Goal: Task Accomplishment & Management: Complete application form

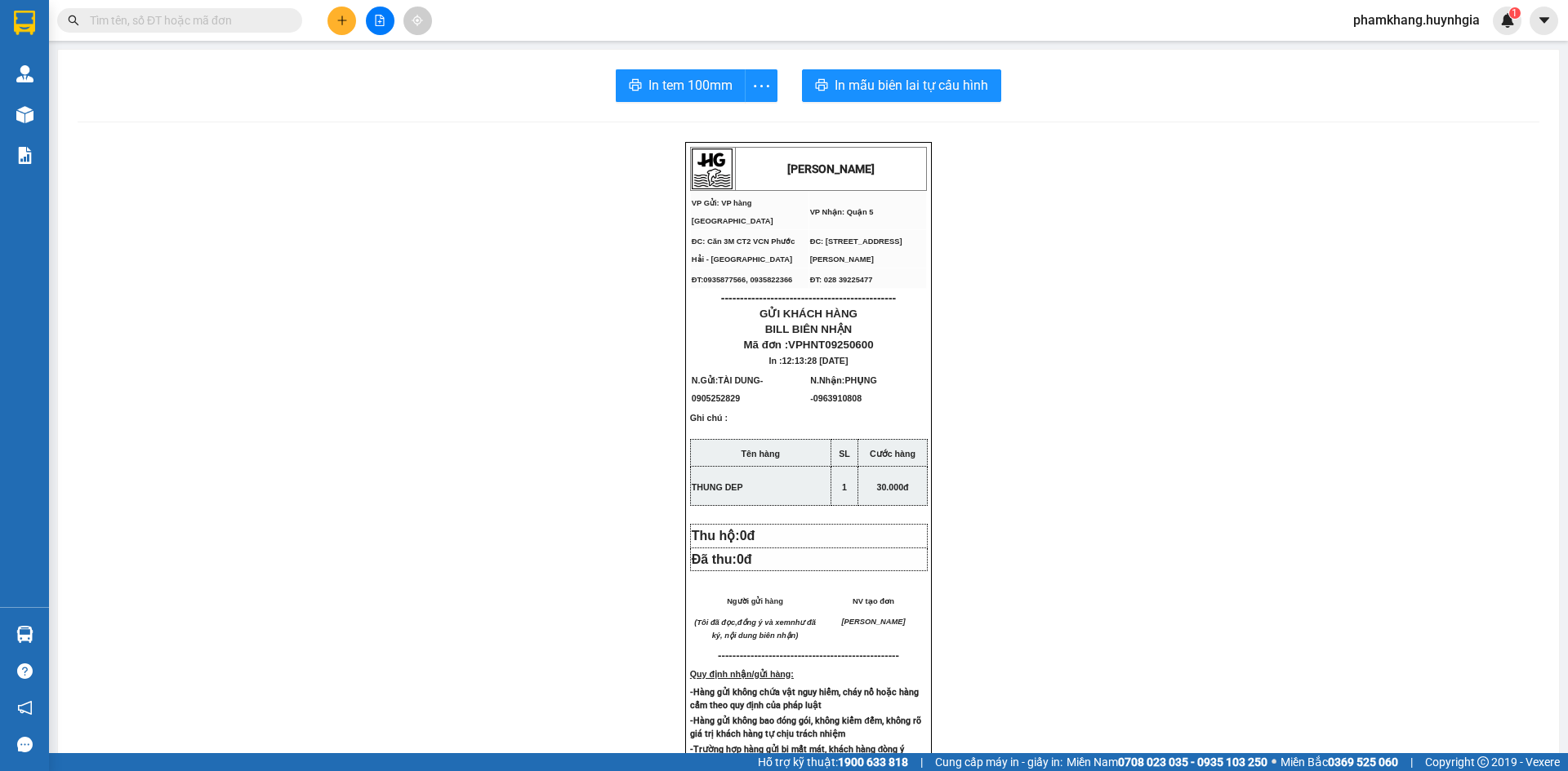
click at [227, 27] on input "text" at bounding box center [186, 20] width 193 height 18
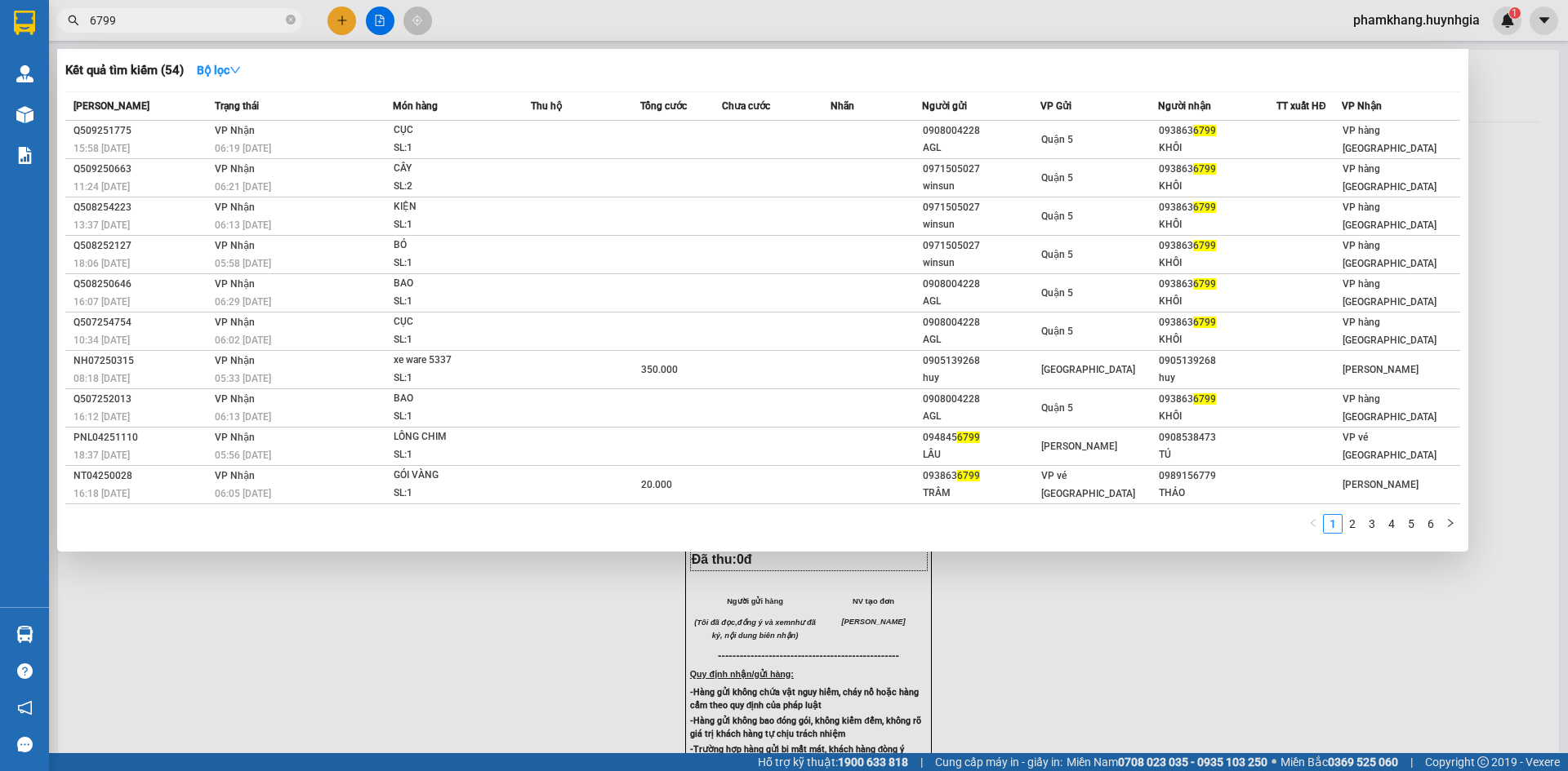
click at [191, 17] on input "6799" at bounding box center [186, 20] width 193 height 18
click at [191, 16] on input "6799" at bounding box center [186, 20] width 193 height 18
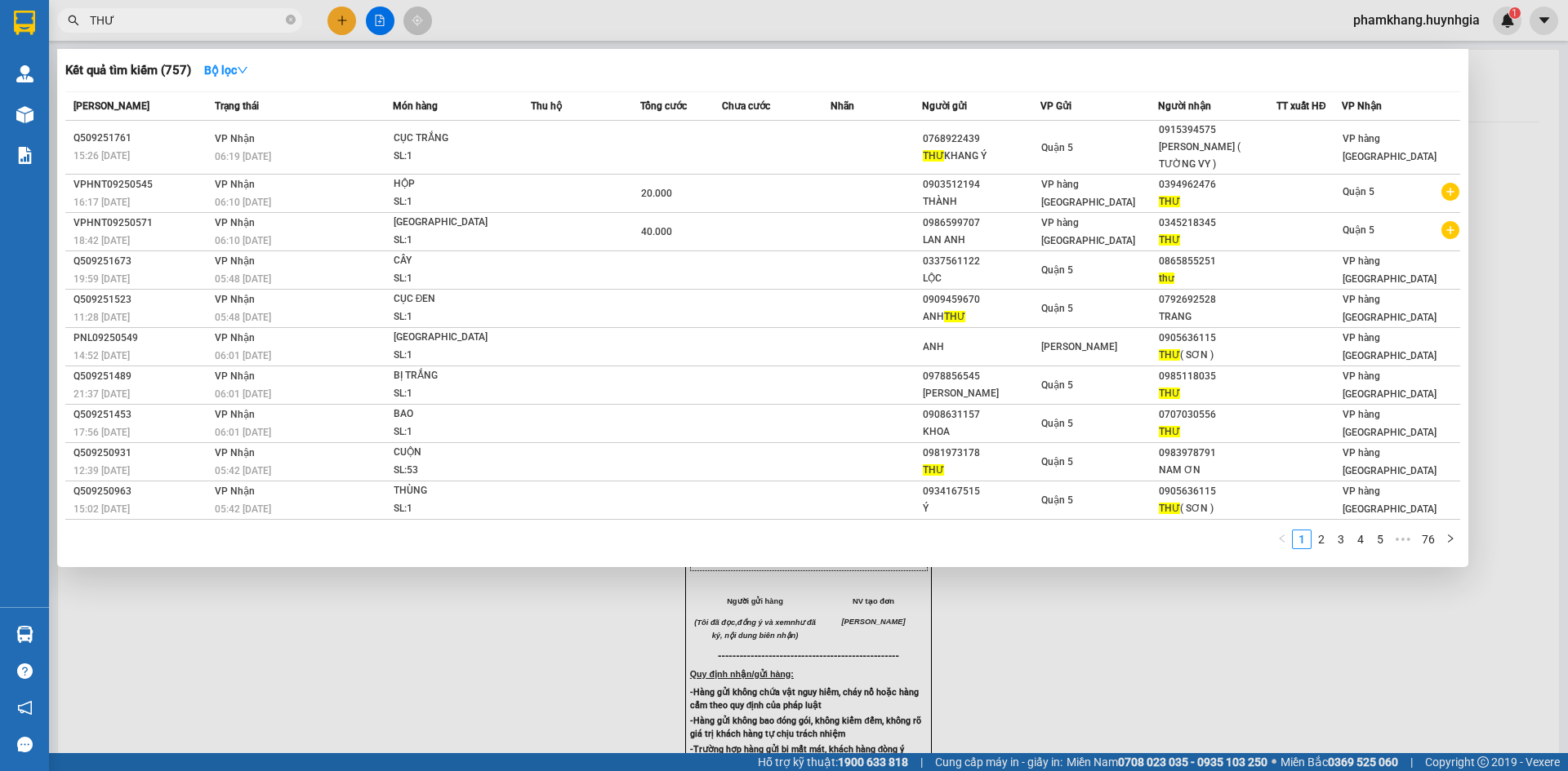
click at [239, 18] on input "THƯ" at bounding box center [186, 20] width 193 height 18
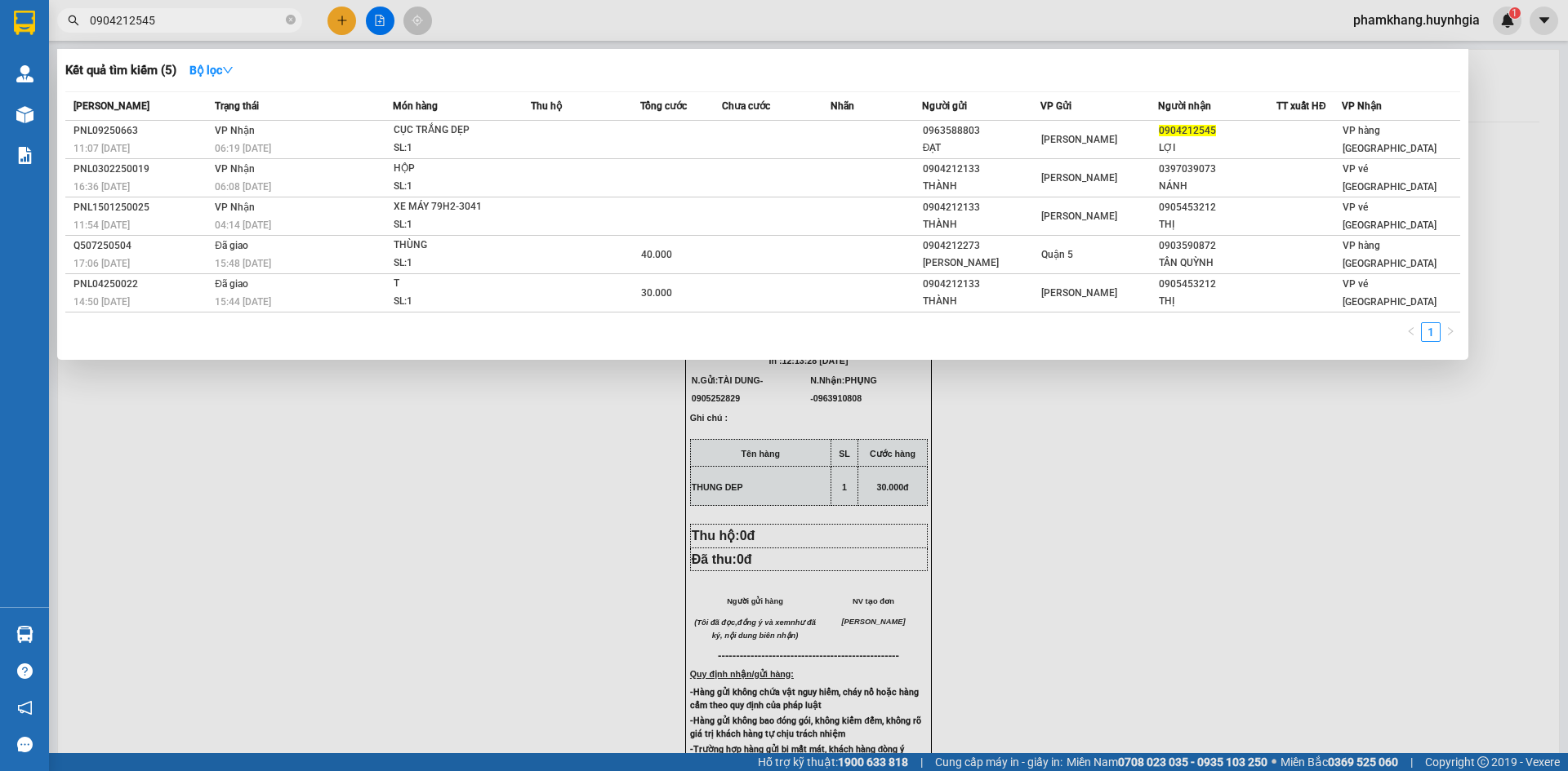
click at [154, 19] on input "0904212545" at bounding box center [186, 20] width 193 height 18
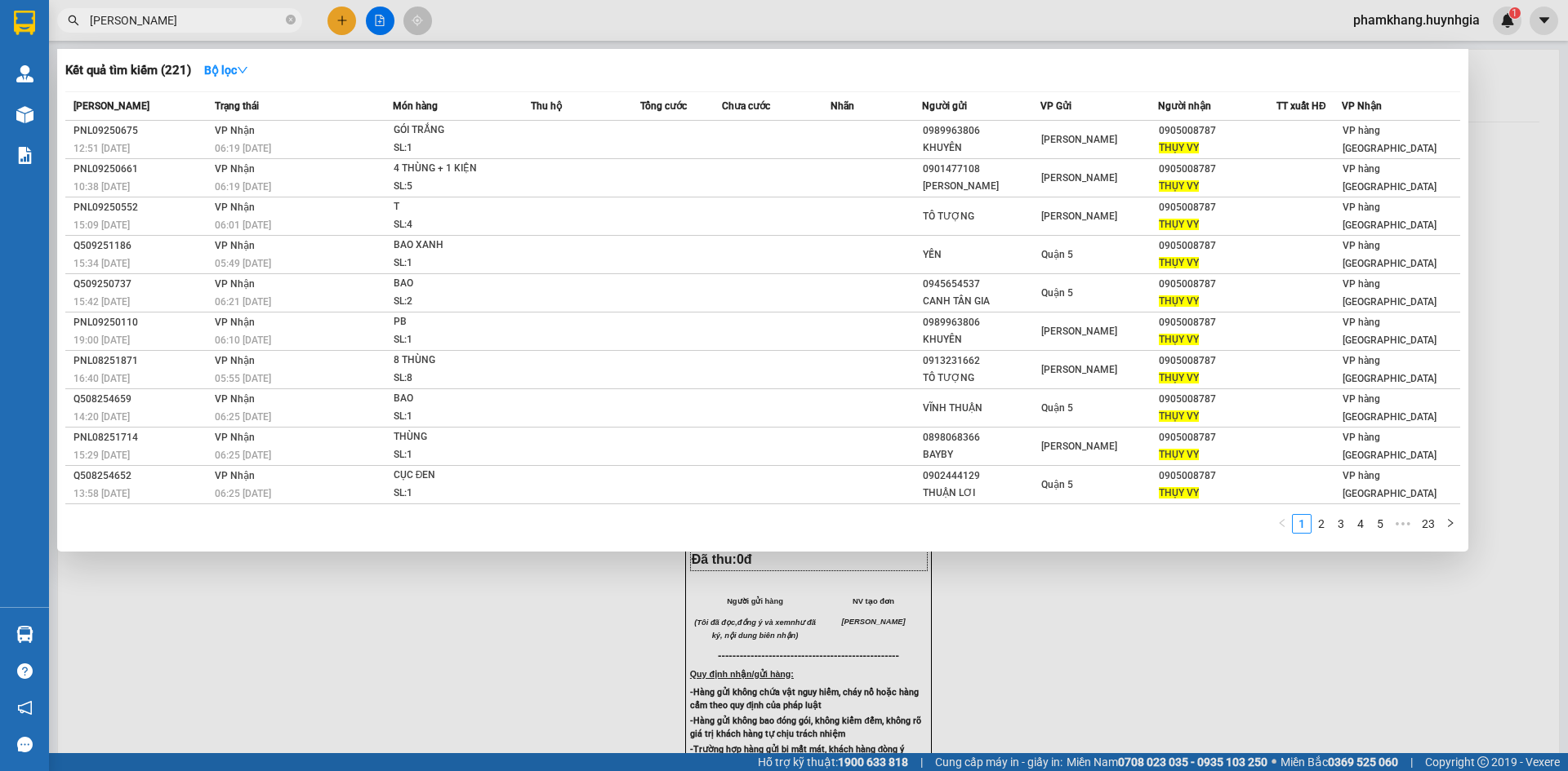
click at [204, 18] on input "THUY VY" at bounding box center [186, 20] width 193 height 18
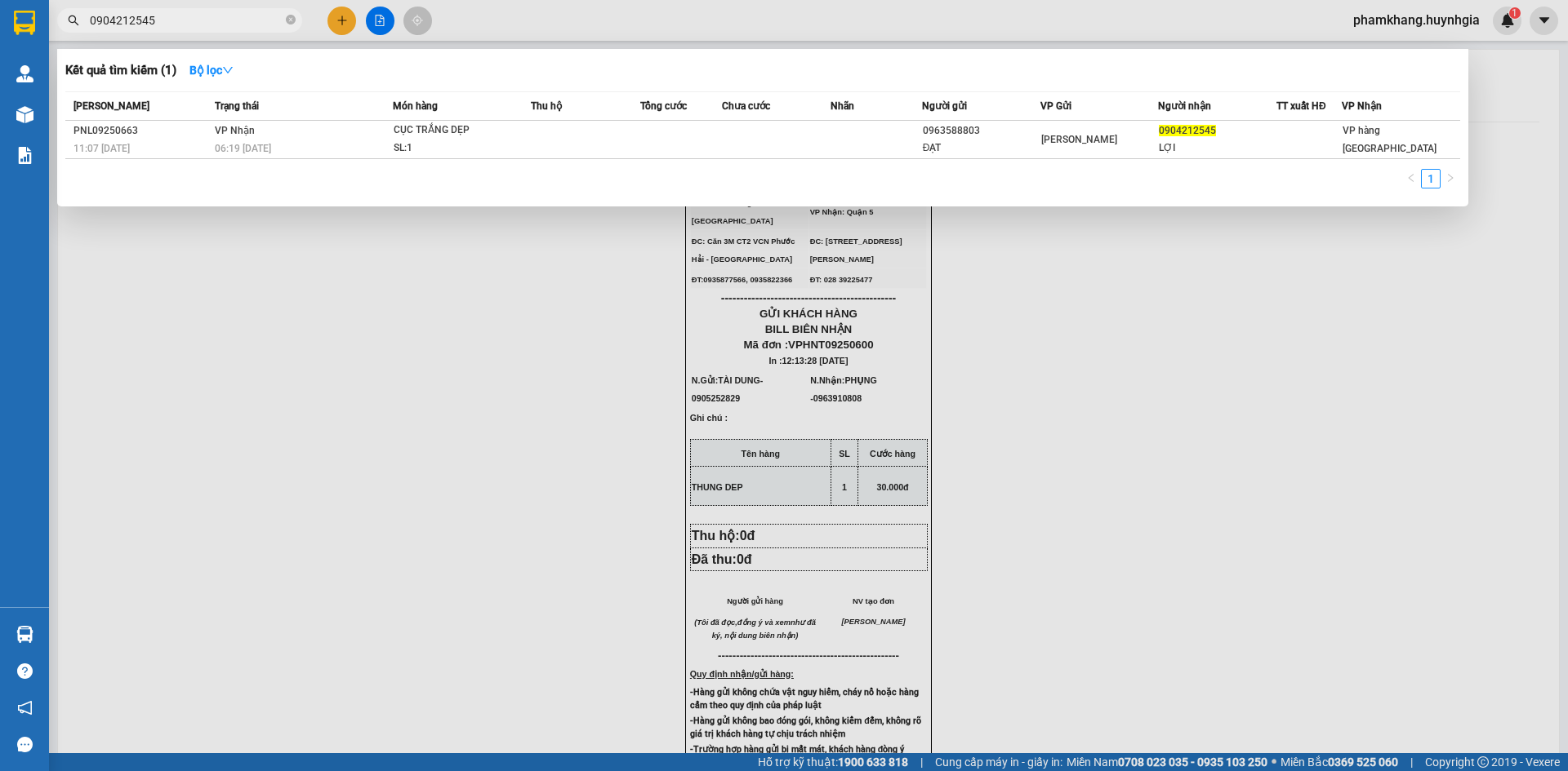
click at [184, 22] on input "0904212545" at bounding box center [186, 20] width 193 height 18
click at [257, 25] on input "0971685286" at bounding box center [186, 20] width 193 height 18
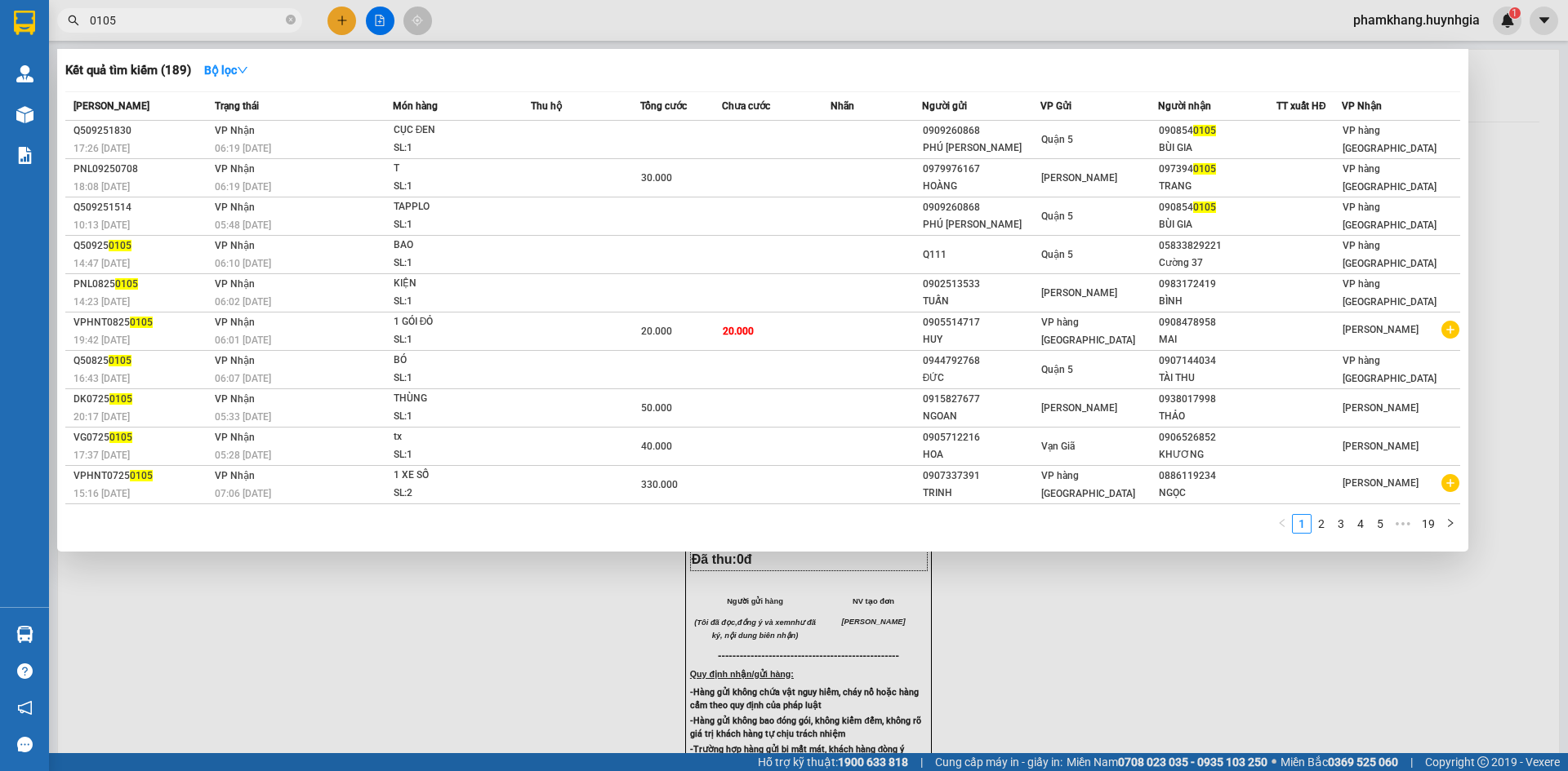
type input "0105"
click at [341, 28] on div at bounding box center [784, 385] width 1568 height 771
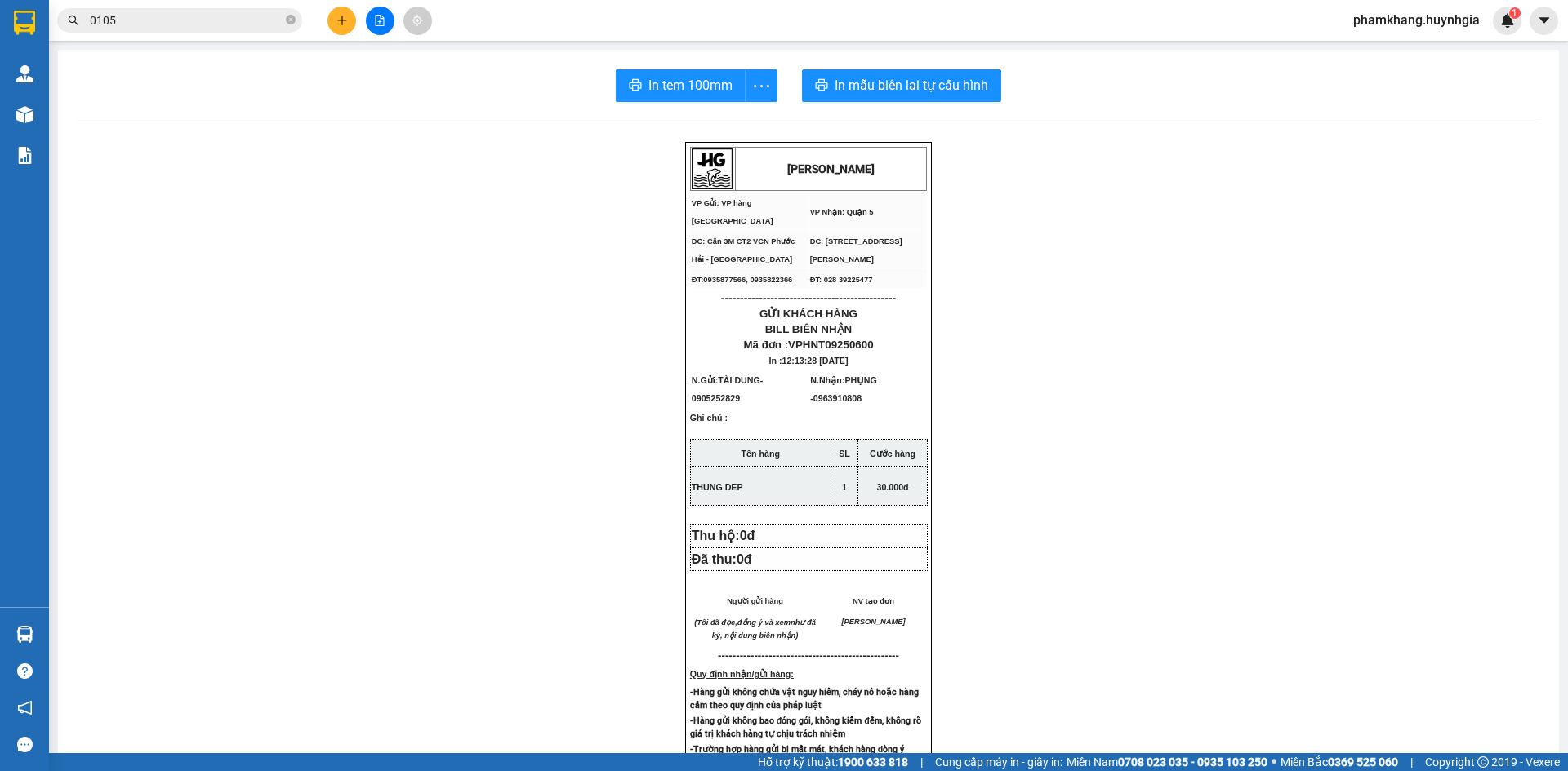
click at [341, 28] on button at bounding box center [341, 20] width 28 height 28
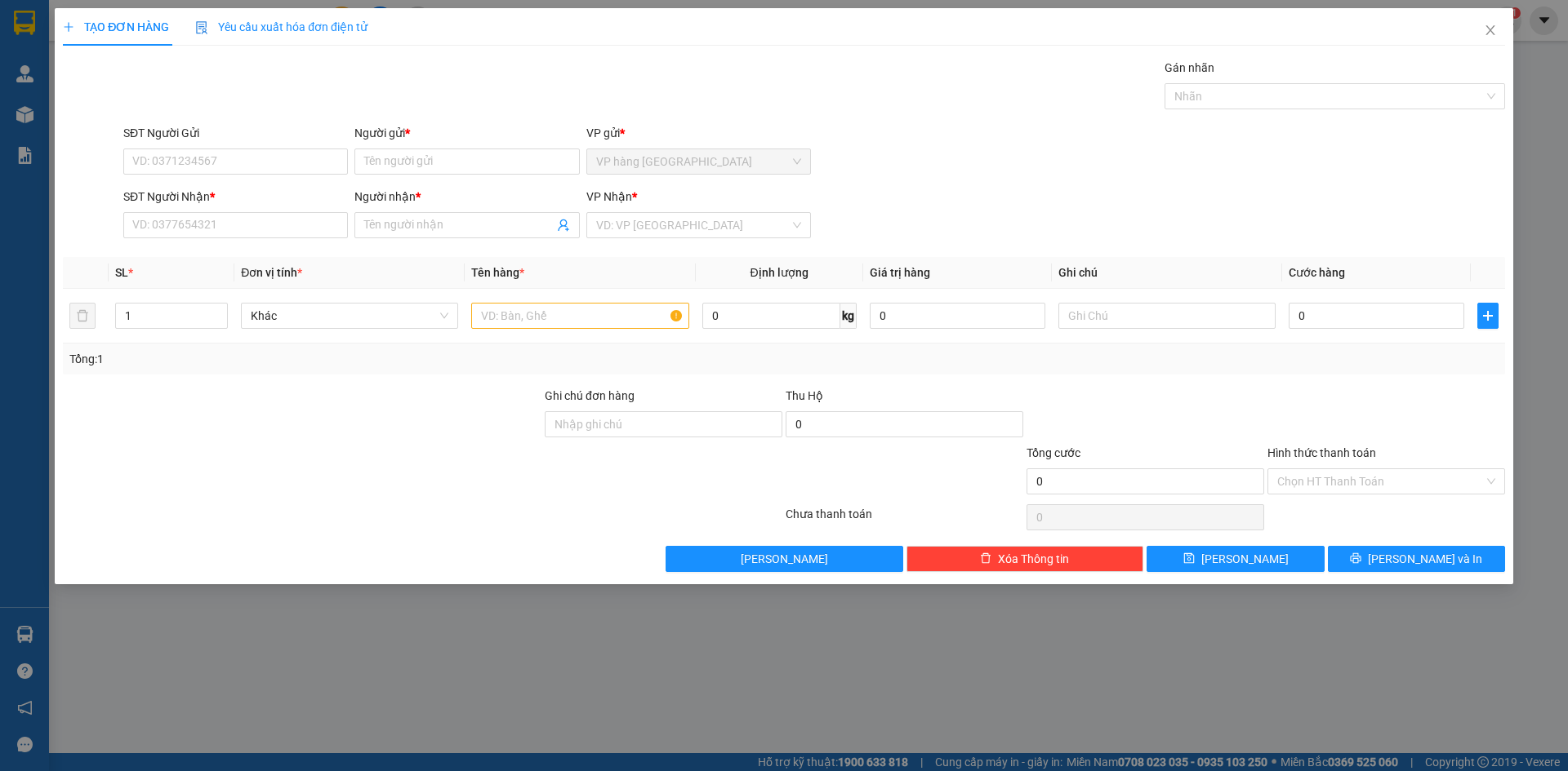
click at [392, 177] on div "Người gửi * Tên người gửi" at bounding box center [466, 152] width 224 height 57
click at [391, 154] on input "Người gửi *" at bounding box center [466, 162] width 224 height 26
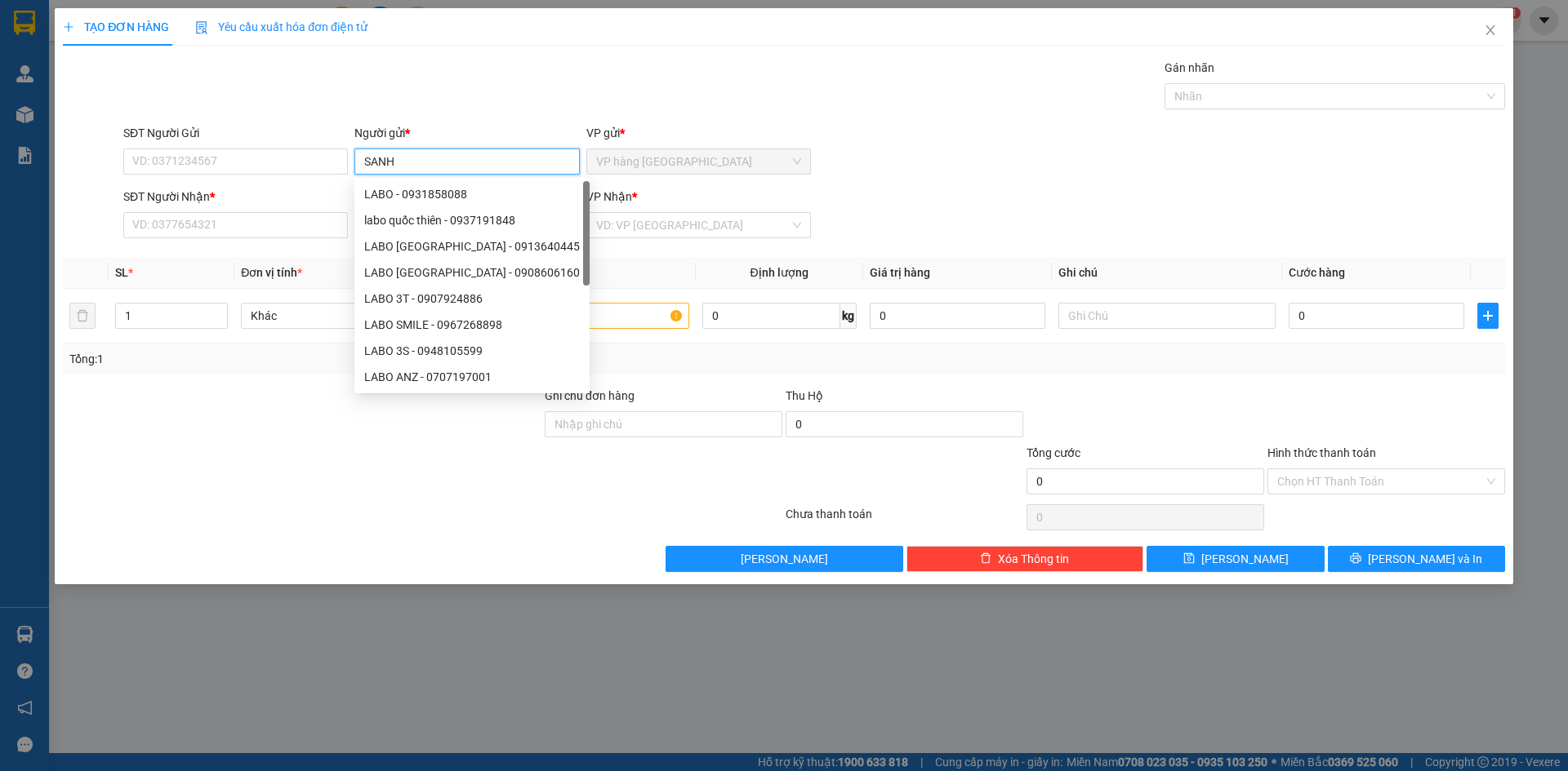
type input "SANH"
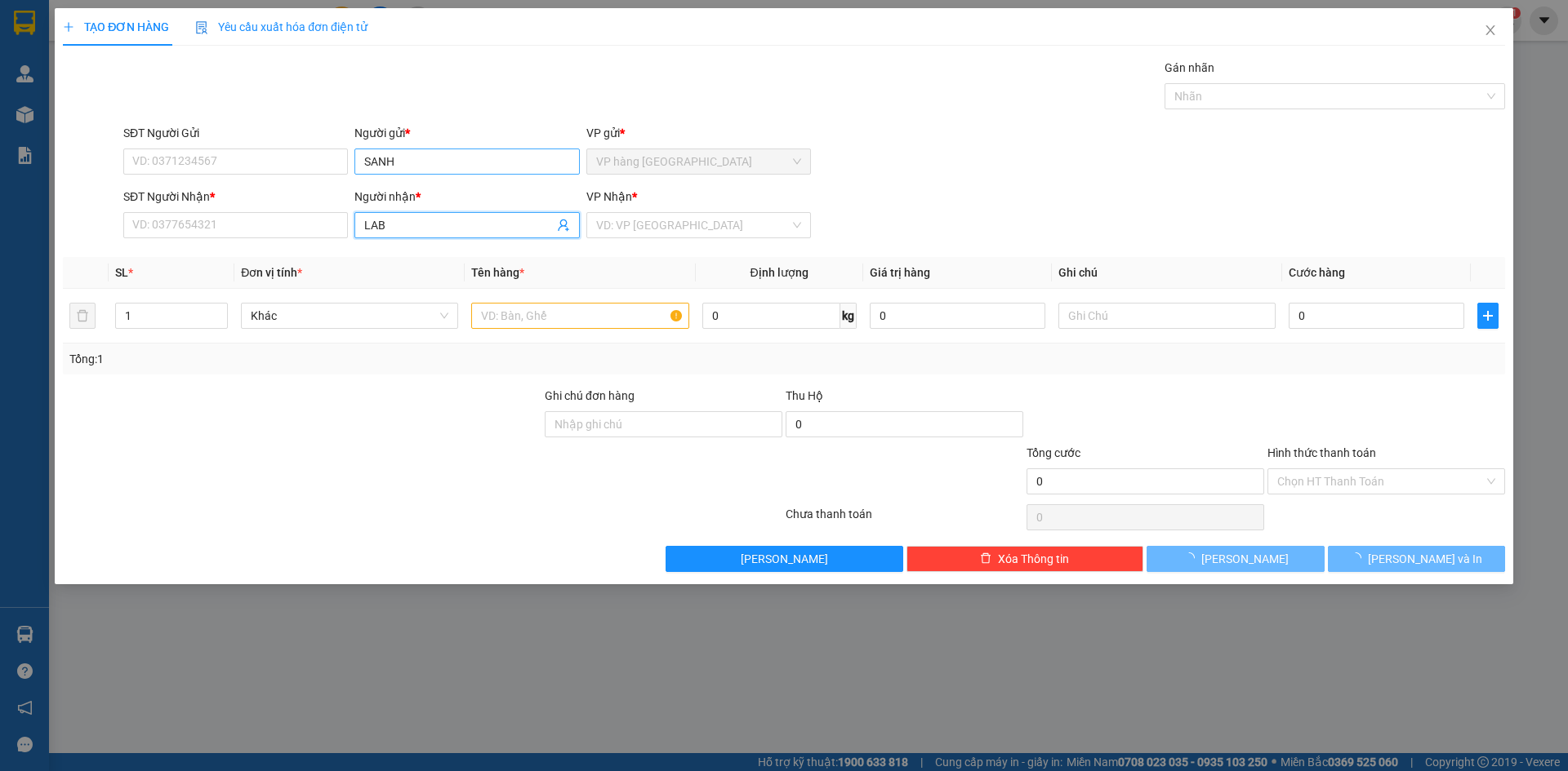
type input "LABO"
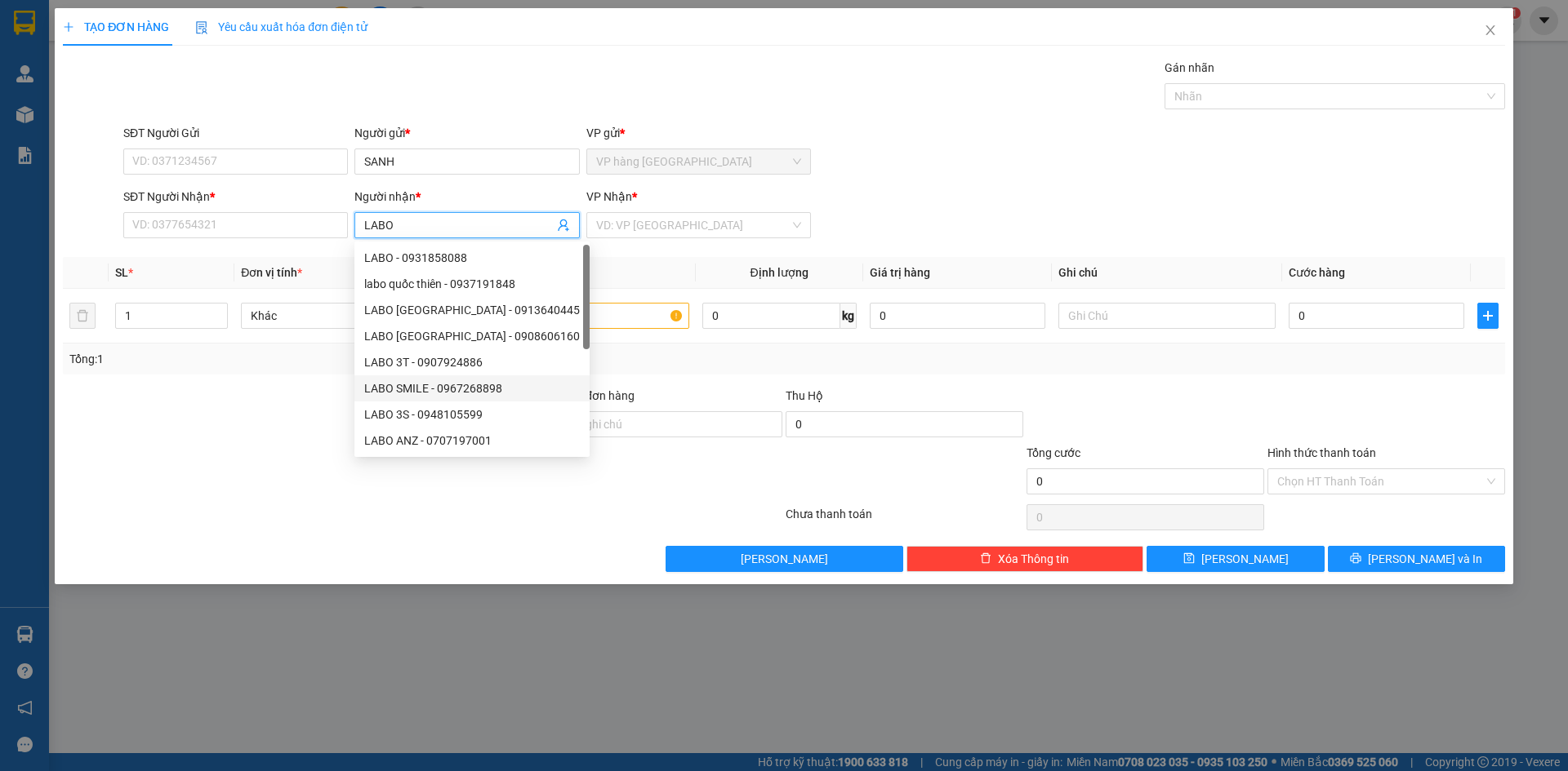
scroll to position [52, 0]
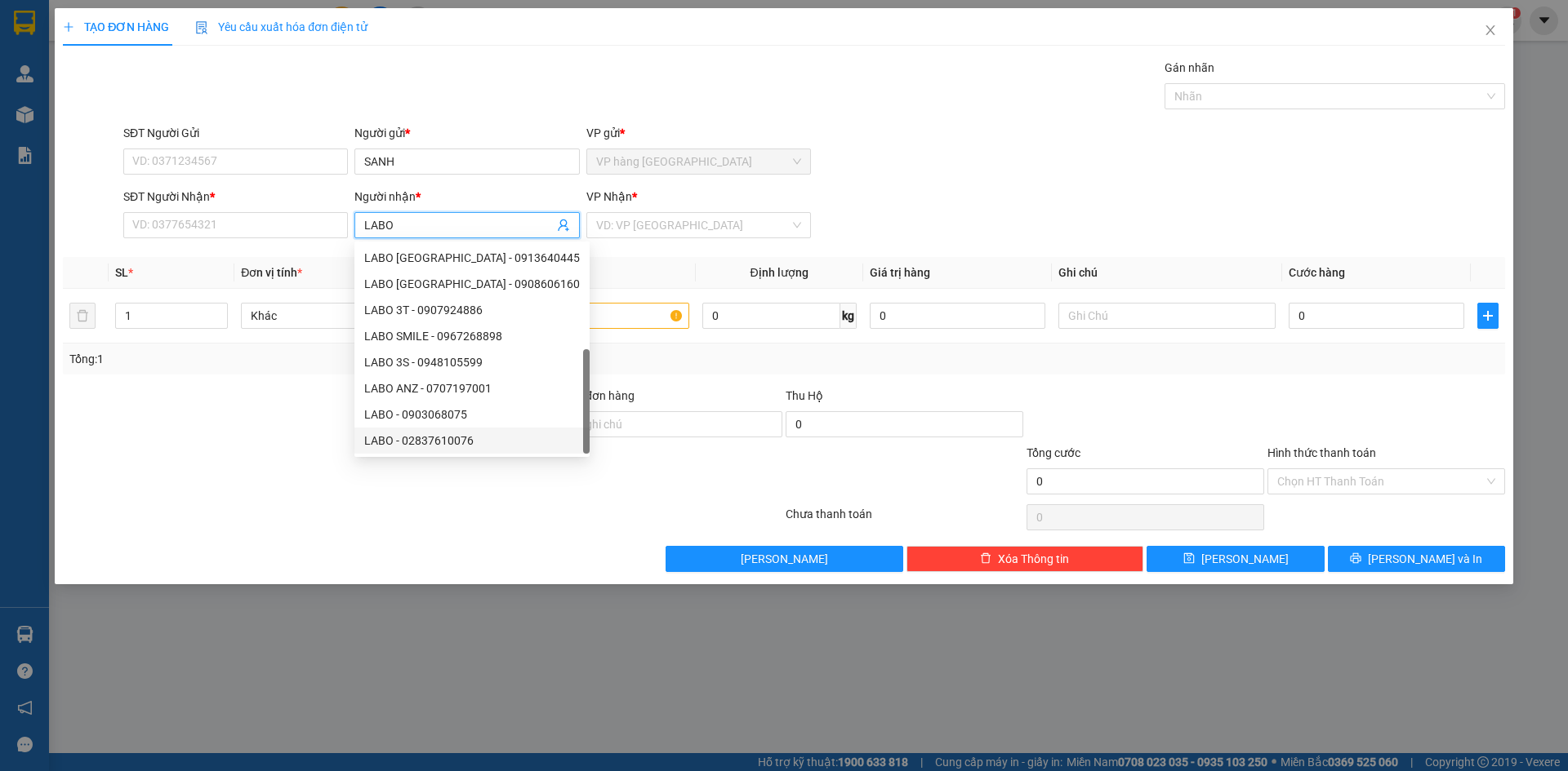
click at [485, 433] on div "LABO - 02837610076" at bounding box center [471, 440] width 215 height 18
type input "02837610076"
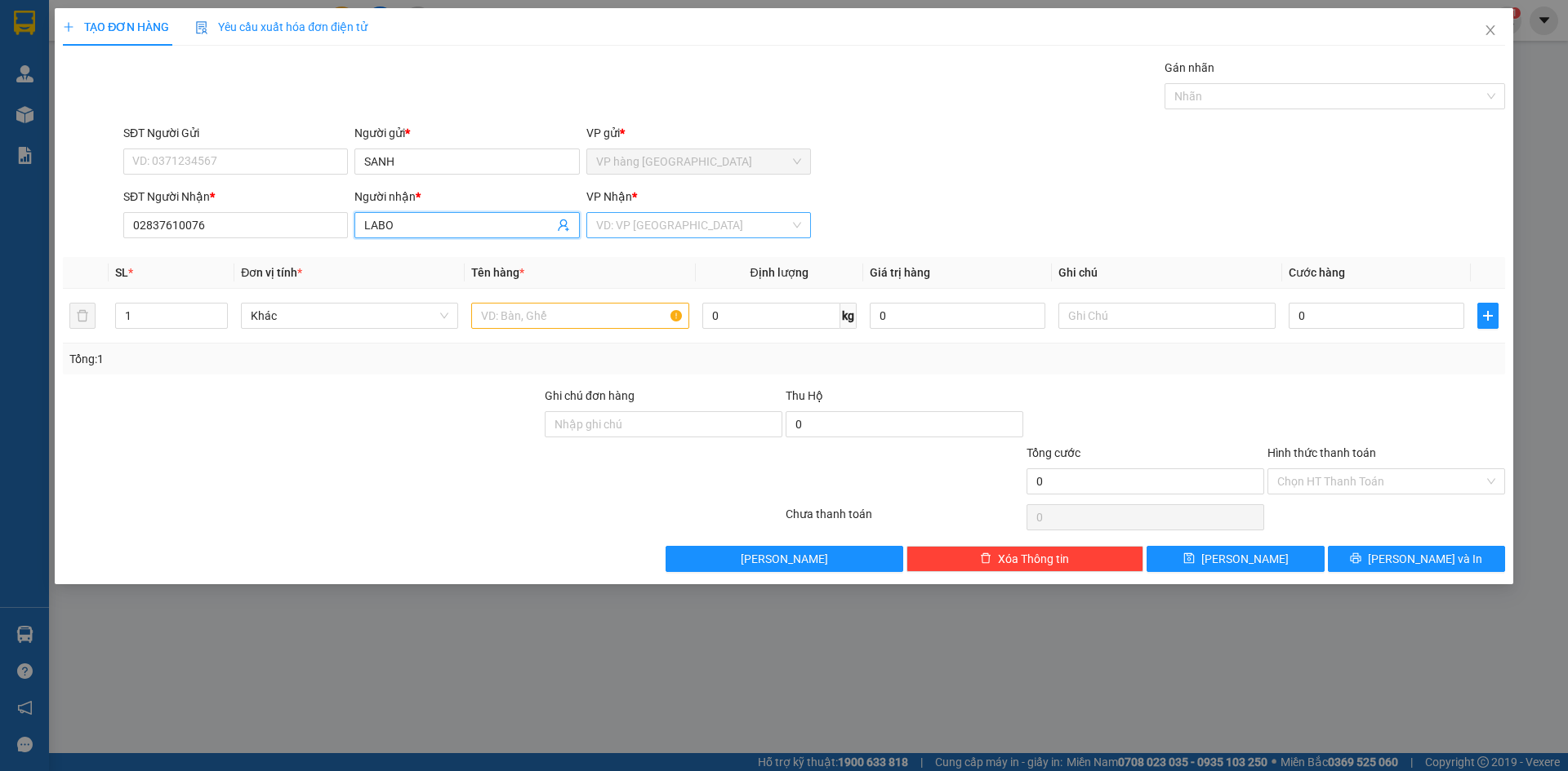
type input "LABO"
click at [633, 222] on input "search" at bounding box center [693, 225] width 193 height 25
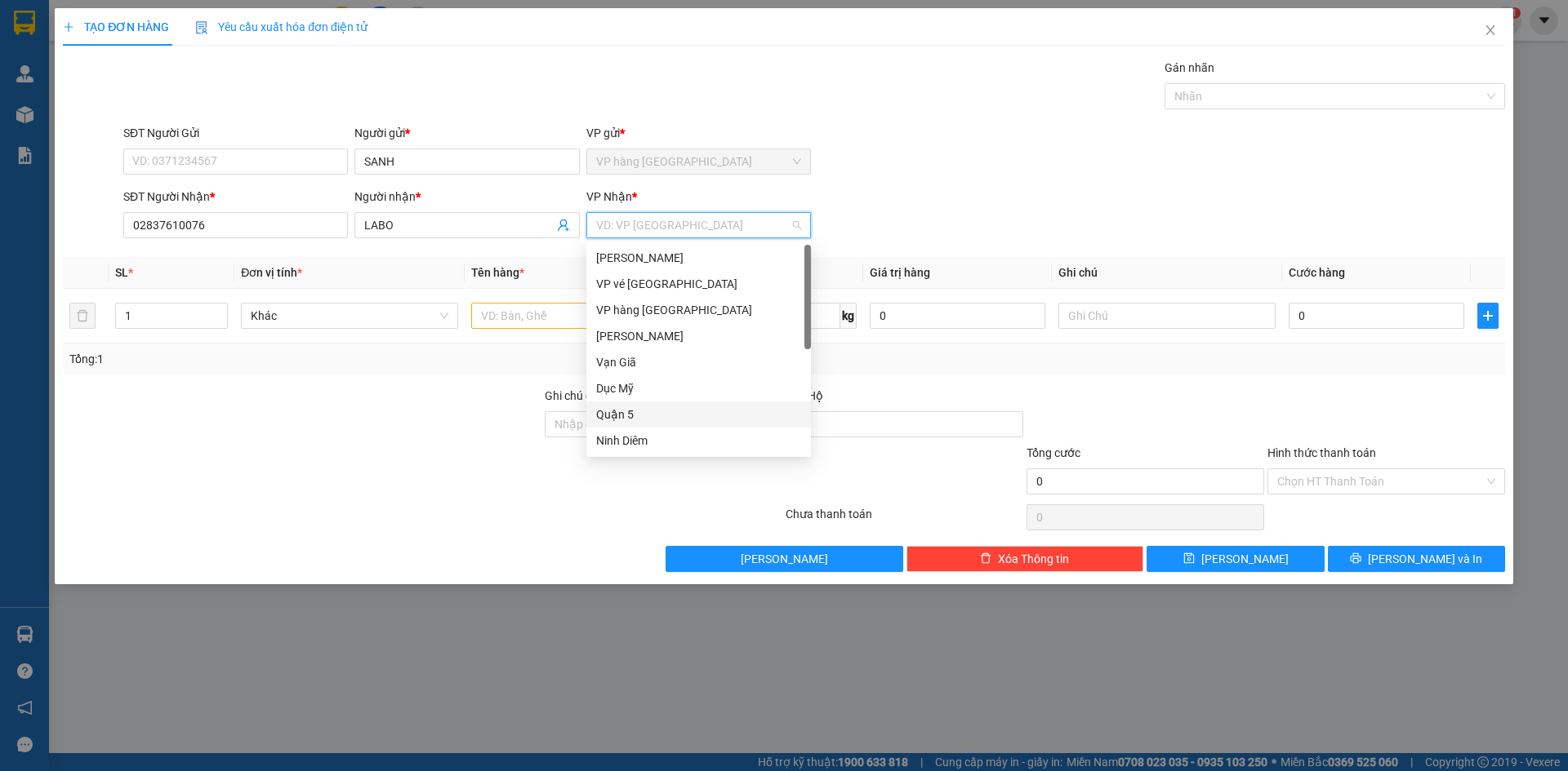
click at [637, 414] on div "Quận 5" at bounding box center [698, 414] width 205 height 18
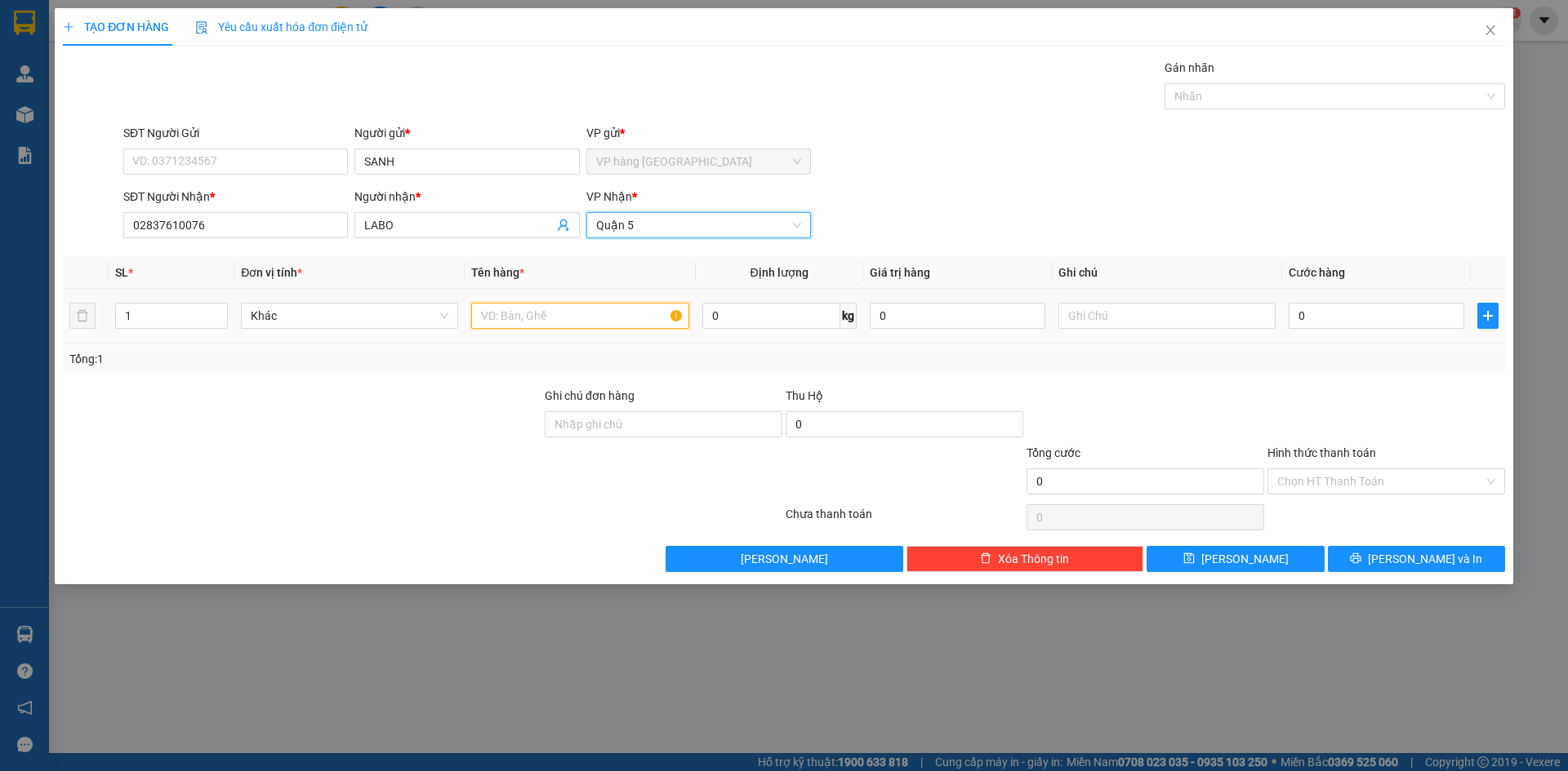
click at [506, 316] on input "text" at bounding box center [580, 316] width 217 height 26
type input "HỘP"
type input "2"
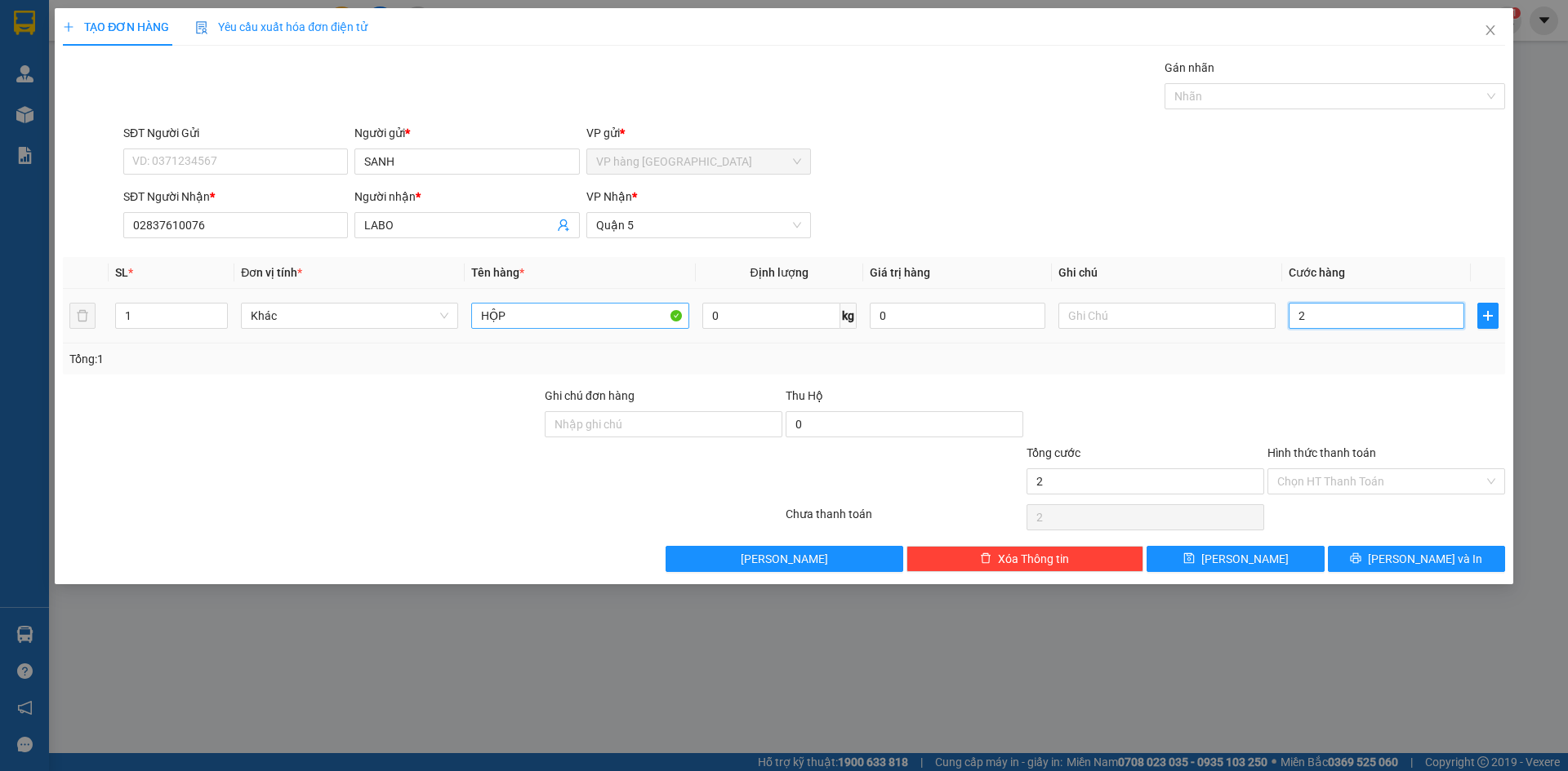
type input "20"
type input "20.000"
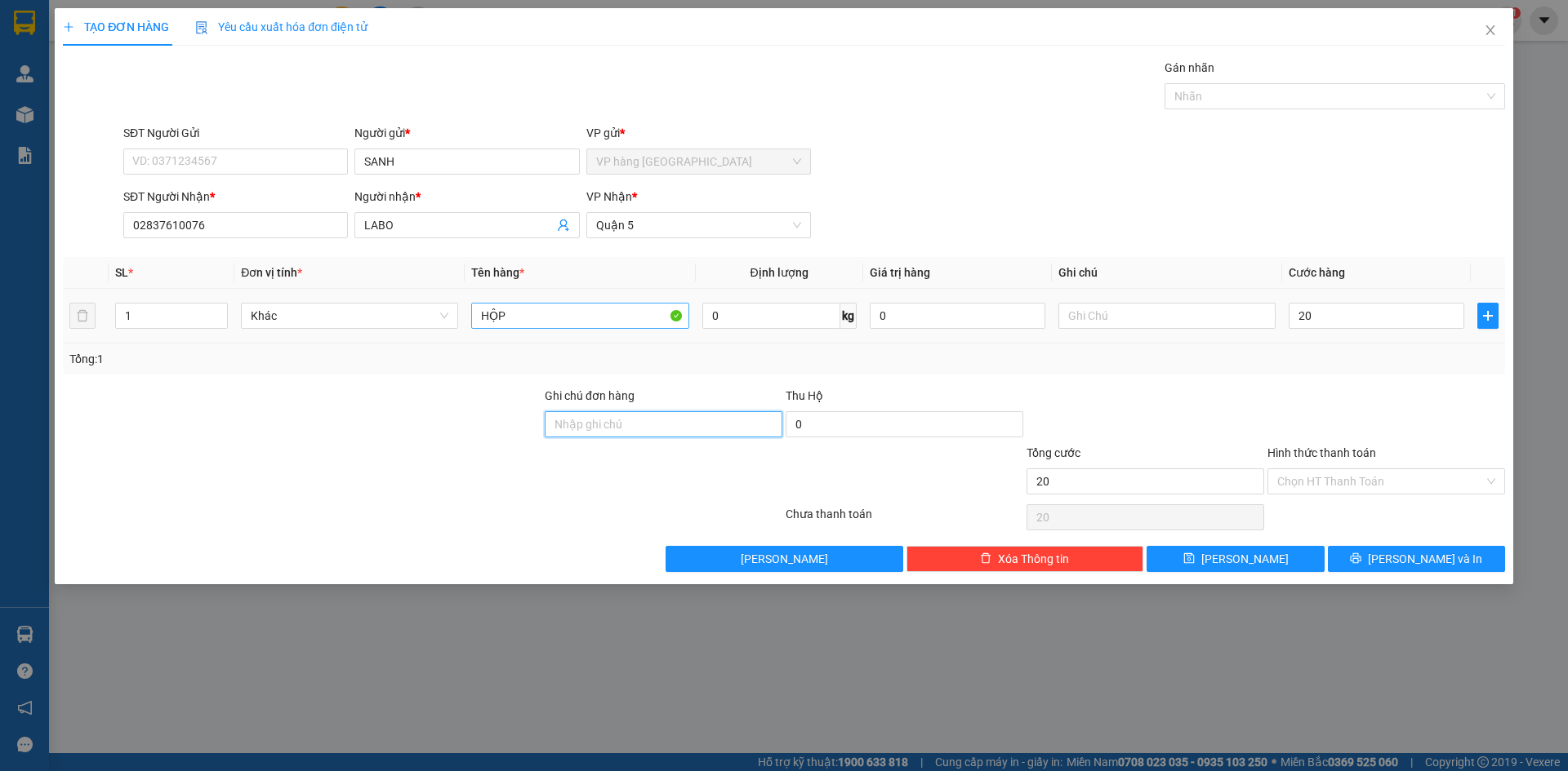
type input "20.000"
click at [1454, 553] on button "[PERSON_NAME] và In" at bounding box center [1416, 559] width 177 height 26
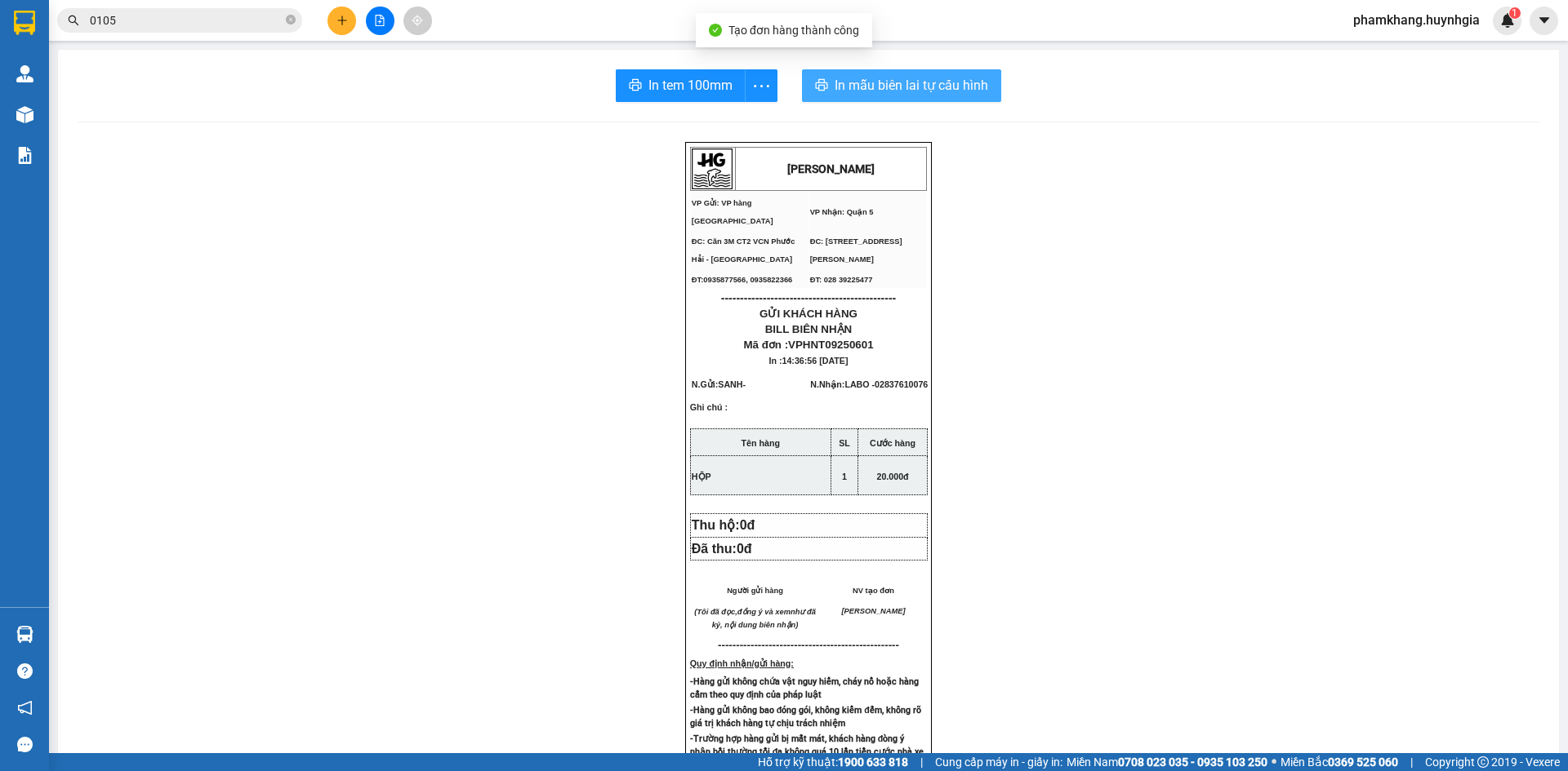
click at [841, 84] on span "In mẫu biên lai tự cấu hình" at bounding box center [911, 84] width 154 height 20
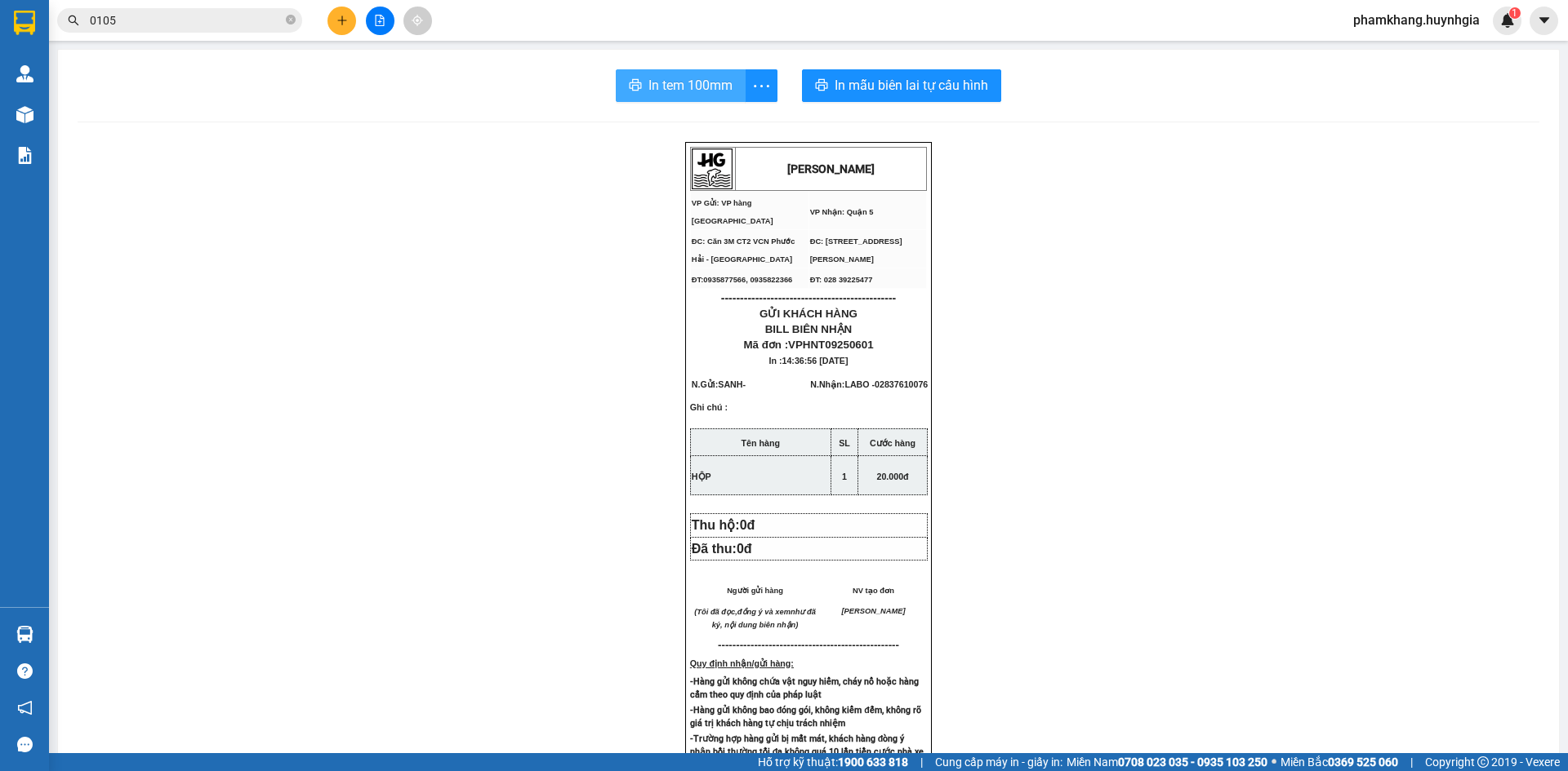
click at [671, 89] on span "In tem 100mm" at bounding box center [690, 84] width 84 height 20
click at [345, 27] on button at bounding box center [341, 20] width 28 height 28
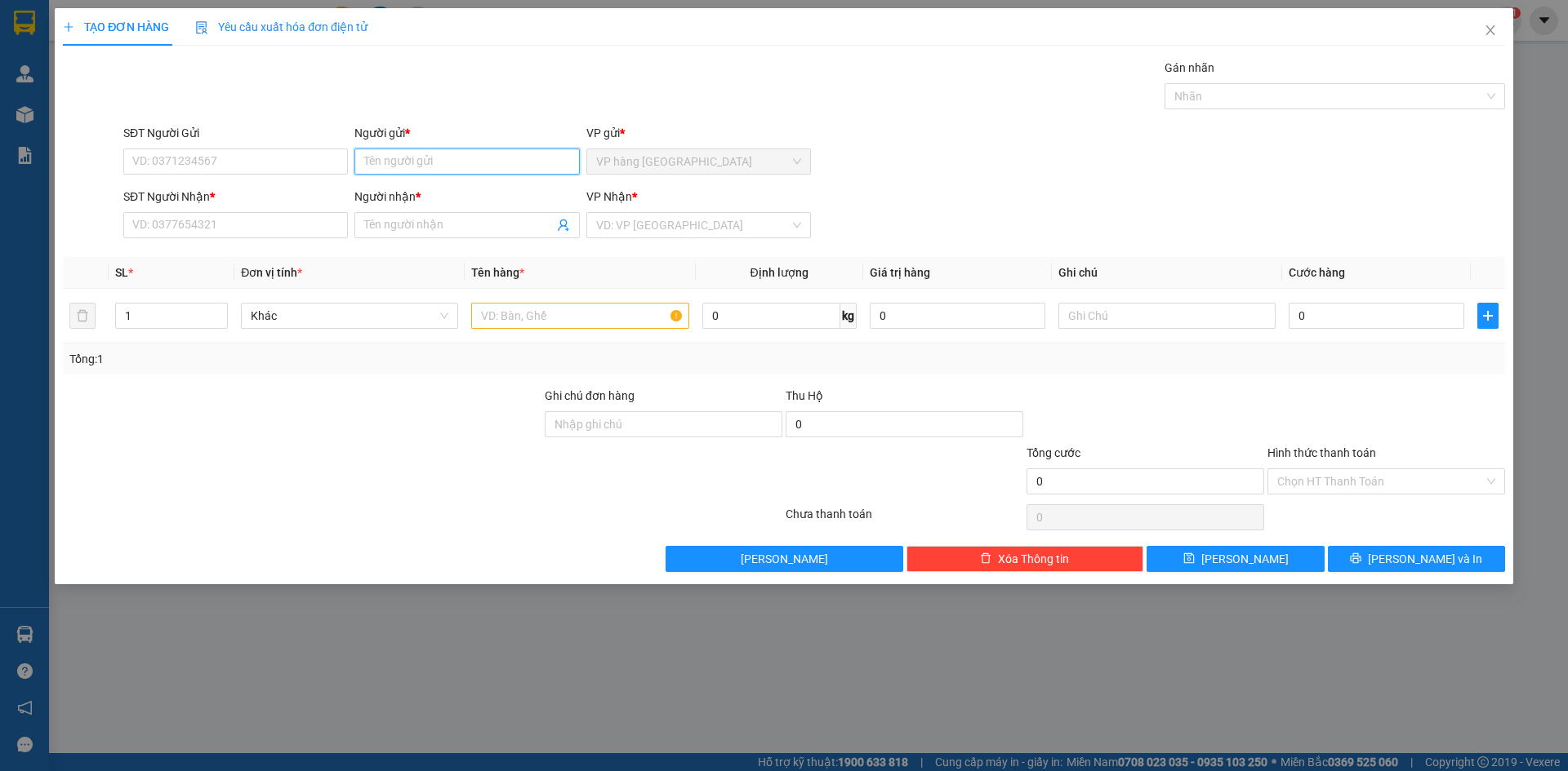
click at [491, 160] on input "Người gửi *" at bounding box center [466, 162] width 224 height 26
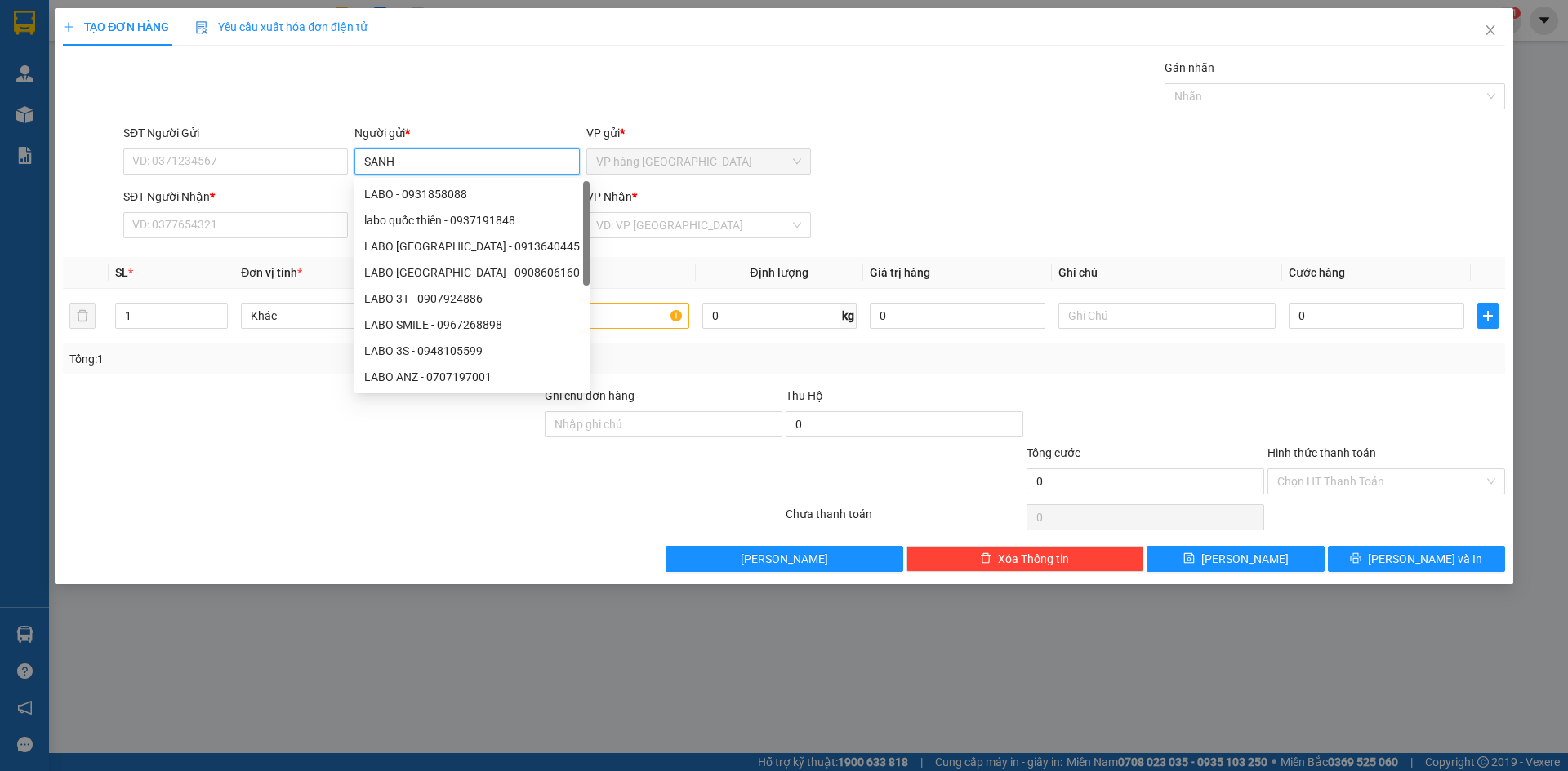
type input "SANH"
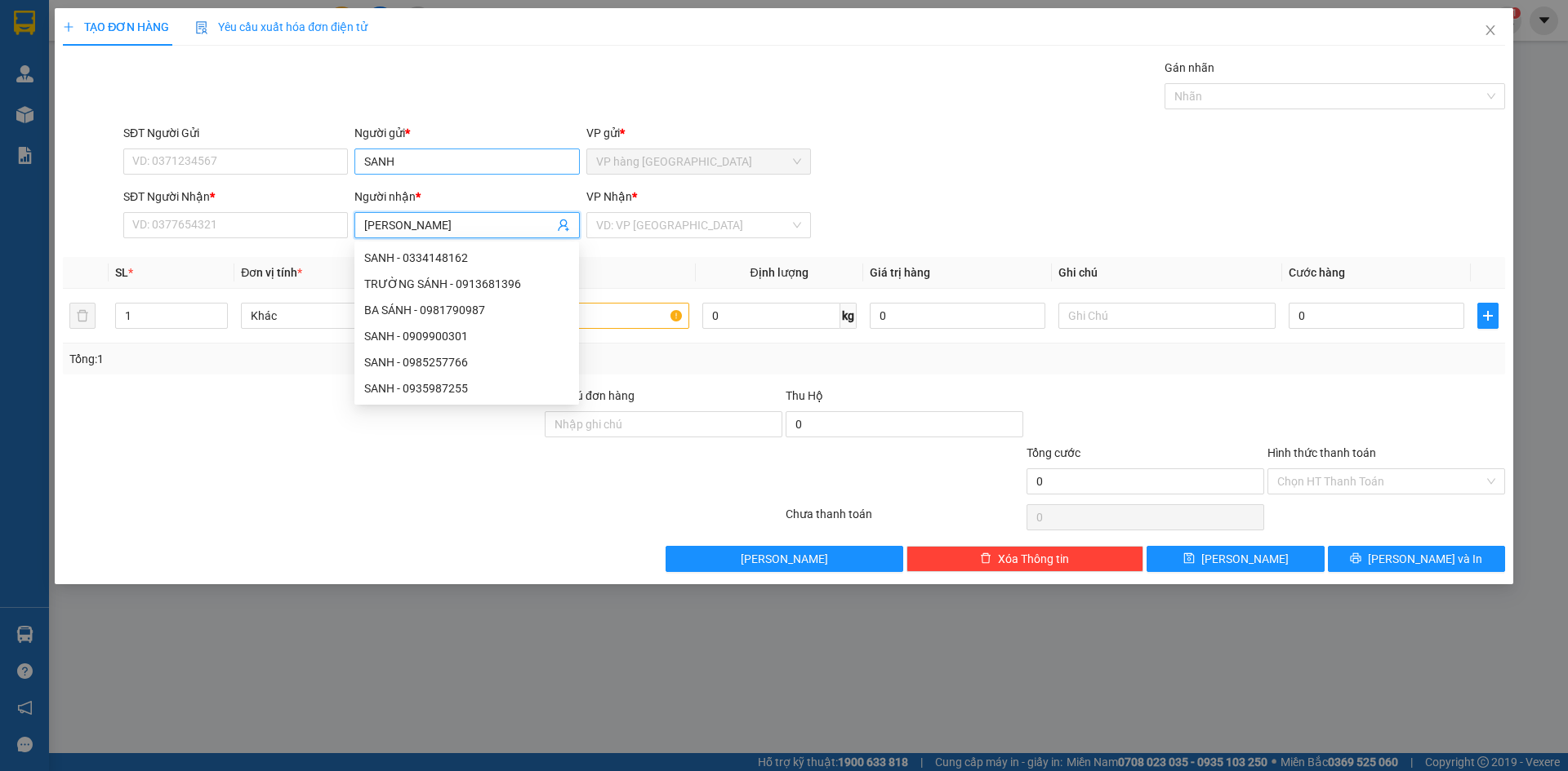
type input "DUY LINH"
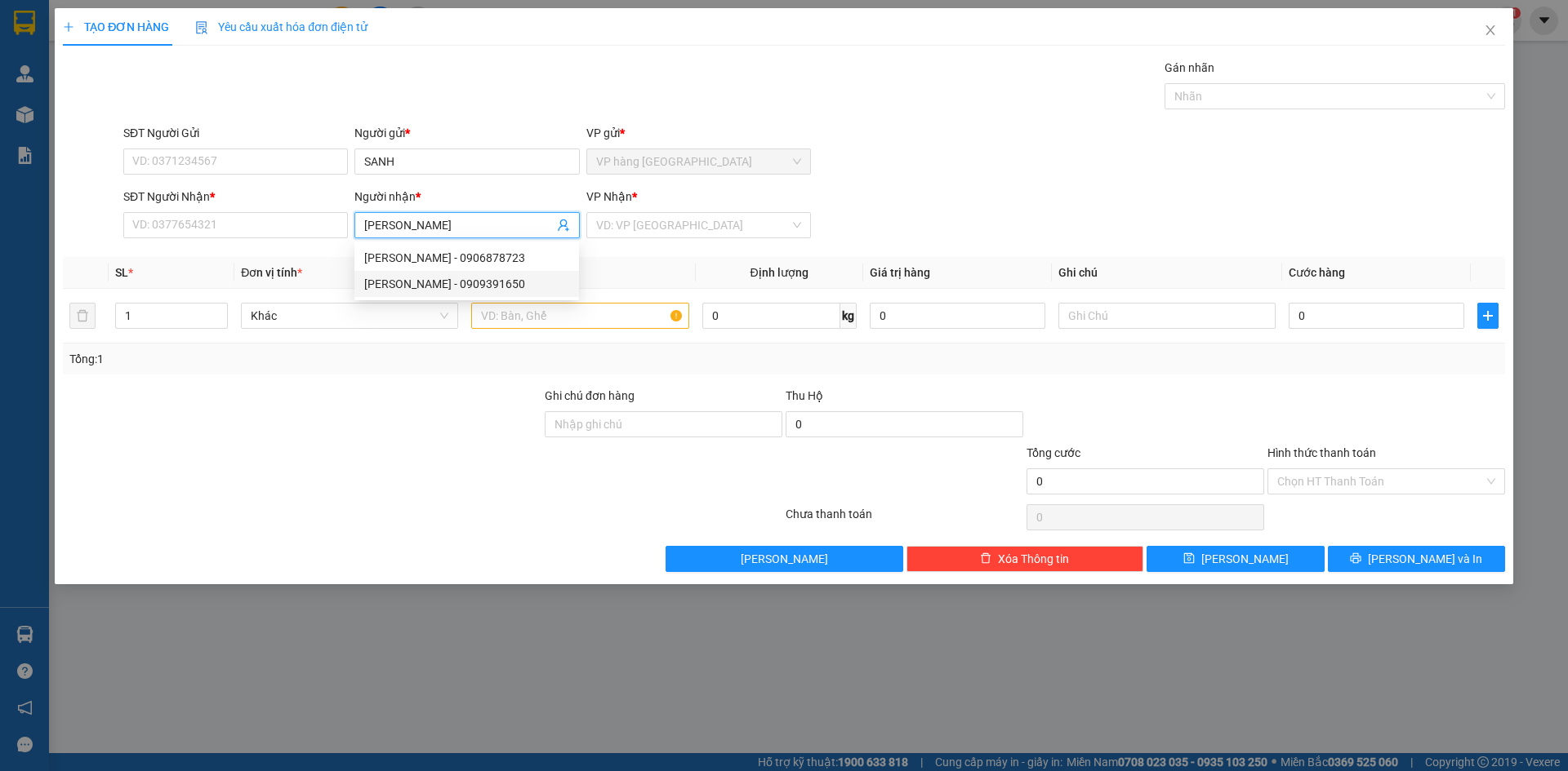
click at [470, 276] on div "DUY LINH - 0909391650" at bounding box center [466, 284] width 205 height 18
type input "0909391650"
type input "DUY LINH"
click at [667, 227] on input "search" at bounding box center [693, 225] width 193 height 25
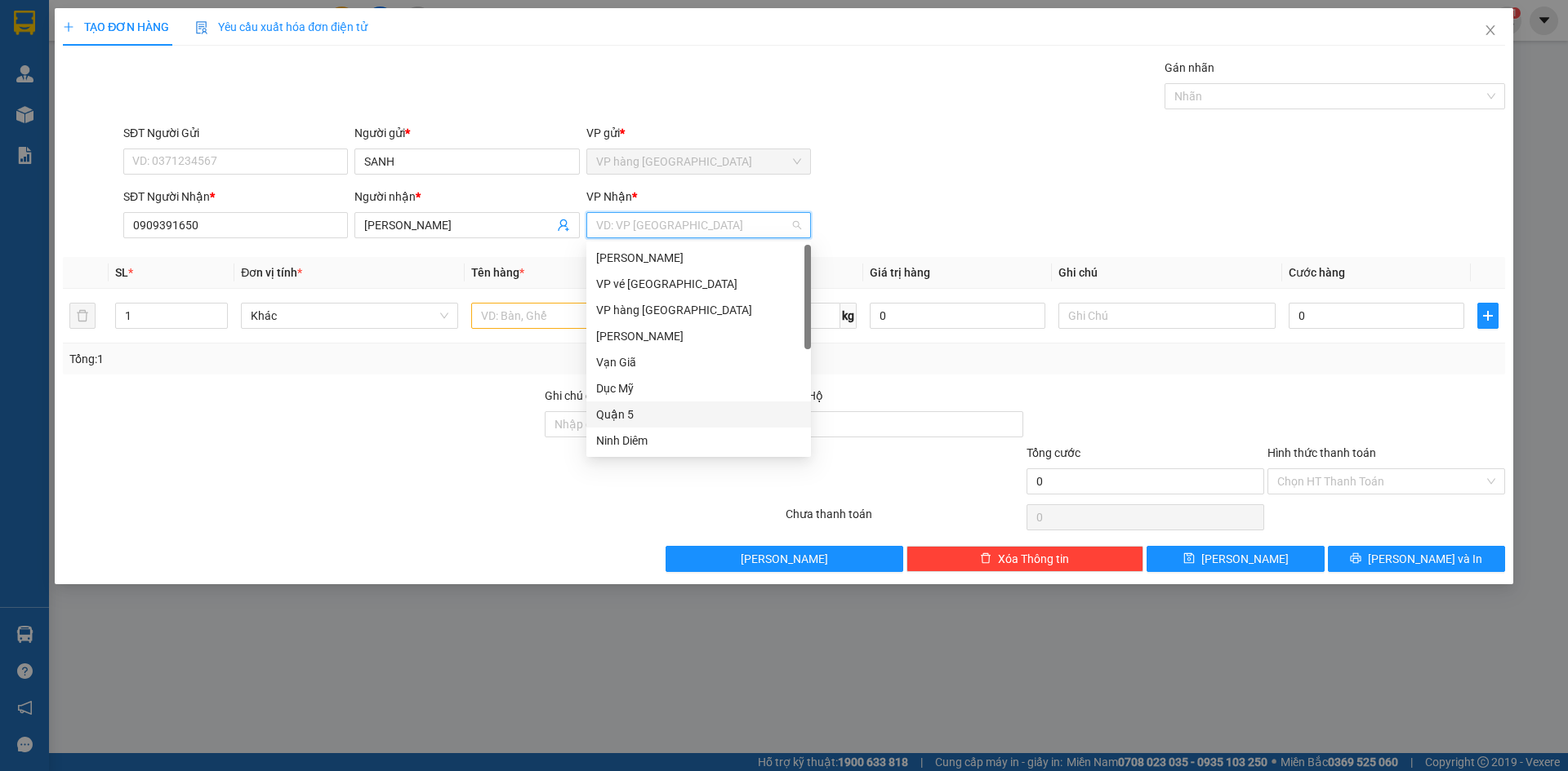
click at [645, 416] on div "Quận 5" at bounding box center [698, 414] width 205 height 18
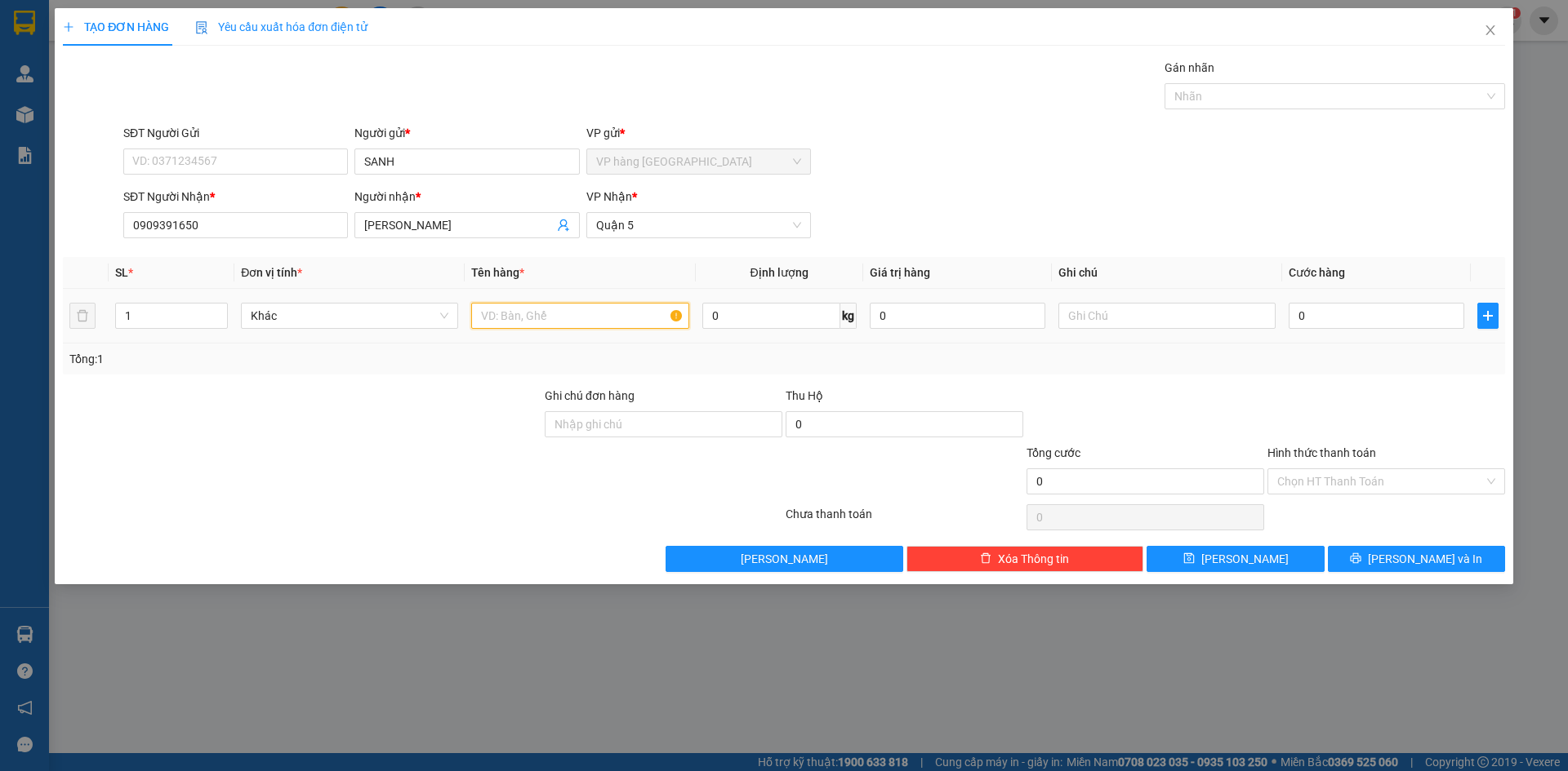
click at [549, 322] on input "text" at bounding box center [580, 316] width 217 height 26
type input "HỘP"
click at [1257, 393] on div at bounding box center [1145, 415] width 241 height 57
click at [1366, 557] on button "[PERSON_NAME] và In" at bounding box center [1416, 559] width 177 height 26
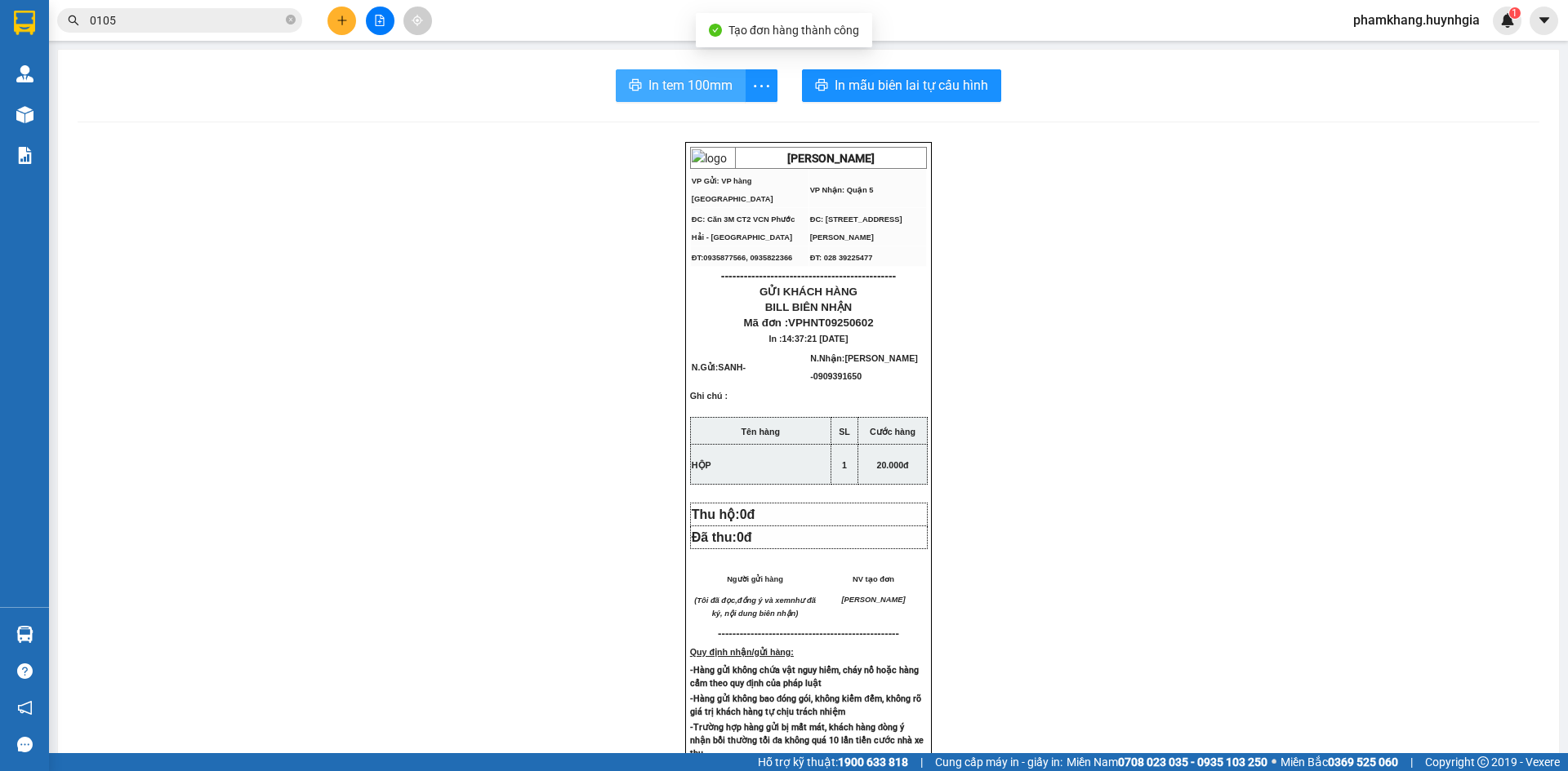
click at [681, 84] on span "In tem 100mm" at bounding box center [690, 84] width 84 height 20
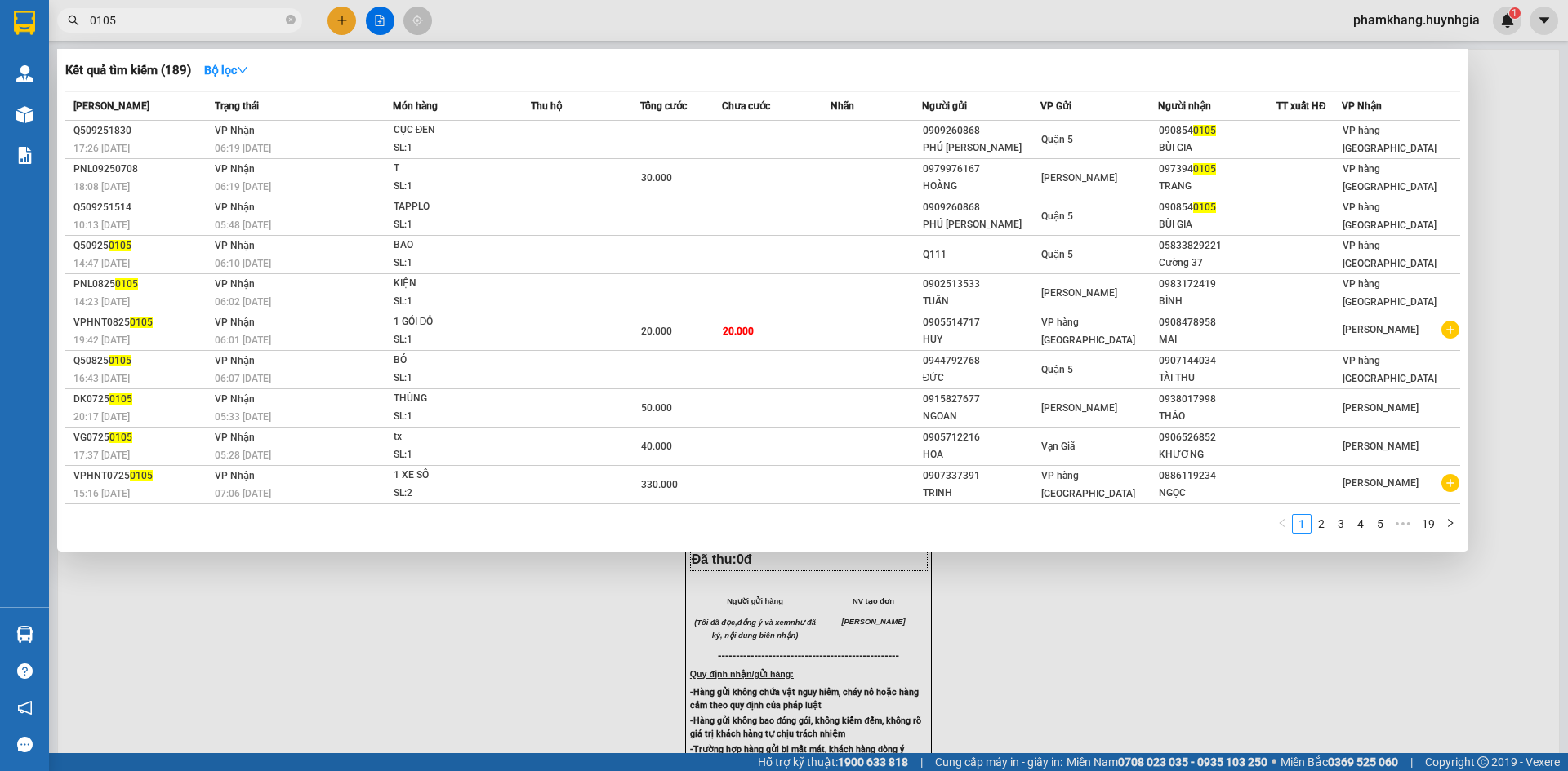
click at [245, 23] on input "0105" at bounding box center [186, 20] width 193 height 18
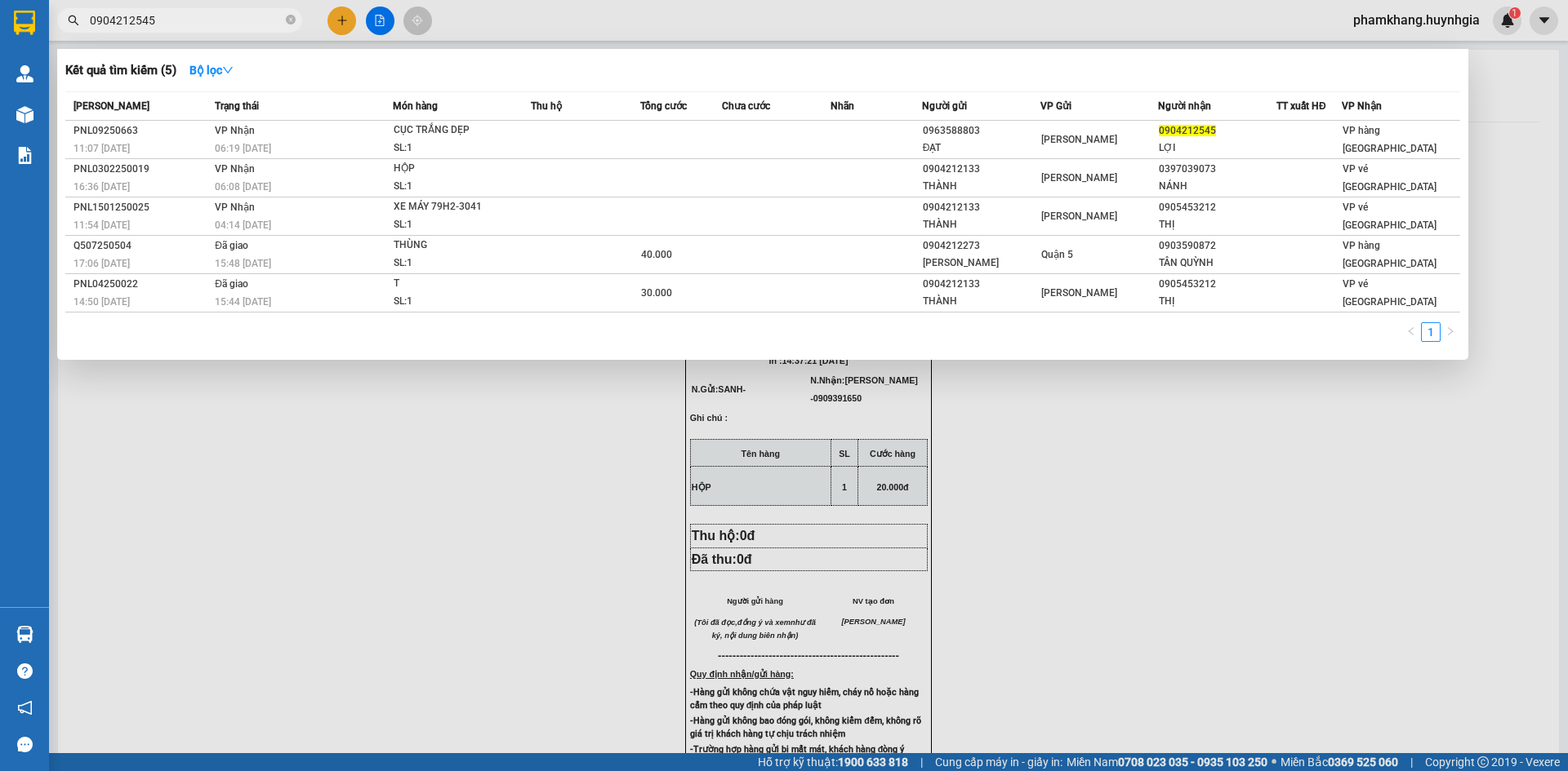
type input "0904212545"
click at [1284, 89] on div "Kết quả tìm kiếm ( 5 ) Bộ lọc Mã ĐH Trạng thái Món hàng Thu hộ Tổng cước Chưa c…" at bounding box center [762, 205] width 1411 height 311
click at [1263, 25] on div at bounding box center [784, 385] width 1568 height 771
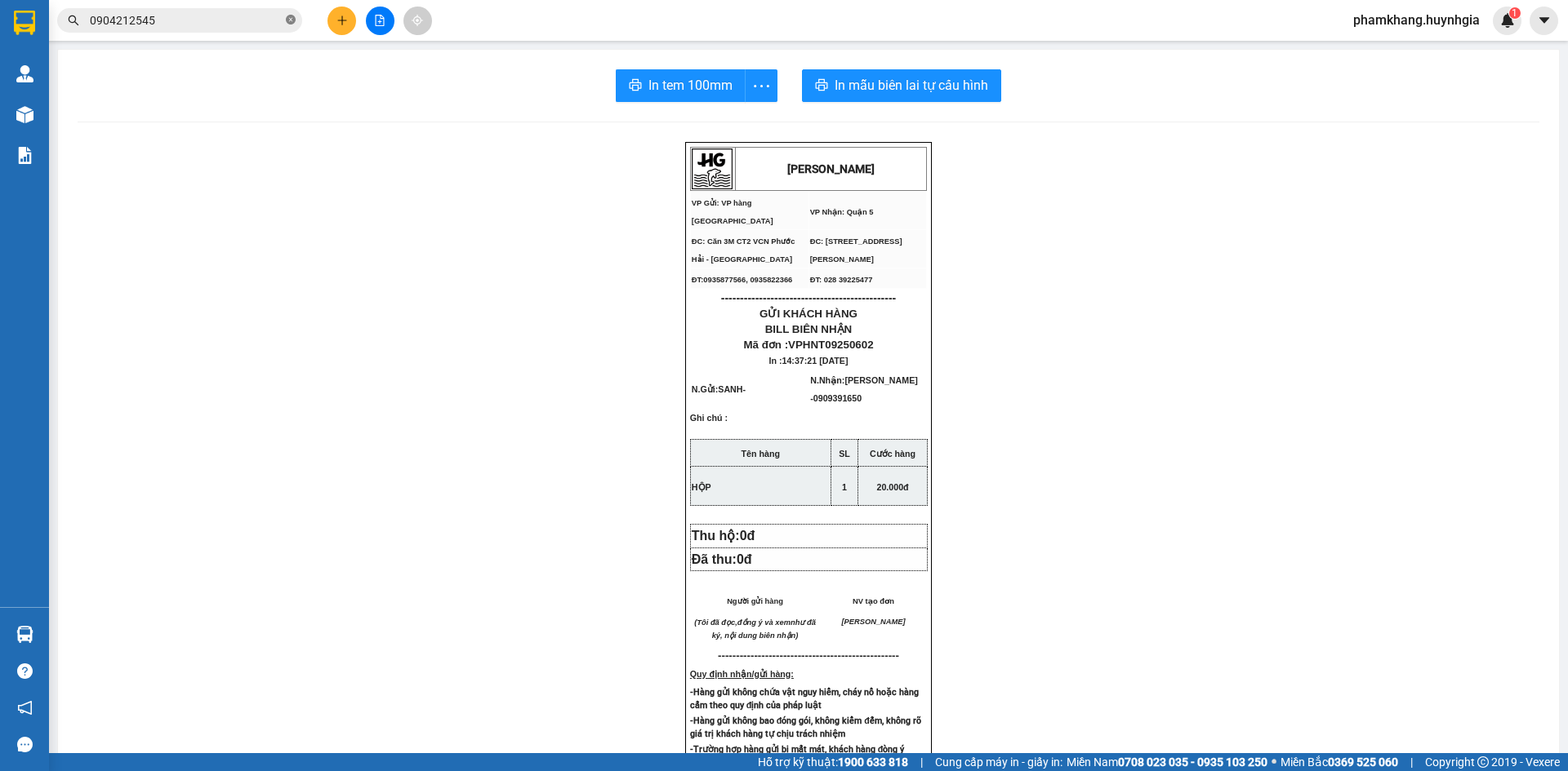
click at [293, 17] on icon "close-circle" at bounding box center [290, 19] width 10 height 10
click at [345, 12] on button at bounding box center [341, 20] width 28 height 28
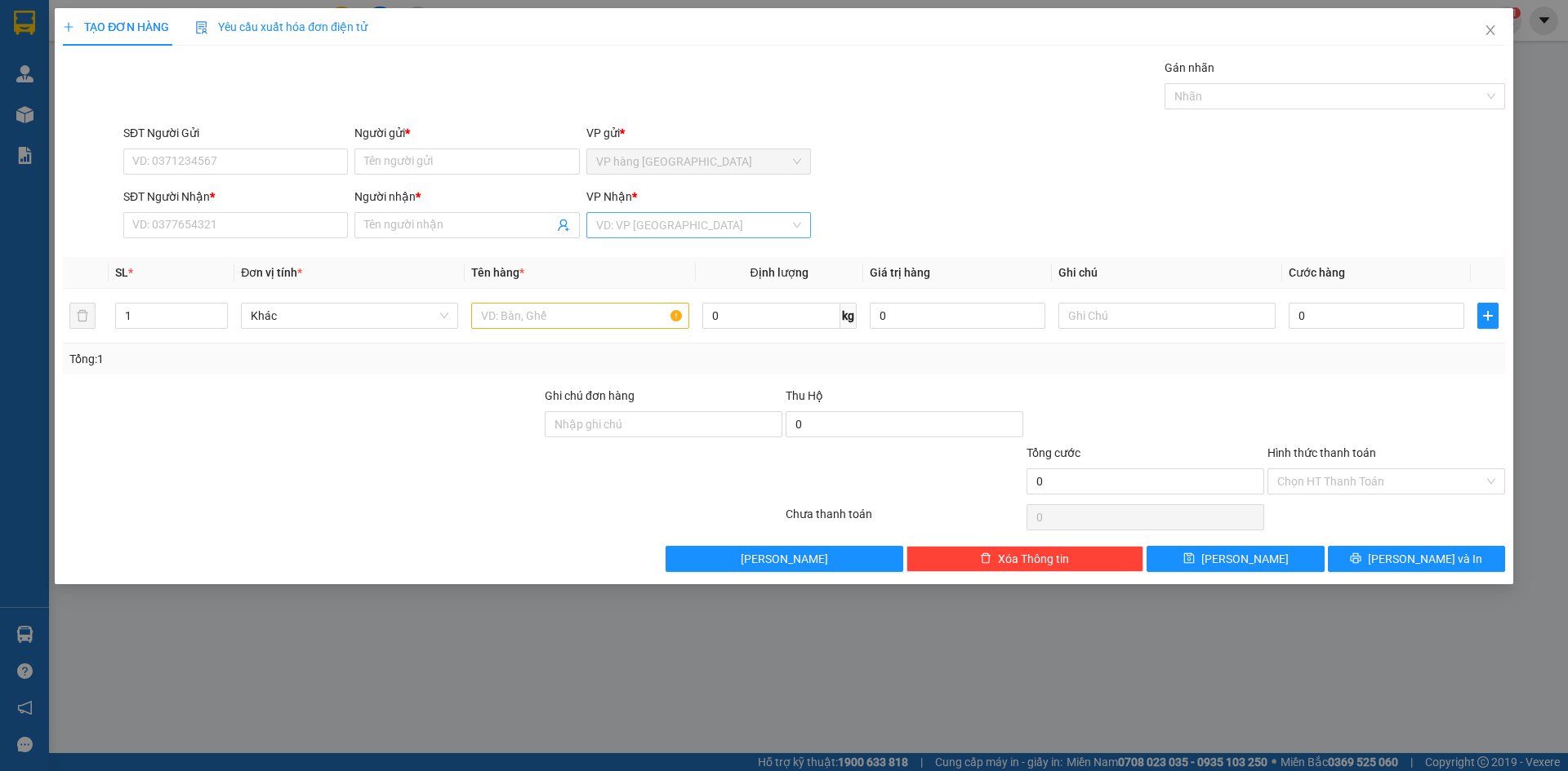
click at [622, 224] on input "search" at bounding box center [693, 225] width 193 height 25
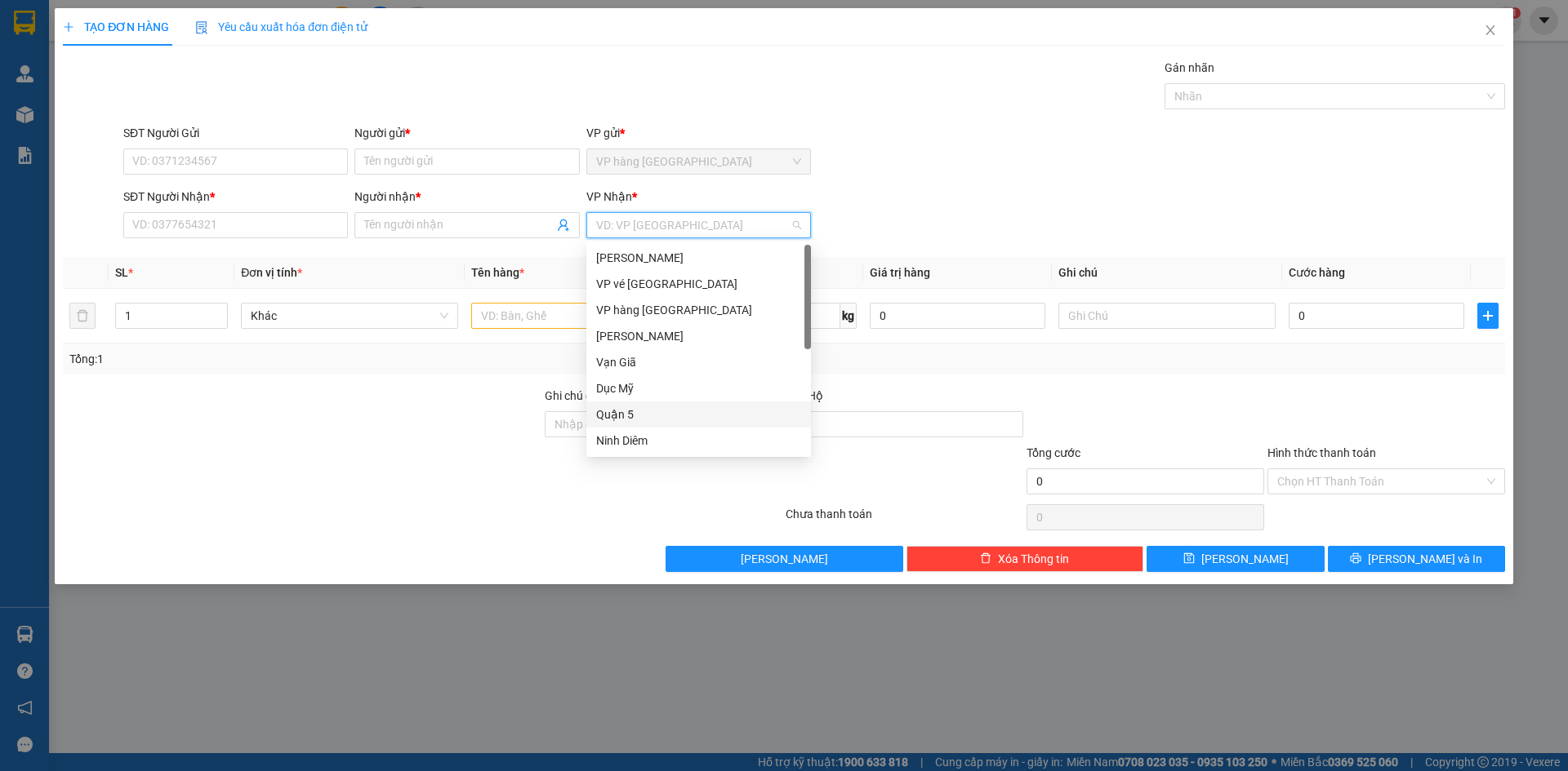
drag, startPoint x: 652, startPoint y: 415, endPoint x: 208, endPoint y: 192, distance: 496.9
click at [651, 415] on div "Quận 5" at bounding box center [698, 414] width 205 height 18
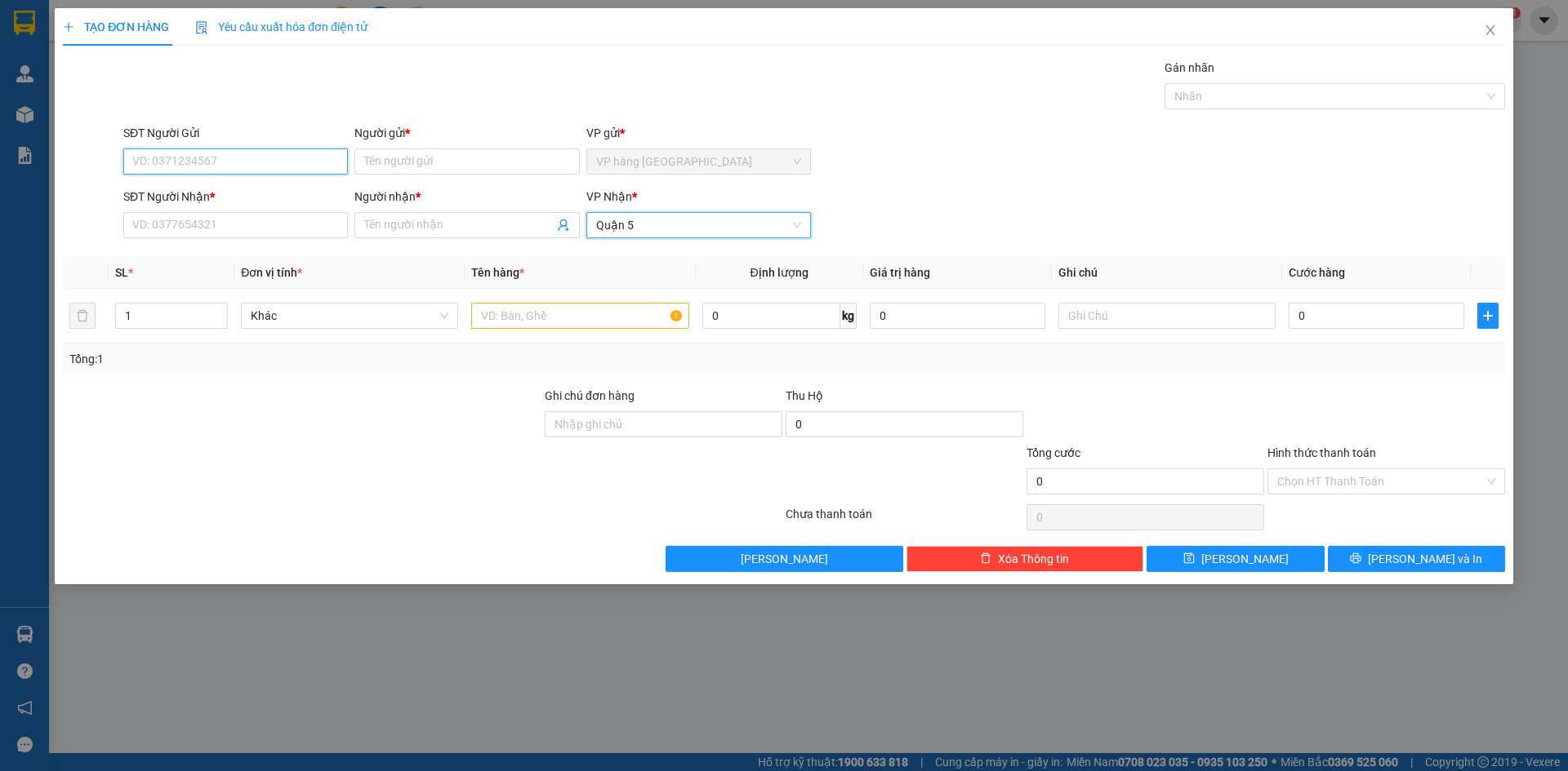
click at [189, 156] on input "SĐT Người Gửi" at bounding box center [235, 162] width 224 height 26
type input "0983445670"
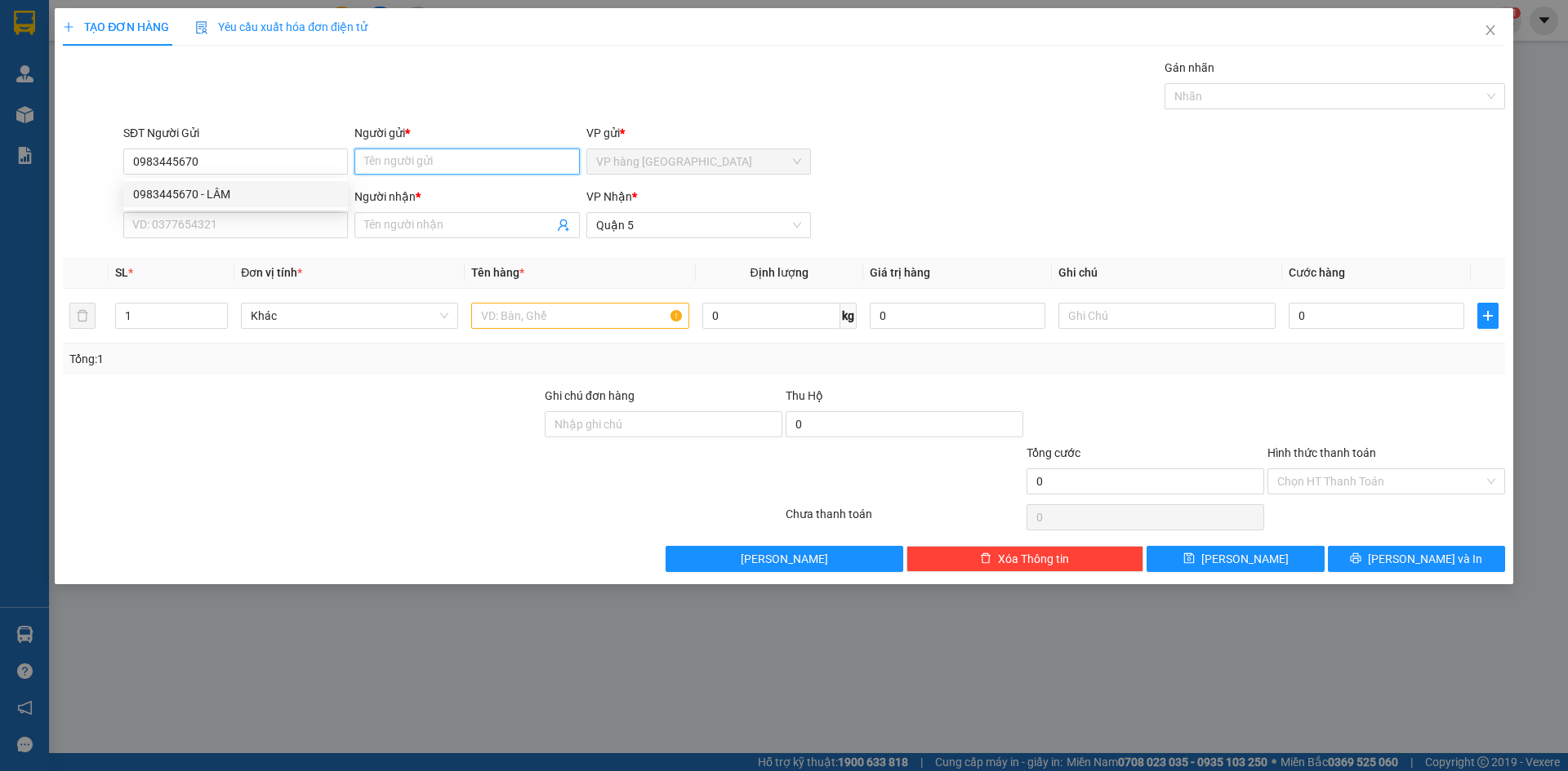
type input "LÂM"
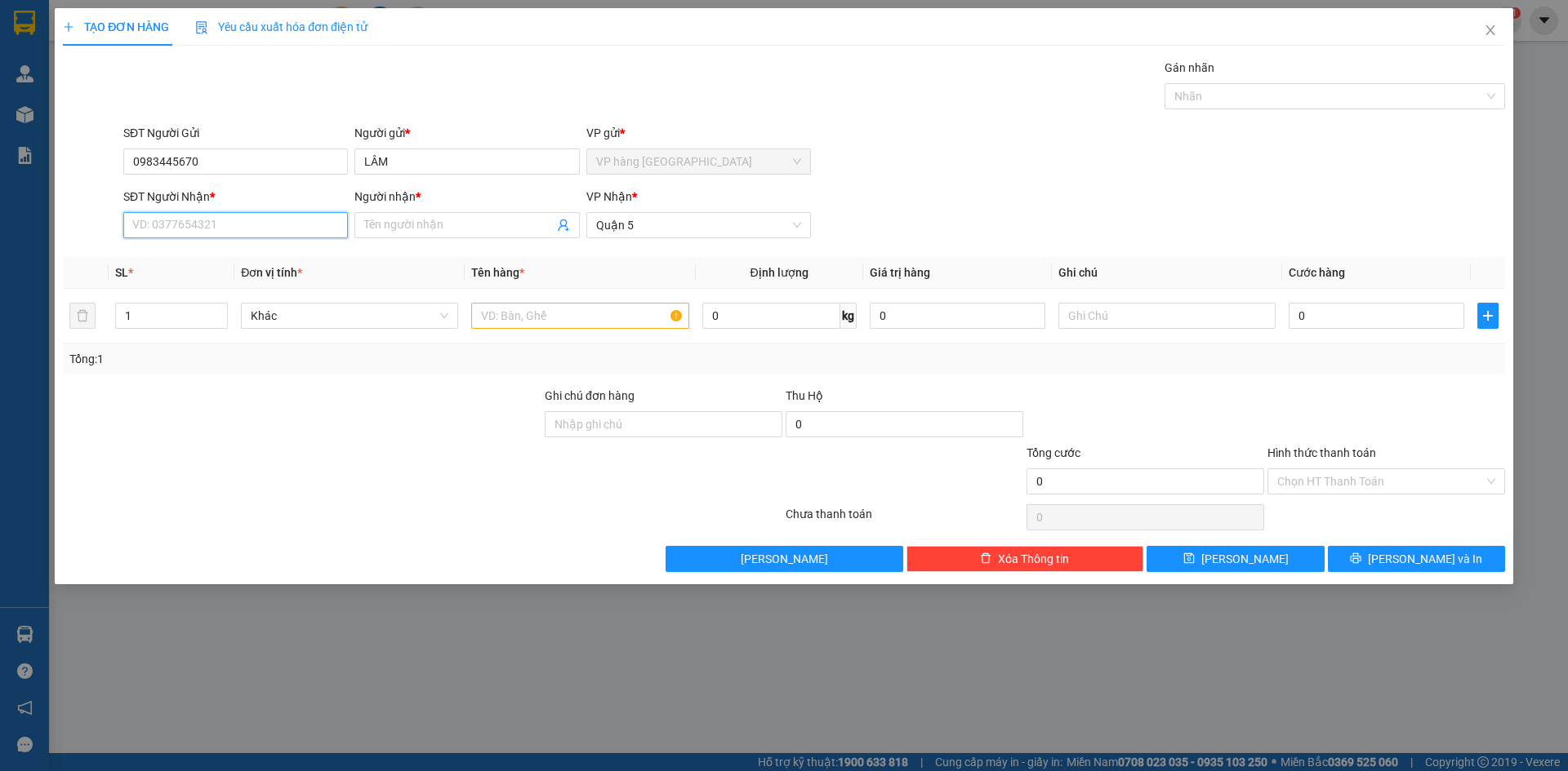
click at [268, 219] on input "SĐT Người Nhận *" at bounding box center [235, 225] width 224 height 26
click at [266, 253] on div "0935740401 - YÊN" at bounding box center [235, 258] width 205 height 18
type input "0935740401"
type input "YÊN"
click at [579, 314] on input "text" at bounding box center [580, 316] width 217 height 26
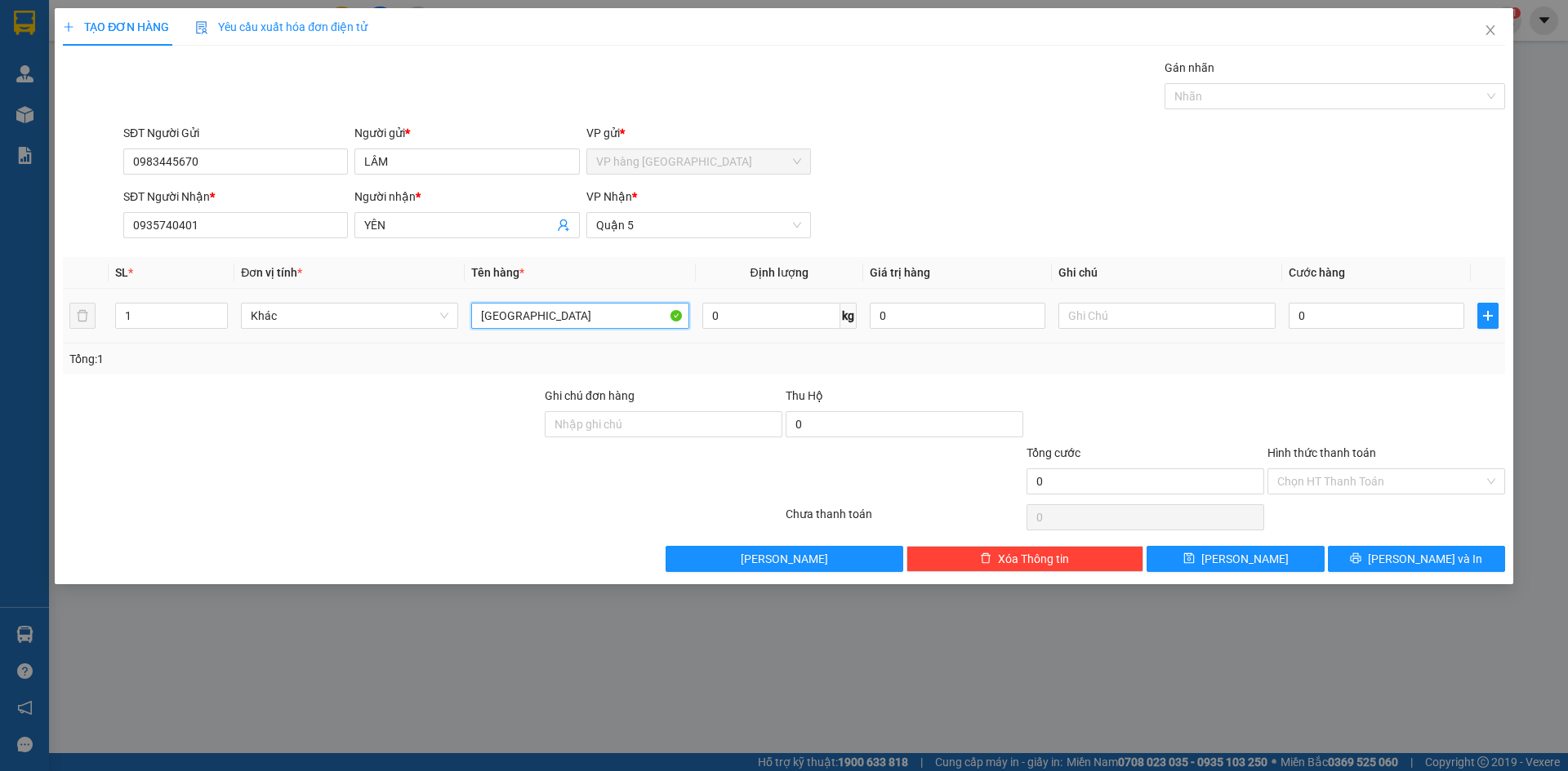
type input "[GEOGRAPHIC_DATA]"
type input "4"
type input "40"
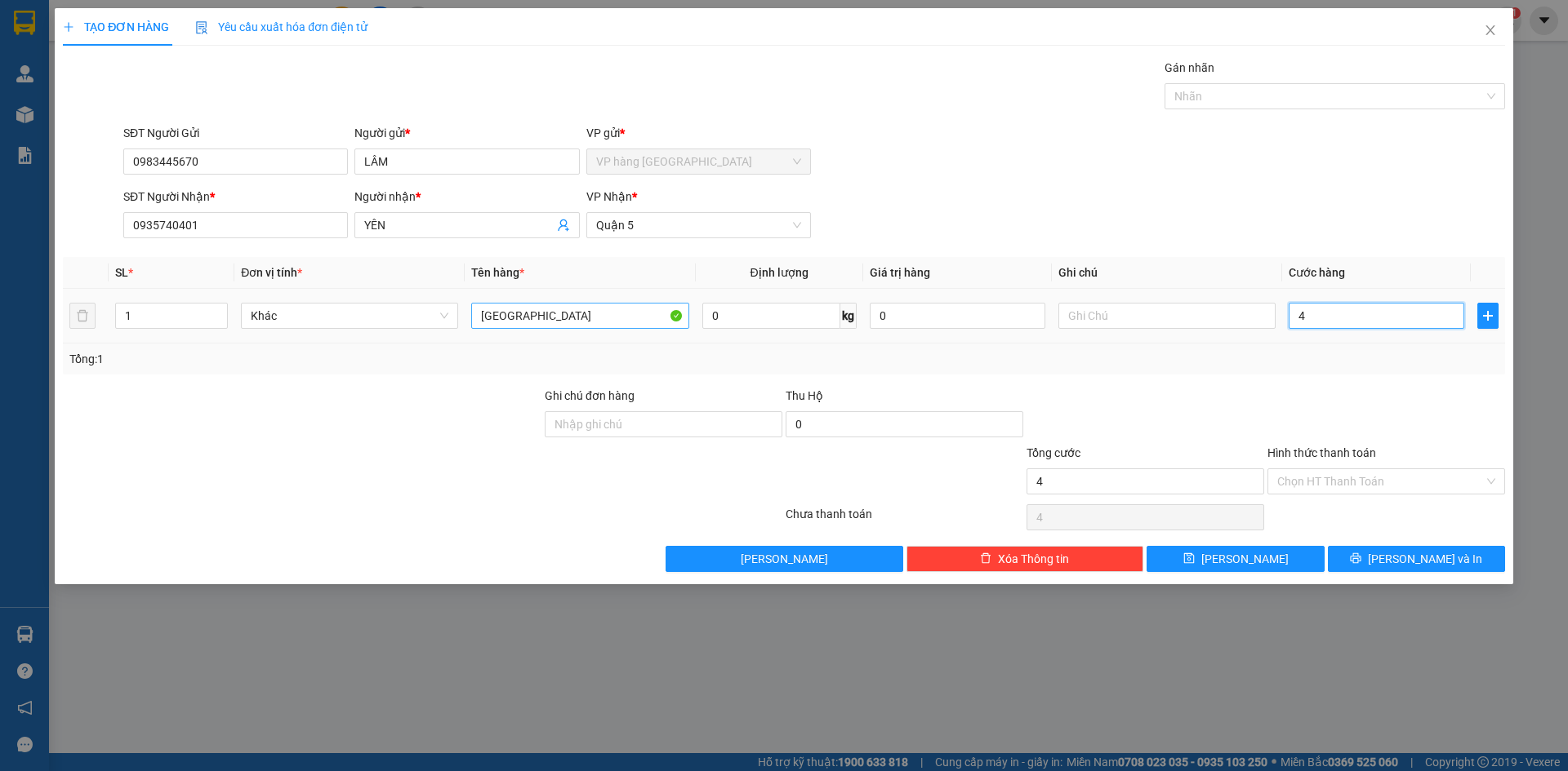
type input "40"
type input "40.000"
click at [1313, 473] on input "Hình thức thanh toán" at bounding box center [1380, 482] width 207 height 25
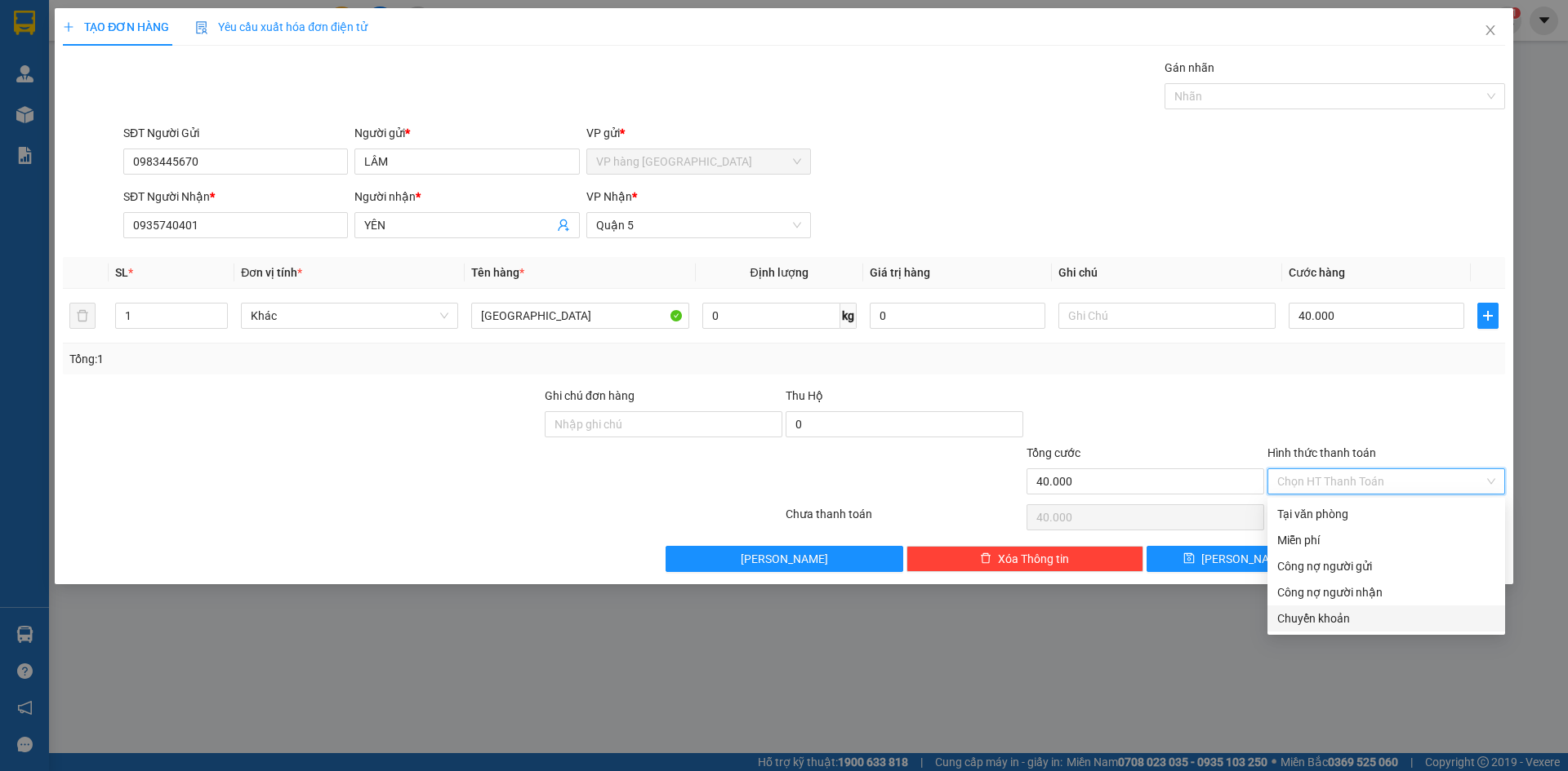
click at [1290, 627] on div "Chuyển khoản" at bounding box center [1386, 619] width 218 height 18
type input "0"
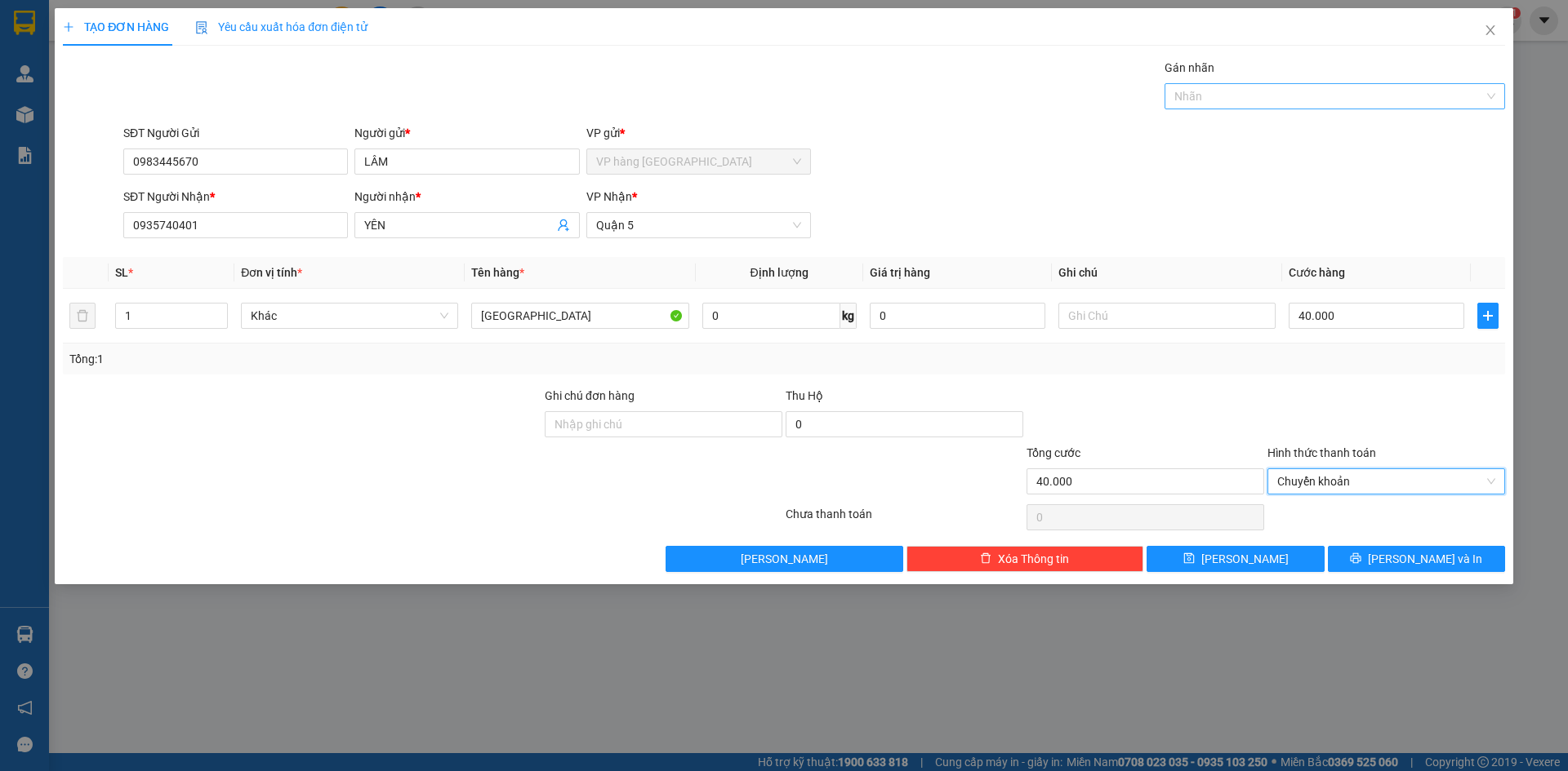
click at [1306, 101] on div at bounding box center [1326, 96] width 316 height 19
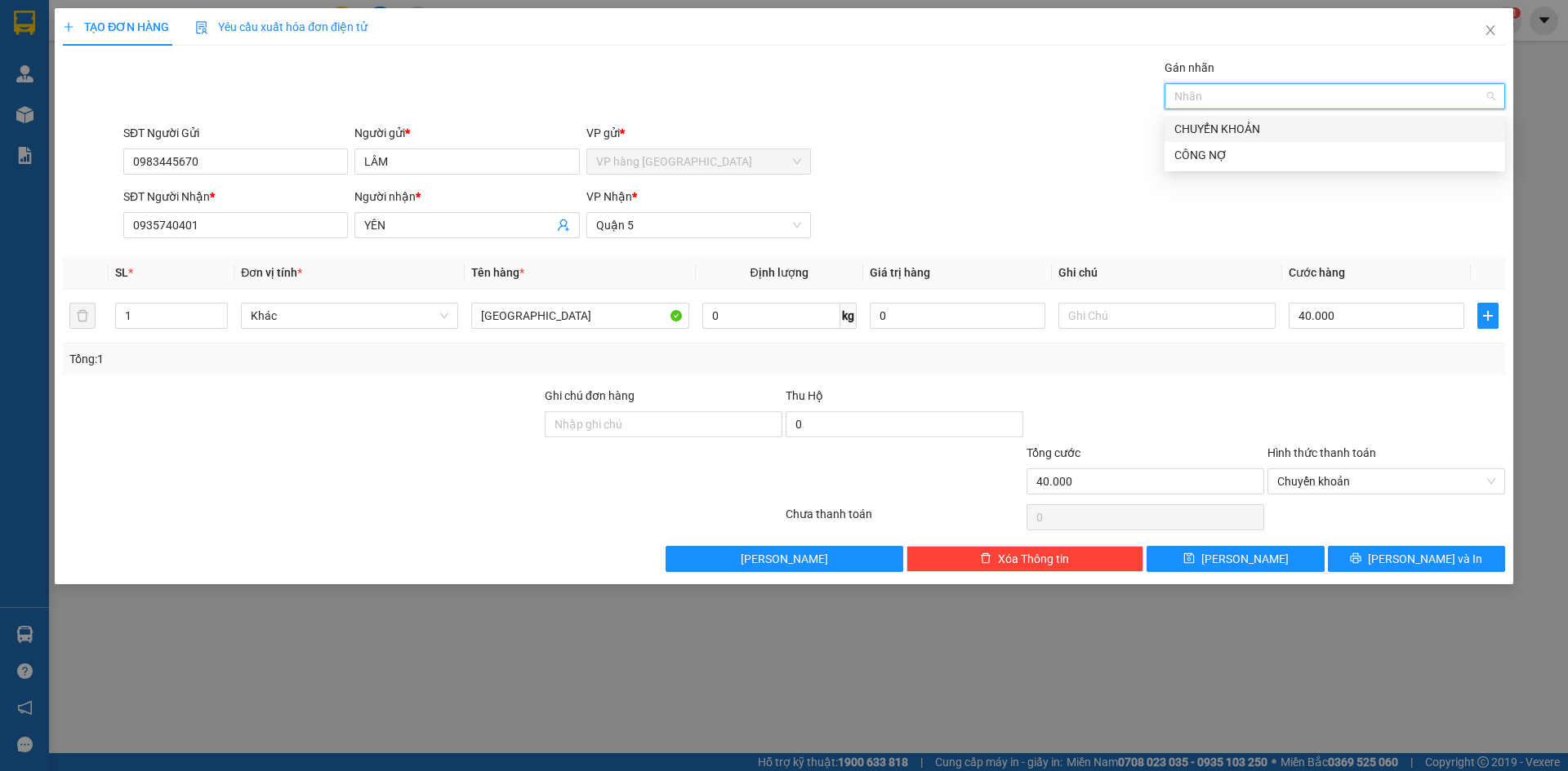
click at [1211, 131] on div "CHUYỂN KHOẢN" at bounding box center [1334, 128] width 321 height 18
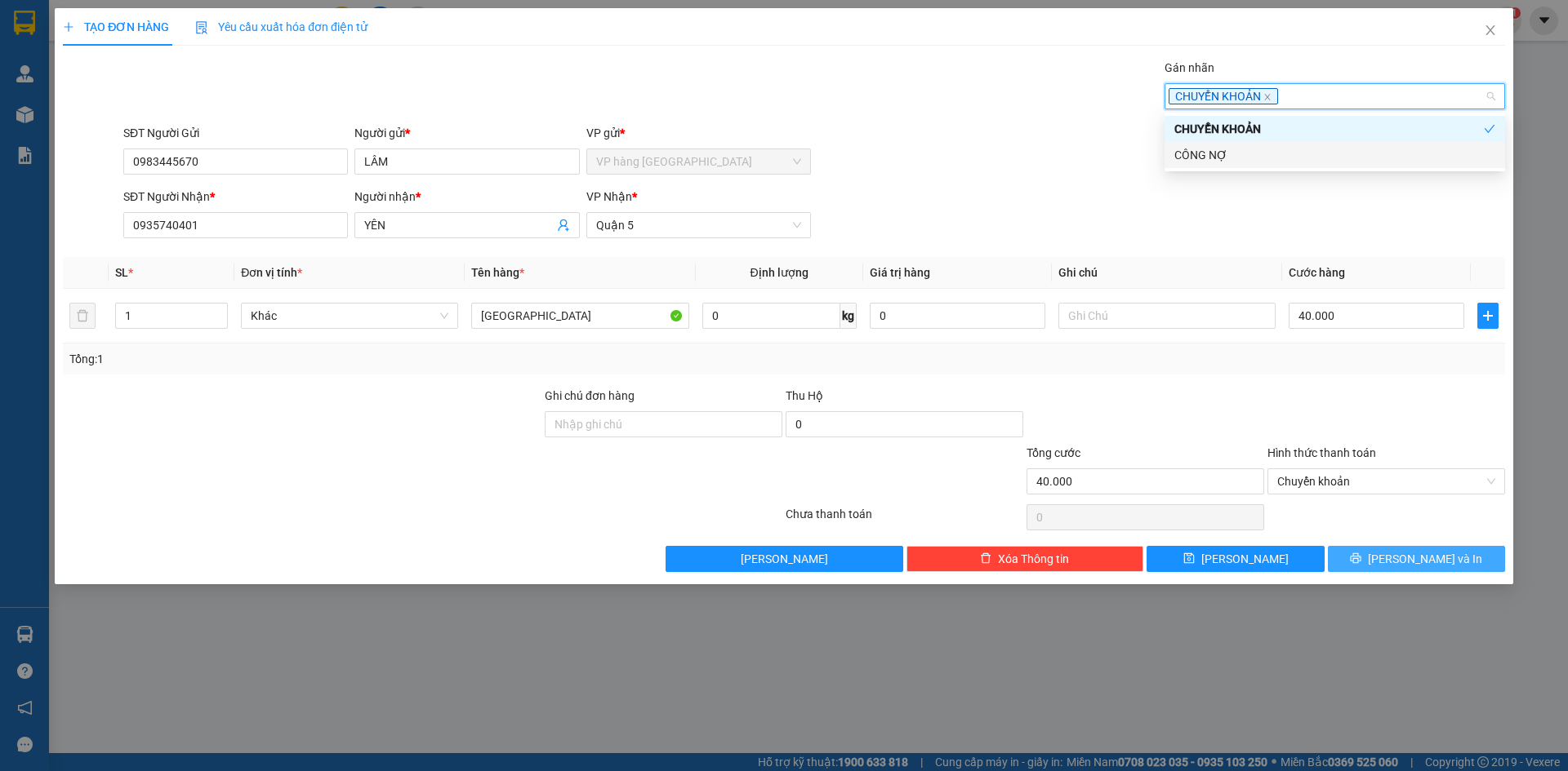
click at [1409, 554] on span "[PERSON_NAME] và In" at bounding box center [1425, 559] width 114 height 18
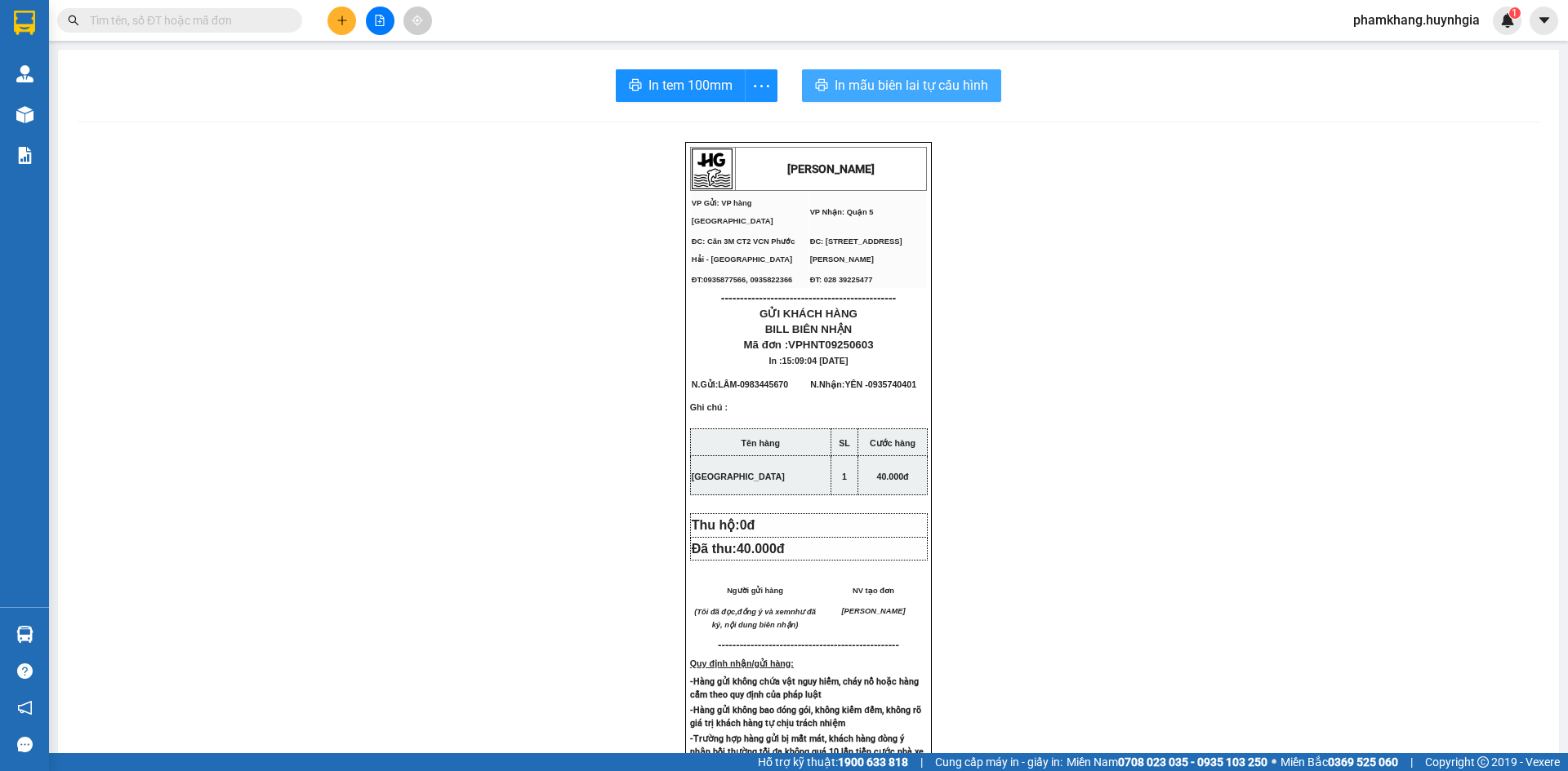
click at [930, 91] on span "In mẫu biên lai tự cấu hình" at bounding box center [911, 84] width 154 height 20
click at [677, 79] on span "In tem 100mm" at bounding box center [690, 84] width 84 height 20
click at [190, 23] on input "text" at bounding box center [186, 20] width 193 height 18
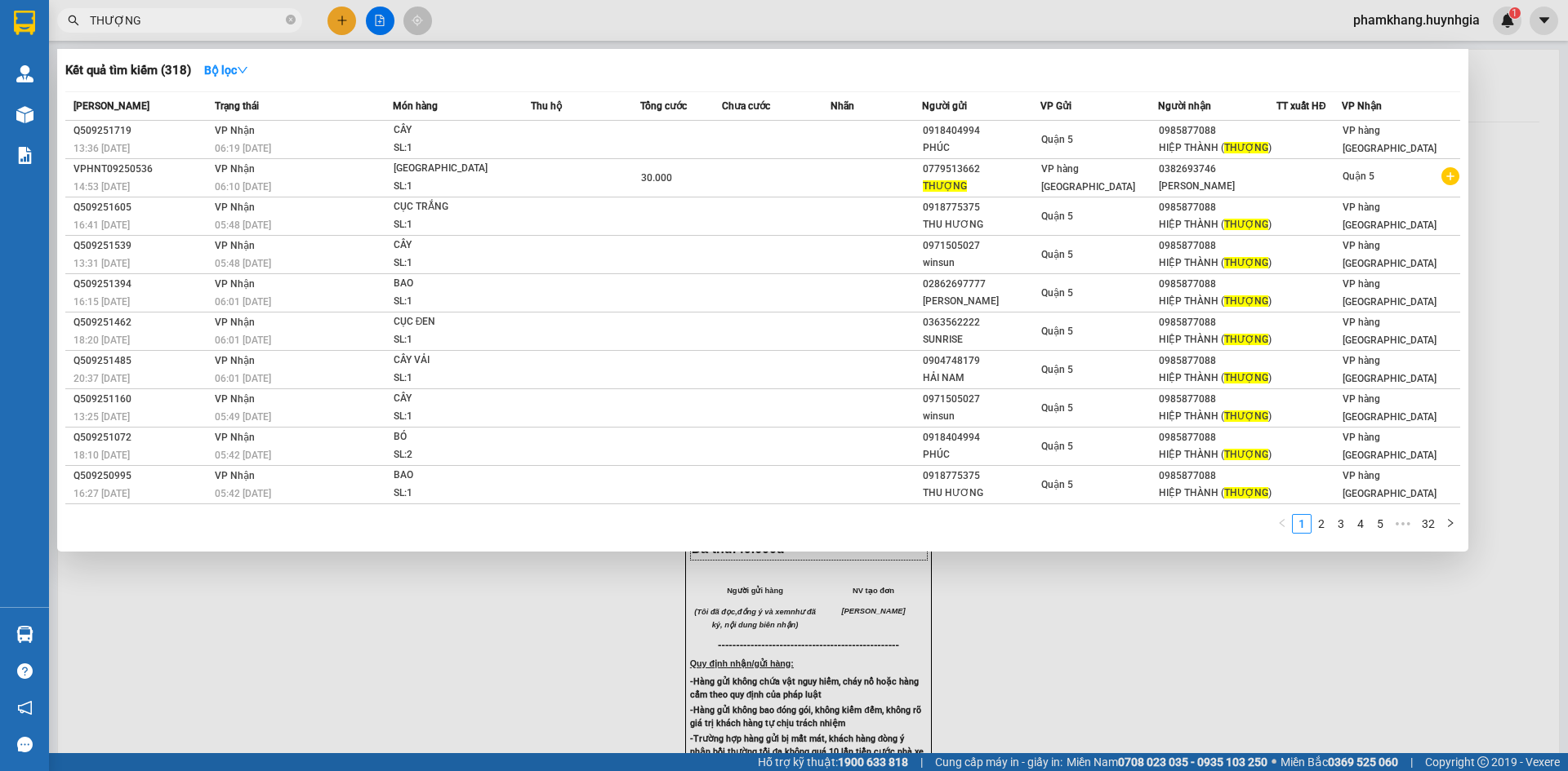
click at [244, 14] on input "THƯỢNG" at bounding box center [186, 20] width 193 height 18
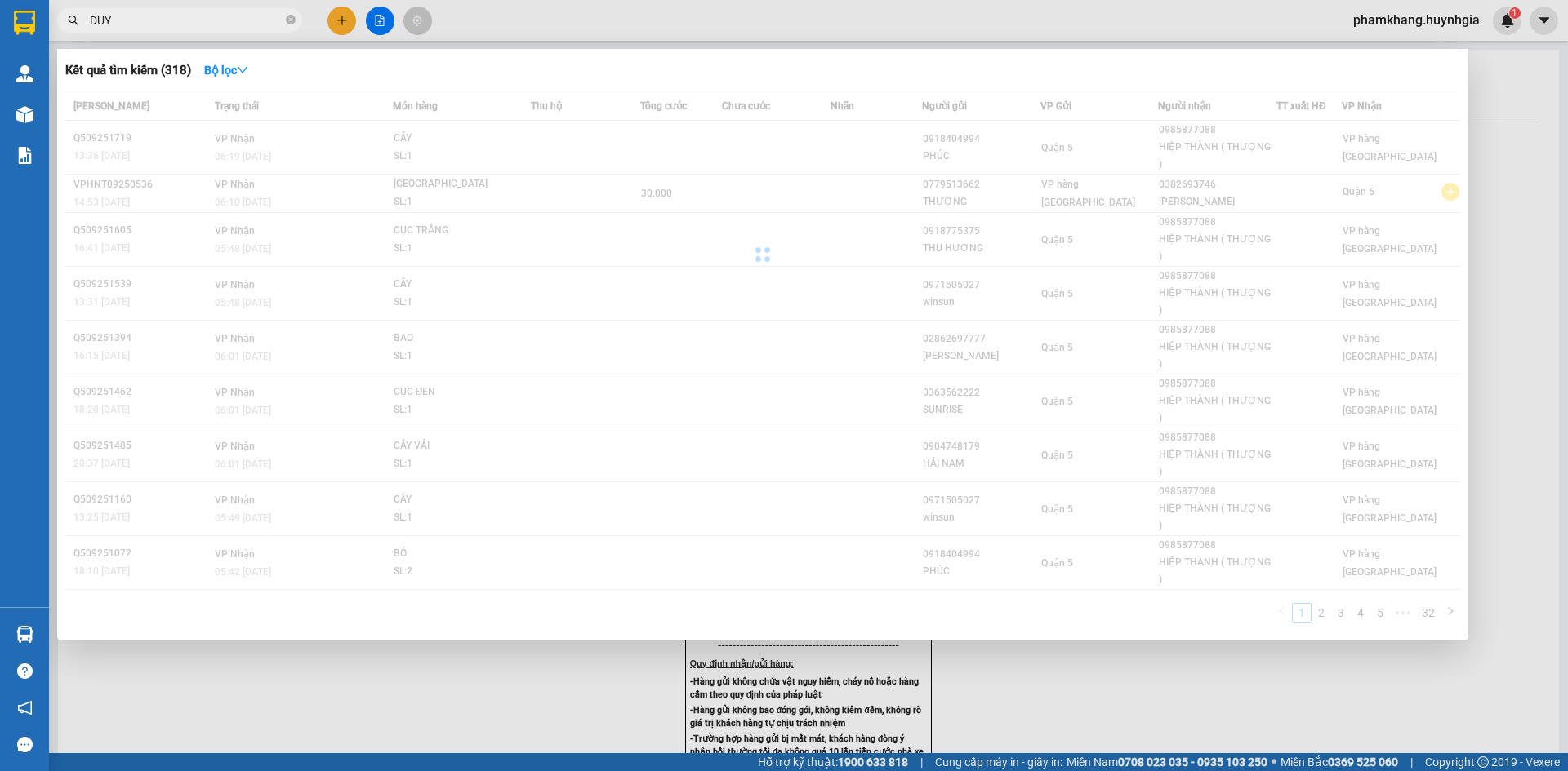
type input "DUY"
click at [778, 64] on div "Kết quả tìm kiếm ( 318 ) Bộ lọc" at bounding box center [762, 70] width 1395 height 26
click at [782, 27] on div at bounding box center [784, 385] width 1568 height 771
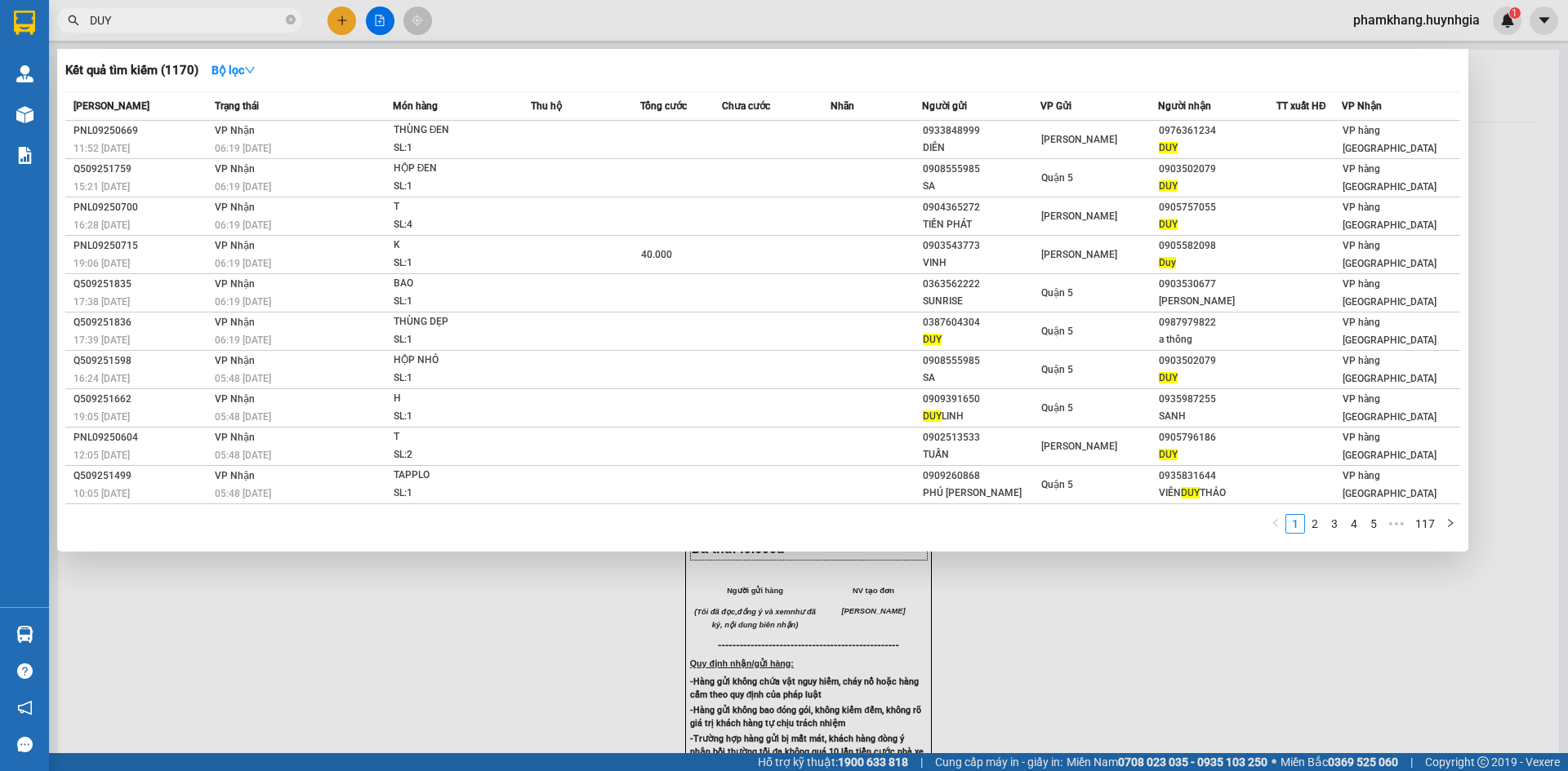
click at [207, 24] on input "DUY" at bounding box center [186, 20] width 193 height 18
click at [206, 18] on input "DUY" at bounding box center [186, 20] width 193 height 18
click at [292, 24] on icon "close-circle" at bounding box center [290, 19] width 10 height 10
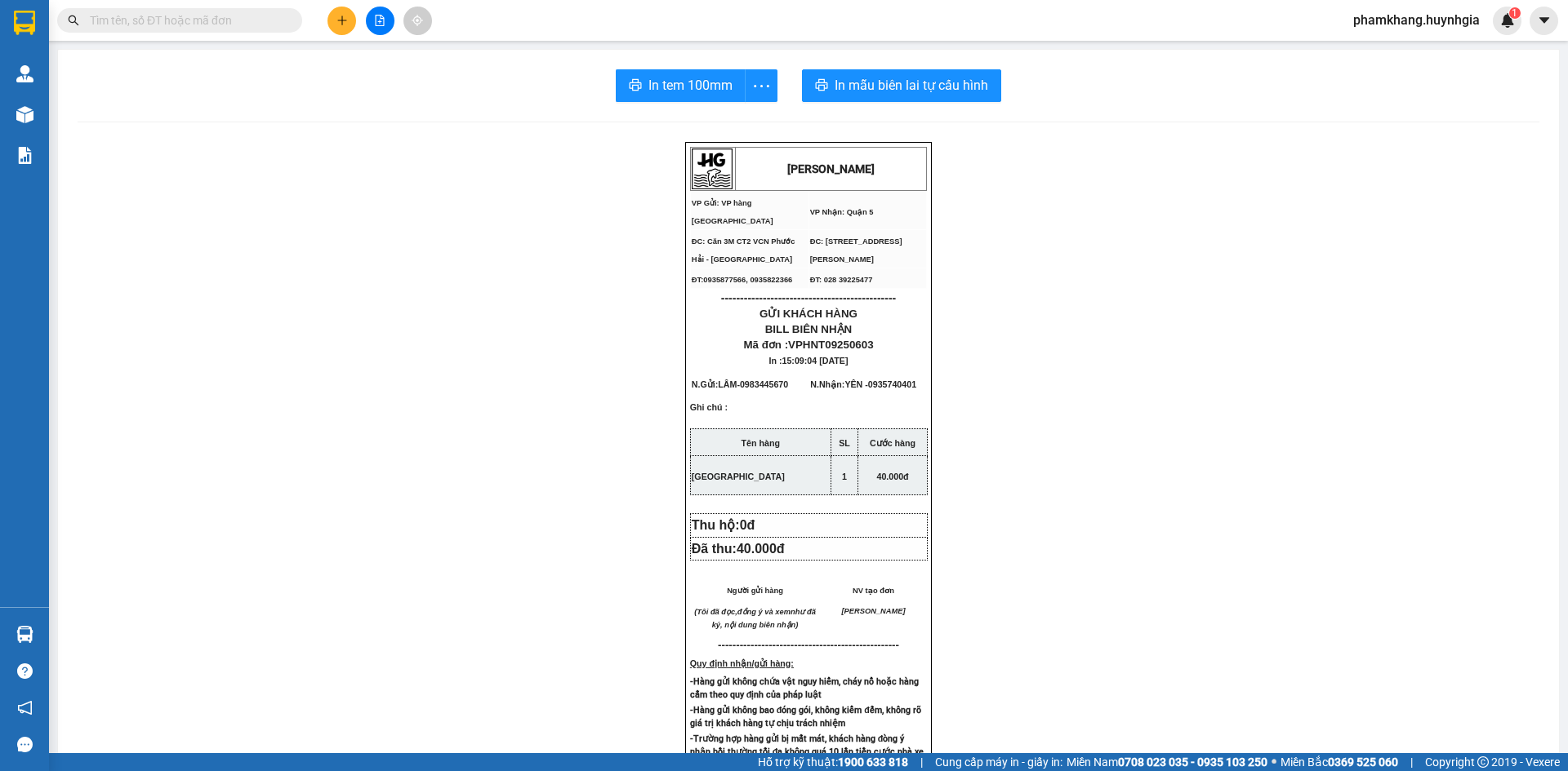
click at [223, 18] on input "text" at bounding box center [186, 20] width 193 height 18
click at [345, 25] on icon "plus" at bounding box center [342, 20] width 11 height 11
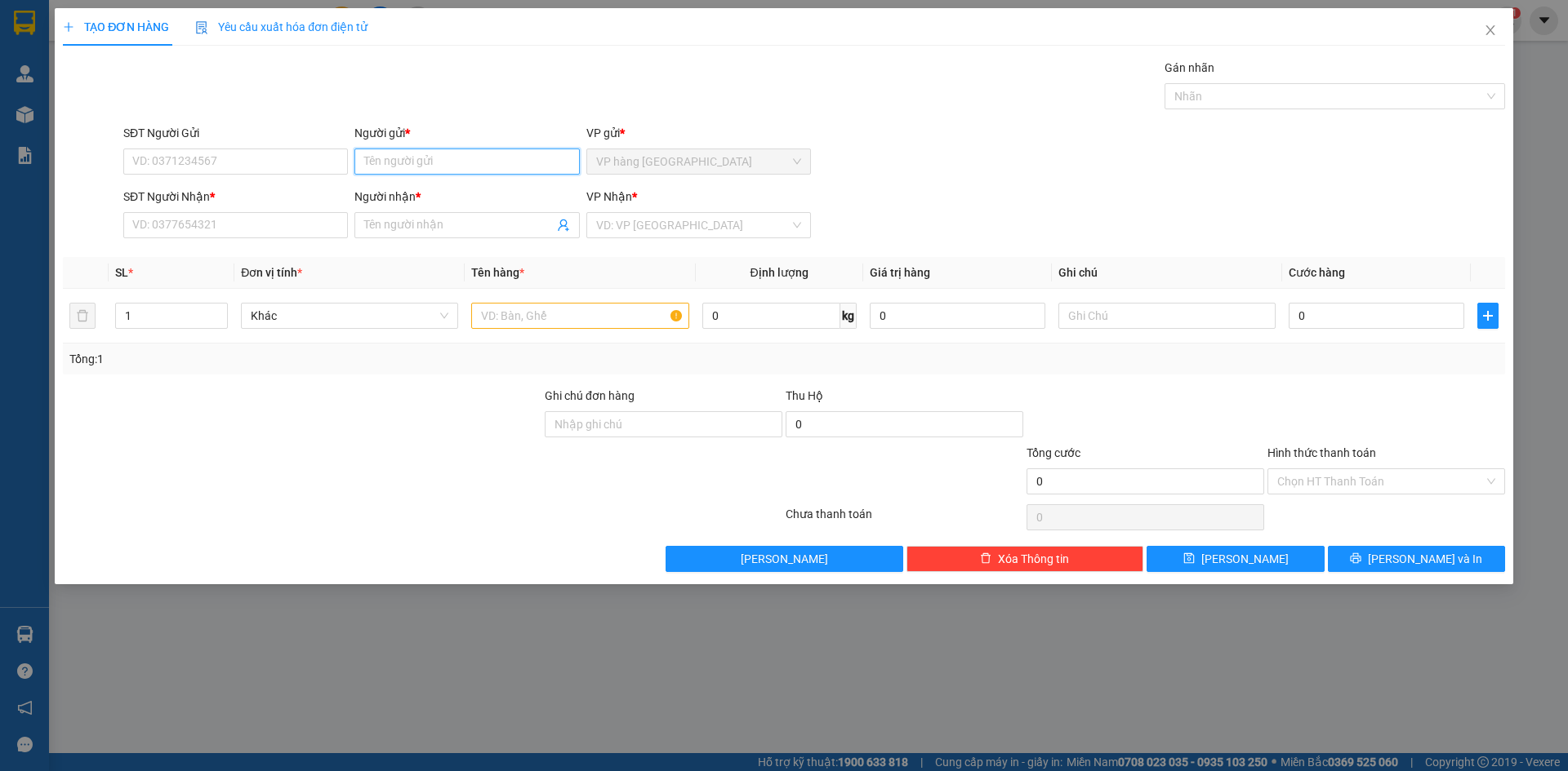
click at [470, 166] on input "Người gửi *" at bounding box center [466, 162] width 224 height 26
type input "KIM ANH"
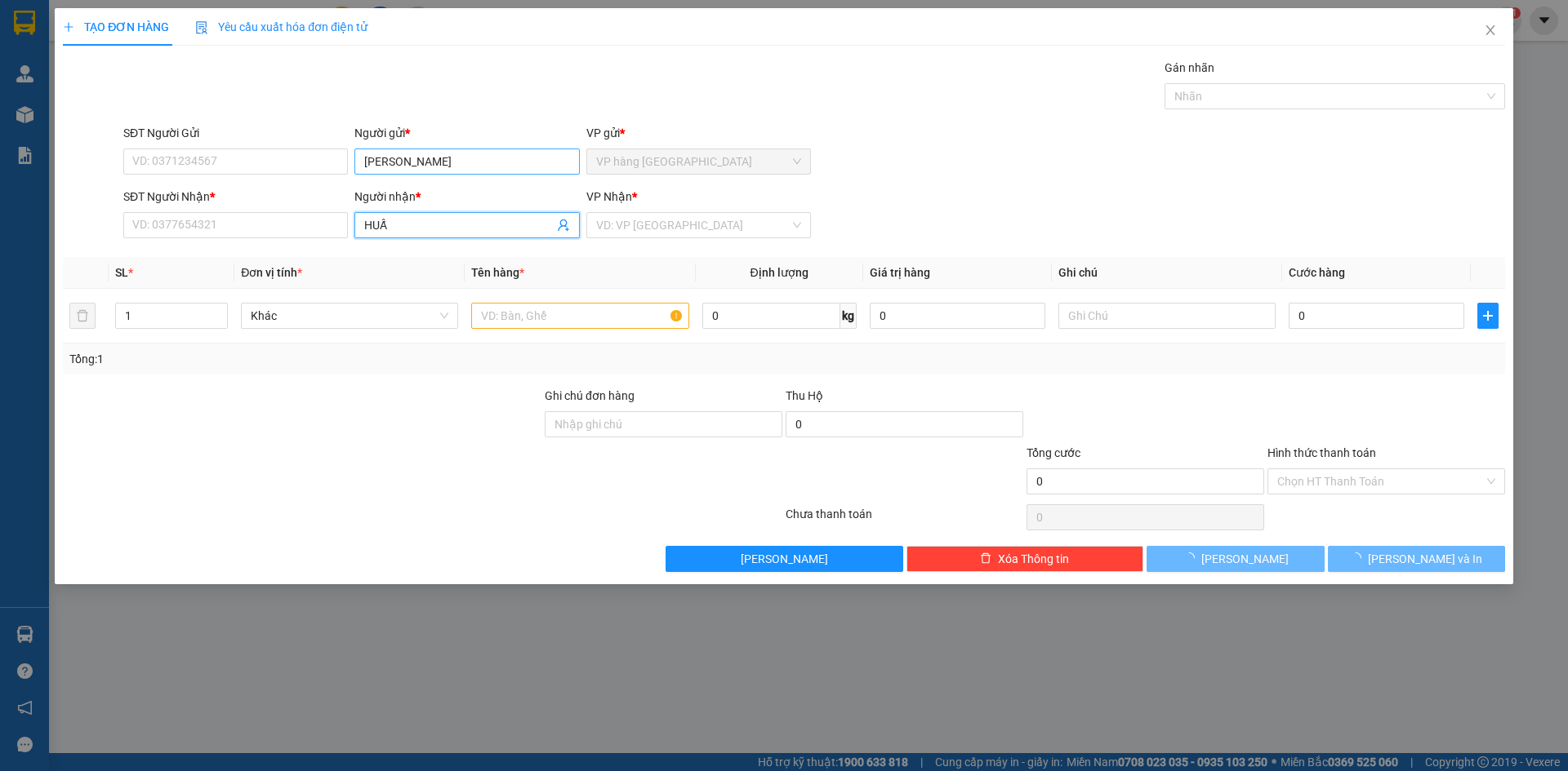
type input "HUẤN"
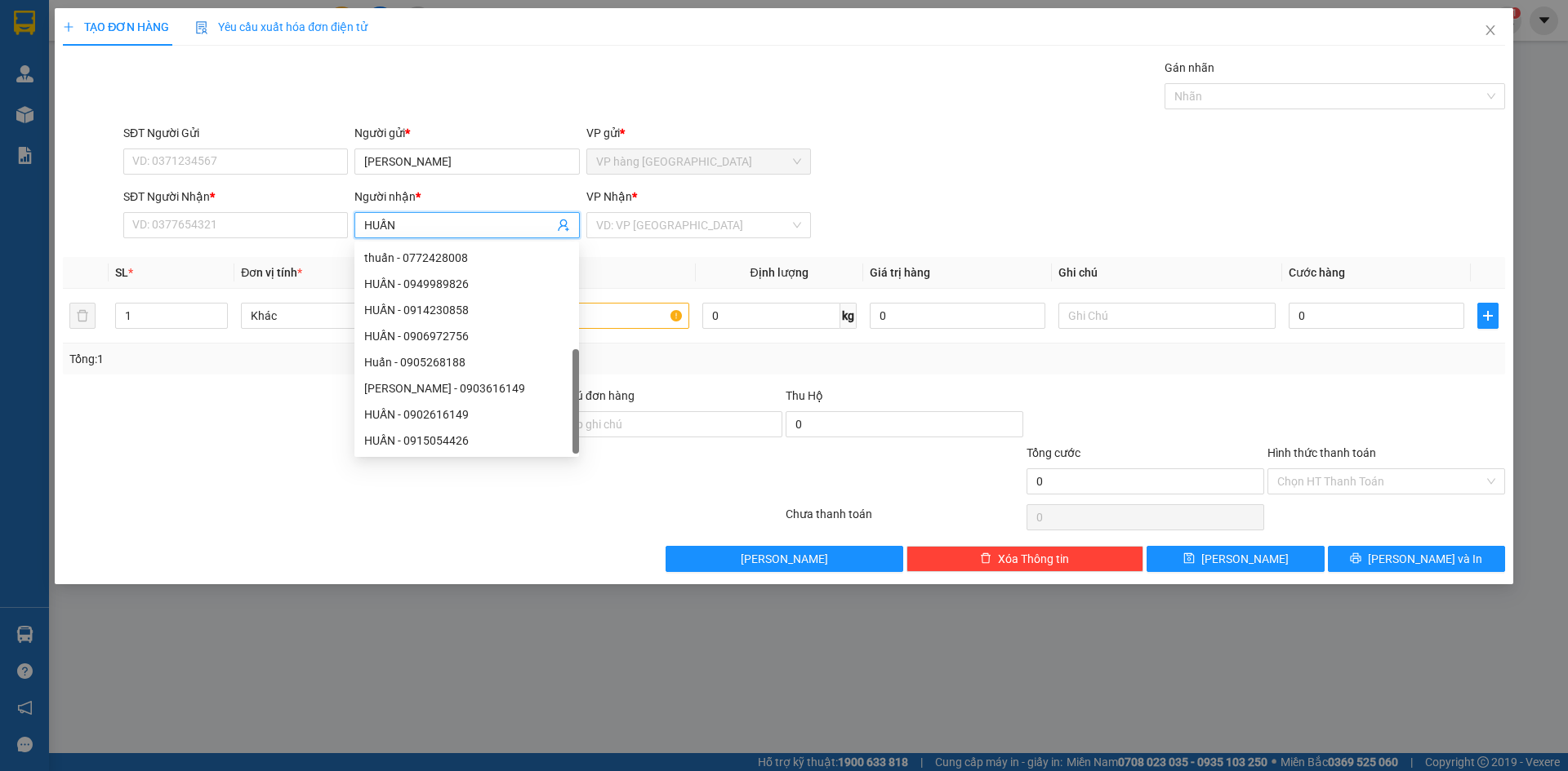
click at [488, 458] on div "Huấn - 09115999148" at bounding box center [466, 467] width 205 height 18
type input "09115999148"
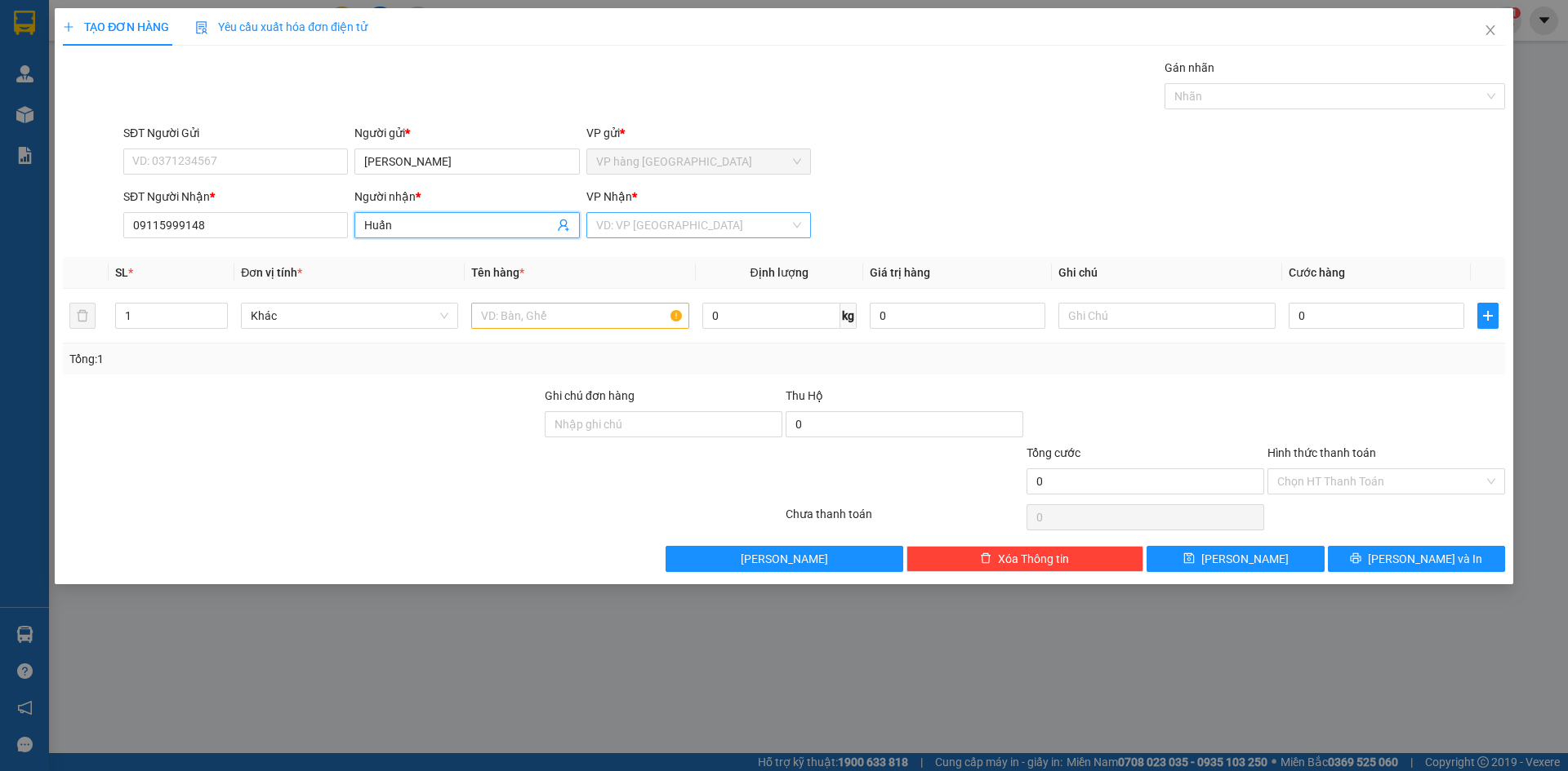
type input "Huấn"
click at [724, 222] on input "search" at bounding box center [693, 225] width 193 height 25
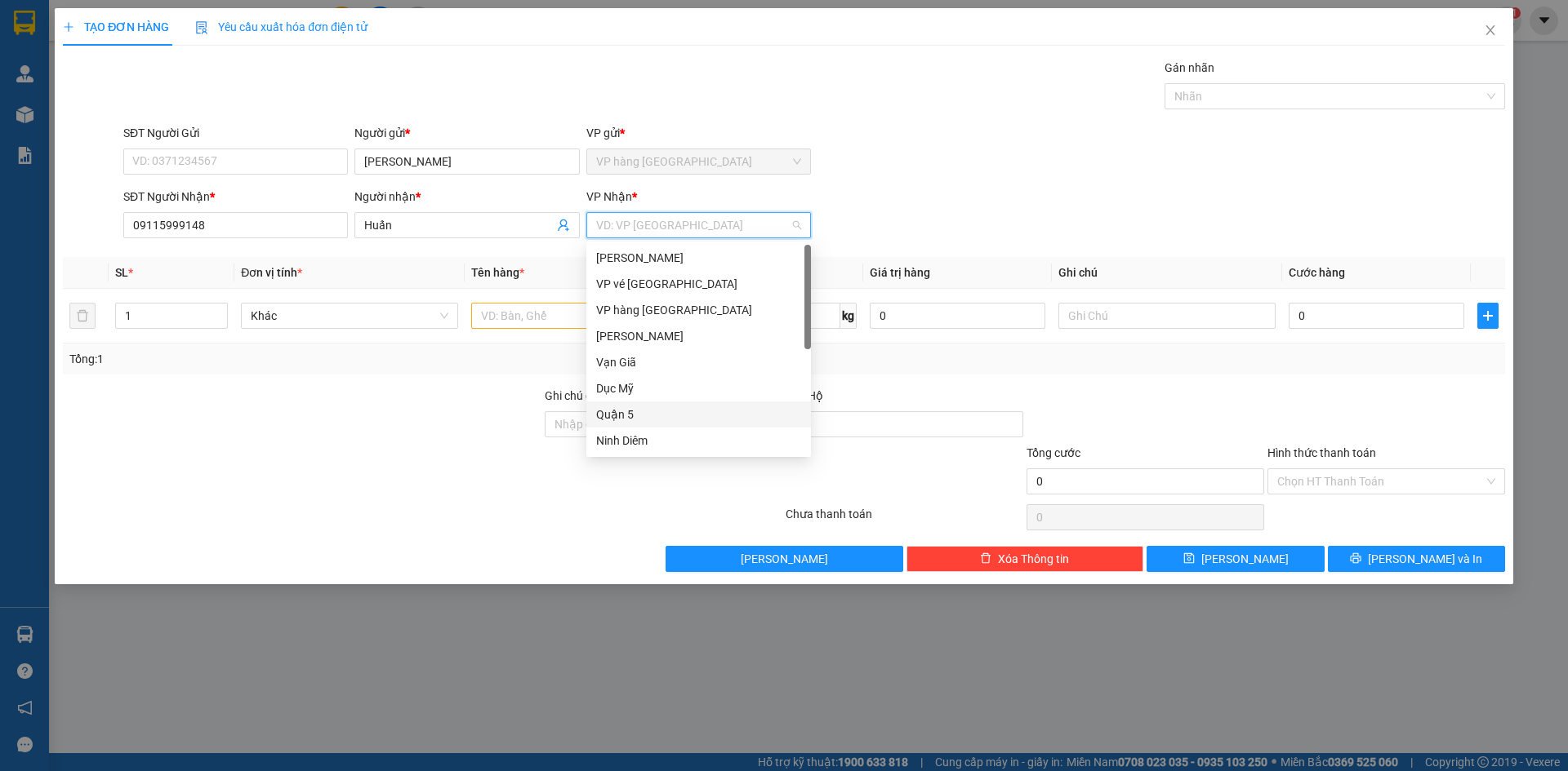
click at [647, 407] on div "Quận 5" at bounding box center [698, 414] width 205 height 18
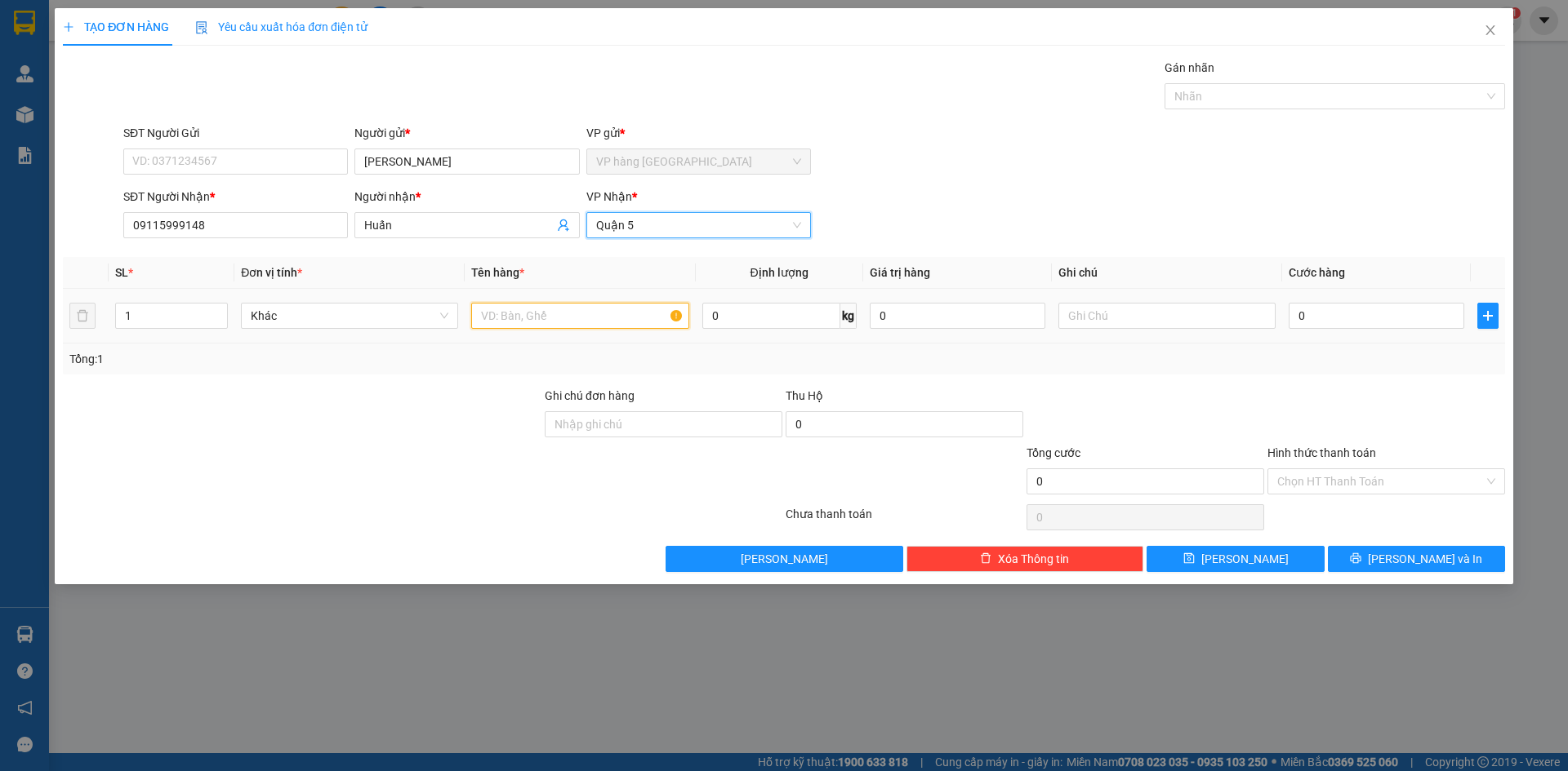
click at [521, 320] on input "text" at bounding box center [580, 316] width 217 height 26
type input "BAO"
type input "7"
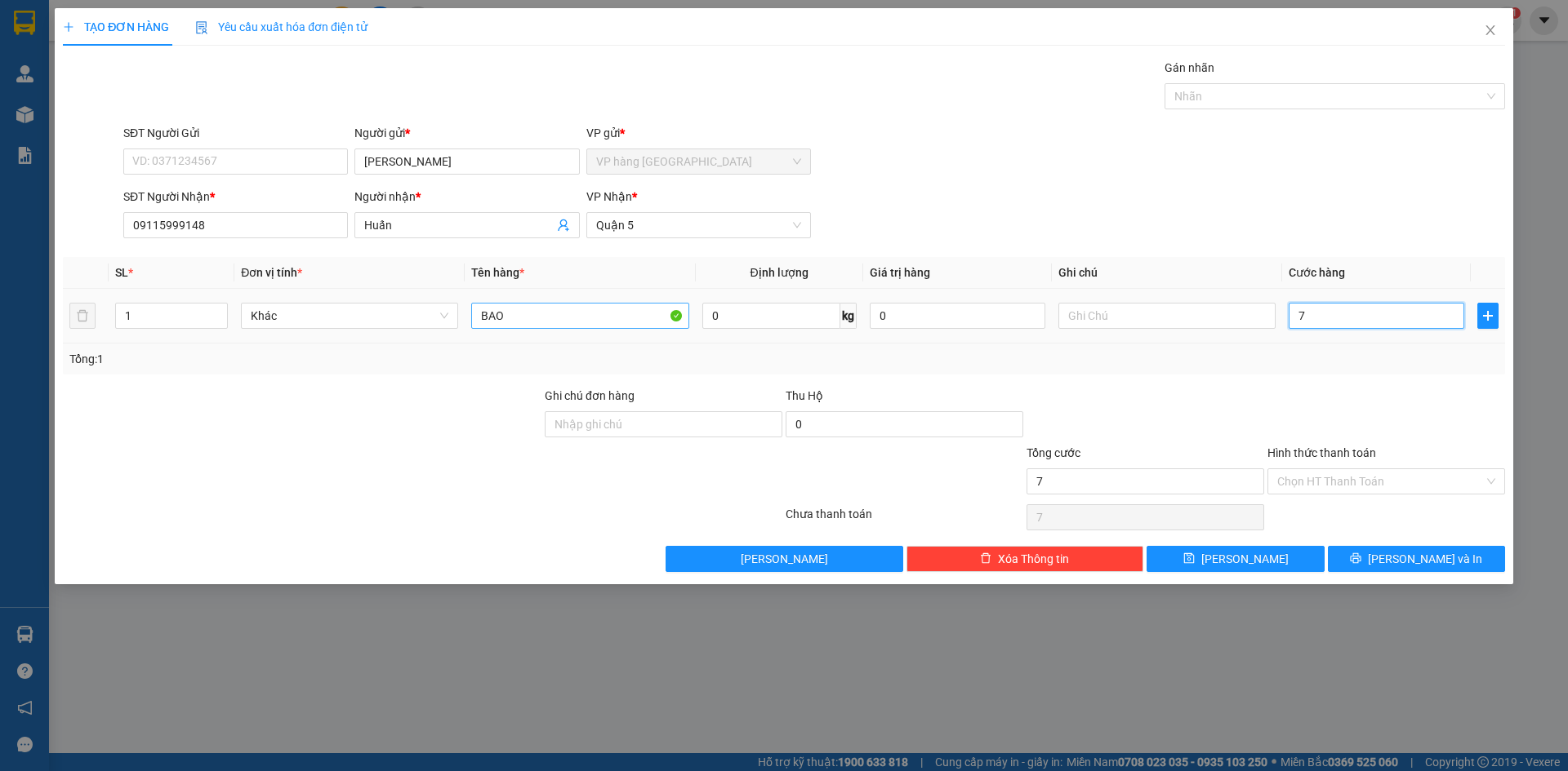
type input "70"
type input "70.000"
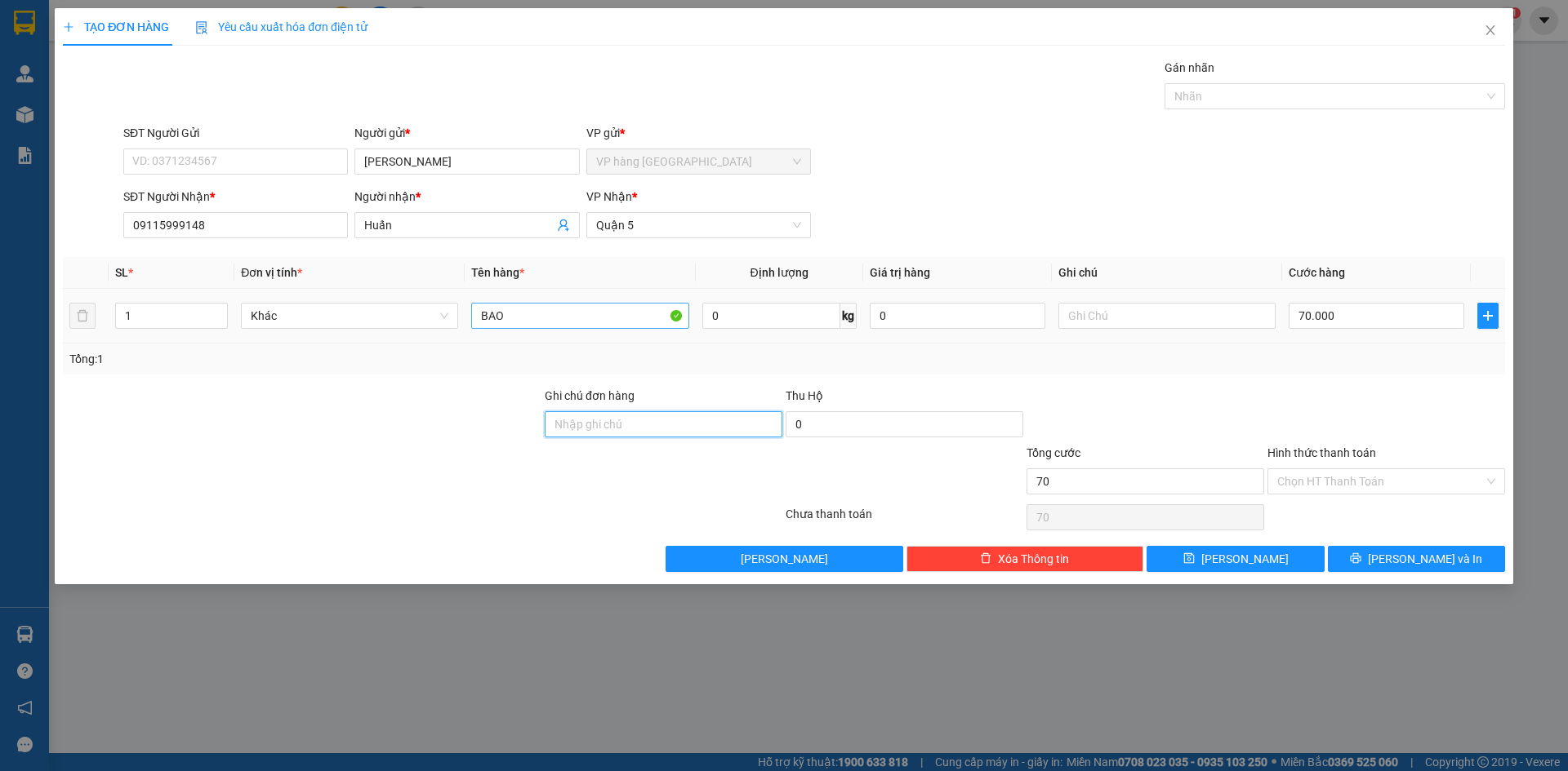
type input "70.000"
click at [1352, 490] on input "Hình thức thanh toán" at bounding box center [1380, 482] width 207 height 25
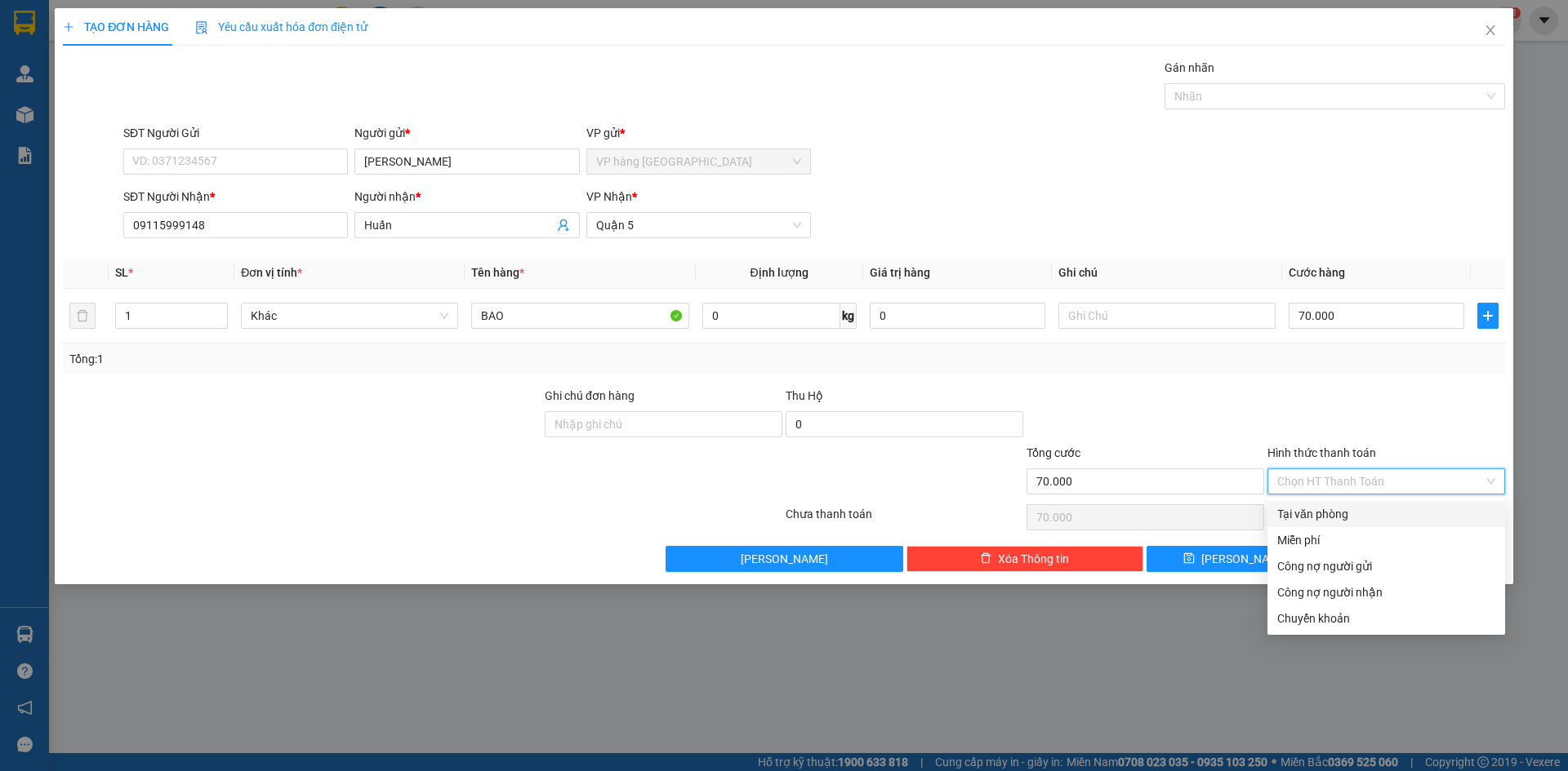
click at [1349, 502] on div "Tại văn phòng" at bounding box center [1386, 514] width 237 height 26
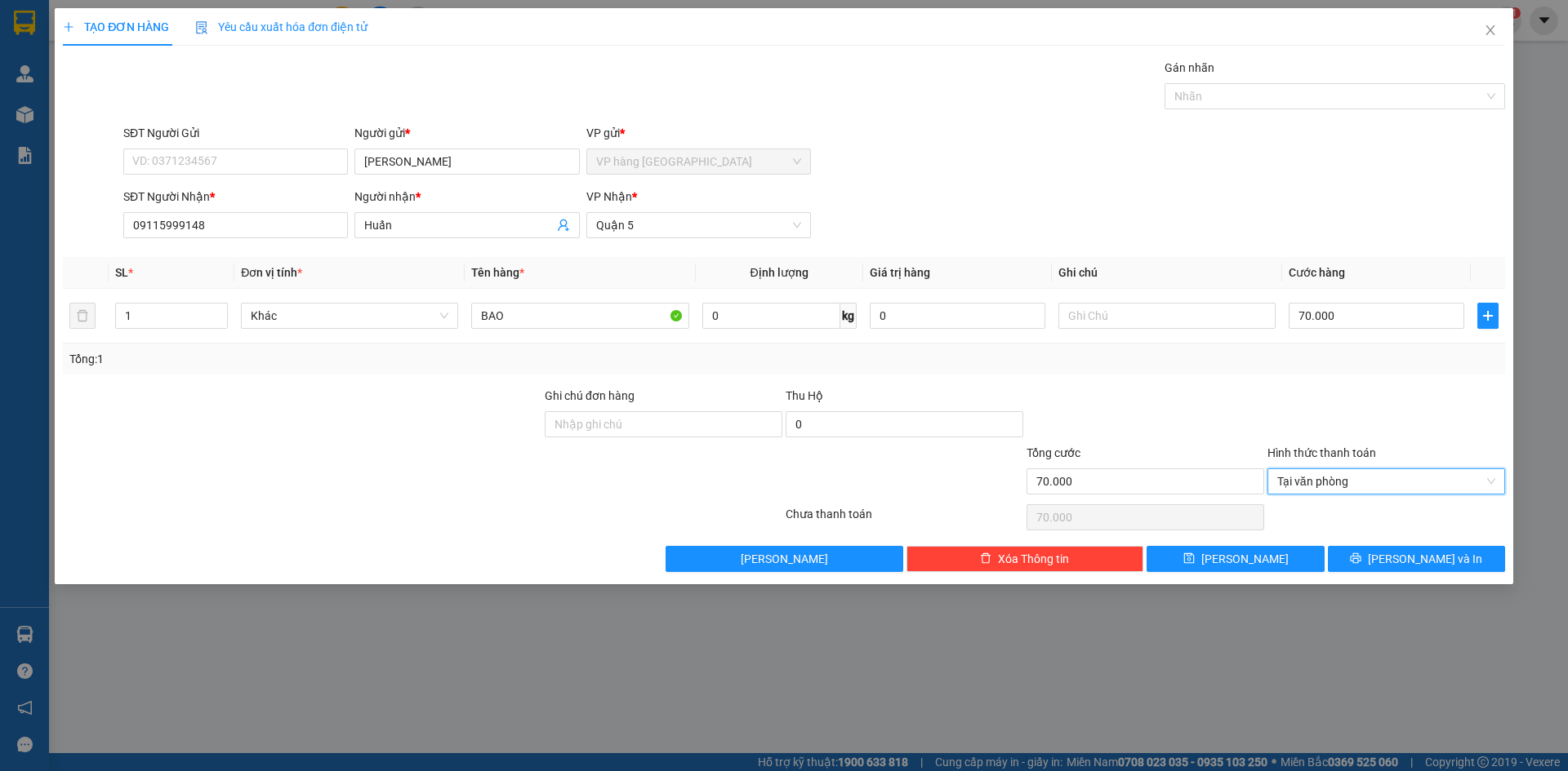
drag, startPoint x: 1493, startPoint y: 476, endPoint x: 1488, endPoint y: 498, distance: 22.6
click at [1455, 547] on button "[PERSON_NAME] và In" at bounding box center [1416, 559] width 177 height 26
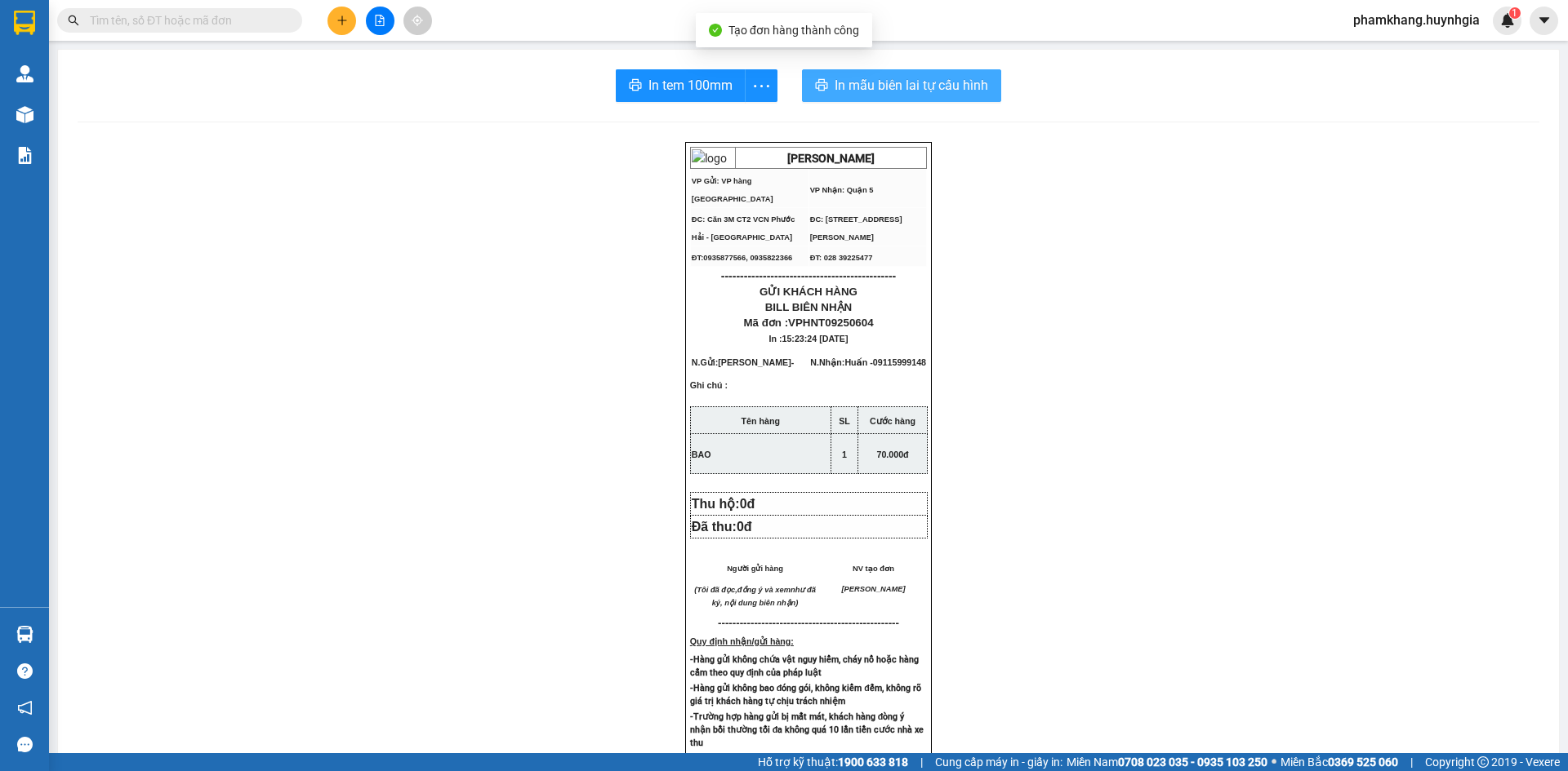
click at [908, 90] on span "In mẫu biên lai tự cấu hình" at bounding box center [911, 84] width 154 height 20
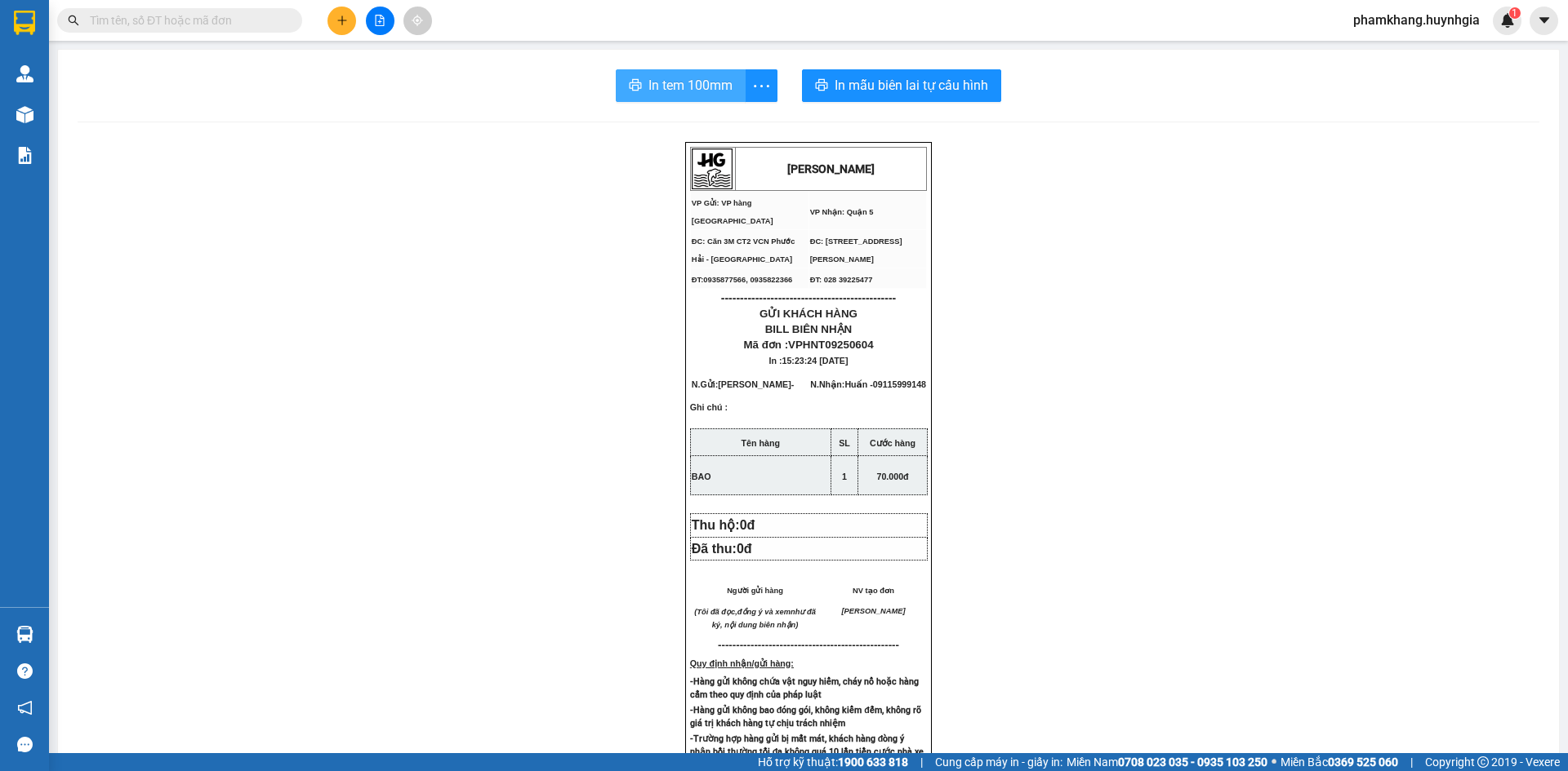
click at [692, 96] on span "In tem 100mm" at bounding box center [690, 84] width 84 height 20
click at [342, 11] on button at bounding box center [341, 20] width 28 height 28
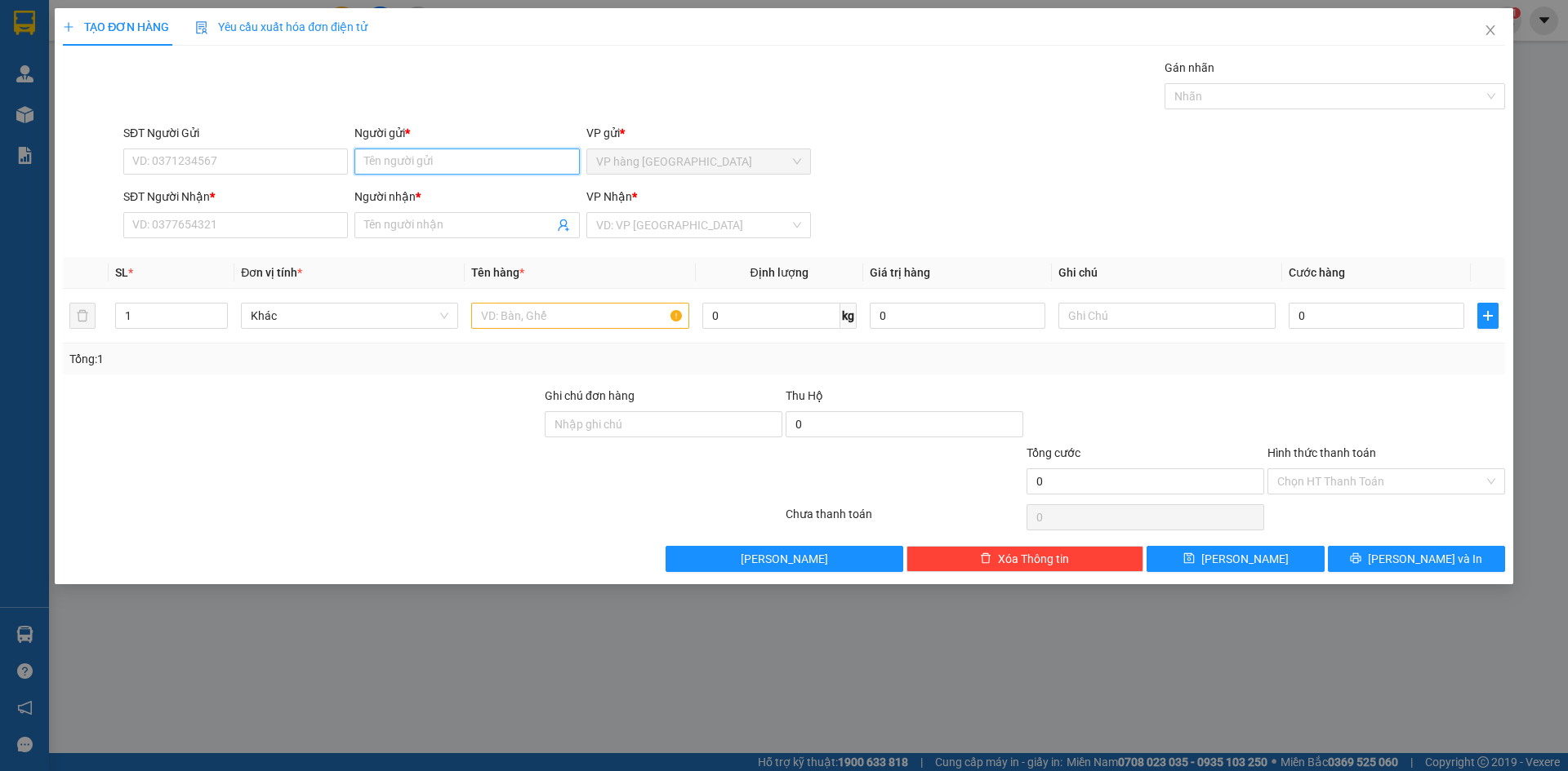
click at [387, 156] on input "Người gửi *" at bounding box center [466, 162] width 224 height 26
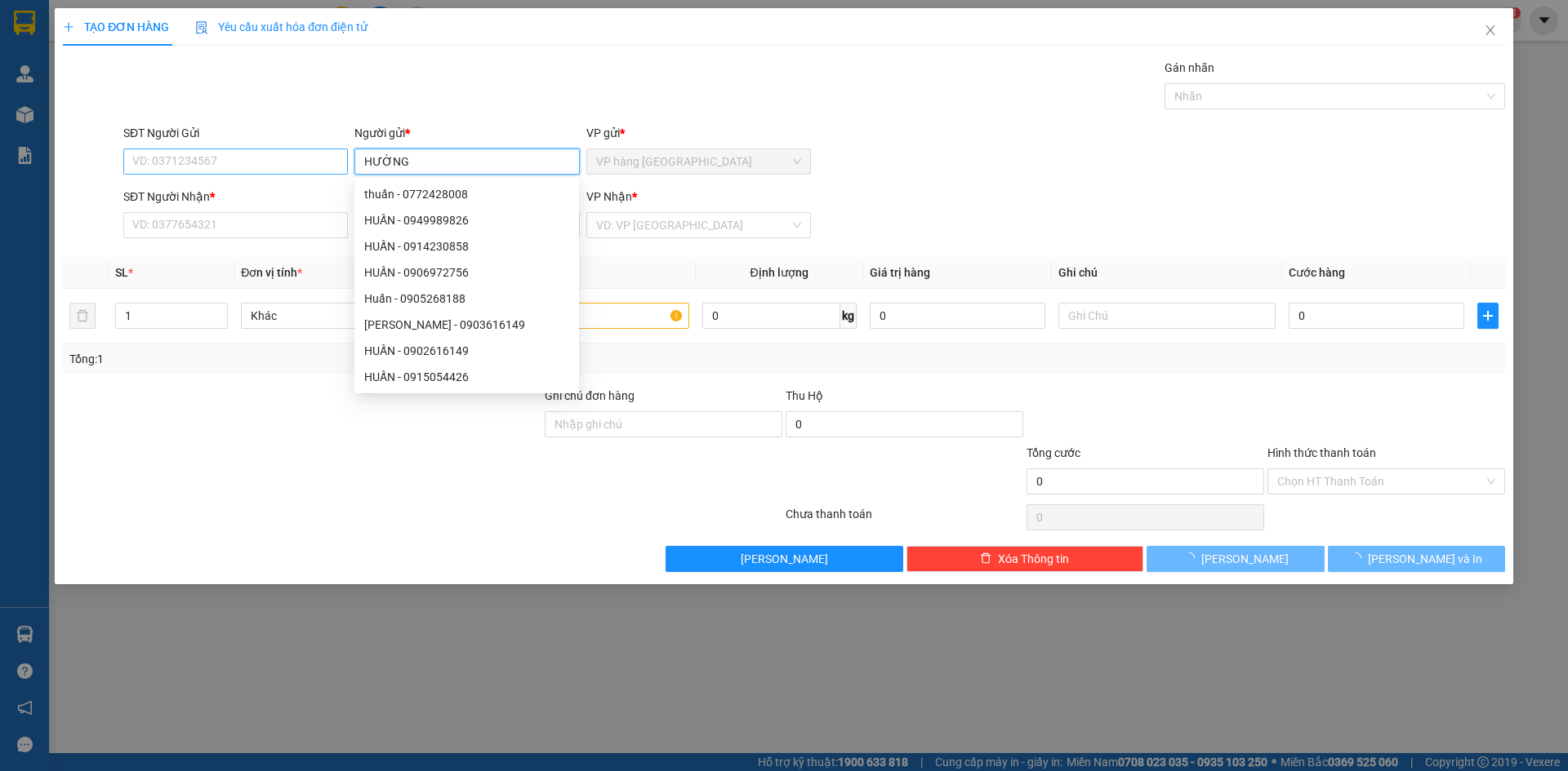
type input "HƯỜNG"
click at [282, 161] on input "SĐT Người Gửi" at bounding box center [235, 162] width 224 height 26
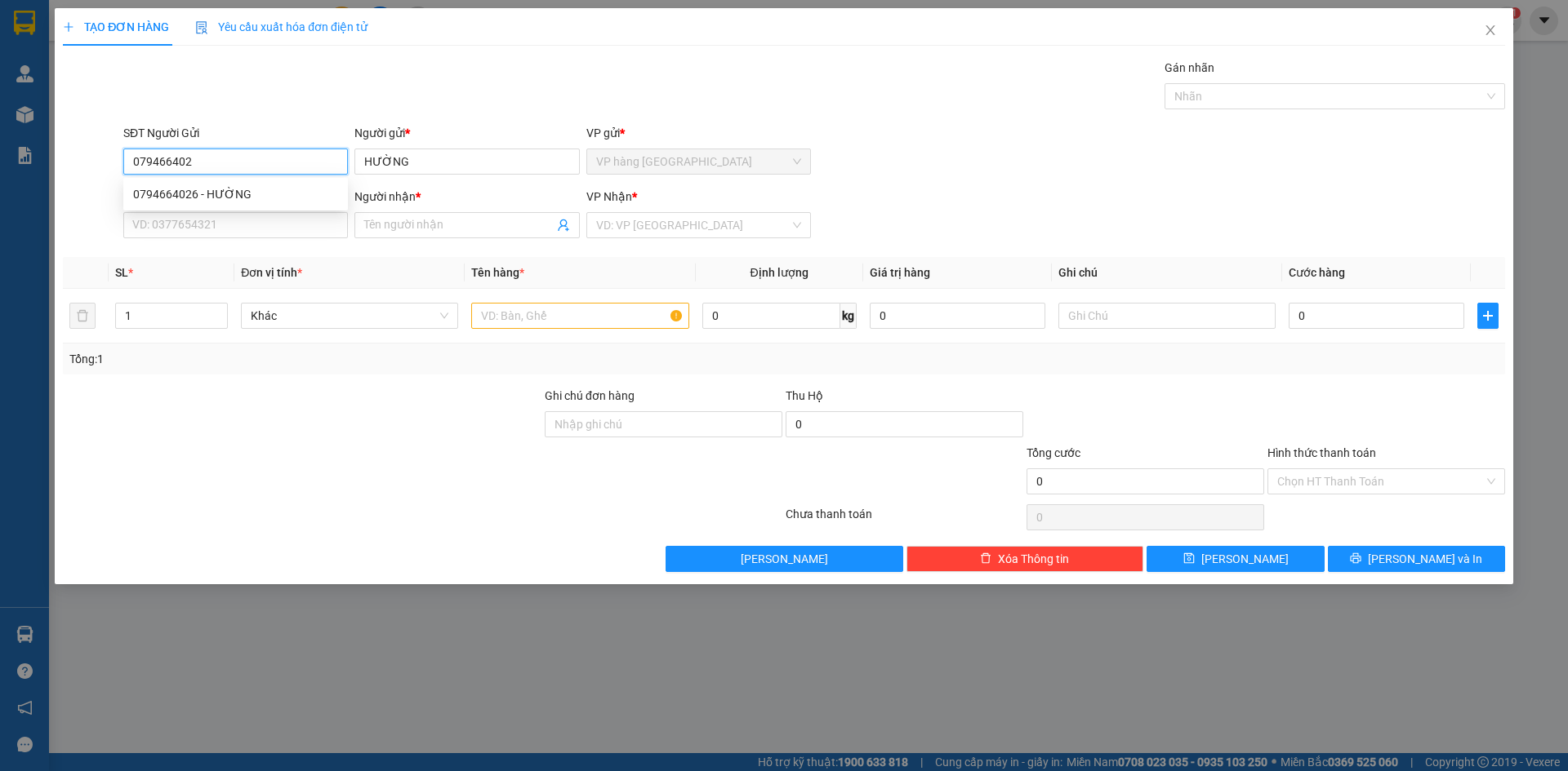
type input "0794664026"
click at [280, 198] on div "0794664026 - HƯỜNG" at bounding box center [235, 194] width 205 height 18
type input "0886548568"
type input "THUẬN"
type input "0794664026"
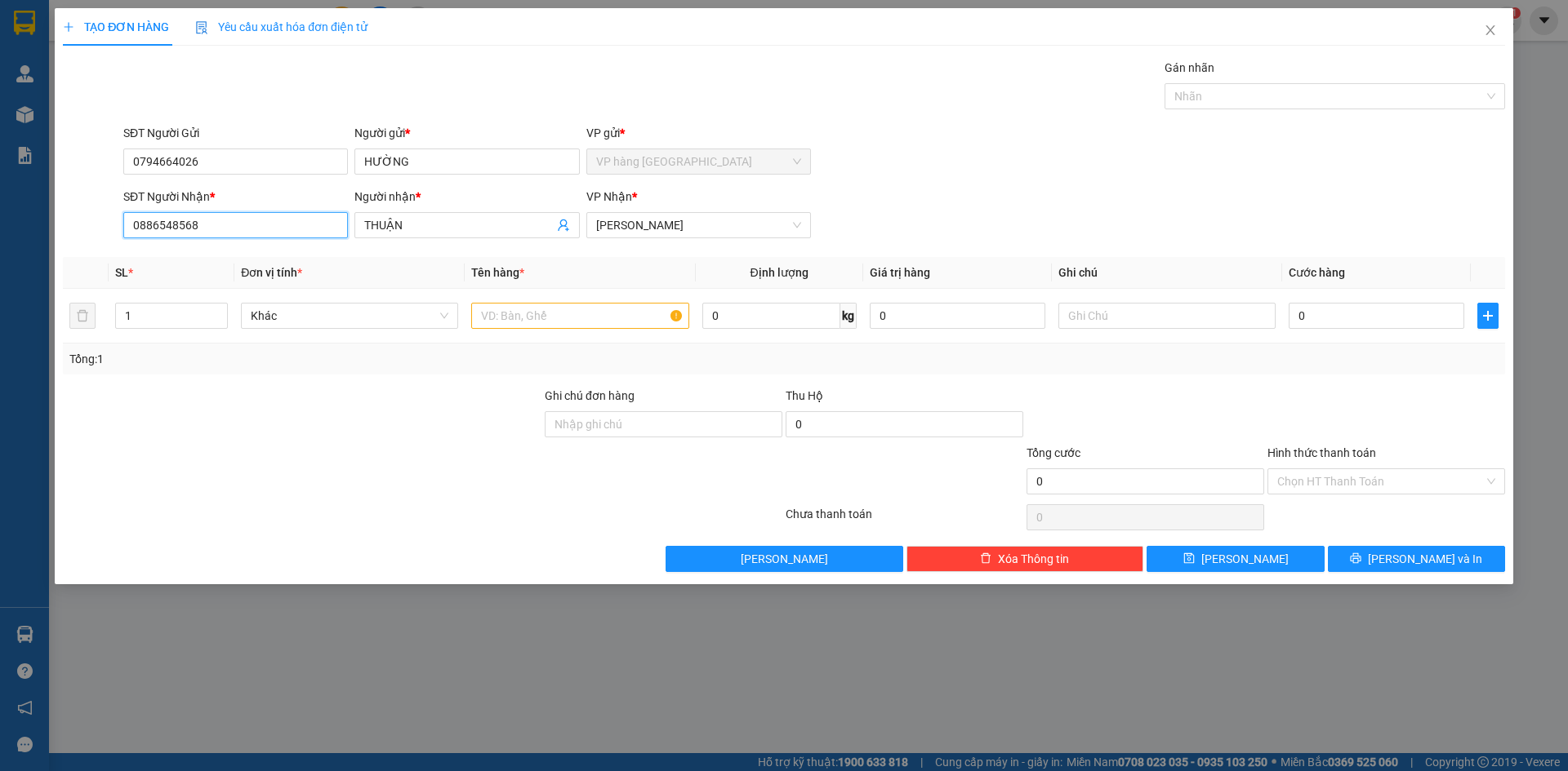
drag, startPoint x: 237, startPoint y: 225, endPoint x: 95, endPoint y: 243, distance: 143.1
click at [95, 243] on div "SĐT Người Nhận * 0886548568 Người nhận * THUẬN VP Nhận * Phạm Ngũ Lão" at bounding box center [784, 216] width 1445 height 57
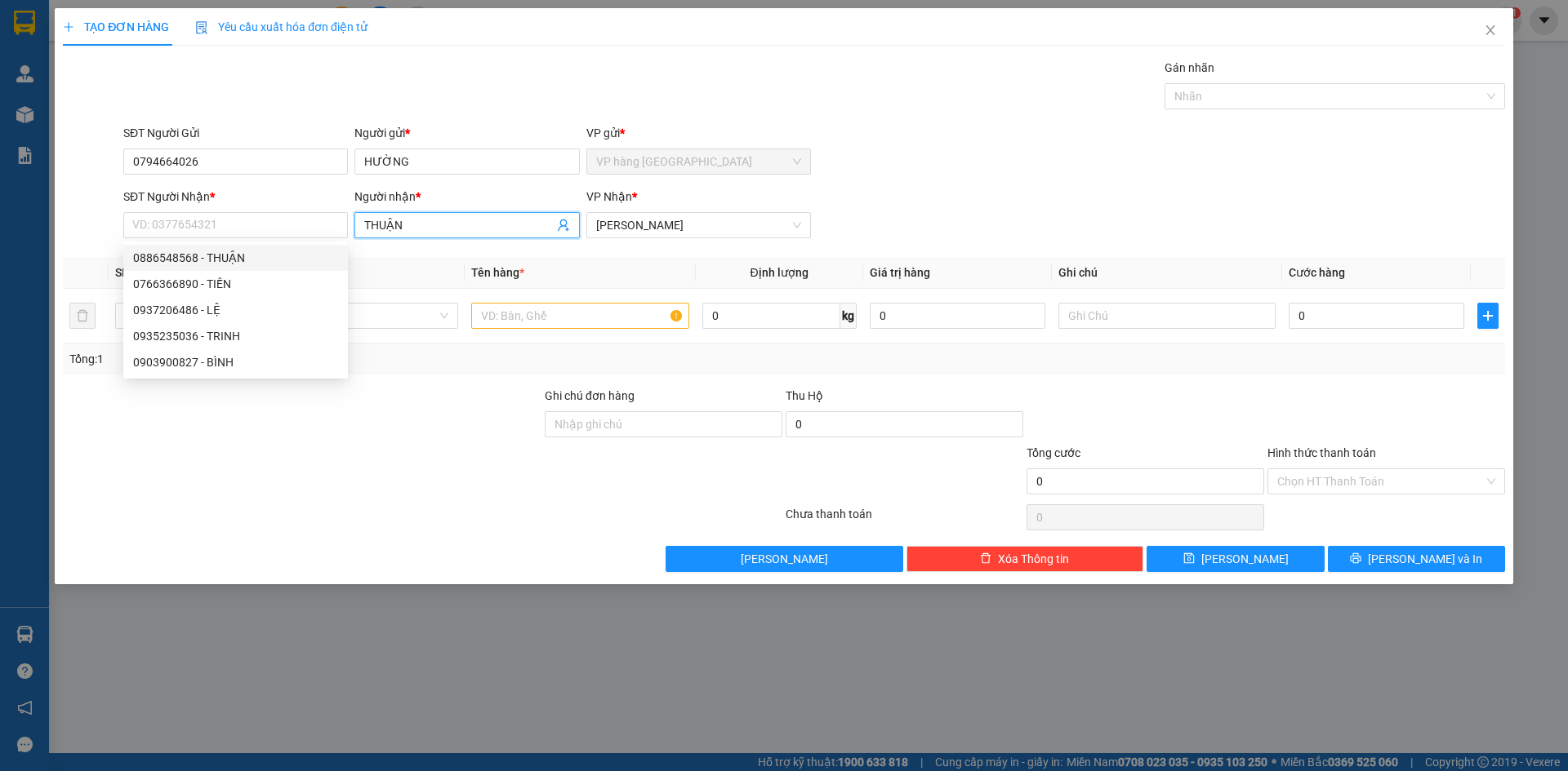
click at [468, 221] on input "THUẬN" at bounding box center [458, 225] width 188 height 18
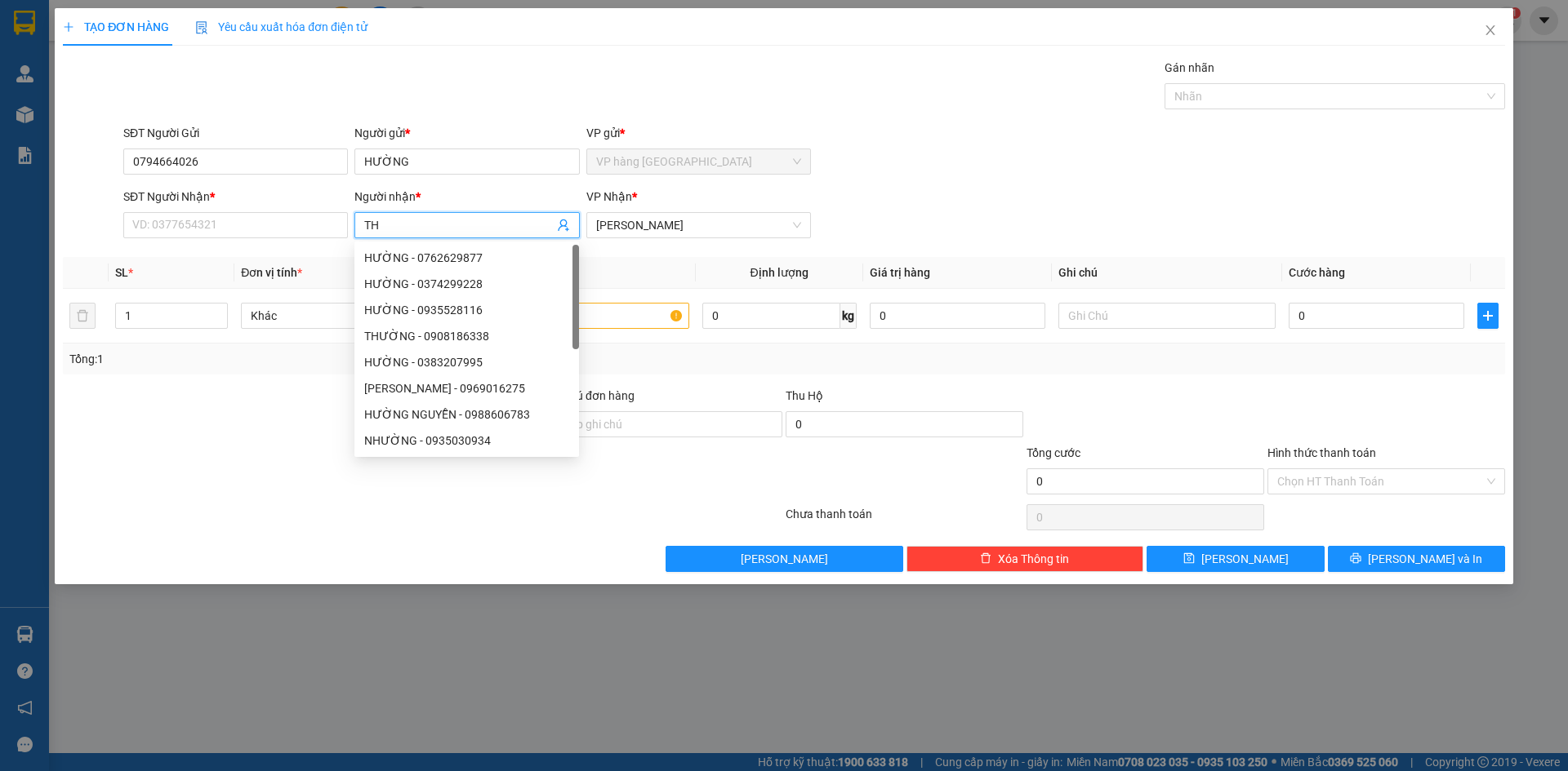
type input "T"
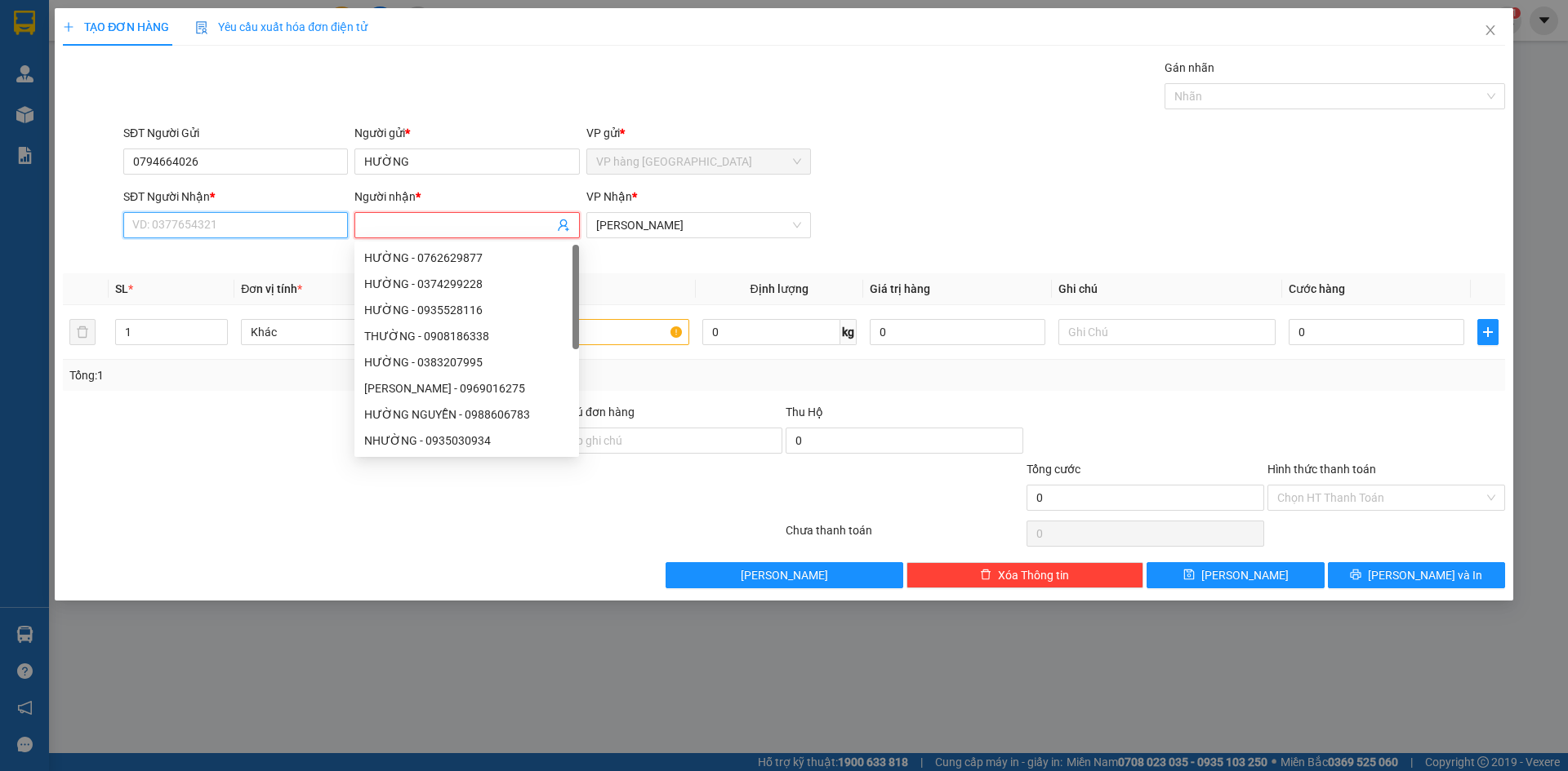
click at [264, 234] on input "SĐT Người Nhận *" at bounding box center [235, 225] width 224 height 26
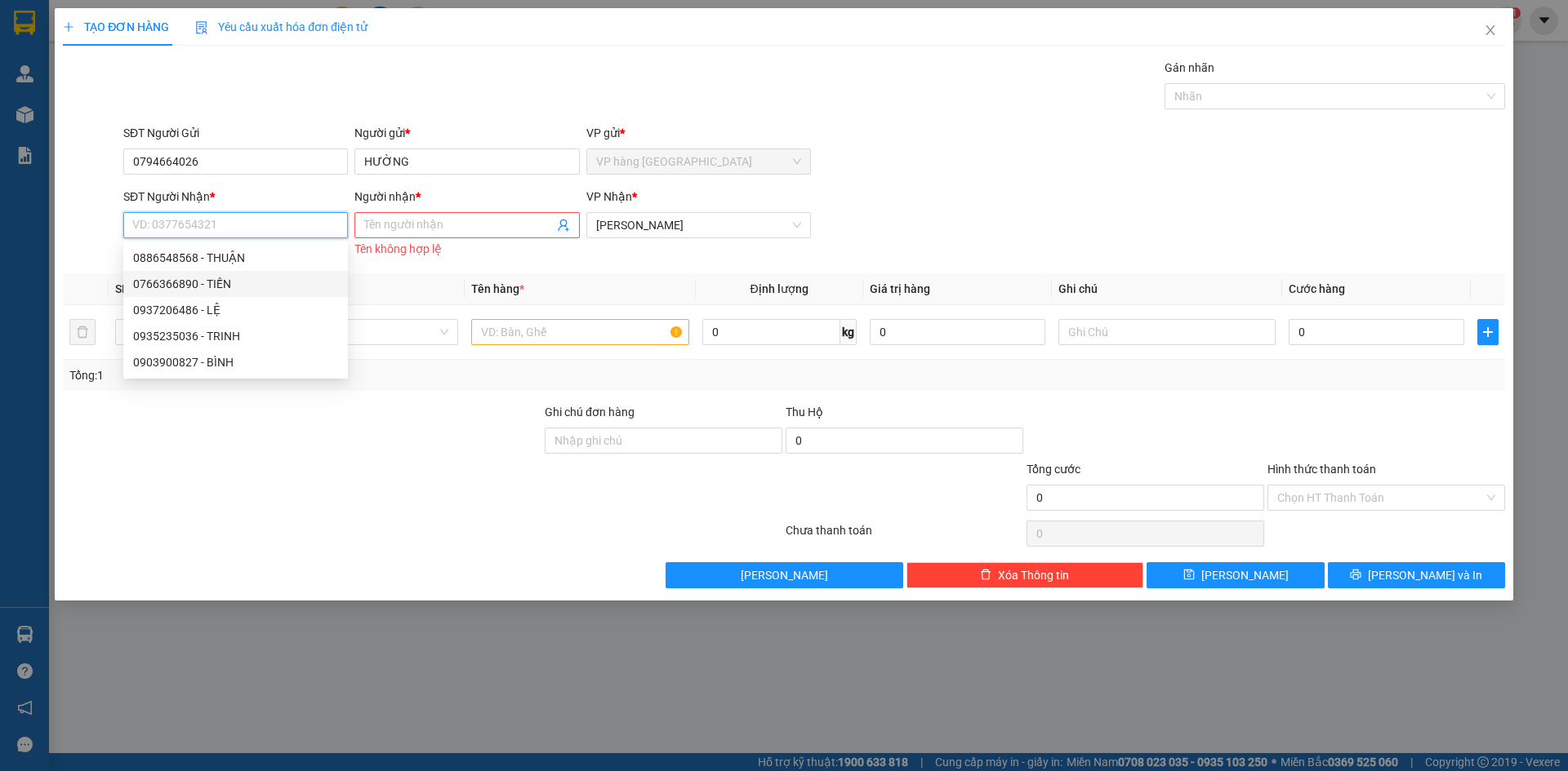
click at [252, 280] on div "0766366890 - TIẾN" at bounding box center [235, 284] width 205 height 18
type input "0766366890"
type input "TIẾN"
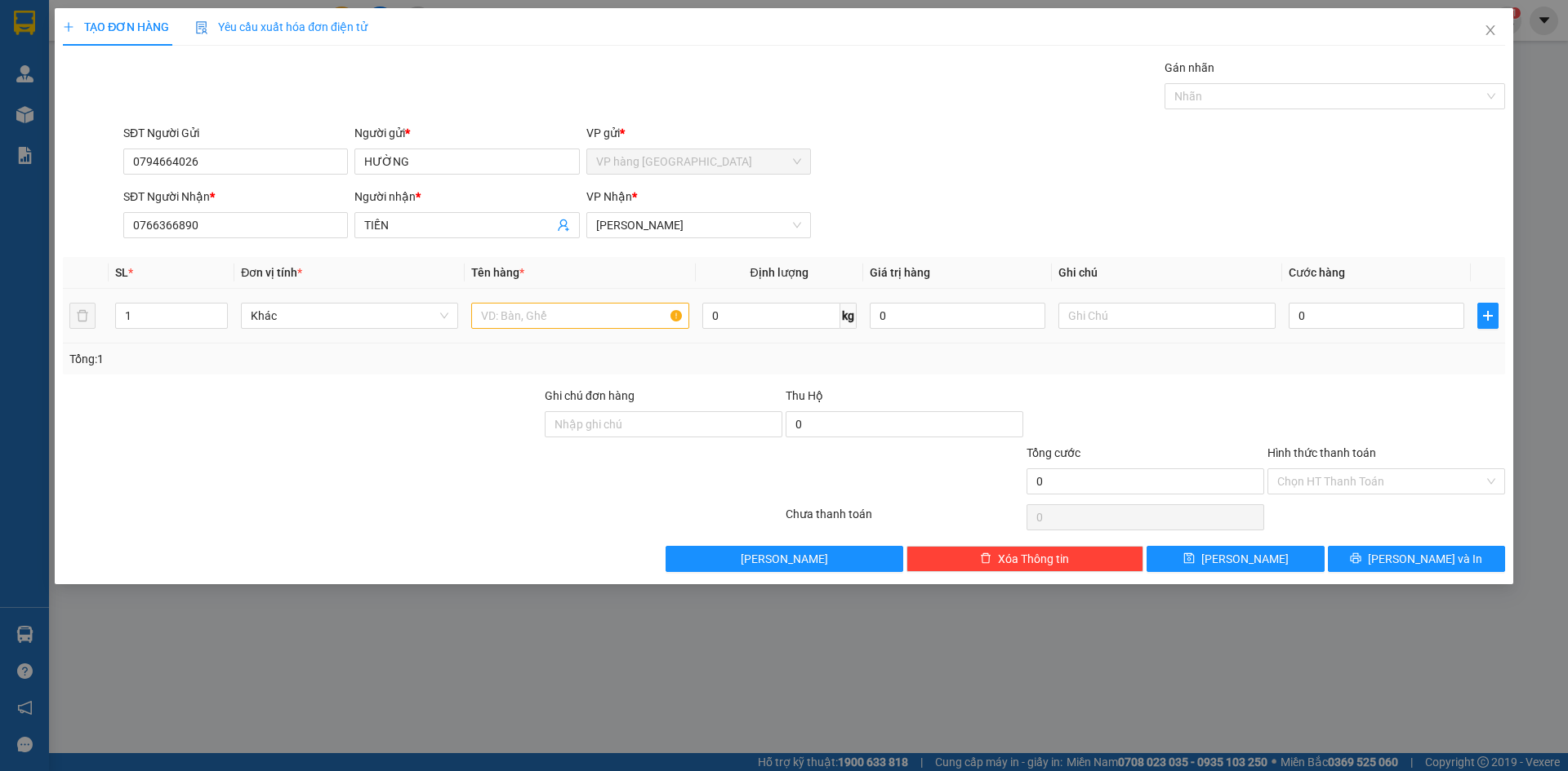
click at [555, 333] on td at bounding box center [580, 316] width 230 height 55
click at [537, 302] on div at bounding box center [580, 316] width 217 height 33
click at [553, 321] on input "text" at bounding box center [580, 316] width 217 height 26
type input "THÙNG XANH"
click at [1331, 308] on input "0" at bounding box center [1376, 316] width 176 height 26
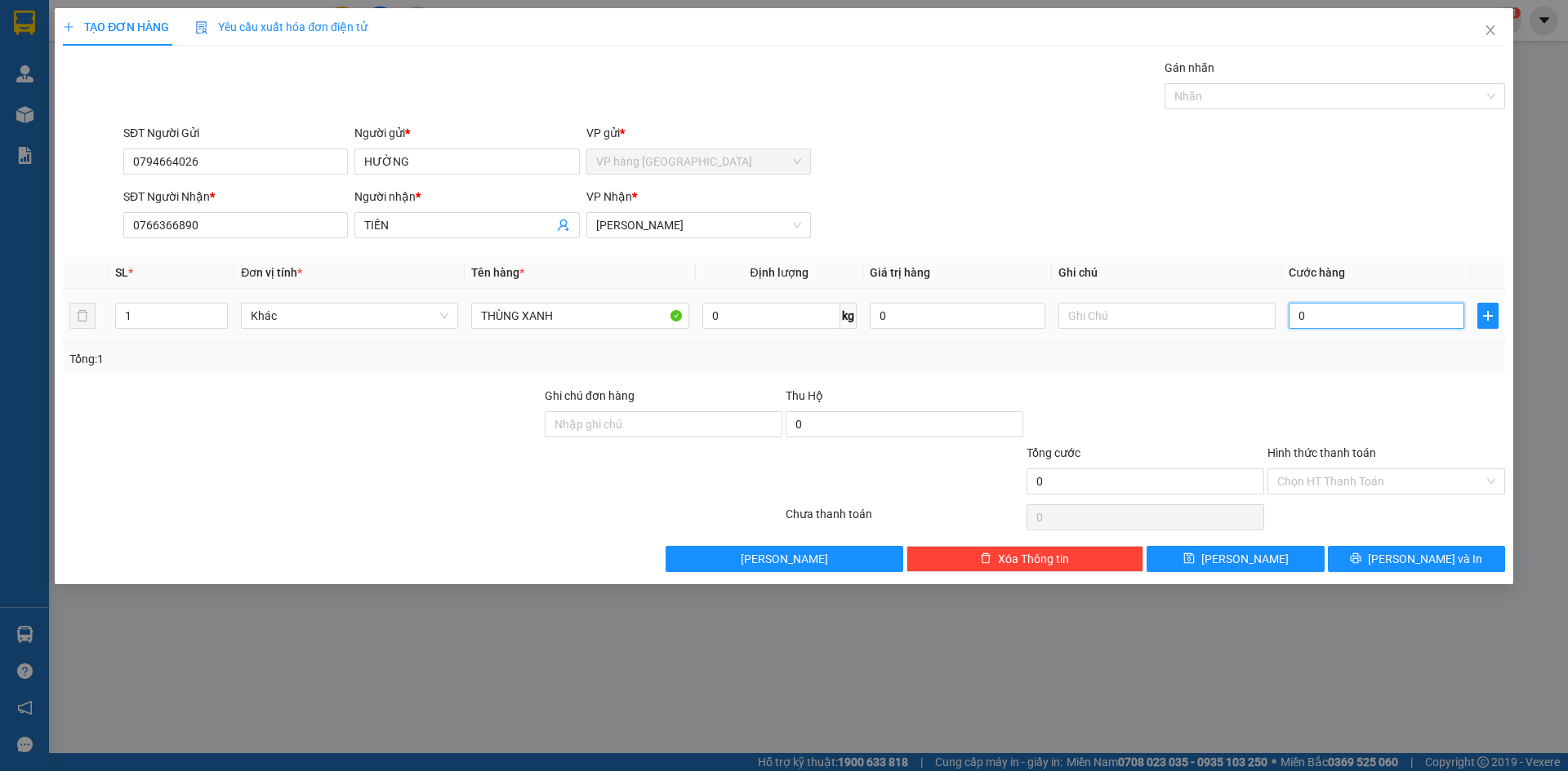
type input "4"
type input "40"
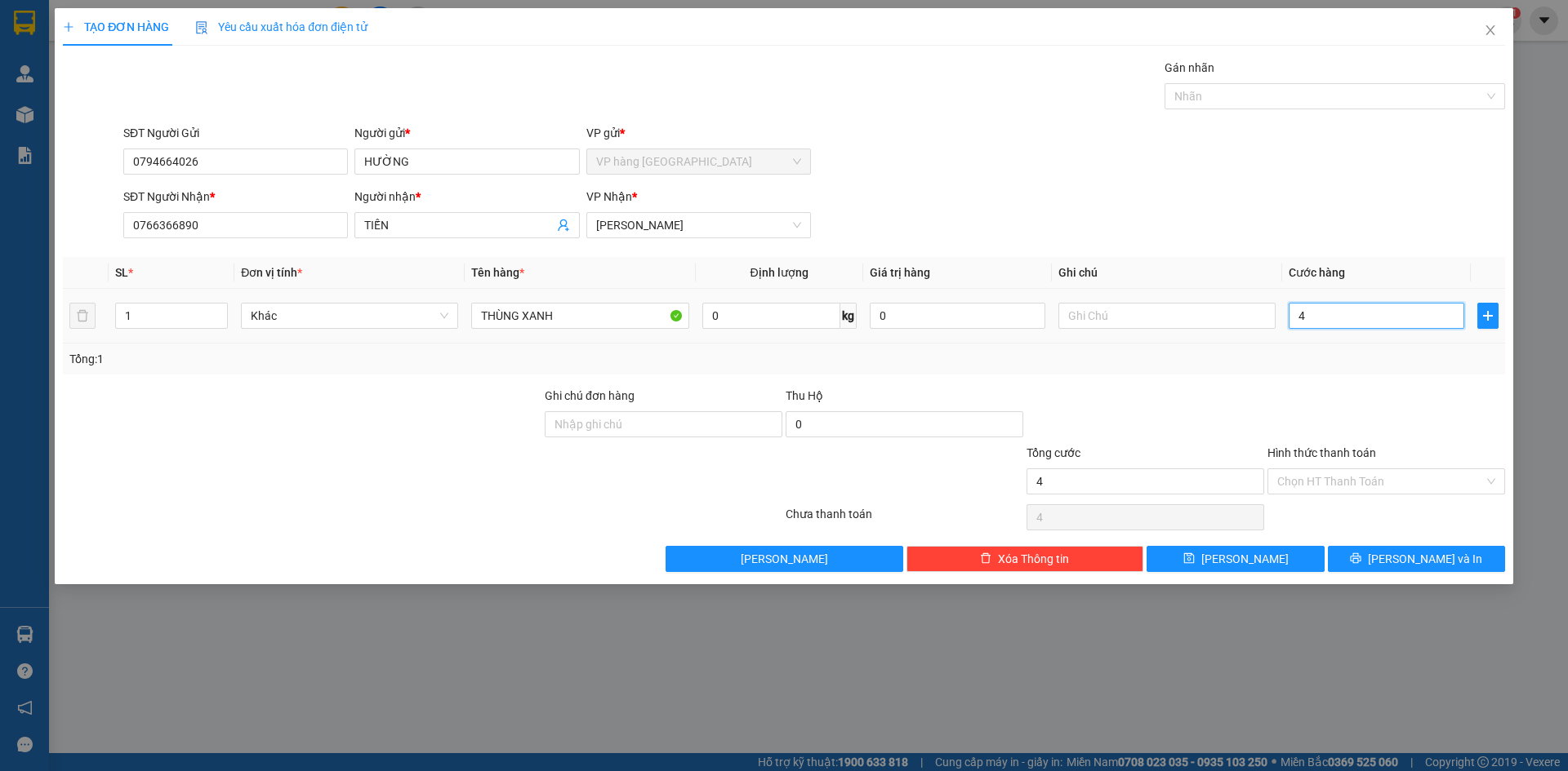
type input "40"
type input "400"
type input "4.000"
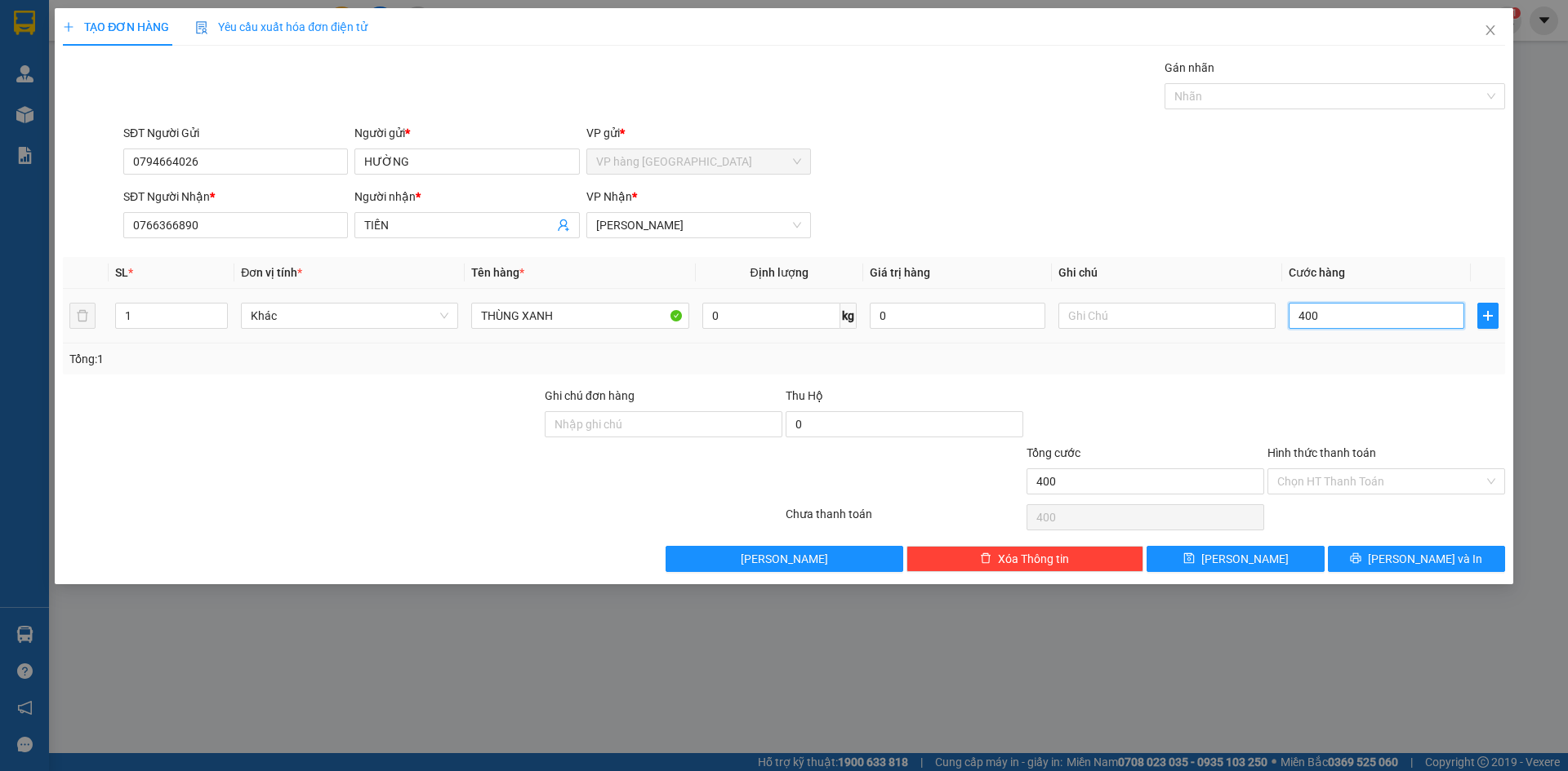
type input "4.000"
type input "40.000"
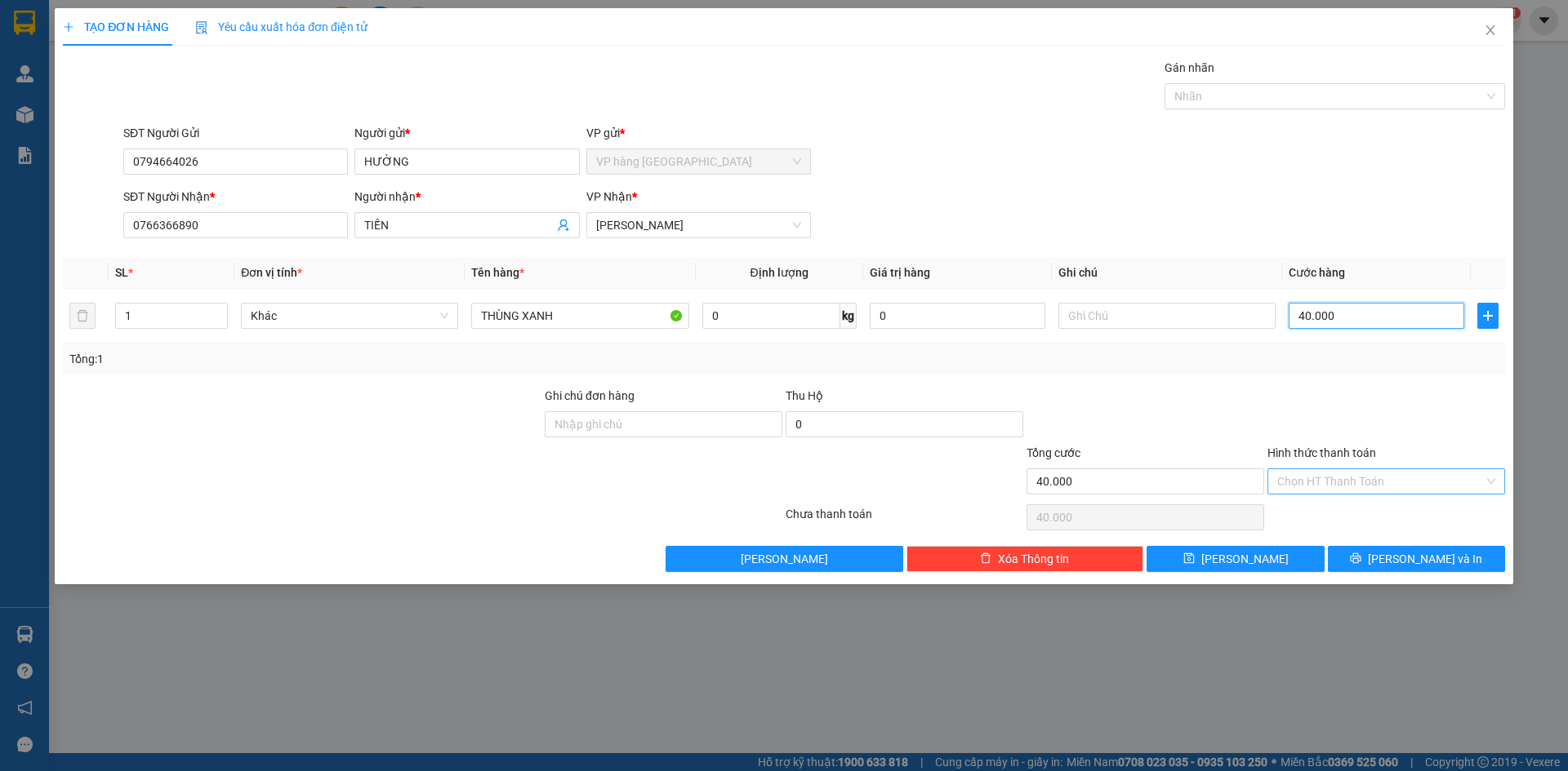
type input "40.000"
click at [1419, 486] on input "Hình thức thanh toán" at bounding box center [1380, 482] width 207 height 25
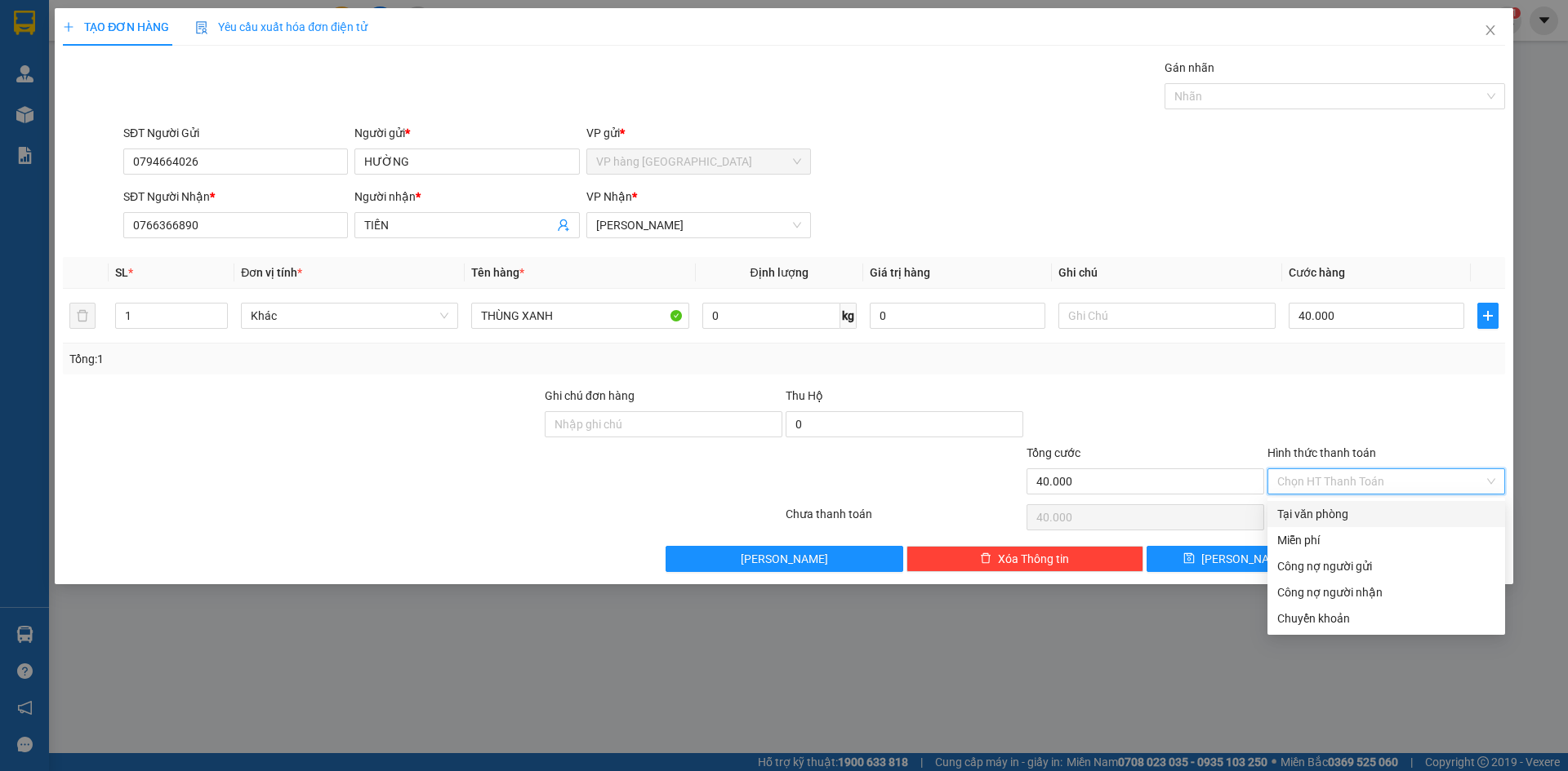
click at [1418, 515] on div "Tại văn phòng" at bounding box center [1386, 514] width 218 height 18
type input "0"
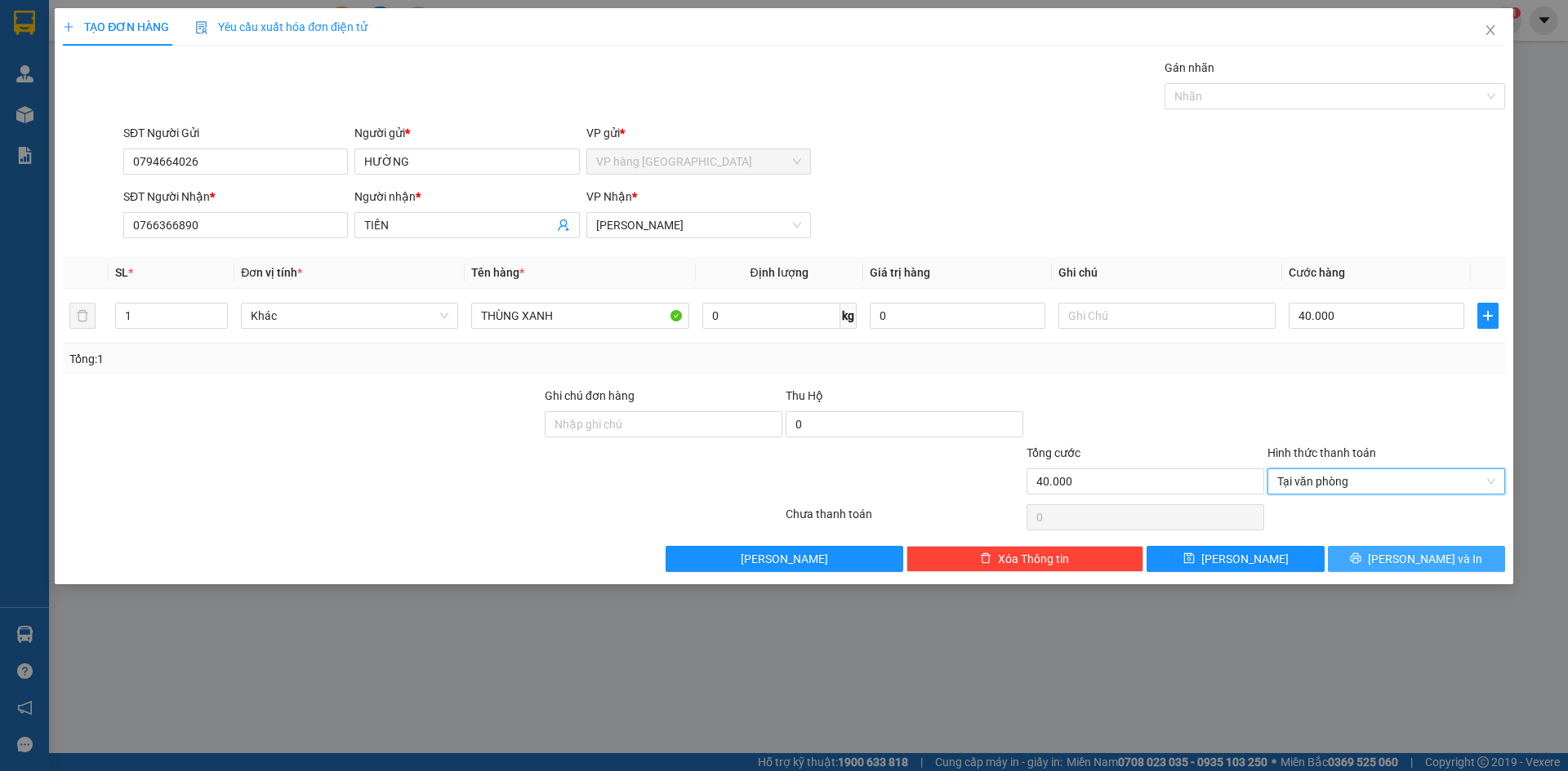
click at [1375, 552] on button "[PERSON_NAME] và In" at bounding box center [1416, 559] width 177 height 26
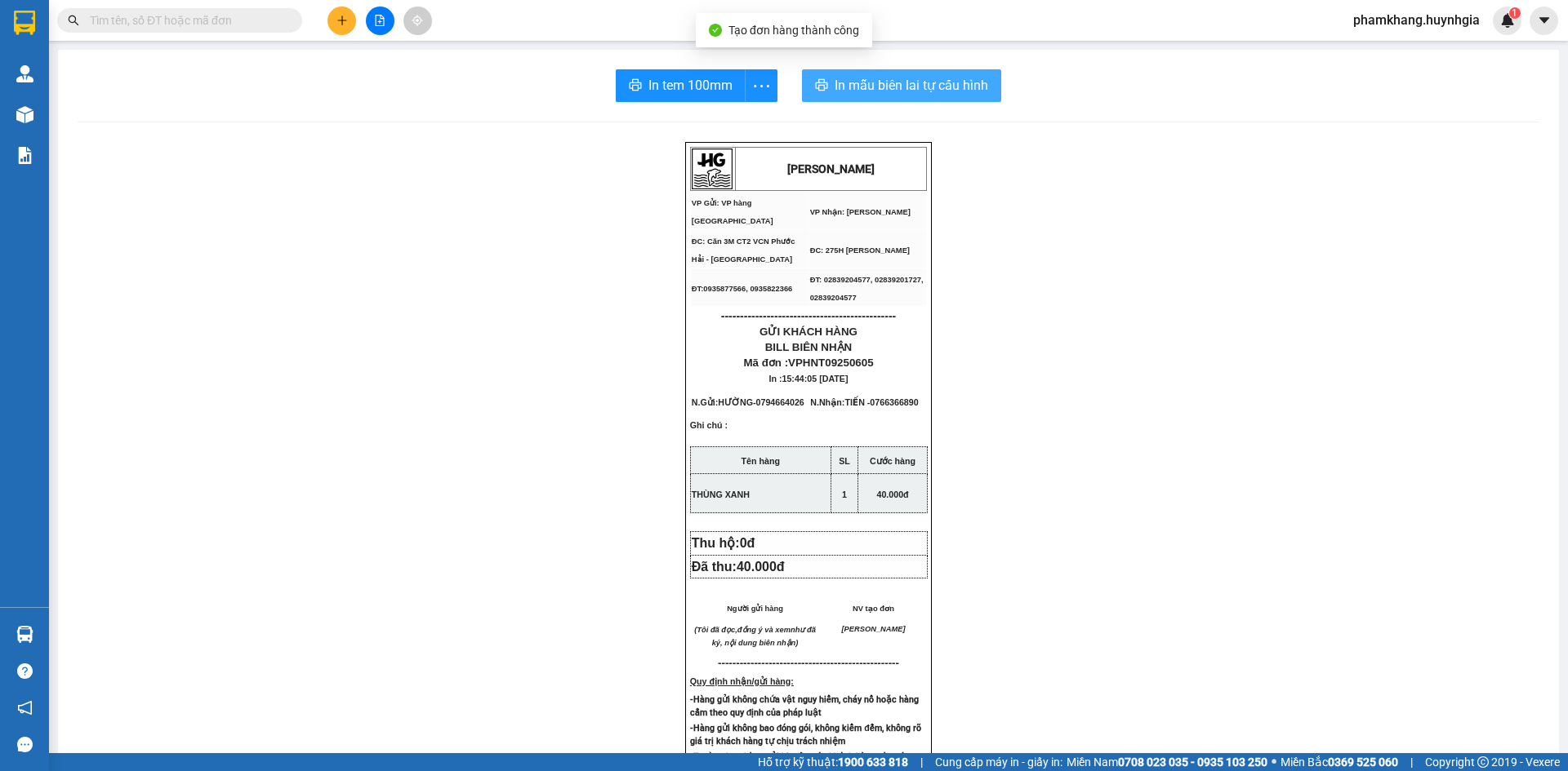
click at [889, 89] on span "In mẫu biên lai tự cấu hình" at bounding box center [911, 84] width 154 height 20
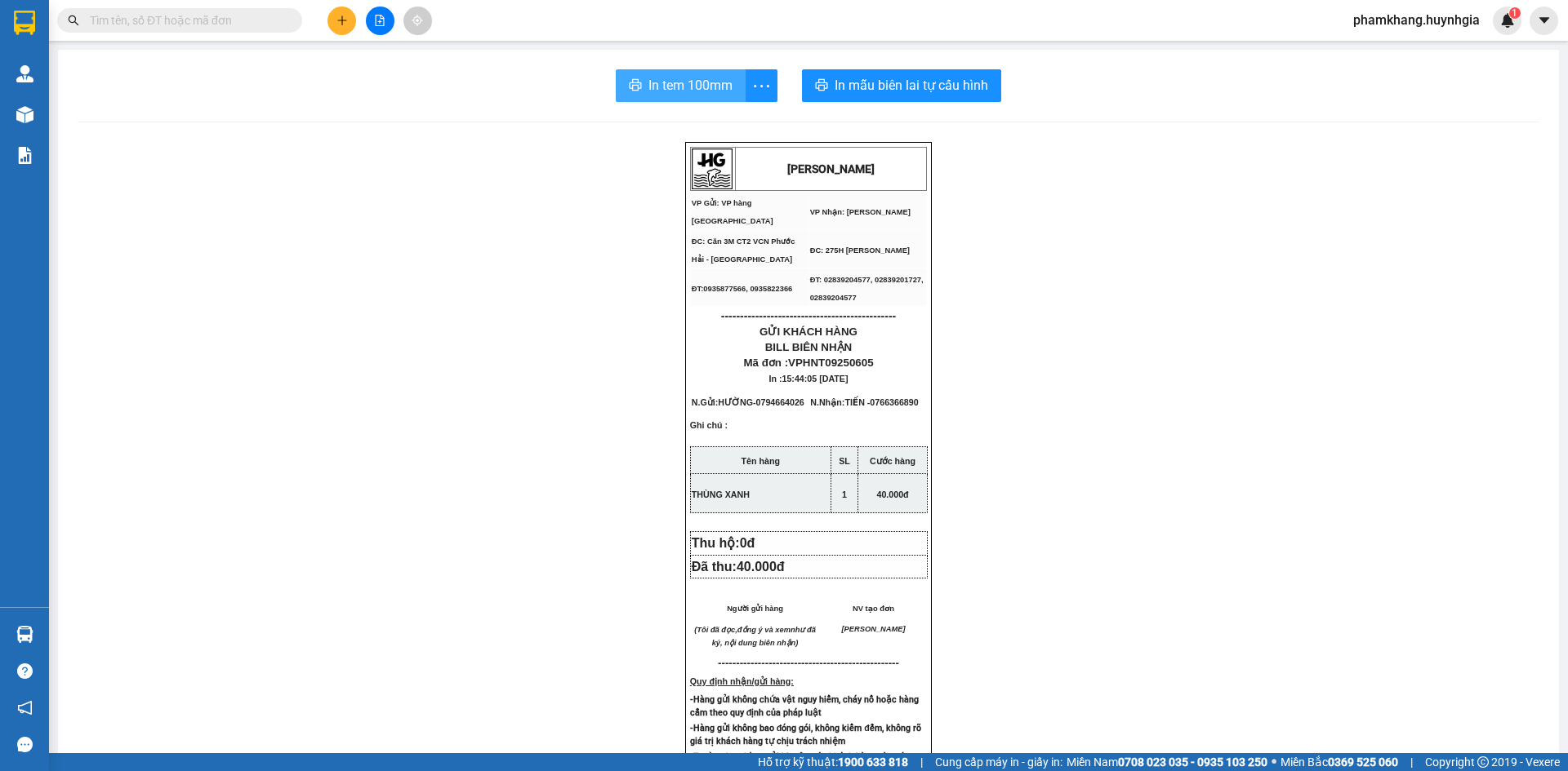
click at [703, 84] on span "In tem 100mm" at bounding box center [690, 84] width 84 height 20
click at [354, 22] on button at bounding box center [341, 20] width 28 height 28
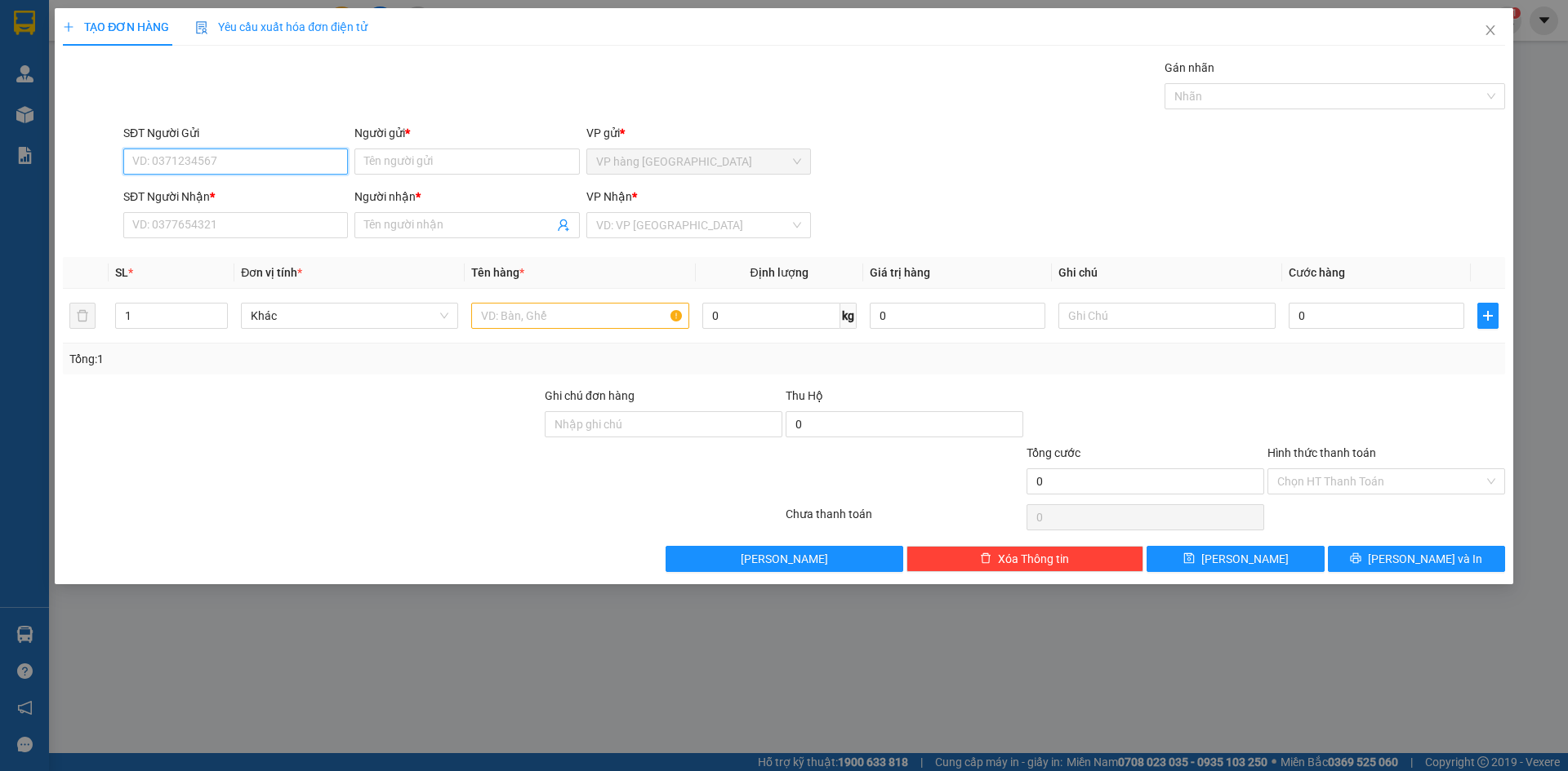
click at [297, 152] on input "SĐT Người Gửi" at bounding box center [235, 162] width 224 height 26
type input "0907007010"
click at [267, 198] on div "0907007010 - MẾN" at bounding box center [235, 194] width 205 height 18
type input "MẾN"
type input "0568999797"
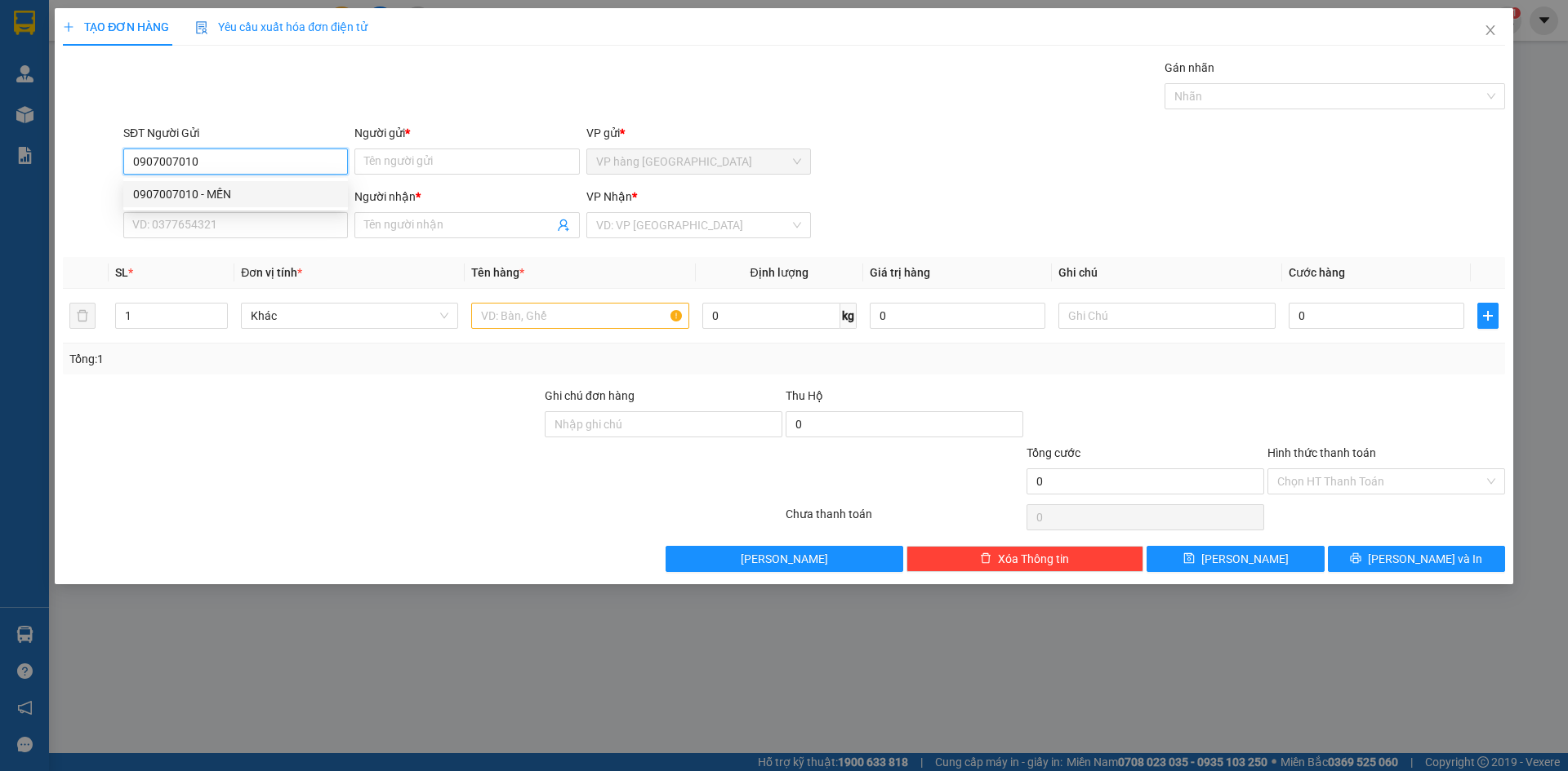
type input "TRƯỜNG"
type input "0907007010"
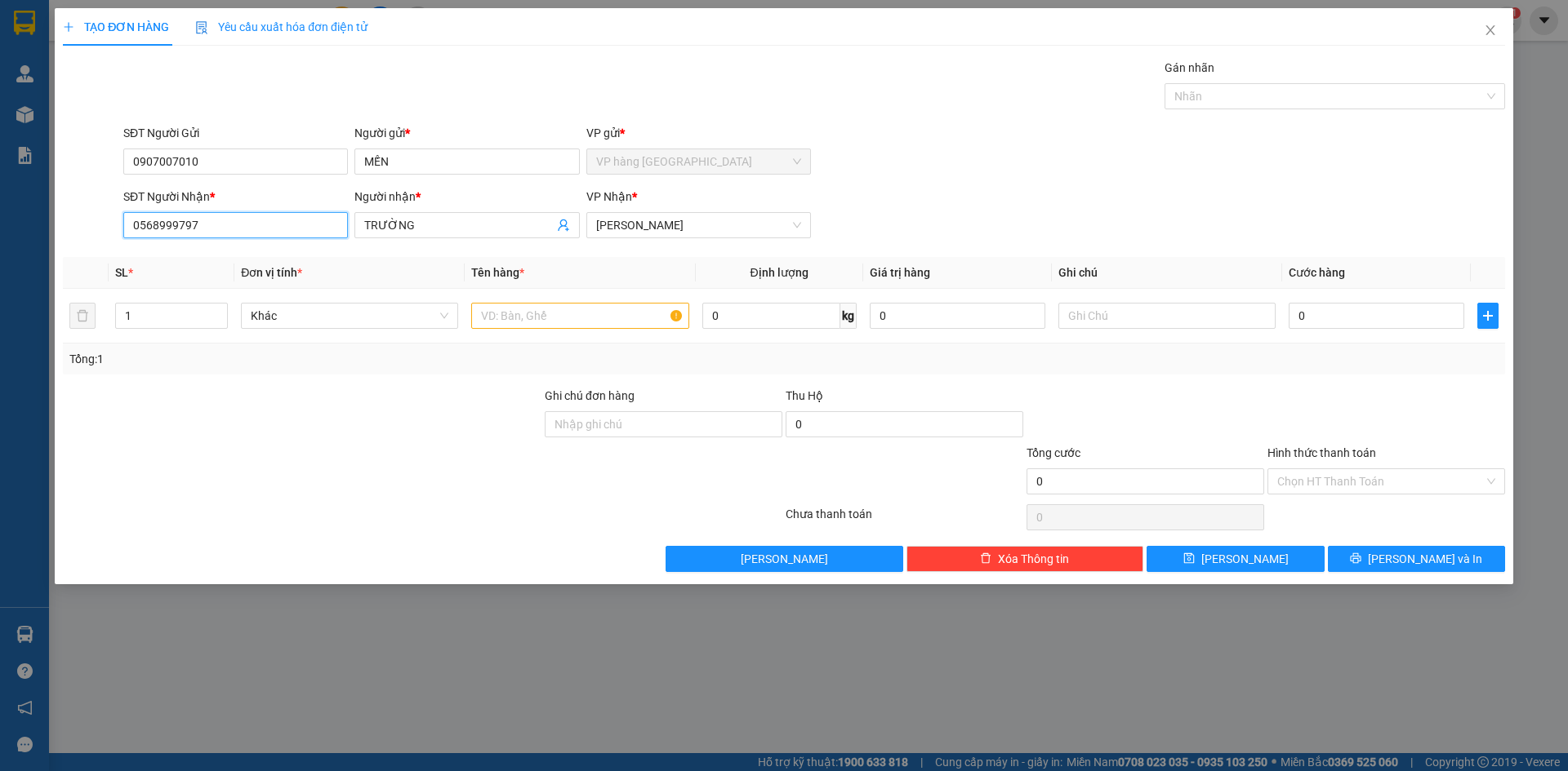
click at [278, 224] on input "0568999797" at bounding box center [235, 225] width 224 height 26
click at [278, 224] on input "SĐT Người Nhận *" at bounding box center [235, 225] width 224 height 26
type input "0946030889"
type input "LIÊN"
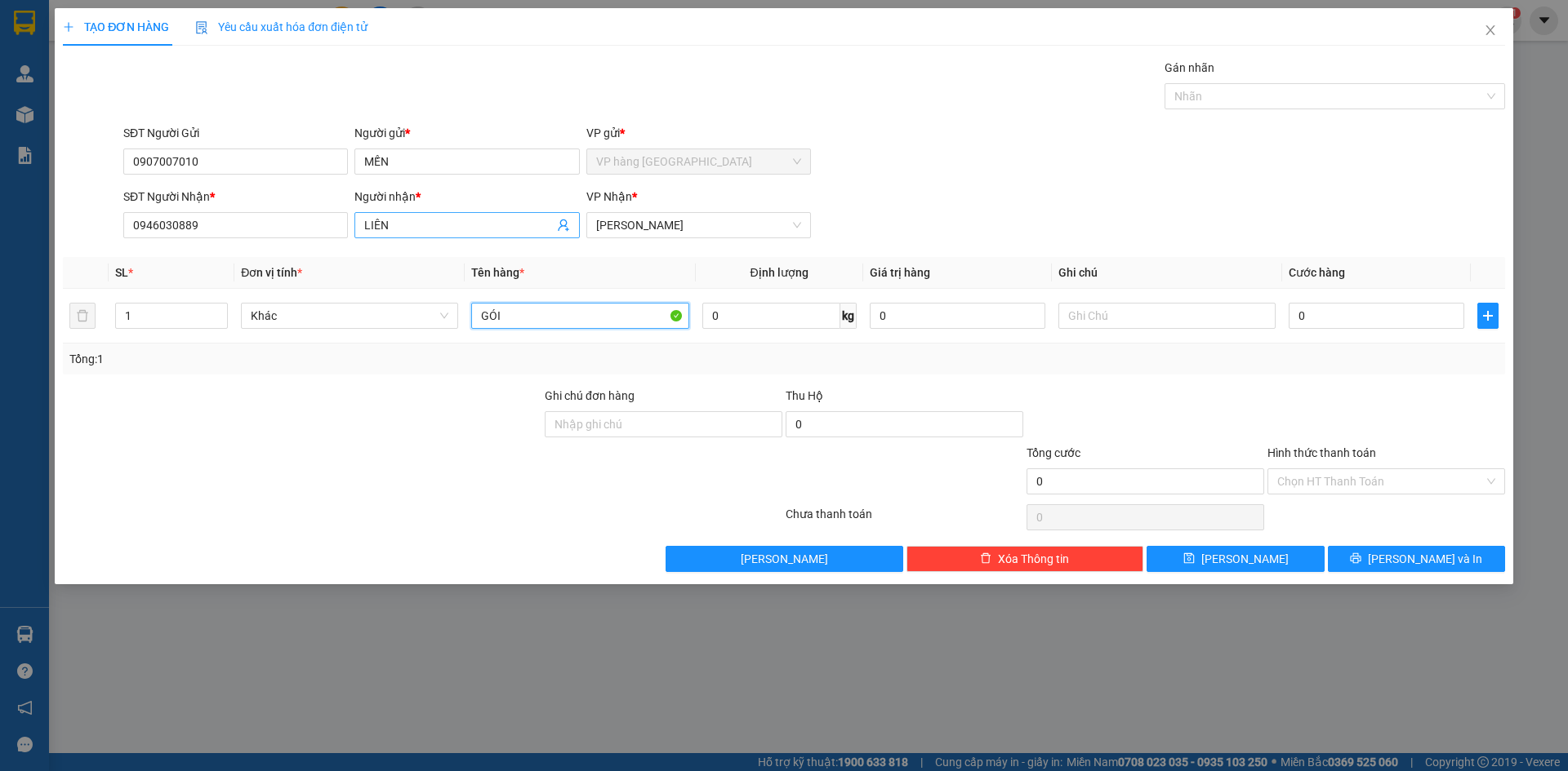
type input "GÓI"
type input "2"
type input "20"
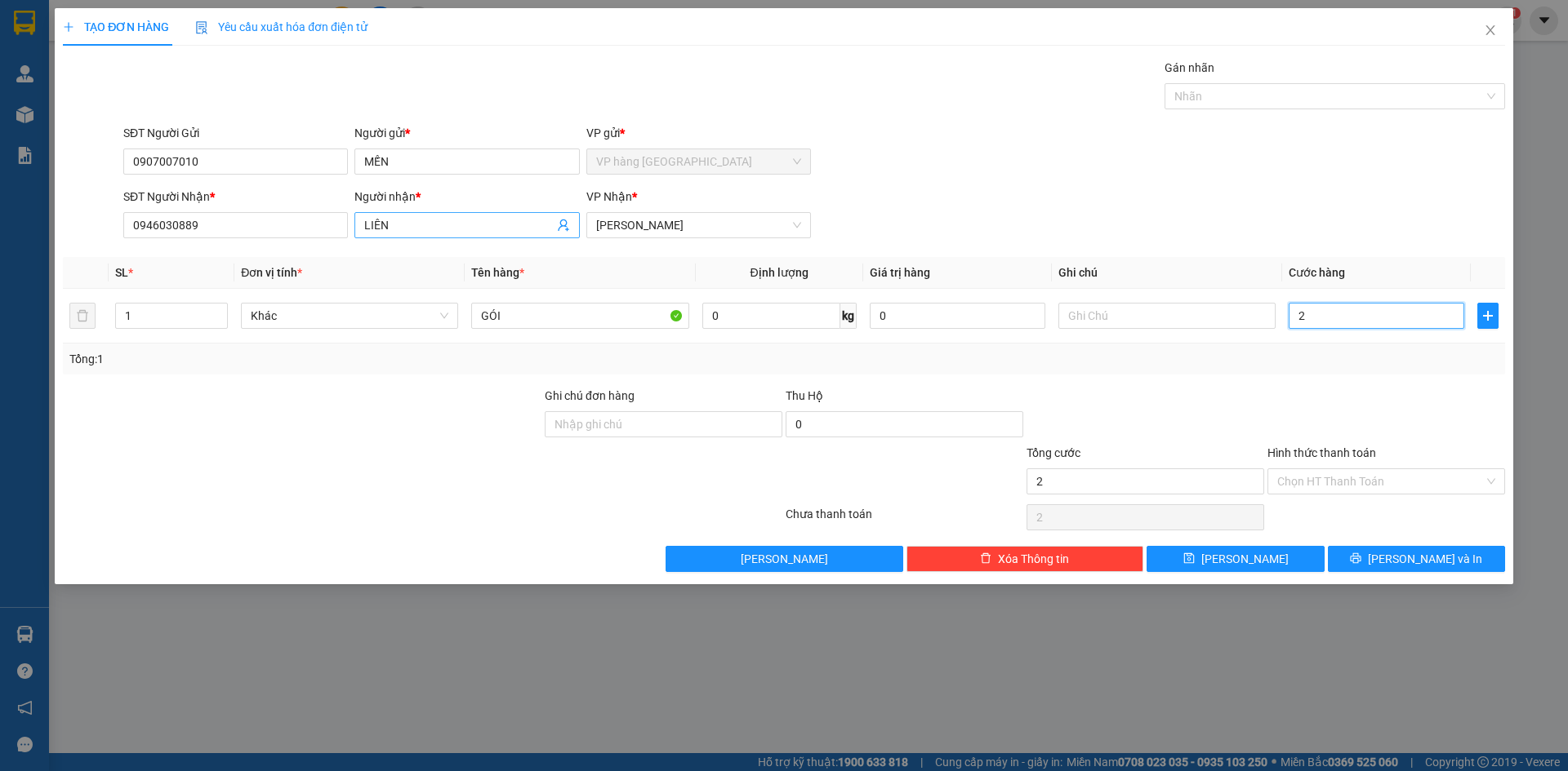
type input "20"
type input "20.000"
click at [1409, 488] on input "Hình thức thanh toán" at bounding box center [1380, 482] width 207 height 25
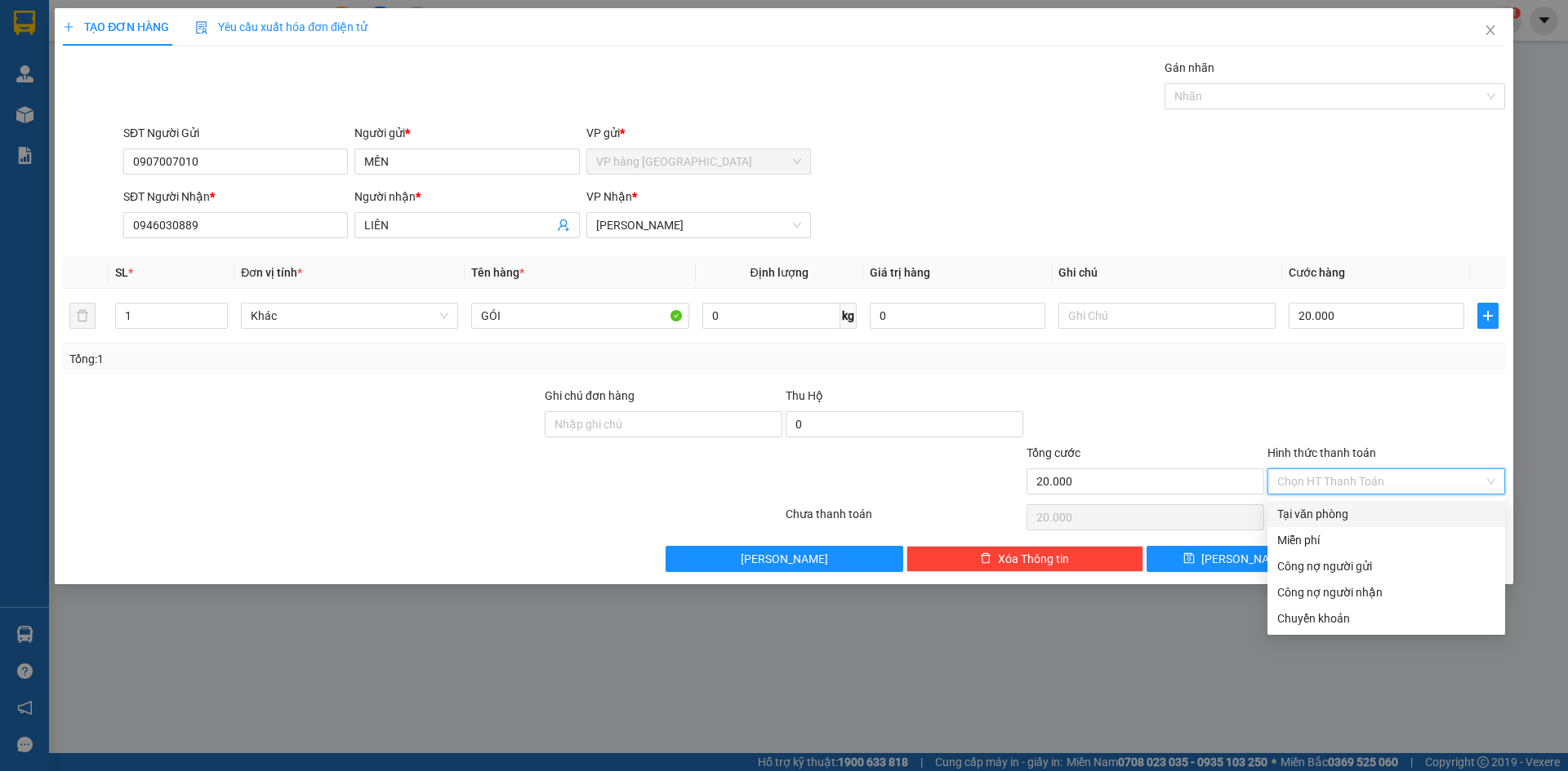
click at [1404, 515] on div "Tại văn phòng" at bounding box center [1386, 514] width 218 height 18
type input "0"
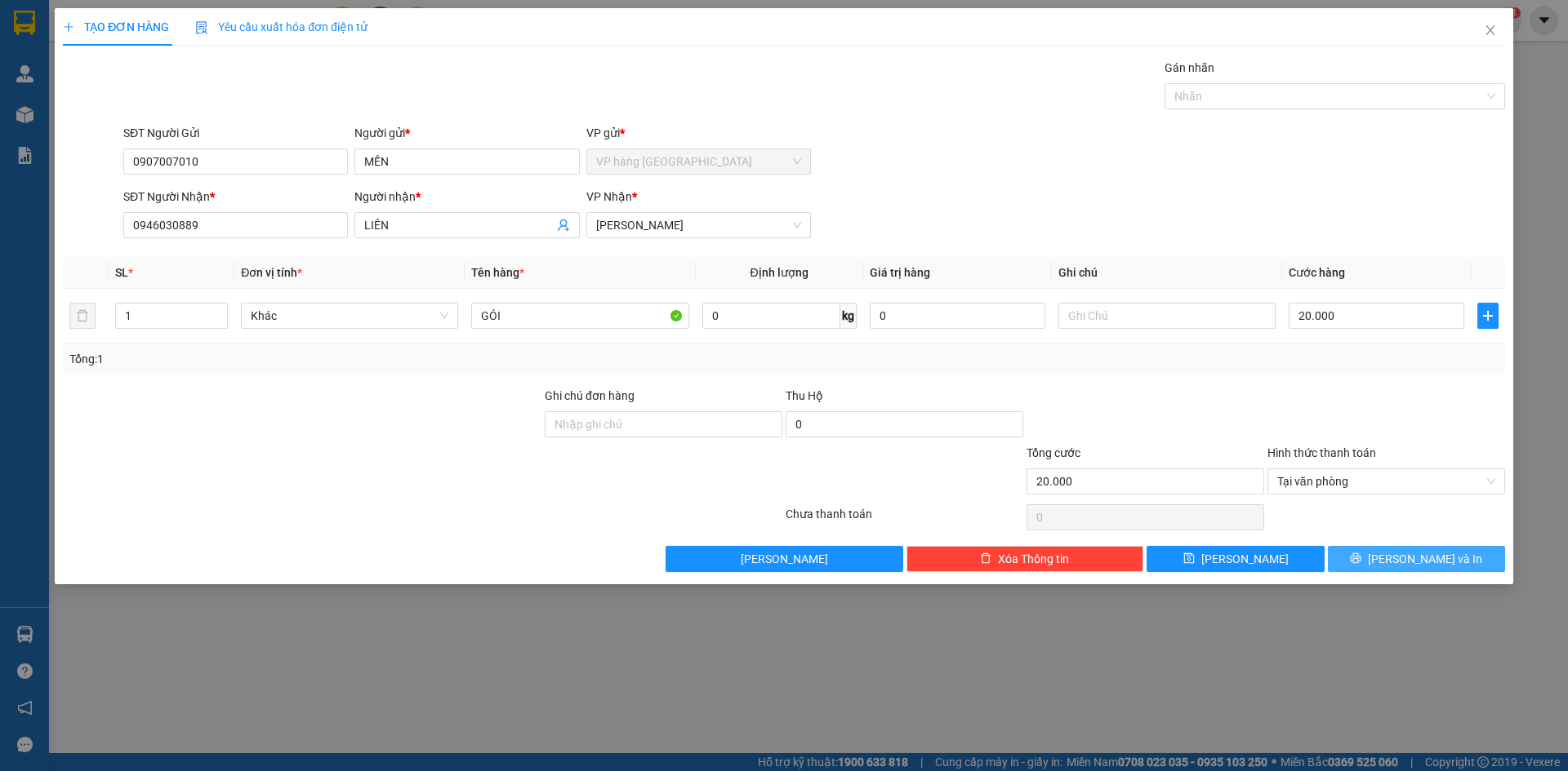
click at [1417, 559] on span "[PERSON_NAME] và In" at bounding box center [1425, 559] width 114 height 18
click at [1457, 563] on button "[PERSON_NAME] và In" at bounding box center [1416, 559] width 177 height 26
click at [1457, 560] on button "[PERSON_NAME] và In" at bounding box center [1416, 559] width 177 height 26
click at [1456, 559] on button "[PERSON_NAME] và In" at bounding box center [1416, 559] width 177 height 26
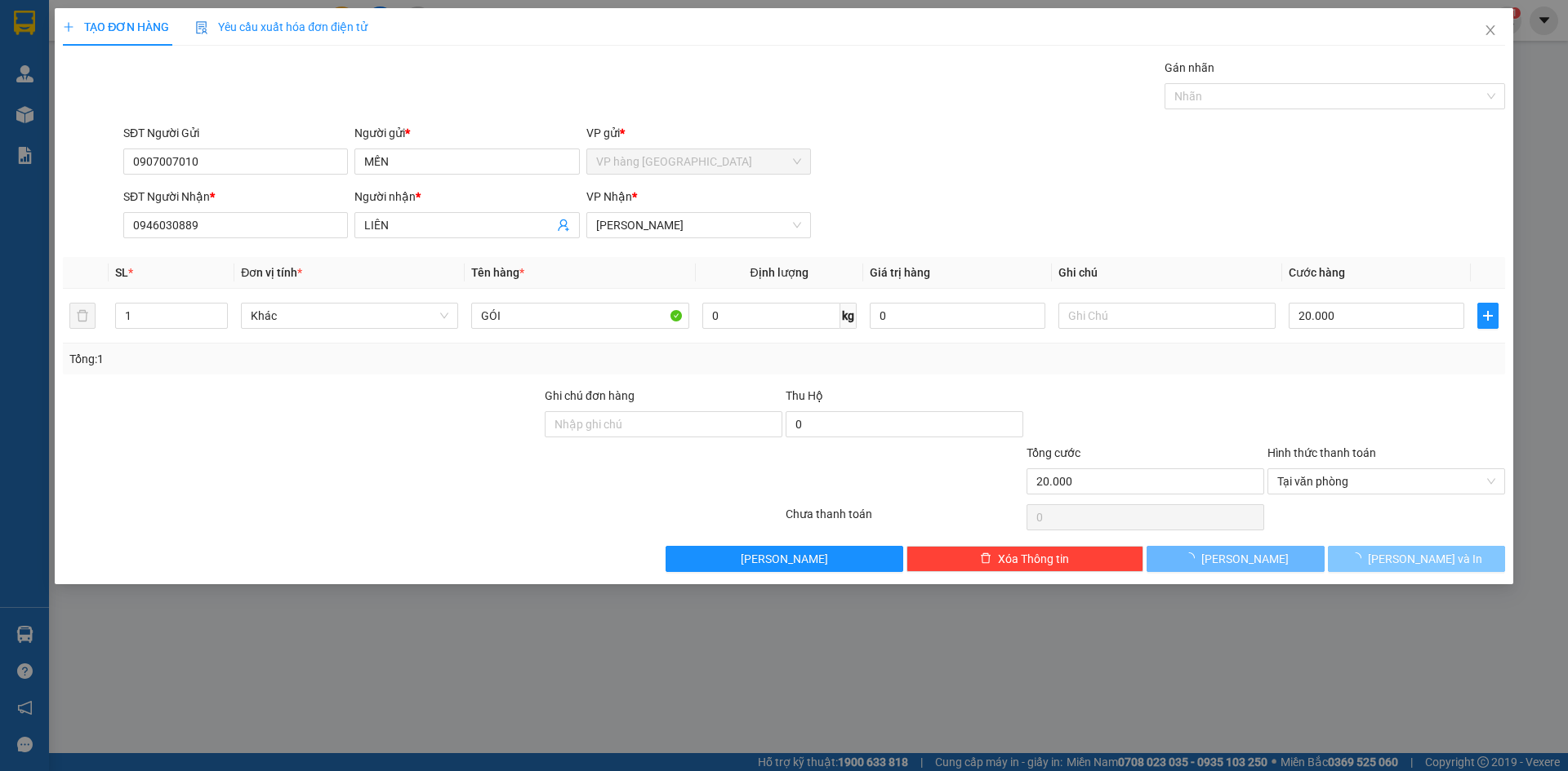
click at [1455, 560] on button "[PERSON_NAME] và In" at bounding box center [1416, 559] width 177 height 26
click at [1448, 555] on button "[PERSON_NAME] và In" at bounding box center [1416, 559] width 177 height 26
click at [1465, 558] on button "[PERSON_NAME] và In" at bounding box center [1416, 559] width 177 height 26
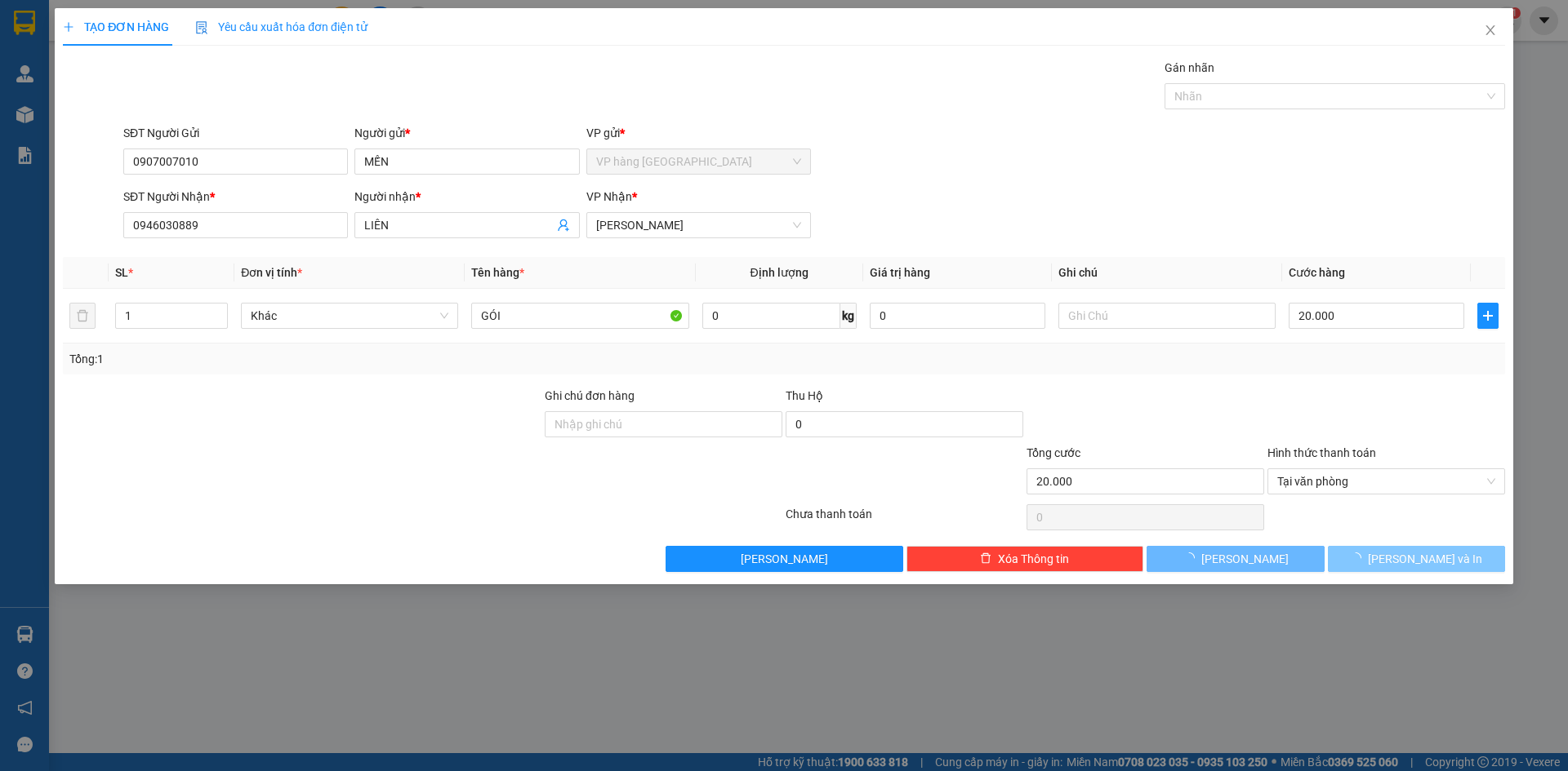
click at [1465, 559] on button "[PERSON_NAME] và In" at bounding box center [1416, 559] width 177 height 26
click at [1464, 559] on button "[PERSON_NAME] và In" at bounding box center [1416, 559] width 177 height 26
click at [1464, 557] on button "[PERSON_NAME] và In" at bounding box center [1416, 559] width 177 height 26
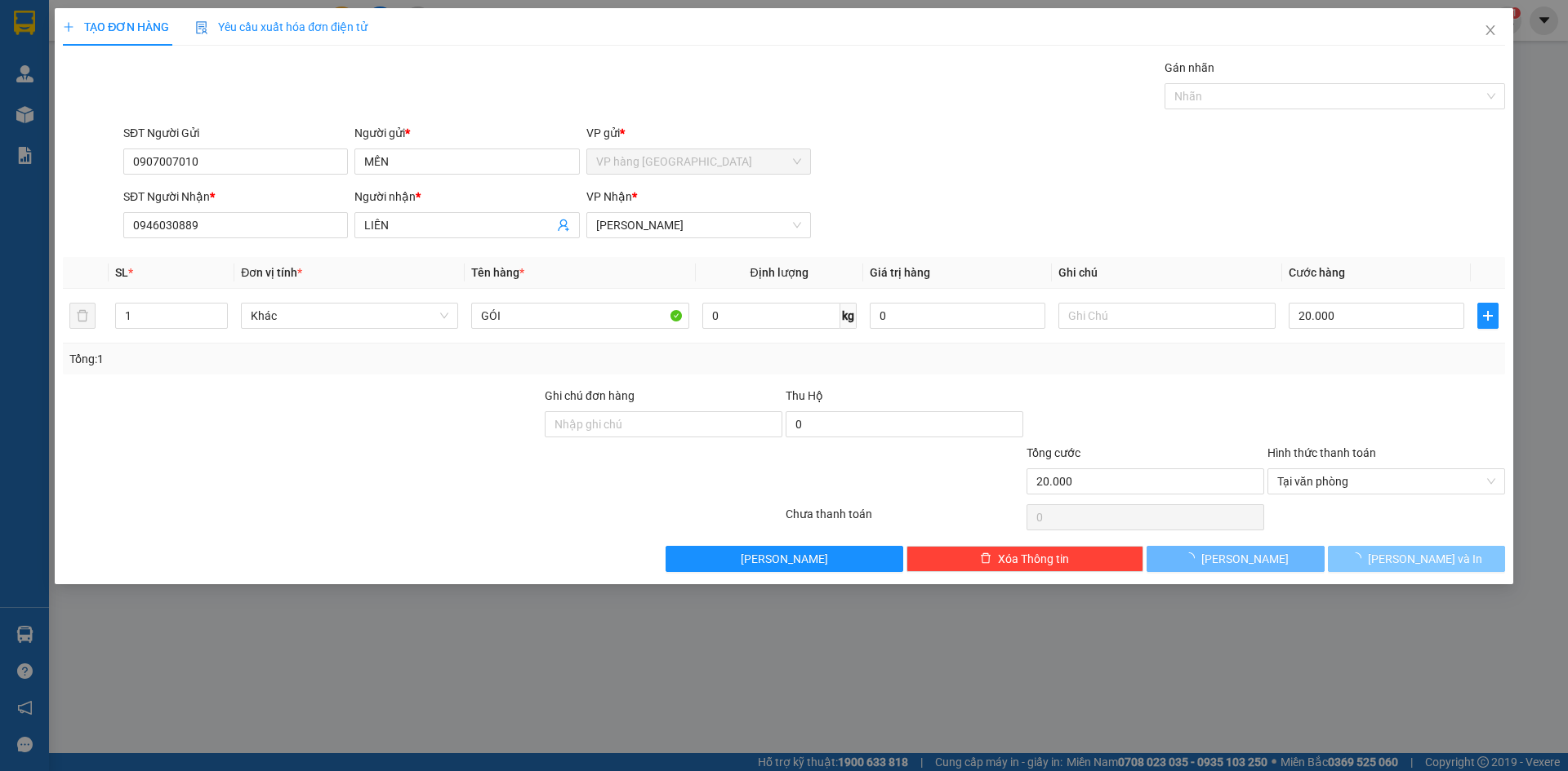
click at [1464, 557] on button "[PERSON_NAME] và In" at bounding box center [1416, 559] width 177 height 26
click at [1465, 558] on button "[PERSON_NAME] và In" at bounding box center [1416, 559] width 177 height 26
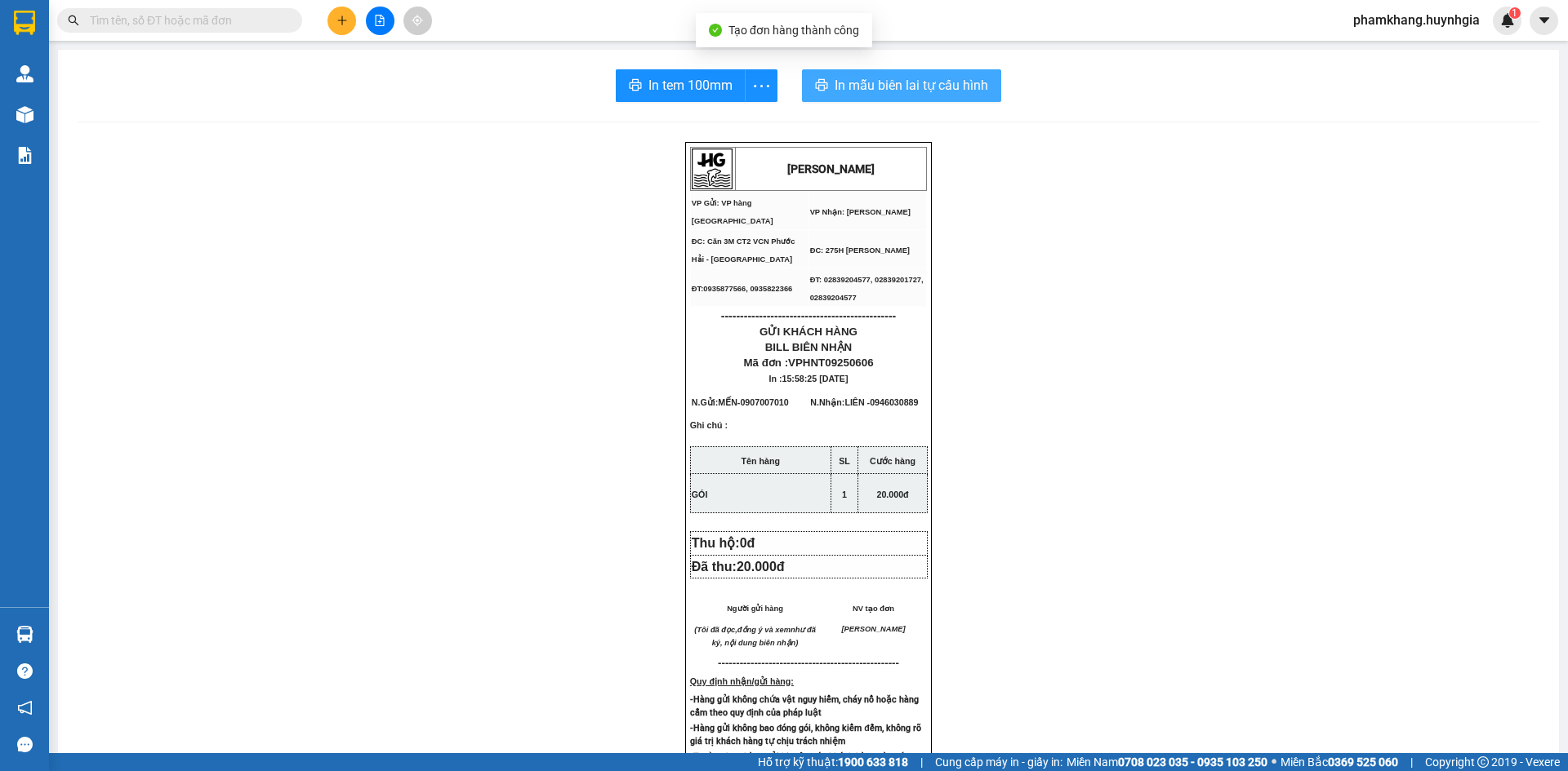
click at [866, 91] on span "In mẫu biên lai tự cấu hình" at bounding box center [911, 84] width 154 height 20
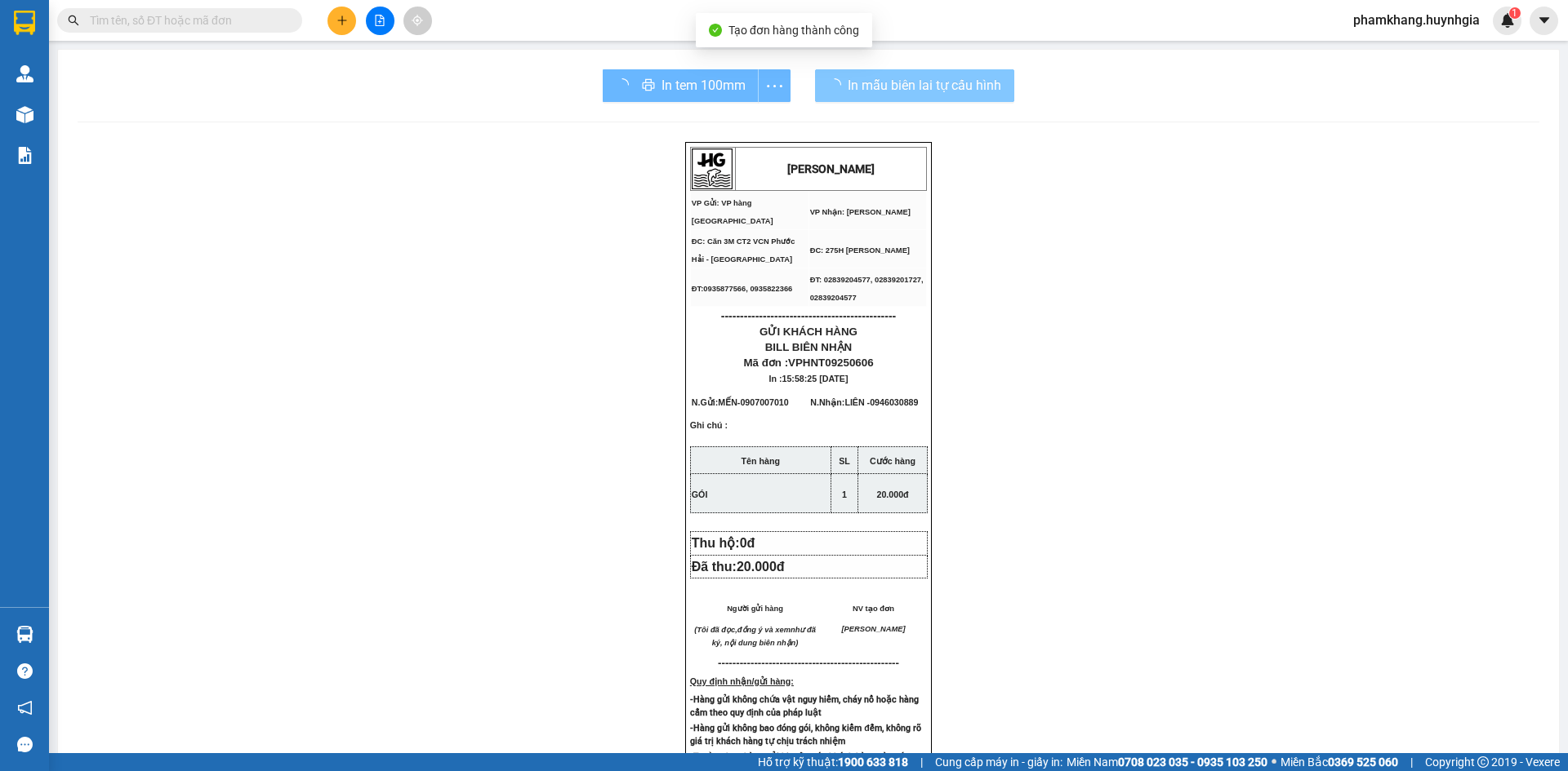
click at [712, 92] on div "In tem 100mm" at bounding box center [696, 85] width 188 height 33
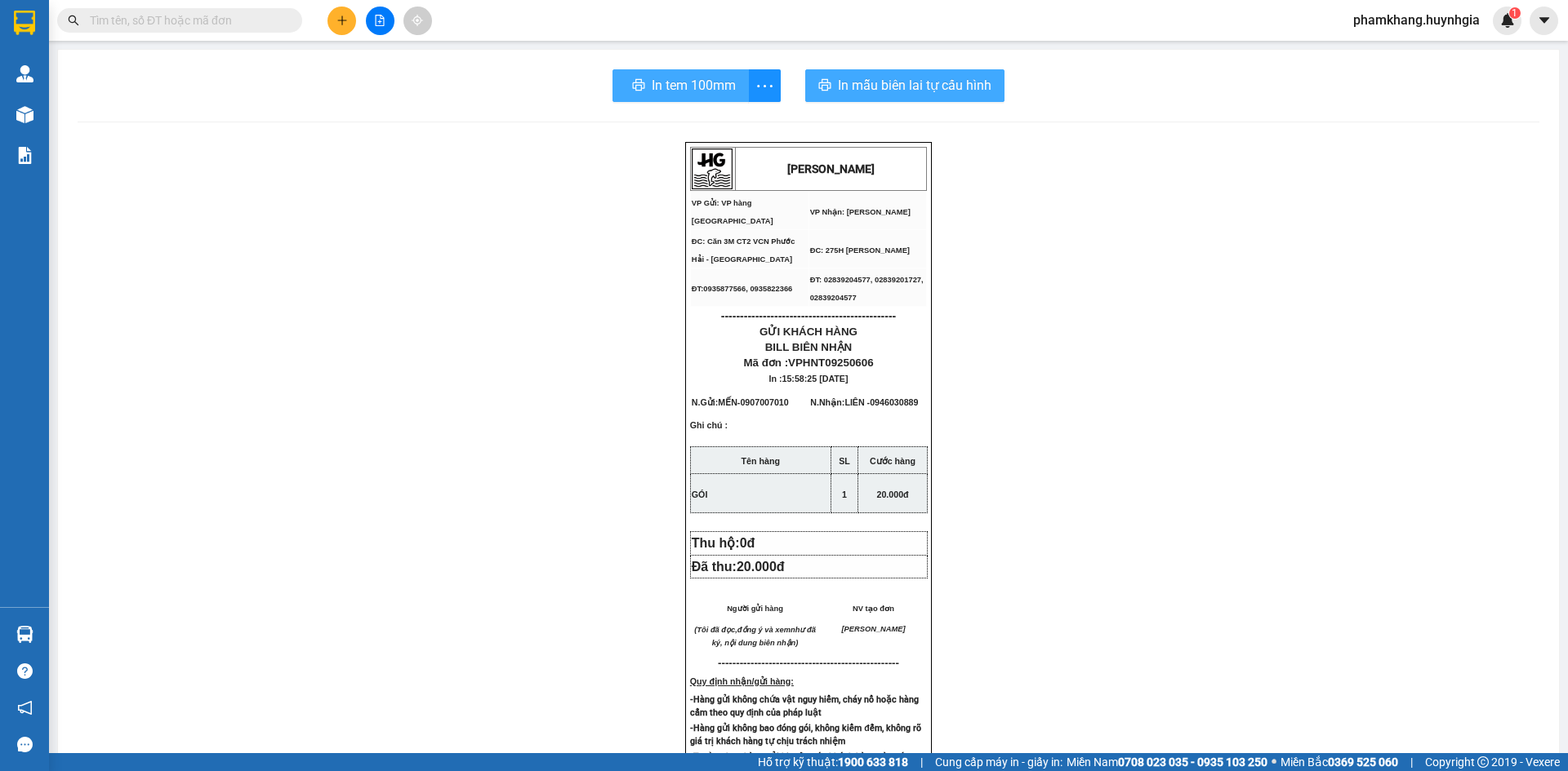
click at [712, 92] on span "In tem 100mm" at bounding box center [694, 84] width 84 height 20
click at [712, 92] on span "In tem 100mm" at bounding box center [690, 84] width 84 height 20
click at [1215, 672] on div "HUỲNH GIA VP Gửi: VP hàng Nha Trang VP Nhận: Phạm Ngũ Lão ĐC: Căn 3M CT2 VCN …" at bounding box center [808, 705] width 1462 height 1126
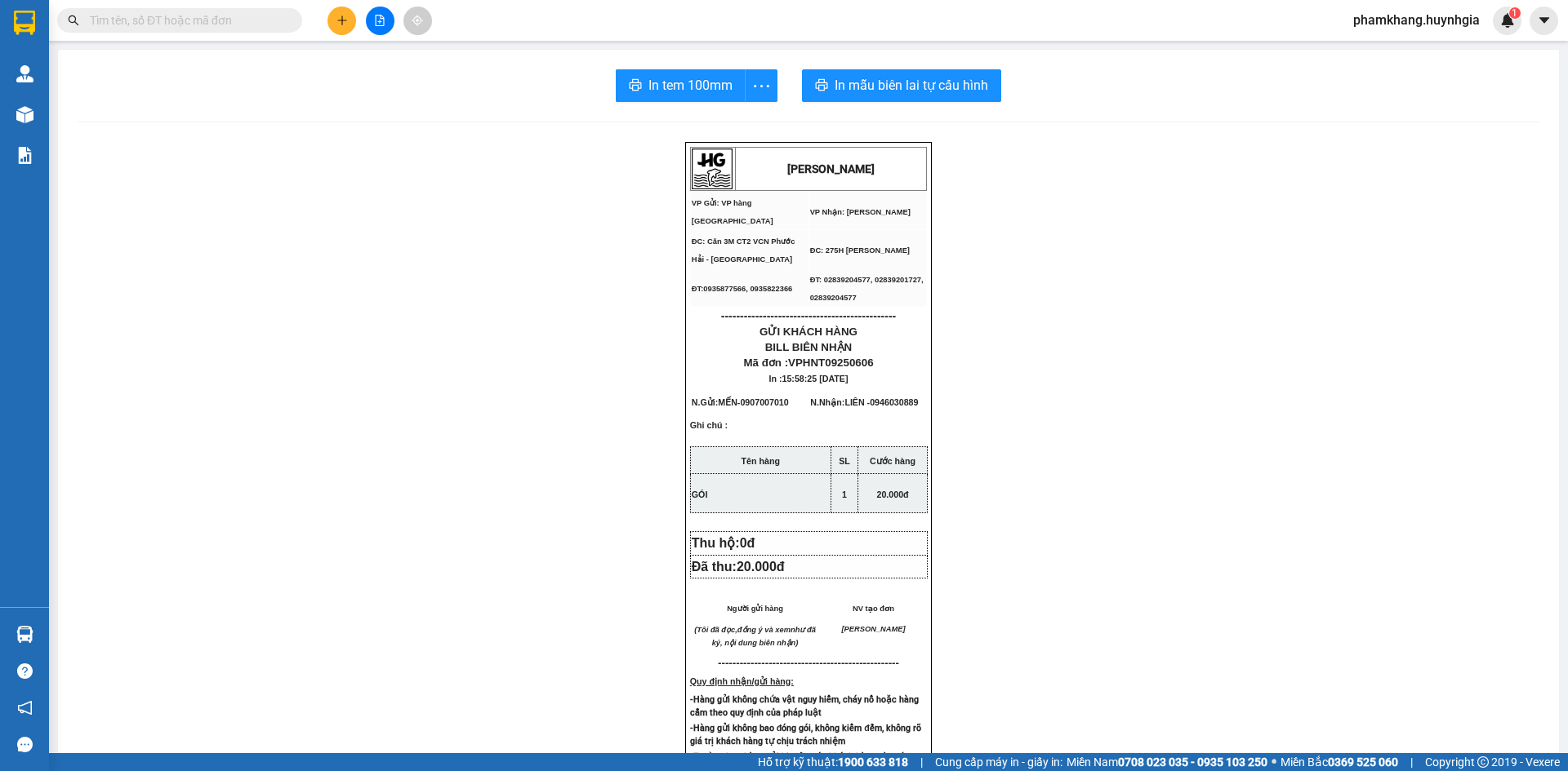
click at [348, 19] on button at bounding box center [341, 20] width 28 height 28
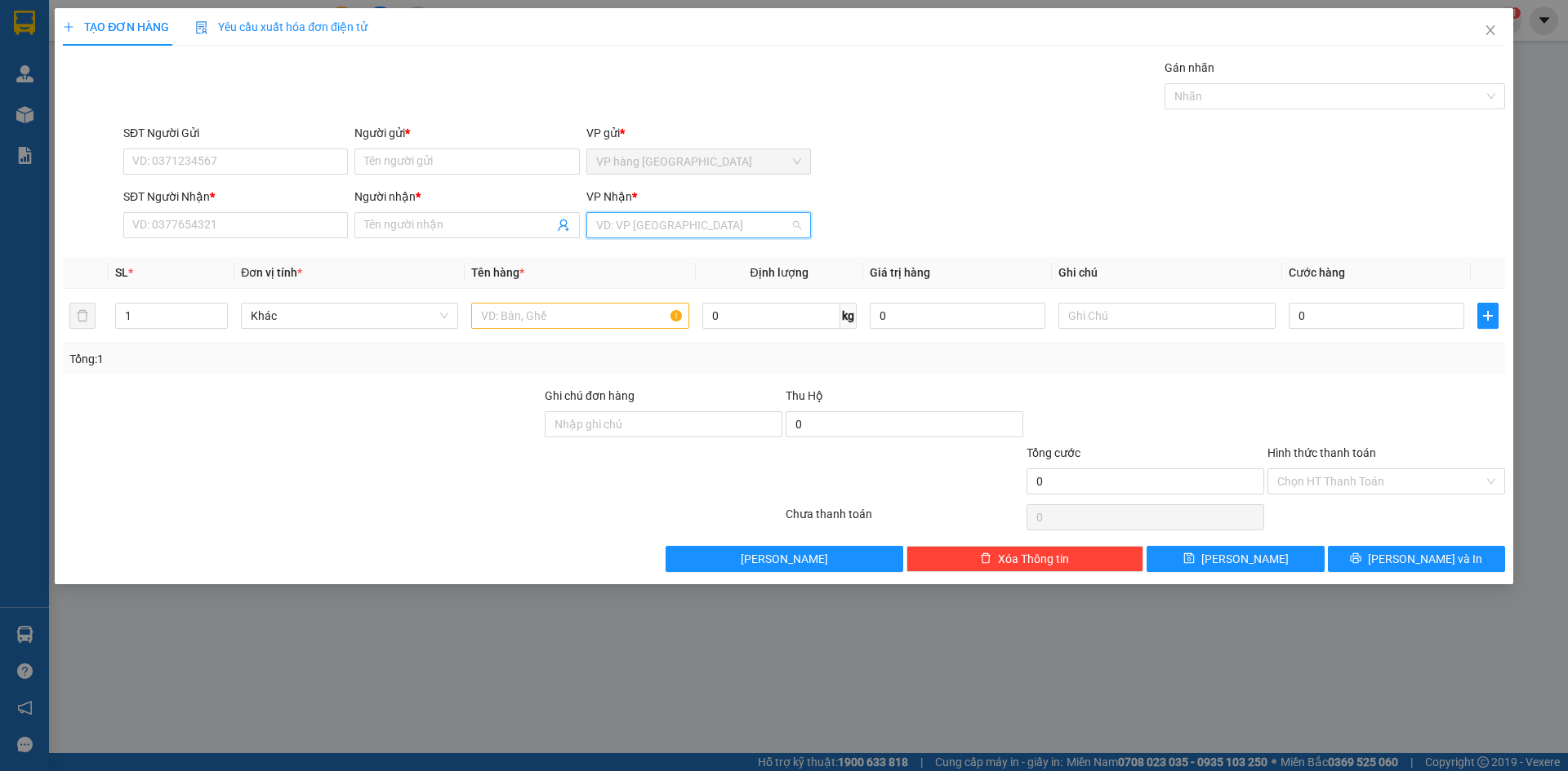
click at [709, 226] on input "search" at bounding box center [693, 225] width 193 height 25
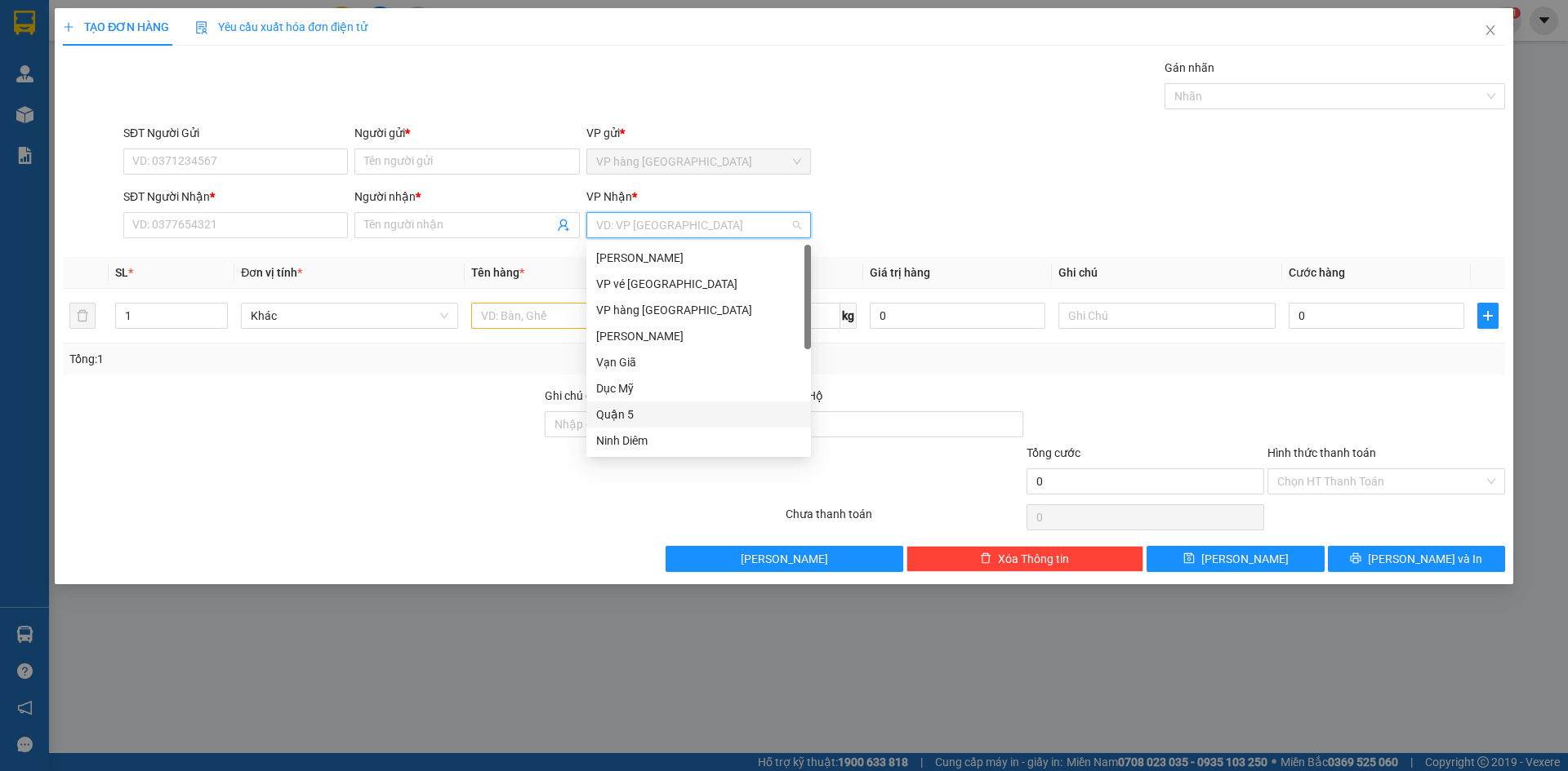
click at [637, 415] on div "Quận 5" at bounding box center [698, 414] width 205 height 18
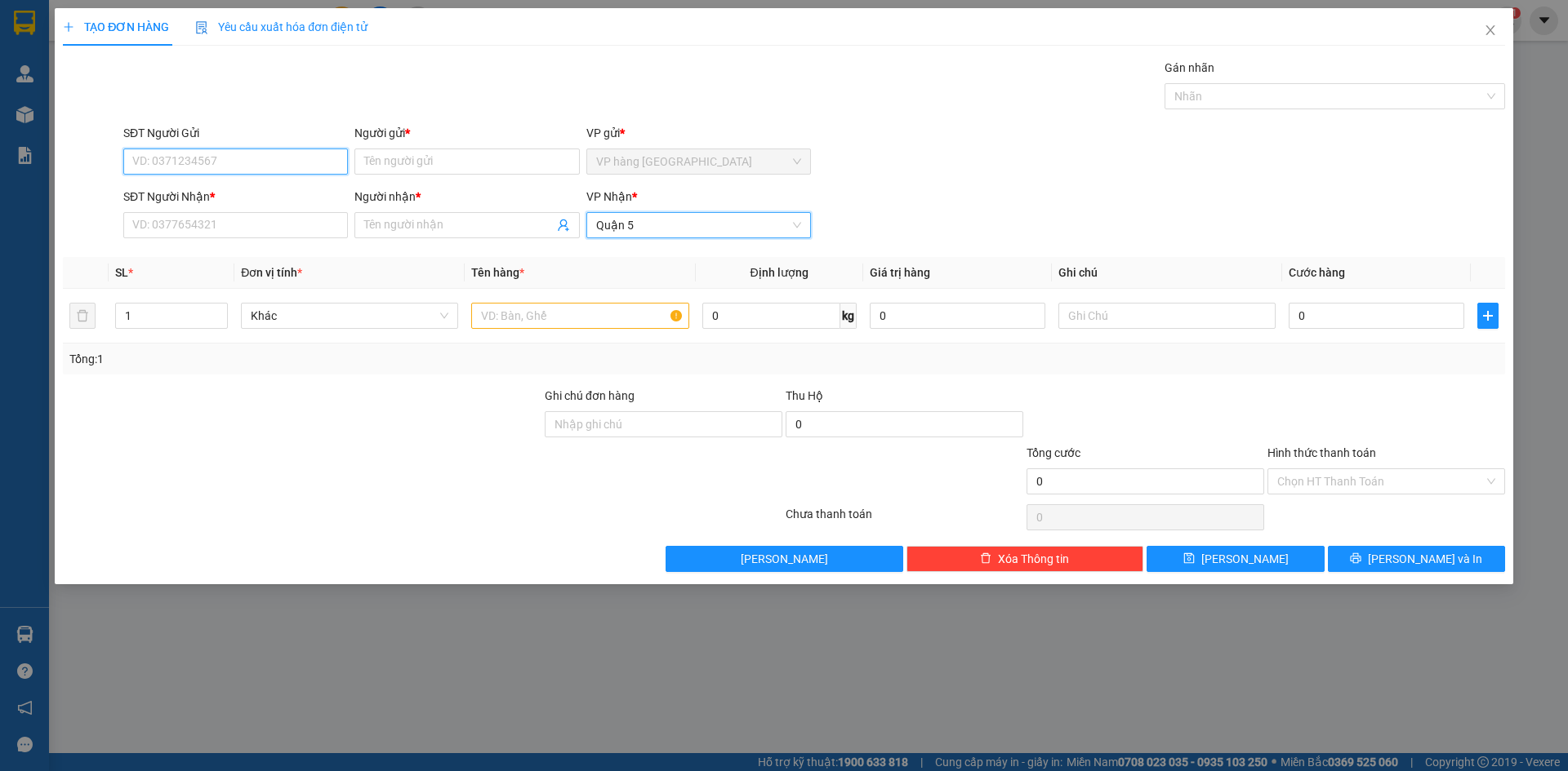
click at [231, 159] on input "SĐT Người Gửi" at bounding box center [235, 162] width 224 height 26
type input "0904771138"
click at [326, 193] on div "0904771138 - XUÂN HOÀI" at bounding box center [235, 194] width 205 height 18
type input "XUÂN HOÀI"
type input "0904771138"
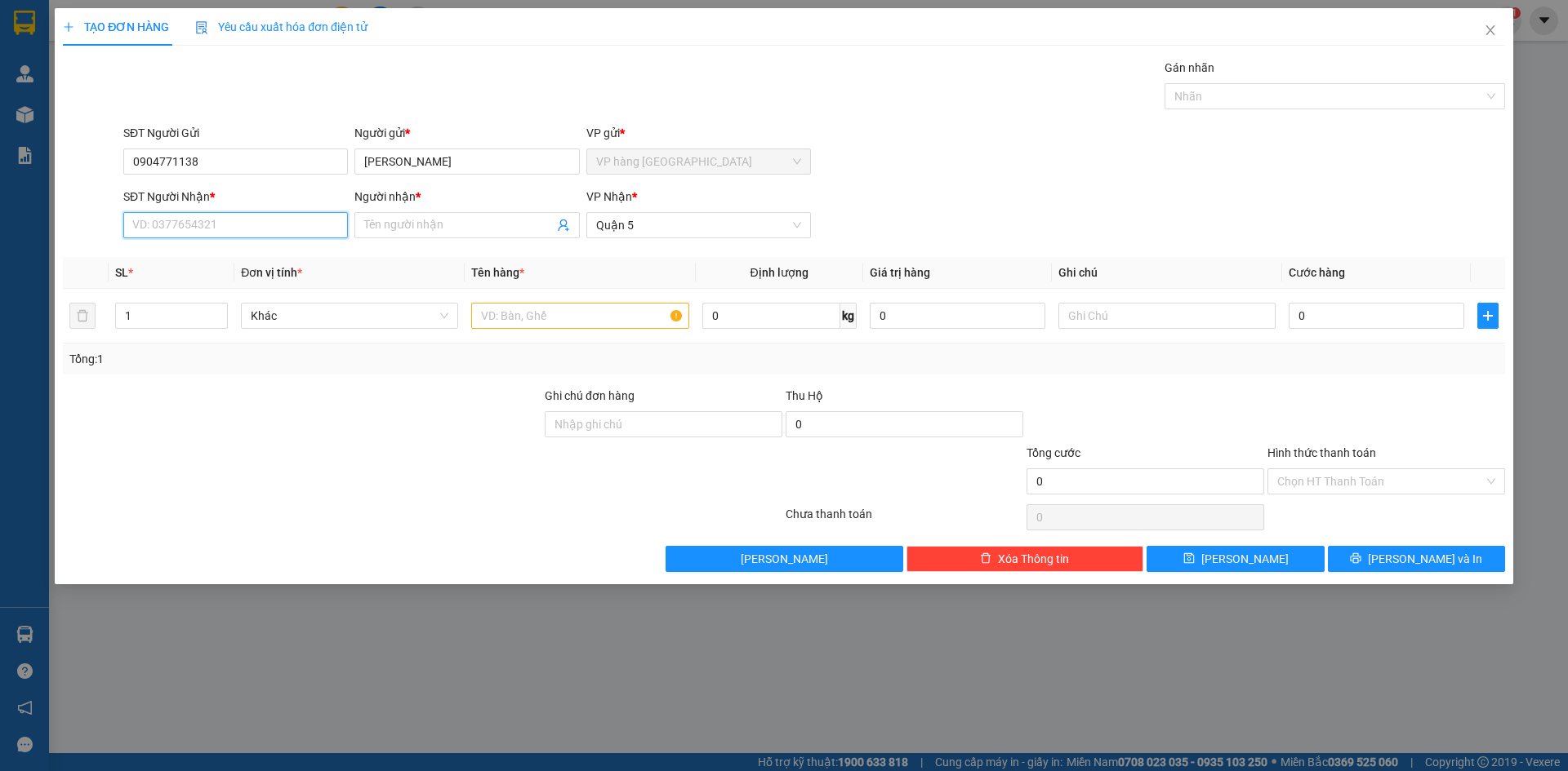
click at [291, 223] on input "SĐT Người Nhận *" at bounding box center [235, 225] width 224 height 26
click at [282, 254] on div "0908120039 - TRÍ" at bounding box center [235, 258] width 205 height 18
type input "0908120039"
type input "TRÍ"
click at [543, 307] on input "text" at bounding box center [580, 316] width 217 height 26
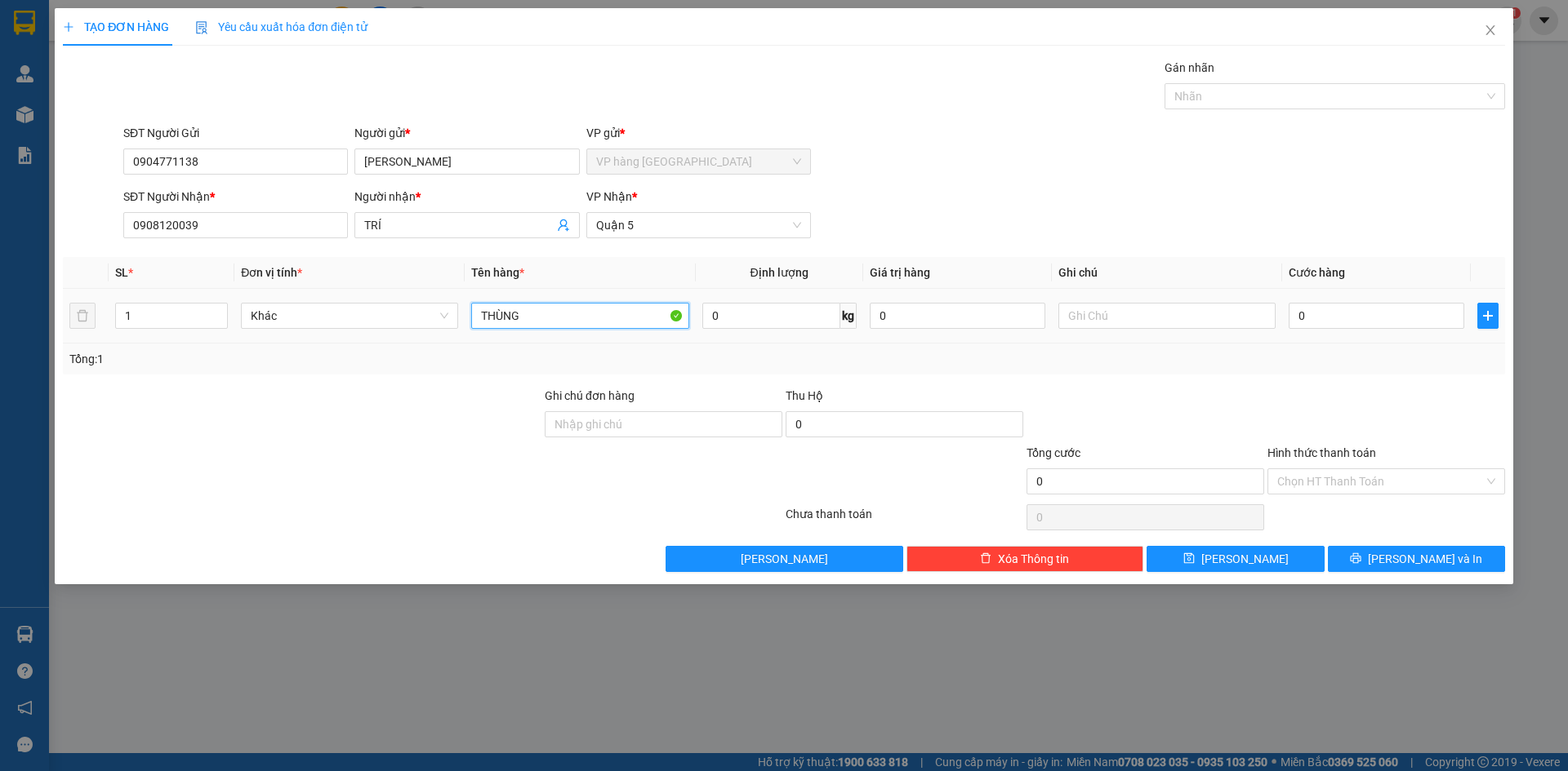
type input "THÙNG"
type input "4"
type input "40"
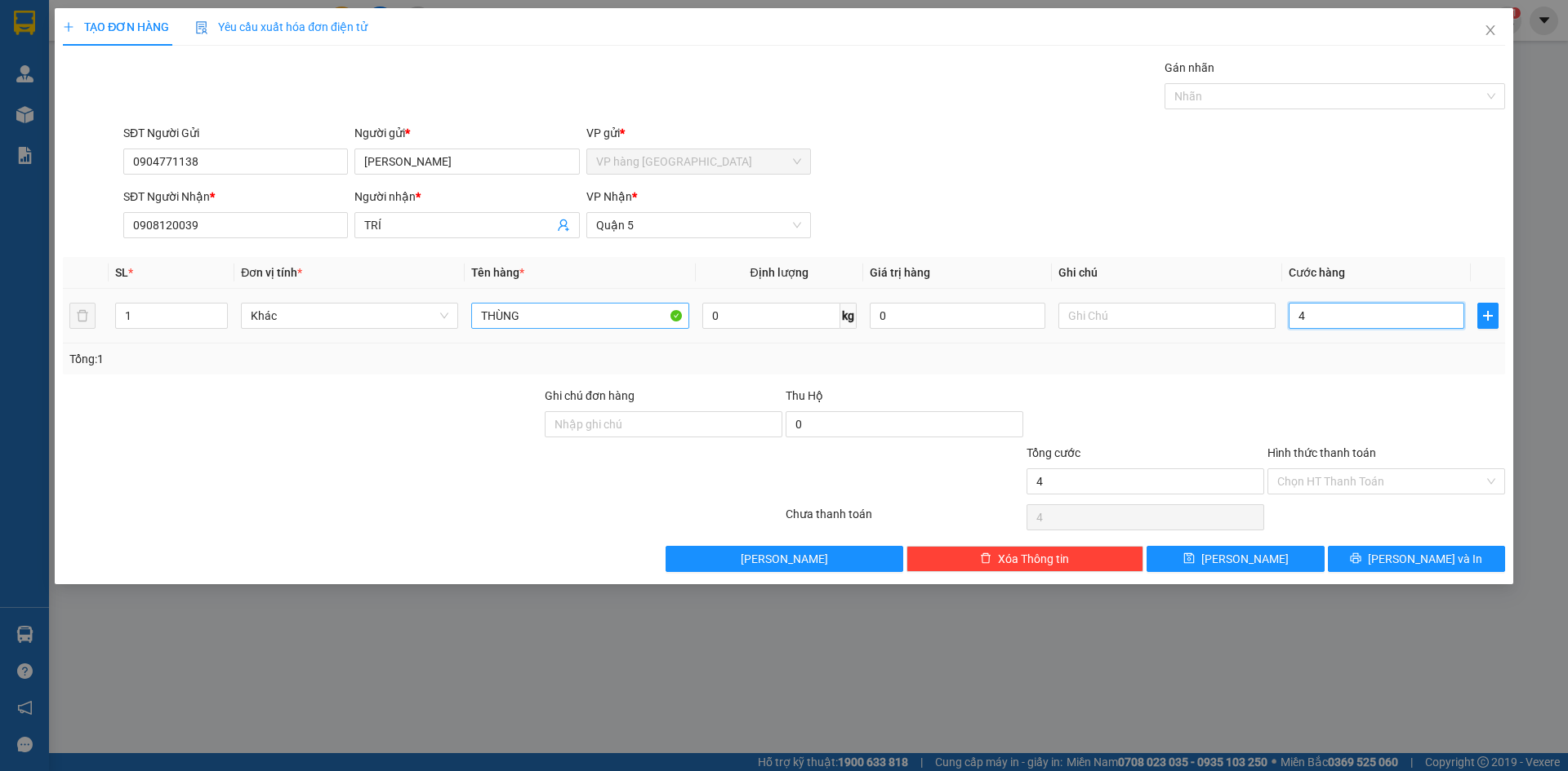
type input "40"
type input "40.000"
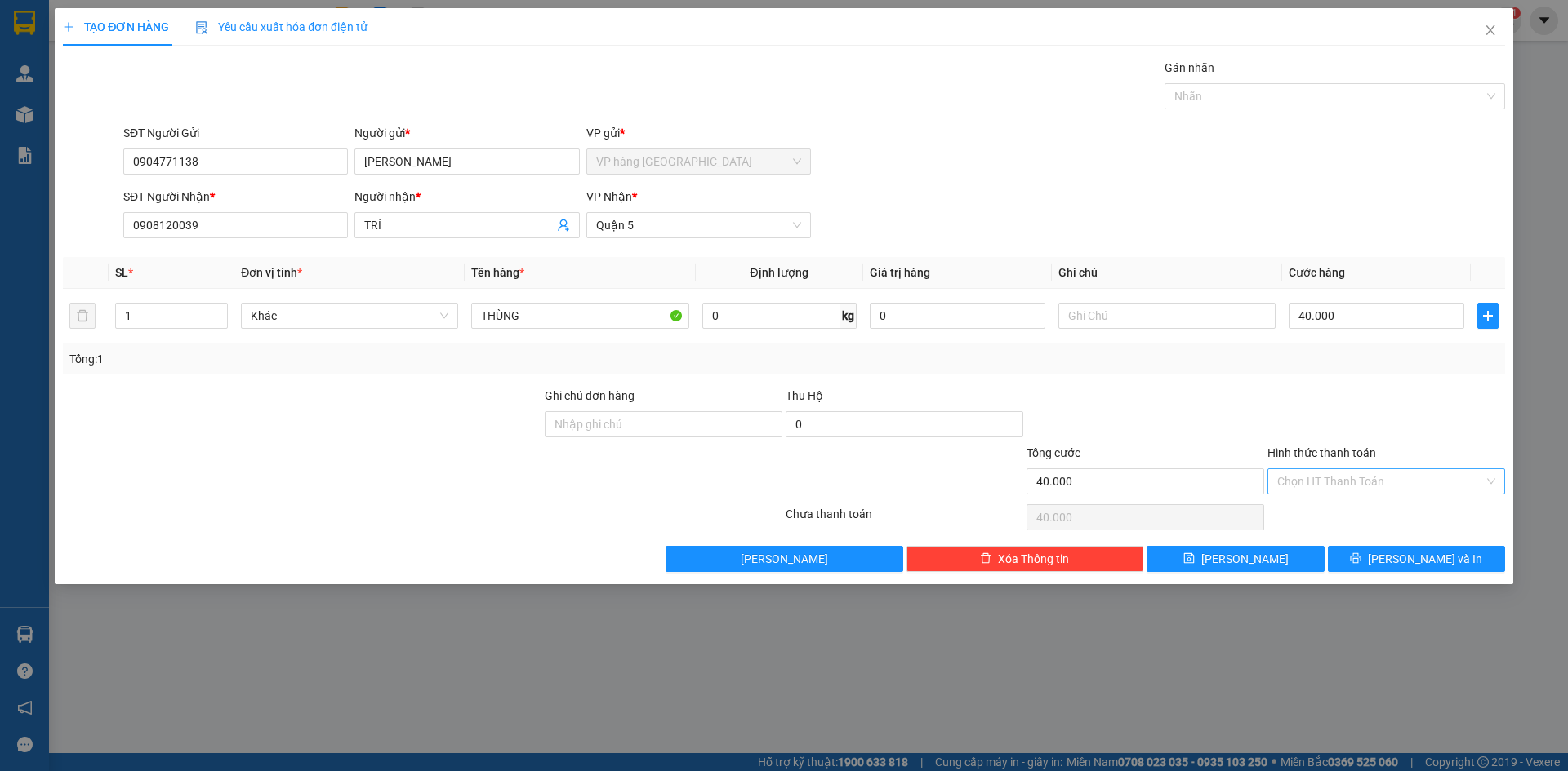
click at [1370, 491] on input "Hình thức thanh toán" at bounding box center [1380, 482] width 207 height 25
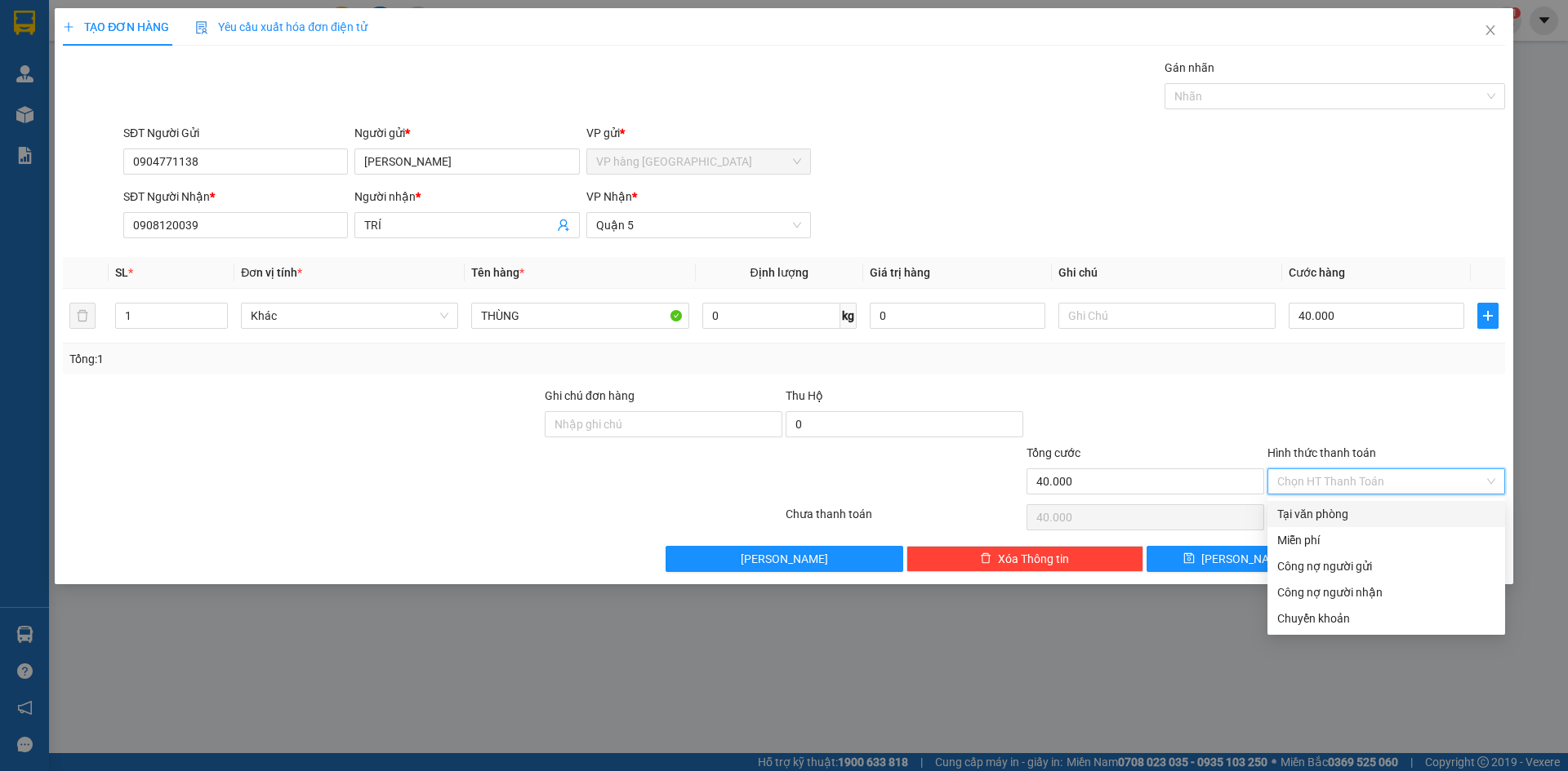
drag, startPoint x: 1361, startPoint y: 515, endPoint x: 1369, endPoint y: 565, distance: 50.6
click at [1361, 516] on div "Tại văn phòng" at bounding box center [1386, 514] width 218 height 18
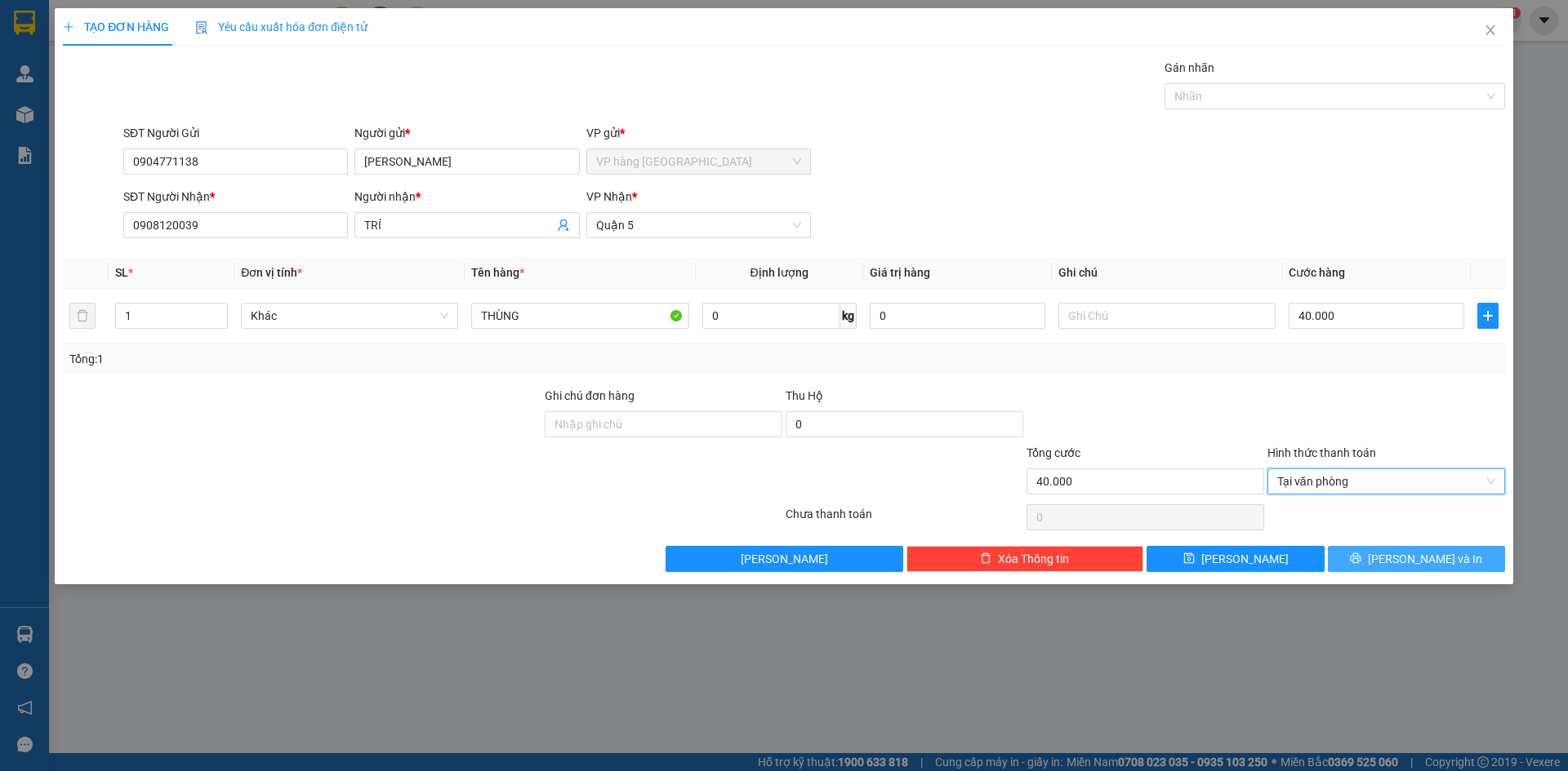
click at [1394, 551] on button "[PERSON_NAME] và In" at bounding box center [1416, 559] width 177 height 26
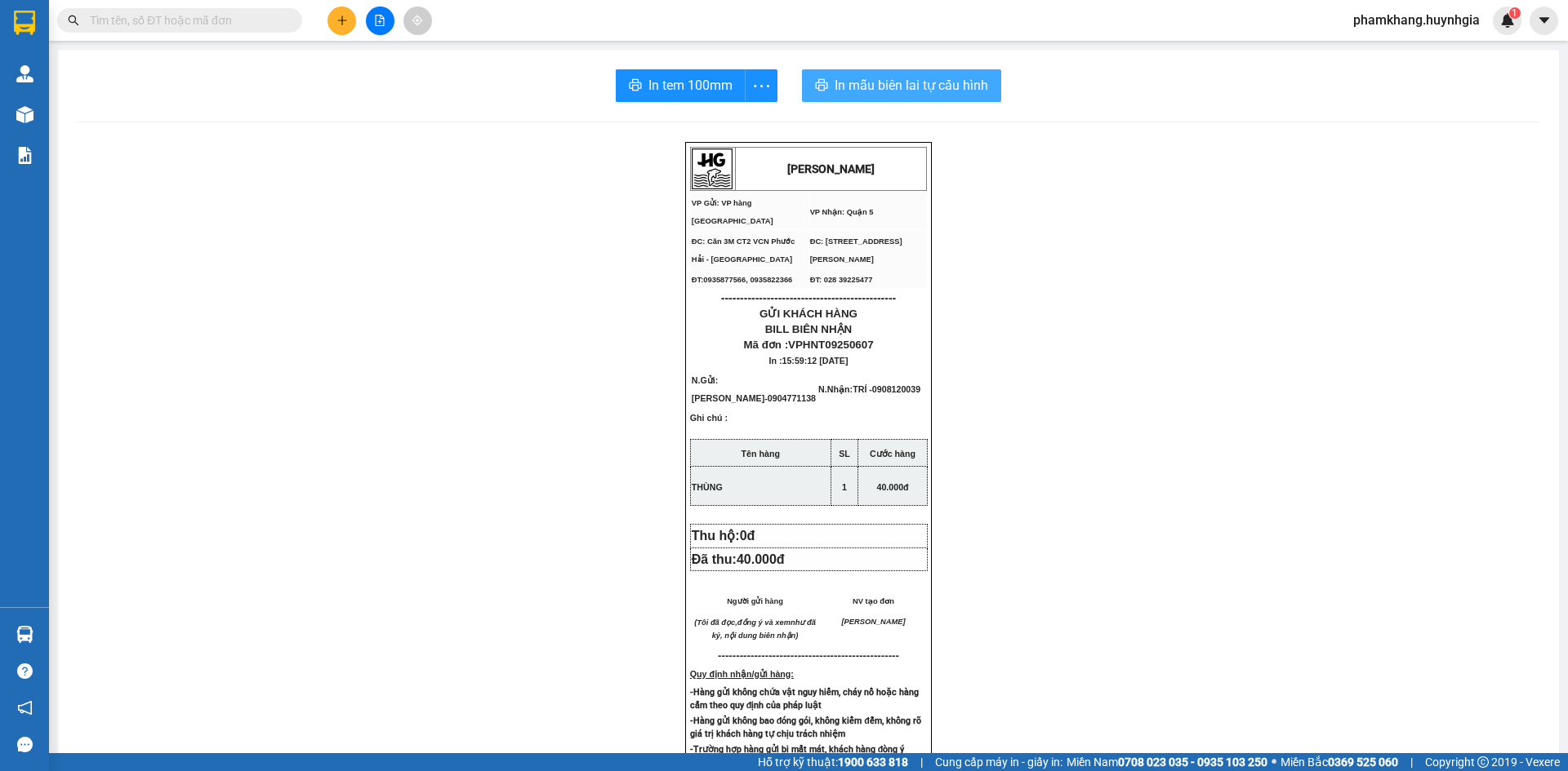
click at [923, 70] on button "In mẫu biên lai tự cấu hình" at bounding box center [901, 85] width 200 height 33
click at [651, 70] on button "In tem 100mm" at bounding box center [681, 85] width 130 height 33
click at [347, 27] on button at bounding box center [341, 20] width 28 height 28
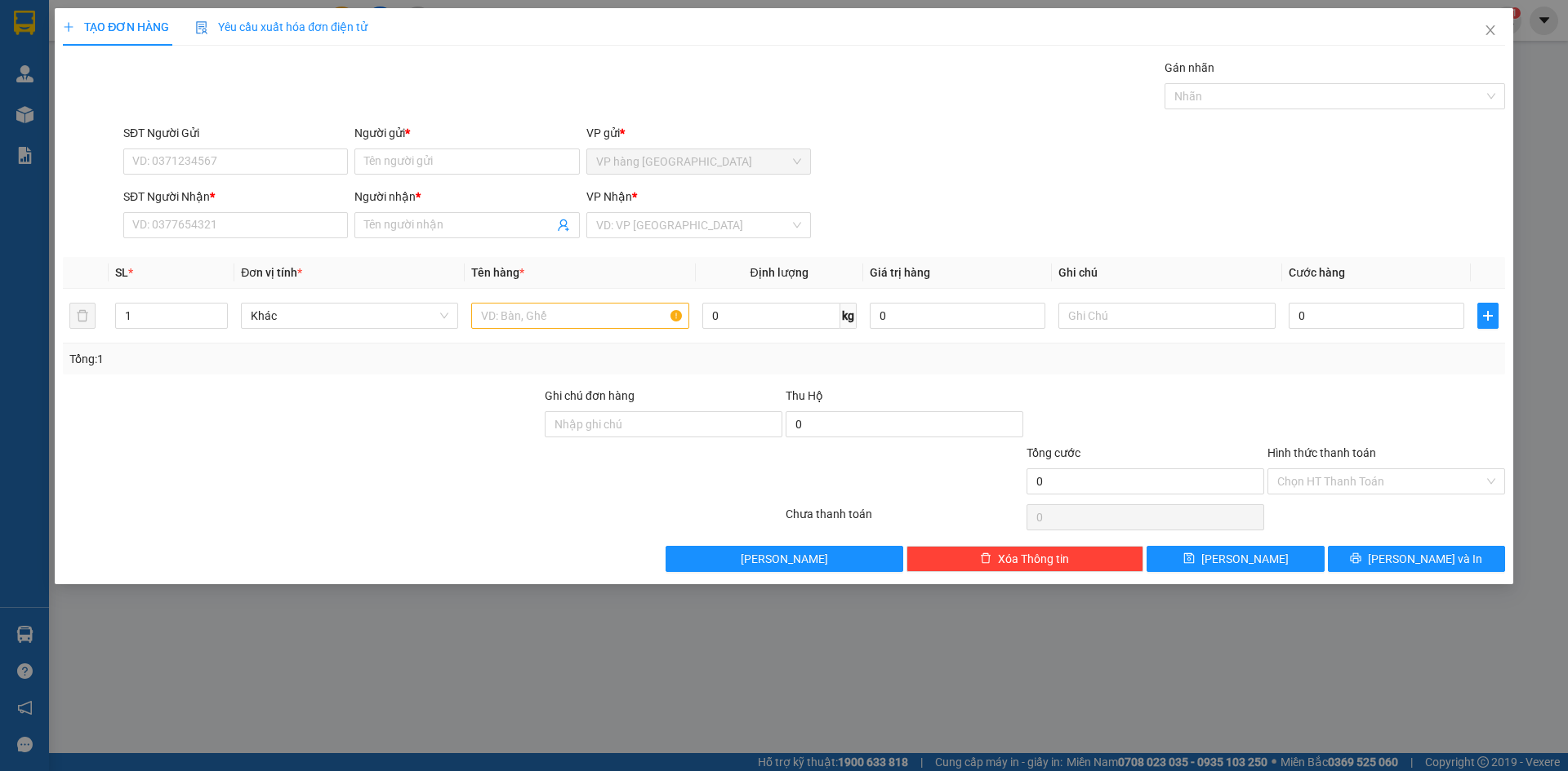
click at [421, 148] on div "Người gửi *" at bounding box center [466, 136] width 224 height 25
click at [430, 170] on input "Người gửi *" at bounding box center [466, 162] width 224 height 26
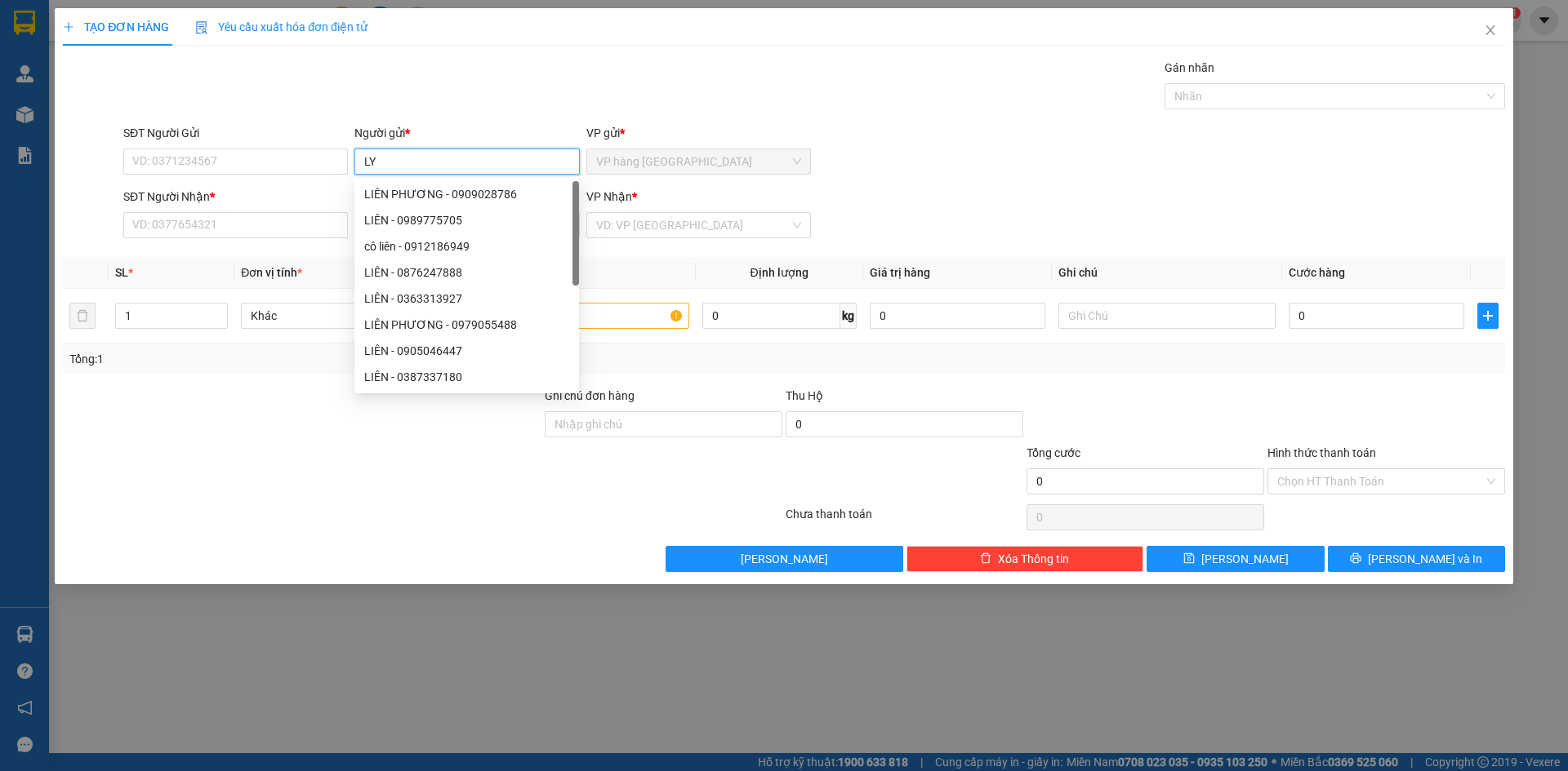
type input "LY"
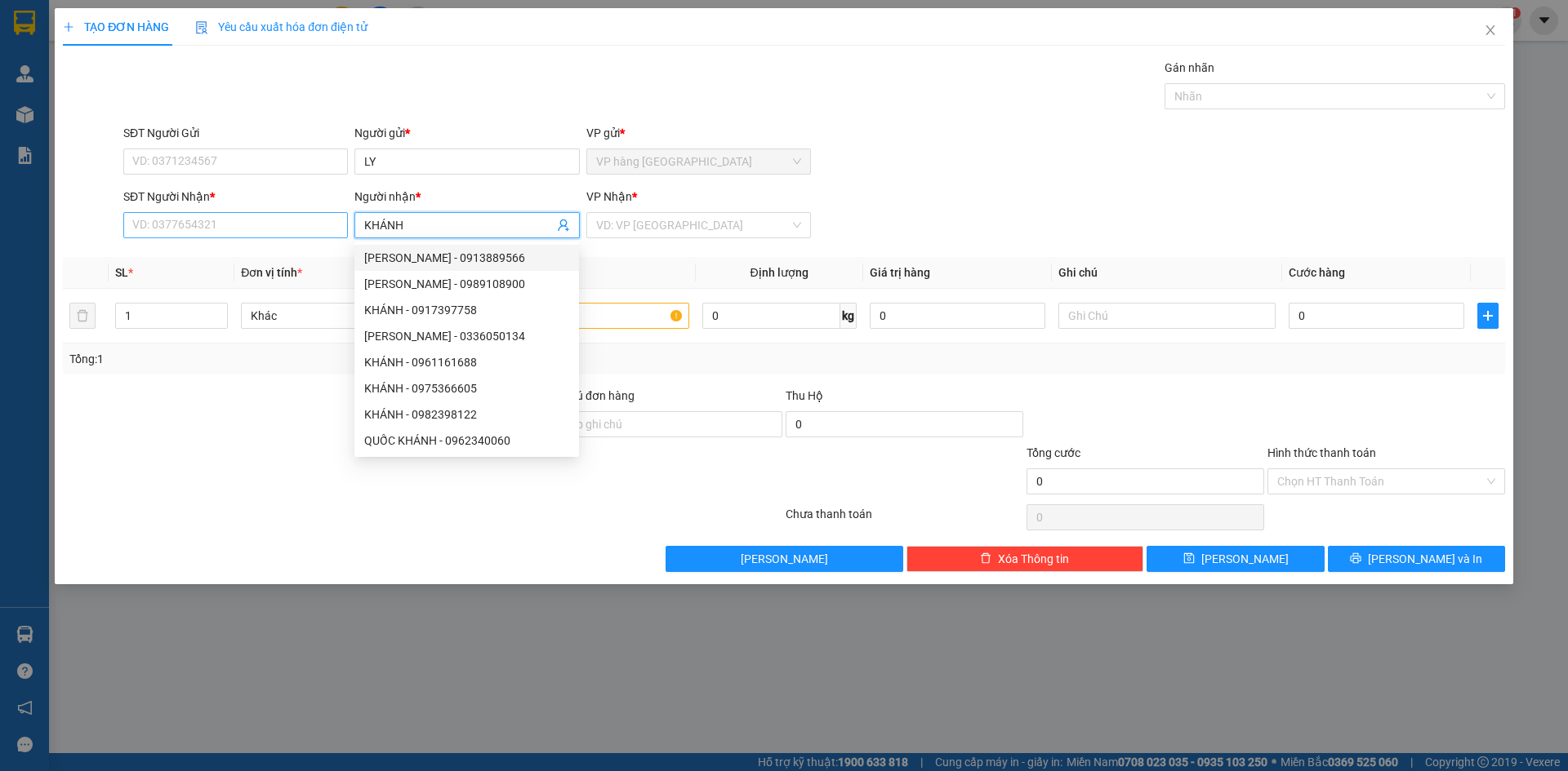
type input "KHÁNH"
click at [290, 222] on input "SĐT Người Nhận *" at bounding box center [235, 225] width 224 height 26
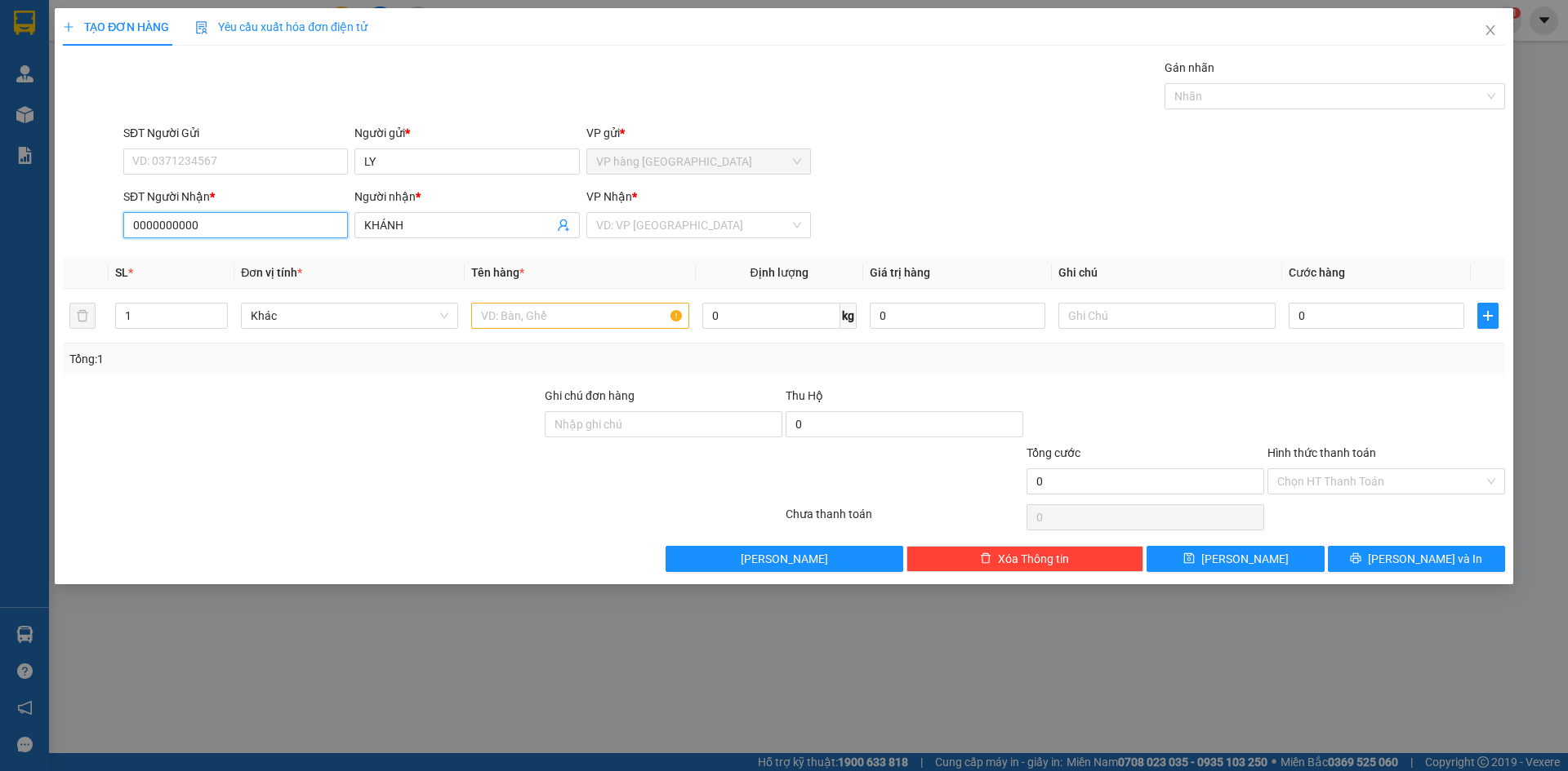
type input "0000000000"
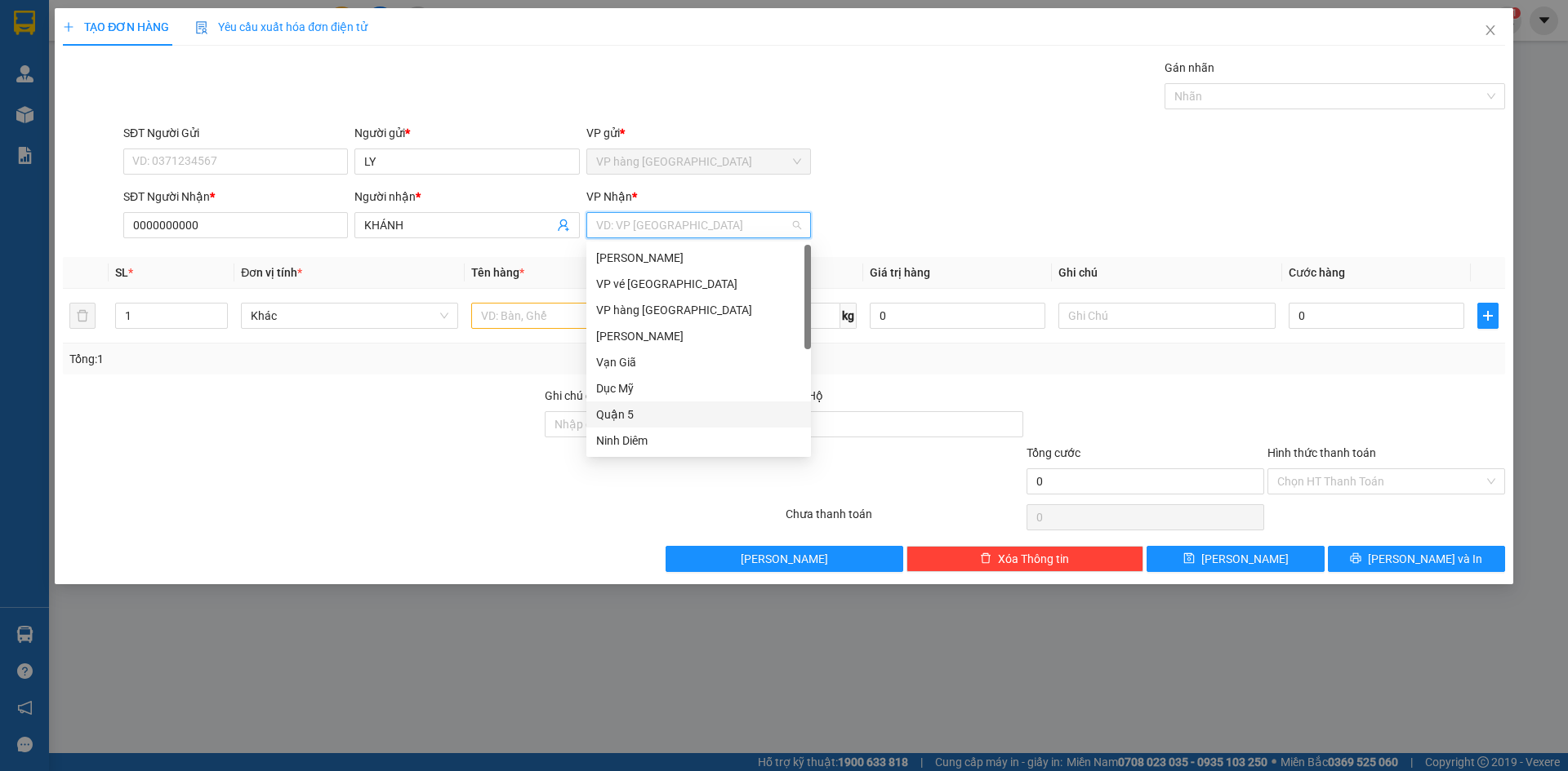
click at [651, 410] on div "Quận 5" at bounding box center [698, 414] width 205 height 18
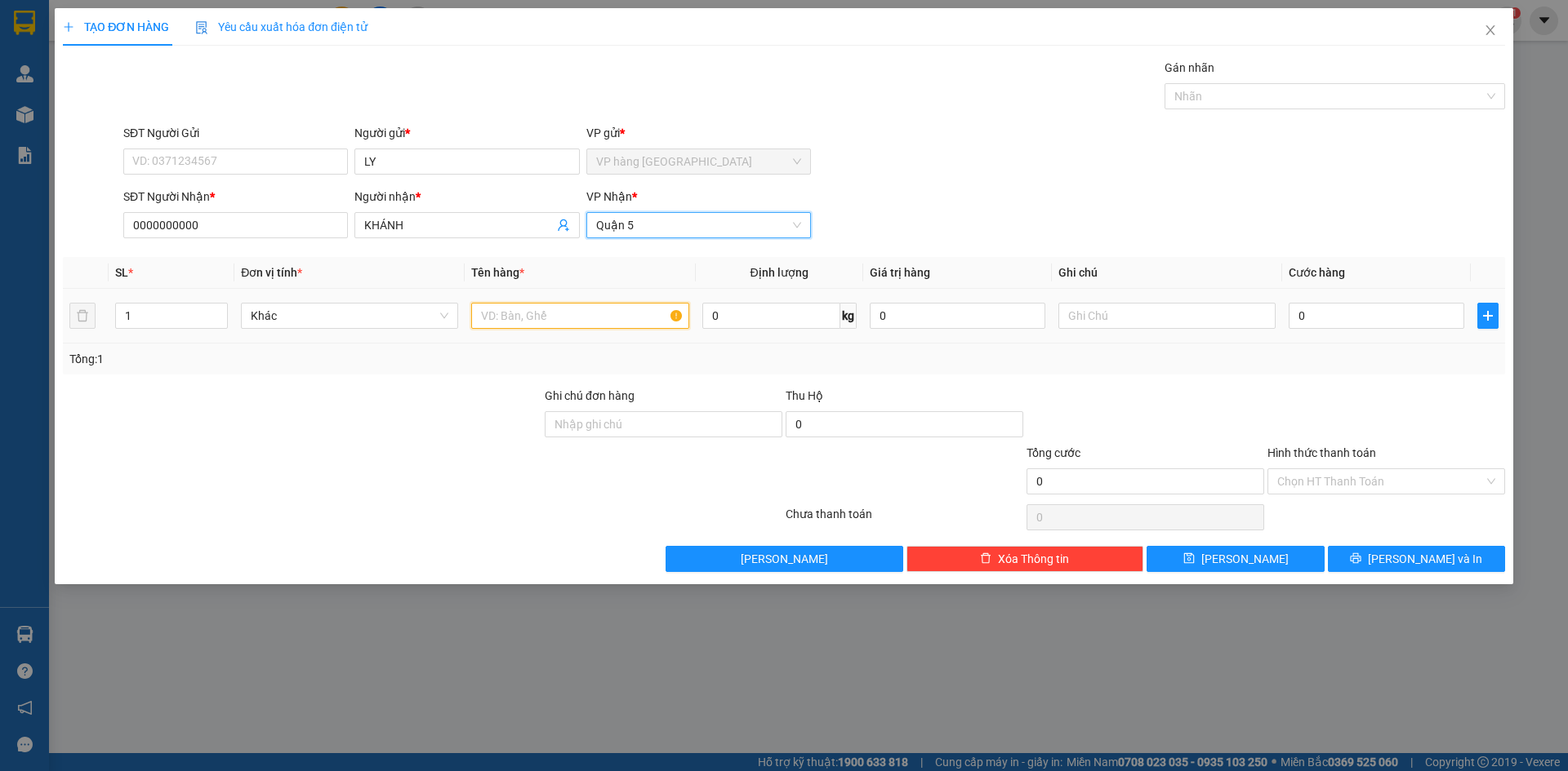
click at [555, 323] on input "text" at bounding box center [580, 316] width 217 height 26
type input "BAO"
type input "6"
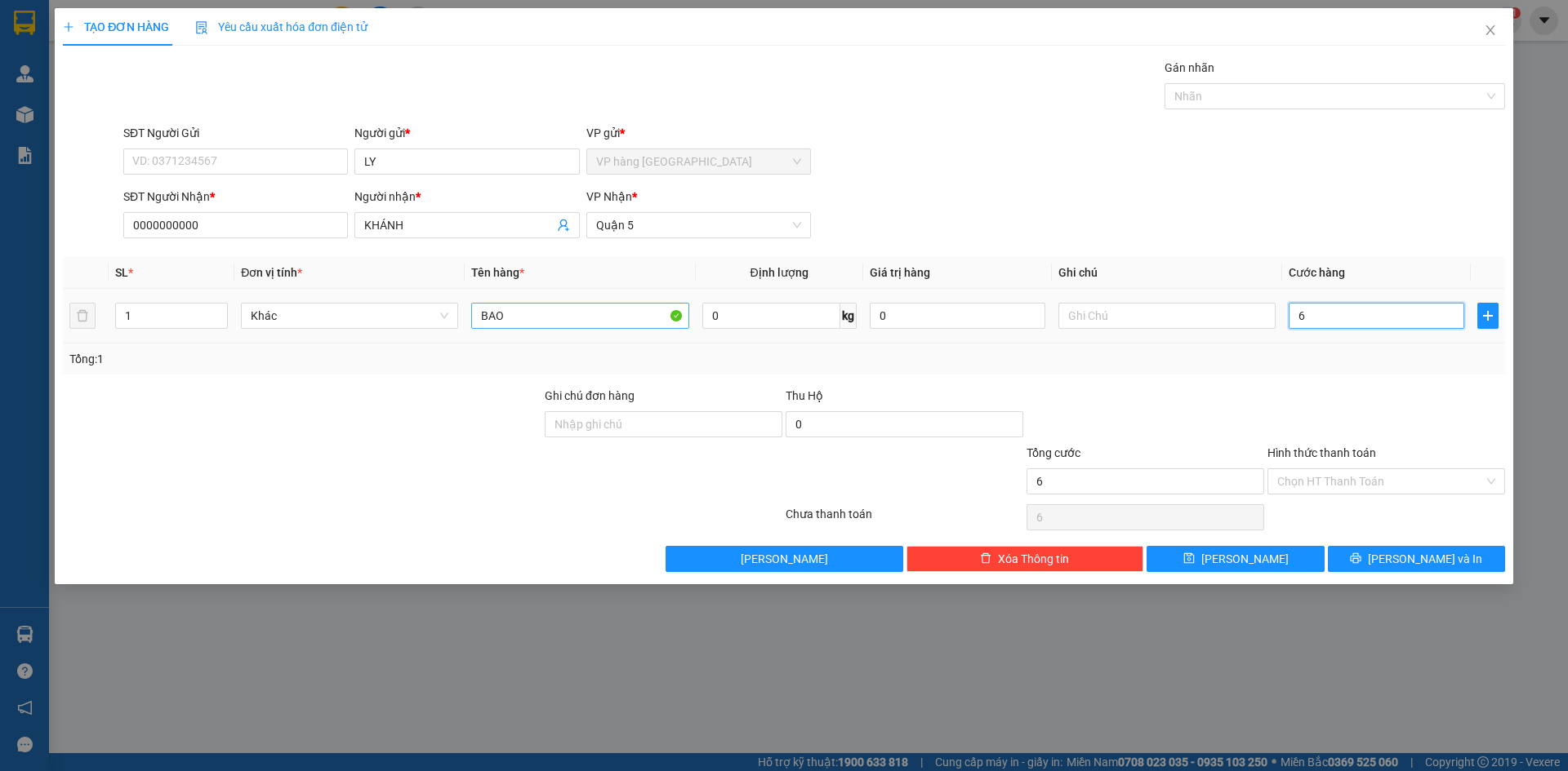
type input "60"
type input "60.000"
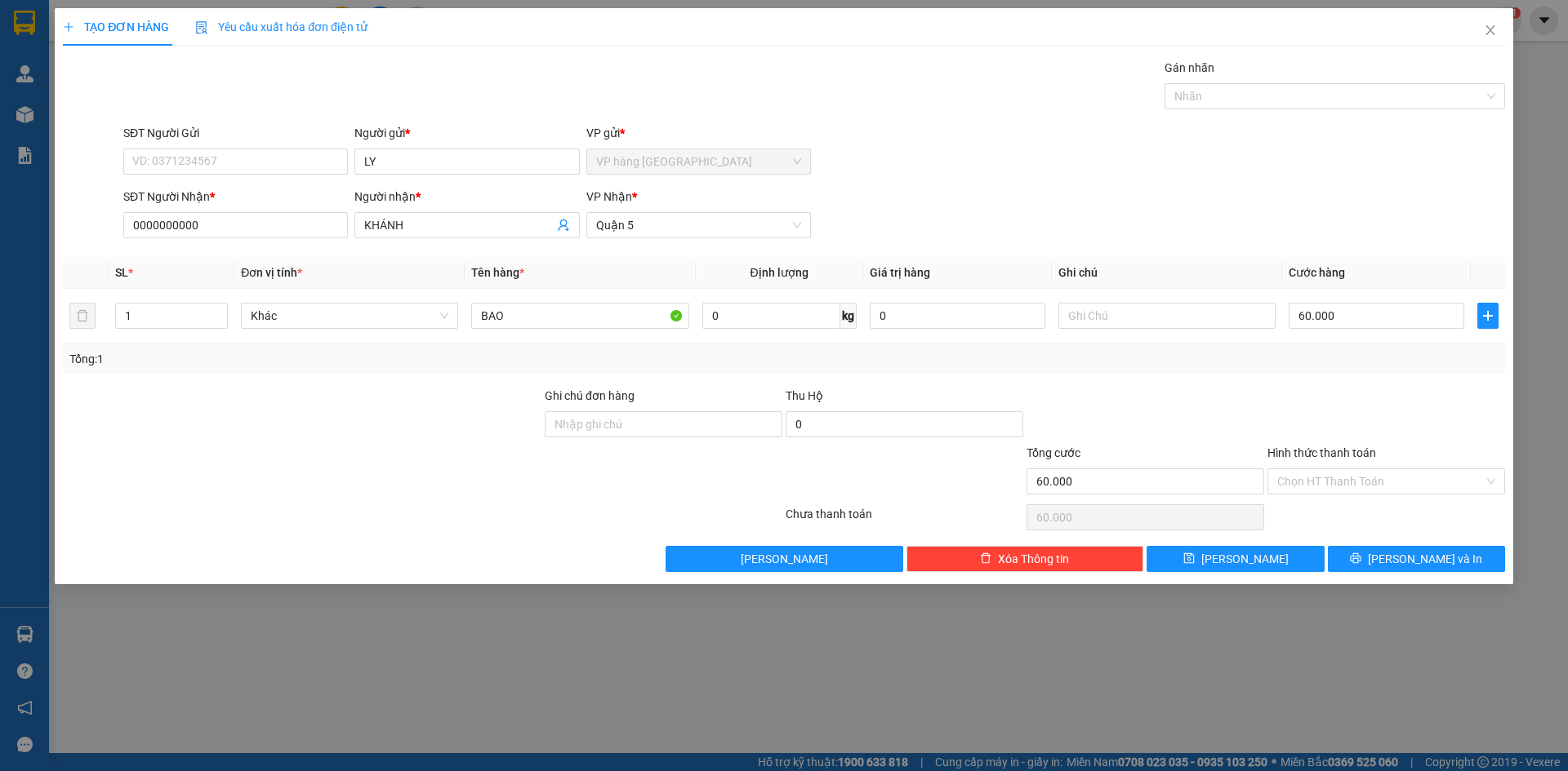
click at [1358, 501] on div "Chọn HT Thanh Toán" at bounding box center [1386, 517] width 241 height 33
click at [1358, 484] on input "Hình thức thanh toán" at bounding box center [1380, 482] width 207 height 25
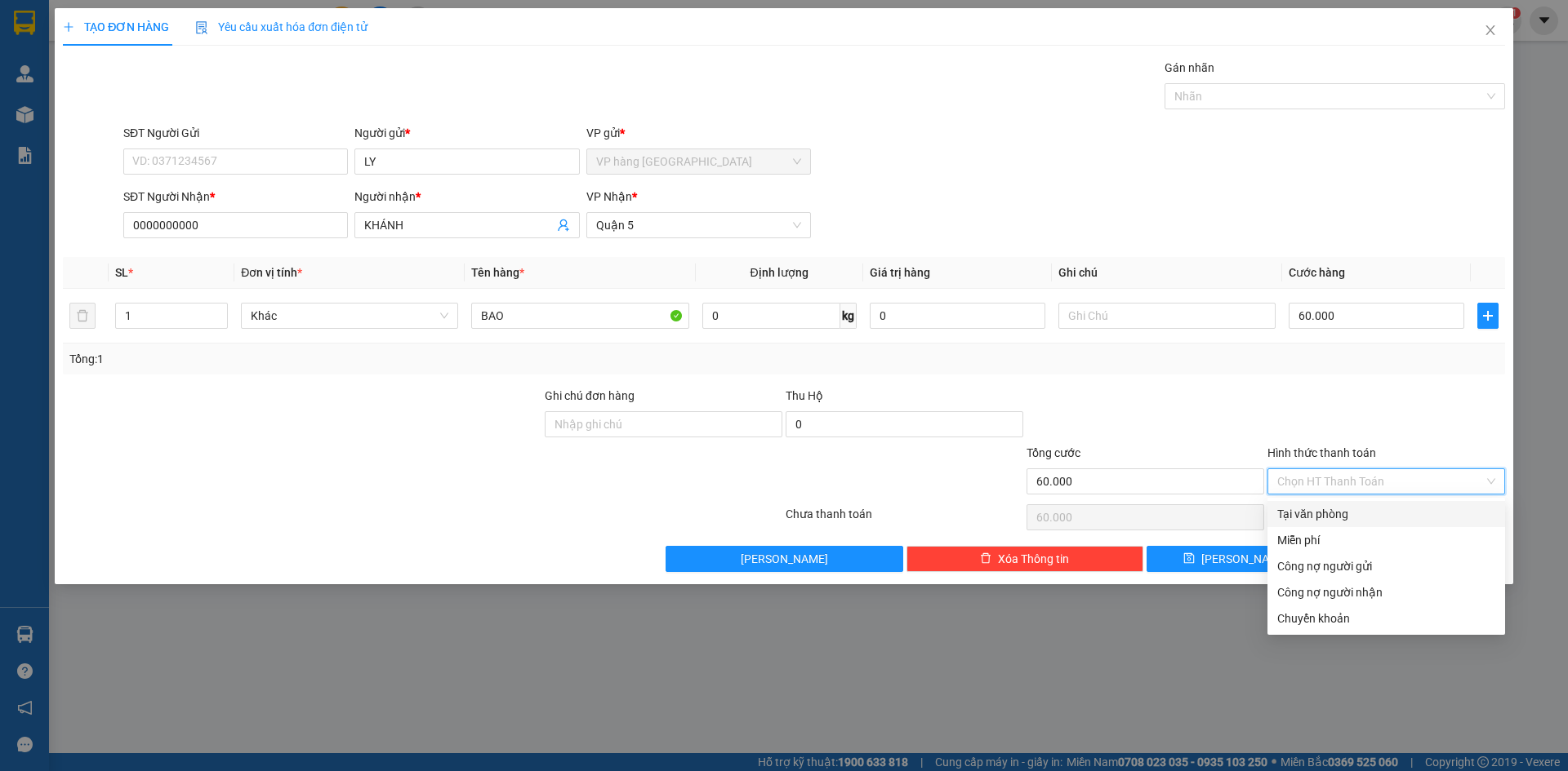
click at [1361, 523] on div "Tại văn phòng" at bounding box center [1386, 514] width 237 height 26
type input "0"
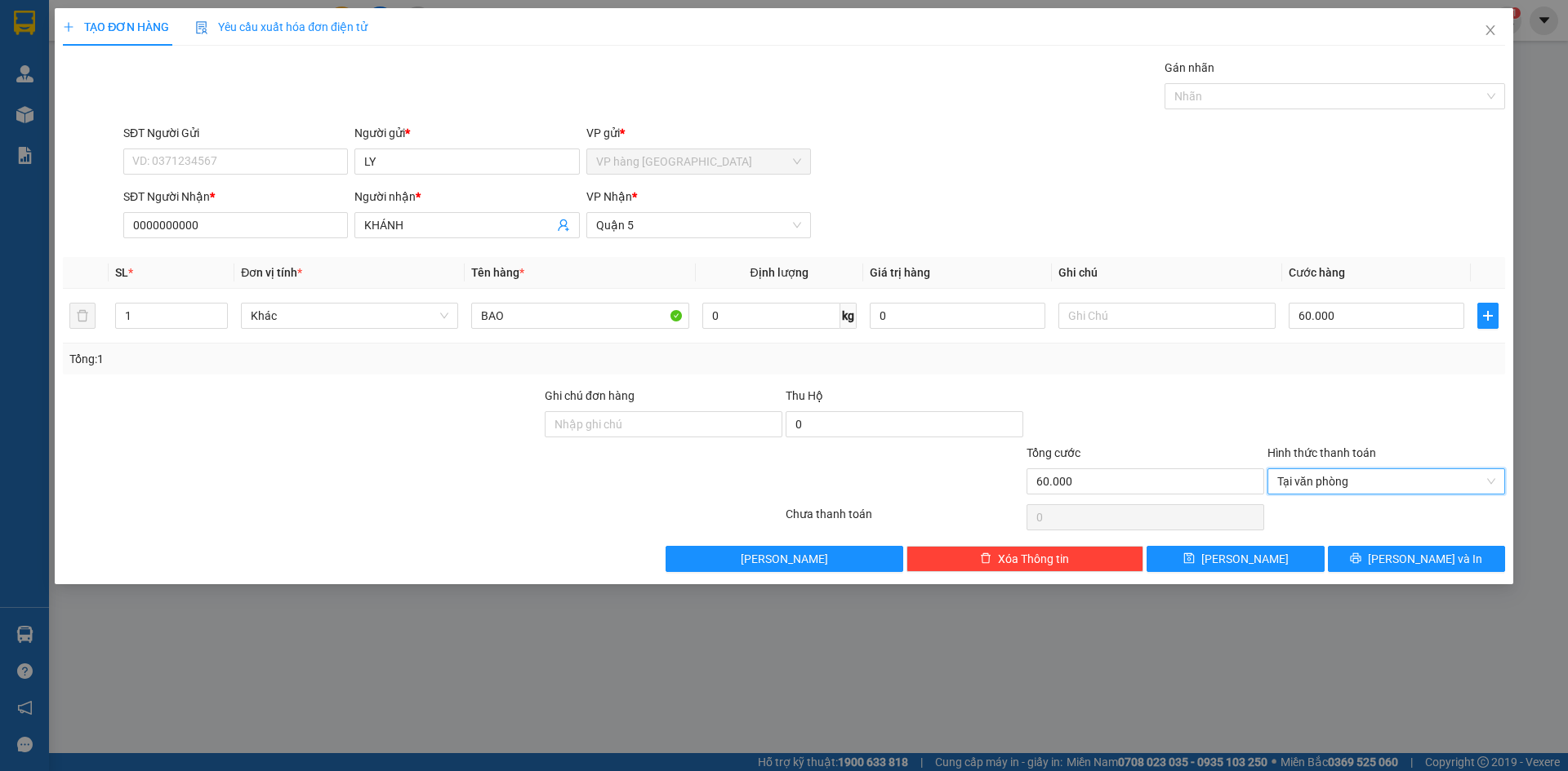
click at [1387, 542] on div "Transit Pickup Surcharge Ids Transit Deliver Surcharge Ids Transit Deliver Surc…" at bounding box center [784, 316] width 1442 height 513
click at [1393, 568] on button "[PERSON_NAME] và In" at bounding box center [1416, 559] width 177 height 26
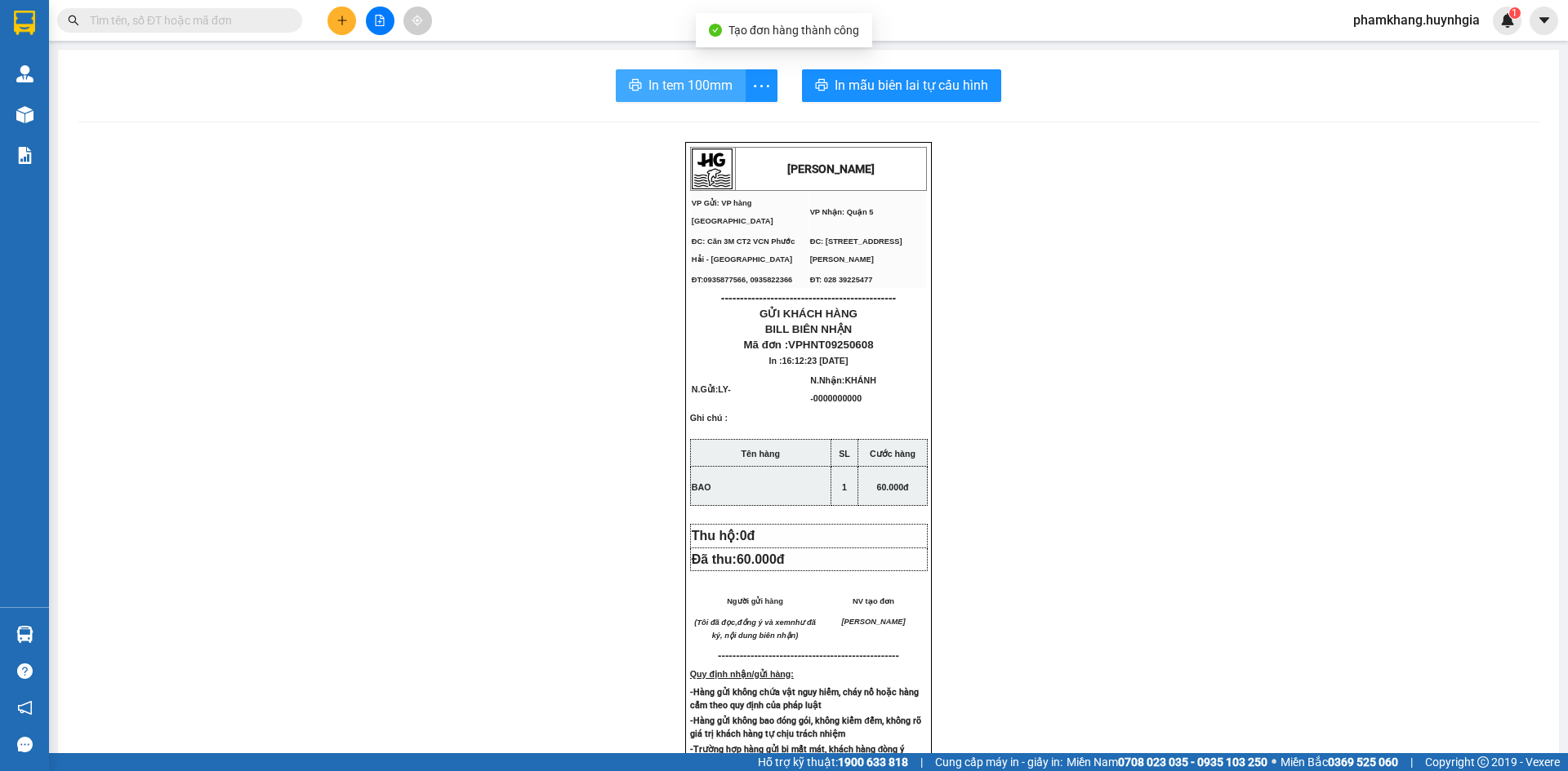
click at [682, 76] on span "In tem 100mm" at bounding box center [690, 84] width 84 height 20
click at [346, 18] on icon "plus" at bounding box center [342, 20] width 11 height 11
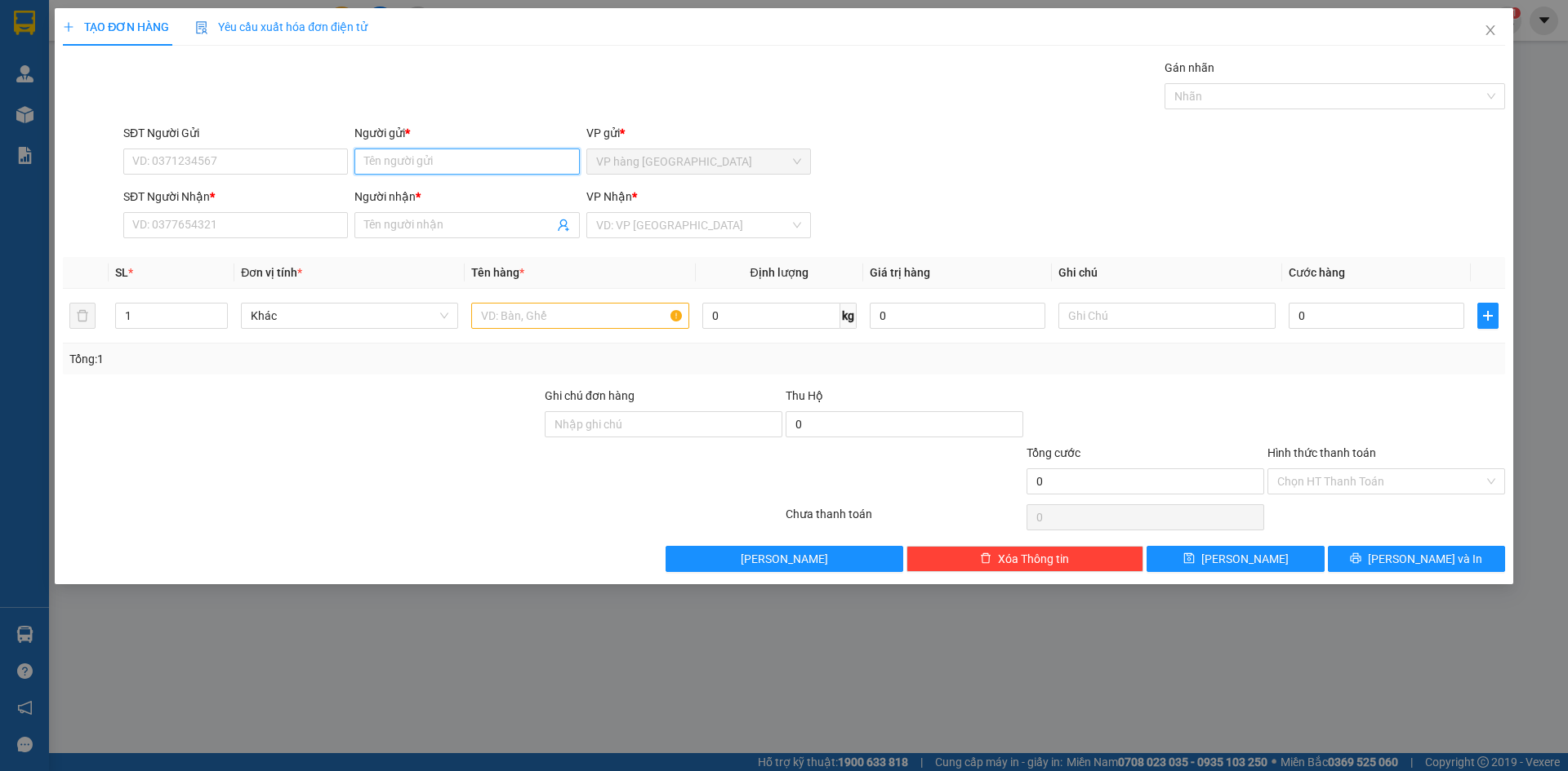
click at [377, 168] on input "Người gửi *" at bounding box center [466, 162] width 224 height 26
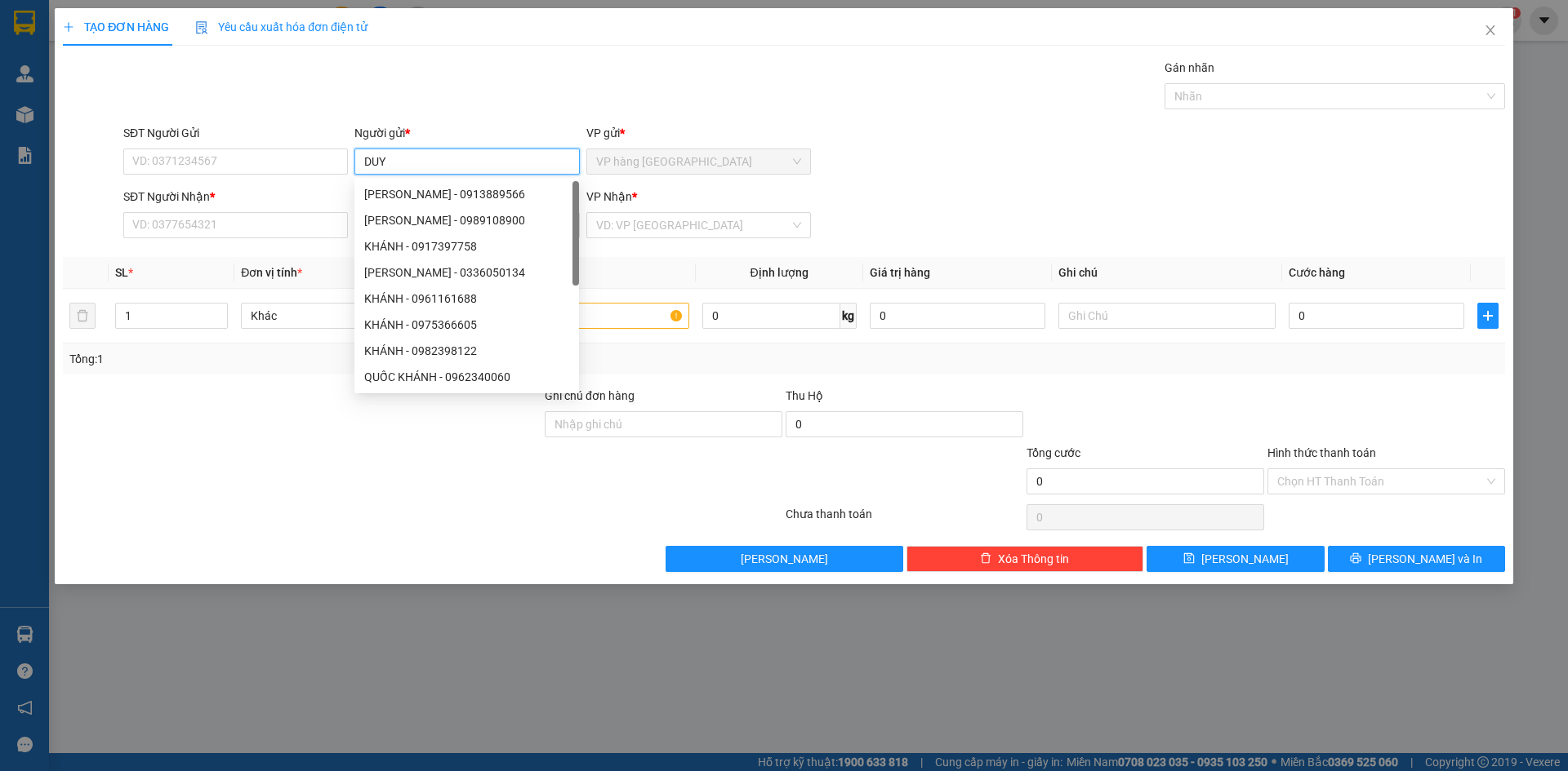
type input "DUY"
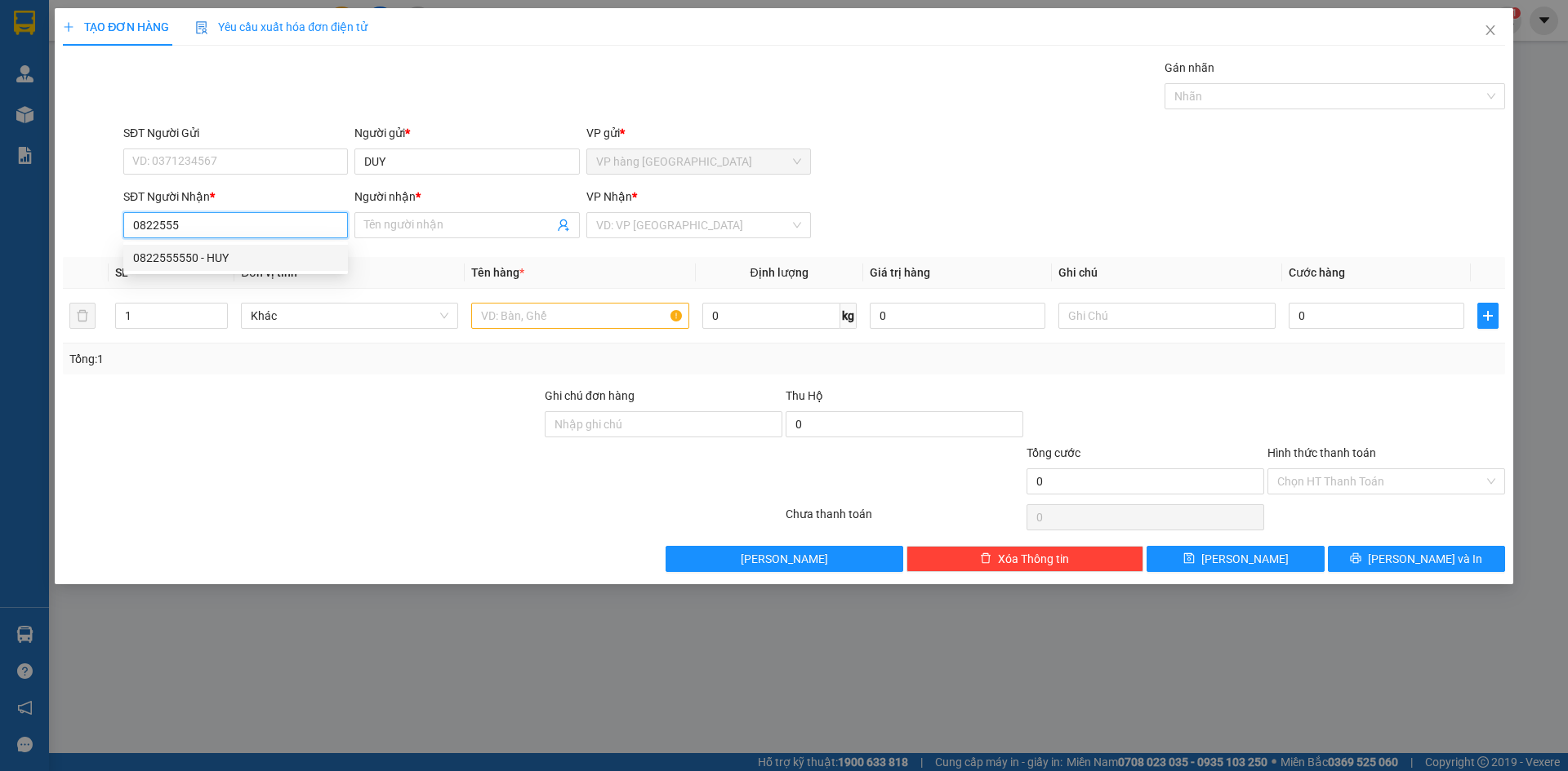
click at [282, 257] on div "0822555550 - HUY" at bounding box center [235, 258] width 205 height 18
type input "0822555550"
type input "HUY"
type input "0822555550"
click at [589, 317] on input "text" at bounding box center [580, 316] width 217 height 26
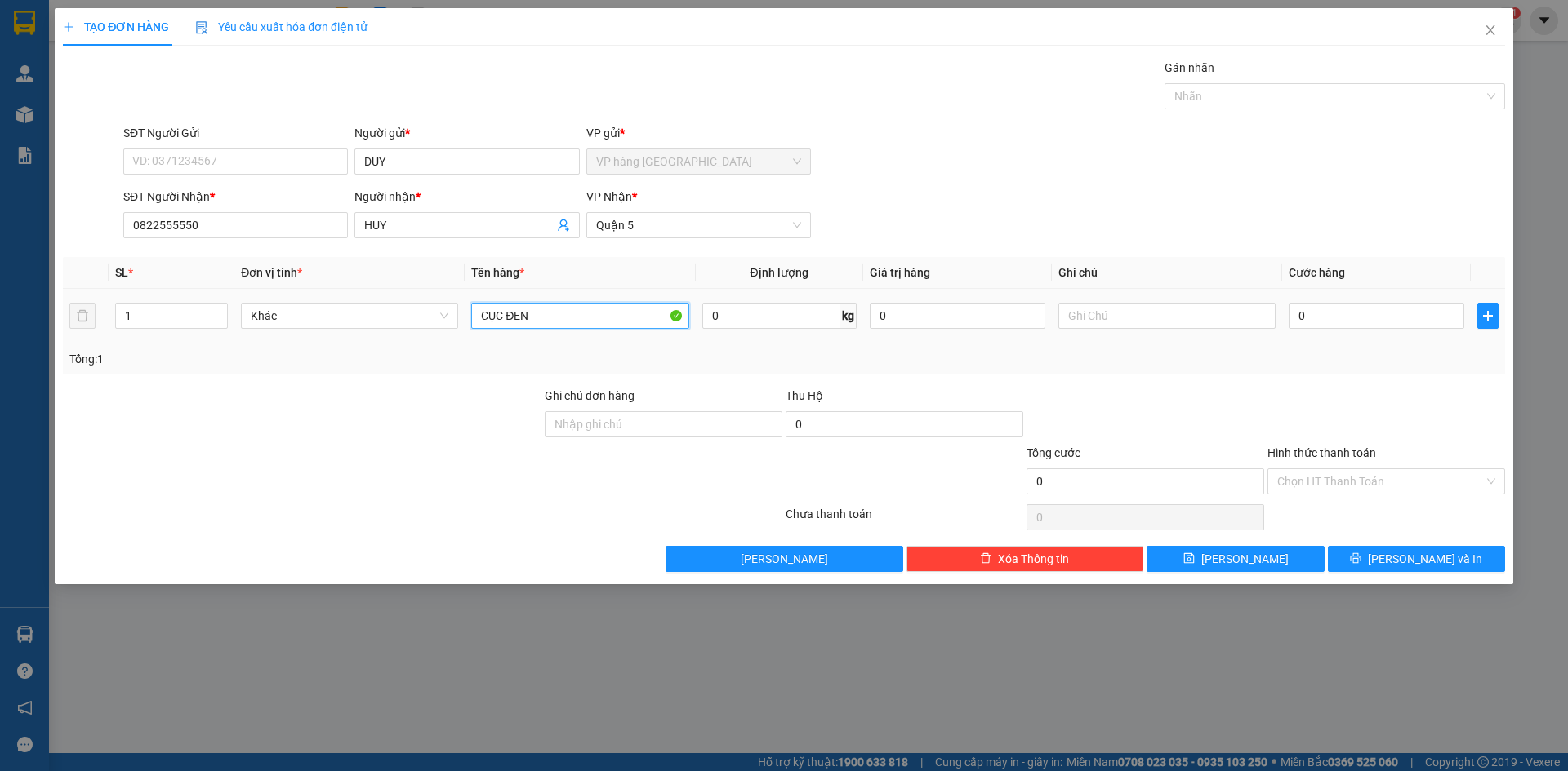
type input "CỤC ĐEN"
type input "2"
type input "20"
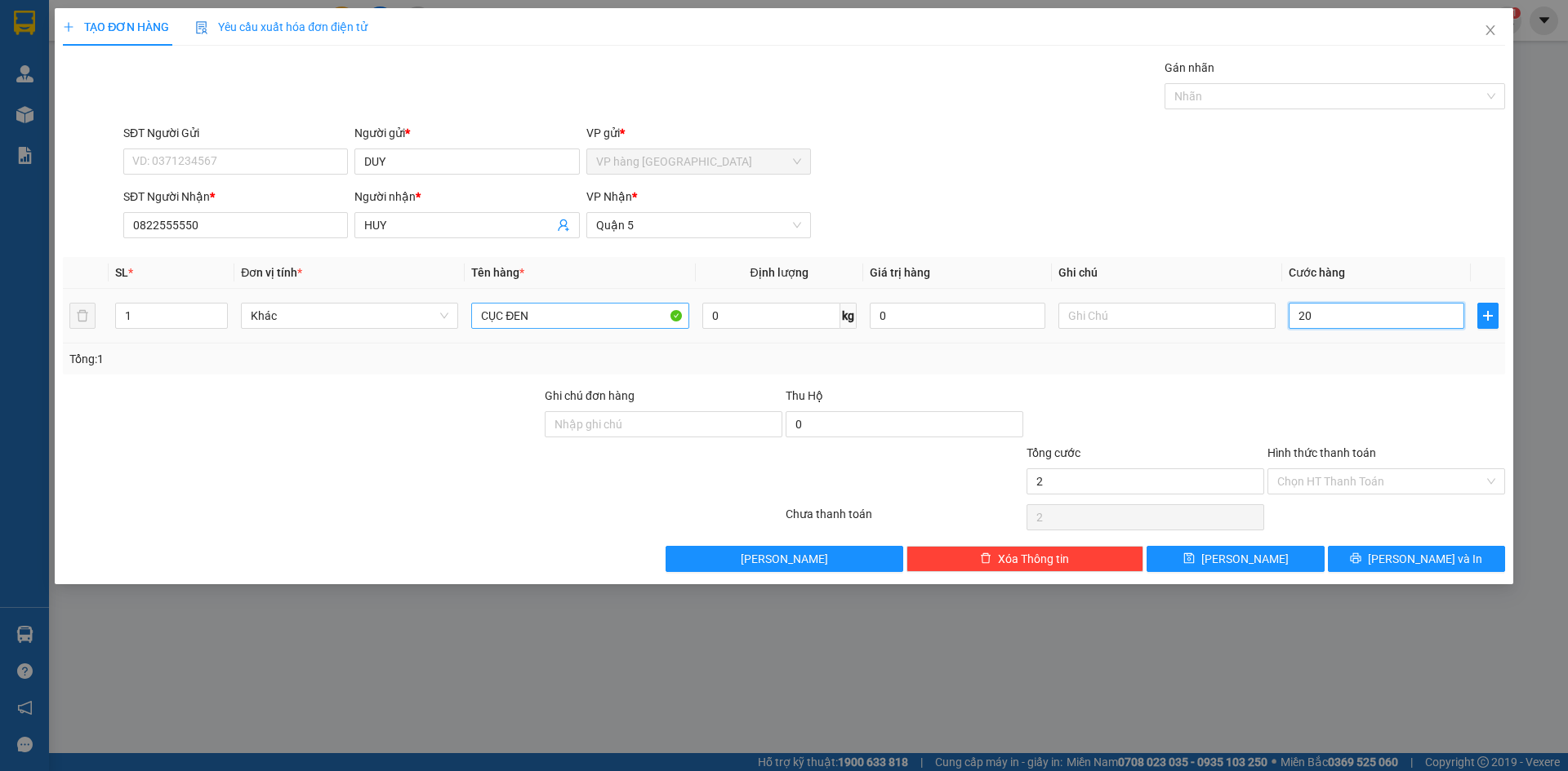
type input "20"
type input "20.000"
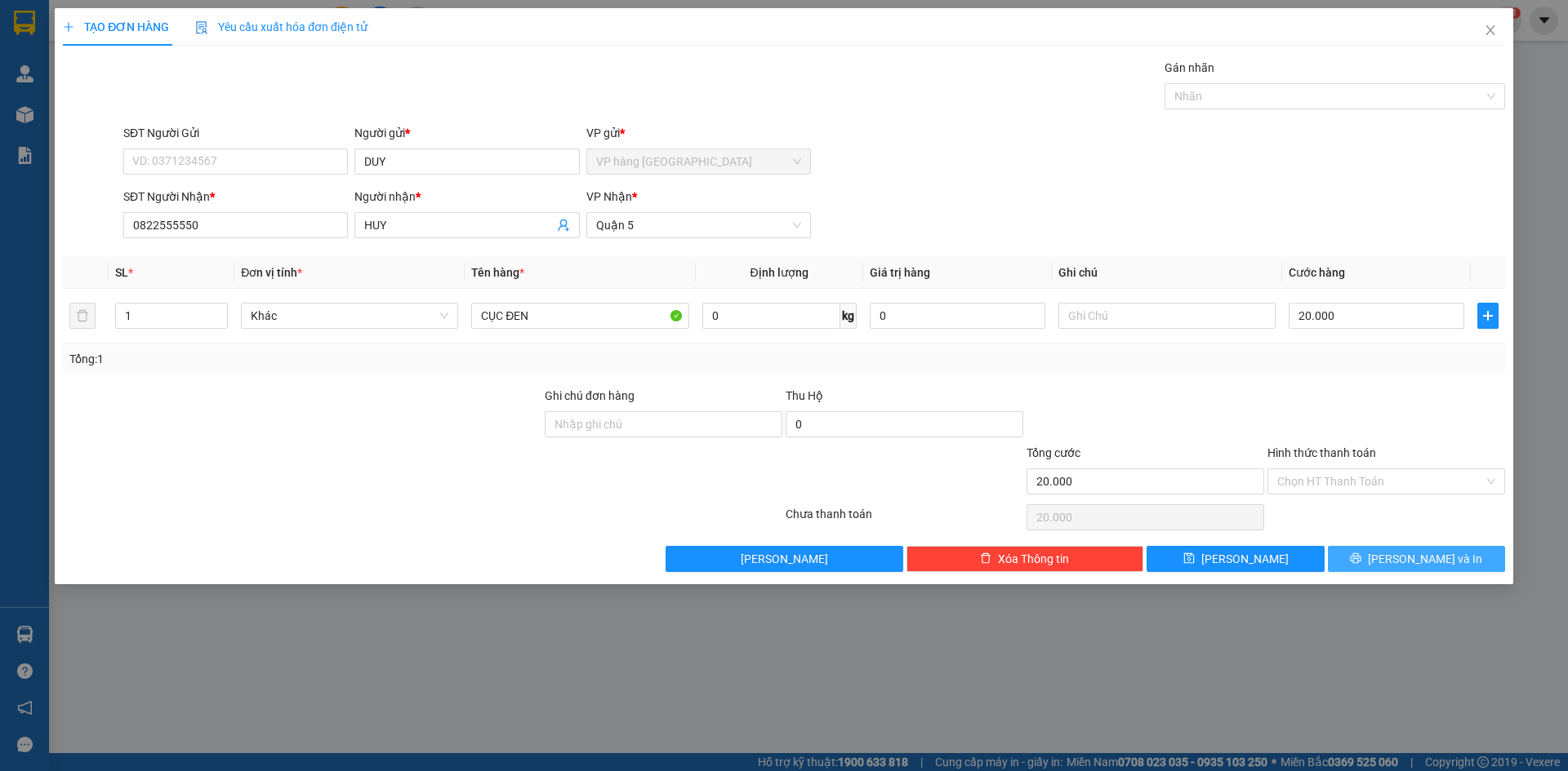
click at [1410, 564] on span "[PERSON_NAME] và In" at bounding box center [1425, 559] width 114 height 18
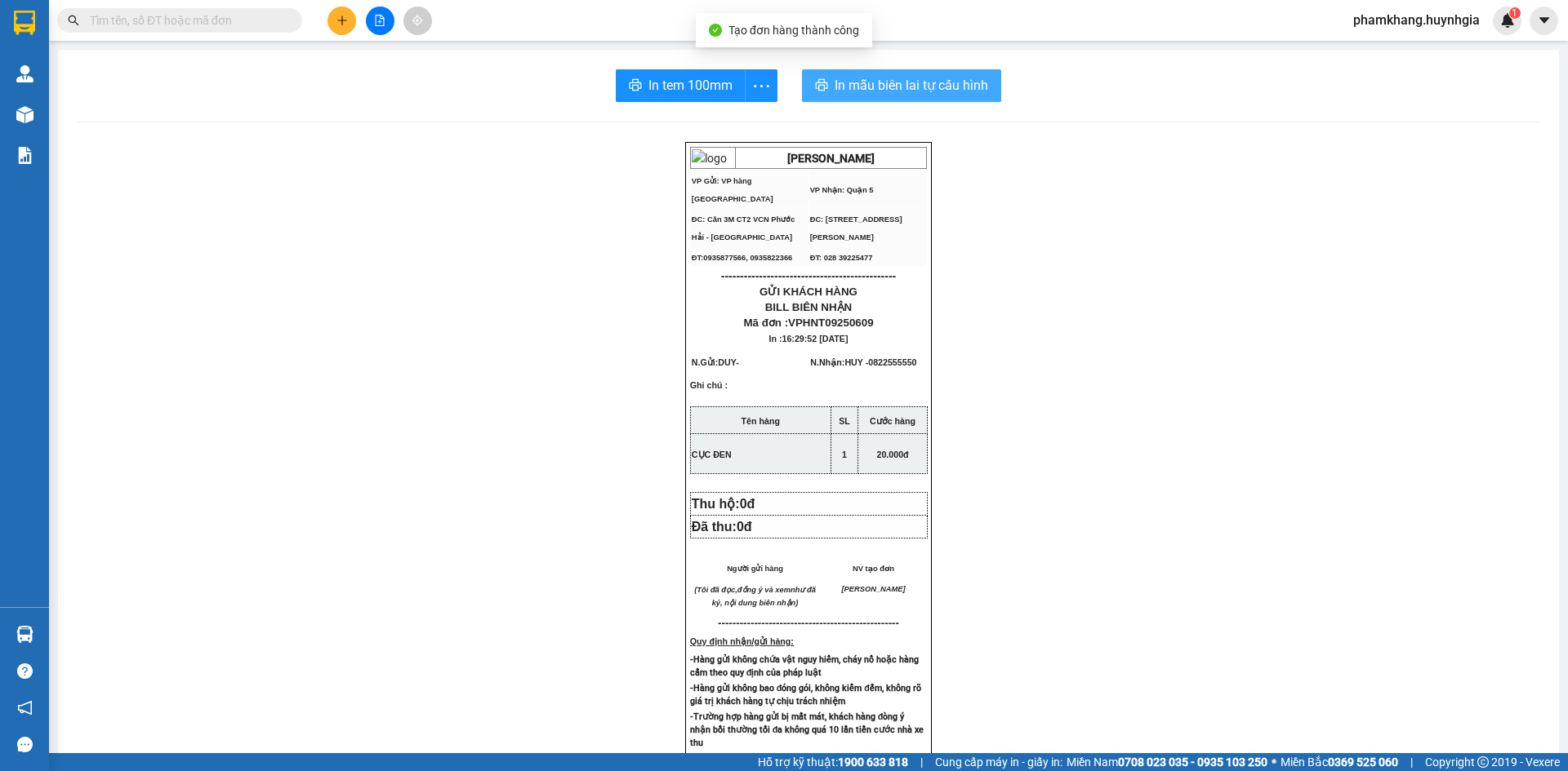
click at [910, 85] on span "In mẫu biên lai tự cấu hình" at bounding box center [911, 84] width 154 height 20
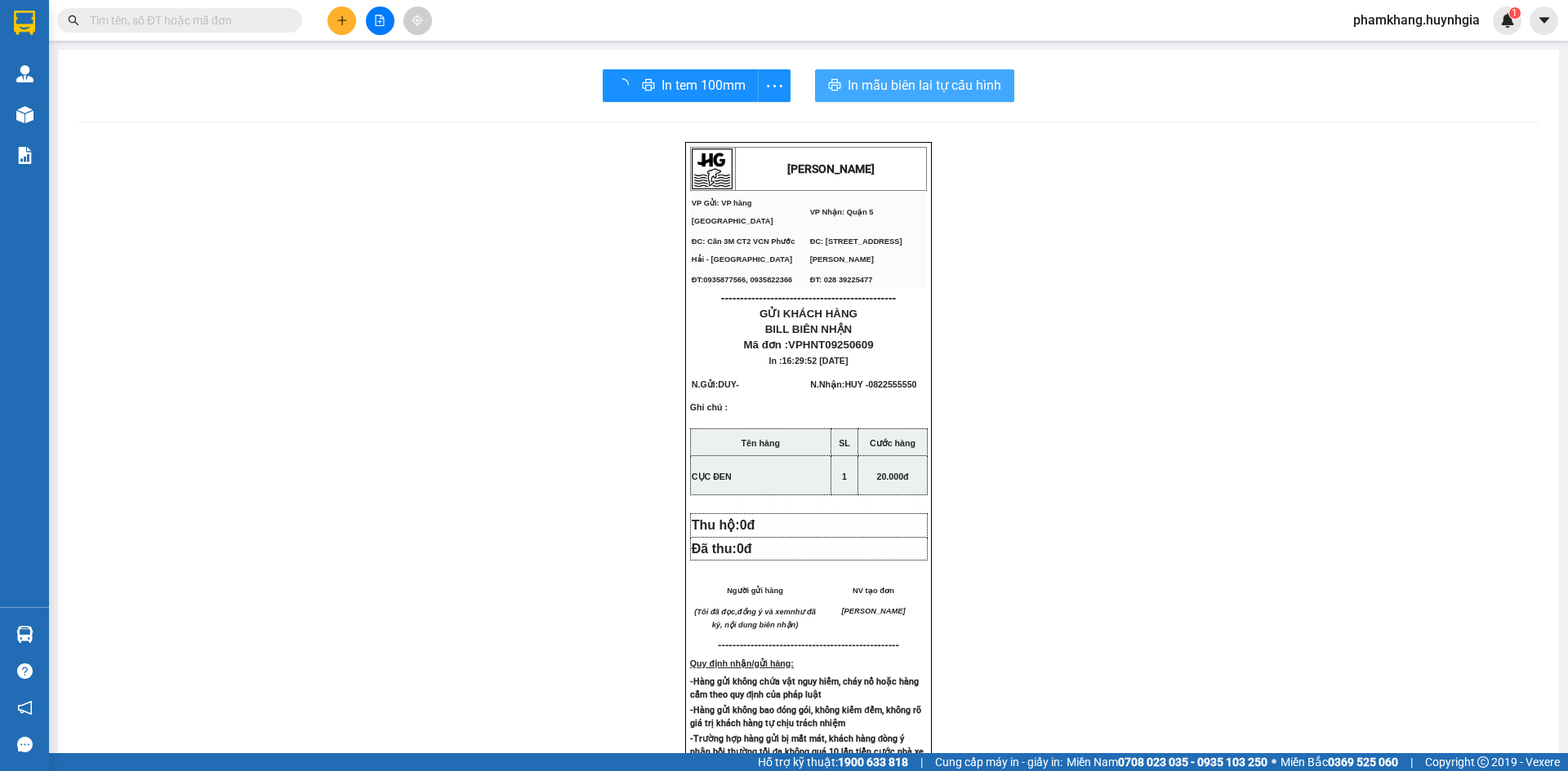
click at [698, 87] on div "In tem 100mm" at bounding box center [696, 85] width 188 height 33
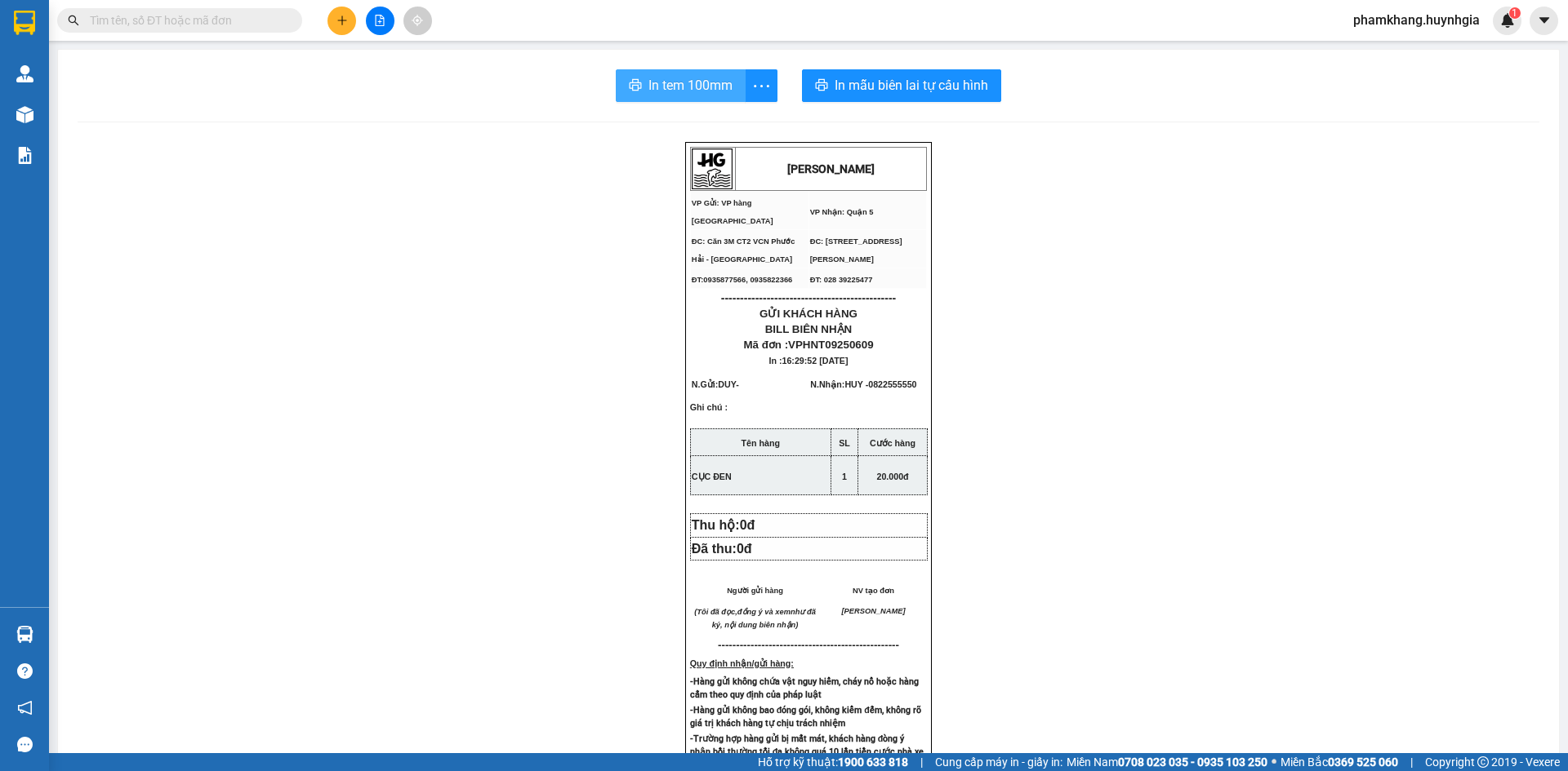
click at [675, 95] on span "In tem 100mm" at bounding box center [690, 84] width 84 height 20
click at [234, 20] on input "text" at bounding box center [186, 20] width 193 height 18
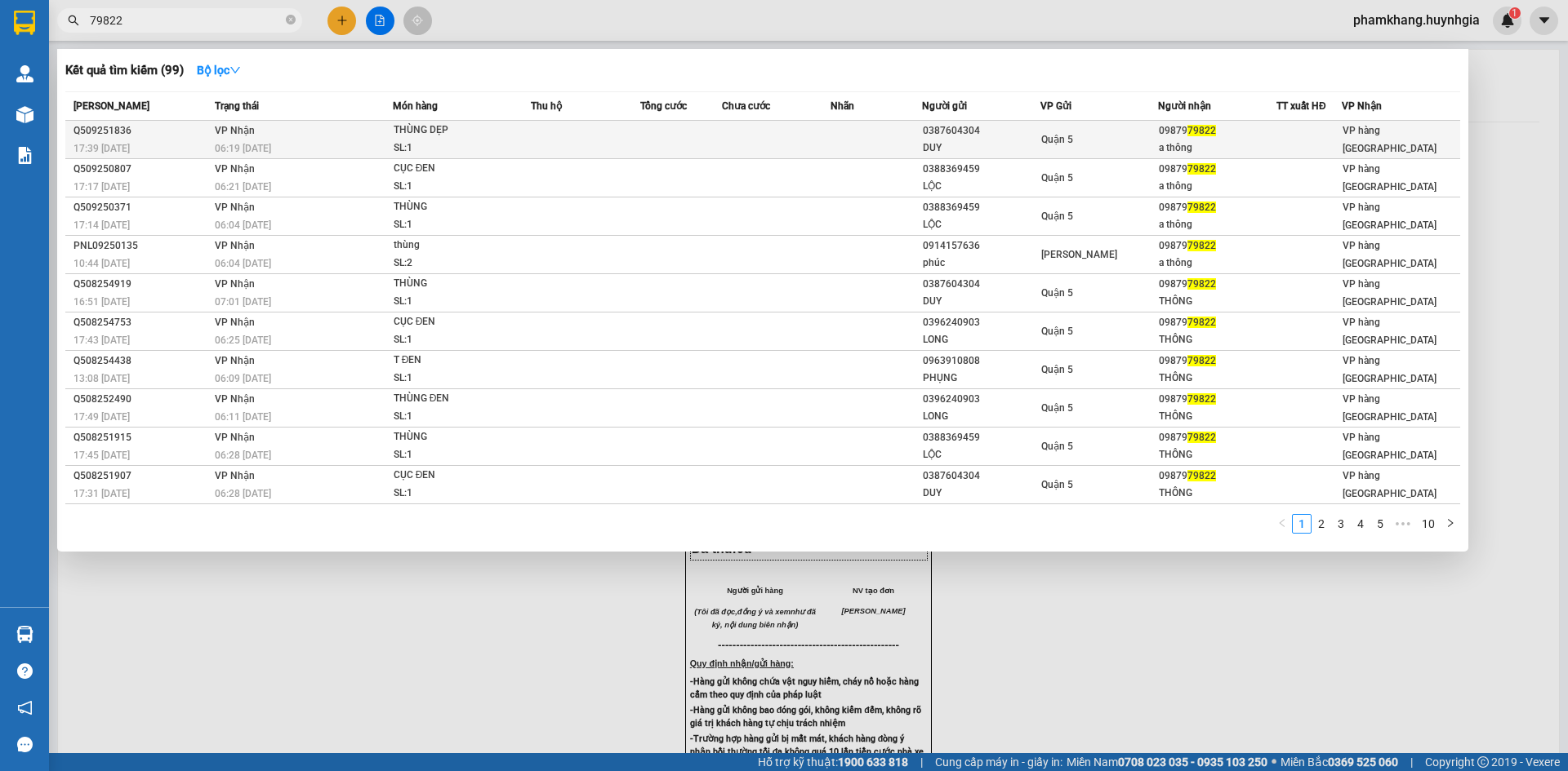
type input "79822"
click at [697, 142] on td at bounding box center [681, 140] width 82 height 39
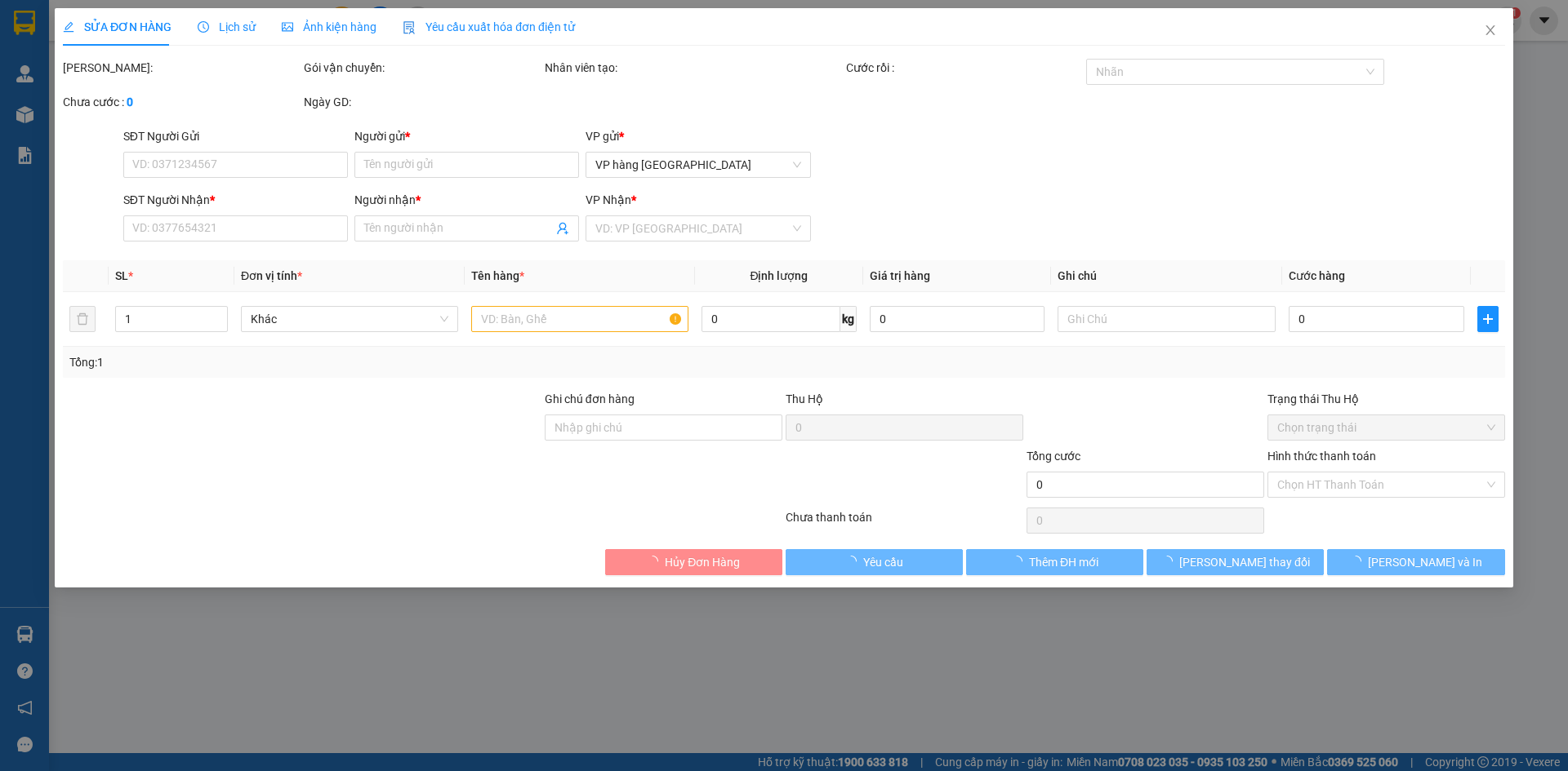
type input "0387604304"
type input "DUY"
type input "0987979822"
type input "a thông"
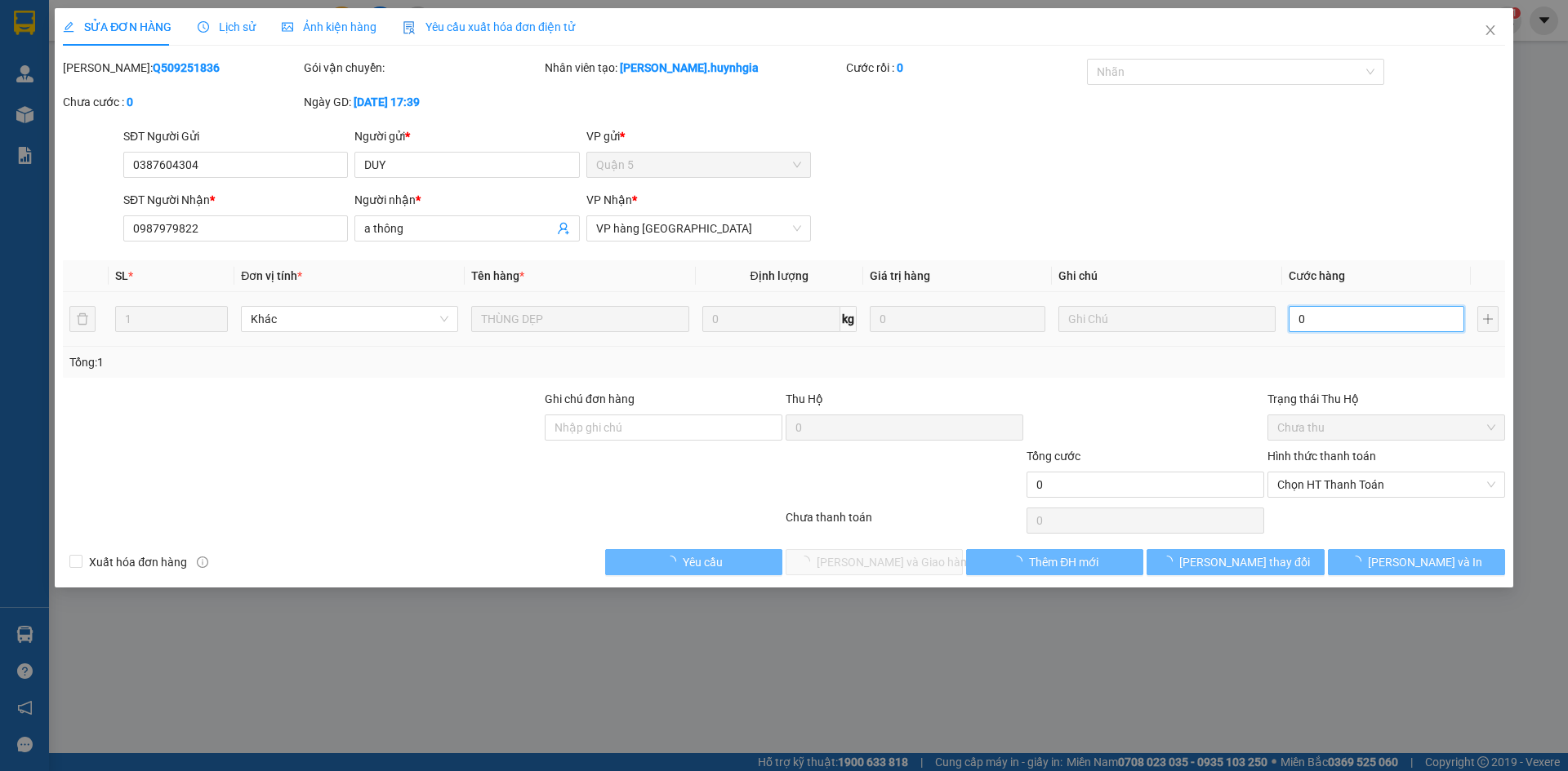
click at [1331, 319] on input "0" at bounding box center [1376, 319] width 176 height 26
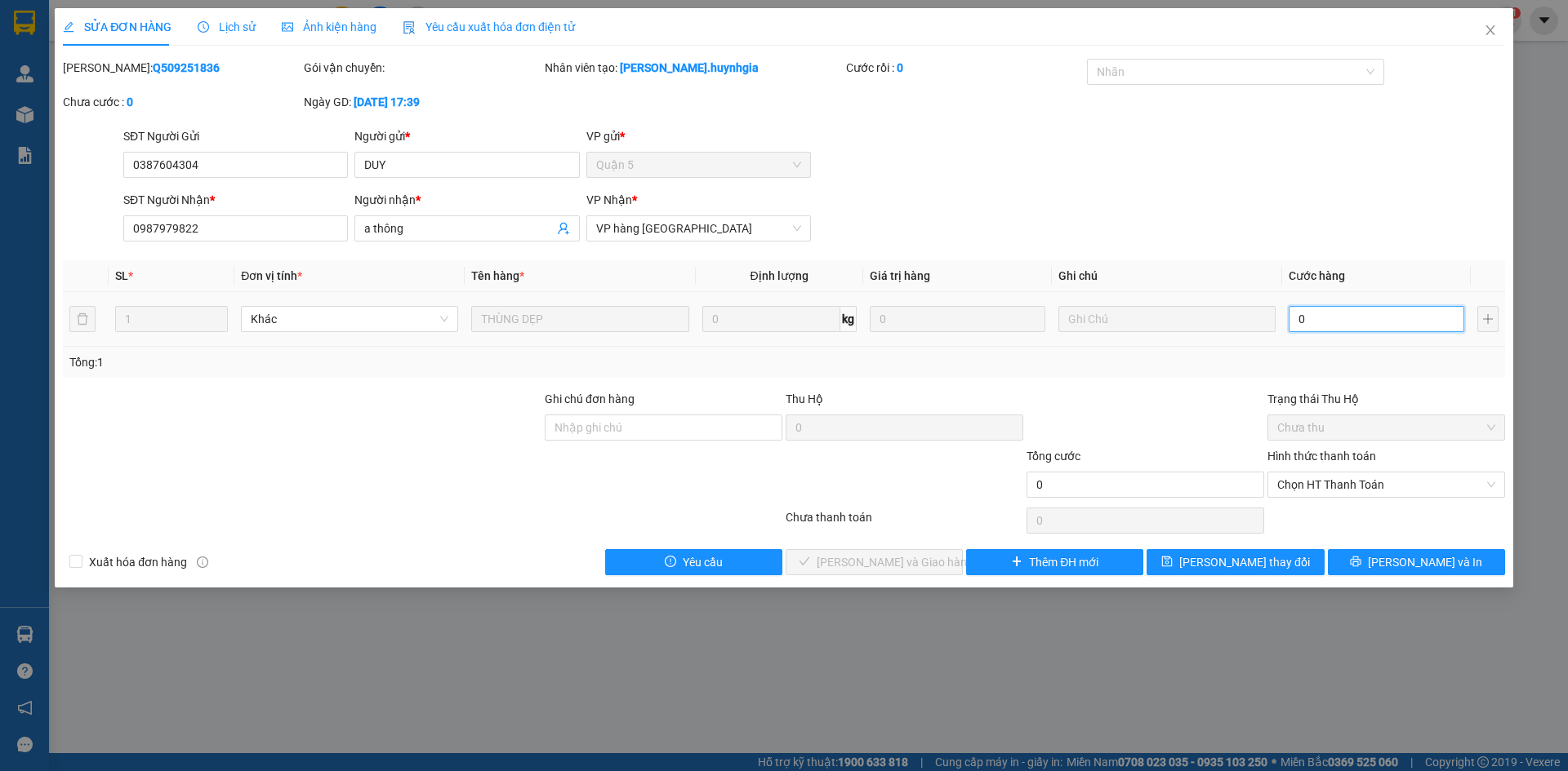
type input "4"
type input "40"
type input "40.000"
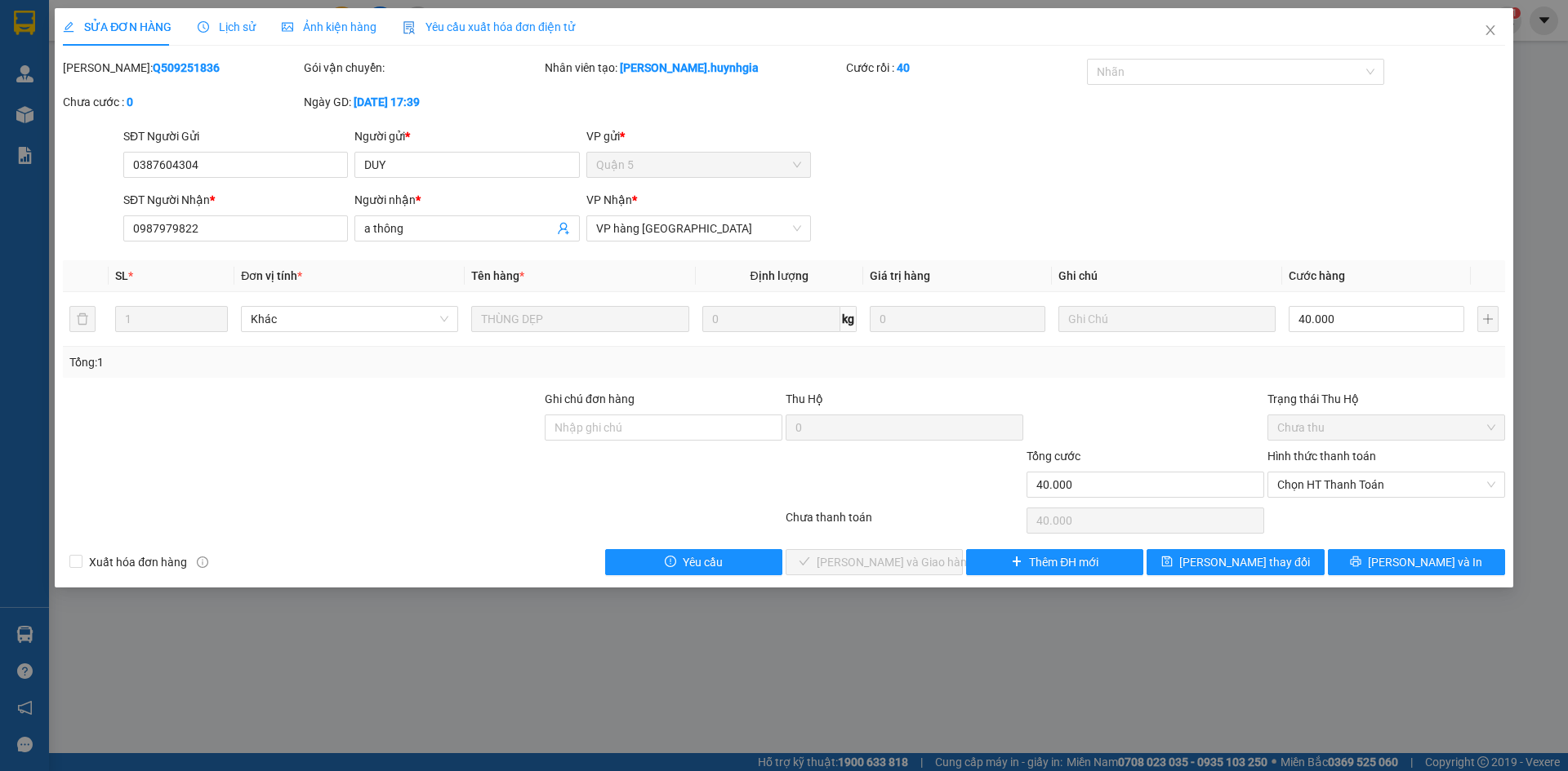
click at [1330, 215] on div "SĐT Người Nhận * 0987979822 Người nhận * a thông VP Nhận * VP hàng Nha Trang" at bounding box center [813, 219] width 1388 height 57
click at [1356, 472] on div "Chọn HT Thanh Toán" at bounding box center [1386, 485] width 237 height 26
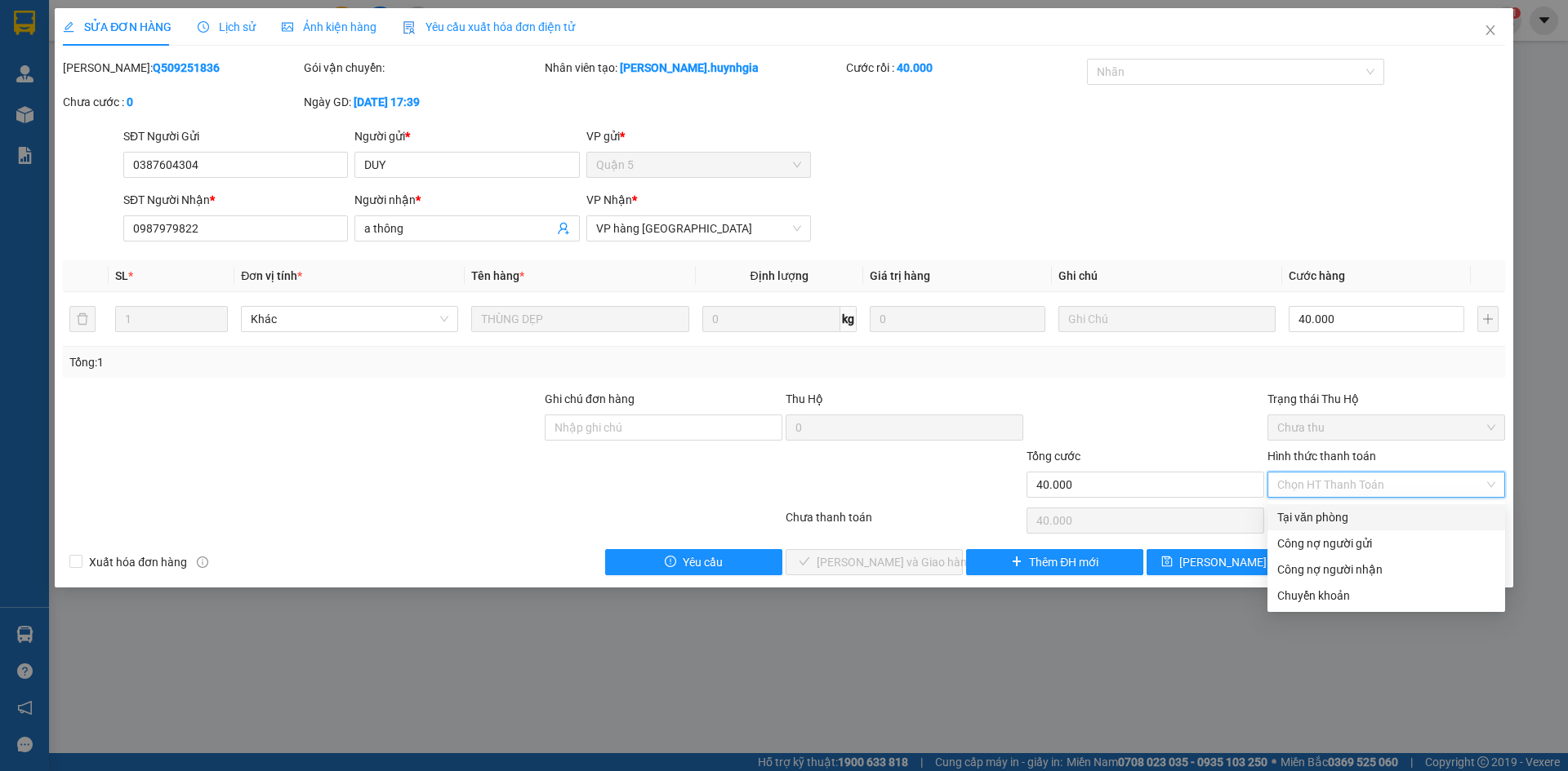
click at [1336, 515] on div "Tại văn phòng" at bounding box center [1386, 517] width 218 height 18
type input "0"
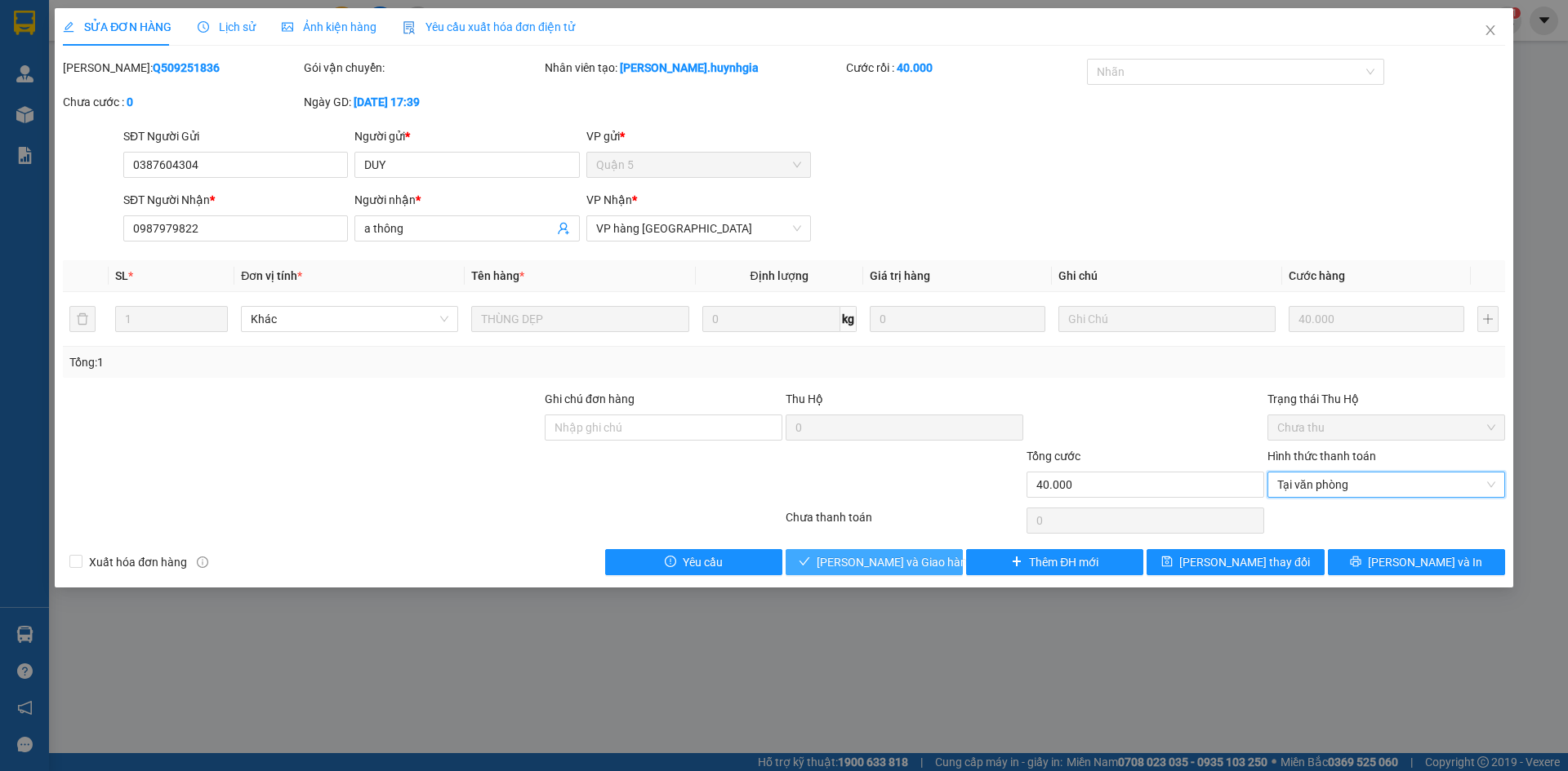
click at [884, 552] on button "Lưu và Giao hàng" at bounding box center [873, 563] width 177 height 26
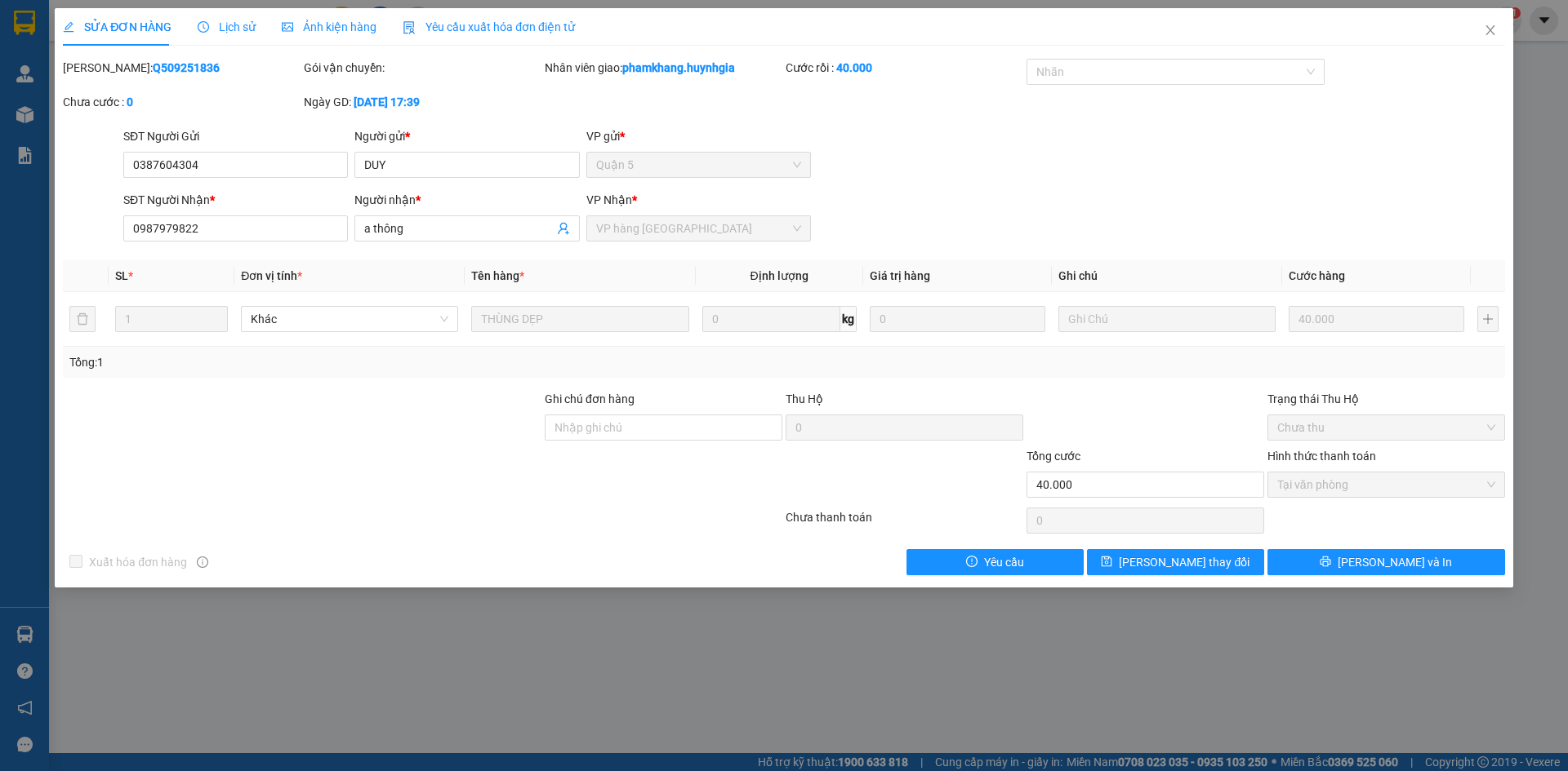
drag, startPoint x: 1405, startPoint y: 155, endPoint x: 1296, endPoint y: 120, distance: 114.5
click at [1405, 155] on div "SĐT Người Gửi 0387604304 Người gửi * DUY VP gửi * Quận 5" at bounding box center [813, 156] width 1388 height 57
click at [1493, 33] on icon "close" at bounding box center [1490, 30] width 13 height 13
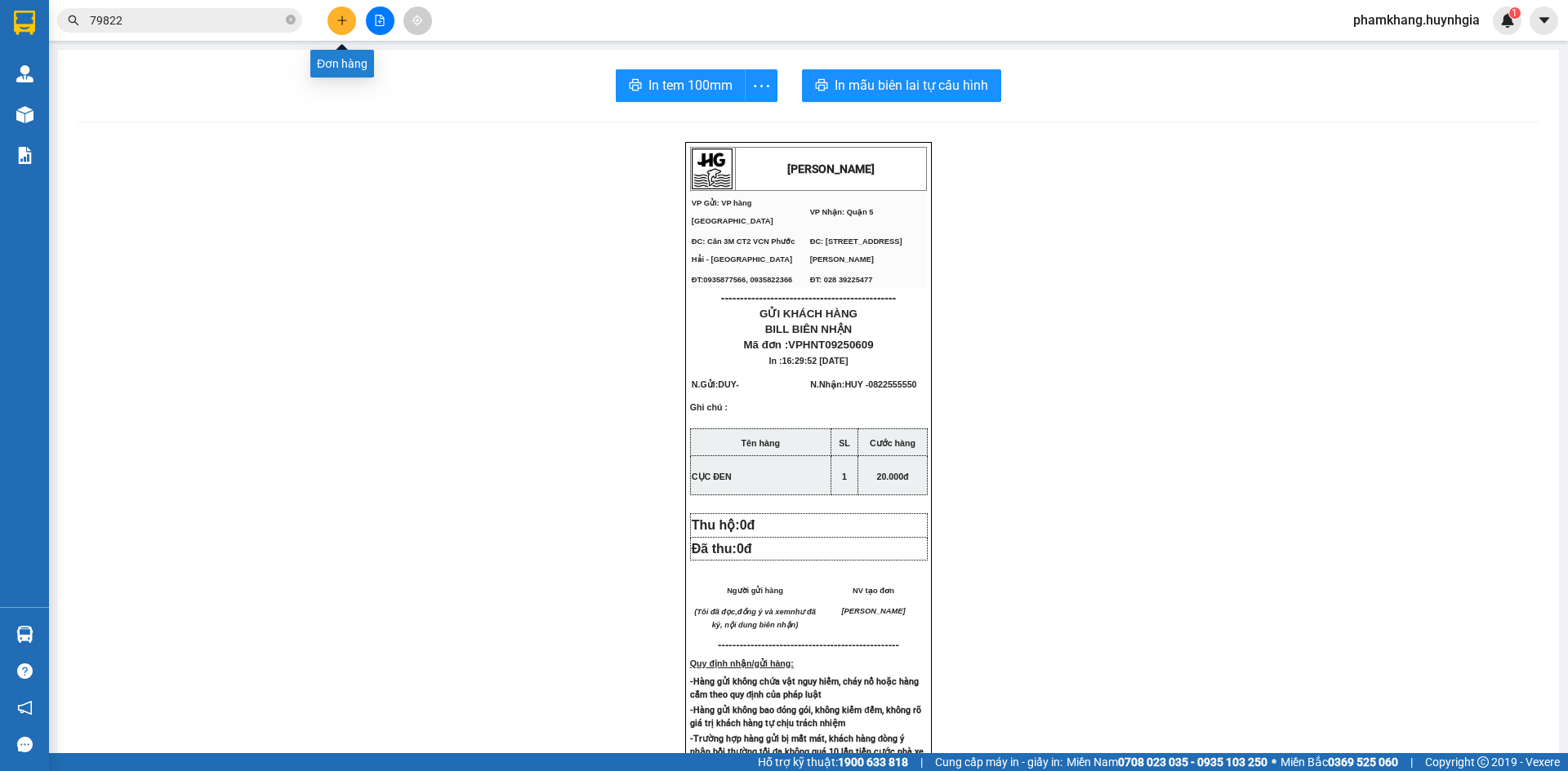
click at [348, 28] on button at bounding box center [341, 20] width 28 height 28
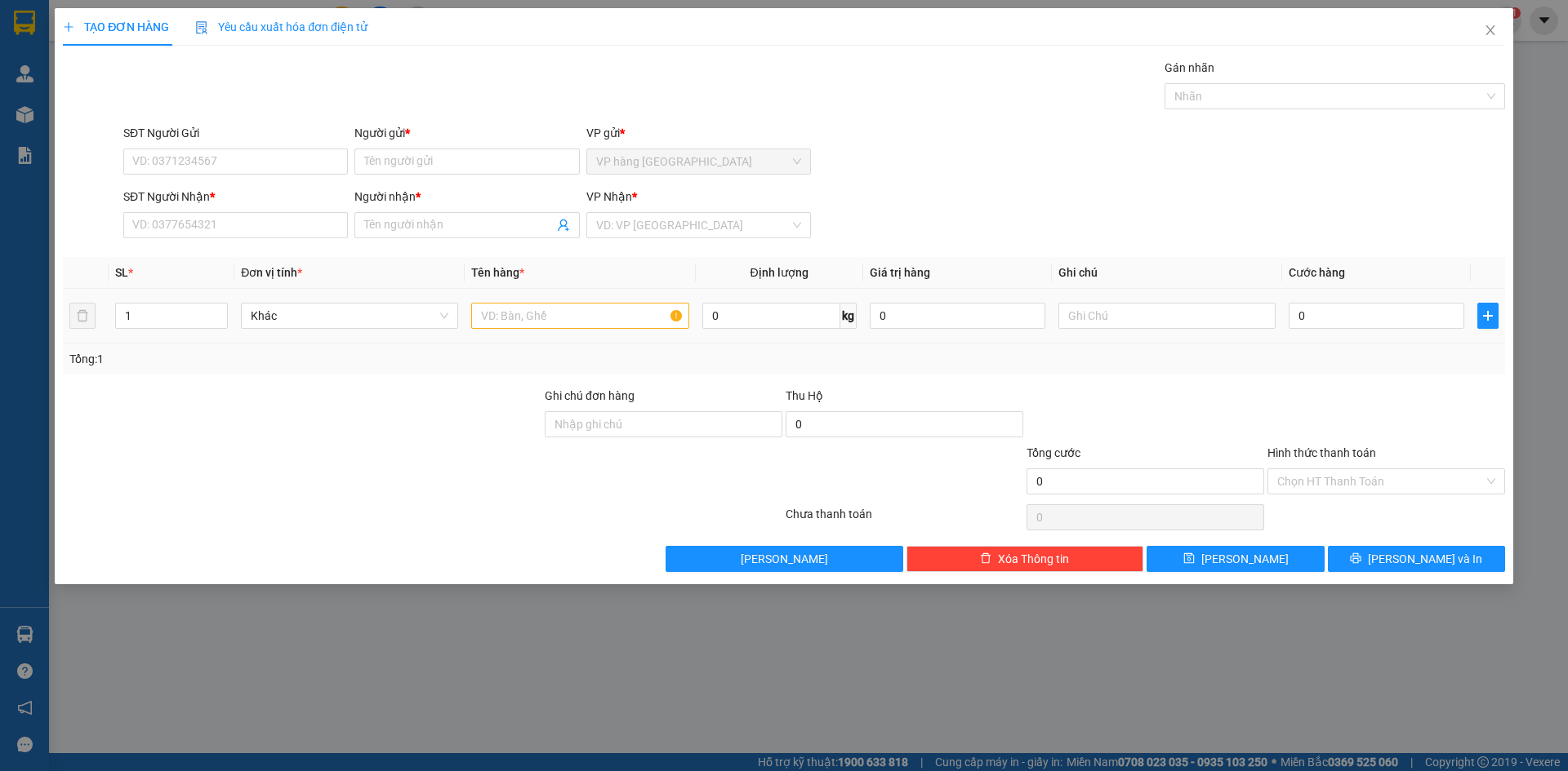
click at [553, 329] on div at bounding box center [580, 316] width 217 height 33
click at [542, 324] on input "text" at bounding box center [580, 316] width 217 height 26
type input "XE VISION"
type input "4"
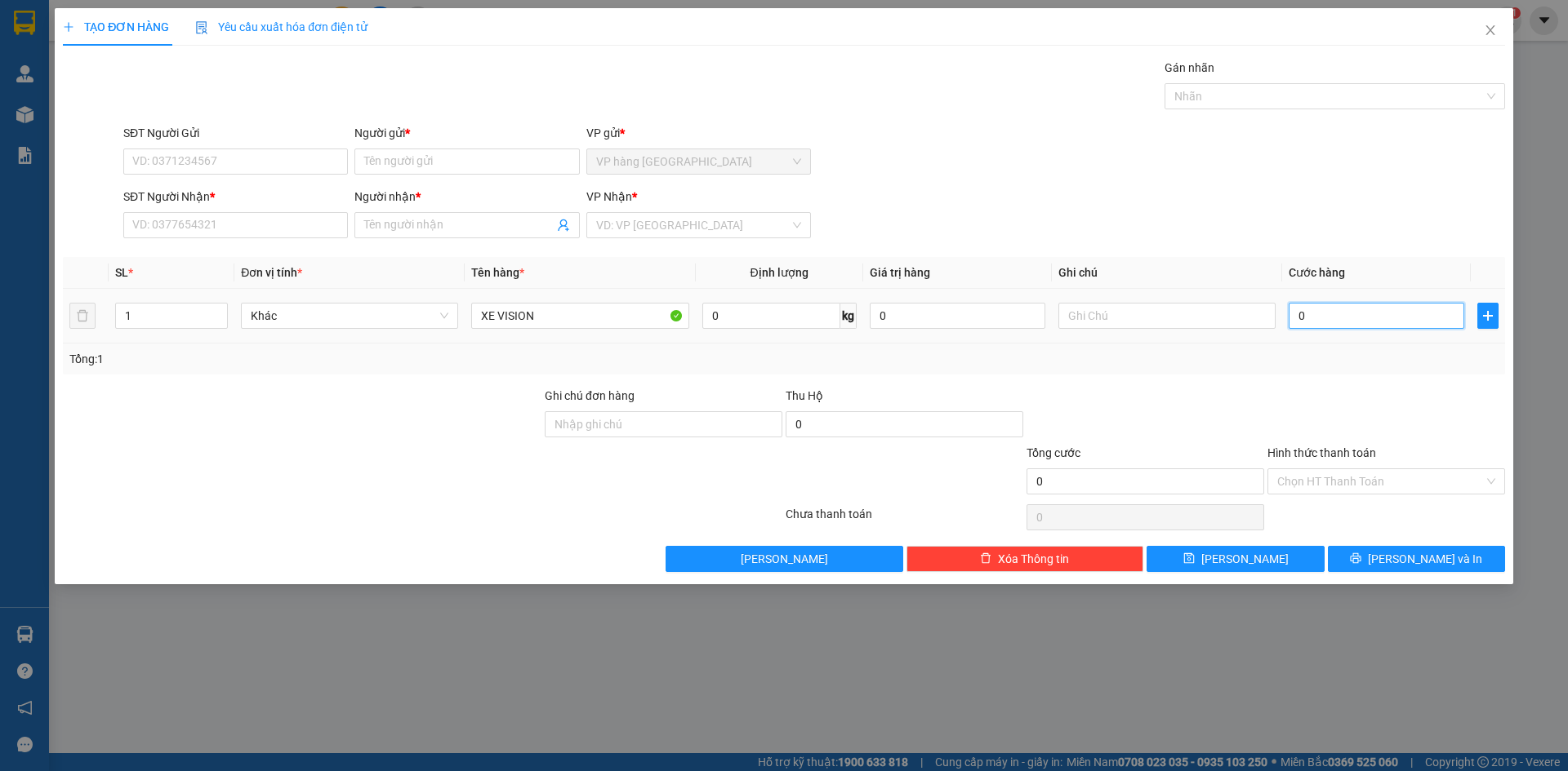
type input "4"
type input "40"
type input "400"
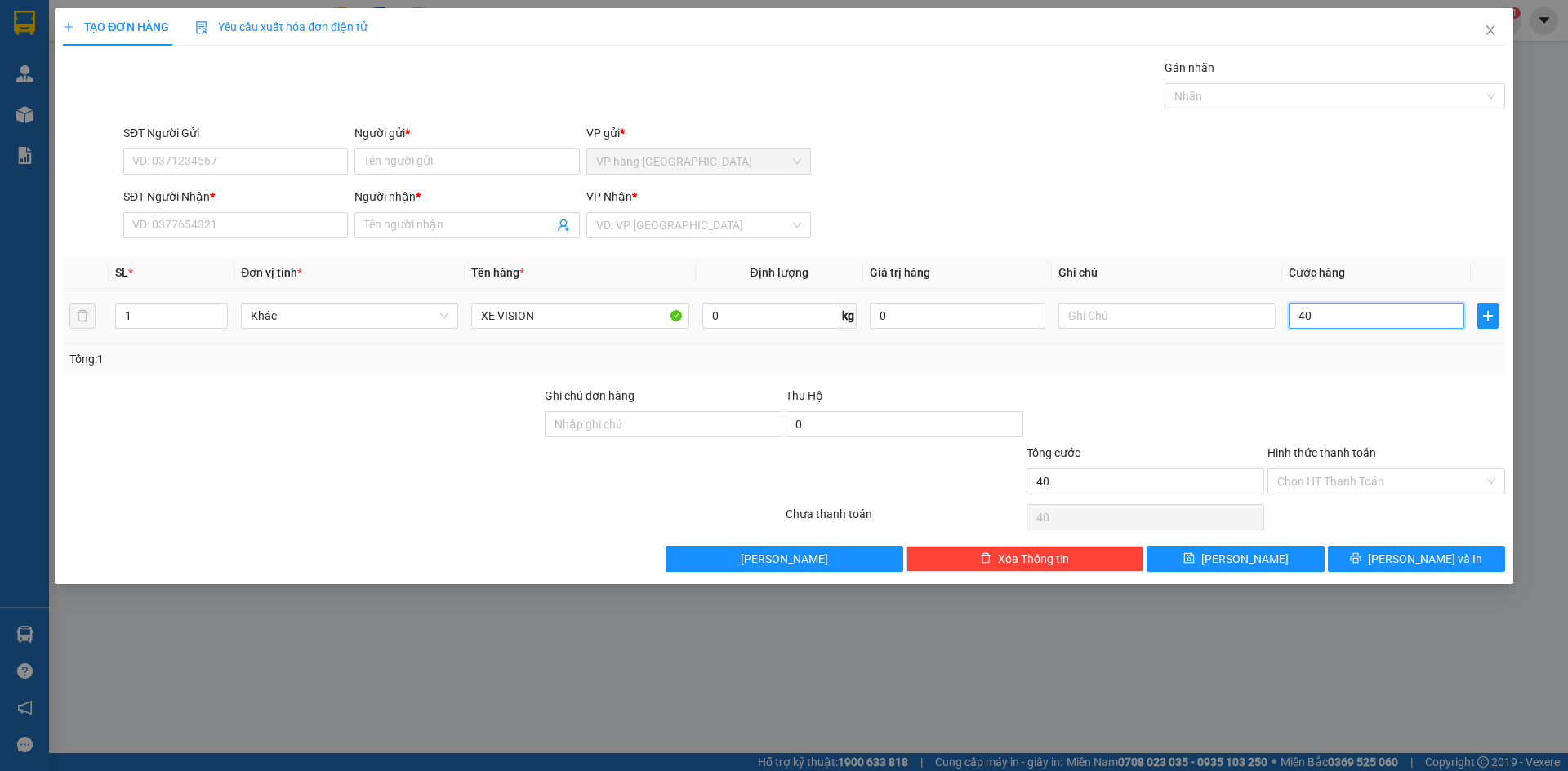
type input "400"
click at [1229, 308] on input "text" at bounding box center [1166, 316] width 217 height 26
type input "400.000"
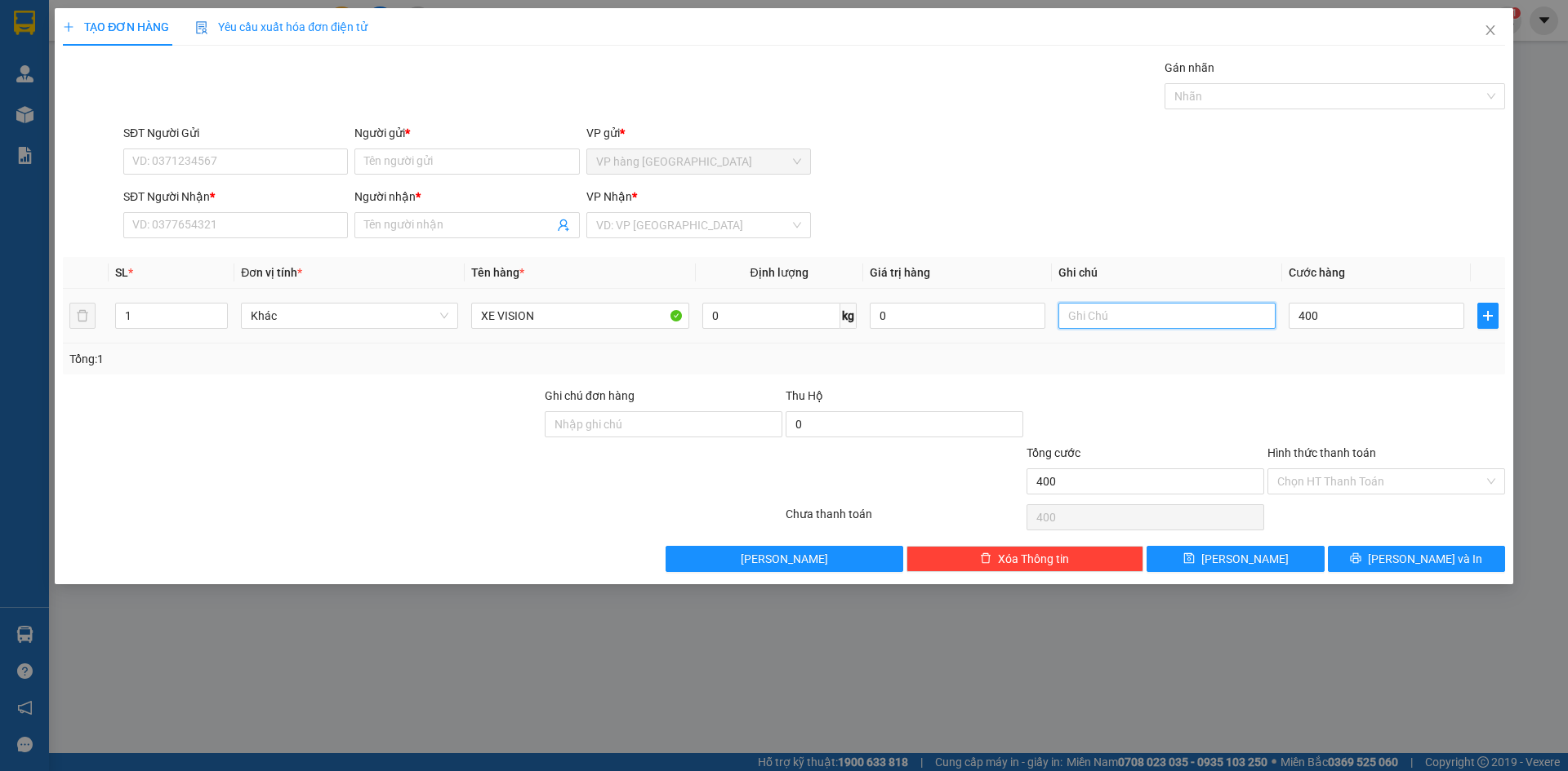
type input "400.000"
click at [1229, 308] on input "text" at bounding box center [1166, 316] width 217 height 26
click at [1228, 306] on input "text" at bounding box center [1166, 316] width 217 height 26
type input "T"
click at [1222, 312] on input "BS:" at bounding box center [1166, 316] width 217 height 26
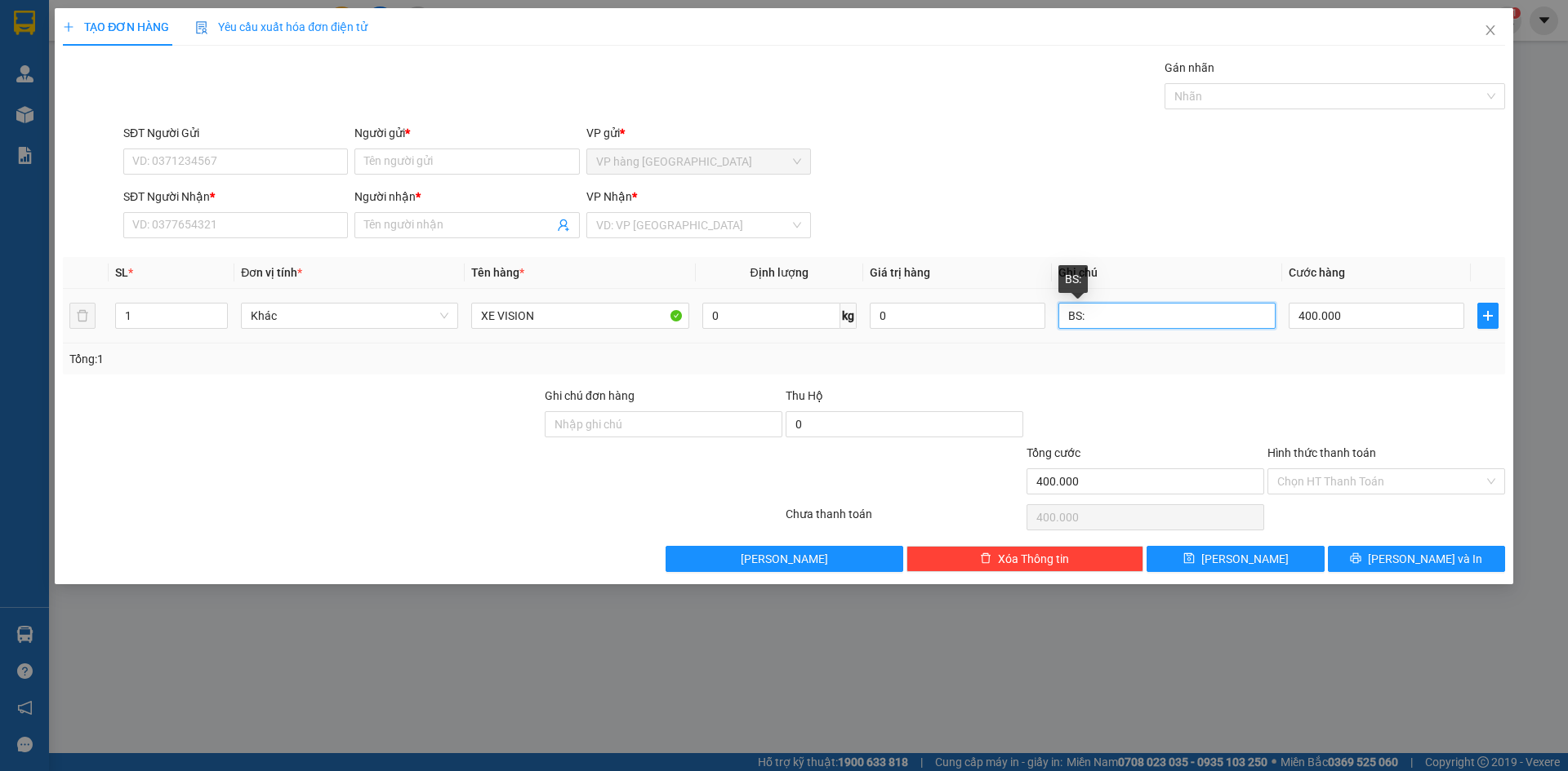
drag, startPoint x: 1157, startPoint y: 319, endPoint x: 1179, endPoint y: 307, distance: 25.1
click at [1157, 318] on input "BS:" at bounding box center [1166, 316] width 217 height 26
click at [696, 229] on input "search" at bounding box center [693, 225] width 193 height 25
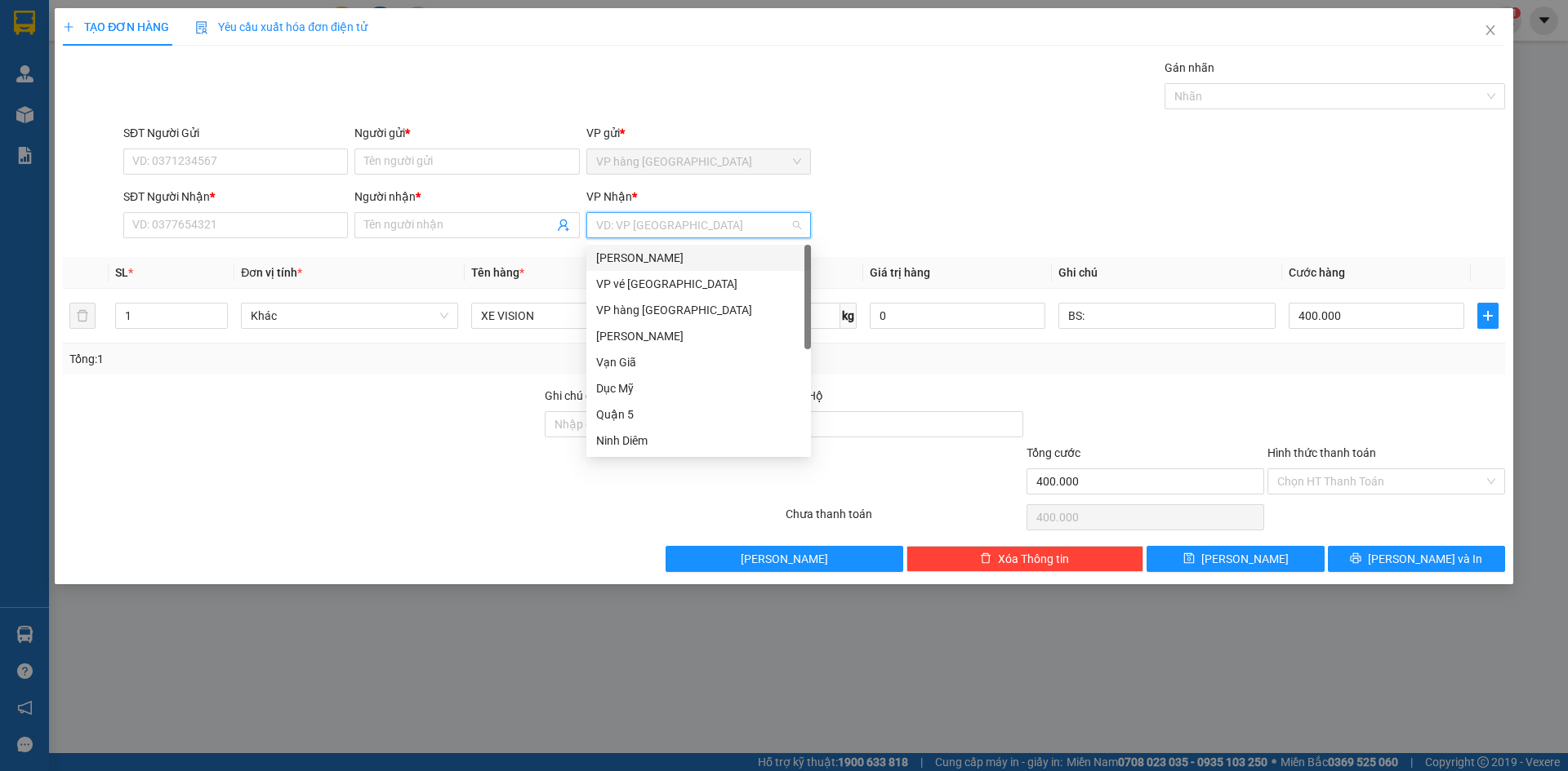
click at [654, 252] on div "[PERSON_NAME]" at bounding box center [698, 258] width 205 height 18
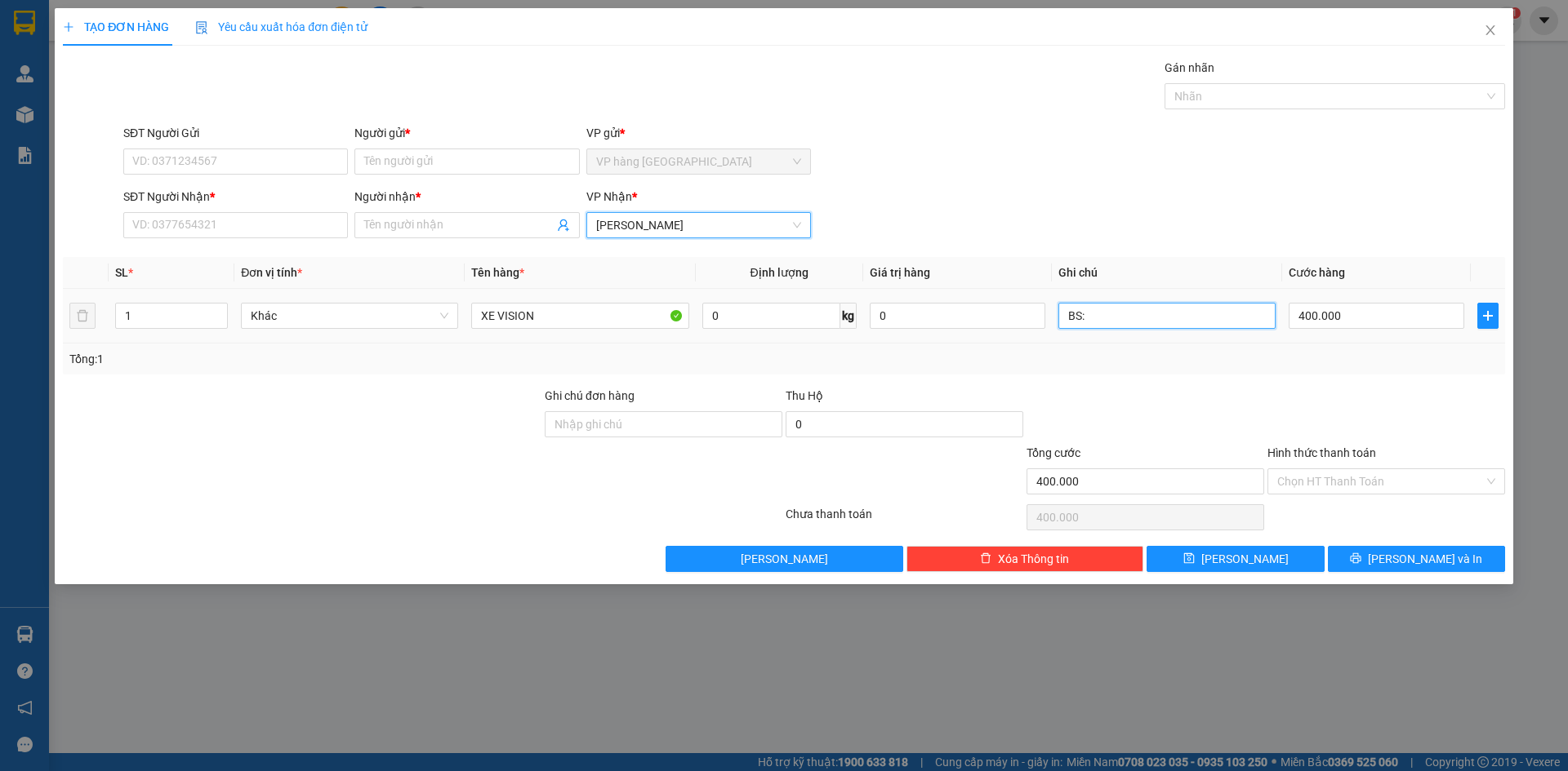
click at [1130, 325] on input "BS:" at bounding box center [1166, 316] width 217 height 26
type input "BS:79AA-11426"
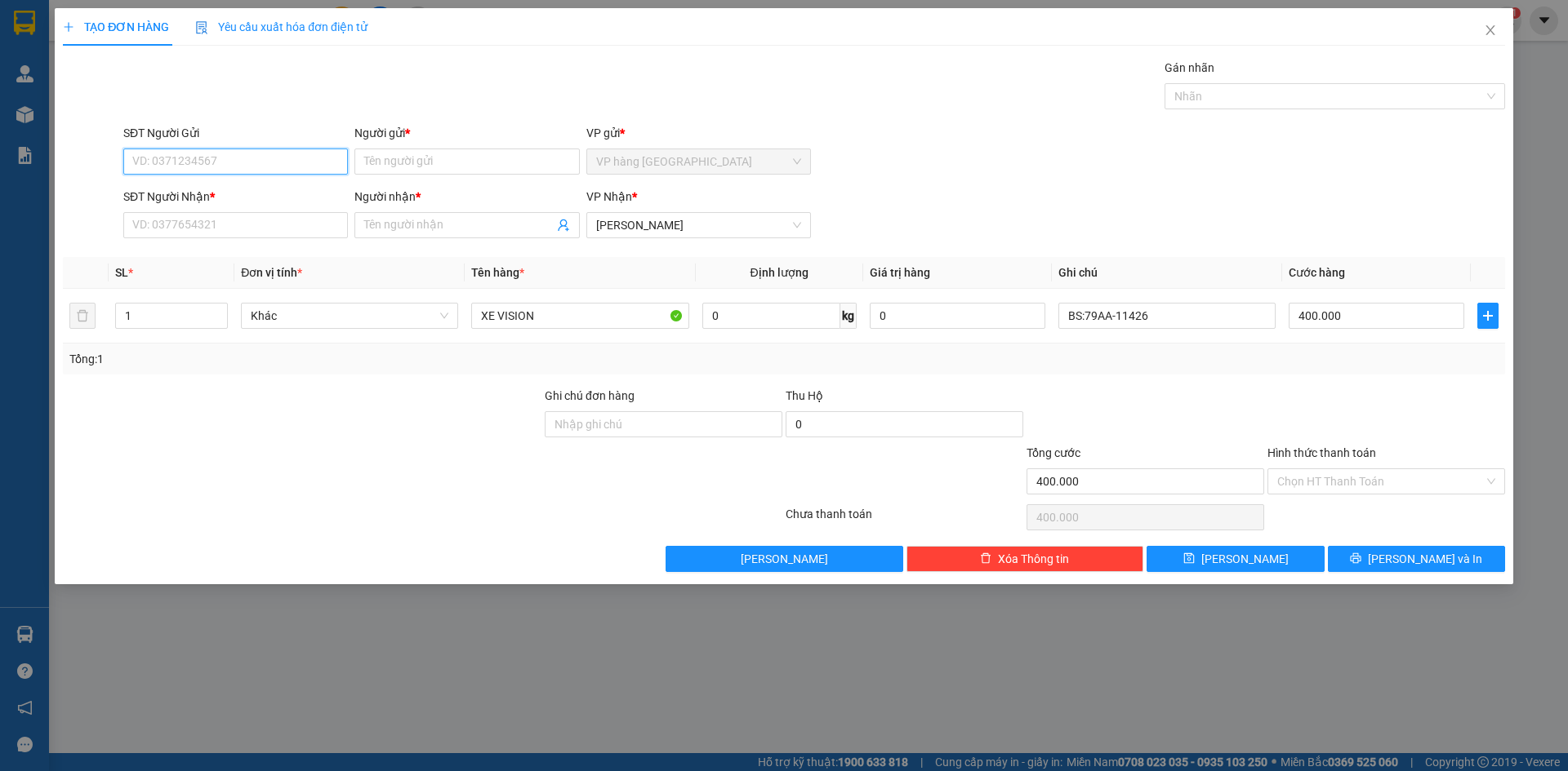
drag, startPoint x: 219, startPoint y: 159, endPoint x: 725, endPoint y: 67, distance: 514.3
click at [219, 158] on input "SĐT Người Gửi" at bounding box center [235, 162] width 224 height 26
type input "0388516787"
type input "PHẤN"
drag, startPoint x: 273, startPoint y: 154, endPoint x: 157, endPoint y: 178, distance: 118.5
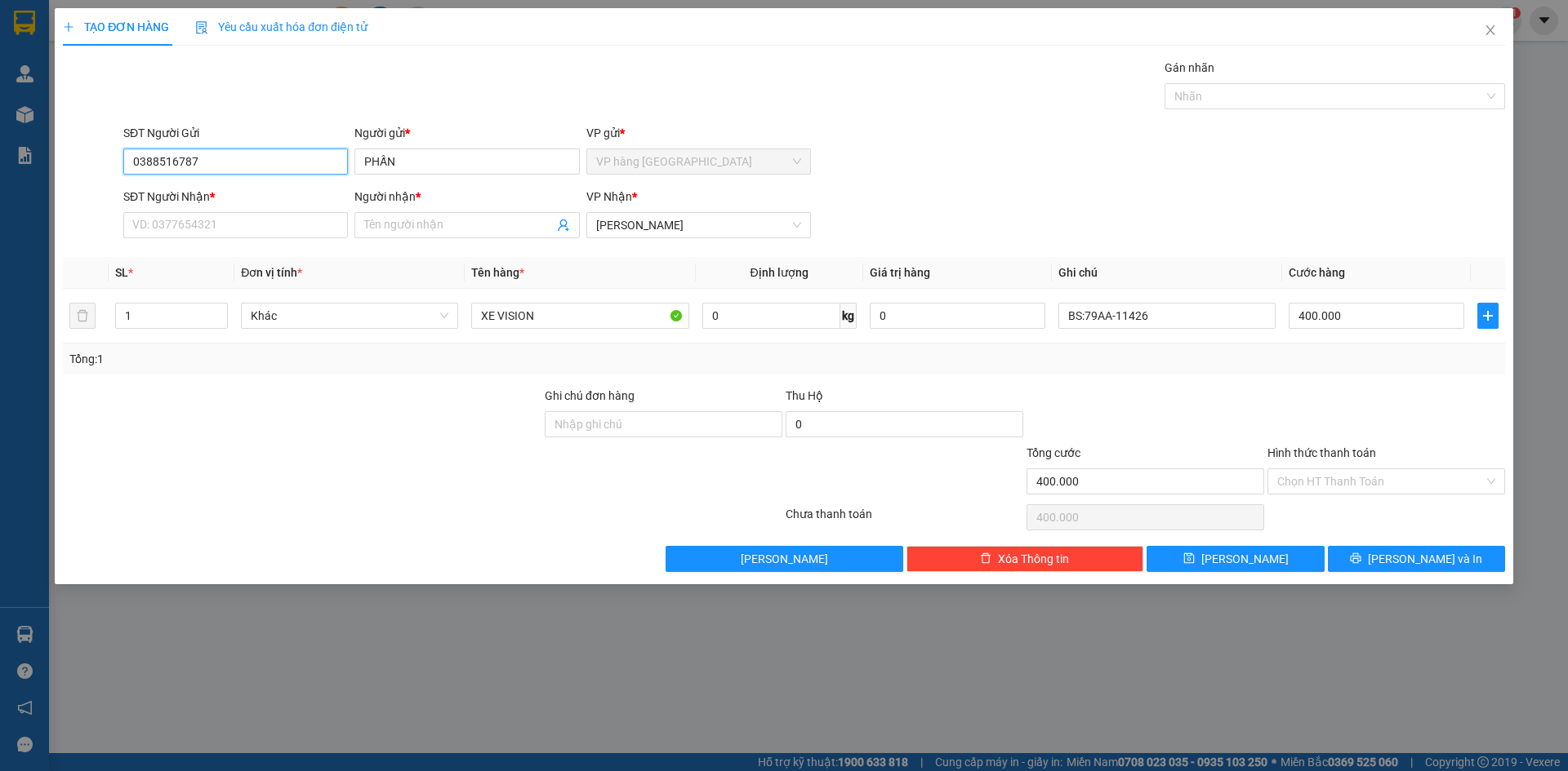
click at [157, 178] on div "SĐT Người Gửi 0388516787 0388516787" at bounding box center [235, 152] width 224 height 57
type input "0388771219"
type input "HÀ"
click at [169, 232] on input "SĐT Người Nhận *" at bounding box center [235, 225] width 224 height 26
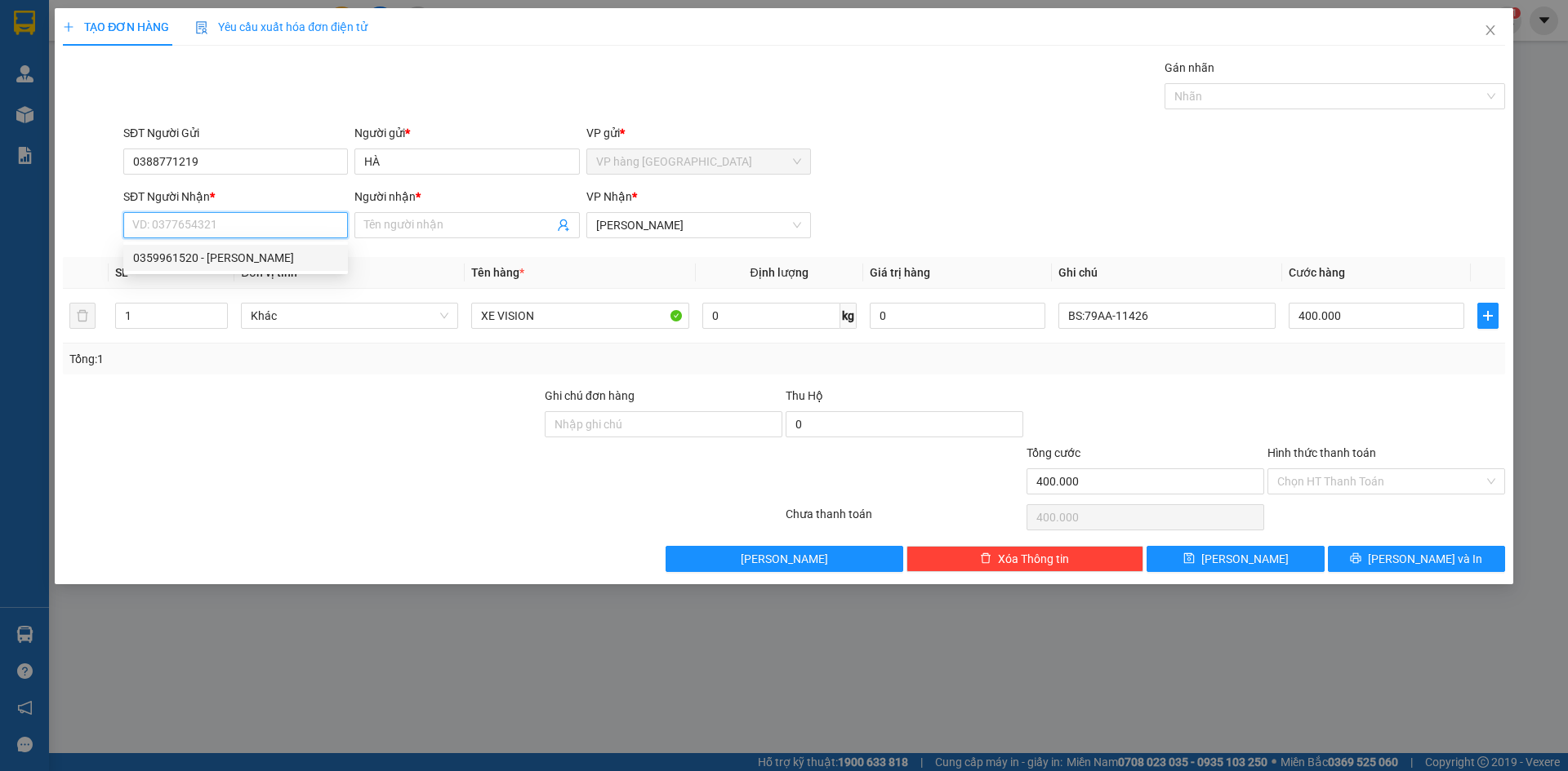
click at [208, 259] on div "0359961520 - NHẬT PHƯƠNG" at bounding box center [235, 258] width 205 height 18
type input "0359961520"
type input "NHẬT PHƯƠNG"
click at [1167, 142] on div "SĐT Người Gửi 0388771219 Người gửi * HÀ VP gửi * VP hàng Nha Trang" at bounding box center [813, 152] width 1388 height 57
click at [1346, 432] on div at bounding box center [1386, 415] width 241 height 57
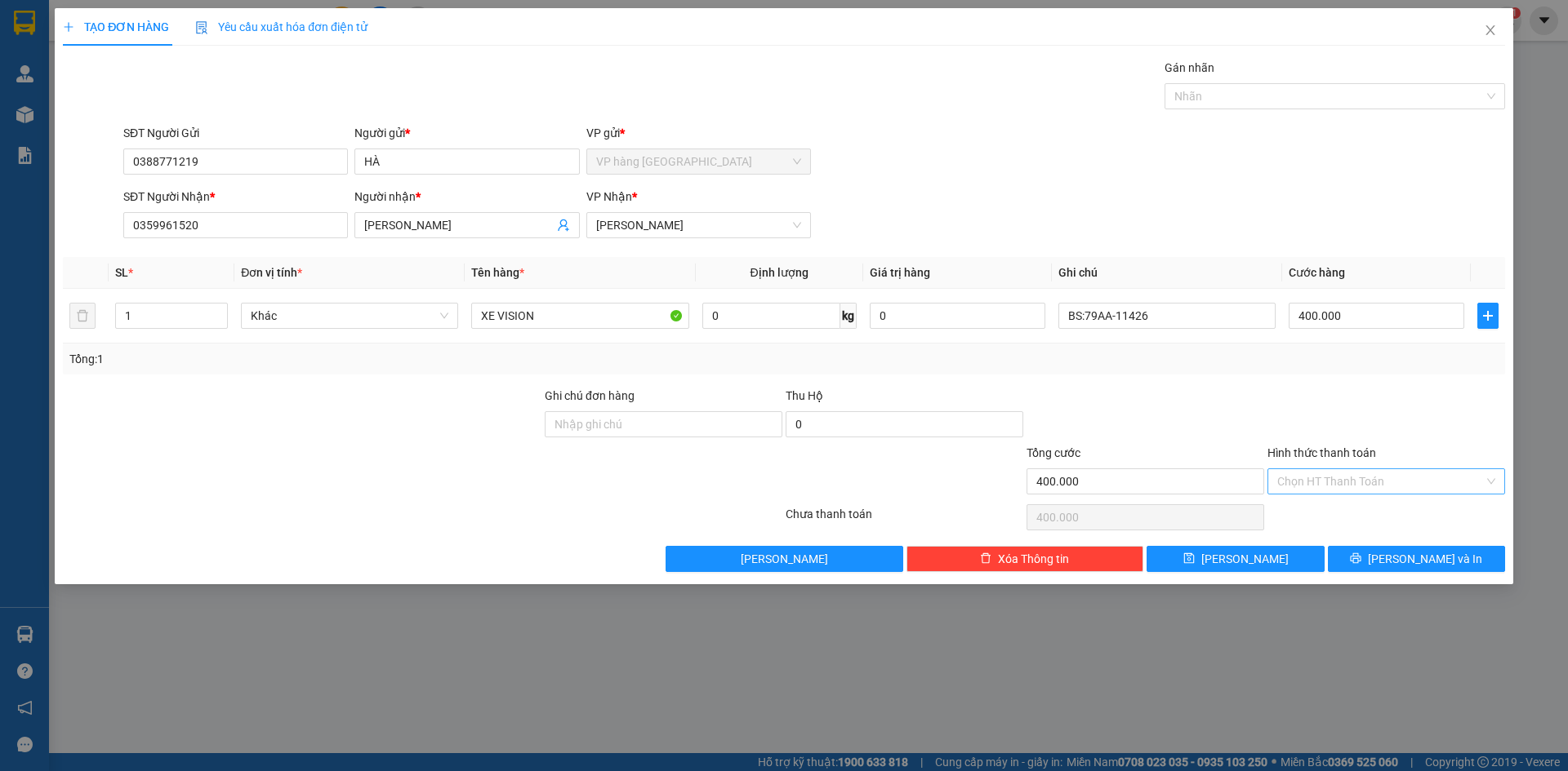
click at [1347, 484] on input "Hình thức thanh toán" at bounding box center [1380, 482] width 207 height 25
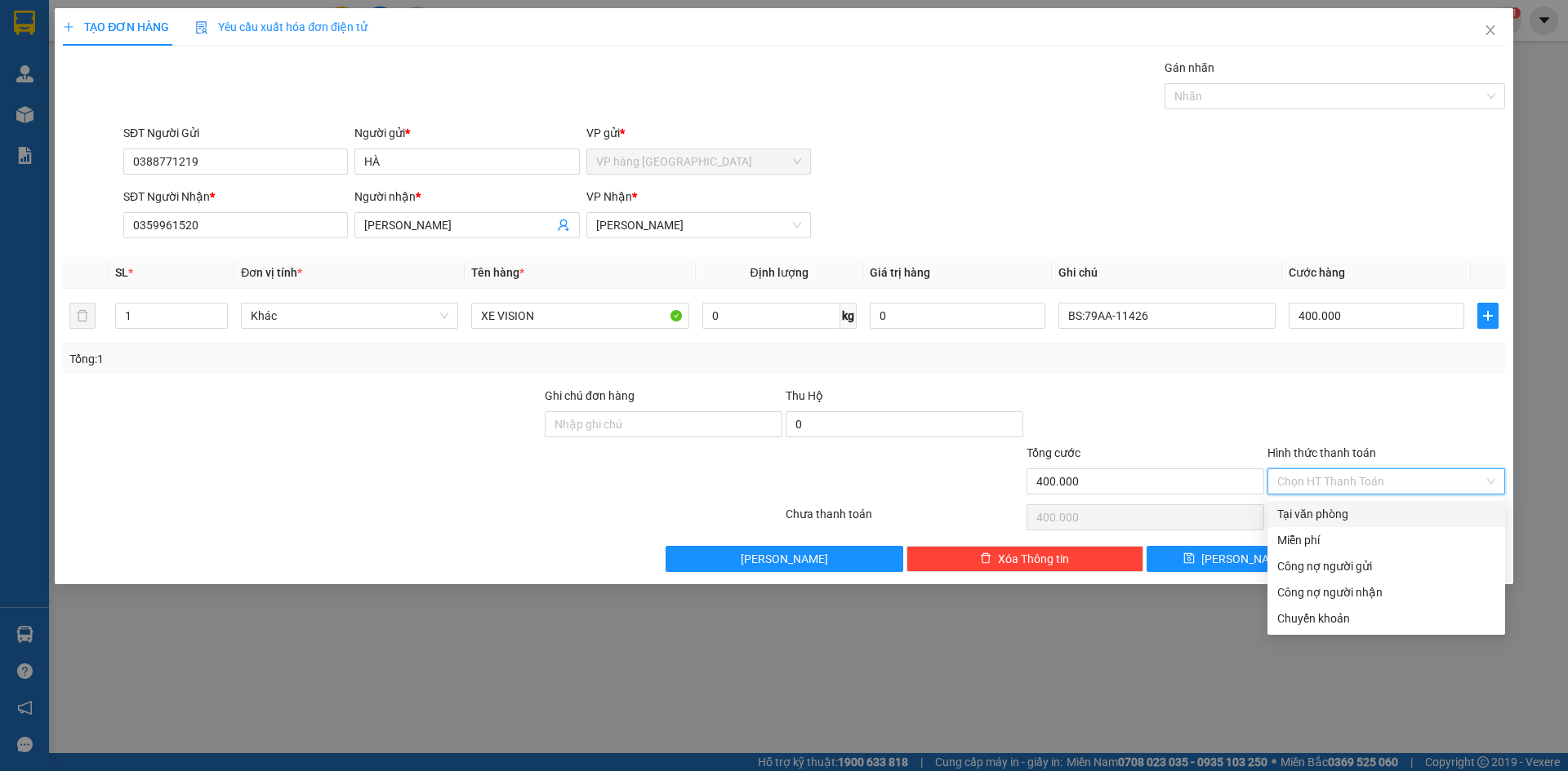
drag, startPoint x: 1338, startPoint y: 519, endPoint x: 1301, endPoint y: 496, distance: 43.6
click at [1337, 519] on div "Tại văn phòng" at bounding box center [1386, 514] width 218 height 18
type input "0"
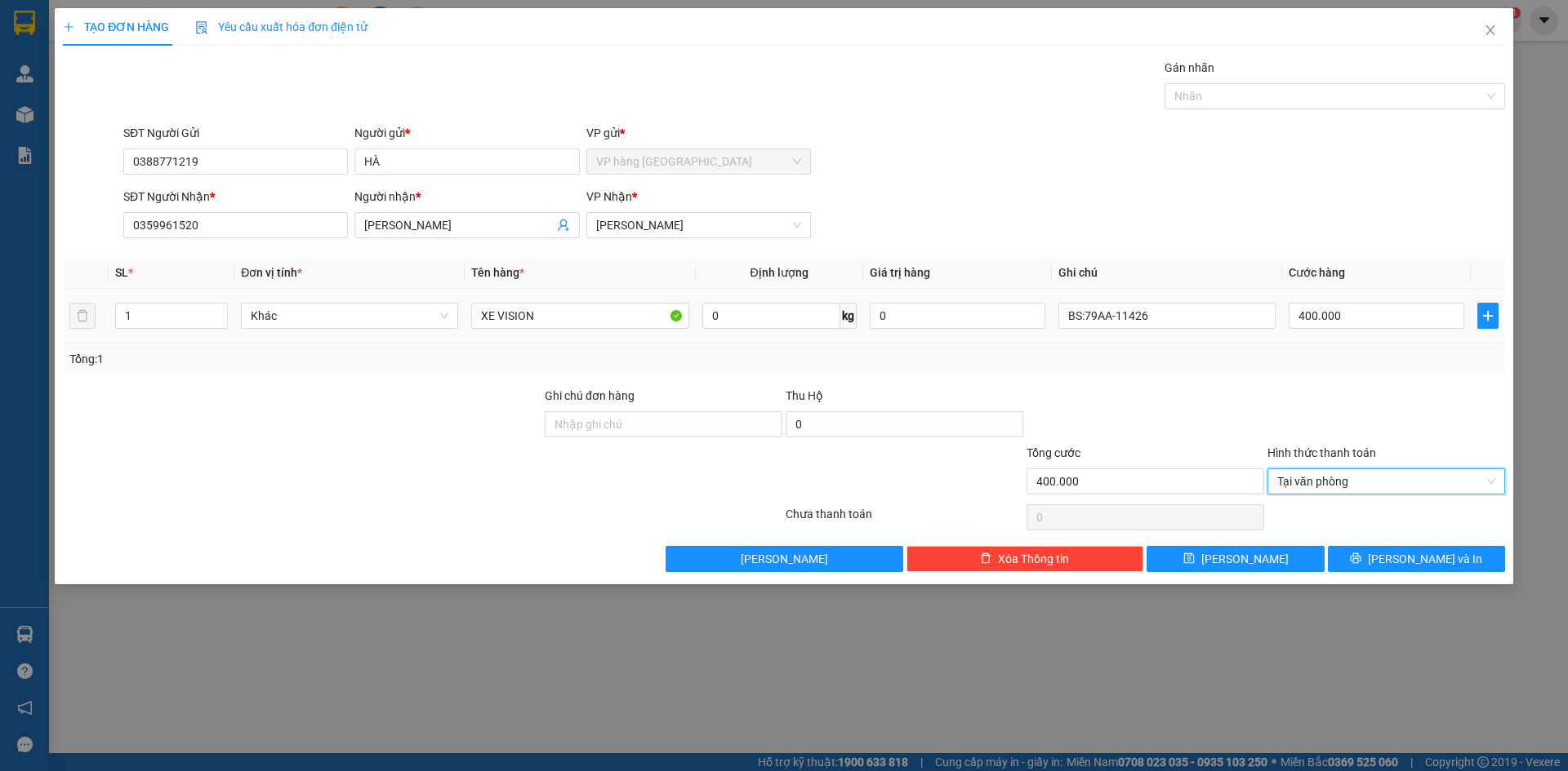
click at [1272, 200] on div "SĐT Người Nhận * 0359961520 Người nhận * NHẬT PHƯƠNG VP Nhận * Phạm Ngũ Lão" at bounding box center [813, 216] width 1388 height 57
click at [1273, 248] on div "Transit Pickup Surcharge Ids Transit Deliver Surcharge Ids Transit Deliver Surc…" at bounding box center [784, 316] width 1442 height 513
click at [1470, 562] on button "Lưu và In" at bounding box center [1416, 559] width 177 height 26
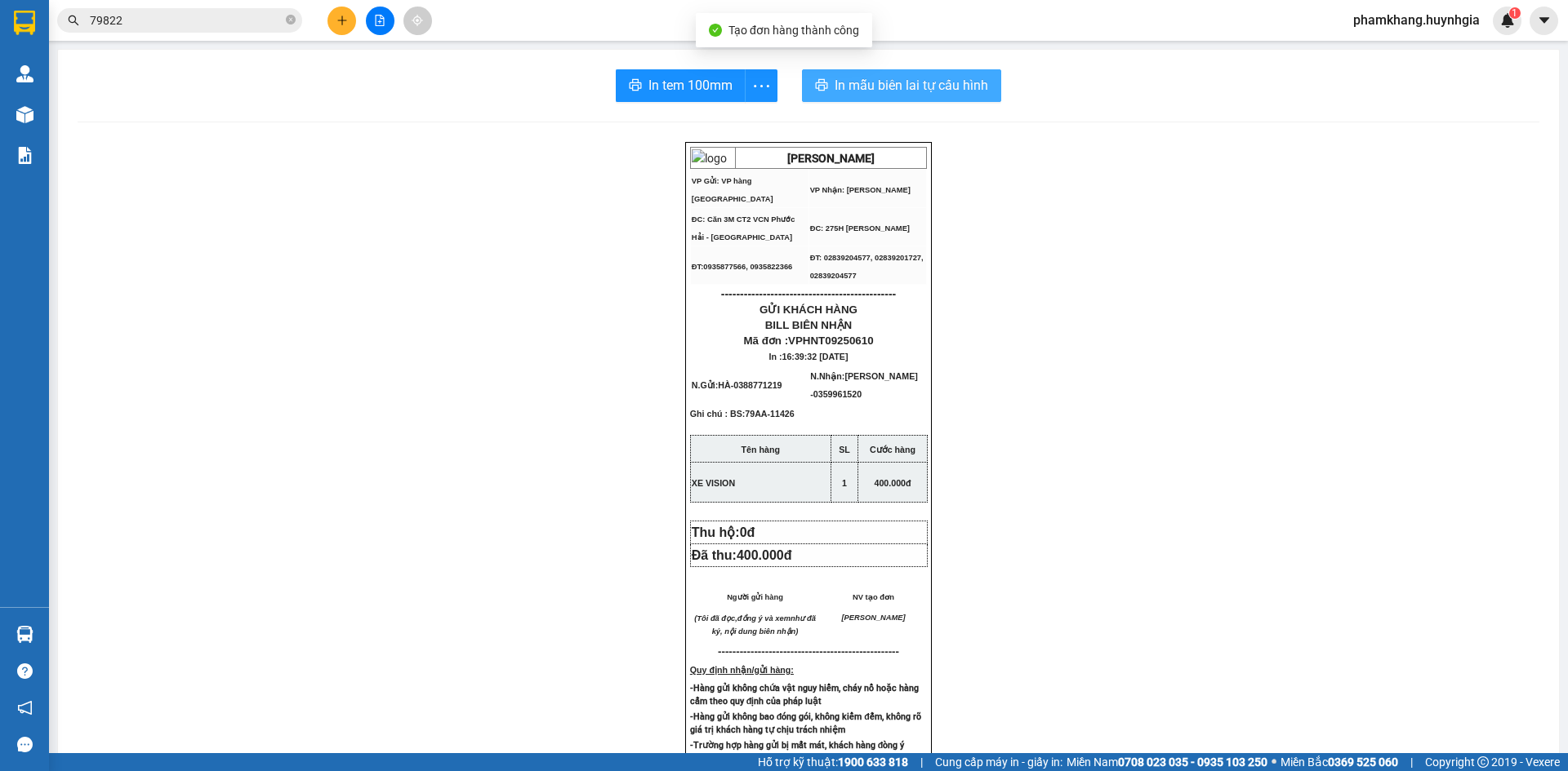
click at [944, 87] on span "In mẫu biên lai tự cấu hình" at bounding box center [911, 84] width 154 height 20
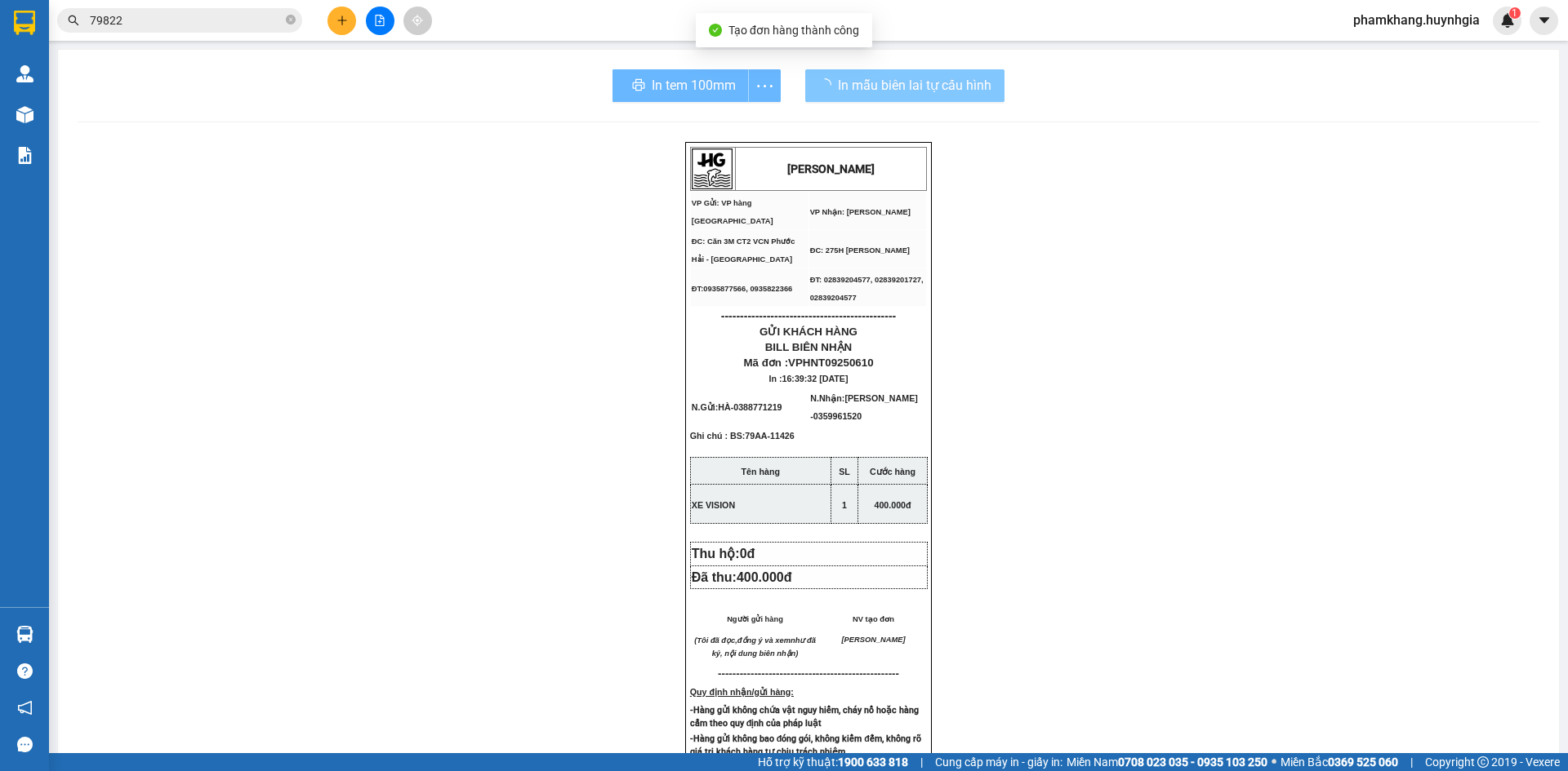
click at [653, 99] on div "In tem 100mm" at bounding box center [696, 85] width 168 height 33
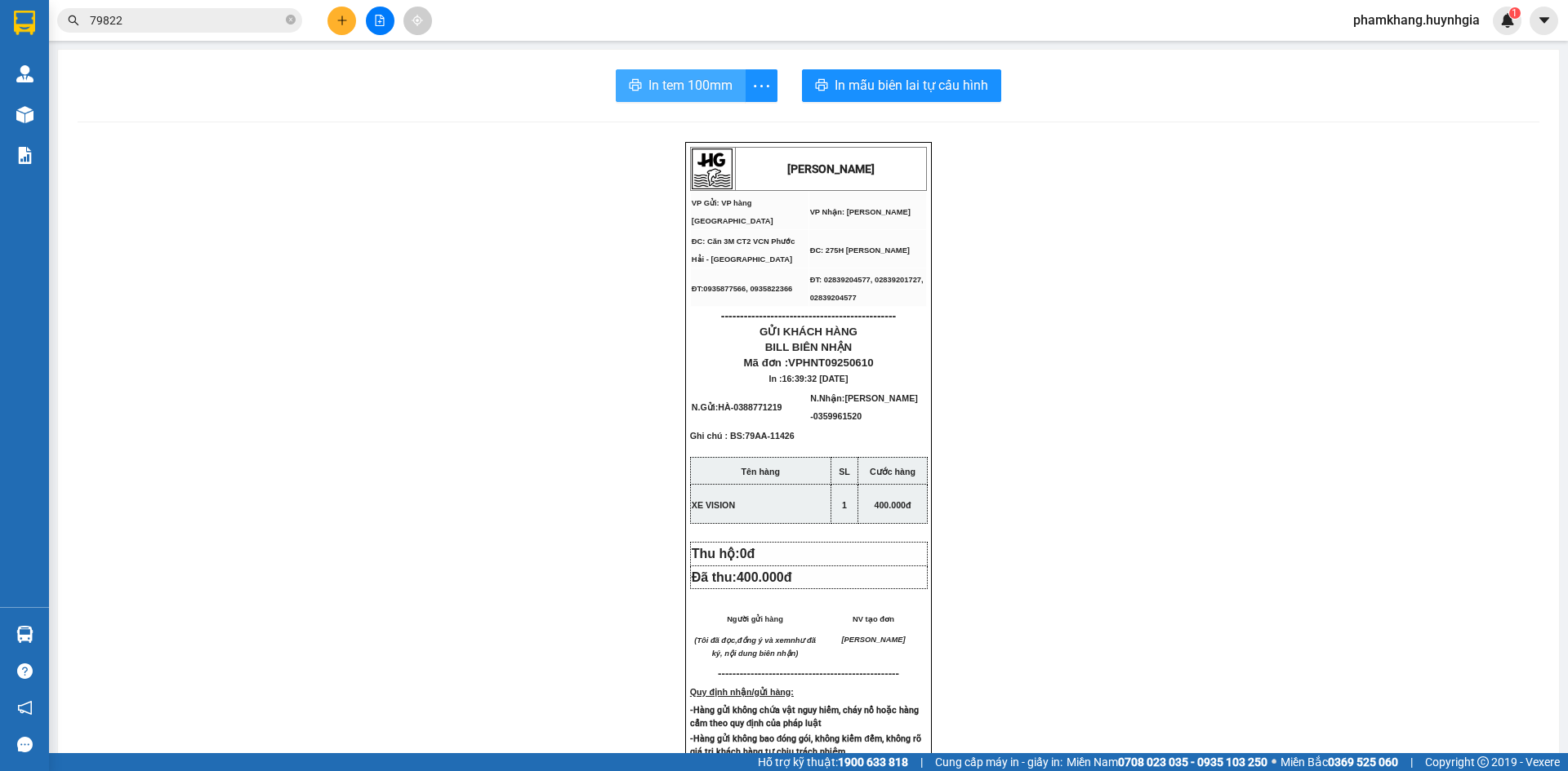
click at [659, 82] on span "In tem 100mm" at bounding box center [690, 84] width 84 height 20
drag, startPoint x: 817, startPoint y: 411, endPoint x: 799, endPoint y: 413, distance: 18.1
click at [799, 413] on tr "N.Gửi: HÀ - 0388771219 N.Nhận: NHẬT PHƯƠNG - 0359961520" at bounding box center [810, 407] width 239 height 39
click at [966, 379] on div "HUỲNH GIA VP Gửi: VP hàng Nha Trang VP Nhận: Phạm Ngũ Lão ĐC: Căn 3M CT2 VCN …" at bounding box center [808, 721] width 1462 height 1158
click at [889, 412] on td "N.Nhận: NHẬT PHƯƠNG - 0359961520" at bounding box center [869, 407] width 120 height 39
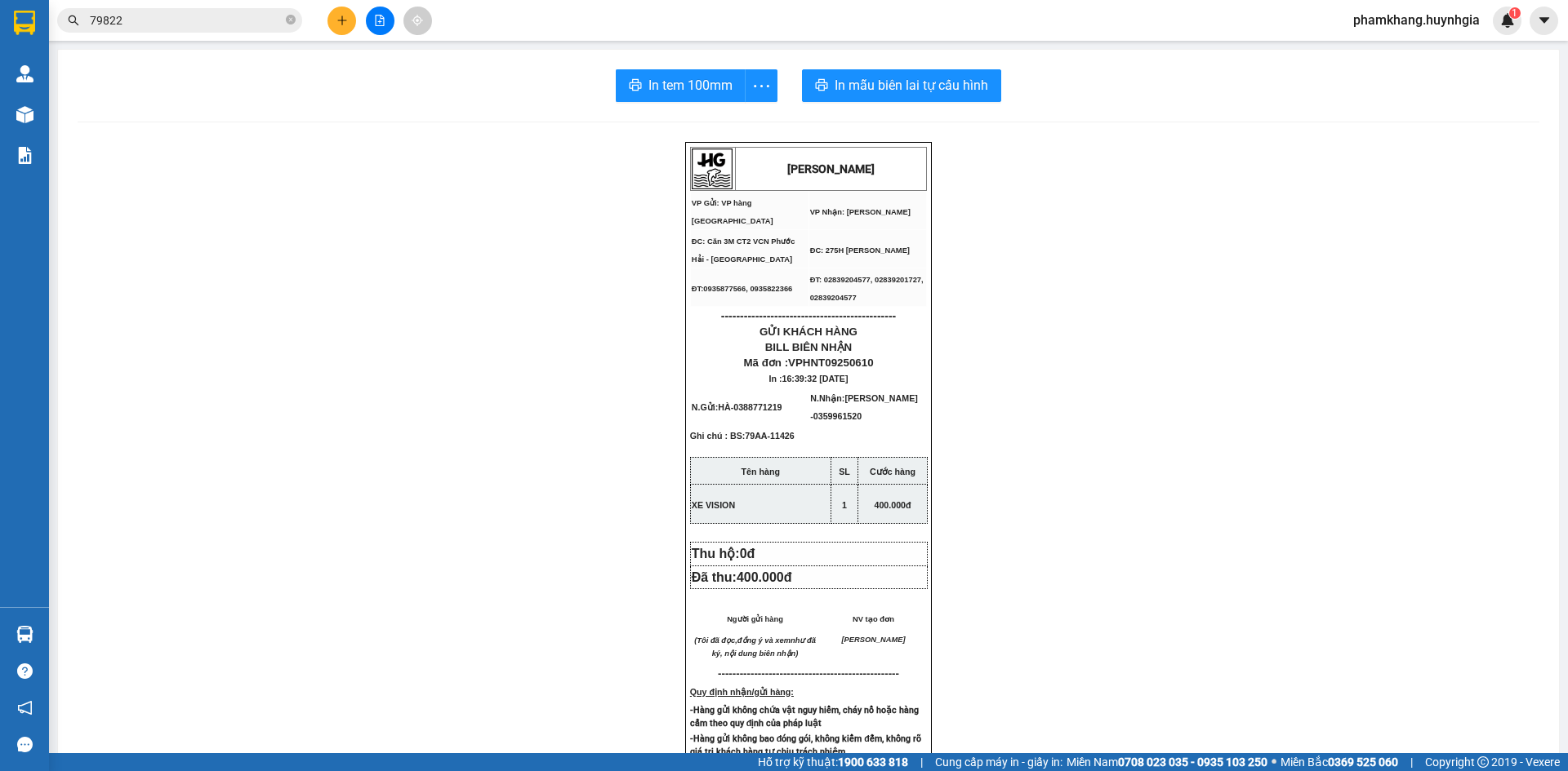
click at [889, 412] on td "N.Nhận: NHẬT PHƯƠNG - 0359961520" at bounding box center [869, 407] width 120 height 39
click at [885, 394] on span "NHẬT PHƯƠNG - 0359961520" at bounding box center [864, 408] width 108 height 28
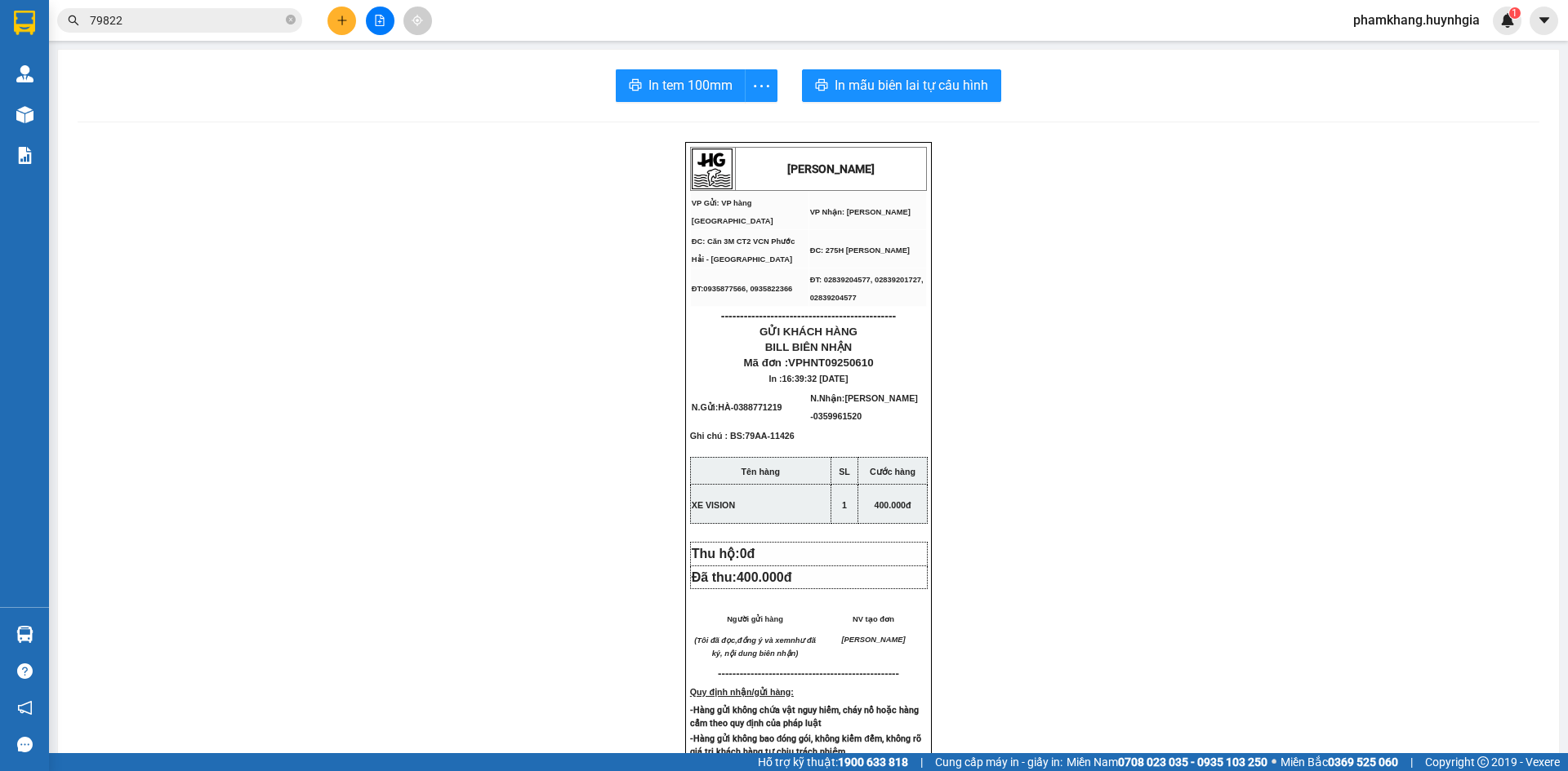
click at [875, 410] on td "N.Nhận: NHẬT PHƯƠNG - 0359961520" at bounding box center [869, 407] width 120 height 39
click at [842, 412] on span "0359961520" at bounding box center [837, 416] width 48 height 10
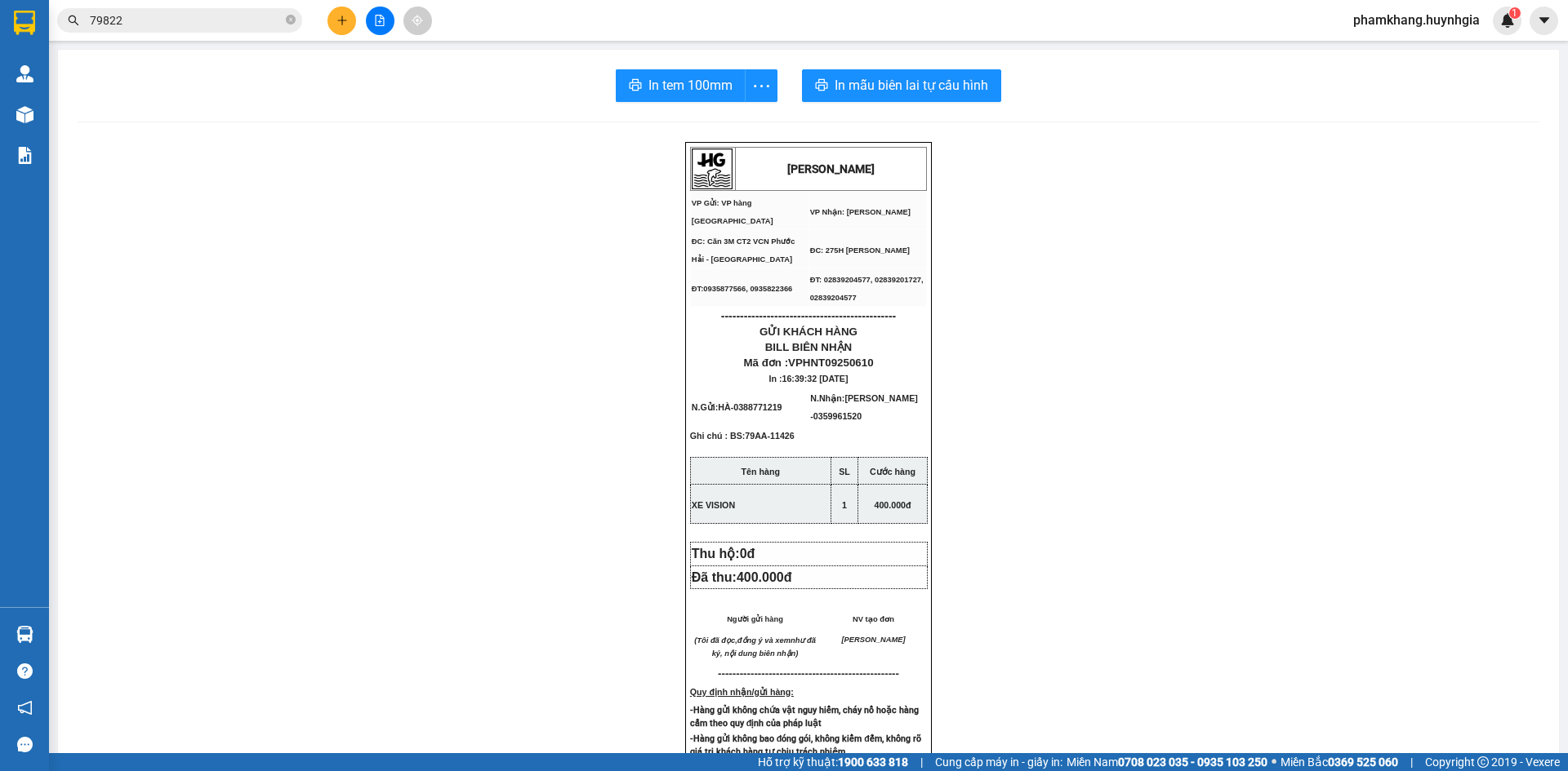
click at [842, 412] on span "0359961520" at bounding box center [837, 416] width 48 height 10
click at [1476, 367] on div "HUỲNH GIA VP Gửi: VP hàng Nha Trang VP Nhận: Phạm Ngũ Lão ĐC: Căn 3M CT2 VCN …" at bounding box center [808, 721] width 1462 height 1158
click at [1041, 350] on div "HUỲNH GIA VP Gửi: VP hàng Nha Trang VP Nhận: Phạm Ngũ Lão ĐC: Căn 3M CT2 VCN …" at bounding box center [808, 721] width 1462 height 1158
click at [1119, 380] on div "HUỲNH GIA VP Gửi: VP hàng Nha Trang VP Nhận: Phạm Ngũ Lão ĐC: Căn 3M CT2 VCN …" at bounding box center [808, 721] width 1462 height 1158
click at [348, 12] on button at bounding box center [341, 20] width 28 height 28
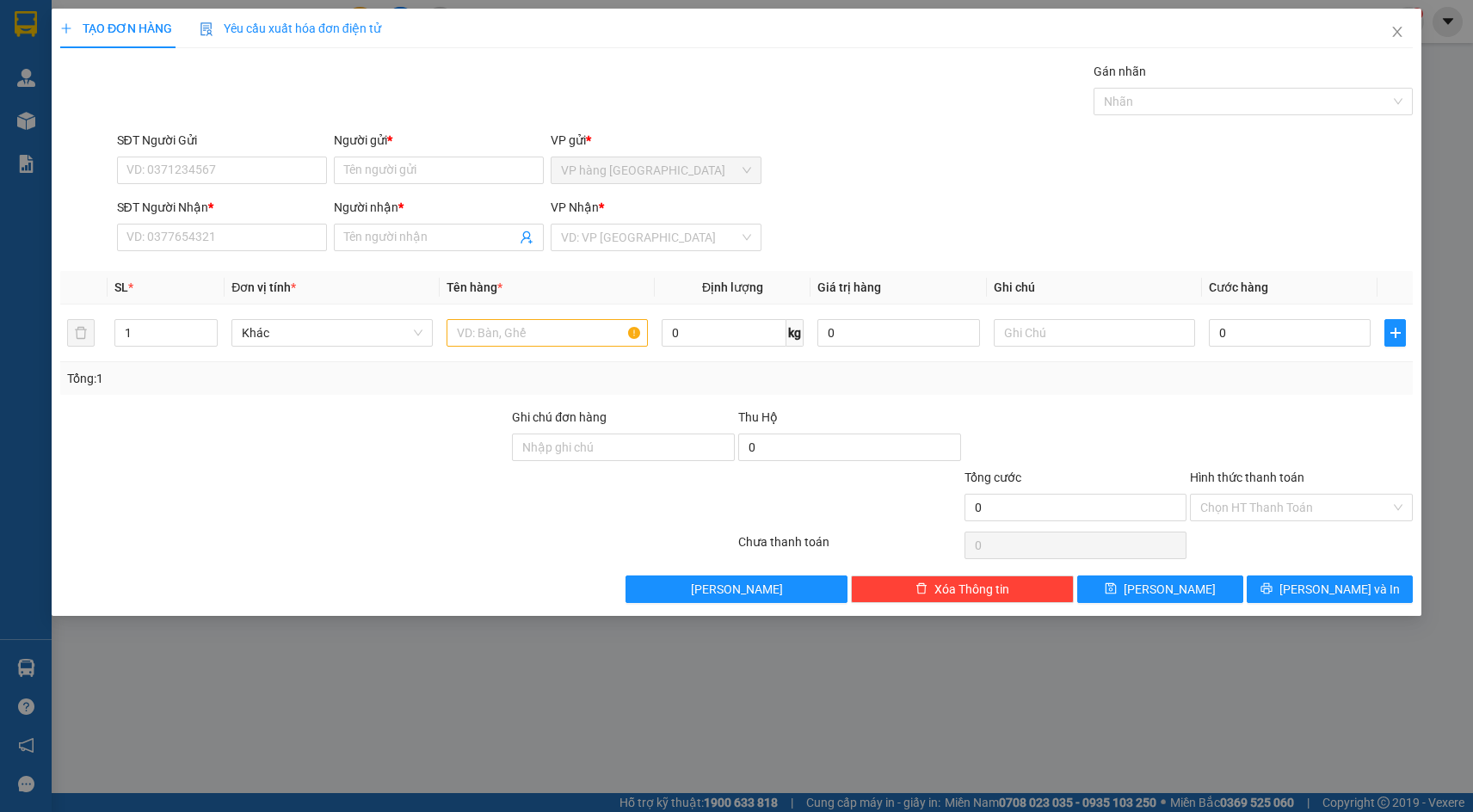
click at [999, 139] on div "SĐT Người Gửi VD: 0371234567 Người gửi * Tên người gửi VP gửi * VP hàng Nha Tra…" at bounding box center [766, 160] width 1303 height 60
click at [682, 225] on input "search" at bounding box center [649, 237] width 177 height 26
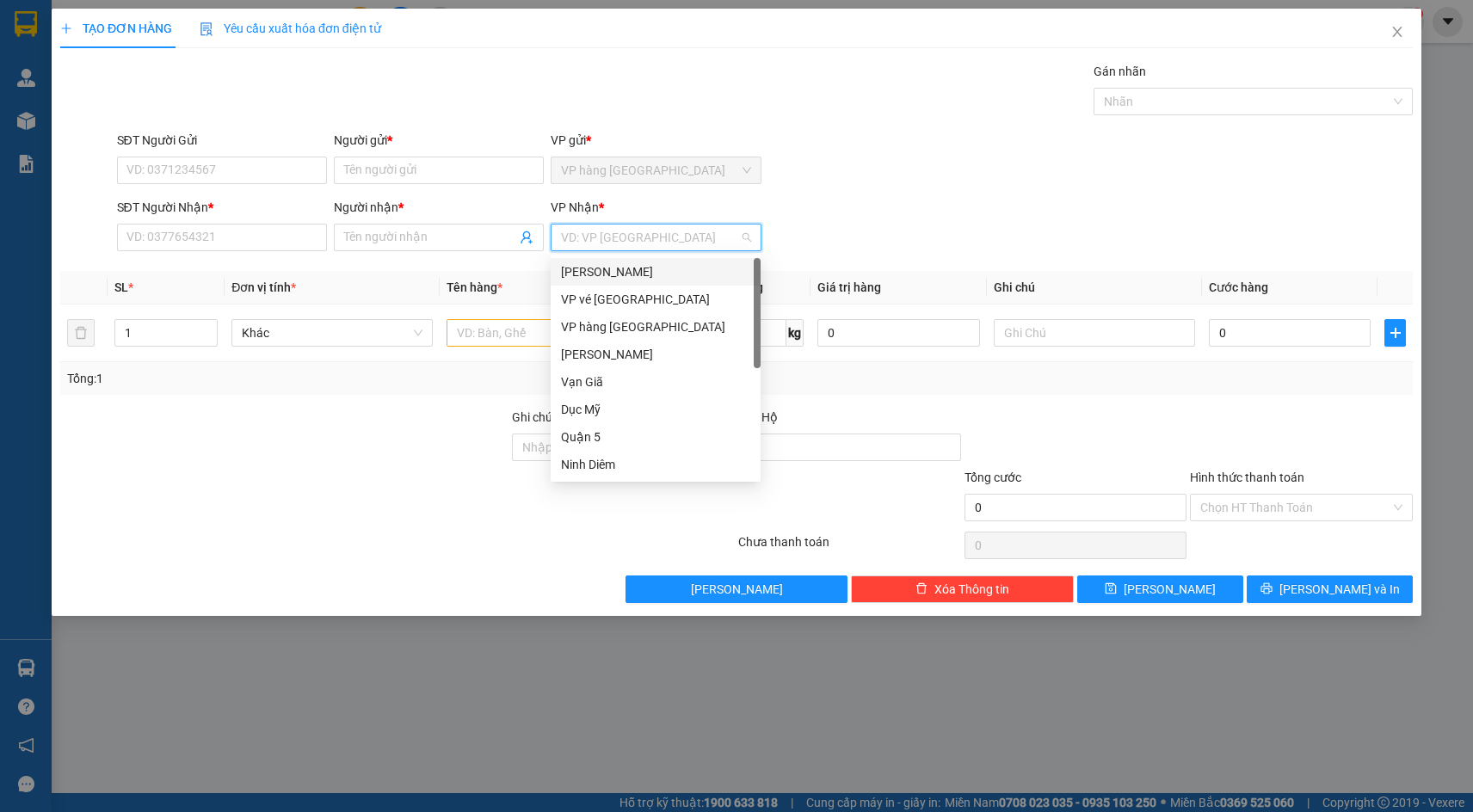
click at [632, 269] on div "[PERSON_NAME]" at bounding box center [655, 272] width 189 height 19
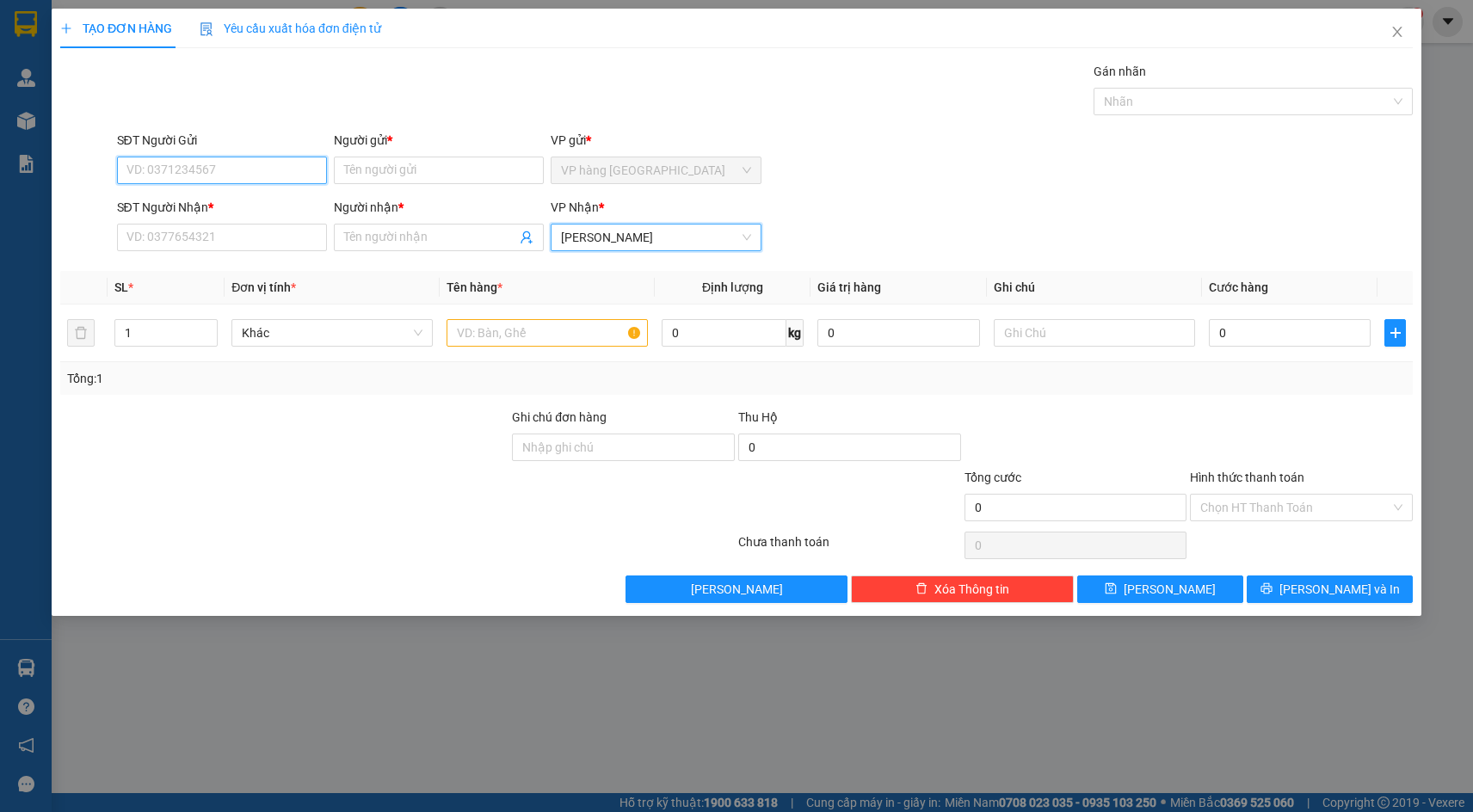
click at [259, 171] on input "SĐT Người Gửi" at bounding box center [222, 171] width 210 height 28
type input "0385096159"
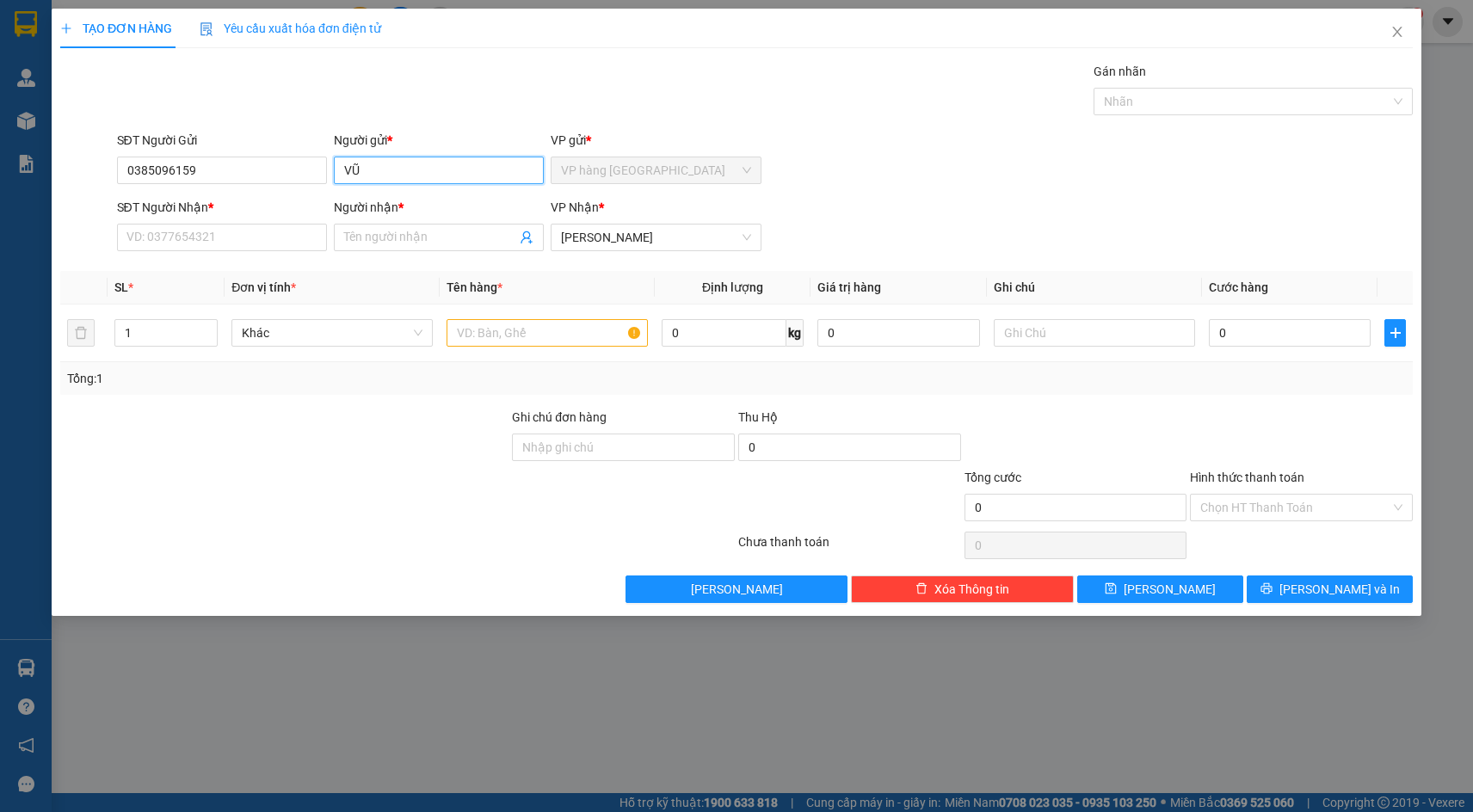
type input "VŨ"
type input "0903184958"
type input "HƯNG"
type input "BAO"
type input "4"
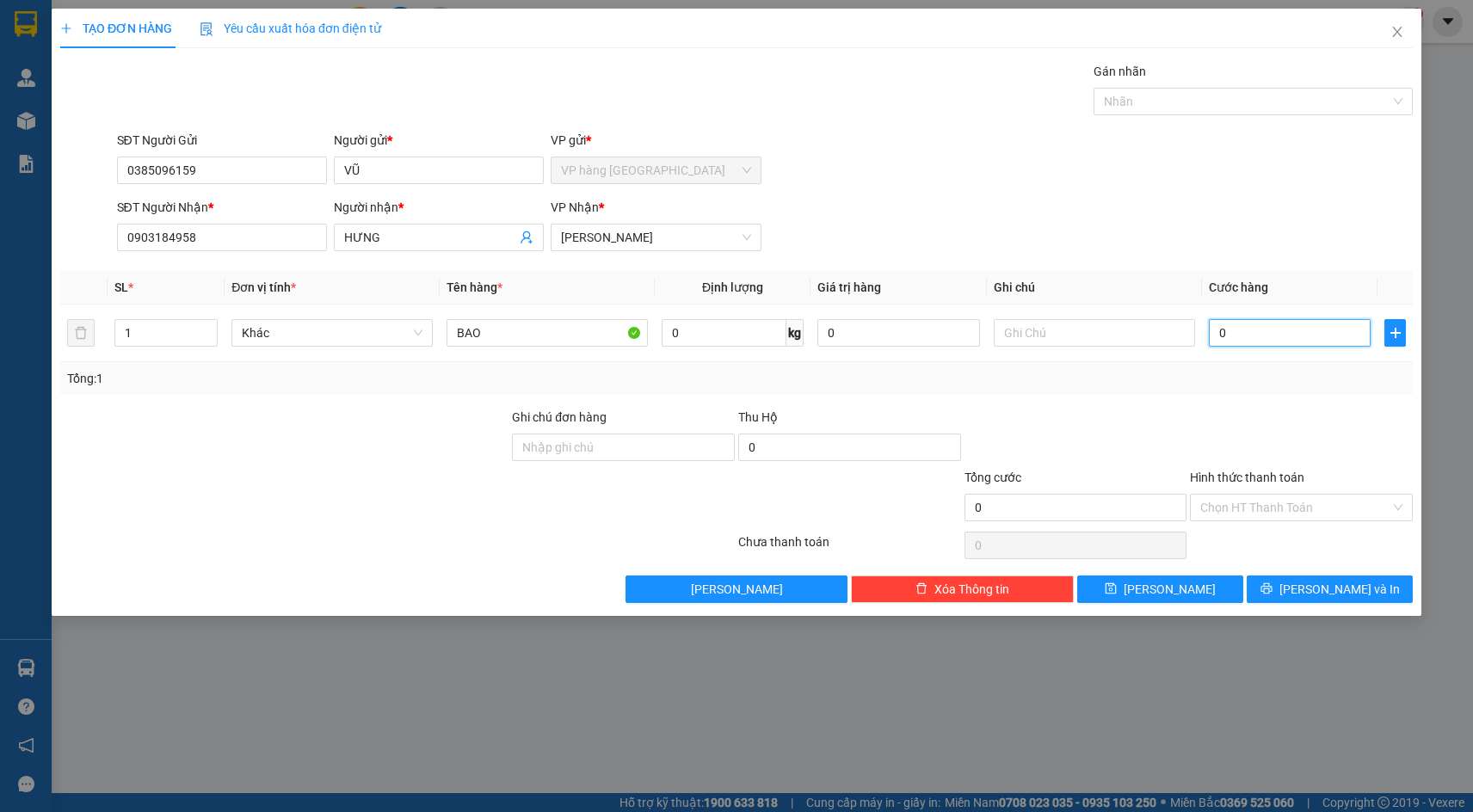
type input "4"
type input "40"
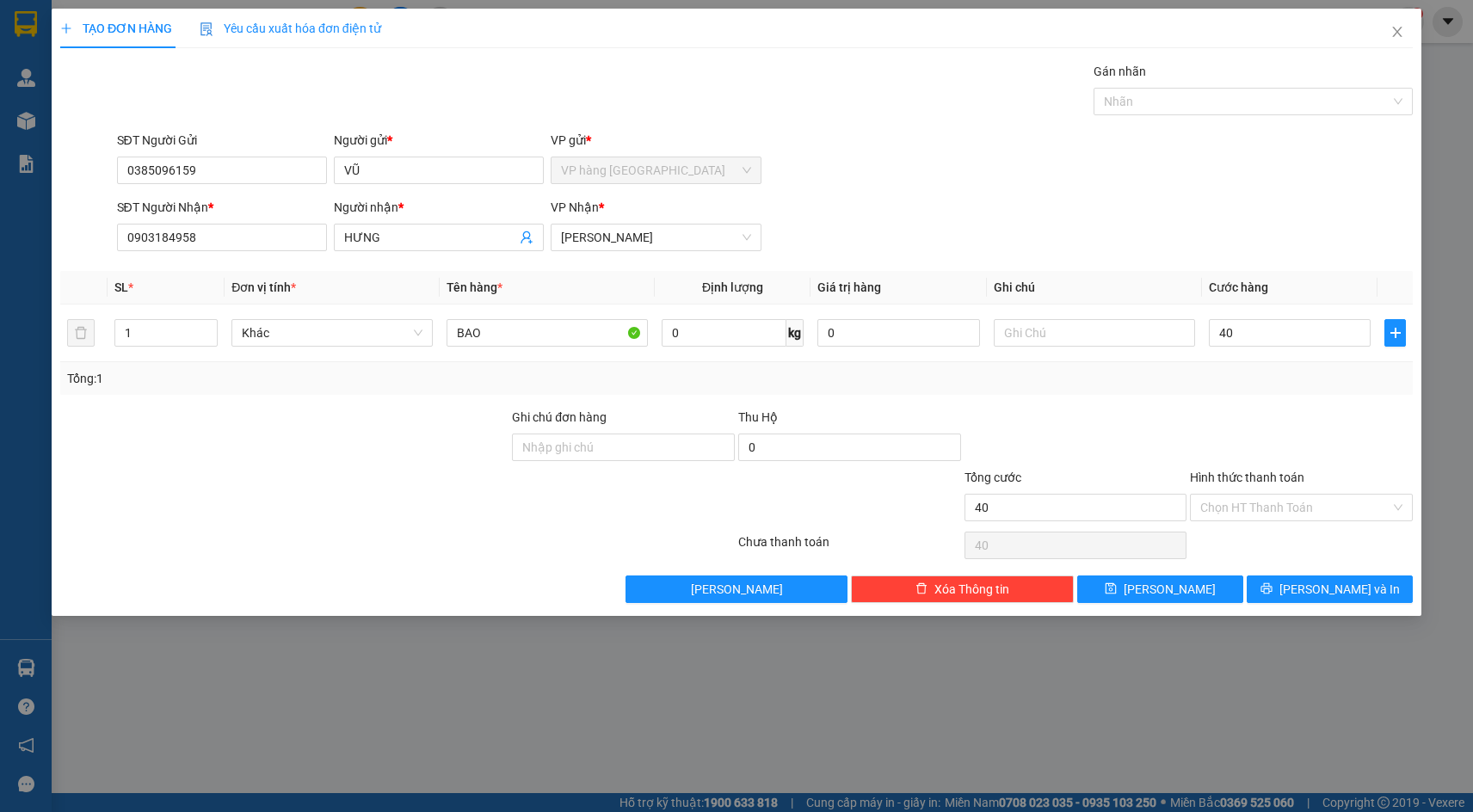
type input "40.000"
drag, startPoint x: 1006, startPoint y: 188, endPoint x: 999, endPoint y: 174, distance: 15.7
click at [1003, 183] on div "SĐT Người Gửi 0385096159 Người gửi * VŨ VP gửi * VP hàng Nha Trang" at bounding box center [766, 160] width 1303 height 60
click at [1315, 508] on input "Hình thức thanh toán" at bounding box center [1295, 508] width 190 height 26
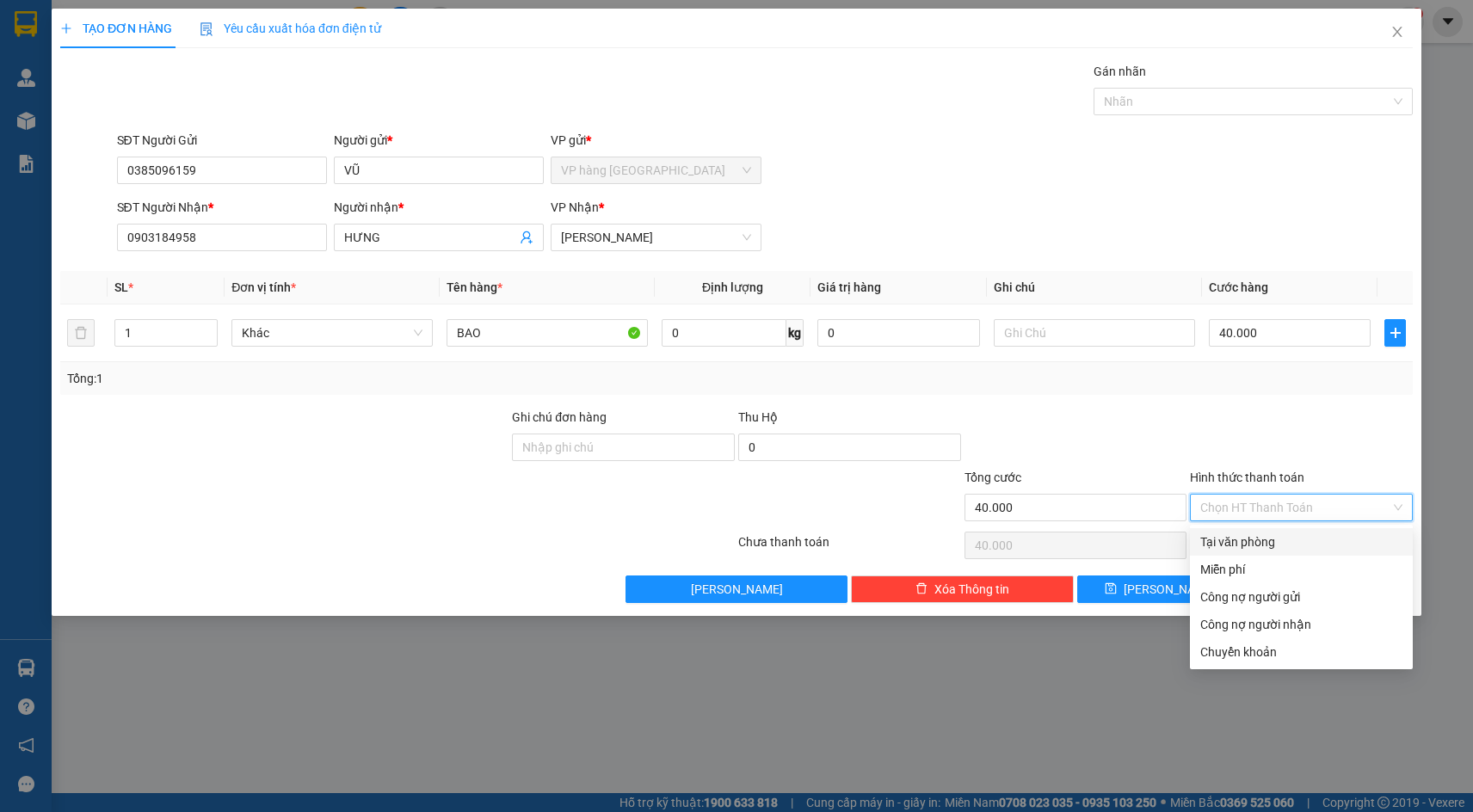
click at [1104, 182] on div "SĐT Người Gửi 0385096159 Người gửi * VŨ VP gửi * VP hàng Nha Trang" at bounding box center [766, 160] width 1303 height 60
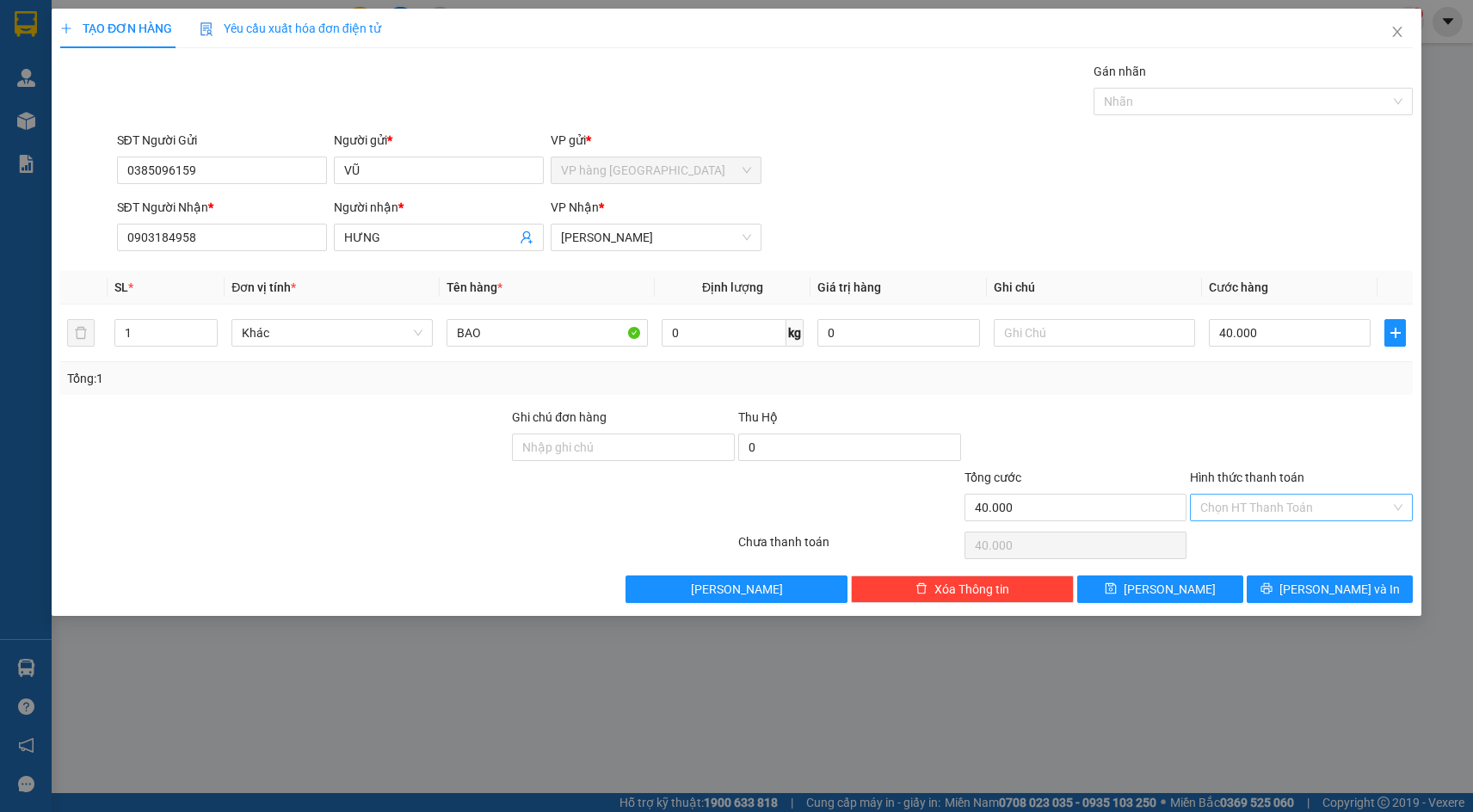
click at [1240, 515] on input "Hình thức thanh toán" at bounding box center [1295, 508] width 190 height 26
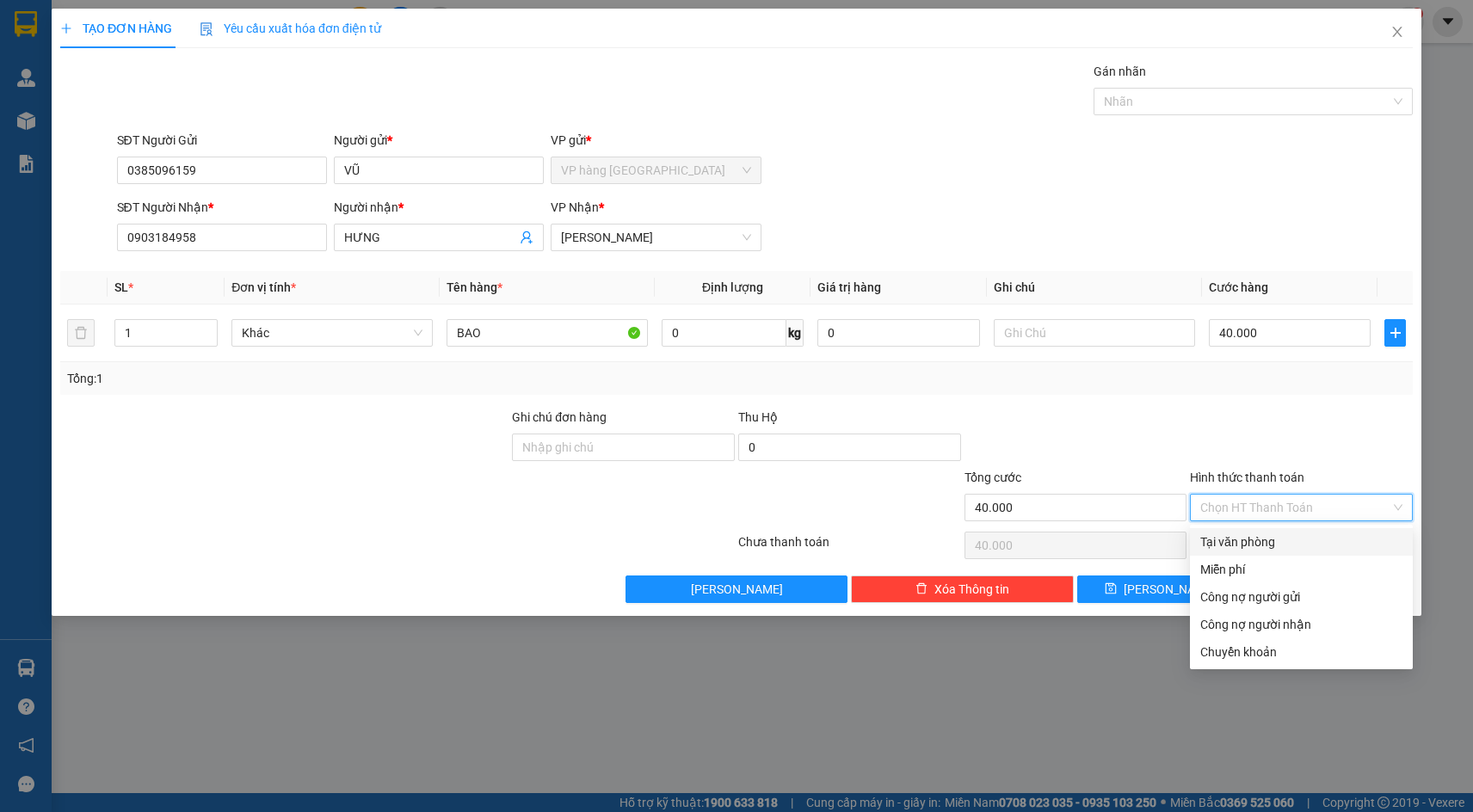
drag, startPoint x: 1255, startPoint y: 543, endPoint x: 1306, endPoint y: 586, distance: 66.7
click at [1256, 543] on div "Tại văn phòng" at bounding box center [1302, 542] width 202 height 19
type input "0"
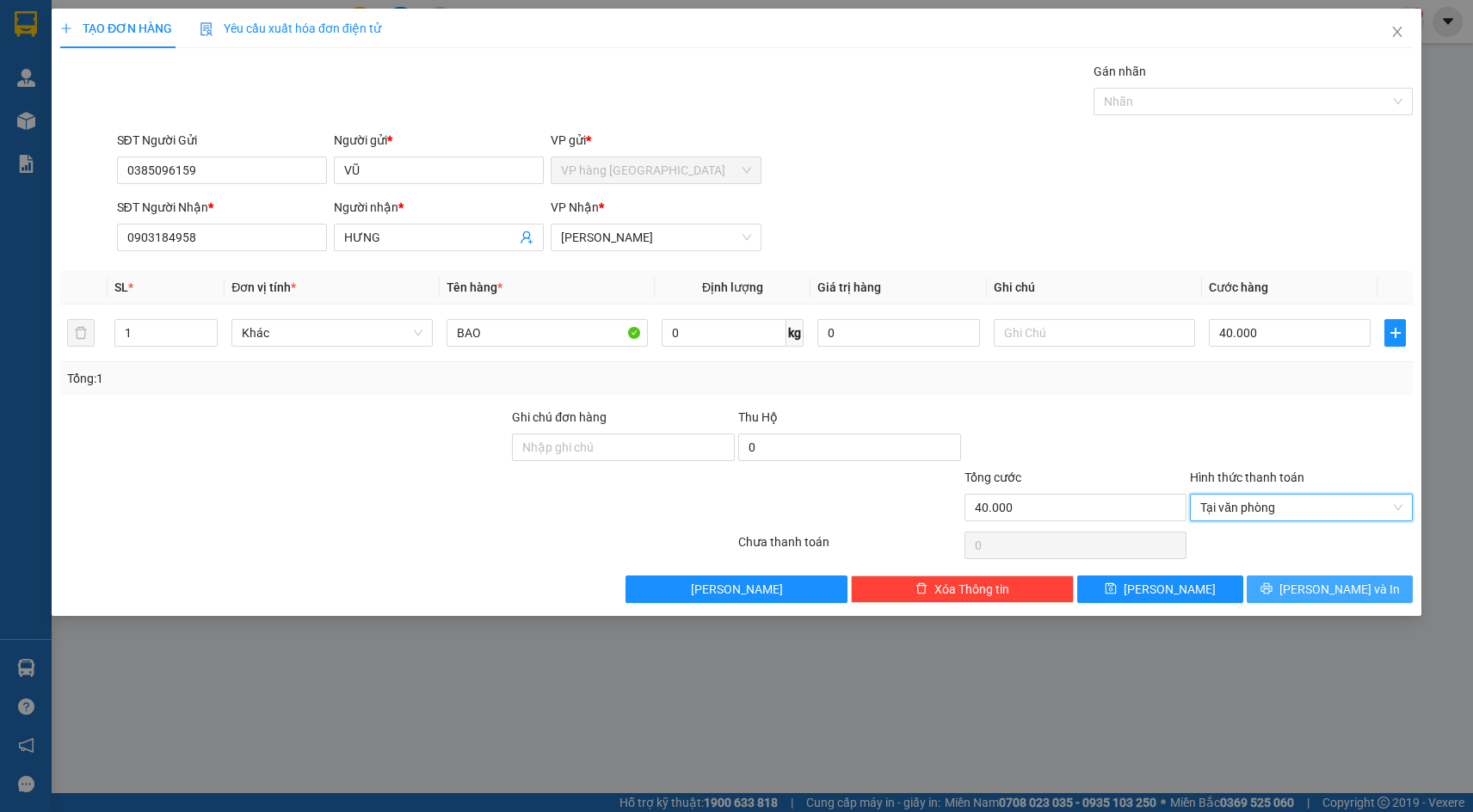
click at [1340, 586] on span "[PERSON_NAME] và In" at bounding box center [1340, 590] width 121 height 19
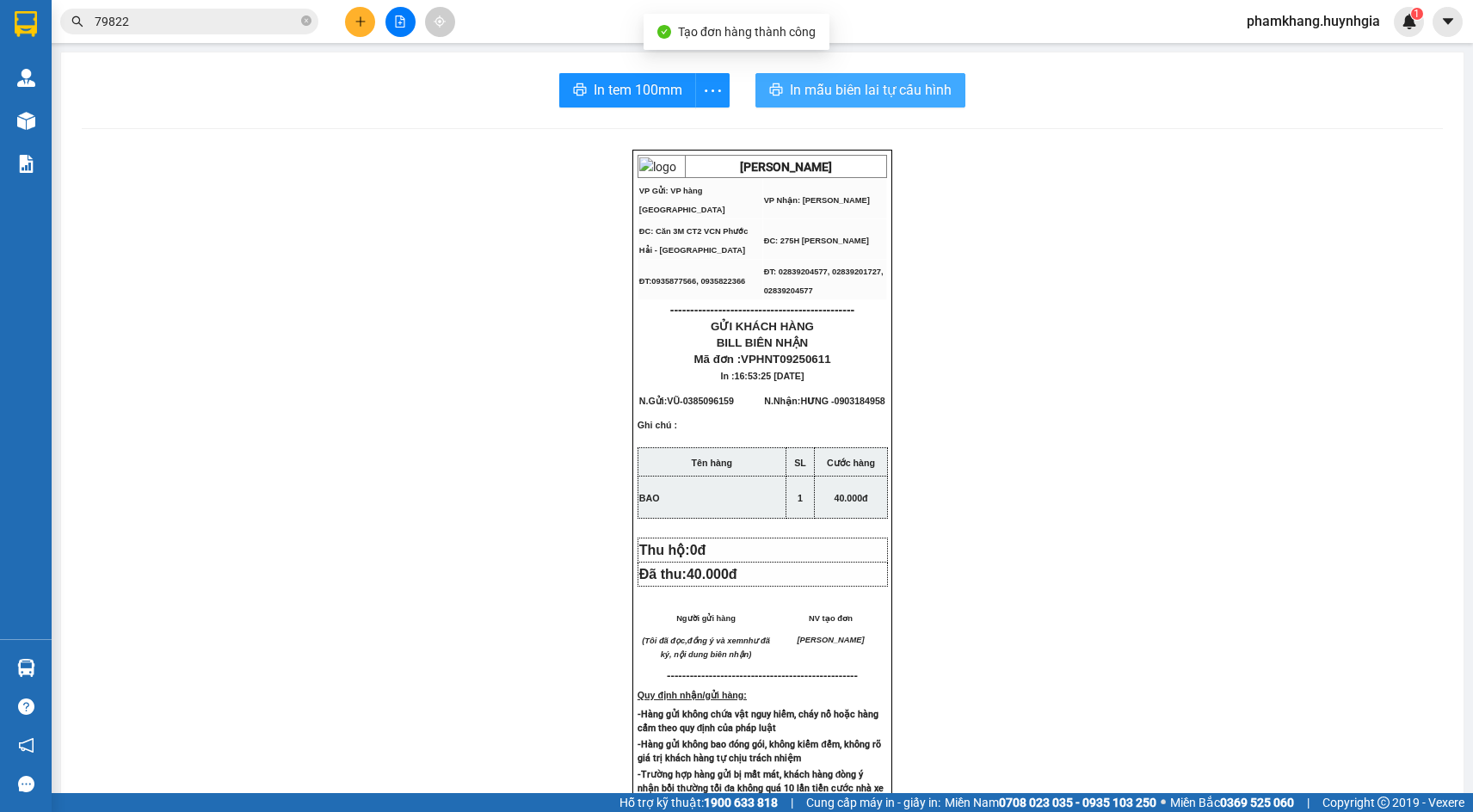
click at [836, 90] on span "In mẫu biên lai tự cấu hình" at bounding box center [870, 89] width 162 height 21
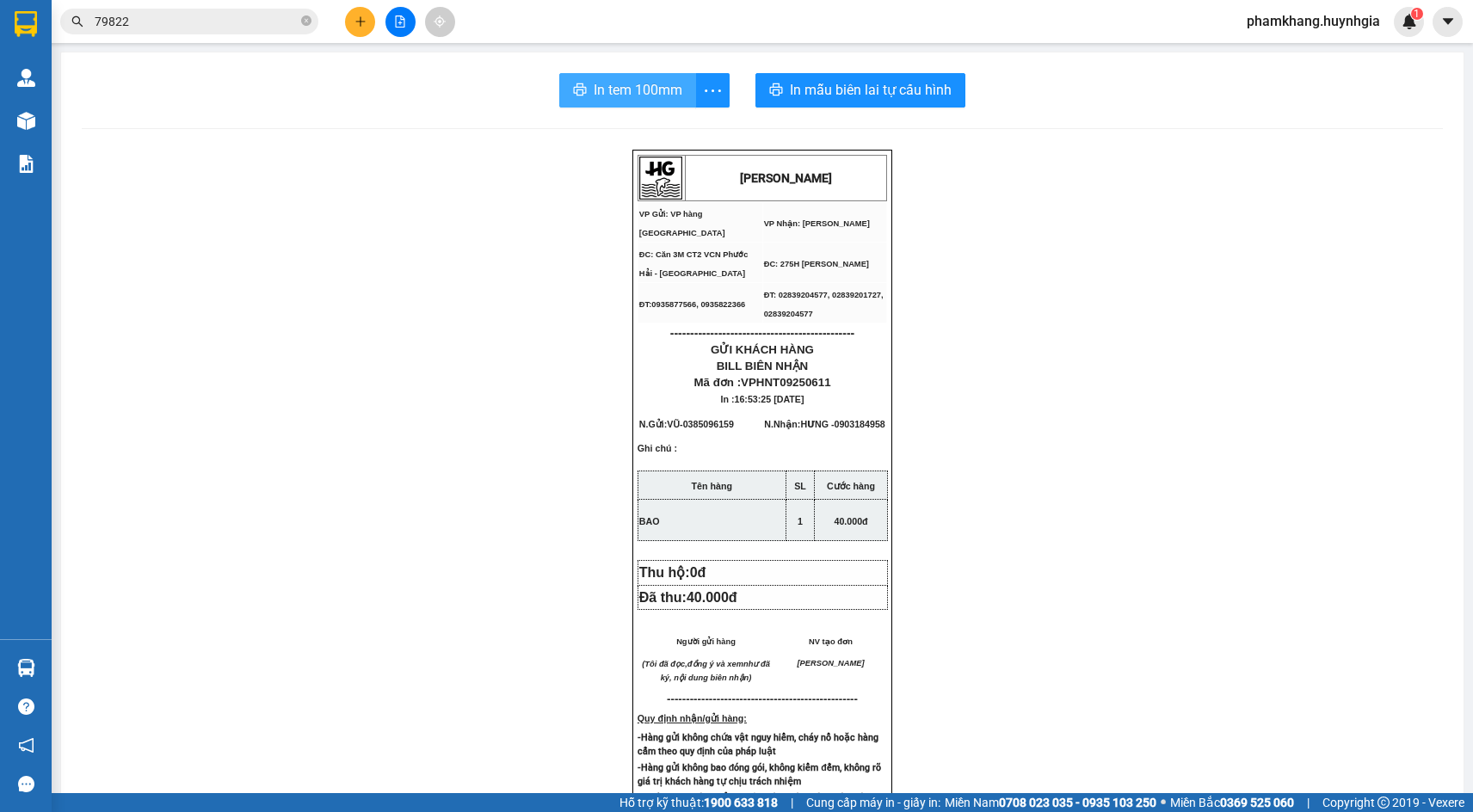
click at [650, 90] on span "In tem 100mm" at bounding box center [639, 89] width 89 height 21
click at [369, 19] on button at bounding box center [360, 21] width 30 height 30
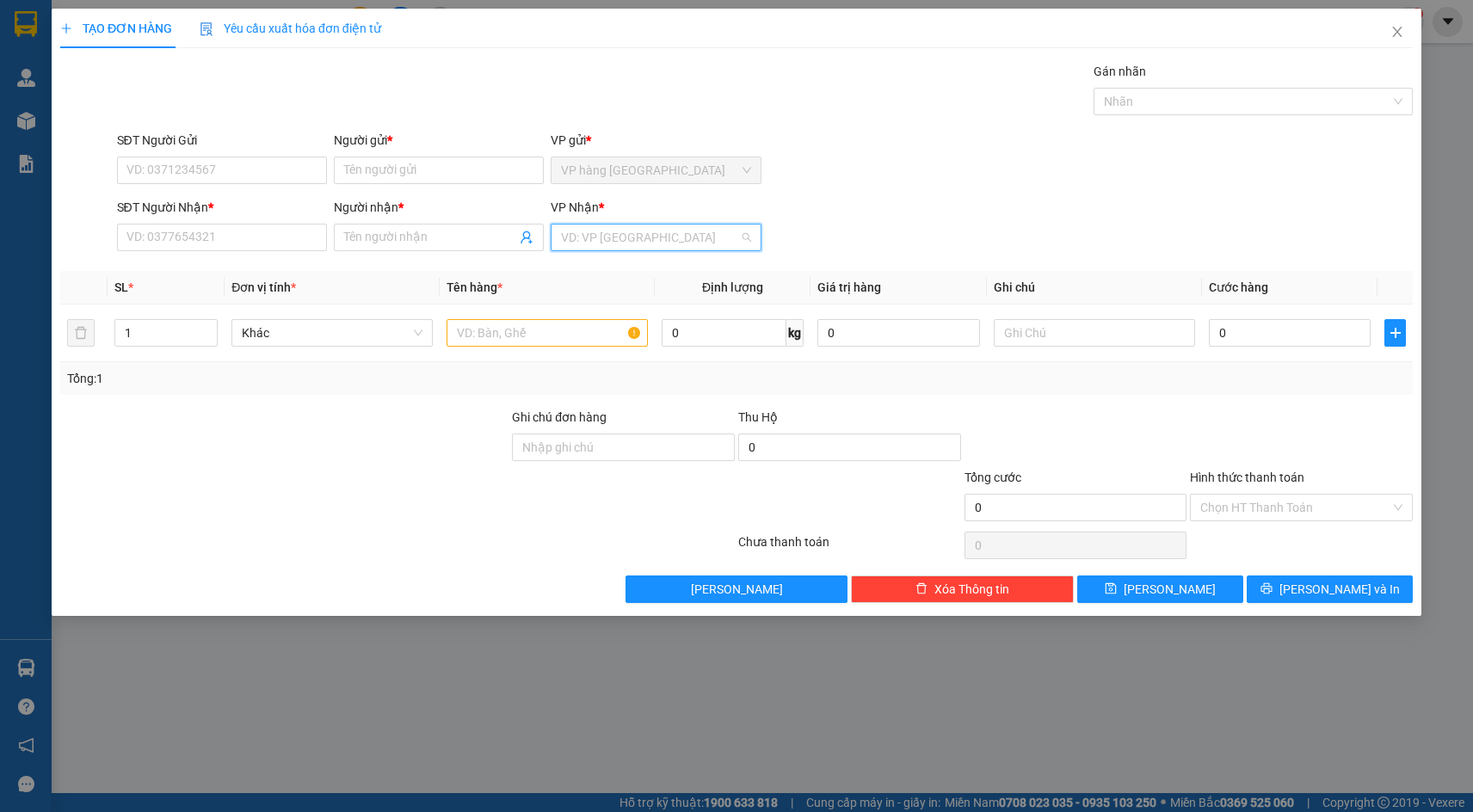
click at [598, 241] on input "search" at bounding box center [649, 237] width 177 height 26
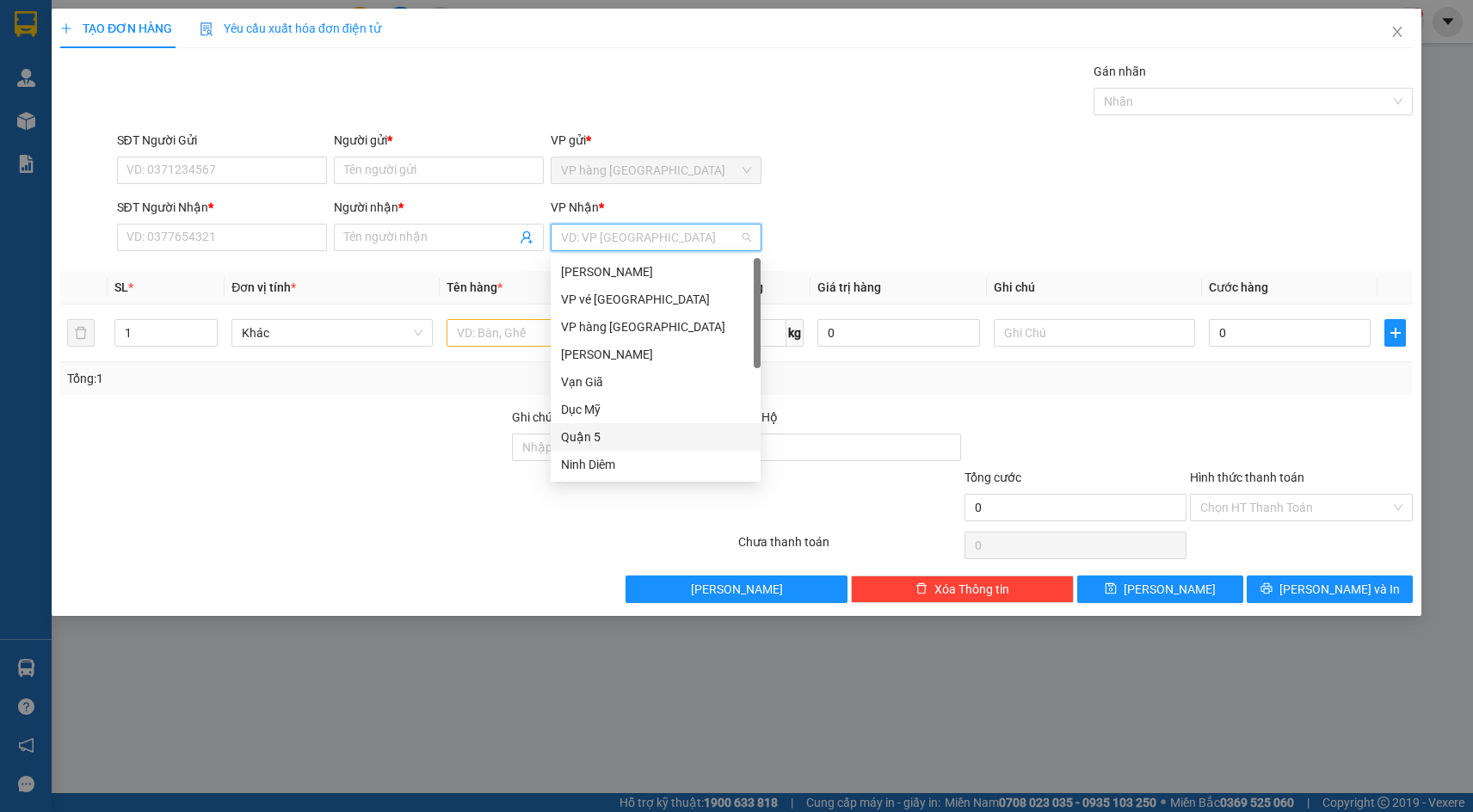
click at [590, 427] on div "Quận 5" at bounding box center [655, 437] width 189 height 19
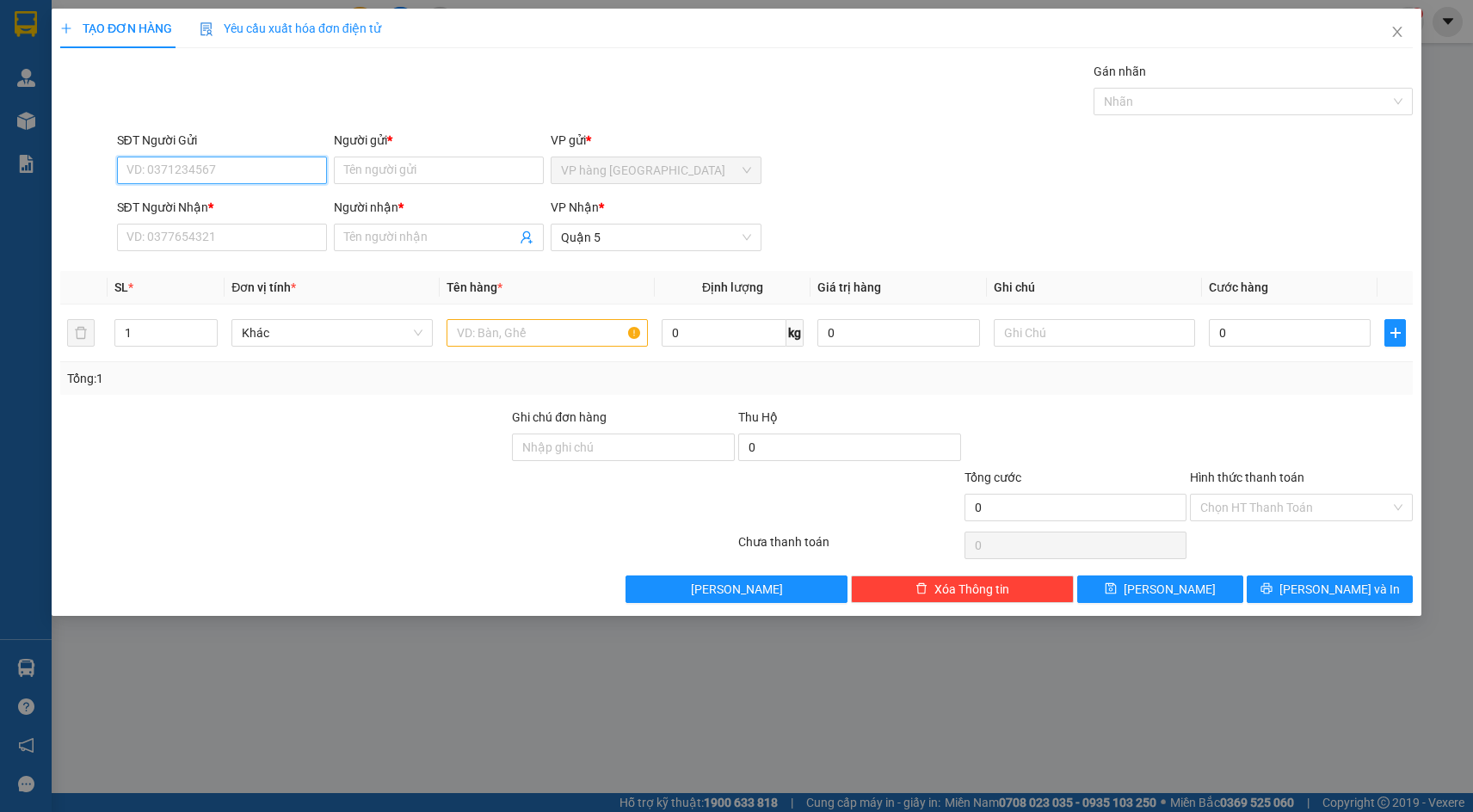
click at [259, 171] on input "SĐT Người Gửi" at bounding box center [222, 171] width 210 height 28
click at [278, 202] on div "0942347347 - TẤN" at bounding box center [222, 205] width 189 height 19
type input "0942347347"
type input "TẤN"
type input "0942347347"
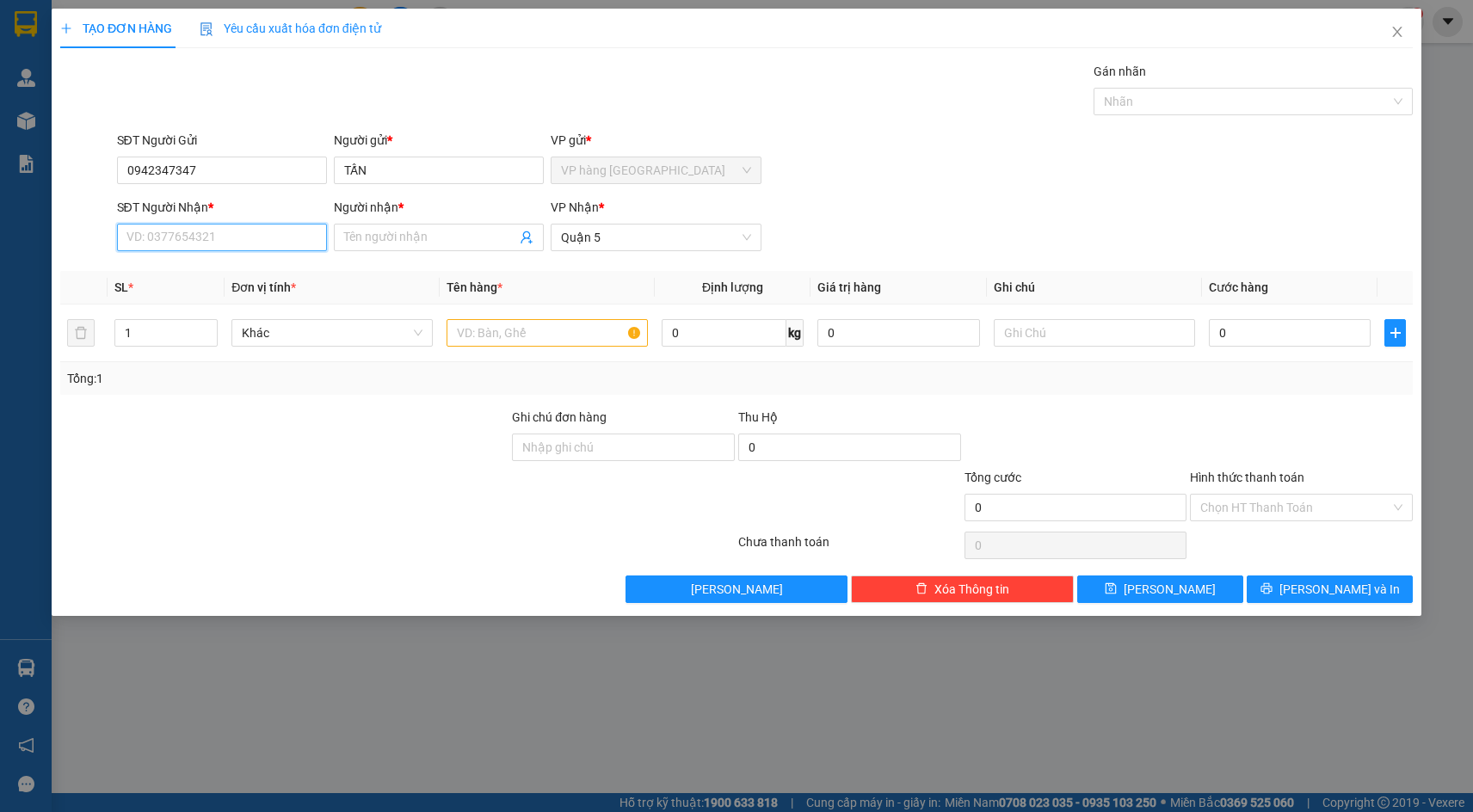
click at [266, 237] on input "SĐT Người Nhận *" at bounding box center [222, 237] width 210 height 28
click at [251, 271] on div "0705897788 - TÍN" at bounding box center [222, 272] width 189 height 19
type input "0705897788"
type input "TÍN"
click at [489, 329] on input "text" at bounding box center [547, 333] width 201 height 28
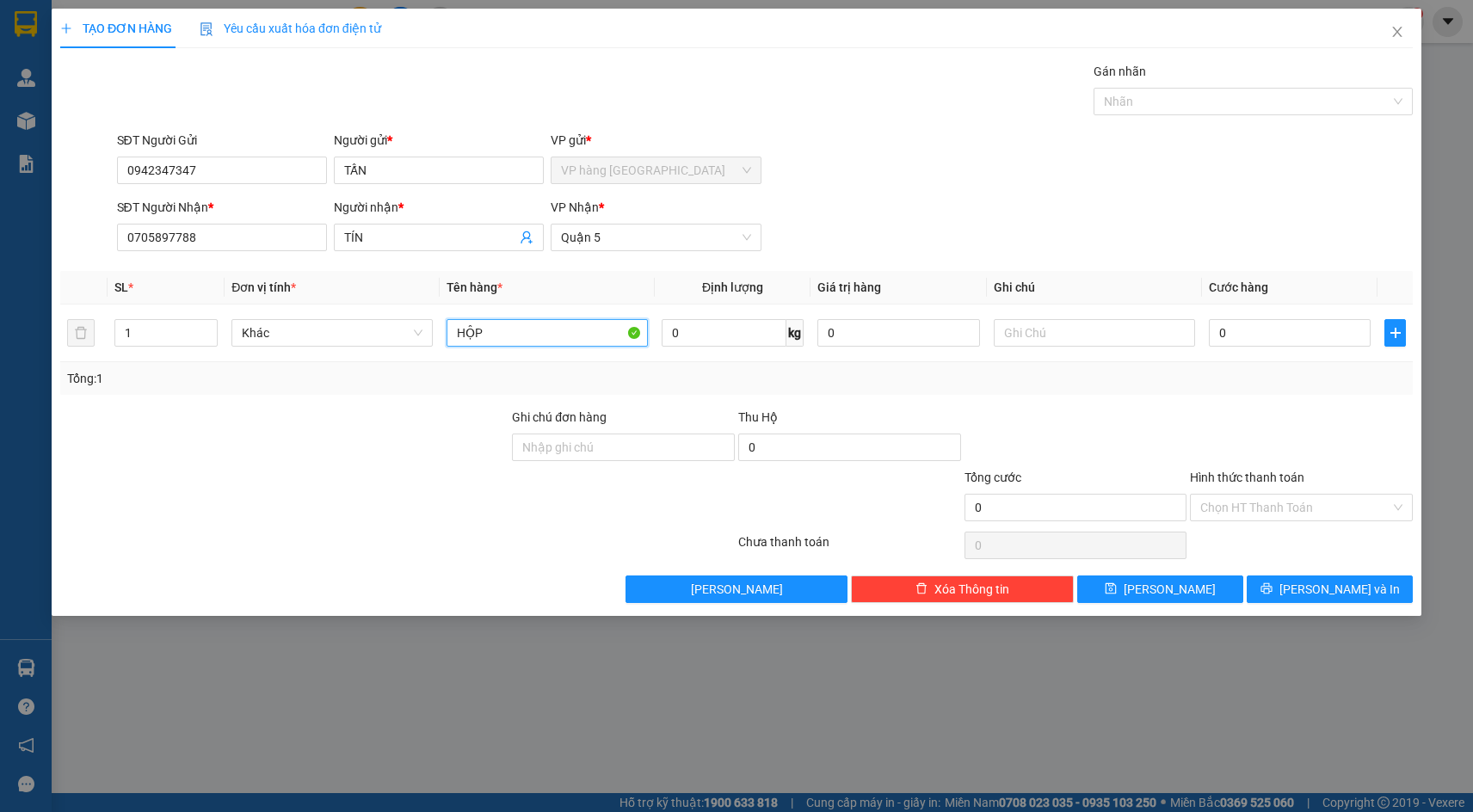
type input "HỘP"
type input "2"
type input "20"
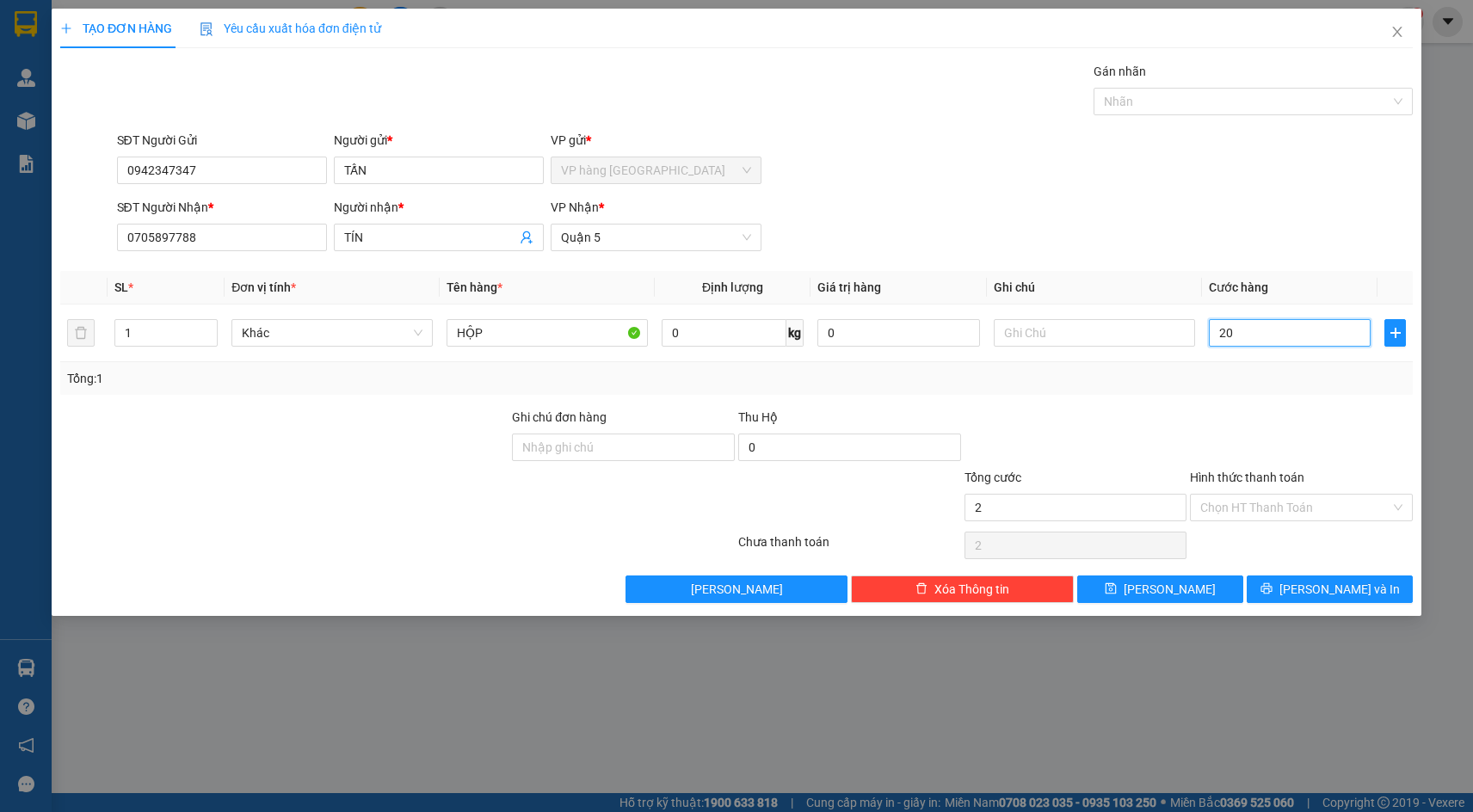
type input "20"
click at [1245, 341] on input "20" at bounding box center [1289, 333] width 162 height 28
type input "30"
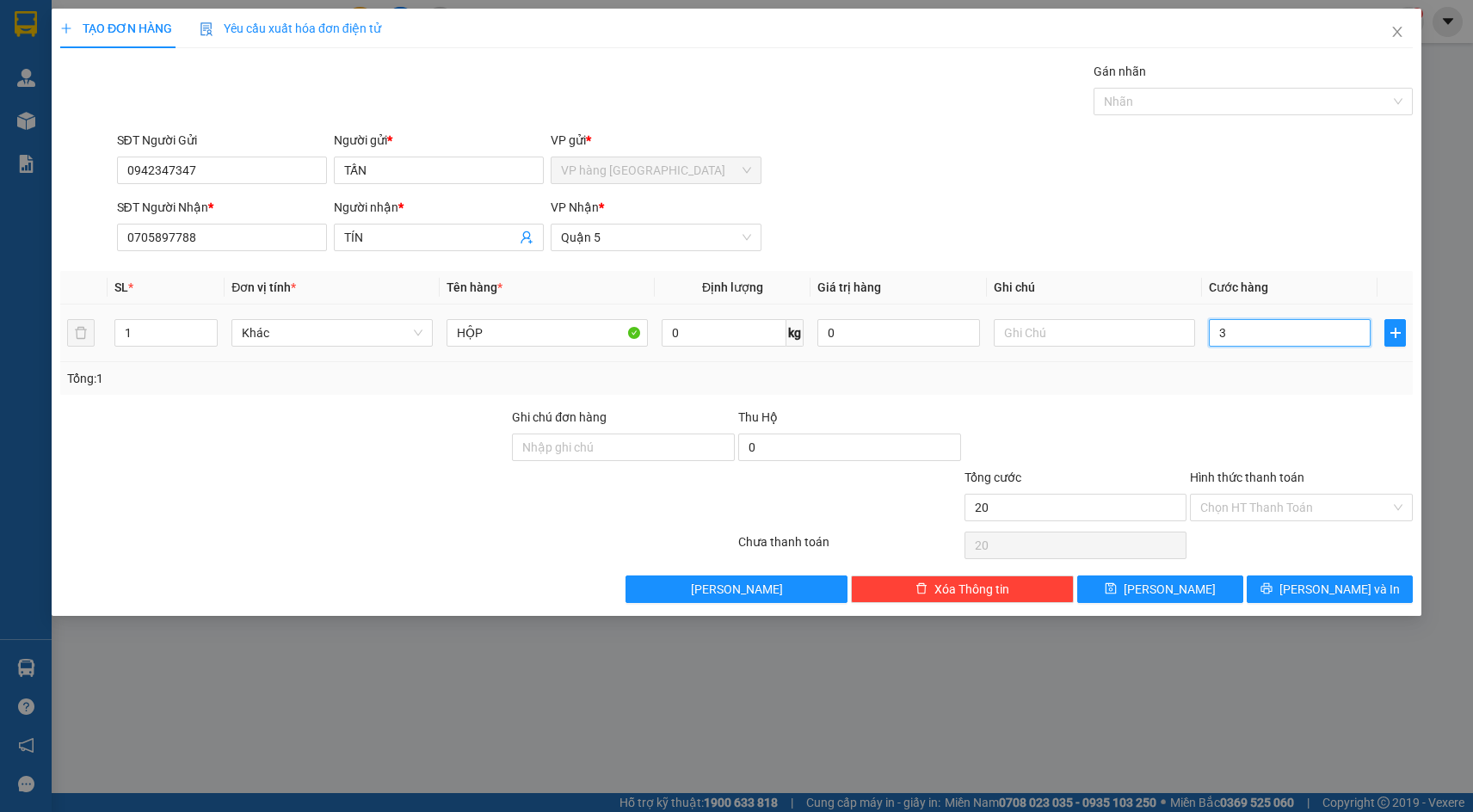
type input "30"
click at [1281, 237] on div "SĐT Người Nhận * 0705897788 Người nhận * TÍN VP Nhận * Quận 5" at bounding box center [766, 228] width 1303 height 60
drag, startPoint x: 1275, startPoint y: 499, endPoint x: 1267, endPoint y: 552, distance: 53.6
click at [1275, 500] on input "Hình thức thanh toán" at bounding box center [1295, 508] width 190 height 26
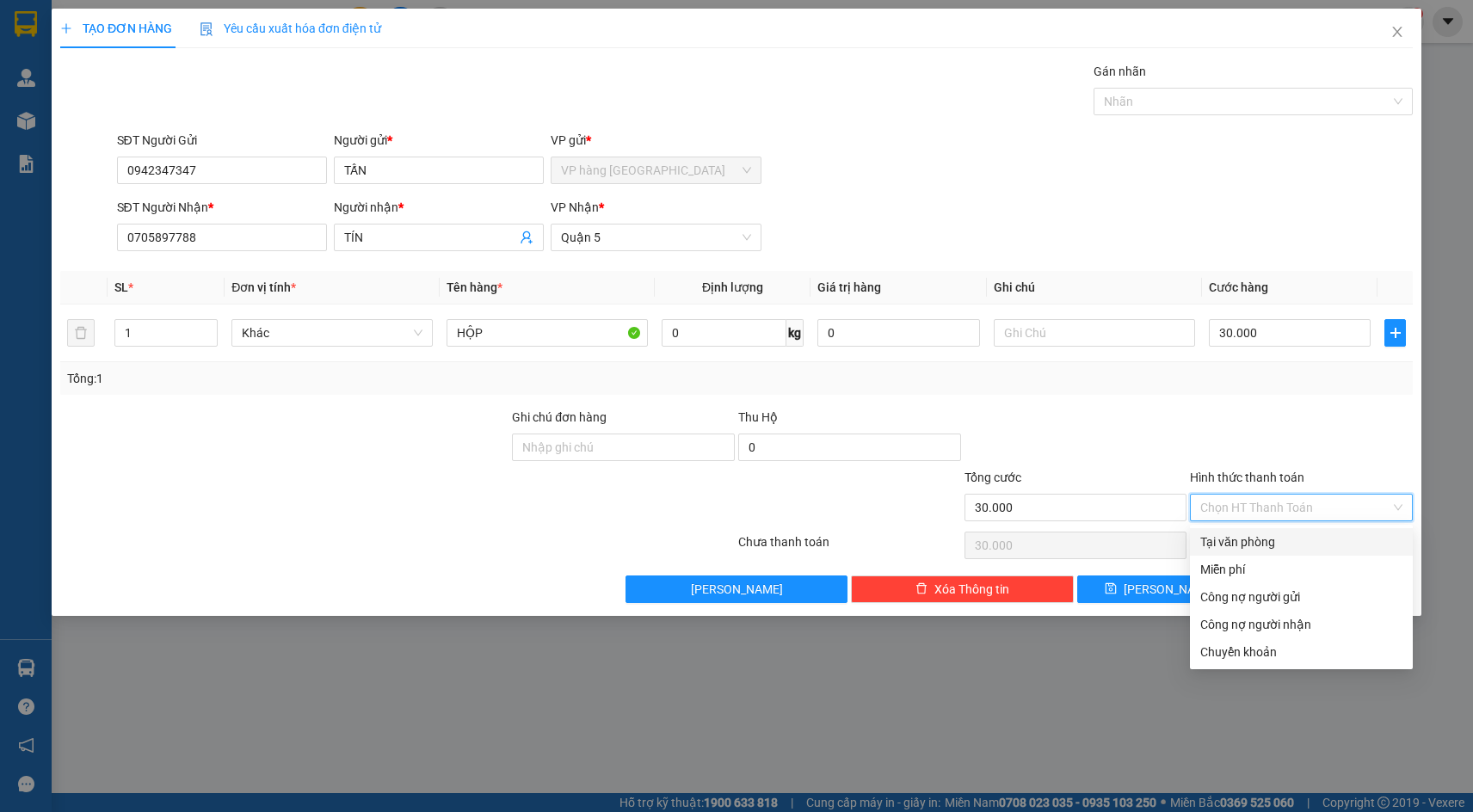
click at [1266, 547] on div "Tại văn phòng" at bounding box center [1302, 542] width 202 height 19
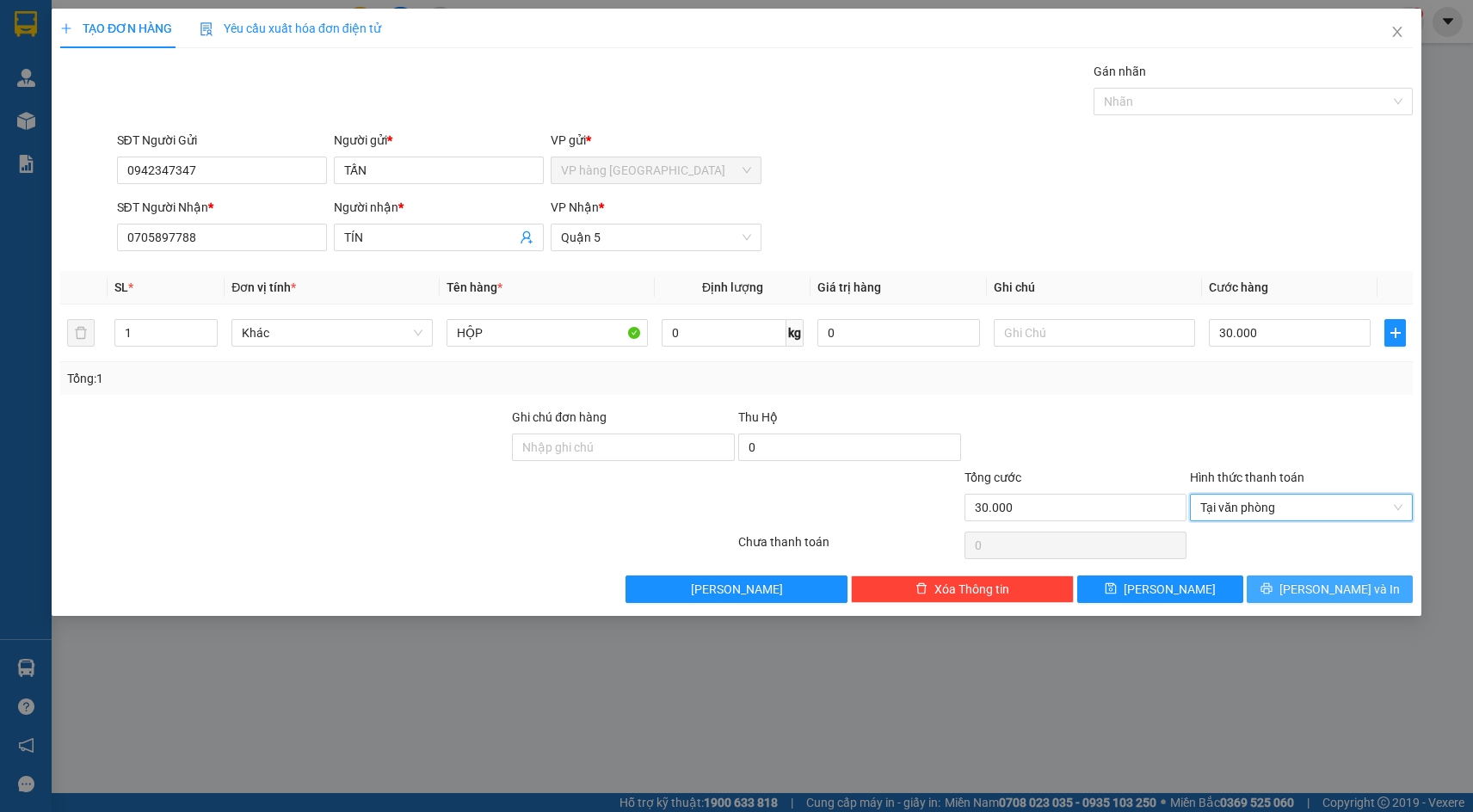
click at [1316, 576] on button "[PERSON_NAME] và In" at bounding box center [1329, 590] width 166 height 28
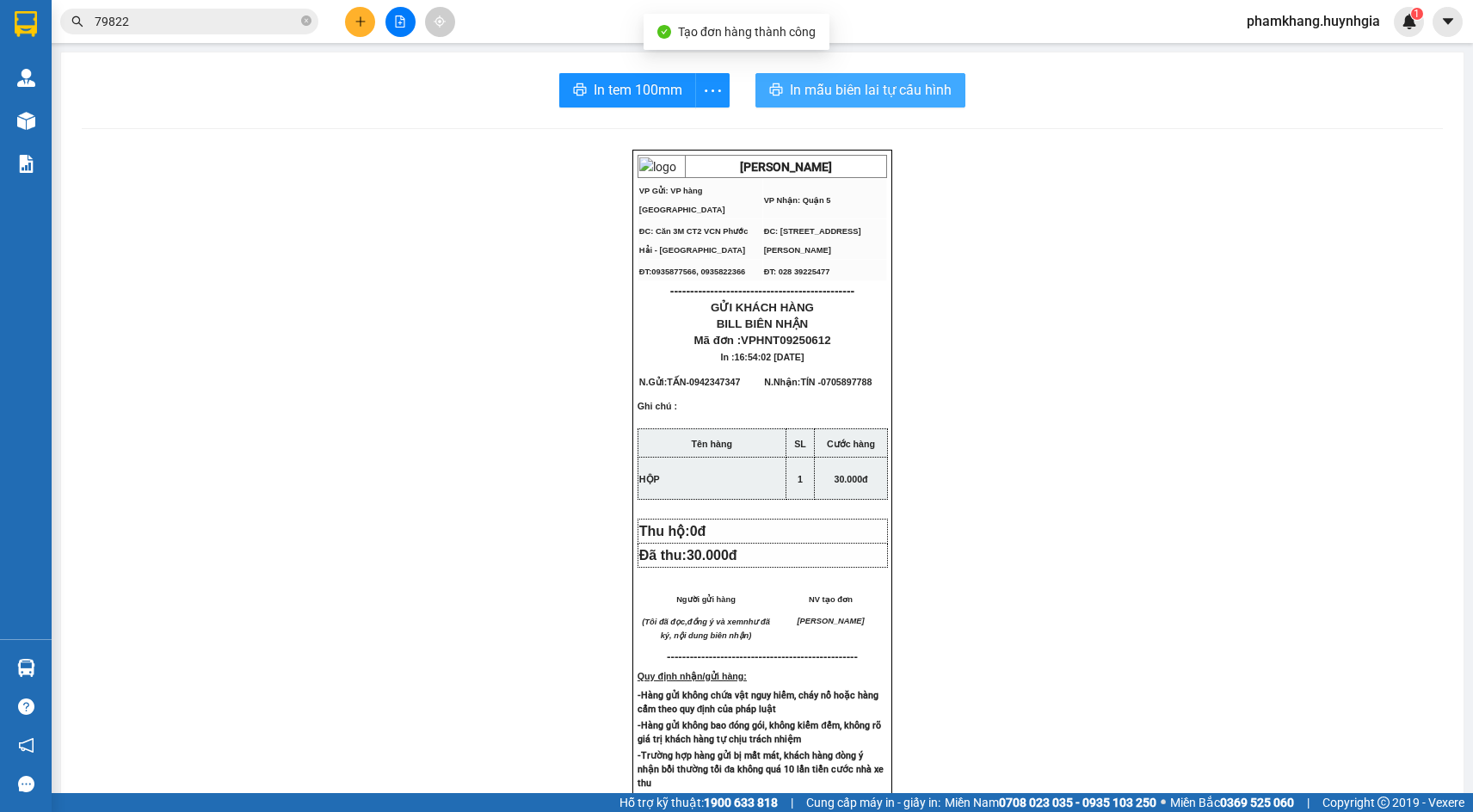
click at [812, 97] on span "In mẫu biên lai tự cấu hình" at bounding box center [870, 89] width 162 height 21
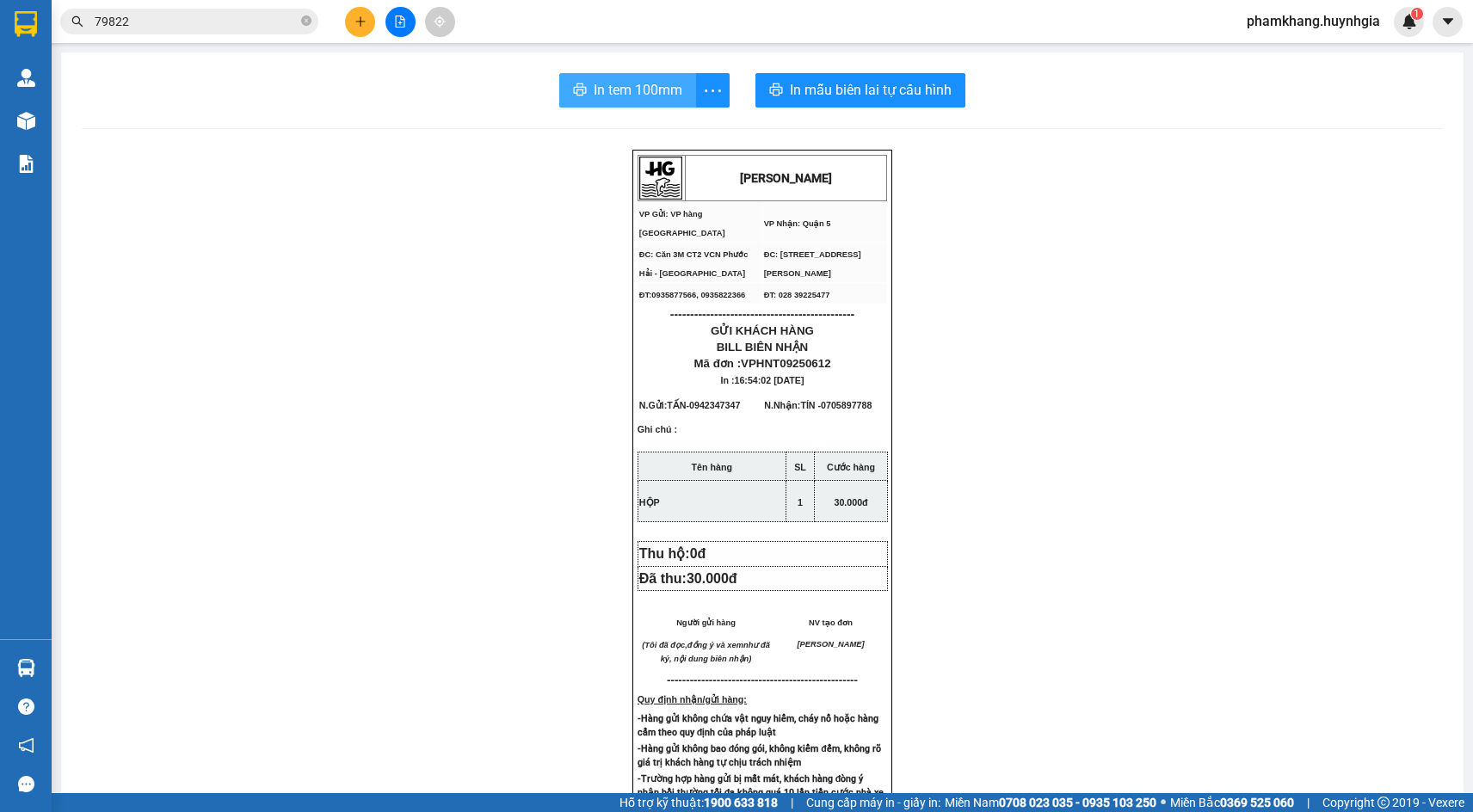
click at [673, 106] on button "In tem 100mm" at bounding box center [628, 90] width 137 height 34
click at [1263, 362] on div "HUỲNH GIA VP Gửi: VP hàng Nha Trang VP Nhận: Quận 5 ĐC: Căn 3M CT2 VCN Phước …" at bounding box center [762, 734] width 1362 height 1169
click at [1190, 638] on div "HUỲNH GIA VP Gửi: VP hàng Nha Trang VP Nhận: Quận 5 ĐC: Căn 3M CT2 VCN Phước …" at bounding box center [762, 734] width 1362 height 1169
click at [1278, 439] on div "HUỲNH GIA VP Gửi: VP hàng Nha Trang VP Nhận: Quận 5 ĐC: Căn 3M CT2 VCN Phước …" at bounding box center [762, 734] width 1362 height 1169
click at [1230, 438] on div "HUỲNH GIA VP Gửi: VP hàng Nha Trang VP Nhận: Quận 5 ĐC: Căn 3M CT2 VCN Phước …" at bounding box center [762, 734] width 1362 height 1169
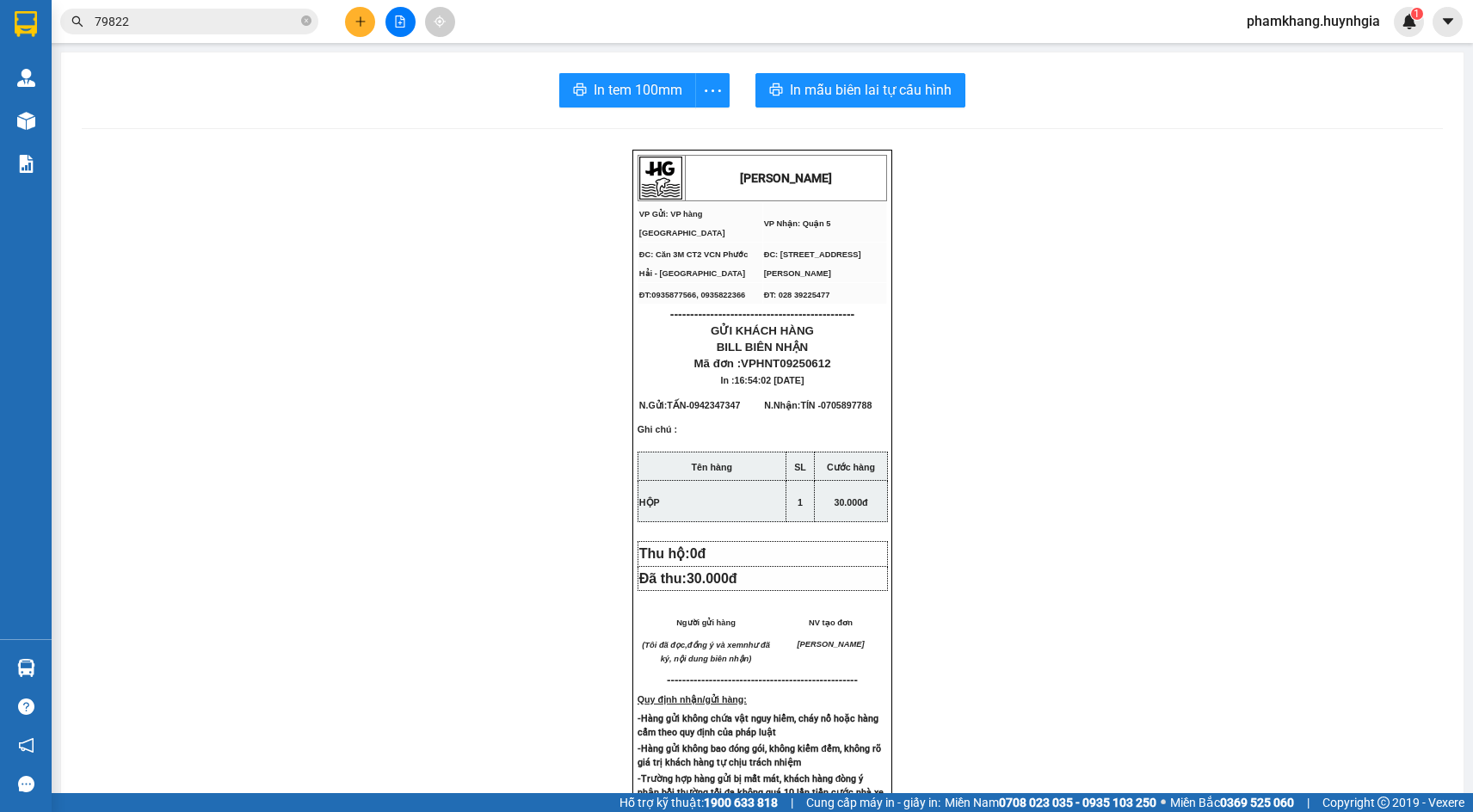
click at [998, 405] on div "HUỲNH GIA VP Gửi: VP hàng Nha Trang VP Nhận: Quận 5 ĐC: Căn 3M CT2 VCN Phước …" at bounding box center [762, 734] width 1362 height 1169
click at [1187, 389] on div "HUỲNH GIA VP Gửi: VP hàng Nha Trang VP Nhận: Quận 5 ĐC: Căn 3M CT2 VCN Phước …" at bounding box center [762, 734] width 1362 height 1169
click at [367, 21] on button at bounding box center [360, 21] width 30 height 30
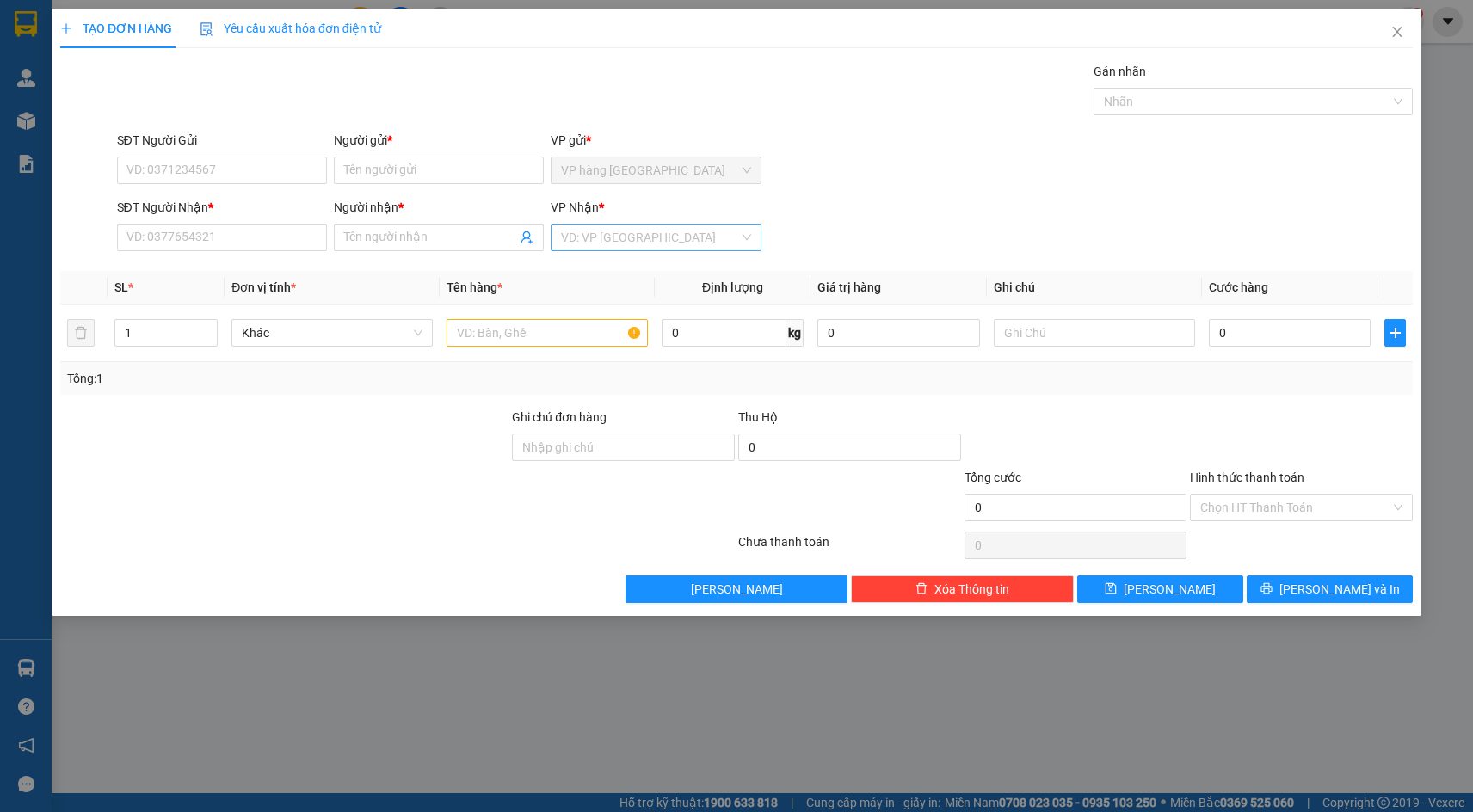
click at [607, 247] on input "search" at bounding box center [649, 237] width 177 height 26
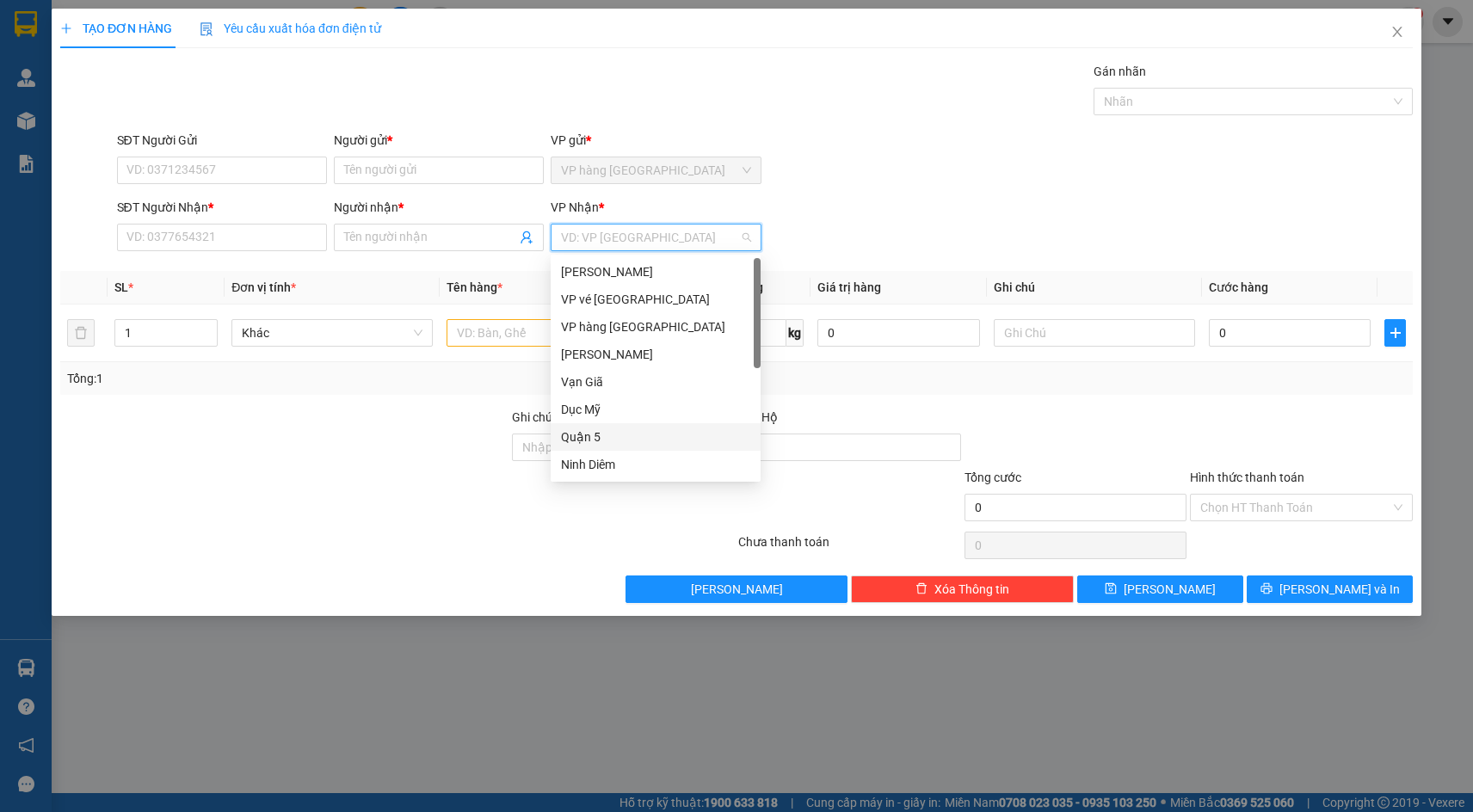
click at [614, 430] on div "Quận 5" at bounding box center [655, 437] width 189 height 19
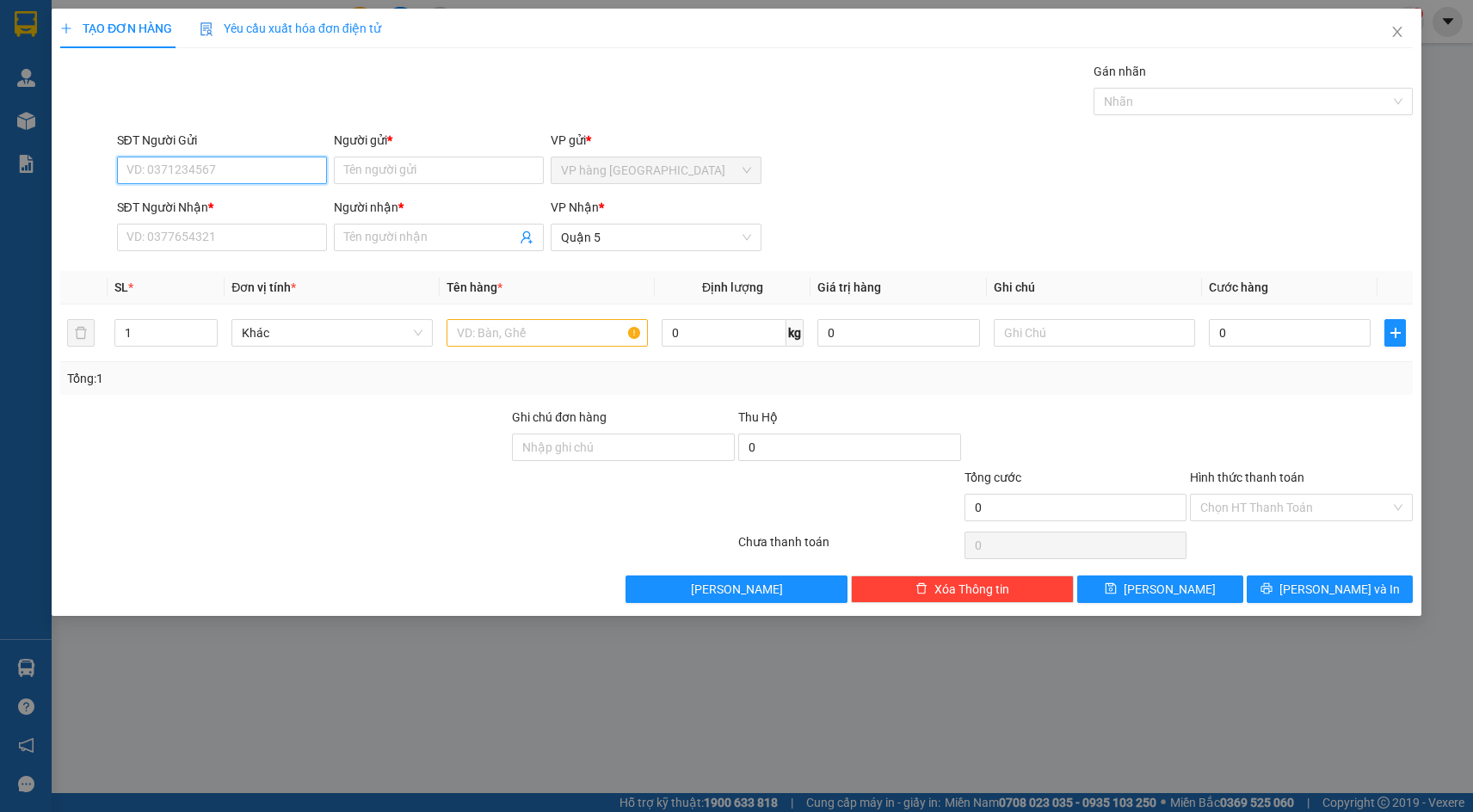
click at [276, 173] on input "SĐT Người Gửi" at bounding box center [222, 171] width 210 height 28
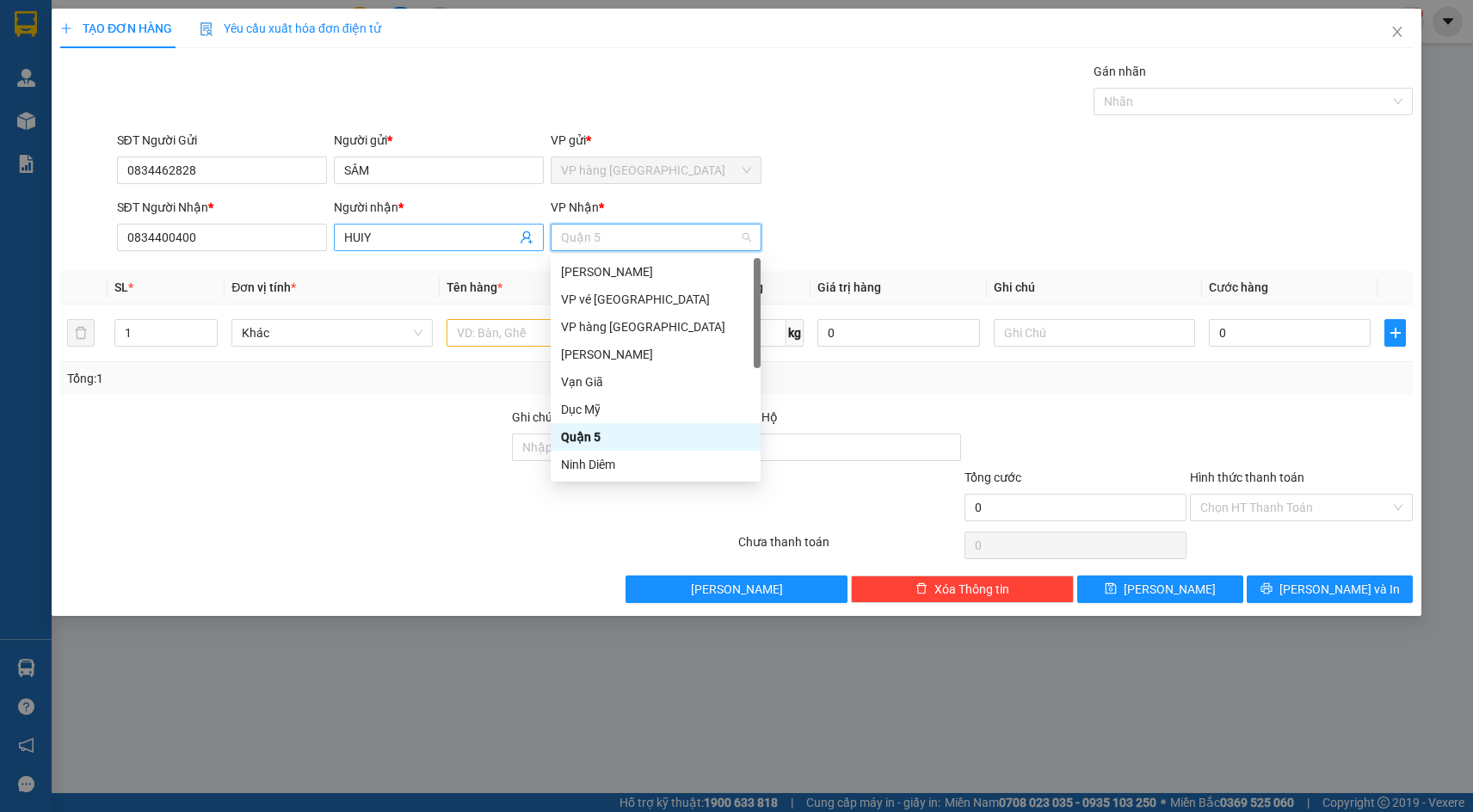
click at [367, 237] on input "HUIY" at bounding box center [430, 237] width 172 height 19
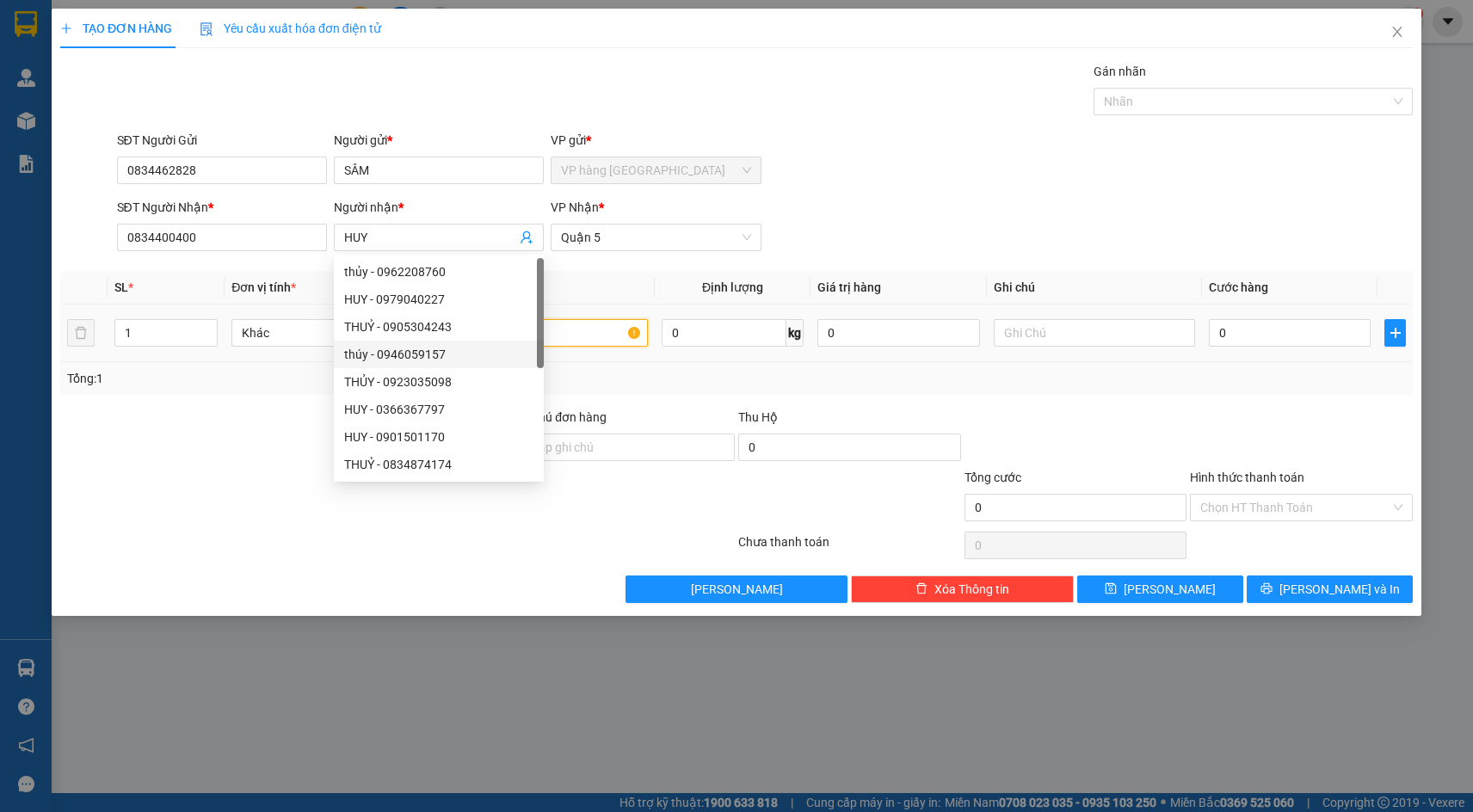
click at [619, 329] on input "text" at bounding box center [547, 333] width 201 height 28
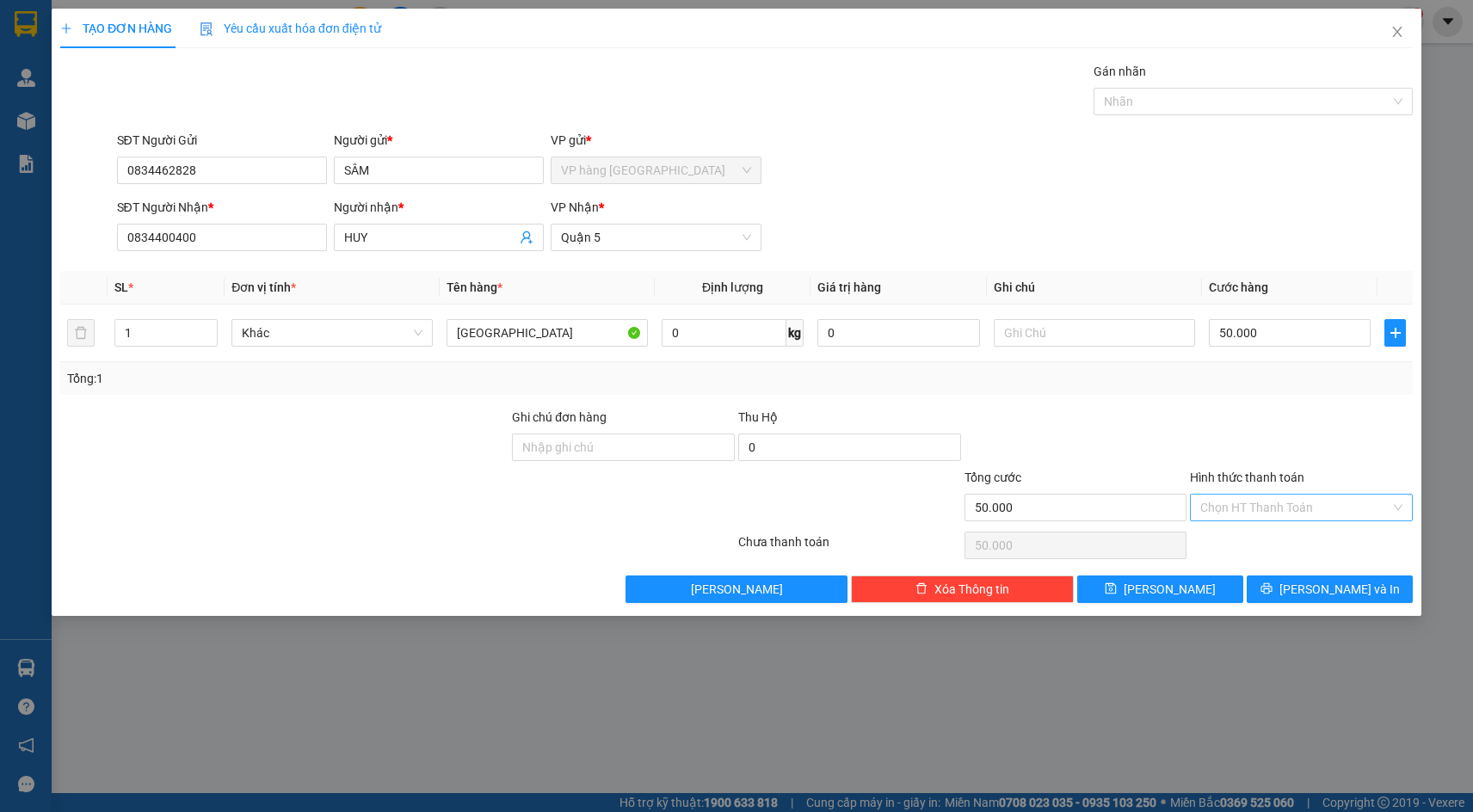
click at [1281, 504] on input "Hình thức thanh toán" at bounding box center [1295, 508] width 190 height 26
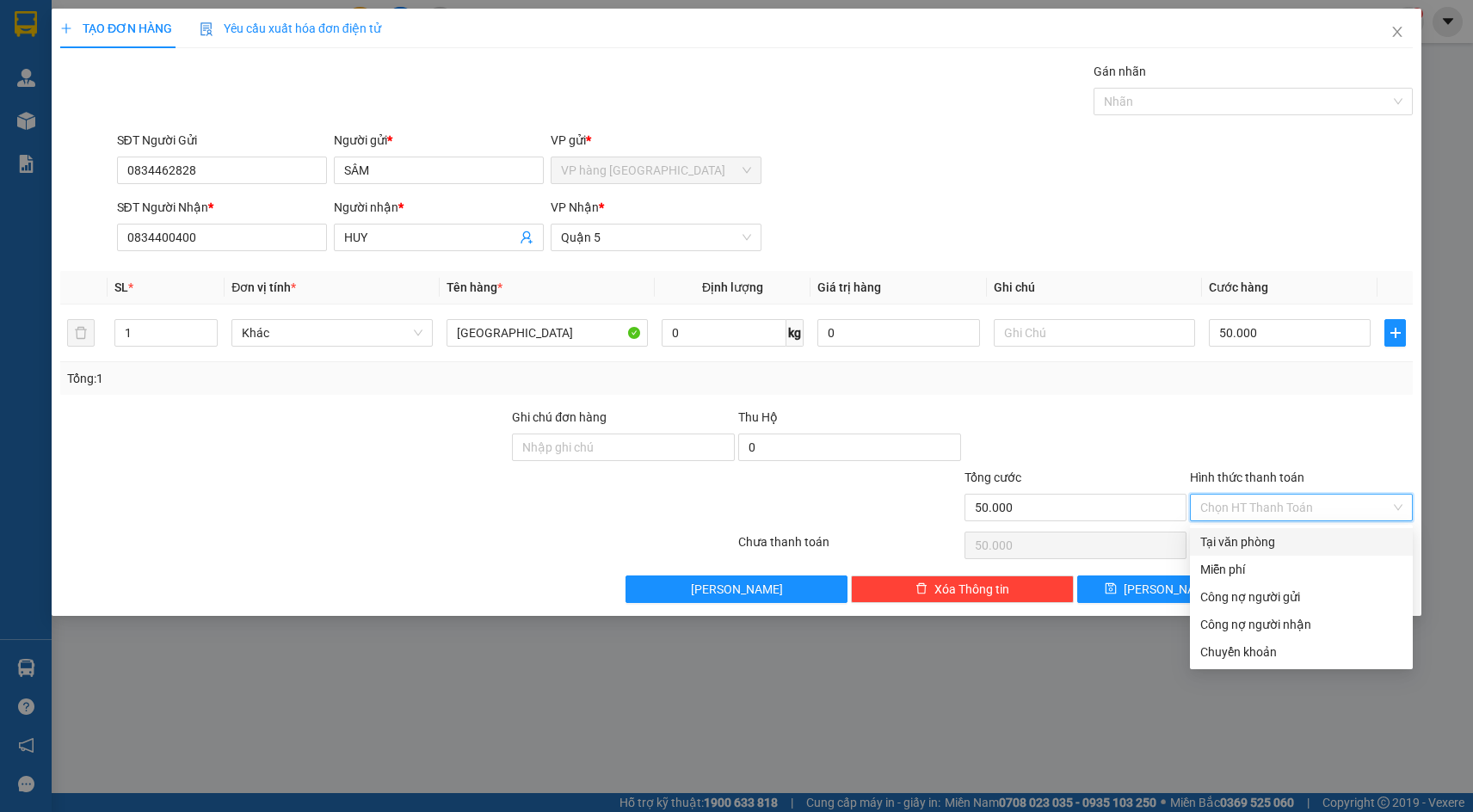
click at [1287, 540] on div "Tại văn phòng" at bounding box center [1302, 542] width 202 height 19
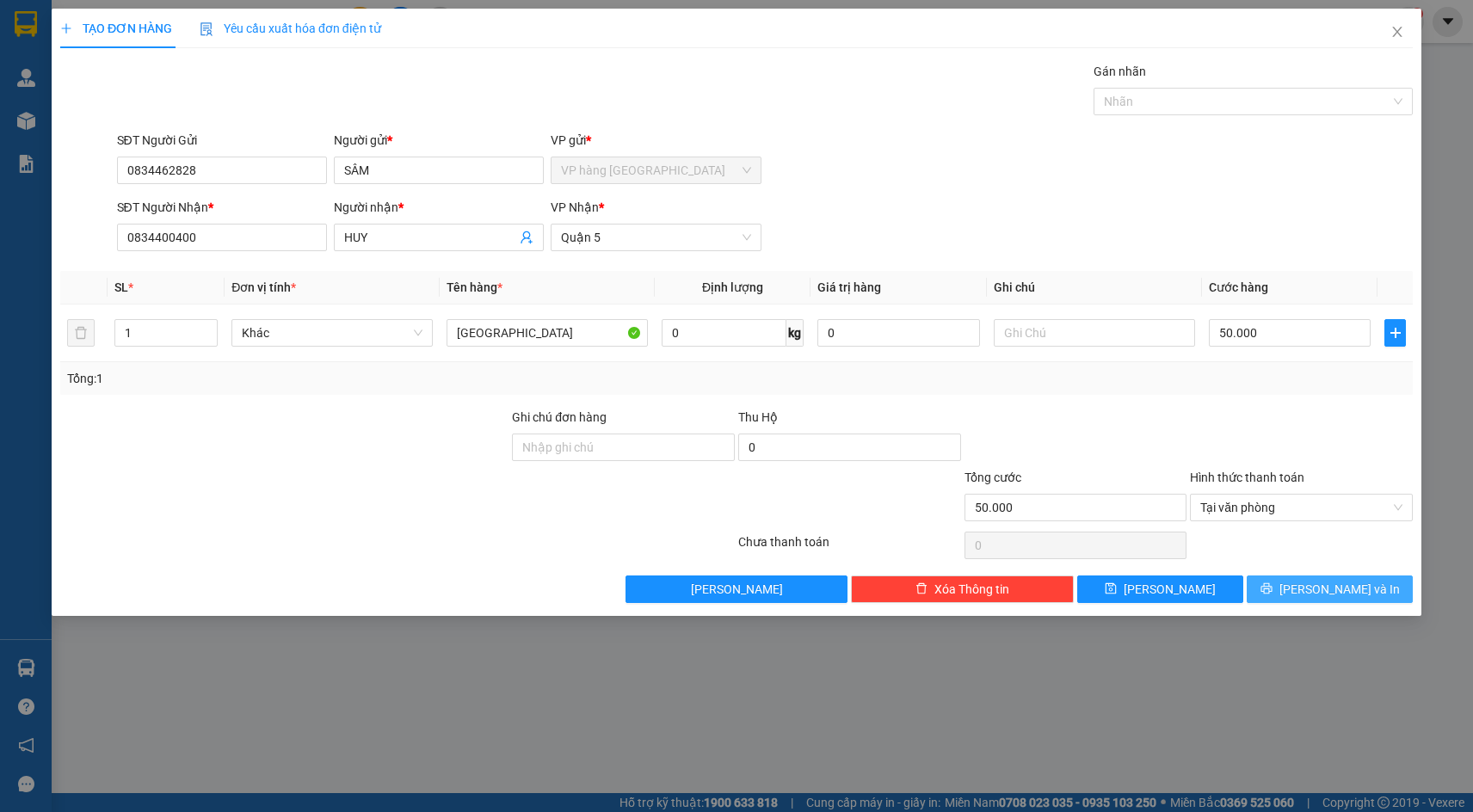
click at [1305, 601] on button "[PERSON_NAME] và In" at bounding box center [1329, 590] width 166 height 28
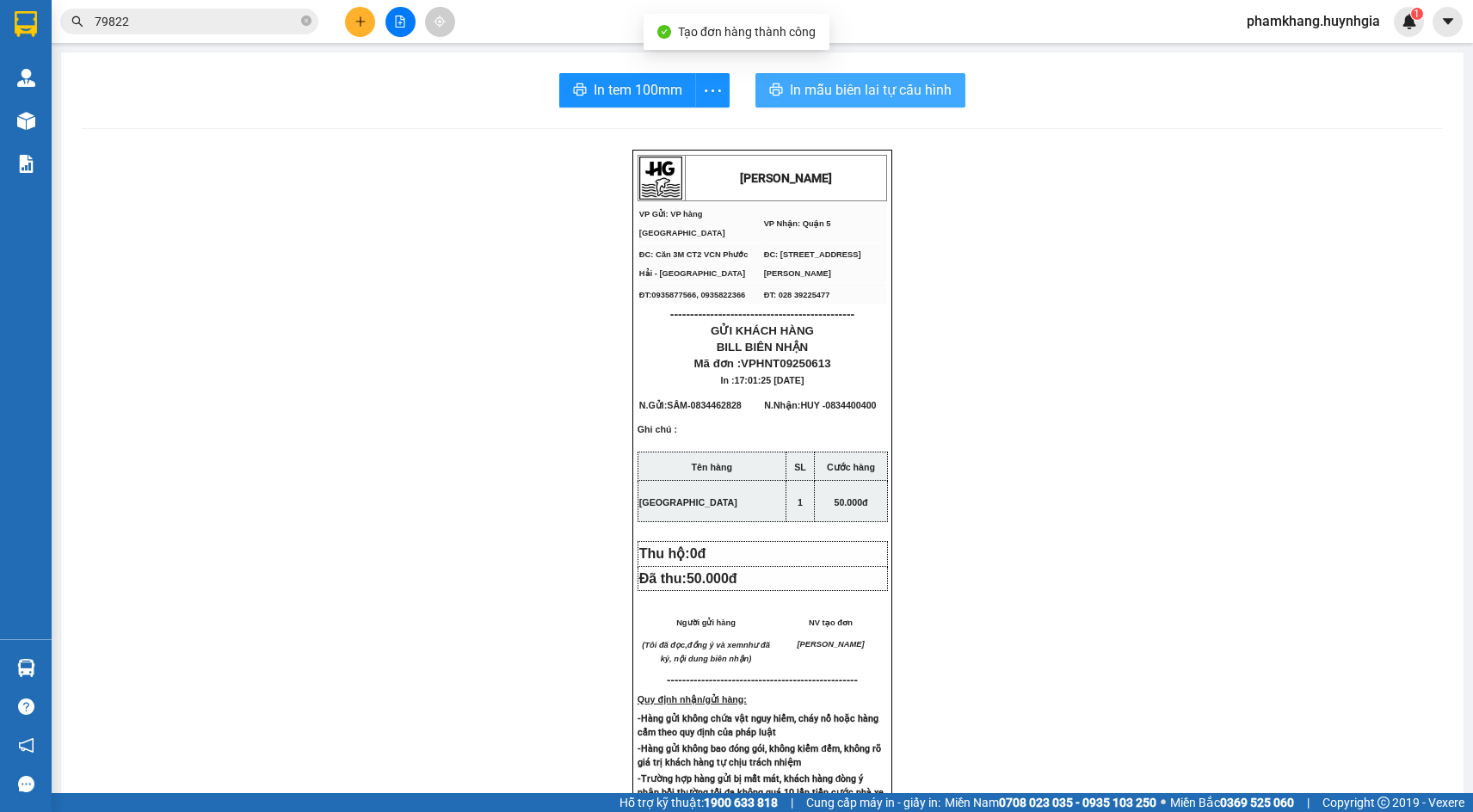
click at [911, 95] on span "In mẫu biên lai tự cấu hình" at bounding box center [870, 89] width 162 height 21
click at [1050, 501] on div "HUỲNH GIA VP Gửi: VP hàng Nha Trang VP Nhận: Quận 5 ĐC: Căn 3M CT2 VCN Phước …" at bounding box center [762, 734] width 1362 height 1169
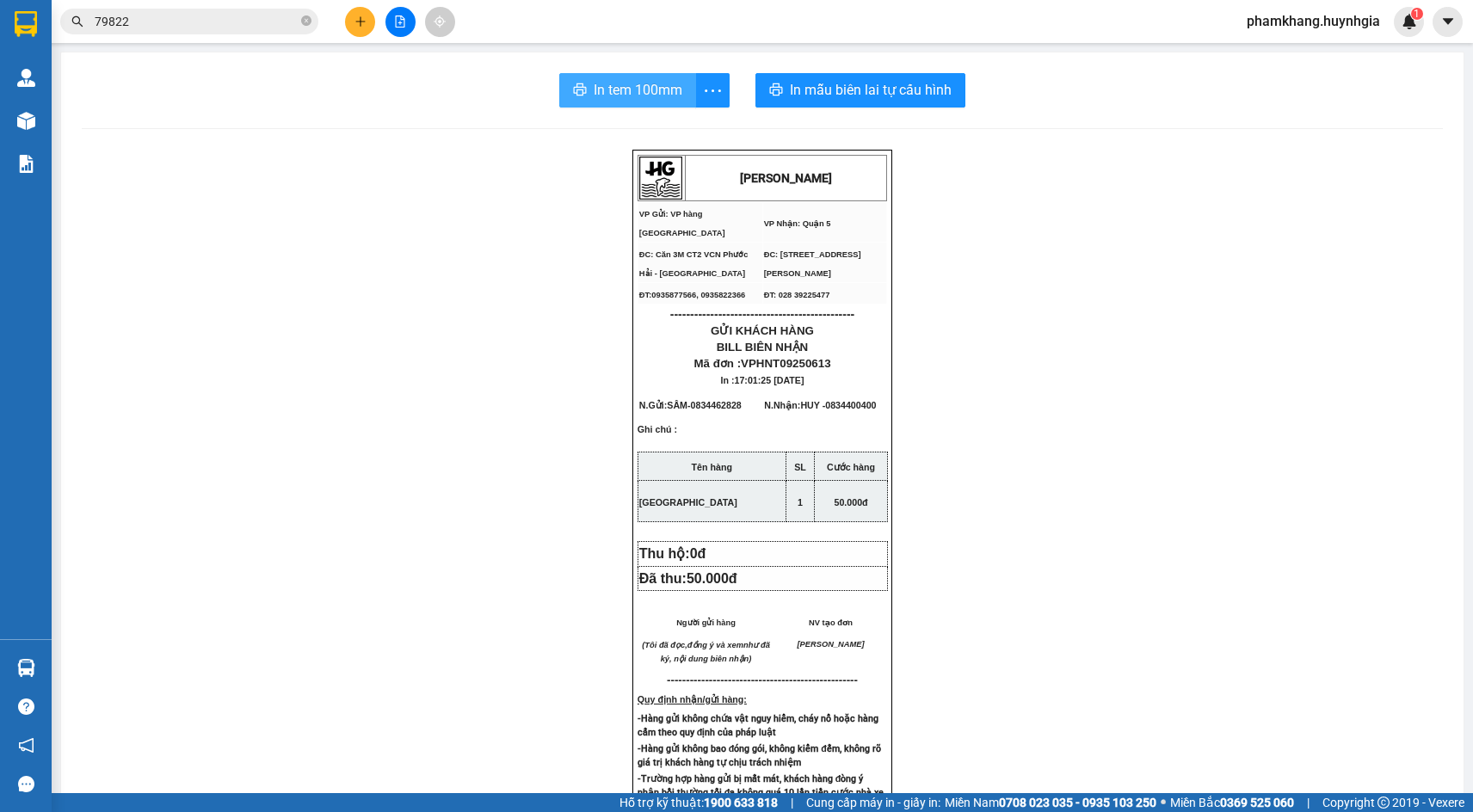
click at [581, 90] on button "In tem 100mm" at bounding box center [628, 90] width 137 height 34
click at [1138, 344] on div "HUỲNH GIA VP Gửi: VP hàng Nha Trang VP Nhận: Quận 5 ĐC: Căn 3M CT2 VCN Phước …" at bounding box center [762, 734] width 1362 height 1169
click at [1173, 298] on div "HUỲNH GIA VP Gửi: VP hàng Nha Trang VP Nhận: Quận 5 ĐC: Căn 3M CT2 VCN Phước …" at bounding box center [762, 734] width 1362 height 1169
click at [360, 19] on icon "plus" at bounding box center [361, 21] width 12 height 12
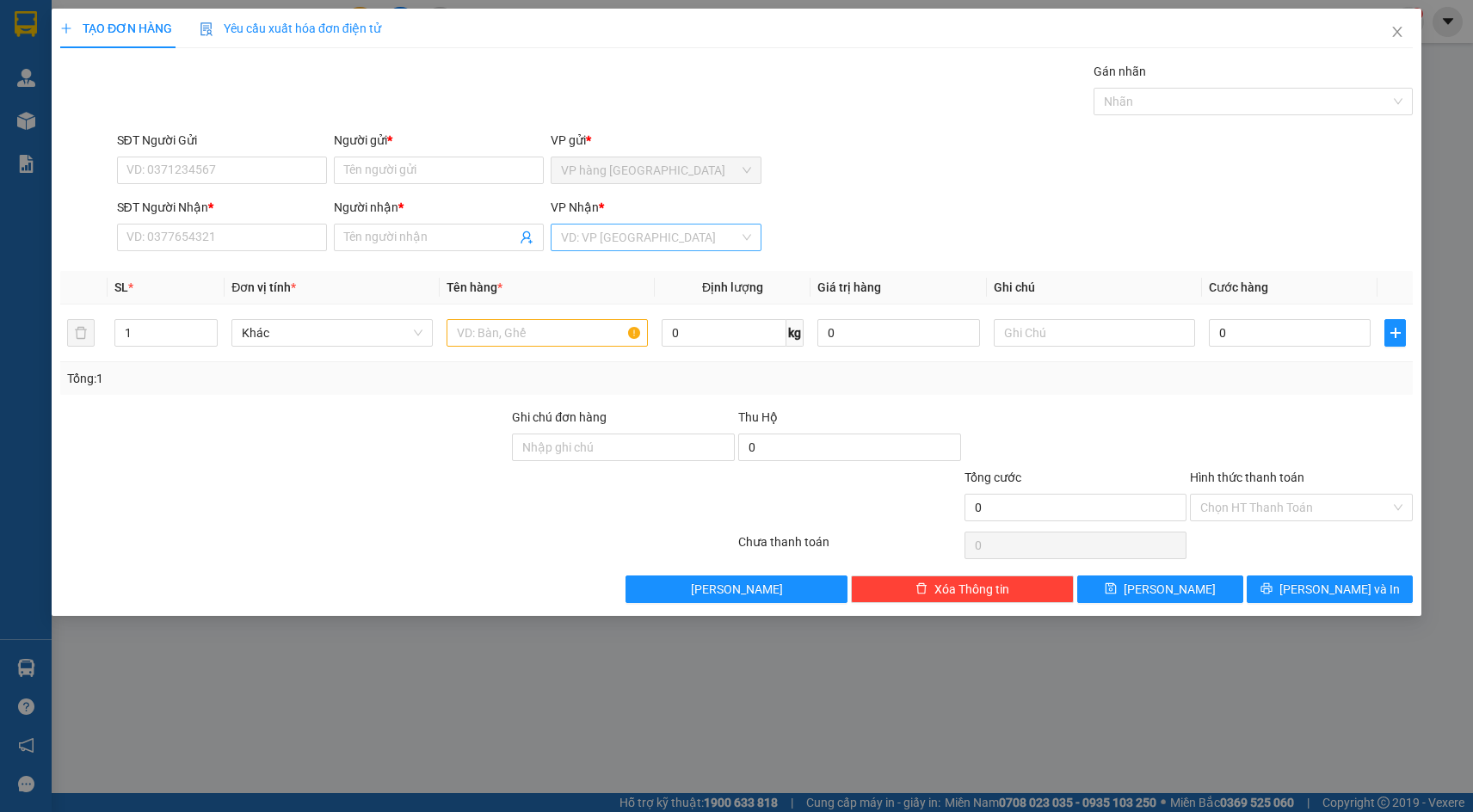
click at [634, 232] on input "search" at bounding box center [649, 237] width 177 height 26
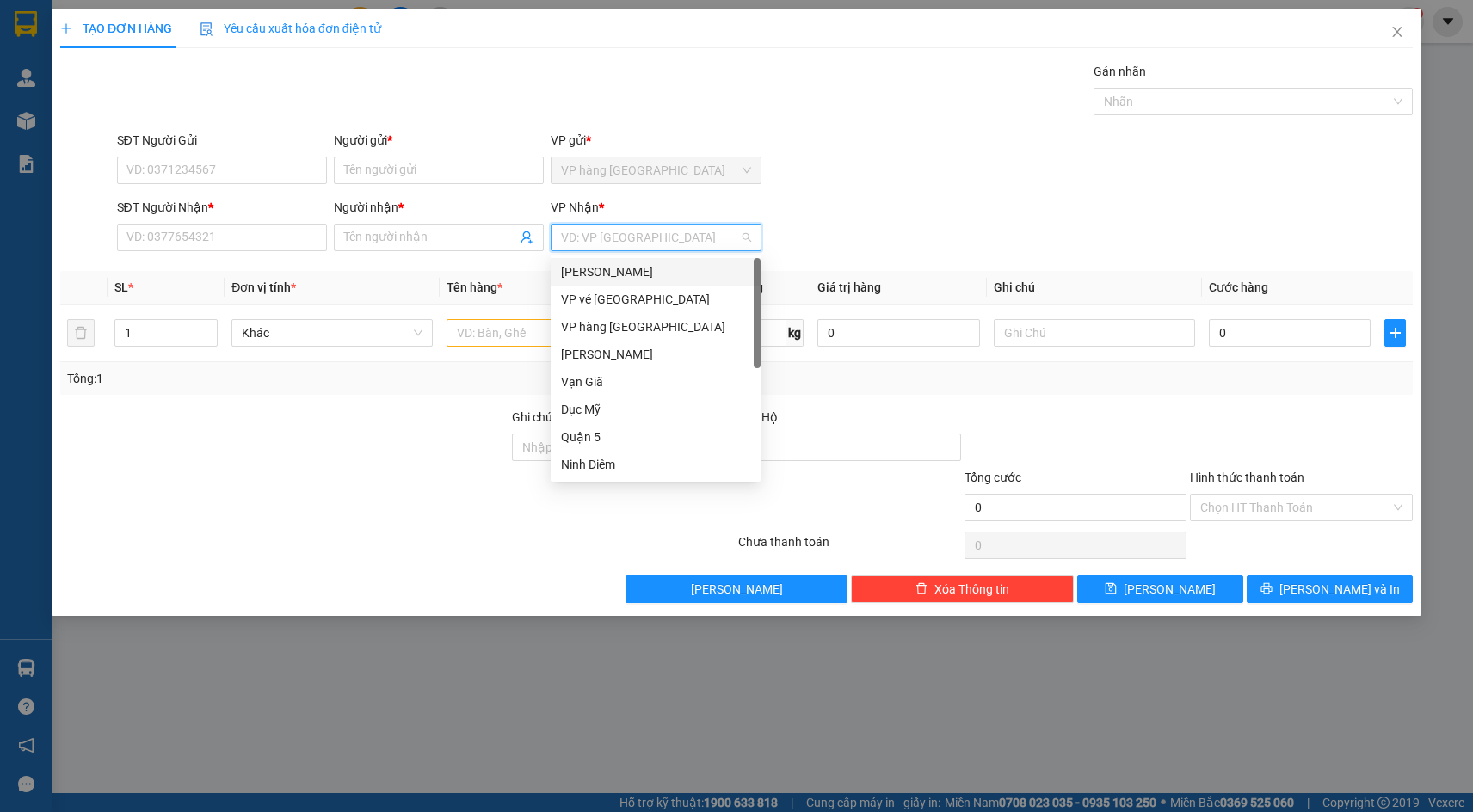
click at [625, 270] on div "[PERSON_NAME]" at bounding box center [655, 272] width 189 height 19
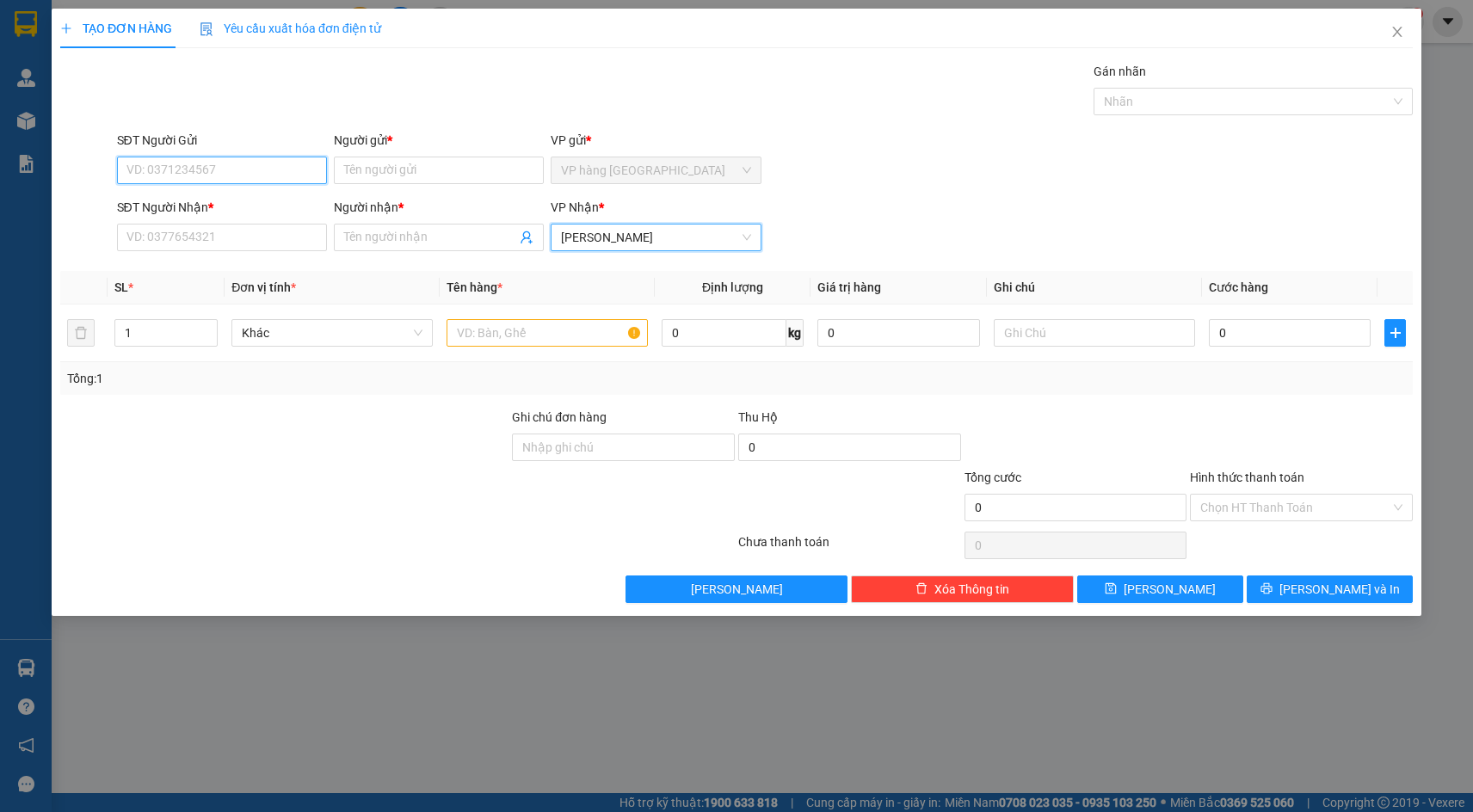
click at [273, 173] on input "SĐT Người Gửi" at bounding box center [222, 171] width 210 height 28
click at [252, 209] on div "0384290551 - XUÂN MỸ" at bounding box center [222, 205] width 189 height 19
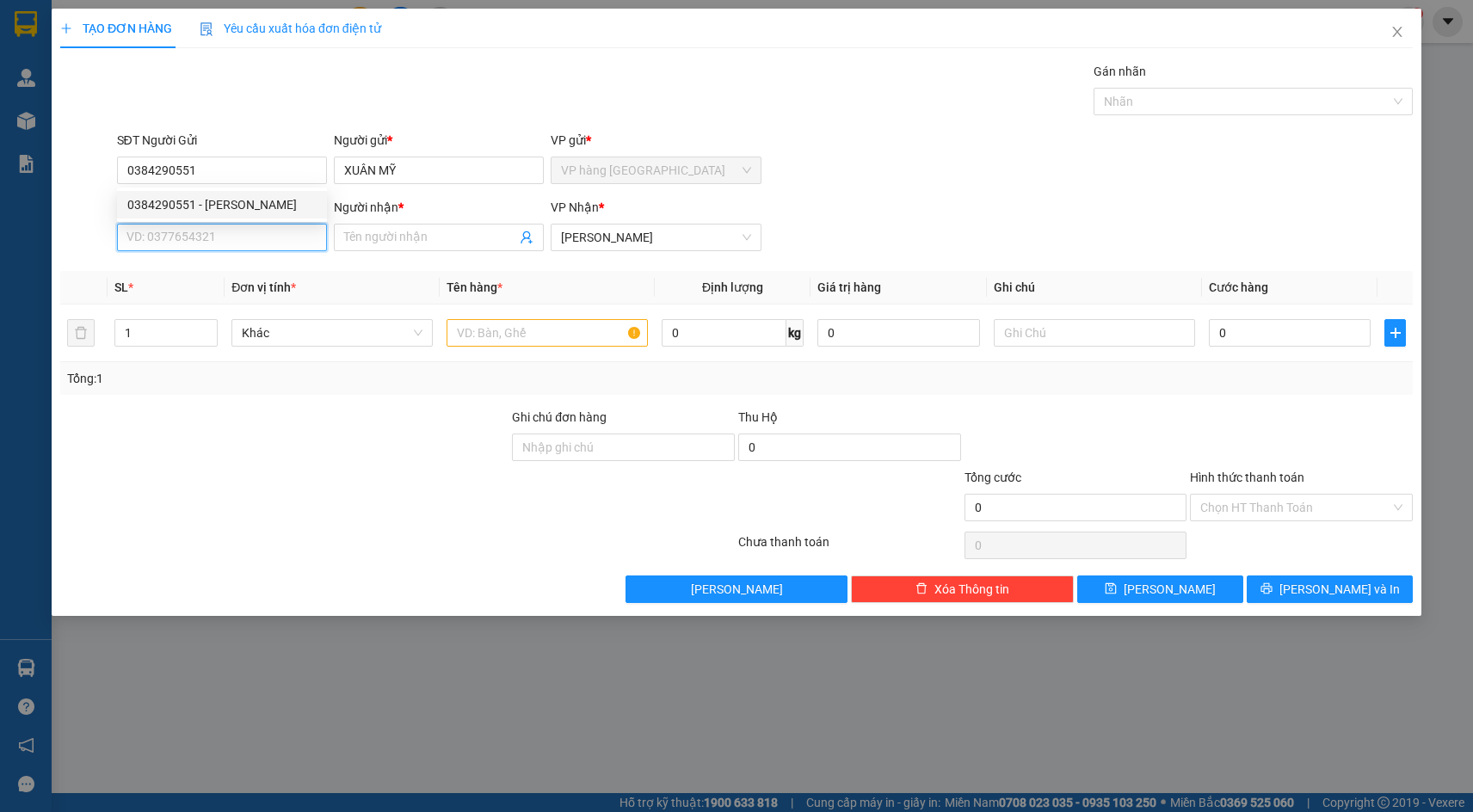
click at [264, 240] on input "SĐT Người Nhận *" at bounding box center [222, 237] width 210 height 28
click at [255, 263] on div "0347680511 - KHÁNH HOÀ" at bounding box center [223, 272] width 194 height 19
click at [550, 323] on input "text" at bounding box center [547, 333] width 201 height 28
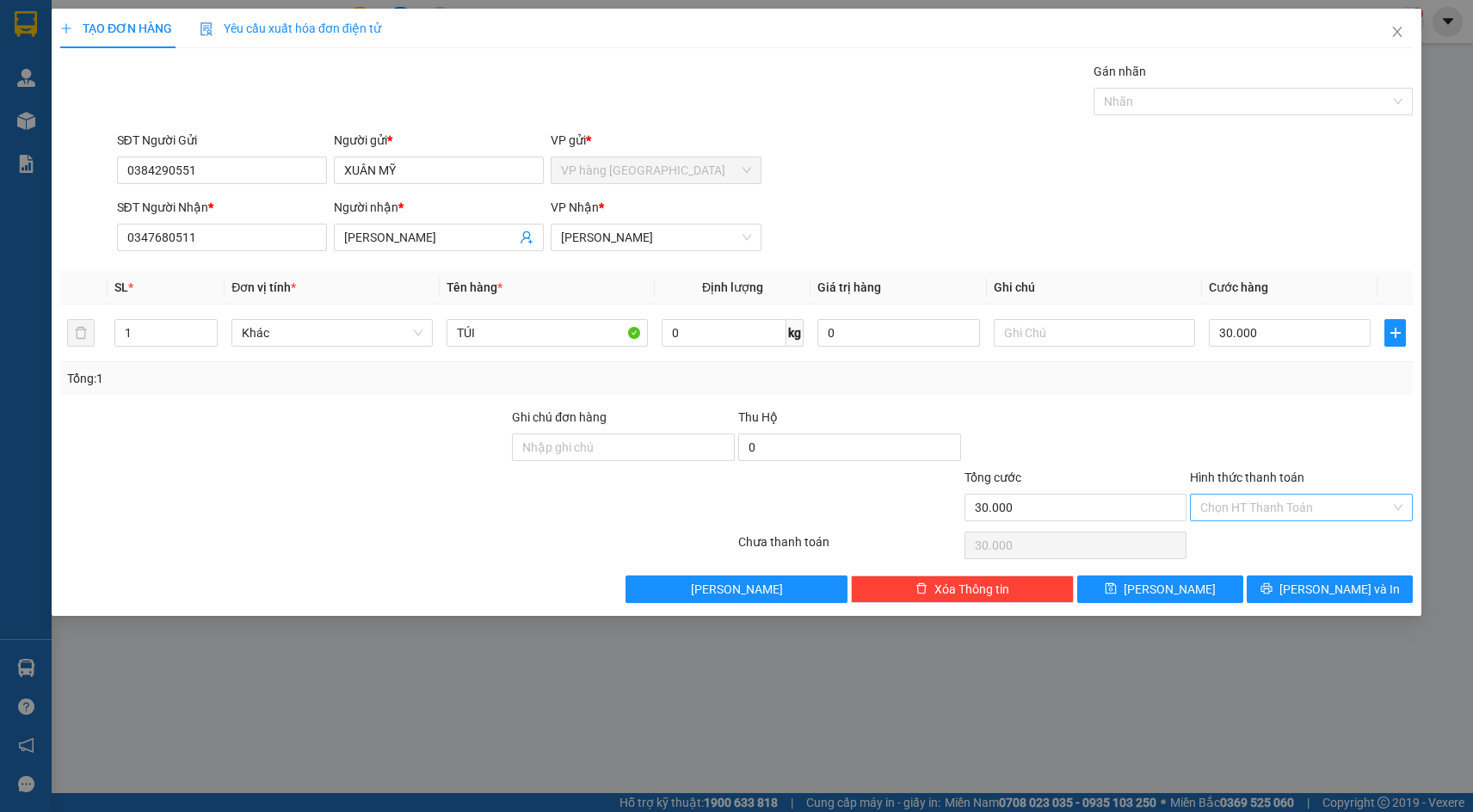
click at [1328, 513] on input "Hình thức thanh toán" at bounding box center [1295, 508] width 190 height 26
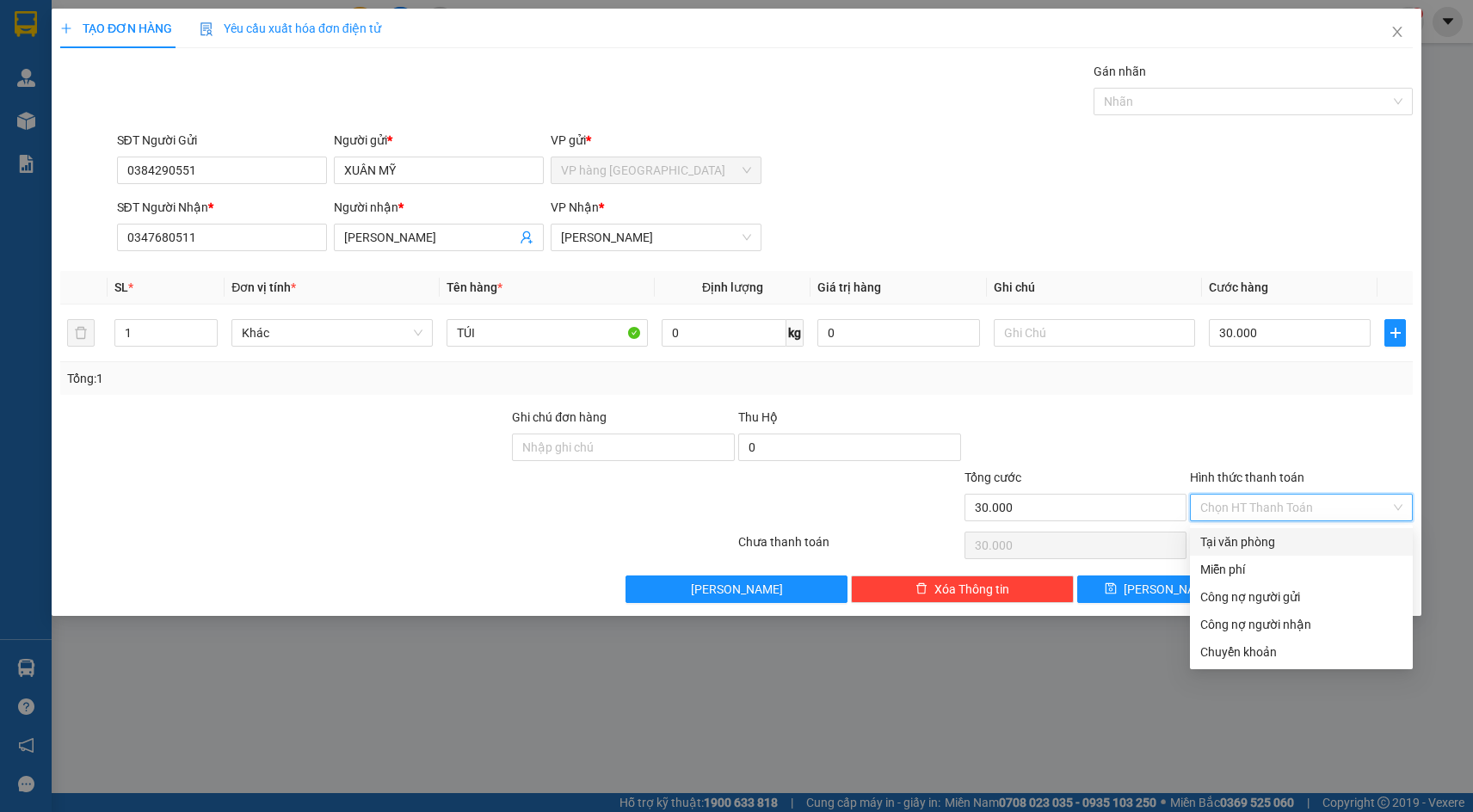
click at [1316, 539] on div "Tại văn phòng" at bounding box center [1302, 542] width 202 height 19
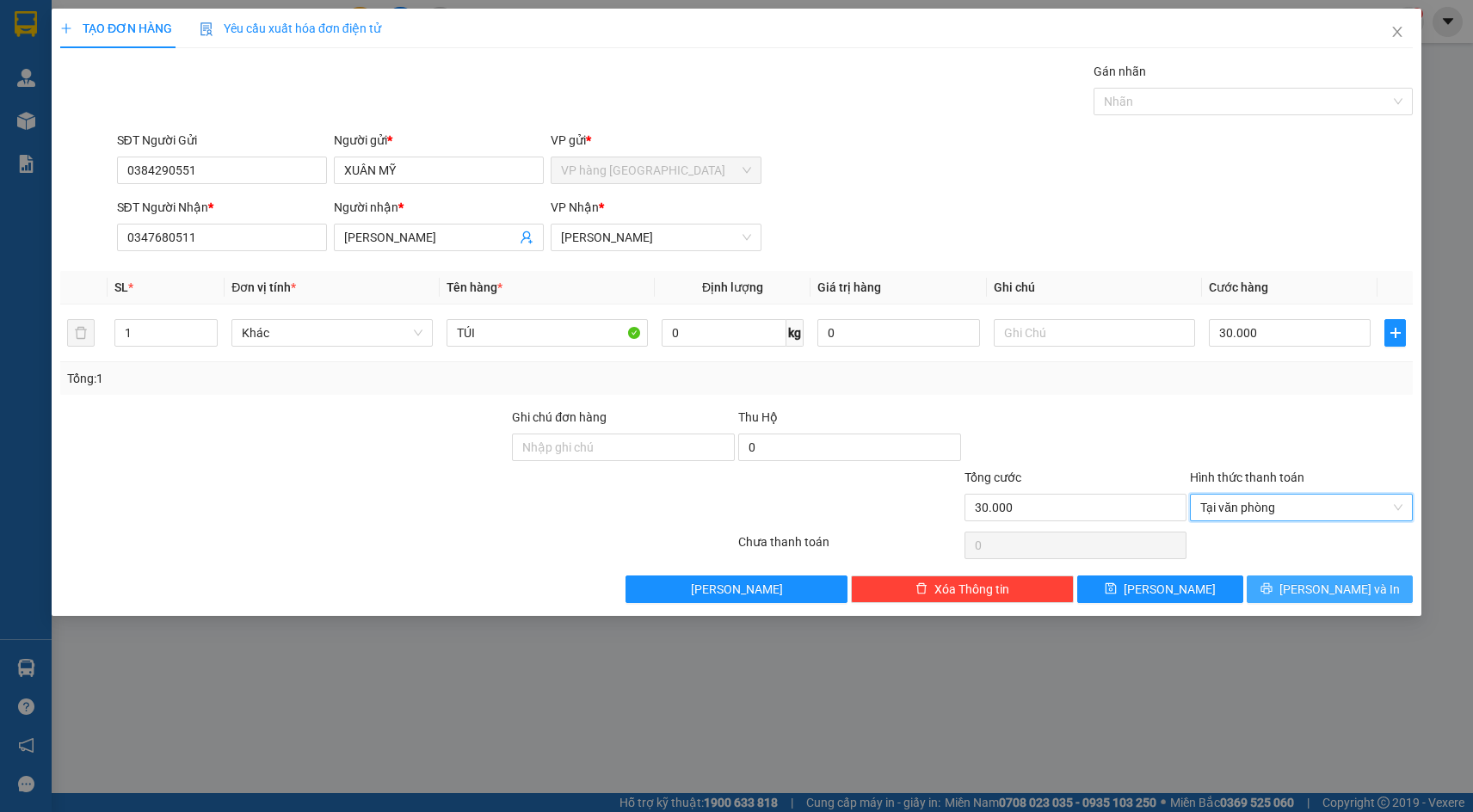
drag, startPoint x: 1321, startPoint y: 585, endPoint x: 1313, endPoint y: 575, distance: 12.8
click at [1323, 585] on span "[PERSON_NAME] và In" at bounding box center [1340, 590] width 121 height 19
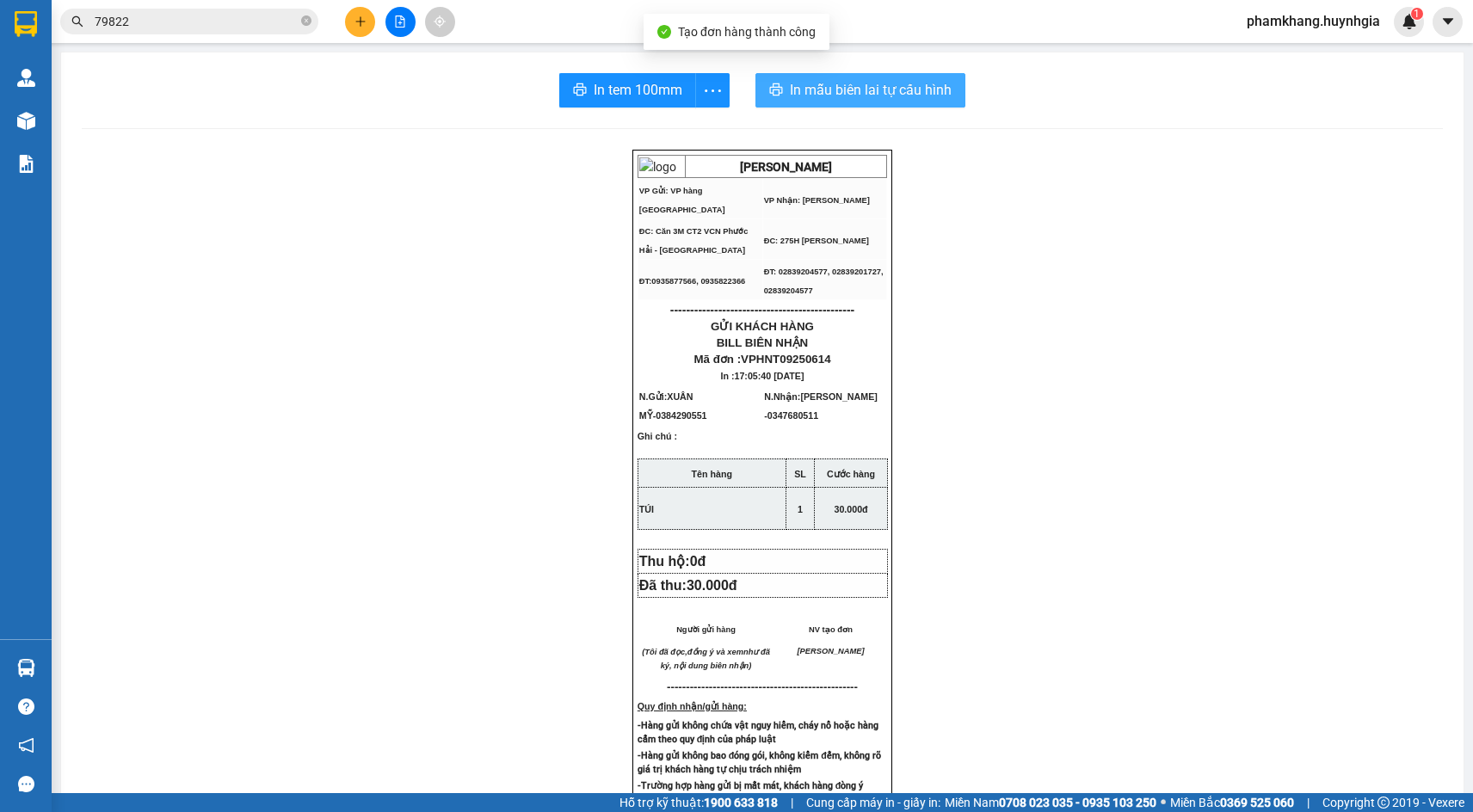
click at [861, 87] on span "In mẫu biên lai tự cấu hình" at bounding box center [870, 89] width 162 height 21
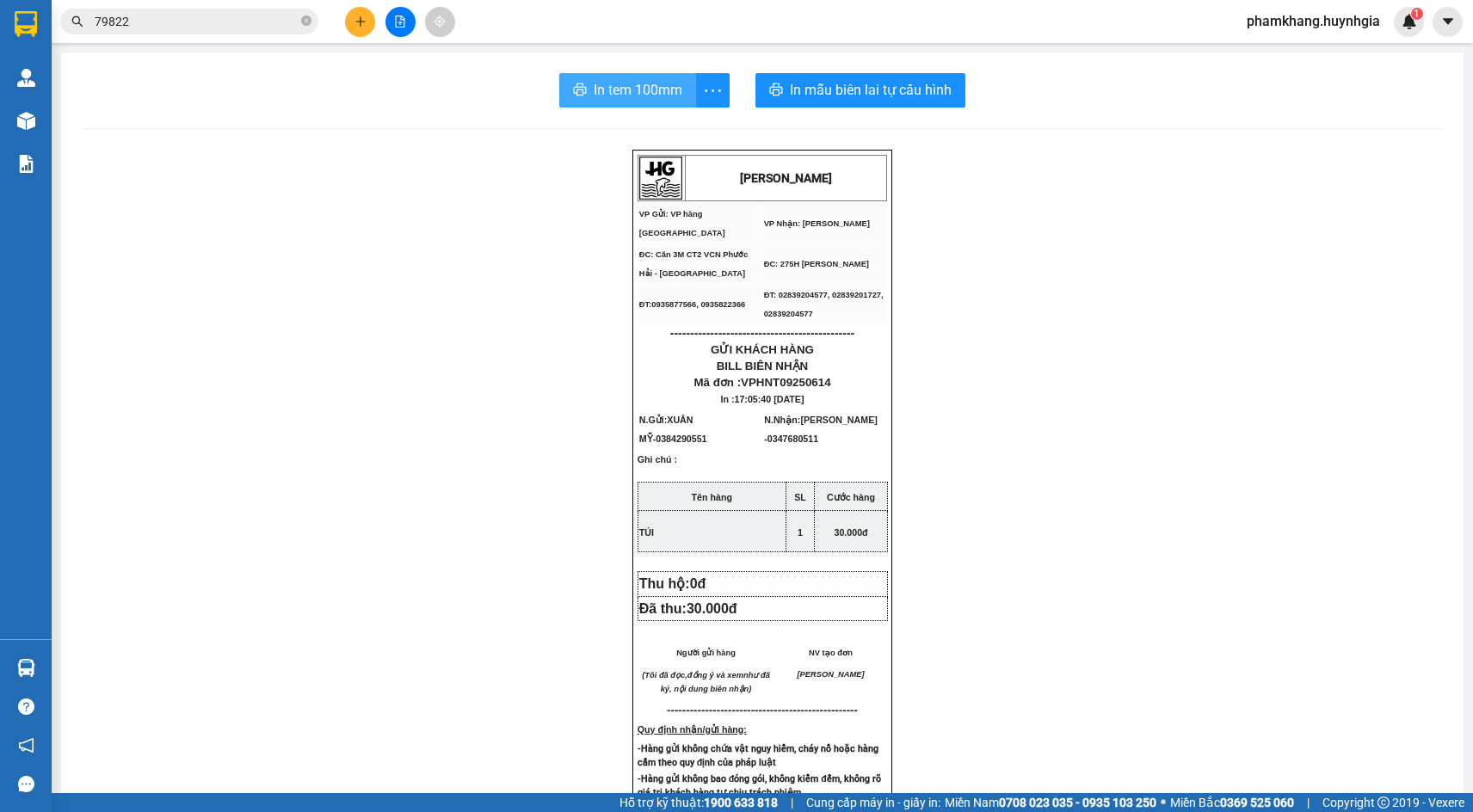
click at [632, 94] on span "In tem 100mm" at bounding box center [639, 89] width 89 height 21
drag, startPoint x: 1146, startPoint y: 400, endPoint x: 1076, endPoint y: 438, distance: 79.6
click at [1147, 398] on div "HUỲNH GIA VP Gửi: VP hàng Nha Trang VP Nhận: Phạm Ngũ Lão ĐC: Căn 3M CT2 VCN …" at bounding box center [762, 749] width 1362 height 1199
click at [371, 23] on button at bounding box center [360, 21] width 30 height 30
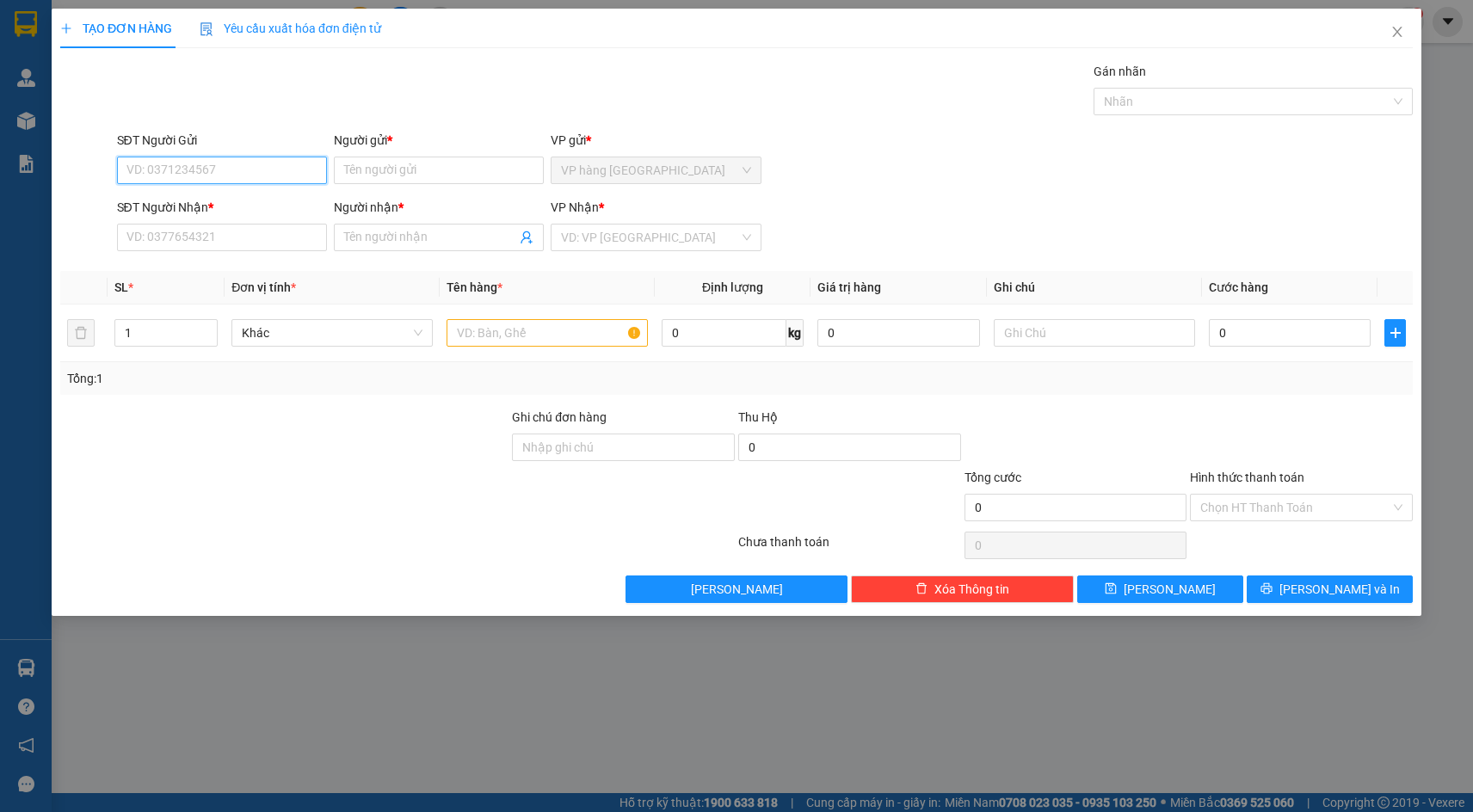
click at [267, 160] on input "SĐT Người Gửi" at bounding box center [222, 171] width 210 height 28
paste input "0934702189"
click at [259, 198] on div "0934702189 - NGA" at bounding box center [223, 205] width 194 height 19
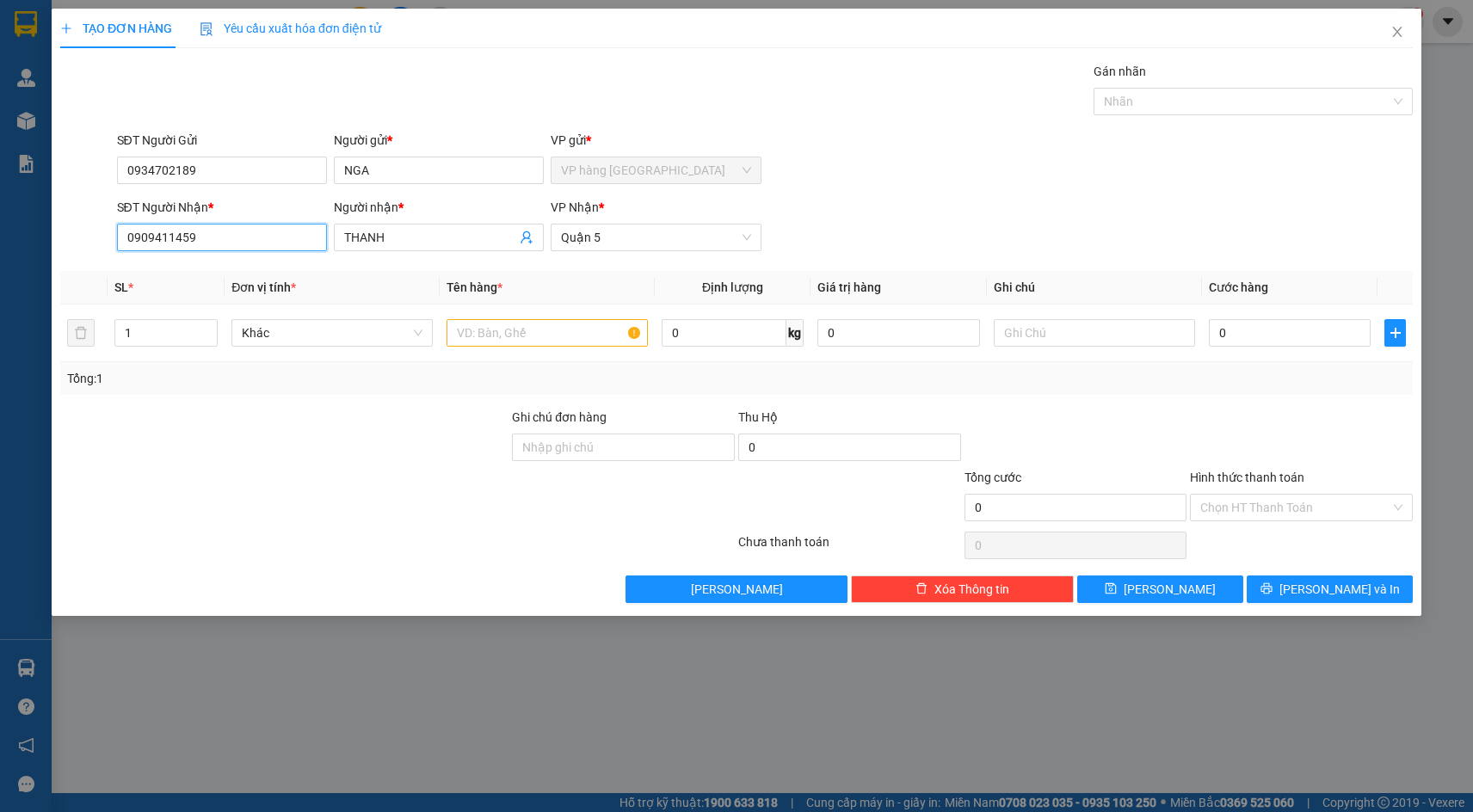
click at [202, 246] on input "0909411459" at bounding box center [222, 237] width 210 height 28
paste input "847681"
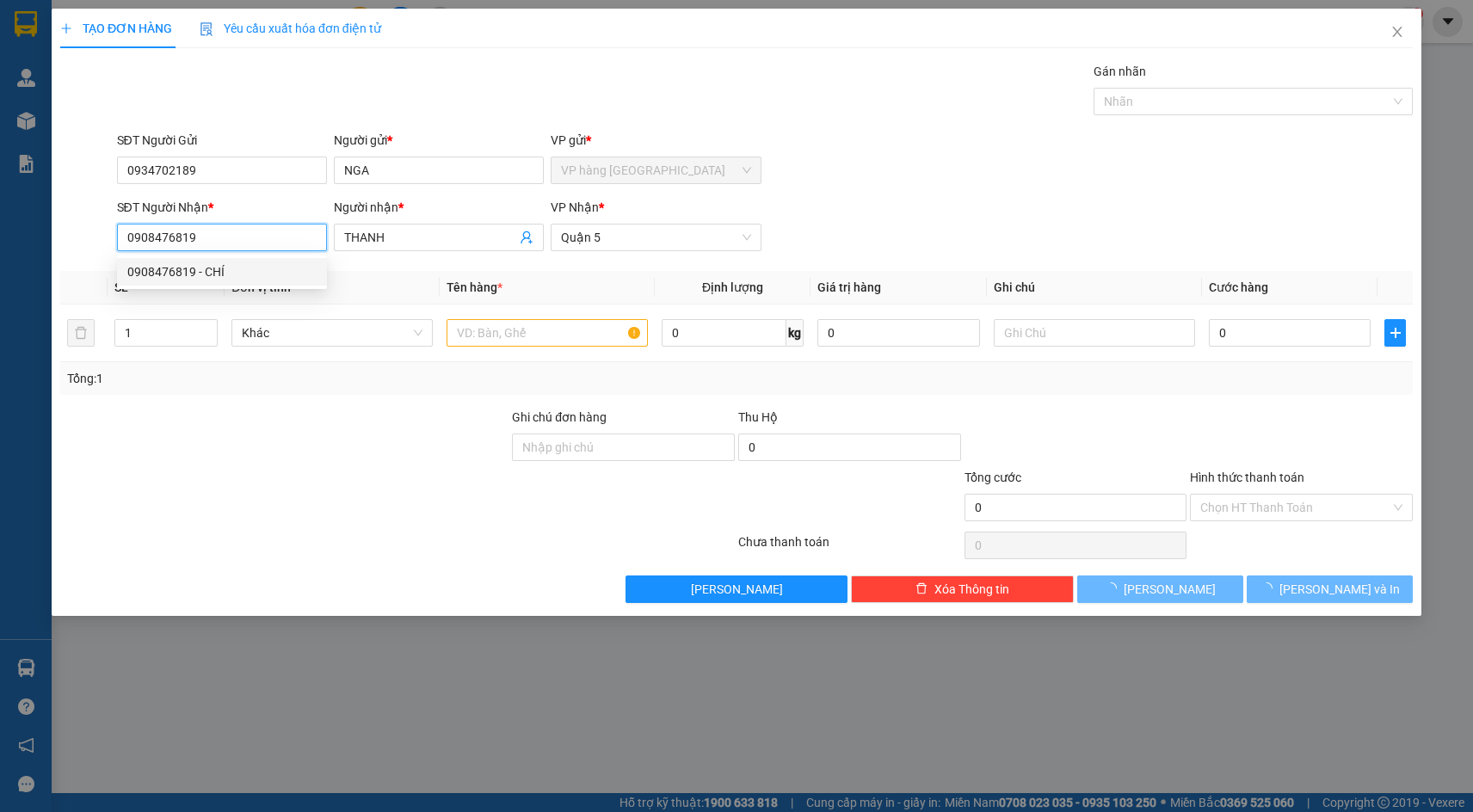
click at [210, 271] on div "0908476819 - CHÍ" at bounding box center [222, 272] width 189 height 19
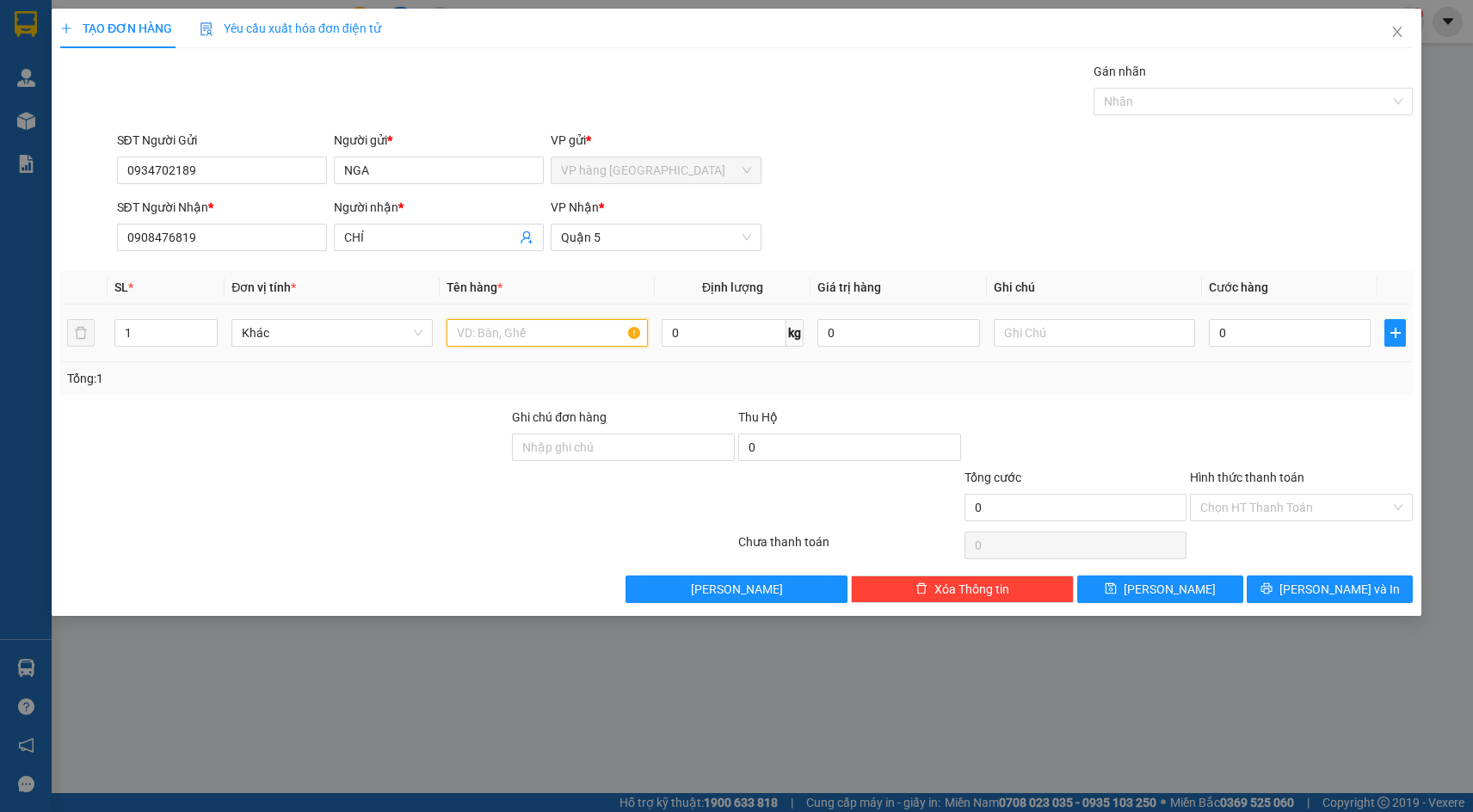
click at [571, 334] on input "text" at bounding box center [547, 333] width 201 height 28
drag, startPoint x: 1244, startPoint y: 383, endPoint x: 1279, endPoint y: 530, distance: 151.1
click at [1244, 383] on div "Tổng: 1" at bounding box center [736, 378] width 1340 height 19
click at [1273, 512] on input "Hình thức thanh toán" at bounding box center [1295, 508] width 190 height 26
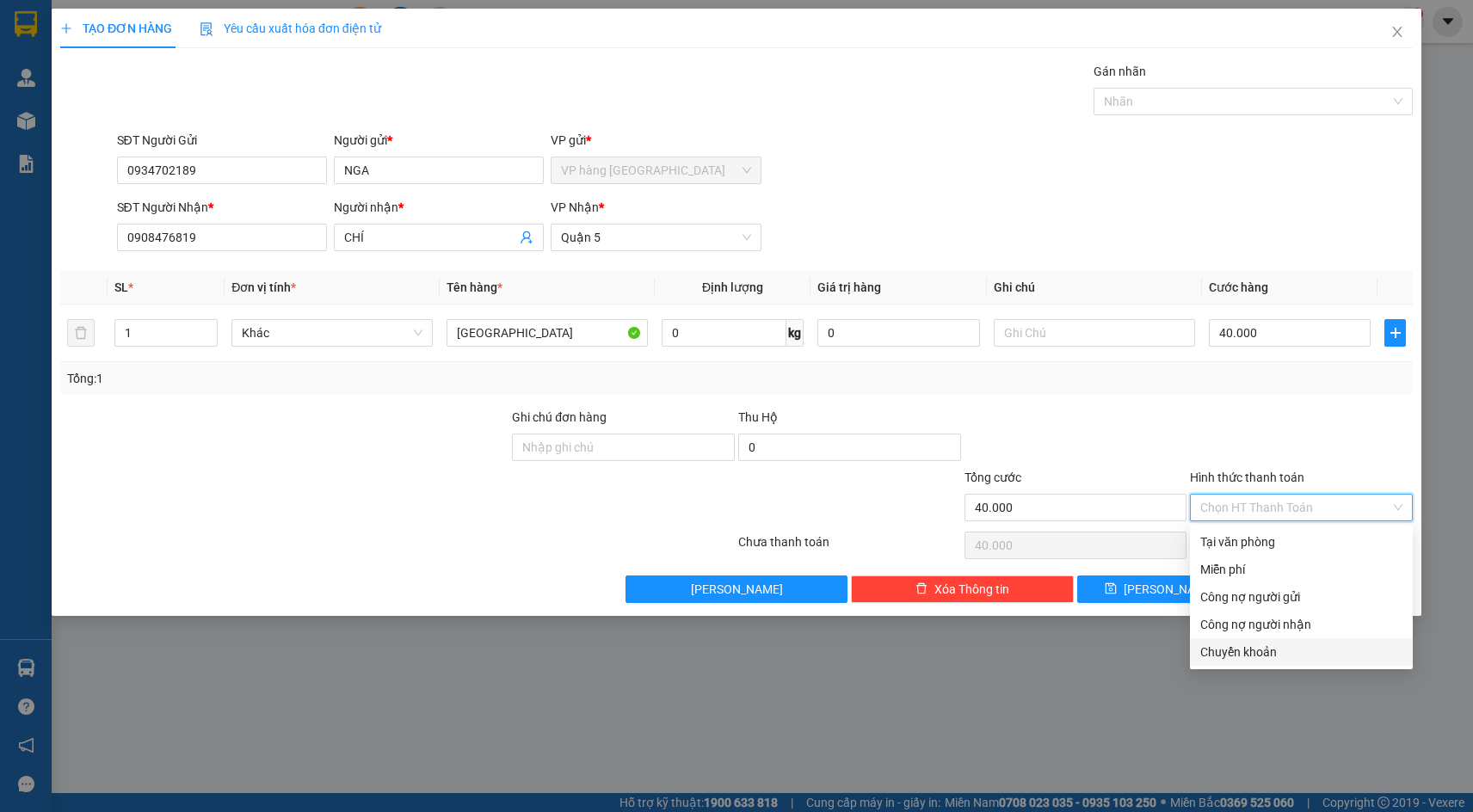
click at [1266, 643] on div "Chuyển khoản" at bounding box center [1302, 653] width 202 height 19
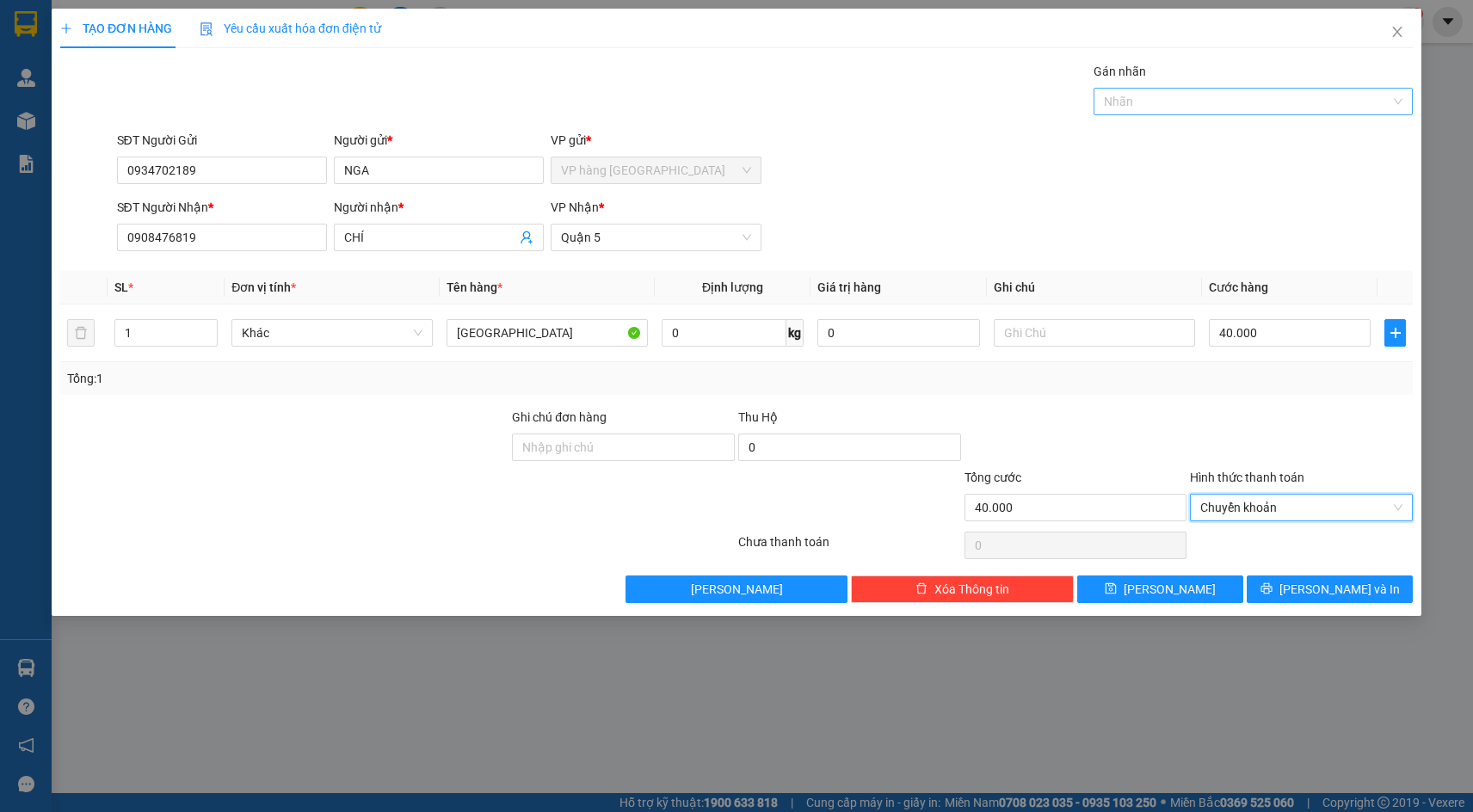
click at [1223, 97] on div at bounding box center [1245, 101] width 294 height 20
click at [1132, 132] on div "CHUYỂN KHOẢN" at bounding box center [1253, 135] width 298 height 19
click at [1273, 587] on icon "printer" at bounding box center [1267, 589] width 11 height 11
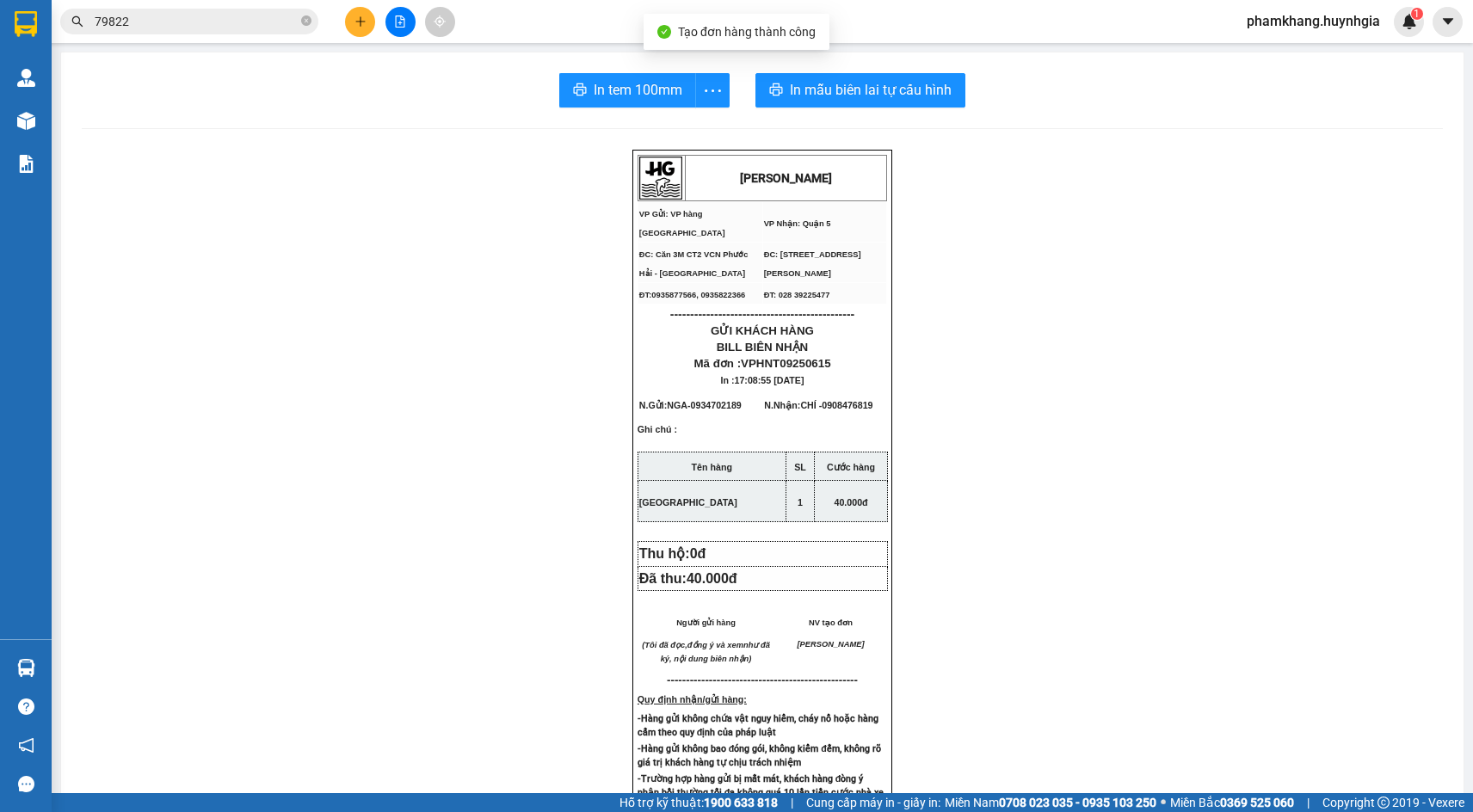
click at [915, 200] on div "HUỲNH GIA VP Gửi: VP hàng Nha Trang VP Nhận: Quận 5 ĐC: Căn 3M CT2 VCN Phước …" at bounding box center [762, 734] width 1362 height 1169
drag, startPoint x: 1245, startPoint y: 272, endPoint x: 801, endPoint y: 790, distance: 682.2
click at [1245, 272] on div "HUỲNH GIA VP Gửi: VP hàng Nha Trang VP Nhận: Quận 5 ĐC: Căn 3M CT2 VCN Phước …" at bounding box center [762, 734] width 1362 height 1169
drag, startPoint x: 1209, startPoint y: 516, endPoint x: 1203, endPoint y: 502, distance: 15.2
click at [1207, 507] on div "HUỲNH GIA VP Gửi: VP hàng Nha Trang VP Nhận: Quận 5 ĐC: Căn 3M CT2 VCN Phước …" at bounding box center [762, 734] width 1362 height 1169
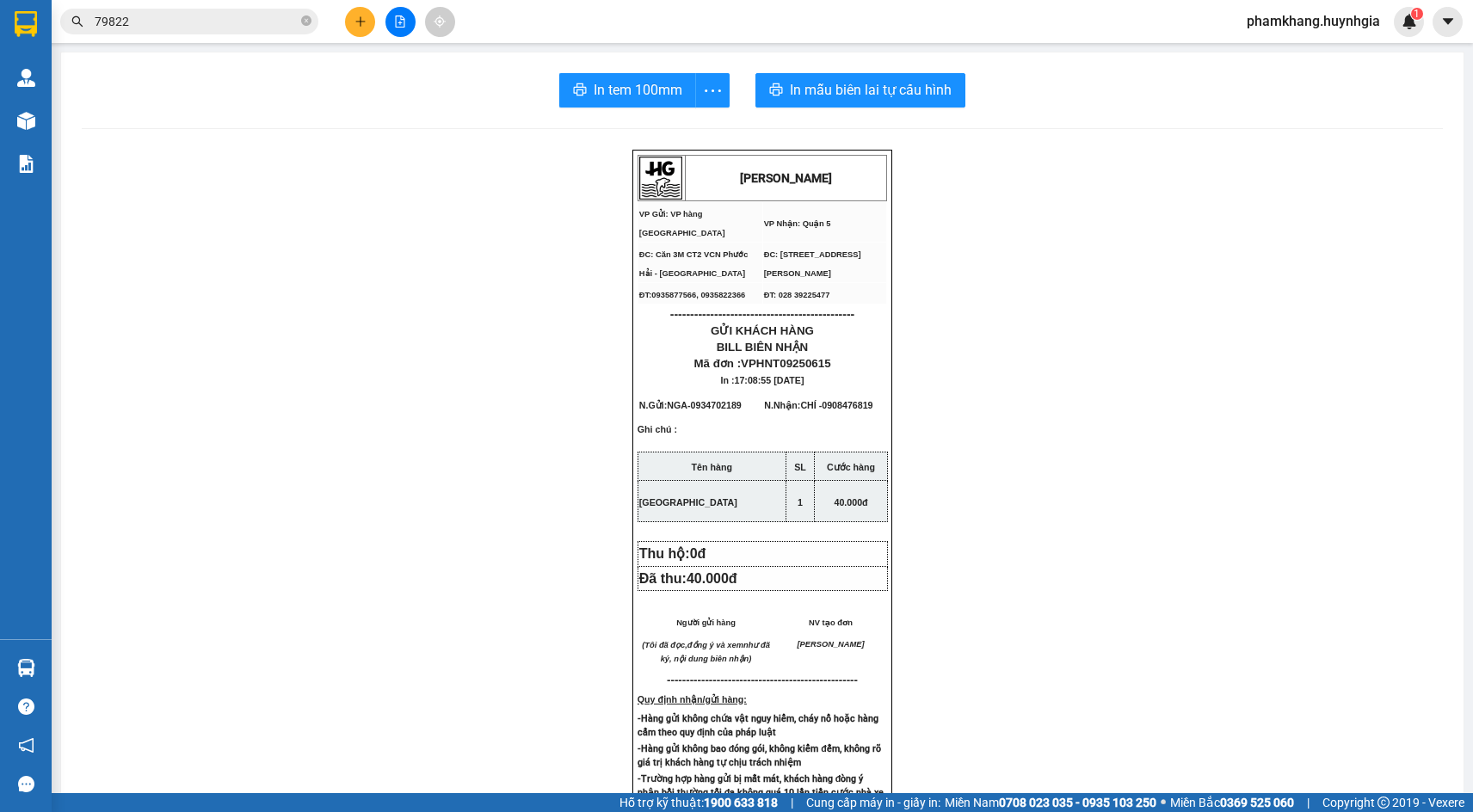
click at [365, 18] on icon "plus" at bounding box center [361, 21] width 12 height 12
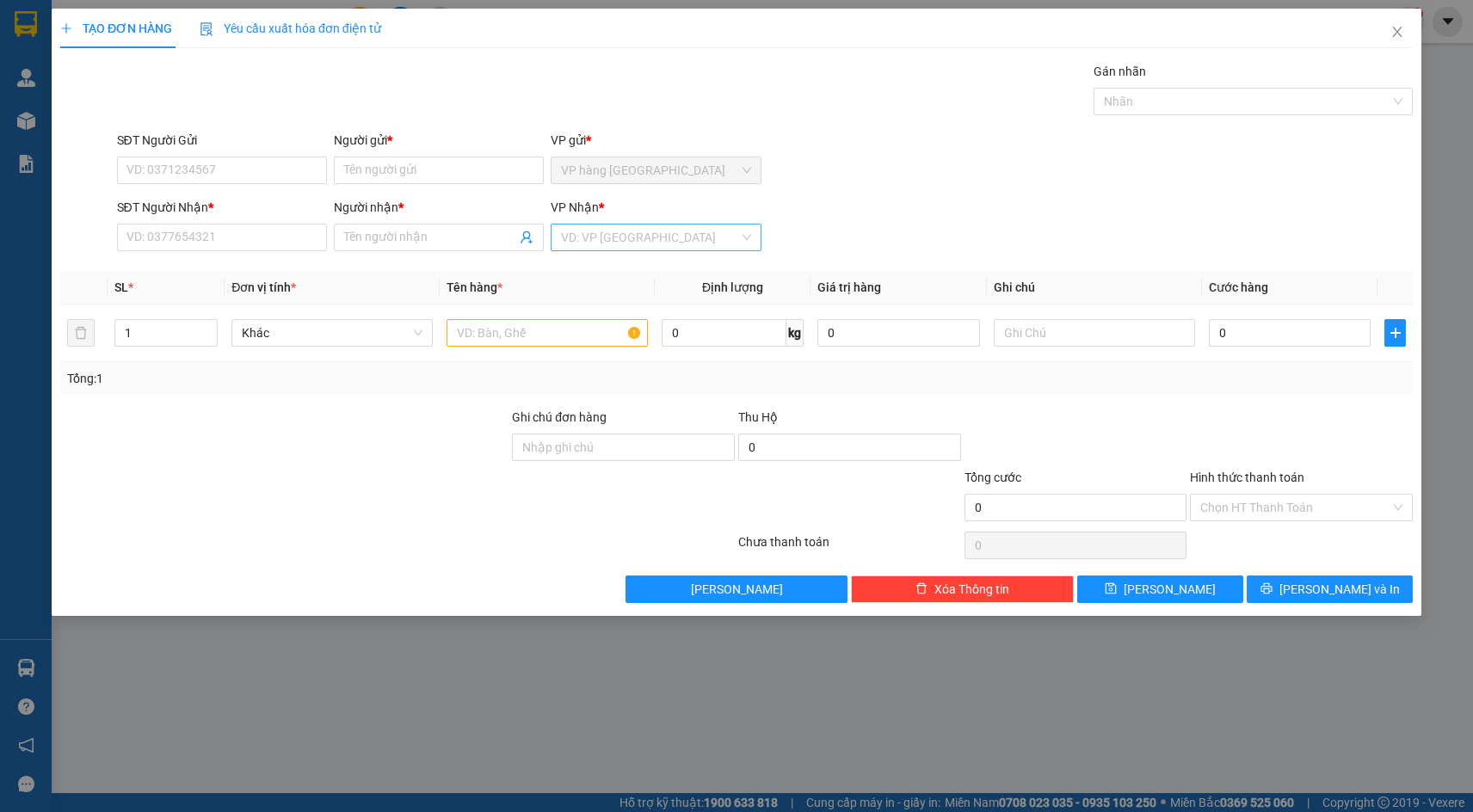
click at [619, 237] on input "search" at bounding box center [649, 237] width 177 height 26
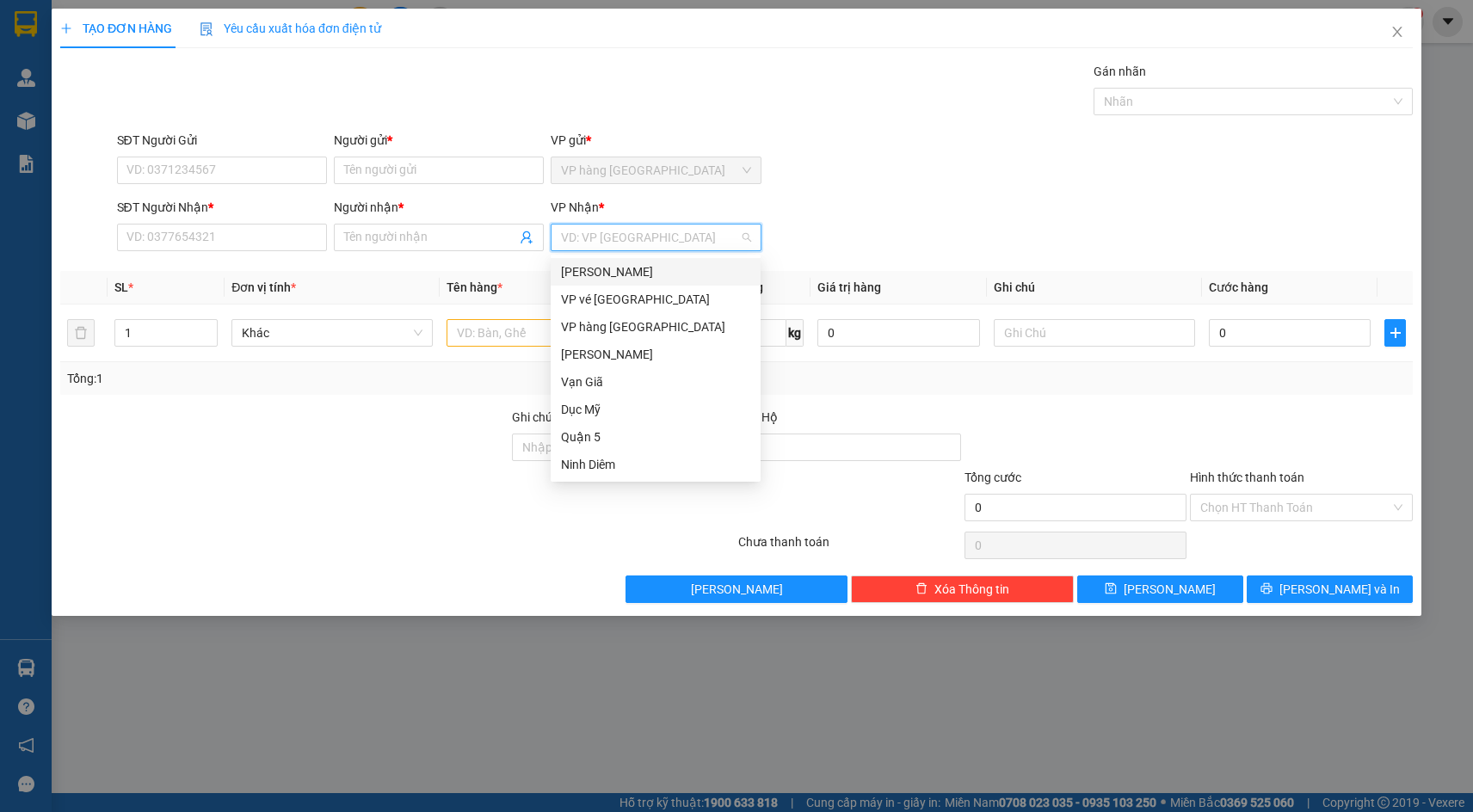
click at [658, 271] on div "[PERSON_NAME]" at bounding box center [655, 272] width 189 height 19
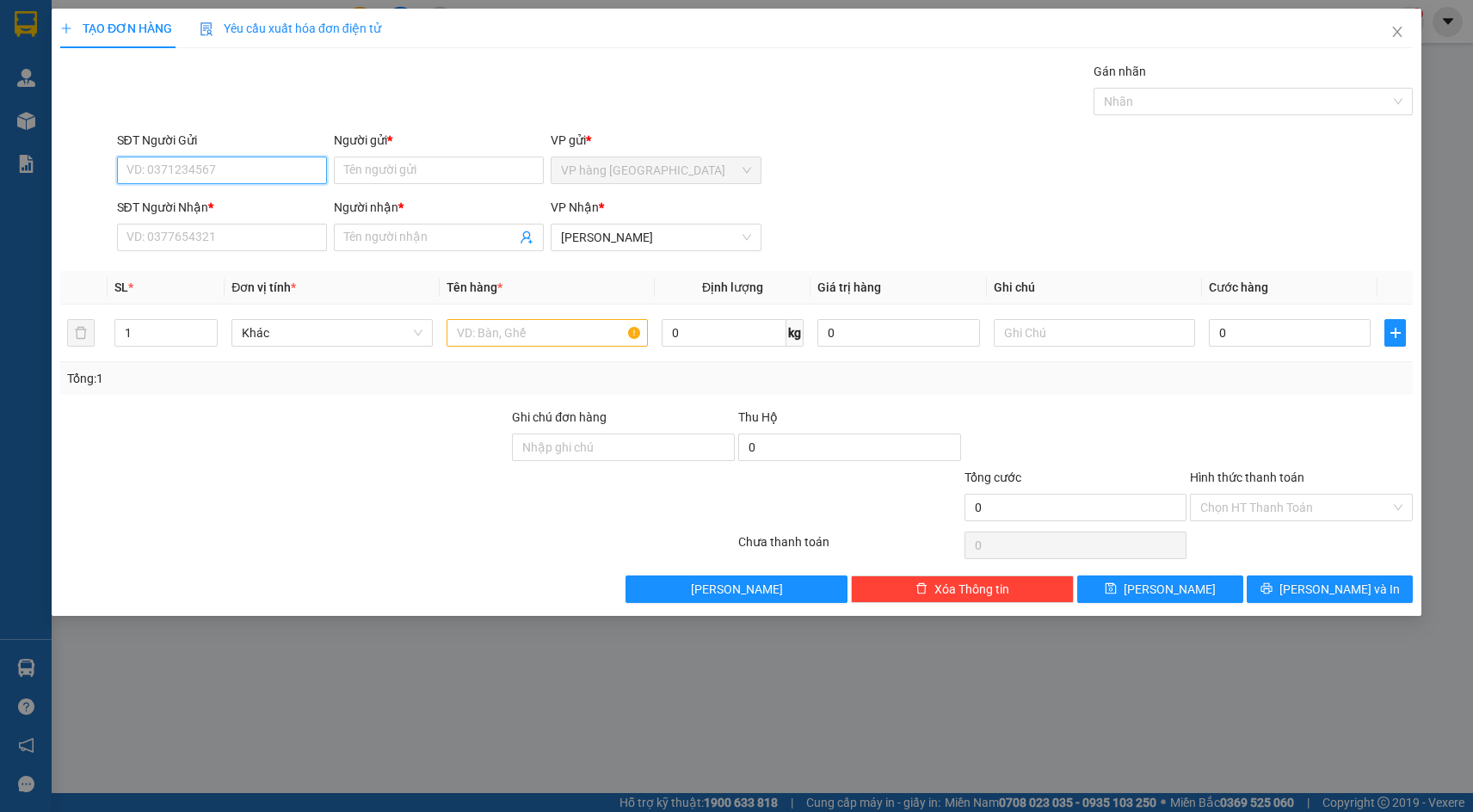
drag, startPoint x: 246, startPoint y: 173, endPoint x: 886, endPoint y: 25, distance: 656.9
click at [247, 172] on input "SĐT Người Gửi" at bounding box center [222, 171] width 210 height 28
click at [224, 240] on input "SĐT Người Nhận *" at bounding box center [222, 237] width 210 height 28
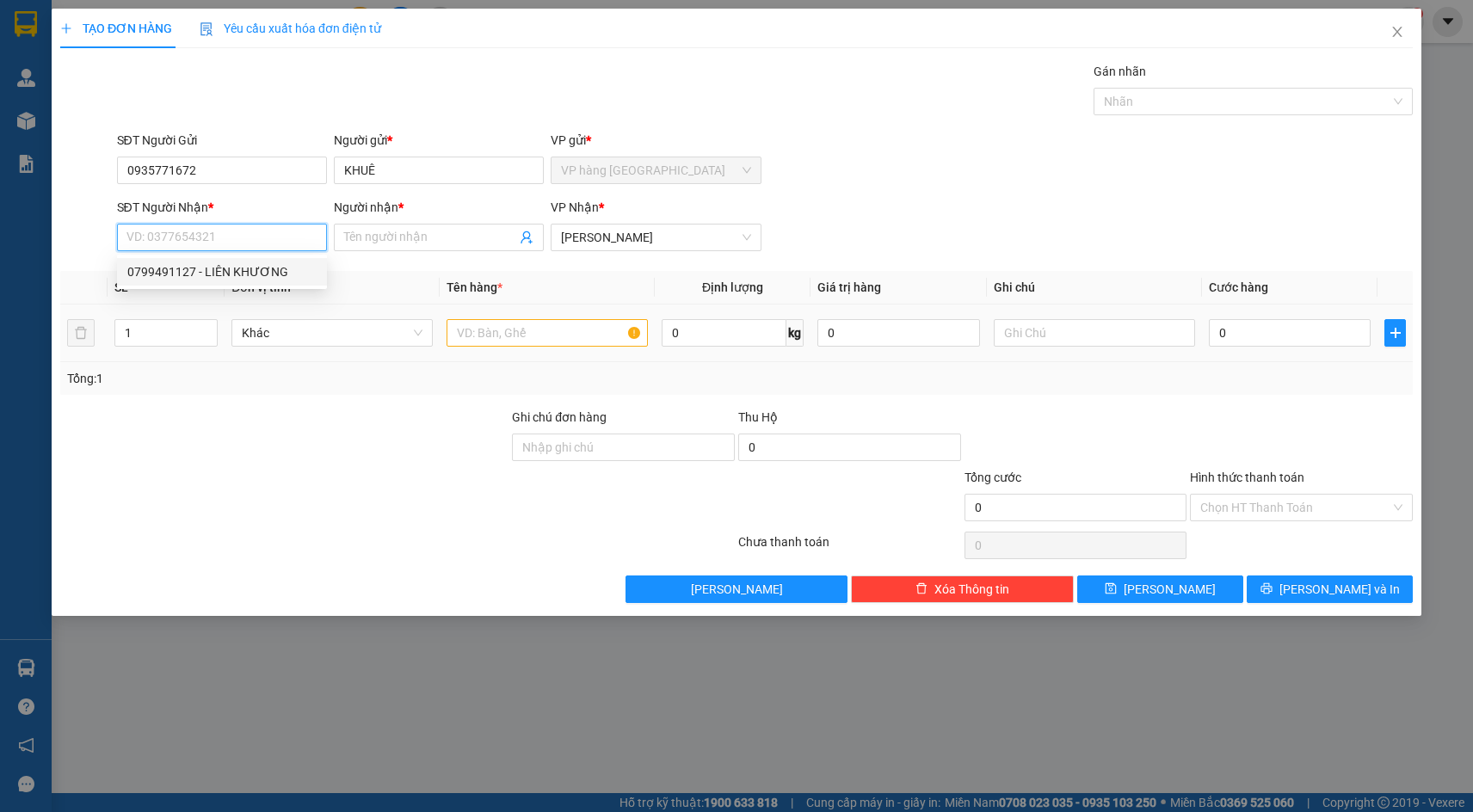
drag, startPoint x: 242, startPoint y: 268, endPoint x: 585, endPoint y: 334, distance: 349.3
click at [242, 268] on div "0799491127 - LIÊN KHƯƠNG" at bounding box center [222, 272] width 189 height 19
click at [582, 326] on input "text" at bounding box center [547, 333] width 201 height 28
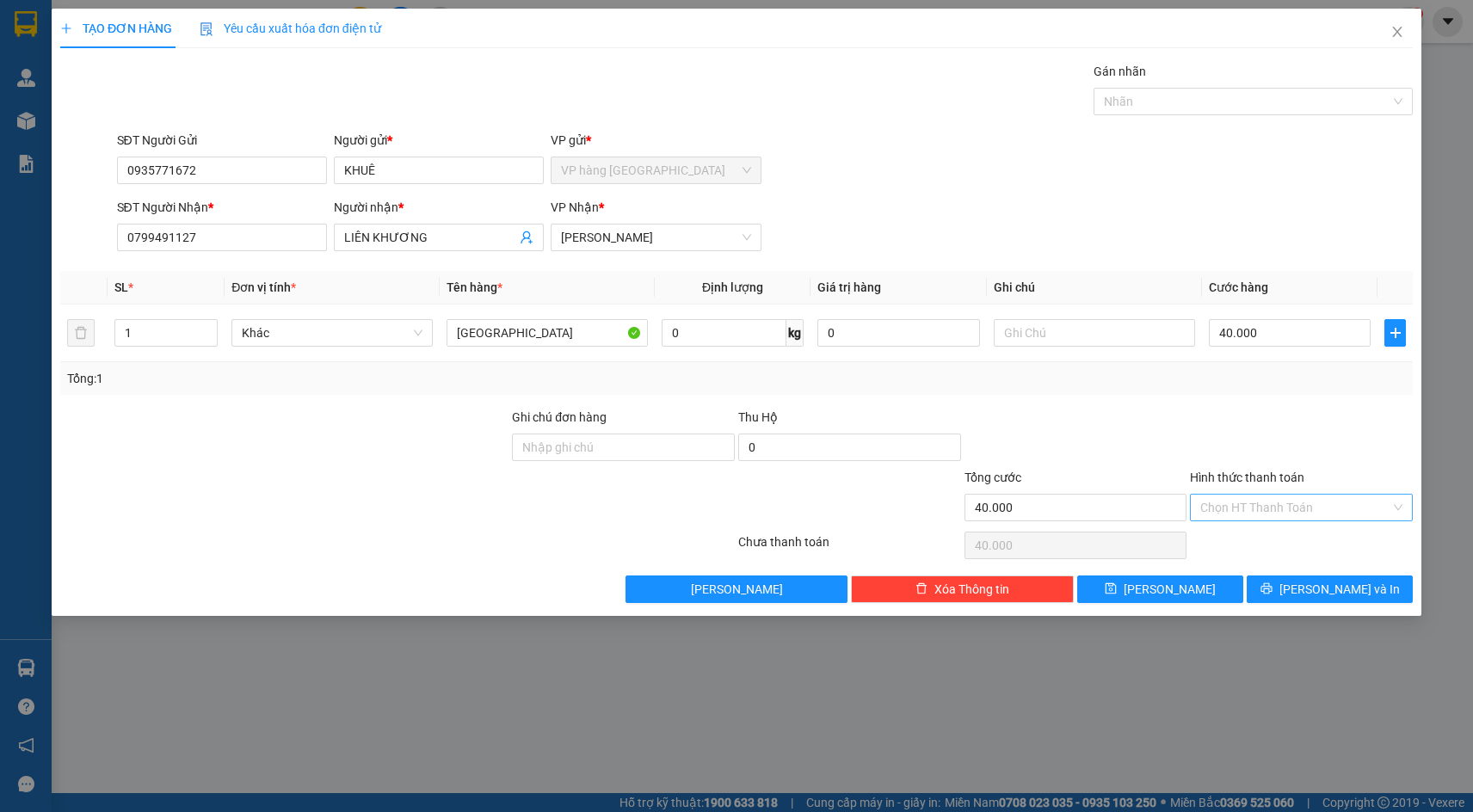
drag, startPoint x: 1288, startPoint y: 492, endPoint x: 1288, endPoint y: 518, distance: 26.0
click at [1288, 495] on div "Hình thức thanh toán Chọn HT Thanh Toán" at bounding box center [1302, 498] width 222 height 60
click at [1288, 520] on input "Hình thức thanh toán" at bounding box center [1295, 508] width 190 height 26
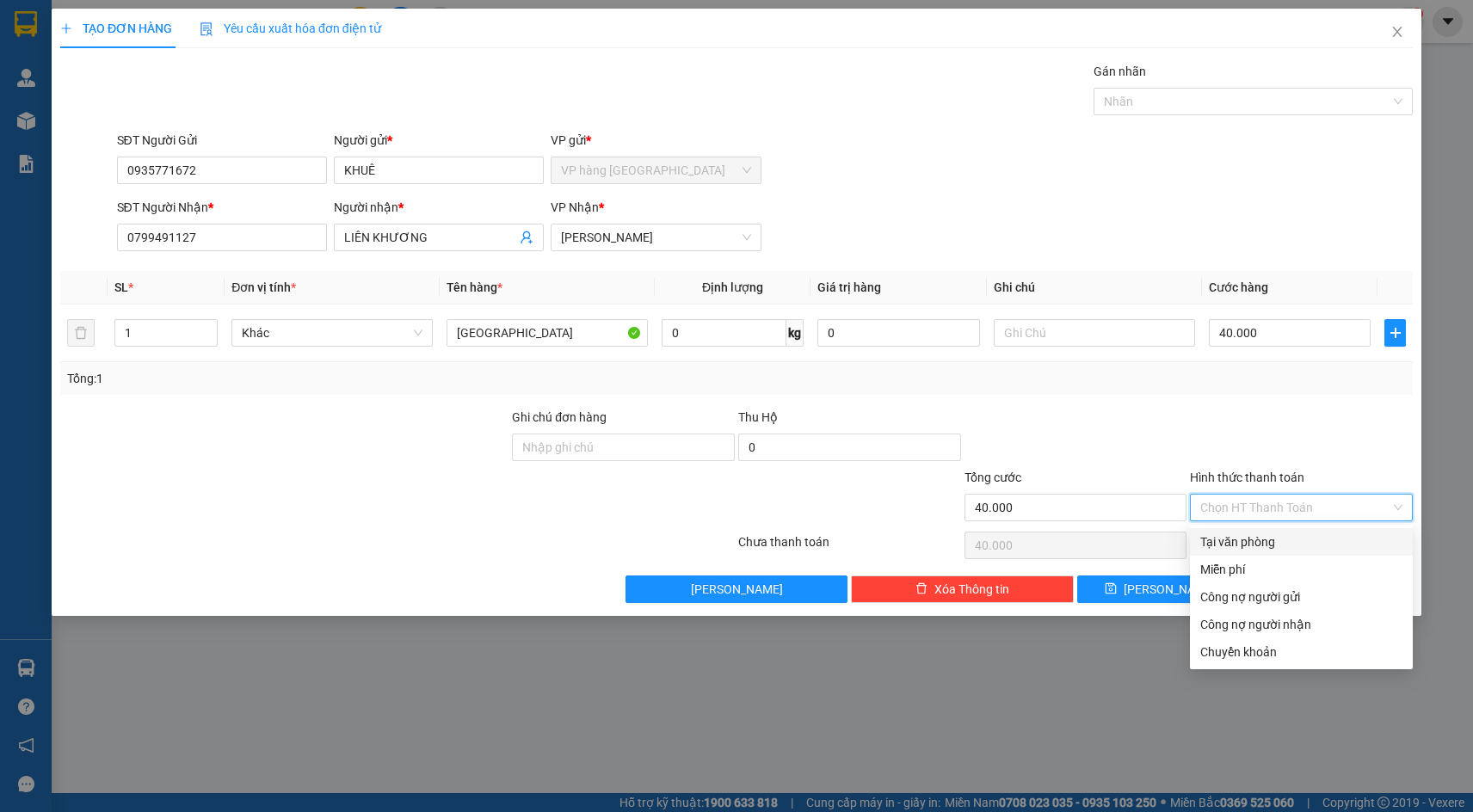
click at [1293, 540] on div "Tại văn phòng" at bounding box center [1302, 542] width 202 height 19
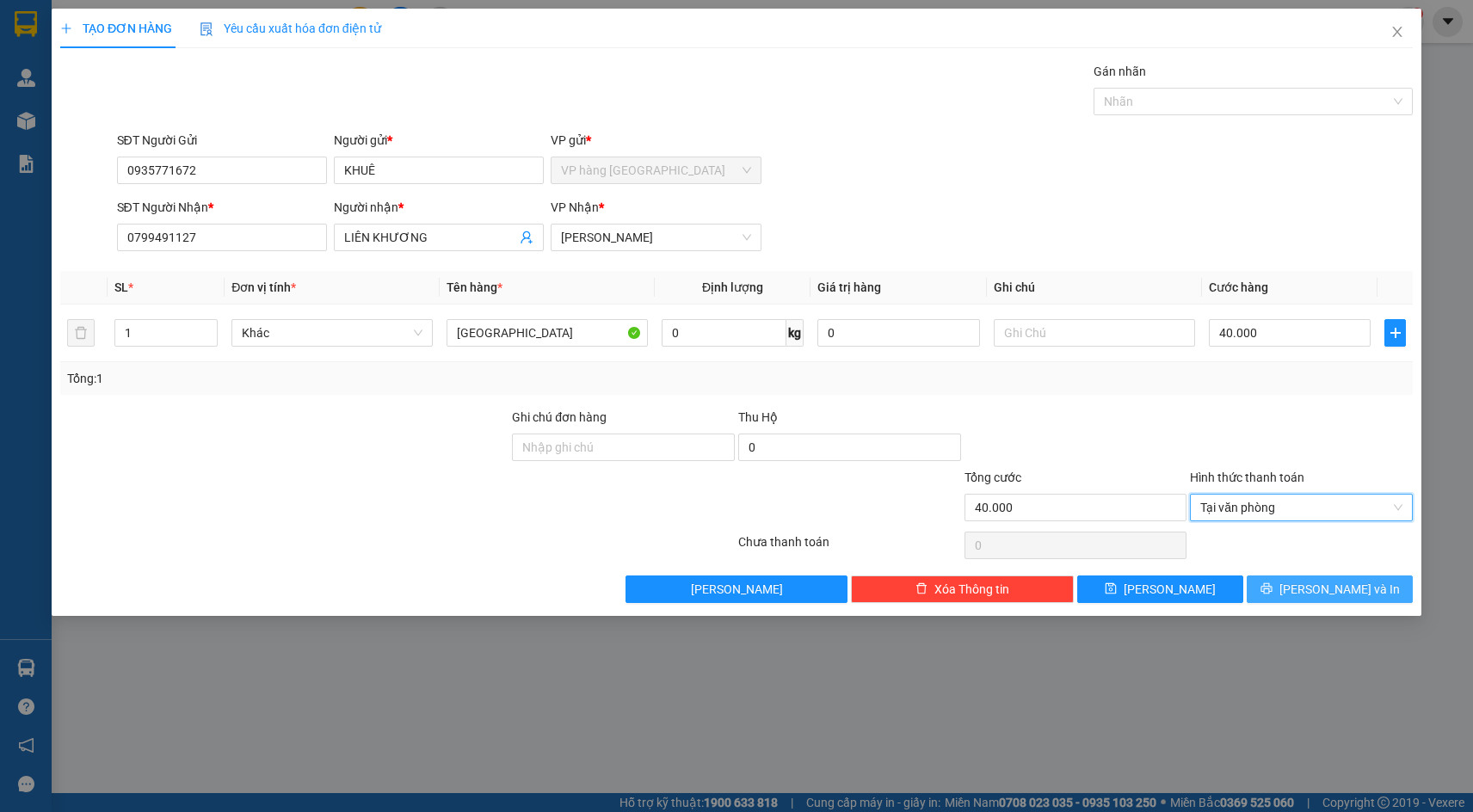
click at [1304, 576] on button "[PERSON_NAME] và In" at bounding box center [1329, 590] width 166 height 28
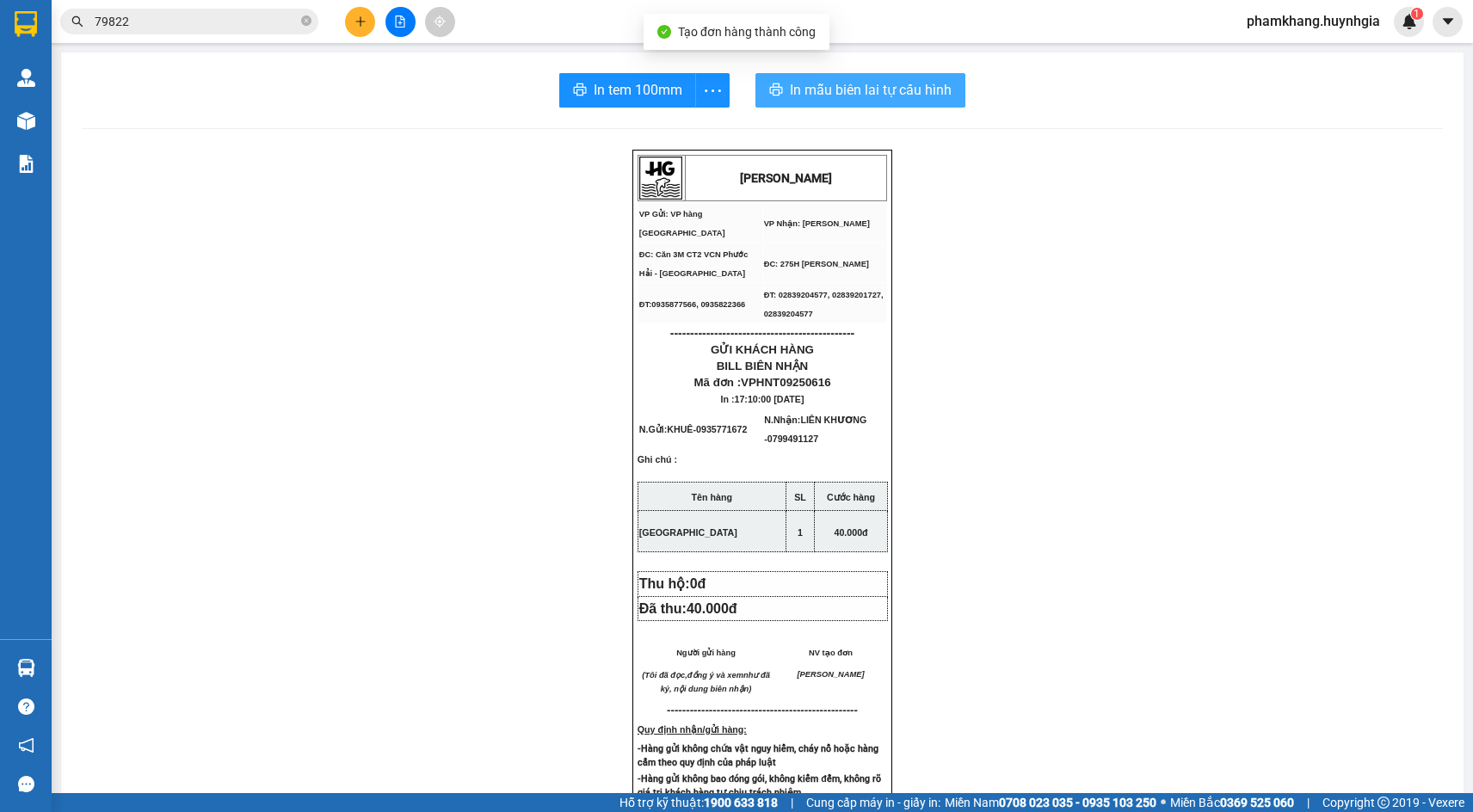
click at [871, 104] on button "In mẫu biên lai tự cấu hình" at bounding box center [860, 90] width 210 height 34
click at [655, 92] on span "In tem 100mm" at bounding box center [641, 89] width 89 height 21
click at [679, 215] on td "VP Gửi: VP hàng [GEOGRAPHIC_DATA]" at bounding box center [700, 222] width 125 height 41
click at [343, 67] on div "In tem 100mm In mẫu biên lai tự cấu hình HUỲNH GIA VP Gửi: VP hàng Nha Trang V…" at bounding box center [762, 711] width 1403 height 1316
click at [56, 125] on main "In tem 100mm In mẫu biên lai tự cấu hình HUỲNH GIA VP Gửi: VP hàng Nha Trang V…" at bounding box center [736, 397] width 1473 height 793
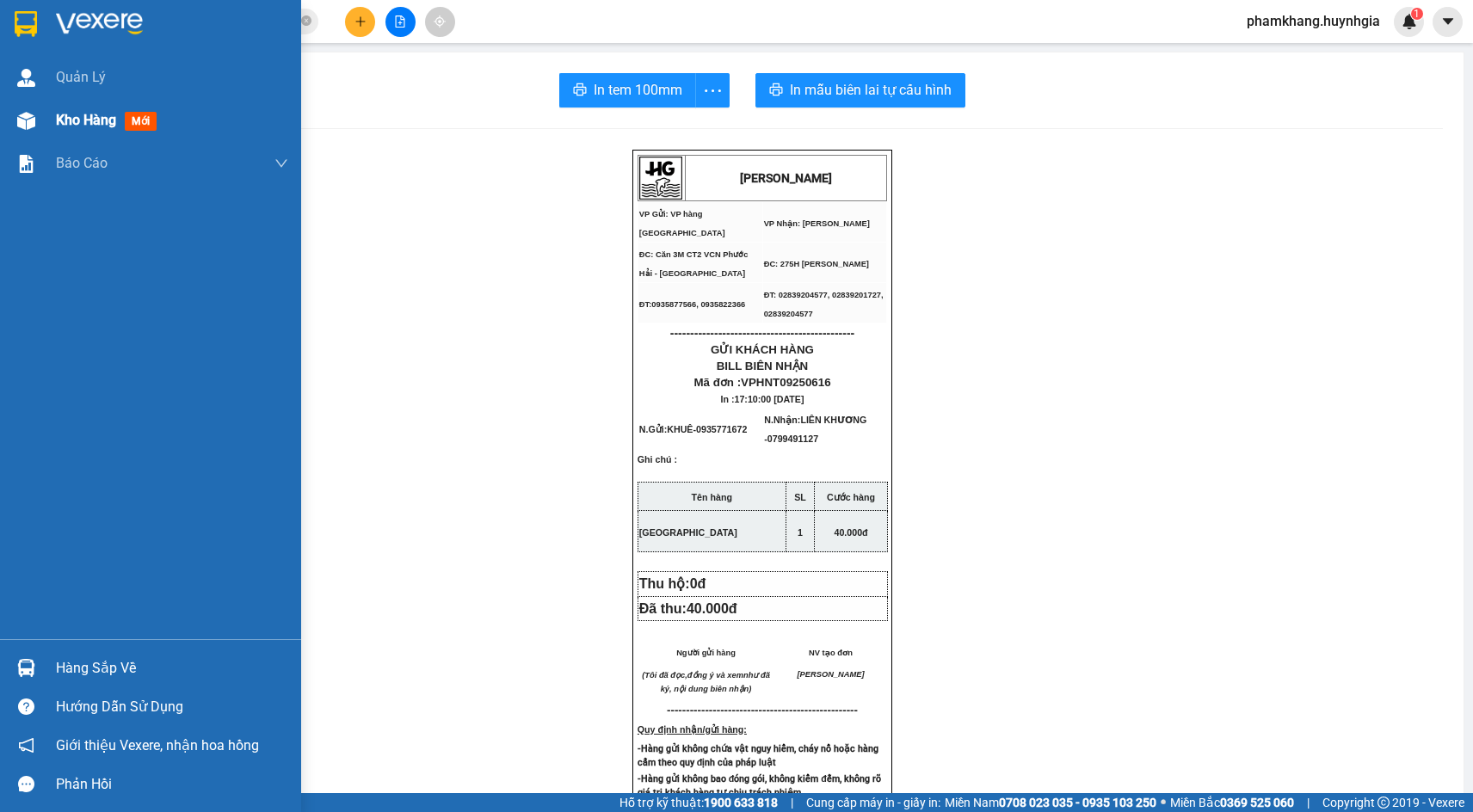
click at [28, 113] on img at bounding box center [26, 121] width 18 height 18
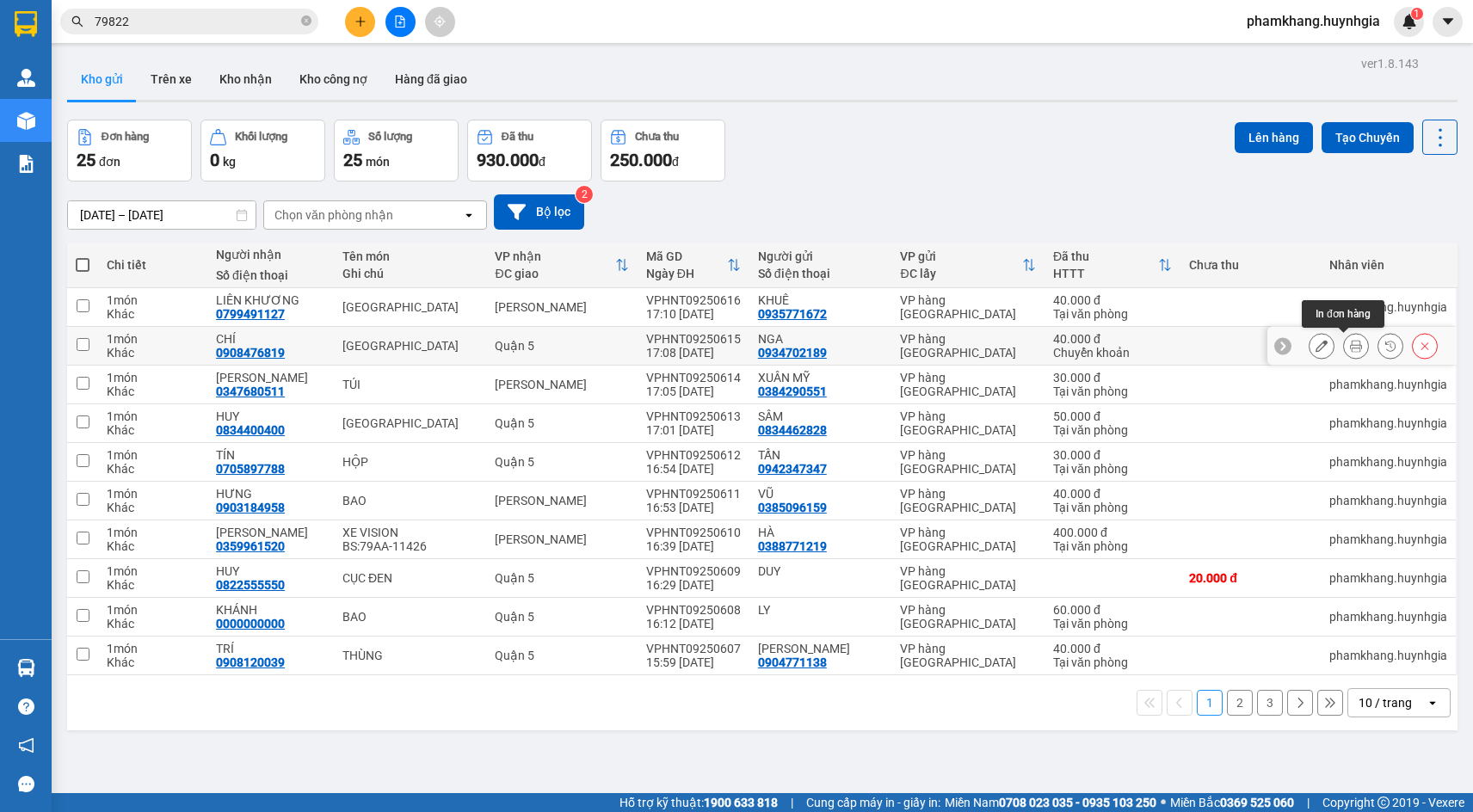
click at [1351, 349] on icon at bounding box center [1356, 346] width 12 height 12
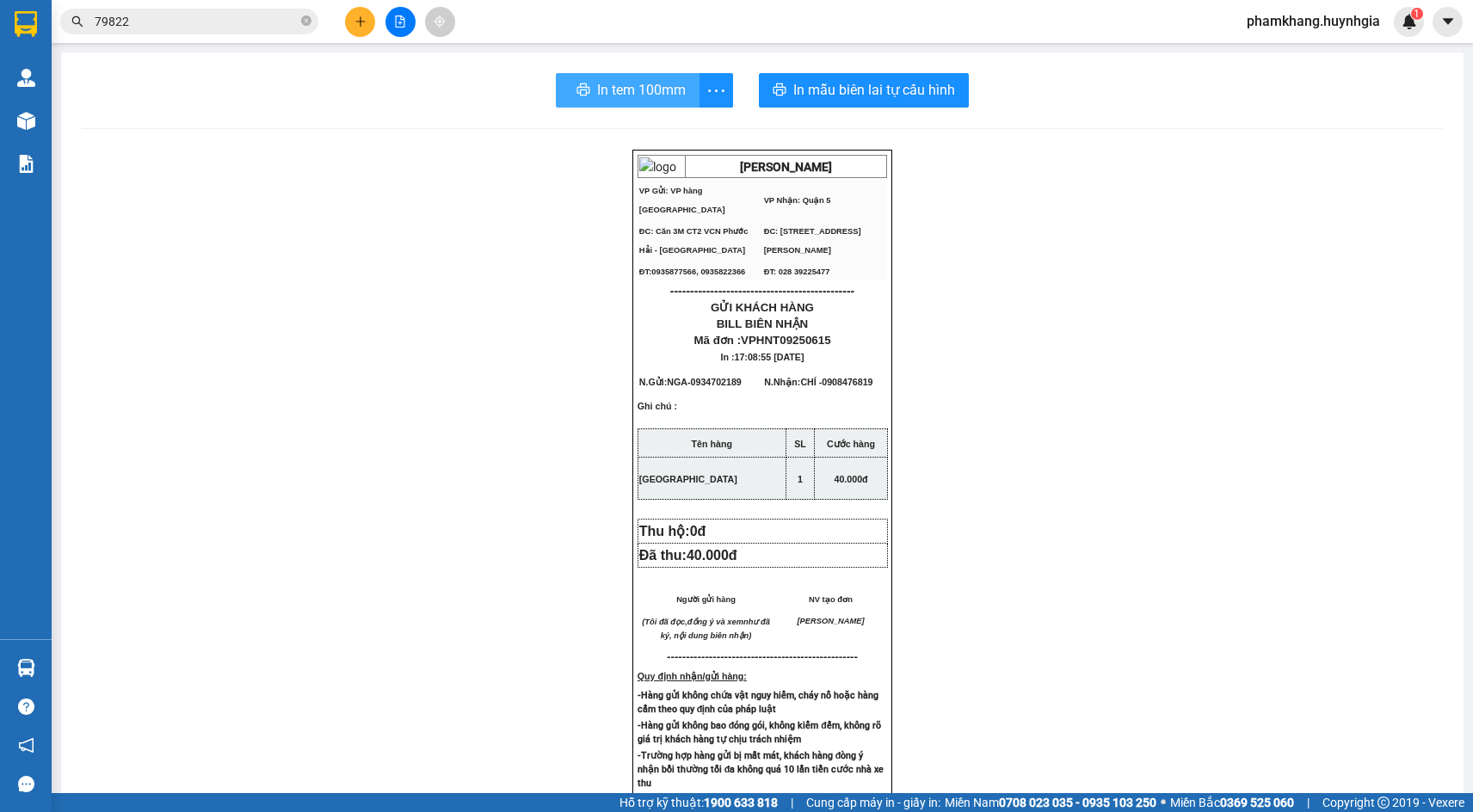
click at [654, 97] on span "In tem 100mm" at bounding box center [641, 89] width 89 height 21
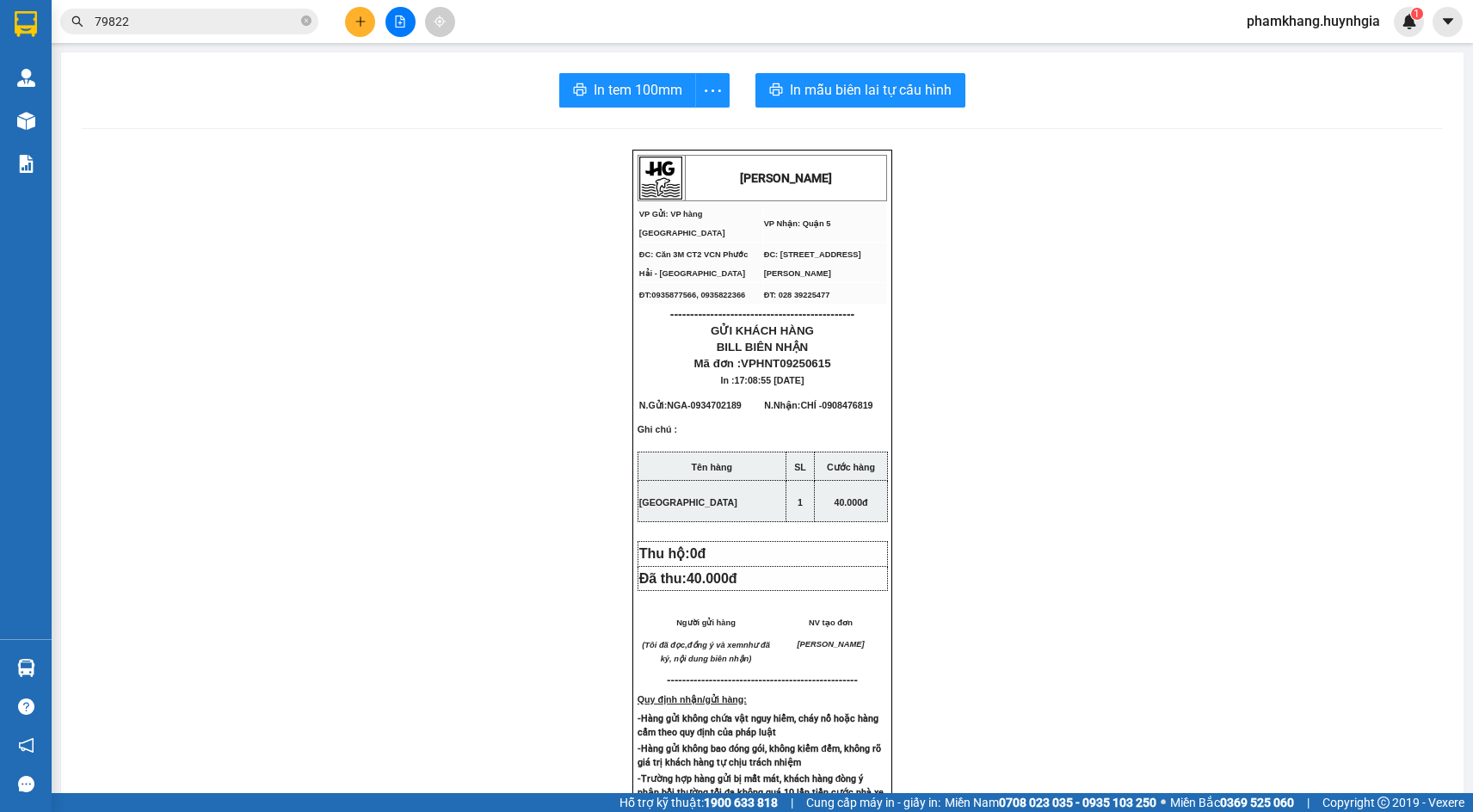
click at [978, 523] on div "HUỲNH GIA VP Gửi: VP hàng Nha Trang VP Nhận: Quận 5 ĐC: Căn 3M CT2 VCN Phước …" at bounding box center [762, 734] width 1362 height 1169
click at [1259, 547] on div "HUỲNH GIA VP Gửi: VP hàng Nha Trang VP Nhận: Quận 5 ĐC: Căn 3M CT2 VCN Phước …" at bounding box center [762, 734] width 1362 height 1169
click at [1191, 438] on div "HUỲNH GIA VP Gửi: VP hàng Nha Trang VP Nhận: Quận 5 ĐC: Căn 3M CT2 VCN Phước …" at bounding box center [762, 734] width 1362 height 1169
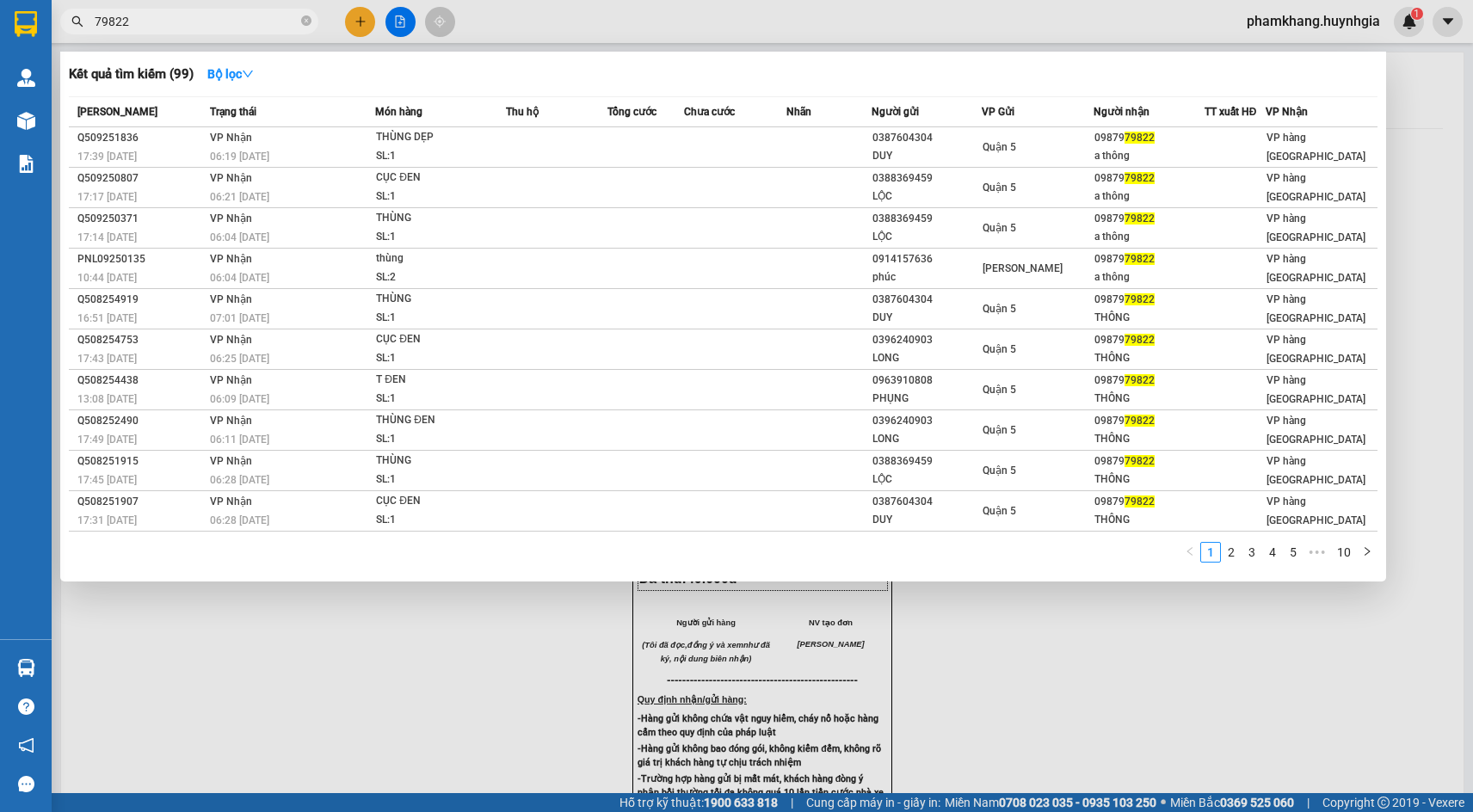
click at [262, 22] on input "79822" at bounding box center [196, 21] width 203 height 19
click at [261, 21] on input "79822" at bounding box center [196, 21] width 203 height 19
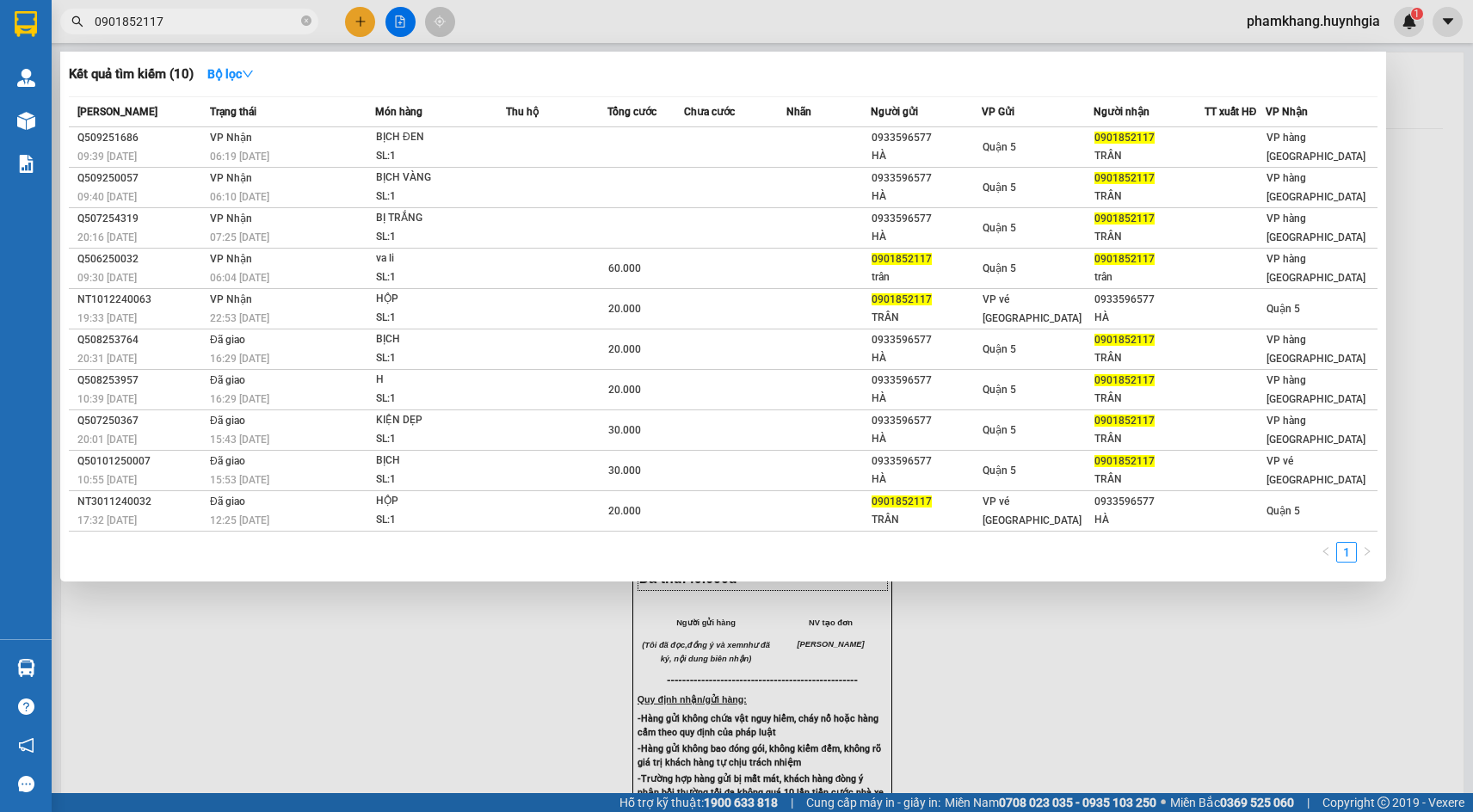
click at [860, 555] on div "1" at bounding box center [723, 557] width 1309 height 31
click at [949, 562] on div "1" at bounding box center [723, 557] width 1309 height 31
click at [816, 559] on div "1" at bounding box center [723, 557] width 1309 height 31
click at [812, 559] on div "1" at bounding box center [723, 557] width 1309 height 31
click at [222, 24] on input "0901852117" at bounding box center [196, 21] width 203 height 19
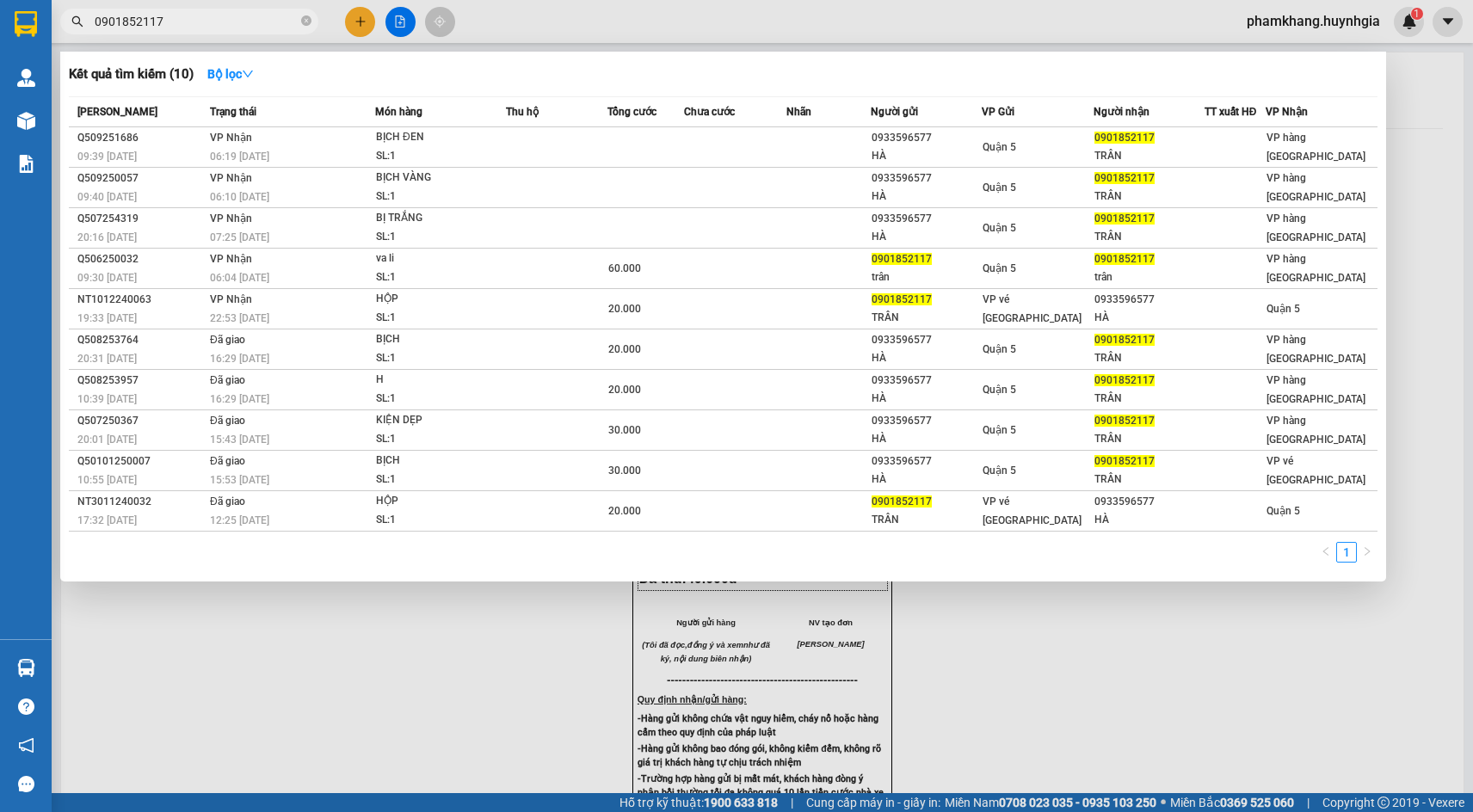
click at [222, 24] on input "0901852117" at bounding box center [196, 21] width 203 height 19
click at [365, 21] on div at bounding box center [736, 406] width 1473 height 812
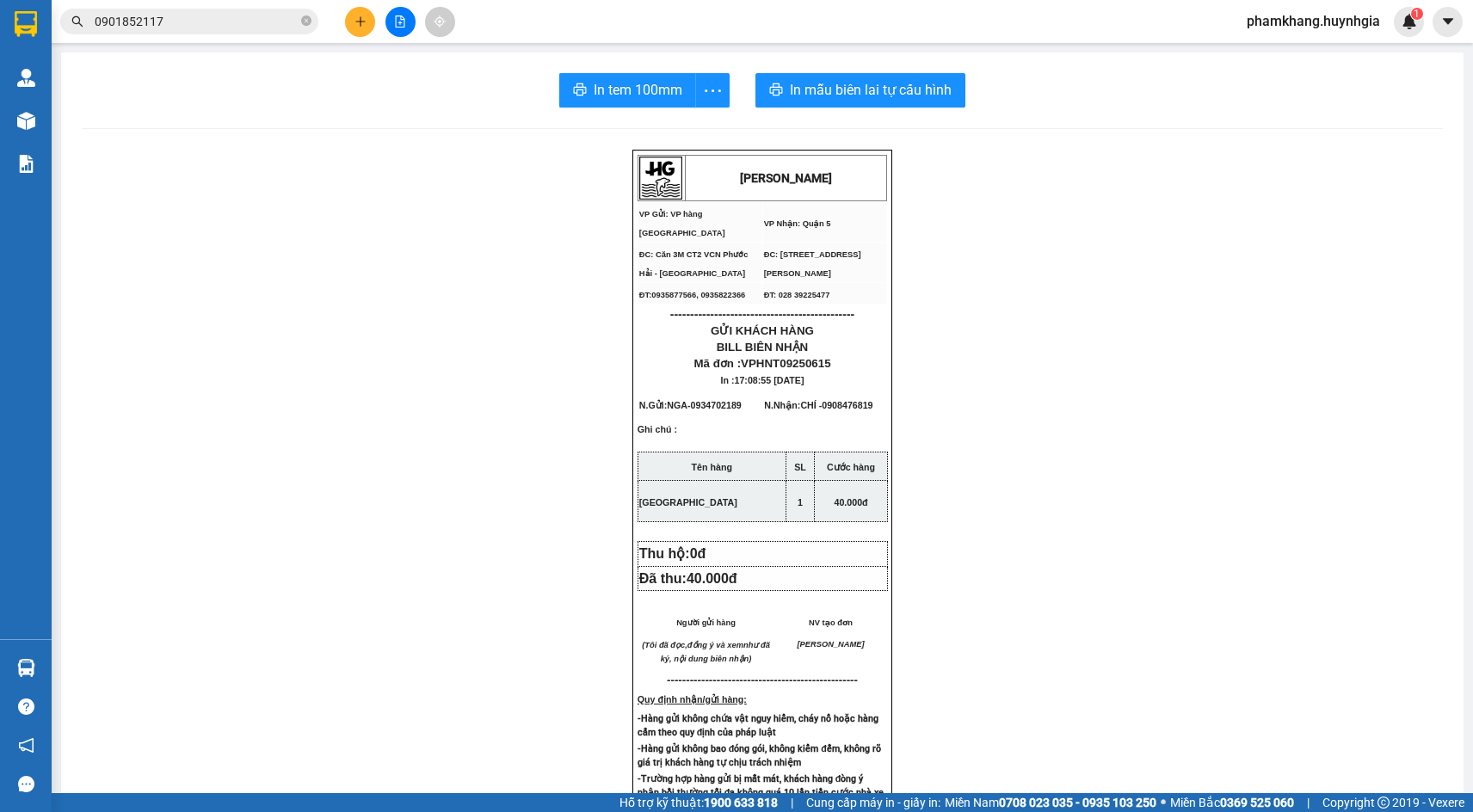
click at [365, 21] on icon "plus" at bounding box center [360, 20] width 9 height 1
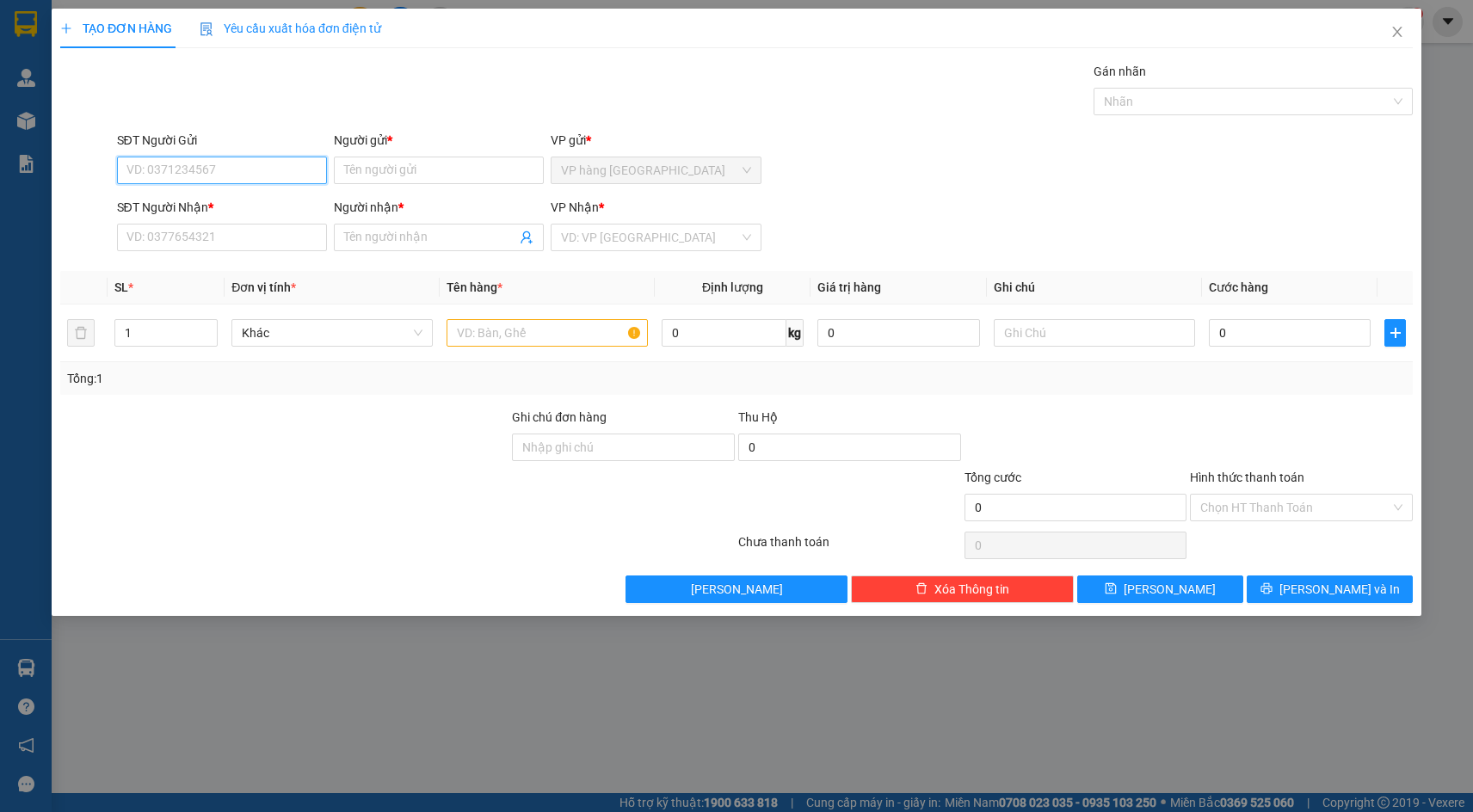
click at [186, 174] on input "SĐT Người Gửi" at bounding box center [222, 171] width 210 height 28
click at [203, 203] on div "0813515788 - DR TOOTH" at bounding box center [222, 205] width 189 height 19
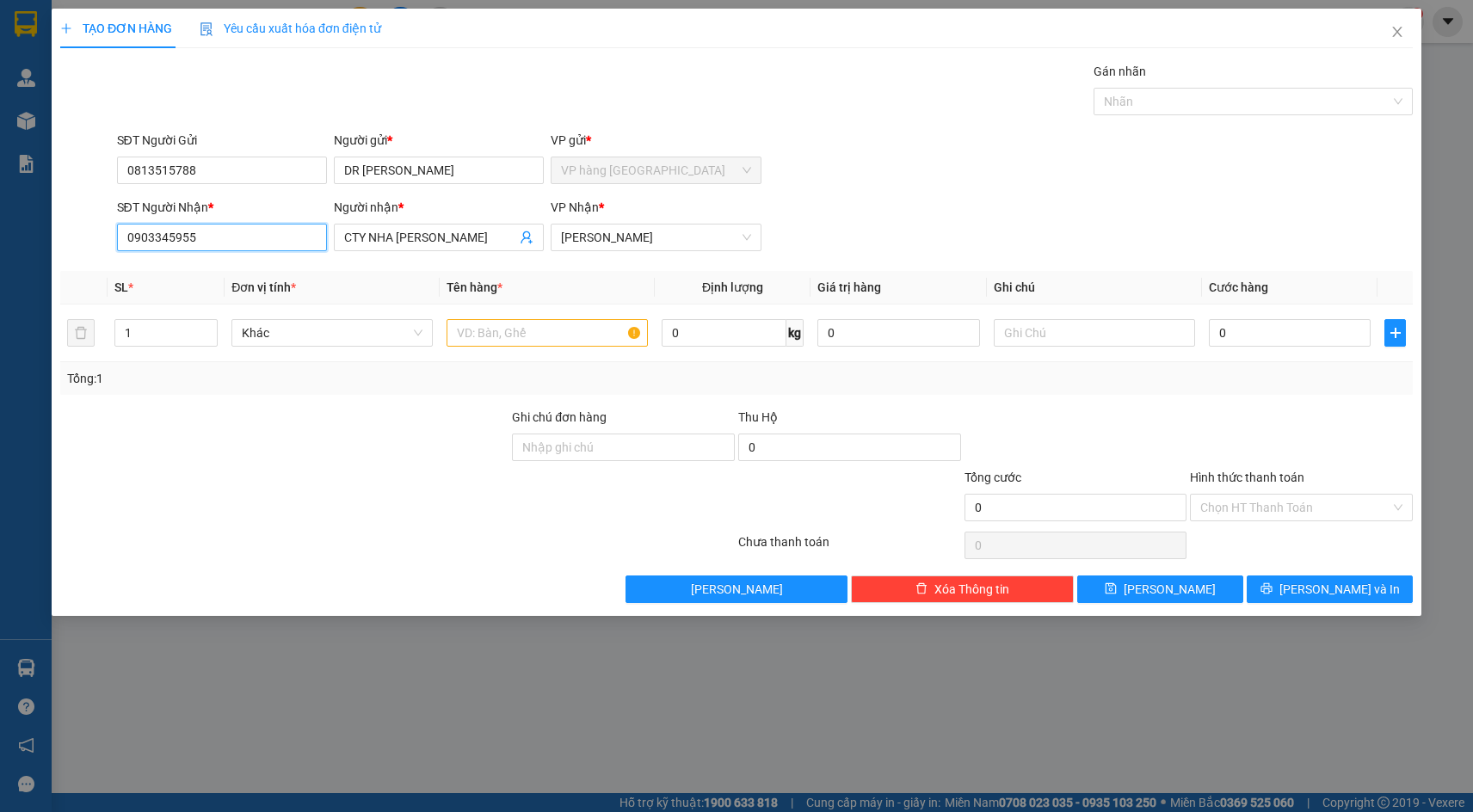
click at [259, 235] on input "0903345955" at bounding box center [222, 237] width 210 height 28
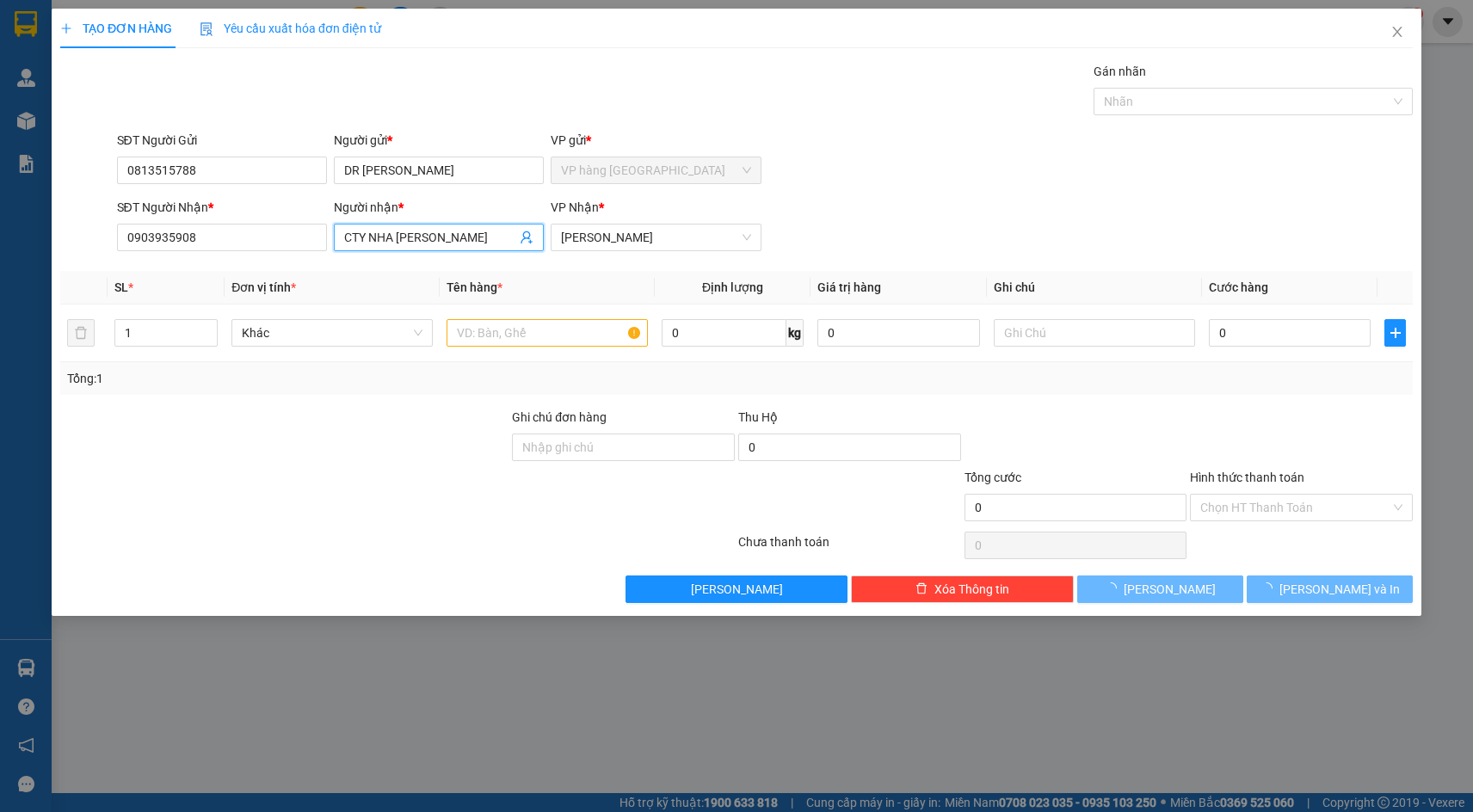
click at [400, 237] on input "CTY NHA PHÚC ĐĂNG" at bounding box center [430, 237] width 172 height 19
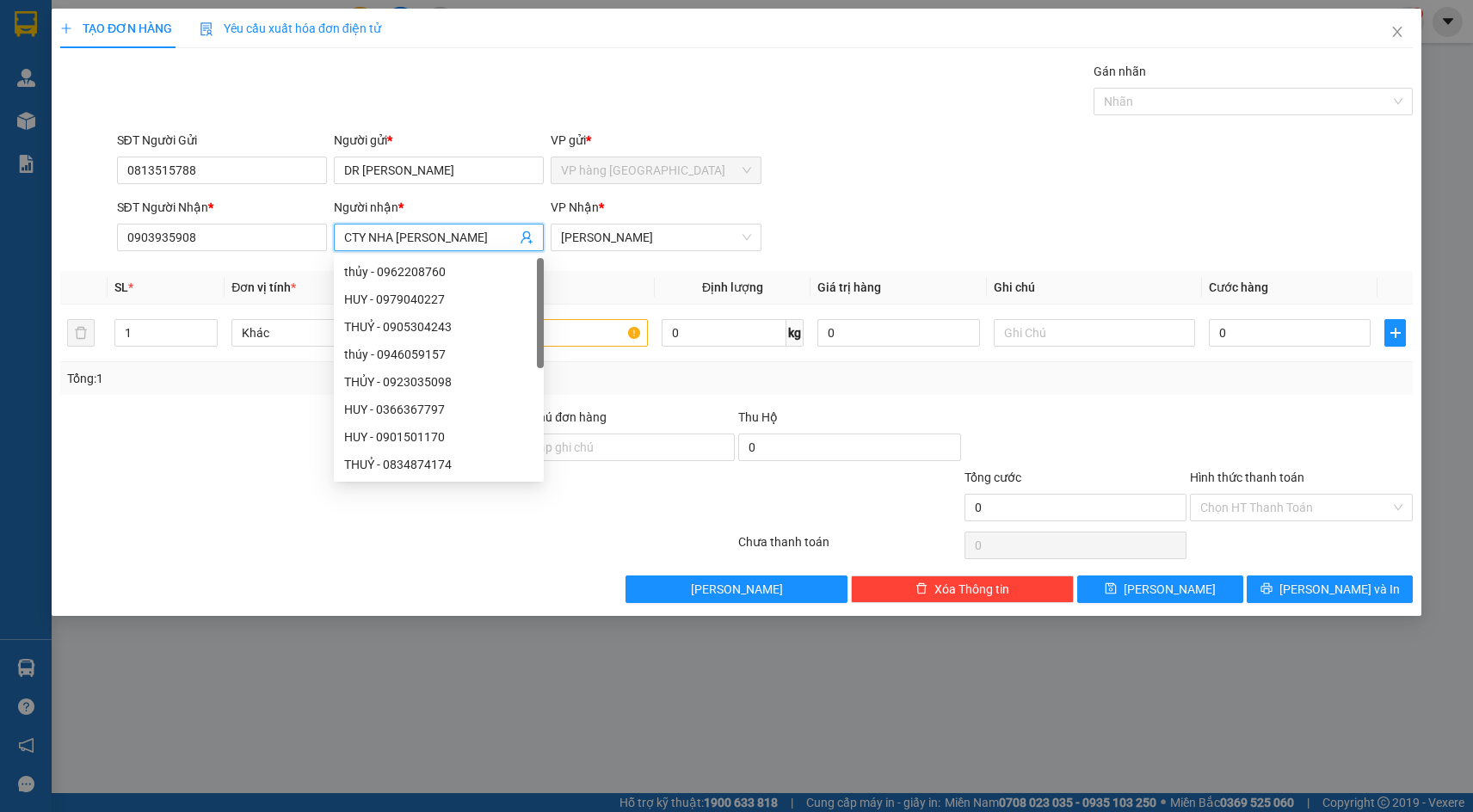
click at [398, 237] on input "CTY NHA PHÚC ĐĂNG" at bounding box center [430, 237] width 172 height 19
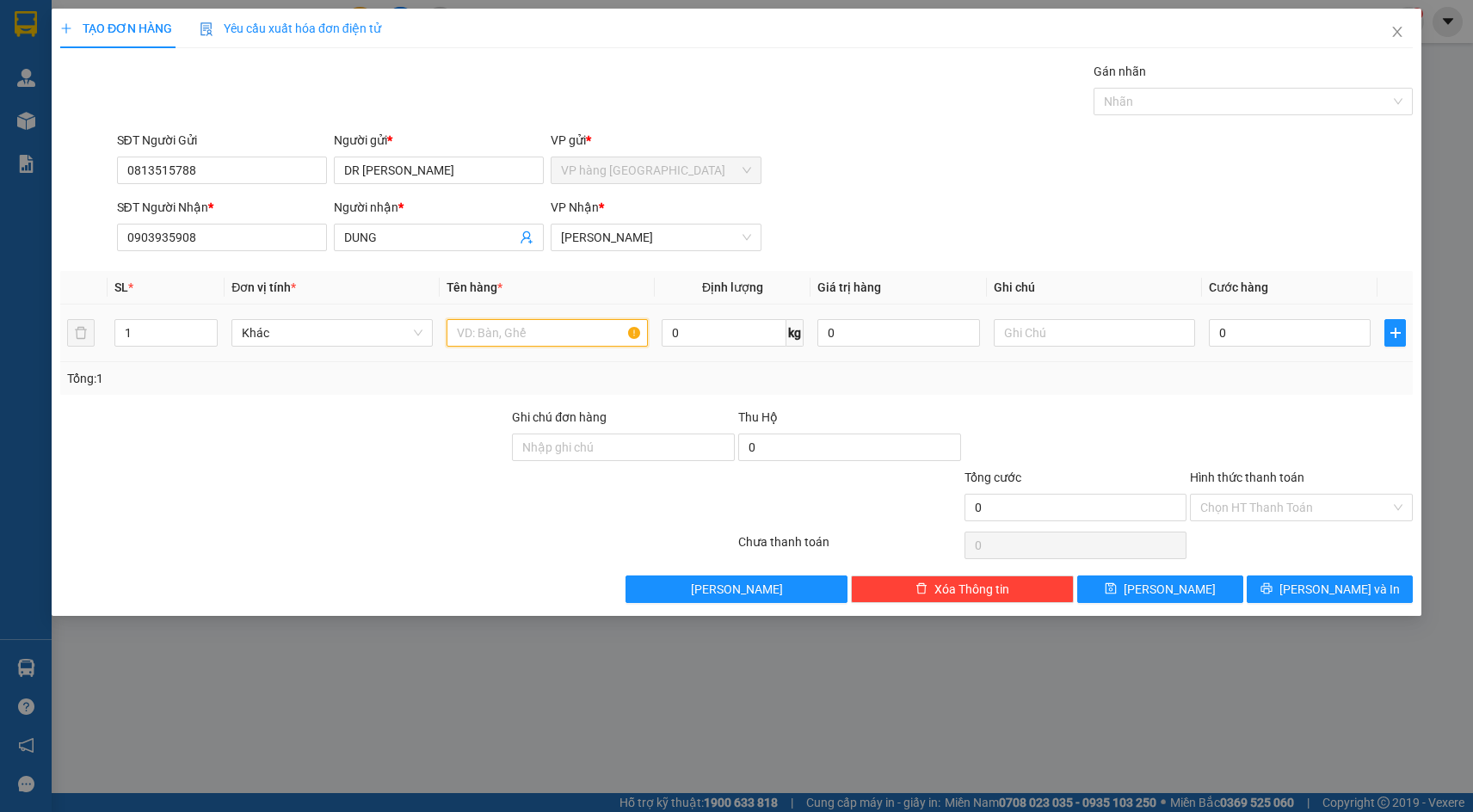
click at [561, 326] on input "text" at bounding box center [547, 333] width 201 height 28
click at [1280, 512] on input "Hình thức thanh toán" at bounding box center [1295, 508] width 190 height 26
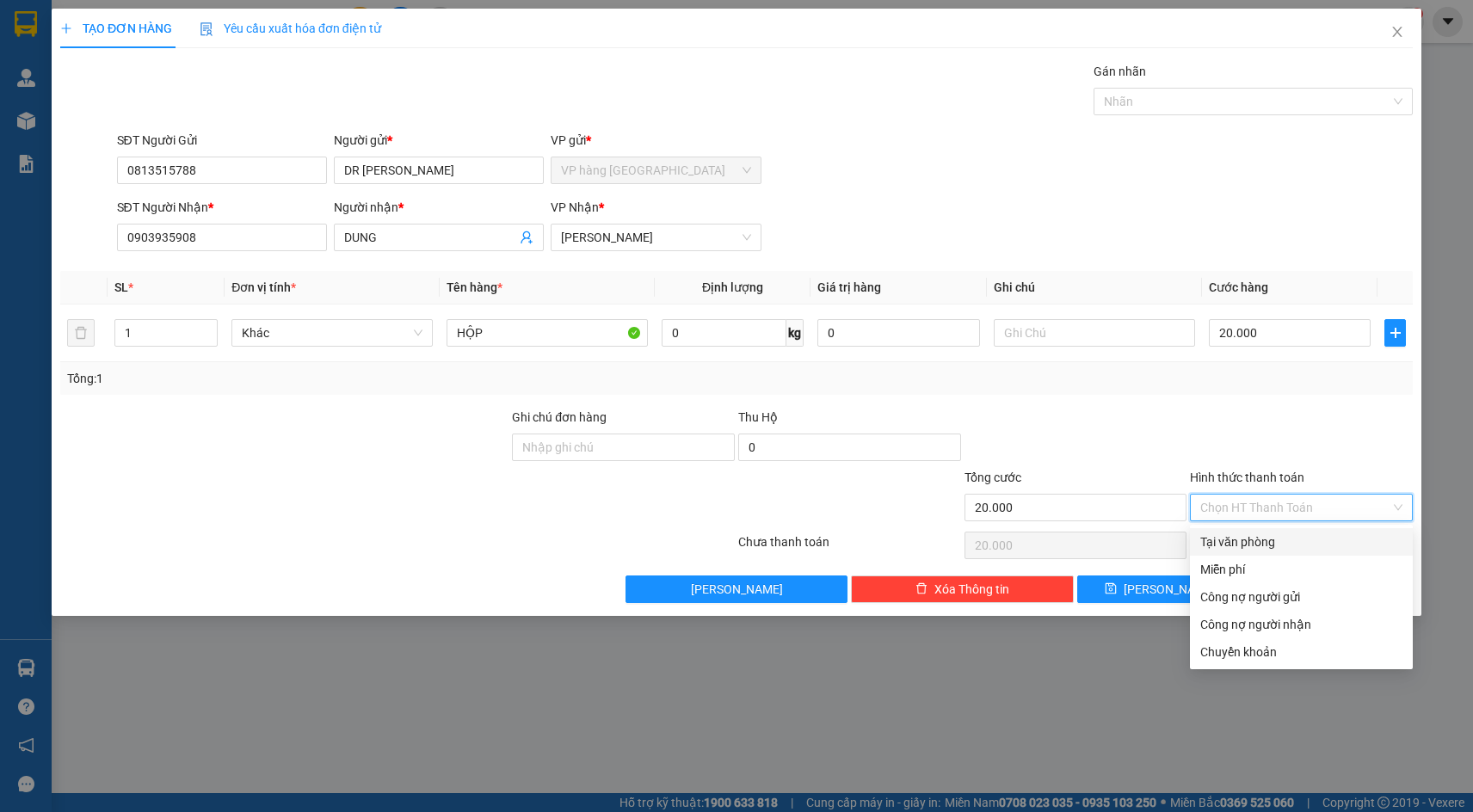
click at [1278, 549] on div "Tại văn phòng" at bounding box center [1302, 542] width 202 height 19
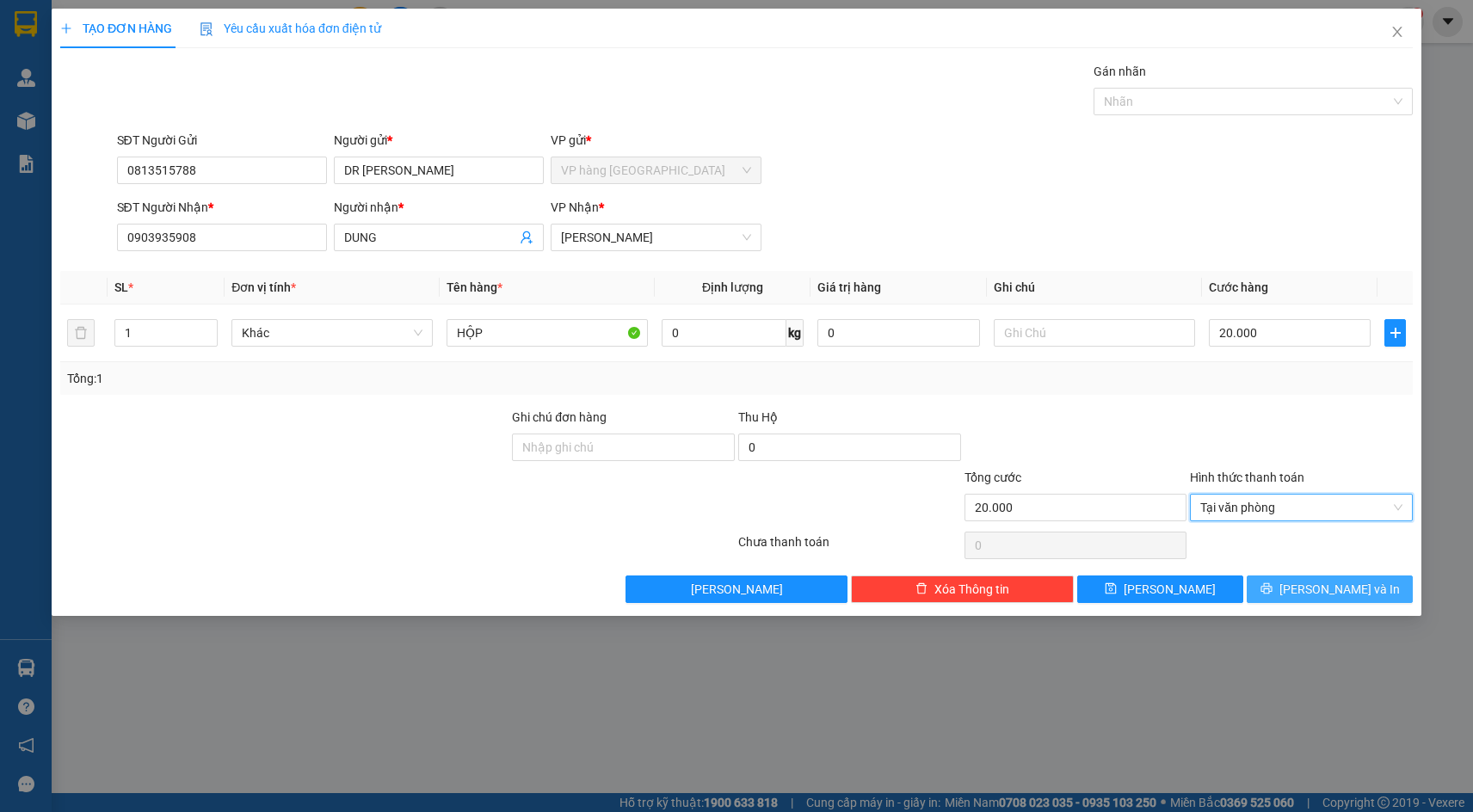
click at [1311, 587] on button "[PERSON_NAME] và In" at bounding box center [1329, 590] width 166 height 28
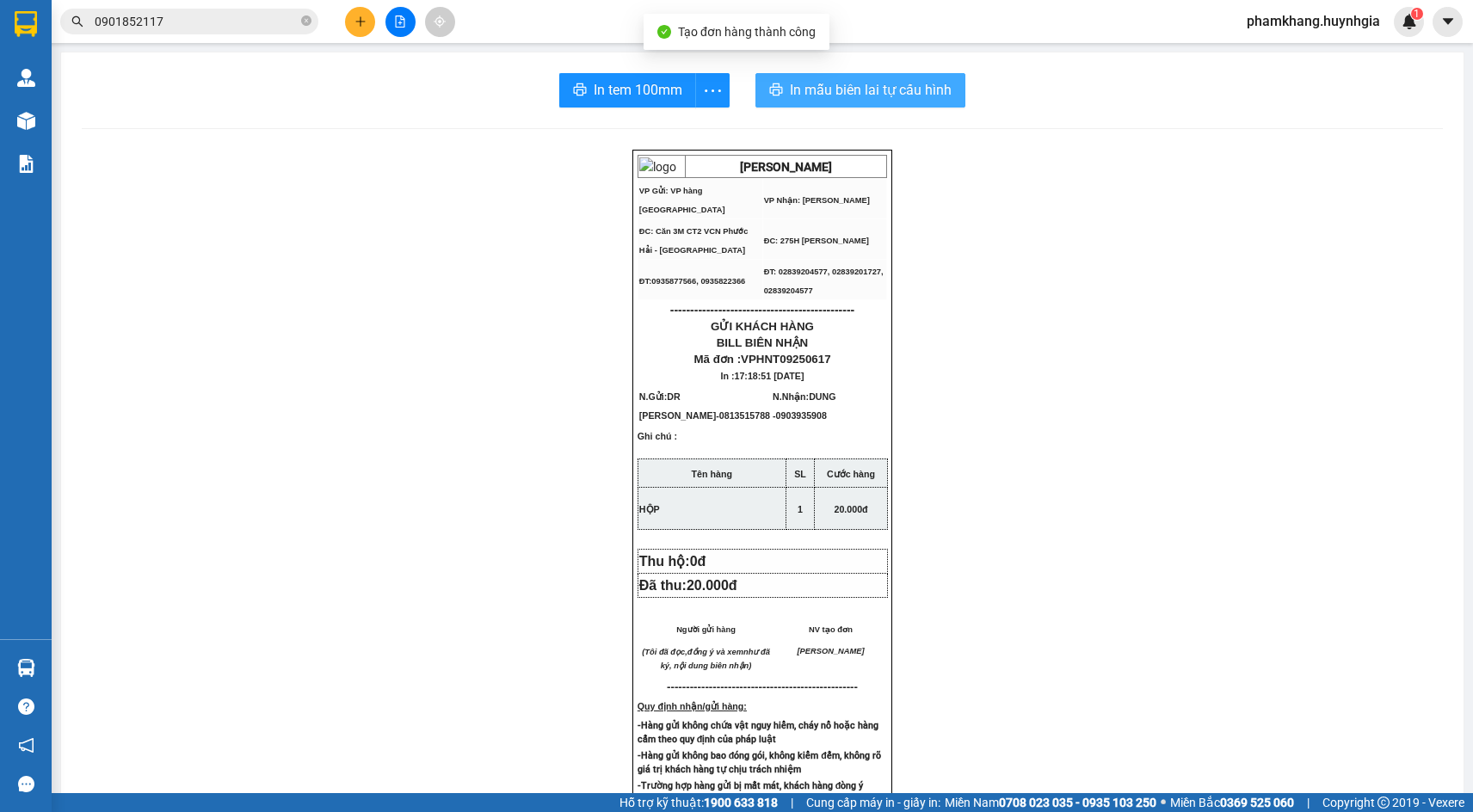
click at [791, 98] on span "In mẫu biên lai tự cấu hình" at bounding box center [870, 89] width 162 height 21
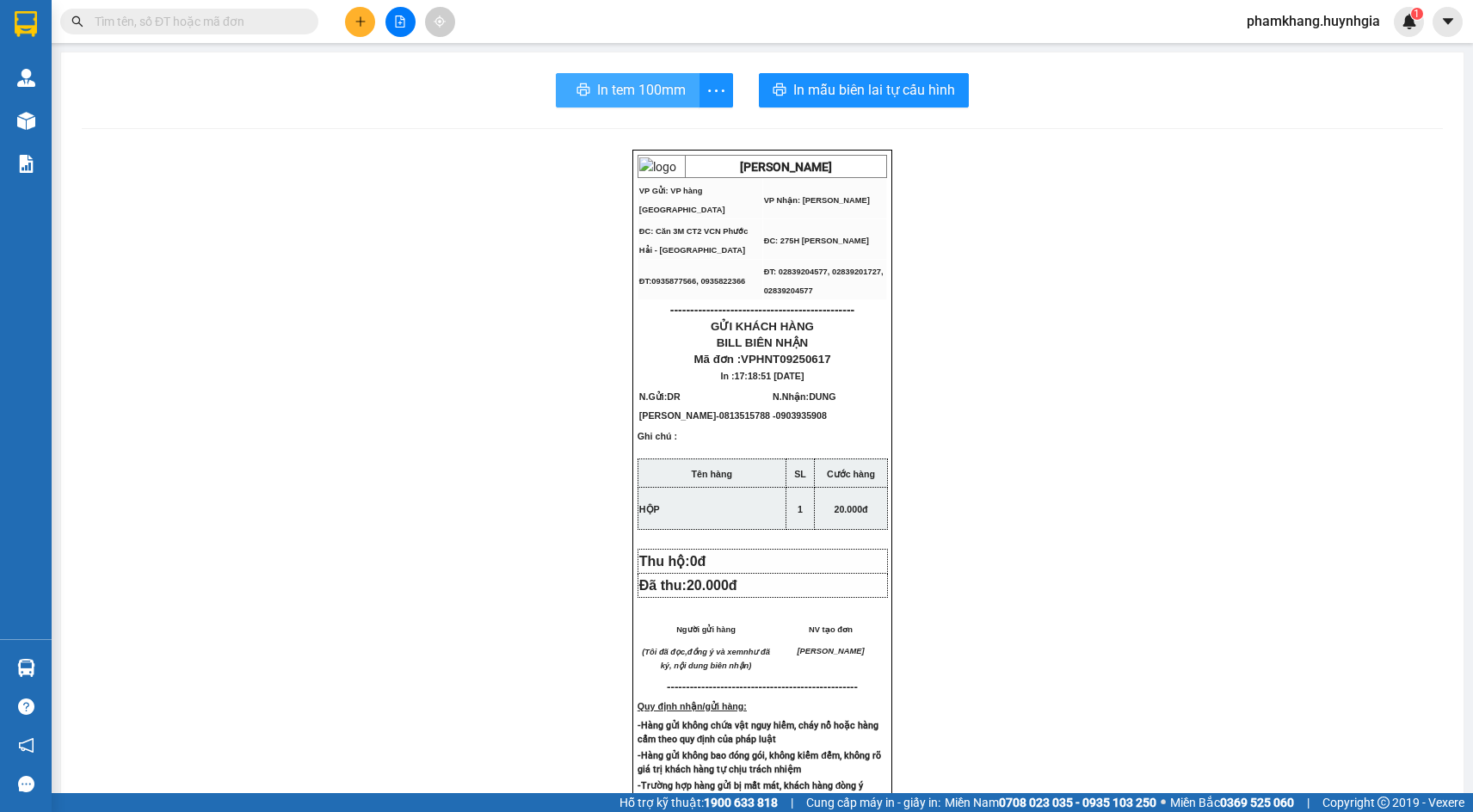
click at [588, 83] on icon "printer" at bounding box center [583, 89] width 14 height 14
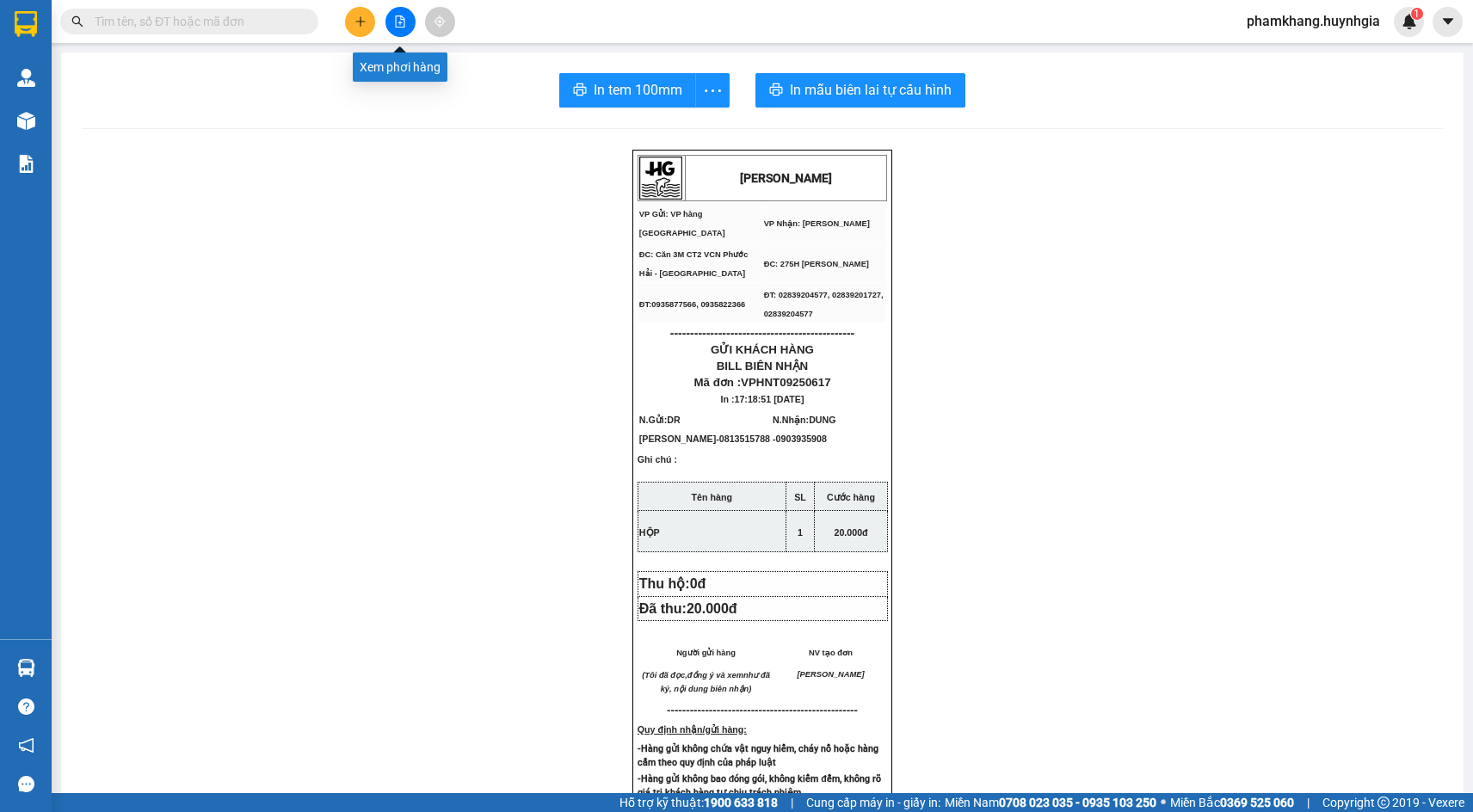
click at [394, 30] on button at bounding box center [400, 21] width 30 height 30
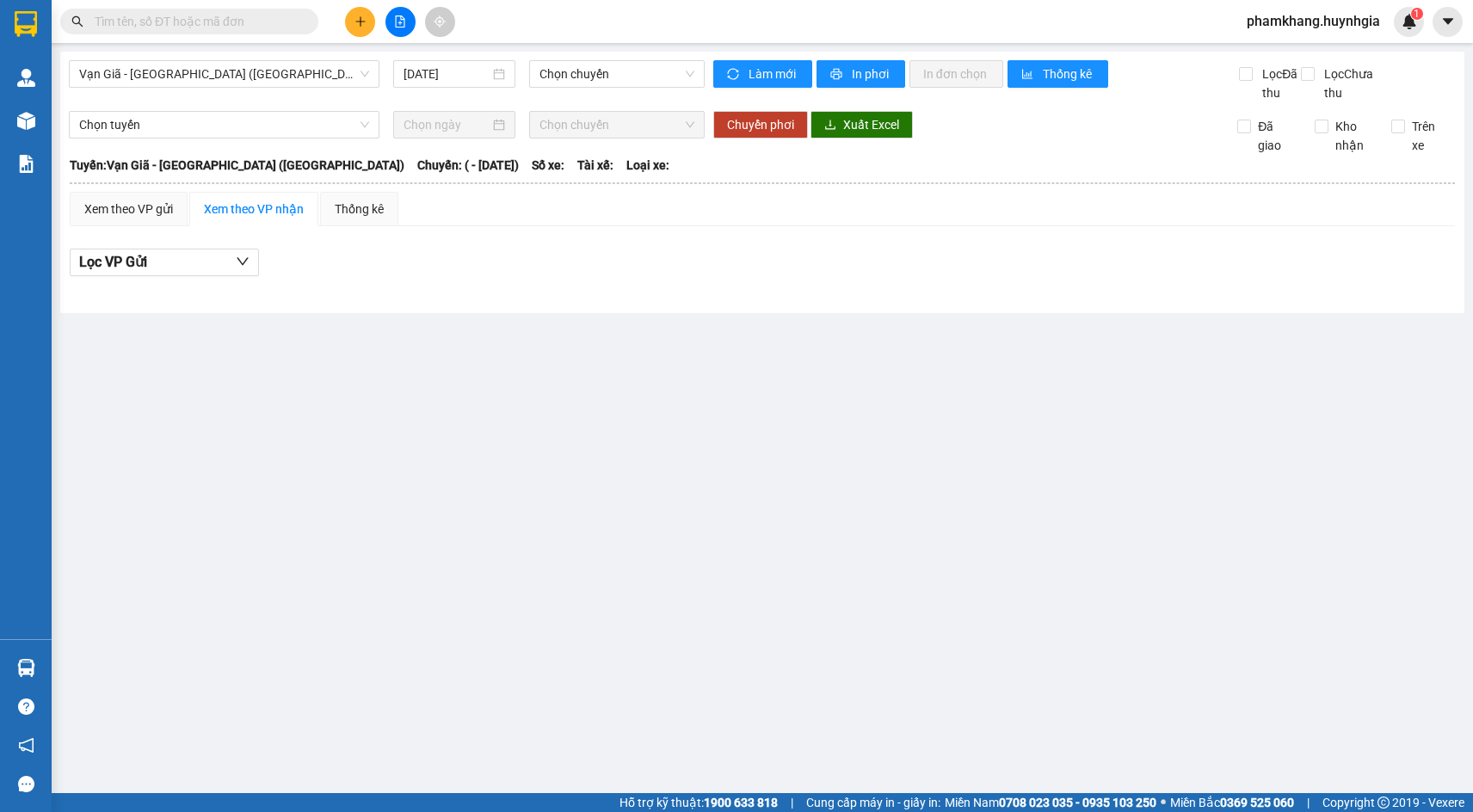
click at [900, 403] on main "Vạn Giã - [GEOGRAPHIC_DATA] ([GEOGRAPHIC_DATA]) [DATE] Chọn chuyến Làm mới In p…" at bounding box center [736, 397] width 1473 height 793
click at [1043, 452] on main "Vạn Giã - [GEOGRAPHIC_DATA] ([GEOGRAPHIC_DATA]) [DATE] Chọn chuyến Làm mới In p…" at bounding box center [736, 397] width 1473 height 793
click at [954, 410] on main "Vạn Giã - [GEOGRAPHIC_DATA] ([GEOGRAPHIC_DATA]) [DATE] Chọn chuyến Làm mới In p…" at bounding box center [736, 397] width 1473 height 793
click at [364, 31] on button at bounding box center [360, 21] width 30 height 30
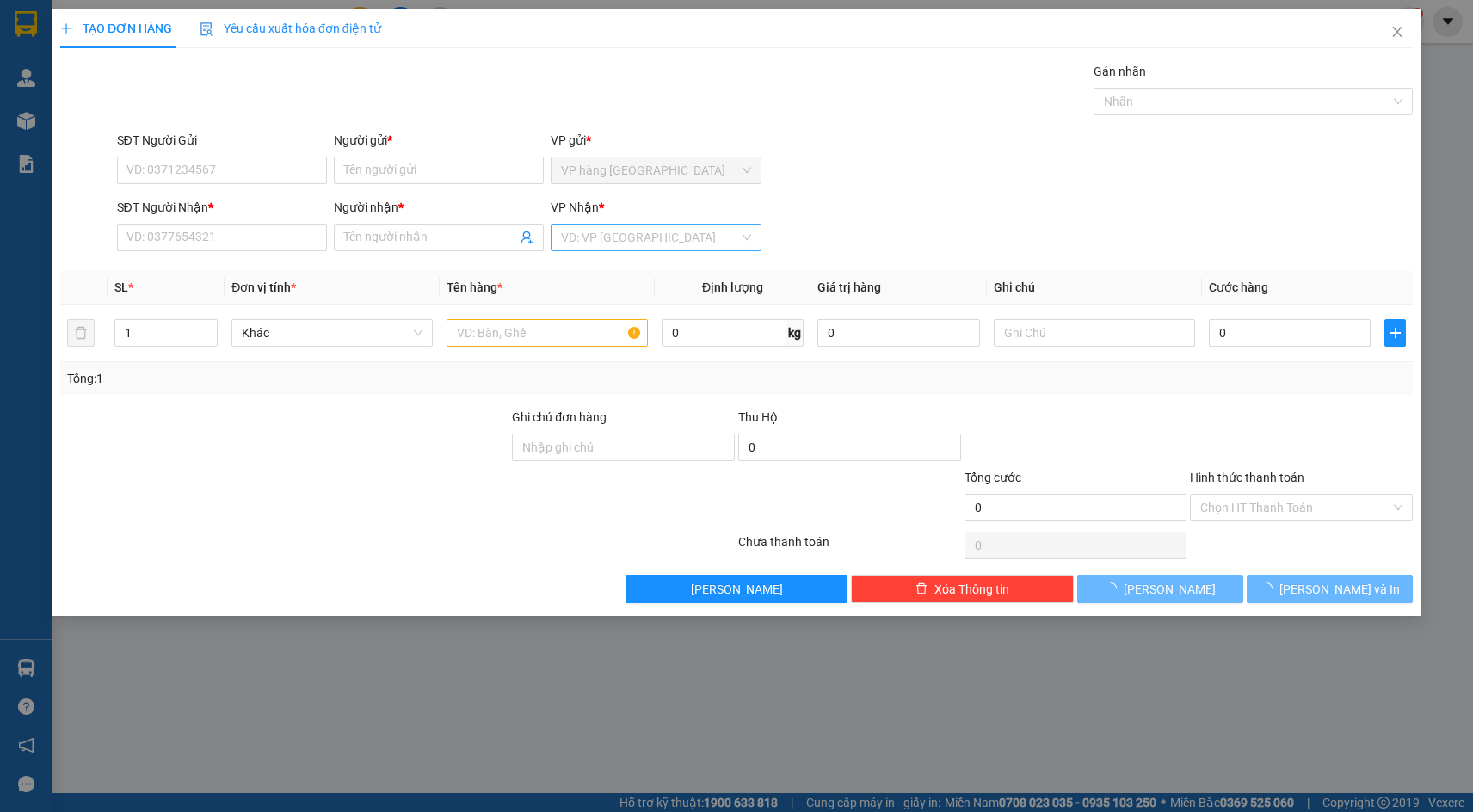
click at [616, 240] on input "search" at bounding box center [649, 237] width 177 height 26
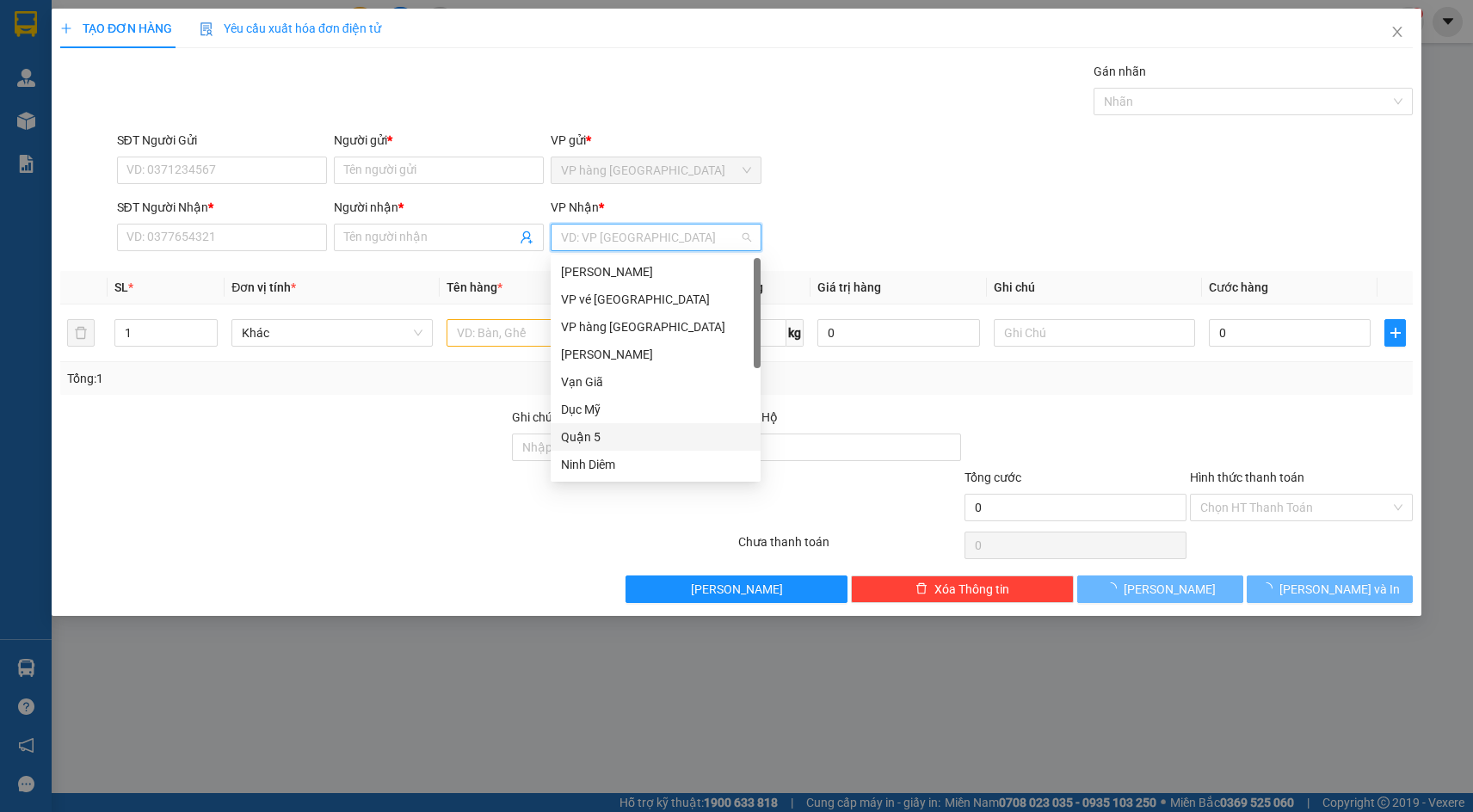
click at [648, 436] on div "Quận 5" at bounding box center [655, 437] width 189 height 19
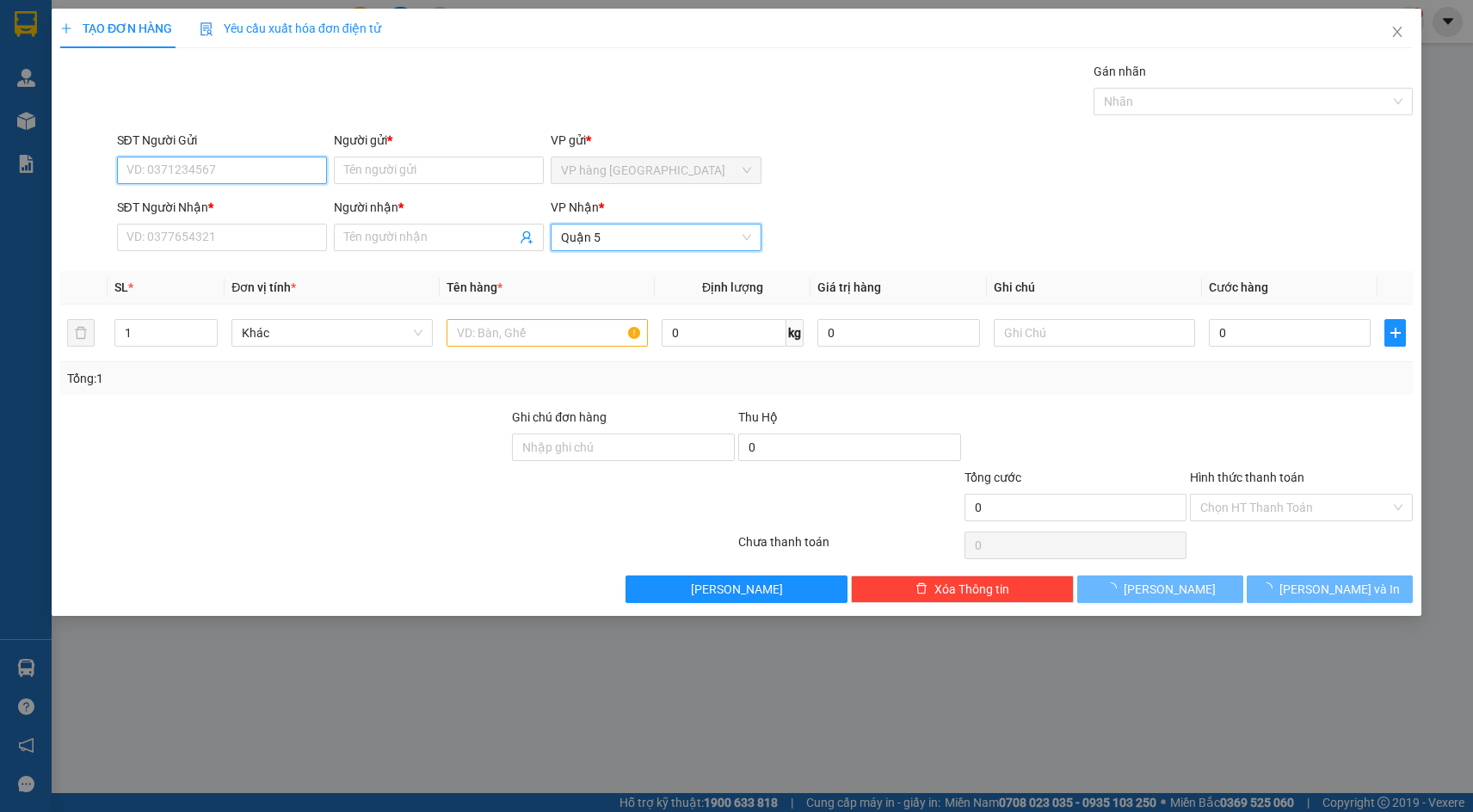
drag, startPoint x: 249, startPoint y: 171, endPoint x: 270, endPoint y: 168, distance: 21.2
click at [249, 171] on input "SĐT Người Gửi" at bounding box center [222, 171] width 210 height 28
type input "0907323260"
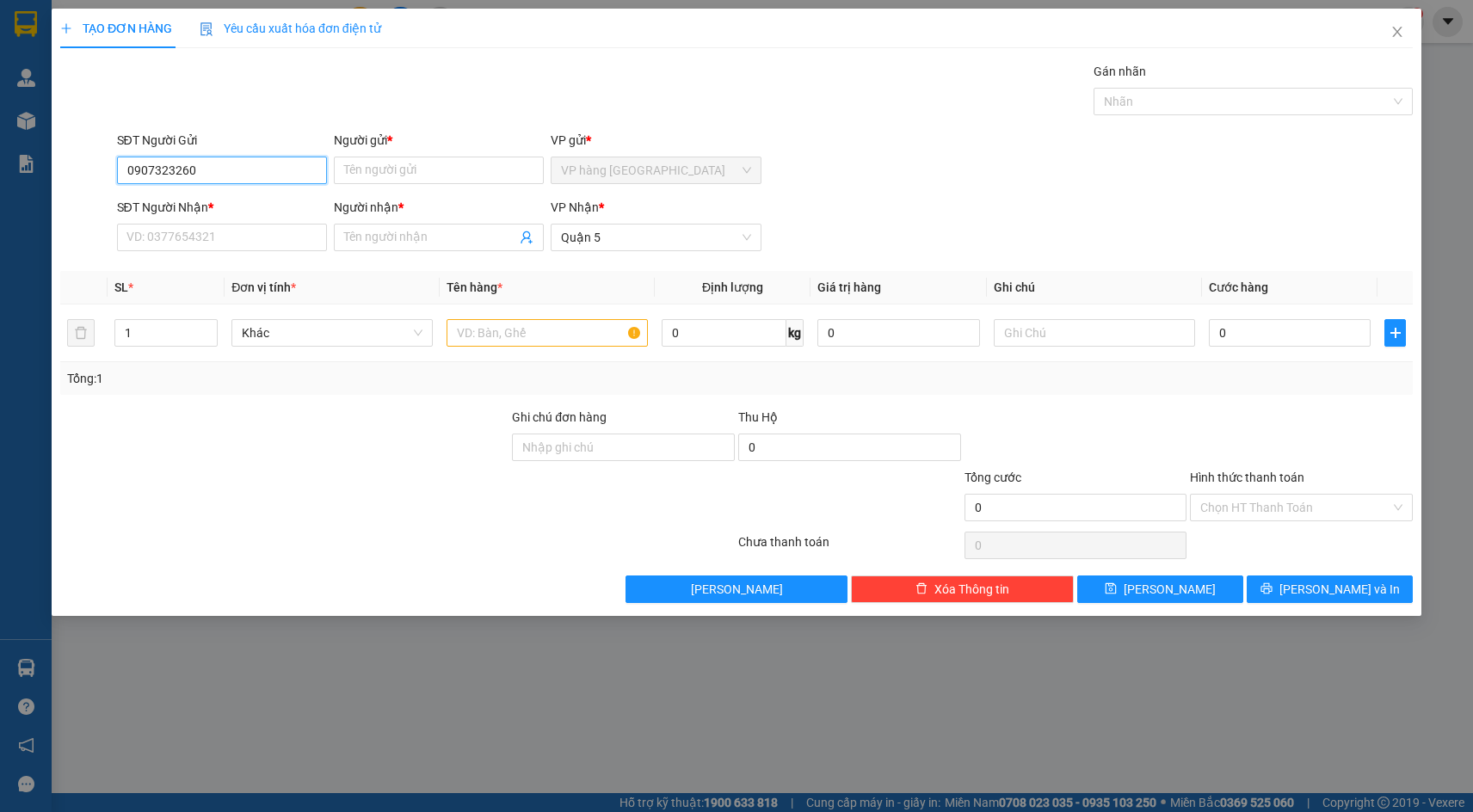
click at [280, 161] on input "0907323260" at bounding box center [222, 171] width 210 height 28
click at [278, 204] on div "0907323260 - HẢI BĂNG" at bounding box center [222, 205] width 189 height 19
type input "HẢI BĂNG"
click at [266, 247] on input "SĐT Người Nhận *" at bounding box center [222, 237] width 210 height 28
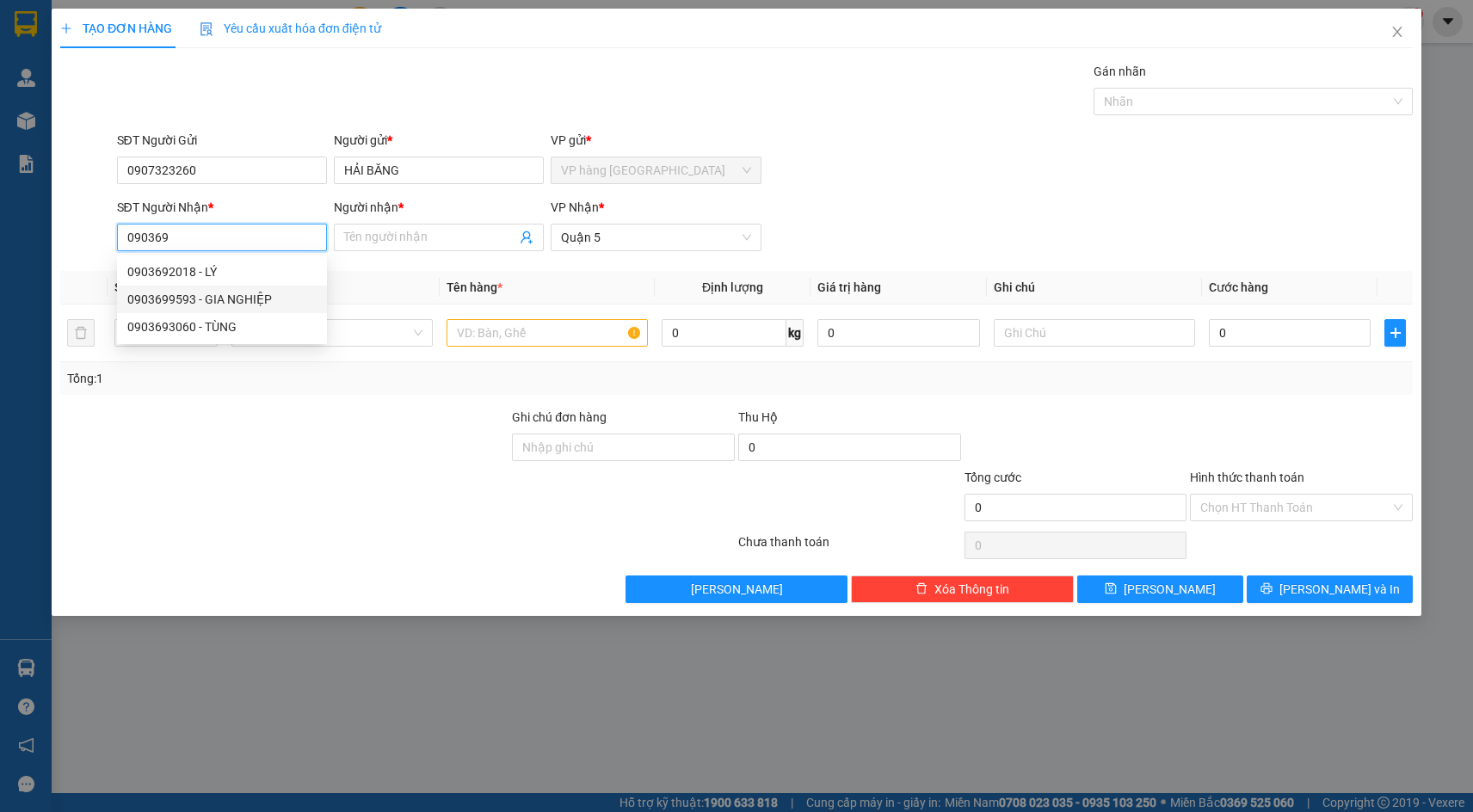
click at [266, 299] on div "0903699593 - GIA NGHIỆP" at bounding box center [222, 299] width 189 height 19
type input "0903699593"
type input "GIA NGHIỆP"
type input "0903699593"
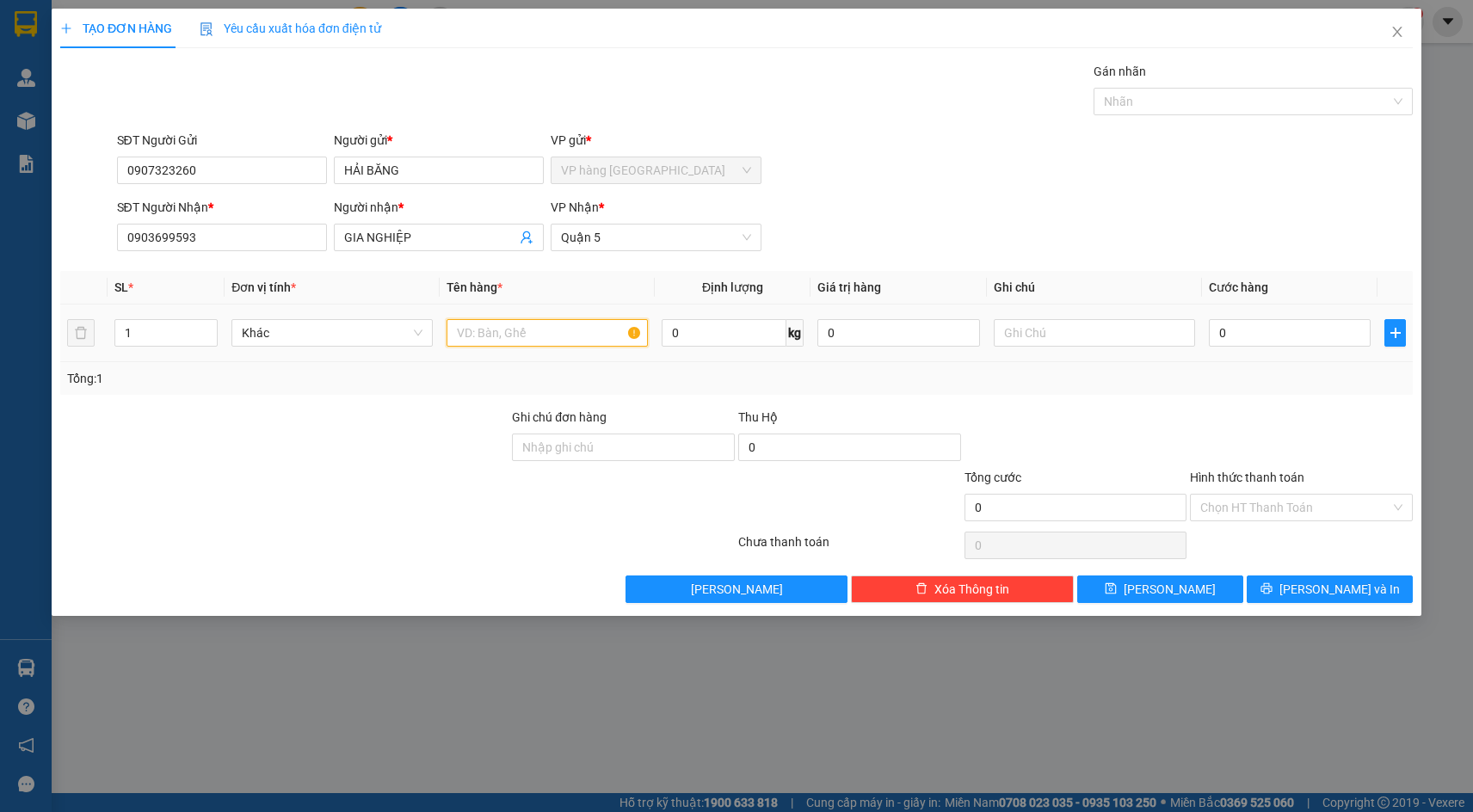
click at [470, 341] on input "text" at bounding box center [547, 333] width 201 height 28
type input "THÙNG"
type input "3"
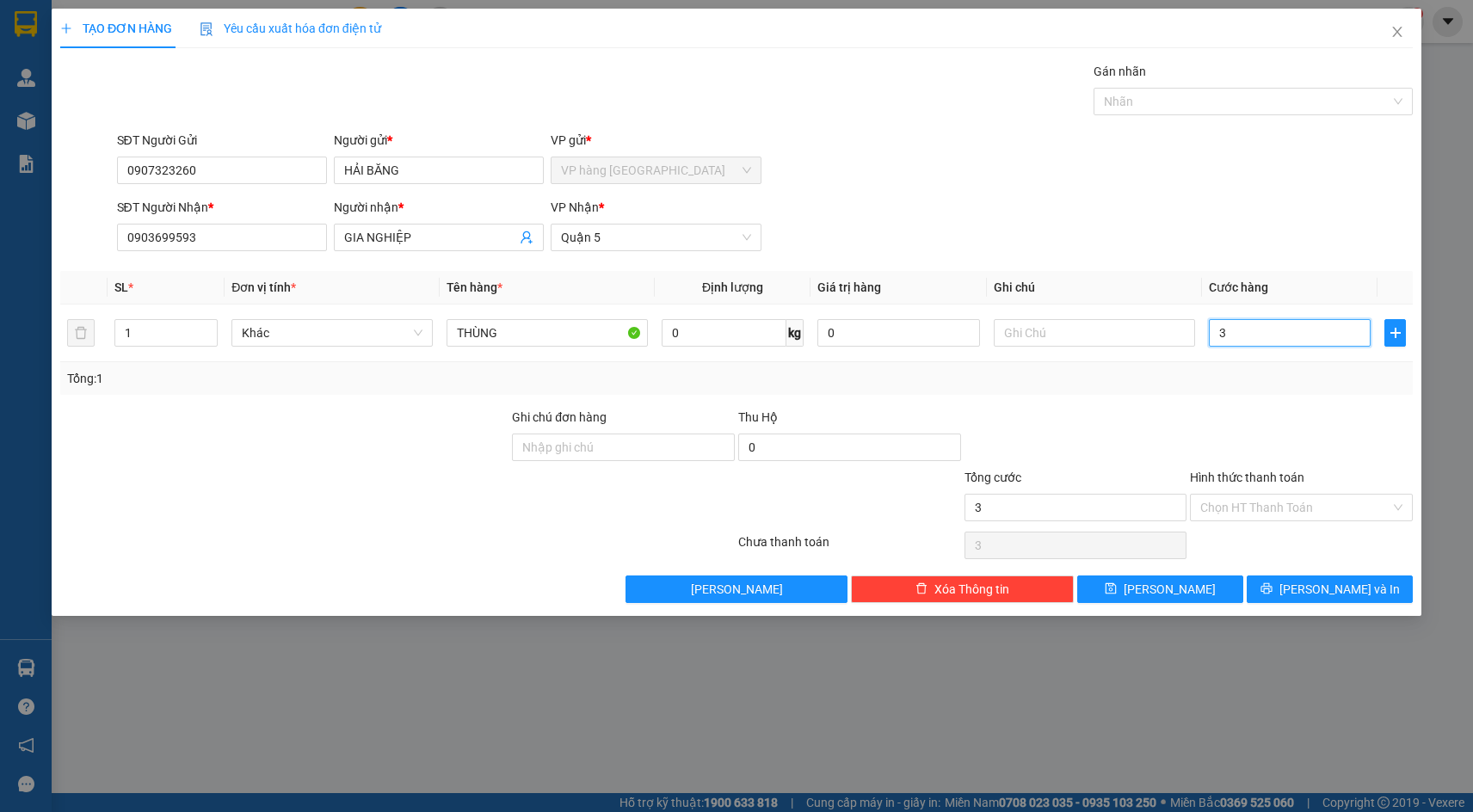
type input "30"
type input "30.000"
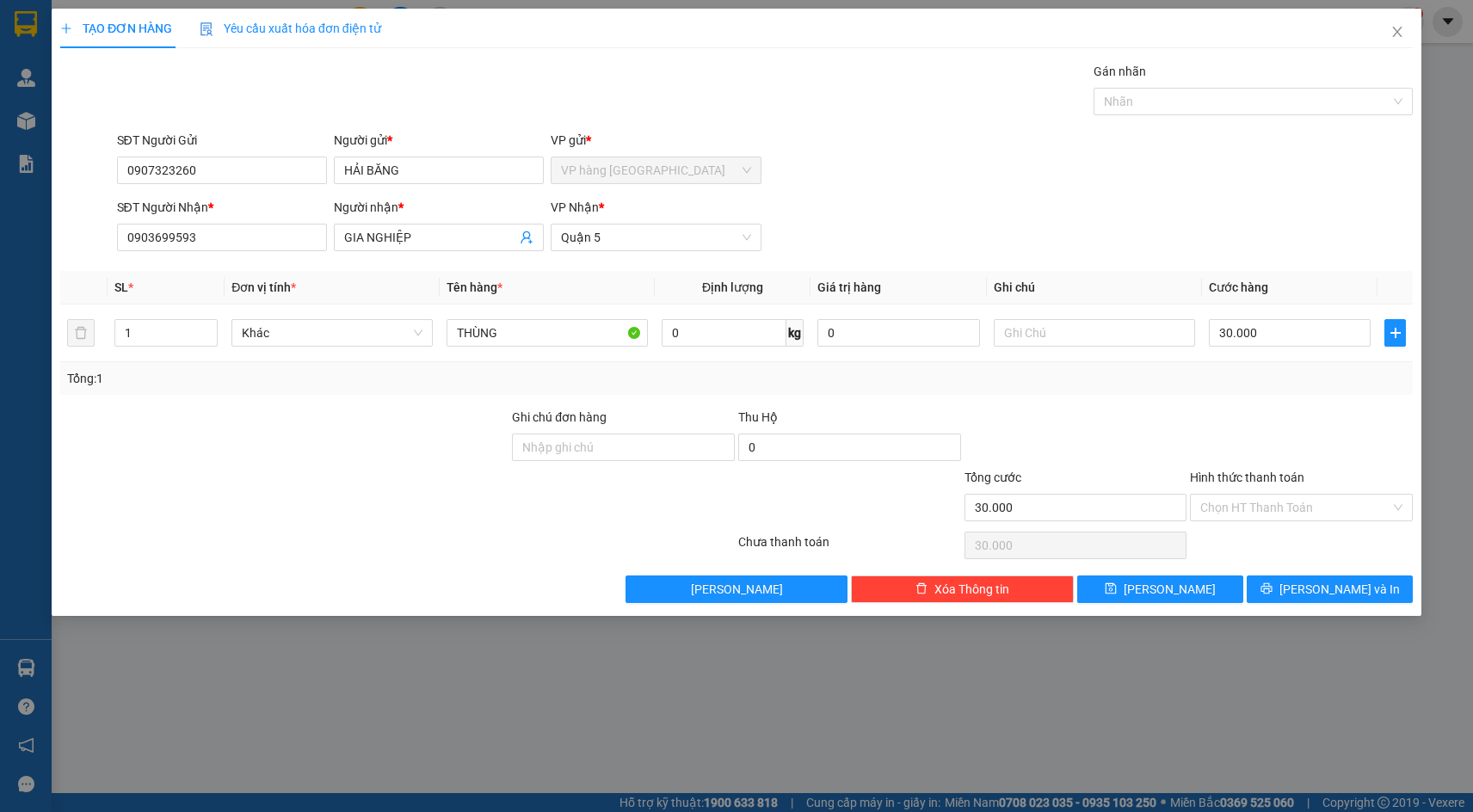
click at [1125, 221] on div "SĐT Người Nhận * 0903699593 Người nhận * GIA NGHIỆP VP Nhận * Quận 5" at bounding box center [766, 228] width 1303 height 60
drag, startPoint x: 1292, startPoint y: 494, endPoint x: 1285, endPoint y: 522, distance: 28.9
click at [1291, 495] on input "Hình thức thanh toán" at bounding box center [1295, 508] width 190 height 26
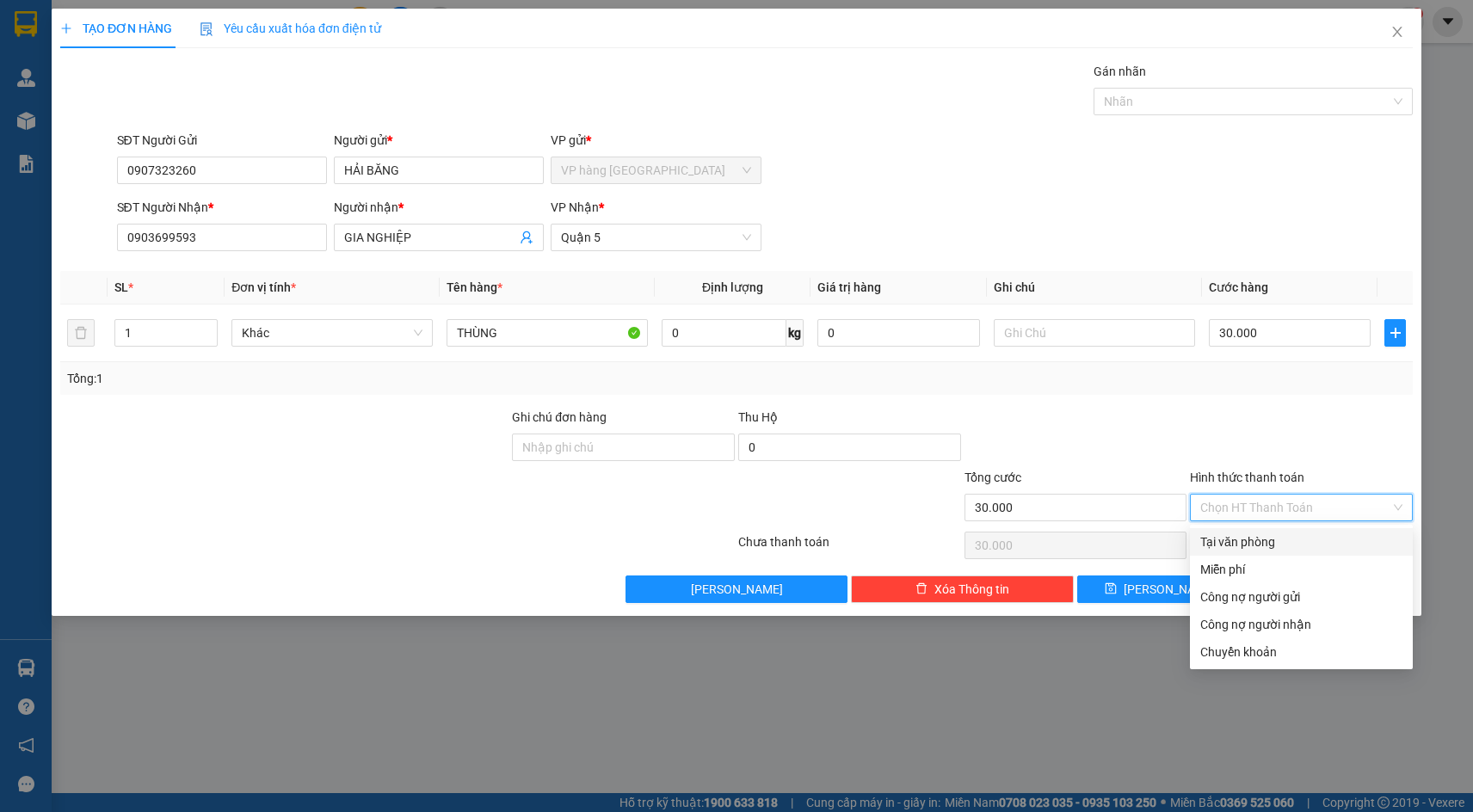
click at [1284, 540] on div "Tại văn phòng" at bounding box center [1302, 542] width 202 height 19
type input "0"
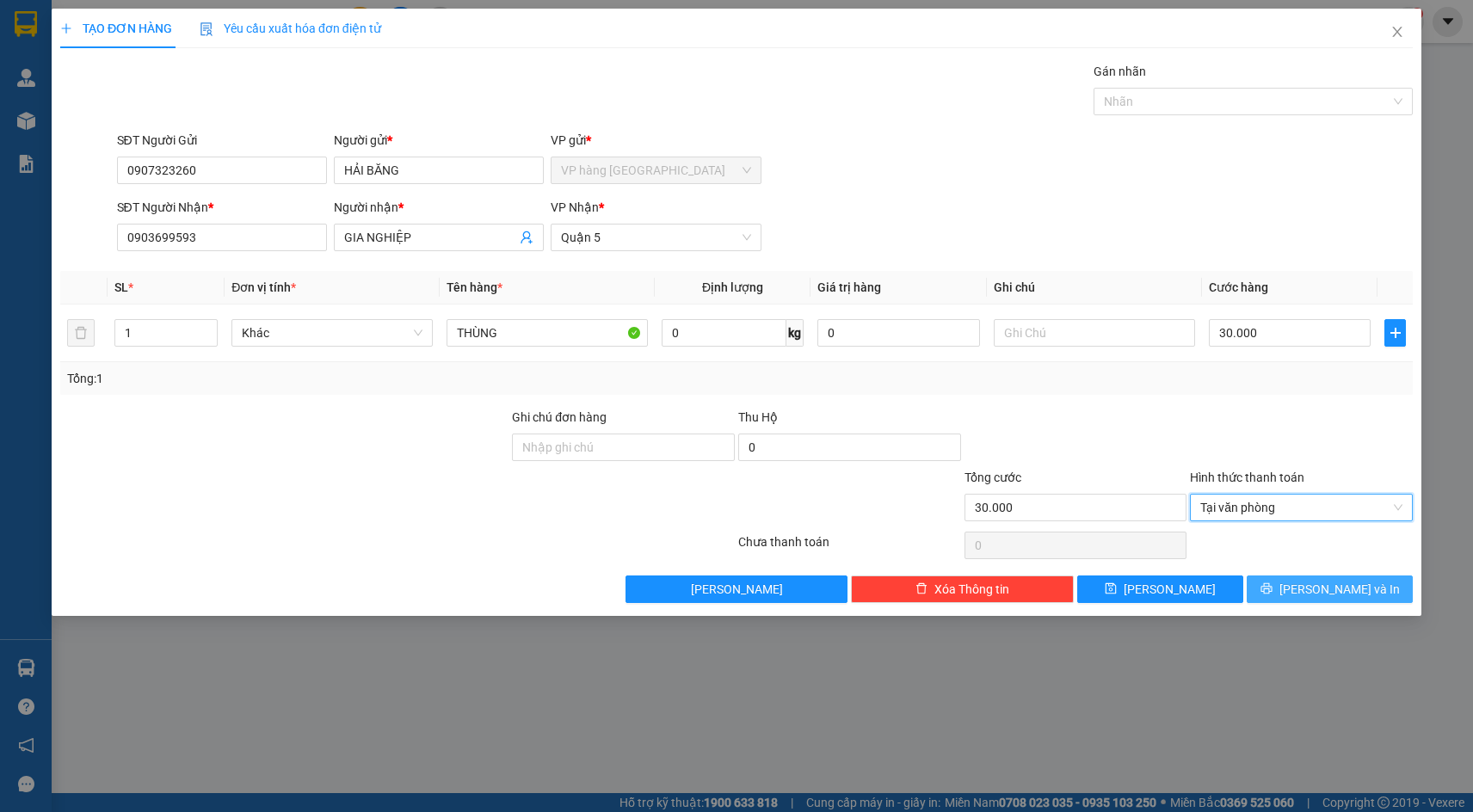
click at [1328, 582] on span "[PERSON_NAME] và In" at bounding box center [1340, 590] width 121 height 19
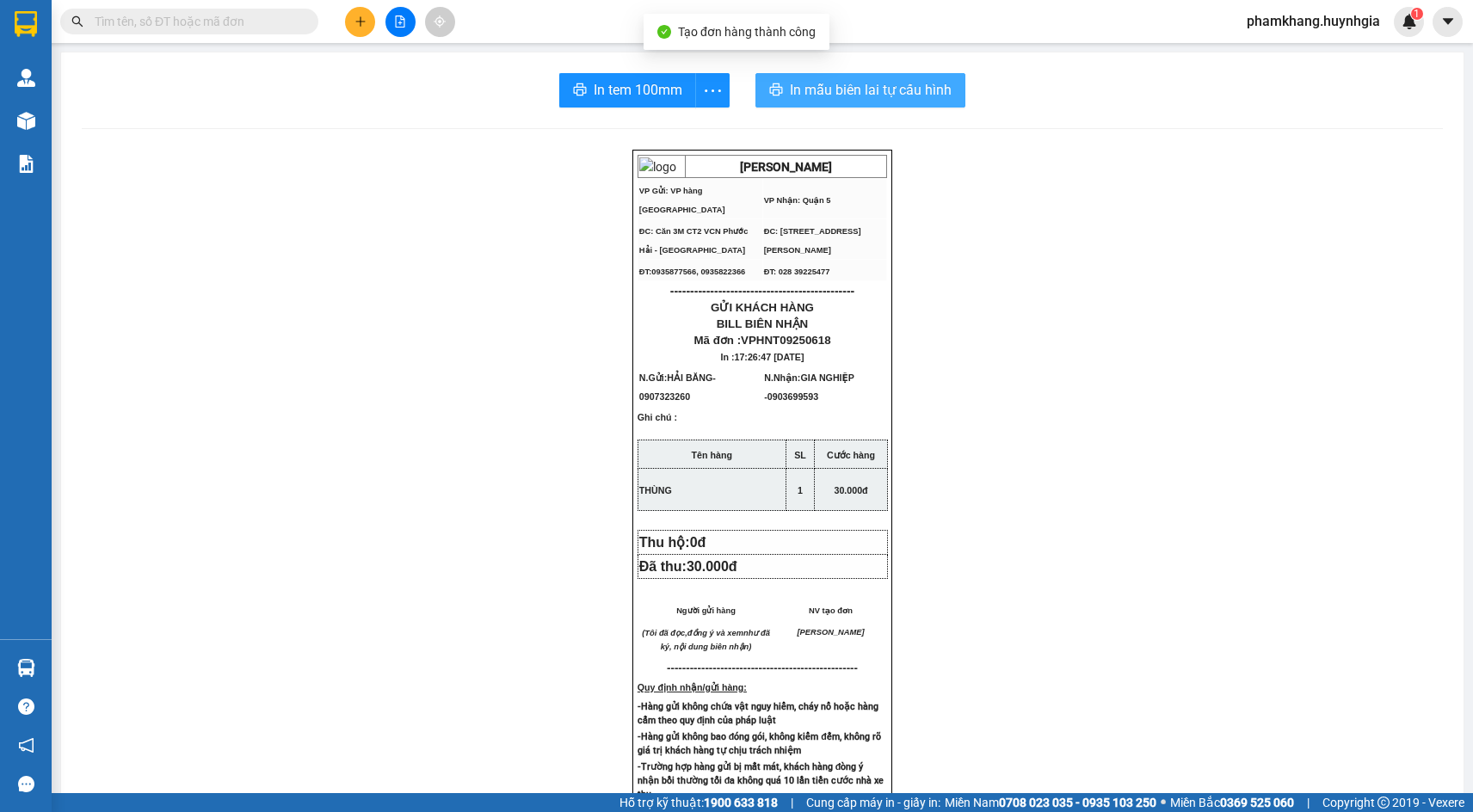
click at [784, 78] on button "In mẫu biên lai tự cấu hình" at bounding box center [860, 90] width 210 height 34
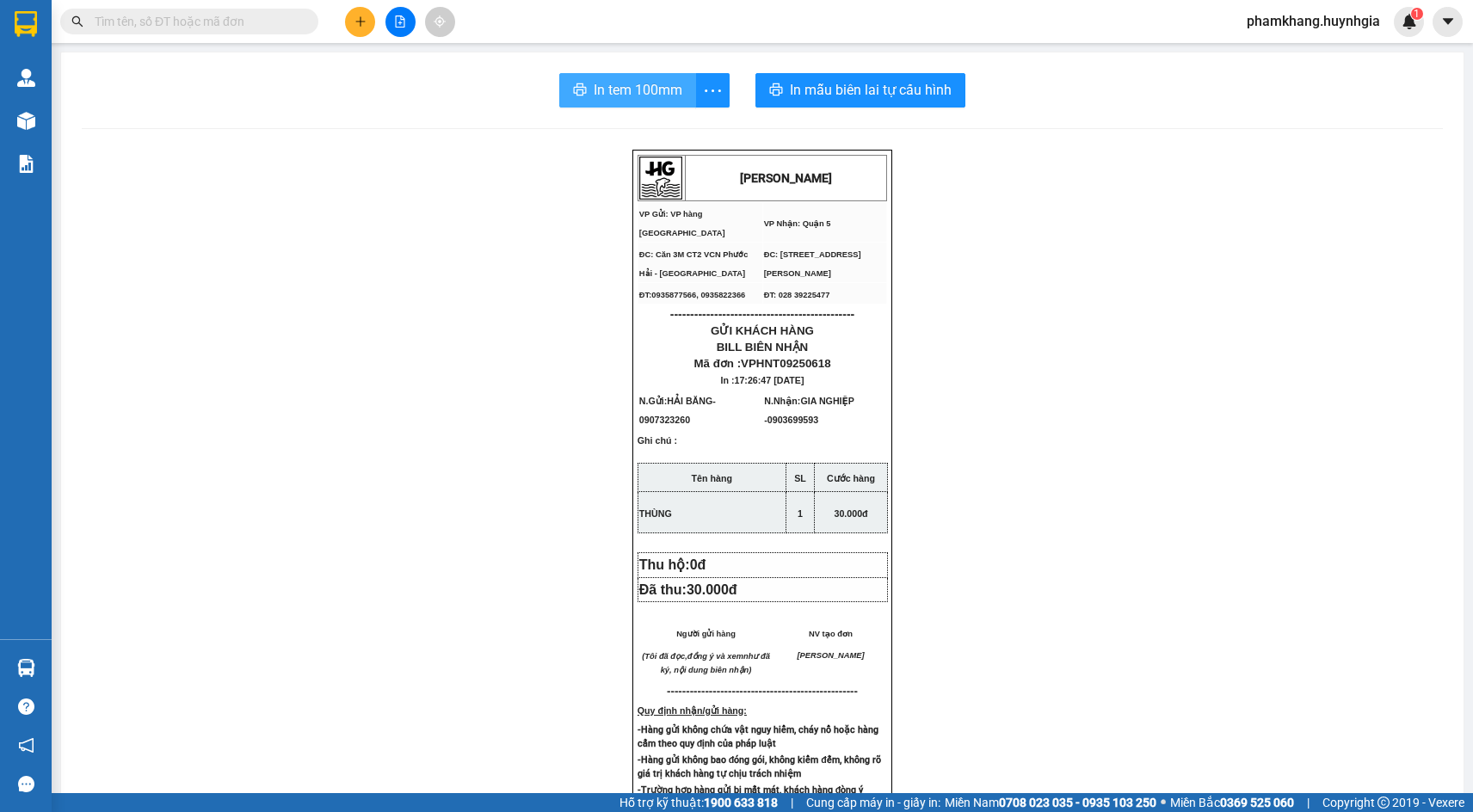
click at [634, 94] on span "In tem 100mm" at bounding box center [639, 89] width 89 height 21
click at [365, 23] on icon "plus" at bounding box center [361, 21] width 12 height 12
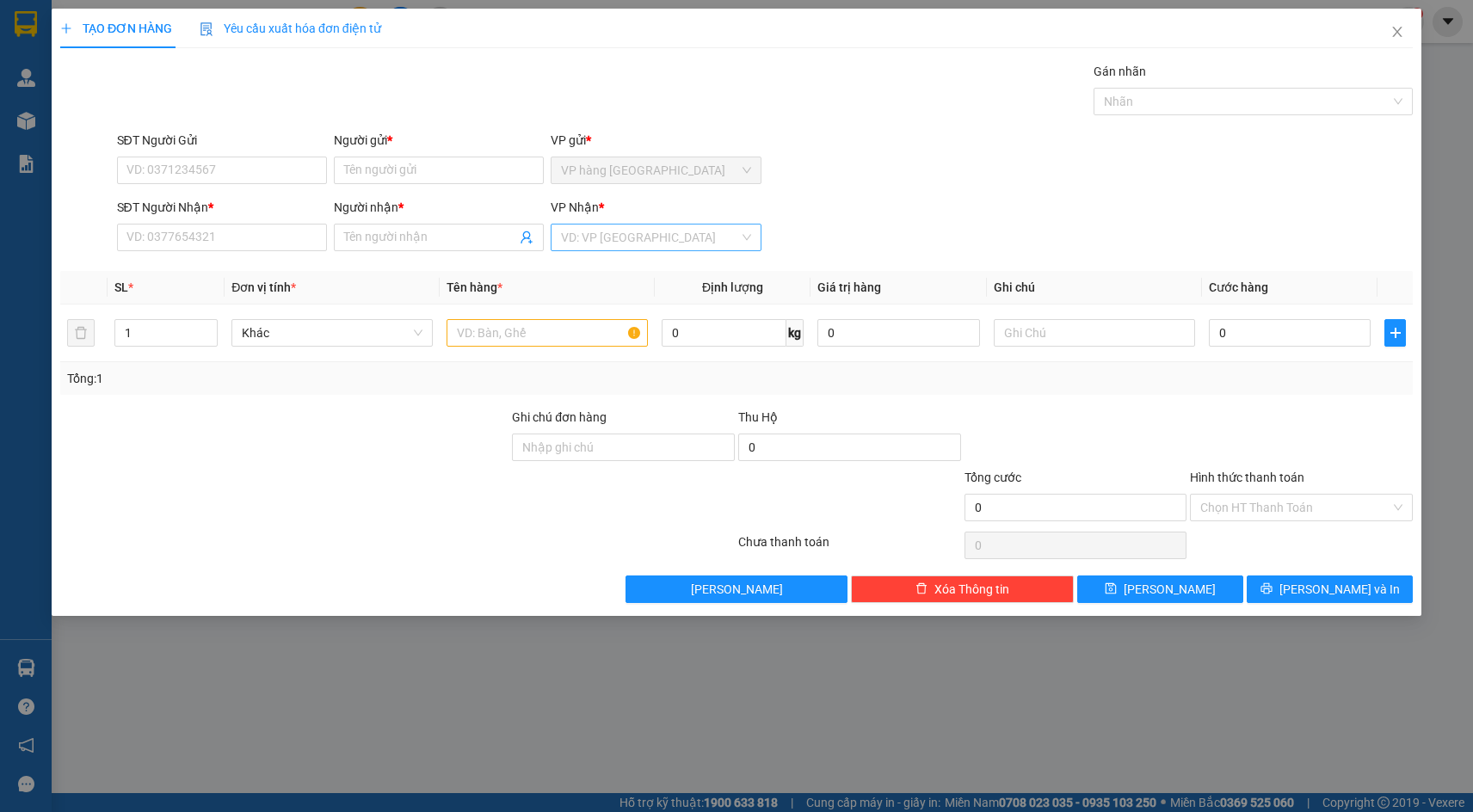
click at [731, 230] on input "search" at bounding box center [649, 237] width 177 height 26
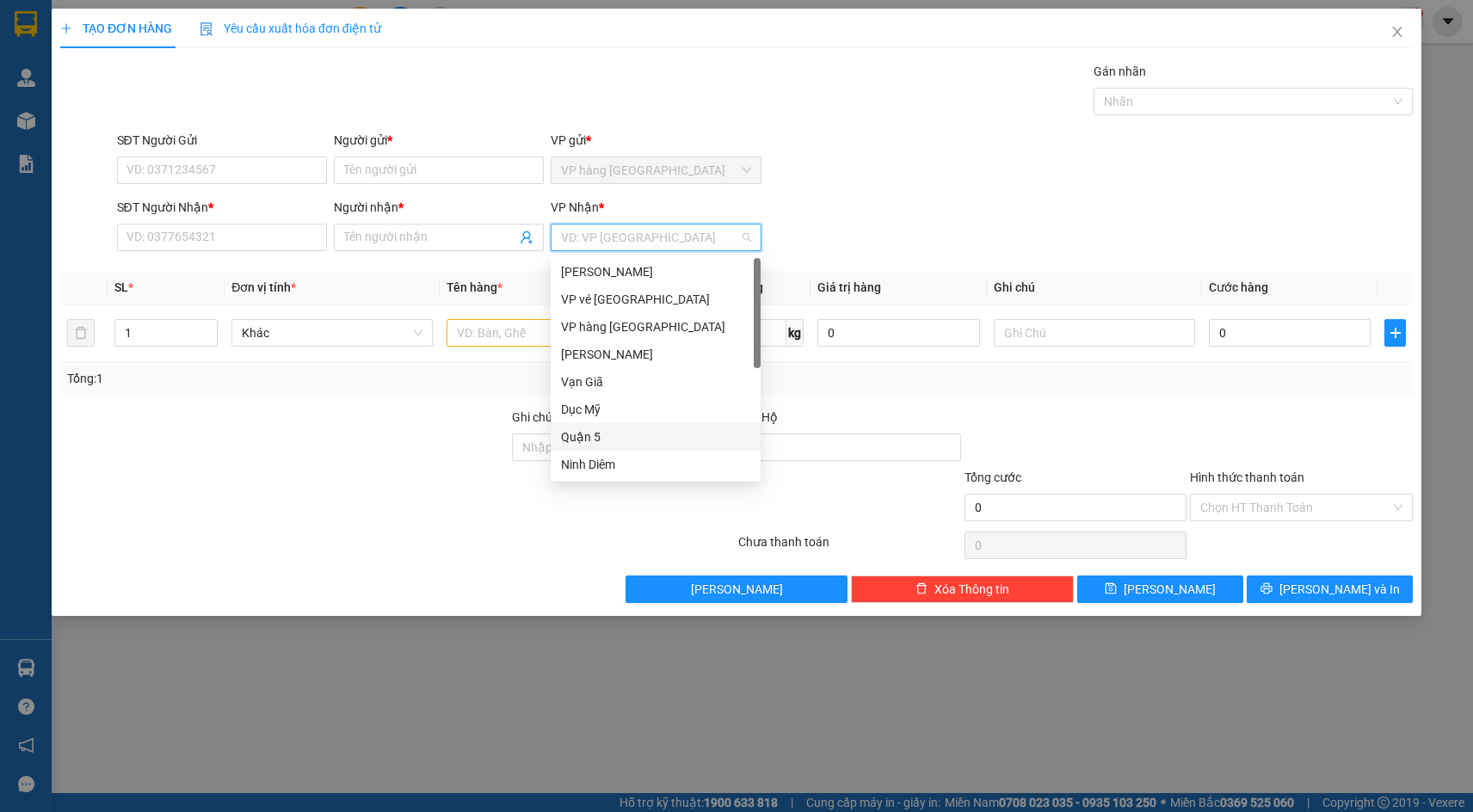
click at [626, 428] on div "Quận 5" at bounding box center [655, 437] width 189 height 19
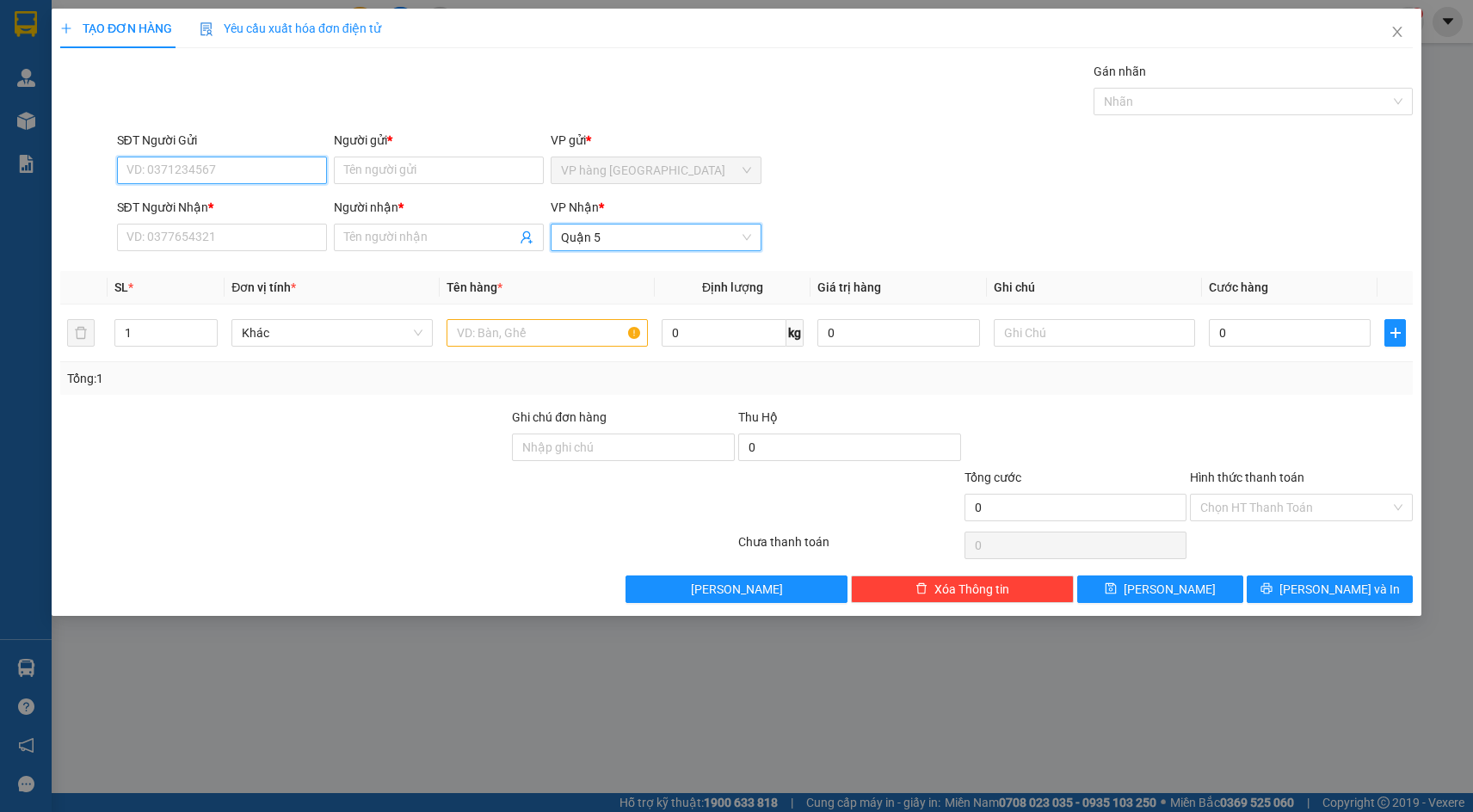
click at [271, 168] on input "SĐT Người Gửi" at bounding box center [222, 171] width 210 height 28
type input "0384444918"
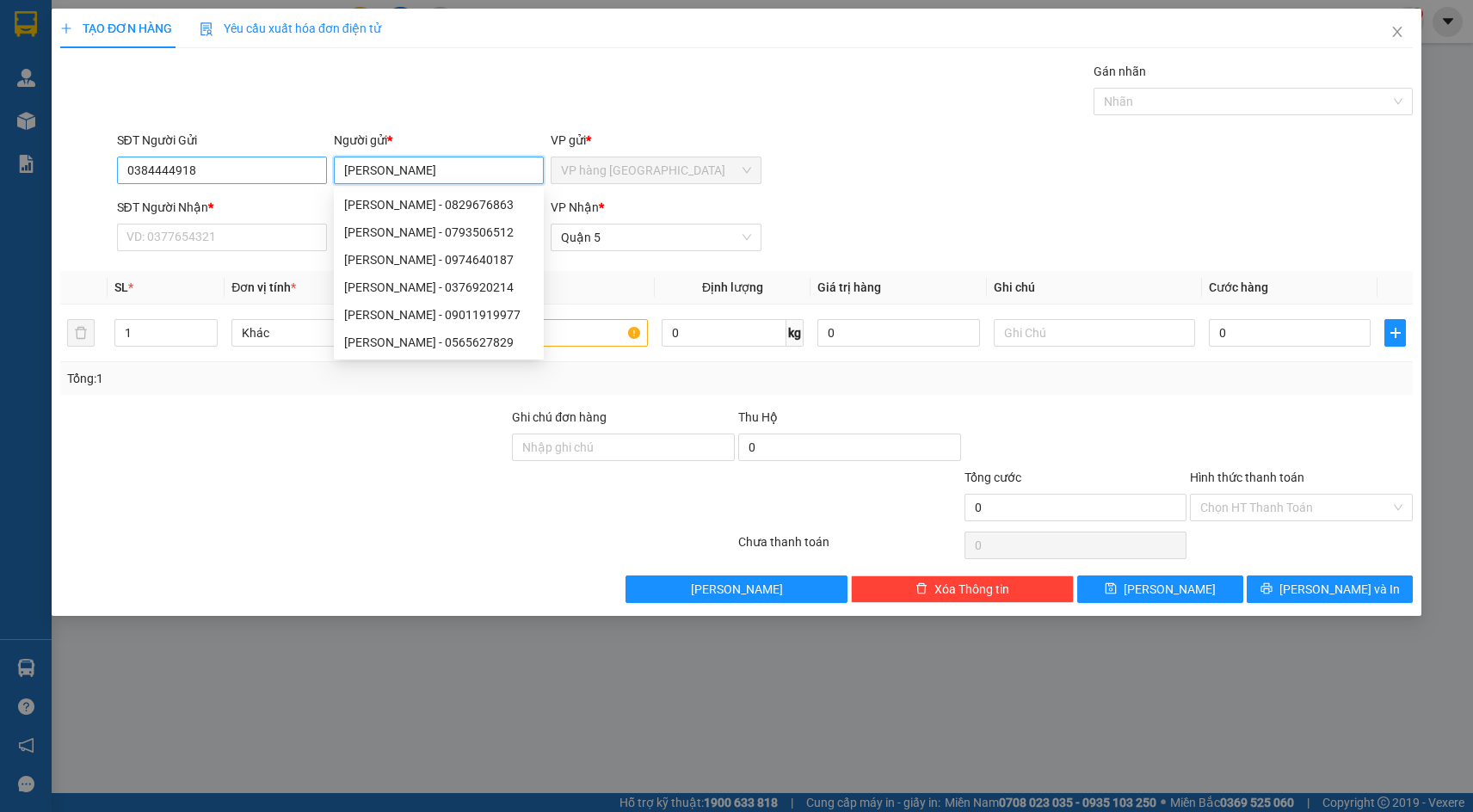
type input "BẢO HÂN"
click at [224, 175] on input "0384444918" at bounding box center [222, 171] width 210 height 28
click at [223, 175] on input "0384444918" at bounding box center [222, 171] width 210 height 28
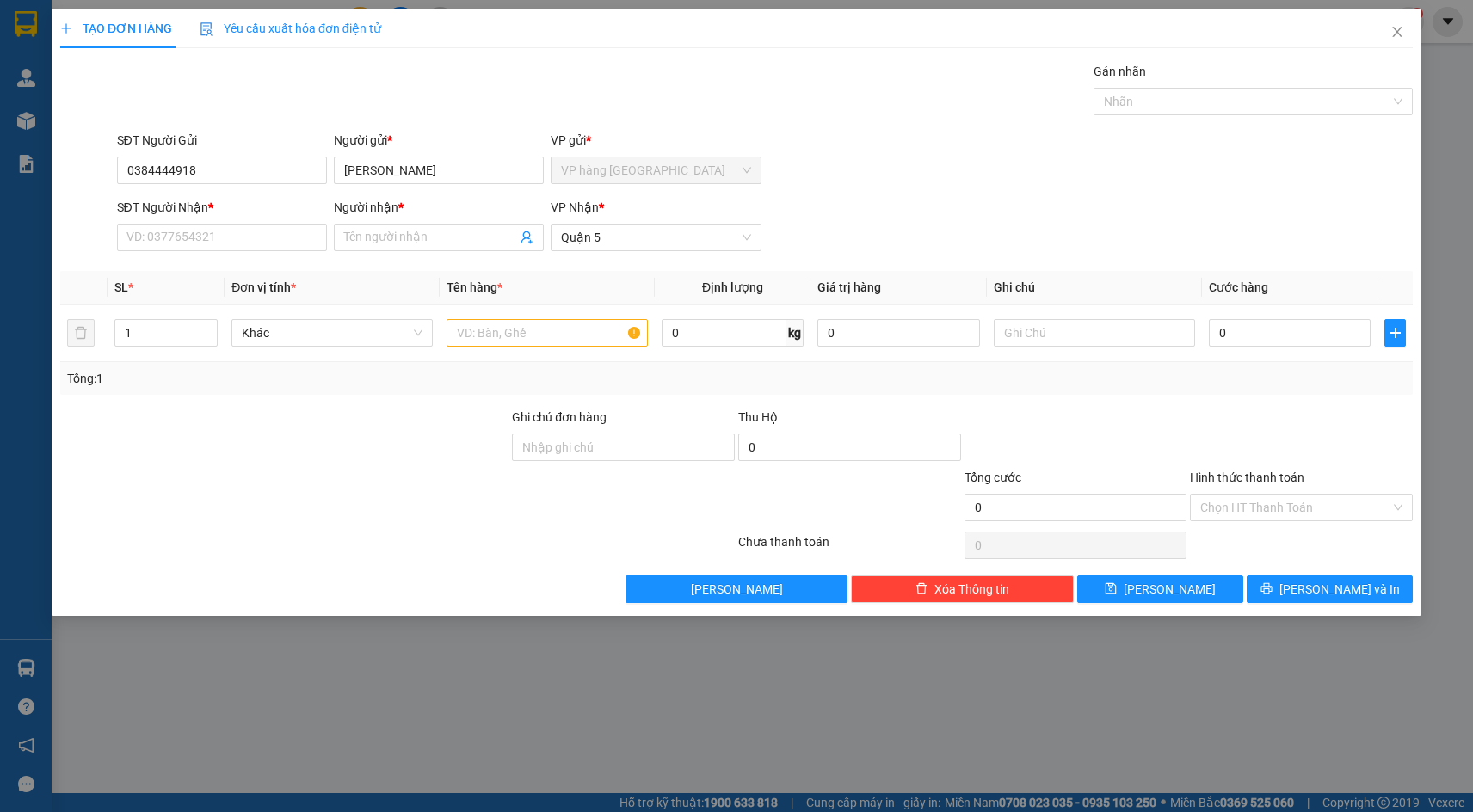
click at [222, 101] on div "Gán nhãn Nhãn" at bounding box center [766, 92] width 1303 height 60
click at [227, 234] on input "SĐT Người Nhận *" at bounding box center [222, 237] width 210 height 28
paste input "0384444918"
type input "0384444918"
click at [431, 166] on input "BẢO HÂN" at bounding box center [438, 171] width 210 height 28
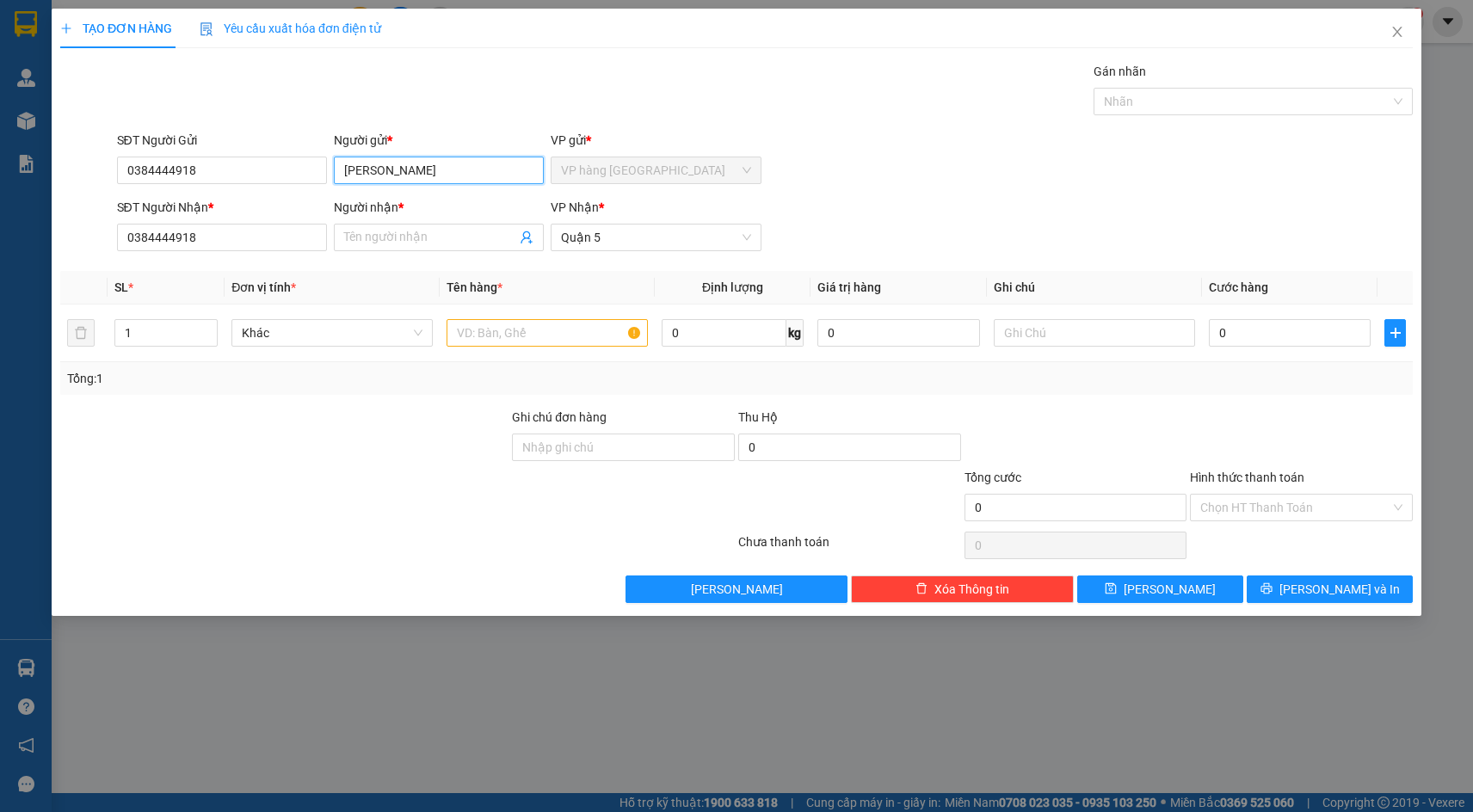
click at [431, 166] on input "BẢO HÂN" at bounding box center [438, 171] width 210 height 28
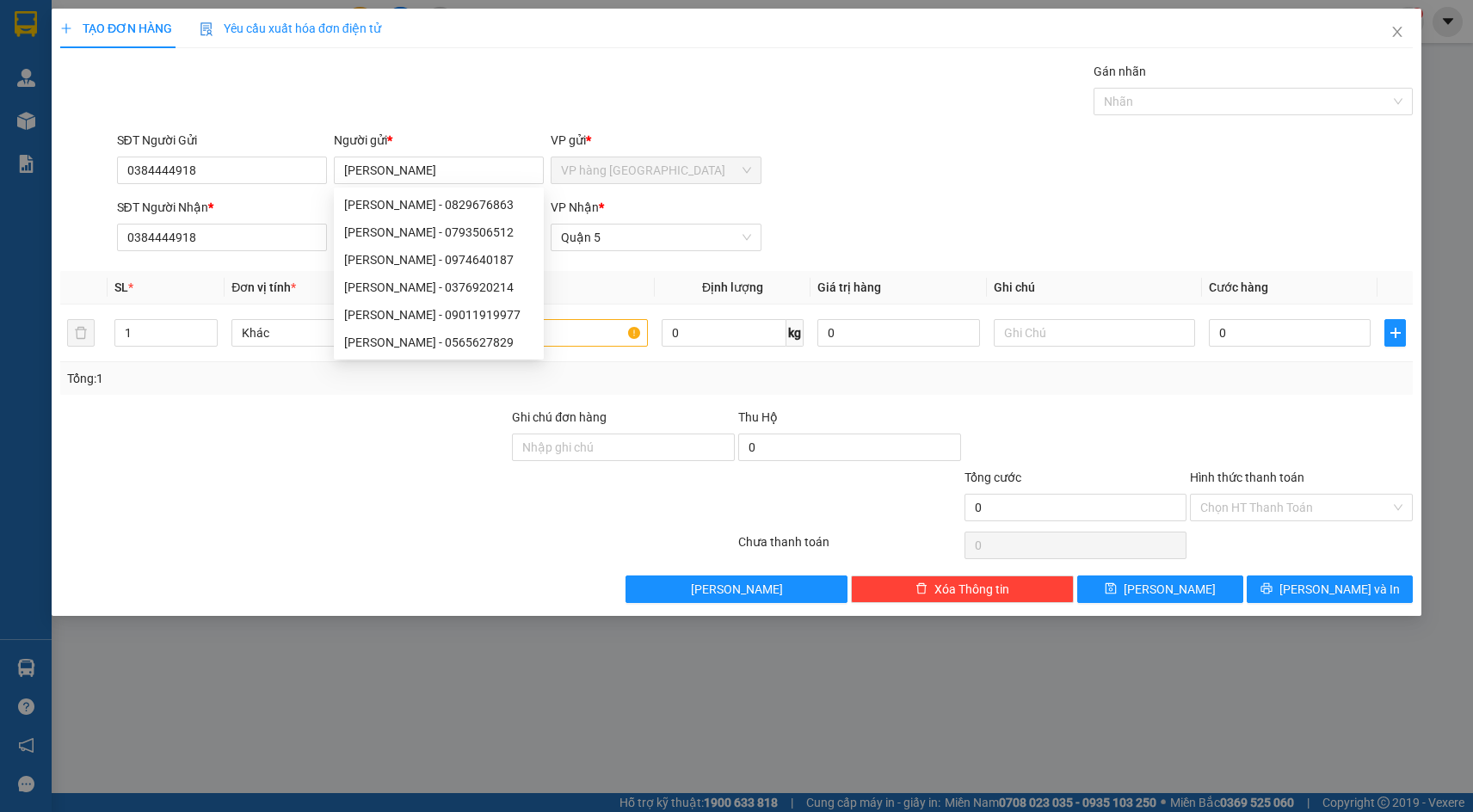
click at [419, 124] on div "Transit Pickup Surcharge Ids Transit Deliver Surcharge Ids Transit Deliver Surc…" at bounding box center [736, 333] width 1352 height 541
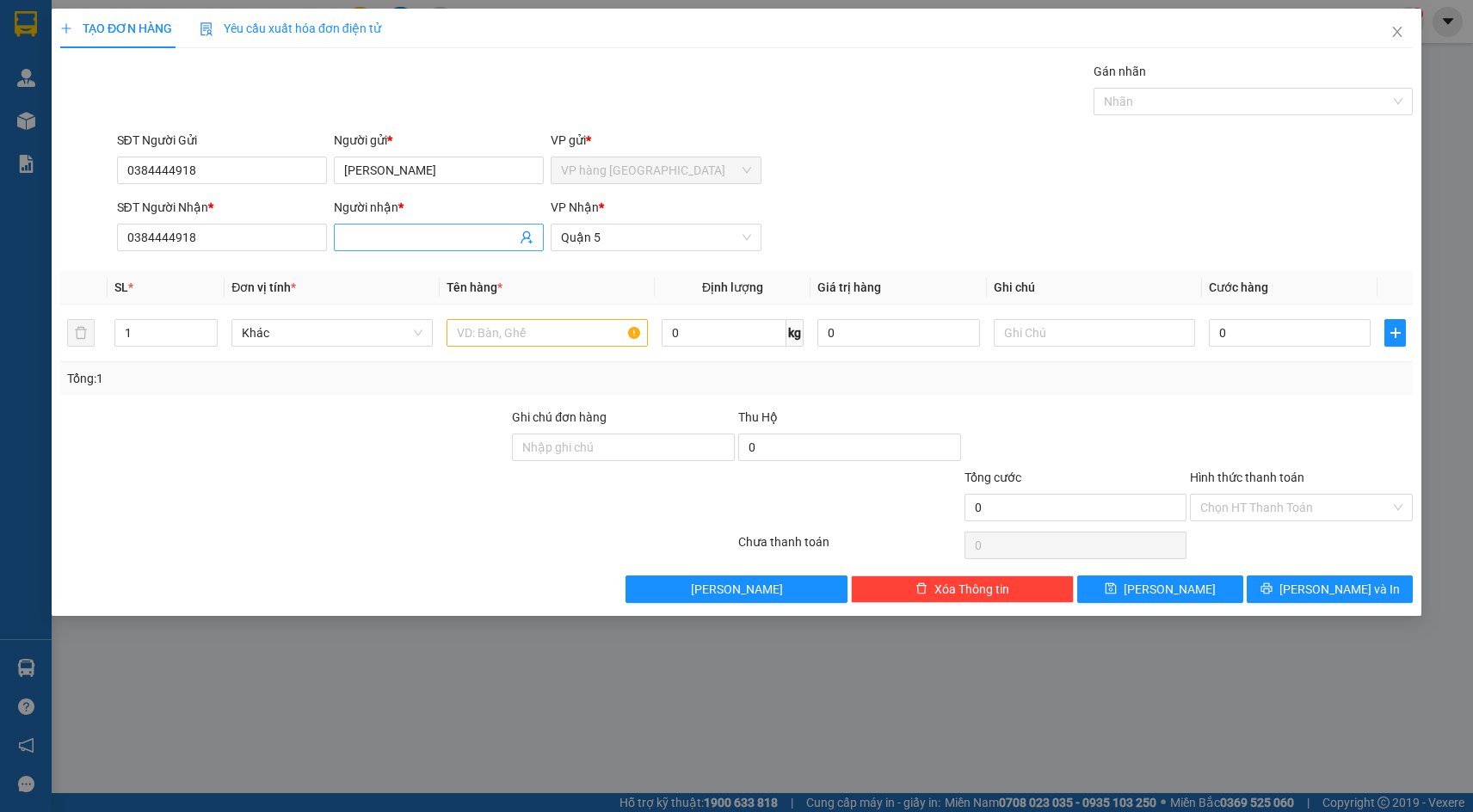
click at [400, 242] on input "Người nhận *" at bounding box center [430, 237] width 172 height 19
paste input "BẢO HÂN"
type input "BẢO HÂN"
click at [259, 248] on input "0384444918" at bounding box center [222, 237] width 210 height 28
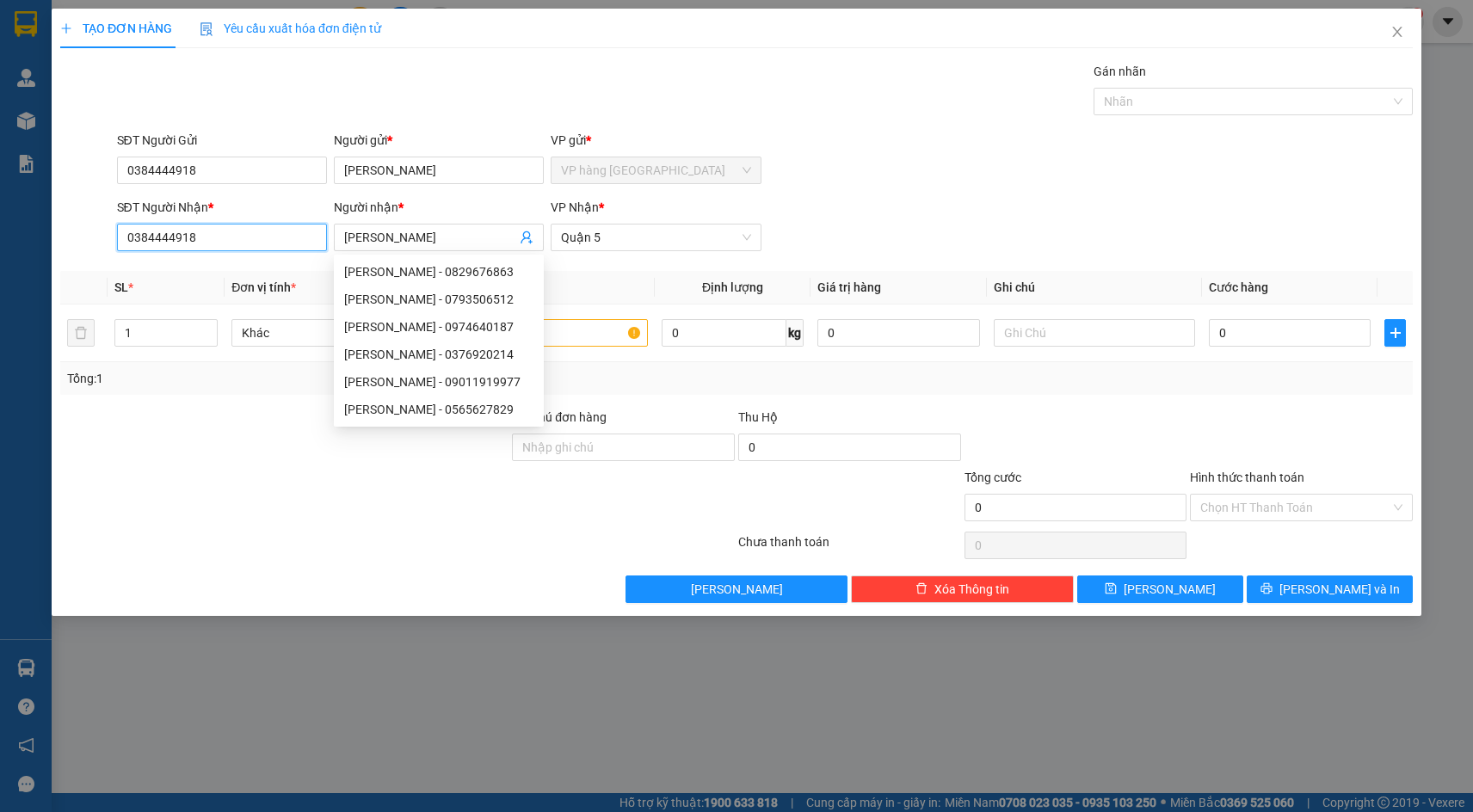
click at [259, 248] on input "0384444918" at bounding box center [222, 237] width 210 height 28
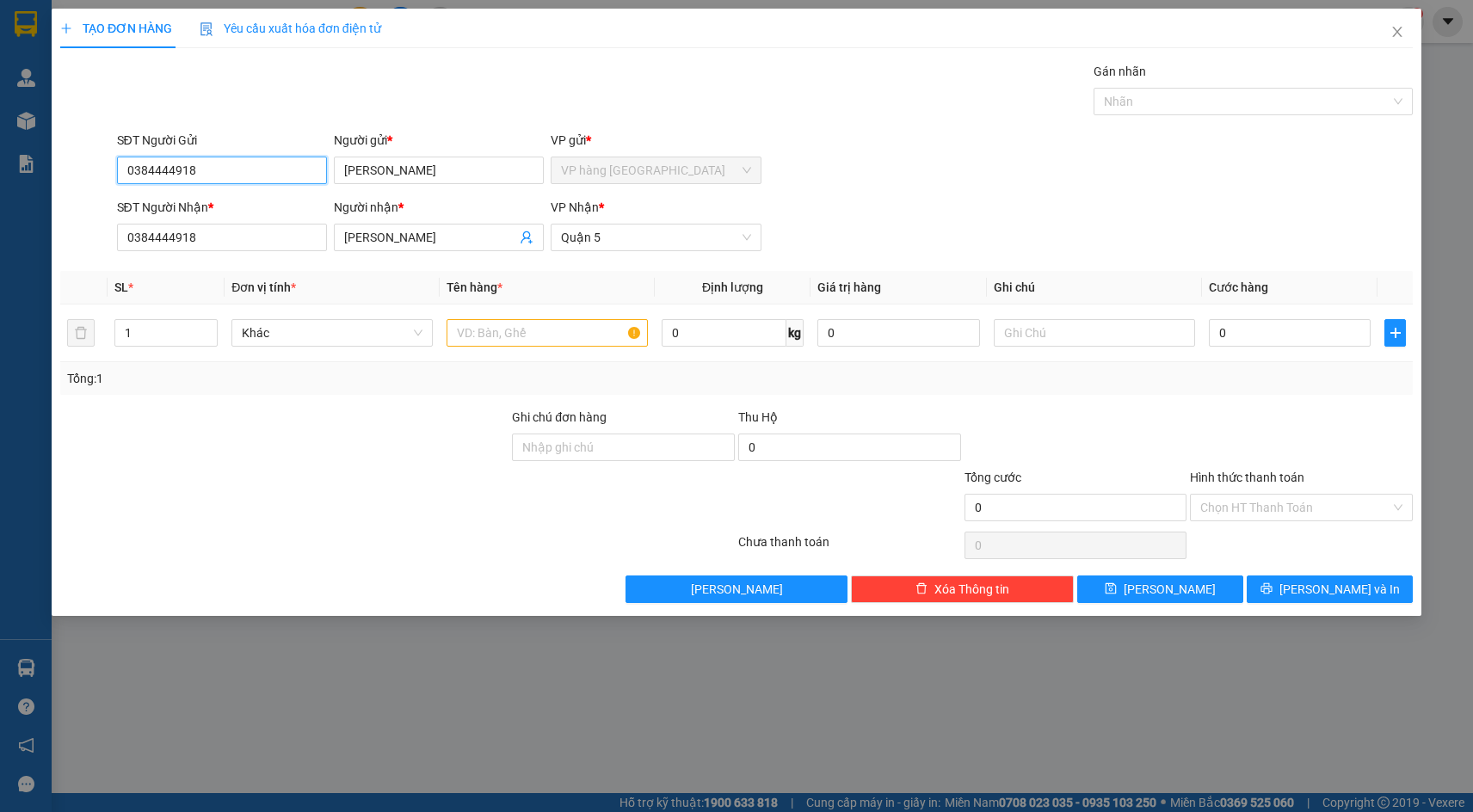
click at [195, 183] on input "0384444918" at bounding box center [222, 171] width 210 height 28
type input "0366209599"
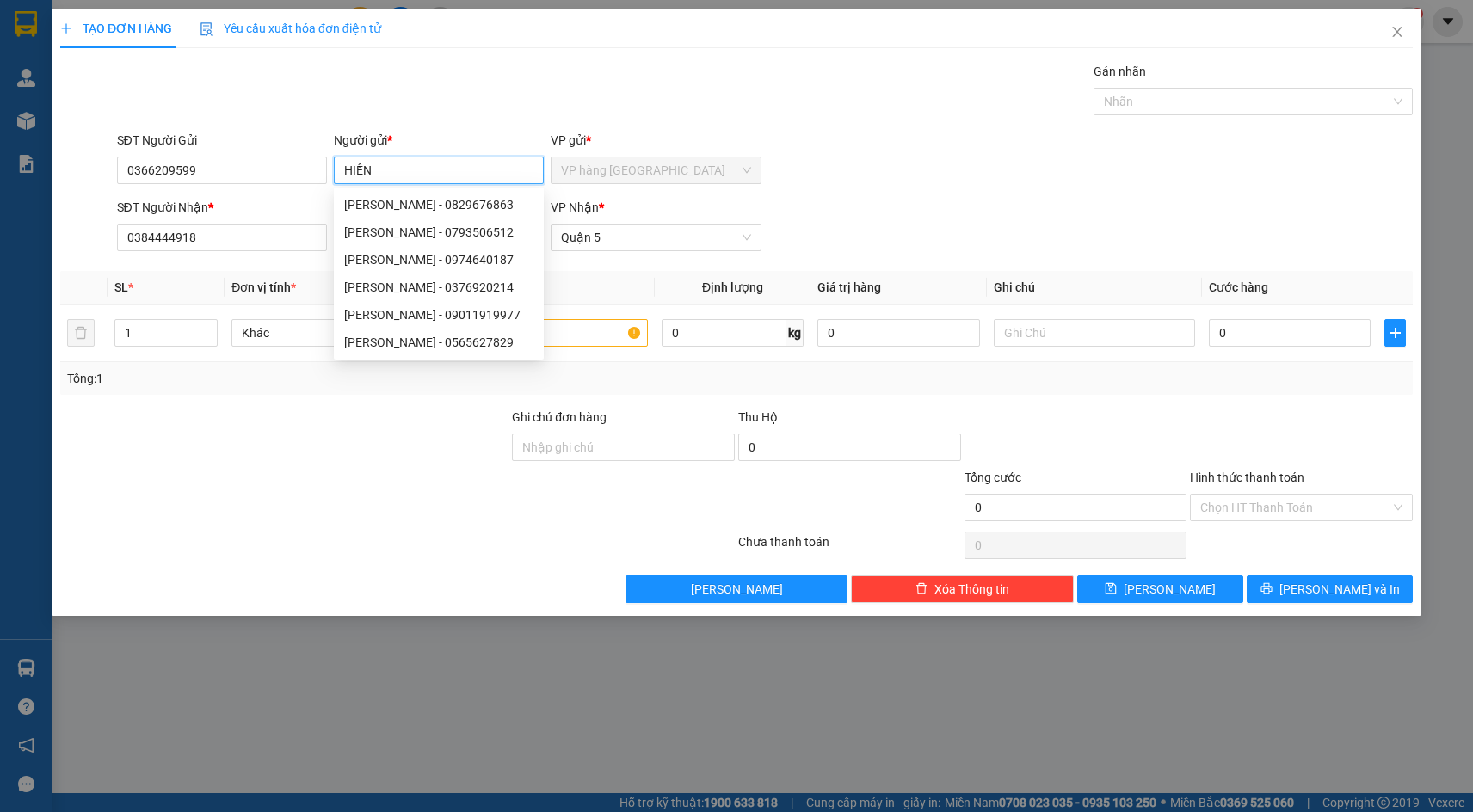
type input "HIỀN"
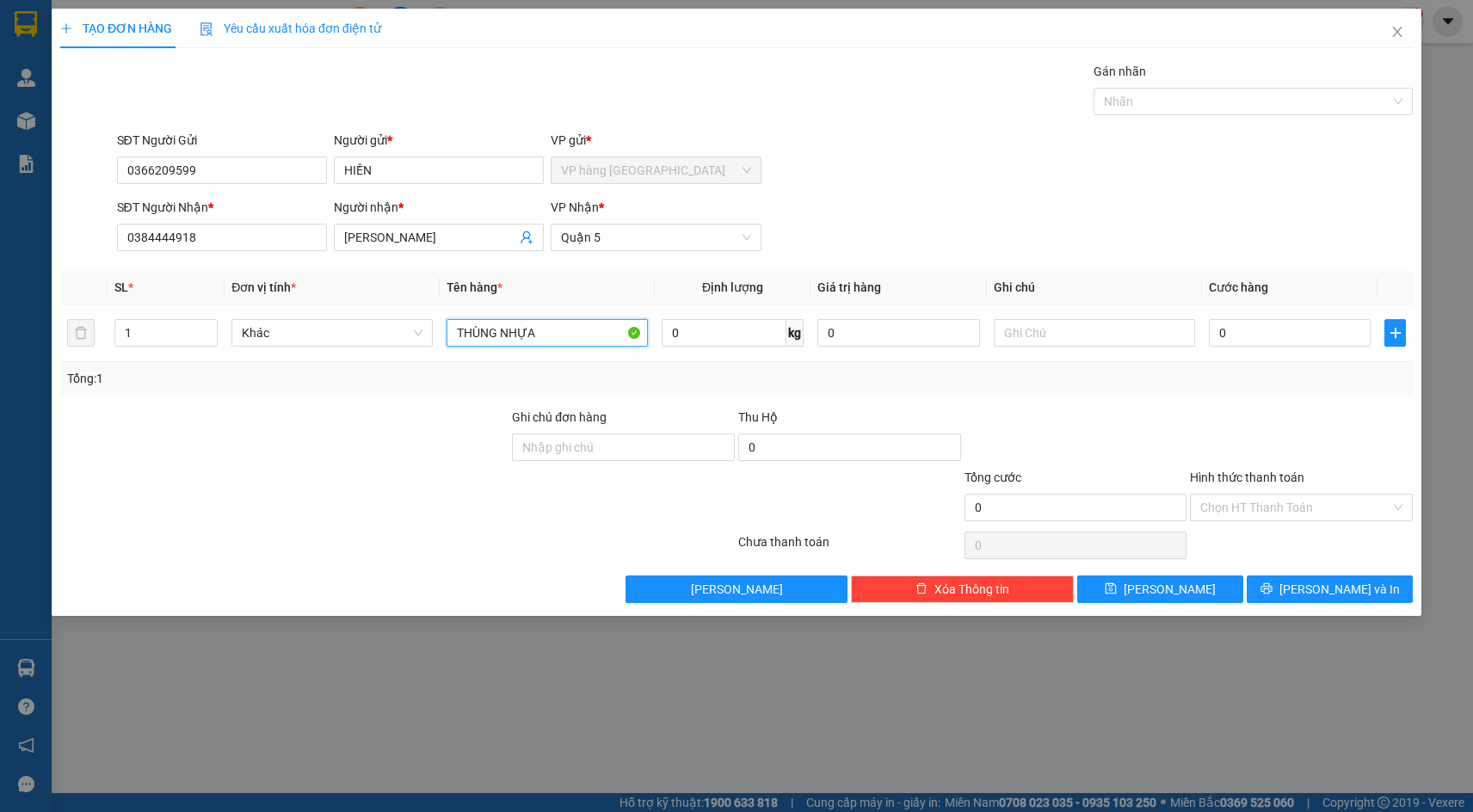
type input "THÙNG NHỰA"
type input "4"
type input "40"
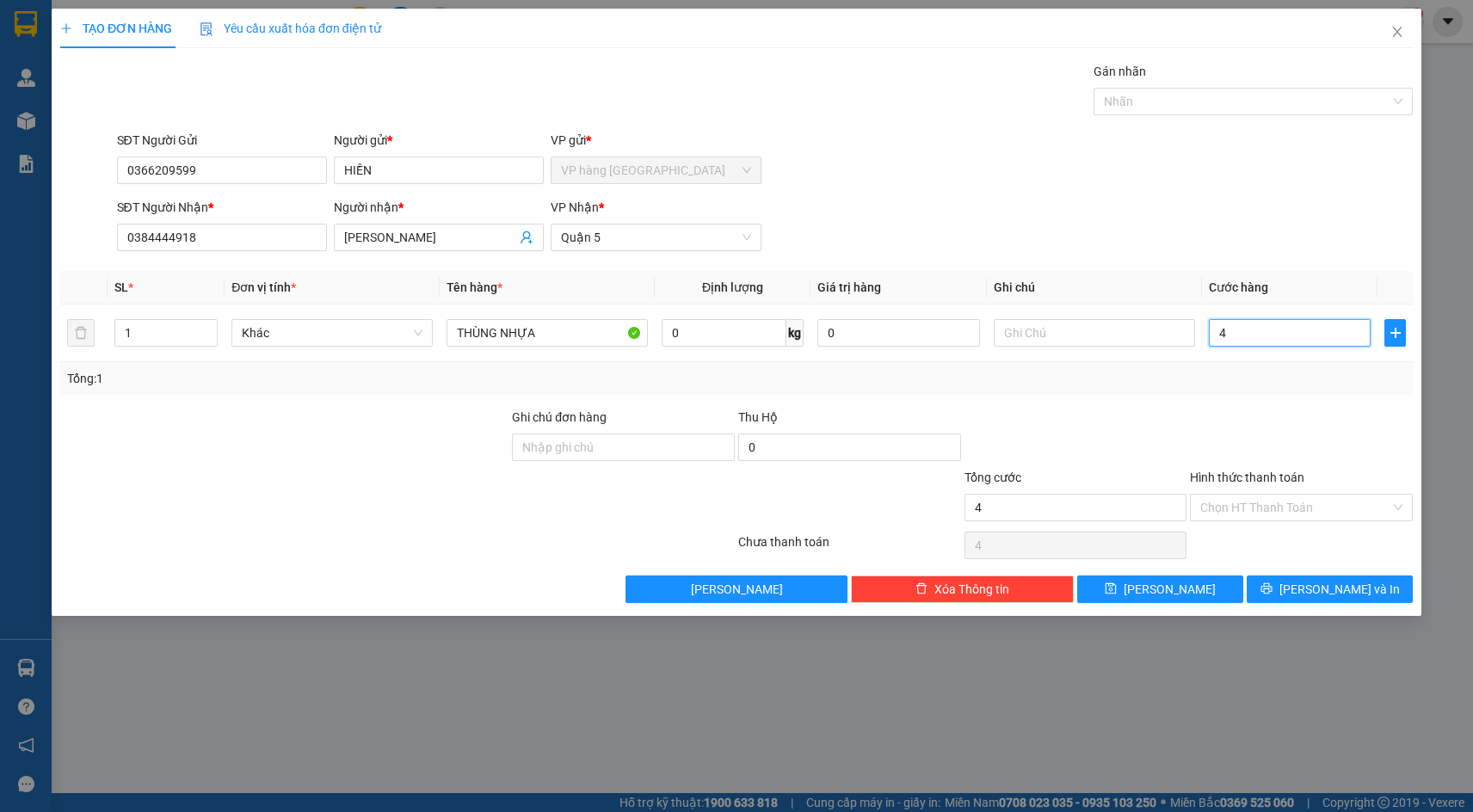
type input "40"
type input "40.000"
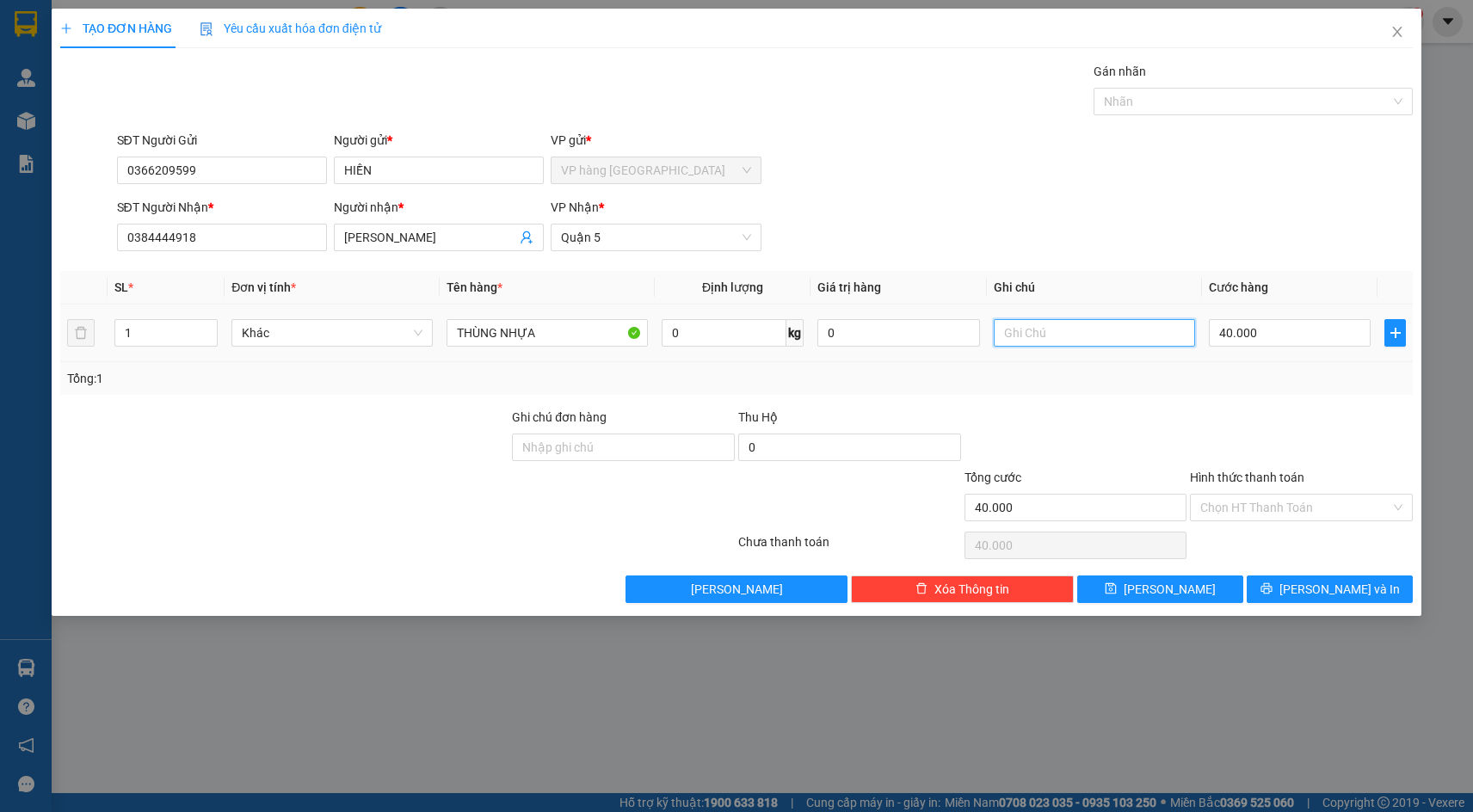
click at [1085, 330] on input "text" at bounding box center [1094, 333] width 201 height 28
click at [217, 235] on input "0384444918" at bounding box center [222, 237] width 210 height 28
click at [1157, 348] on div "466/19 LÊ VĂN SỸ Q3" at bounding box center [1094, 333] width 201 height 34
click at [1151, 338] on input "466/19 LÊ VĂN SỸ Q3" at bounding box center [1094, 333] width 201 height 28
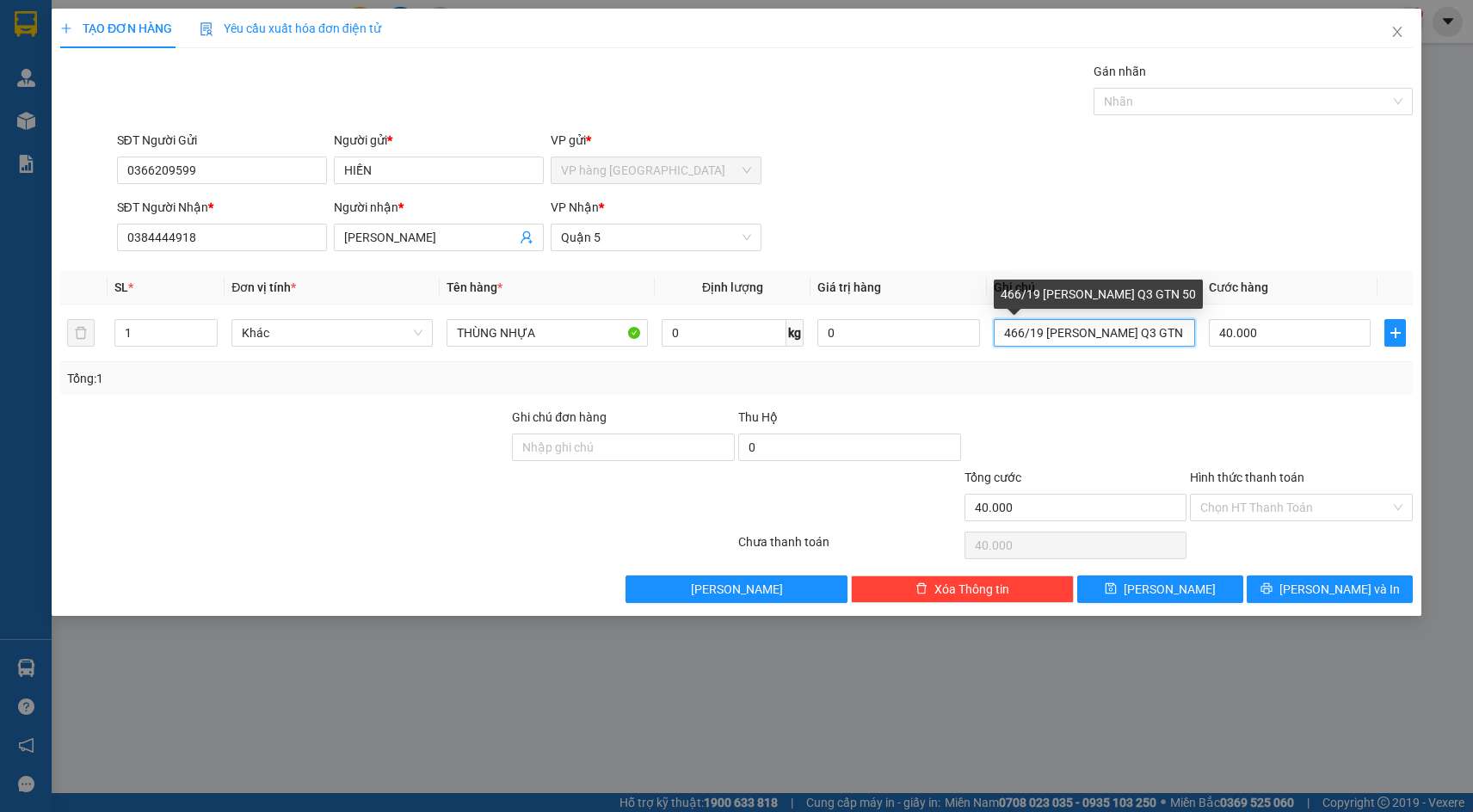
type input "466/19 LÊ VĂN SỸ Q3 GTN 50"
click at [1227, 169] on div "SĐT Người Gửi 0366209599 Người gửi * HIỀN VP gửi * VP hàng Nha Trang" at bounding box center [766, 160] width 1303 height 60
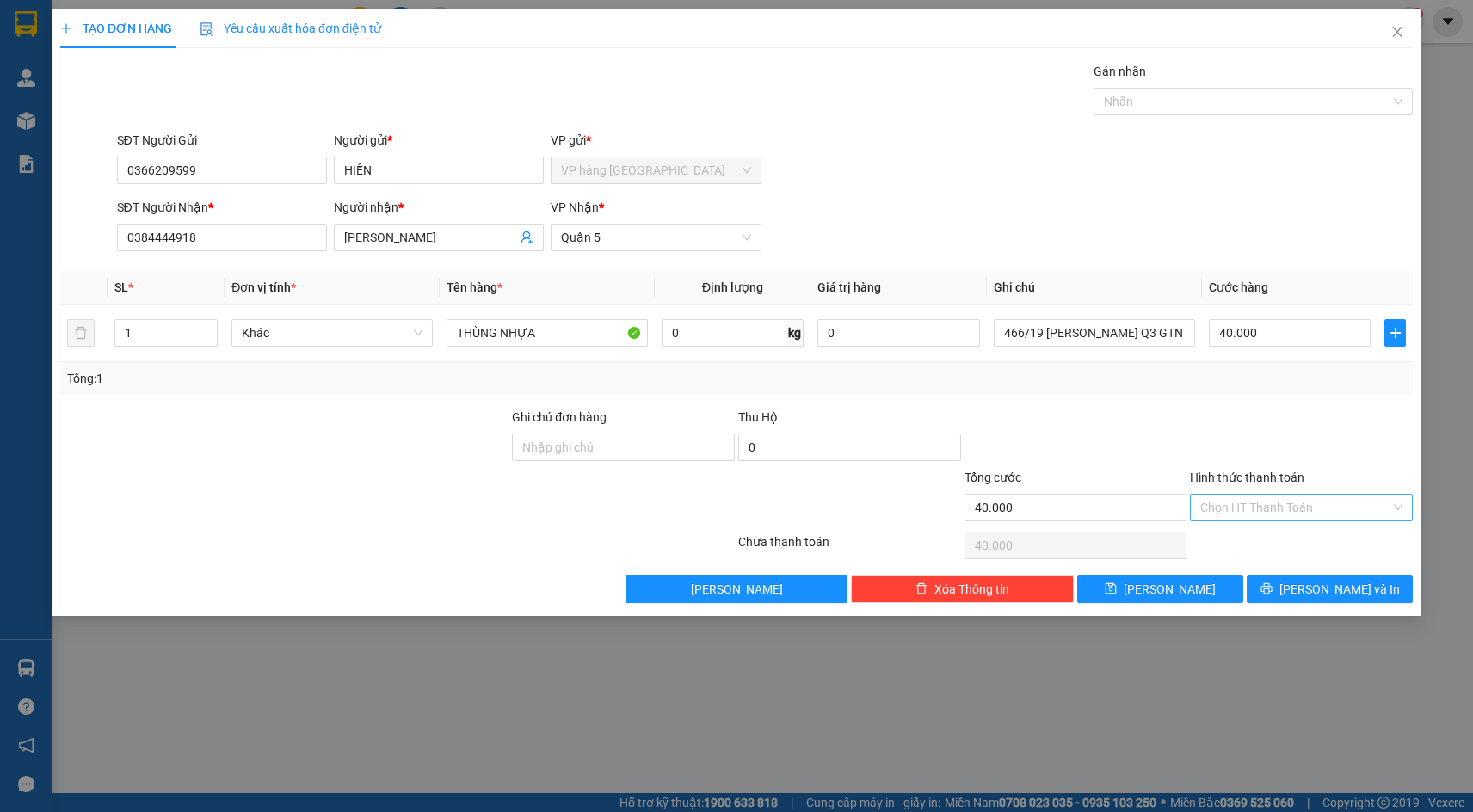
click at [1248, 509] on input "Hình thức thanh toán" at bounding box center [1295, 508] width 190 height 26
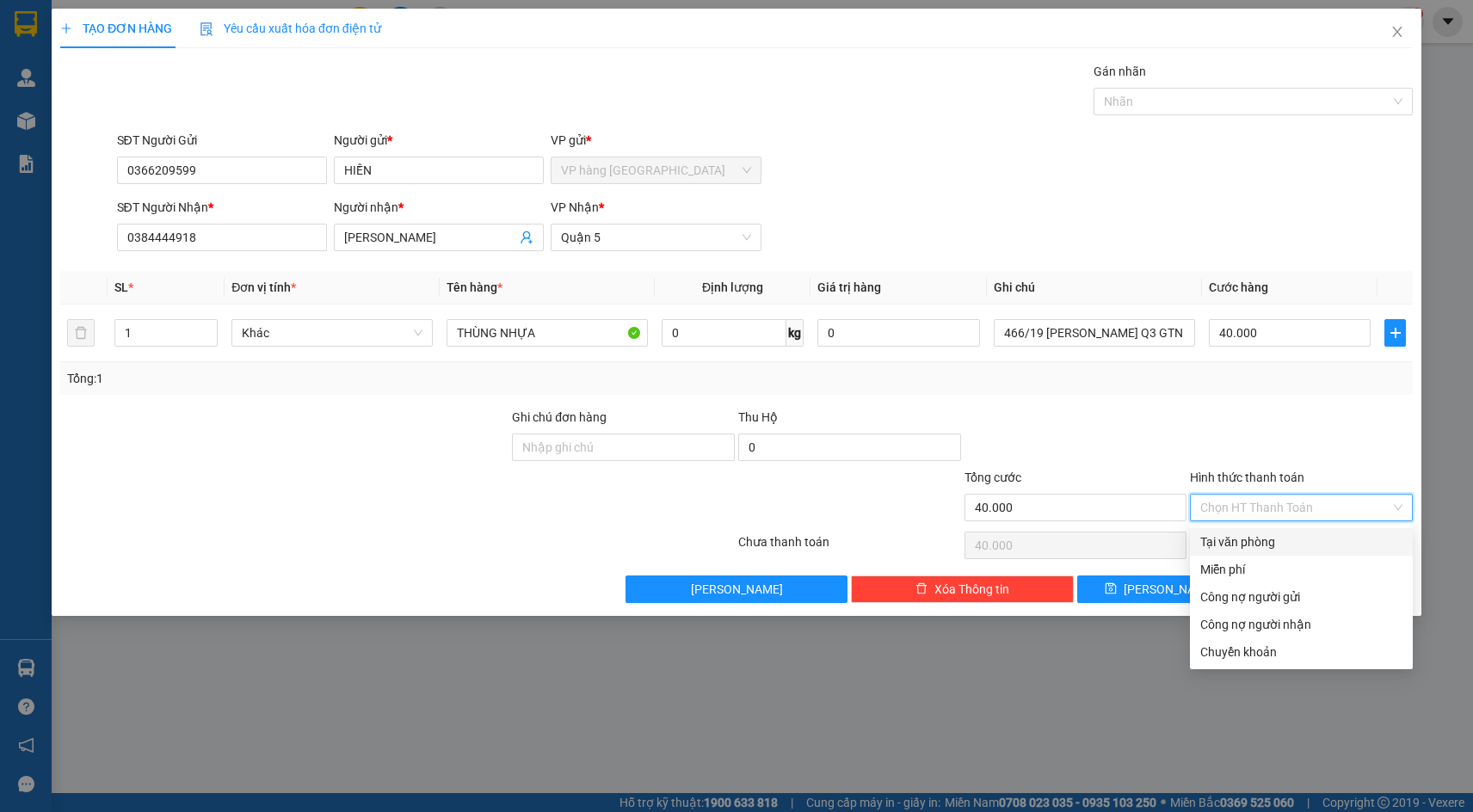
click at [1358, 551] on div "Tại văn phòng" at bounding box center [1302, 542] width 202 height 19
type input "0"
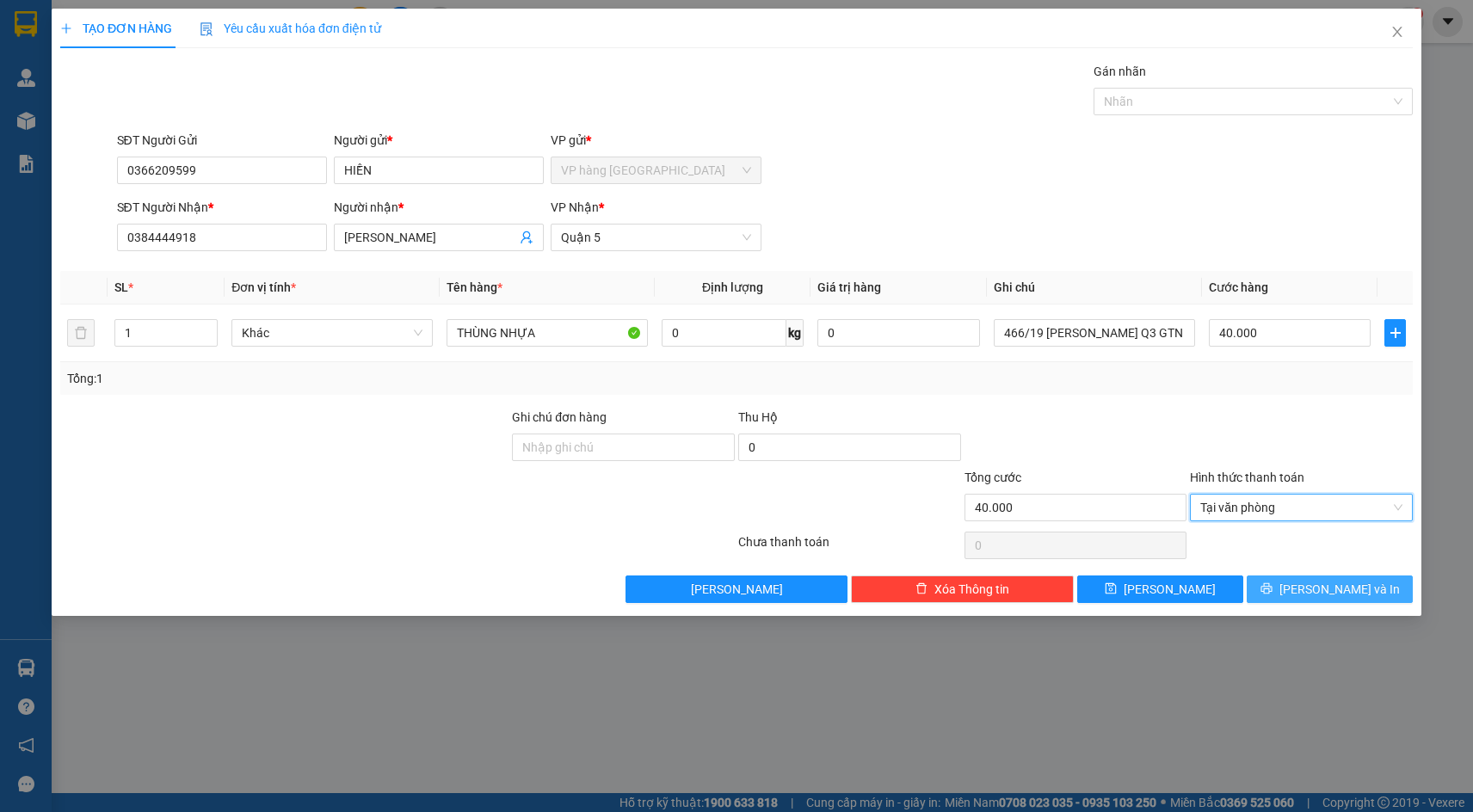
click at [1339, 581] on span "[PERSON_NAME] và In" at bounding box center [1340, 590] width 121 height 19
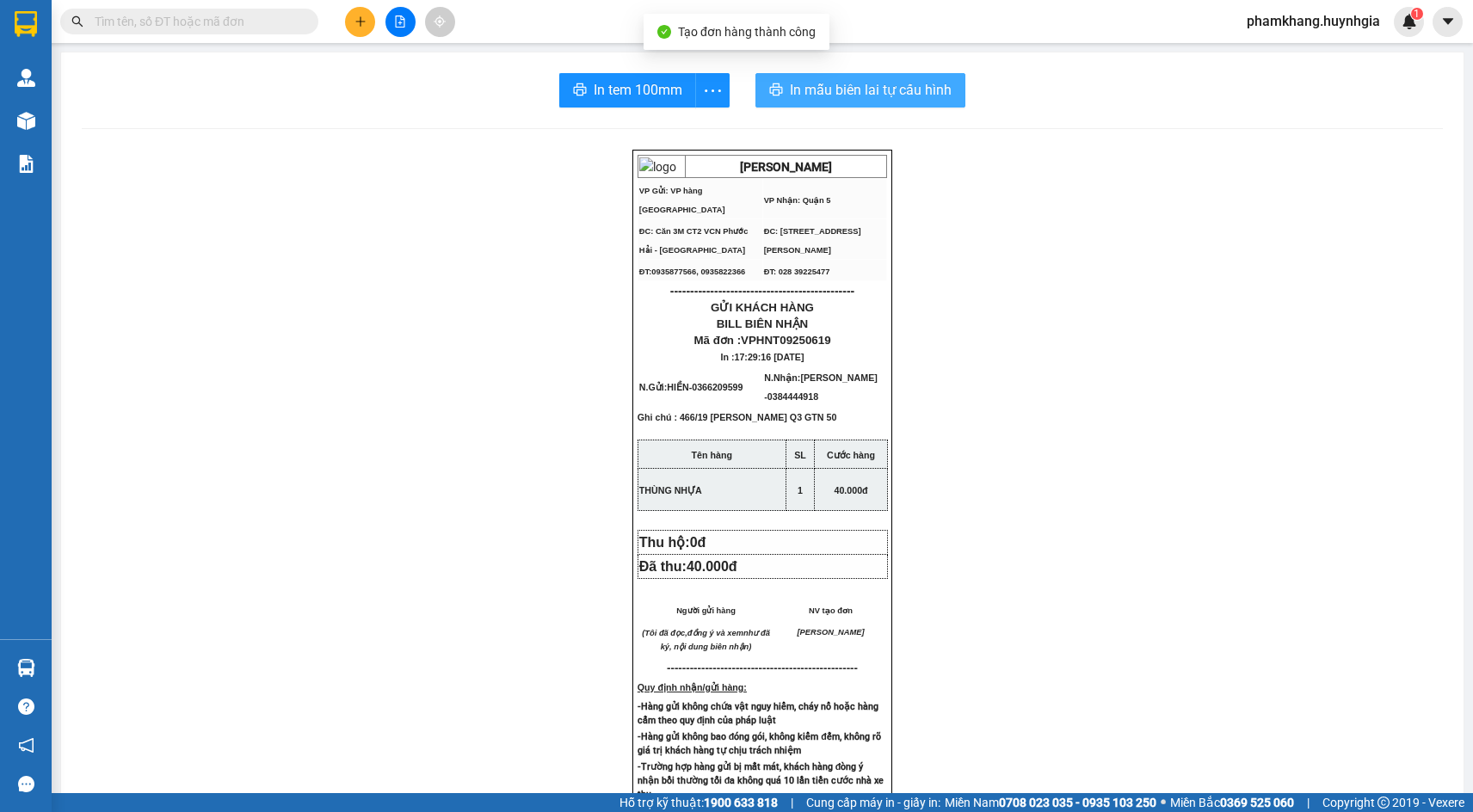
click at [825, 95] on span "In mẫu biên lai tự cấu hình" at bounding box center [870, 89] width 162 height 21
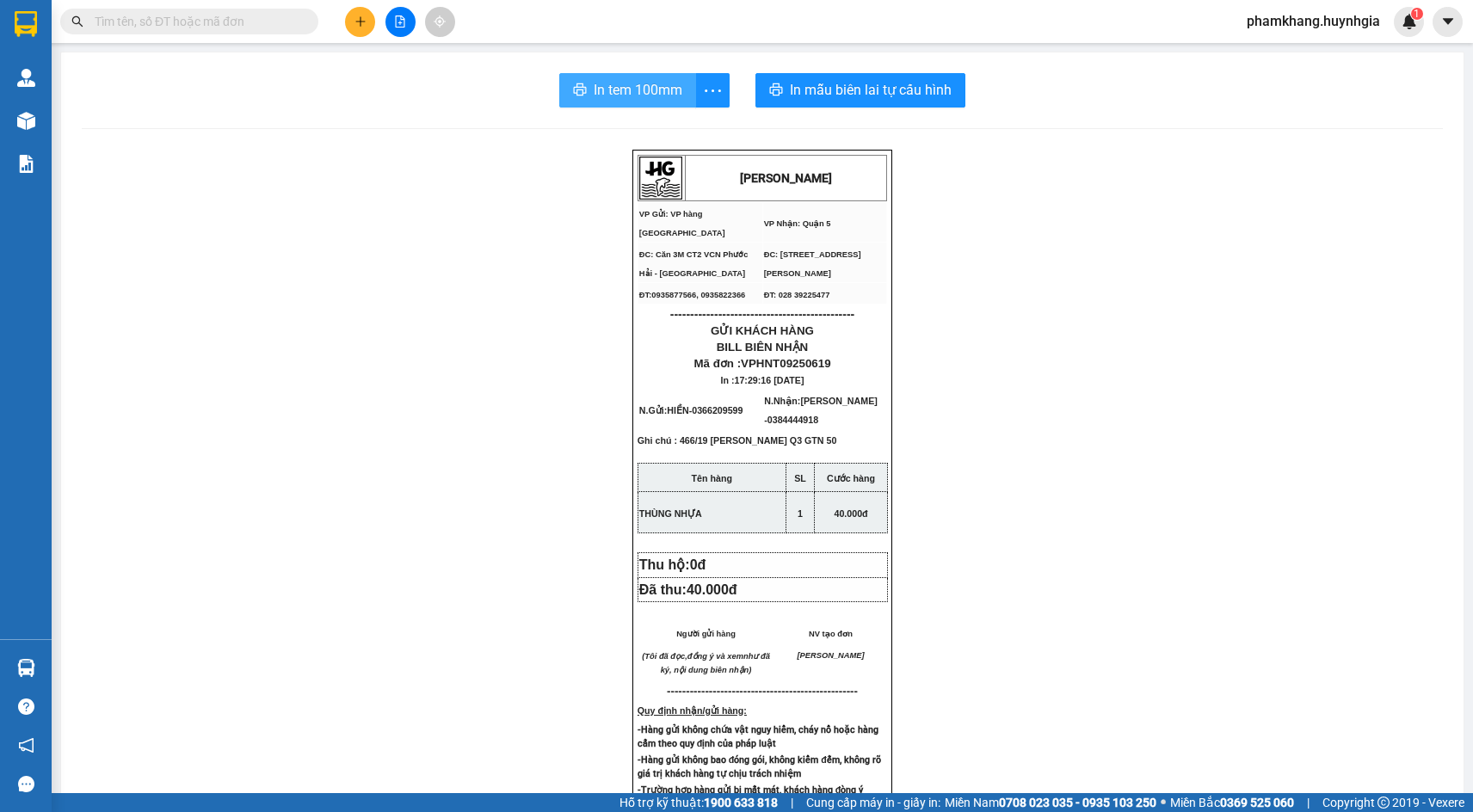
click at [640, 90] on span "In tem 100mm" at bounding box center [639, 89] width 89 height 21
click at [370, 20] on button at bounding box center [360, 21] width 30 height 30
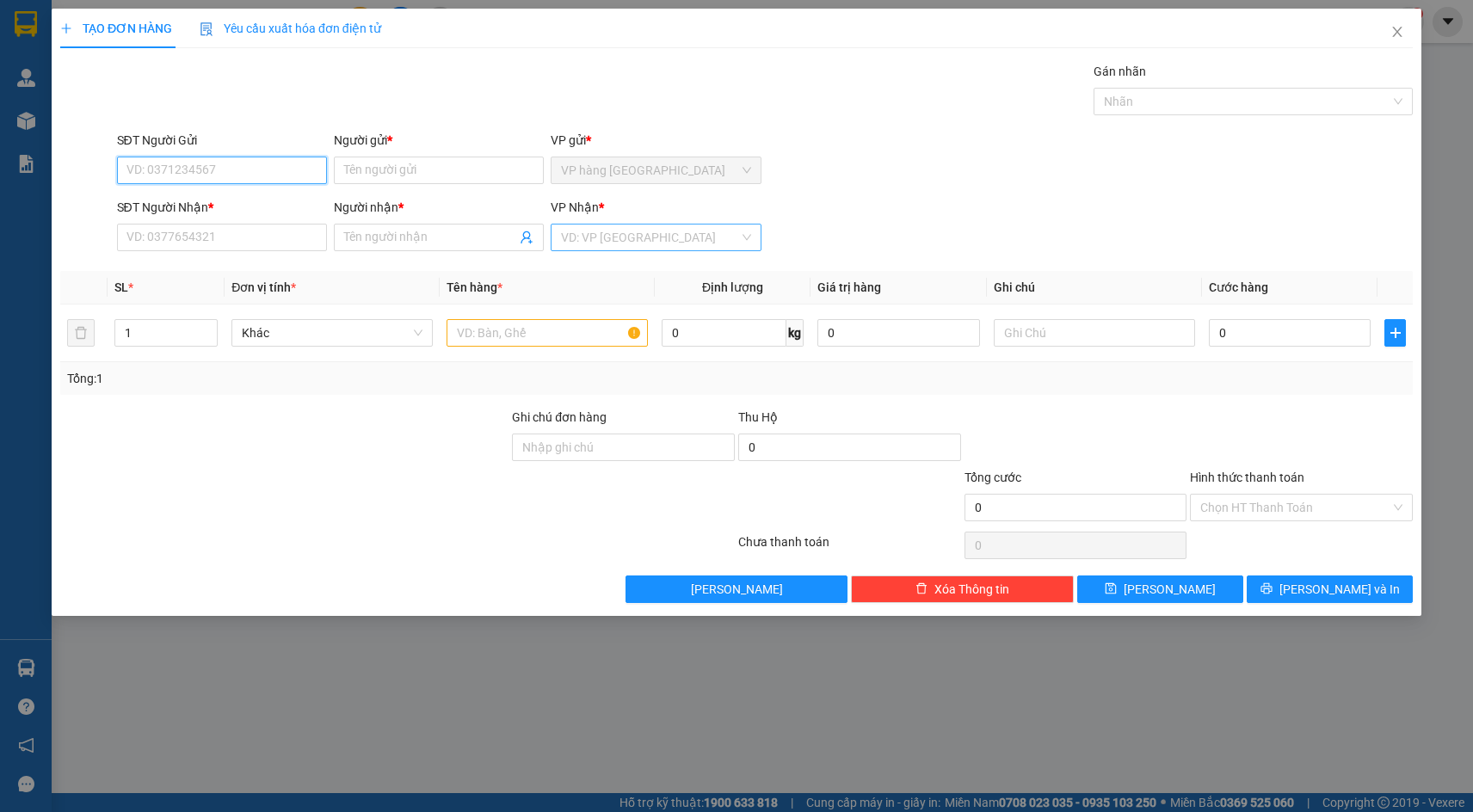
click at [611, 250] on div "VD: VP [GEOGRAPHIC_DATA]" at bounding box center [655, 237] width 210 height 28
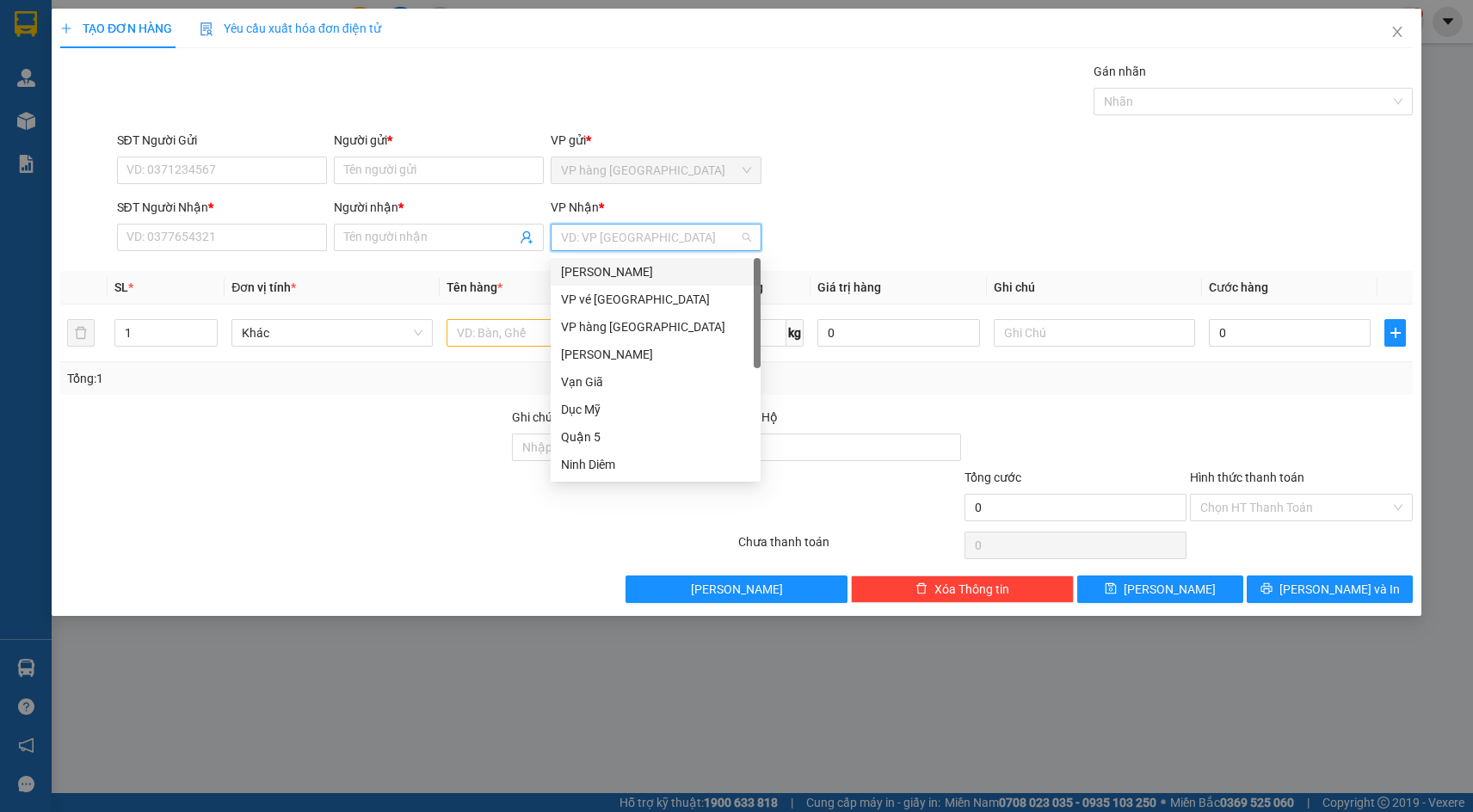
click at [620, 270] on div "[PERSON_NAME]" at bounding box center [655, 272] width 189 height 19
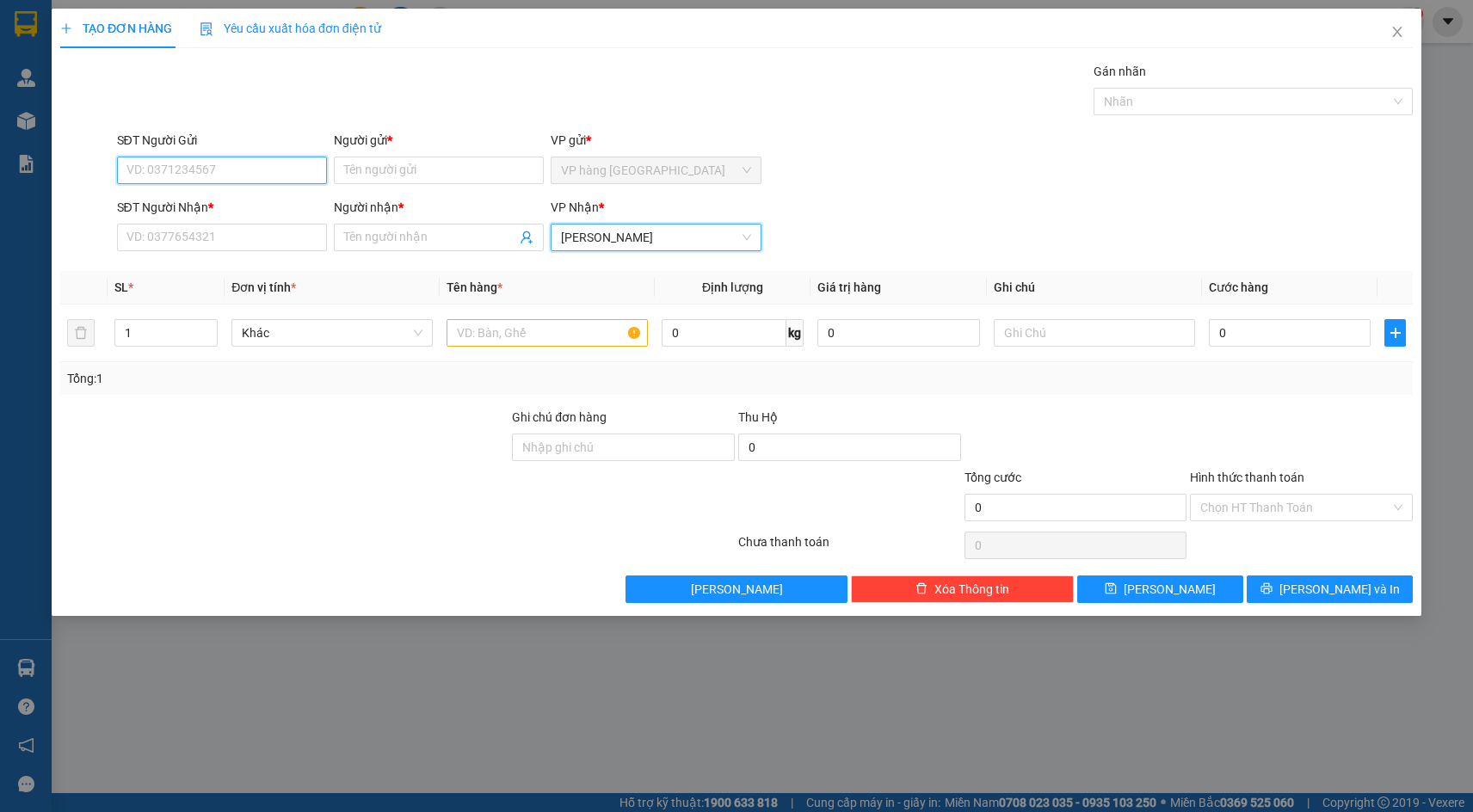
click at [171, 171] on input "SĐT Người Gửi" at bounding box center [222, 171] width 210 height 28
type input "0383777791"
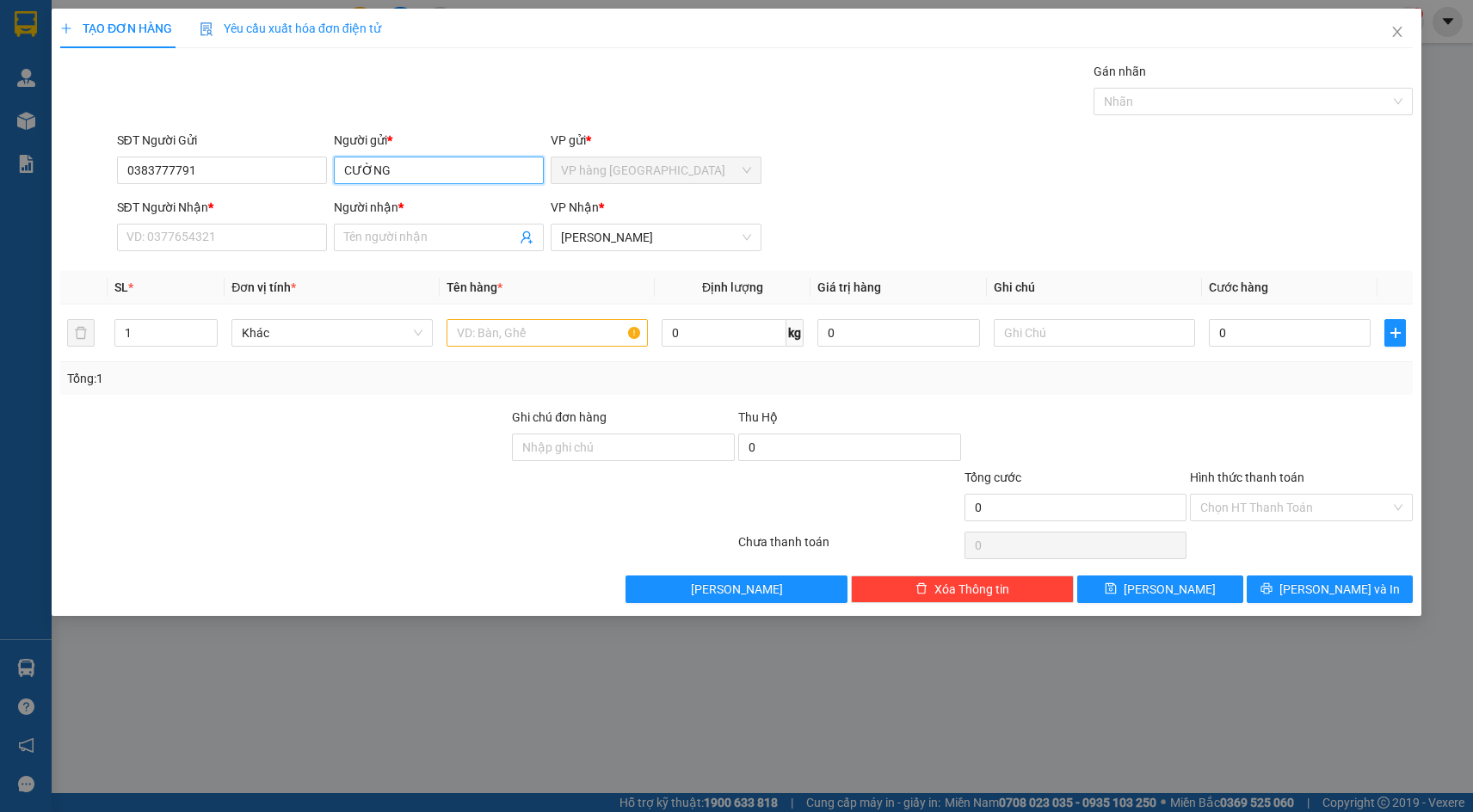
type input "CƯỜNG"
type input "0787569142"
click at [456, 241] on input "Người nhận *" at bounding box center [430, 237] width 172 height 19
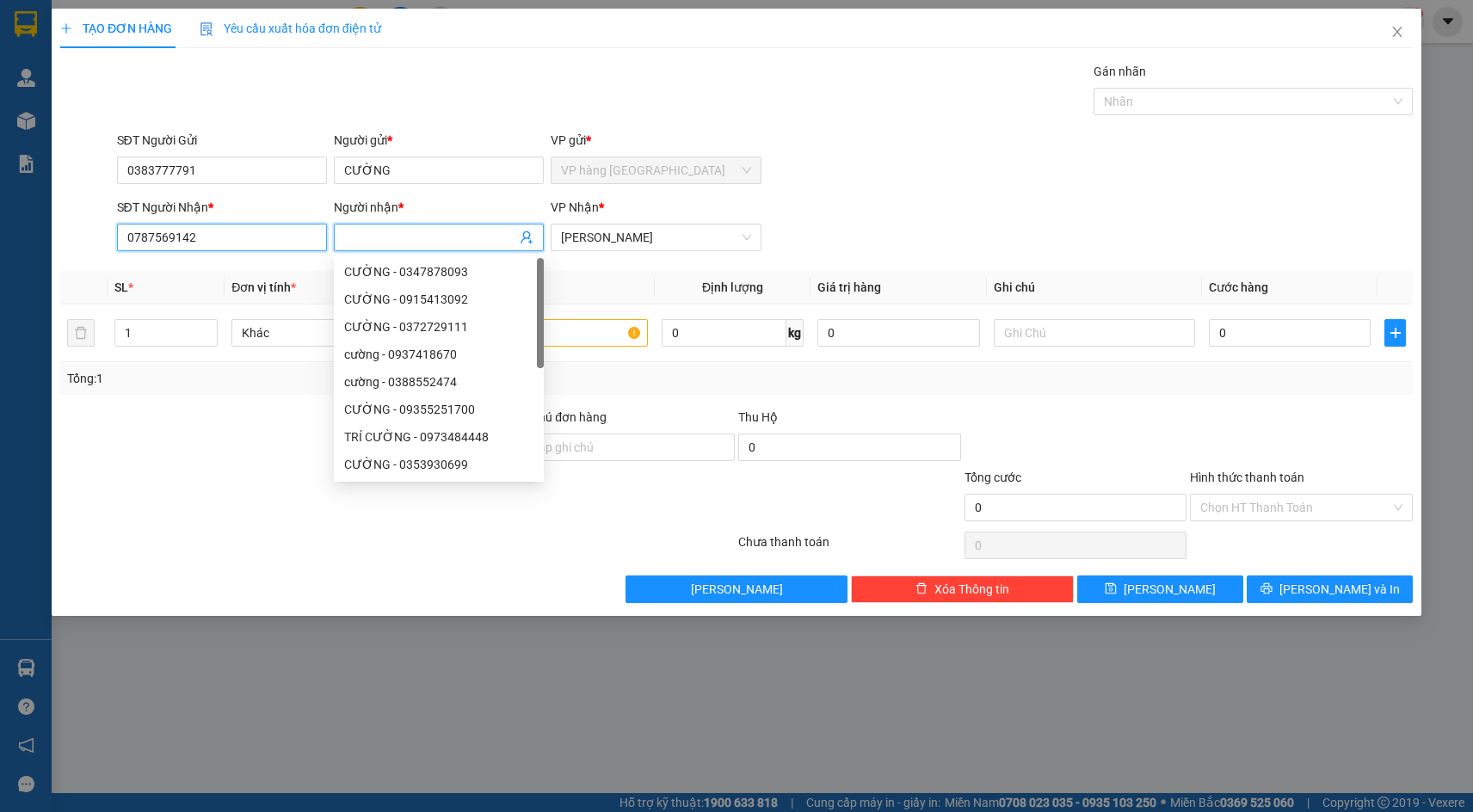
click at [298, 246] on input "0787569142" at bounding box center [222, 237] width 210 height 28
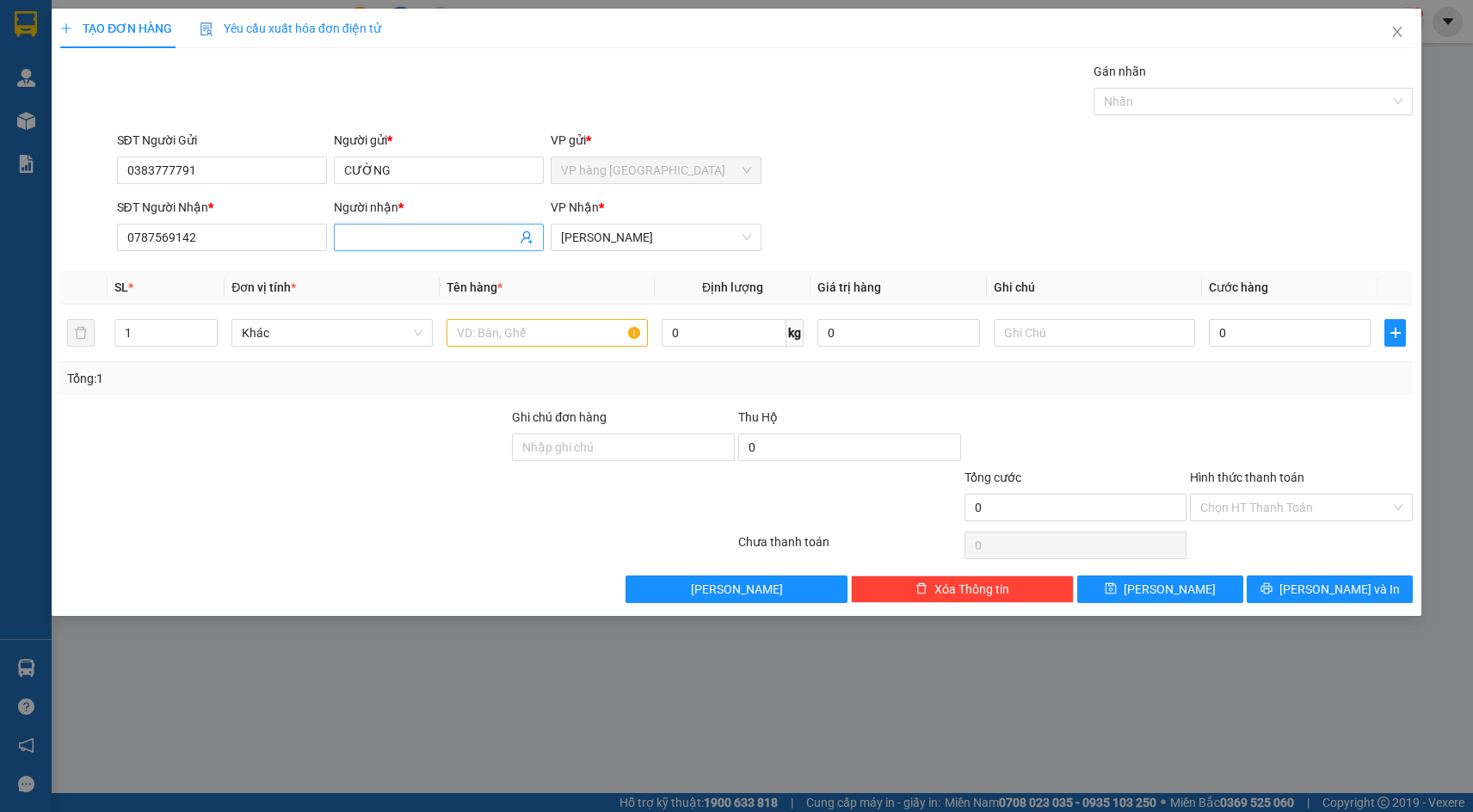
click at [403, 237] on input "Người nhận *" at bounding box center [430, 237] width 172 height 19
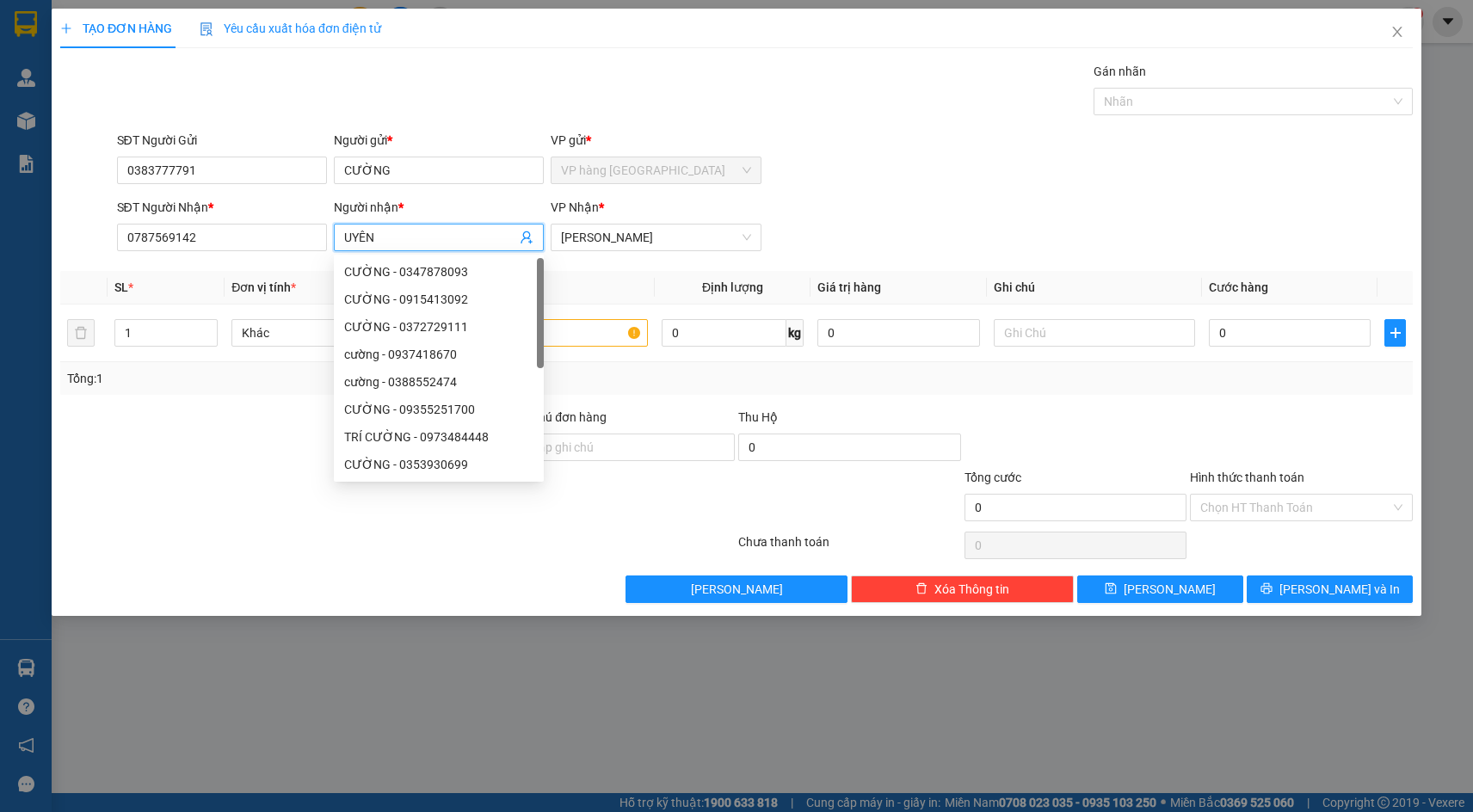
type input "UYÊN"
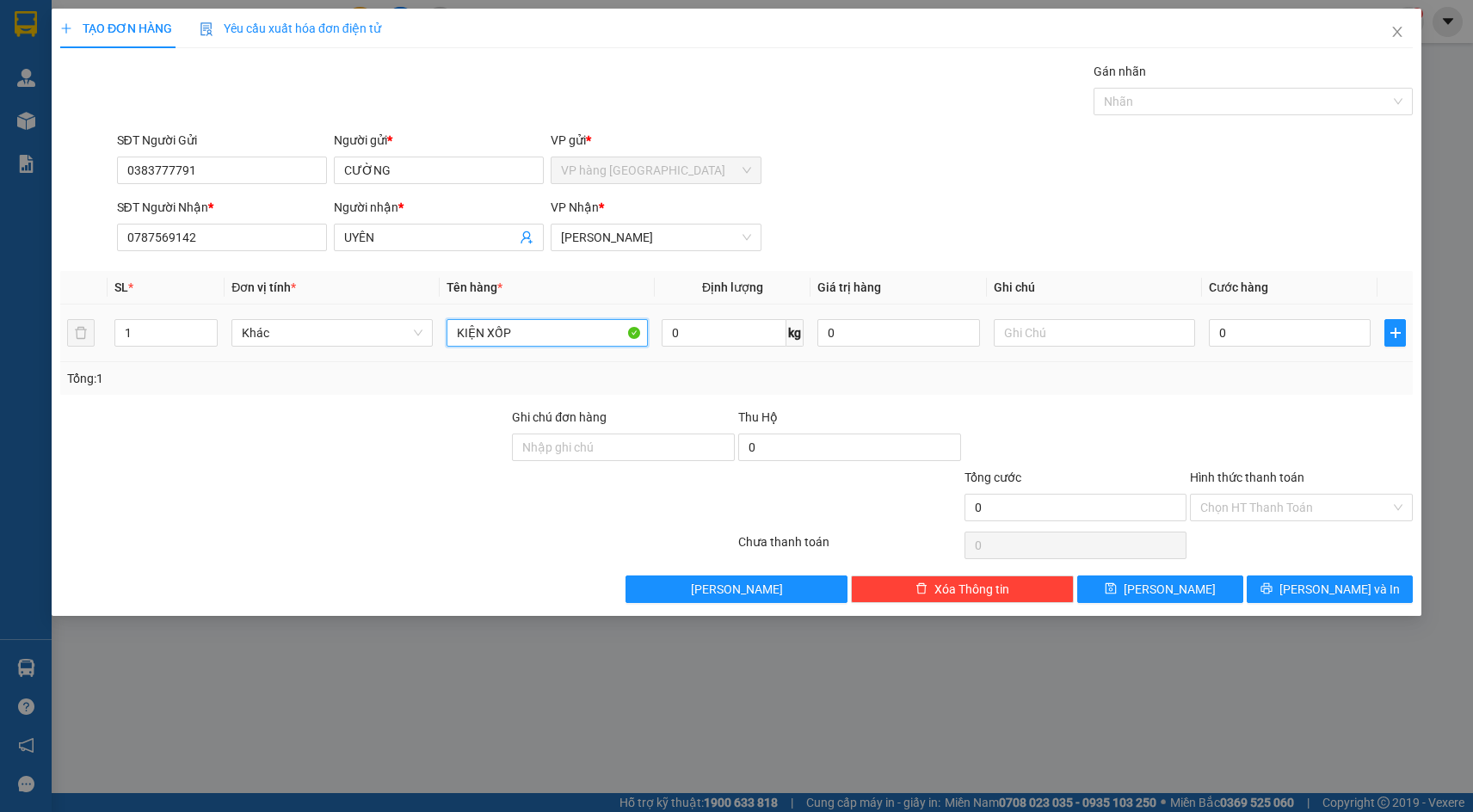
type input "KIỆN XỐP"
type input "6"
type input "60"
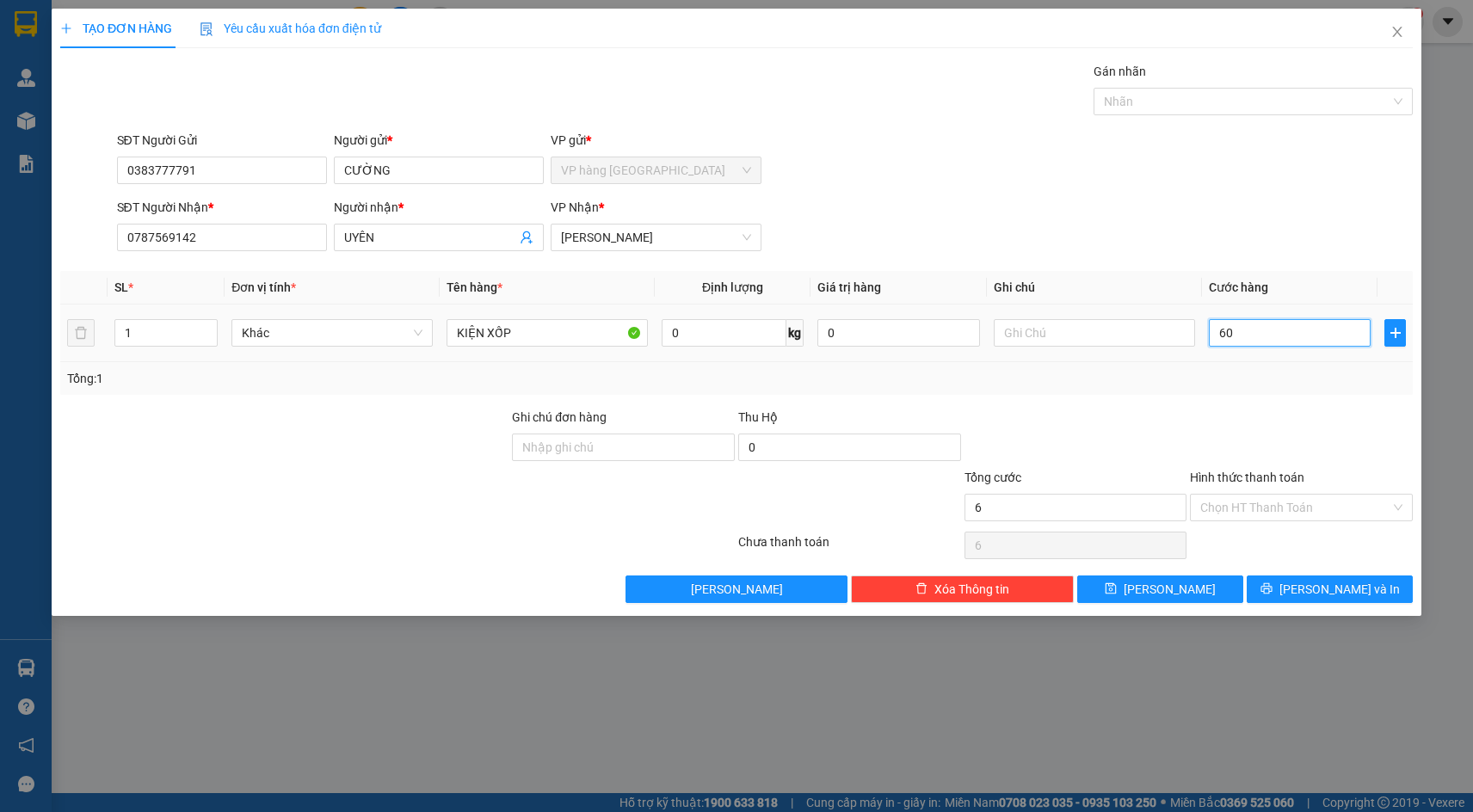
type input "60"
click at [1311, 335] on input "60" at bounding box center [1289, 333] width 162 height 28
type input "5"
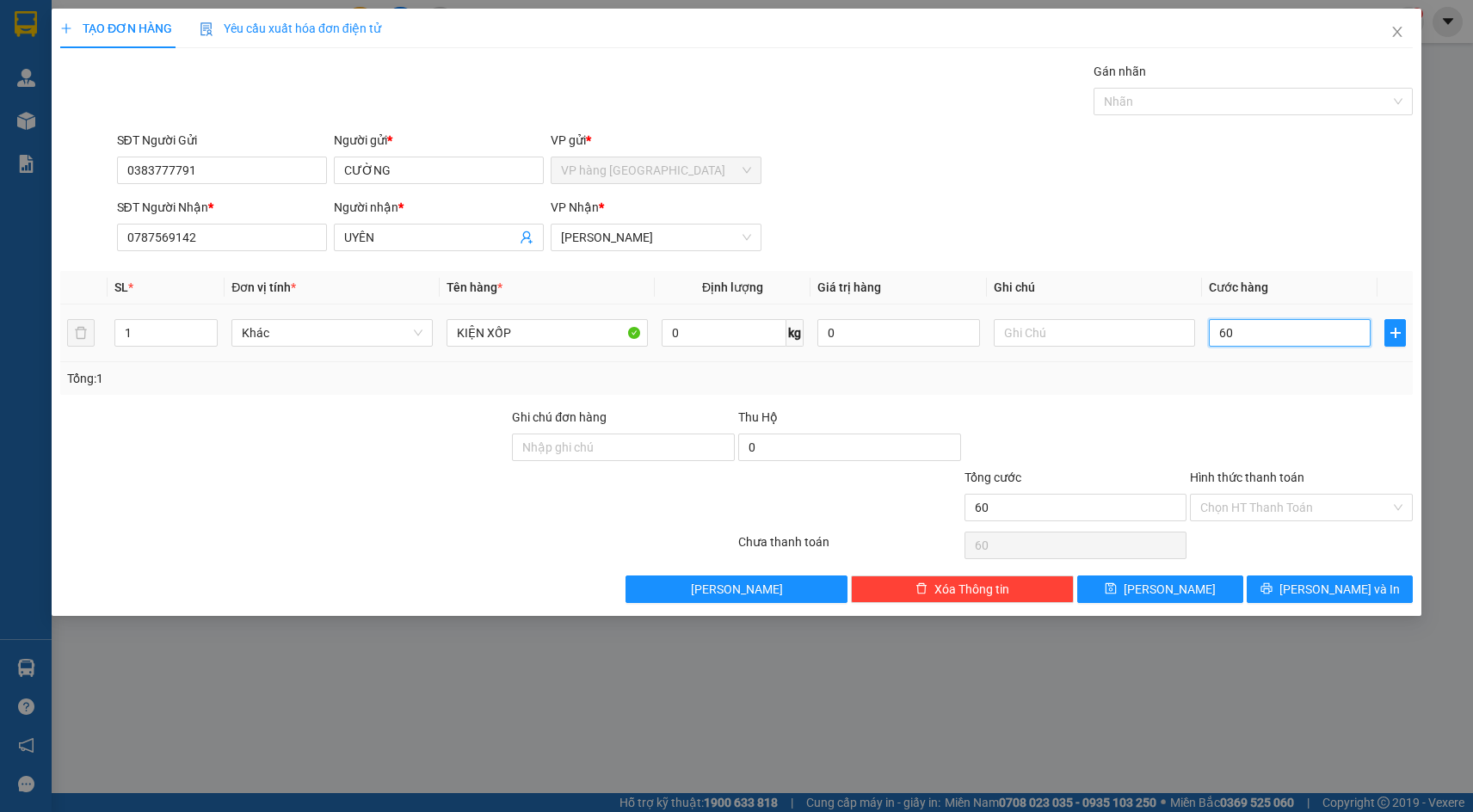
type input "5"
type input "50"
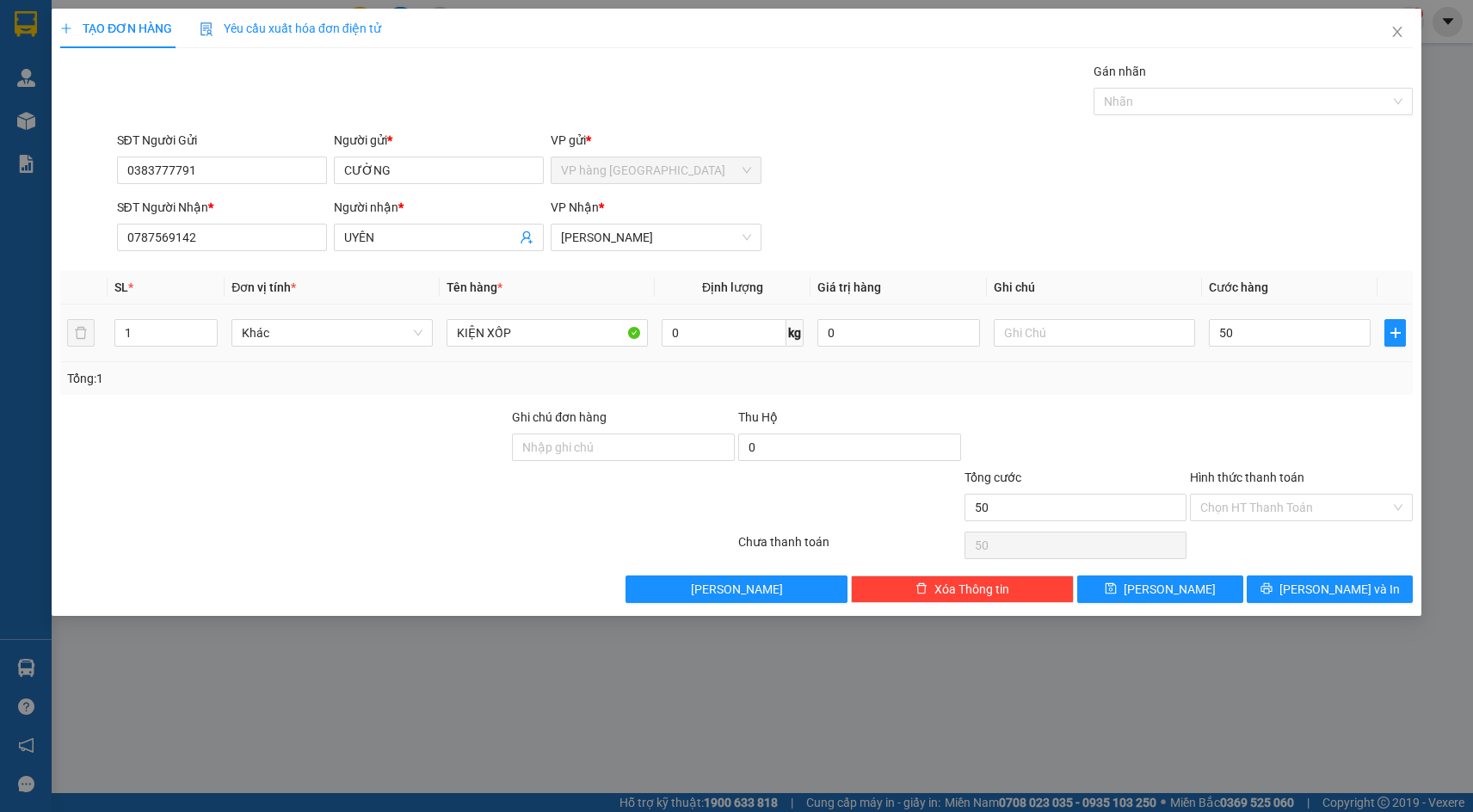
type input "50.000"
click at [1289, 270] on div "Transit Pickup Surcharge Ids Transit Deliver Surcharge Ids Transit Deliver Surc…" at bounding box center [736, 333] width 1352 height 541
click at [1314, 594] on button "[PERSON_NAME] và In" at bounding box center [1329, 590] width 166 height 28
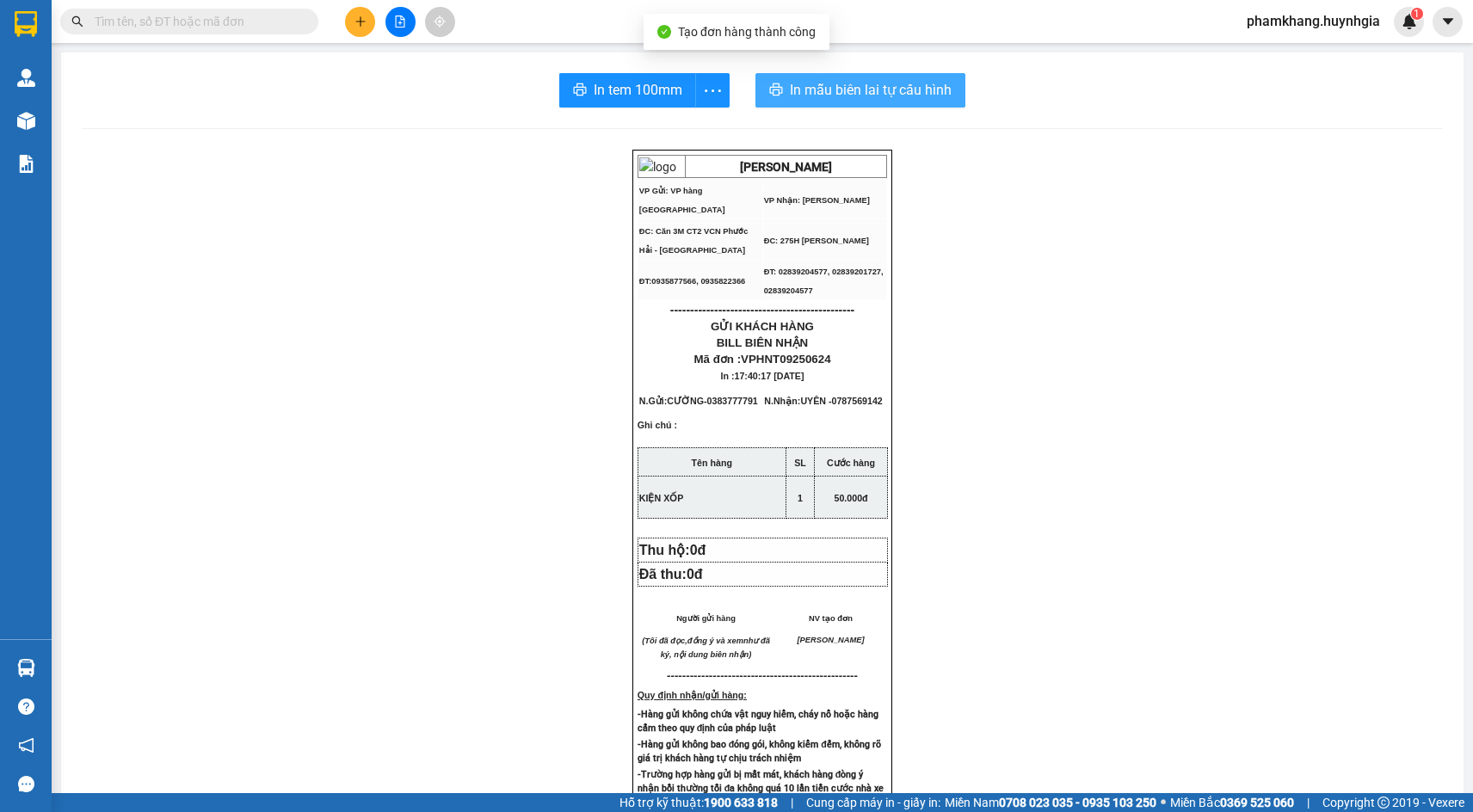
click at [850, 93] on span "In mẫu biên lai tự cấu hình" at bounding box center [870, 89] width 162 height 21
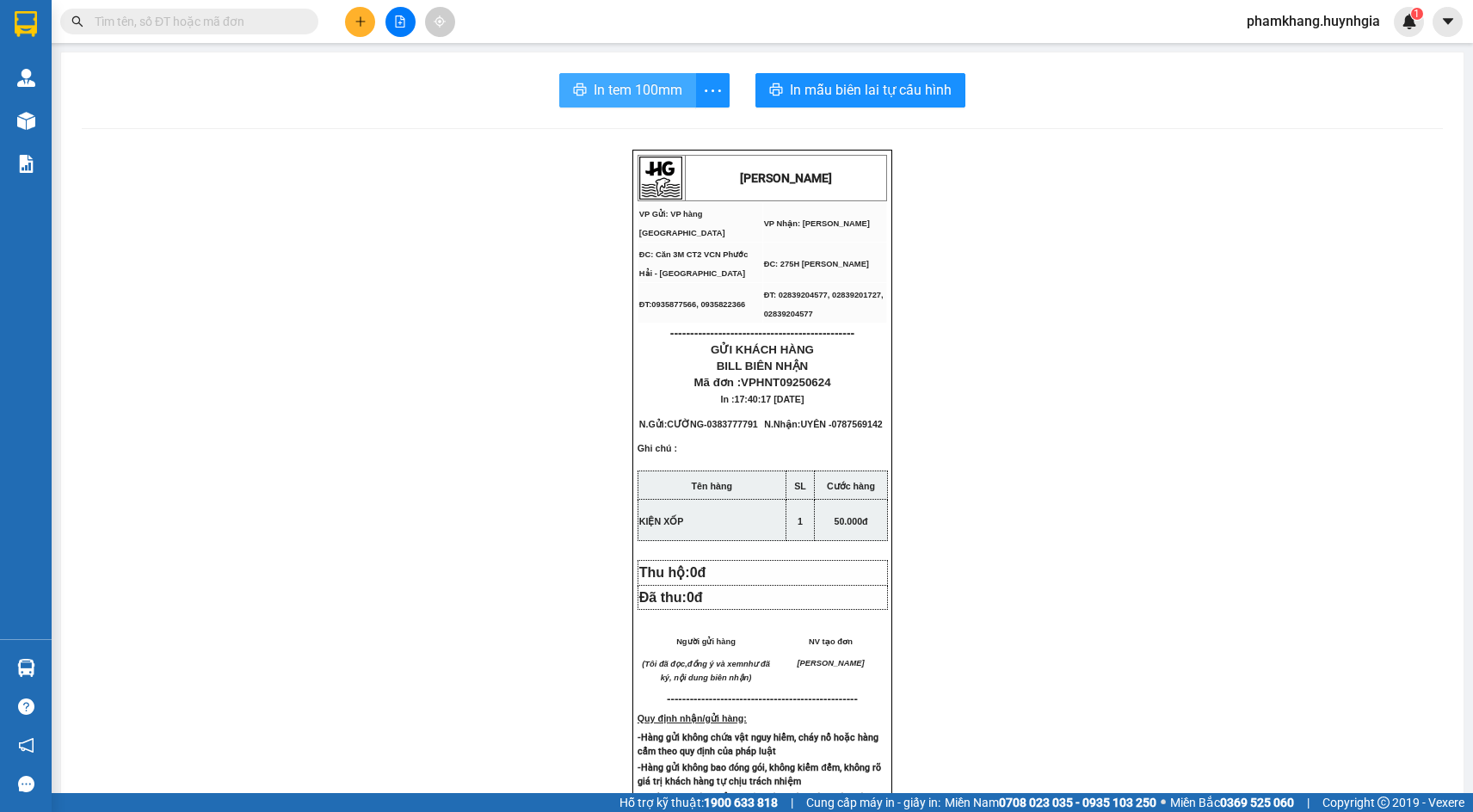
click at [615, 93] on span "In tem 100mm" at bounding box center [639, 89] width 89 height 21
click at [359, 21] on icon "plus" at bounding box center [360, 20] width 9 height 1
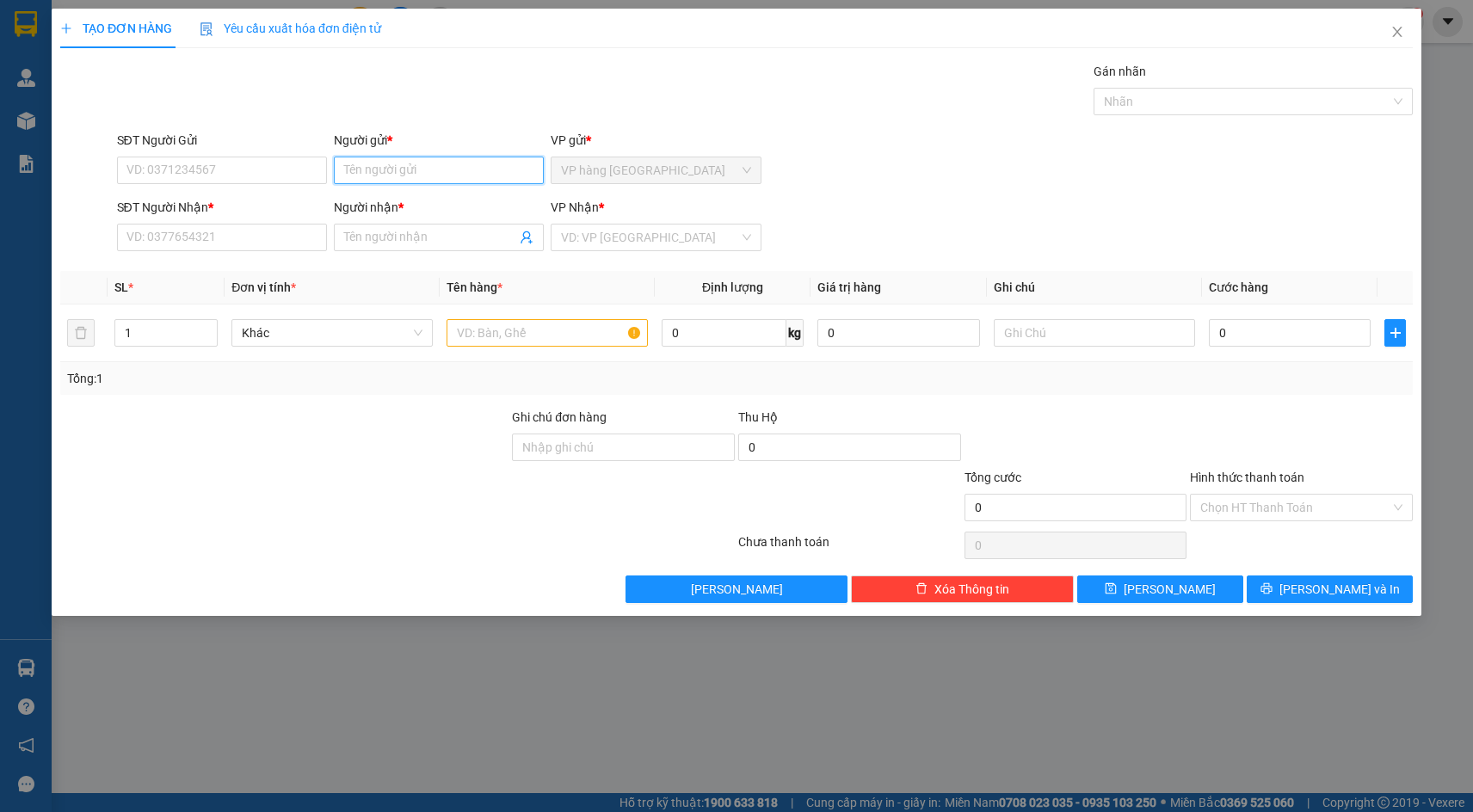
click at [373, 175] on input "Người gửi *" at bounding box center [438, 171] width 210 height 28
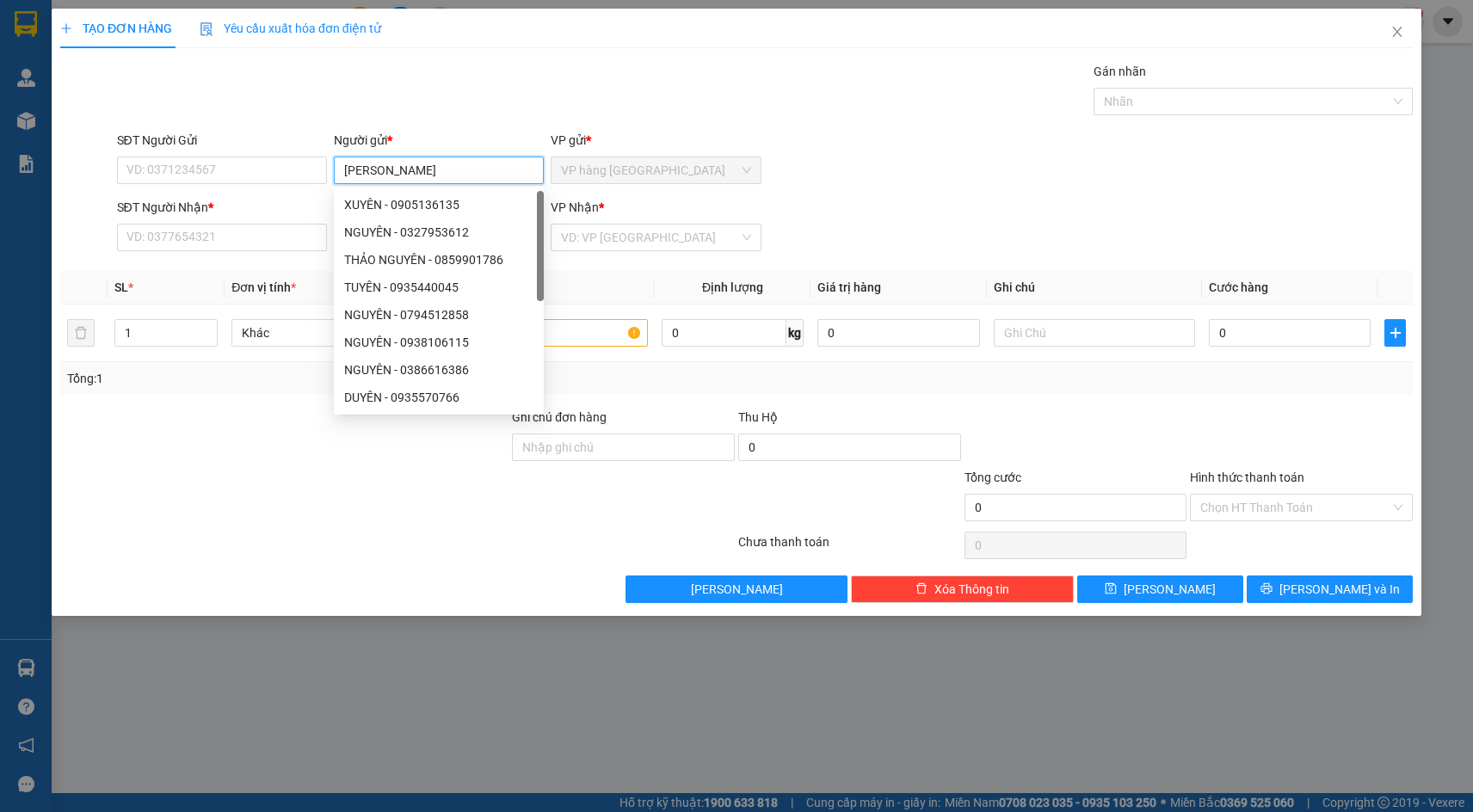
type input "MAI PHƯƠNG"
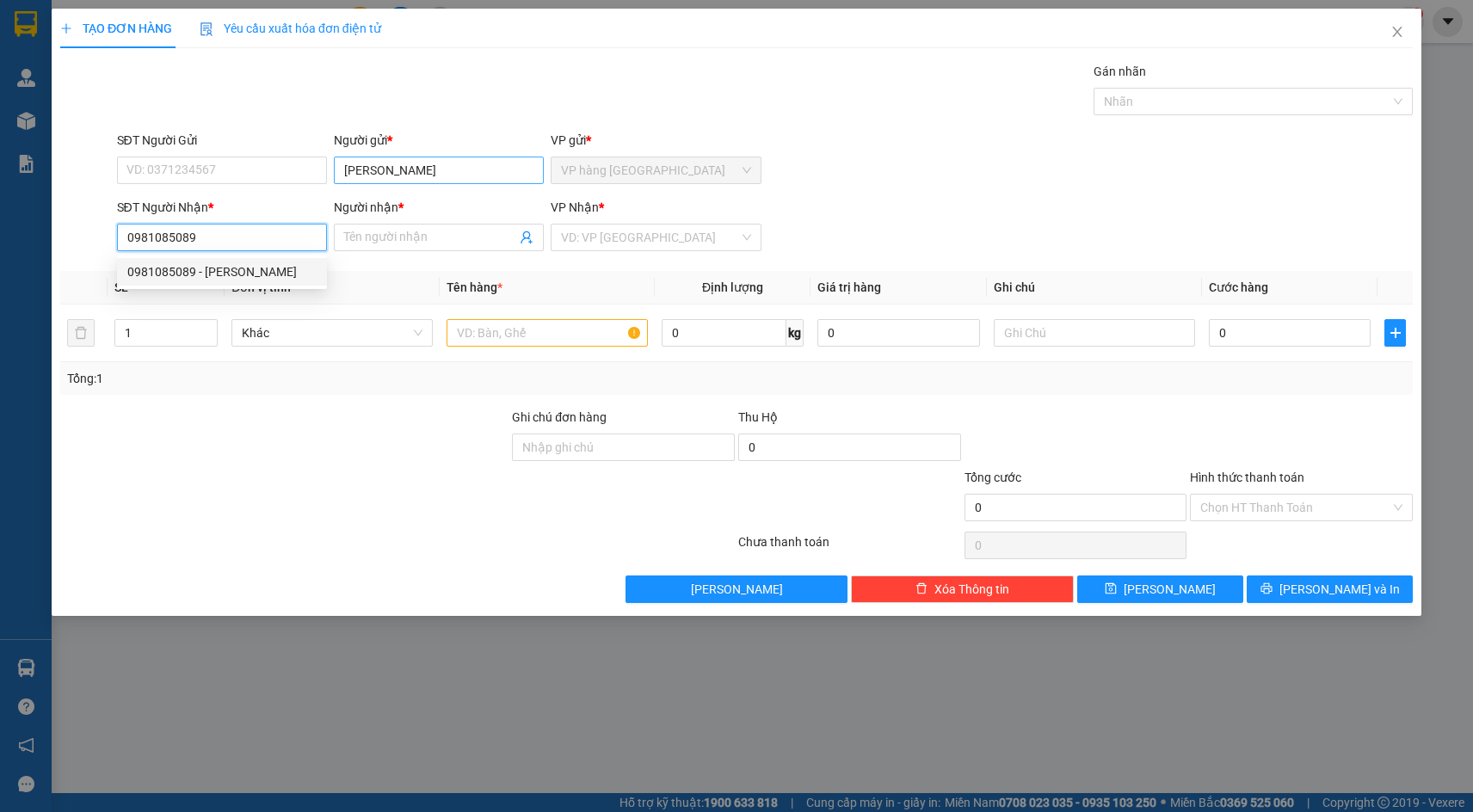
type input "0981085089"
type input "KHÁNH"
click at [535, 341] on input "text" at bounding box center [547, 333] width 201 height 28
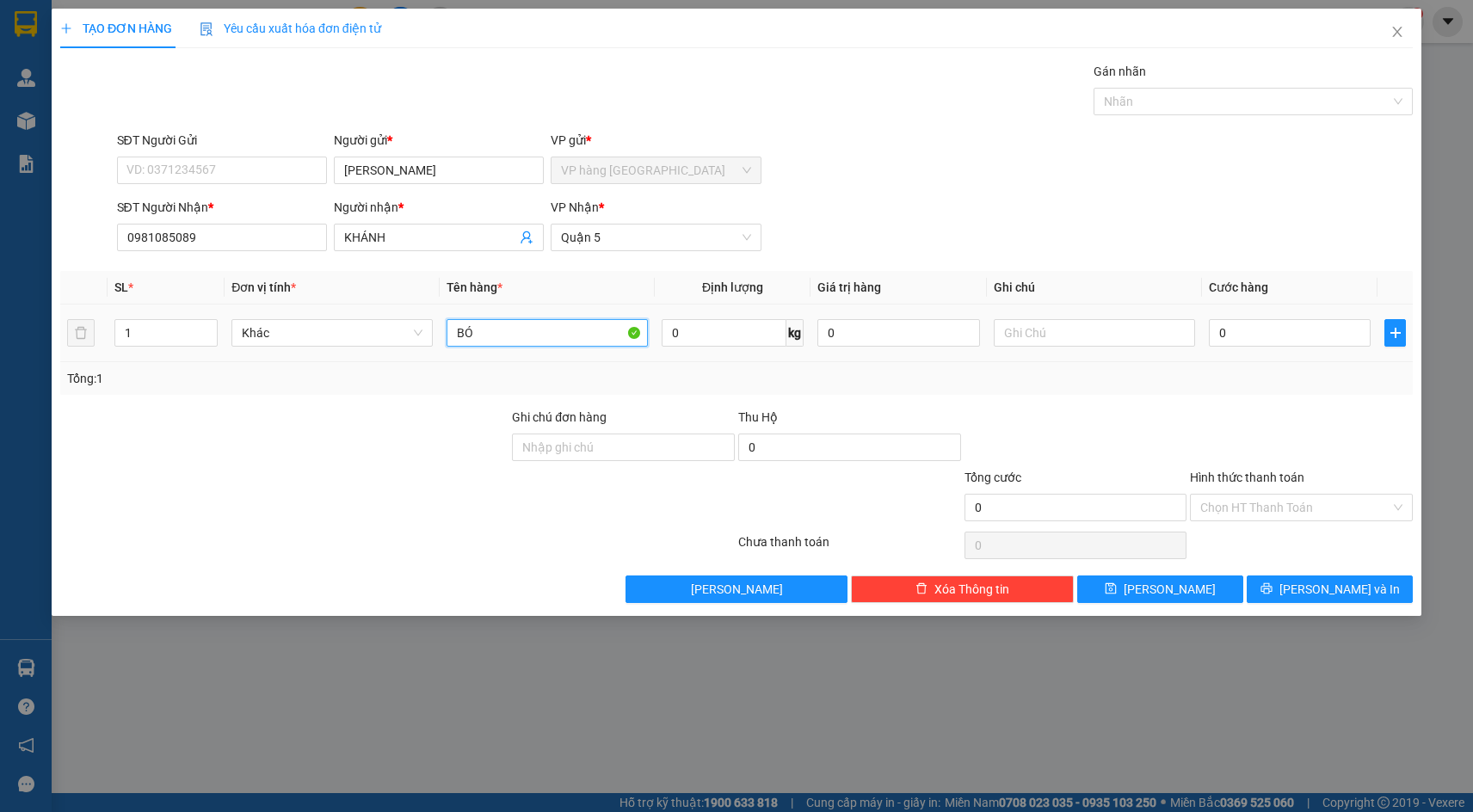
type input "BÓ"
type input "6"
type input "60"
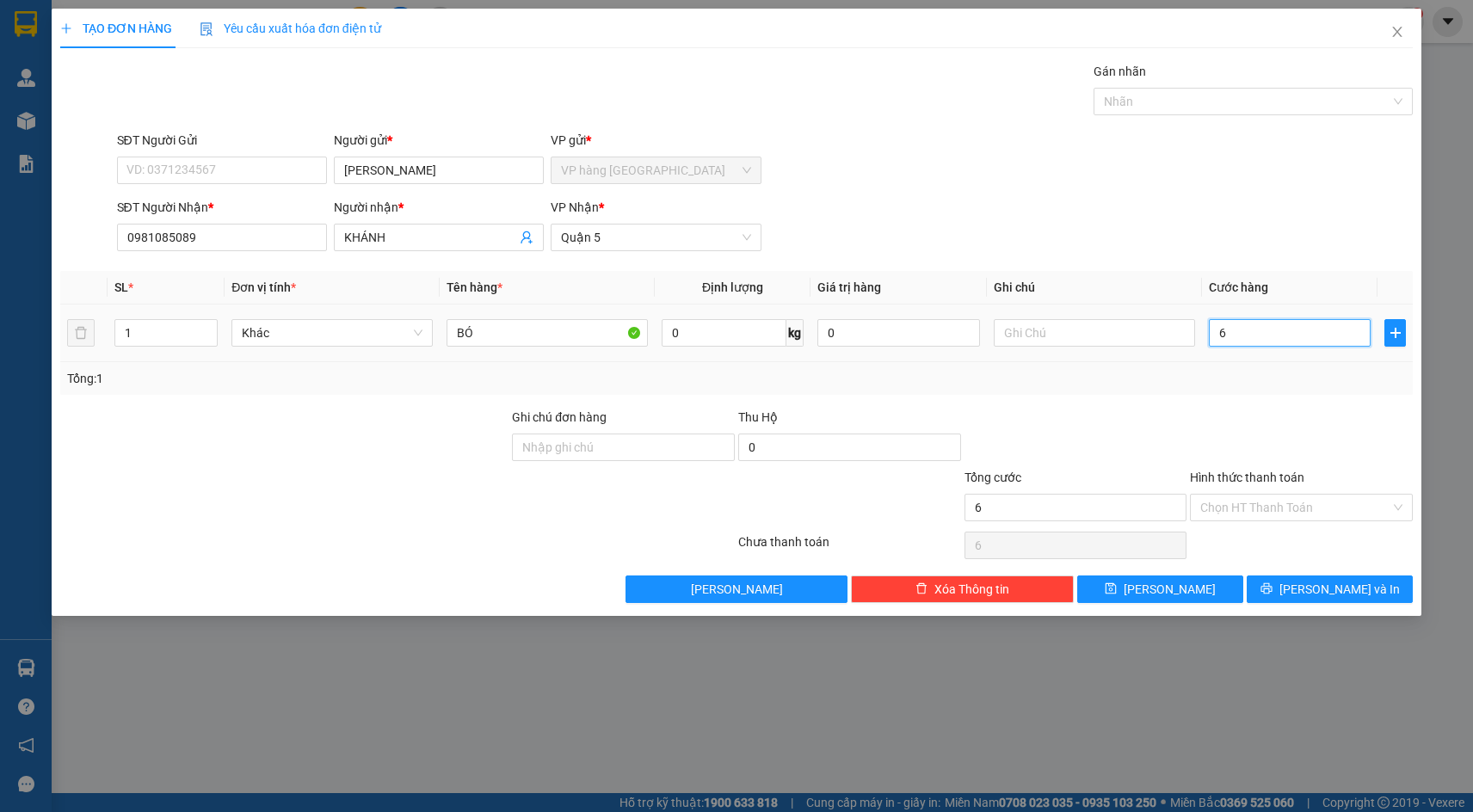
type input "60"
type input "60.000"
click at [1184, 218] on div "SĐT Người Nhận * 0981085089 Người nhận * KHÁNH VP Nhận * Quận 5" at bounding box center [766, 228] width 1303 height 60
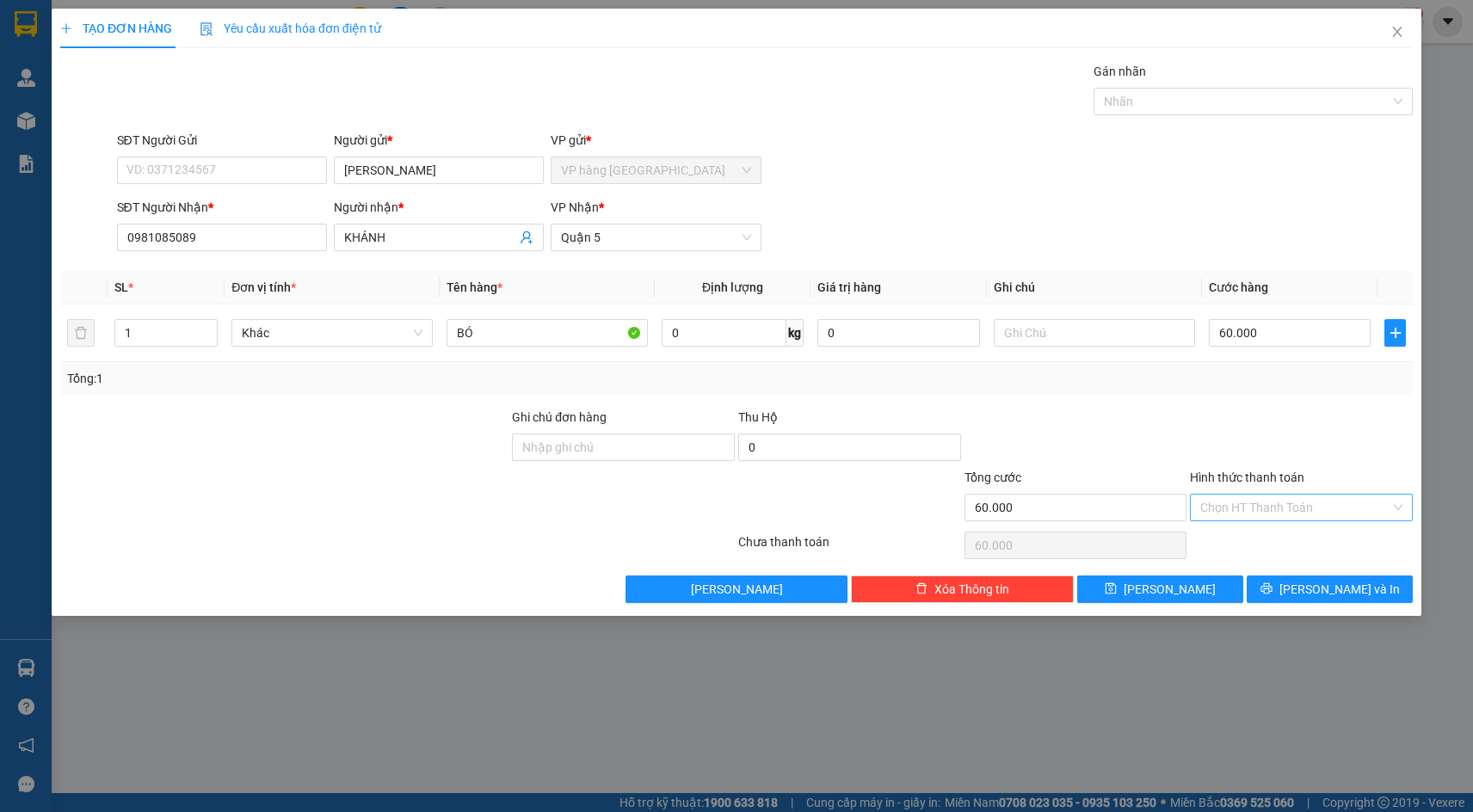
click at [1289, 511] on input "Hình thức thanh toán" at bounding box center [1295, 508] width 190 height 26
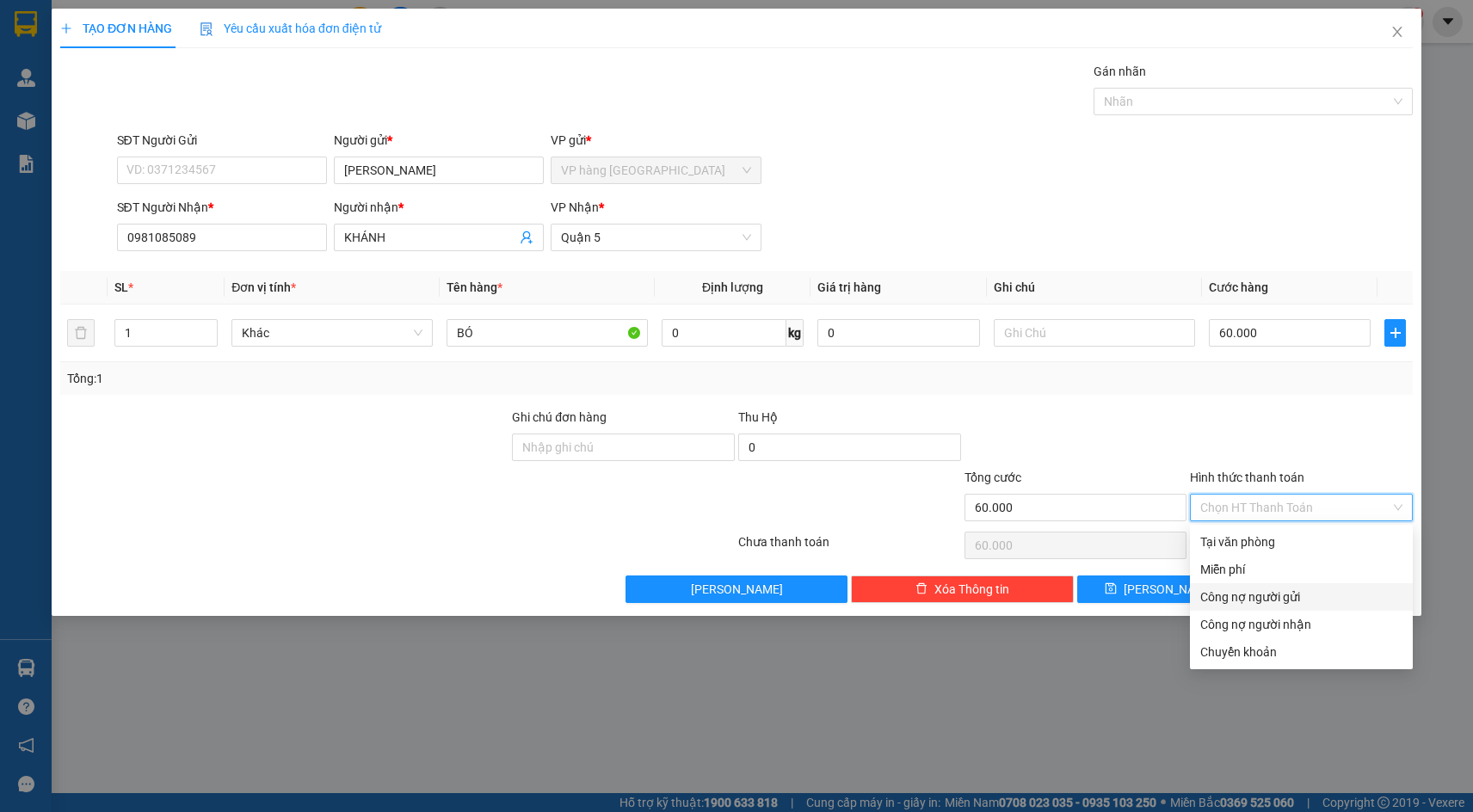
click at [1279, 600] on div "Công nợ người gửi" at bounding box center [1302, 597] width 202 height 19
type input "0"
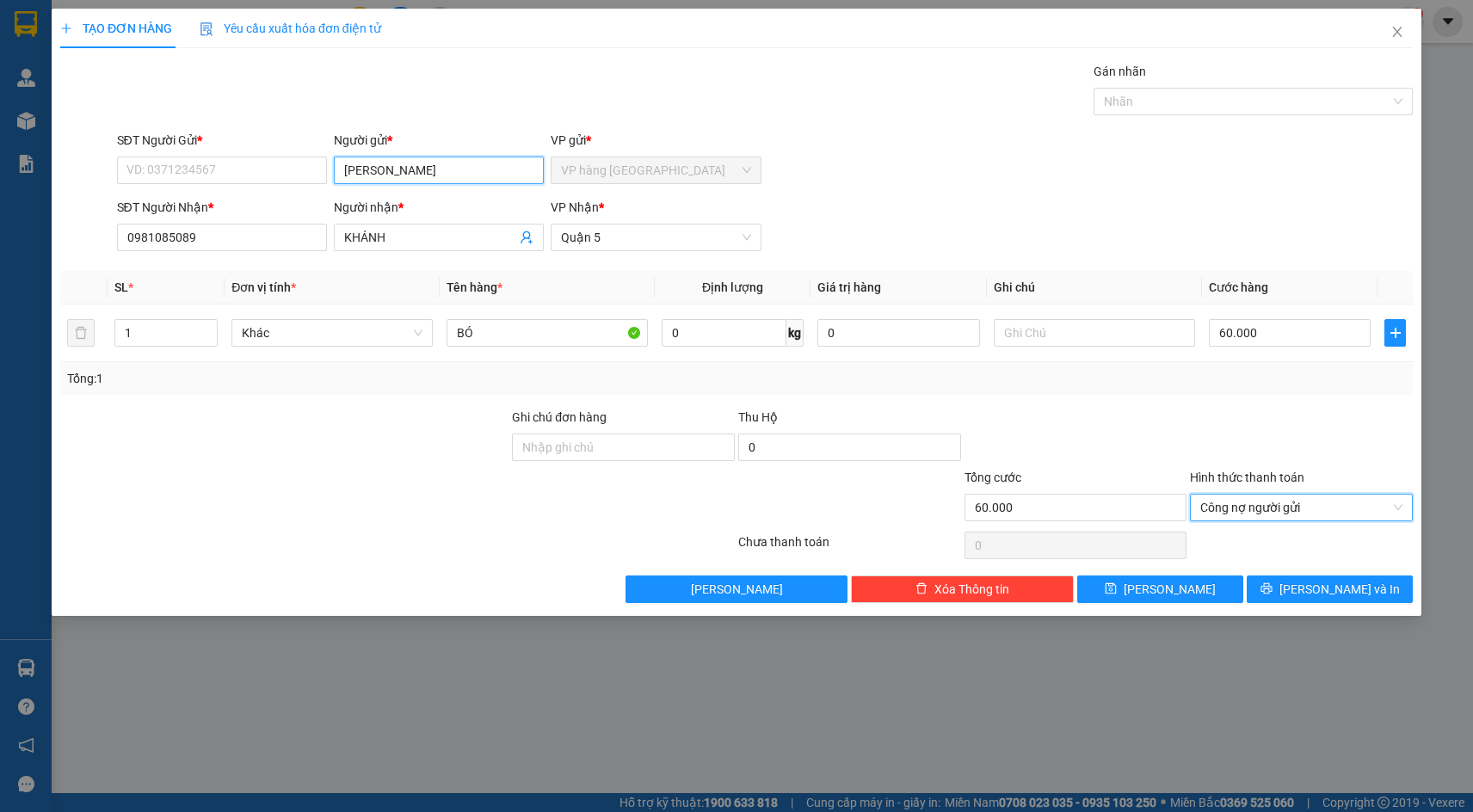
click at [449, 159] on input "MAI PHƯƠNG" at bounding box center [438, 171] width 210 height 28
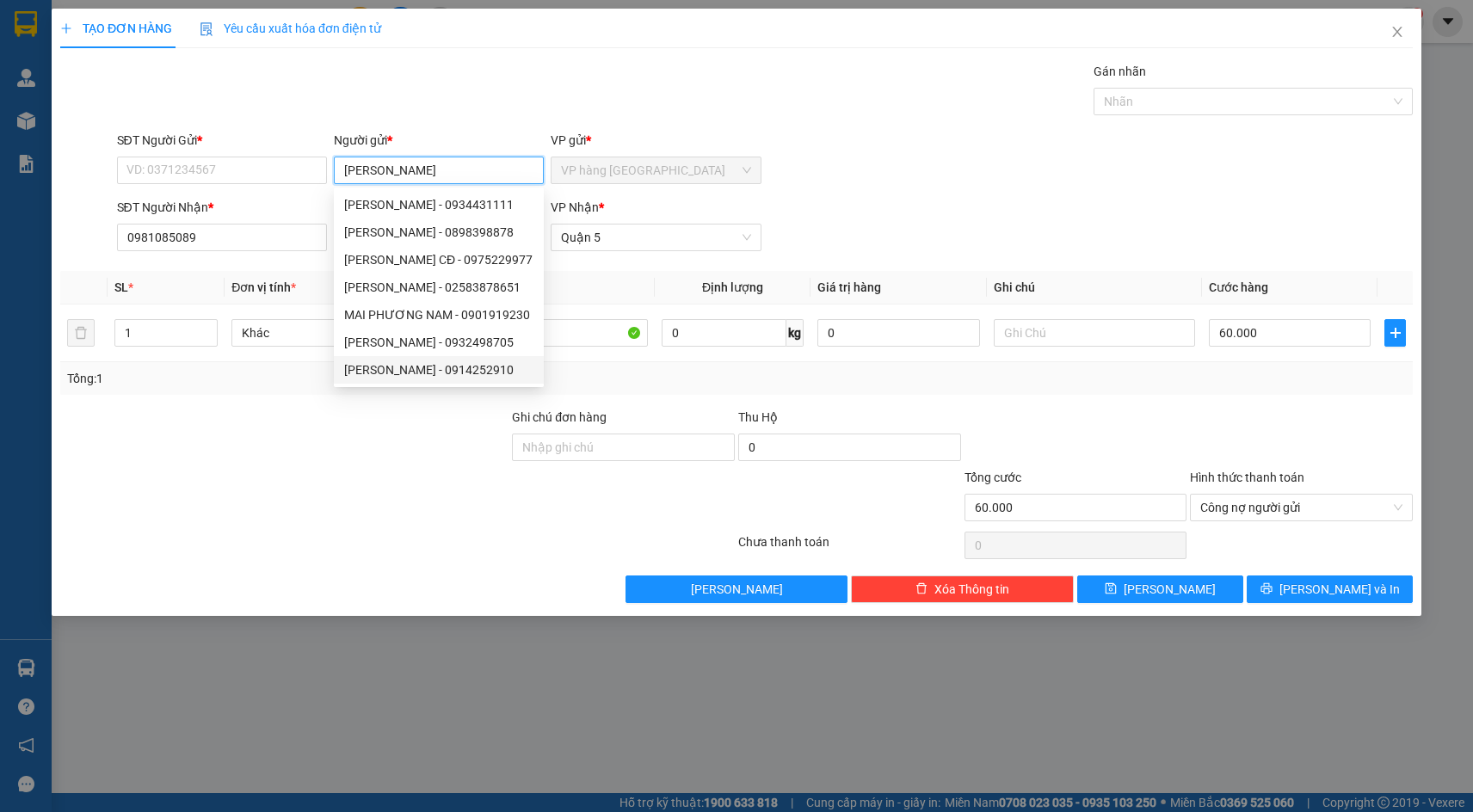
click at [457, 370] on div "MAI PHƯƠNG - 0914252910" at bounding box center [438, 370] width 189 height 19
type input "0914252910"
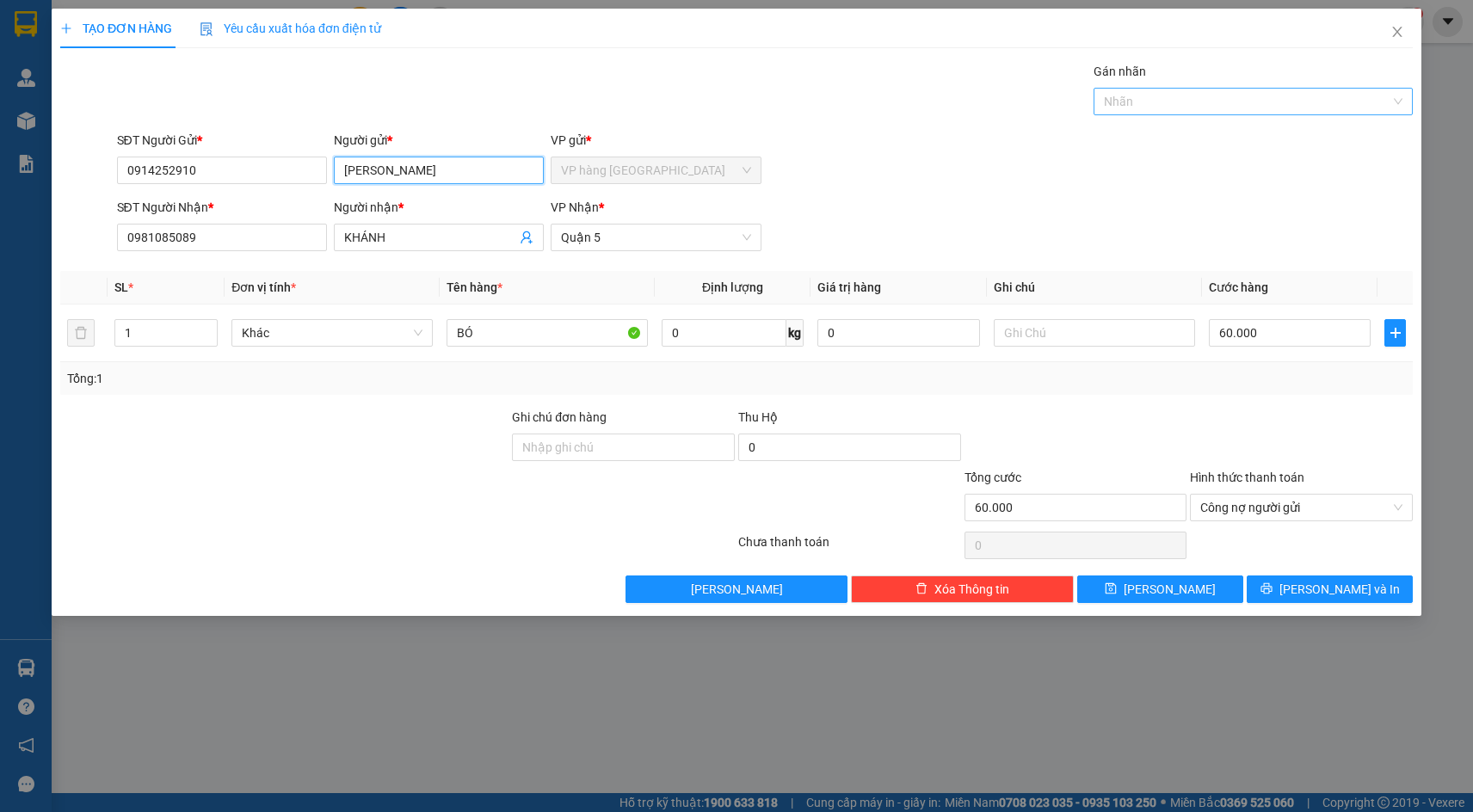
click at [1221, 95] on div at bounding box center [1245, 101] width 294 height 20
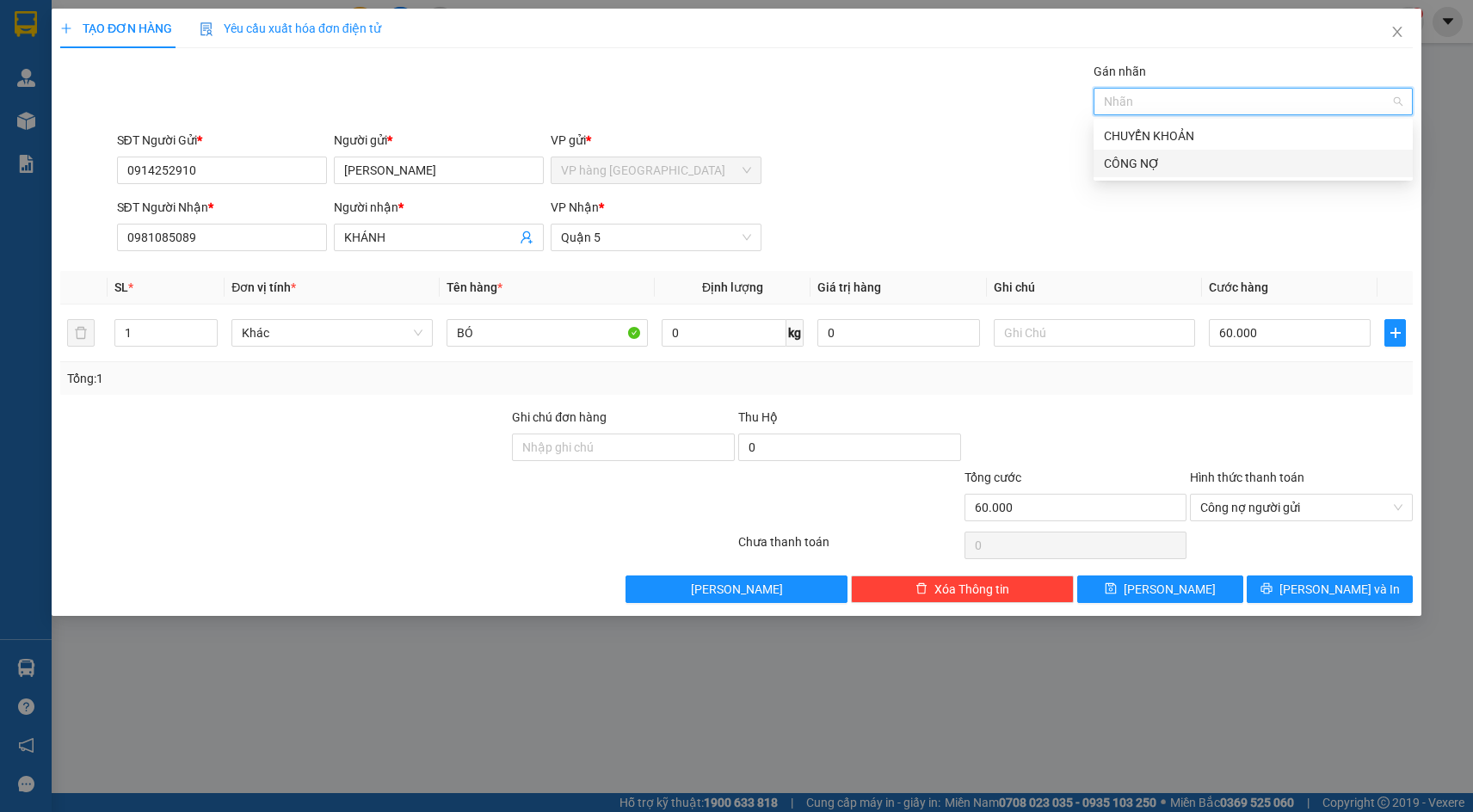
click at [1124, 164] on div "CÔNG NỢ" at bounding box center [1253, 163] width 298 height 19
click at [986, 225] on div "SĐT Người Nhận * 0981085089 Người nhận * KHÁNH VP Nhận * Quận 5" at bounding box center [766, 228] width 1303 height 60
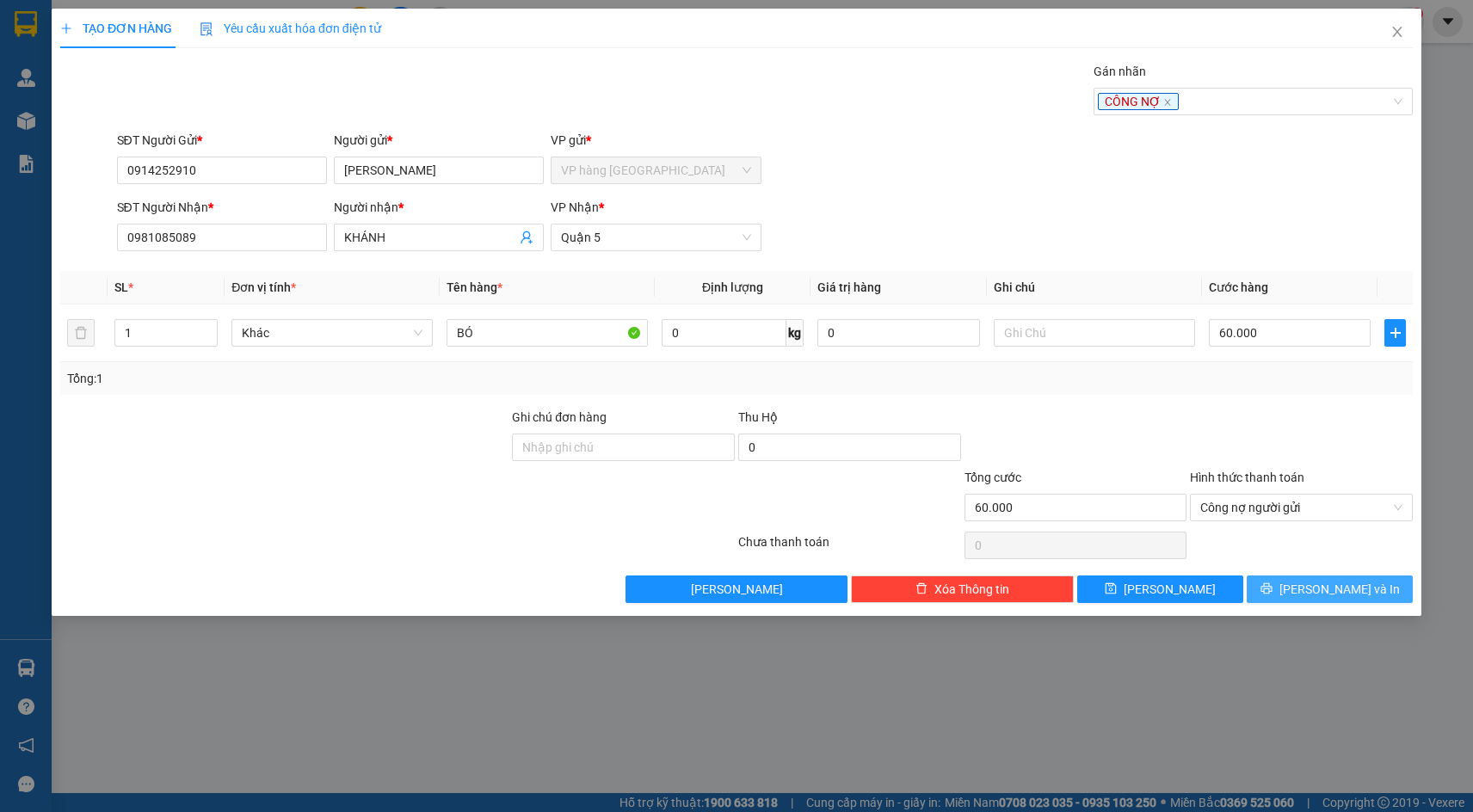
click at [1378, 595] on button "[PERSON_NAME] và In" at bounding box center [1329, 590] width 166 height 28
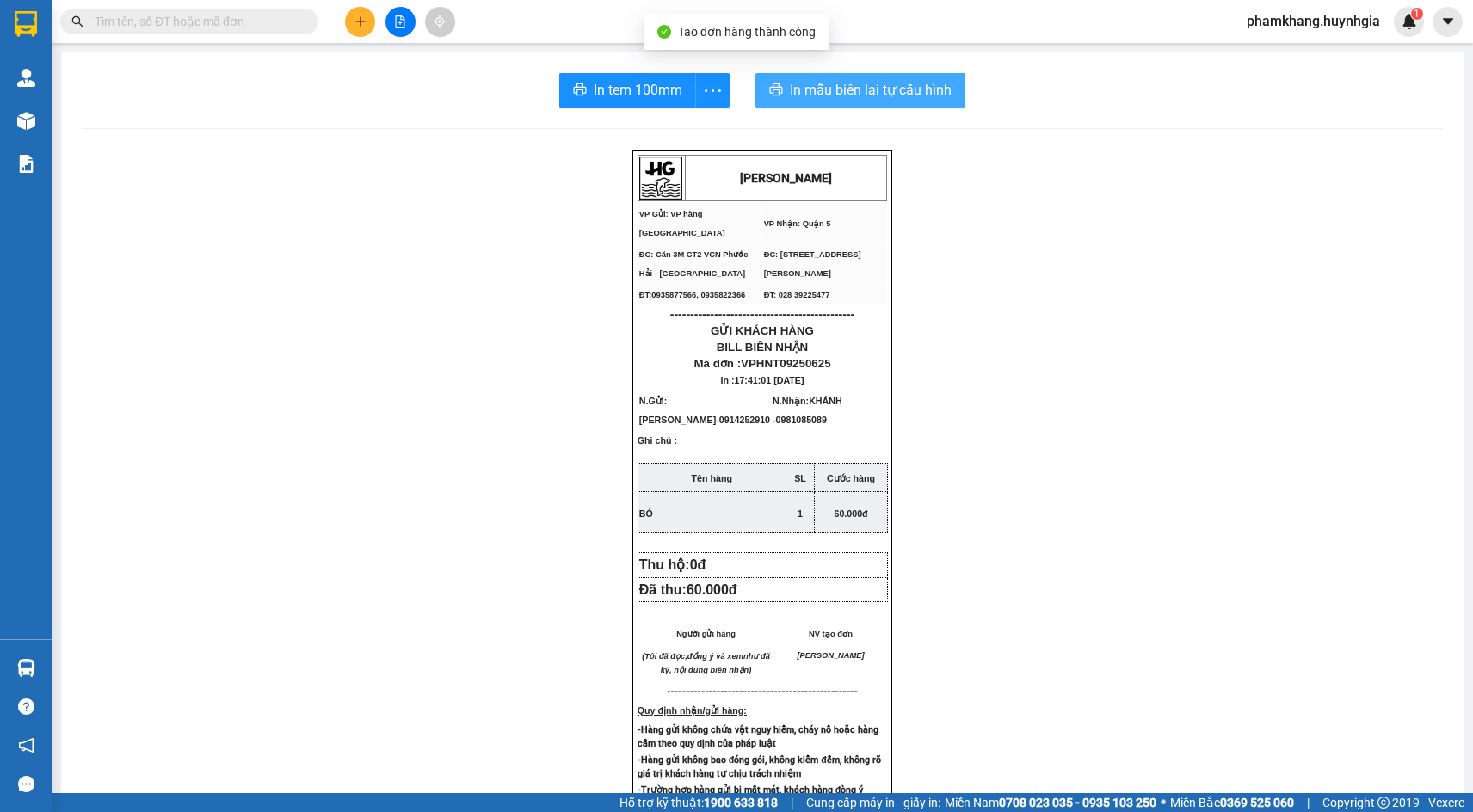
click at [866, 80] on span "In mẫu biên lai tự cấu hình" at bounding box center [870, 89] width 162 height 21
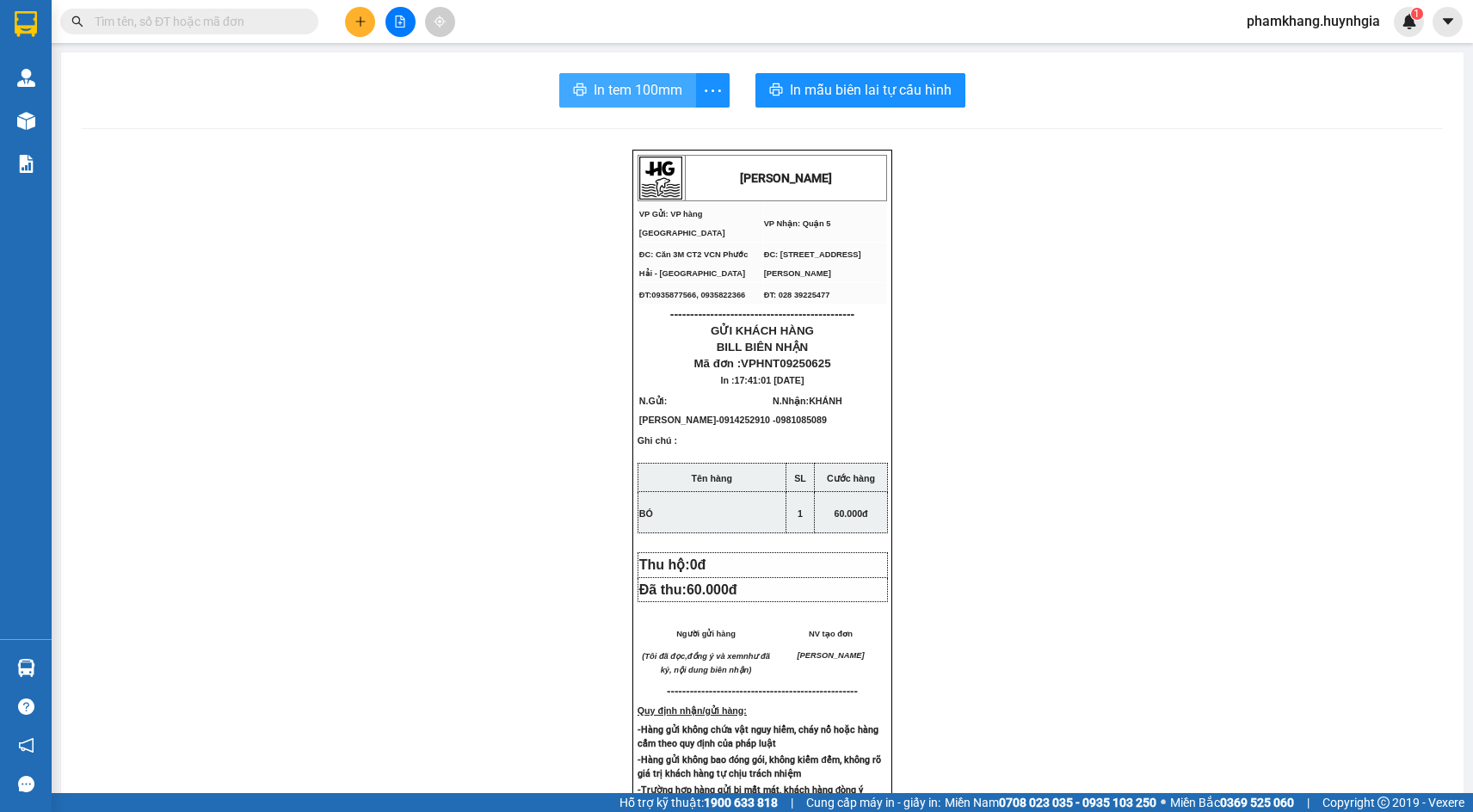
click at [654, 80] on span "In tem 100mm" at bounding box center [639, 89] width 89 height 21
click at [962, 531] on div "HUỲNH GIA VP Gửi: VP hàng Nha Trang VP Nhận: Quận 5 ĐC: Căn 3M CT2 VCN Phước …" at bounding box center [762, 740] width 1362 height 1180
click at [356, 21] on icon "plus" at bounding box center [361, 21] width 12 height 12
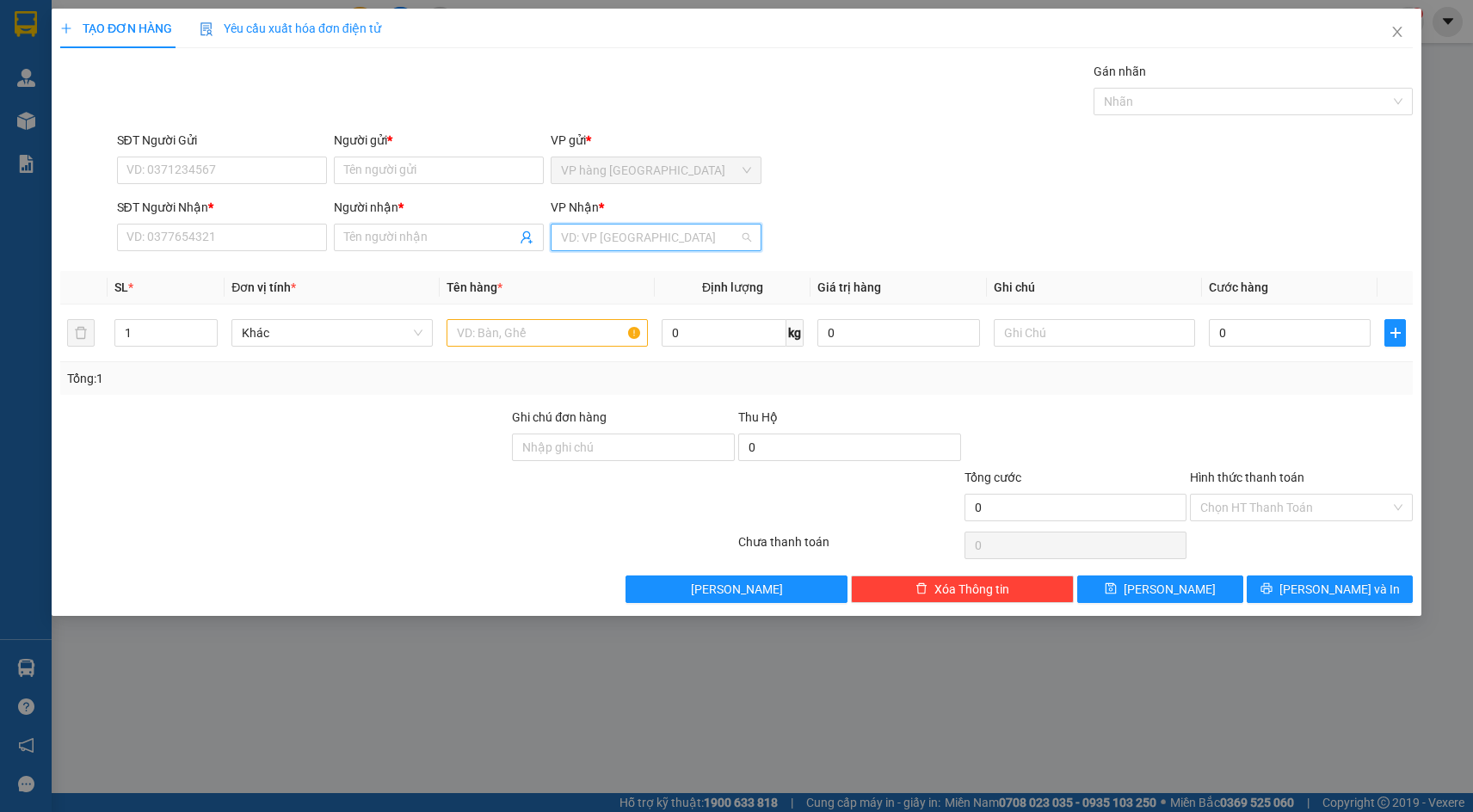
click at [657, 229] on input "search" at bounding box center [649, 237] width 177 height 26
drag, startPoint x: 848, startPoint y: 374, endPoint x: 771, endPoint y: 334, distance: 86.8
click at [848, 374] on div "Tổng: 1" at bounding box center [736, 378] width 1340 height 19
click at [668, 240] on input "search" at bounding box center [649, 237] width 177 height 26
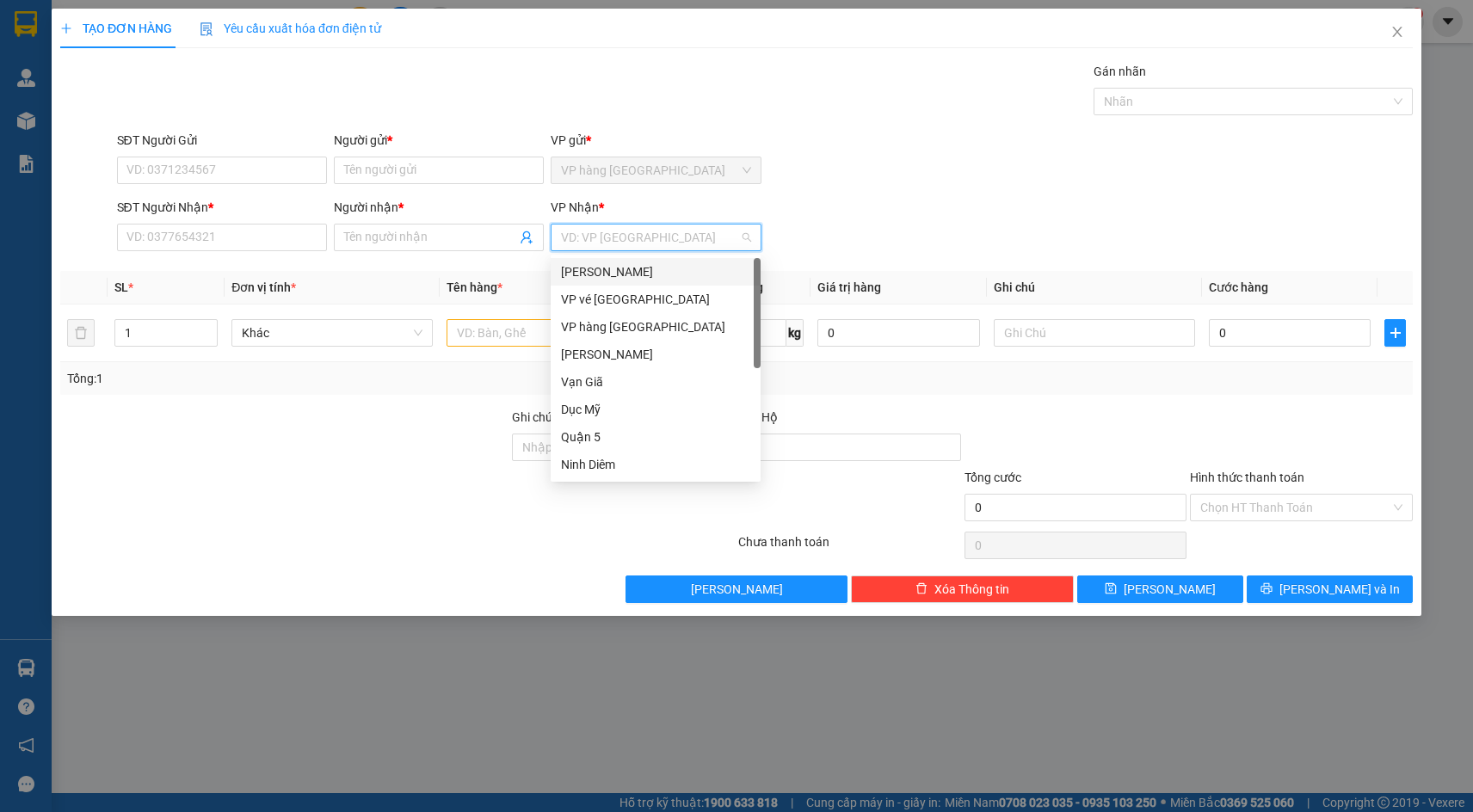
click at [630, 277] on div "[PERSON_NAME]" at bounding box center [655, 272] width 189 height 19
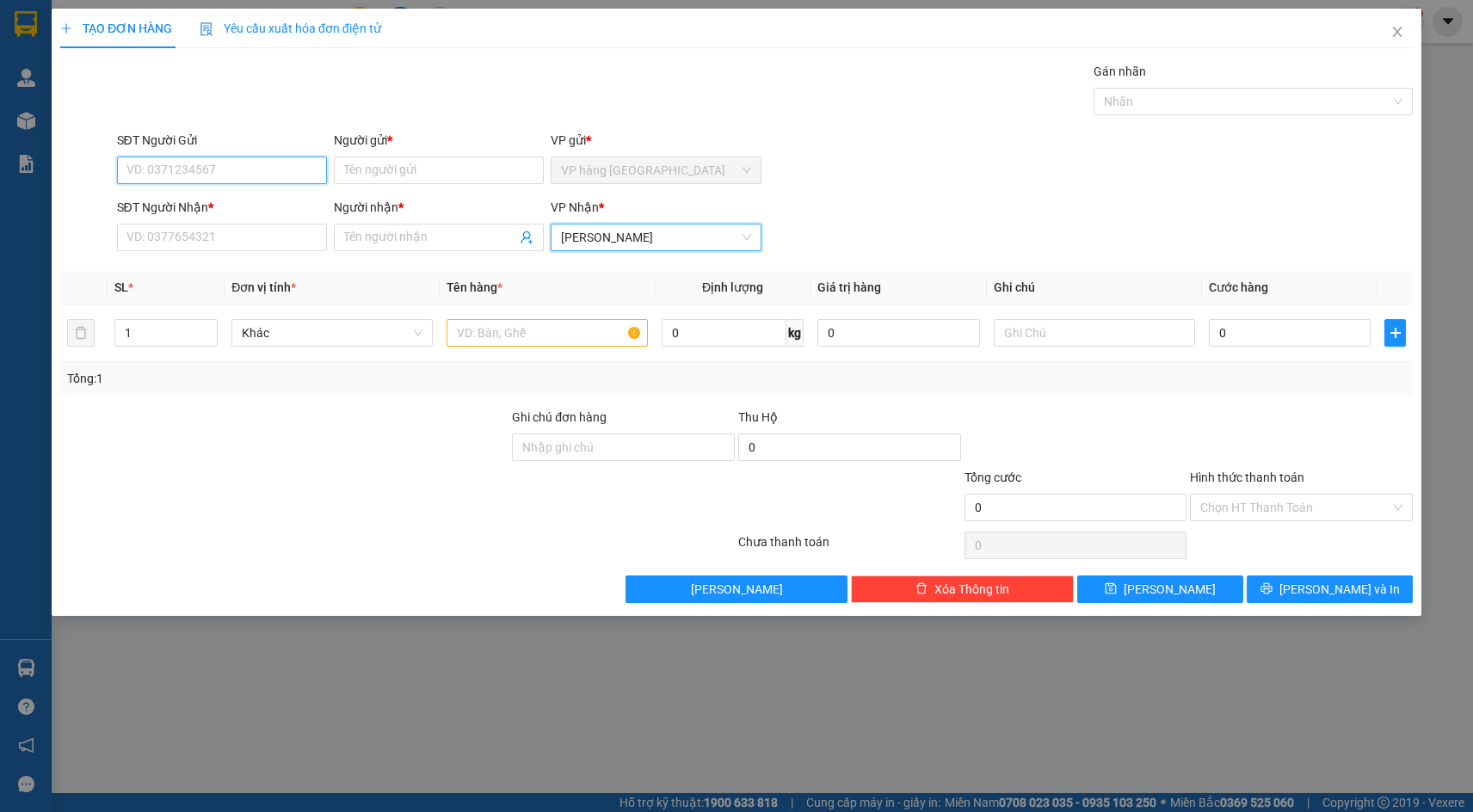
click at [229, 175] on input "SĐT Người Gửi" at bounding box center [222, 171] width 210 height 28
type input "2"
click at [210, 326] on icon "up" at bounding box center [209, 329] width 6 height 6
click at [578, 331] on input "text" at bounding box center [547, 333] width 201 height 28
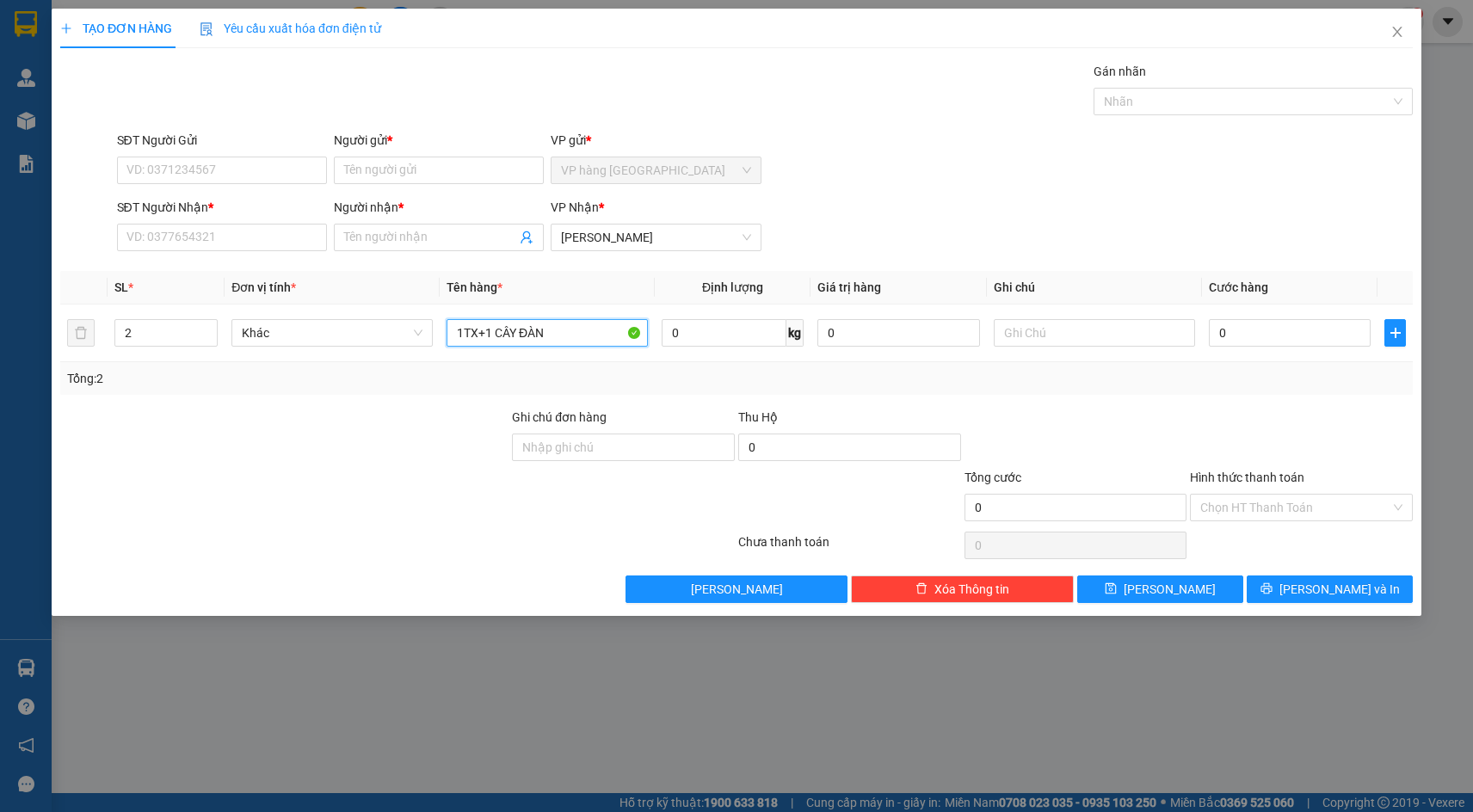
type input "1TX+1 CÂY ĐÀN"
click at [1116, 284] on th "Ghi chú" at bounding box center [1095, 287] width 215 height 33
click at [1245, 316] on div "0" at bounding box center [1289, 333] width 162 height 34
click at [1253, 341] on input "0" at bounding box center [1289, 333] width 162 height 28
click at [919, 403] on div "Transit Pickup Surcharge Ids Transit Deliver Surcharge Ids Transit Deliver Surc…" at bounding box center [736, 333] width 1352 height 541
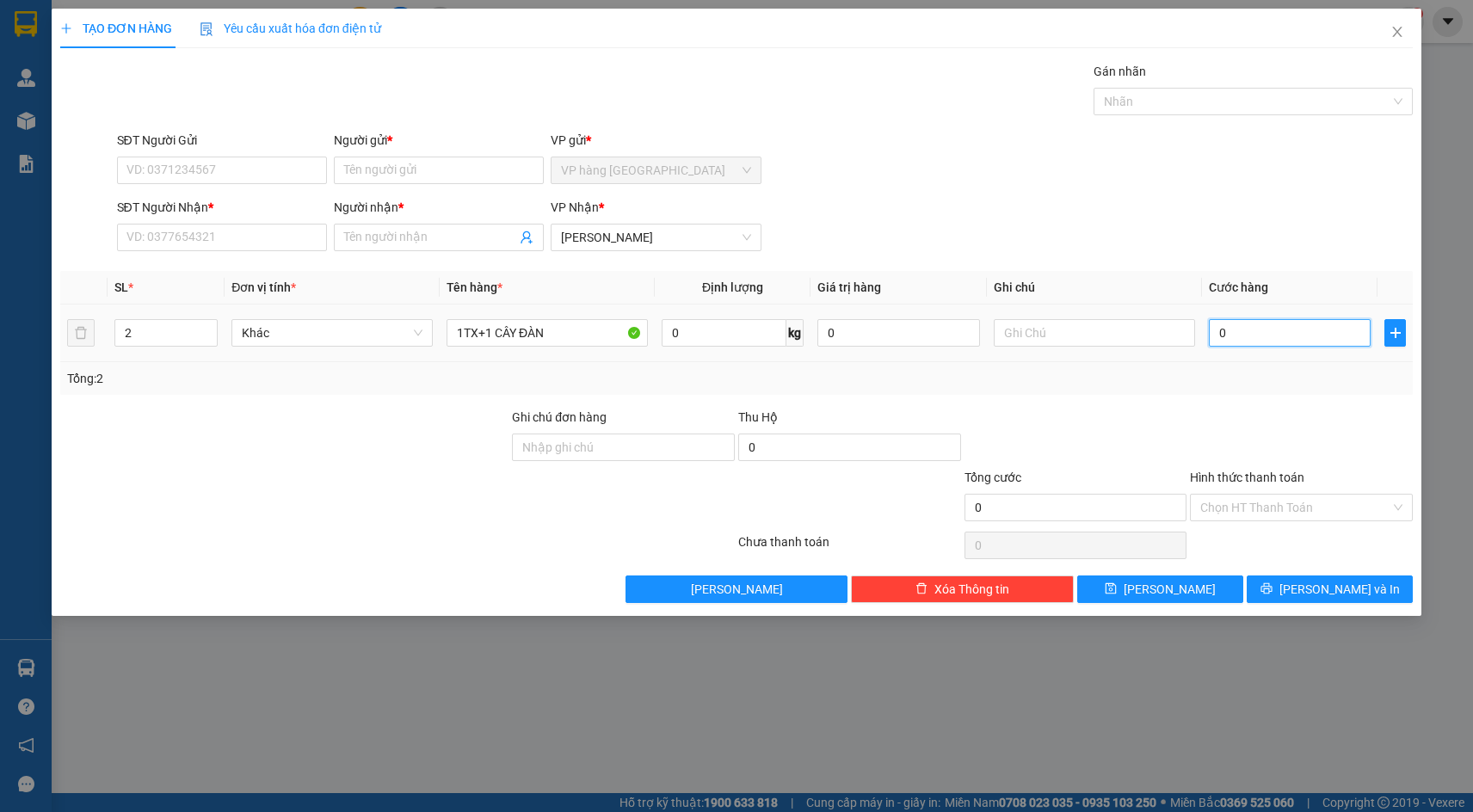
click at [1252, 319] on input "0" at bounding box center [1289, 333] width 162 height 28
type input "9"
type input "90"
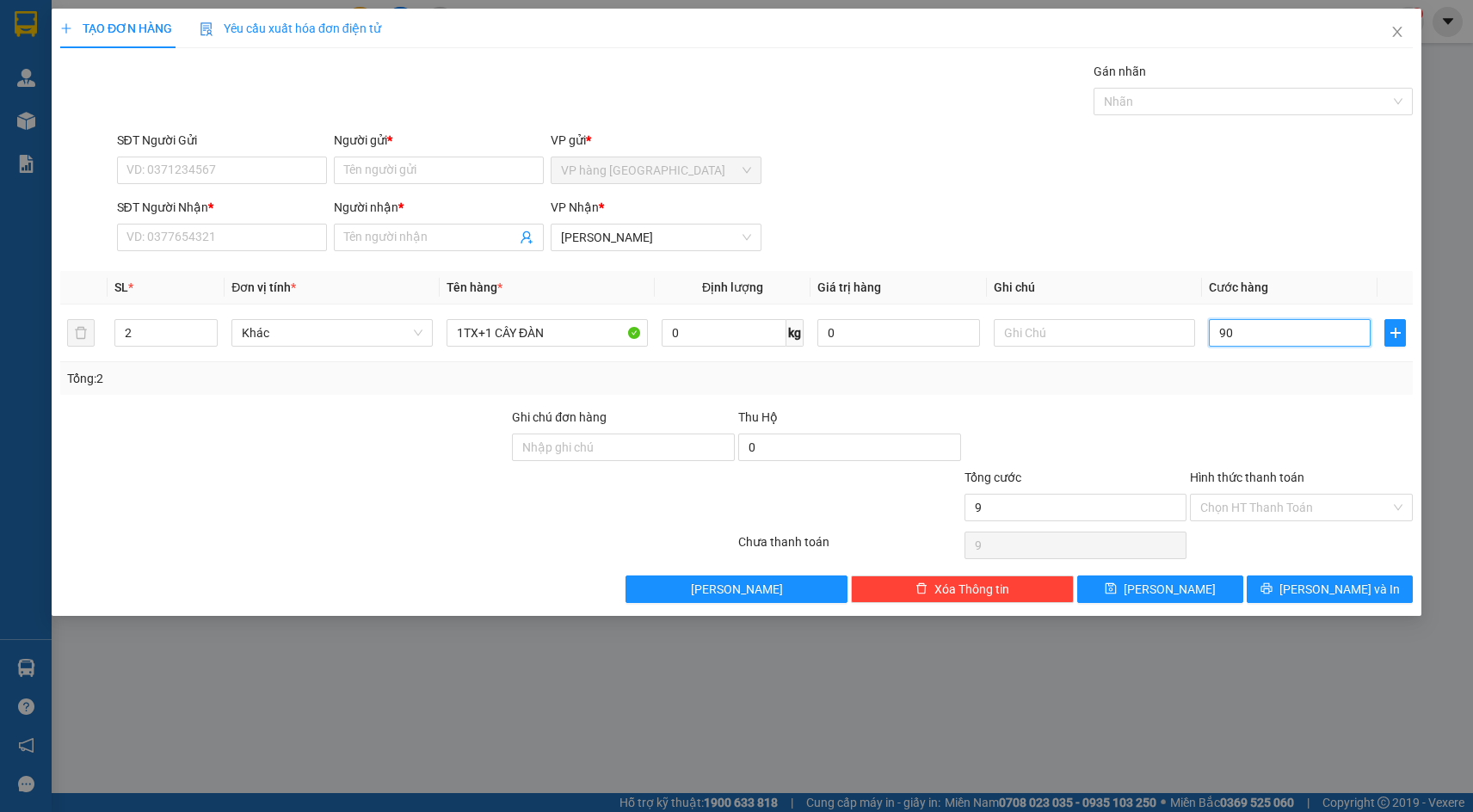
type input "90"
type input "90.000"
click at [1013, 199] on div "SĐT Người Nhận * VD: 0377654321 Người nhận * Tên người nhận VP Nhận * Phạm Ngũ …" at bounding box center [766, 228] width 1303 height 60
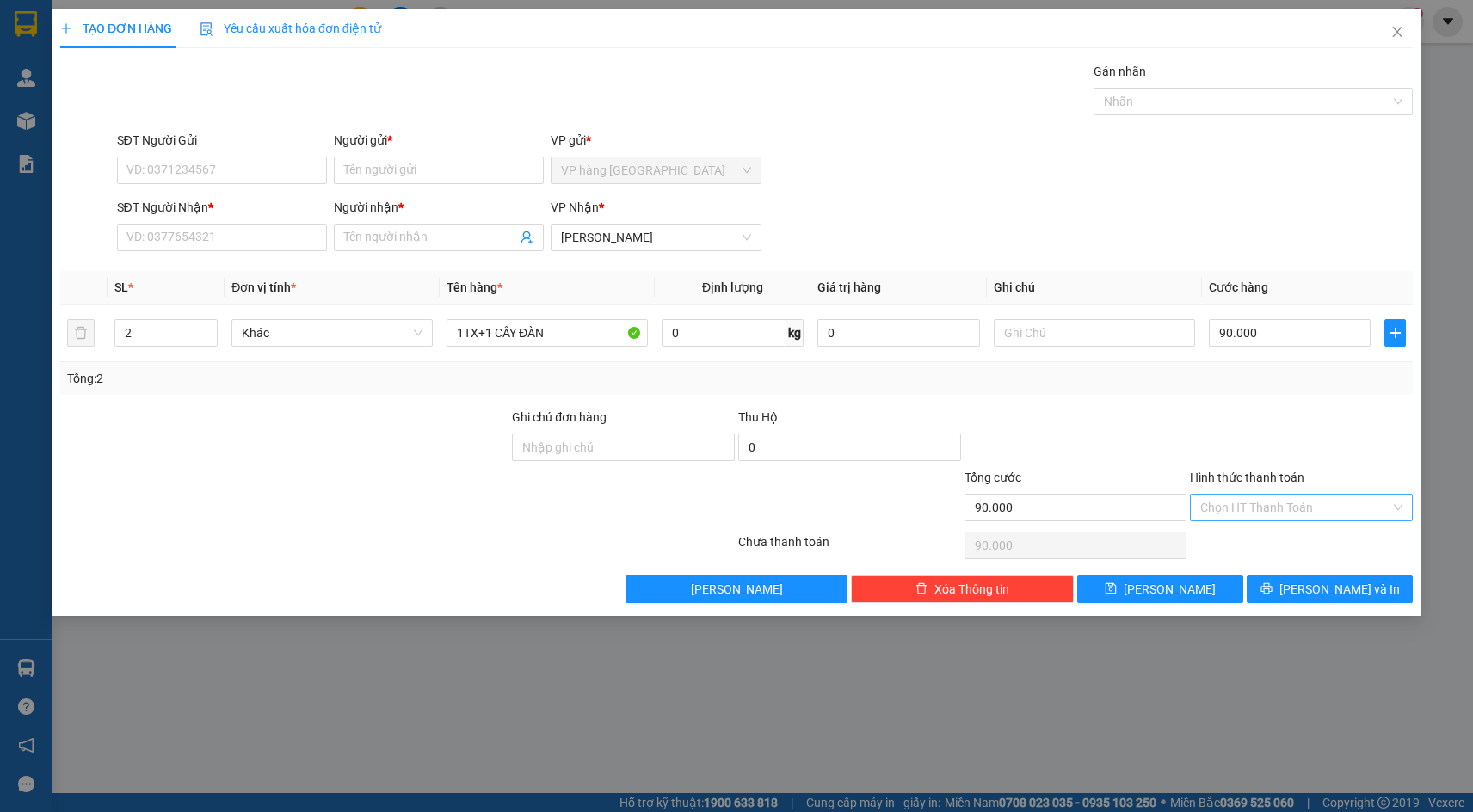
click at [1311, 514] on input "Hình thức thanh toán" at bounding box center [1295, 508] width 190 height 26
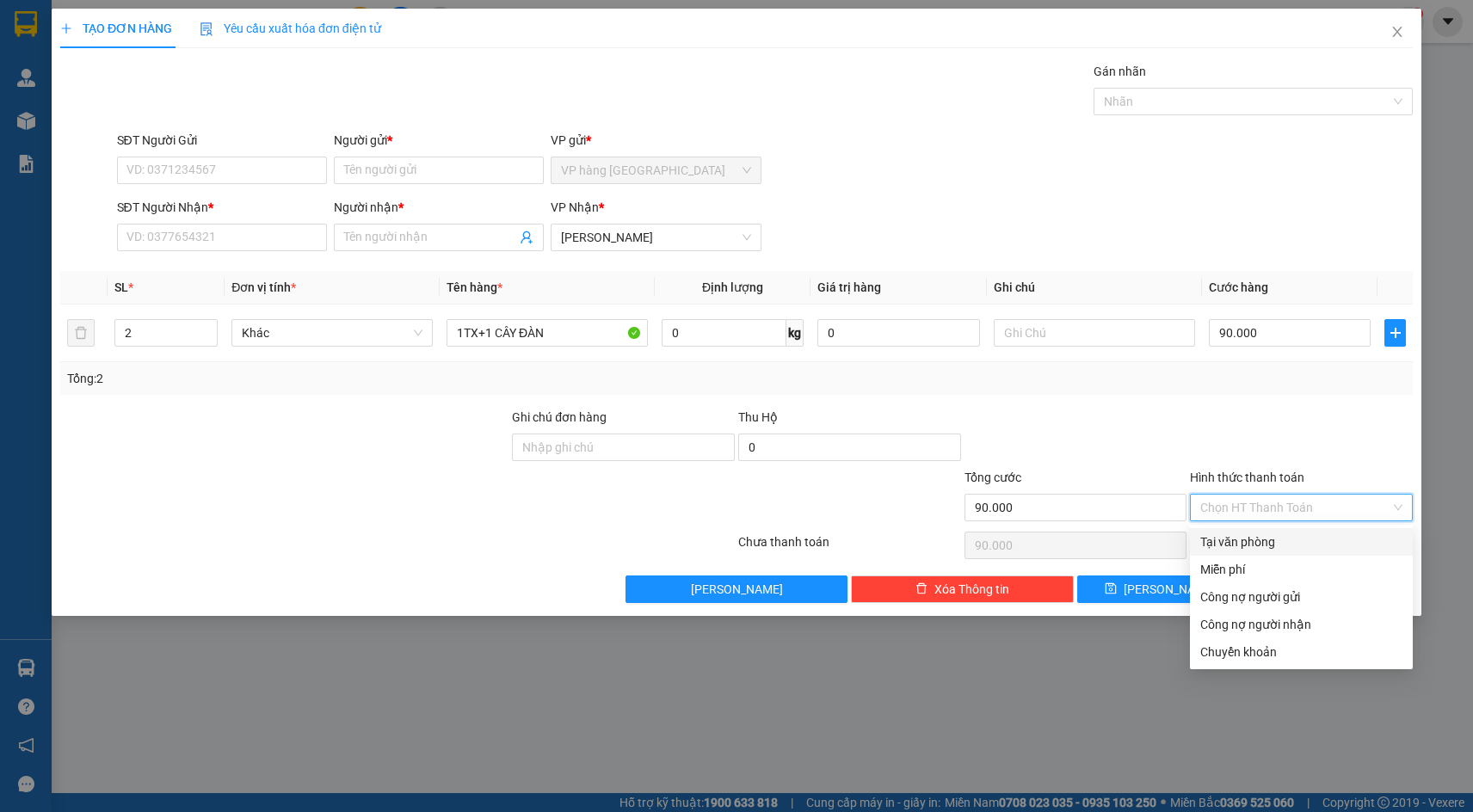
click at [1317, 535] on div "Tại văn phòng" at bounding box center [1302, 542] width 202 height 19
type input "0"
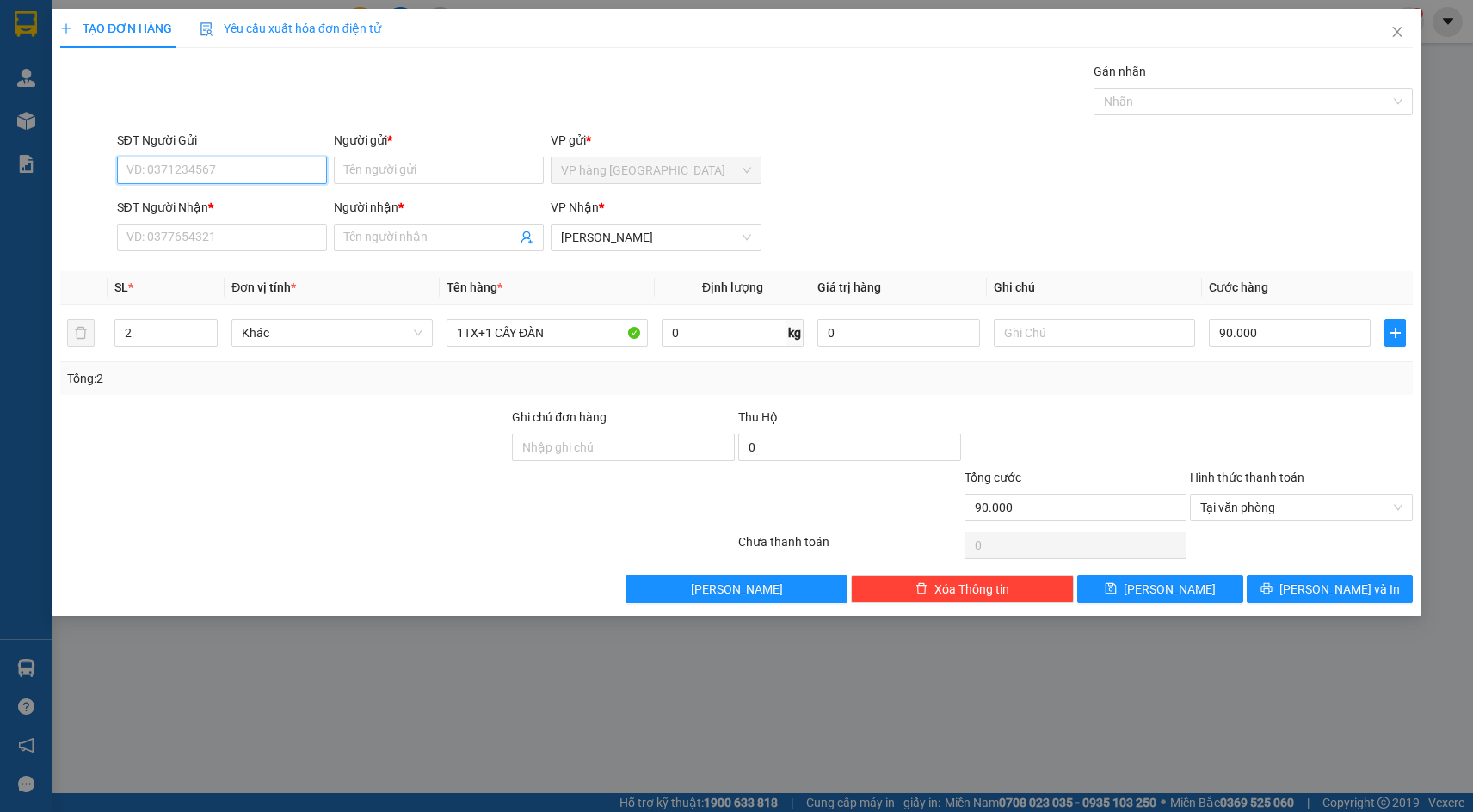
click at [301, 175] on input "SĐT Người Gửi" at bounding box center [222, 171] width 210 height 28
drag, startPoint x: 175, startPoint y: 173, endPoint x: 174, endPoint y: 162, distance: 11.0
click at [176, 173] on input "SĐT Người Gửi" at bounding box center [222, 171] width 210 height 28
type input "0963444425"
type input "TÚ"
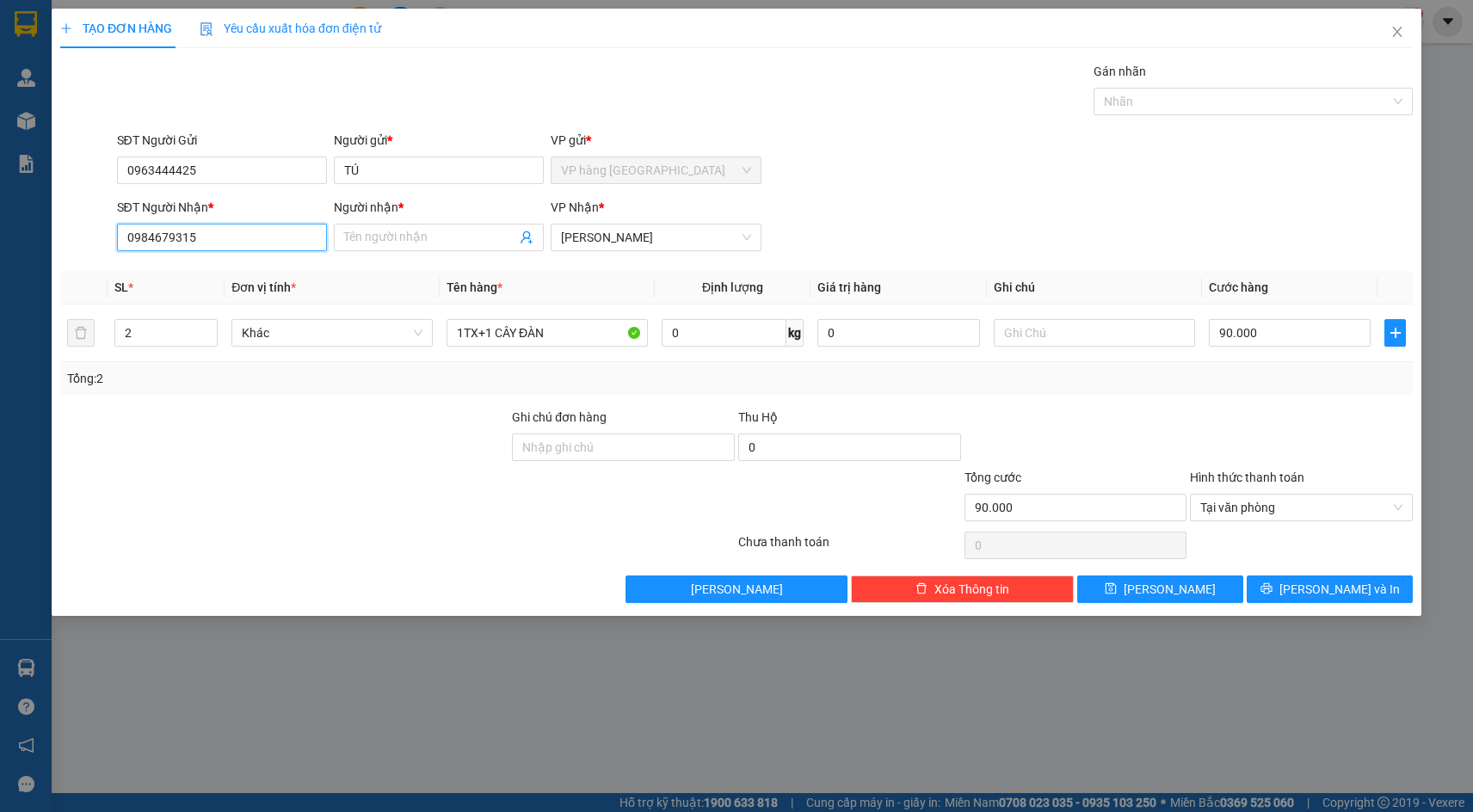
type input "0984679315"
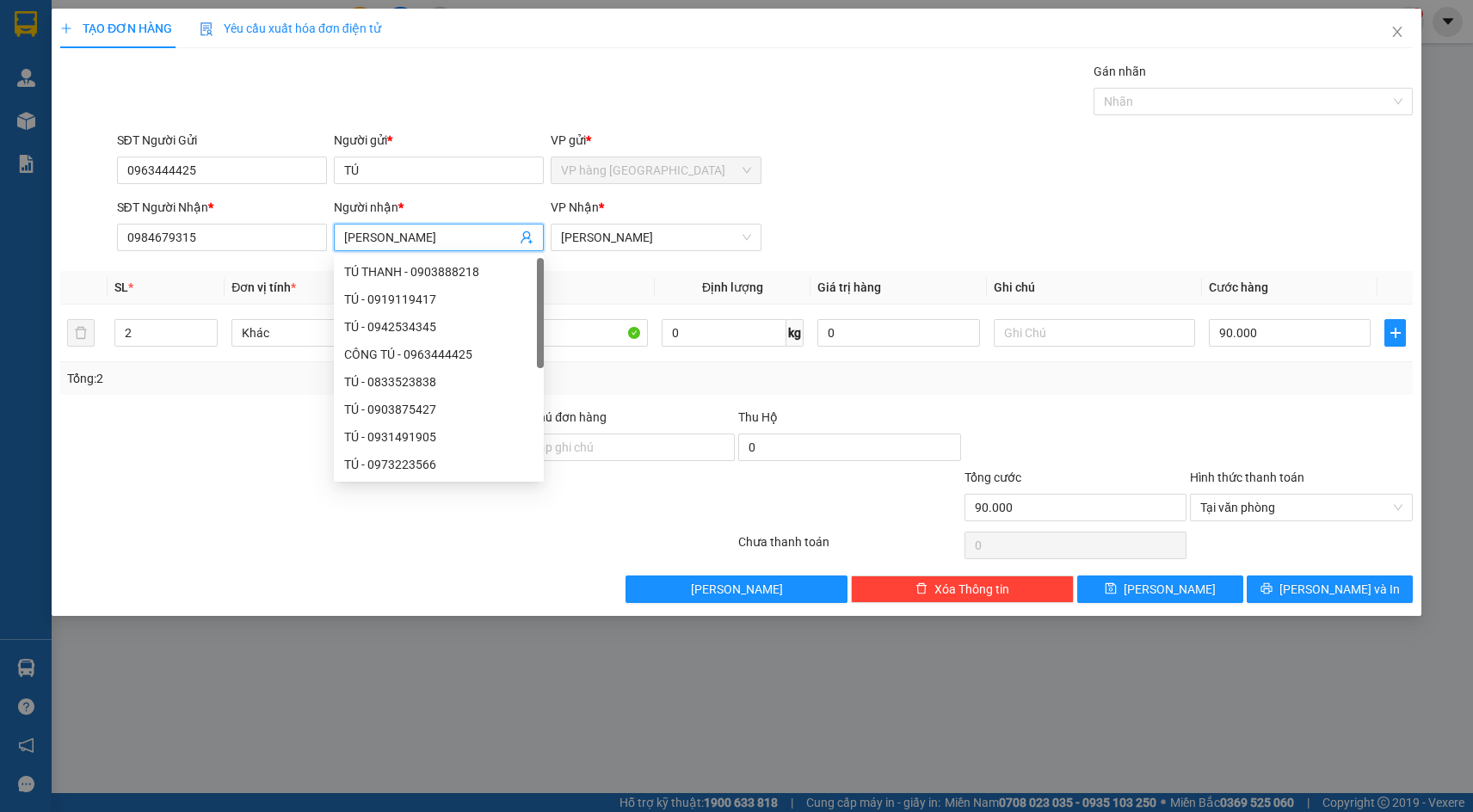
type input "HOÀNG SƠN"
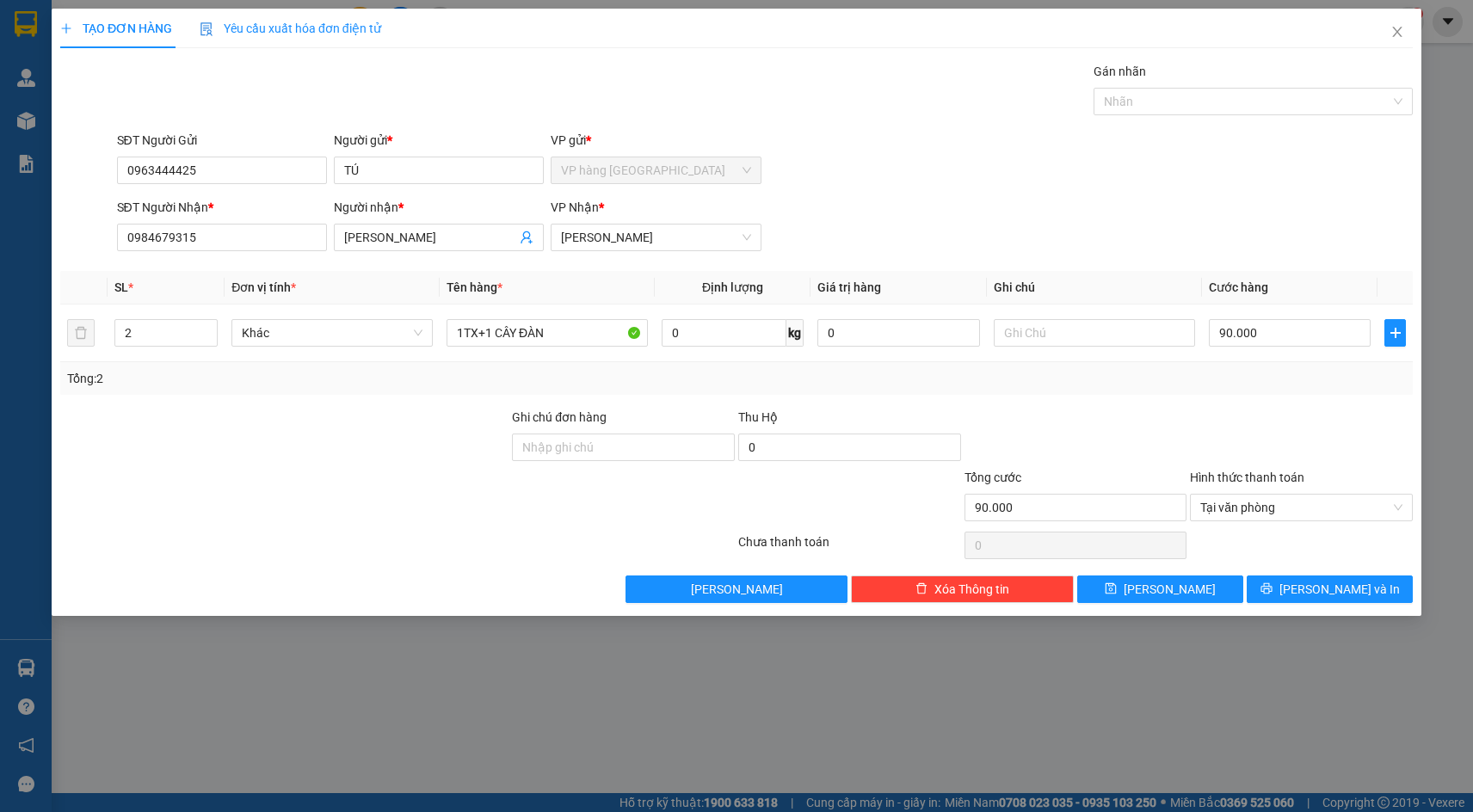
click at [1209, 241] on div "SĐT Người Nhận * 0984679315 Người nhận * HOÀNG SƠN VP Nhận * Phạm Ngũ Lão" at bounding box center [766, 228] width 1303 height 60
click at [1332, 450] on div at bounding box center [1302, 438] width 226 height 60
click at [1352, 587] on span "[PERSON_NAME] và In" at bounding box center [1340, 590] width 121 height 19
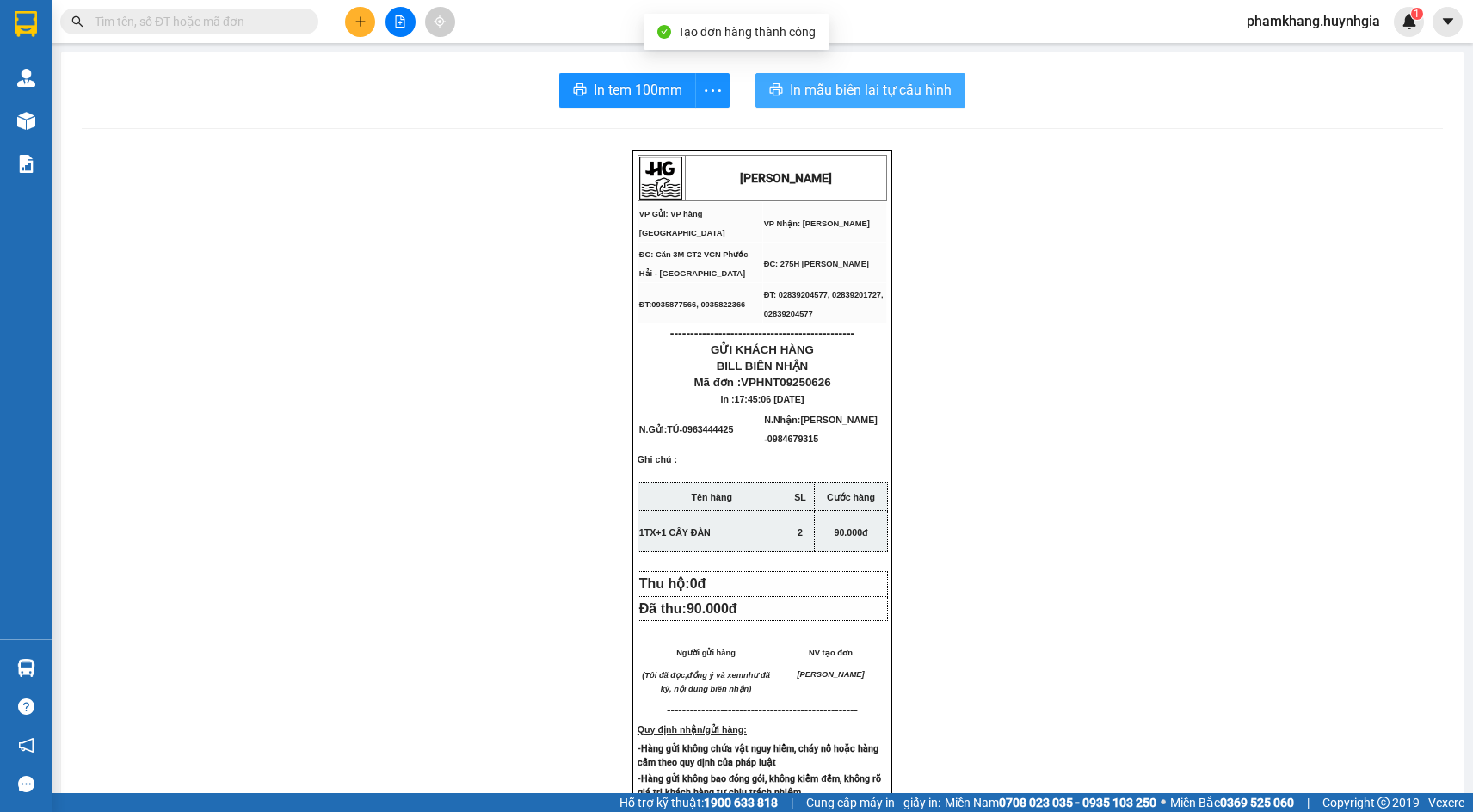
click at [794, 79] on span "In mẫu biên lai tự cấu hình" at bounding box center [870, 89] width 162 height 21
click at [603, 108] on div "In tem 100mm In mẫu biên lai tự cấu hình HUỲNH GIA VP Gửi: VP hàng Nha Trang V…" at bounding box center [762, 711] width 1403 height 1316
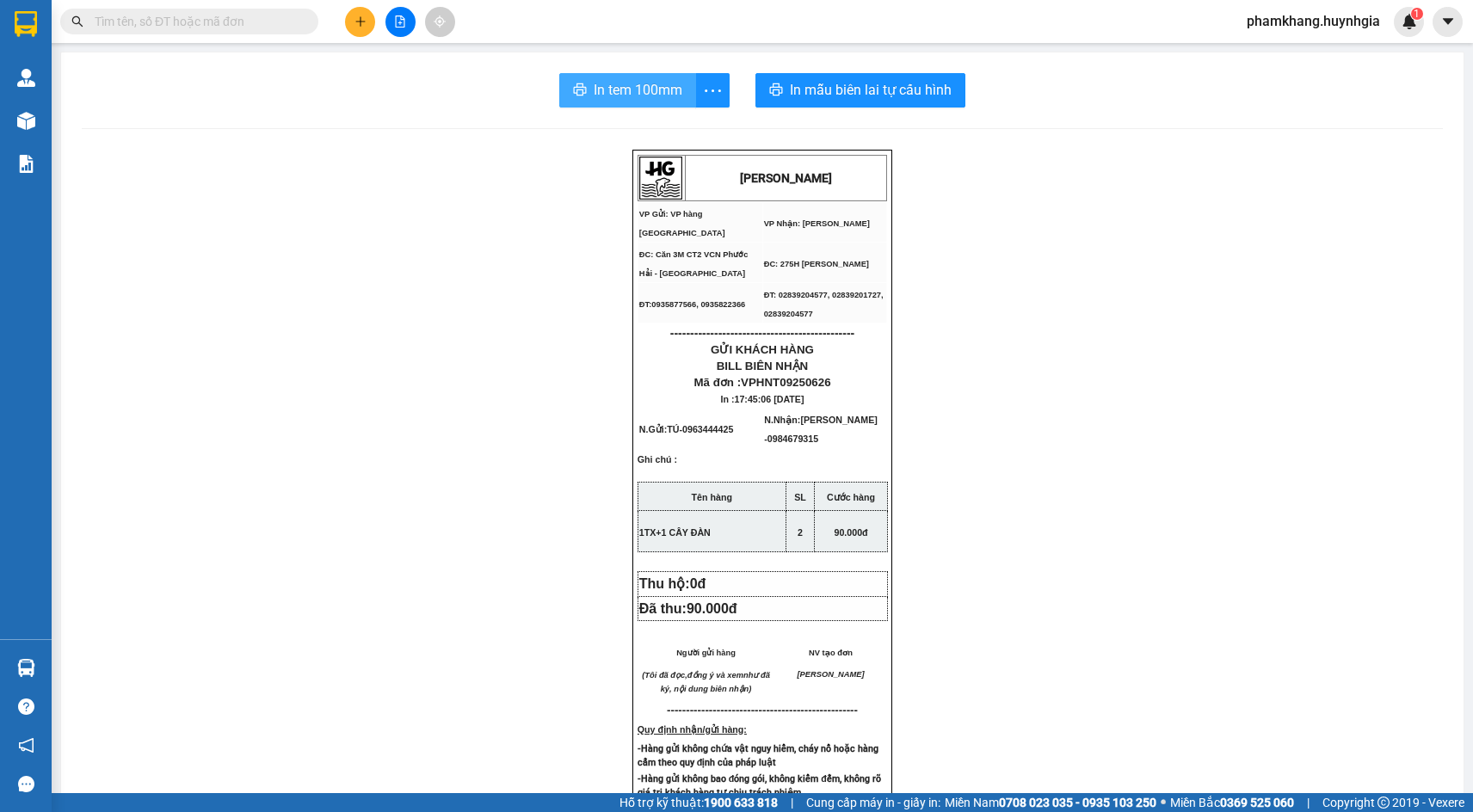
click at [604, 102] on button "In tem 100mm" at bounding box center [628, 90] width 137 height 34
click at [619, 96] on span "In tem 100mm" at bounding box center [639, 89] width 89 height 21
click at [358, 23] on icon "plus" at bounding box center [361, 21] width 12 height 12
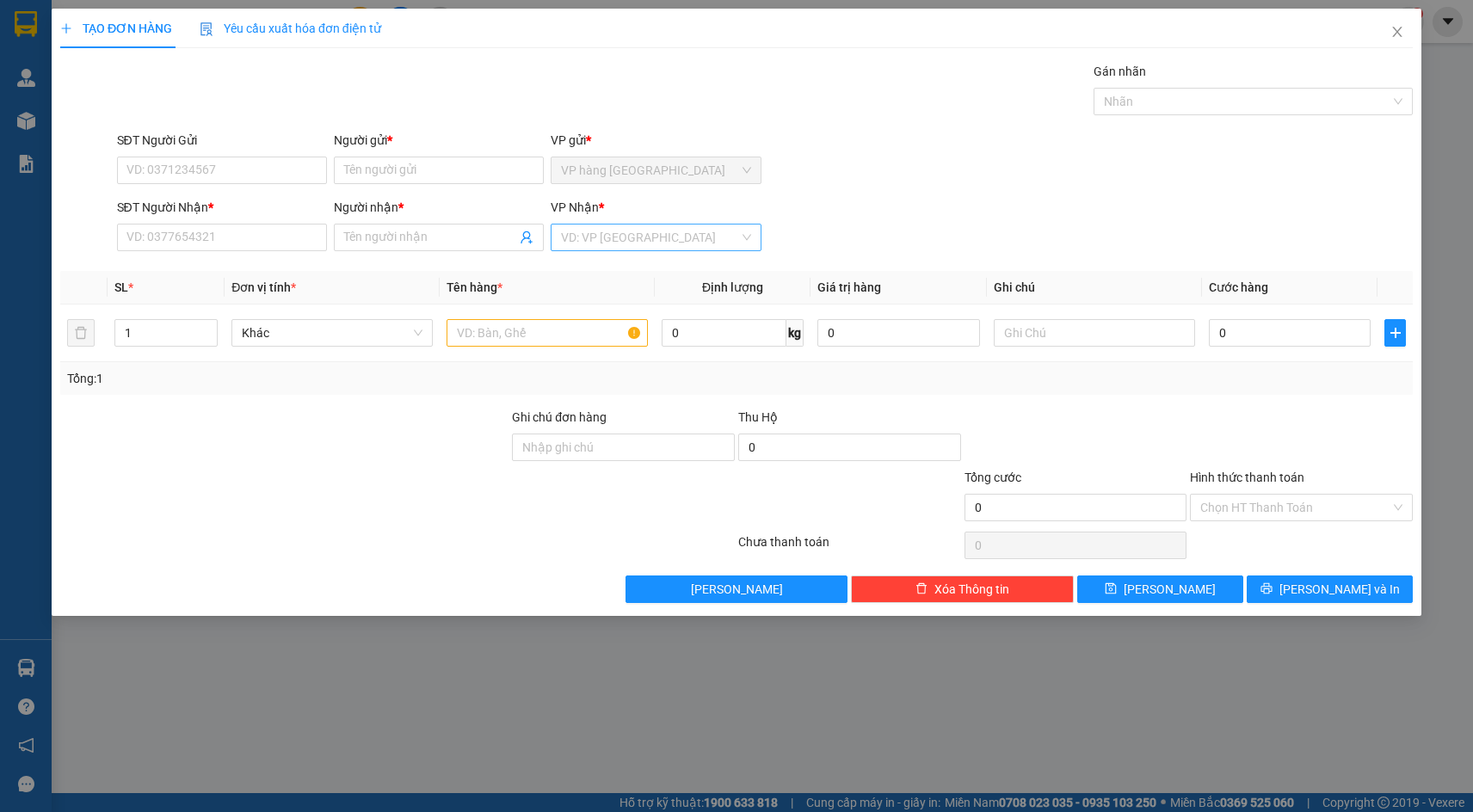
click at [598, 233] on input "search" at bounding box center [649, 237] width 177 height 26
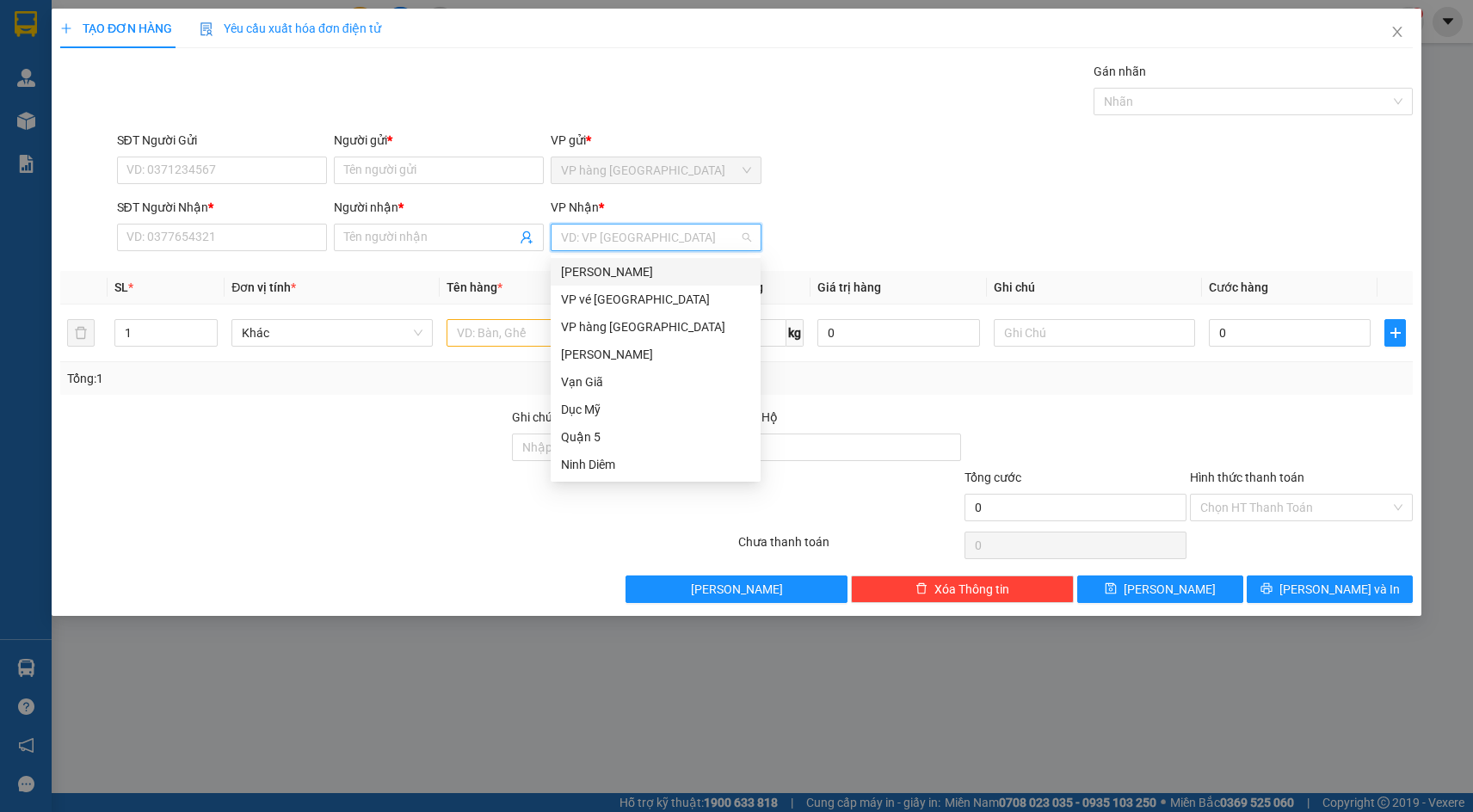
click at [594, 271] on div "[PERSON_NAME]" at bounding box center [655, 272] width 189 height 19
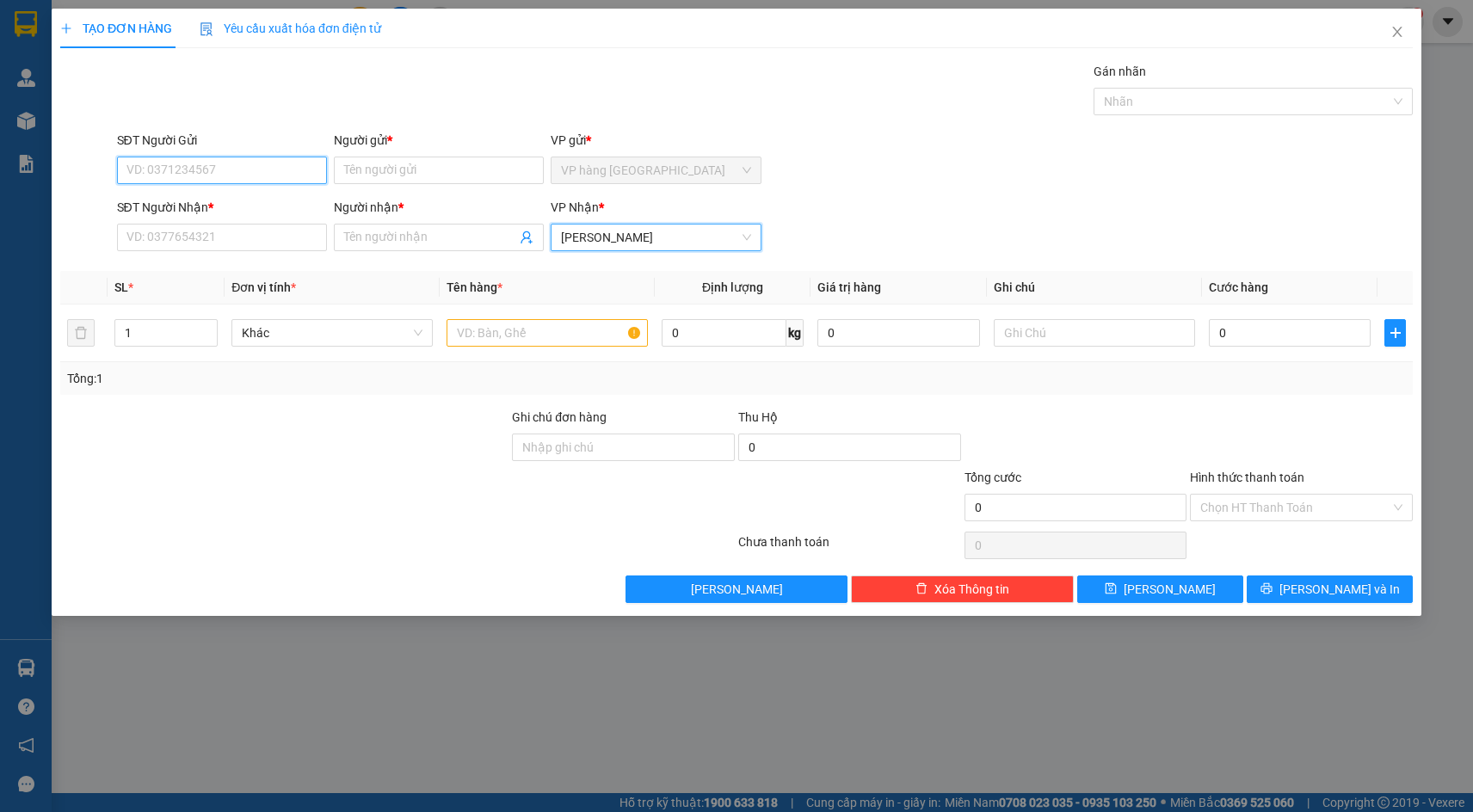
click at [225, 171] on input "SĐT Người Gửi" at bounding box center [222, 171] width 210 height 28
type input "0332316573"
click at [281, 194] on div "0332316573 - VIÊN" at bounding box center [222, 205] width 210 height 28
type input "VIÊN"
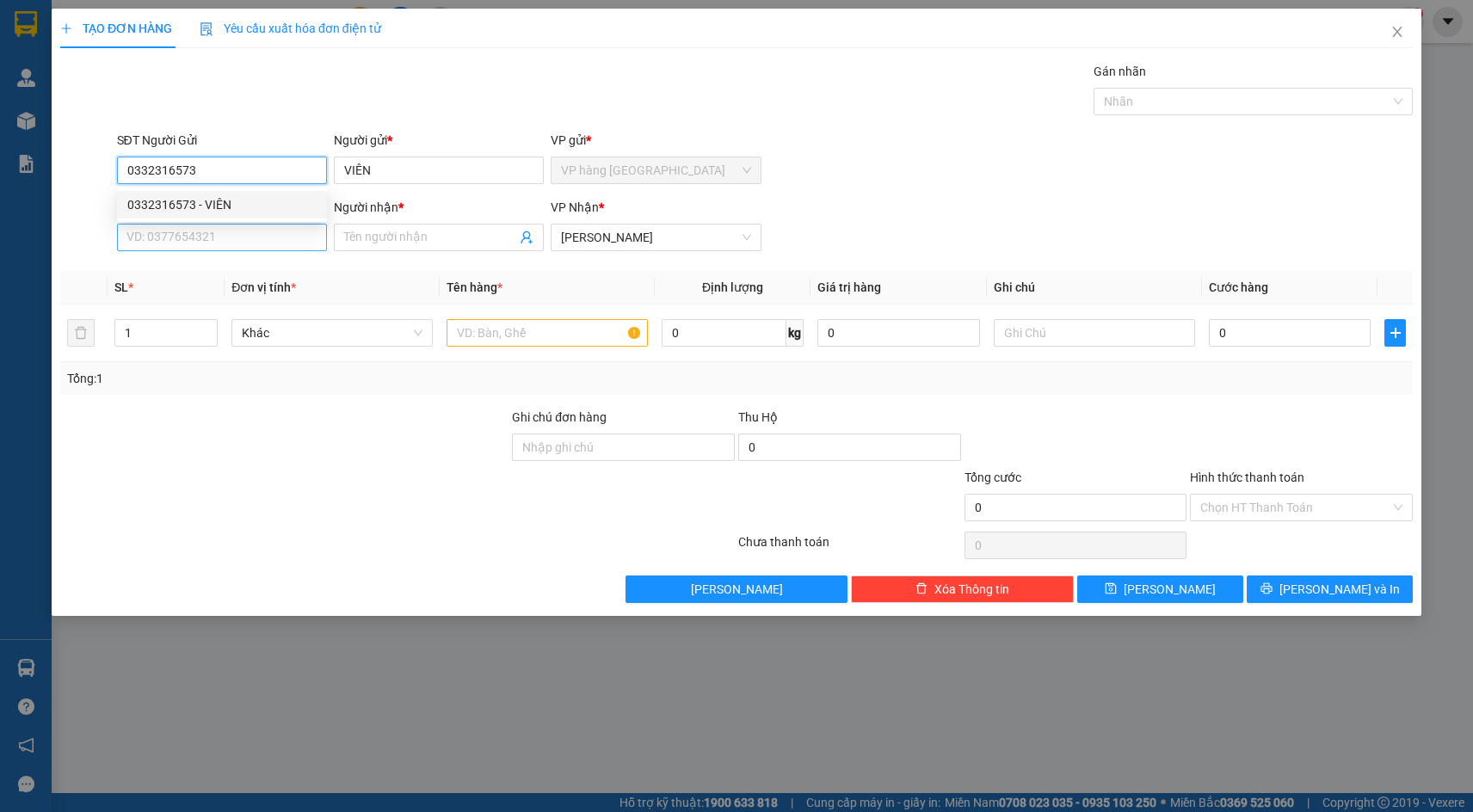
type input "0332316573"
click at [280, 233] on input "SĐT Người Nhận *" at bounding box center [222, 237] width 210 height 28
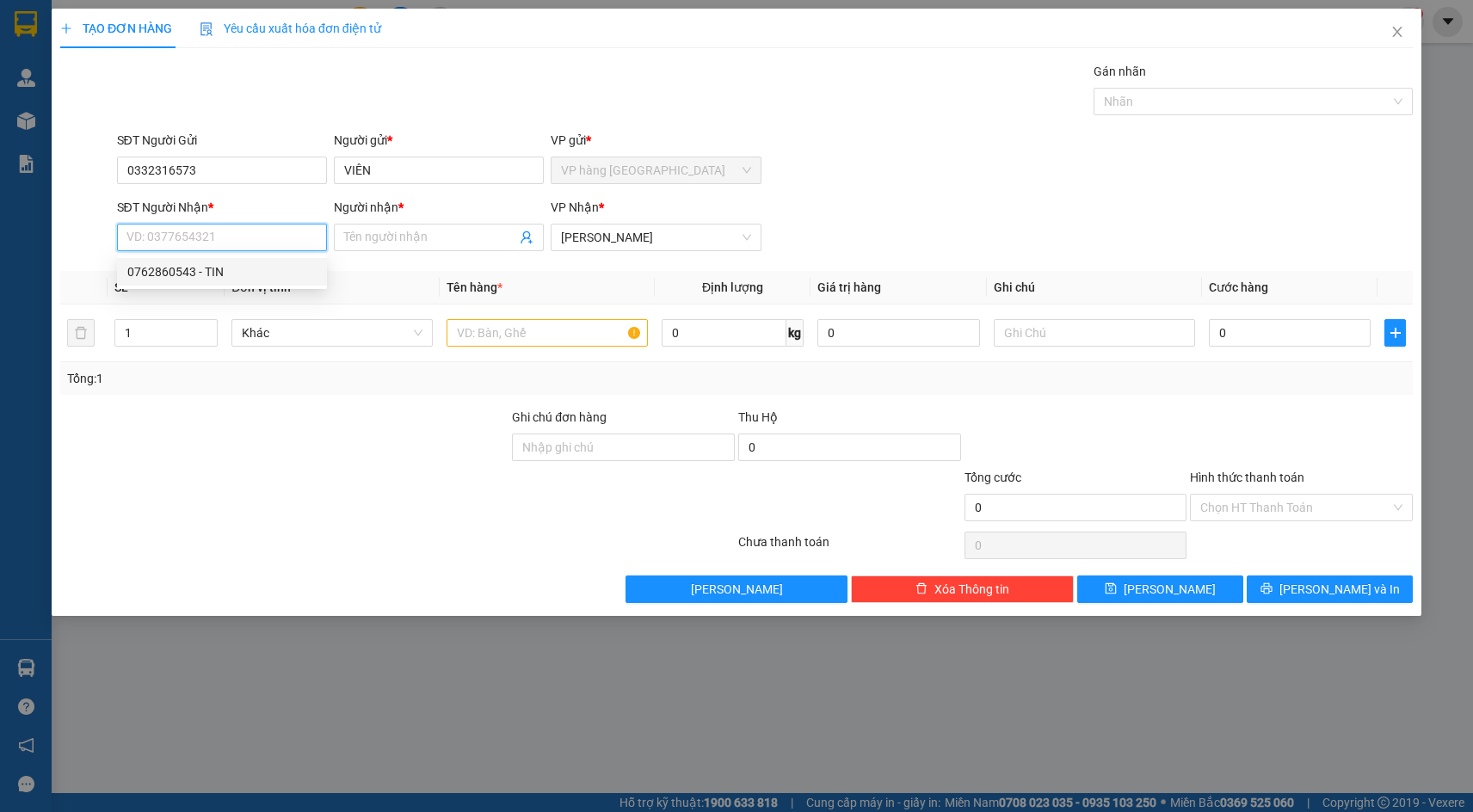
click at [259, 268] on div "0762860543 - TIN" at bounding box center [222, 272] width 189 height 19
type input "0762860543"
type input "TIN"
click at [503, 327] on input "text" at bounding box center [547, 333] width 201 height 28
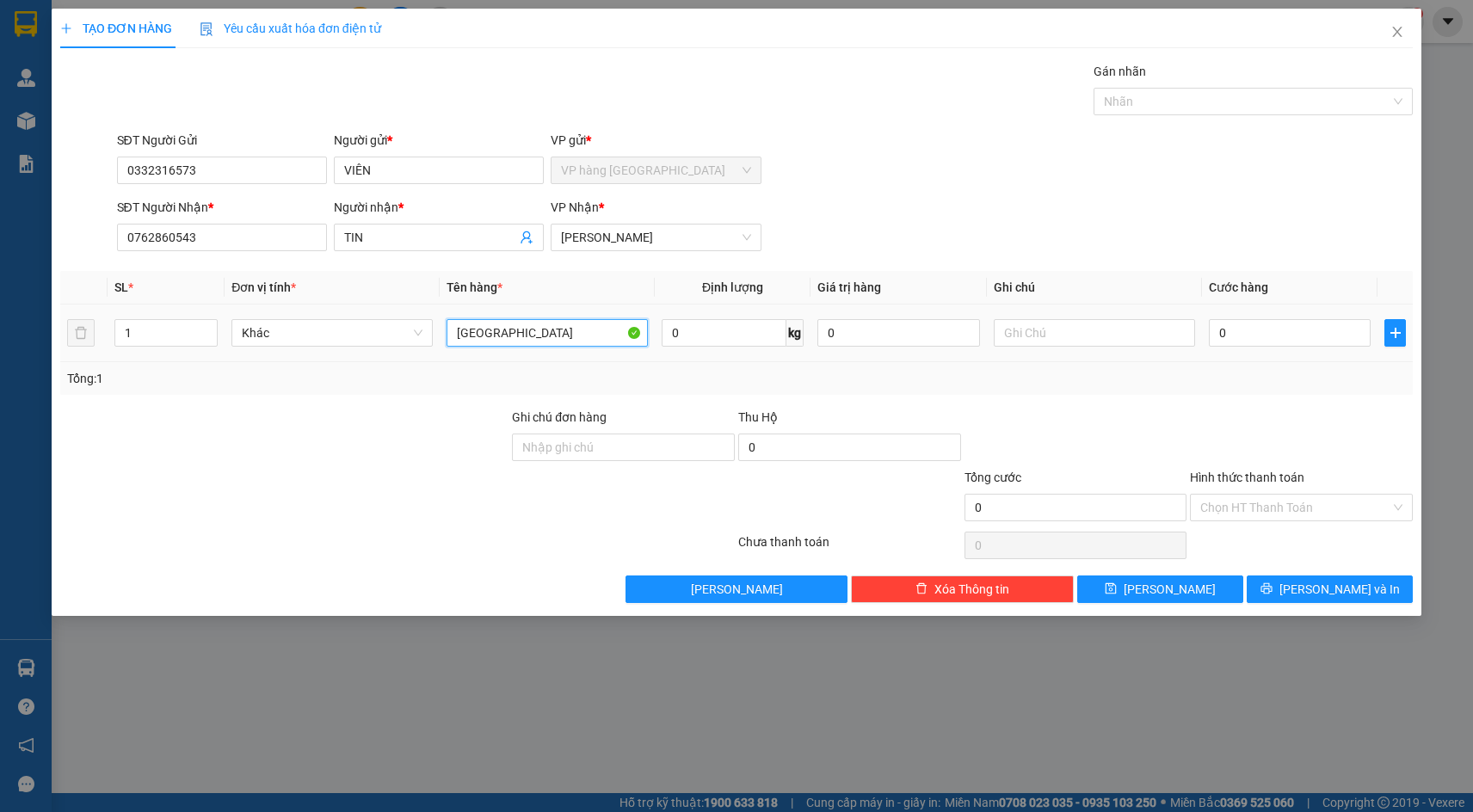
type input "[GEOGRAPHIC_DATA]"
type input "5"
type input "50"
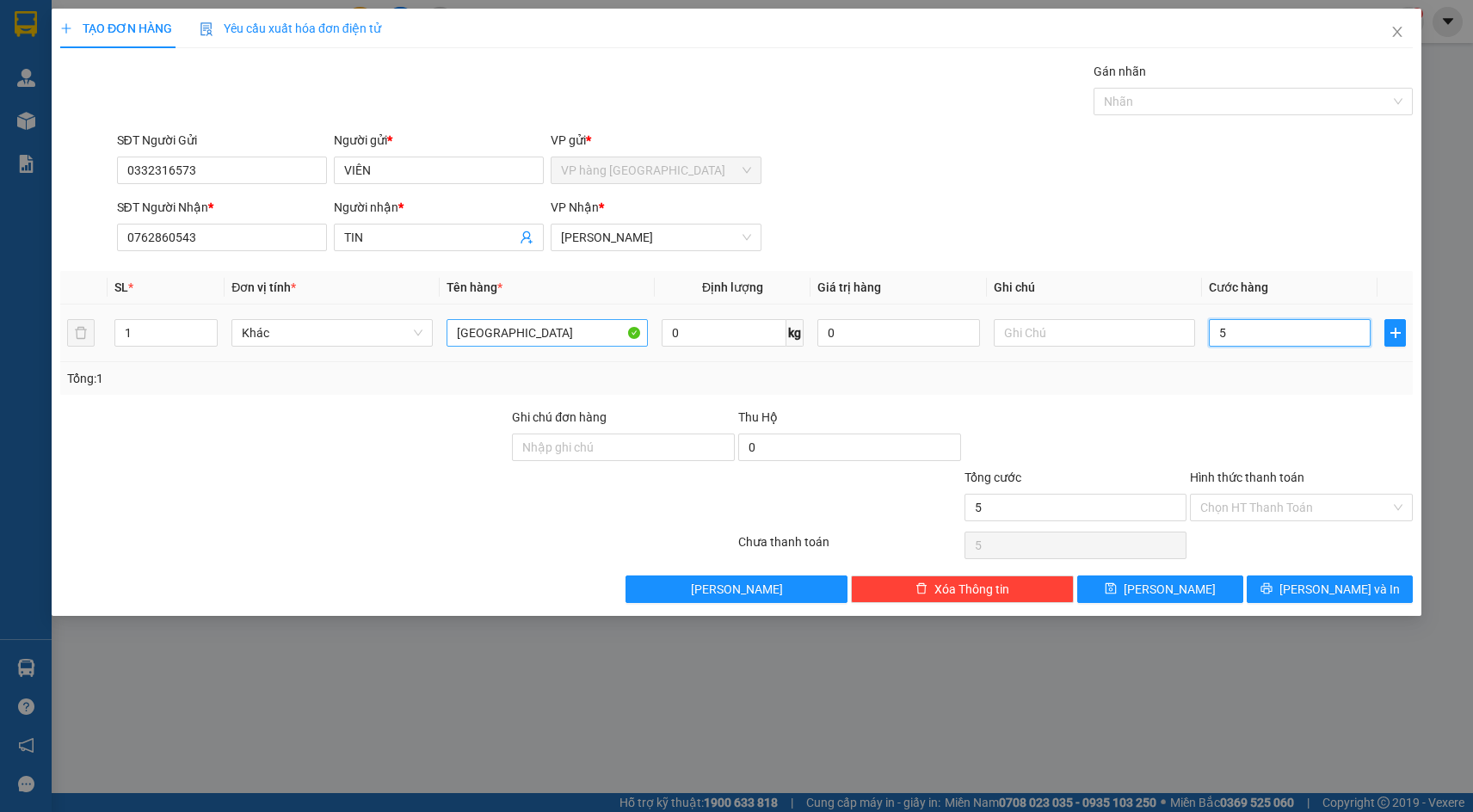
type input "50"
type input "50.000"
click at [1084, 198] on div "SĐT Người Nhận * 0762860543 Người nhận * TIN VP Nhận * Phạm Ngũ Lão" at bounding box center [766, 228] width 1303 height 60
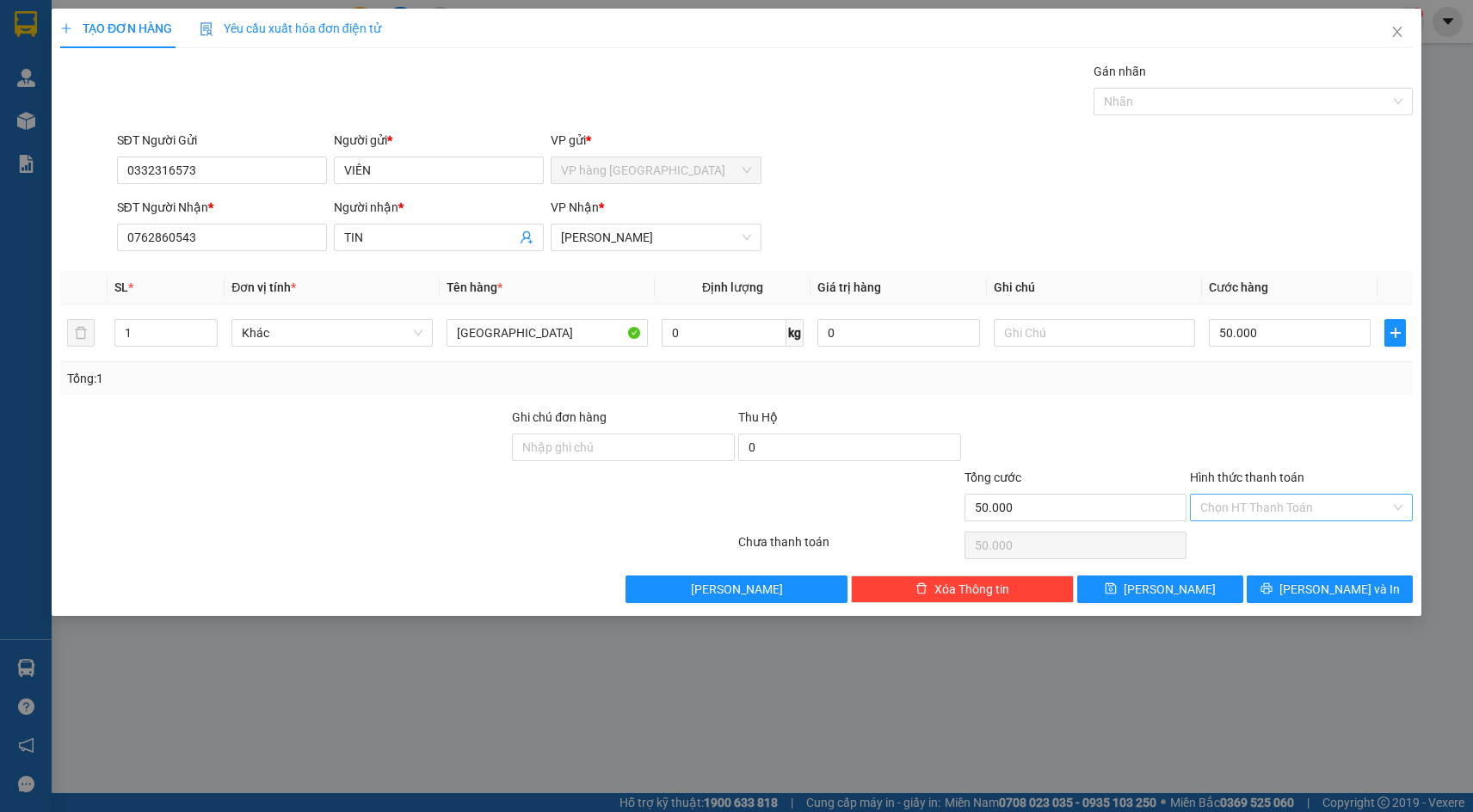
click at [1293, 501] on input "Hình thức thanh toán" at bounding box center [1295, 508] width 190 height 26
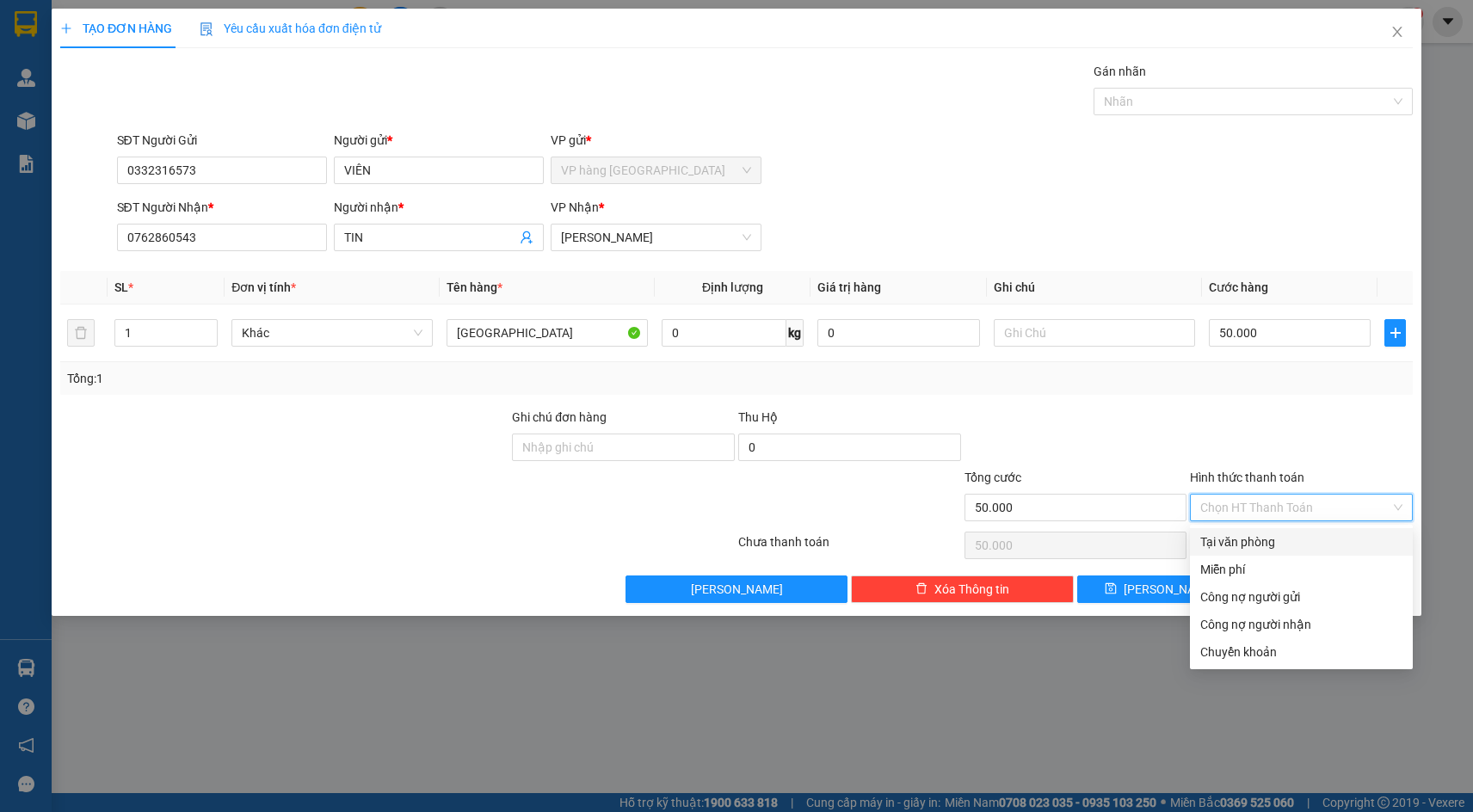
click at [1289, 547] on div "Tại văn phòng" at bounding box center [1302, 542] width 202 height 19
type input "0"
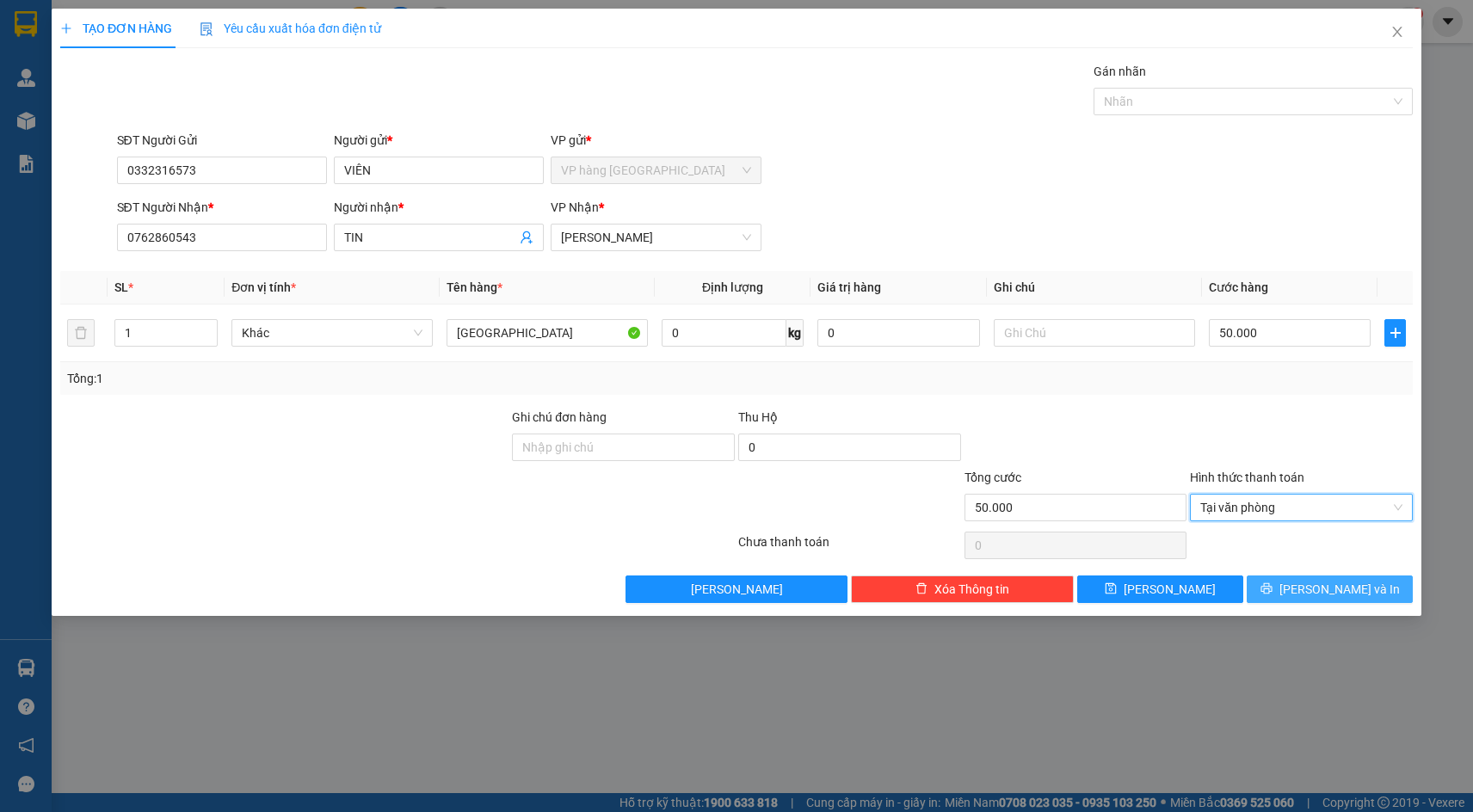
click at [1340, 596] on span "[PERSON_NAME] và In" at bounding box center [1340, 590] width 121 height 19
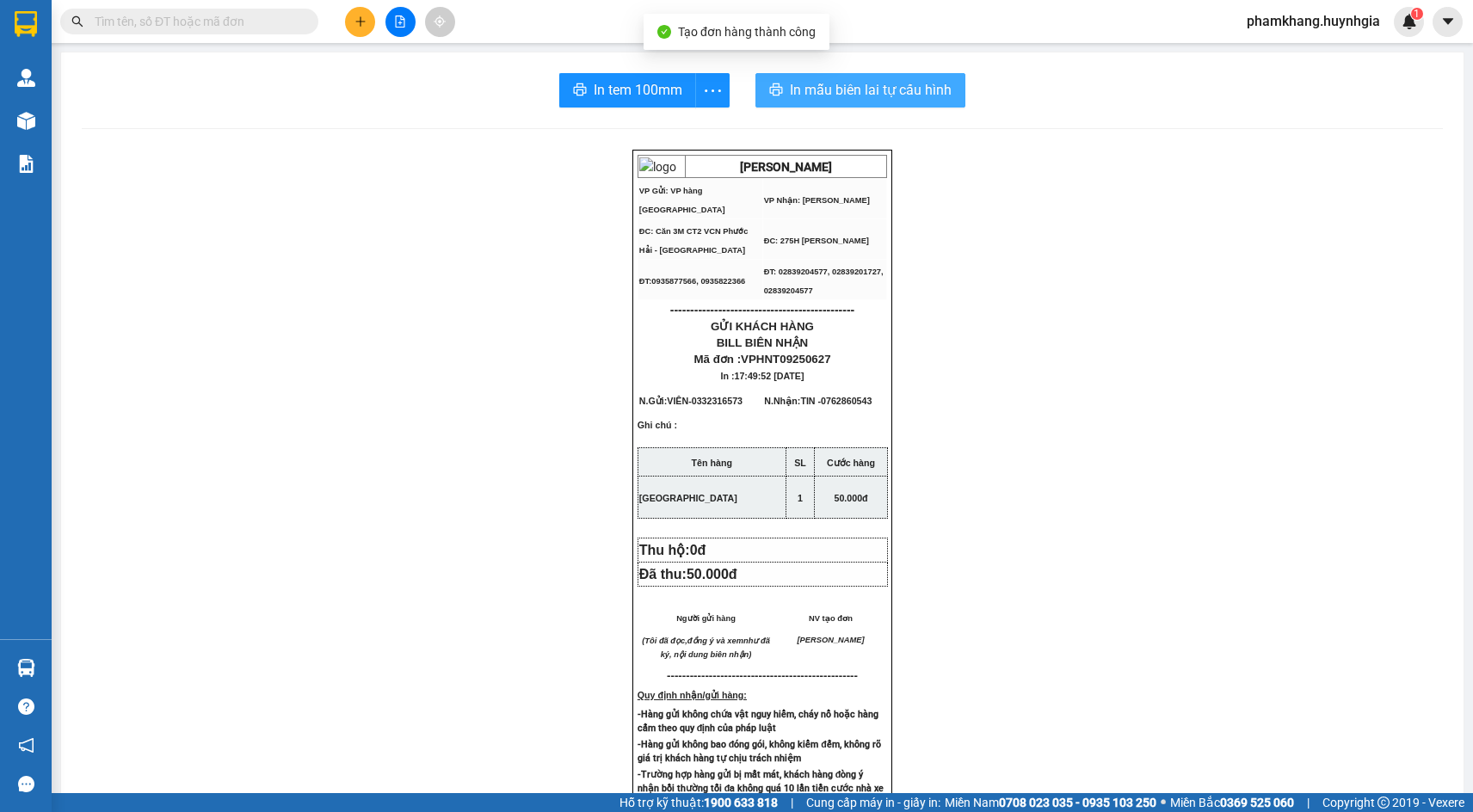
click at [883, 90] on span "In mẫu biên lai tự cấu hình" at bounding box center [870, 89] width 162 height 21
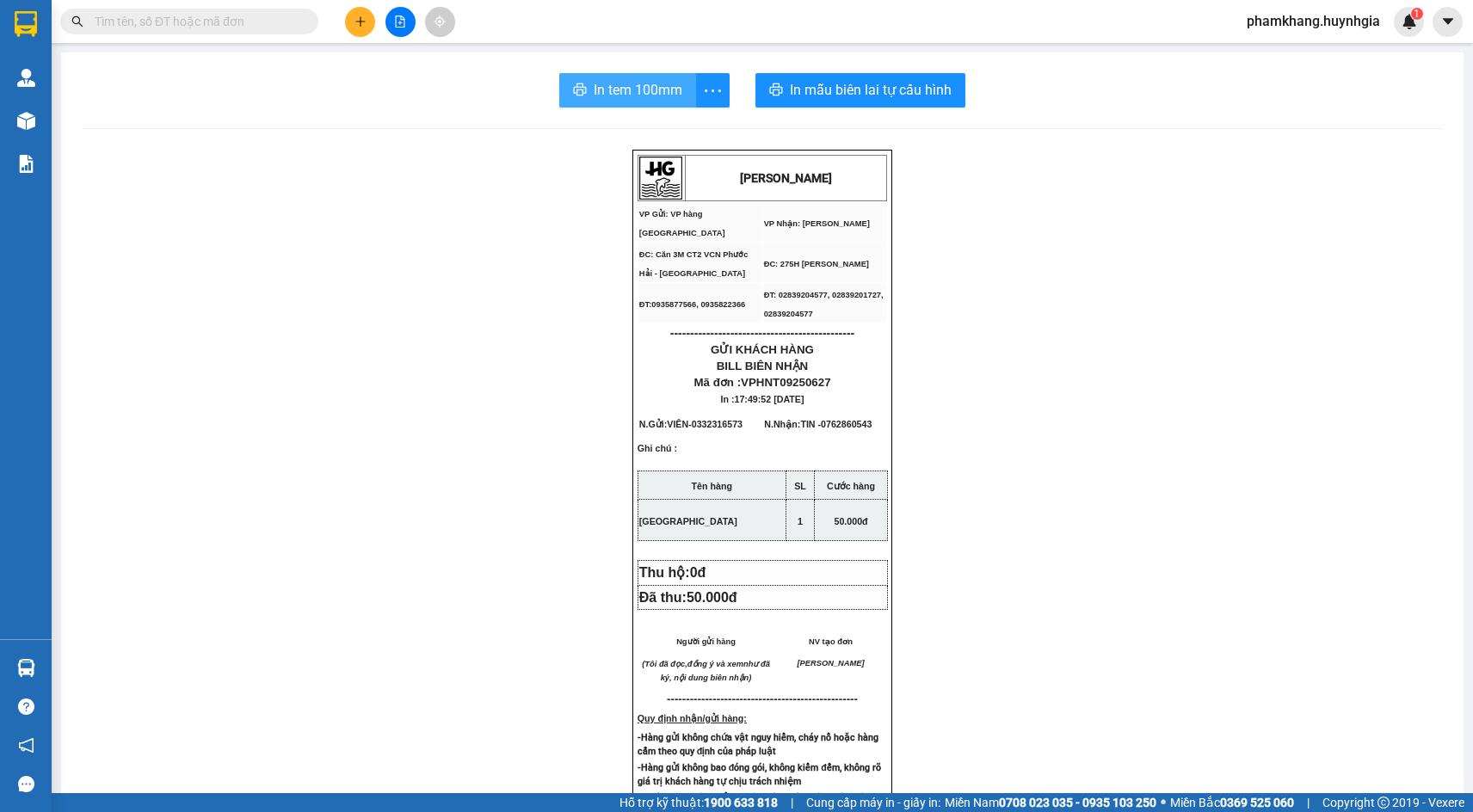
click at [581, 86] on button "In tem 100mm" at bounding box center [628, 90] width 137 height 34
click at [992, 401] on div "HUỲNH GIA VP Gửi: VP hàng Nha Trang VP Nhận: Phạm Ngũ Lão ĐC: Căn 3M CT2 VCN …" at bounding box center [762, 743] width 1362 height 1187
click at [168, 18] on input "text" at bounding box center [196, 21] width 203 height 19
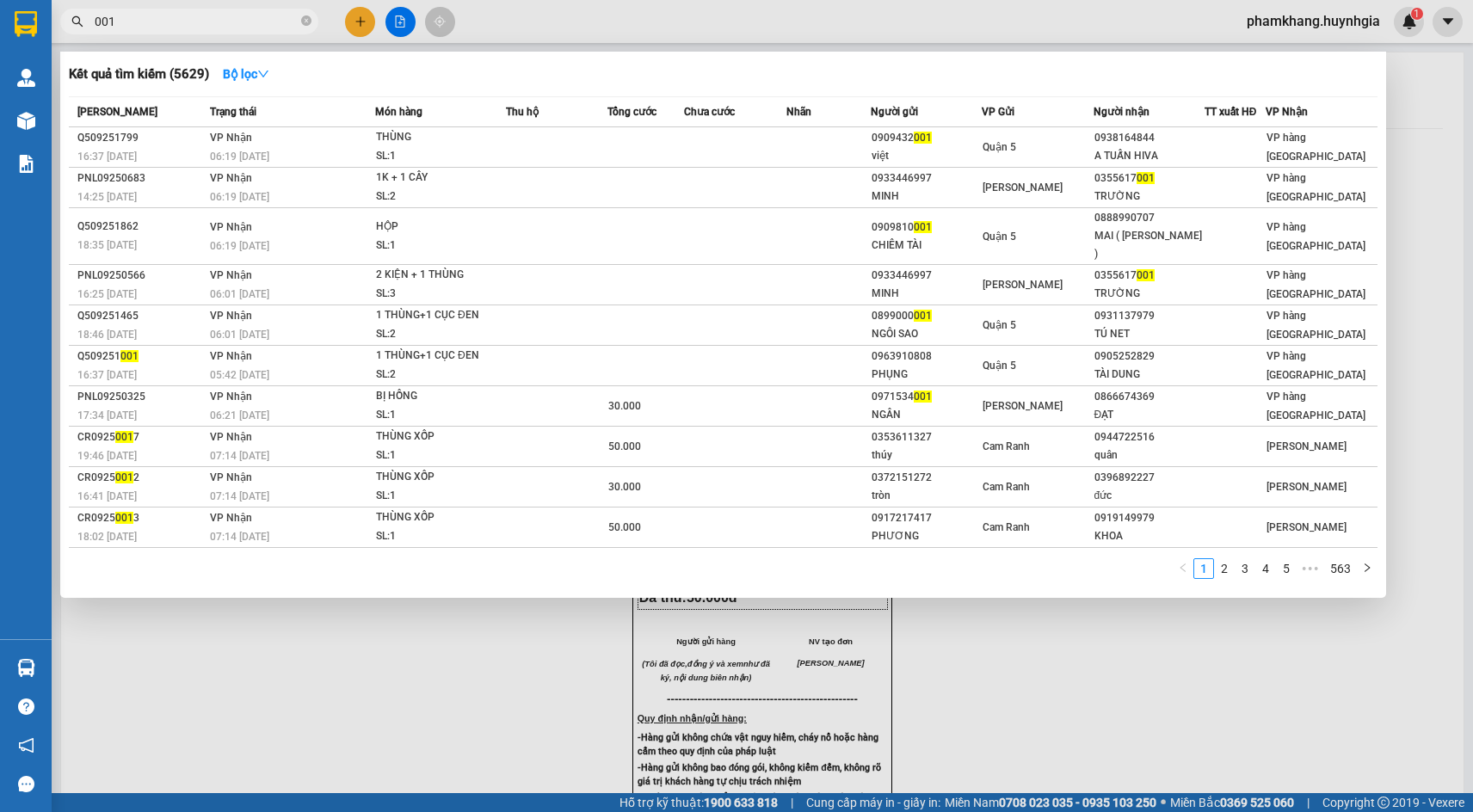
type input "001"
click at [798, 562] on div "1 2 3 4 5 ••• 563" at bounding box center [723, 574] width 1309 height 31
click at [366, 21] on div at bounding box center [736, 406] width 1473 height 812
click at [366, 21] on icon "plus" at bounding box center [361, 21] width 12 height 12
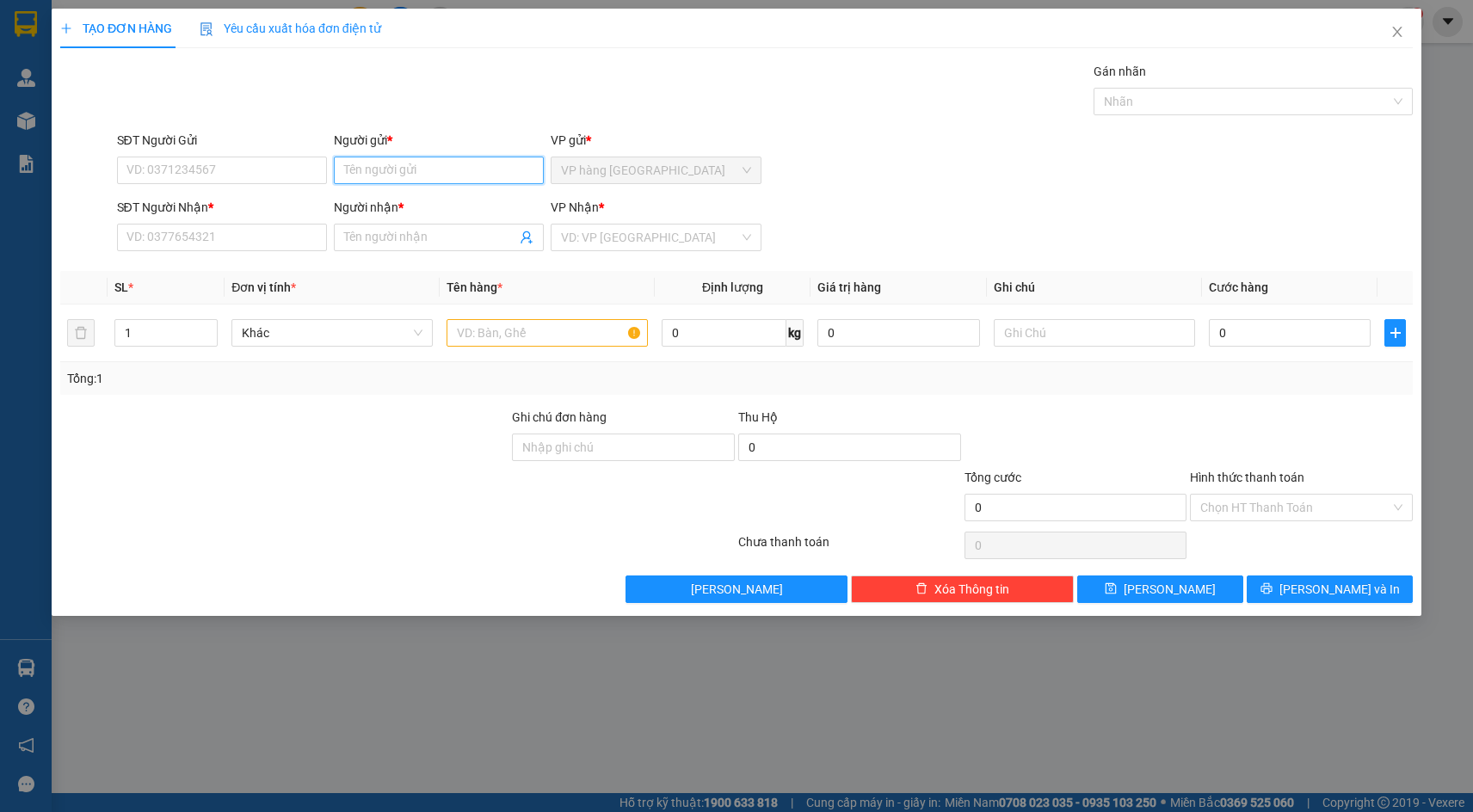
click at [368, 165] on input "Người gửi *" at bounding box center [438, 171] width 210 height 28
type input "HOÀNG HẢI"
type input "0936489106"
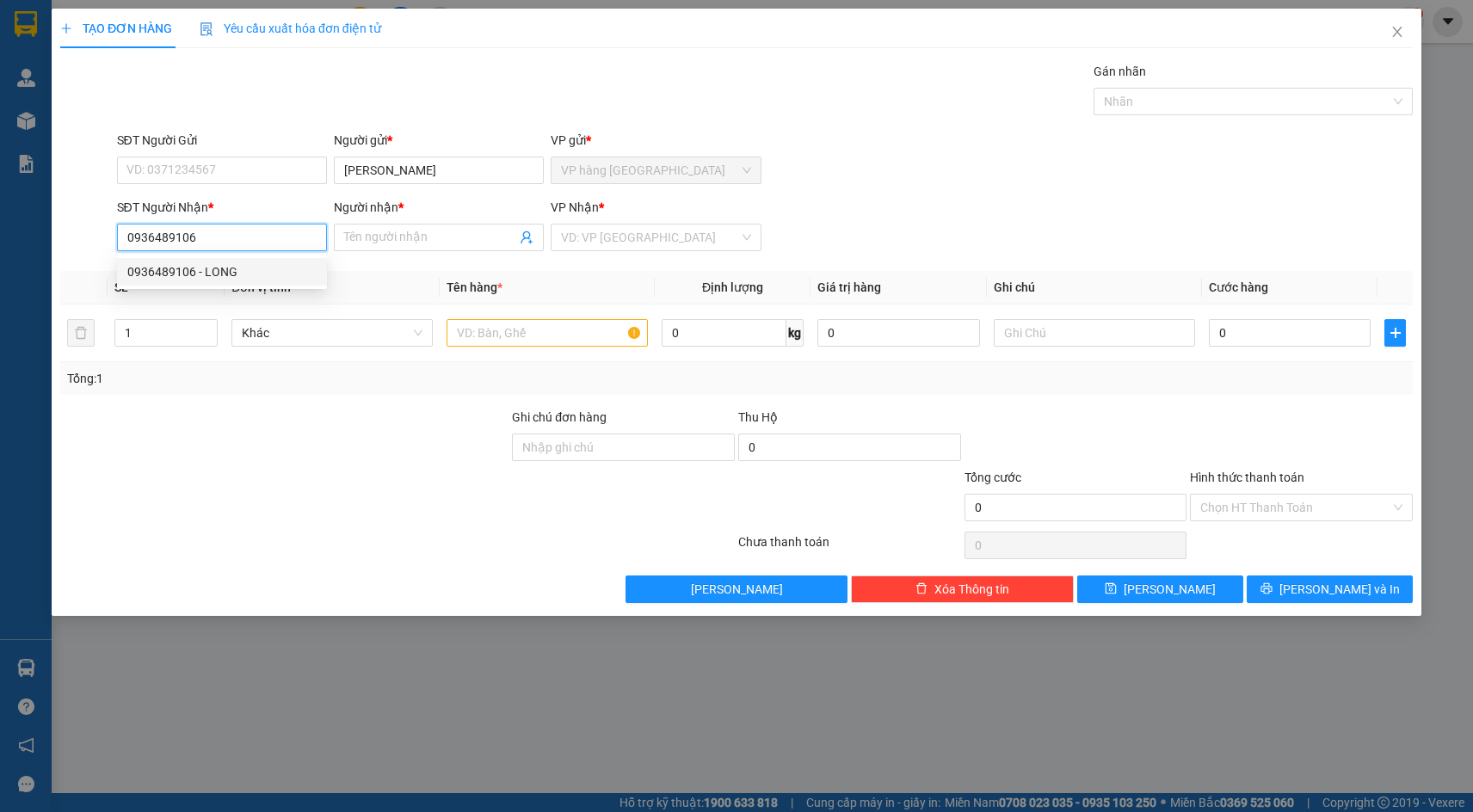
click at [245, 269] on div "0936489106 - LONG" at bounding box center [222, 272] width 189 height 19
type input "LONG"
type input "0936489106"
click at [544, 340] on input "text" at bounding box center [547, 333] width 201 height 28
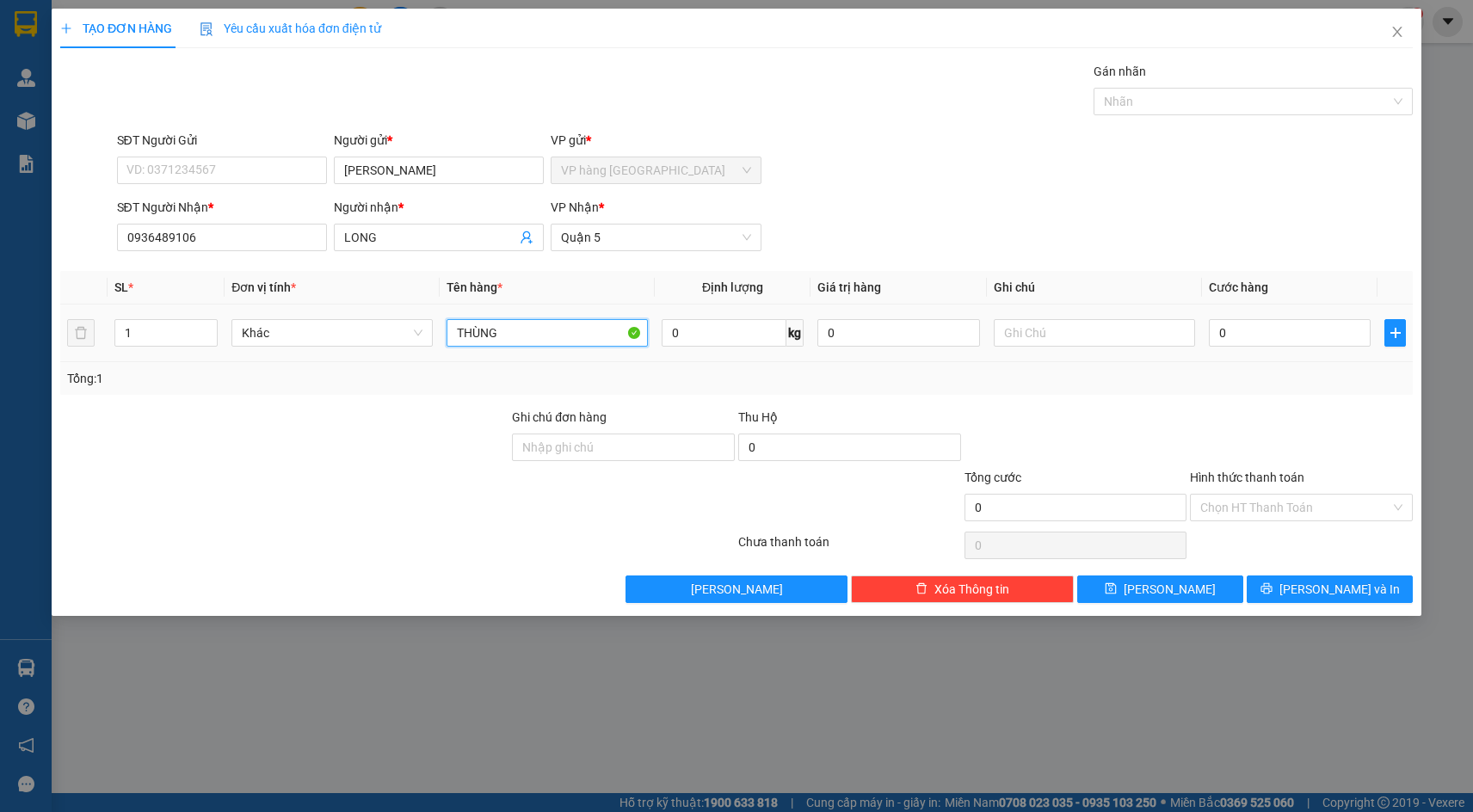
type input "THÙNG"
click at [1304, 330] on input "0" at bounding box center [1289, 333] width 162 height 28
type input "3"
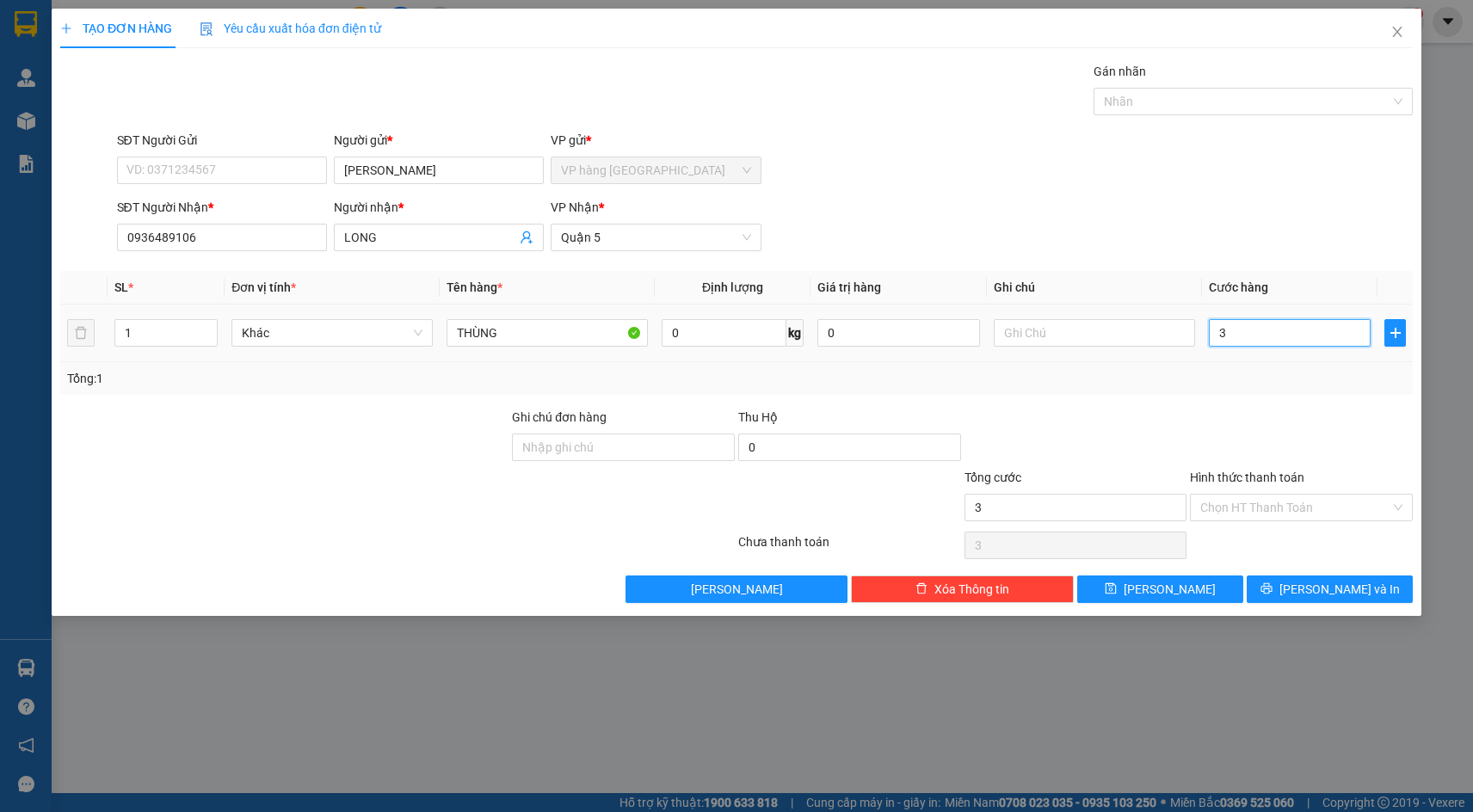
type input "30"
type input "30.000"
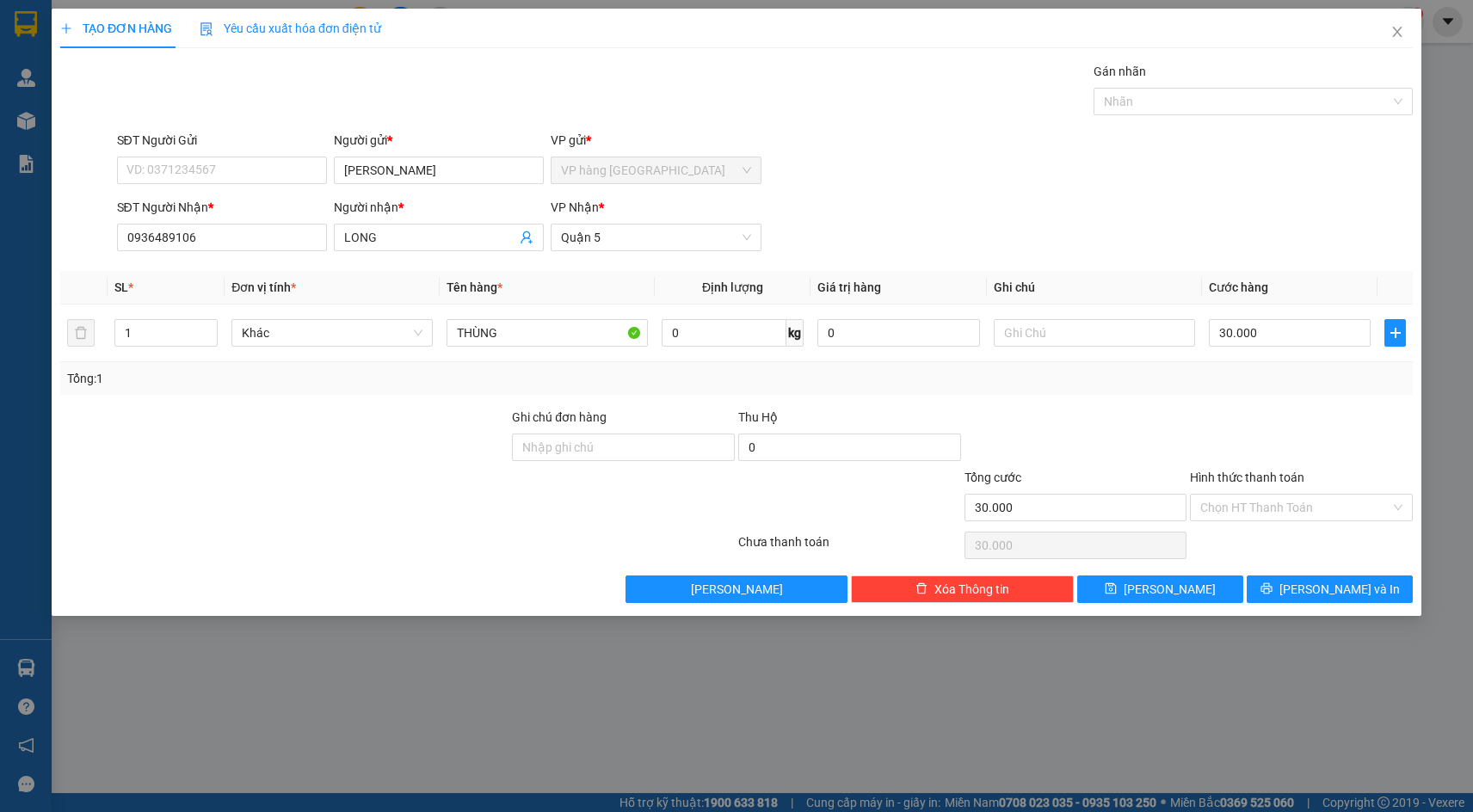
click at [1285, 236] on div "SĐT Người Nhận * 0936489106 Người nhận * LONG VP Nhận * Quận 5" at bounding box center [766, 228] width 1303 height 60
drag, startPoint x: 1276, startPoint y: 499, endPoint x: 1276, endPoint y: 521, distance: 22.0
click at [1276, 501] on input "Hình thức thanh toán" at bounding box center [1295, 508] width 190 height 26
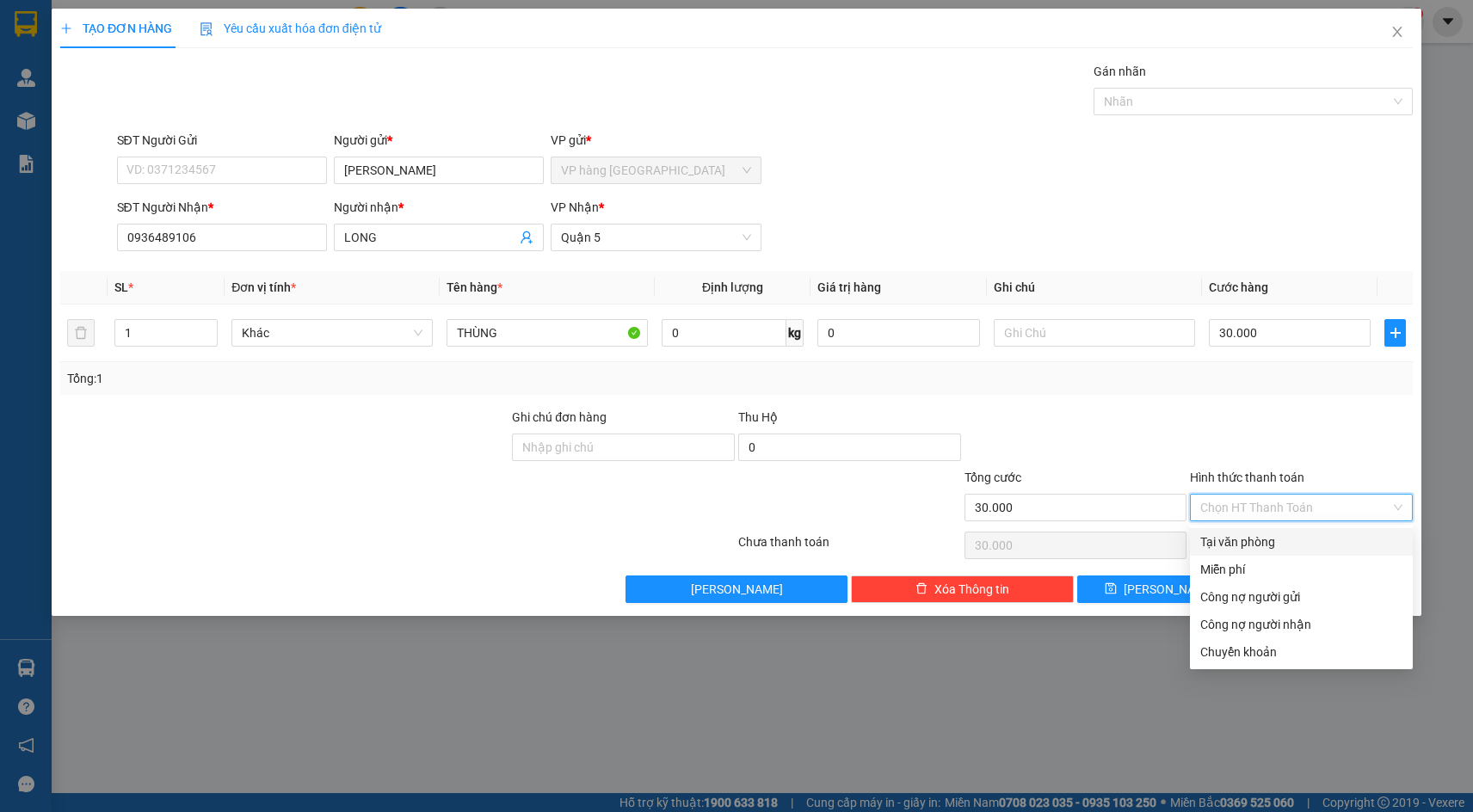
click at [1276, 547] on div "Tại văn phòng" at bounding box center [1302, 542] width 202 height 19
type input "0"
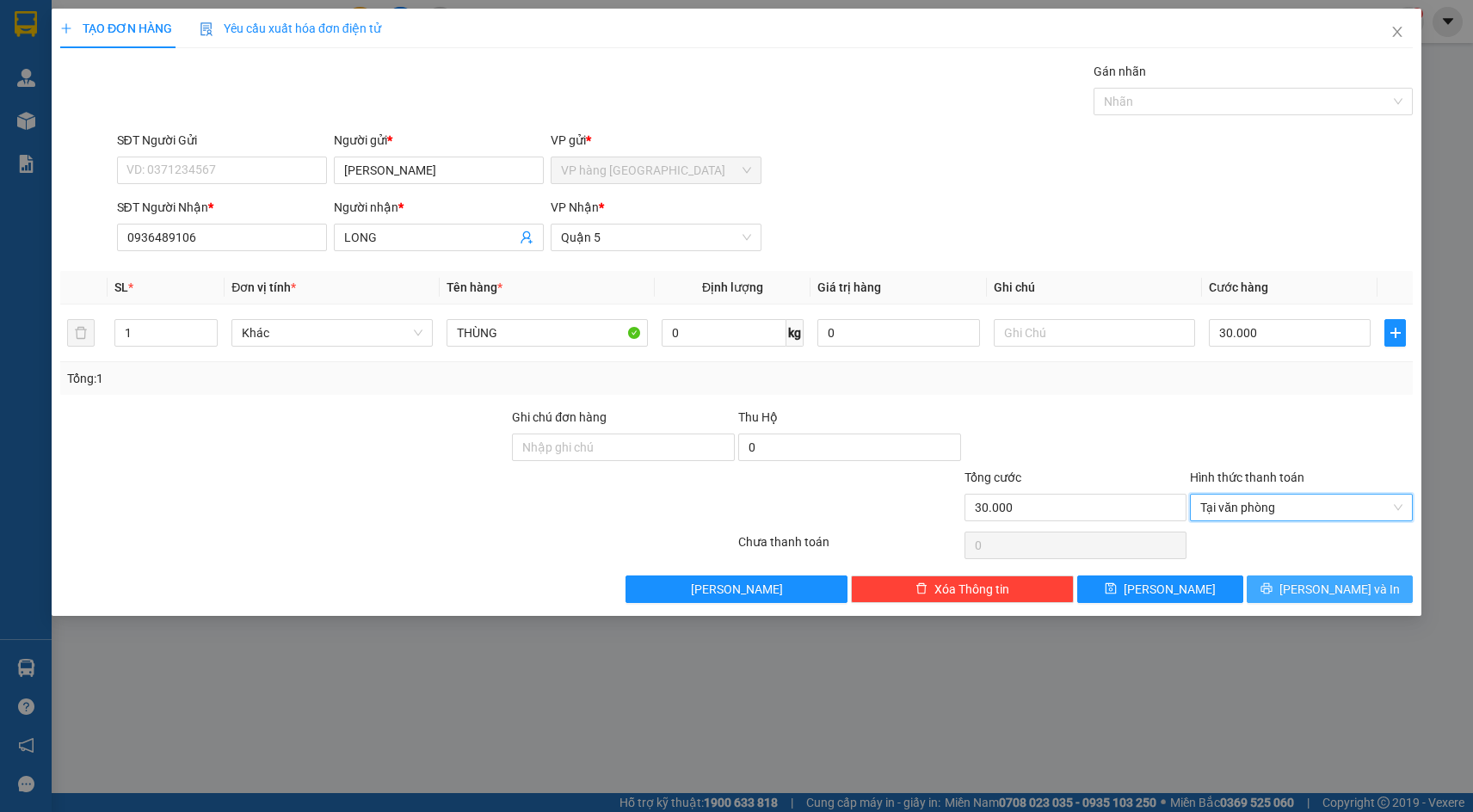
click at [1317, 591] on span "[PERSON_NAME] và In" at bounding box center [1340, 590] width 121 height 19
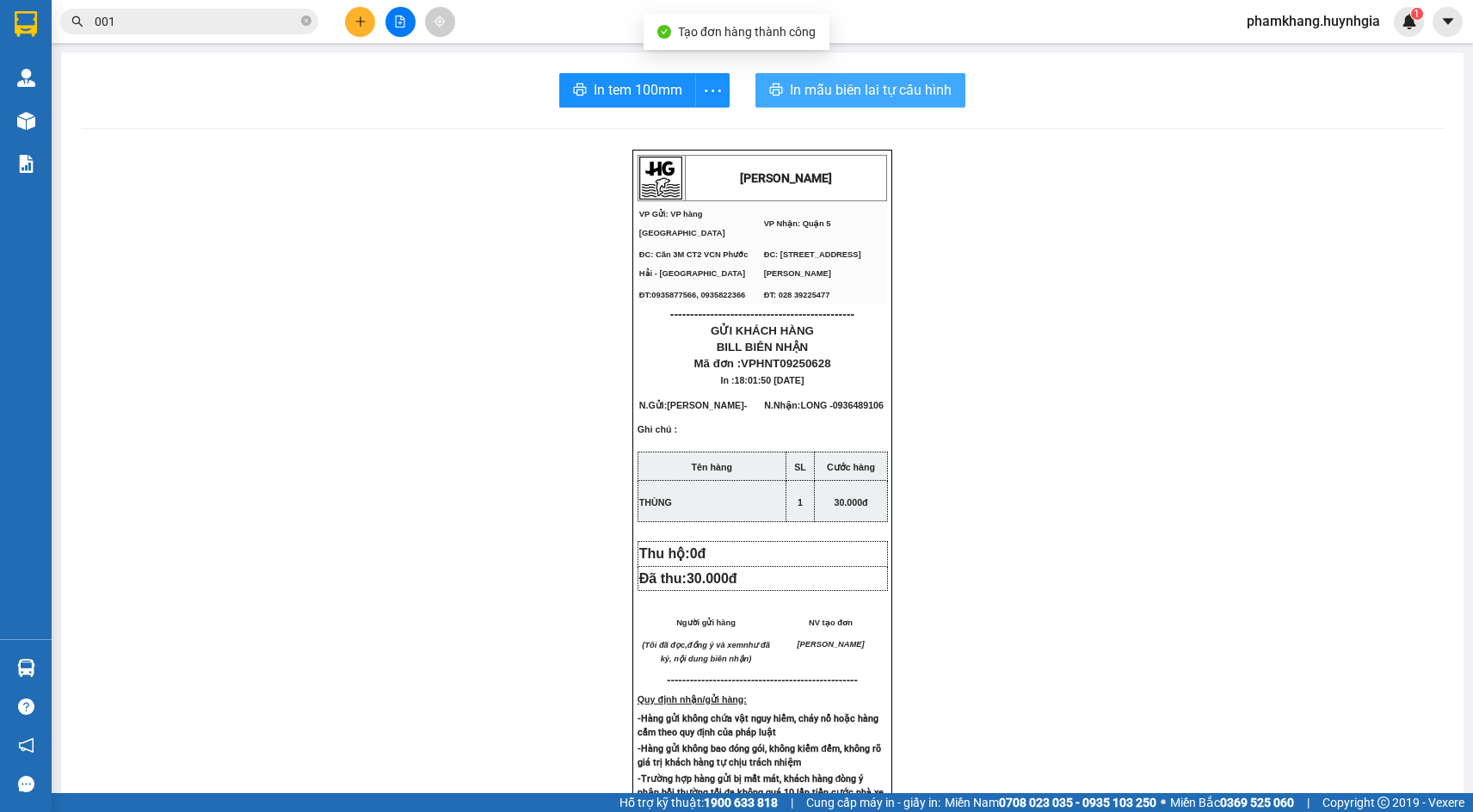
click at [936, 102] on button "In mẫu biên lai tự cấu hình" at bounding box center [860, 90] width 210 height 34
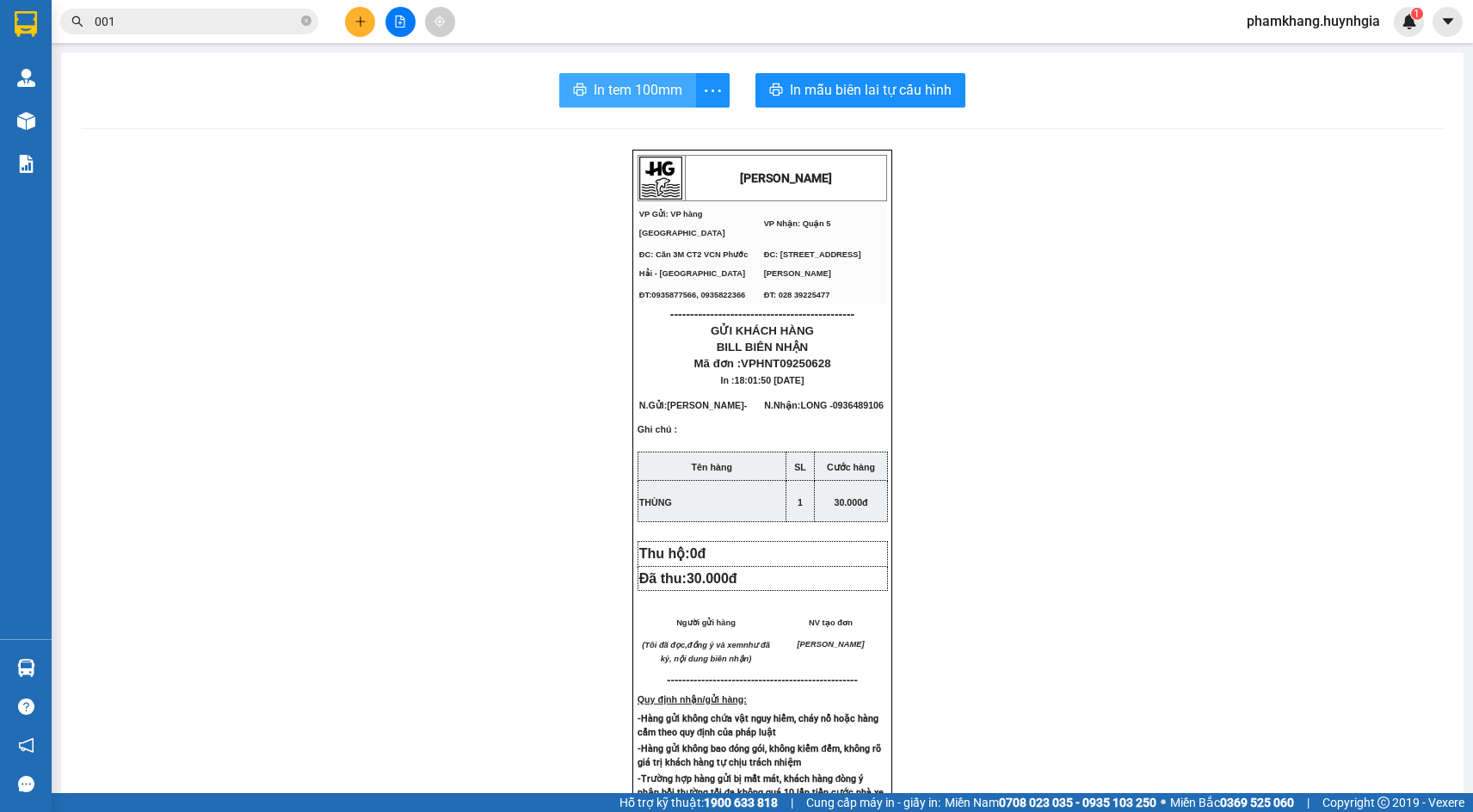
click at [674, 78] on button "In tem 100mm" at bounding box center [628, 90] width 137 height 34
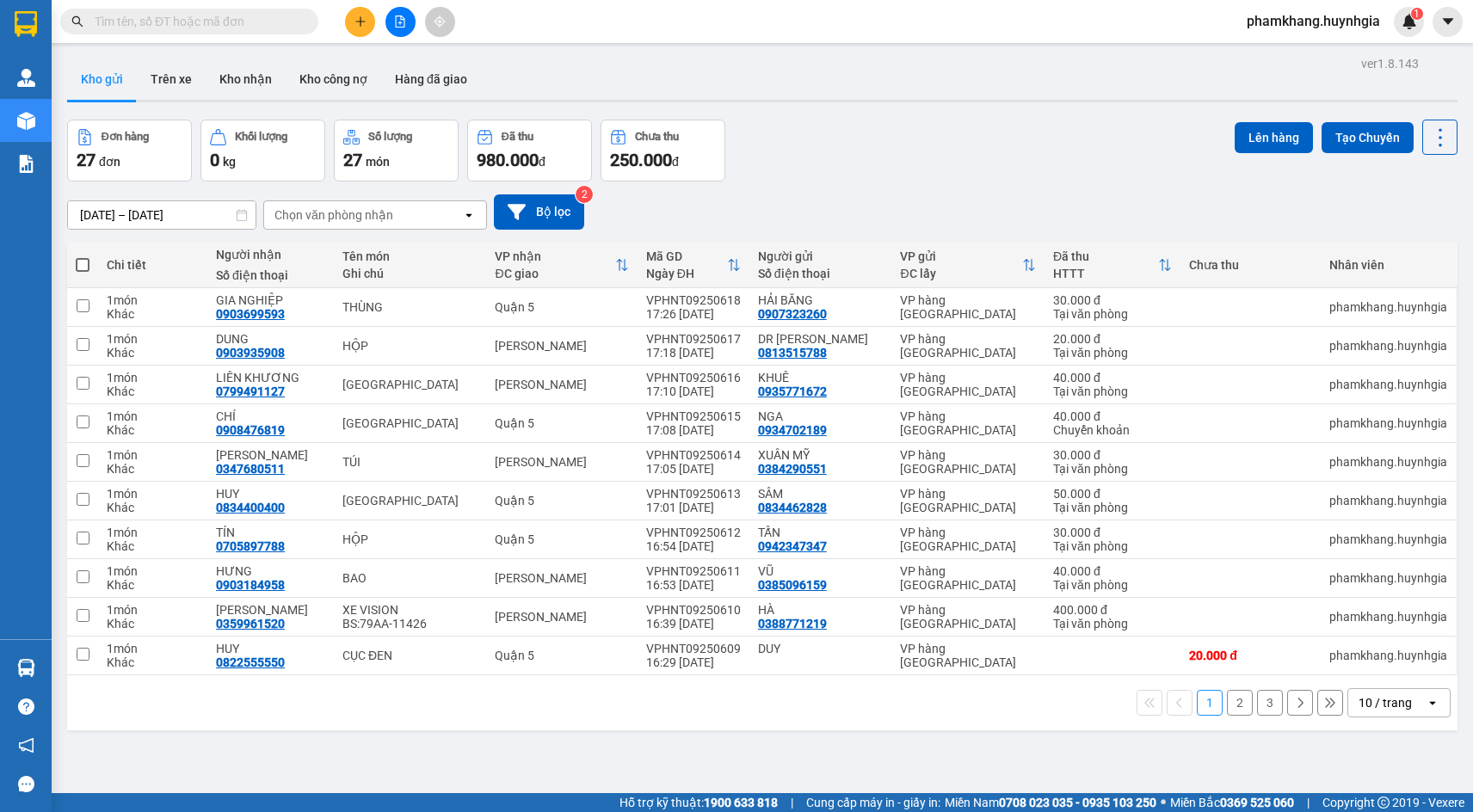
click at [210, 11] on span at bounding box center [189, 21] width 259 height 26
click at [214, 19] on input "text" at bounding box center [196, 21] width 203 height 19
paste input "0384444918"
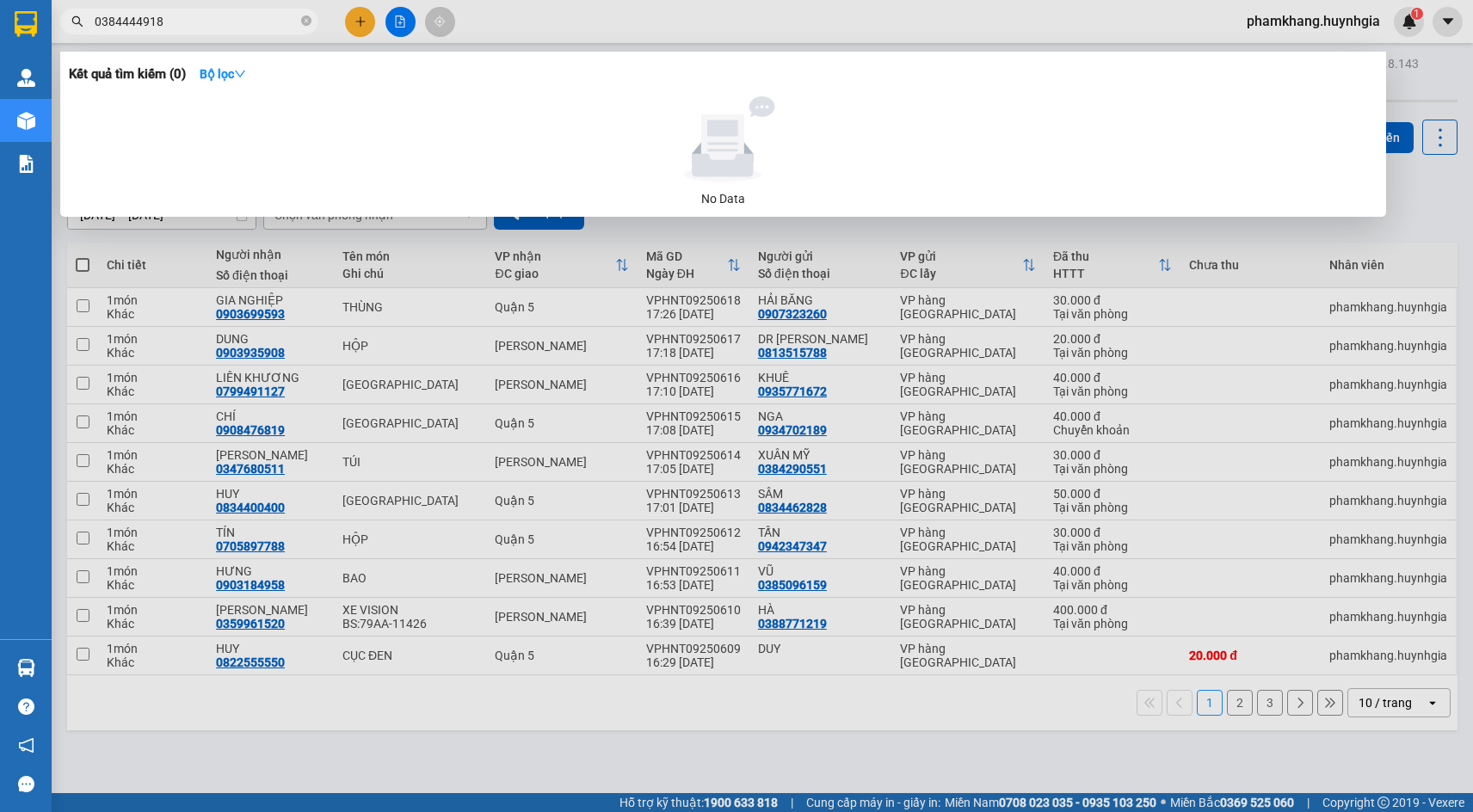
type input "0384444918"
click at [409, 11] on div at bounding box center [736, 406] width 1473 height 812
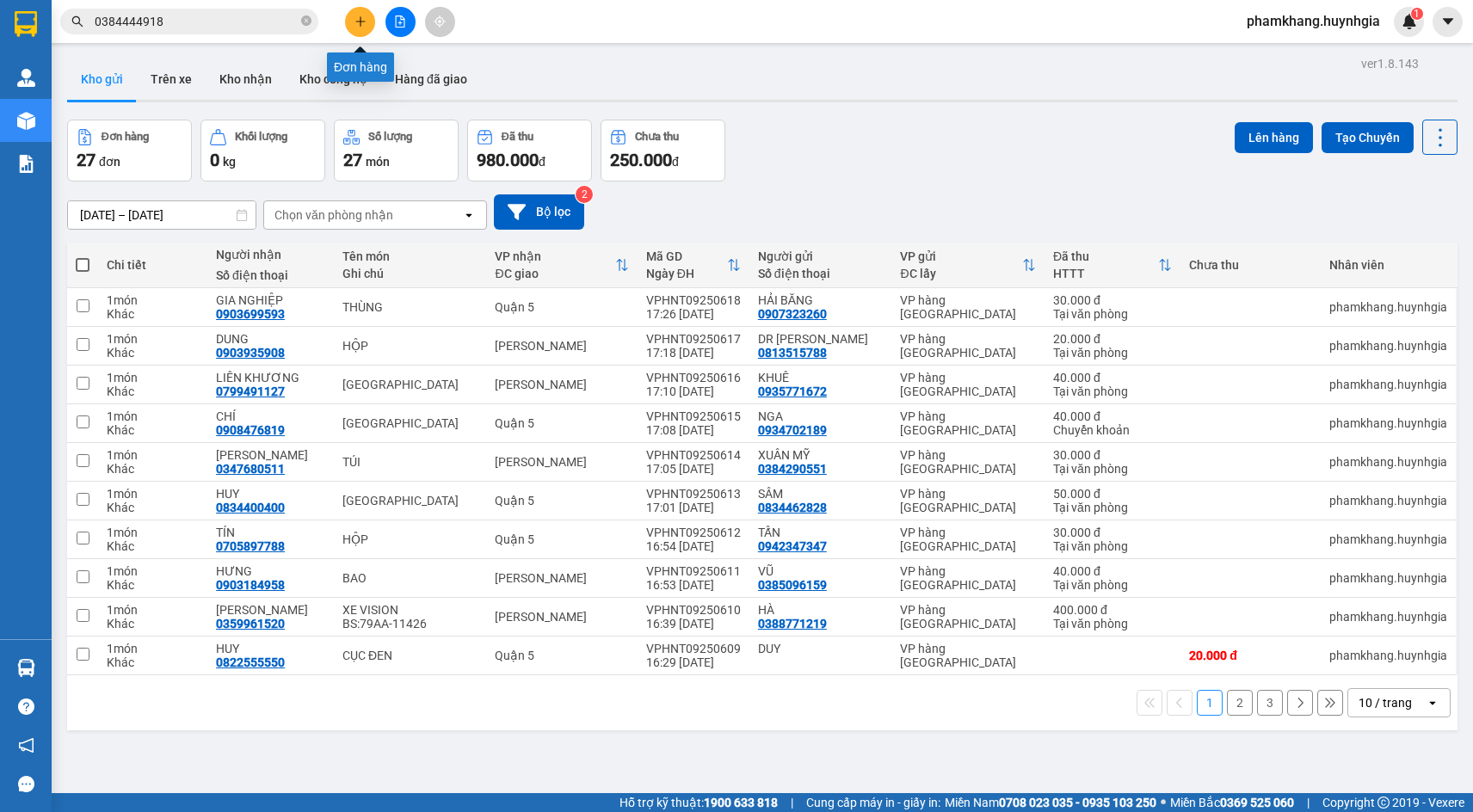
click at [362, 20] on icon "plus" at bounding box center [361, 21] width 12 height 12
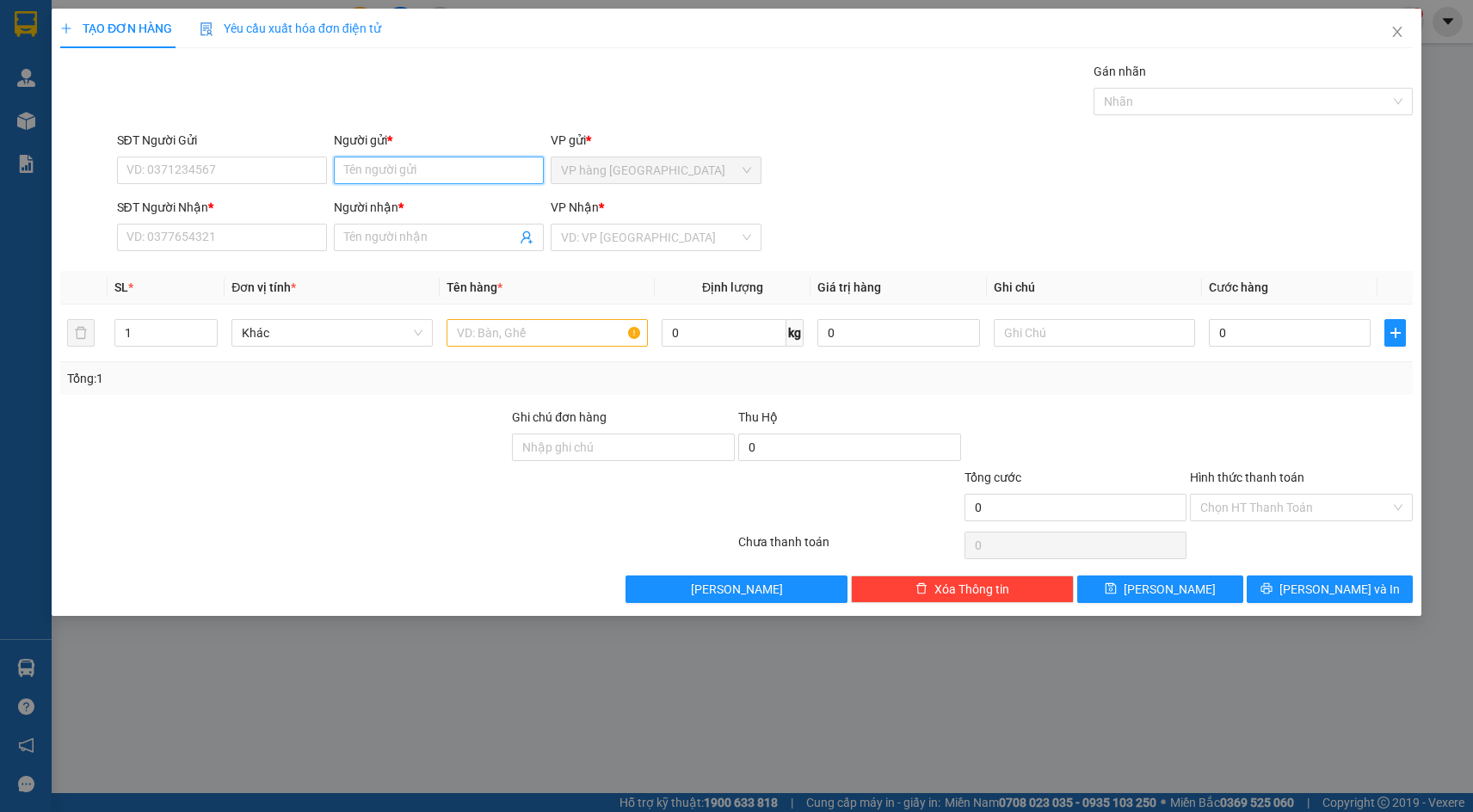
click at [362, 169] on input "Người gửi *" at bounding box center [438, 171] width 210 height 28
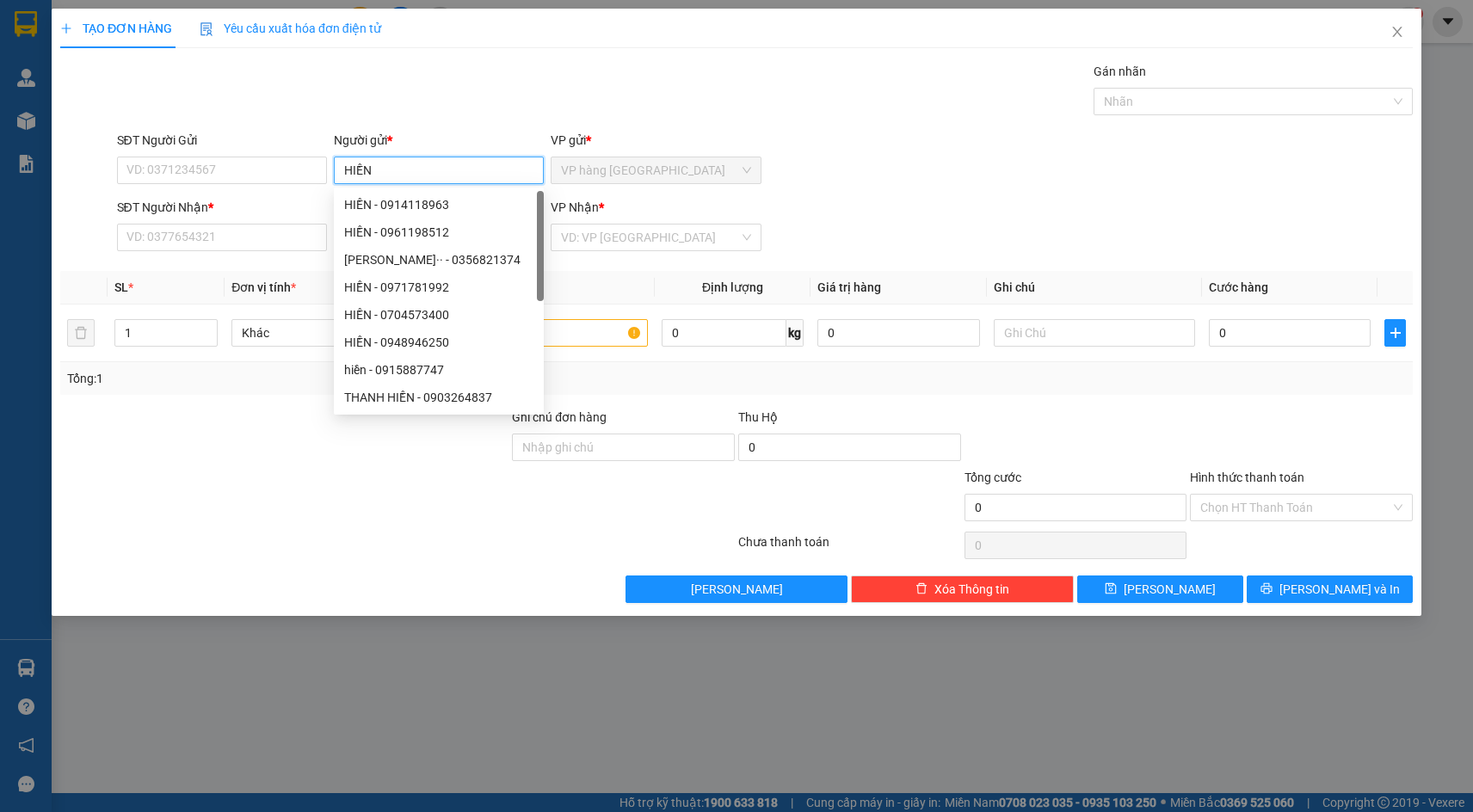
type input "HIỀN"
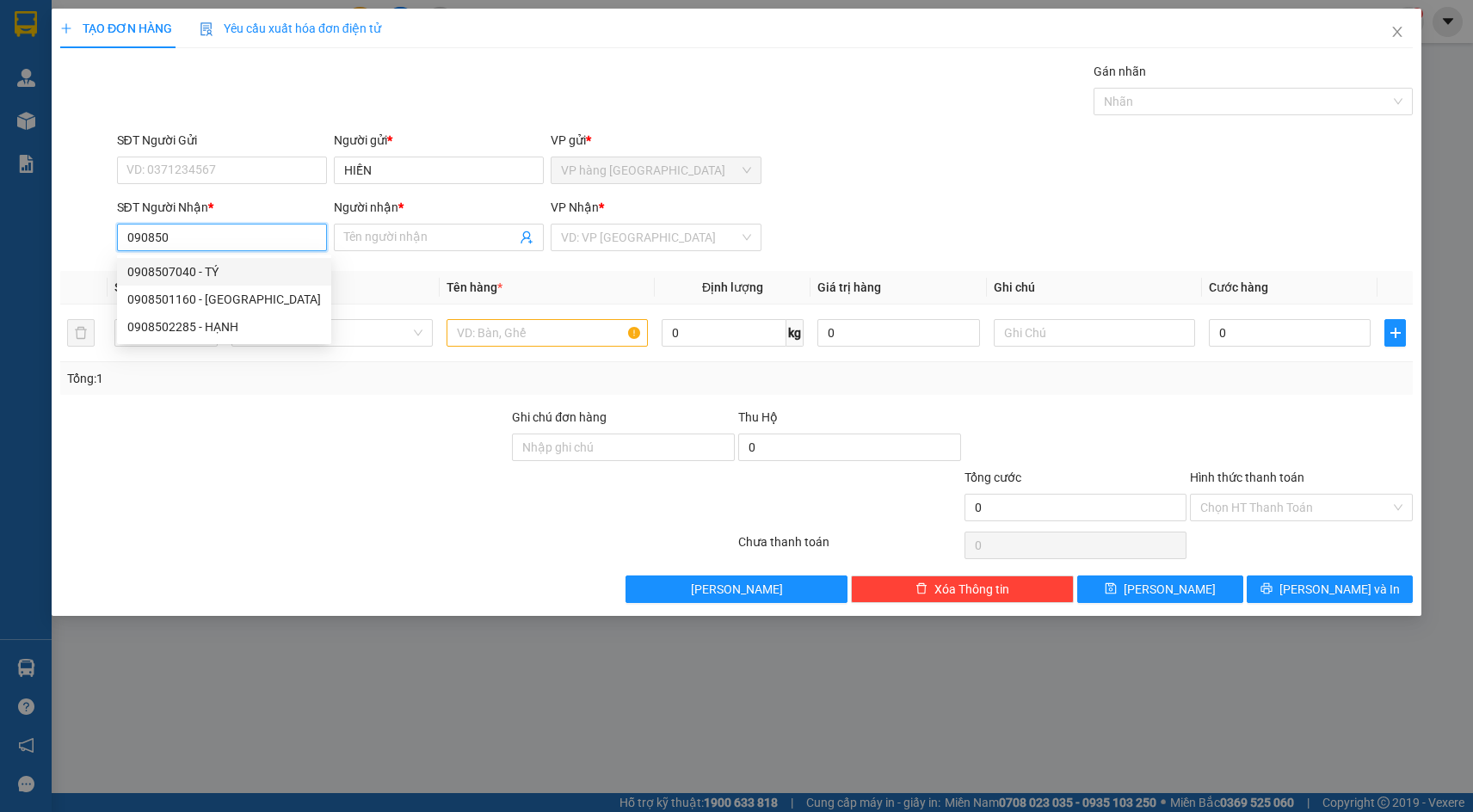
click at [294, 265] on div "0908507040 - TÝ" at bounding box center [223, 272] width 194 height 19
type input "0908507040"
type input "TÝ"
type input "0908507040"
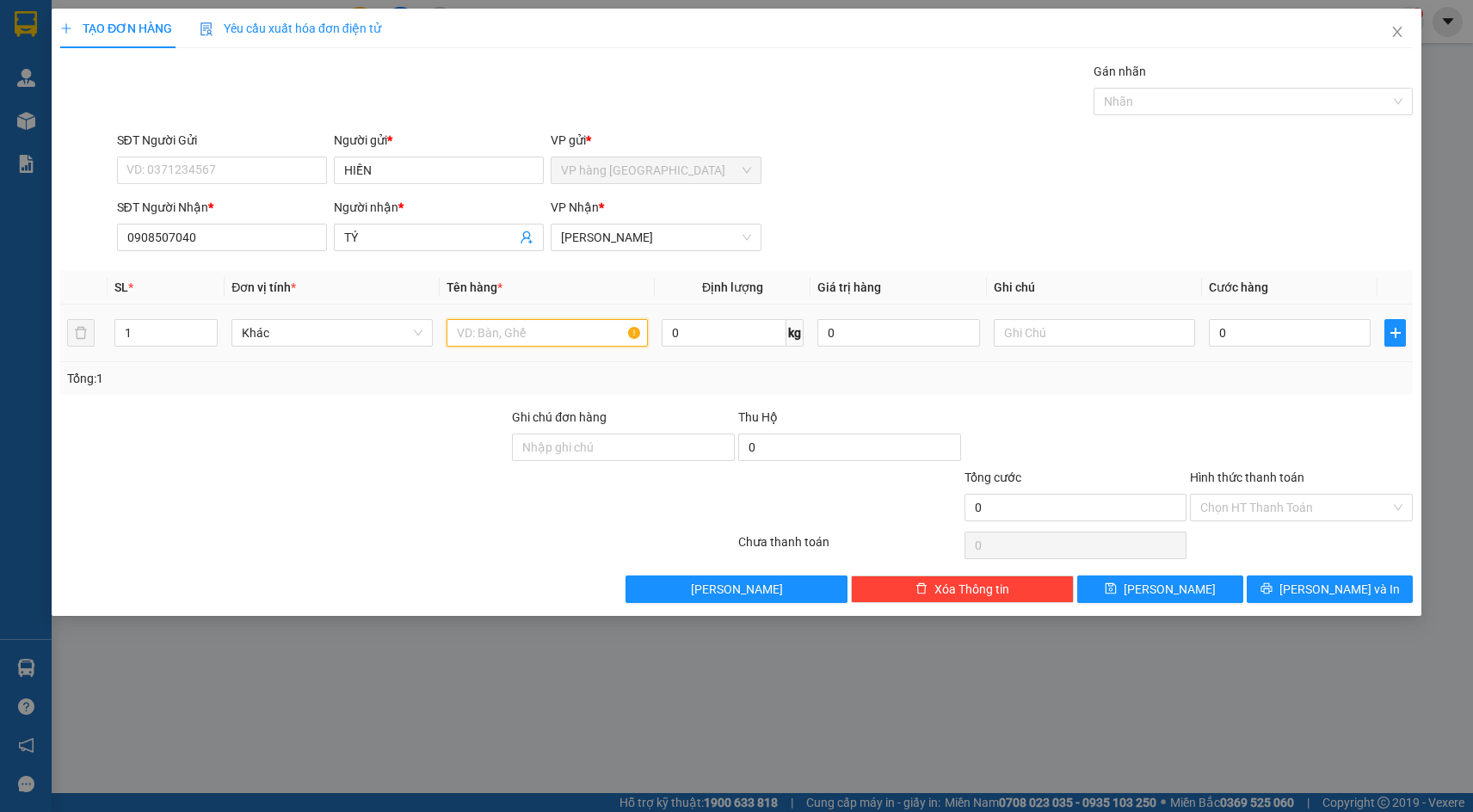
click at [563, 345] on input "text" at bounding box center [547, 333] width 201 height 28
type input "KIỆN"
click at [210, 324] on span "up" at bounding box center [208, 328] width 10 height 10
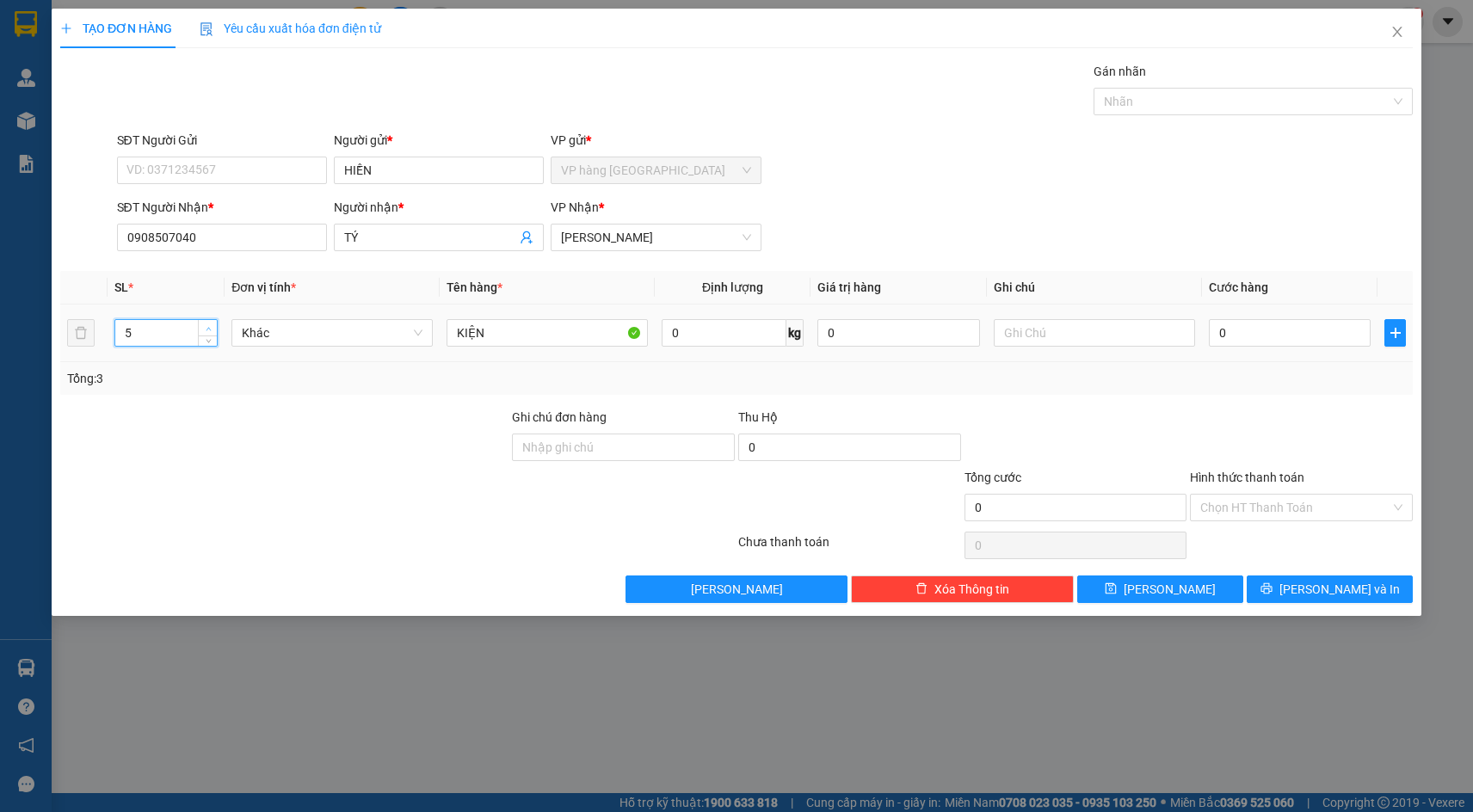
click at [210, 324] on span "up" at bounding box center [208, 328] width 10 height 10
click at [218, 336] on div "5" at bounding box center [165, 333] width 103 height 28
type input "4"
click at [209, 337] on icon "down" at bounding box center [209, 338] width 6 height 6
click at [1321, 344] on input "0" at bounding box center [1289, 333] width 162 height 28
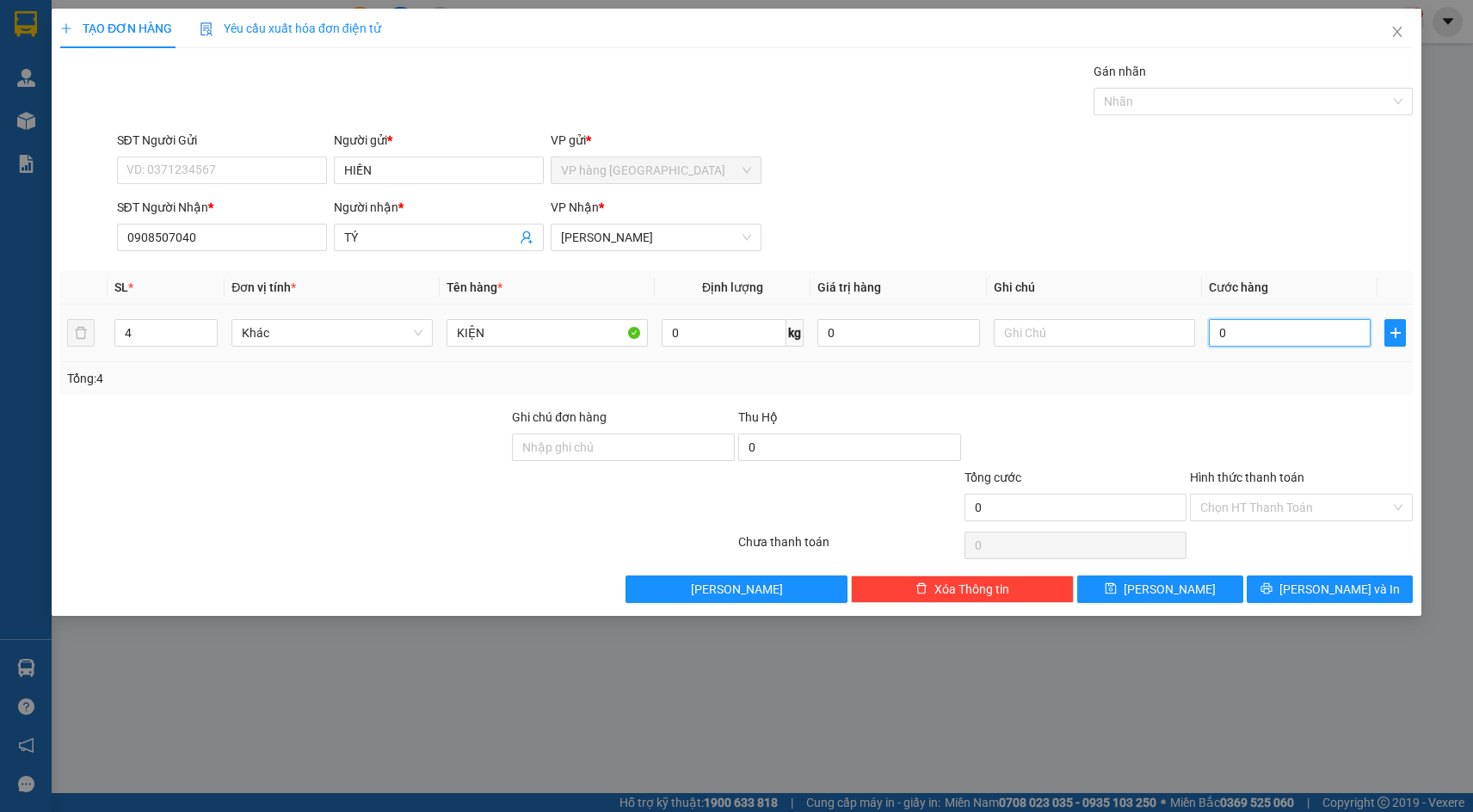
type input "1"
type input "12"
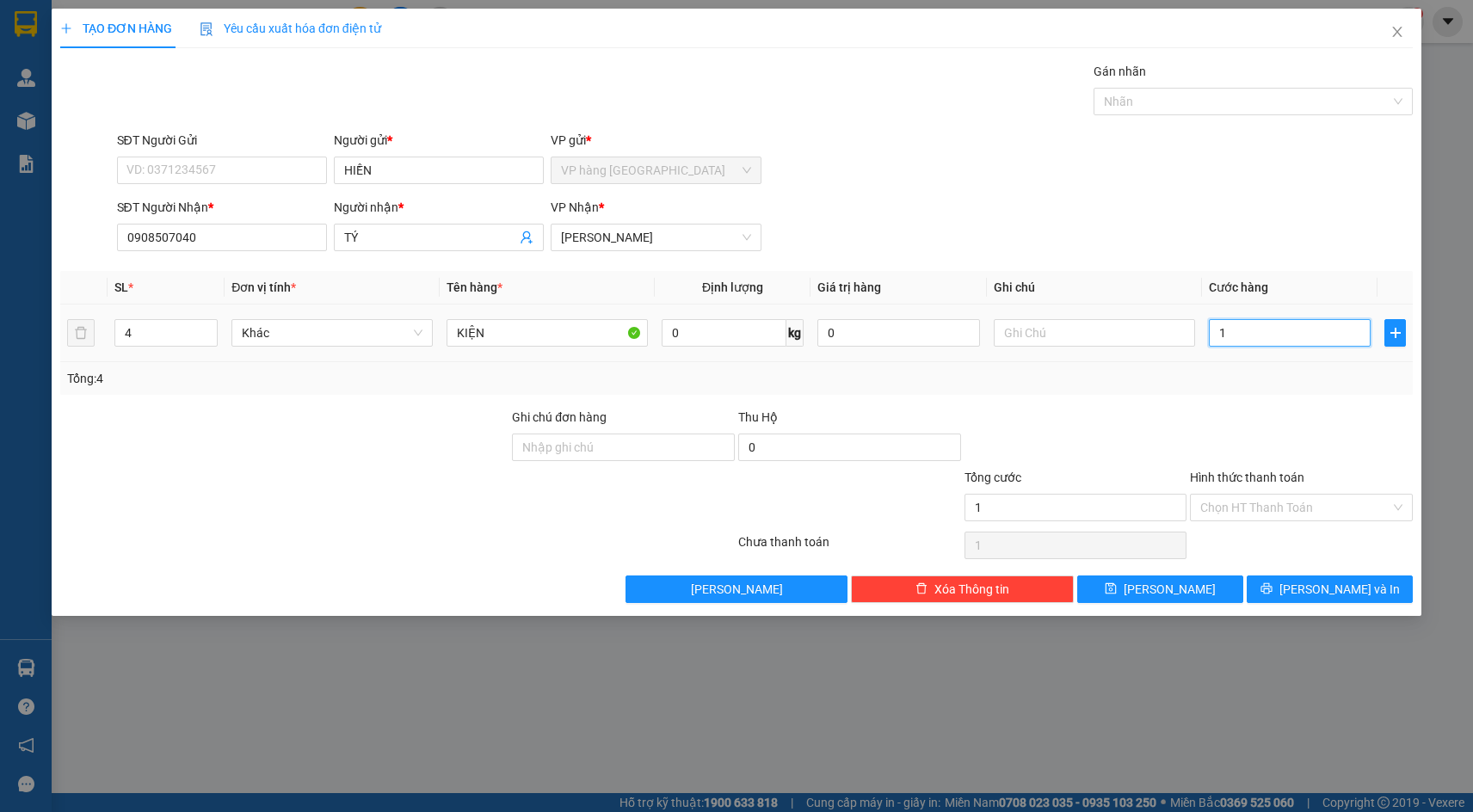
type input "12"
type input "120"
type input "120.000"
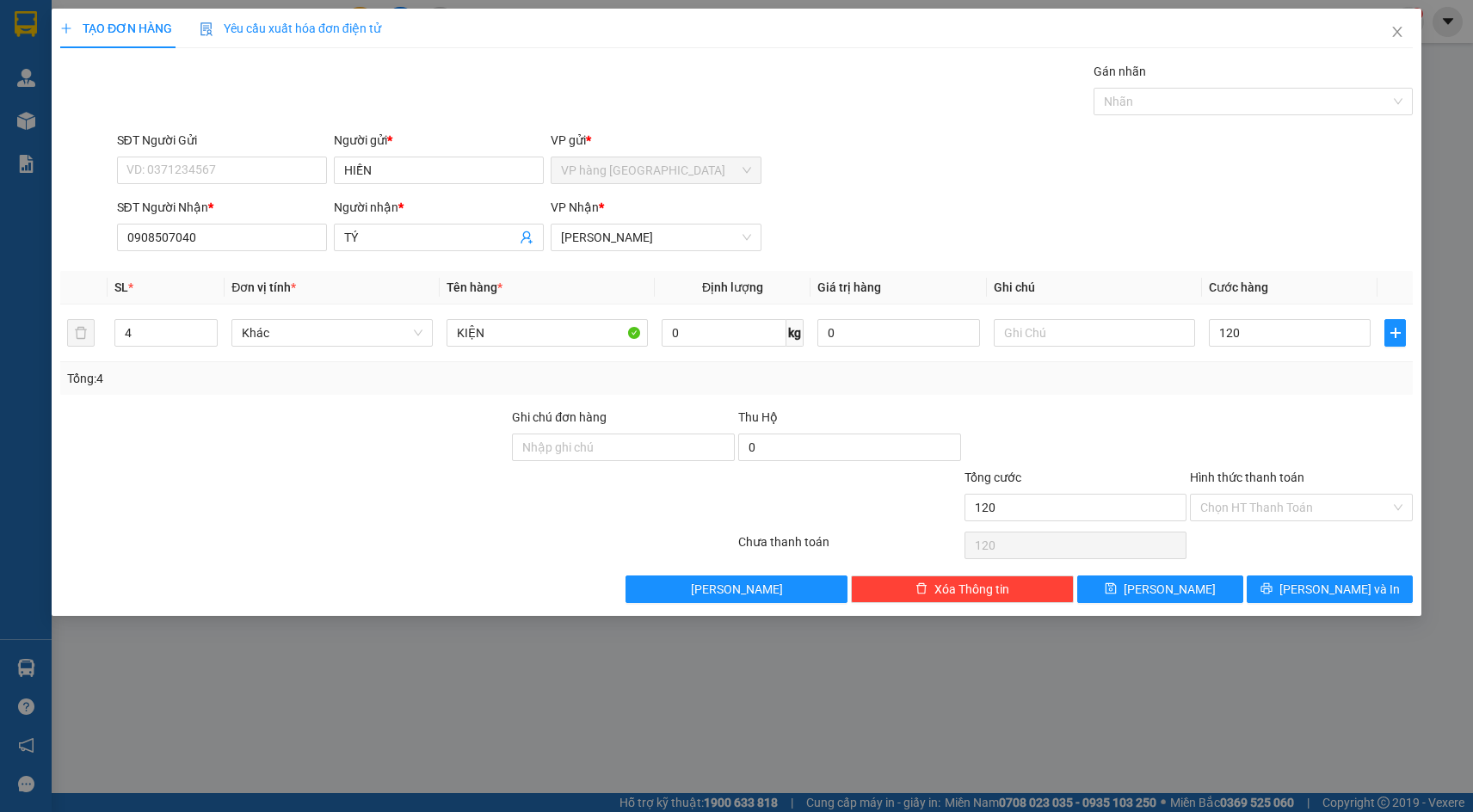
type input "120.000"
click at [1292, 263] on div "Transit Pickup Surcharge Ids Transit Deliver Surcharge Ids Transit Deliver Surc…" at bounding box center [736, 333] width 1352 height 541
click at [1289, 515] on input "Hình thức thanh toán" at bounding box center [1295, 508] width 190 height 26
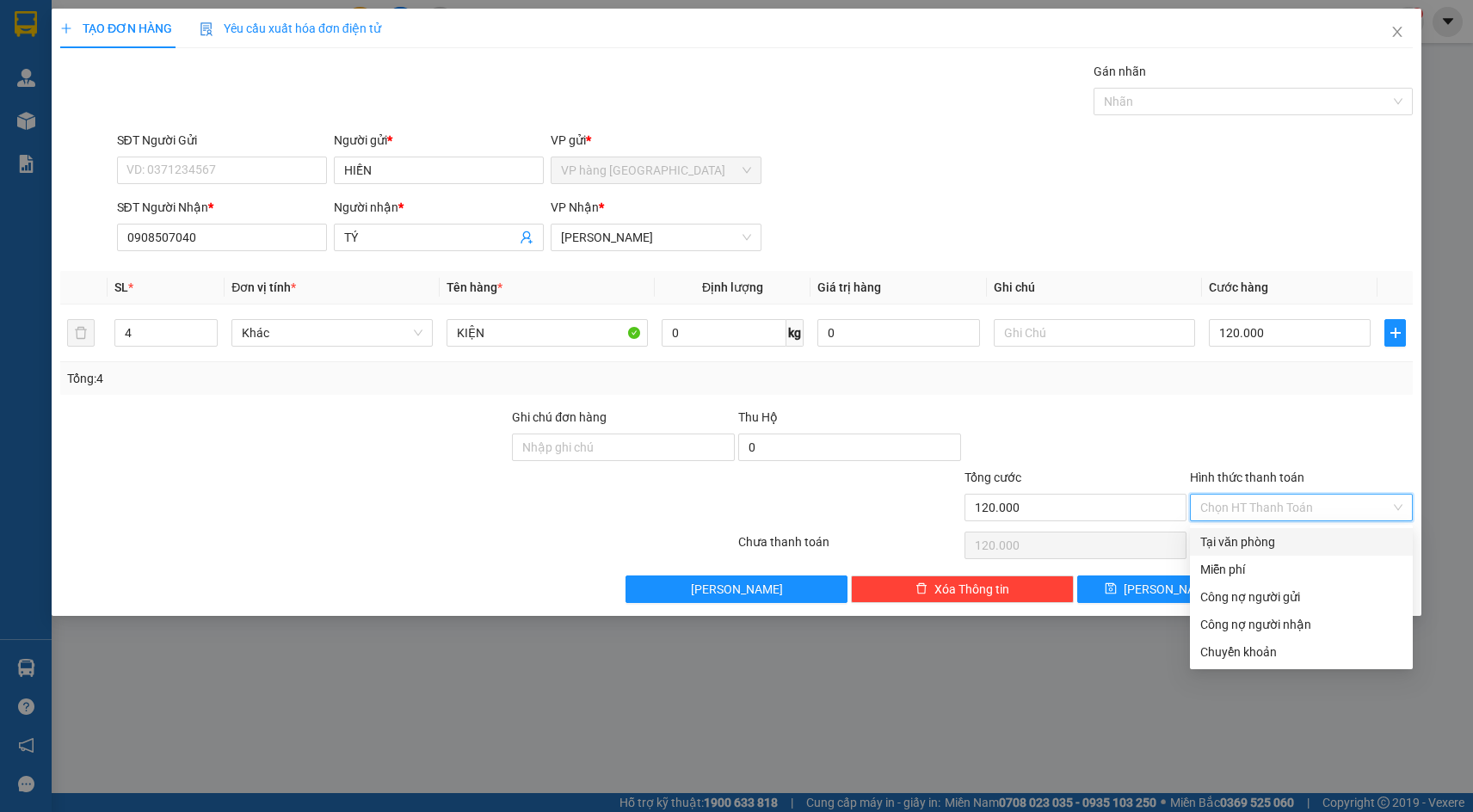
click at [1289, 539] on div "Tại văn phòng" at bounding box center [1302, 542] width 202 height 19
type input "0"
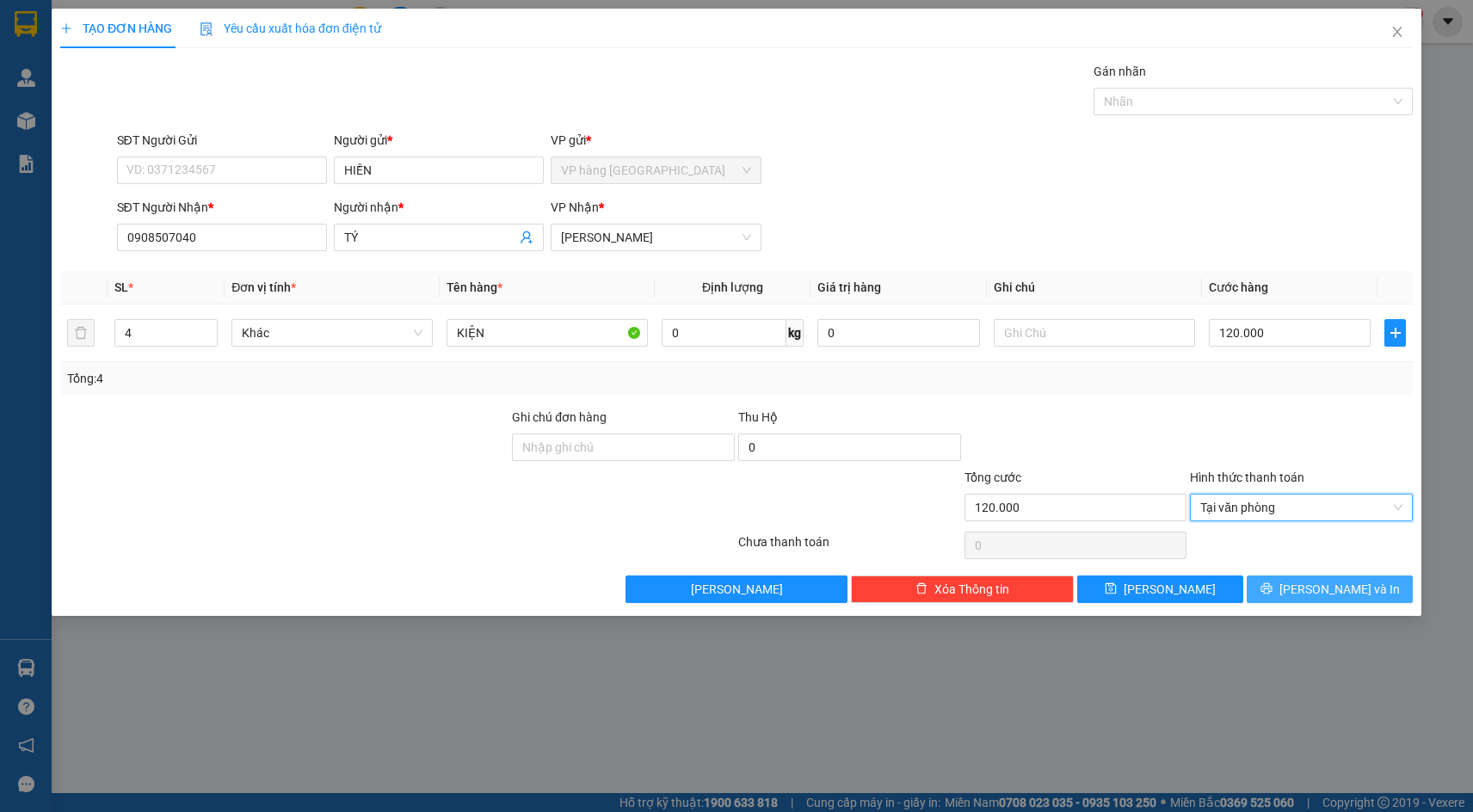
drag, startPoint x: 1320, startPoint y: 599, endPoint x: 1306, endPoint y: 597, distance: 14.1
click at [1321, 599] on button "[PERSON_NAME] và In" at bounding box center [1329, 590] width 166 height 28
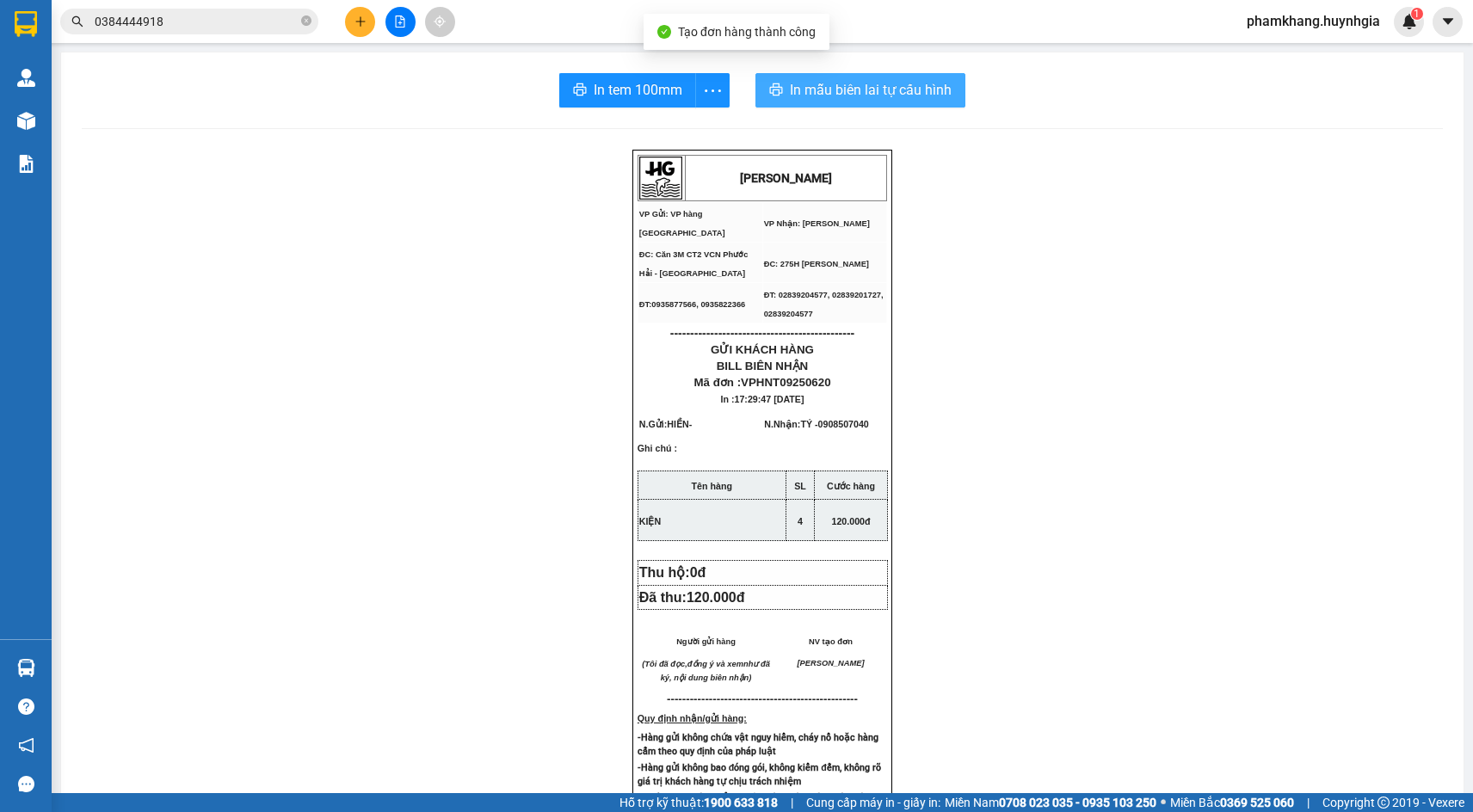
click at [910, 92] on span "In mẫu biên lai tự cấu hình" at bounding box center [870, 89] width 162 height 21
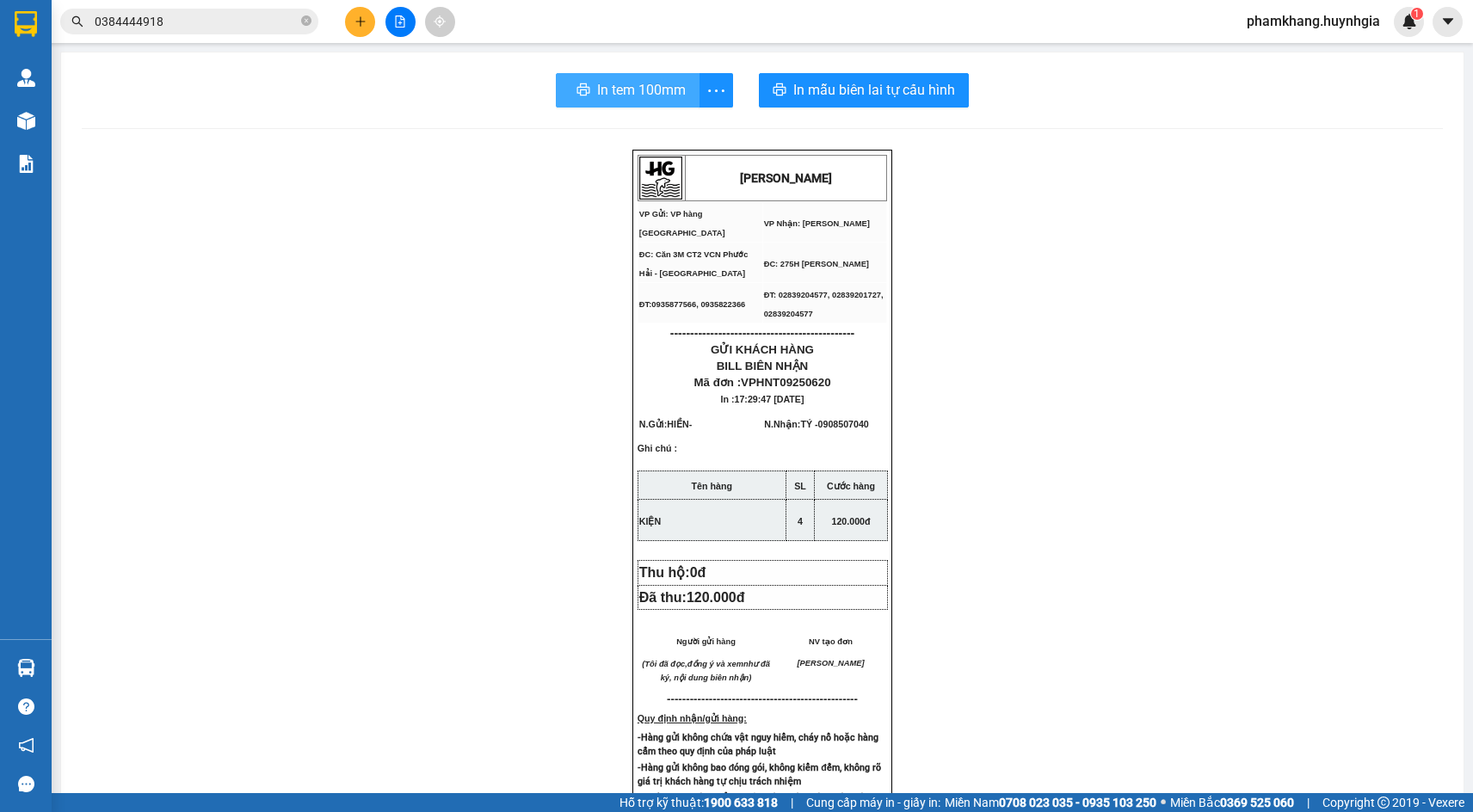
click at [597, 83] on span "In tem 100mm" at bounding box center [641, 89] width 89 height 21
click at [1064, 445] on div "HUỲNH GIA VP Gửi: VP hàng Nha Trang VP Nhận: Phạm Ngũ Lão ĐC: Căn 3M CT2 VCN …" at bounding box center [762, 730] width 1362 height 1160
click at [370, 31] on button at bounding box center [360, 21] width 30 height 30
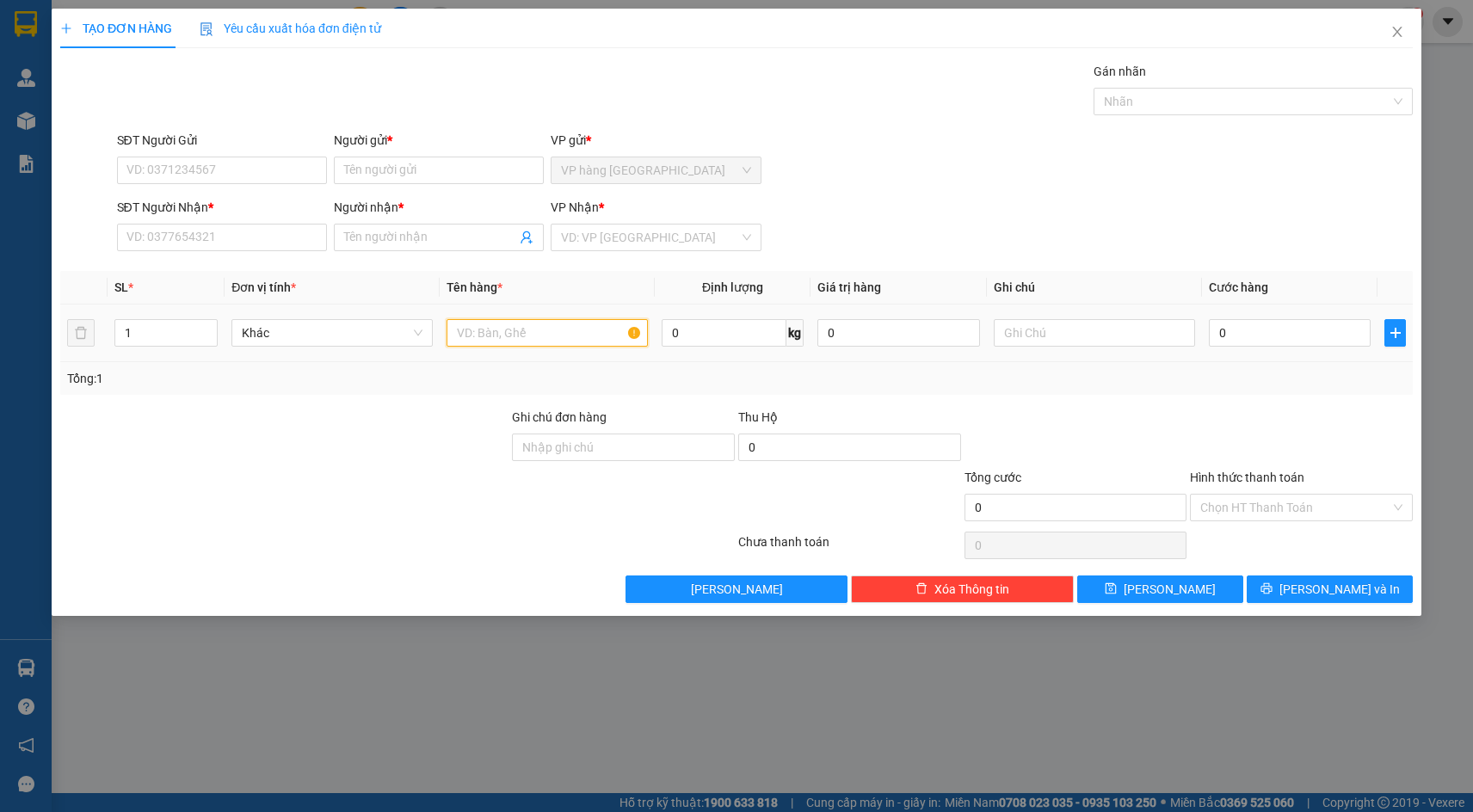
click at [547, 337] on input "text" at bounding box center [547, 333] width 201 height 28
type input "[GEOGRAPHIC_DATA]"
click at [1265, 330] on input "0" at bounding box center [1289, 333] width 162 height 28
type input "4"
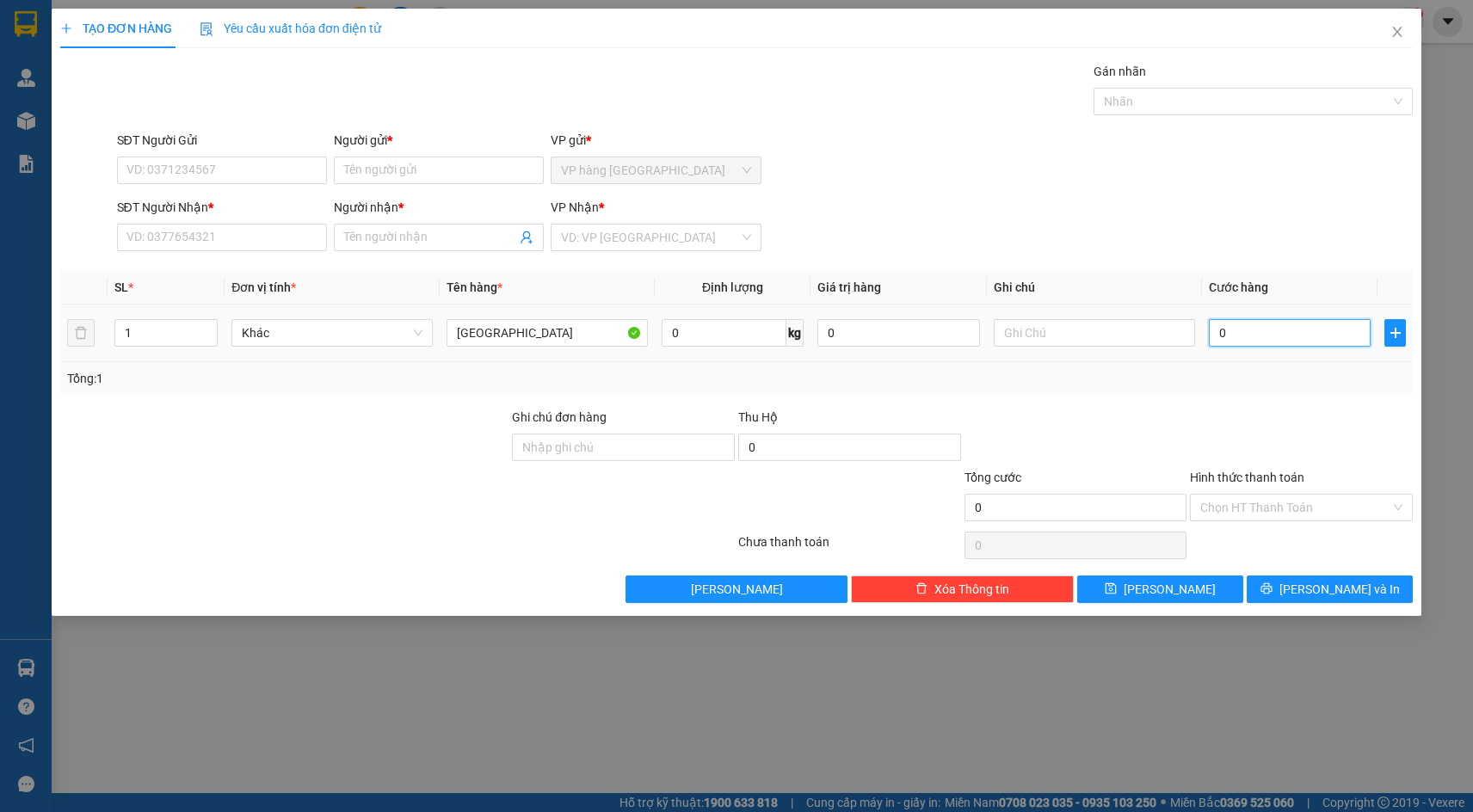
type input "4"
type input "40"
click at [1162, 225] on div "SĐT Người Nhận * VD: 0377654321 Người nhận * Tên người nhận VP Nhận * VD: VP Sà…" at bounding box center [766, 228] width 1303 height 60
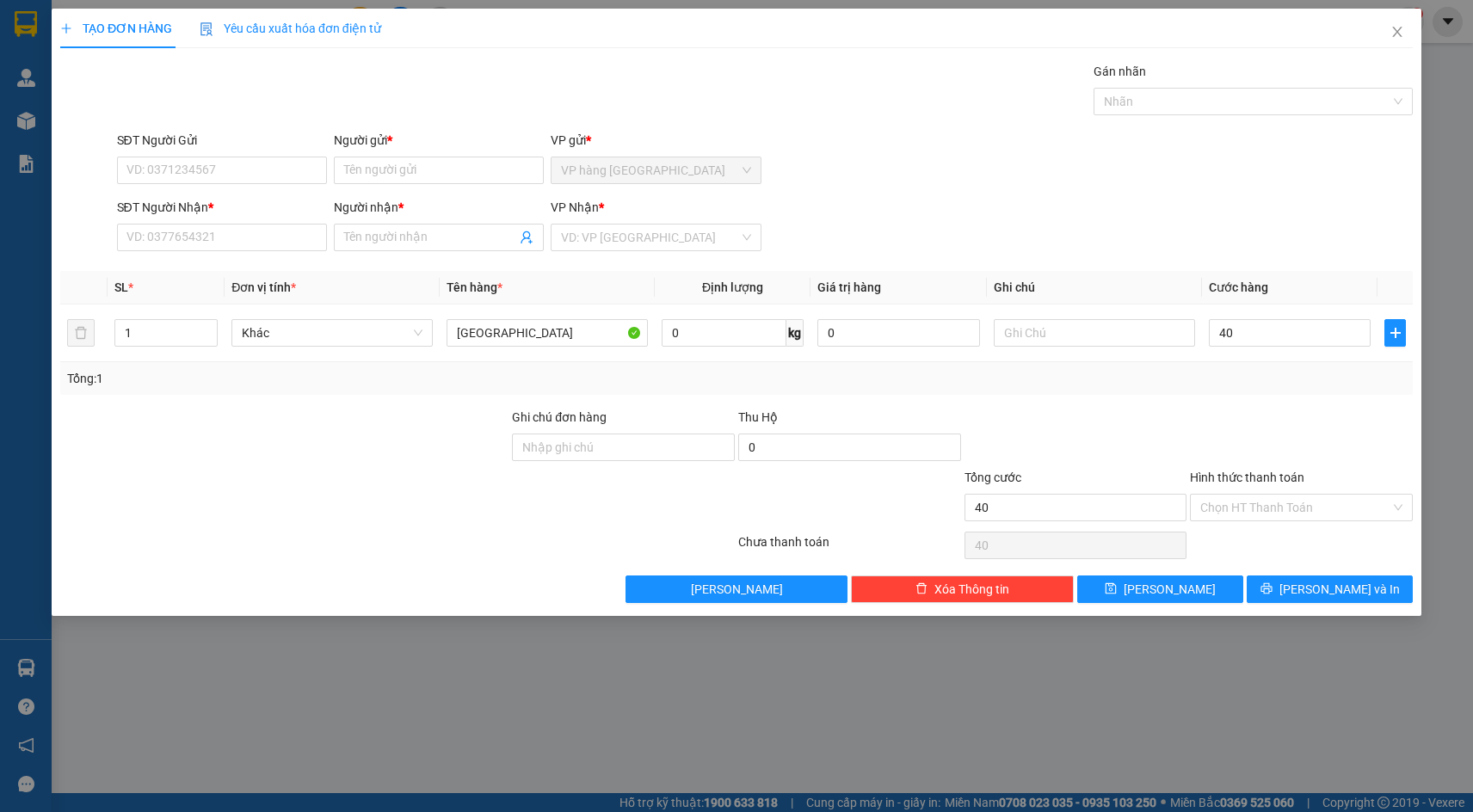
type input "40.000"
click at [682, 247] on input "search" at bounding box center [649, 237] width 177 height 26
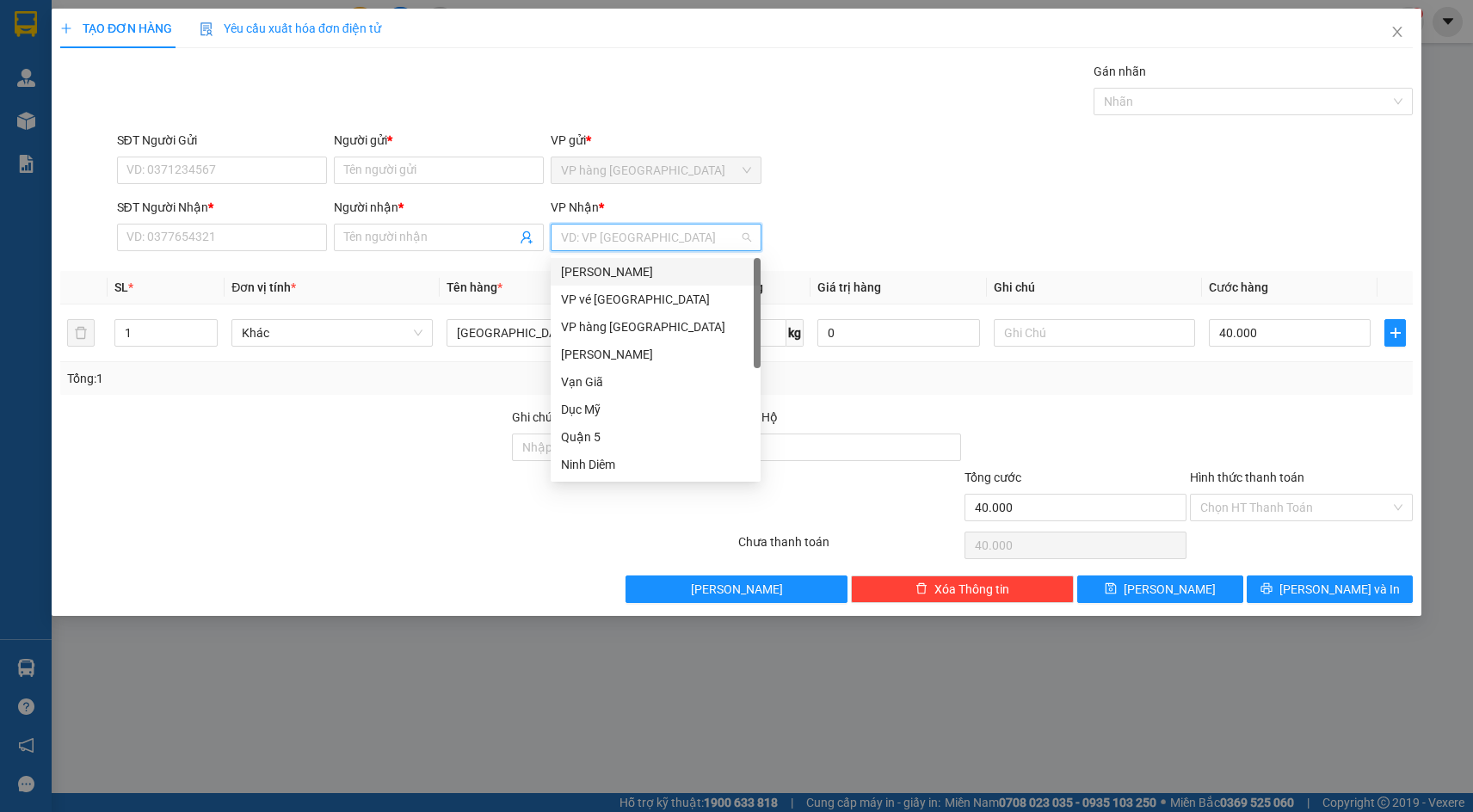
click at [689, 281] on div "[PERSON_NAME]" at bounding box center [655, 272] width 189 height 19
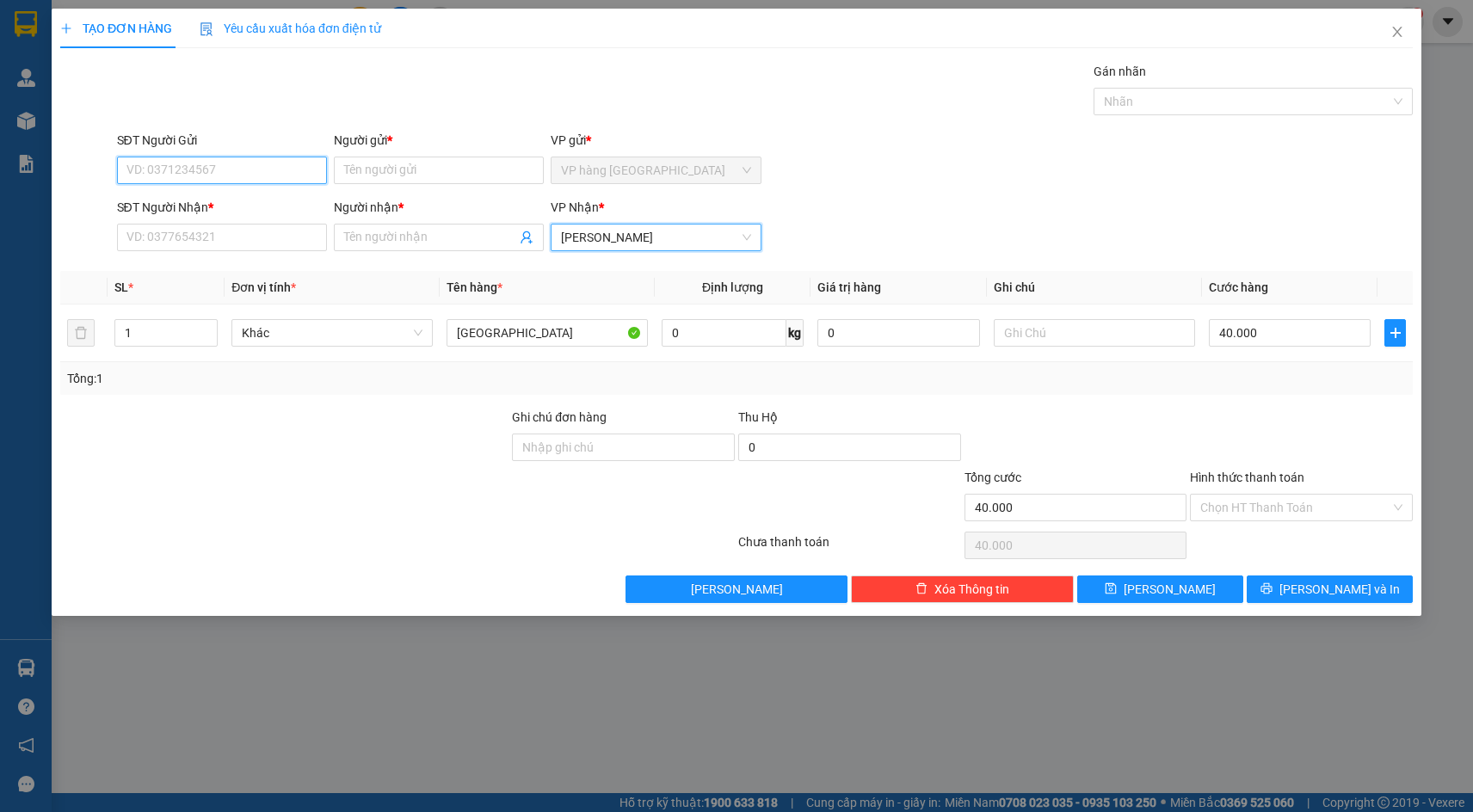
click at [199, 182] on input "SĐT Người Gửi" at bounding box center [222, 171] width 210 height 28
drag, startPoint x: 667, startPoint y: 244, endPoint x: 643, endPoint y: 313, distance: 73.1
click at [667, 244] on span "[PERSON_NAME]" at bounding box center [655, 237] width 189 height 26
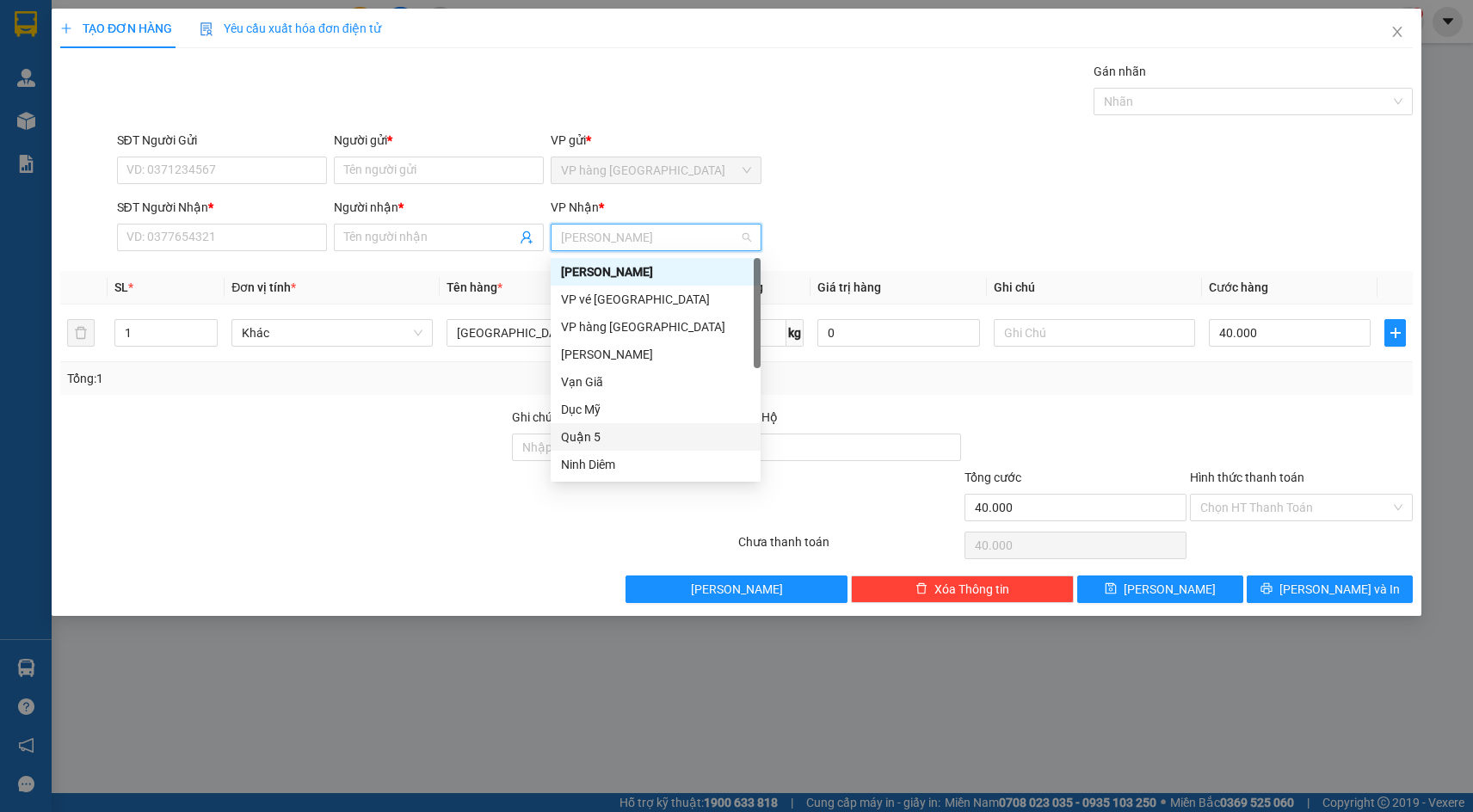
click at [611, 425] on div "Quận 5" at bounding box center [655, 438] width 210 height 28
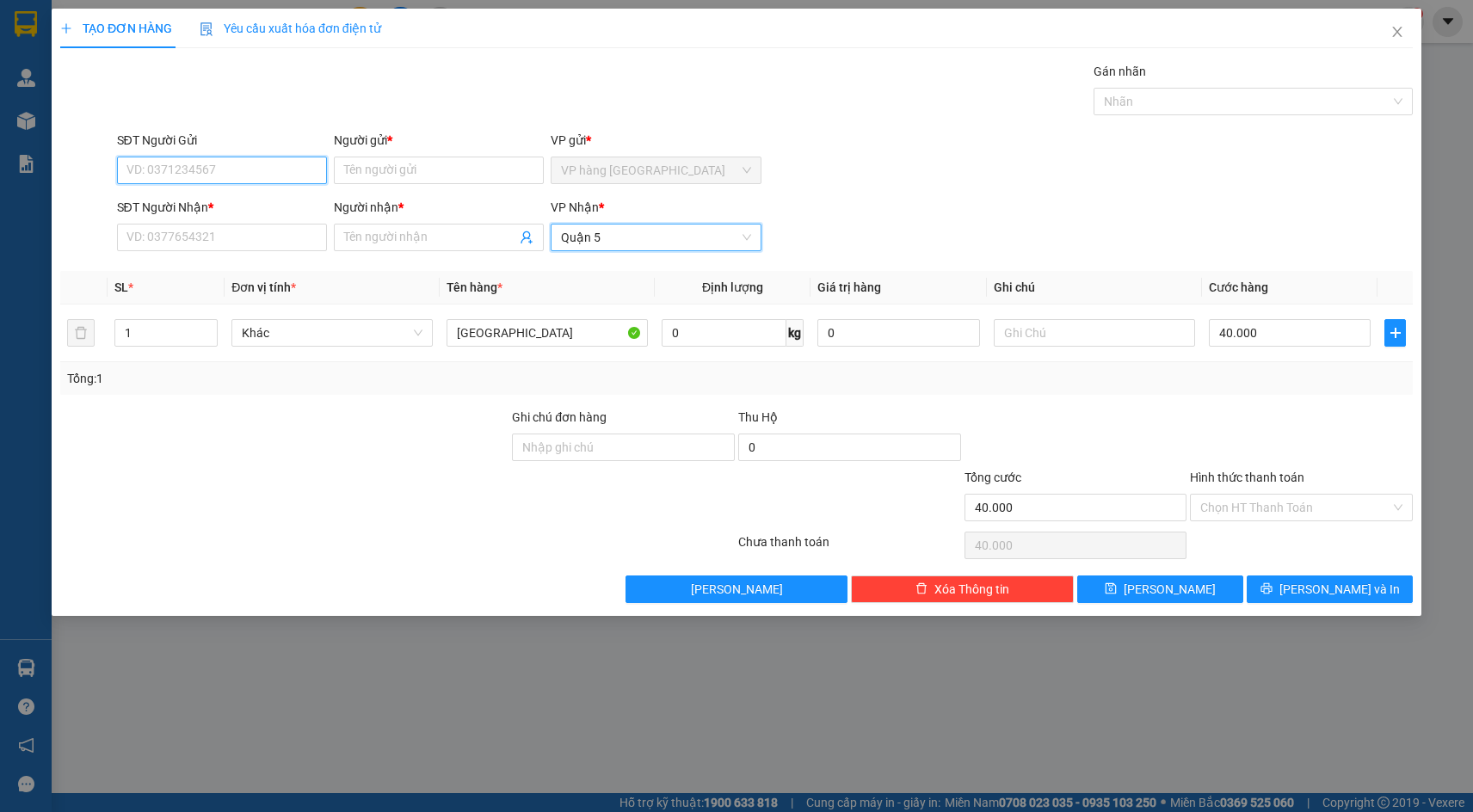
click at [303, 172] on input "SĐT Người Gửi" at bounding box center [222, 171] width 210 height 28
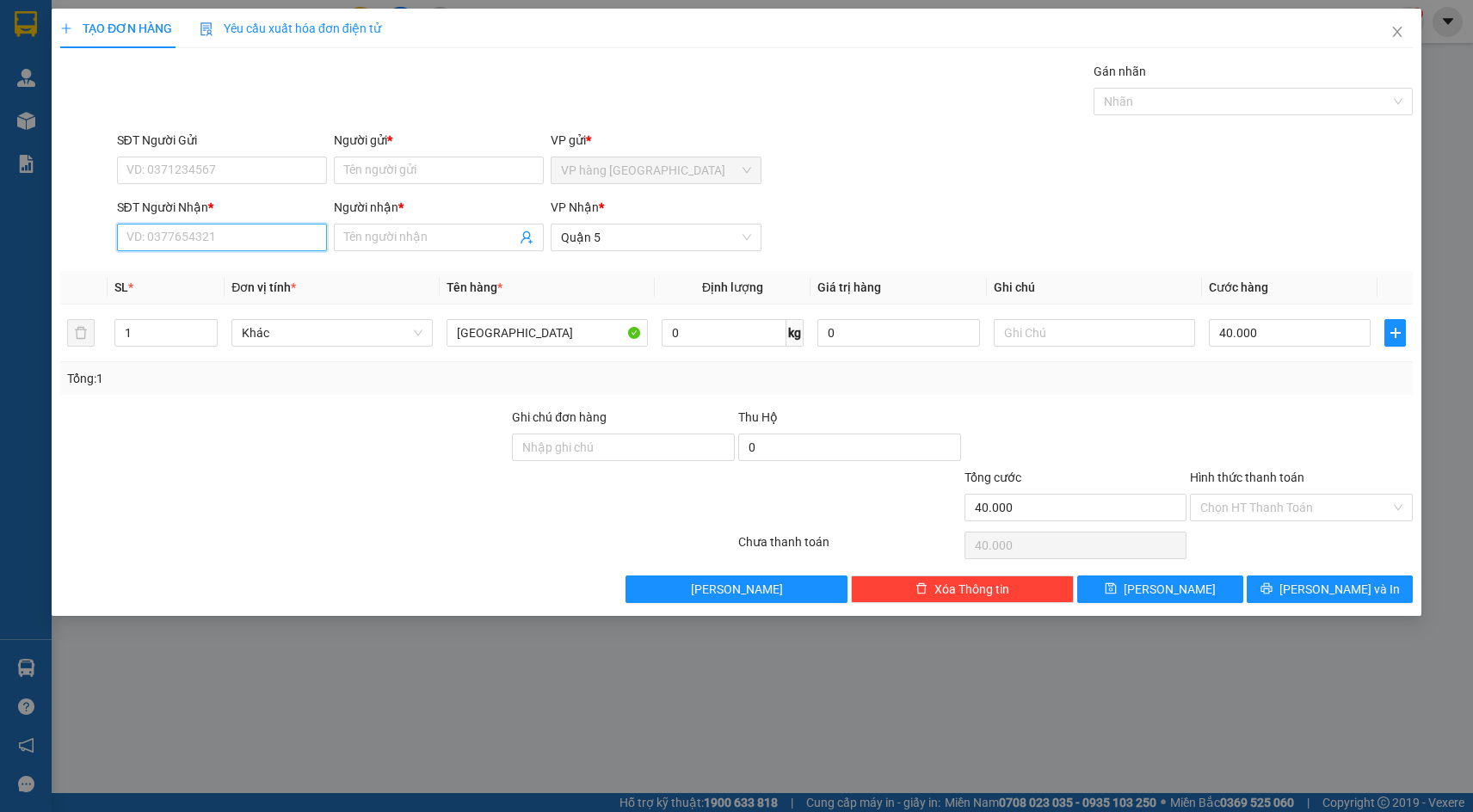
click at [249, 245] on input "SĐT Người Nhận *" at bounding box center [222, 237] width 210 height 28
type input "0902830929"
drag, startPoint x: 222, startPoint y: 278, endPoint x: 319, endPoint y: 271, distance: 97.3
click at [222, 277] on div "0902830929 - TÙNG THIỆN" at bounding box center [222, 272] width 189 height 19
type input "TÙNG THIỆN"
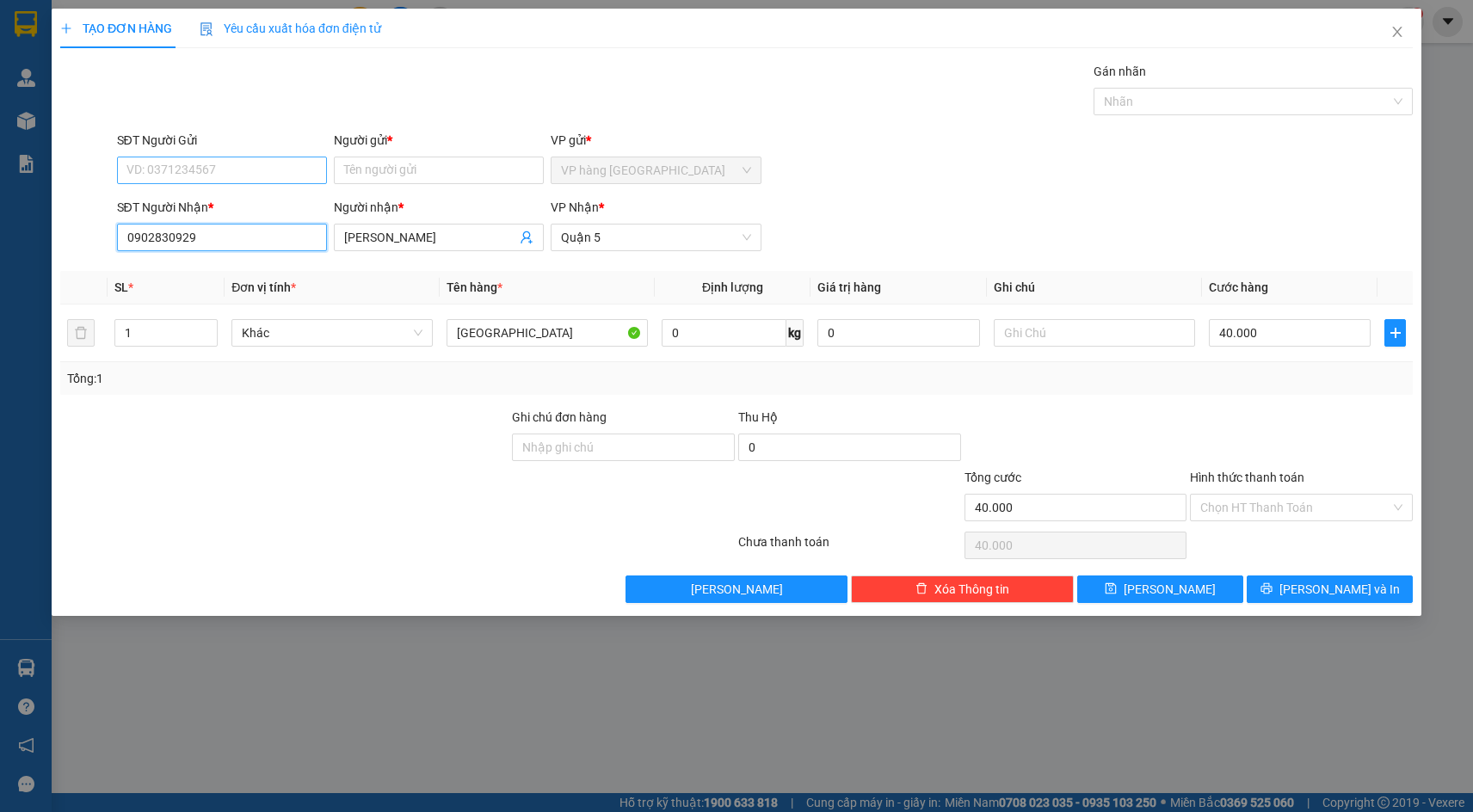
type input "0902830929"
click at [243, 178] on input "SĐT Người Gửi" at bounding box center [222, 171] width 210 height 28
click at [233, 207] on div "0904294286 - ANH HÙNG" at bounding box center [222, 205] width 189 height 19
type input "0904294286"
type input "ANH HÙNG"
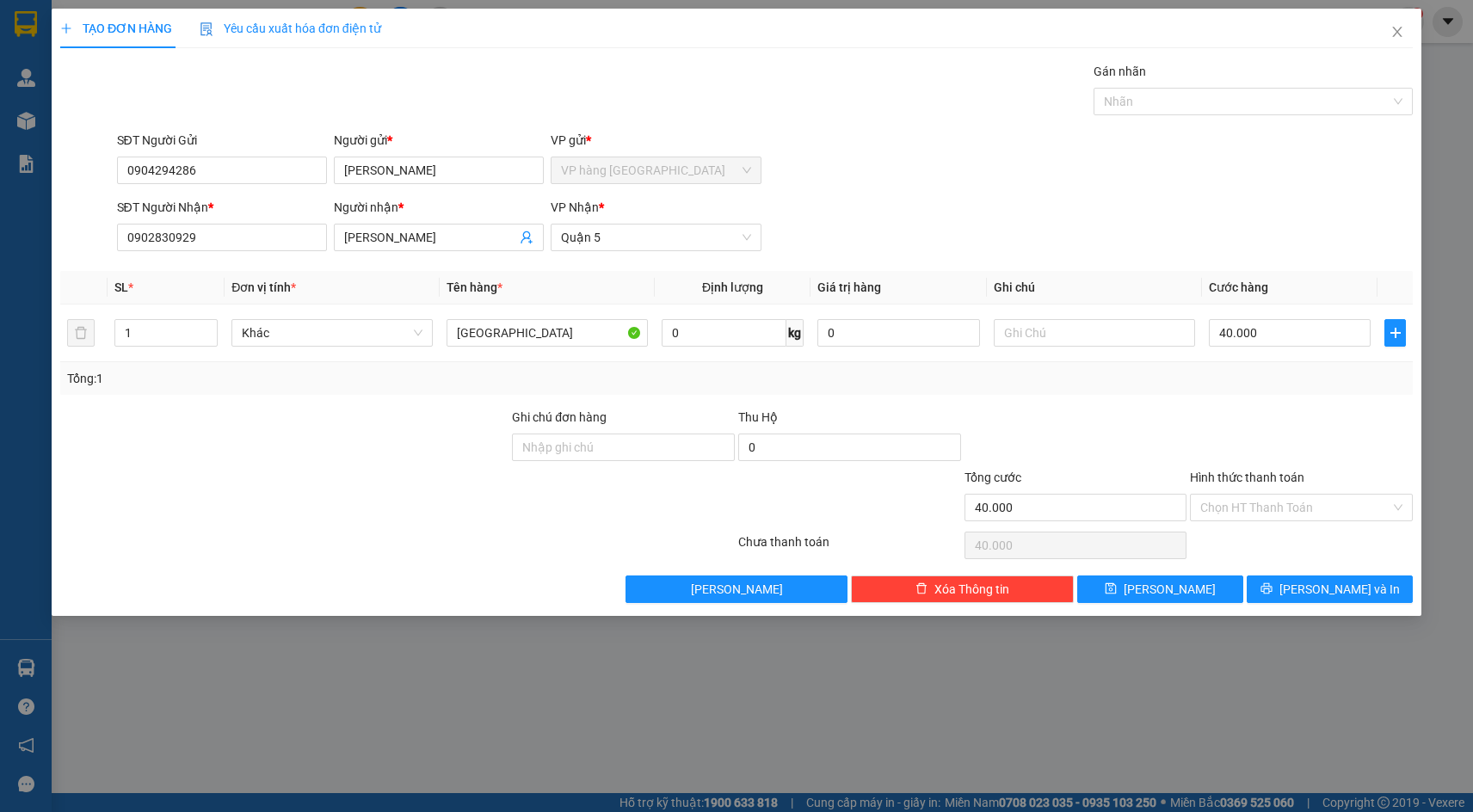
click at [991, 174] on div "SĐT Người Gửi 0904294286 0904294286 Người gửi * ANH HÙNG VP gửi * VP hàng Nha T…" at bounding box center [766, 160] width 1303 height 60
click at [289, 174] on input "0904294286" at bounding box center [222, 171] width 210 height 28
click at [284, 171] on input "SĐT Người Gửi" at bounding box center [222, 171] width 210 height 28
click at [423, 168] on input "ANH HÙNG" at bounding box center [438, 171] width 210 height 28
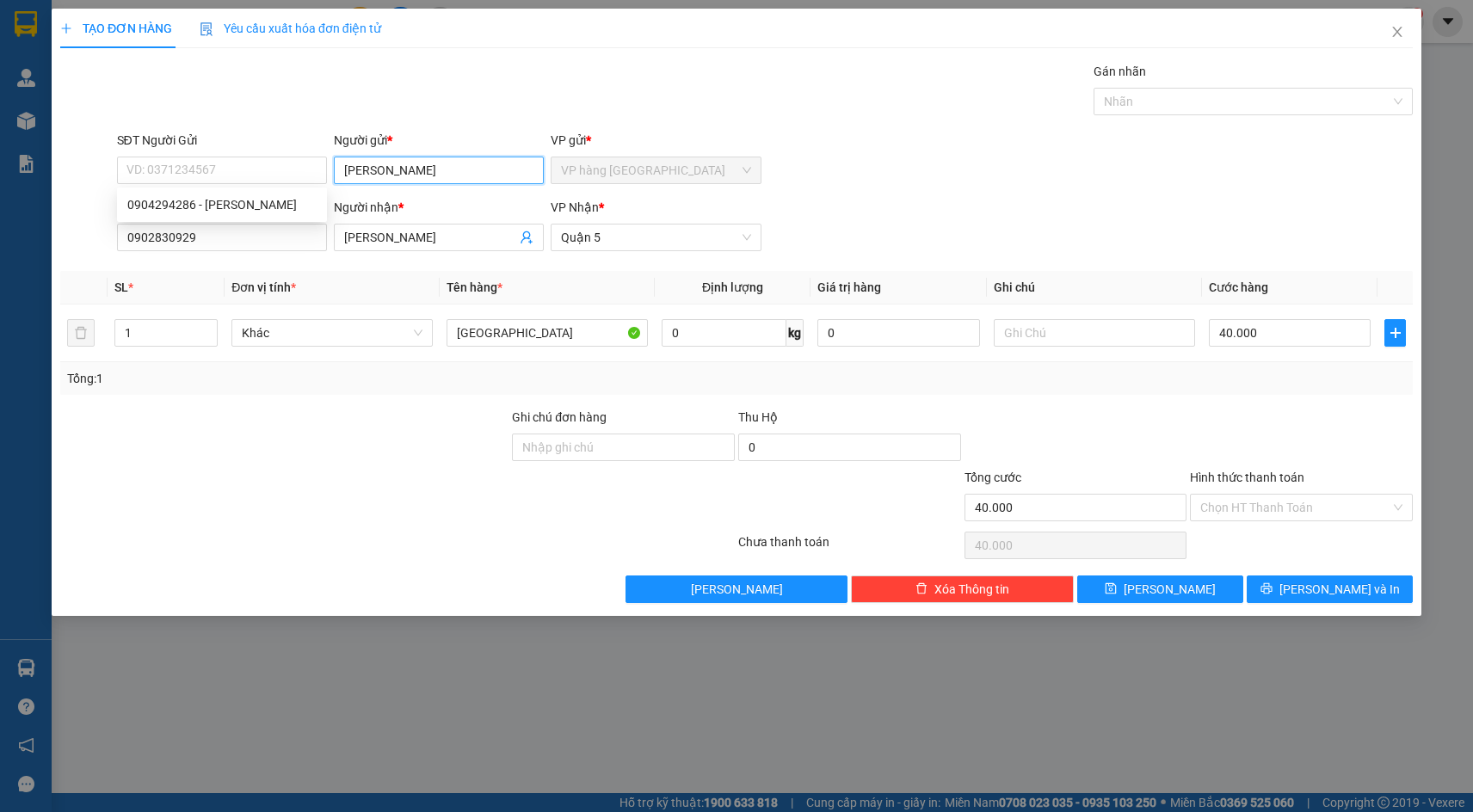
click at [423, 168] on input "ANH HÙNG" at bounding box center [438, 171] width 210 height 28
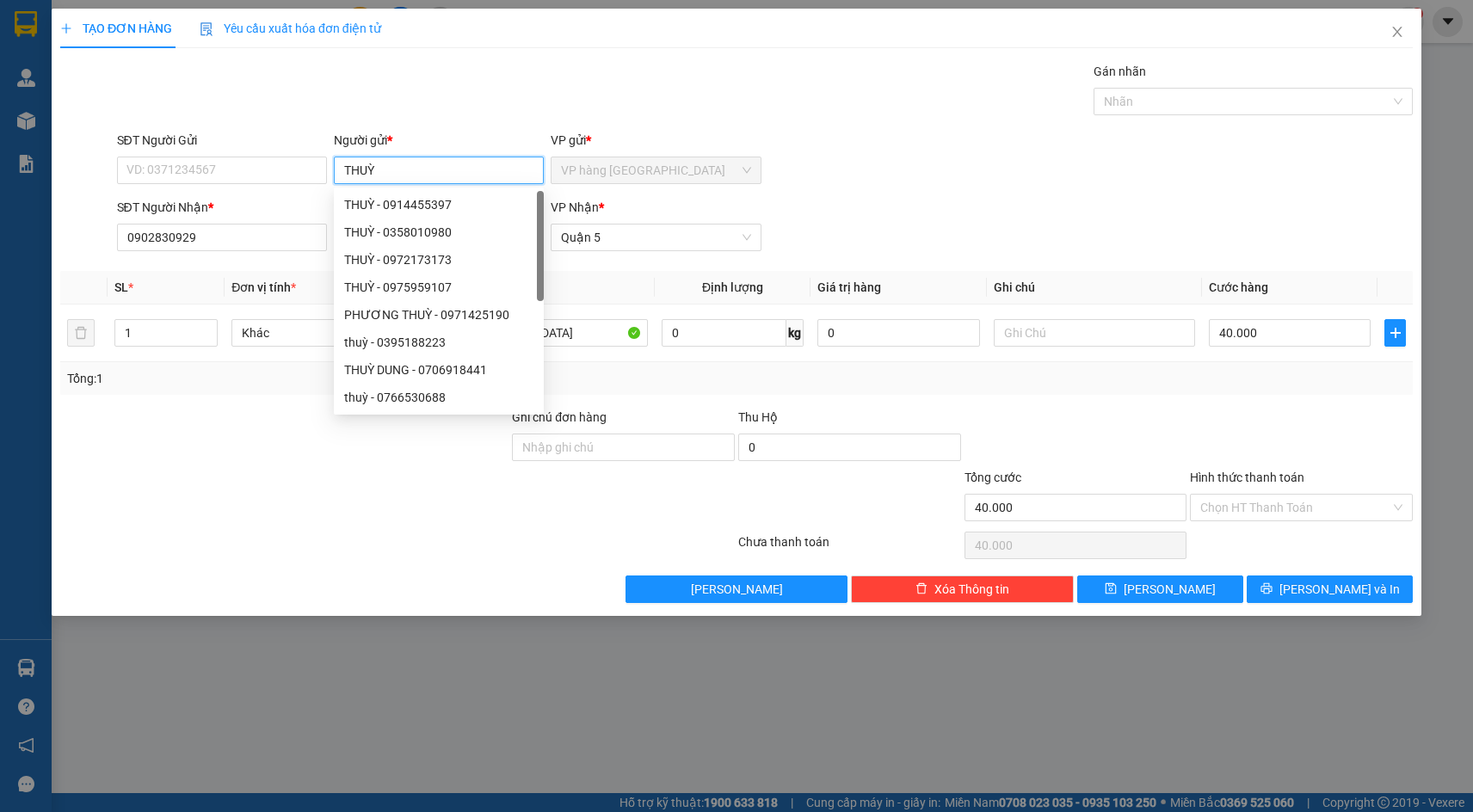
type input "THUỲ"
drag, startPoint x: 992, startPoint y: 204, endPoint x: 756, endPoint y: 358, distance: 281.8
click at [986, 204] on div "SĐT Người Nhận * 0902830929 Người nhận * TÙNG THIỆN VP Nhận * Quận 5" at bounding box center [766, 228] width 1303 height 60
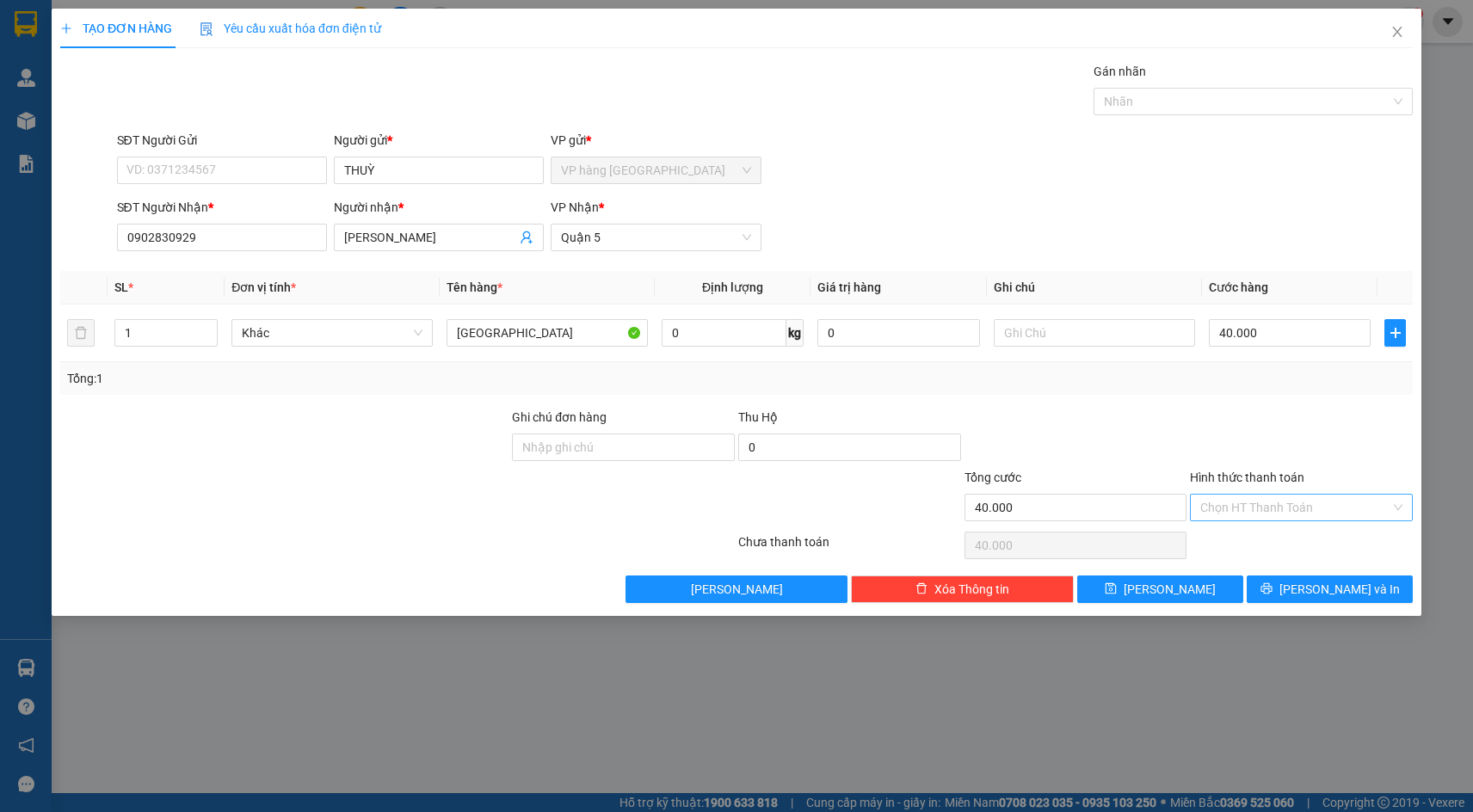
click at [1306, 509] on input "Hình thức thanh toán" at bounding box center [1295, 508] width 190 height 26
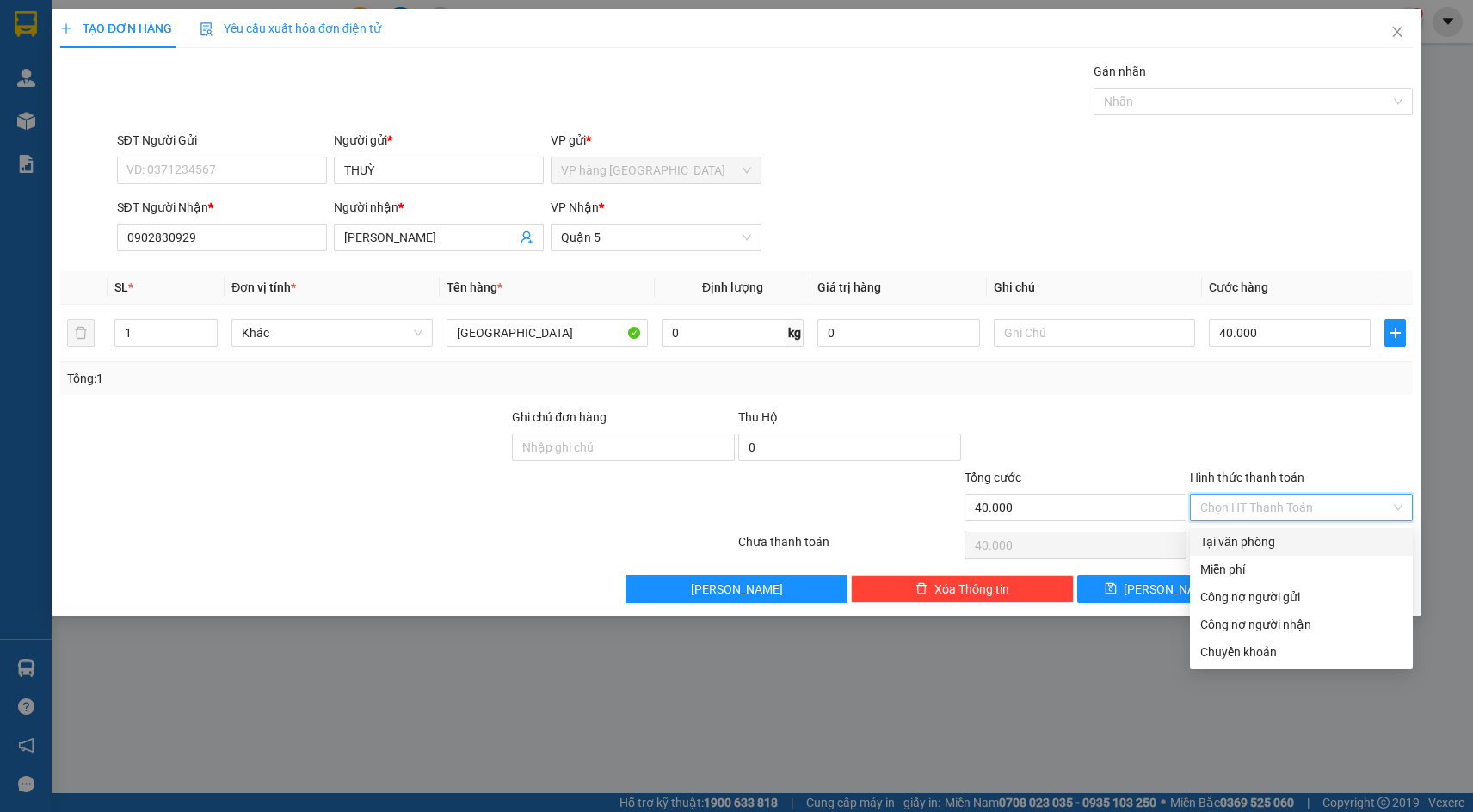
click at [1307, 536] on div "Tại văn phòng" at bounding box center [1302, 542] width 202 height 19
type input "0"
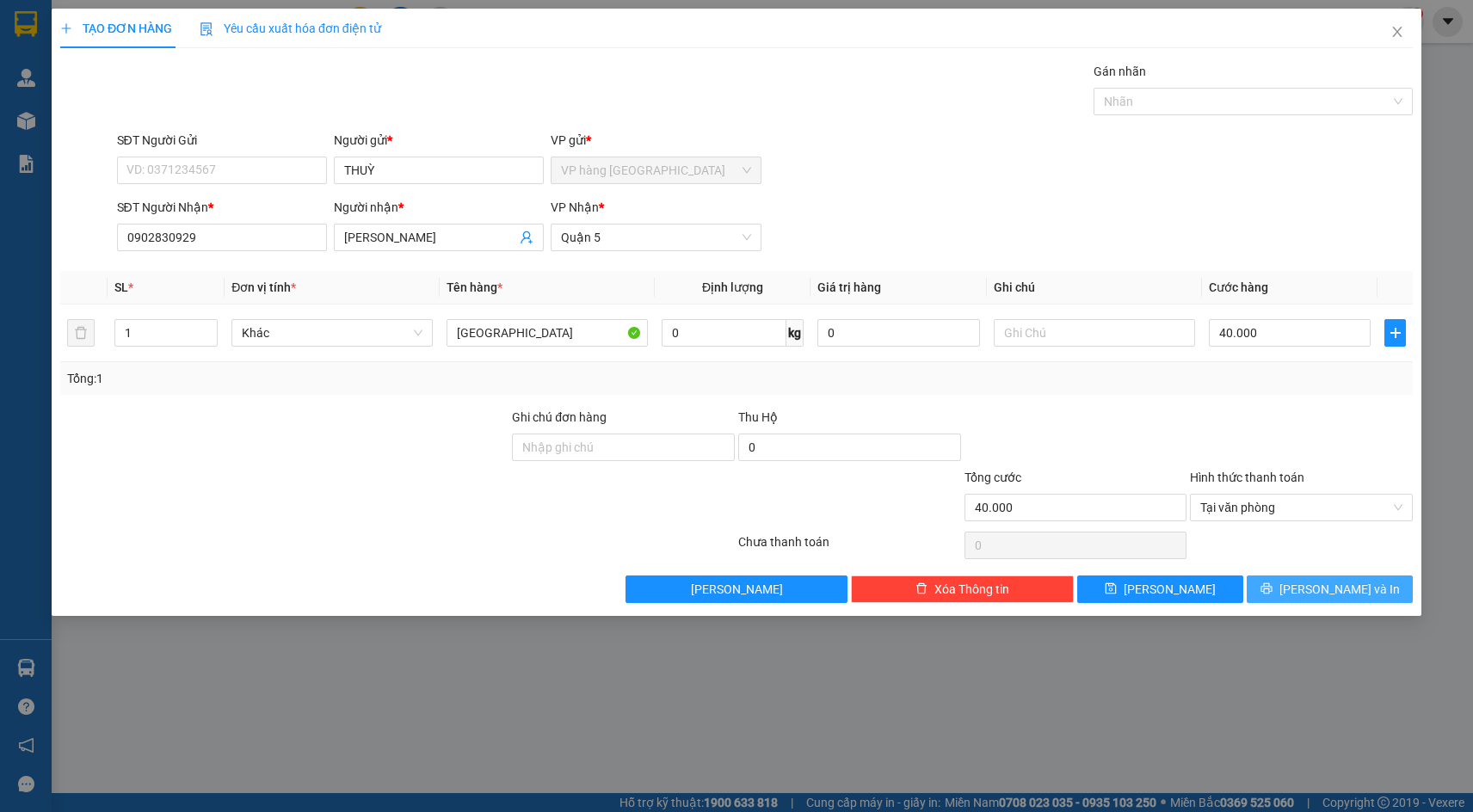
click at [1309, 598] on button "[PERSON_NAME] và In" at bounding box center [1329, 590] width 166 height 28
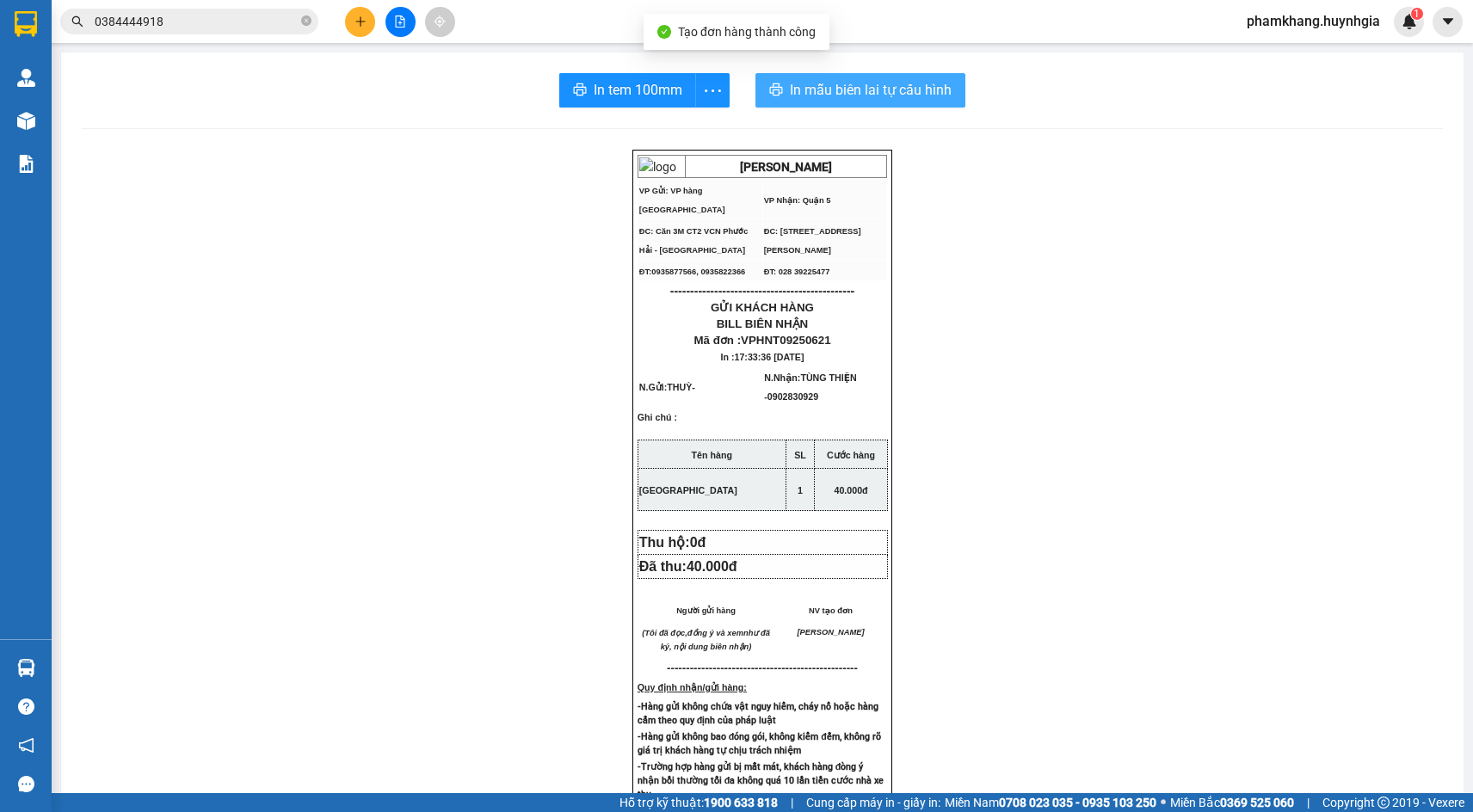
click at [914, 90] on span "In mẫu biên lai tự cấu hình" at bounding box center [870, 89] width 162 height 21
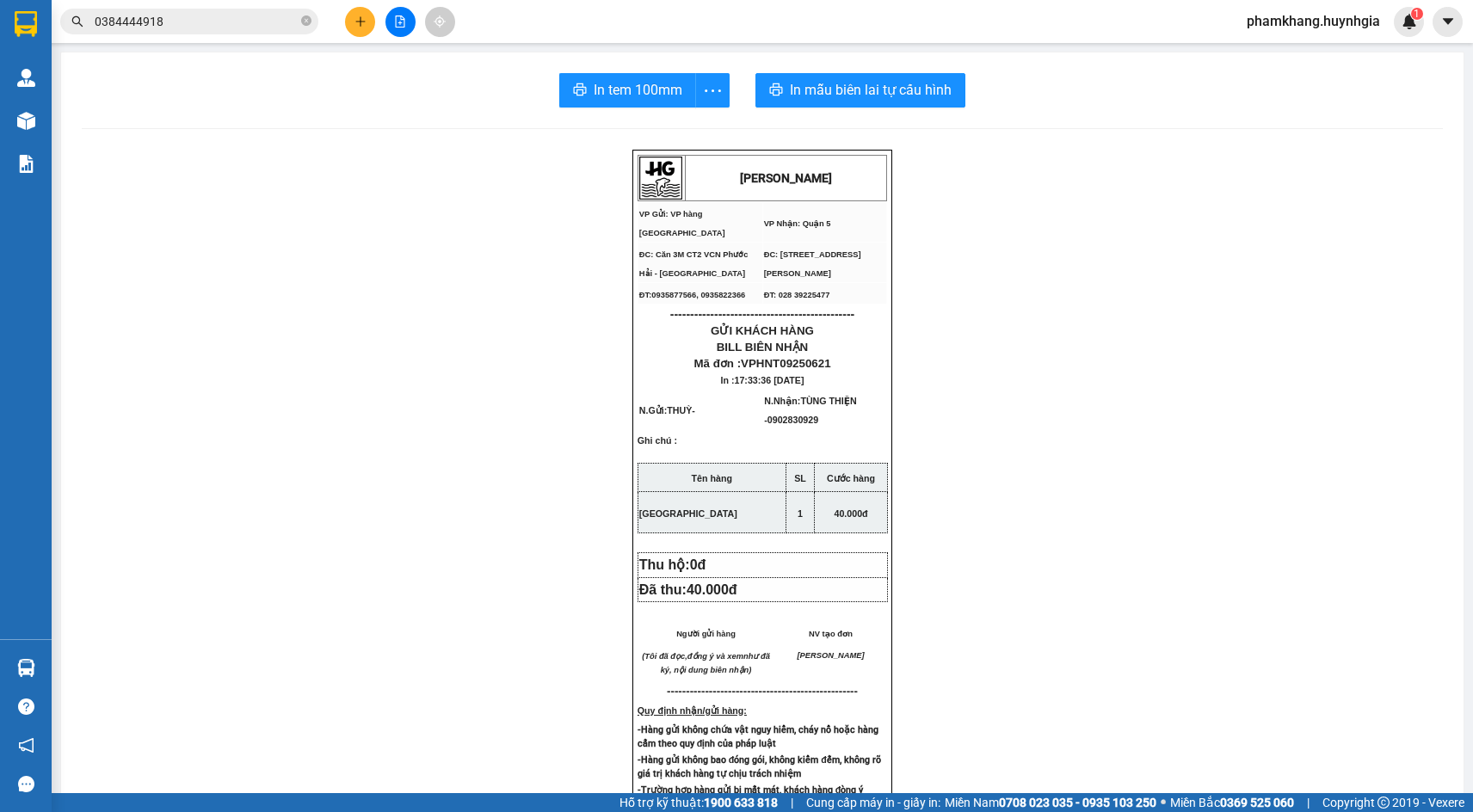
click at [610, 91] on span "In tem 100mm" at bounding box center [639, 89] width 89 height 21
click at [367, 19] on button at bounding box center [360, 21] width 30 height 30
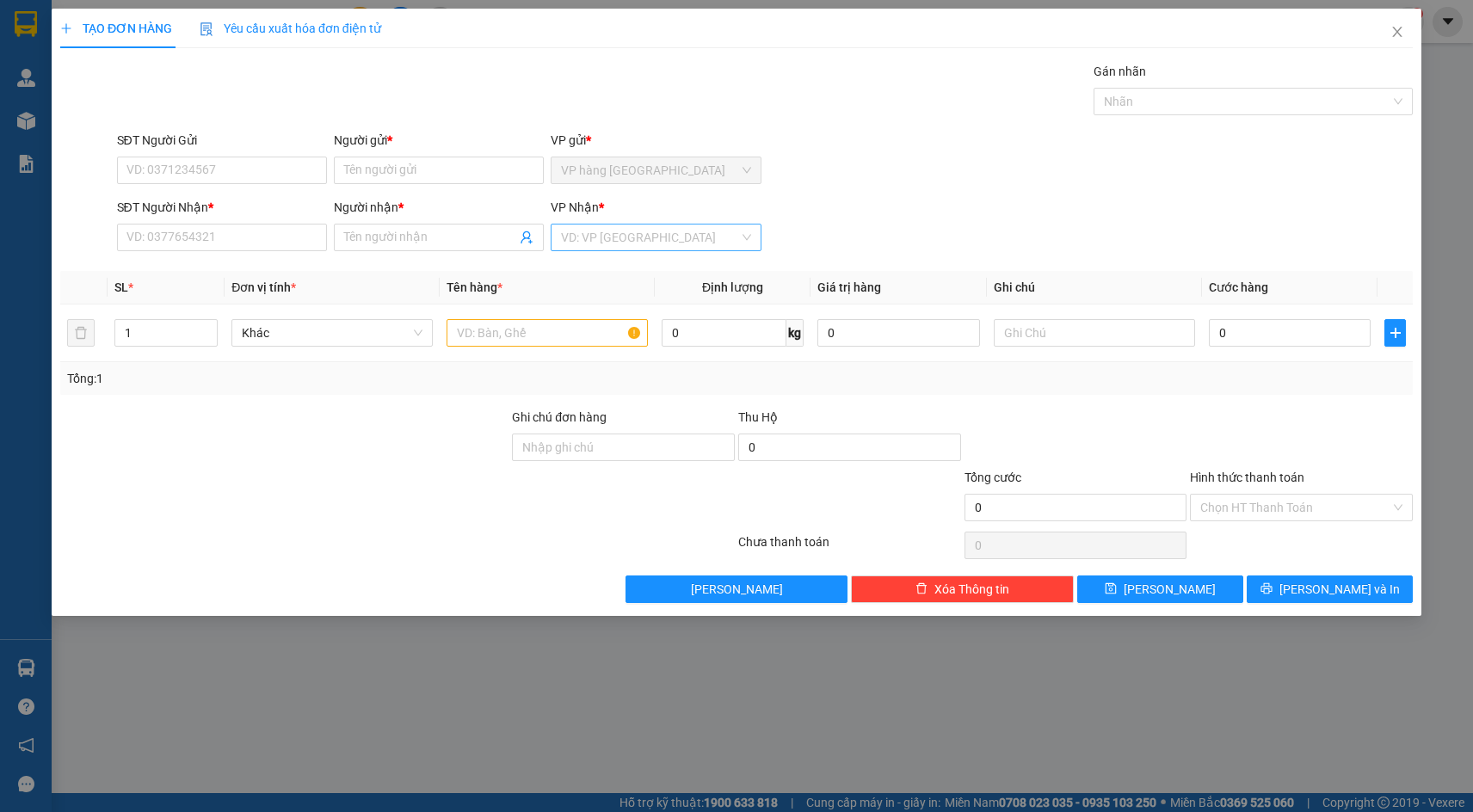
click at [685, 229] on input "search" at bounding box center [649, 237] width 177 height 26
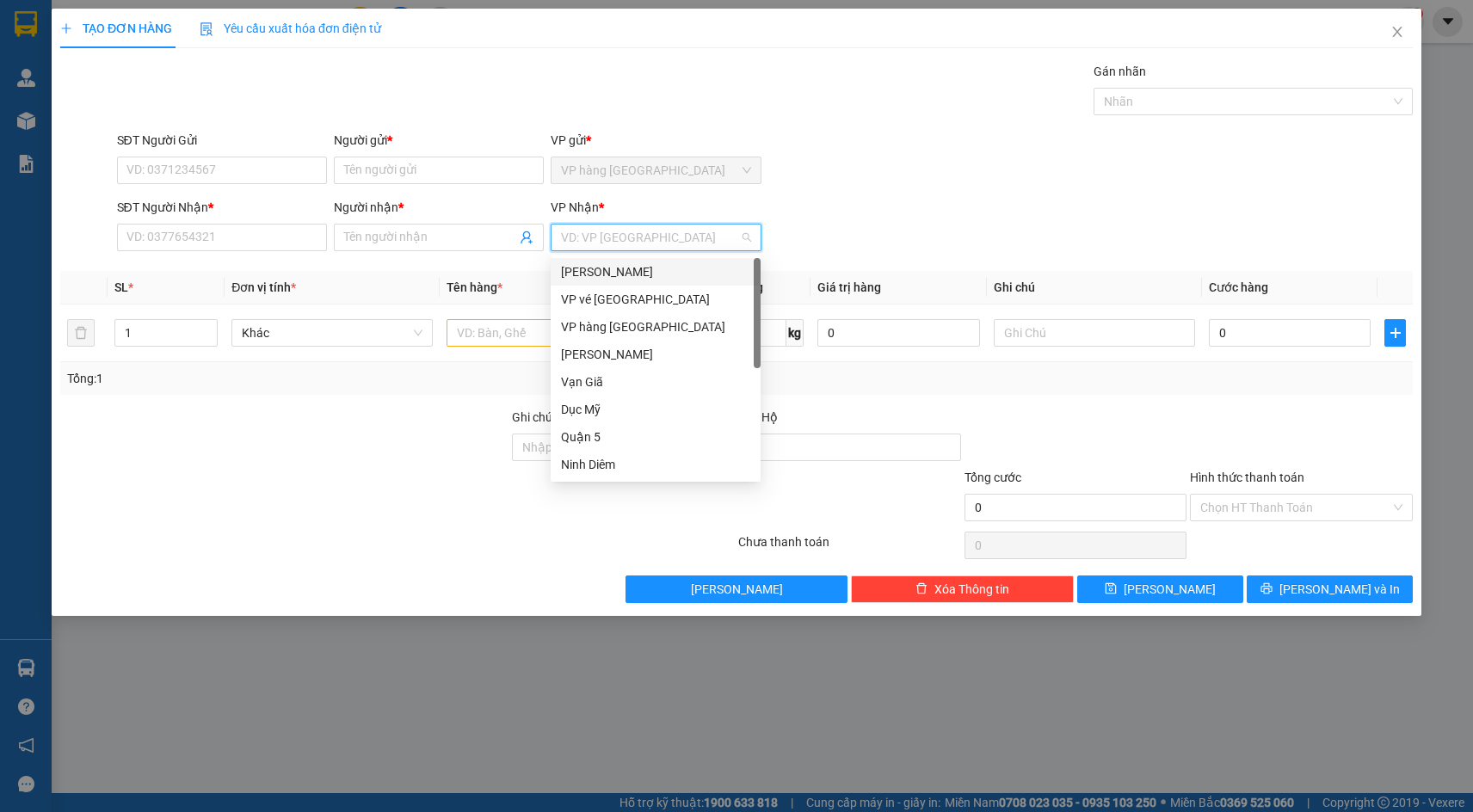
click at [644, 268] on div "[PERSON_NAME]" at bounding box center [655, 272] width 189 height 19
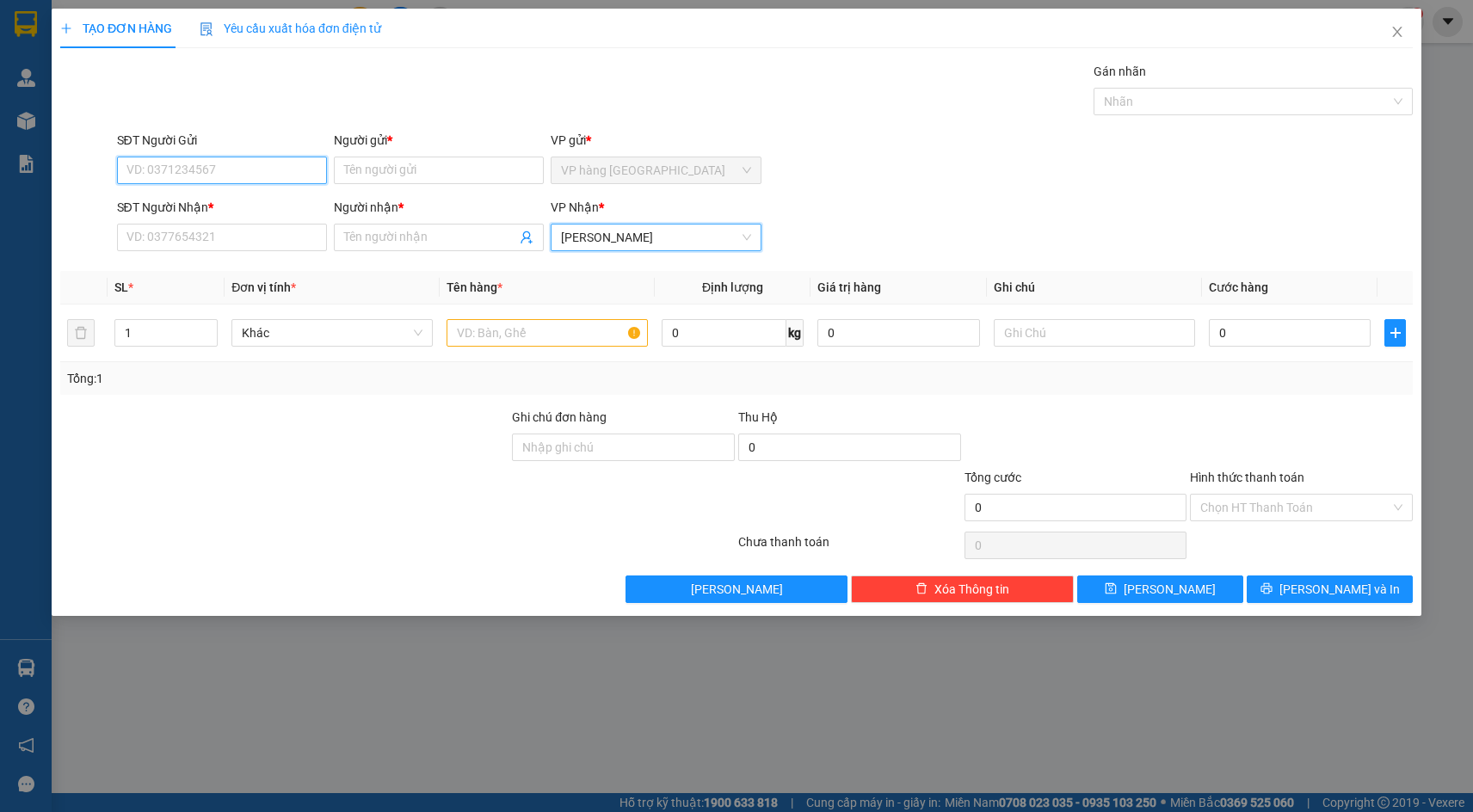
click at [234, 175] on input "SĐT Người Gửi" at bounding box center [222, 171] width 210 height 28
type input "0347815525"
click at [179, 211] on div "0347815525 - TÚ" at bounding box center [222, 205] width 189 height 19
type input "TÚ"
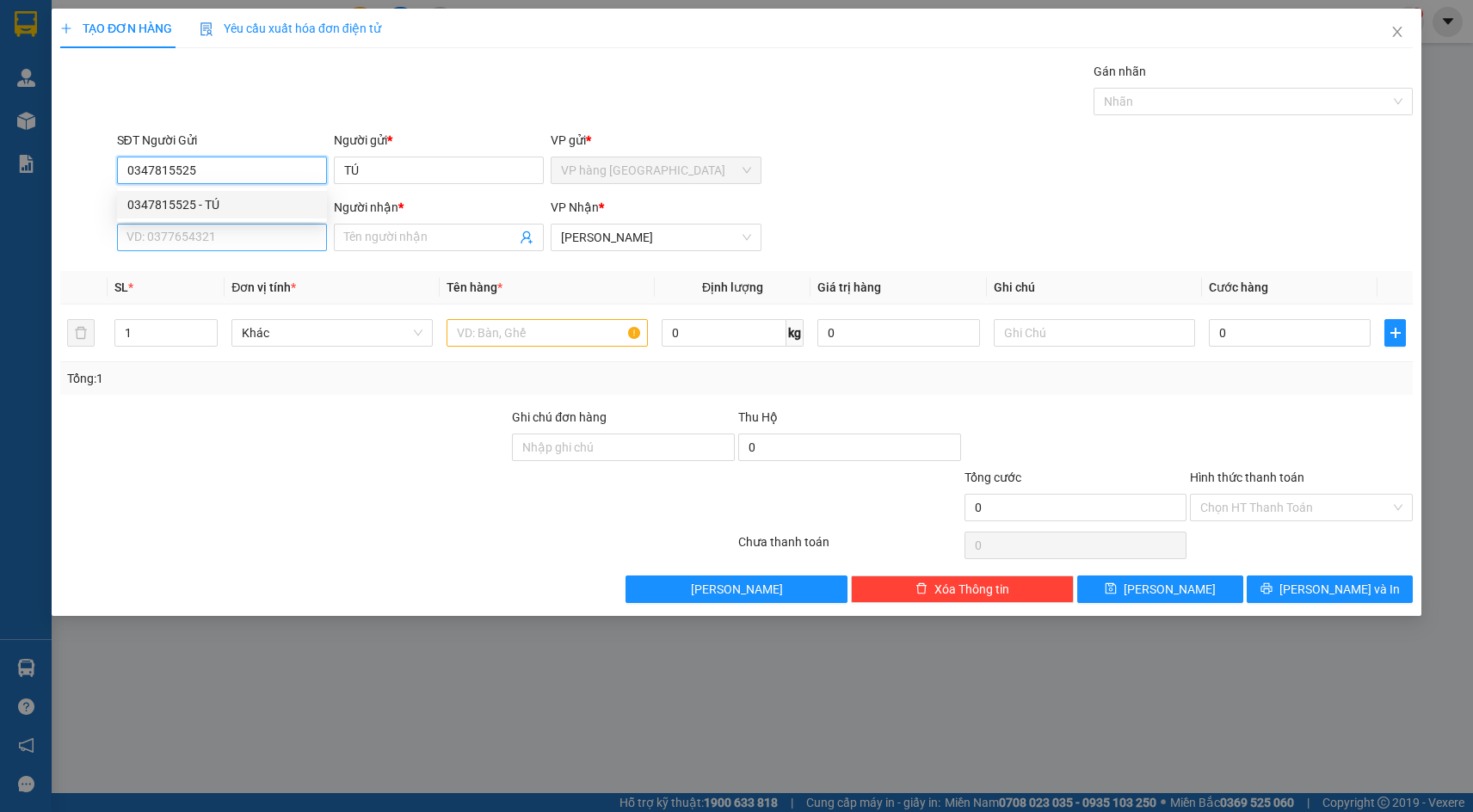
type input "0347815525"
click at [196, 236] on input "SĐT Người Nhận *" at bounding box center [222, 237] width 210 height 28
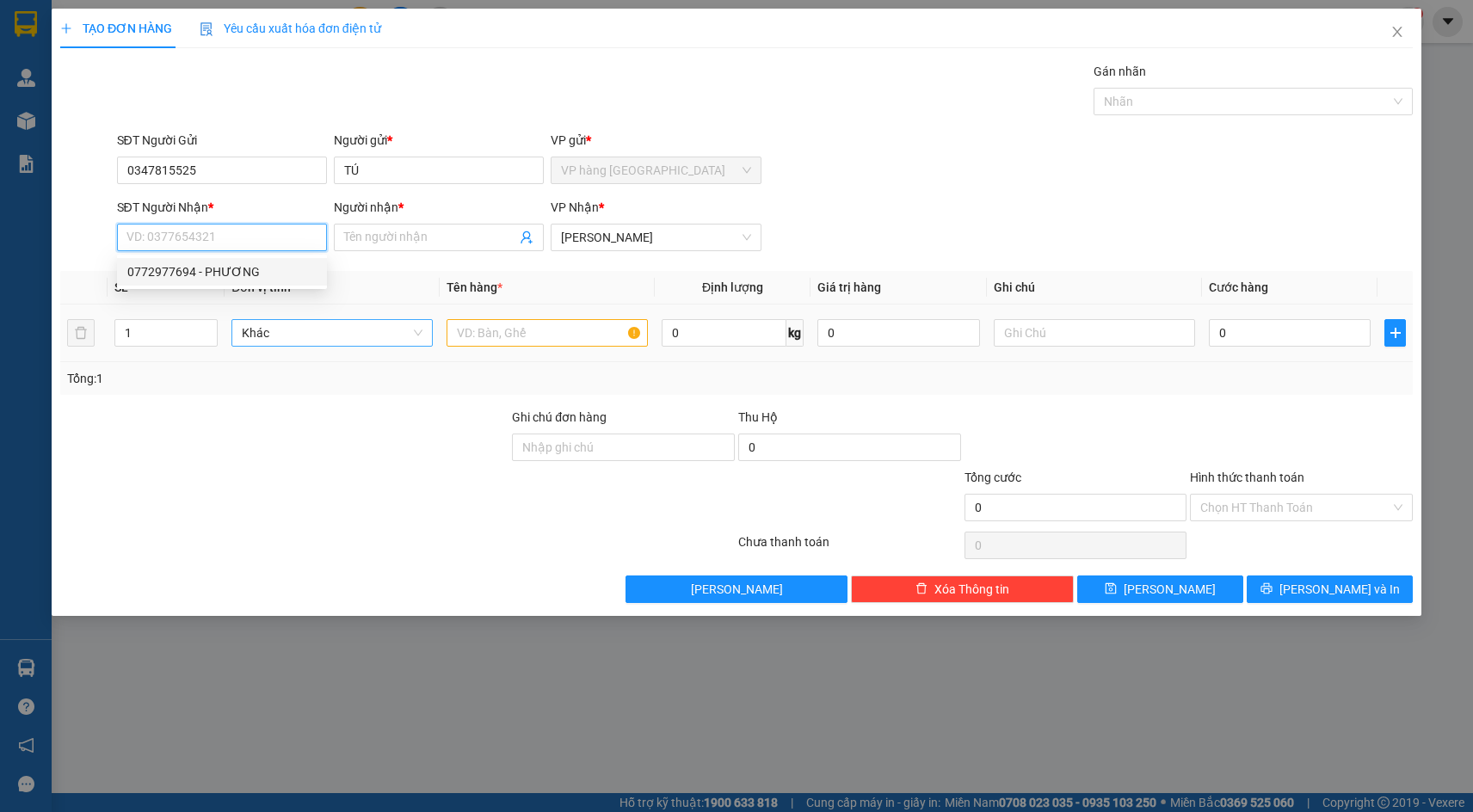
drag, startPoint x: 233, startPoint y: 267, endPoint x: 426, endPoint y: 327, distance: 202.1
click at [233, 267] on div "0772977694 - PHƯƠNG" at bounding box center [222, 272] width 189 height 19
type input "0772977694"
type input "PHƯƠNG"
click at [555, 325] on input "text" at bounding box center [547, 333] width 201 height 28
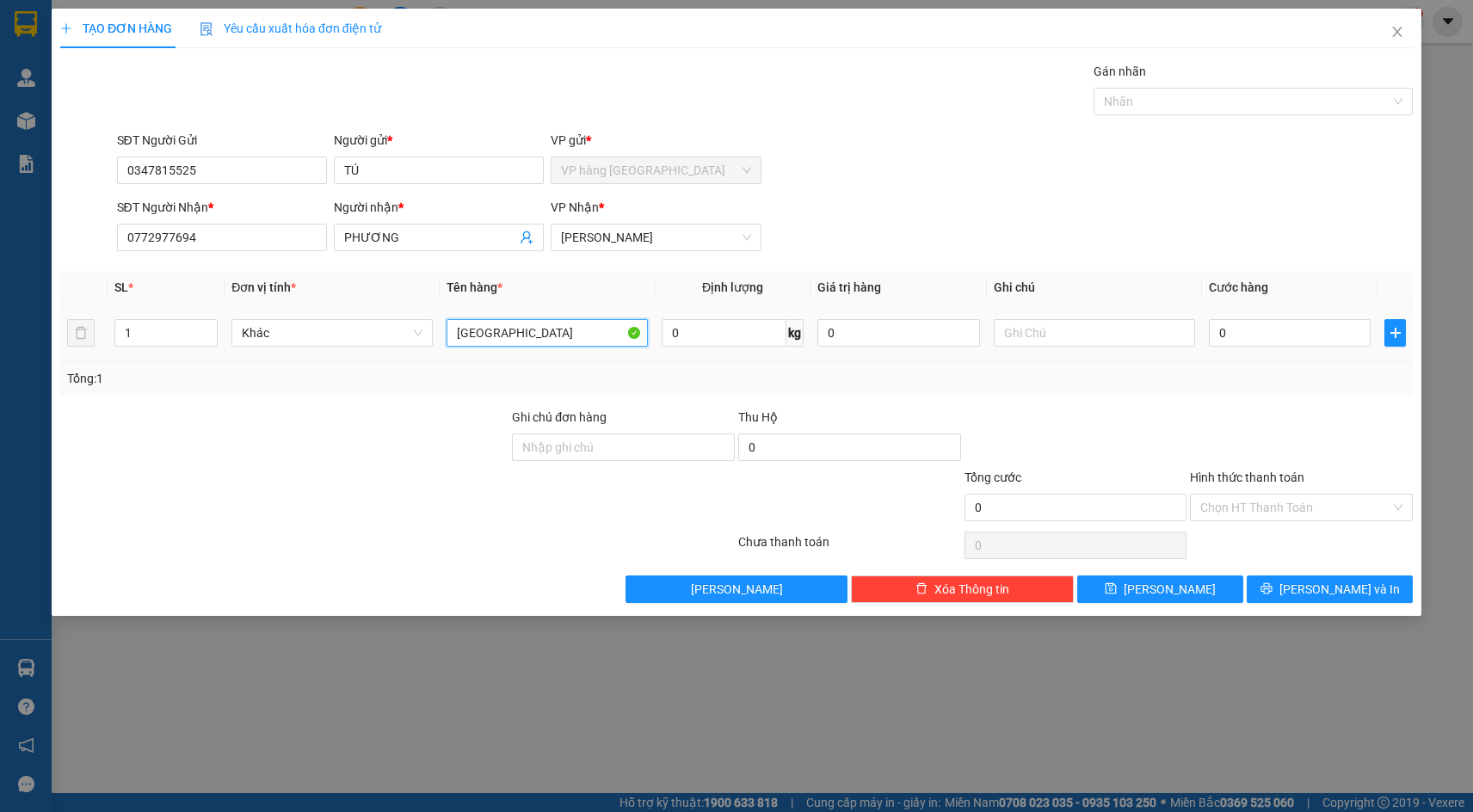
type input "[GEOGRAPHIC_DATA]"
type input "4"
type input "40"
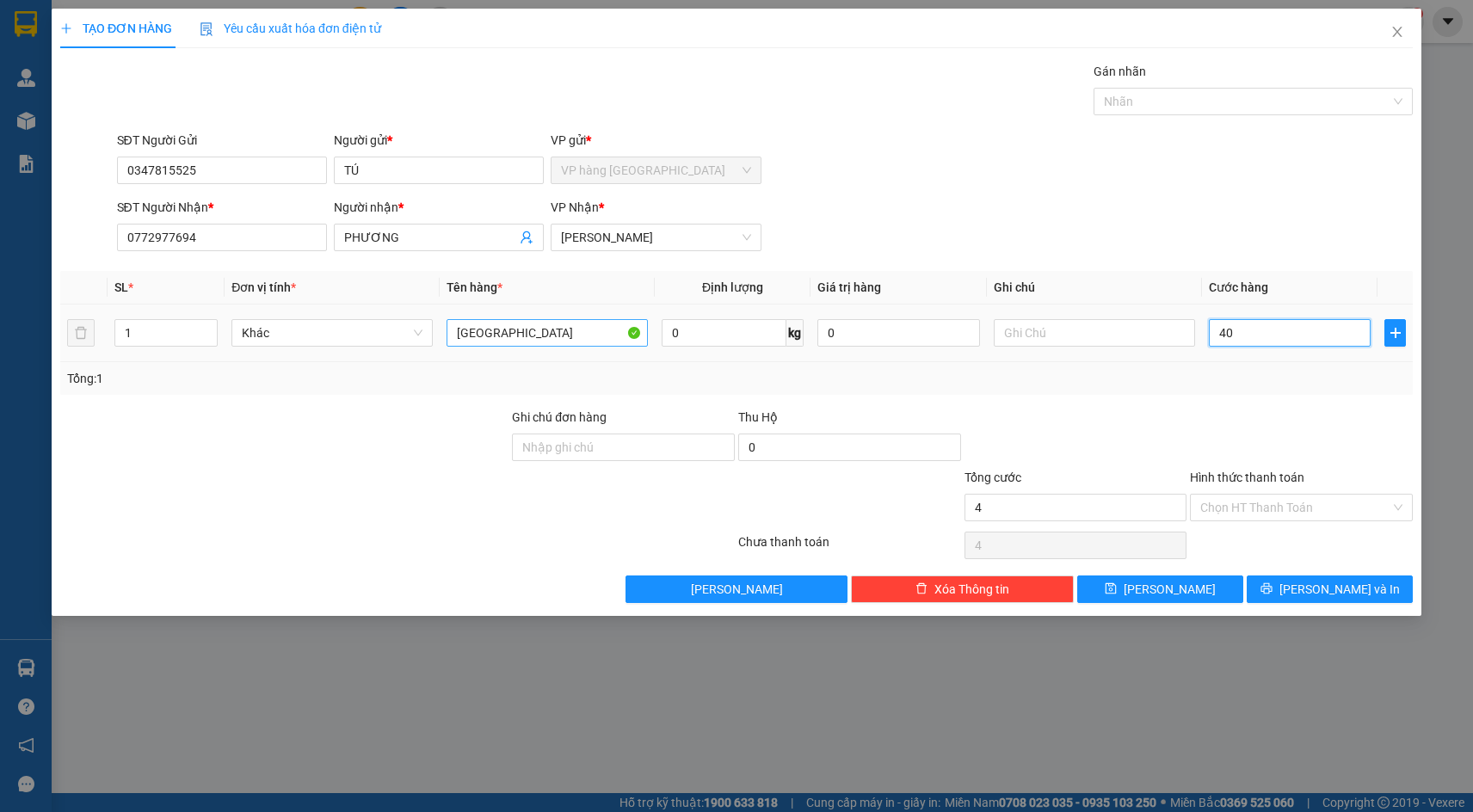
type input "40"
type input "40.000"
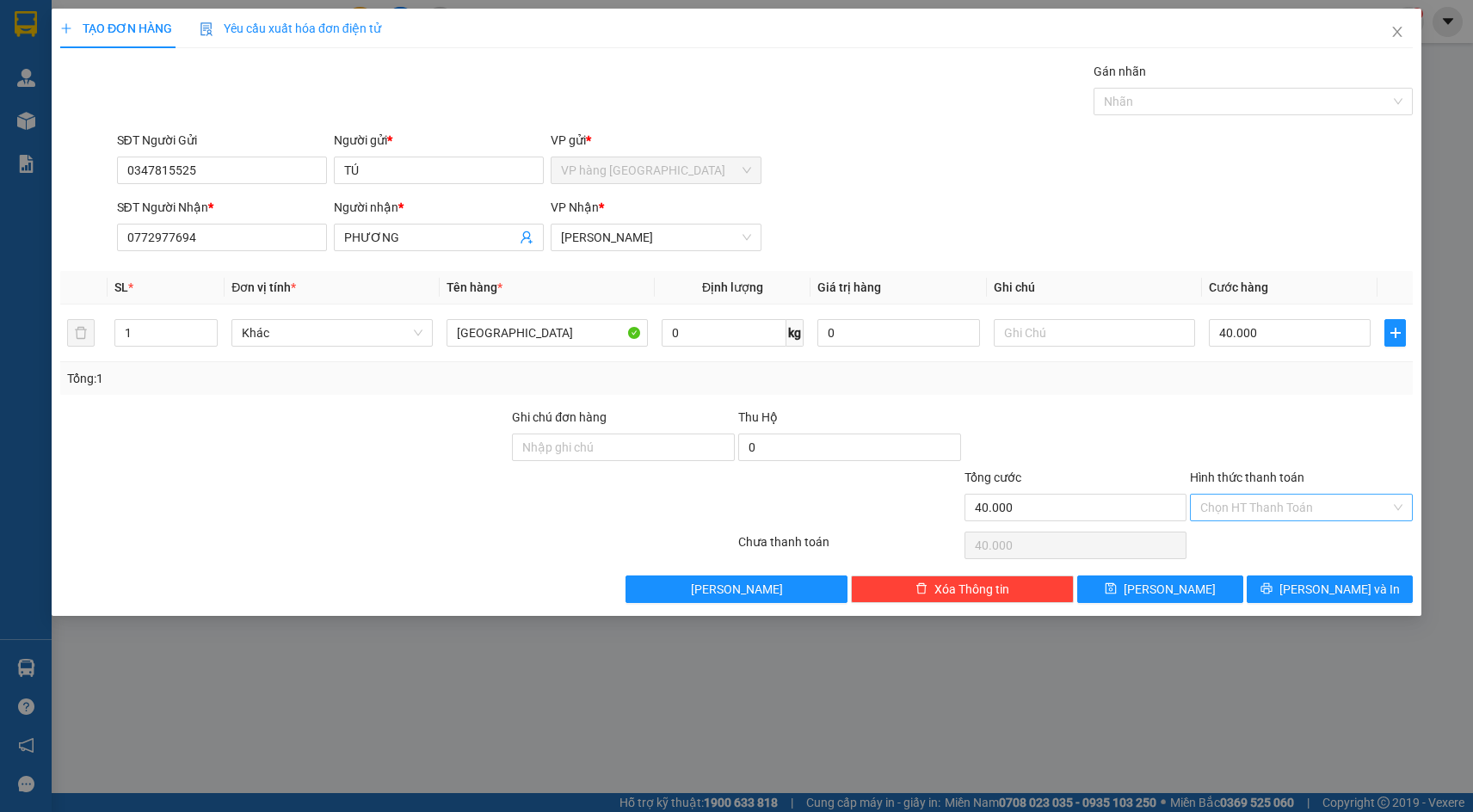
drag, startPoint x: 1271, startPoint y: 511, endPoint x: 1272, endPoint y: 520, distance: 9.1
click at [1271, 515] on input "Hình thức thanh toán" at bounding box center [1295, 508] width 190 height 26
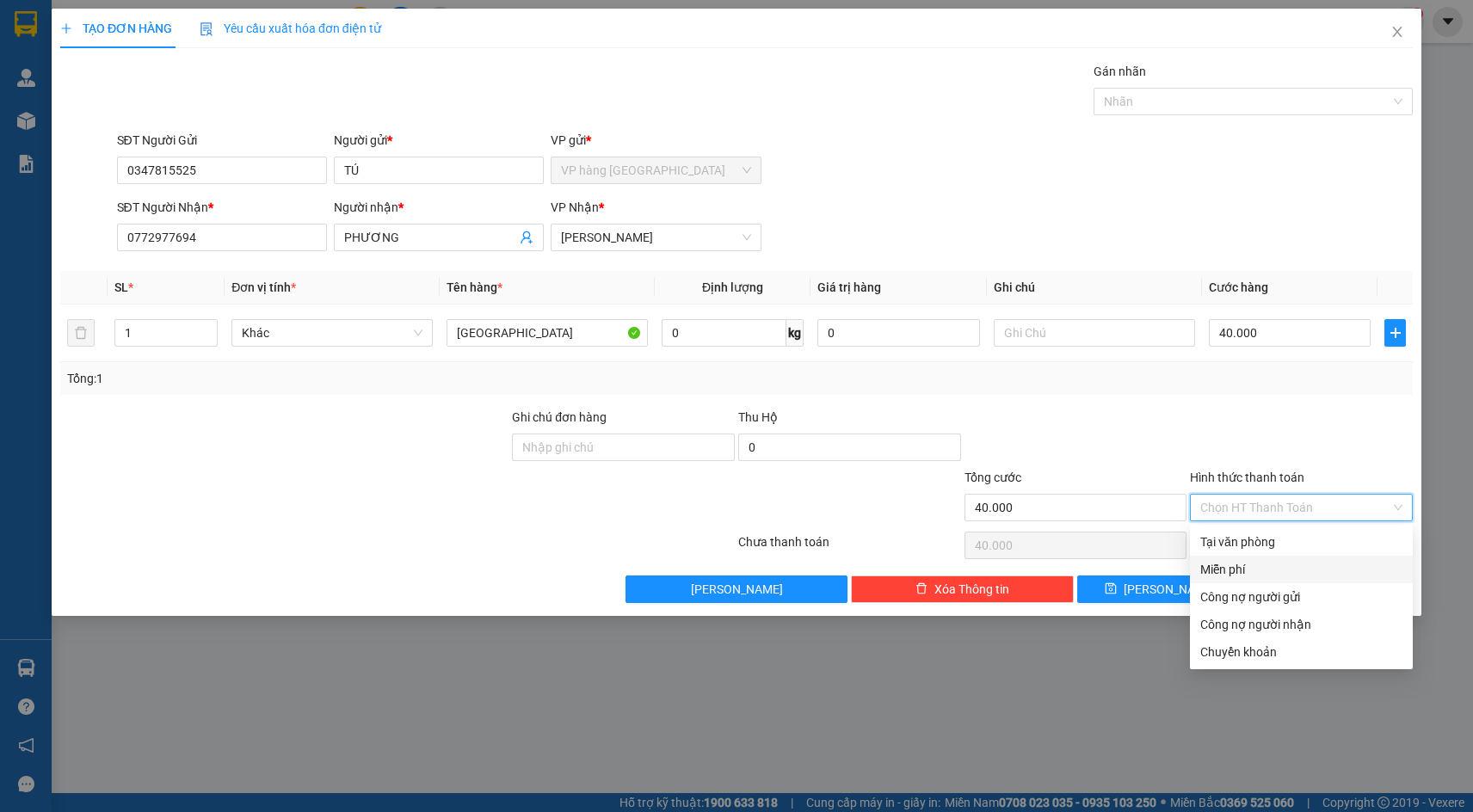
click at [1287, 557] on div "Miễn phí" at bounding box center [1302, 570] width 222 height 28
type input "0"
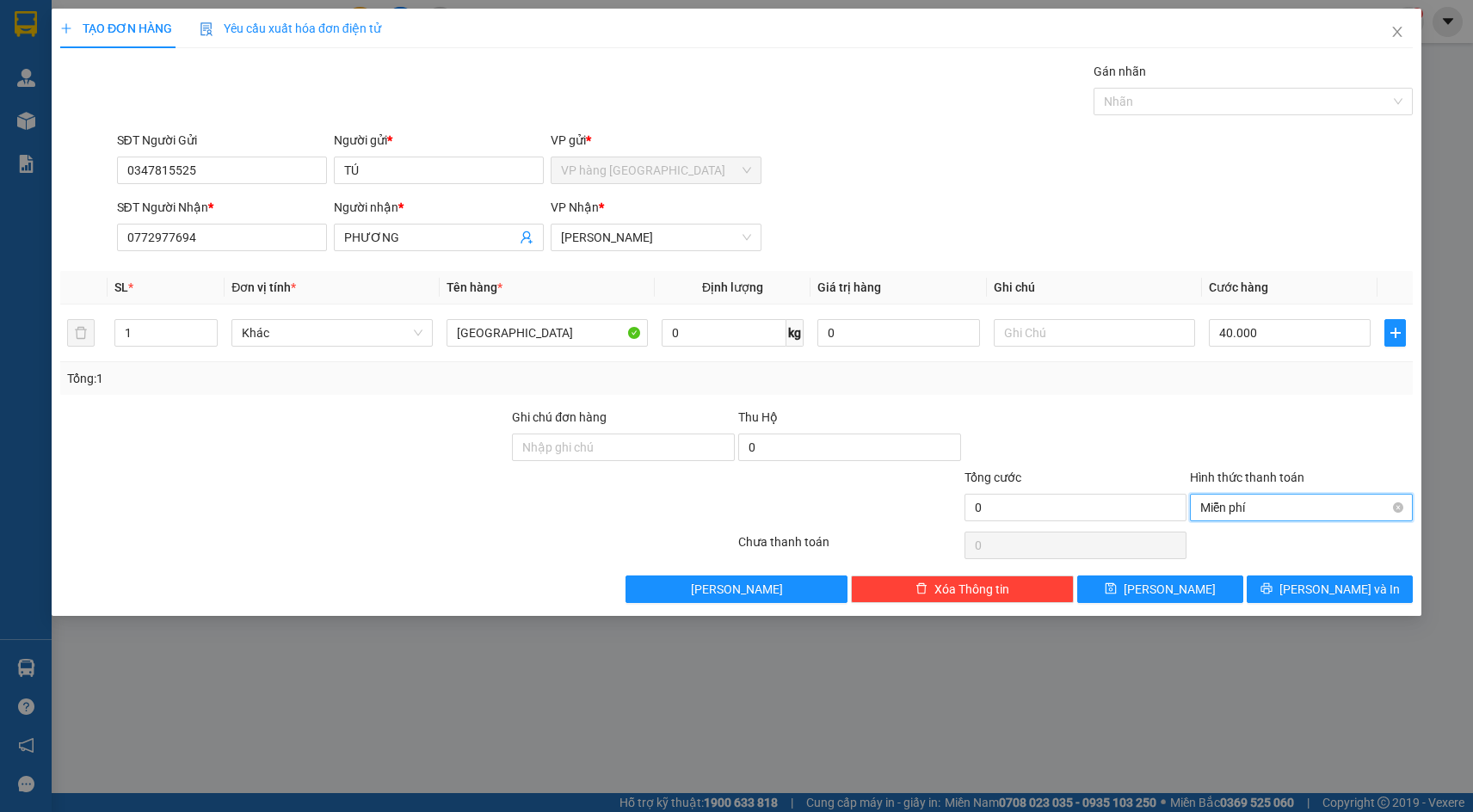
click at [1295, 512] on span "Miễn phí" at bounding box center [1302, 508] width 202 height 26
click at [1285, 538] on div "Tại văn phòng" at bounding box center [1302, 542] width 202 height 19
type input "40.000"
click at [1273, 596] on span "printer" at bounding box center [1266, 590] width 12 height 14
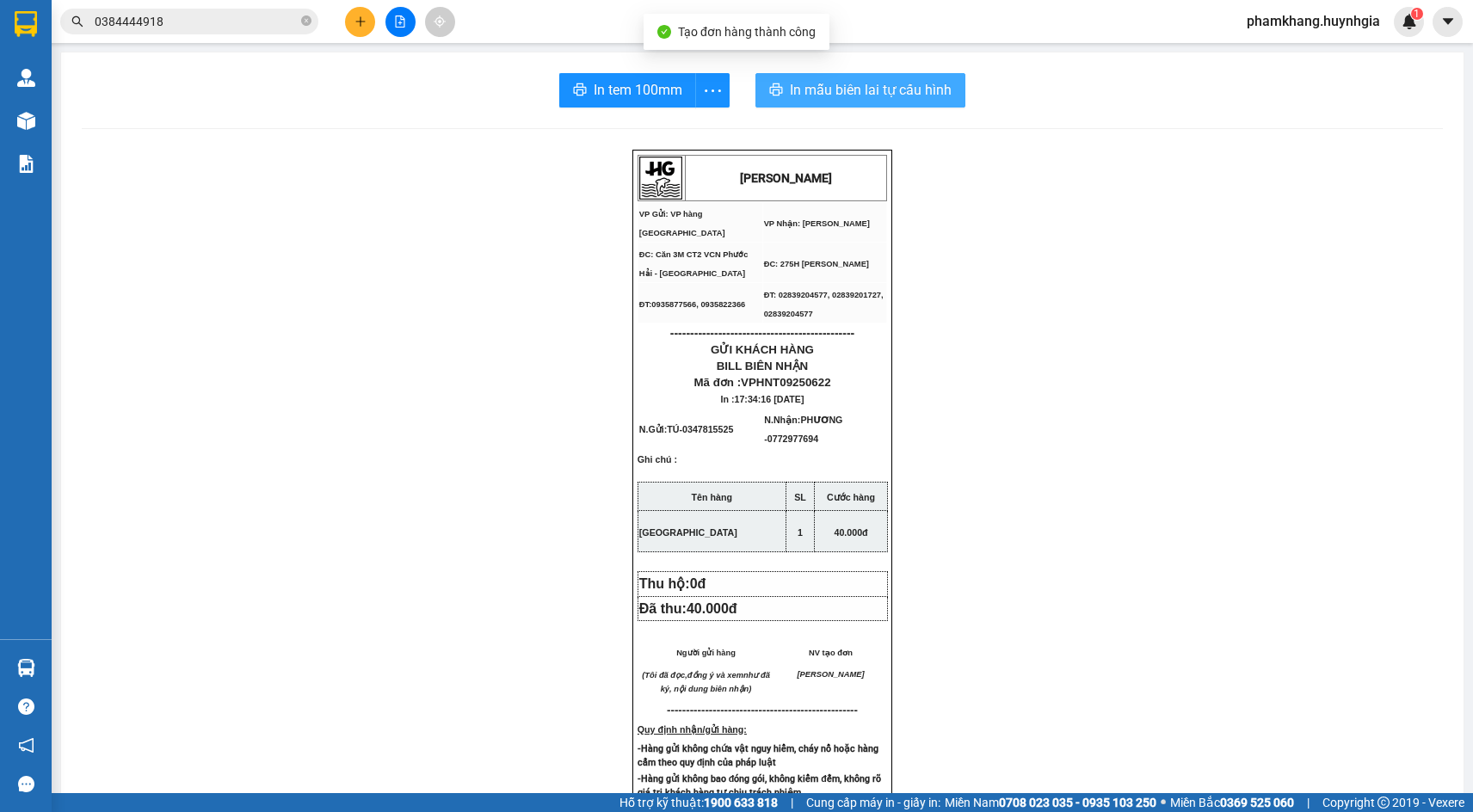
click at [827, 85] on span "In mẫu biên lai tự cấu hình" at bounding box center [870, 89] width 162 height 21
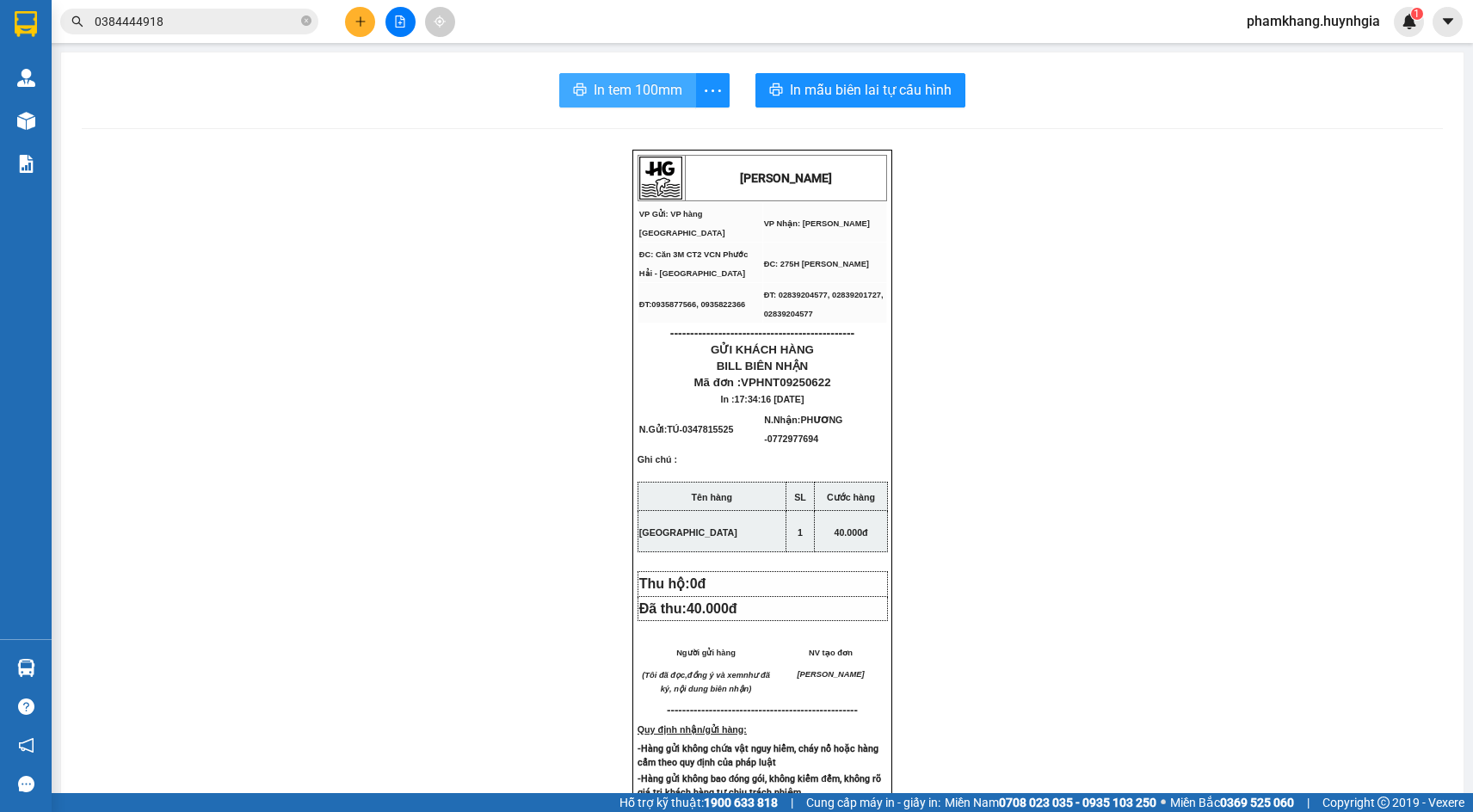
click at [606, 100] on span "In tem 100mm" at bounding box center [639, 89] width 89 height 21
click at [1187, 462] on div "HUỲNH GIA VP Gửi: VP hàng Nha Trang VP Nhận: Phạm Ngũ Lão ĐC: Căn 3M CT2 VCN …" at bounding box center [762, 749] width 1362 height 1199
click at [347, 28] on button at bounding box center [360, 21] width 30 height 30
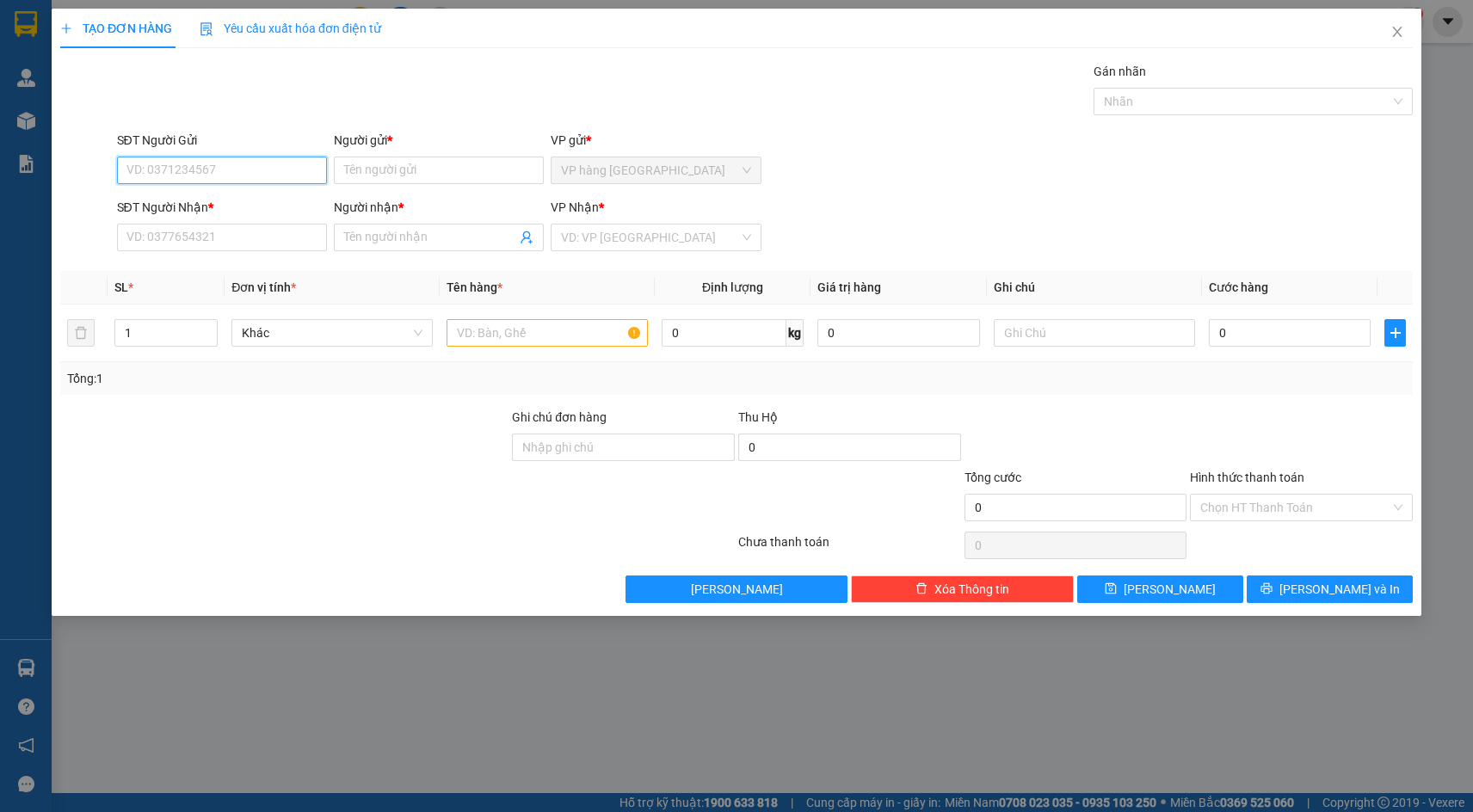
click at [268, 159] on input "SĐT Người Gửi" at bounding box center [222, 171] width 210 height 28
type input "0344338779"
type input "PHÚ"
type input "0797677696"
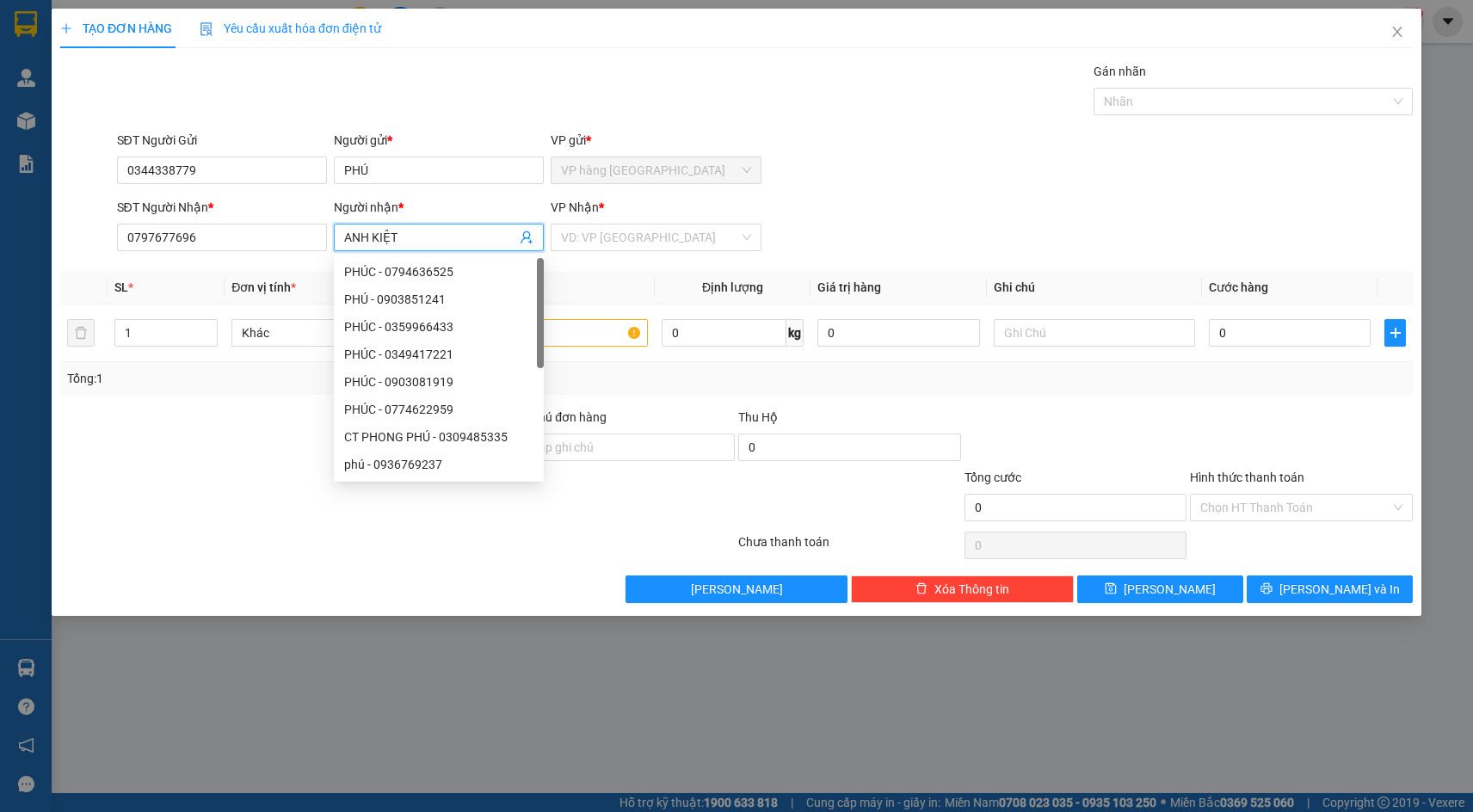
type input "ANH KIỆT"
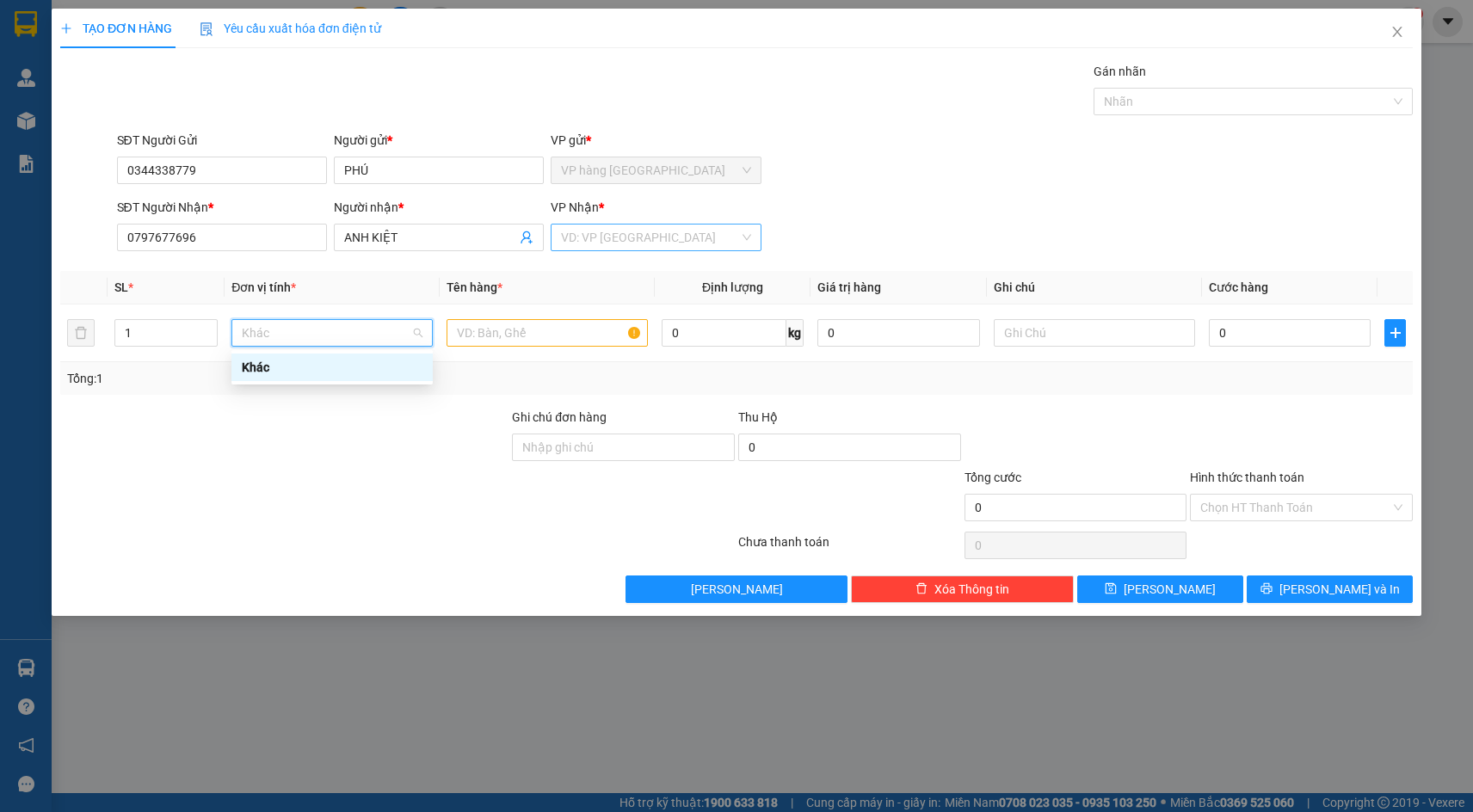
click at [606, 247] on input "search" at bounding box center [649, 237] width 177 height 26
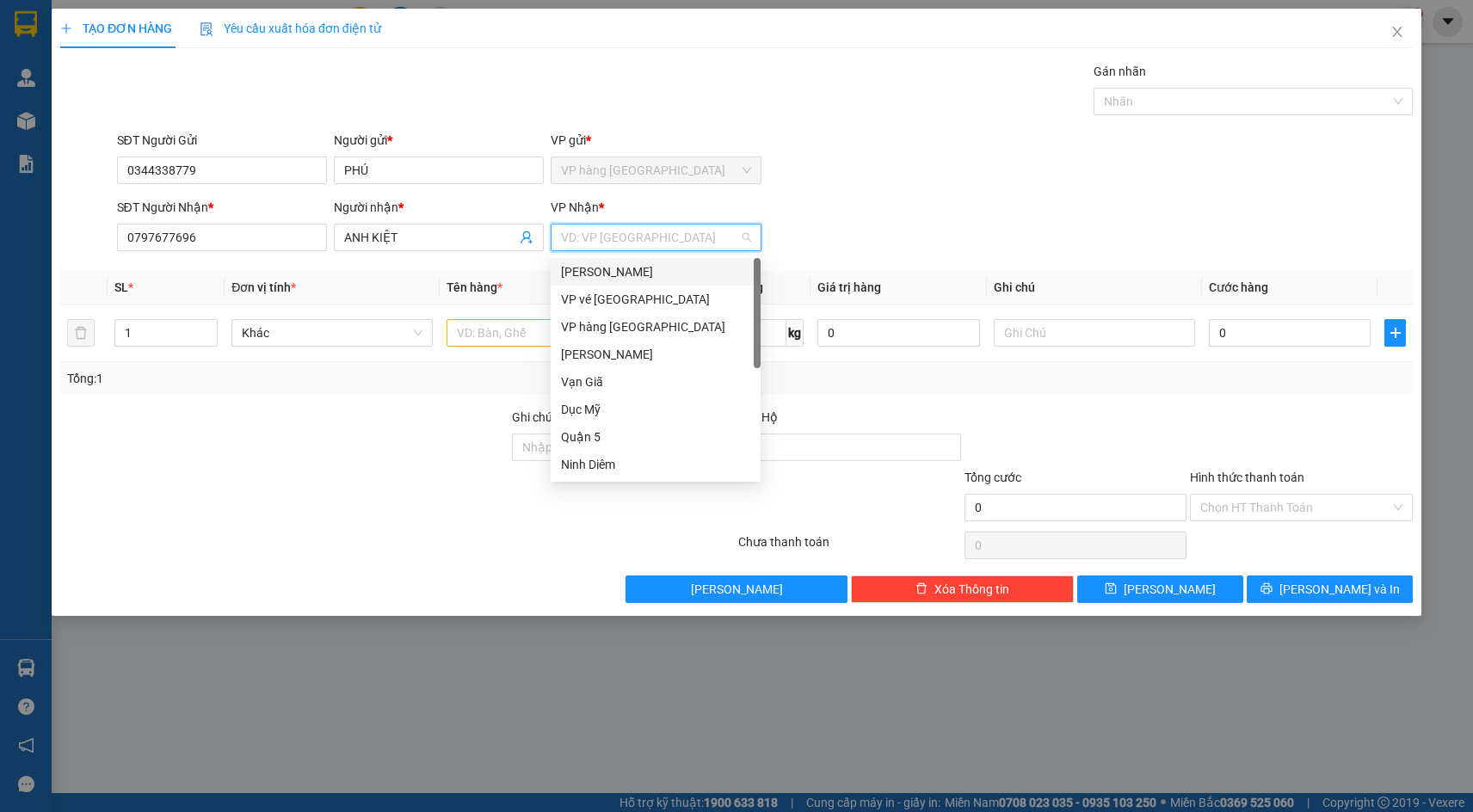
click at [619, 283] on div "[PERSON_NAME]" at bounding box center [655, 273] width 210 height 28
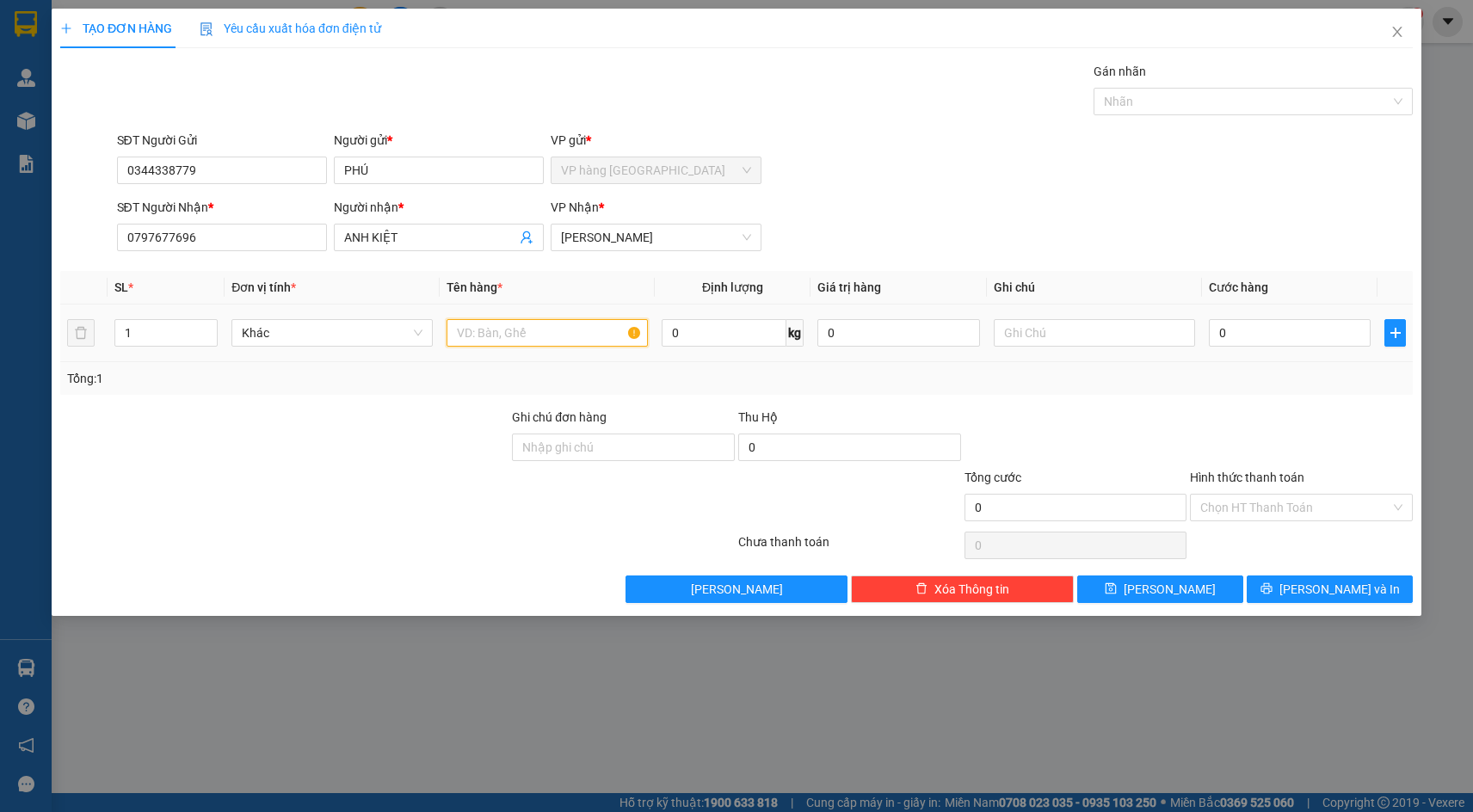
click at [474, 337] on input "text" at bounding box center [547, 333] width 201 height 28
type input "THÙNG"
type input "30"
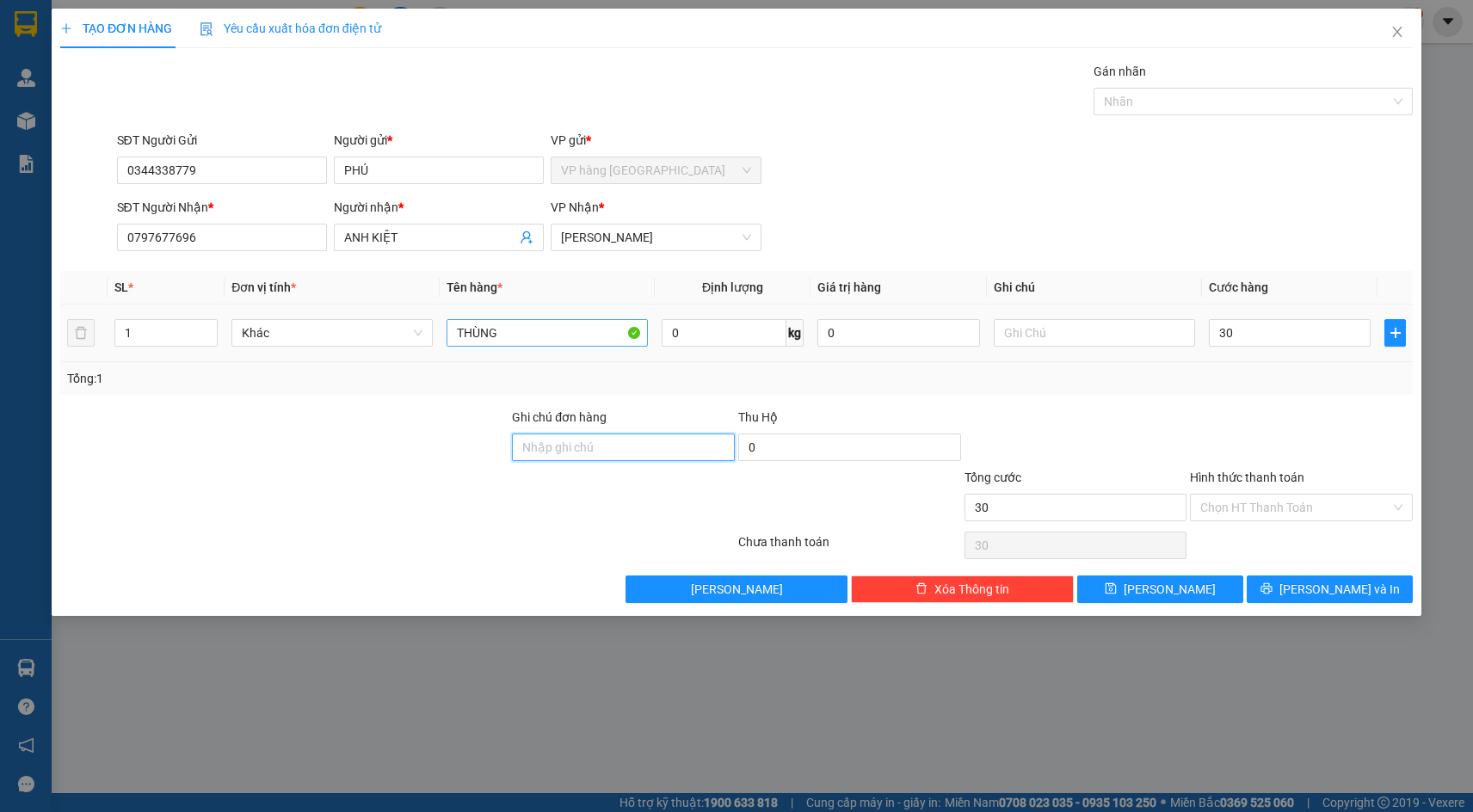
type input "30.000"
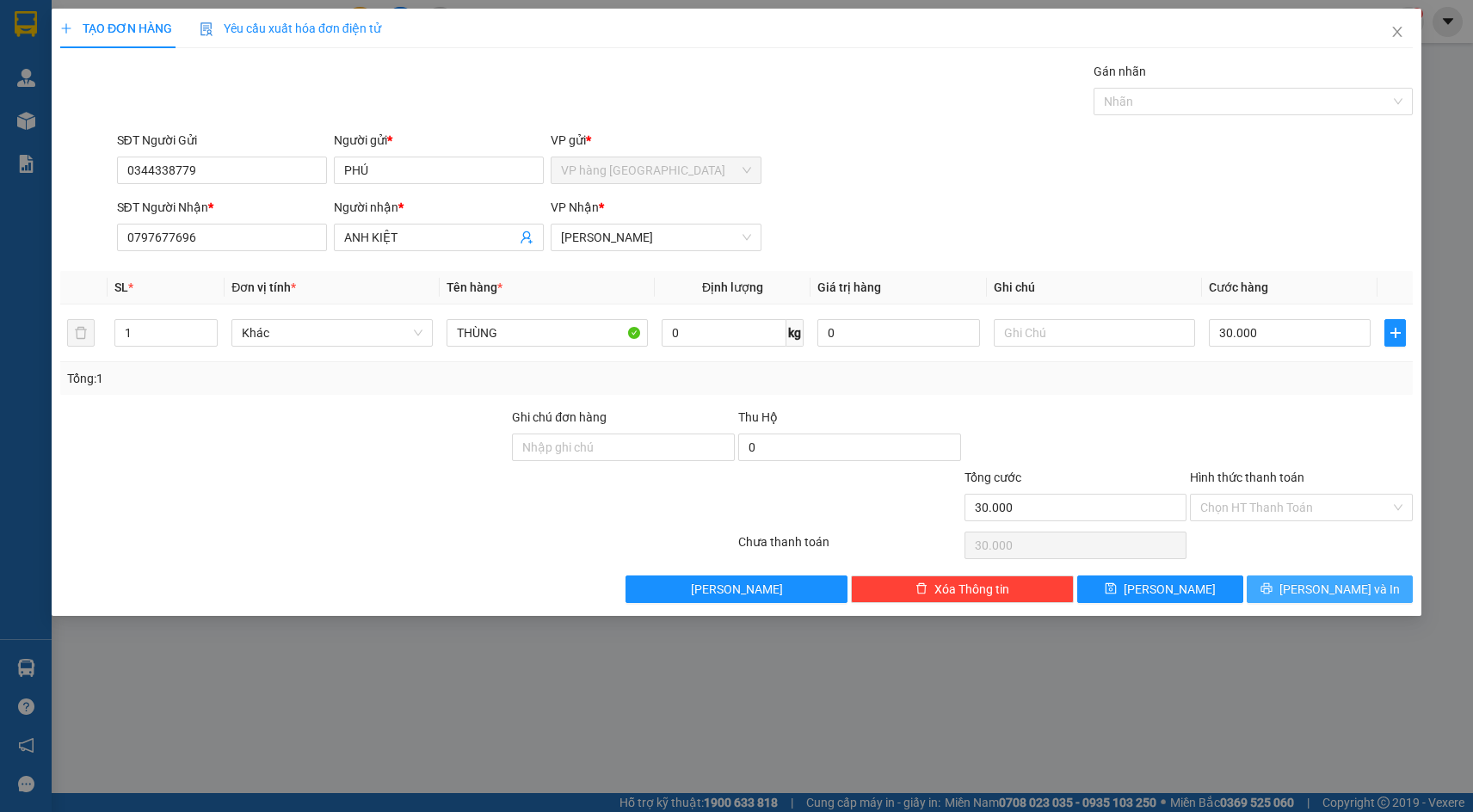
click at [1385, 589] on button "[PERSON_NAME] và In" at bounding box center [1329, 590] width 166 height 28
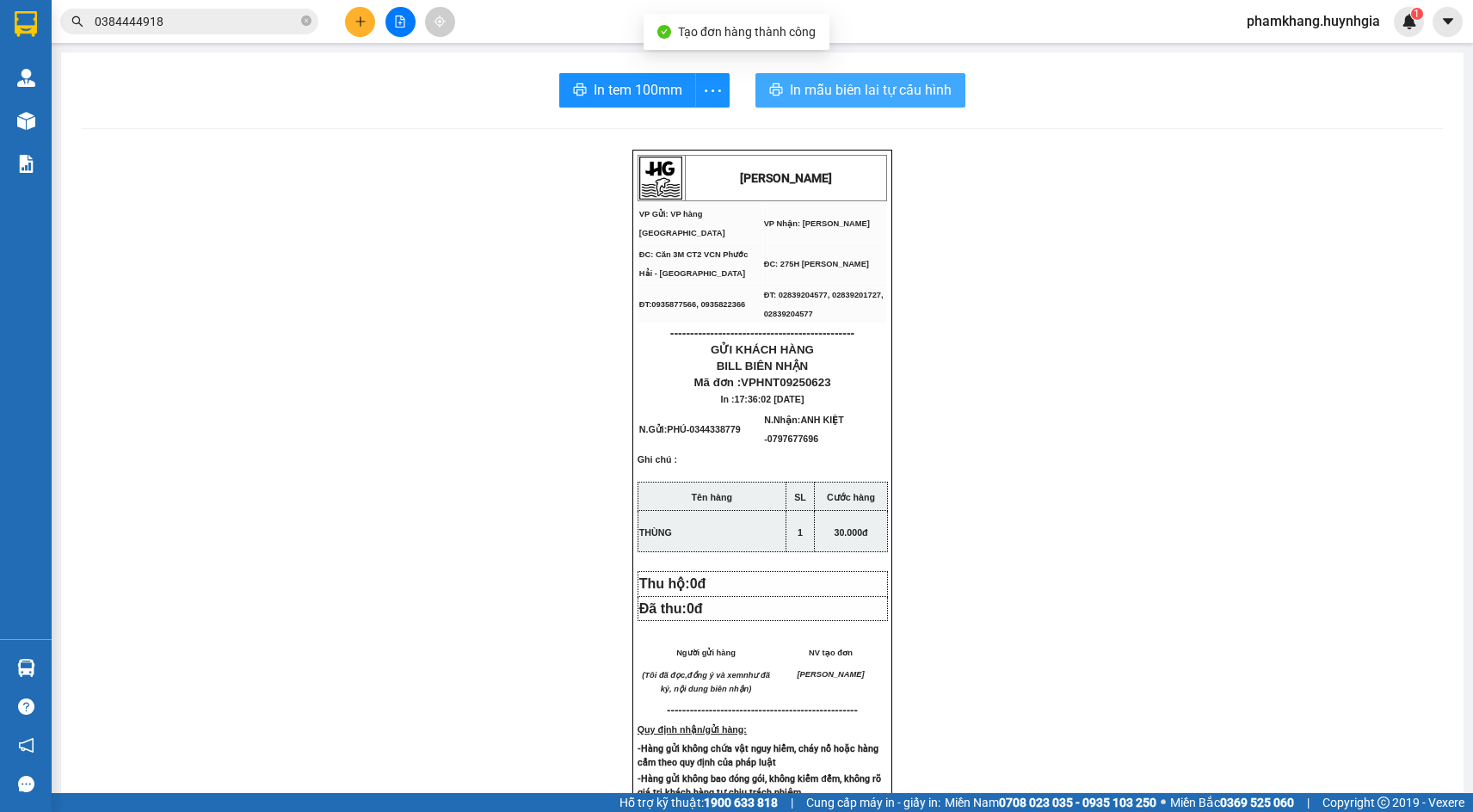
click at [925, 106] on button "In mẫu biên lai tự cấu hình" at bounding box center [860, 90] width 210 height 34
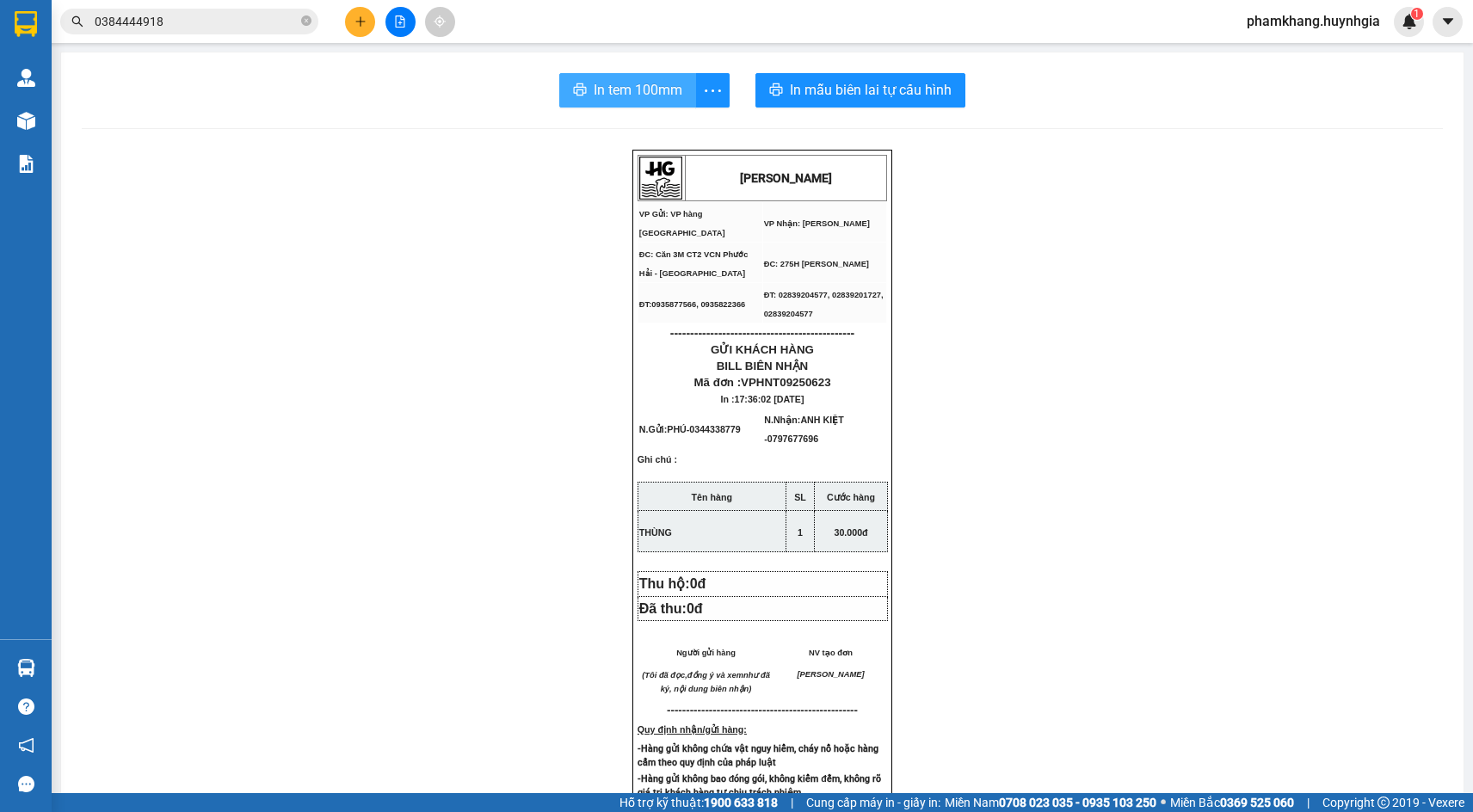
click at [600, 95] on span "In tem 100mm" at bounding box center [639, 89] width 89 height 21
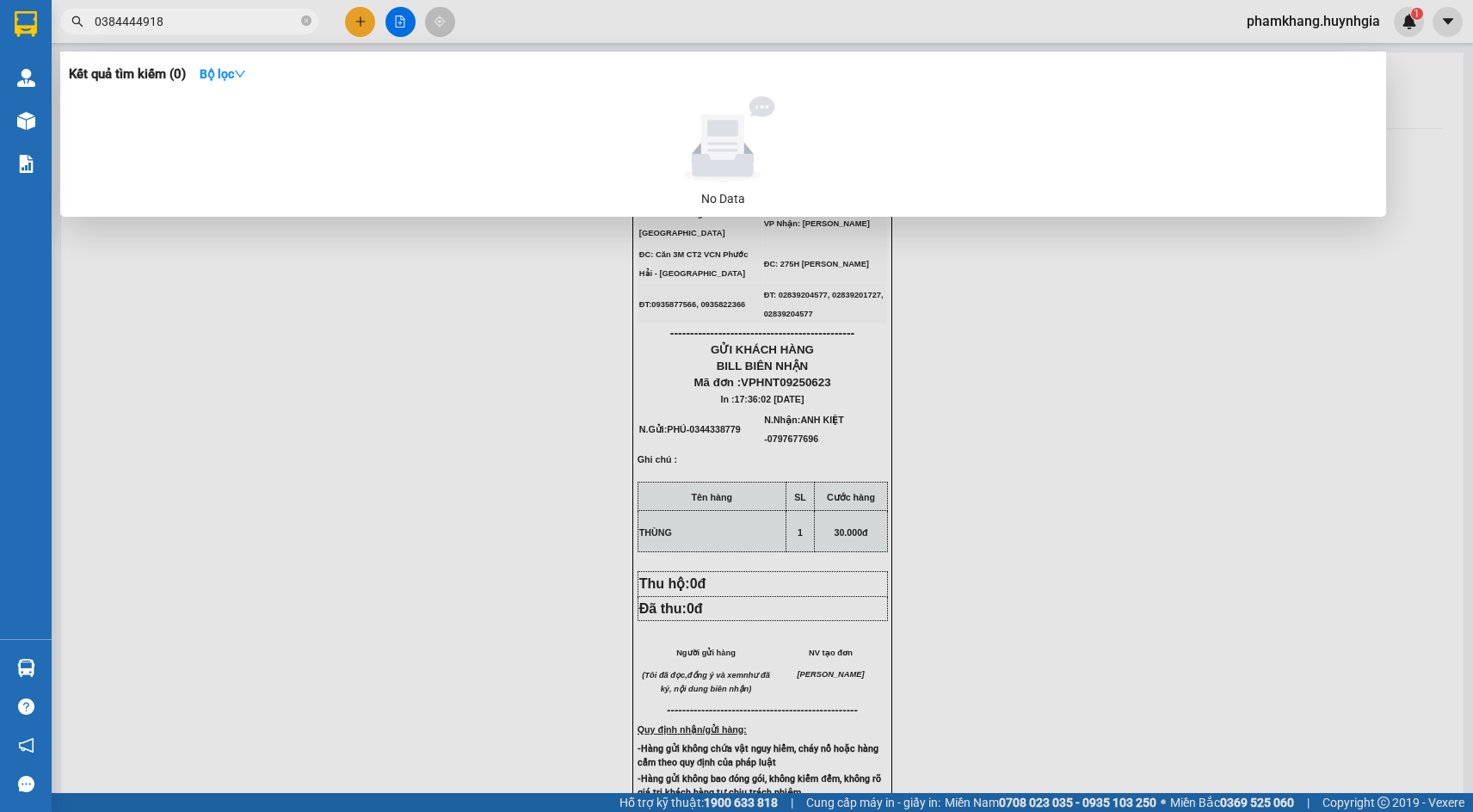
click at [245, 30] on input "0384444918" at bounding box center [196, 21] width 203 height 19
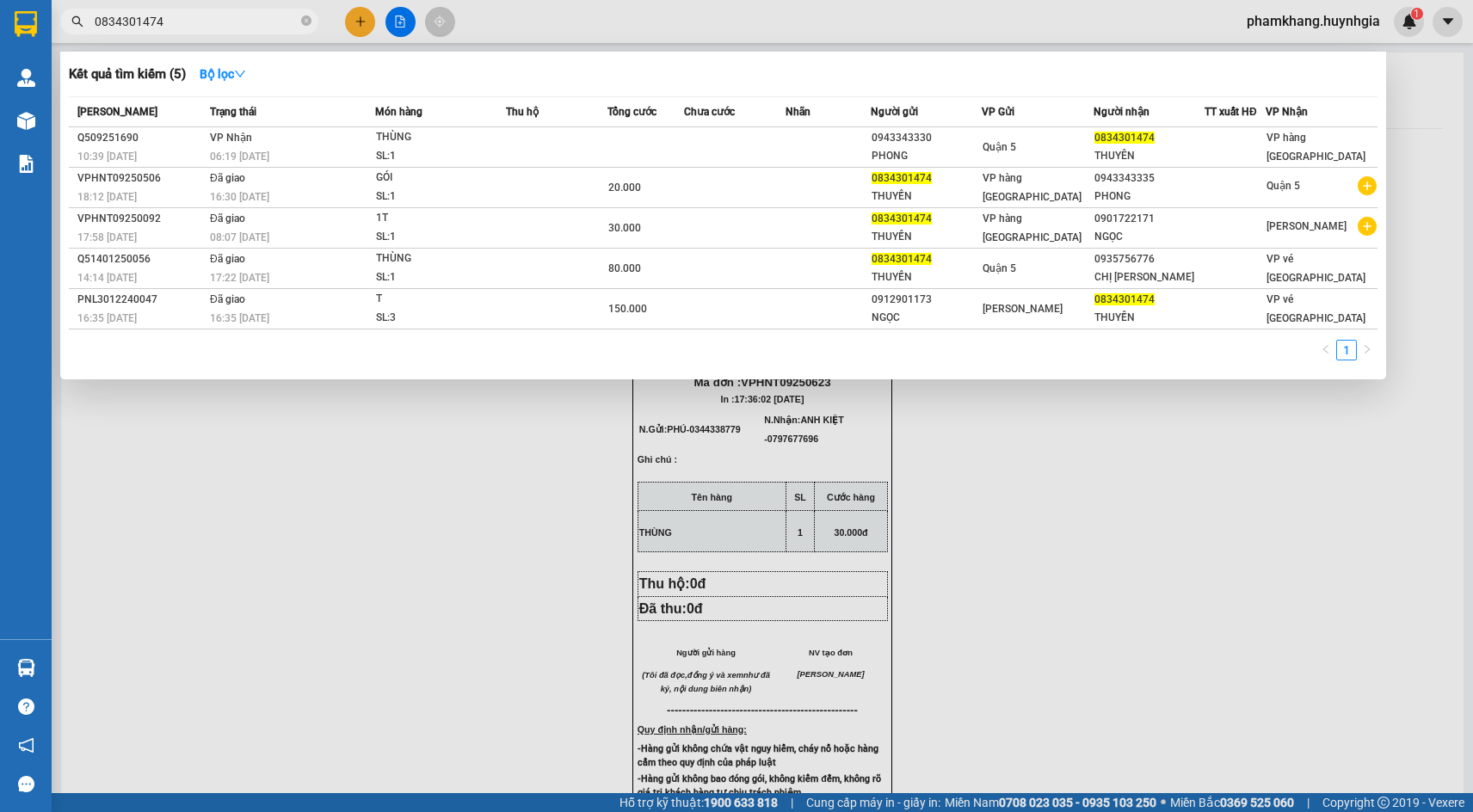
type input "0834301474"
click at [358, 26] on div at bounding box center [736, 406] width 1473 height 812
click at [358, 26] on icon "plus" at bounding box center [361, 21] width 12 height 12
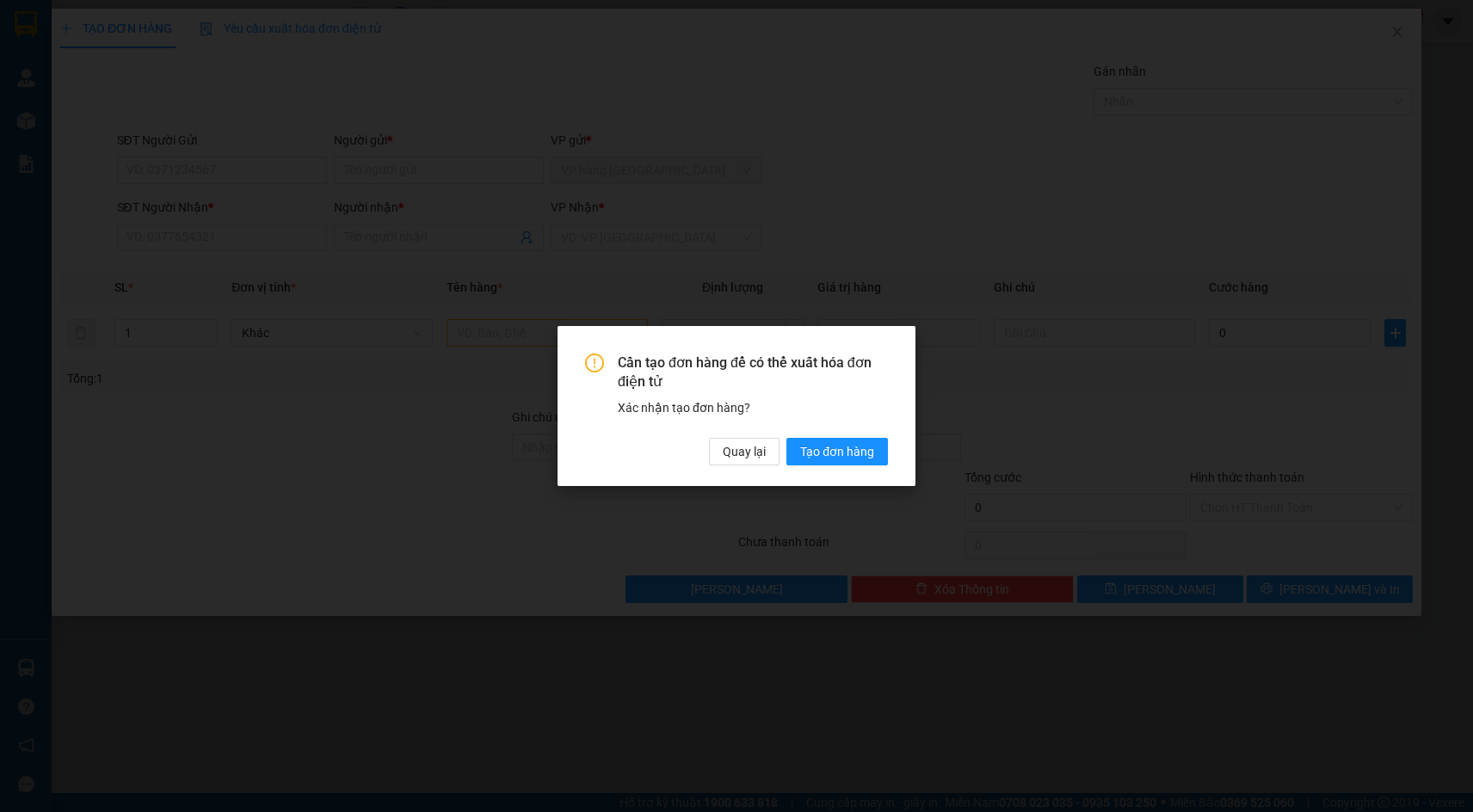
click at [283, 163] on div "Cần tạo đơn hàng để có thể xuất hóa đơn điện tử Xác nhận tạo đơn hàng? Quay lại…" at bounding box center [736, 406] width 1473 height 812
click at [761, 438] on div "Cần tạo đơn hàng để có thể xuất hóa đơn điện tử Xác nhận tạo đơn hàng? Quay lại…" at bounding box center [736, 411] width 303 height 113
click at [757, 442] on button "Quay lại" at bounding box center [744, 452] width 70 height 28
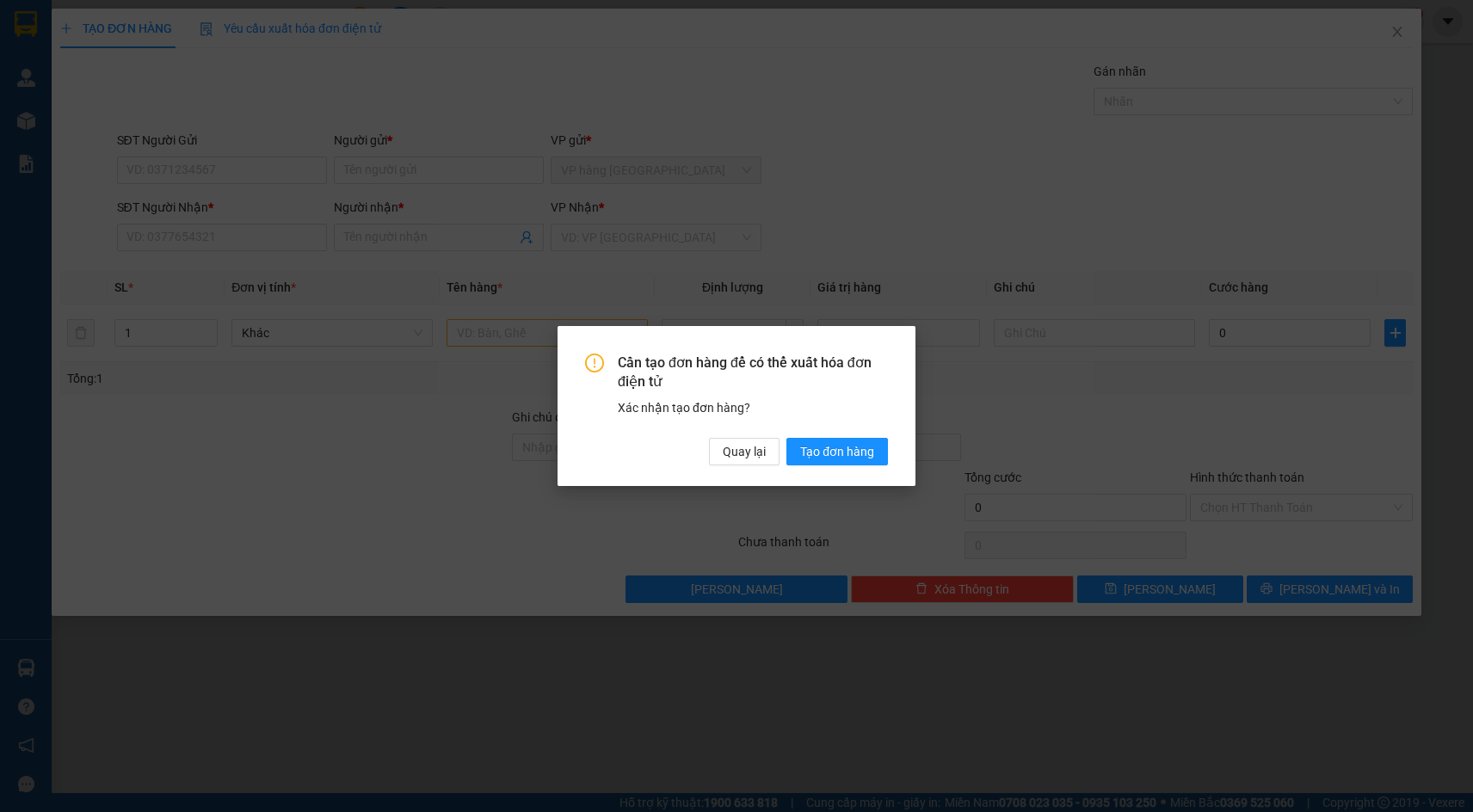
click at [757, 422] on div "Cần tạo đơn hàng để có thể xuất hóa đơn điện tử Xác nhận tạo đơn hàng? Quay lại…" at bounding box center [736, 406] width 71 height 32
click at [757, 444] on span "Quay lại" at bounding box center [744, 451] width 43 height 19
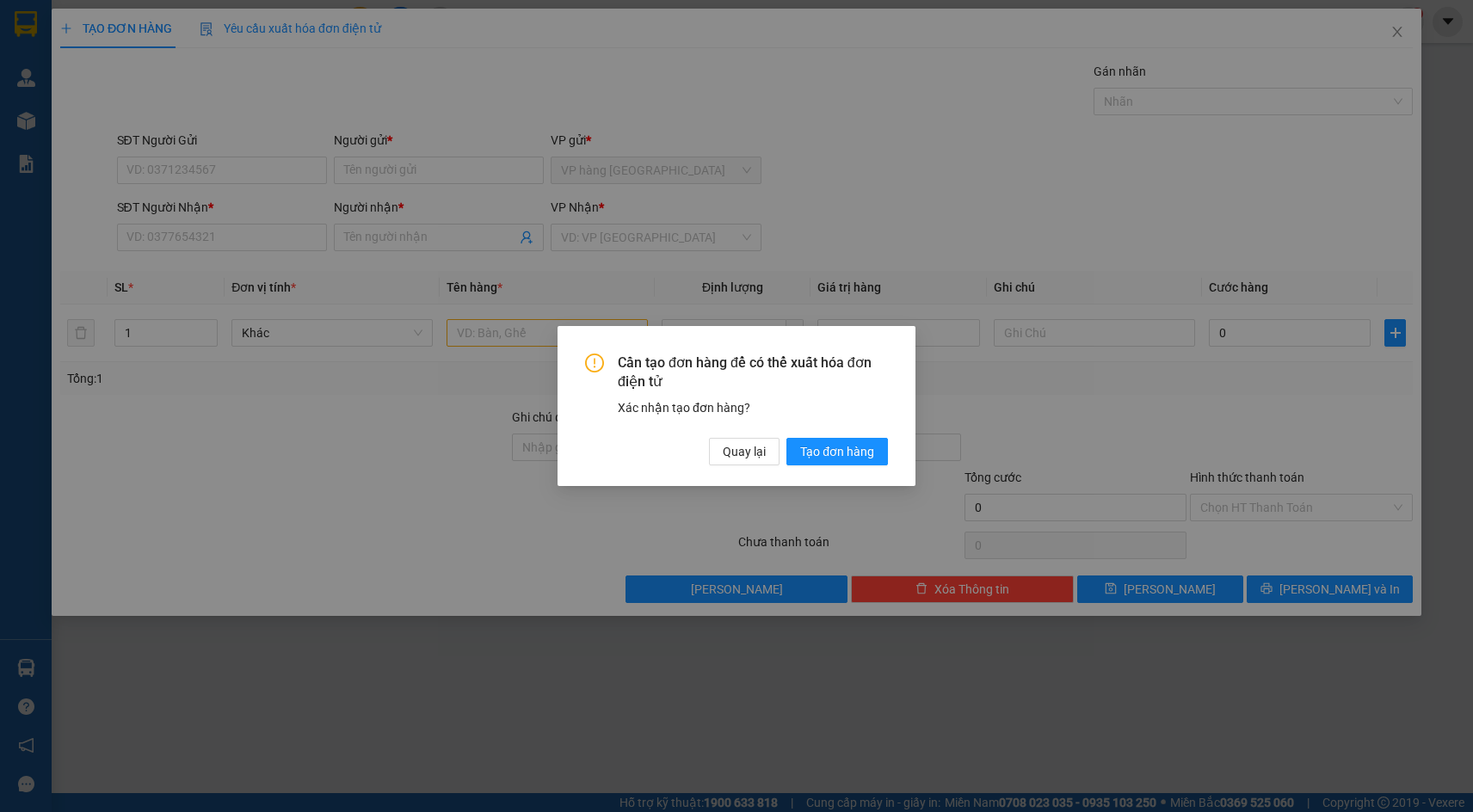
click at [757, 444] on div "Cần tạo đơn hàng để có thể xuất hóa đơn điện tử Xác nhận tạo đơn hàng? Quay lại…" at bounding box center [736, 406] width 1473 height 812
click at [716, 446] on button "Quay lại" at bounding box center [744, 452] width 70 height 28
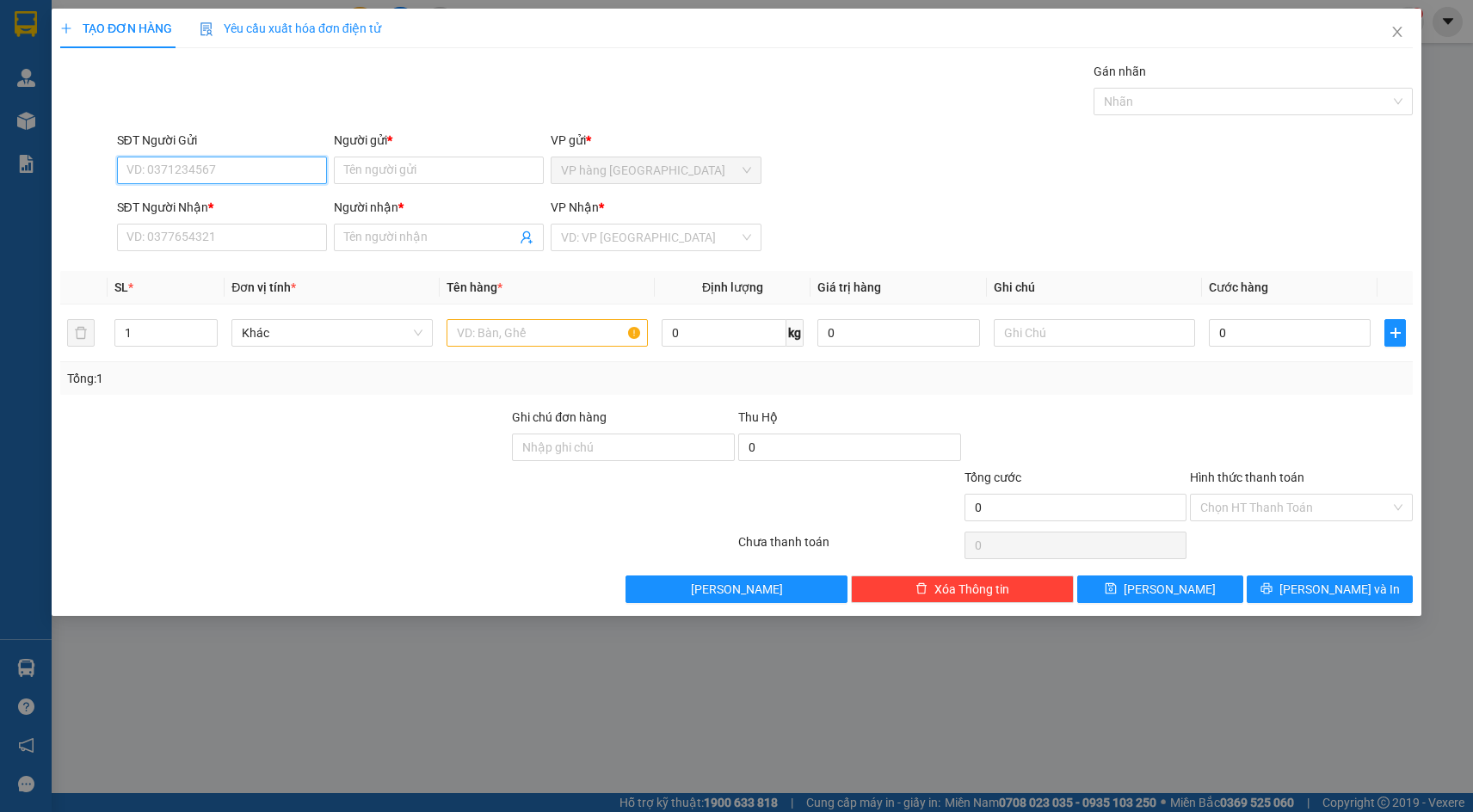
drag, startPoint x: 240, startPoint y: 173, endPoint x: 250, endPoint y: 168, distance: 11.2
click at [240, 172] on input "SĐT Người Gửi" at bounding box center [222, 171] width 210 height 28
type input "0869247879"
click at [235, 210] on div "0869247879 - HIẾU" at bounding box center [222, 205] width 189 height 19
type input "HIẾU"
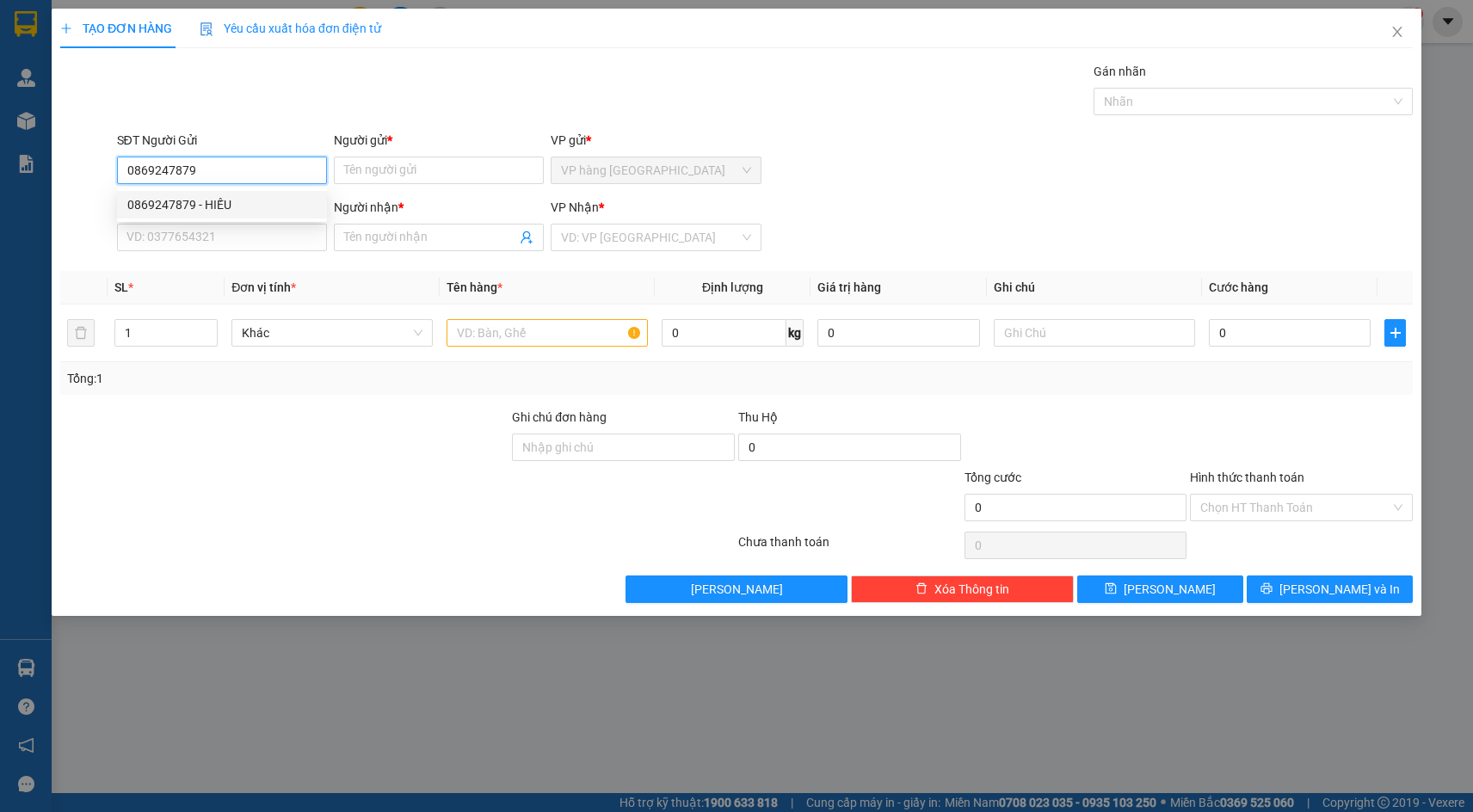
type input "0979597480"
type input "NHƯ Ý"
type input "0869247879"
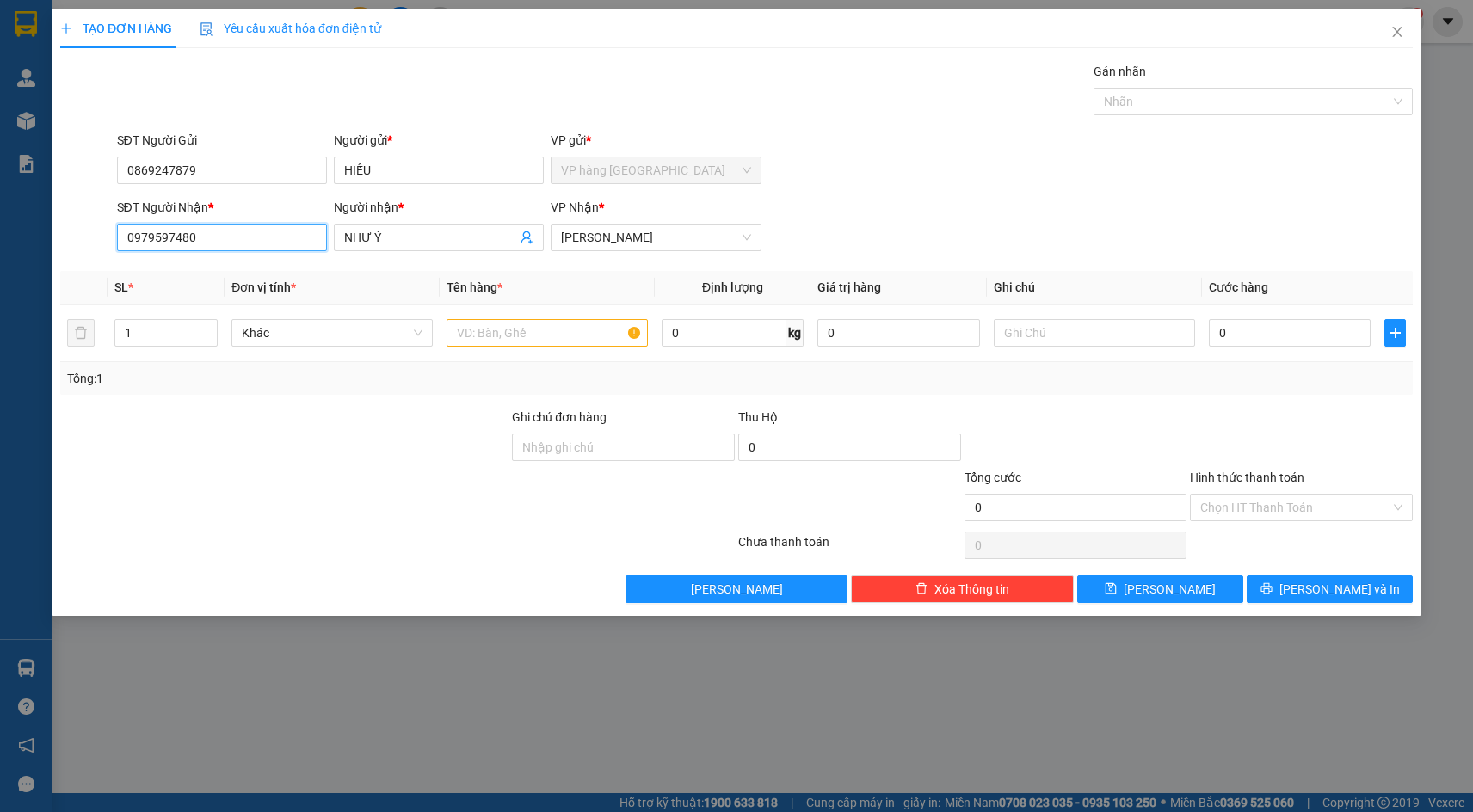
click at [254, 235] on input "0979597480" at bounding box center [222, 237] width 210 height 28
click at [257, 235] on input "0979597480" at bounding box center [222, 237] width 210 height 28
click at [576, 339] on input "text" at bounding box center [547, 333] width 201 height 28
type input "[GEOGRAPHIC_DATA]"
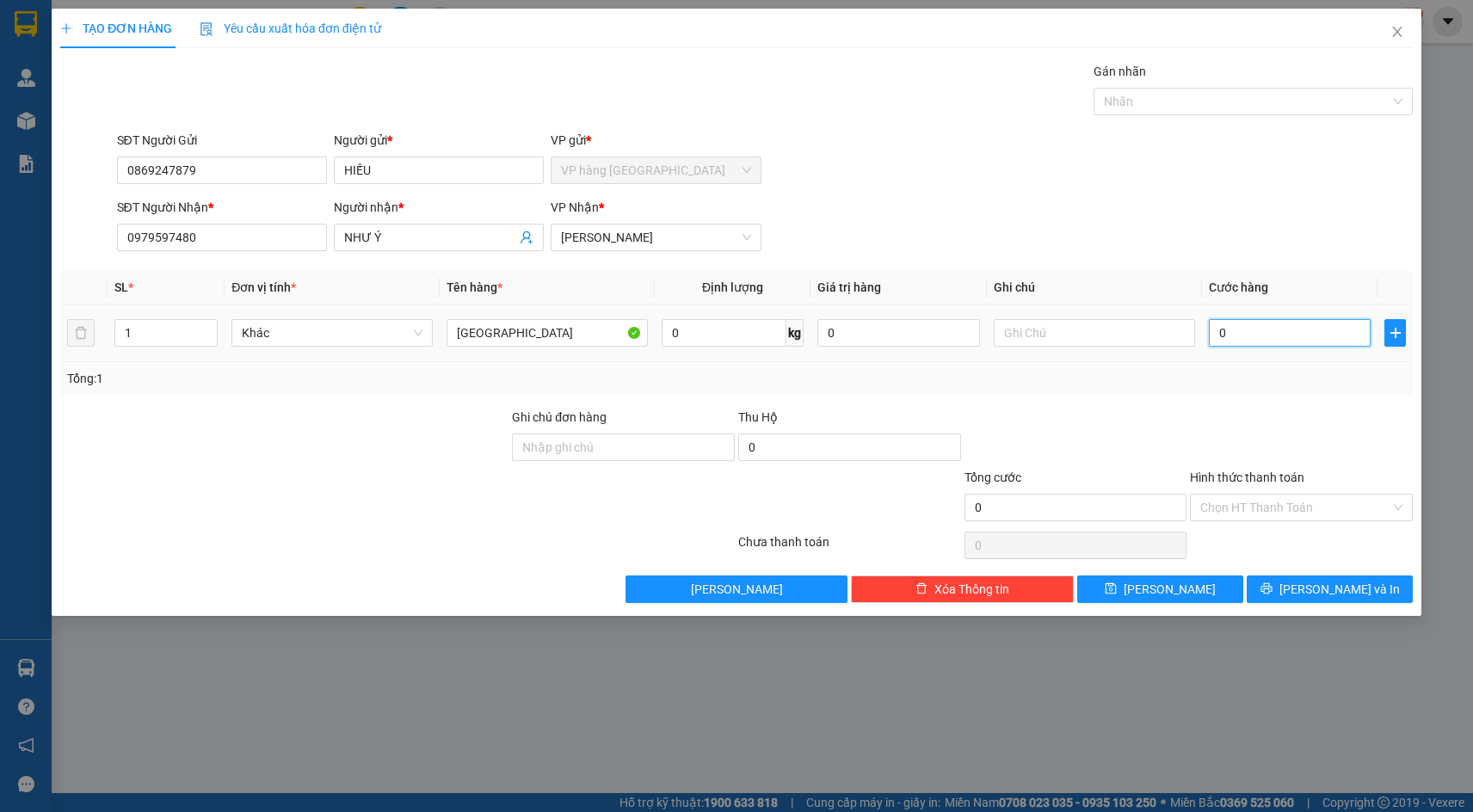
type input "4"
type input "40"
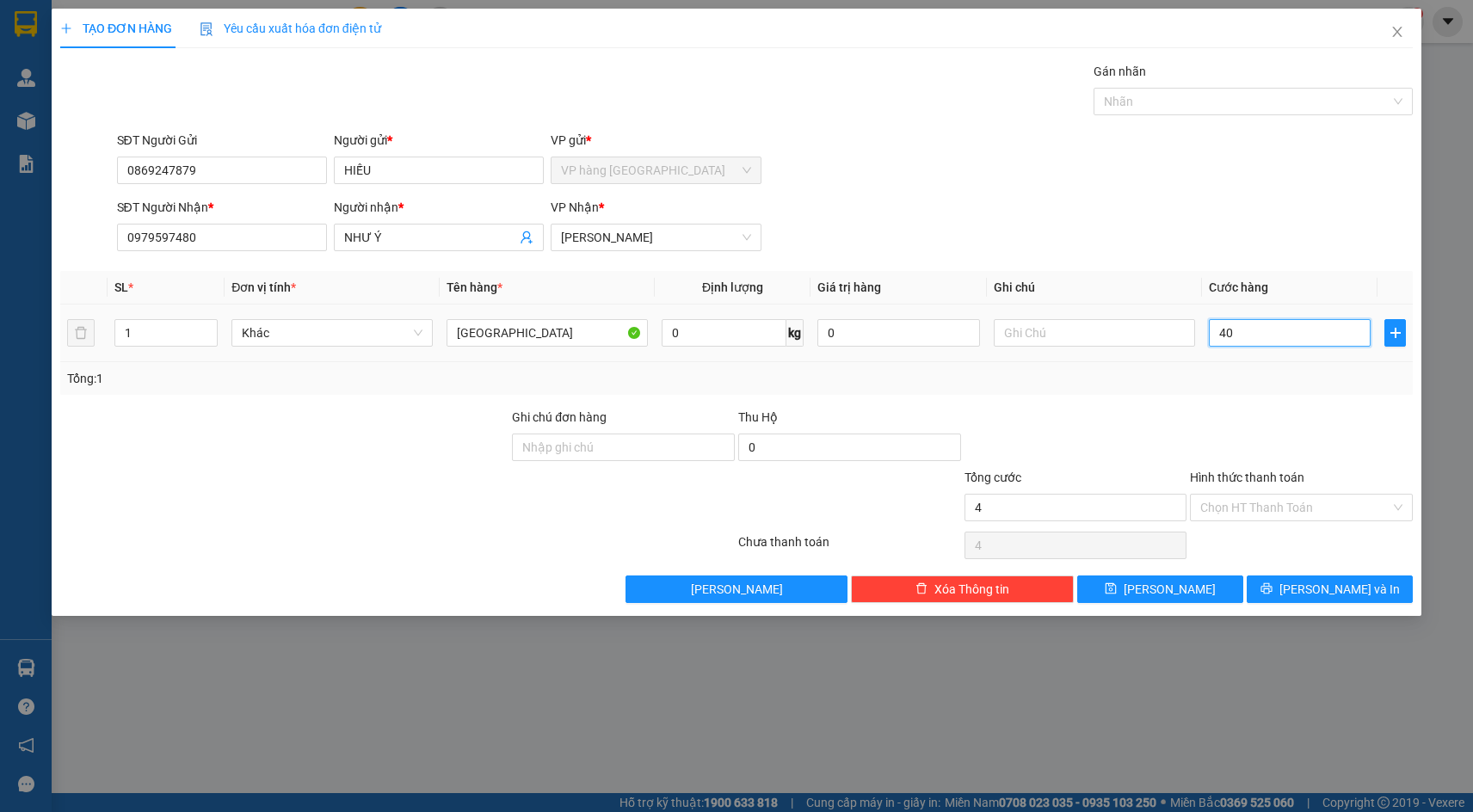
type input "40"
type input "40.000"
click at [1116, 242] on div "SĐT Người Nhận * 0979597480 Người nhận * NHƯ Ý VP Nhận * Phạm Ngũ Lão" at bounding box center [766, 228] width 1303 height 60
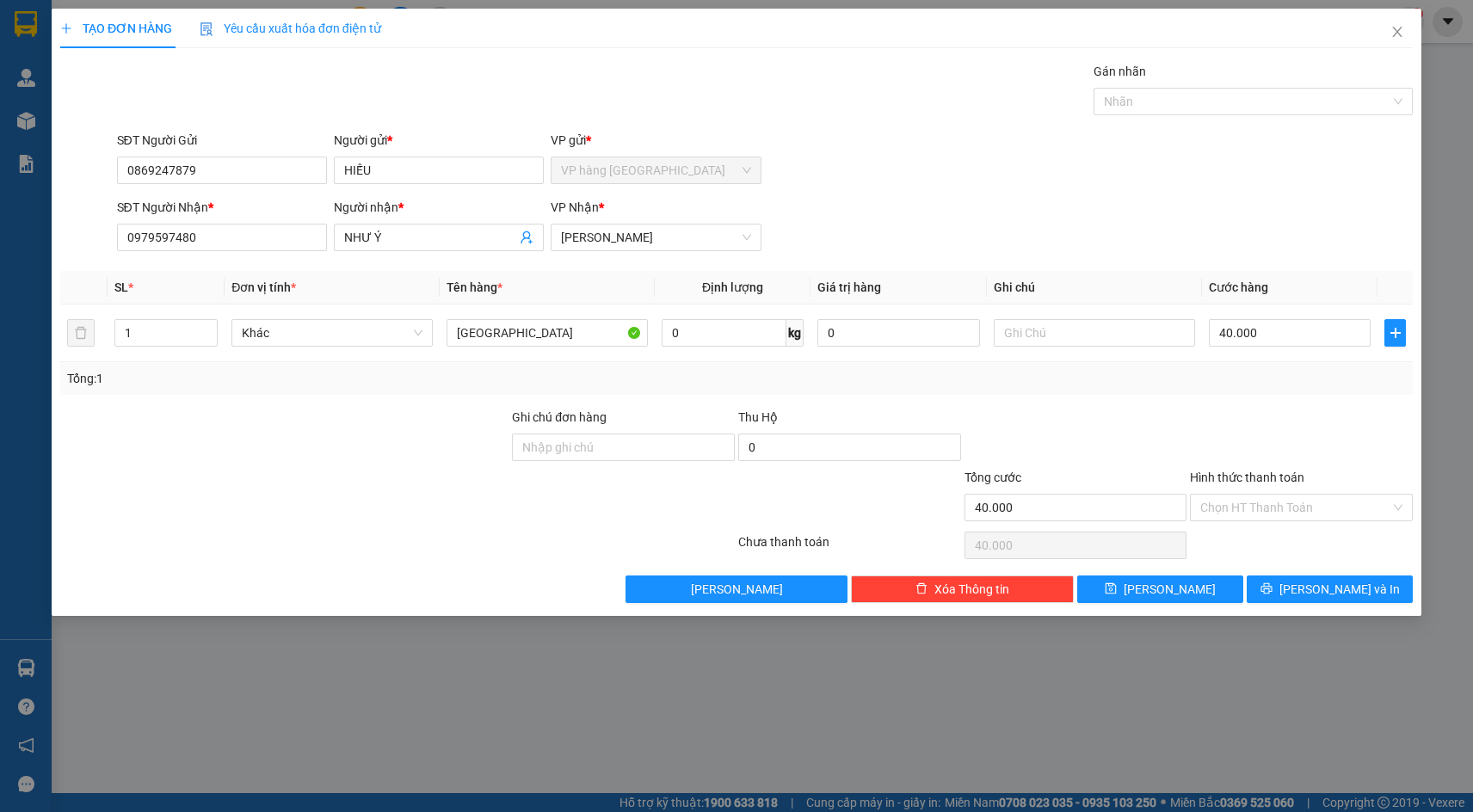
click at [1032, 220] on div "SĐT Người Nhận * 0979597480 Người nhận * NHƯ Ý VP Nhận * Phạm Ngũ Lão" at bounding box center [766, 228] width 1303 height 60
click at [1234, 509] on input "Hình thức thanh toán" at bounding box center [1295, 508] width 190 height 26
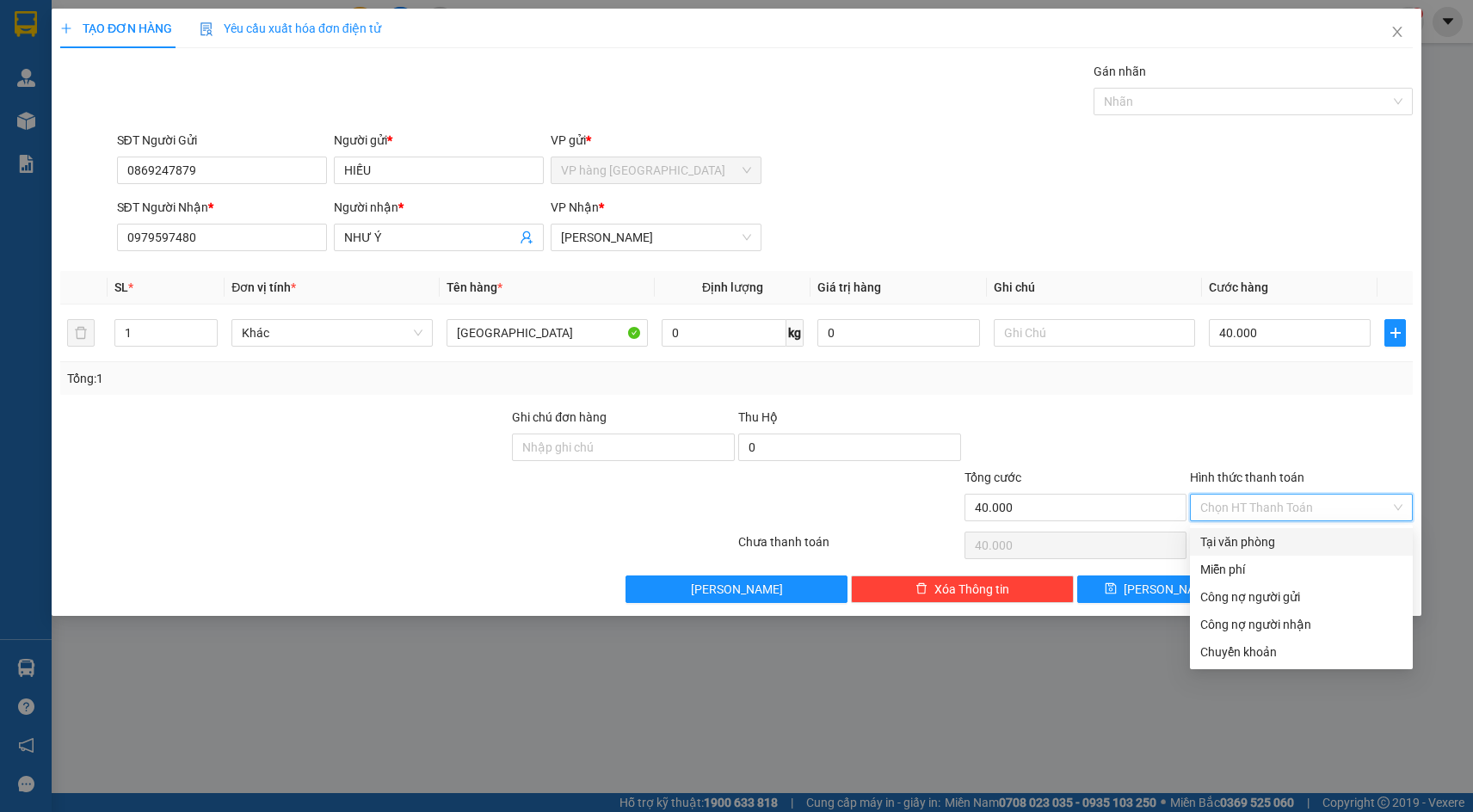
click at [1240, 546] on div "Tại văn phòng" at bounding box center [1302, 542] width 202 height 19
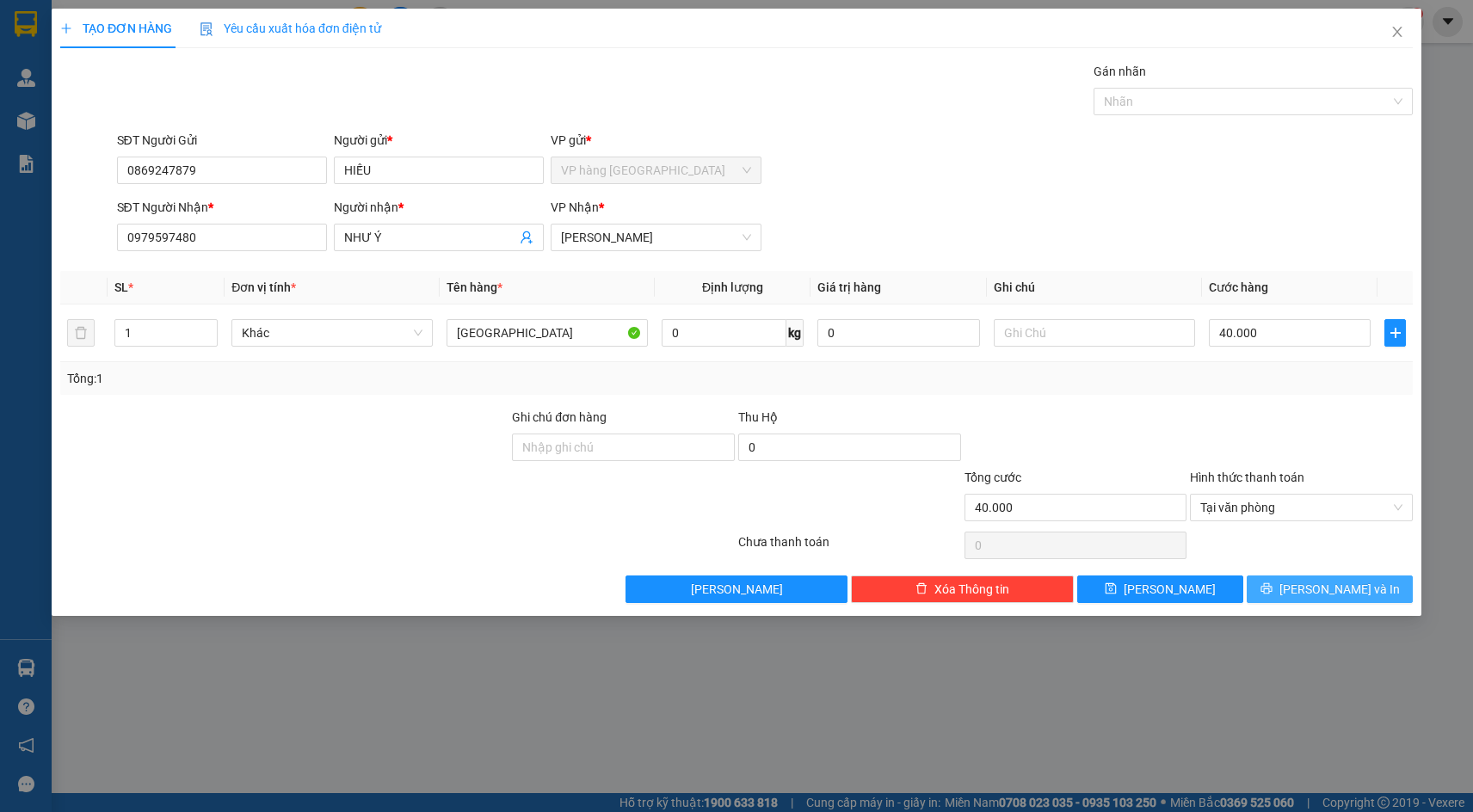
click at [1335, 595] on span "[PERSON_NAME] và In" at bounding box center [1340, 590] width 121 height 19
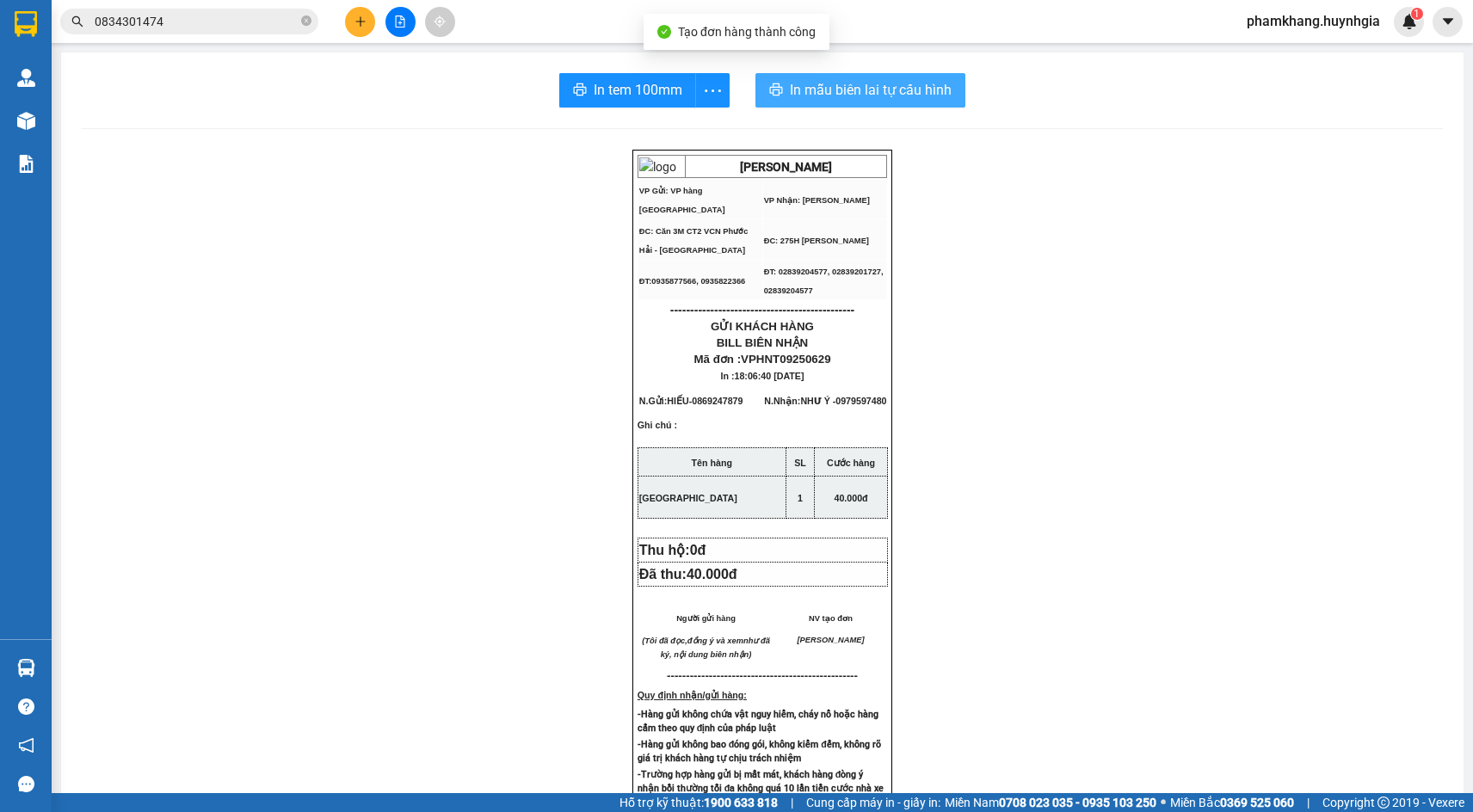
click at [875, 84] on span "In mẫu biên lai tự cấu hình" at bounding box center [870, 89] width 162 height 21
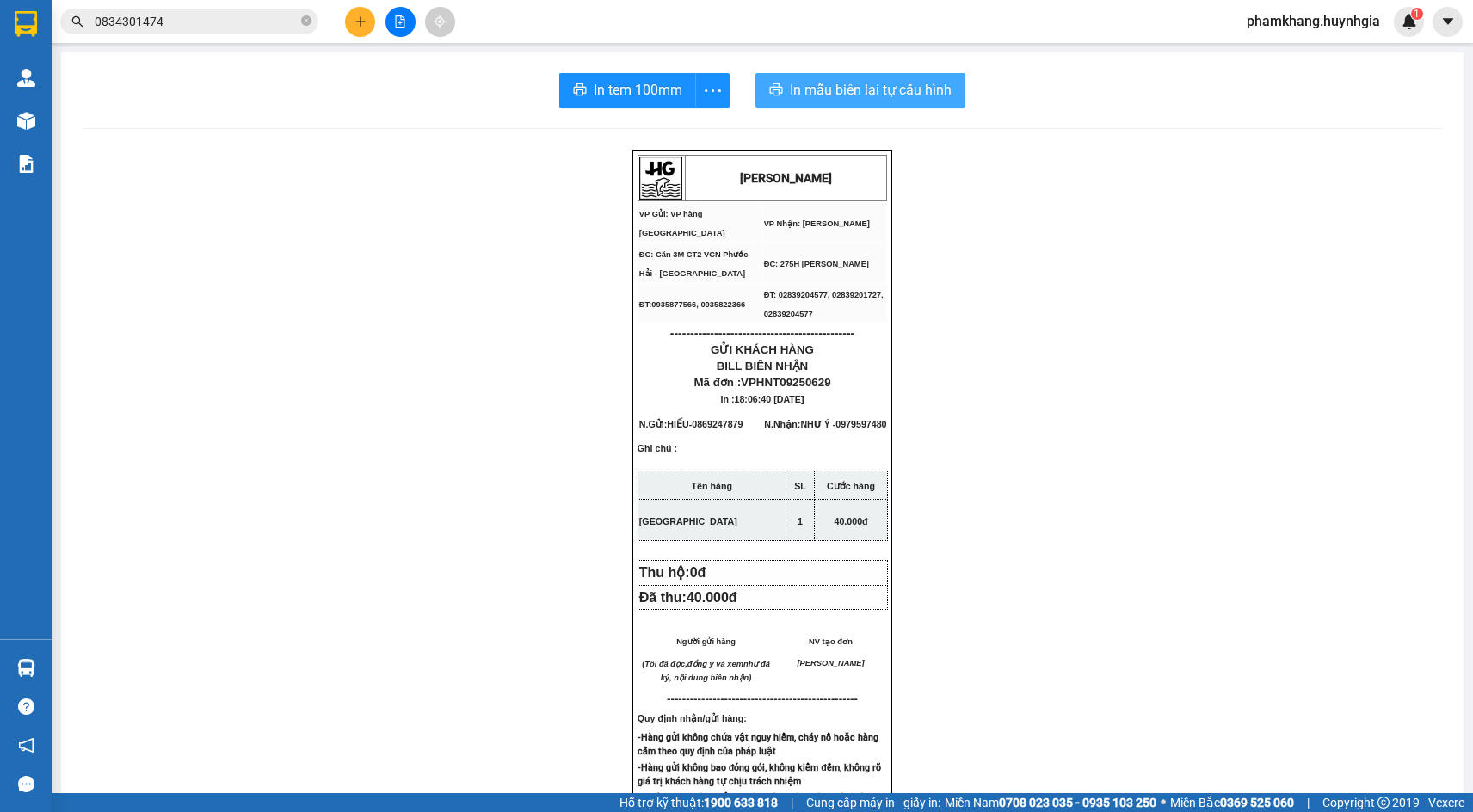
click at [869, 92] on span "In mẫu biên lai tự cấu hình" at bounding box center [870, 89] width 162 height 21
click at [1120, 358] on div "HUỲNH GIA VP Gửi: VP hàng Nha Trang VP Nhận: Phạm Ngũ Lão ĐC: Căn 3M CT2 VCN …" at bounding box center [762, 743] width 1362 height 1187
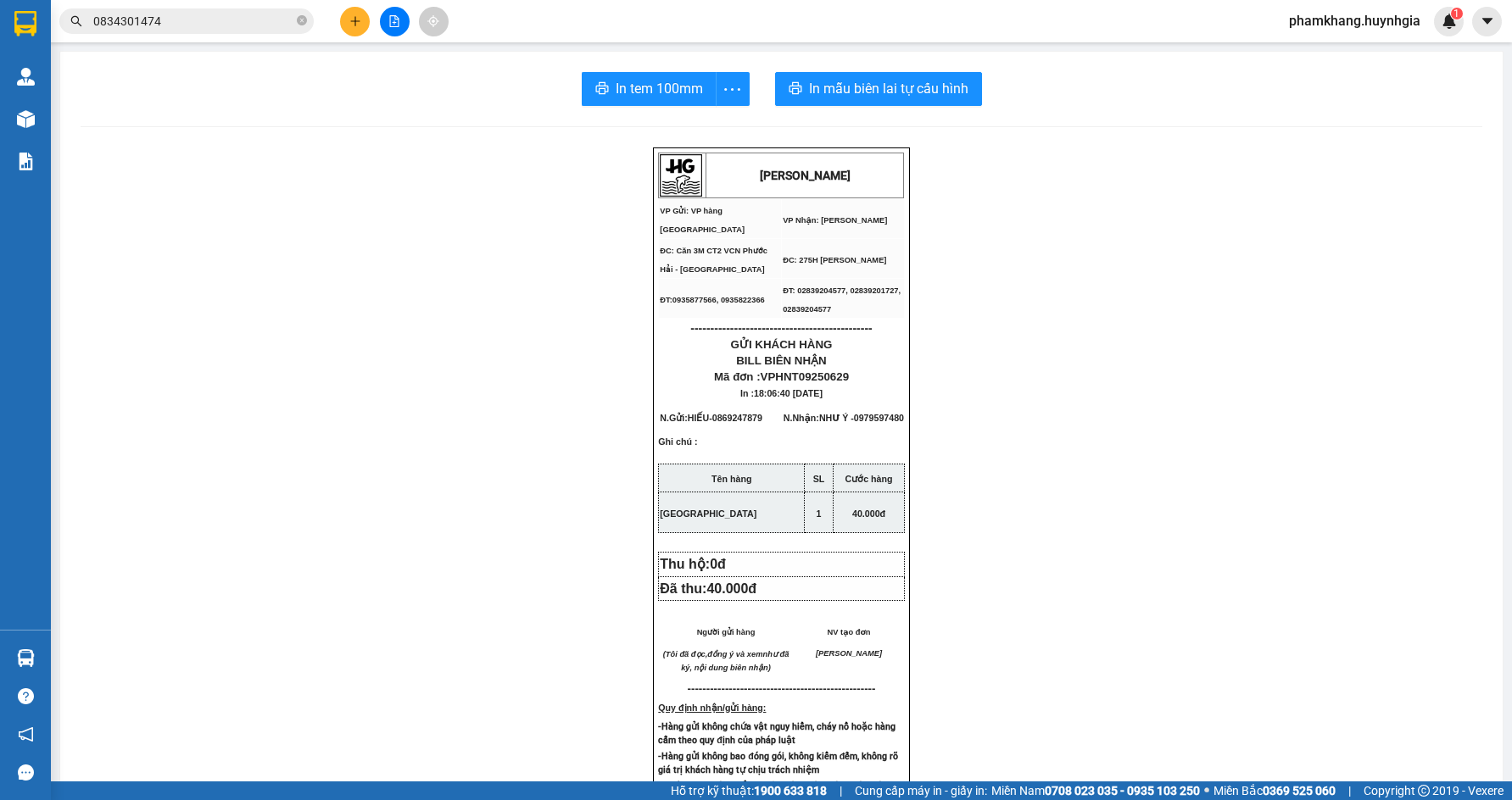
click at [389, 23] on icon "file-add" at bounding box center [394, 21] width 12 height 12
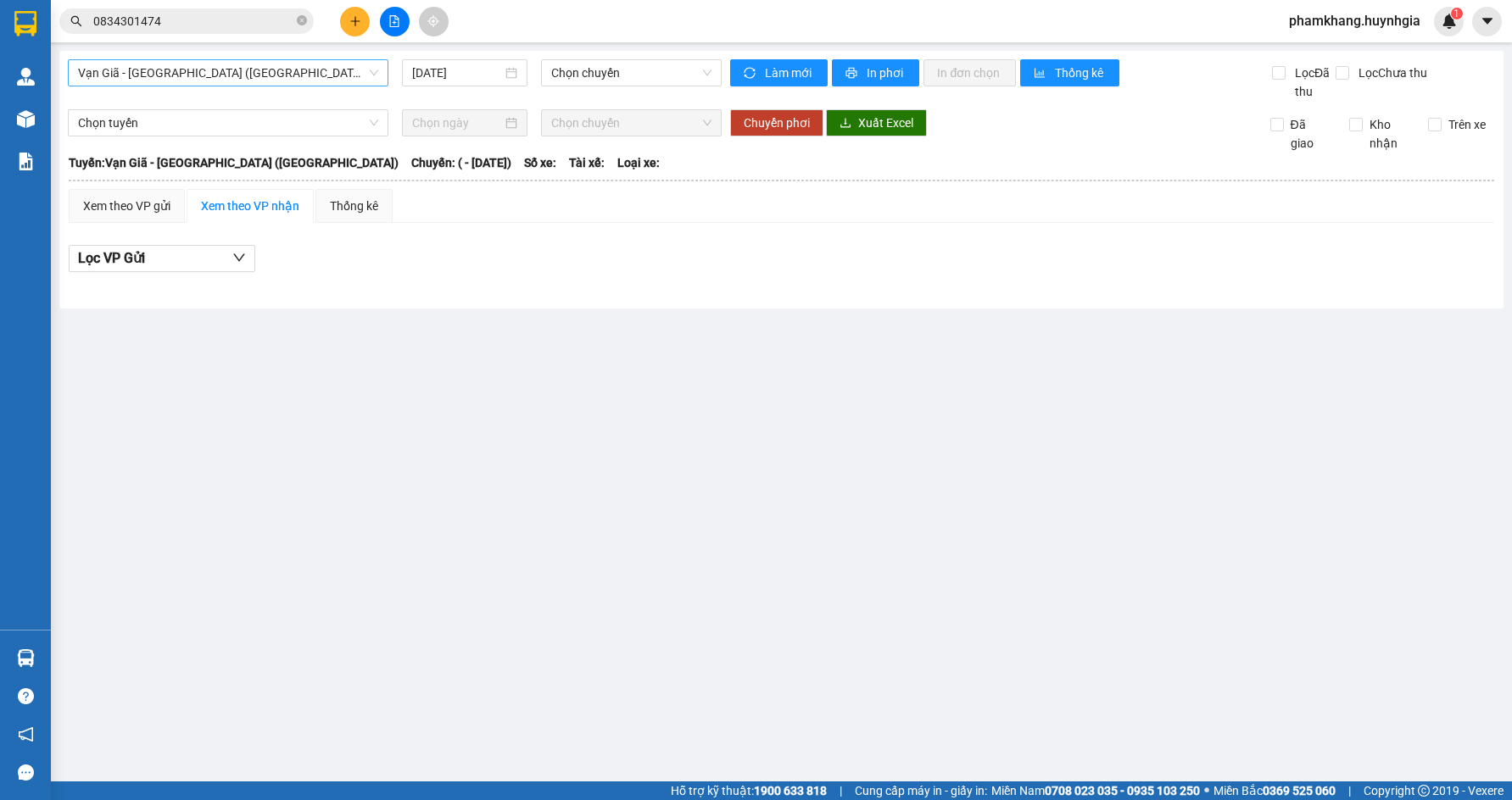
click at [264, 78] on span "Vạn Giã - [GEOGRAPHIC_DATA] ([GEOGRAPHIC_DATA])" at bounding box center [227, 73] width 301 height 26
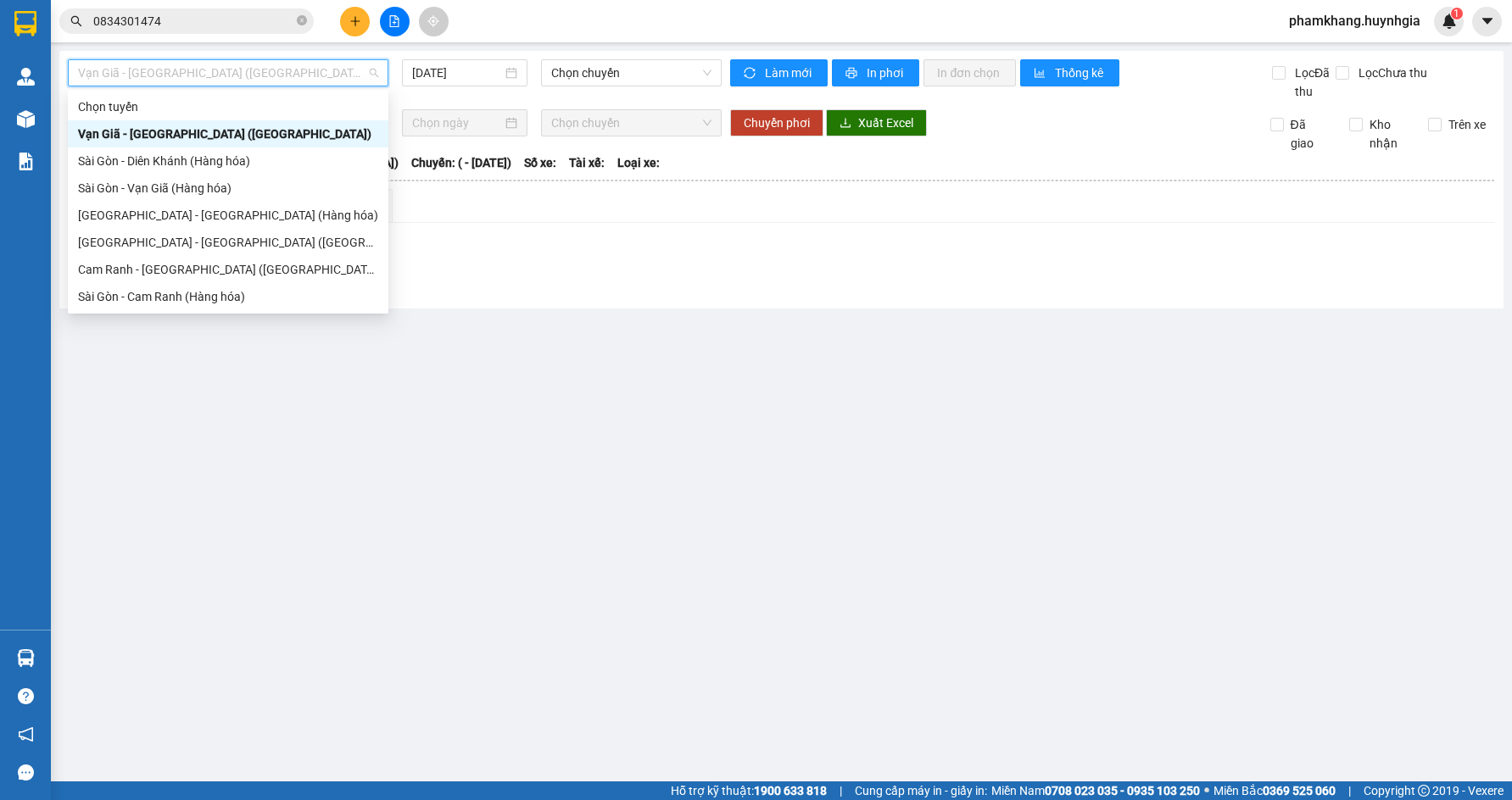
click at [227, 28] on input "0834301474" at bounding box center [193, 21] width 200 height 18
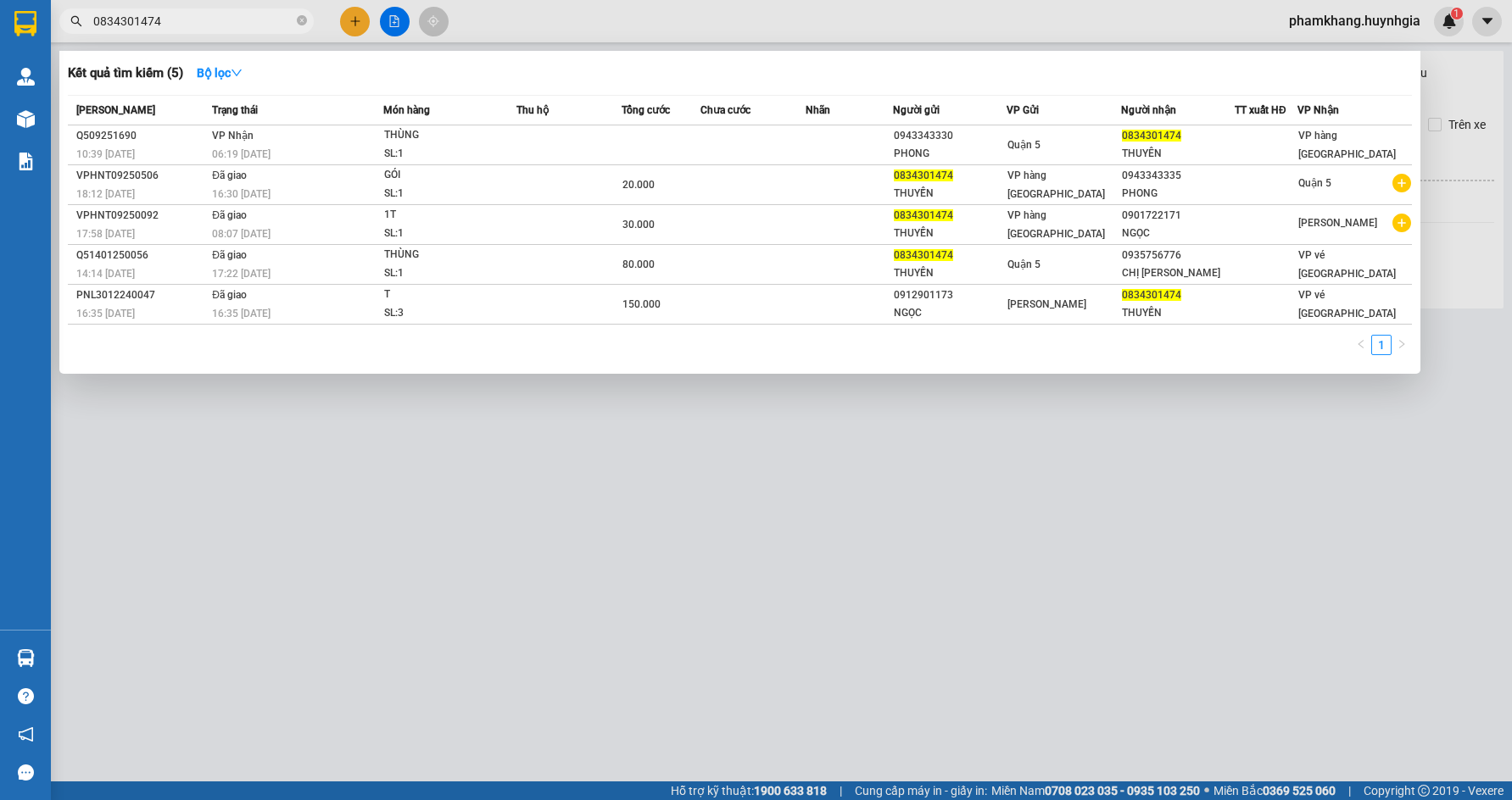
click at [830, 362] on div "1" at bounding box center [740, 350] width 1345 height 30
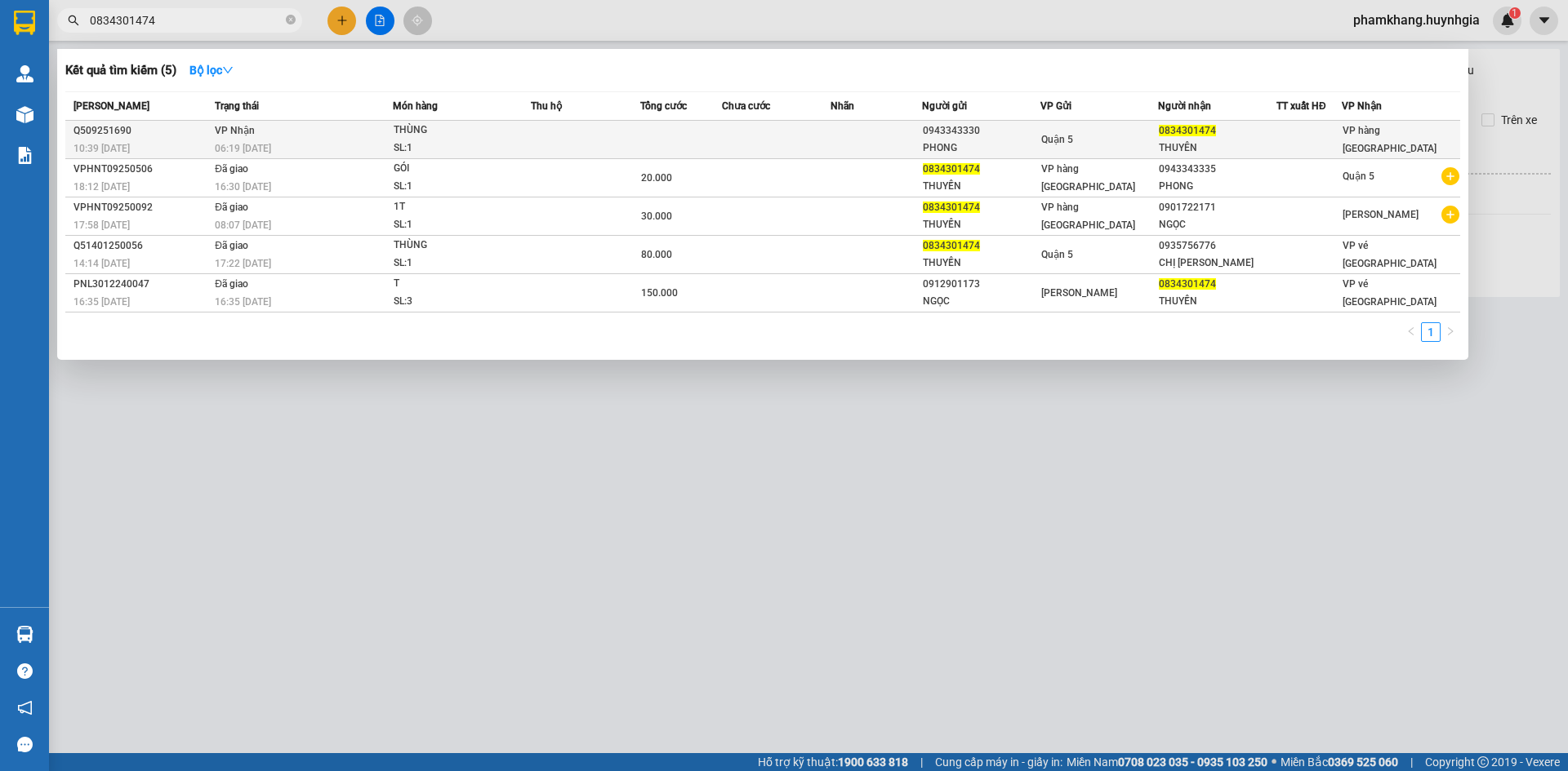
click at [399, 133] on div "THÙNG" at bounding box center [455, 130] width 122 height 18
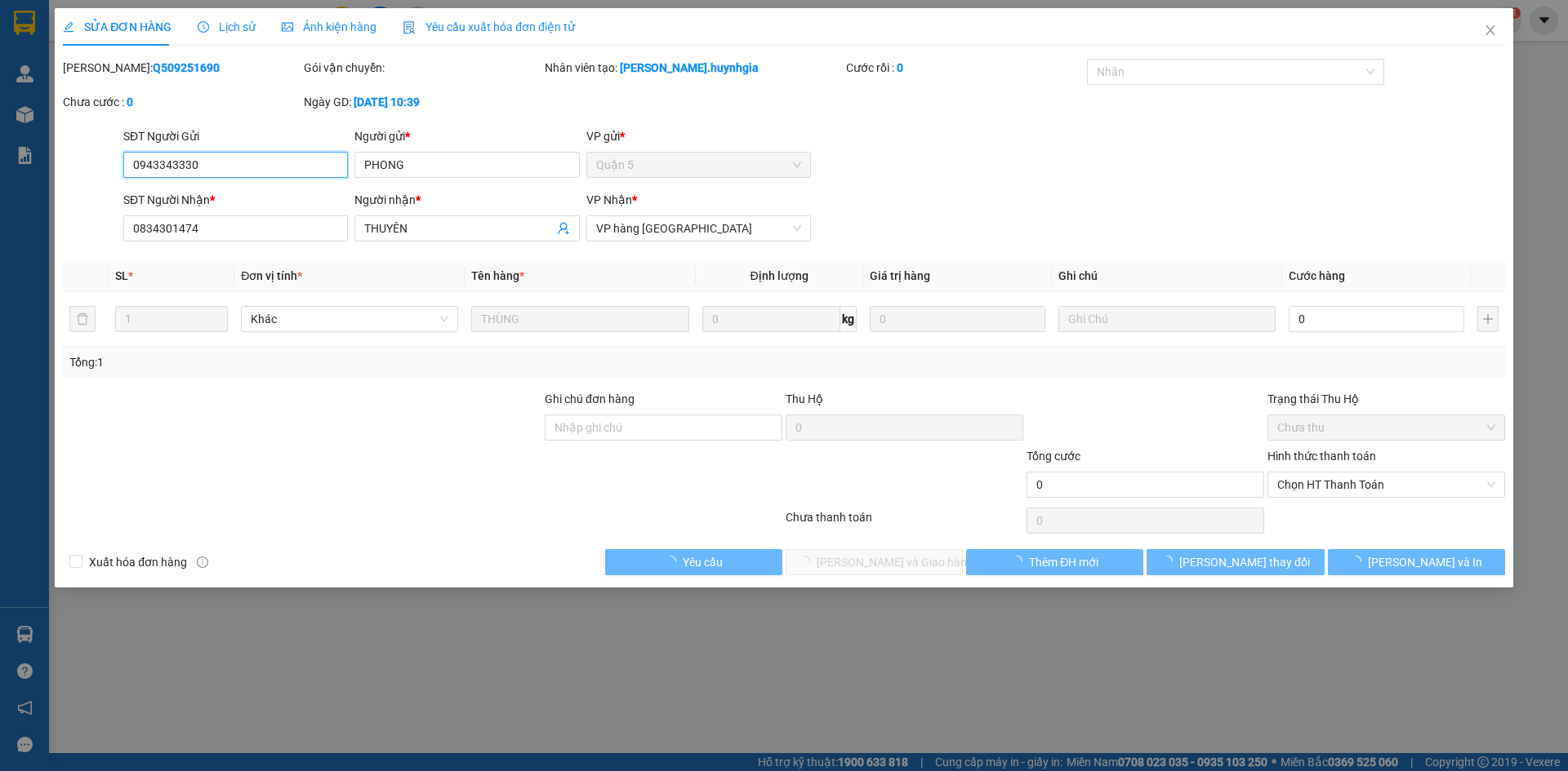
type input "0943343330"
type input "PHONG"
type input "0834301474"
type input "THUYÊN"
click at [1360, 318] on input "0" at bounding box center [1376, 319] width 176 height 26
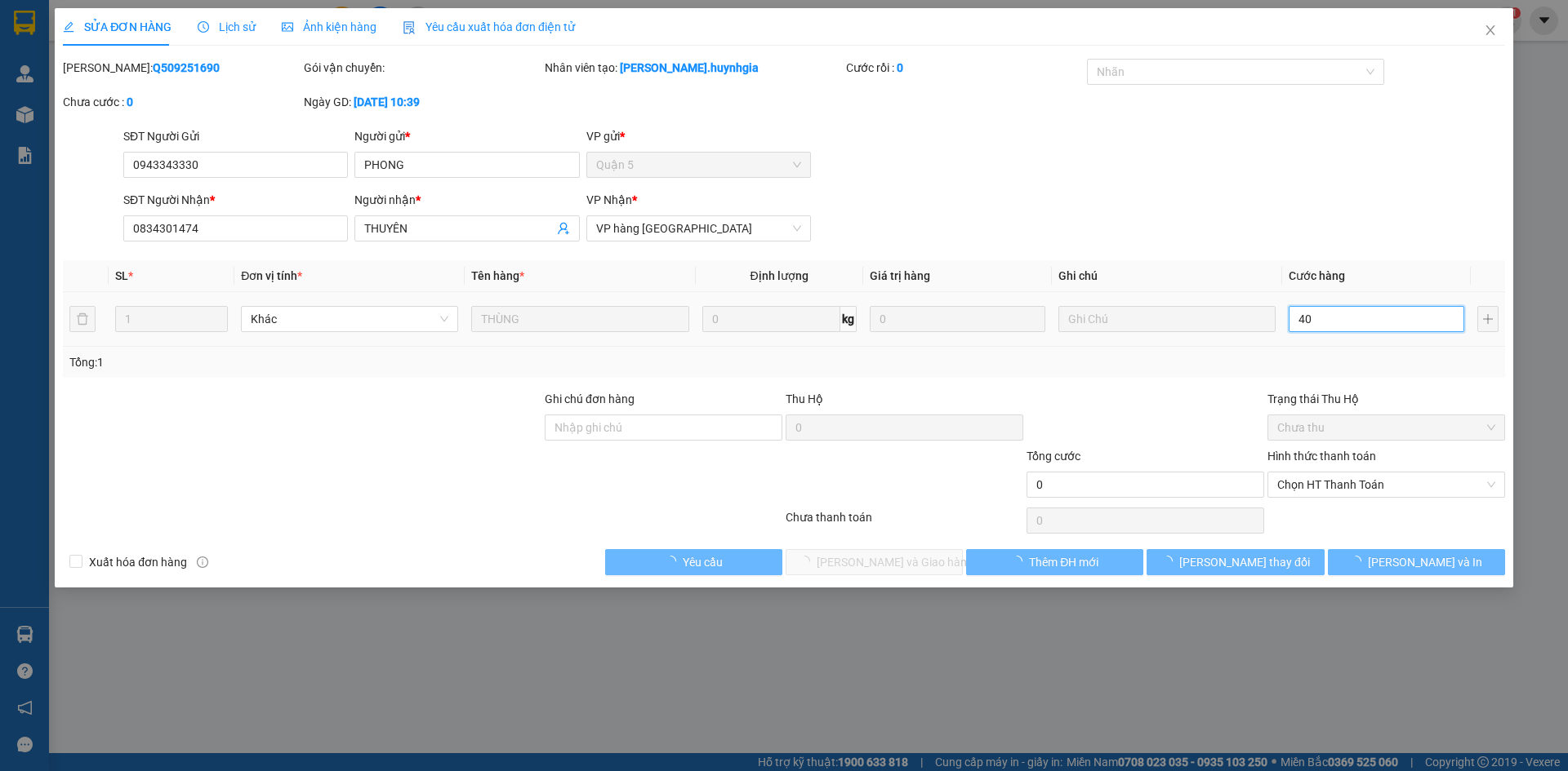
type input "40"
click at [1365, 278] on th "Cước hàng" at bounding box center [1376, 276] width 188 height 32
type input "40.000"
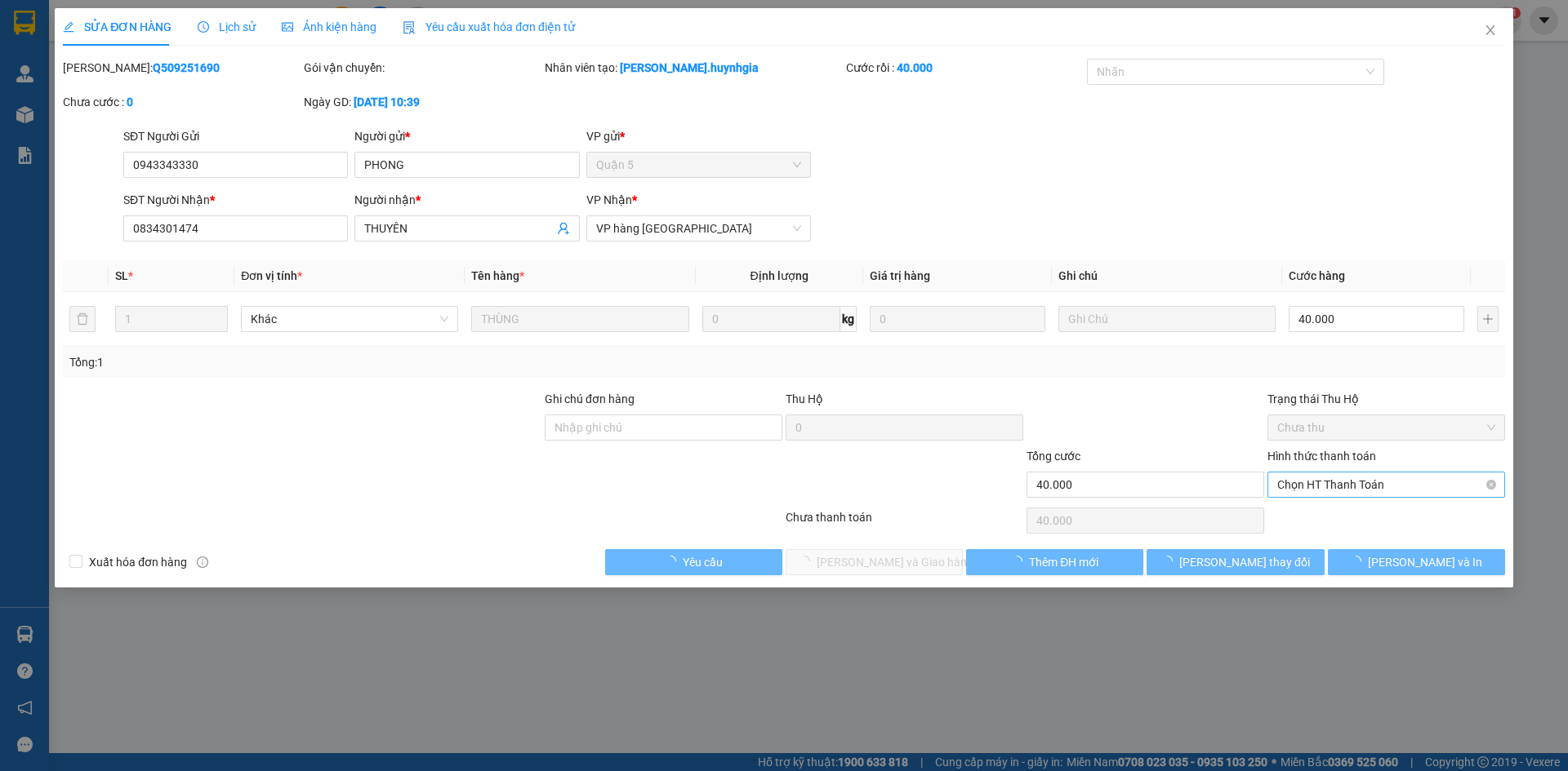
click at [1369, 485] on span "Chọn HT Thanh Toán" at bounding box center [1386, 485] width 218 height 25
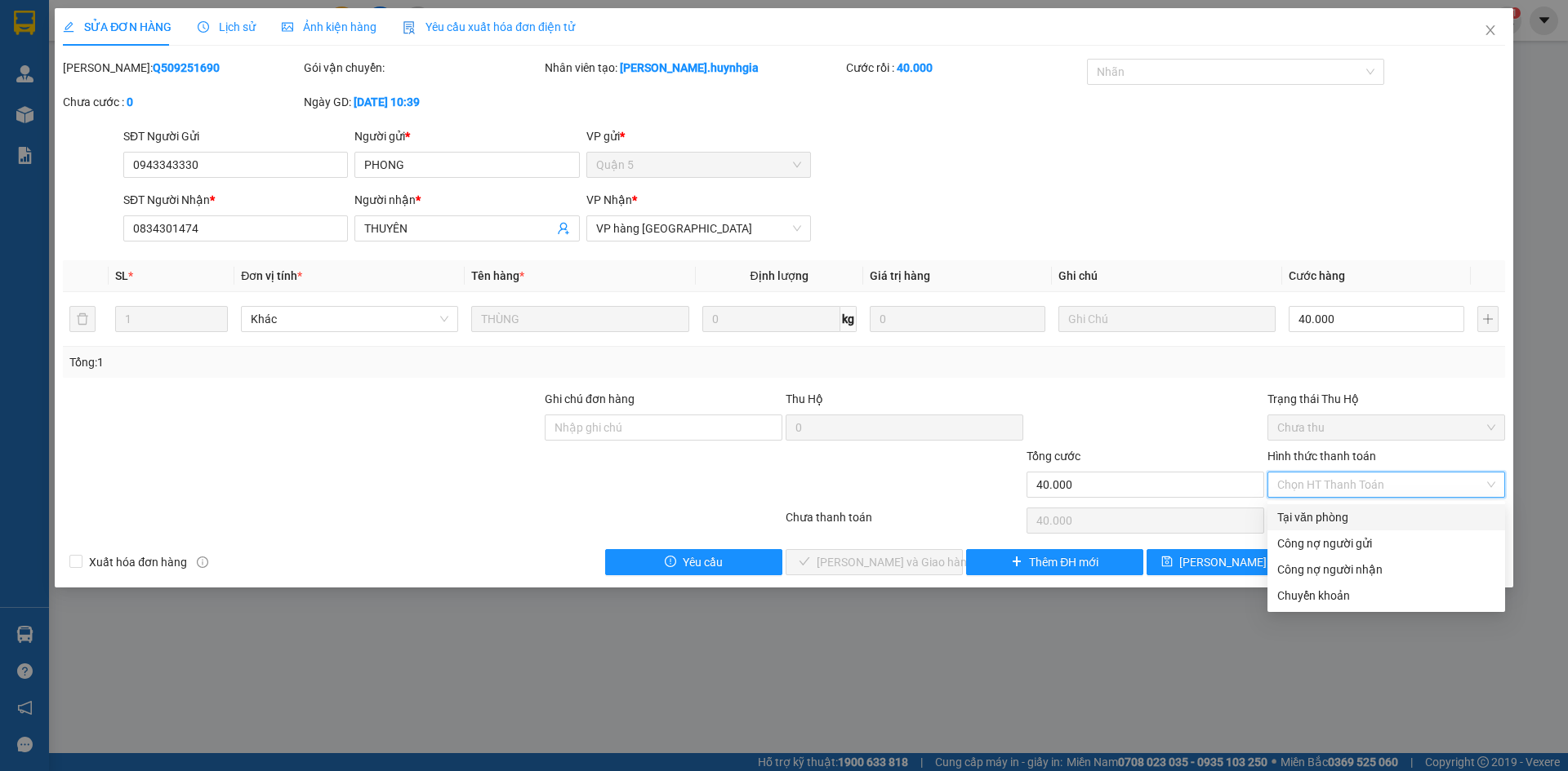
click at [1362, 508] on div "Tại văn phòng" at bounding box center [1386, 517] width 218 height 18
type input "0"
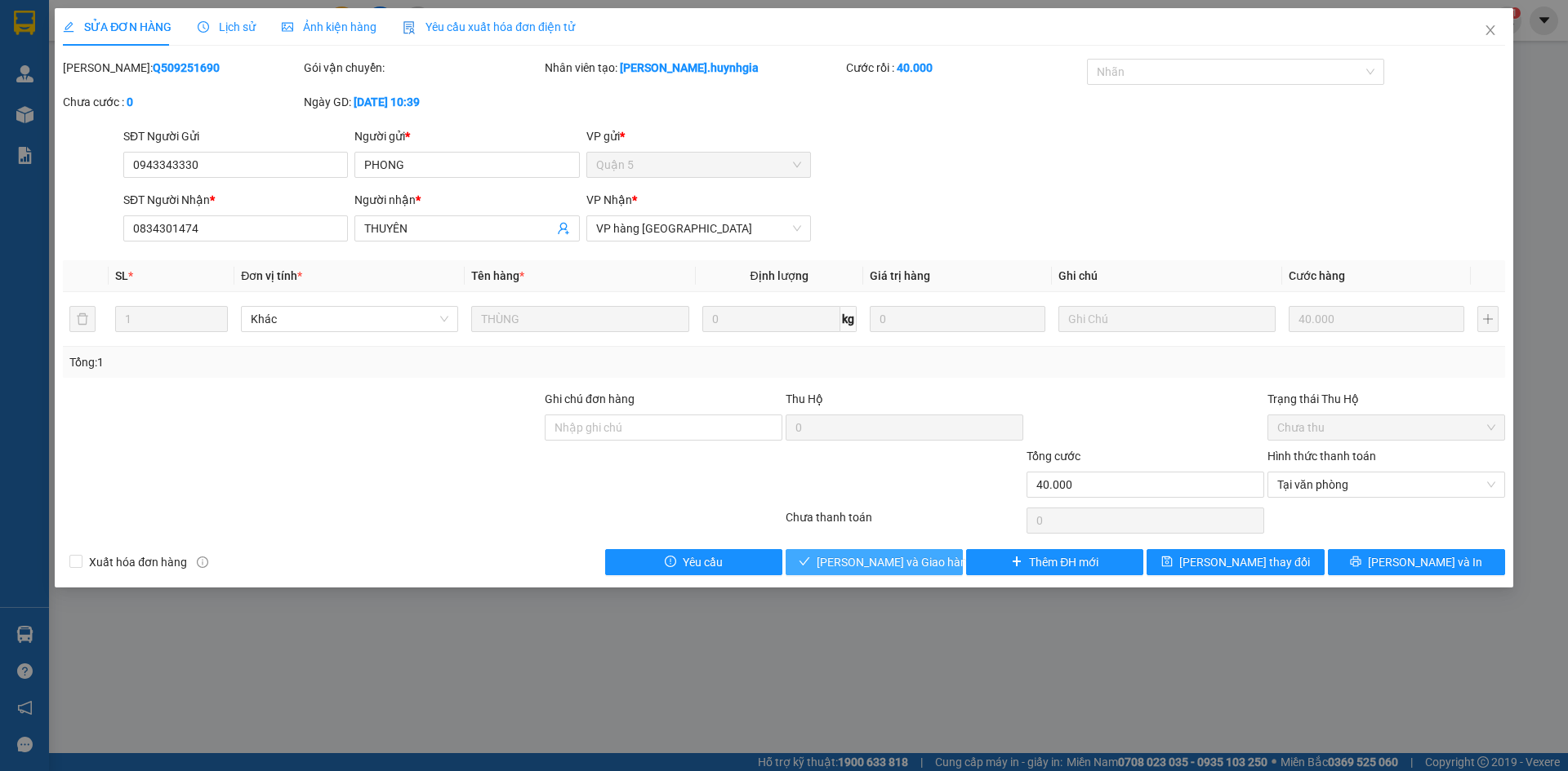
click at [893, 556] on span "Lưu và Giao hàng" at bounding box center [894, 562] width 157 height 18
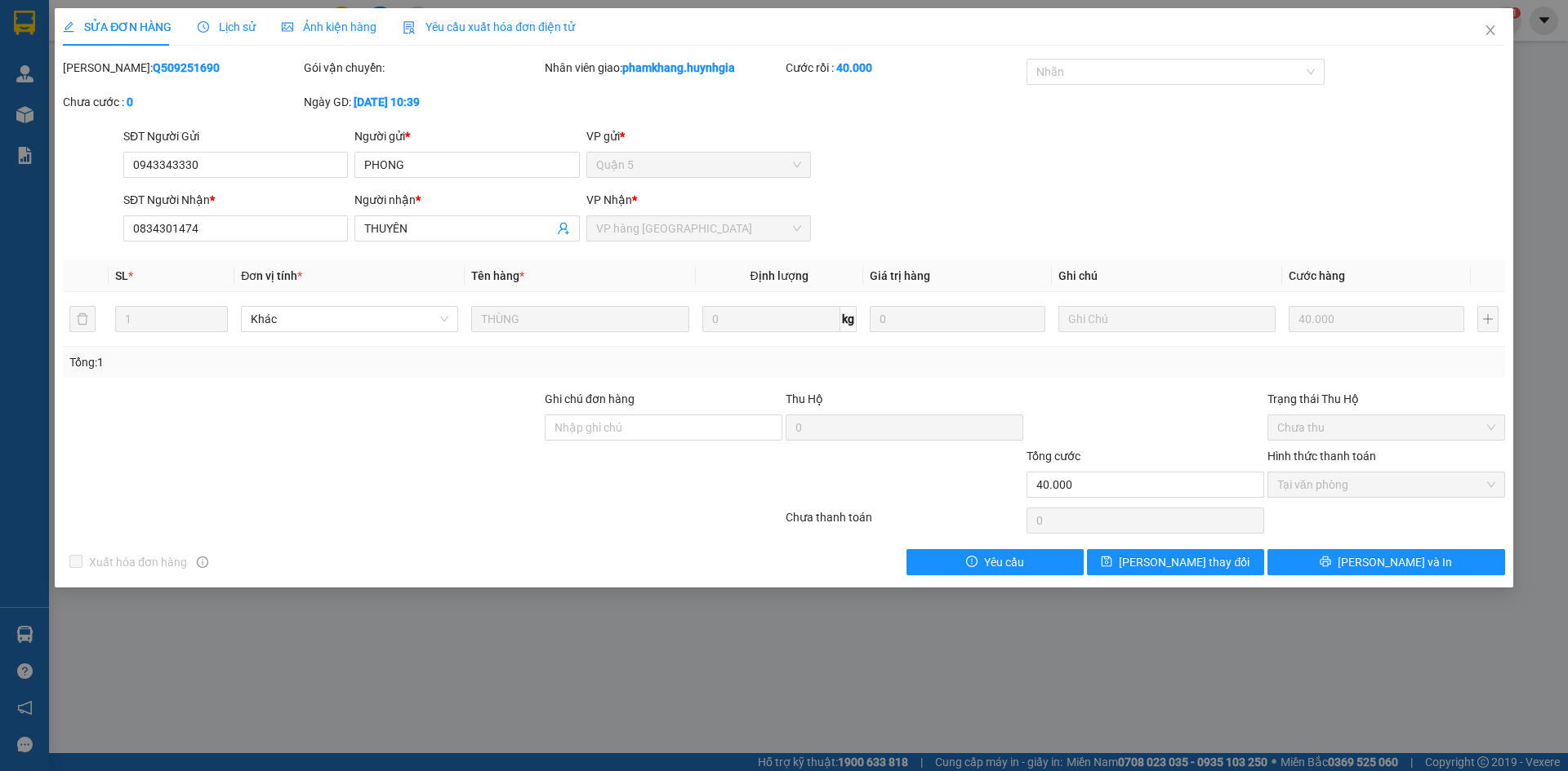
click at [1044, 185] on form "SĐT Người Gửi 0943343330 Người gửi * PHONG VP gửi * Quận 5 SĐT Người Nhận * 083…" at bounding box center [784, 187] width 1442 height 120
click at [910, 162] on div "SĐT Người Gửi 0943343330 Người gửi * PHONG VP gửi * Quận 5" at bounding box center [813, 156] width 1388 height 57
click at [1397, 31] on icon "close" at bounding box center [1490, 30] width 13 height 13
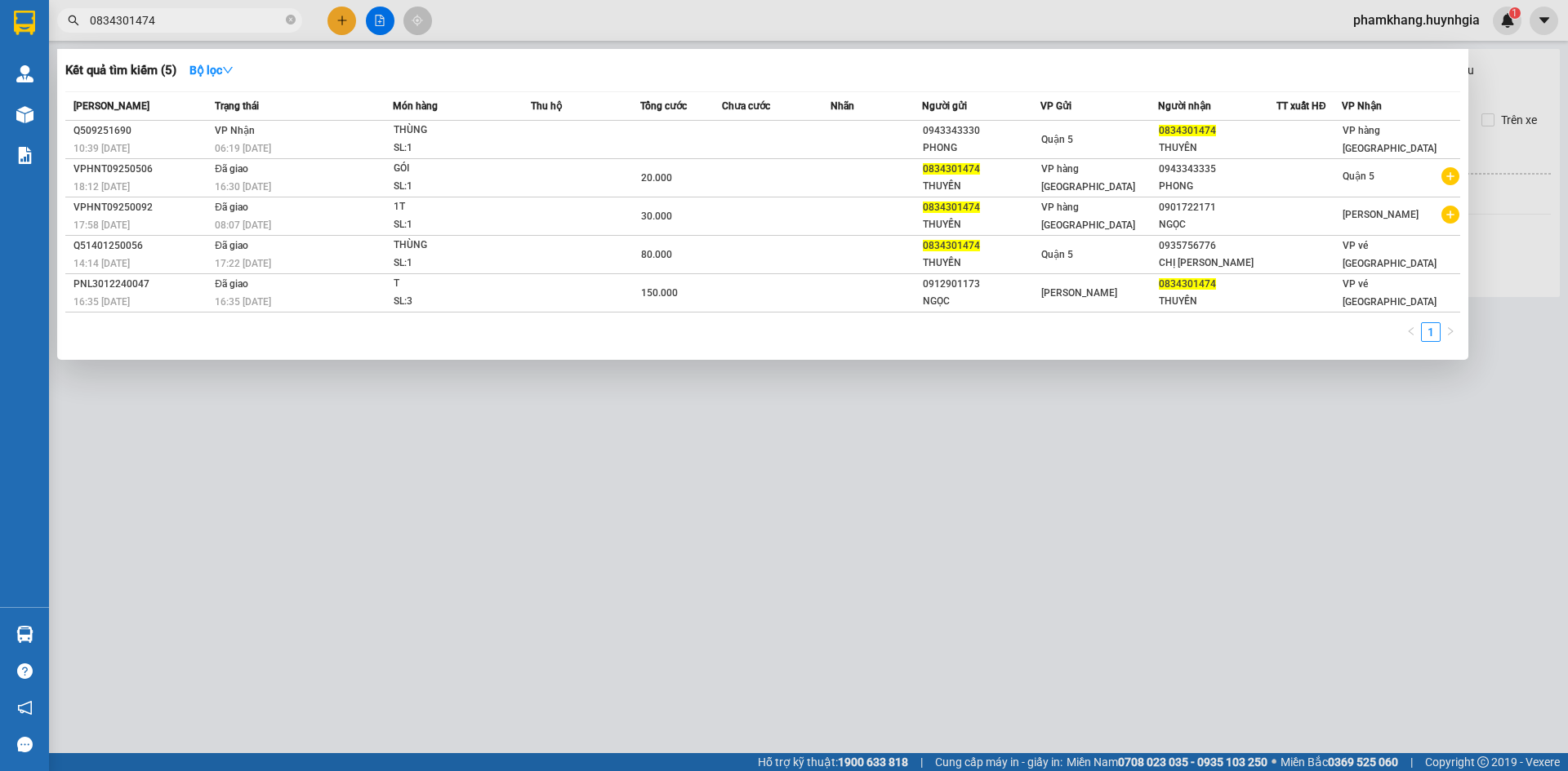
click at [150, 11] on span "0834301474" at bounding box center [179, 20] width 245 height 25
click at [149, 18] on input "0834301474" at bounding box center [186, 20] width 193 height 18
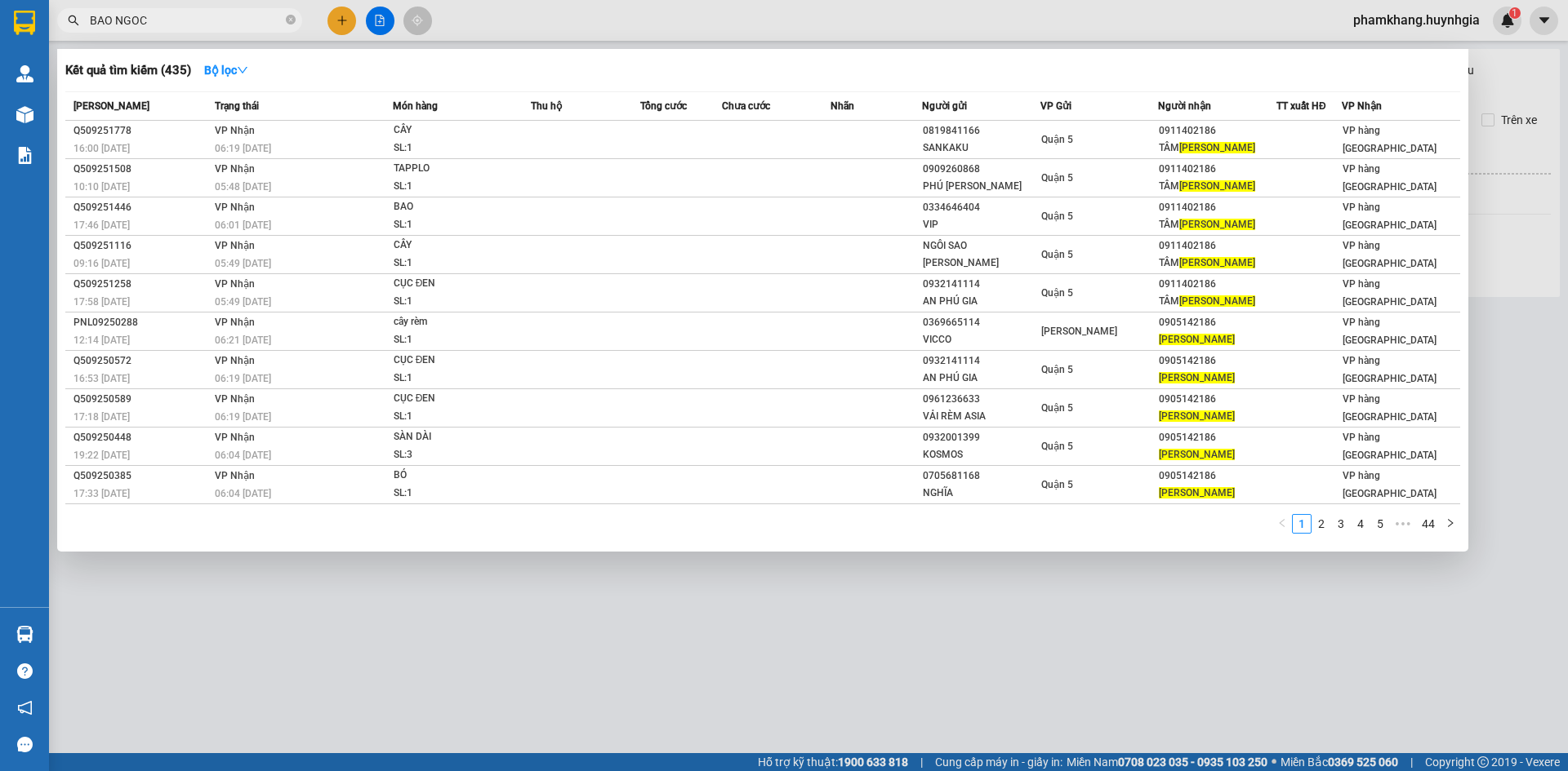
click at [208, 11] on input "BAO NGOC" at bounding box center [186, 20] width 193 height 18
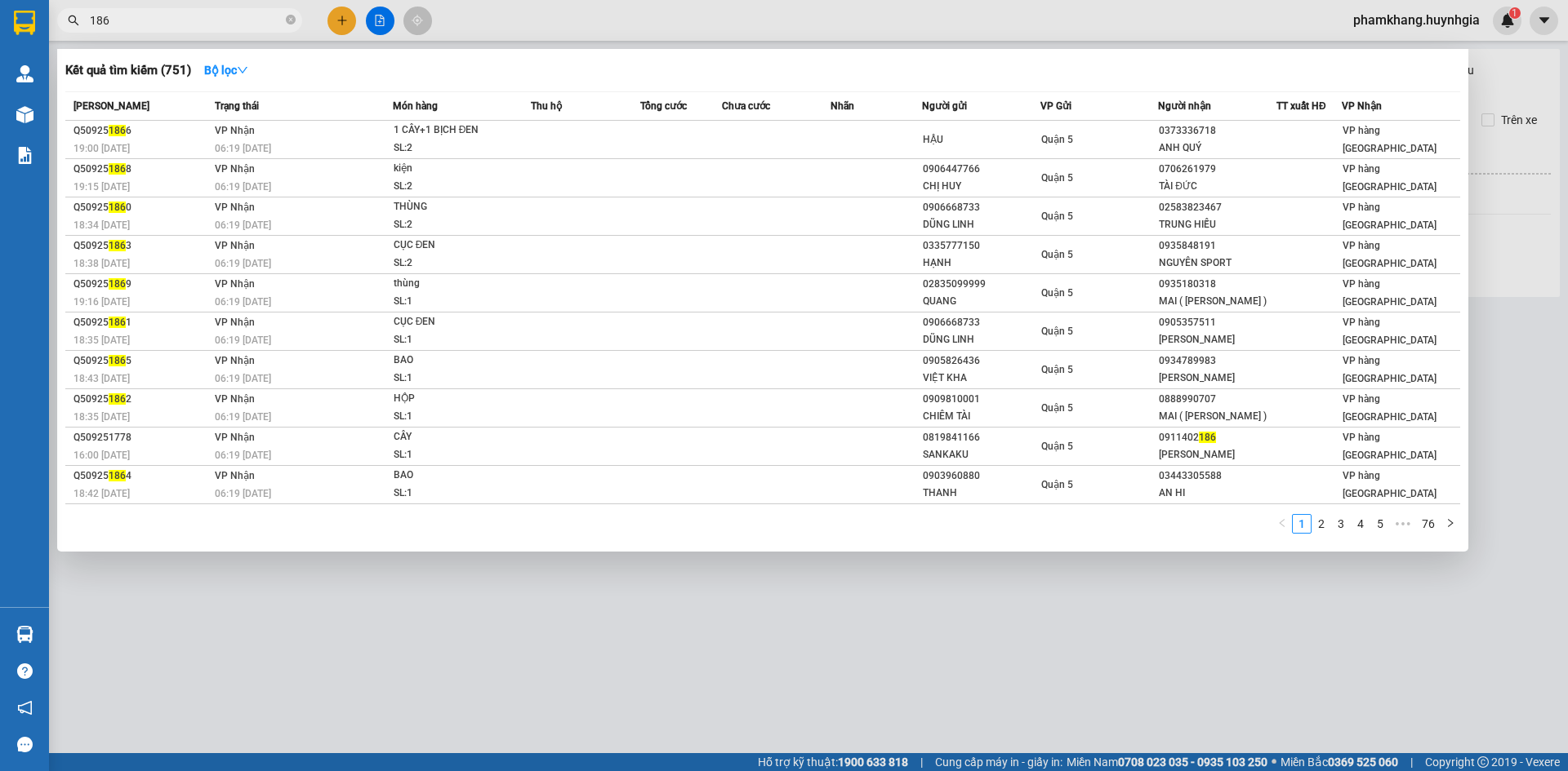
click at [89, 18] on span "186" at bounding box center [179, 20] width 245 height 25
click at [91, 18] on span "186" at bounding box center [179, 20] width 245 height 25
click at [91, 18] on input "186" at bounding box center [186, 20] width 193 height 18
click at [119, 18] on input "186" at bounding box center [186, 20] width 193 height 18
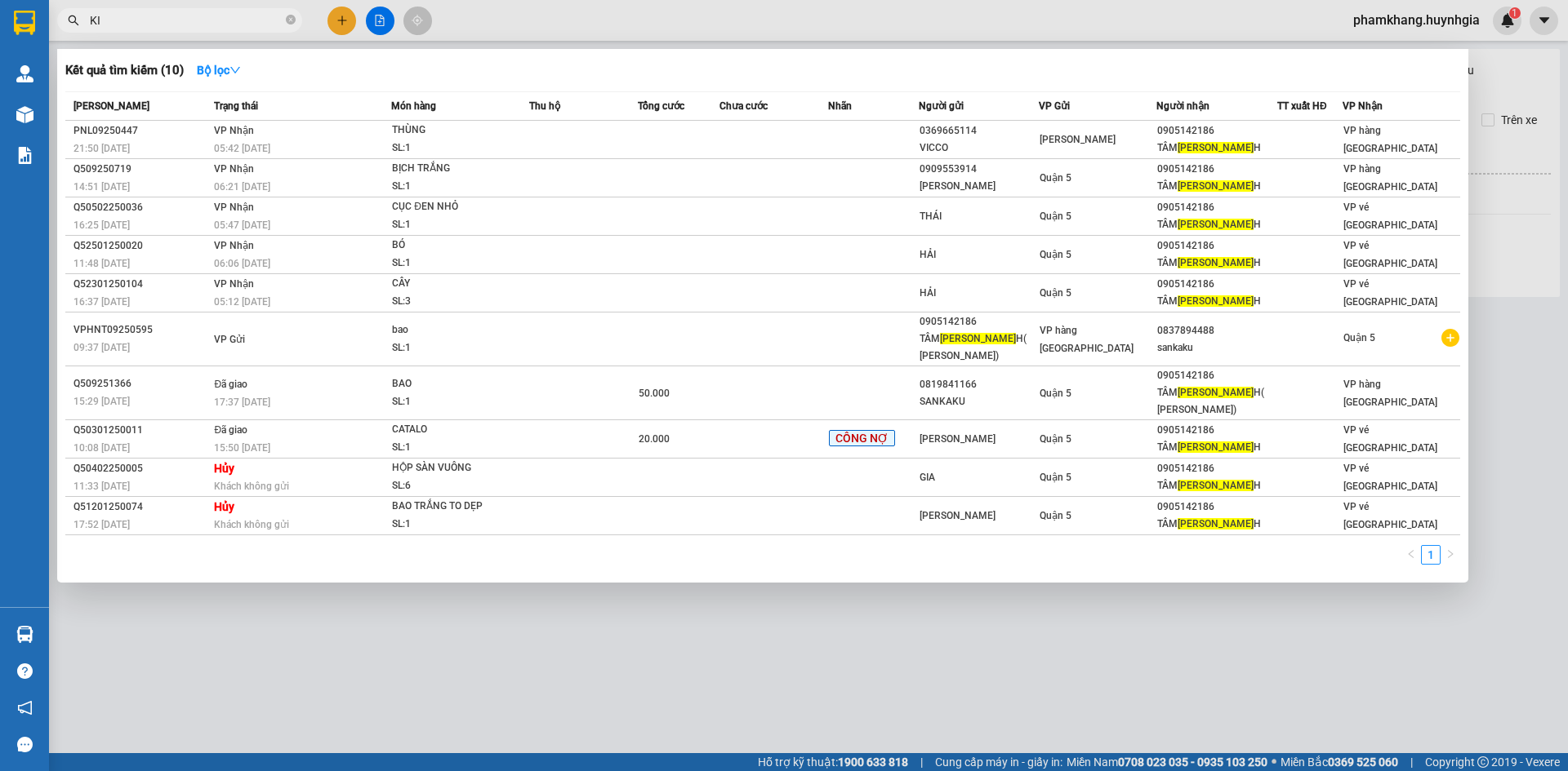
type input "K"
click at [193, 22] on input "text" at bounding box center [186, 20] width 193 height 18
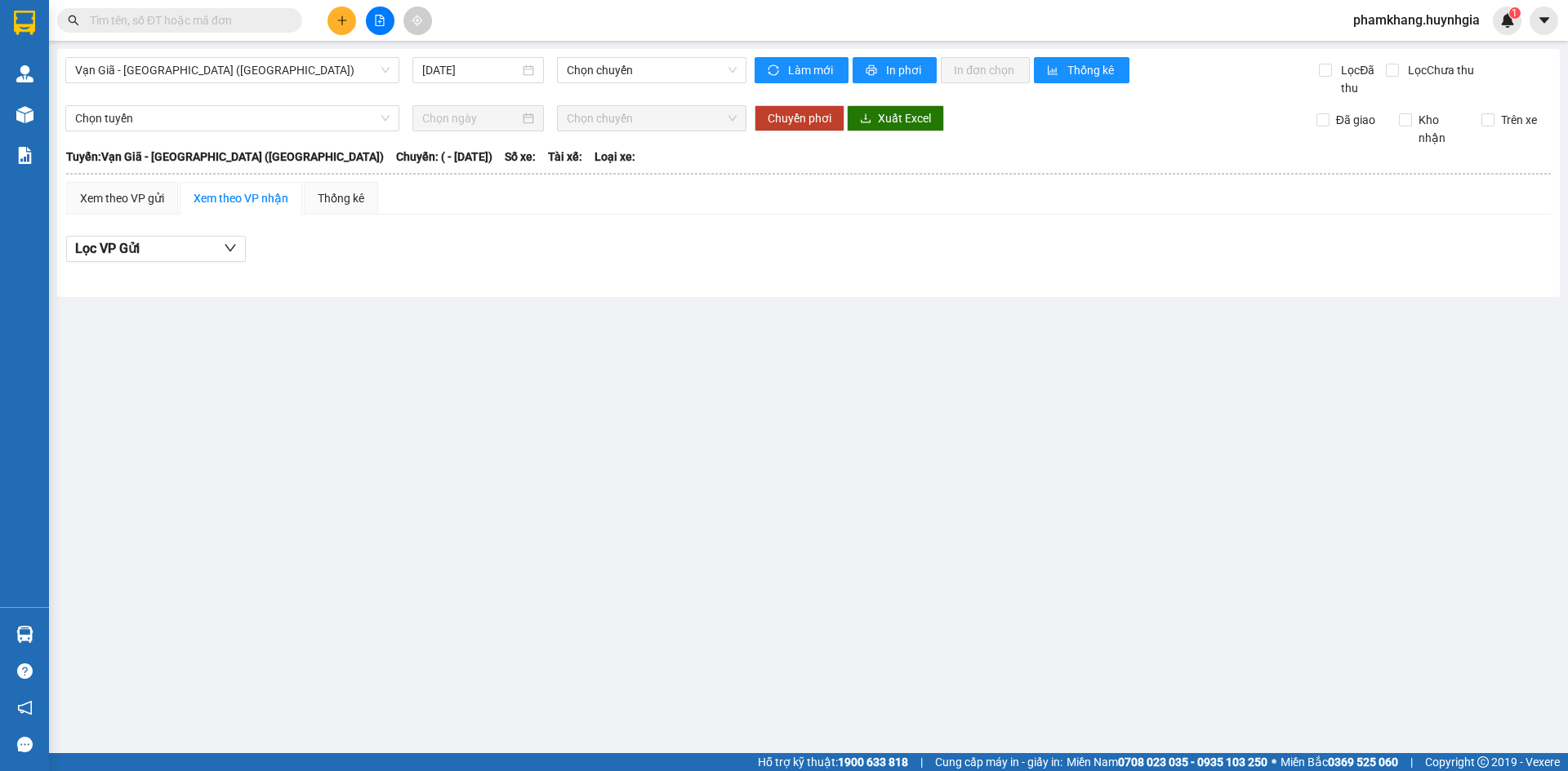
click at [193, 22] on input "text" at bounding box center [186, 20] width 193 height 18
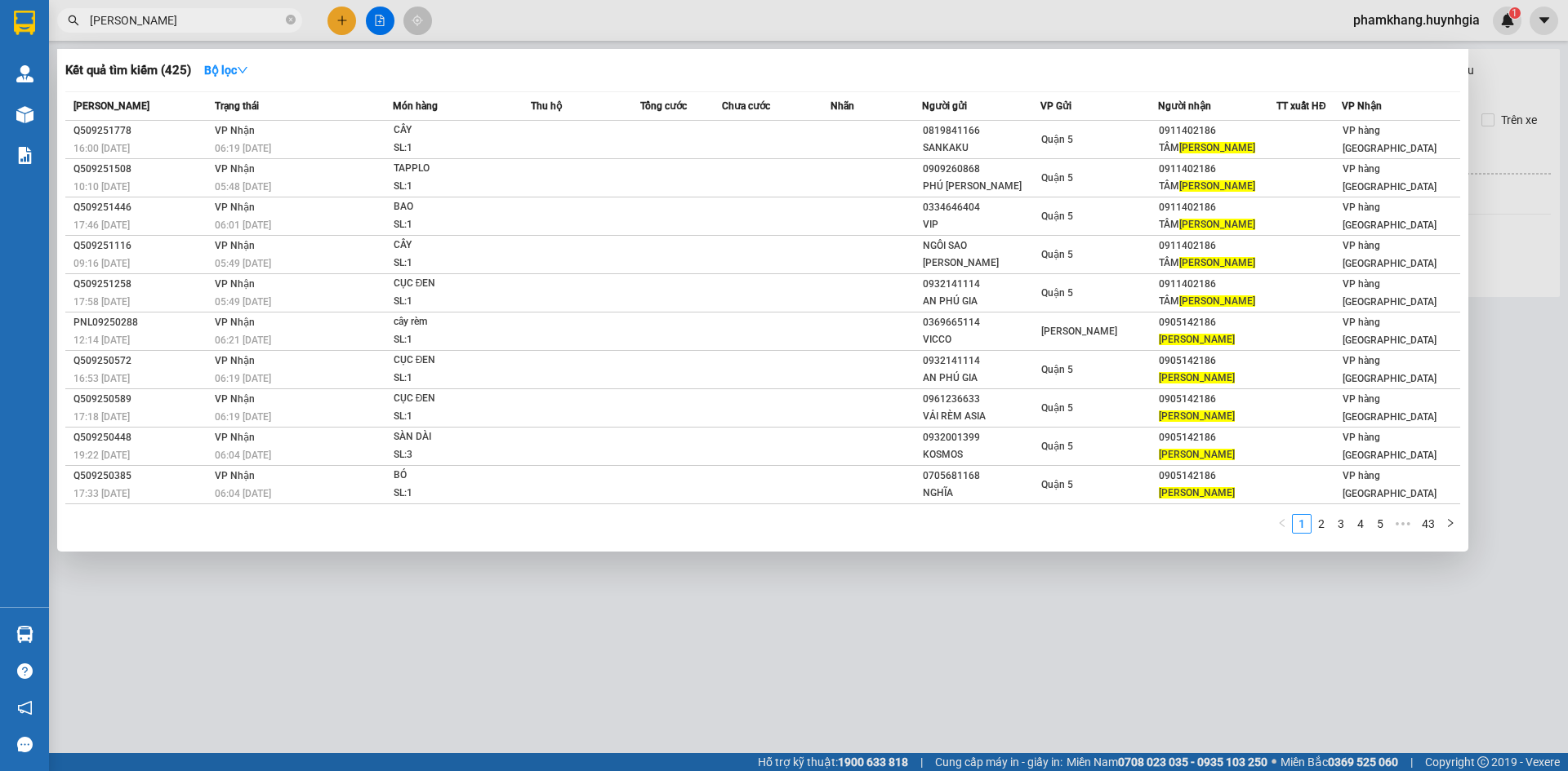
click at [1032, 656] on div at bounding box center [784, 385] width 1568 height 771
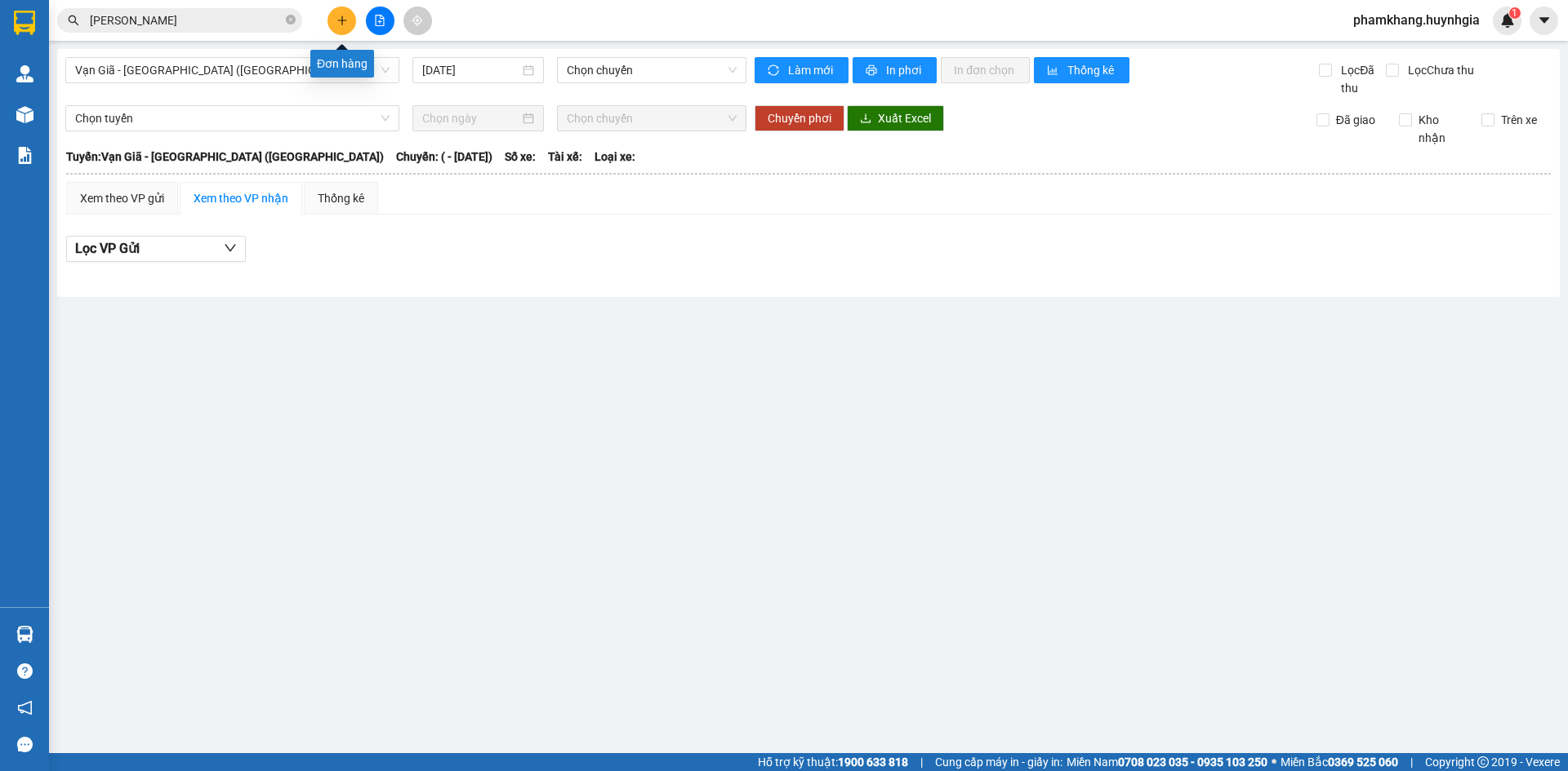
click at [342, 18] on icon "plus" at bounding box center [341, 20] width 1 height 9
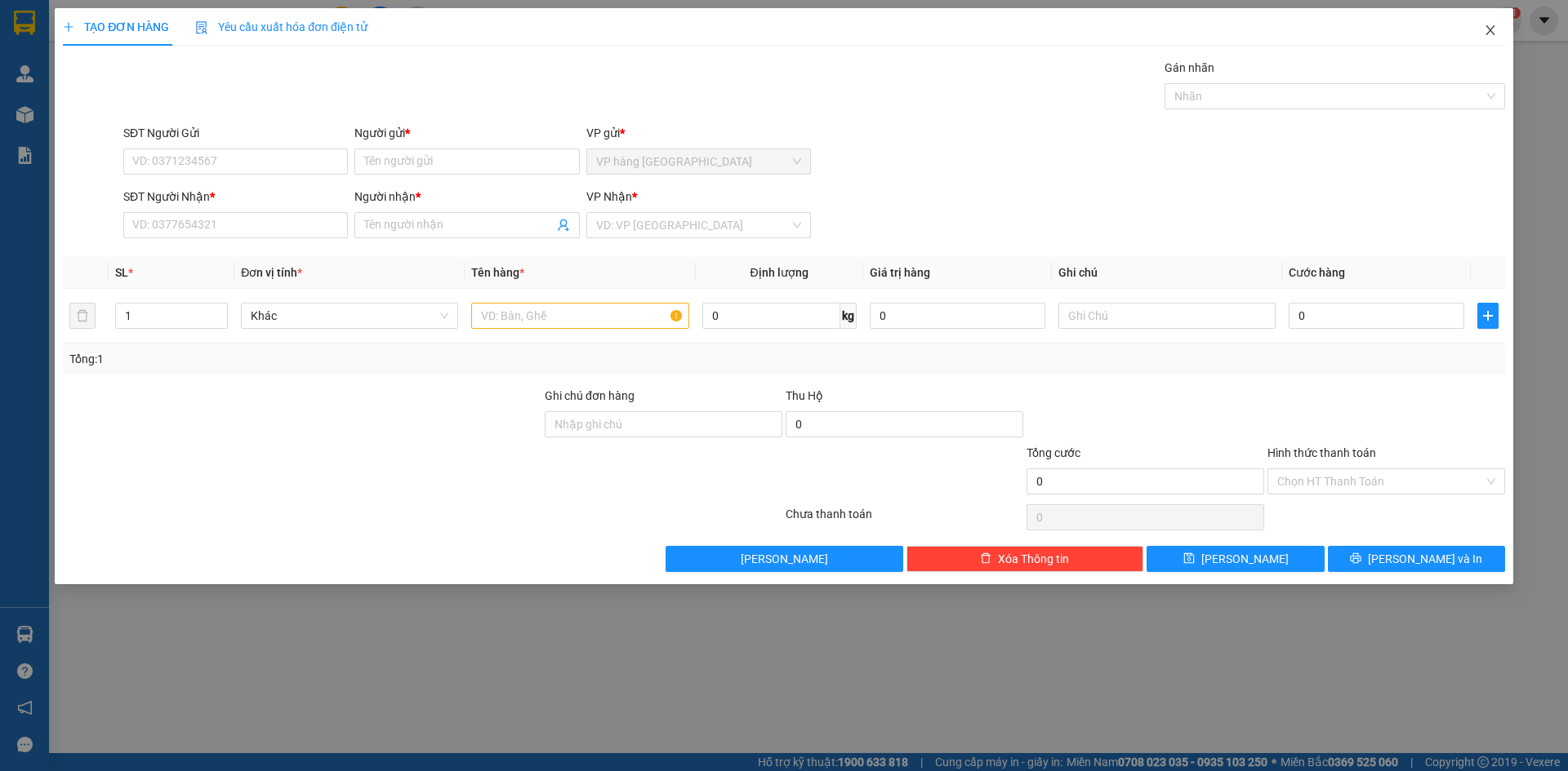
click at [1397, 32] on icon "close" at bounding box center [1490, 30] width 13 height 13
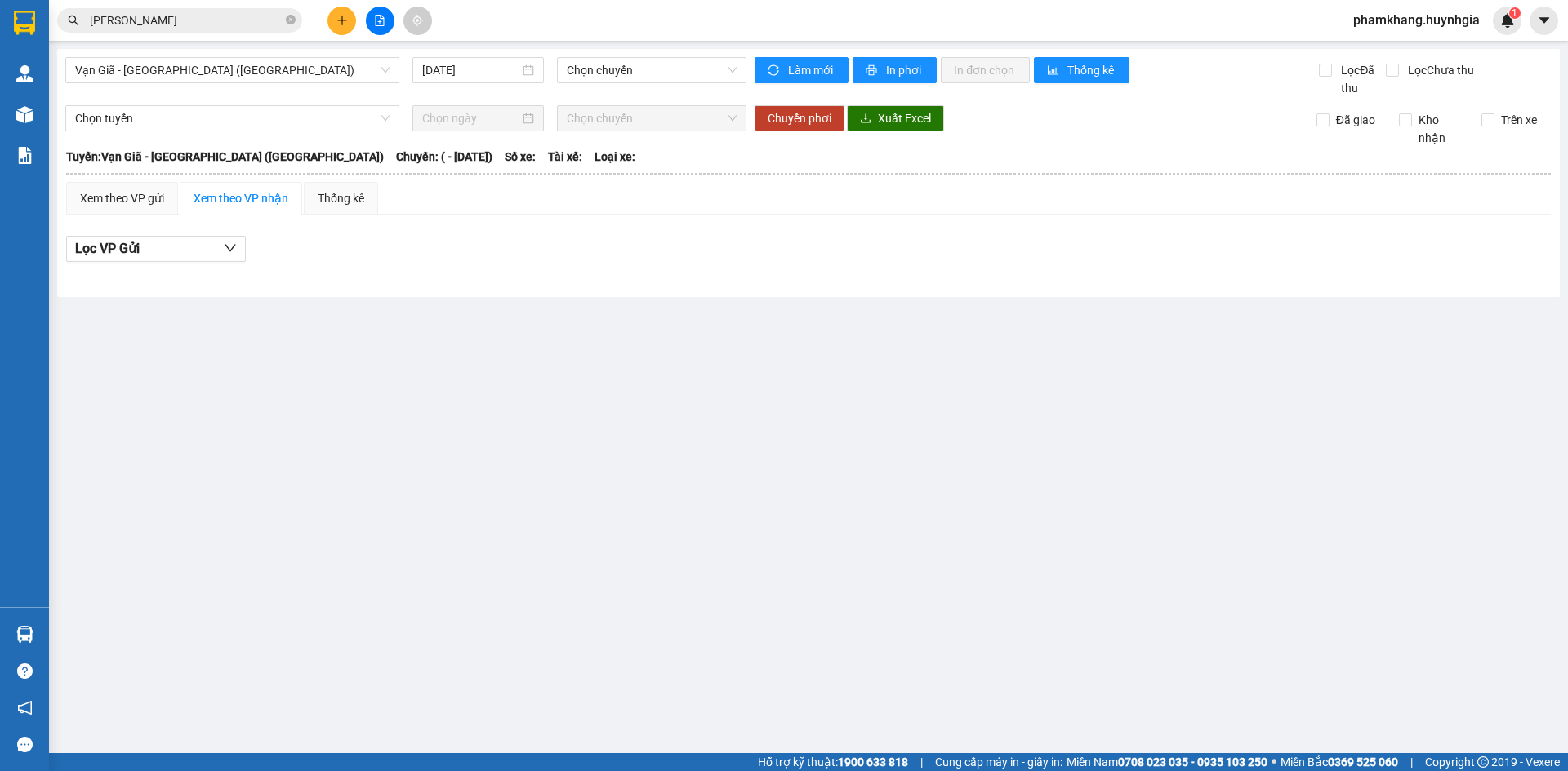
click at [189, 20] on input "BẢO NGỌC" at bounding box center [186, 20] width 193 height 18
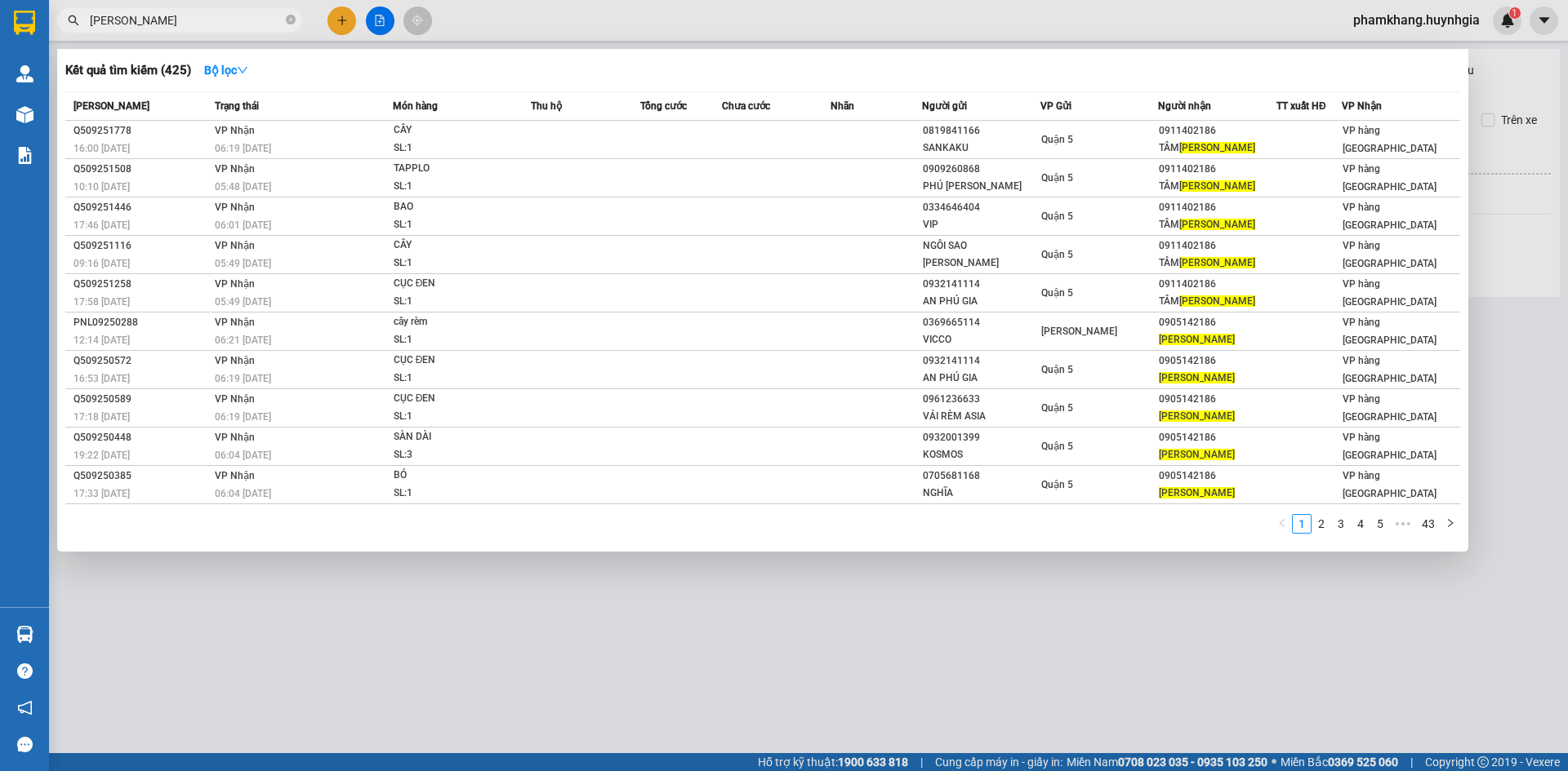
click at [189, 20] on input "BẢO NGỌC" at bounding box center [186, 20] width 193 height 18
click at [188, 19] on input "BẢO NGỌC" at bounding box center [186, 20] width 193 height 18
paste input "0932206911"
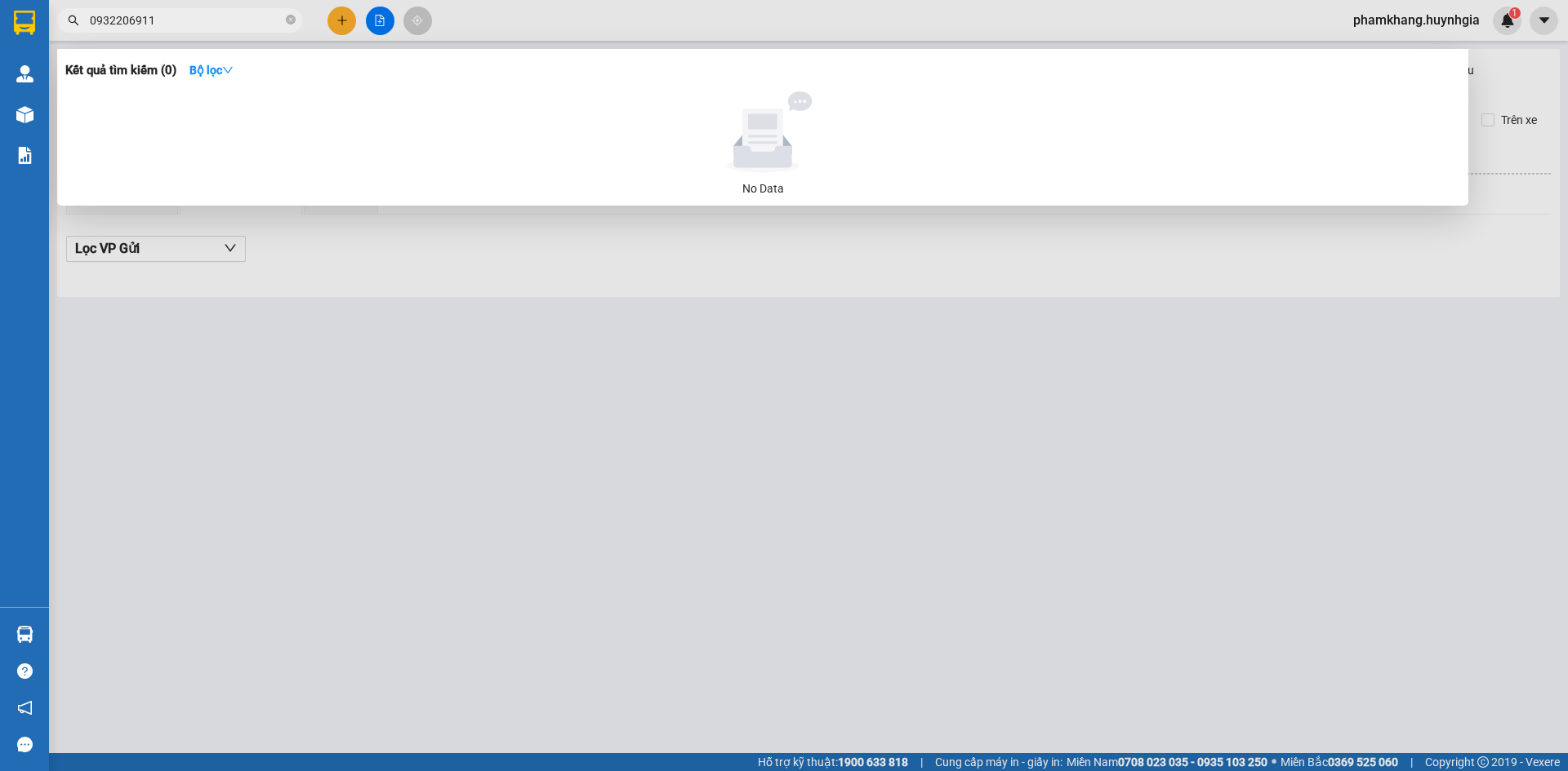
type input "0932206911"
click at [342, 20] on div at bounding box center [784, 385] width 1568 height 771
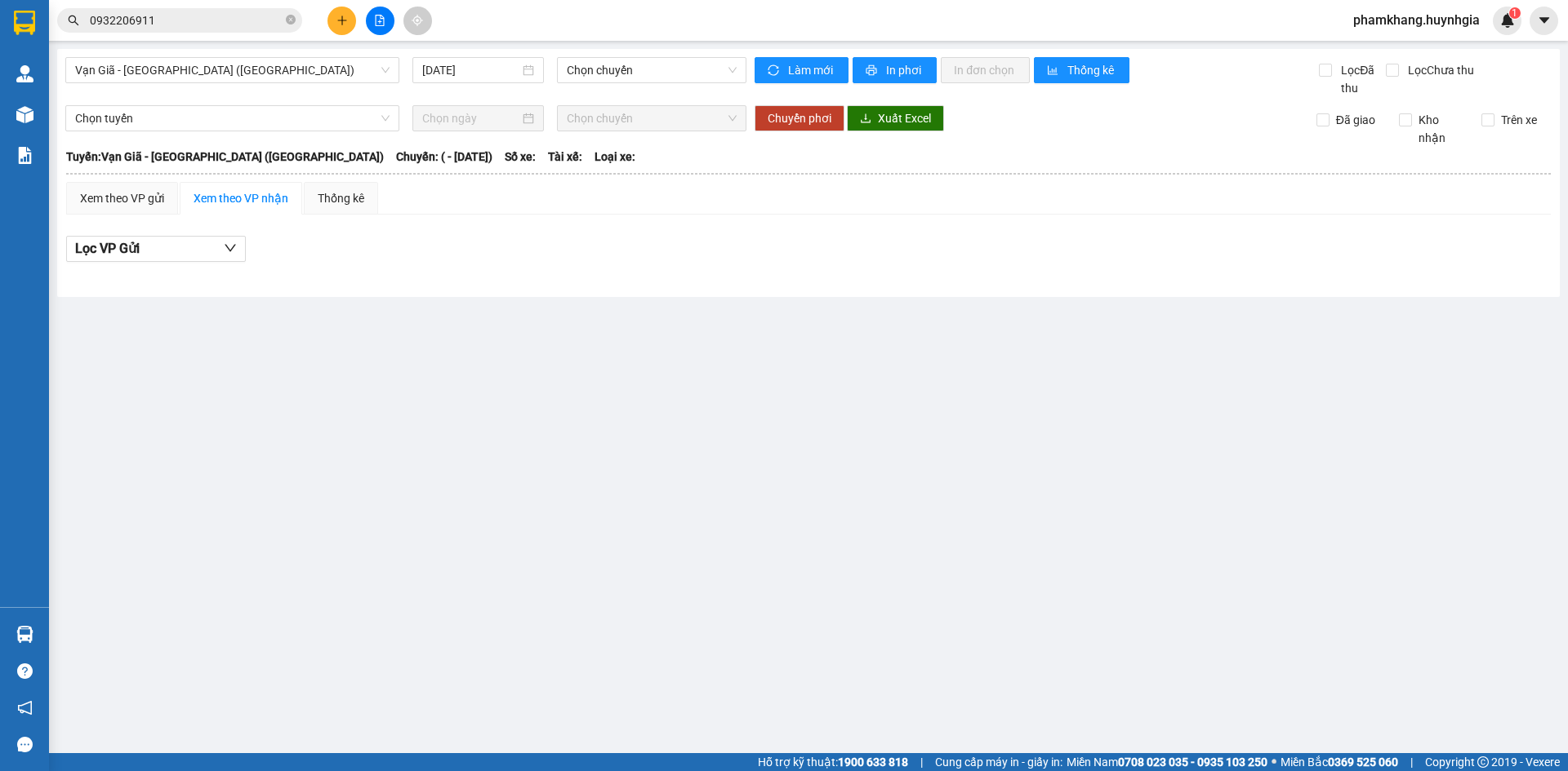
click at [342, 20] on icon "plus" at bounding box center [341, 19] width 9 height 1
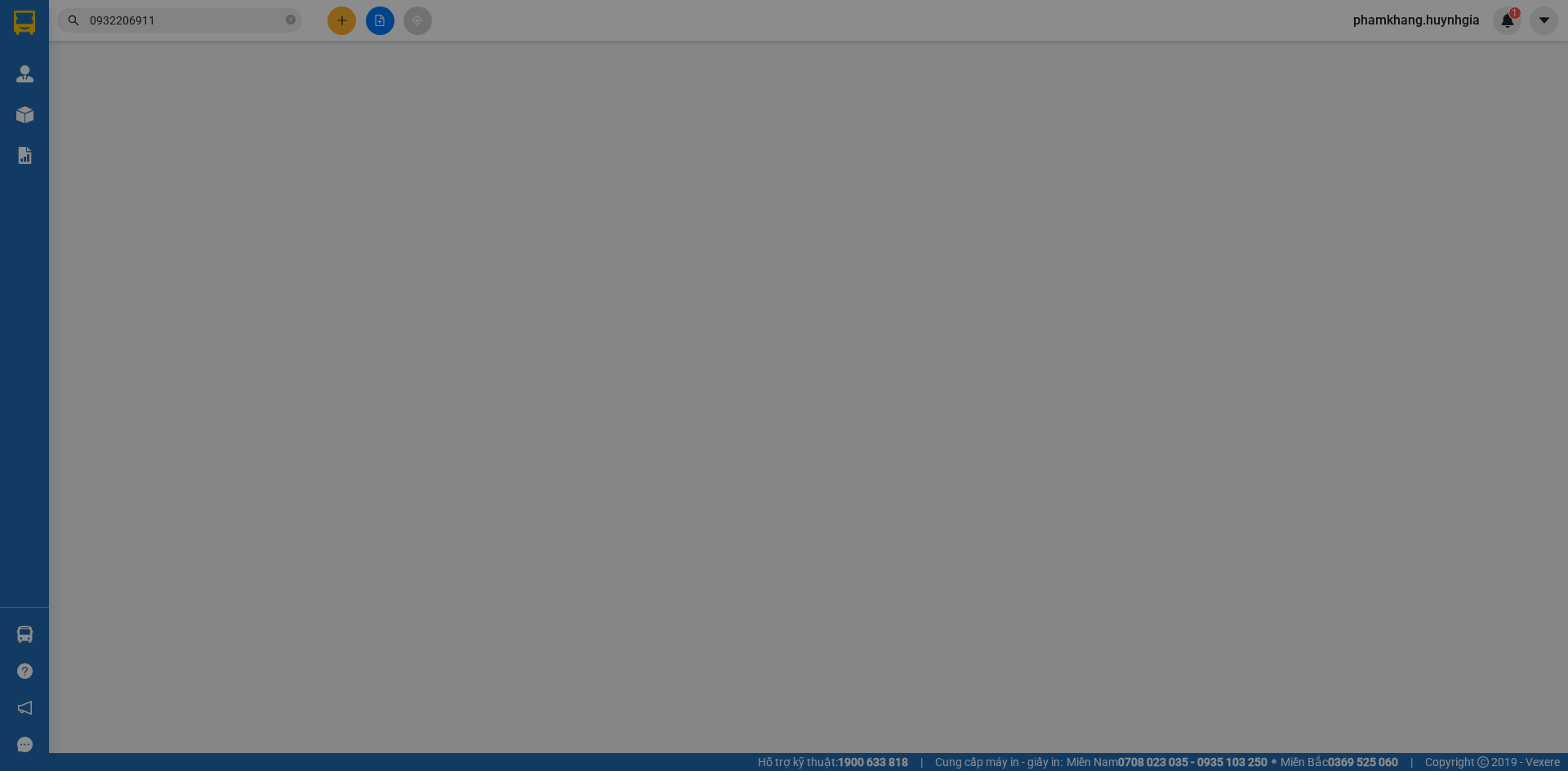
click at [342, 20] on span "Yêu cầu xuất hóa đơn điện tử" at bounding box center [281, 26] width 172 height 13
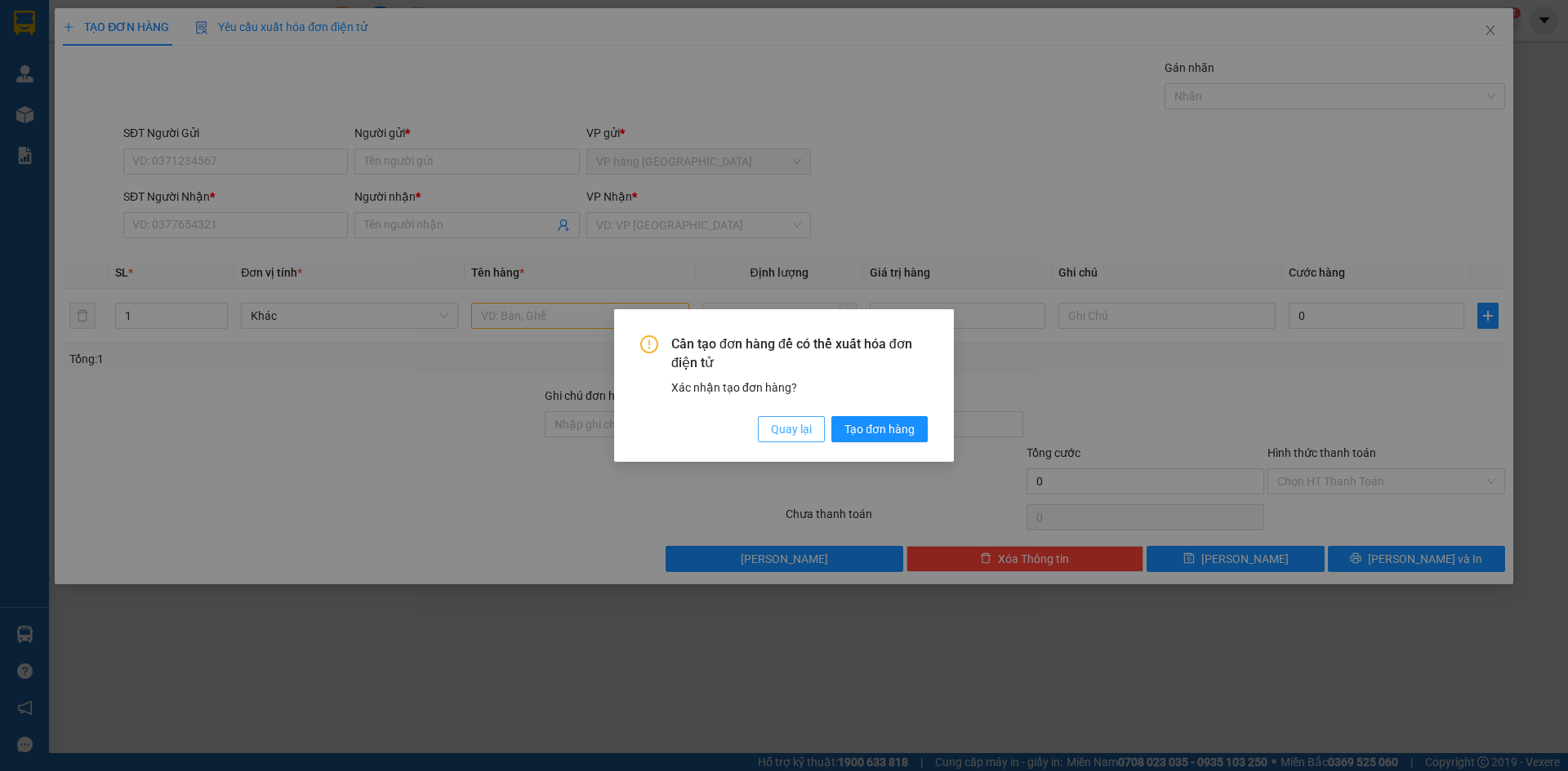
click at [801, 430] on span "Quay lại" at bounding box center [791, 429] width 40 height 18
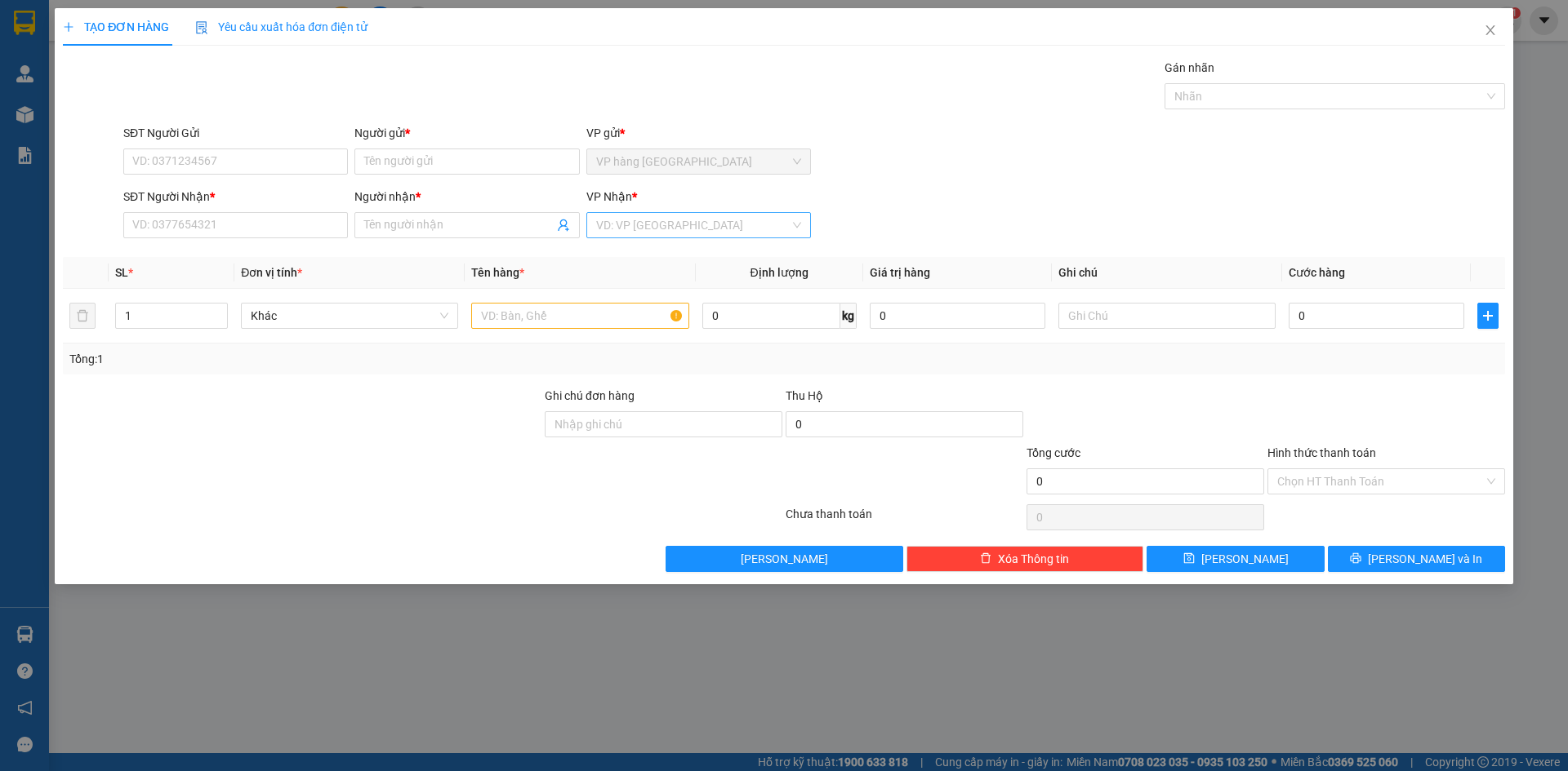
drag, startPoint x: 643, startPoint y: 215, endPoint x: 639, endPoint y: 237, distance: 22.4
click at [643, 215] on input "search" at bounding box center [693, 225] width 193 height 25
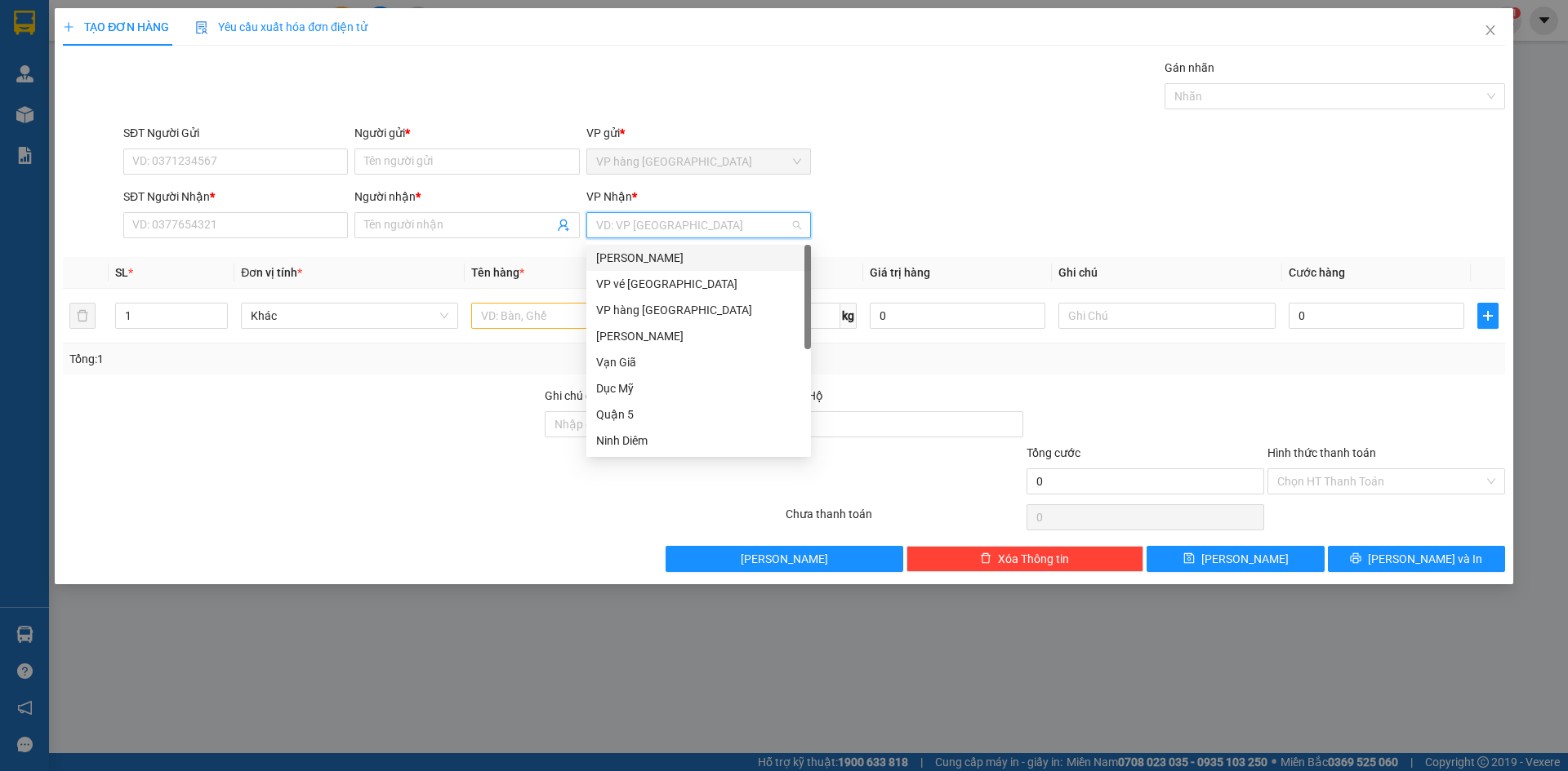
drag, startPoint x: 642, startPoint y: 247, endPoint x: 587, endPoint y: 257, distance: 55.9
click at [642, 248] on div "[PERSON_NAME]" at bounding box center [698, 258] width 224 height 26
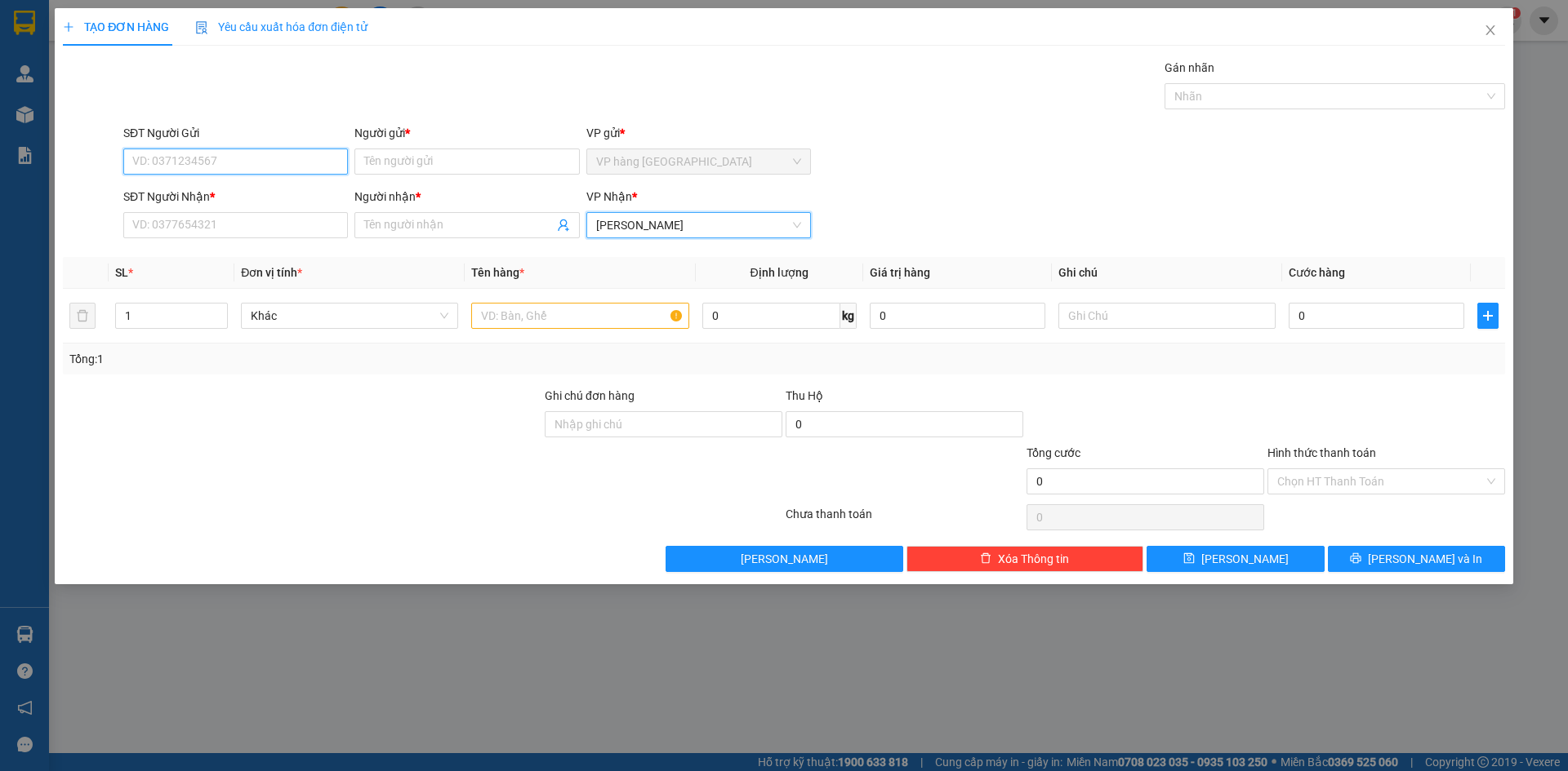
drag, startPoint x: 194, startPoint y: 158, endPoint x: 220, endPoint y: 157, distance: 26.0
click at [197, 157] on input "SĐT Người Gửi" at bounding box center [235, 162] width 224 height 26
type input "0932093931"
click at [252, 202] on div "0932093931 - QUỲNH" at bounding box center [235, 194] width 205 height 18
type input "QUỲNH"
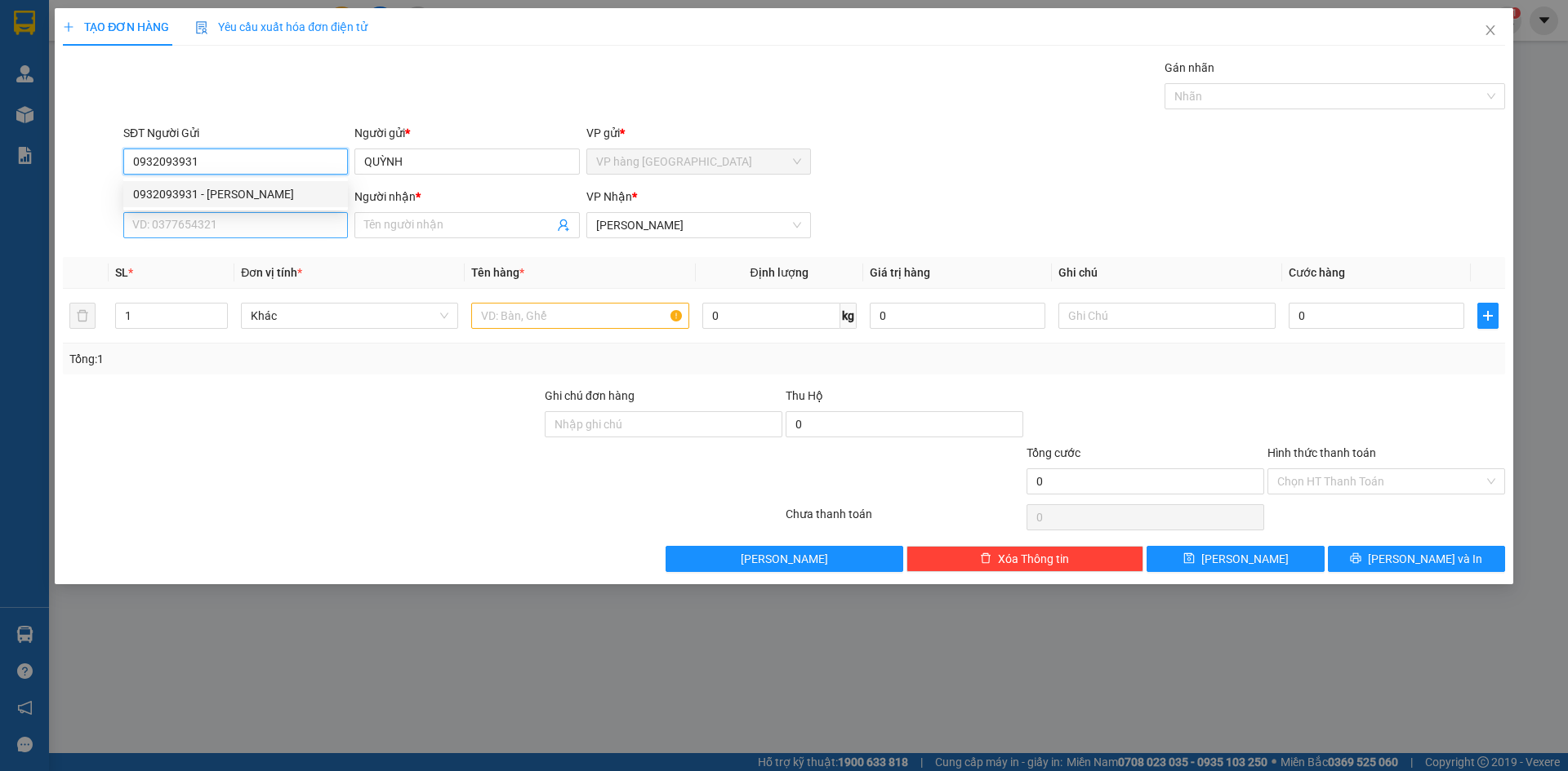
type input "0932093931"
click at [255, 223] on input "SĐT Người Nhận *" at bounding box center [235, 225] width 224 height 26
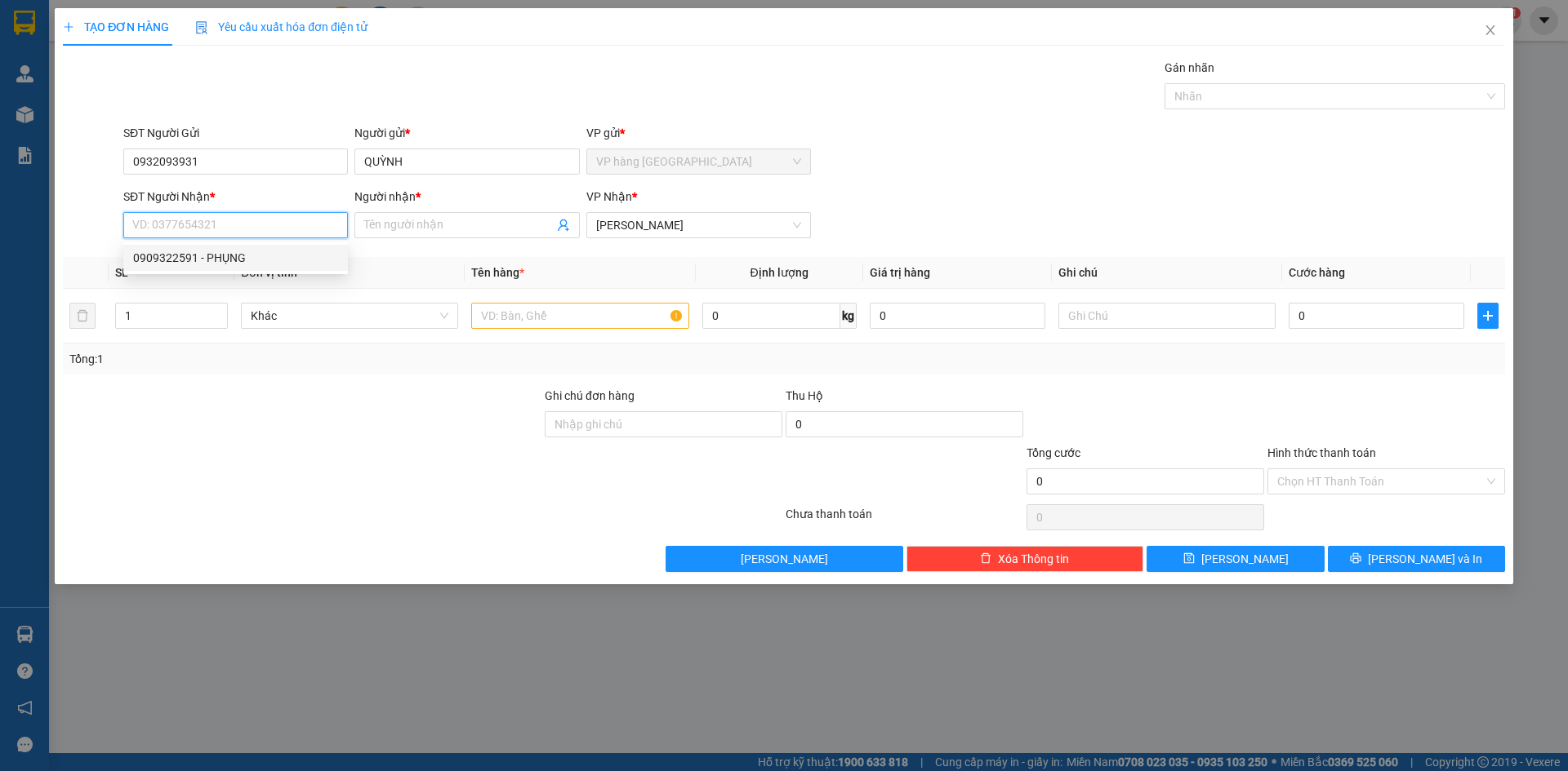
drag, startPoint x: 231, startPoint y: 267, endPoint x: 243, endPoint y: 277, distance: 15.6
click at [231, 267] on div "0909322591 - PHỤNG" at bounding box center [235, 258] width 224 height 26
type input "0909322591"
type input "PHỤNG"
click at [591, 317] on input "text" at bounding box center [580, 316] width 217 height 26
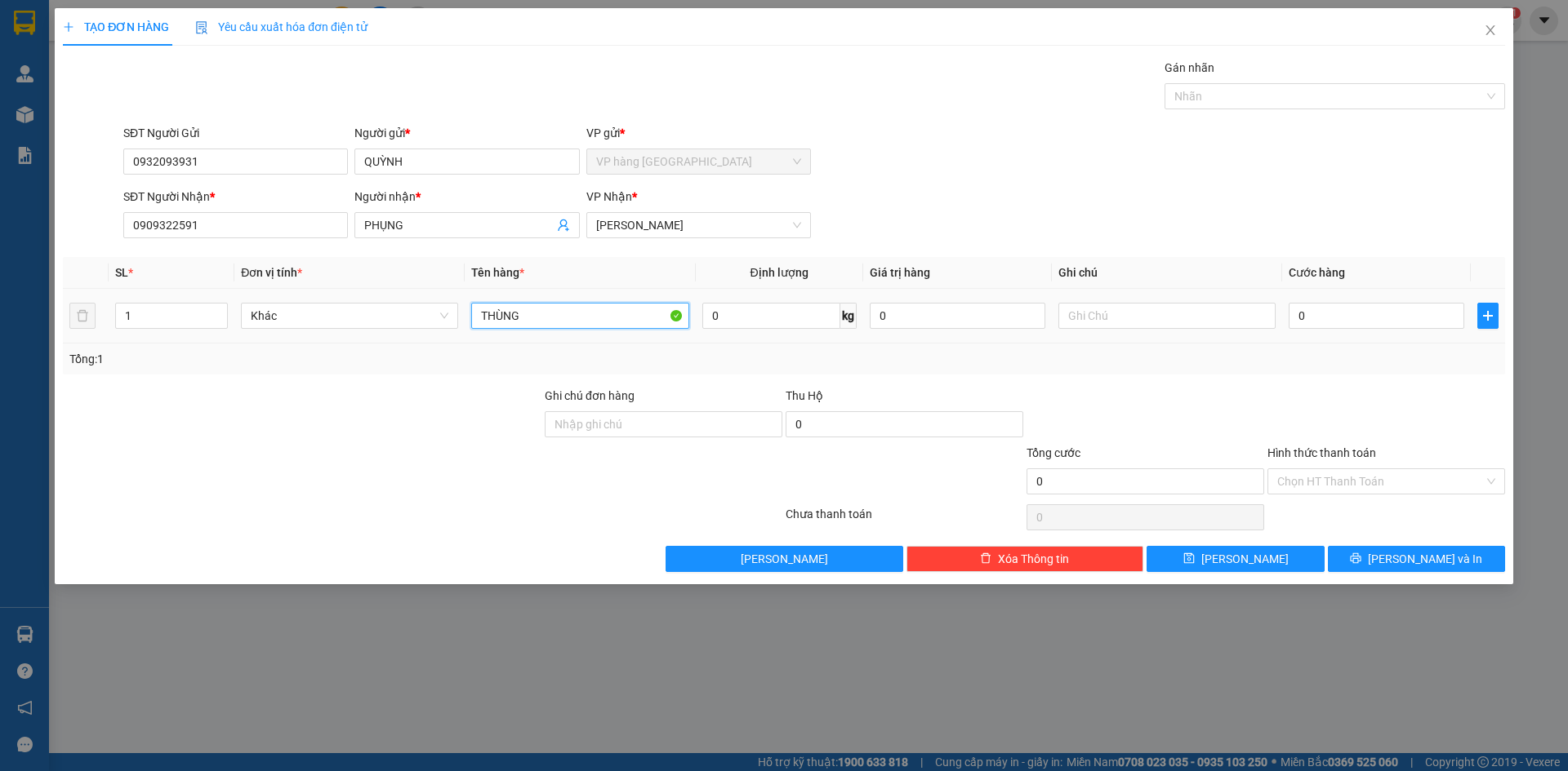
type input "THÙNG"
type input "3"
type input "30"
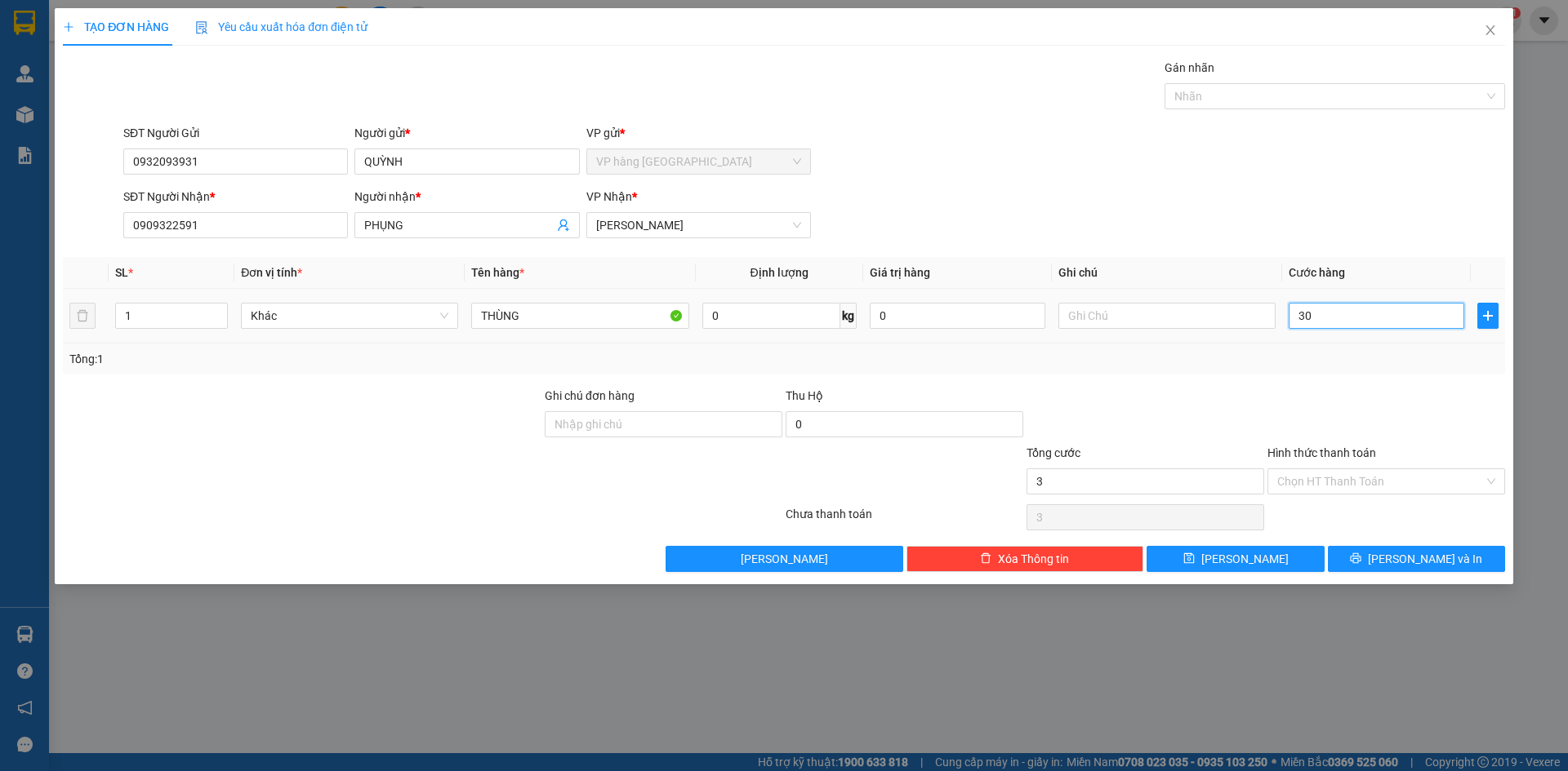
type input "30"
type input "30.000"
click at [1397, 226] on div "SĐT Người Nhận * 0909322591 Người nhận * PHỤNG VP Nhận * Phạm Ngũ Lão" at bounding box center [813, 216] width 1388 height 57
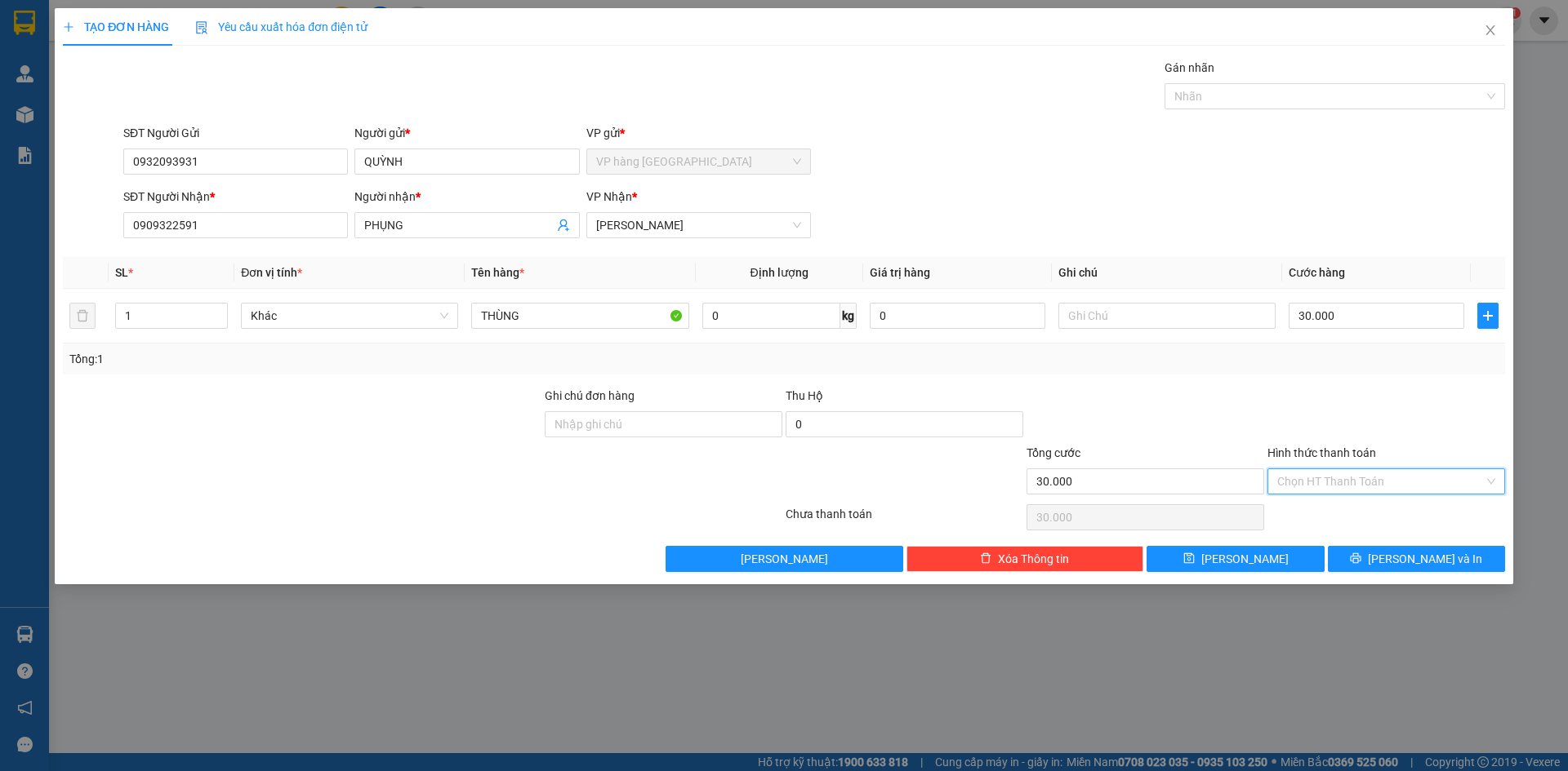
drag, startPoint x: 1357, startPoint y: 482, endPoint x: 1344, endPoint y: 506, distance: 27.3
click at [1357, 481] on input "Hình thức thanh toán" at bounding box center [1380, 482] width 207 height 25
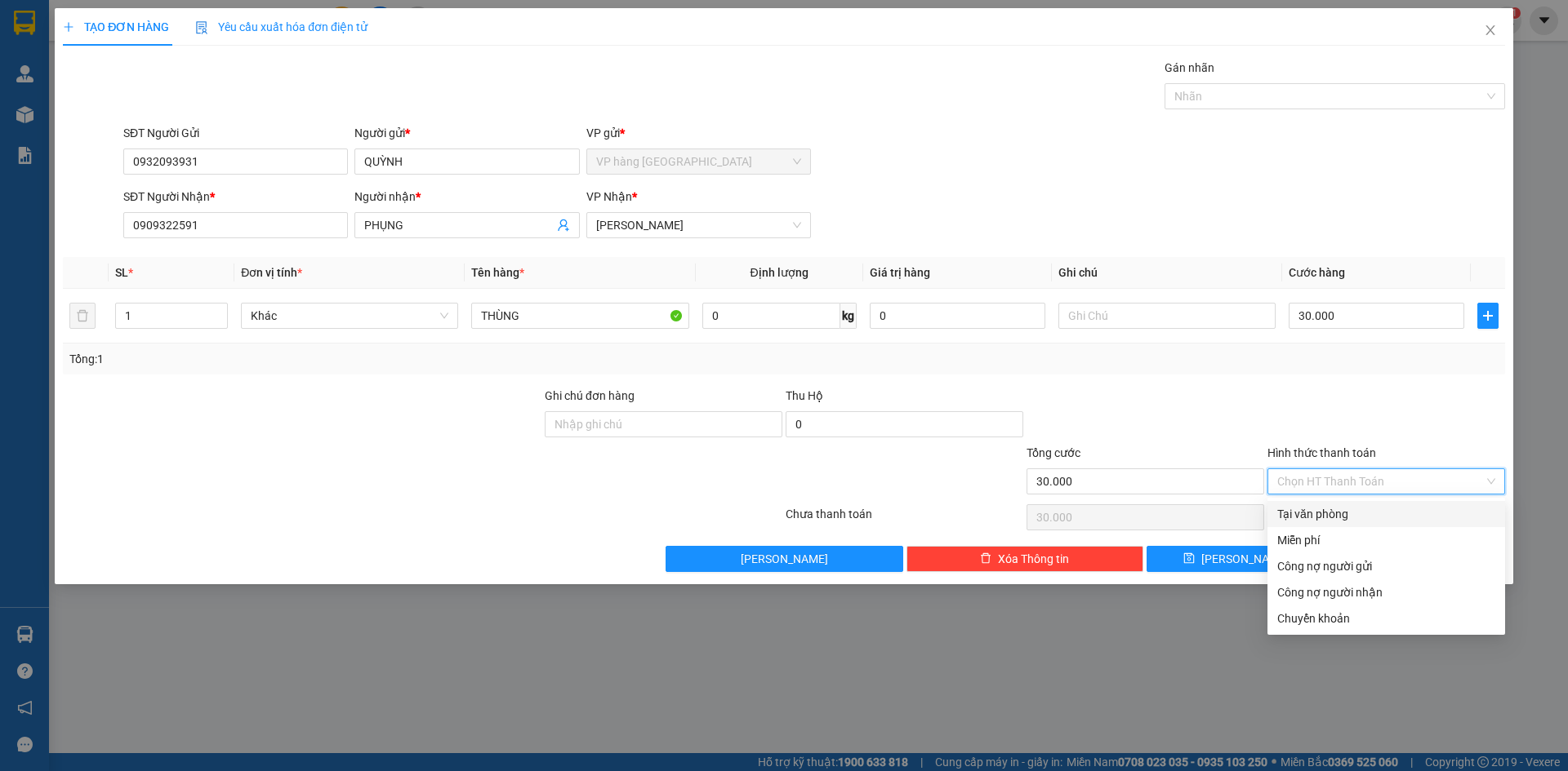
click at [1344, 506] on div "Tại văn phòng" at bounding box center [1386, 514] width 218 height 18
type input "0"
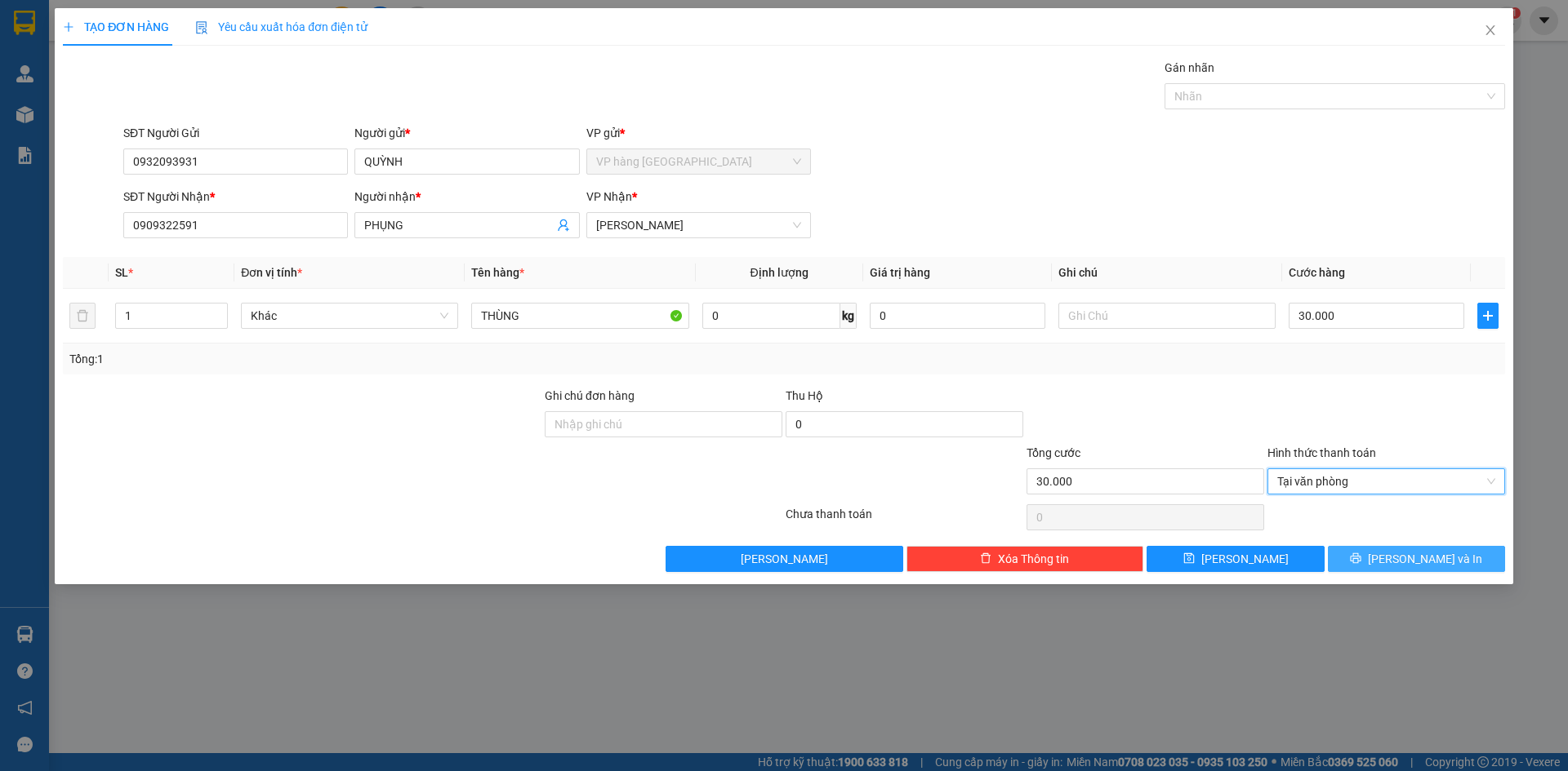
click at [1397, 555] on span "[PERSON_NAME] và In" at bounding box center [1425, 559] width 114 height 18
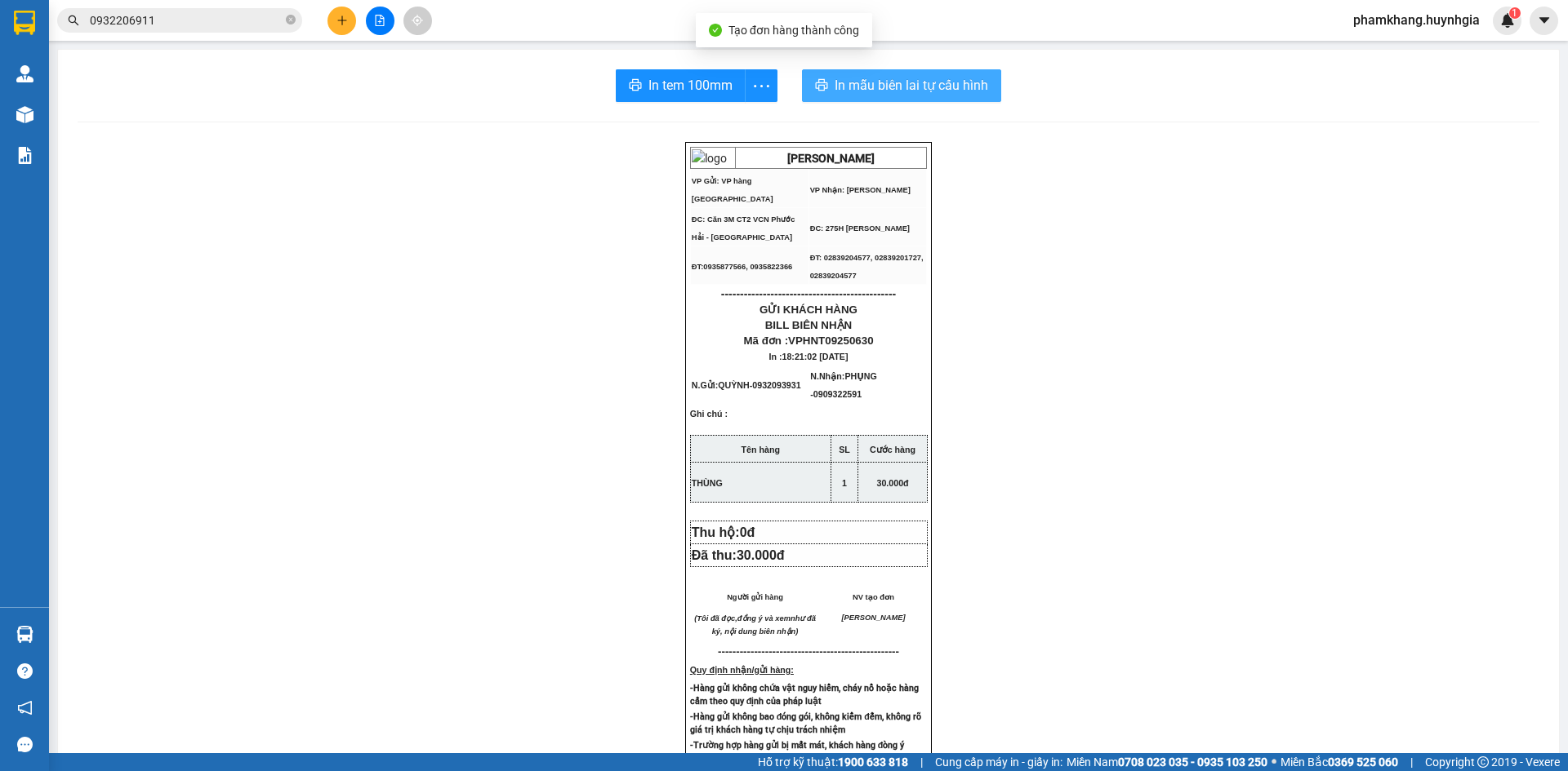
click at [926, 76] on span "In mẫu biên lai tự cấu hình" at bounding box center [911, 84] width 154 height 20
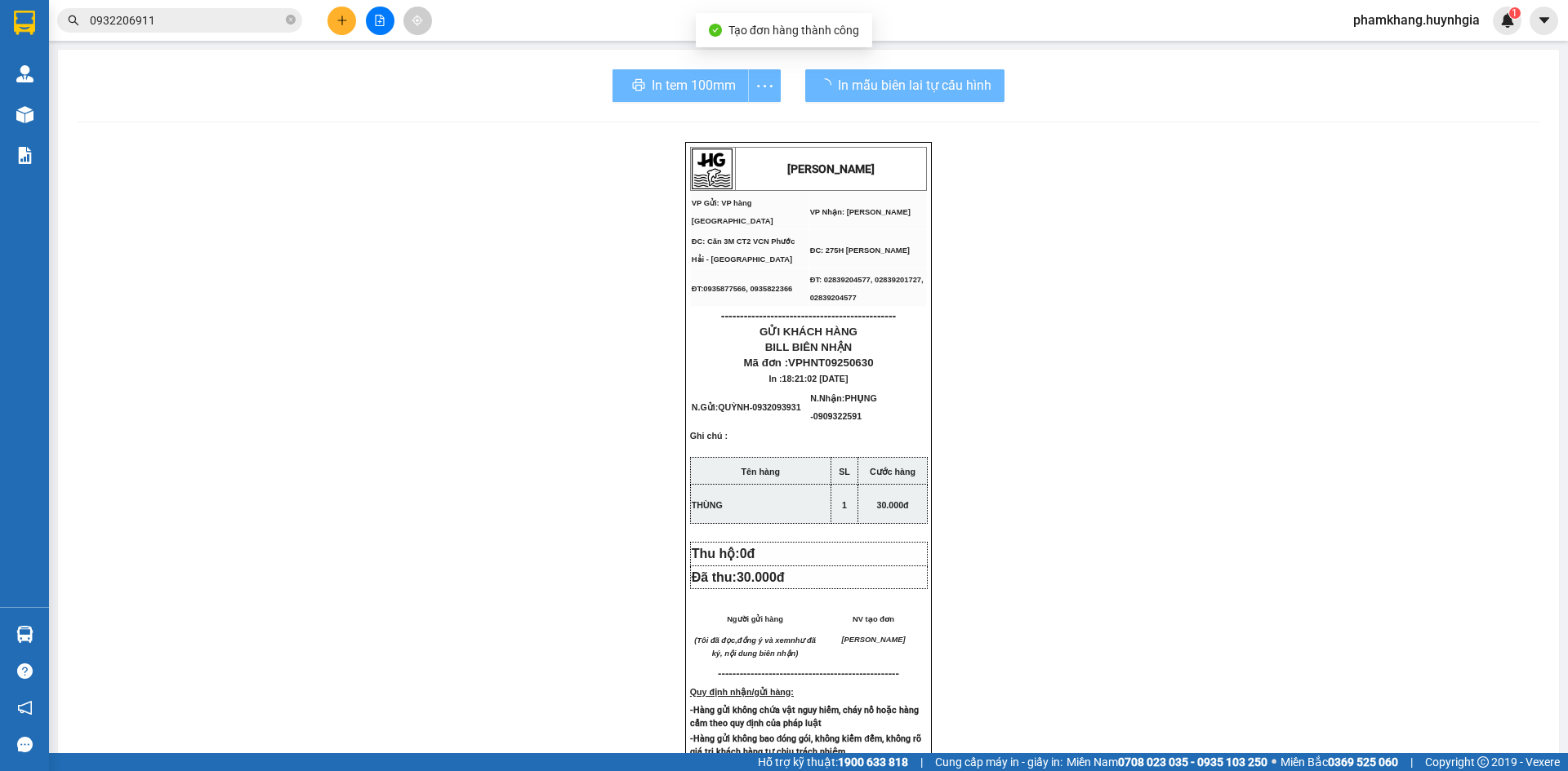
click at [692, 81] on div "In tem 100mm" at bounding box center [696, 85] width 168 height 33
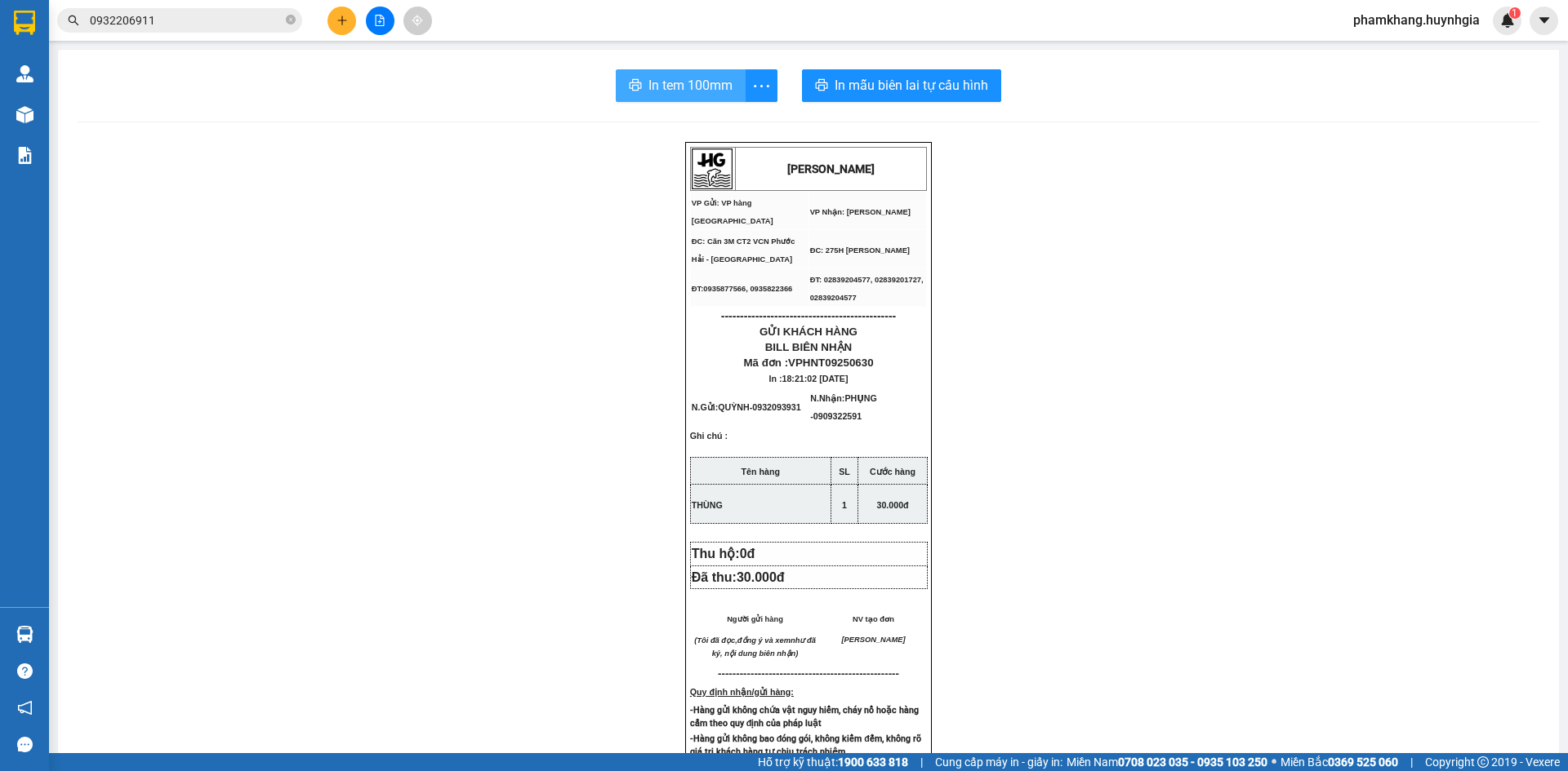
click at [692, 81] on span "In tem 100mm" at bounding box center [690, 84] width 84 height 20
click at [1290, 456] on div "HUỲNH GIA VP Gửi: VP hàng Nha Trang VP Nhận: Phạm Ngũ Lão ĐC: Căn 3M CT2 VCN …" at bounding box center [808, 710] width 1462 height 1137
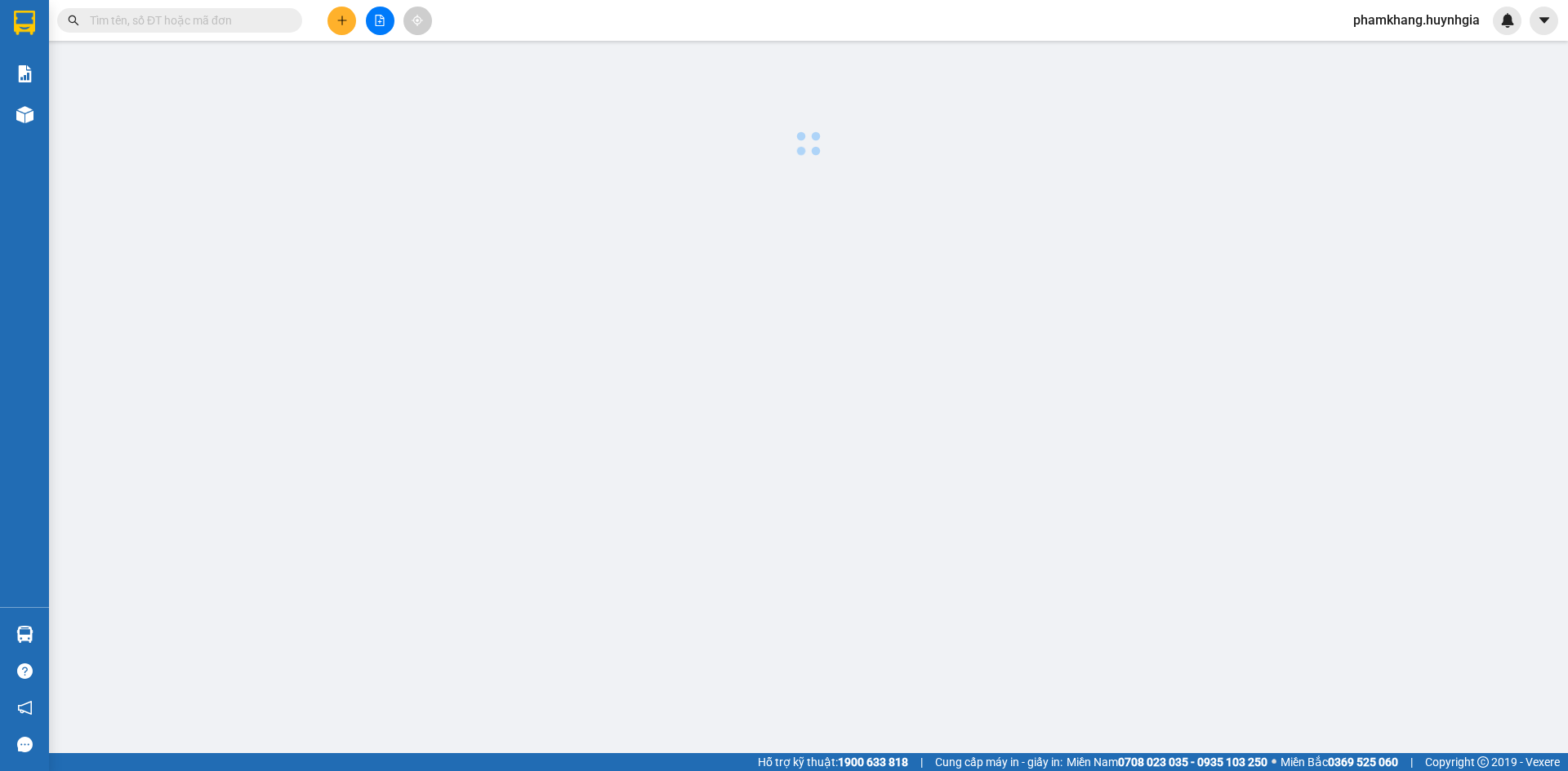
click at [572, 126] on div at bounding box center [808, 105] width 1502 height 113
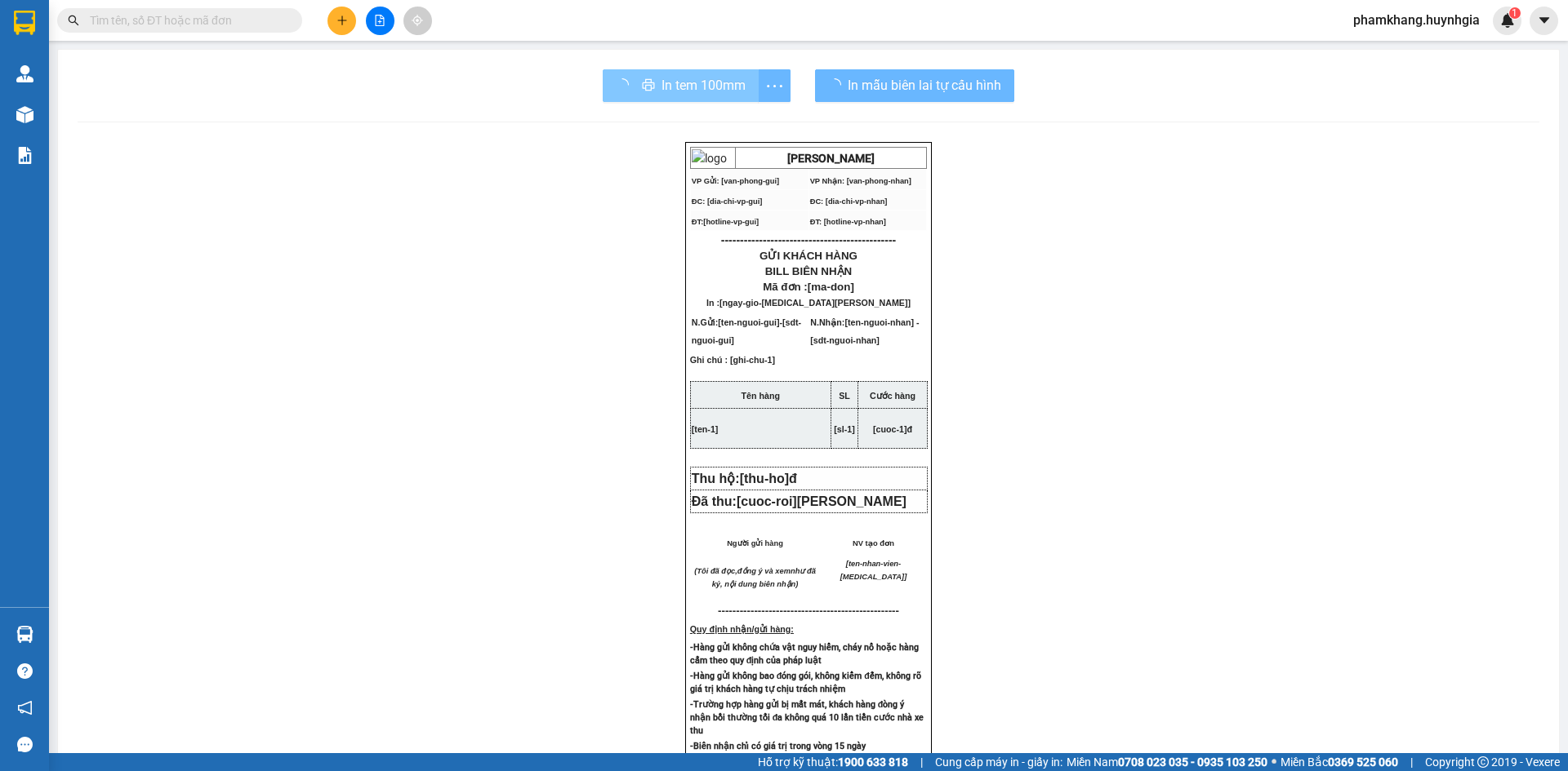
click at [661, 93] on span "In tem 100mm" at bounding box center [704, 84] width 84 height 20
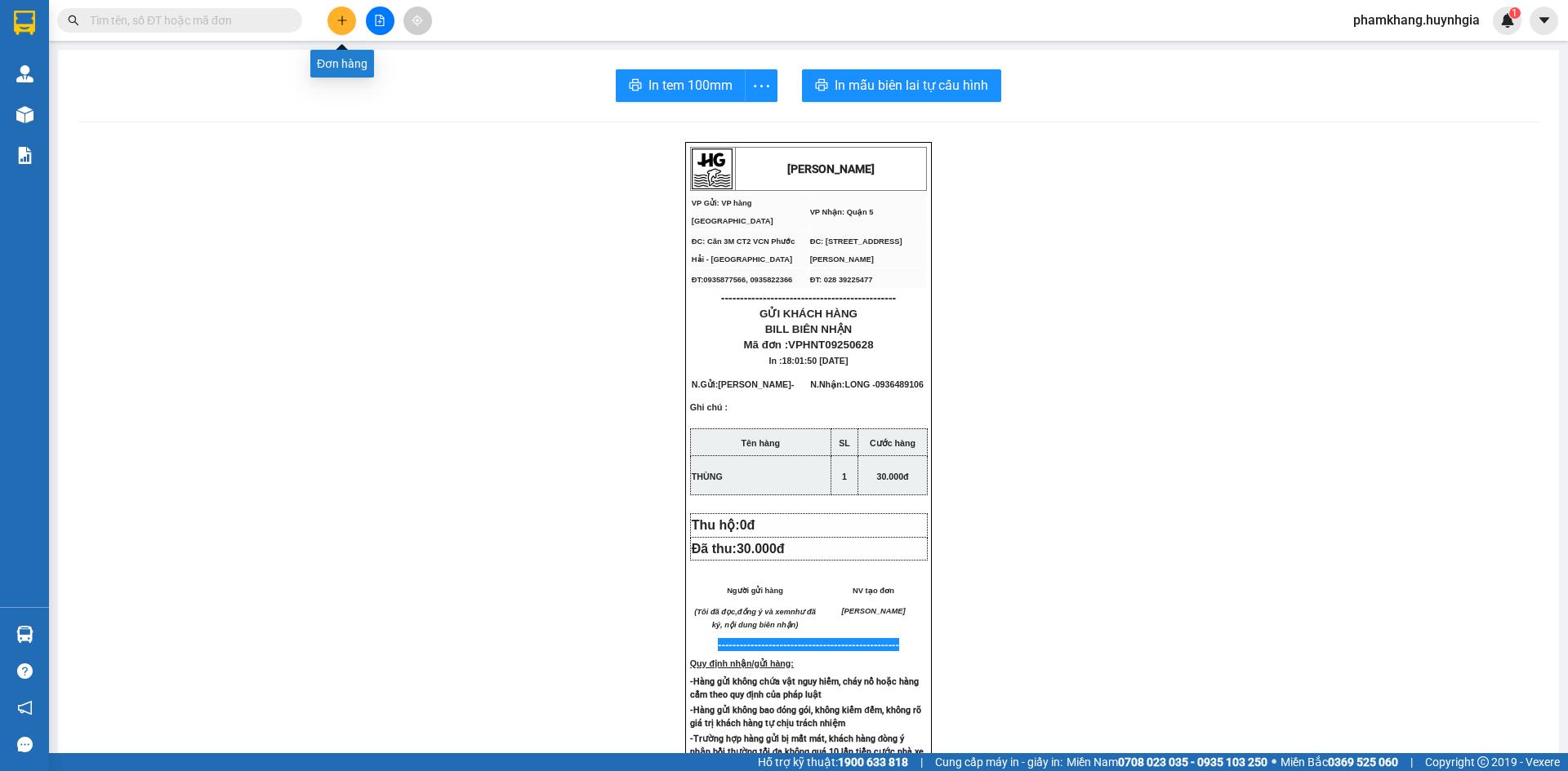
click at [336, 26] on button at bounding box center [341, 20] width 28 height 28
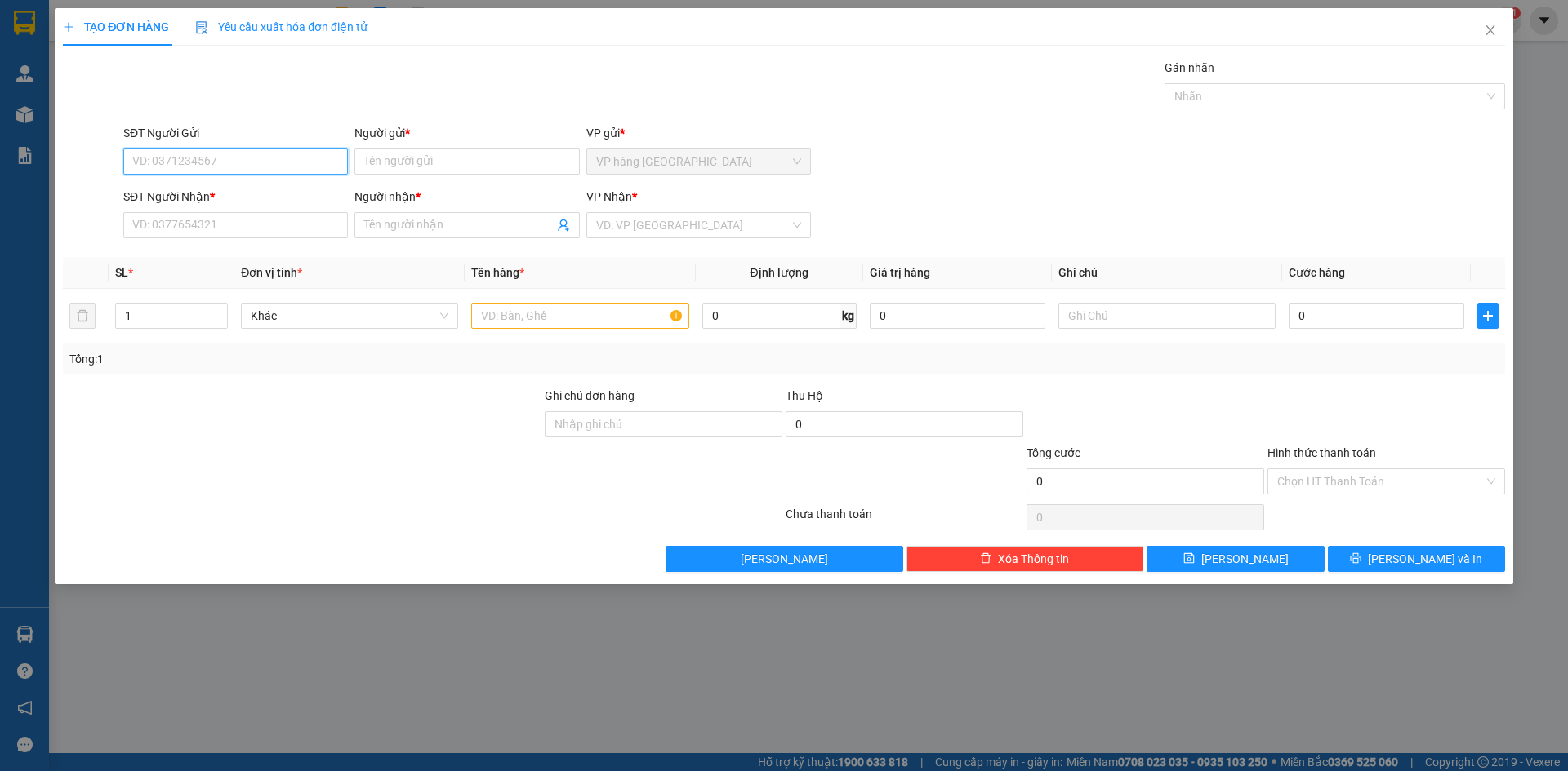
drag, startPoint x: 208, startPoint y: 164, endPoint x: 194, endPoint y: 164, distance: 14.0
click at [209, 164] on input "SĐT Người Gửi" at bounding box center [235, 162] width 224 height 26
type input "0389445265"
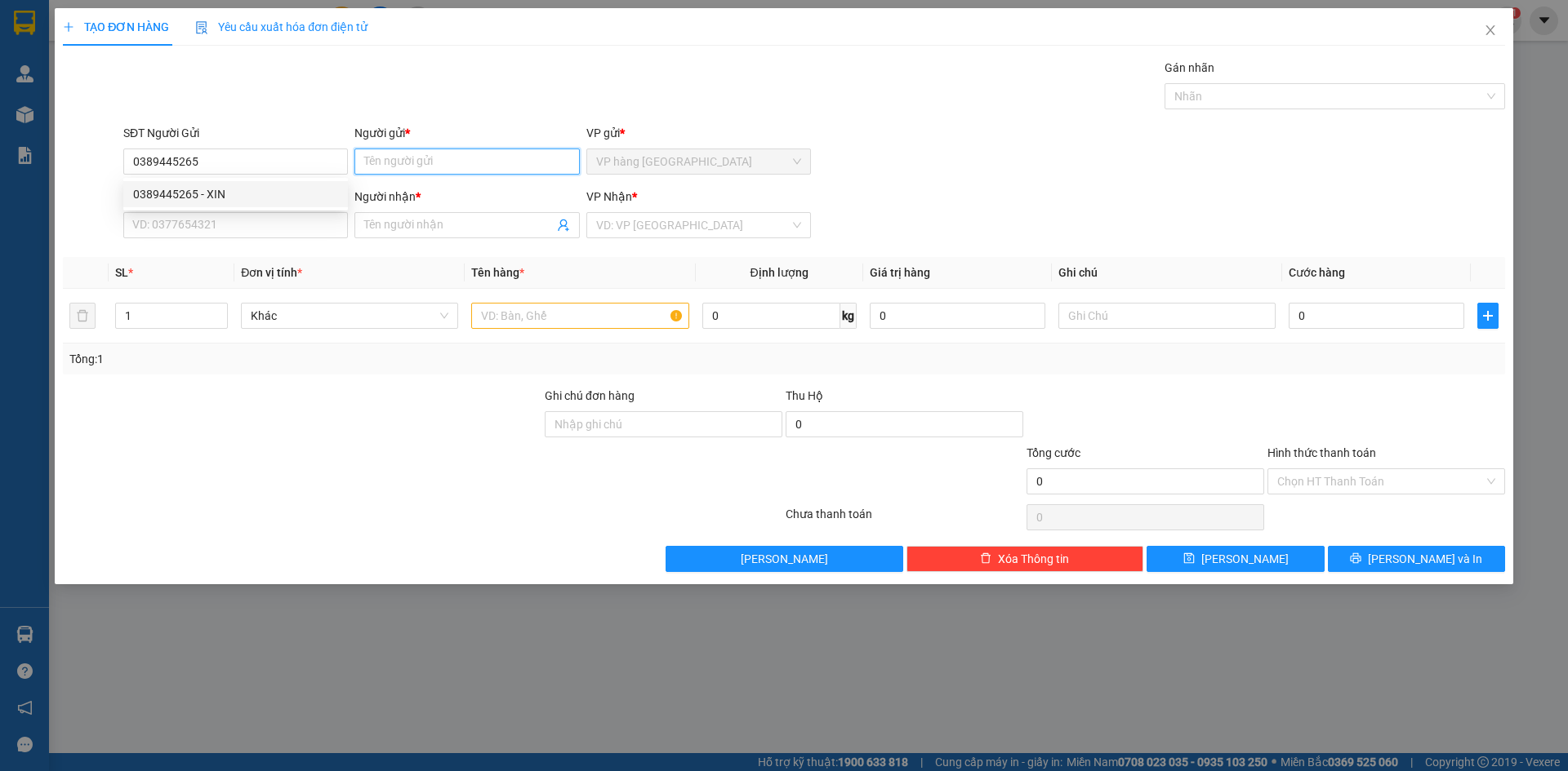
type input "XIN"
type input "0988080021"
type input "QUỐC DŨNG"
type input "XIN NGUYỄN"
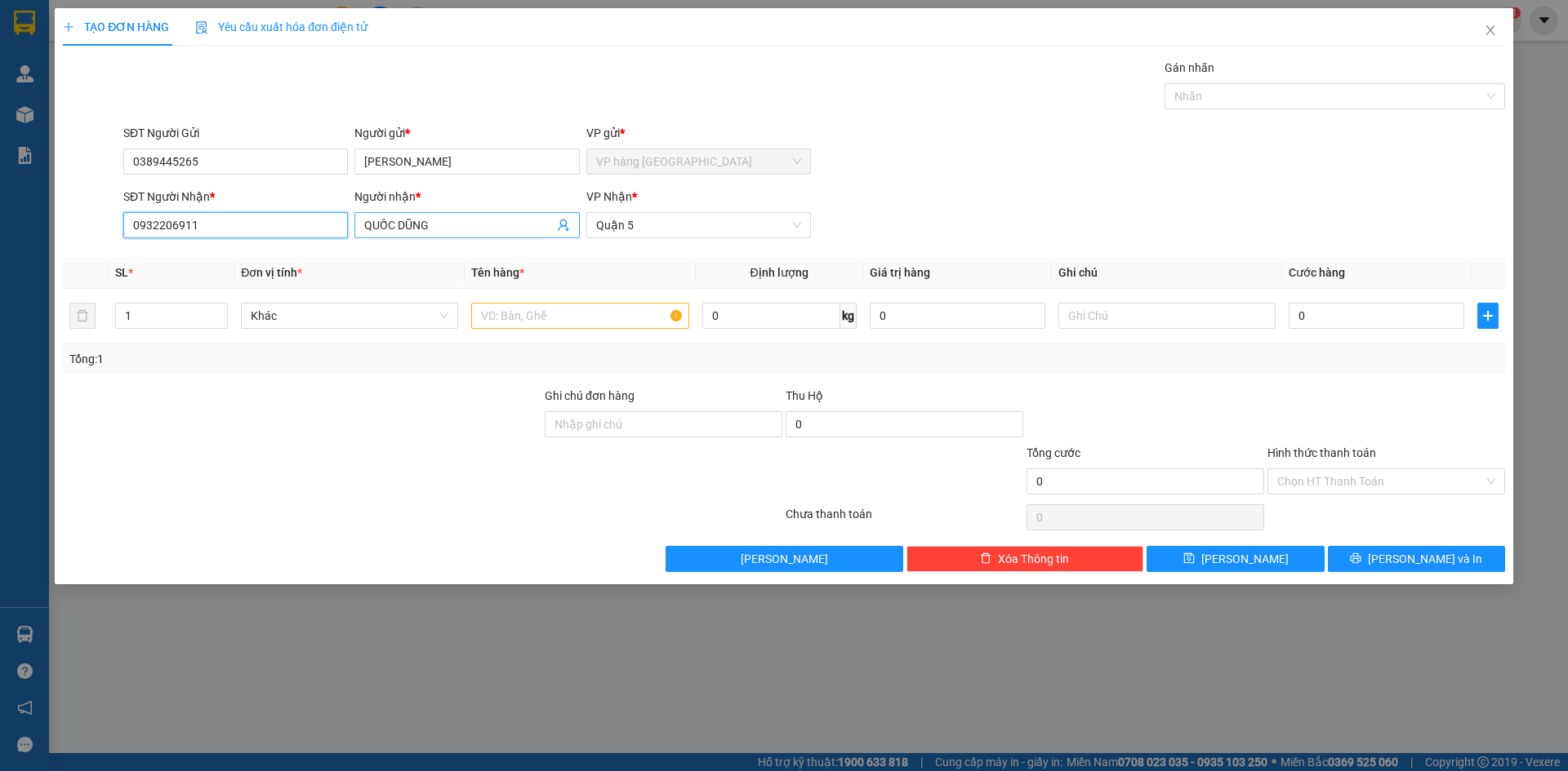
type input "0932206911"
click at [485, 224] on input "QUỐC DŨNG" at bounding box center [458, 225] width 188 height 18
type input "DŨNG"
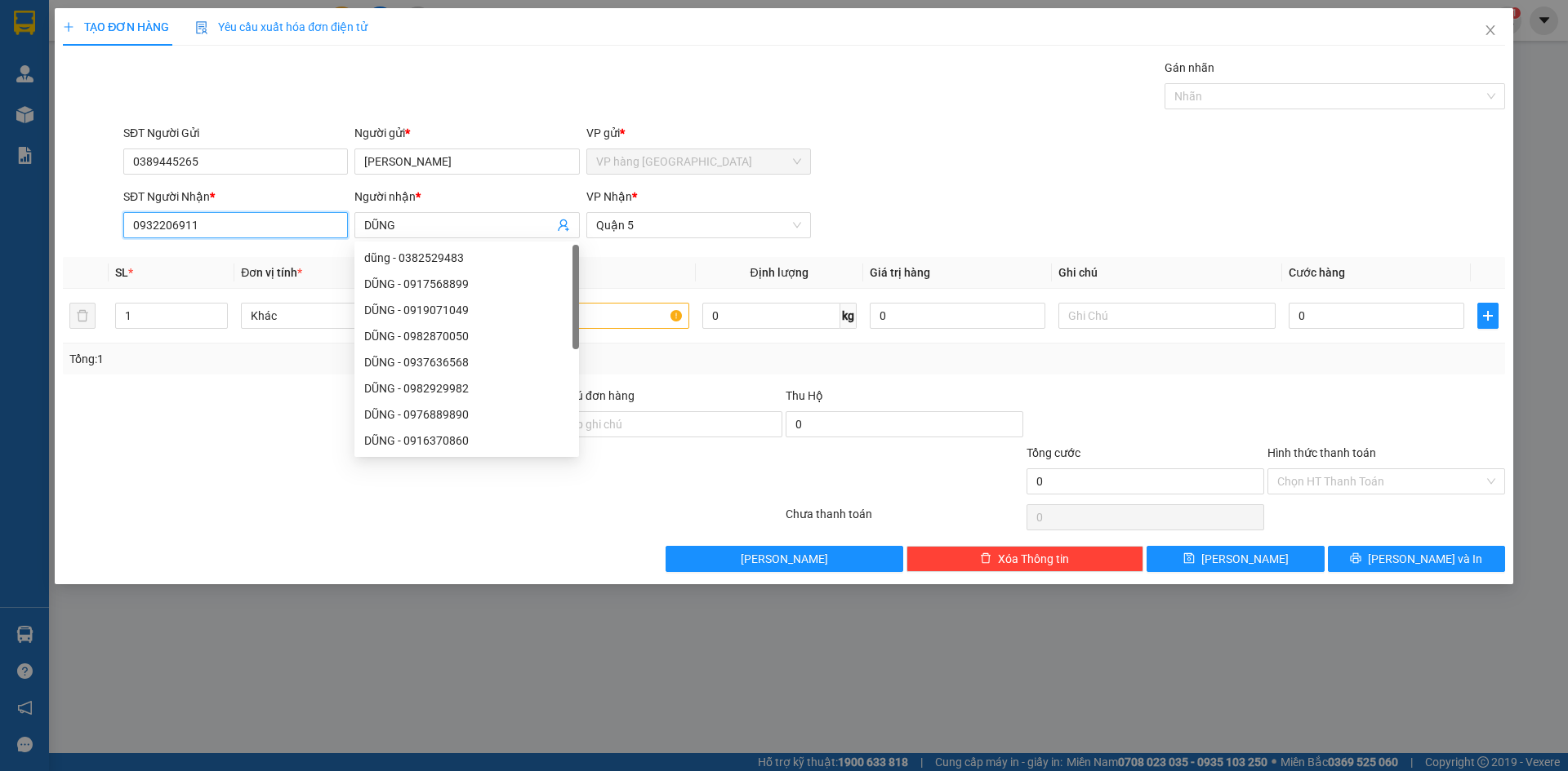
click at [244, 221] on input "0932206911" at bounding box center [235, 225] width 224 height 26
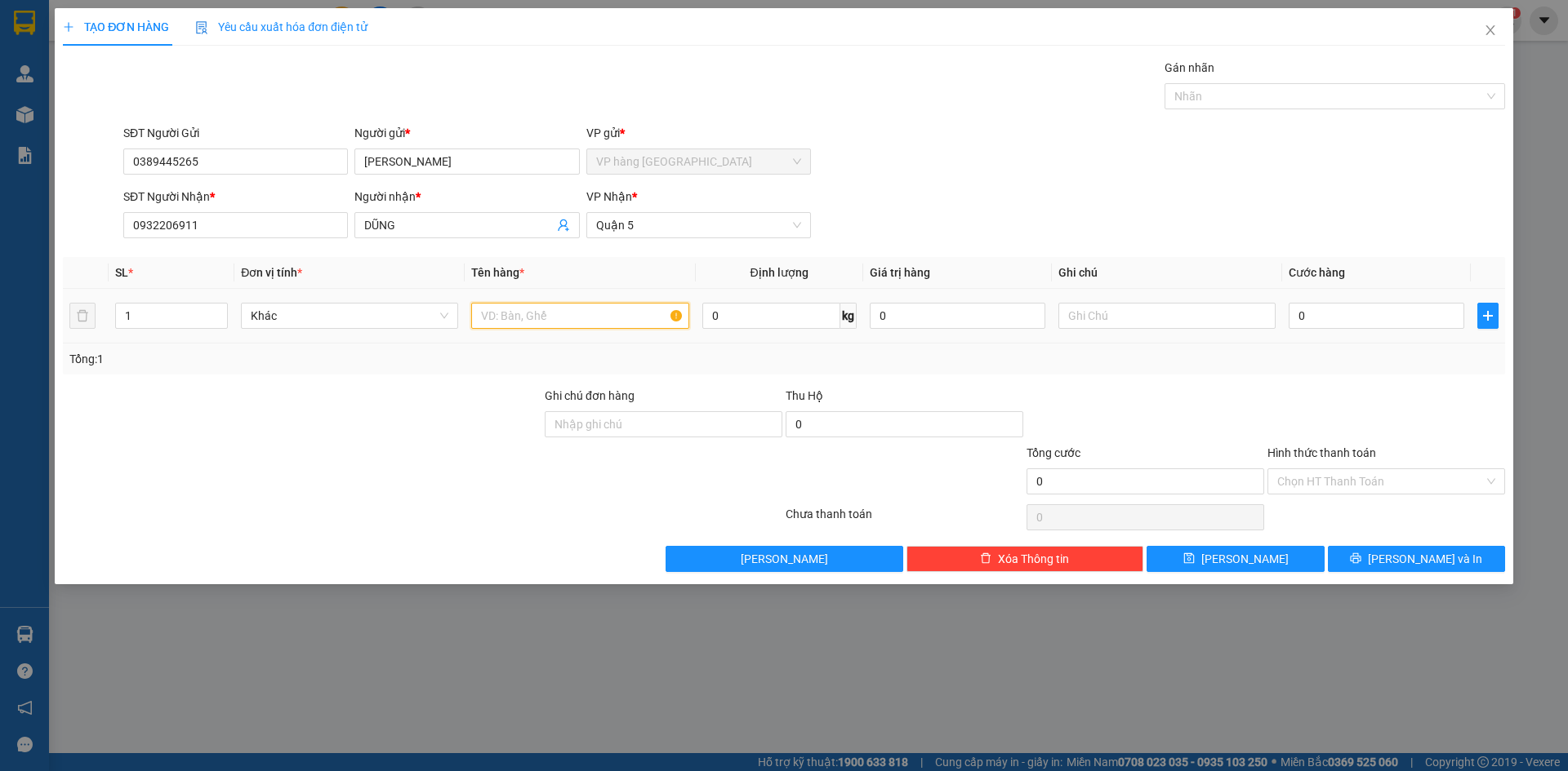
click at [583, 308] on input "text" at bounding box center [580, 316] width 217 height 26
type input "[GEOGRAPHIC_DATA]"
type input "4"
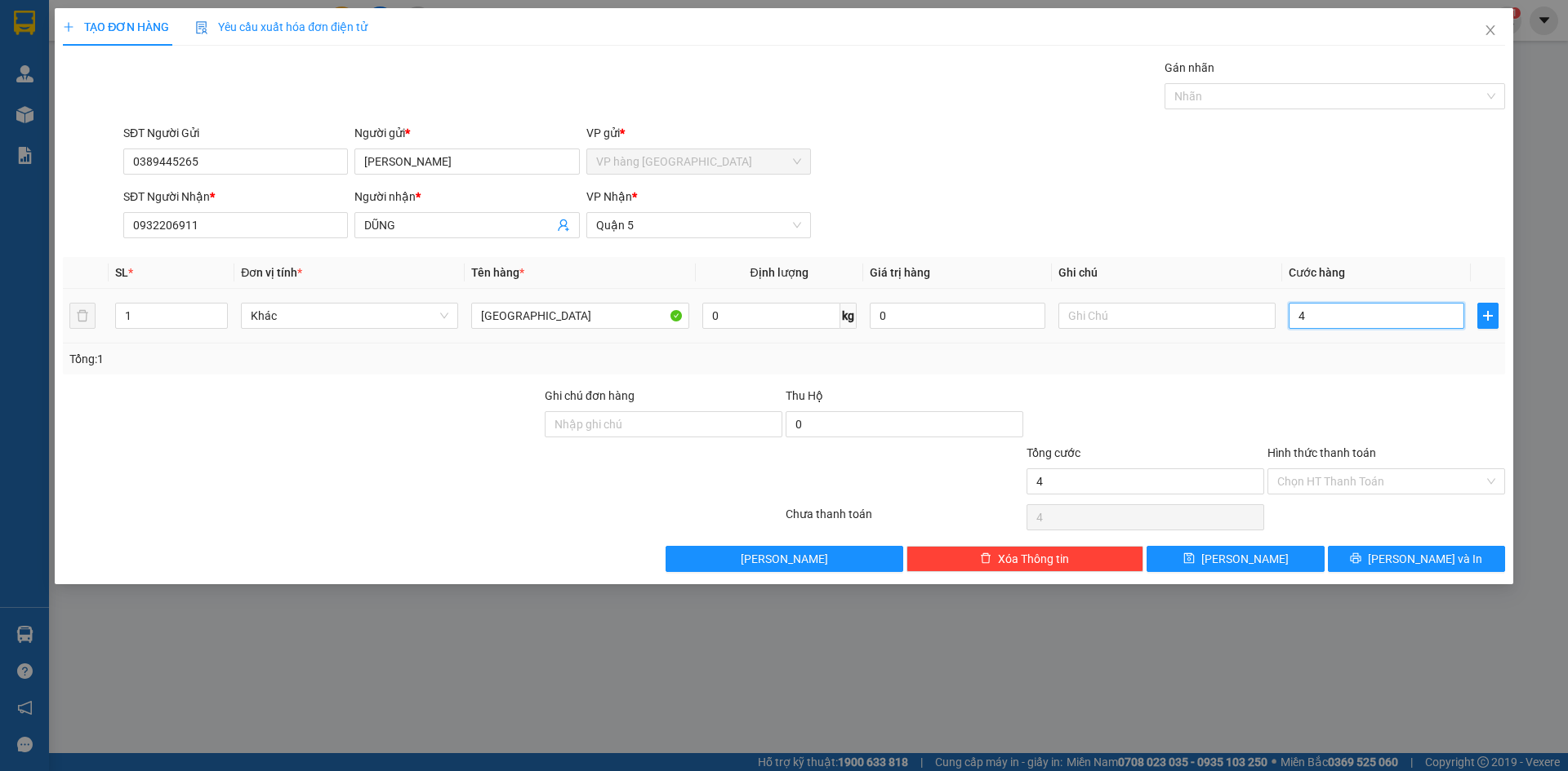
type input "40"
type input "40.000"
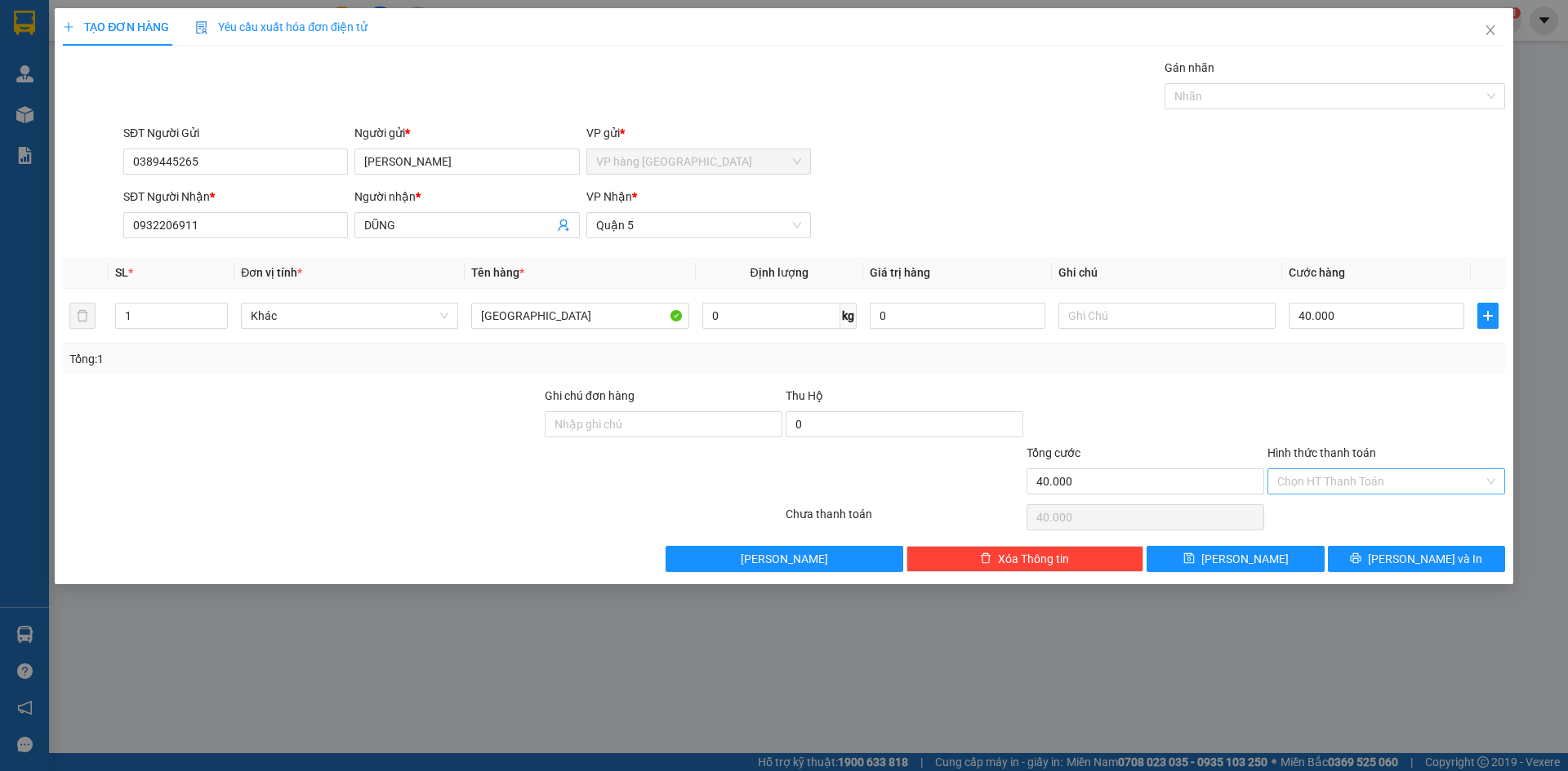
click at [1357, 477] on input "Hình thức thanh toán" at bounding box center [1380, 482] width 207 height 25
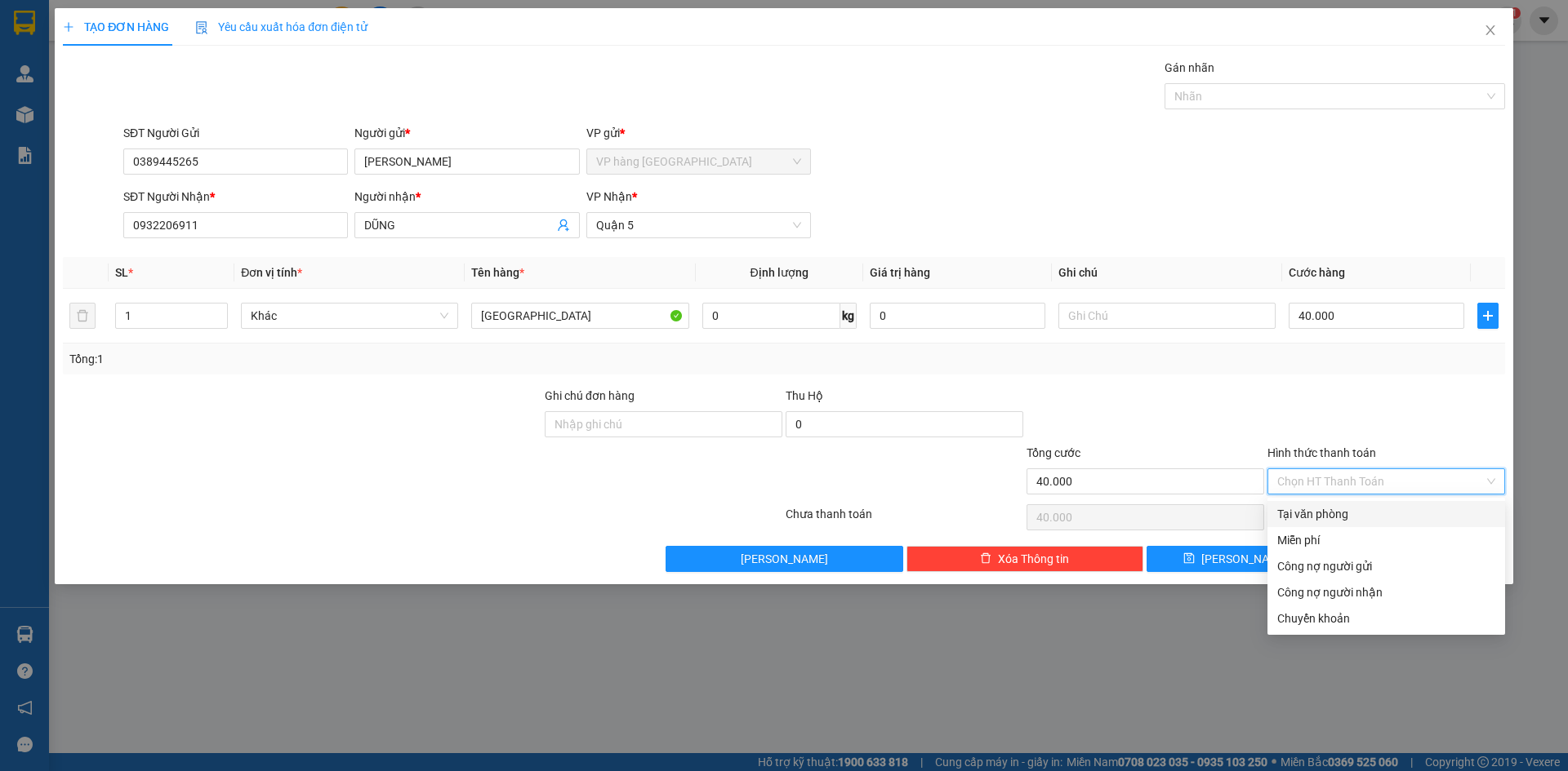
click at [1329, 516] on div "Tại văn phòng" at bounding box center [1386, 514] width 218 height 18
type input "0"
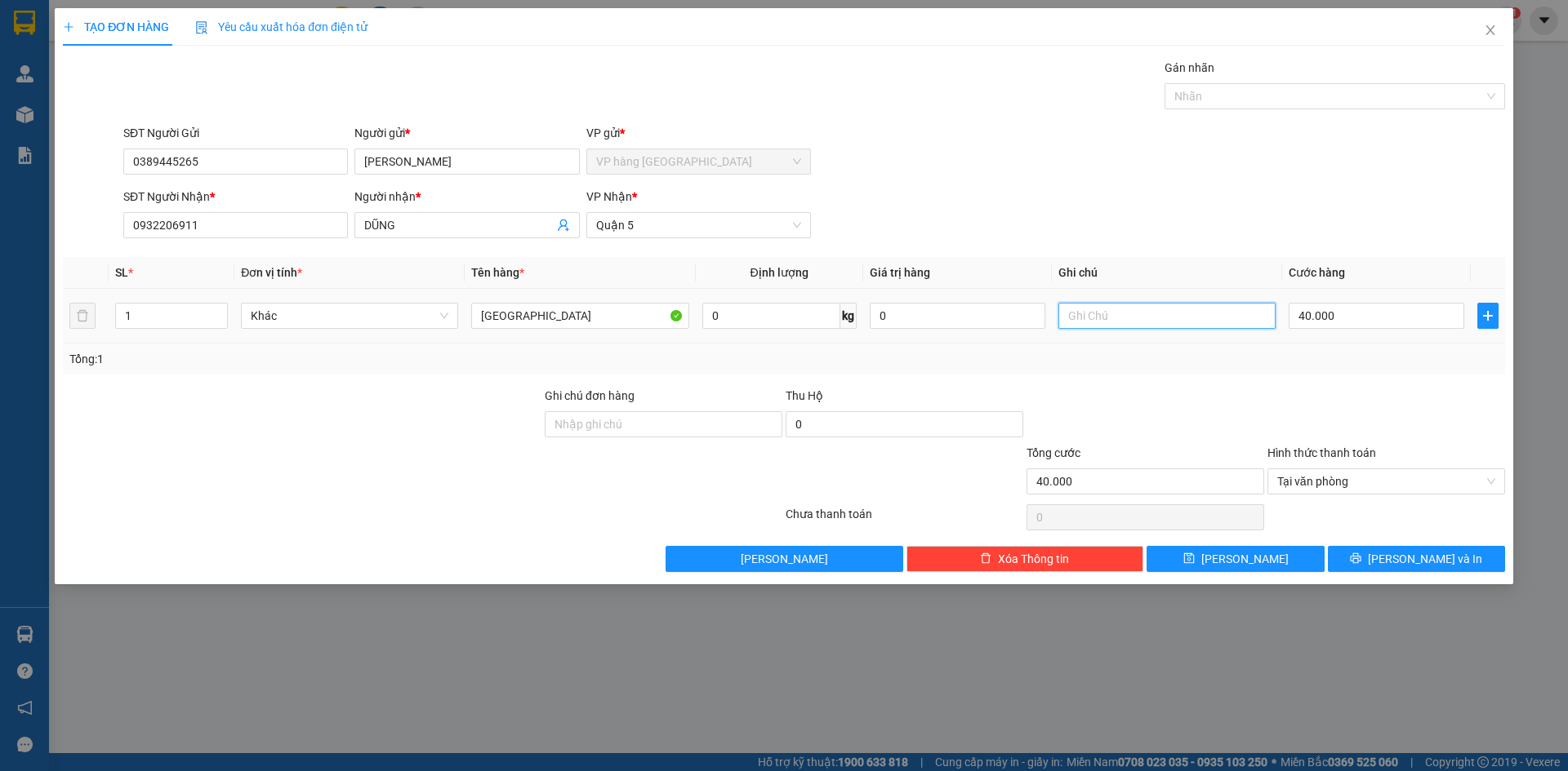
click at [1160, 311] on input "text" at bounding box center [1166, 316] width 217 height 26
click at [1125, 381] on div "Transit Pickup Surcharge Ids Transit Deliver Surcharge Ids Transit Deliver Surc…" at bounding box center [784, 316] width 1442 height 513
click at [1236, 310] on input "2-4 LÊ ĐẠI HÀNH P15 Q11 GTN" at bounding box center [1166, 316] width 217 height 26
click at [1229, 316] on input "2-4 LÊ ĐẠI HÀNH P15 Q11 GTN40" at bounding box center [1166, 316] width 217 height 26
type input "2-4 LÊ ĐẠI HÀNH P15 Q11 GTN 40"
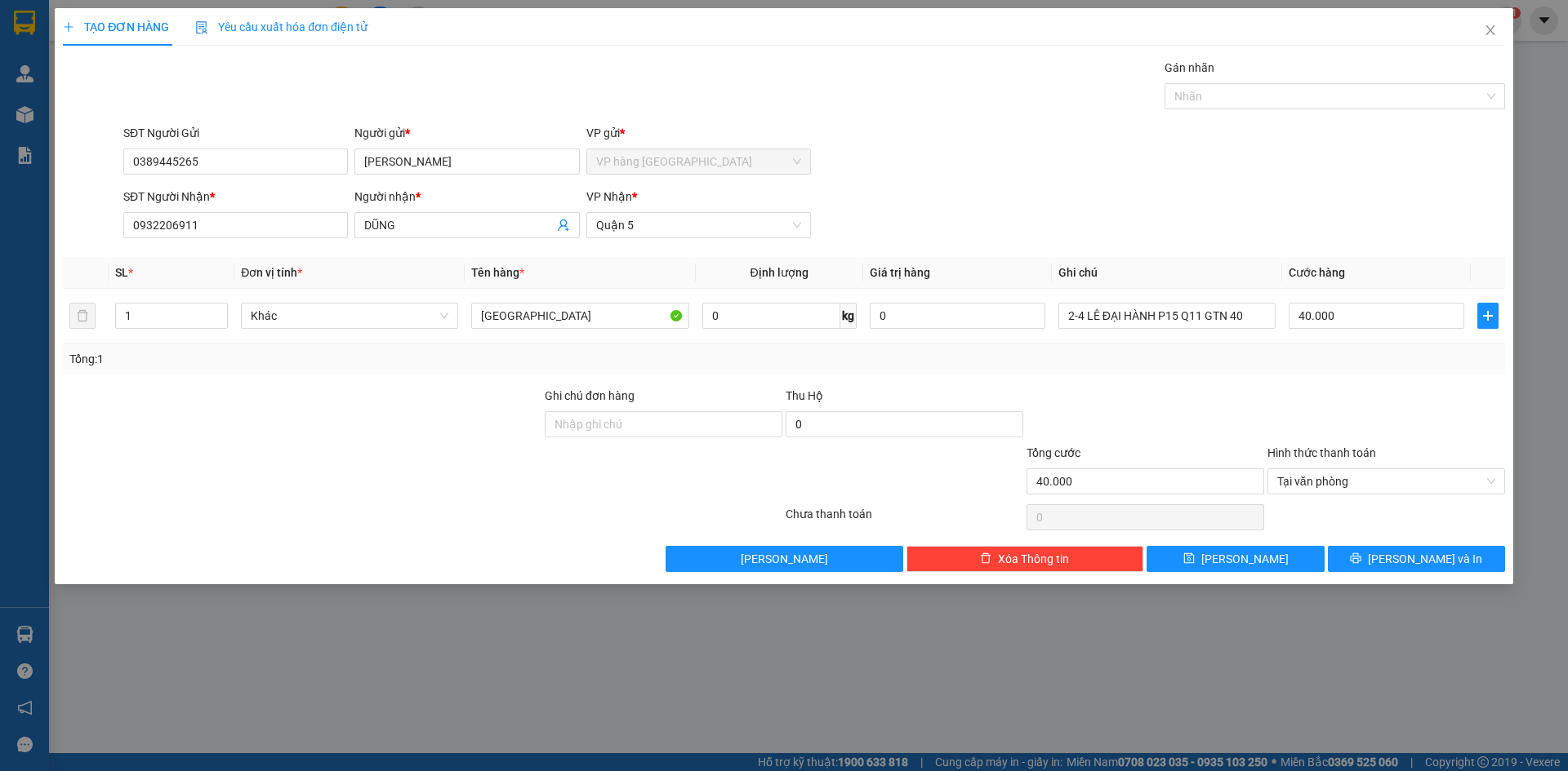
click at [1362, 211] on div "SĐT Người Nhận * 0932206911 Người nhận * DŨNG VP Nhận * Quận 5" at bounding box center [813, 216] width 1388 height 57
click at [1361, 562] on icon "printer" at bounding box center [1355, 558] width 11 height 11
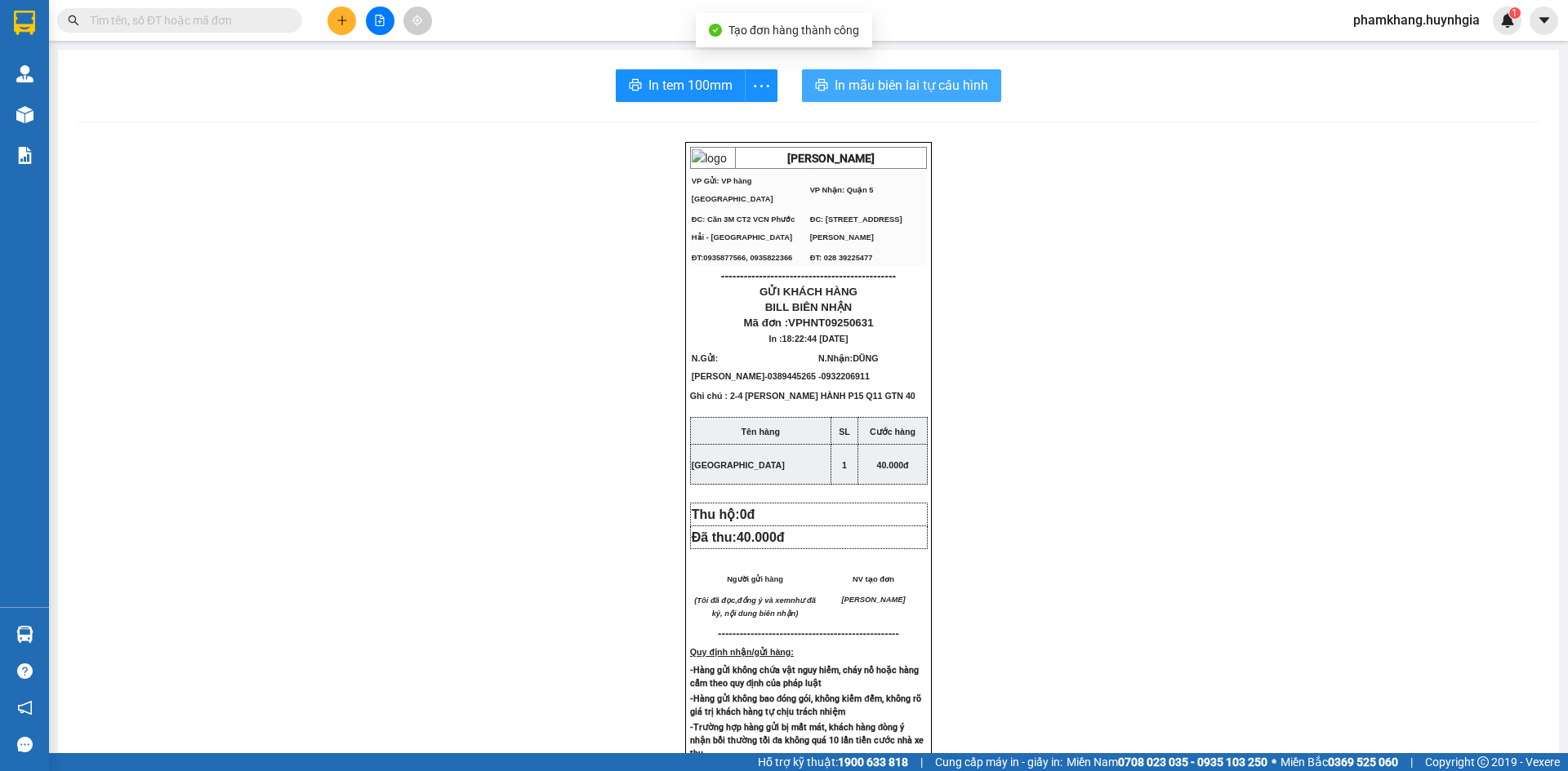
click at [937, 86] on span "In mẫu biên lai tự cấu hình" at bounding box center [911, 84] width 154 height 20
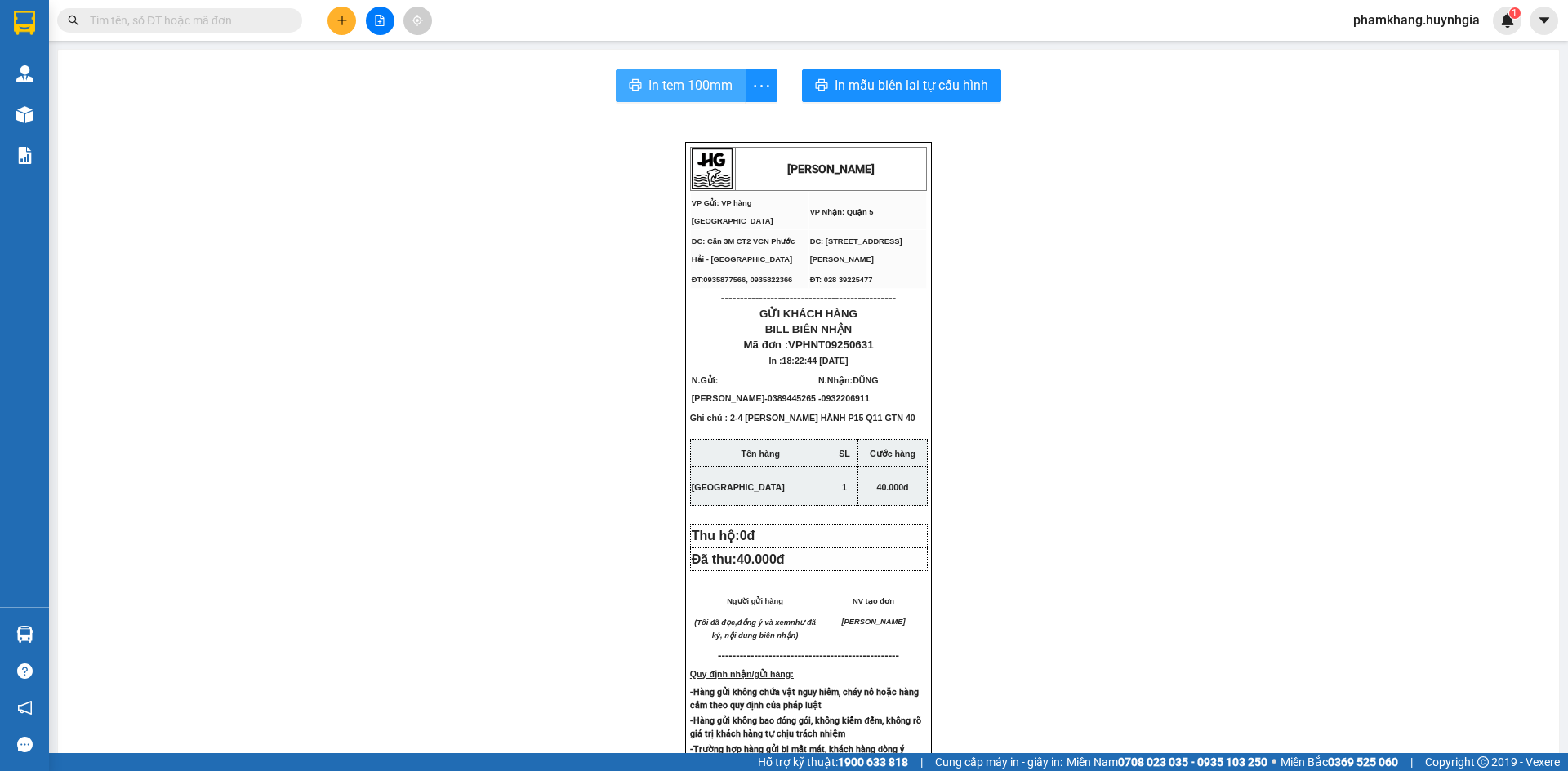
click at [699, 88] on span "In tem 100mm" at bounding box center [690, 84] width 84 height 20
click at [337, 12] on button at bounding box center [341, 20] width 28 height 28
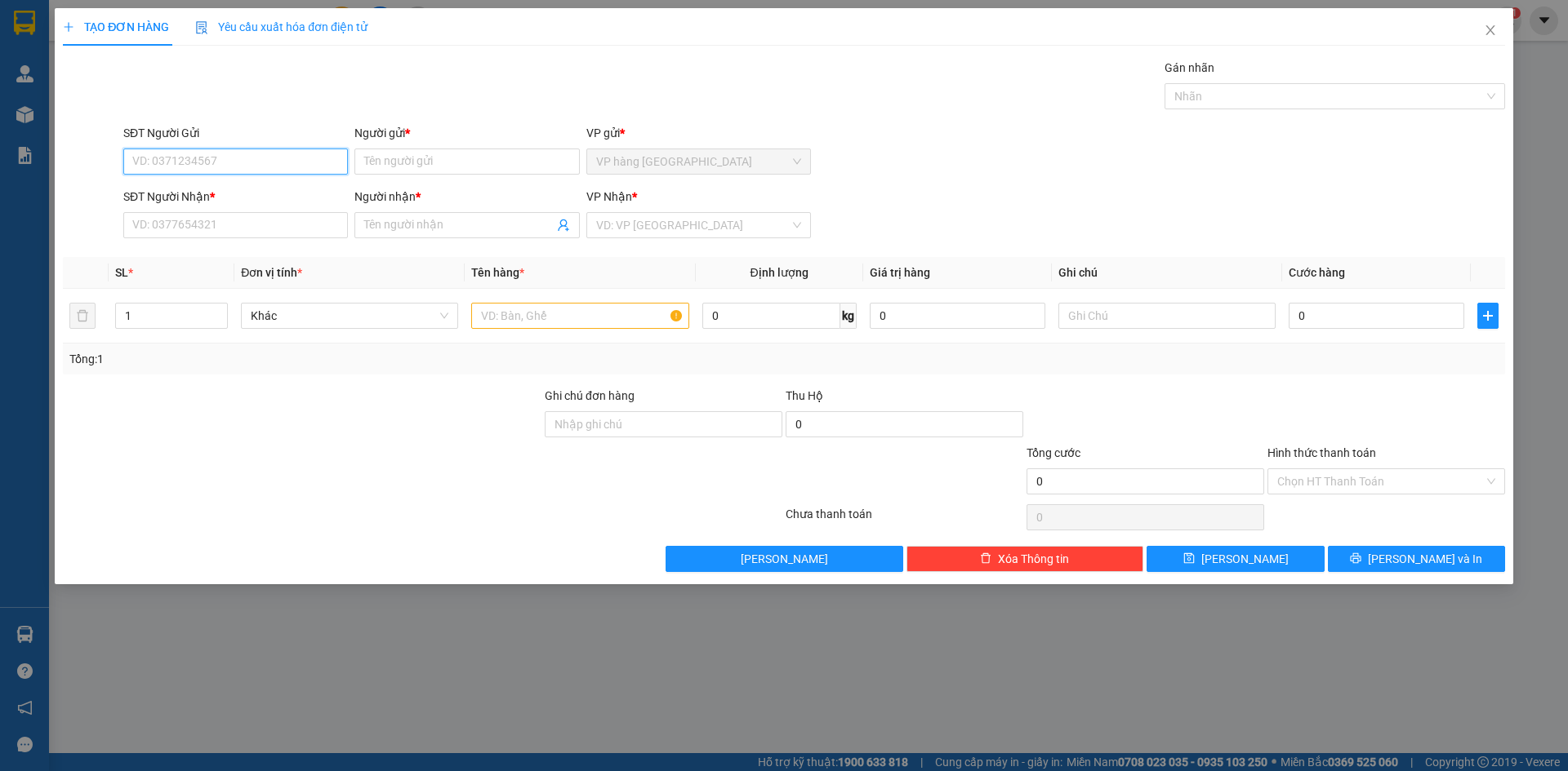
click at [277, 156] on input "SĐT Người Gửi" at bounding box center [235, 162] width 224 height 26
click at [309, 192] on div "0966621590 - THÀNH" at bounding box center [235, 194] width 205 height 18
type input "0966621590"
type input "THÀNH"
type input "0763344479"
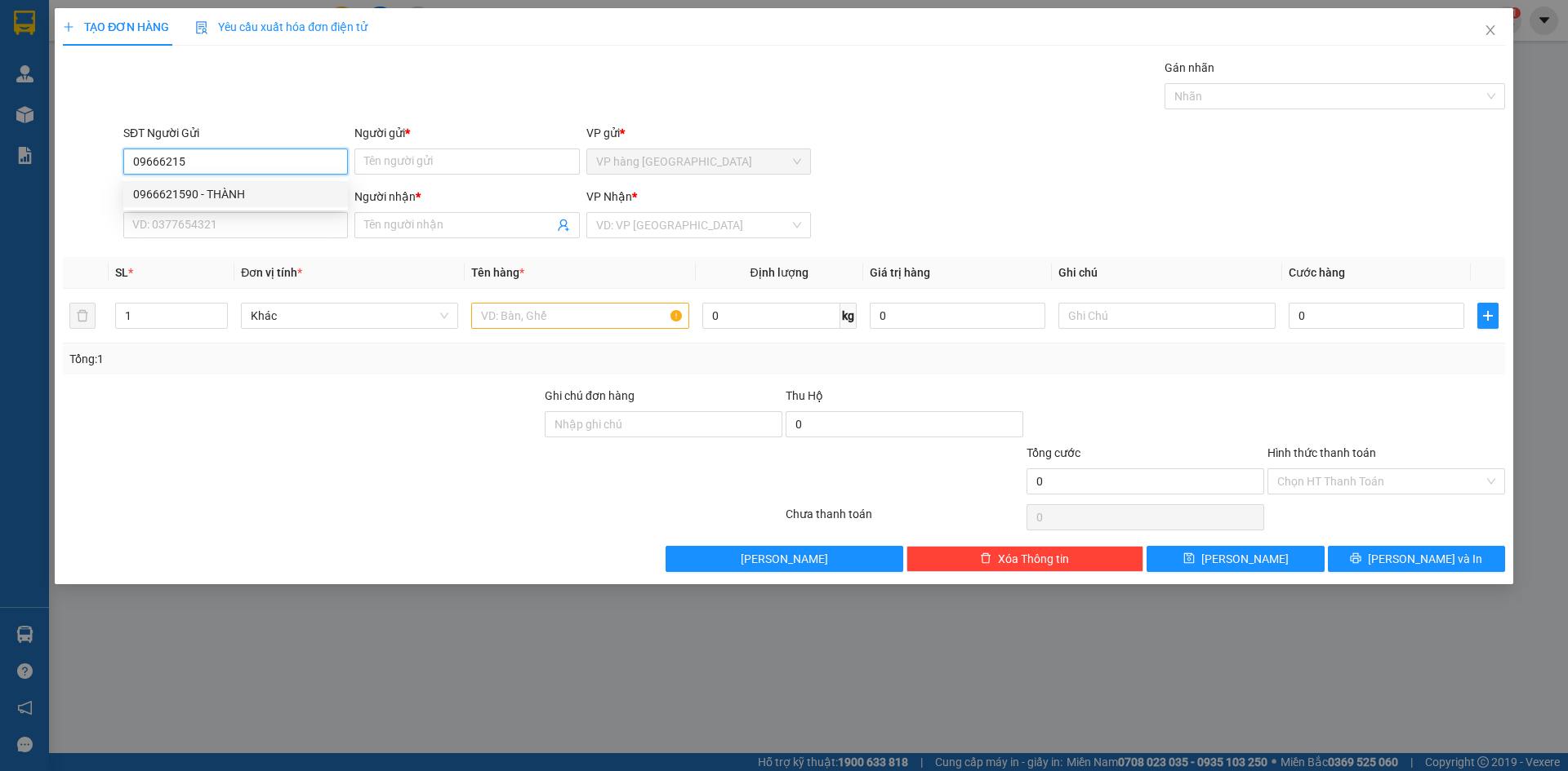
type input "NGỌC"
type input "0966621590"
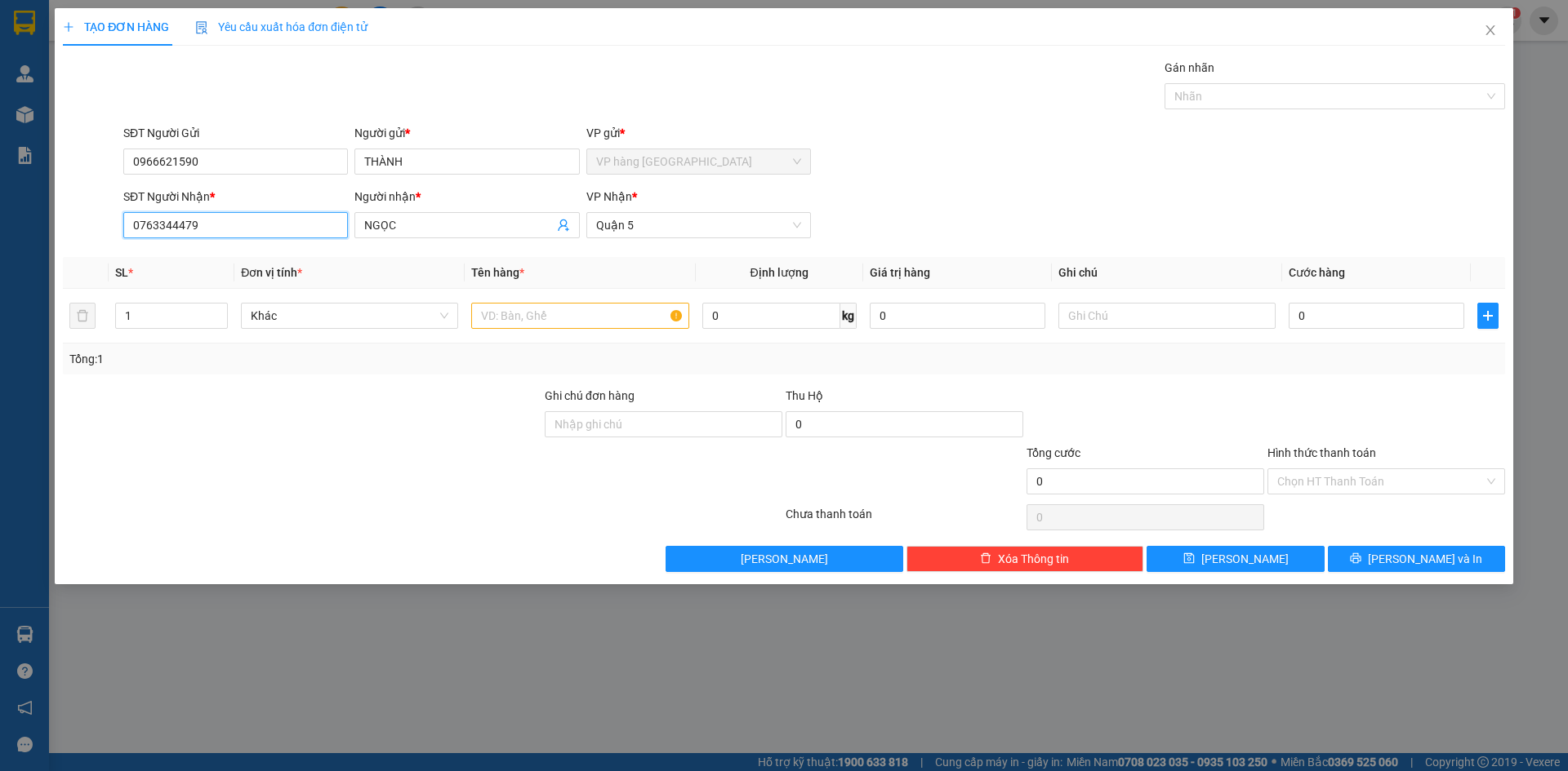
click at [254, 234] on input "0763344479" at bounding box center [235, 225] width 224 height 26
click at [251, 234] on input "0763344479" at bounding box center [235, 225] width 224 height 26
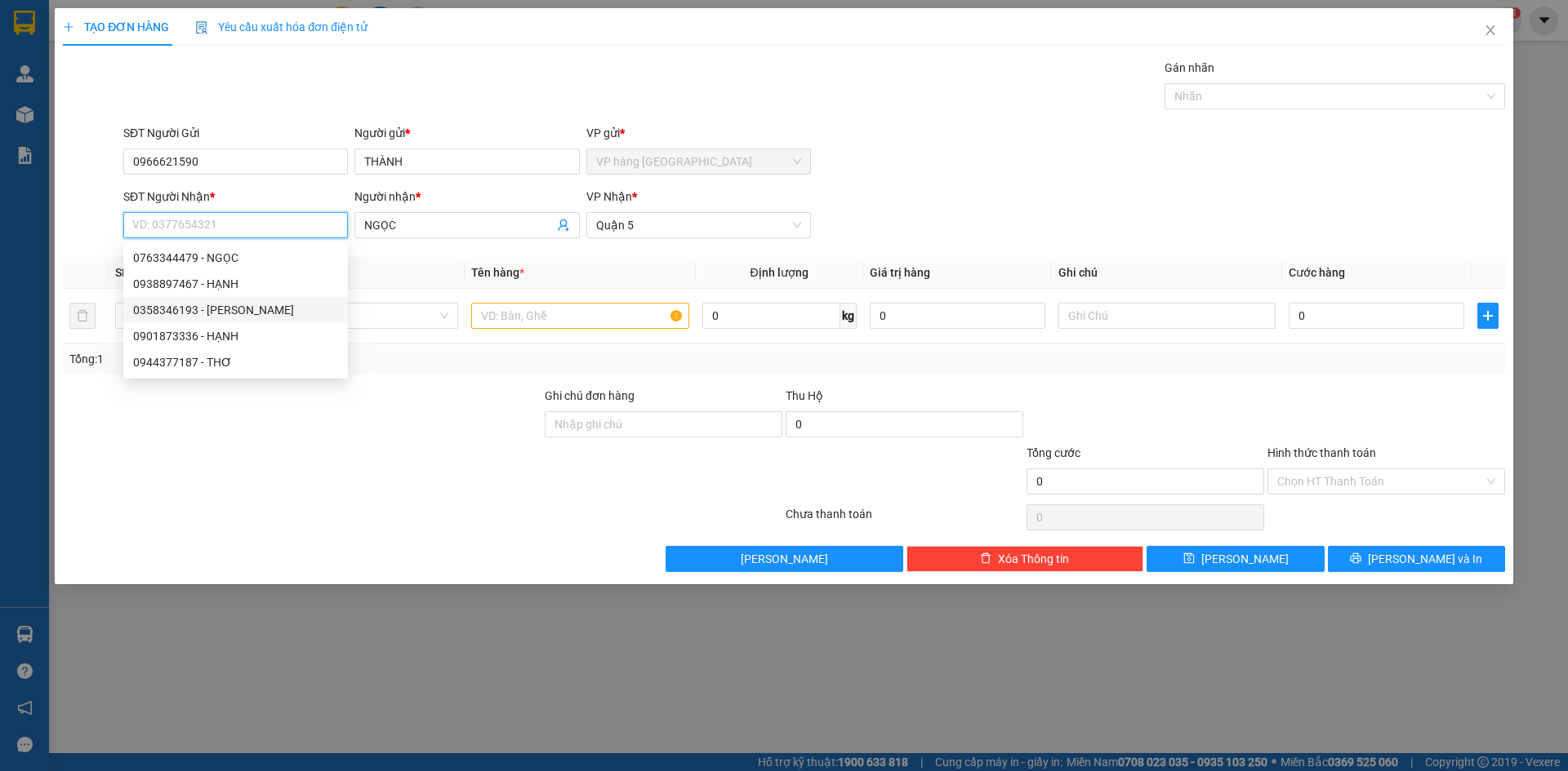
click at [237, 307] on div "0358346193 - VÂN" at bounding box center [235, 310] width 205 height 18
type input "0358346193"
type input "VÂN"
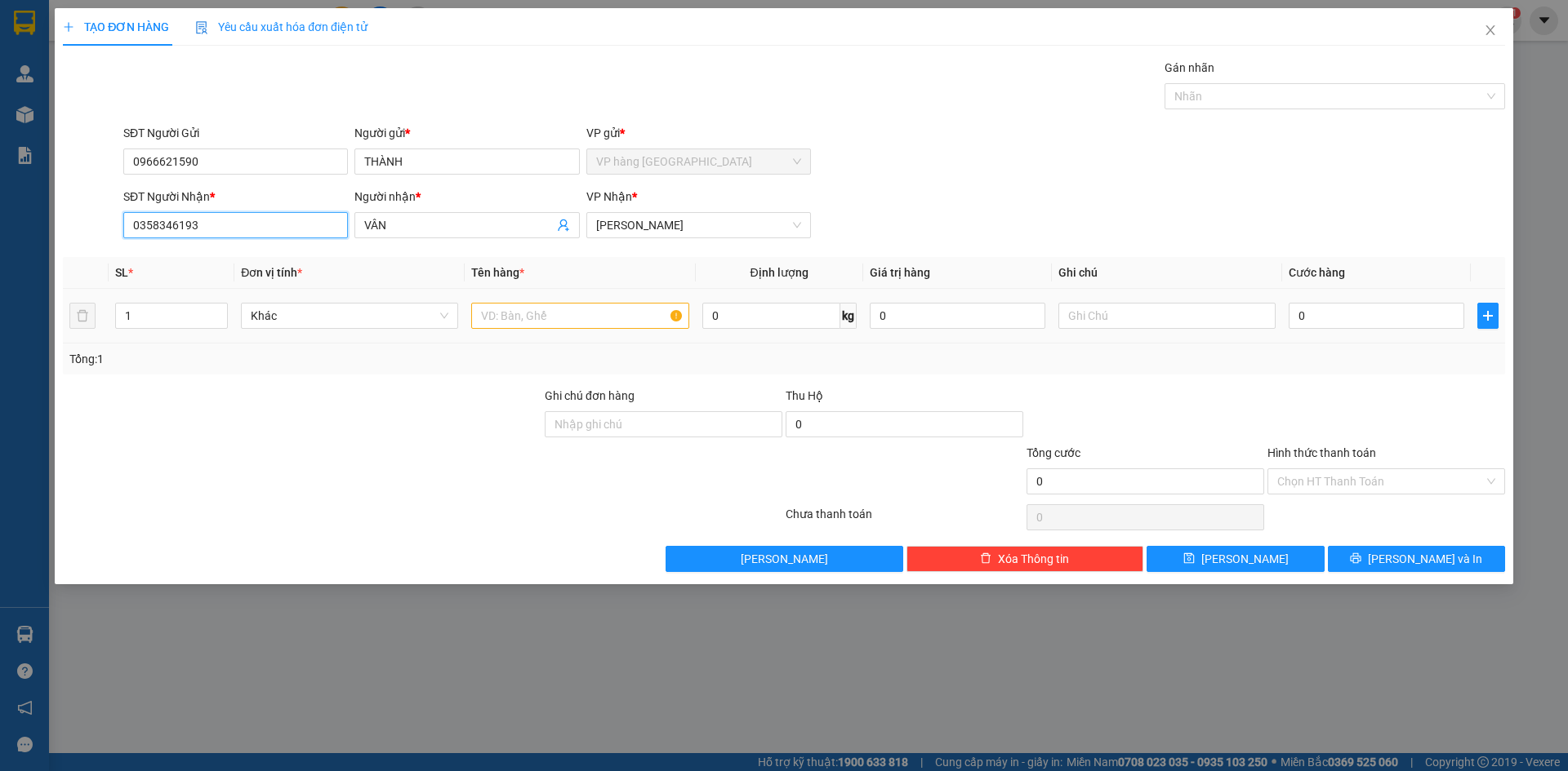
type input "0358346193"
click at [561, 314] on input "text" at bounding box center [580, 316] width 217 height 26
type input "BAO"
type input "6"
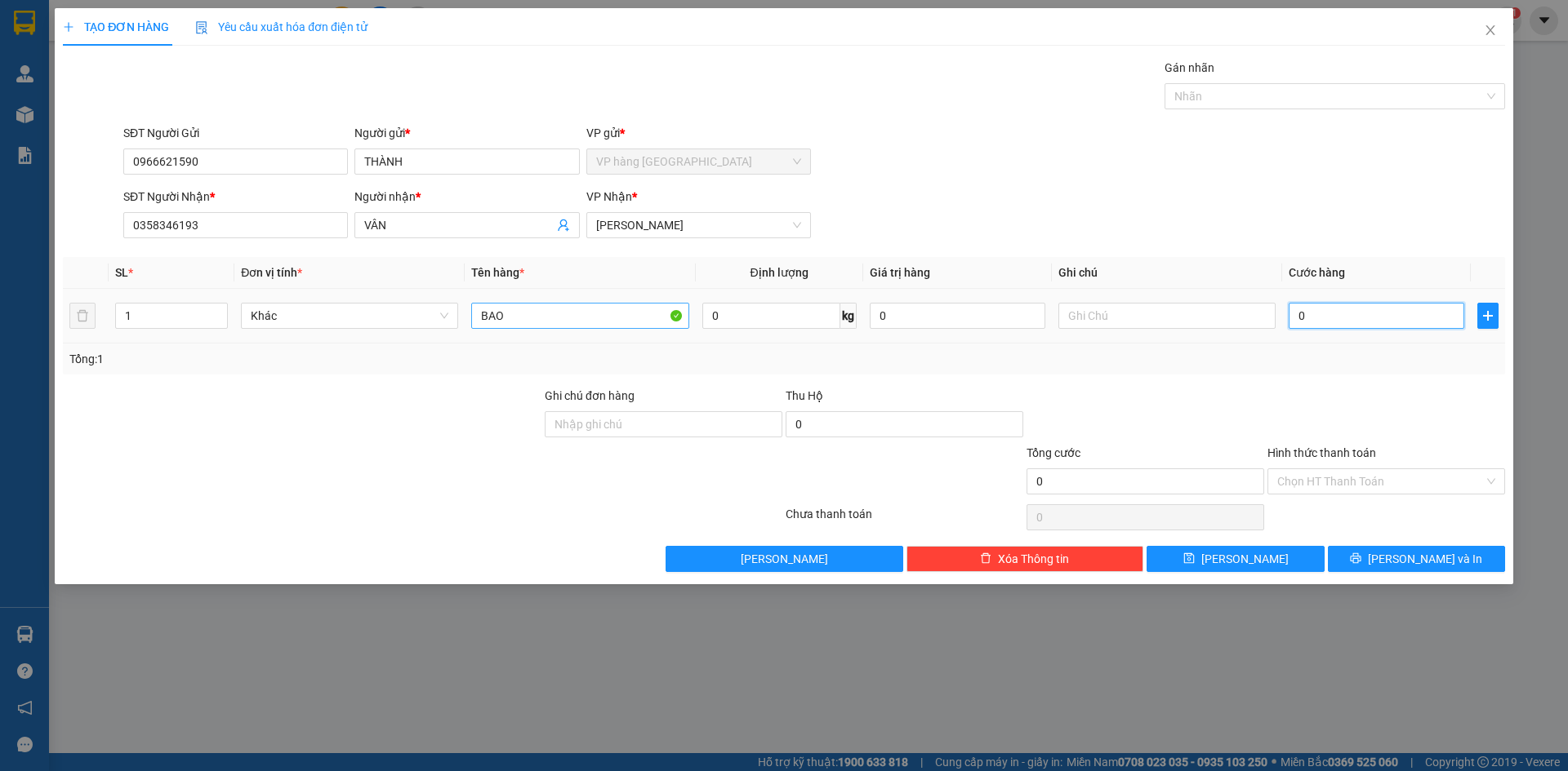
type input "6"
type input "60"
type input "60.000"
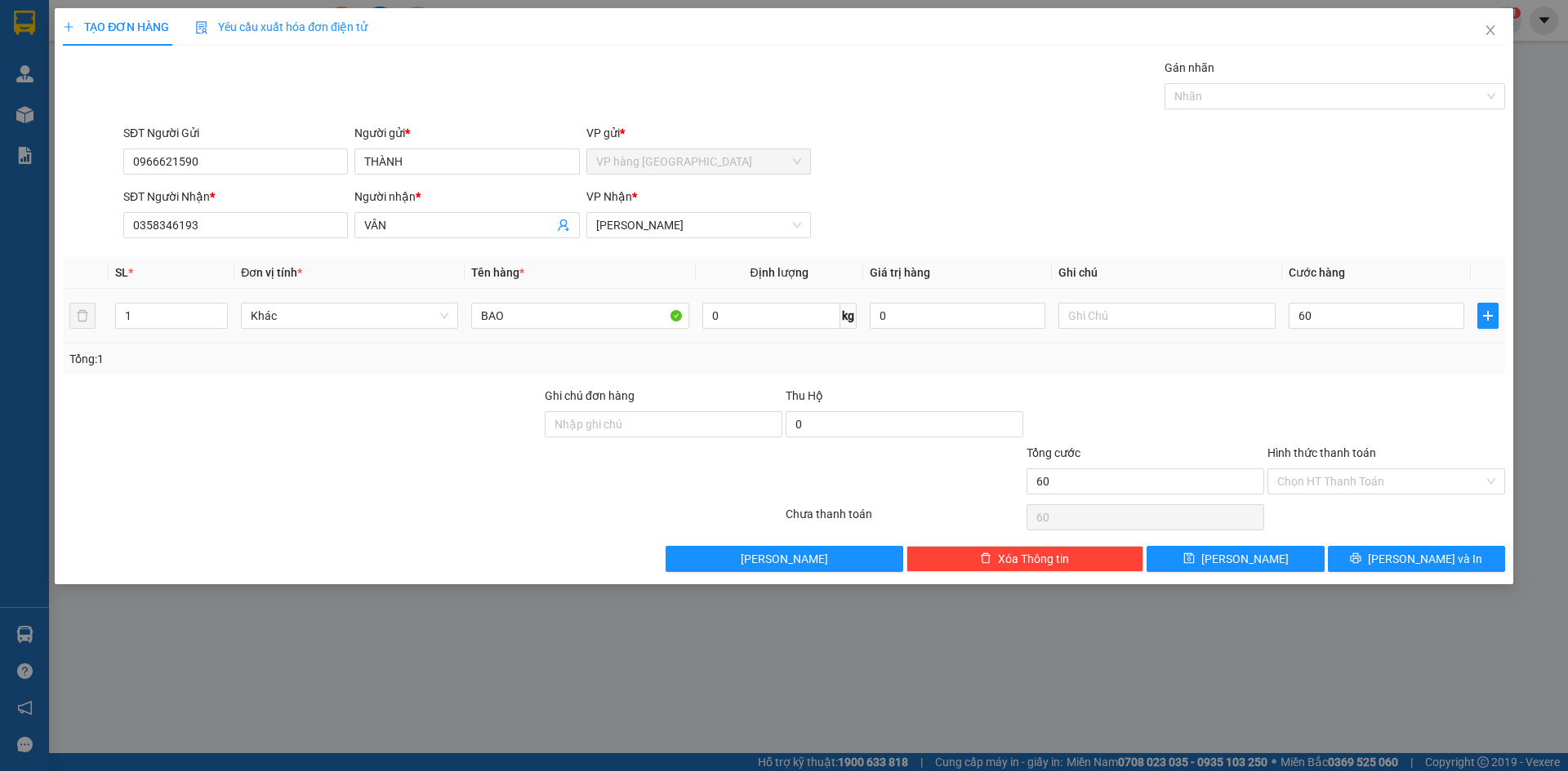
type input "60.000"
click at [1004, 230] on div "SĐT Người Nhận * 0358346193 Người nhận * VÂN VP Nhận * Phạm Ngũ Lão" at bounding box center [813, 216] width 1388 height 57
click at [1373, 493] on input "Hình thức thanh toán" at bounding box center [1380, 482] width 207 height 25
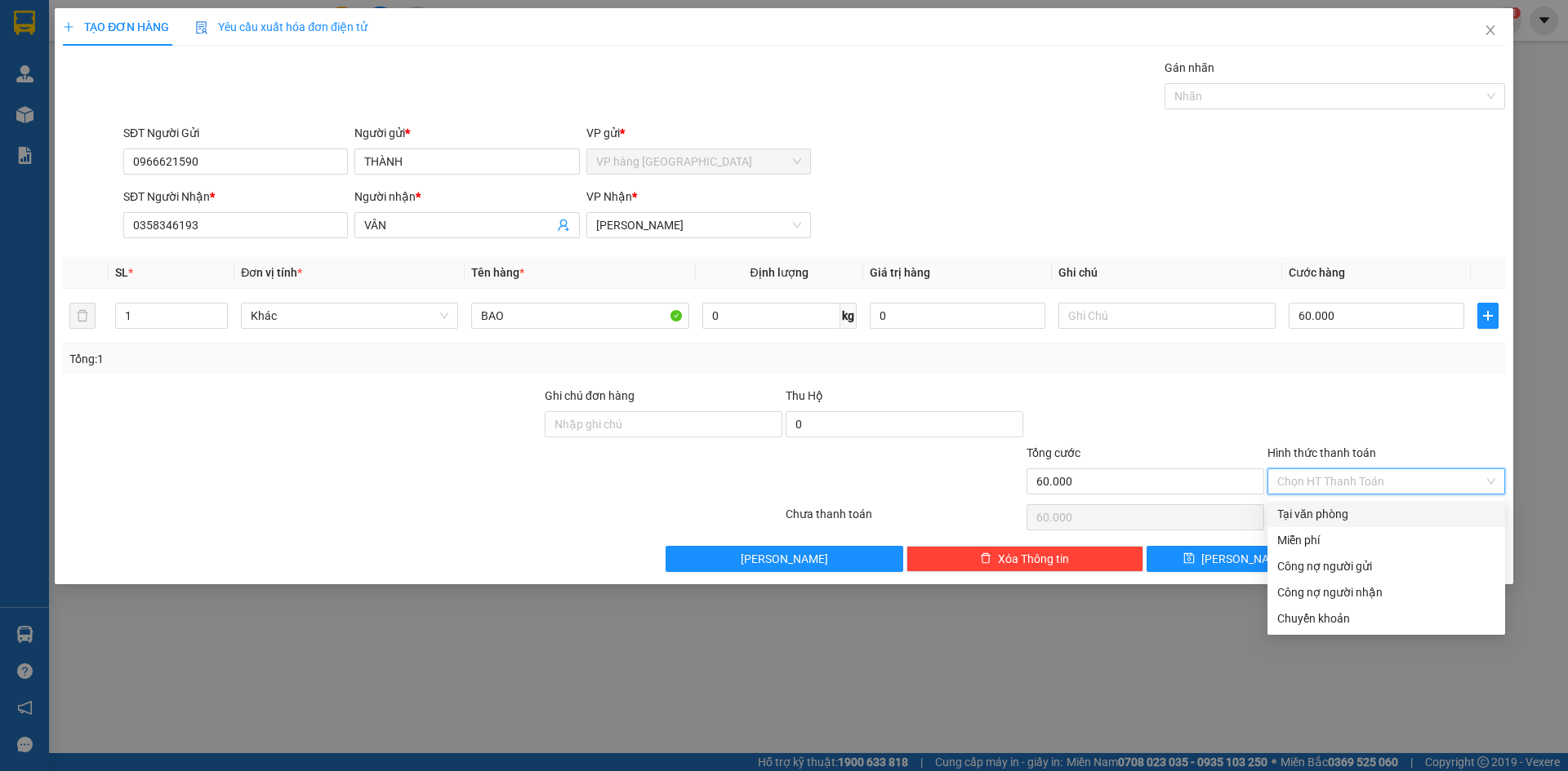
click at [1367, 510] on div "Tại văn phòng" at bounding box center [1386, 514] width 218 height 18
type input "0"
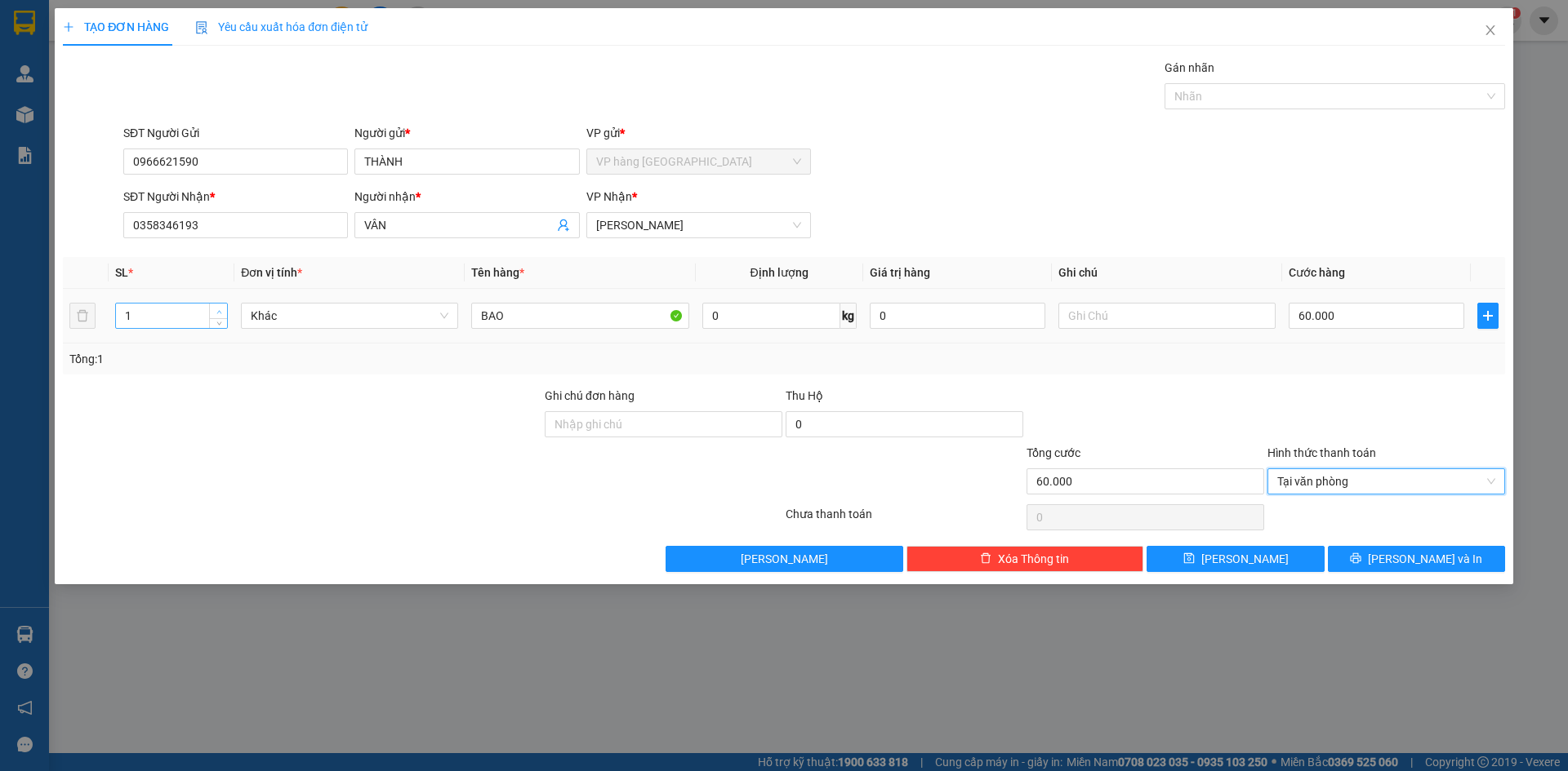
type input "2"
click at [213, 311] on span "Increase Value" at bounding box center [218, 310] width 18 height 15
click at [589, 310] on input "BAO" at bounding box center [580, 316] width 217 height 26
type input "BAO"
type input "1"
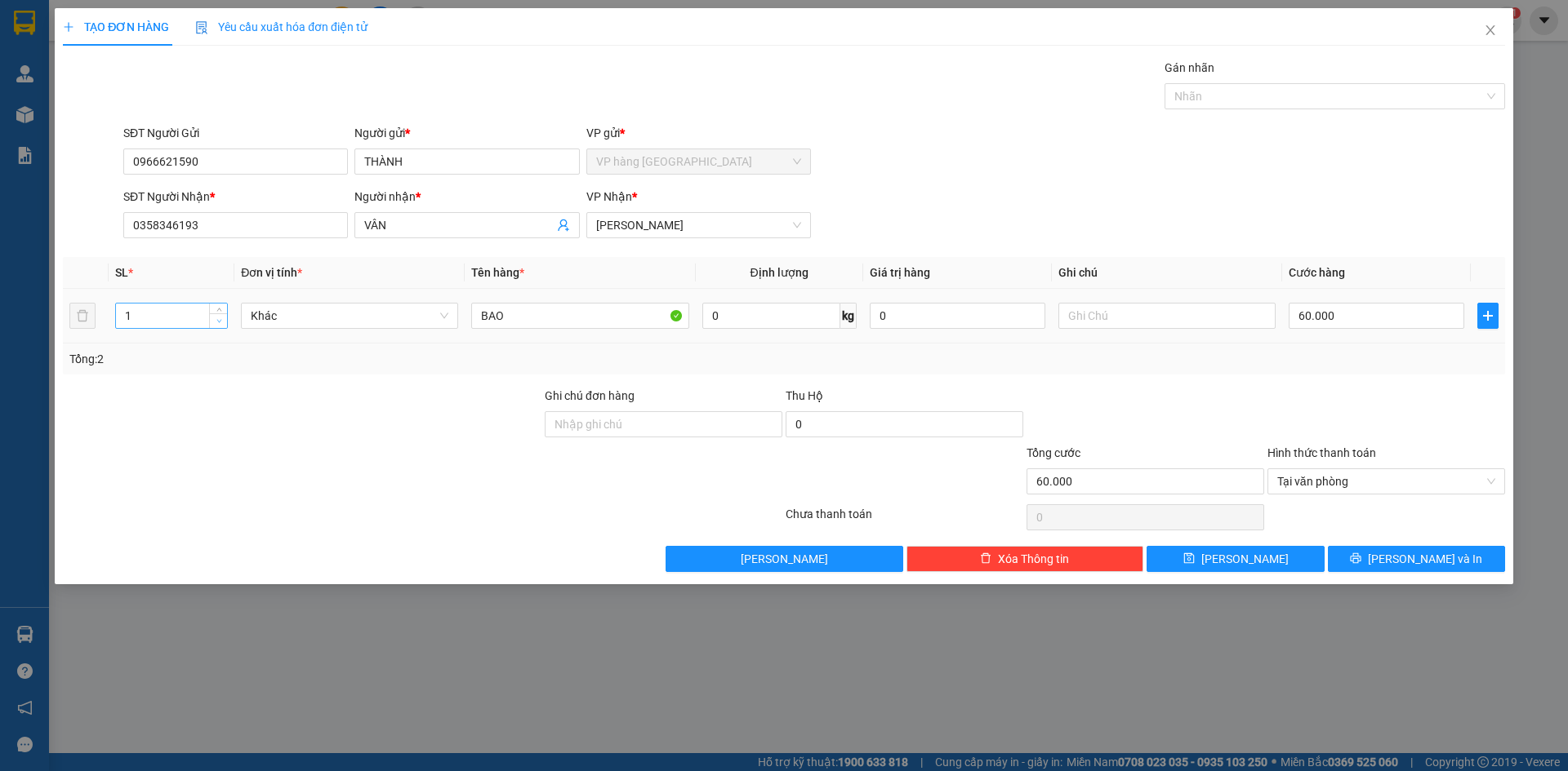
click at [218, 321] on icon "down" at bounding box center [219, 322] width 5 height 4
click at [1130, 163] on div "SĐT Người Gửi 0966621590 Người gửi * THÀNH VP gửi * VP hàng Nha Trang" at bounding box center [813, 152] width 1388 height 57
click at [1403, 553] on span "[PERSON_NAME] và In" at bounding box center [1425, 559] width 114 height 18
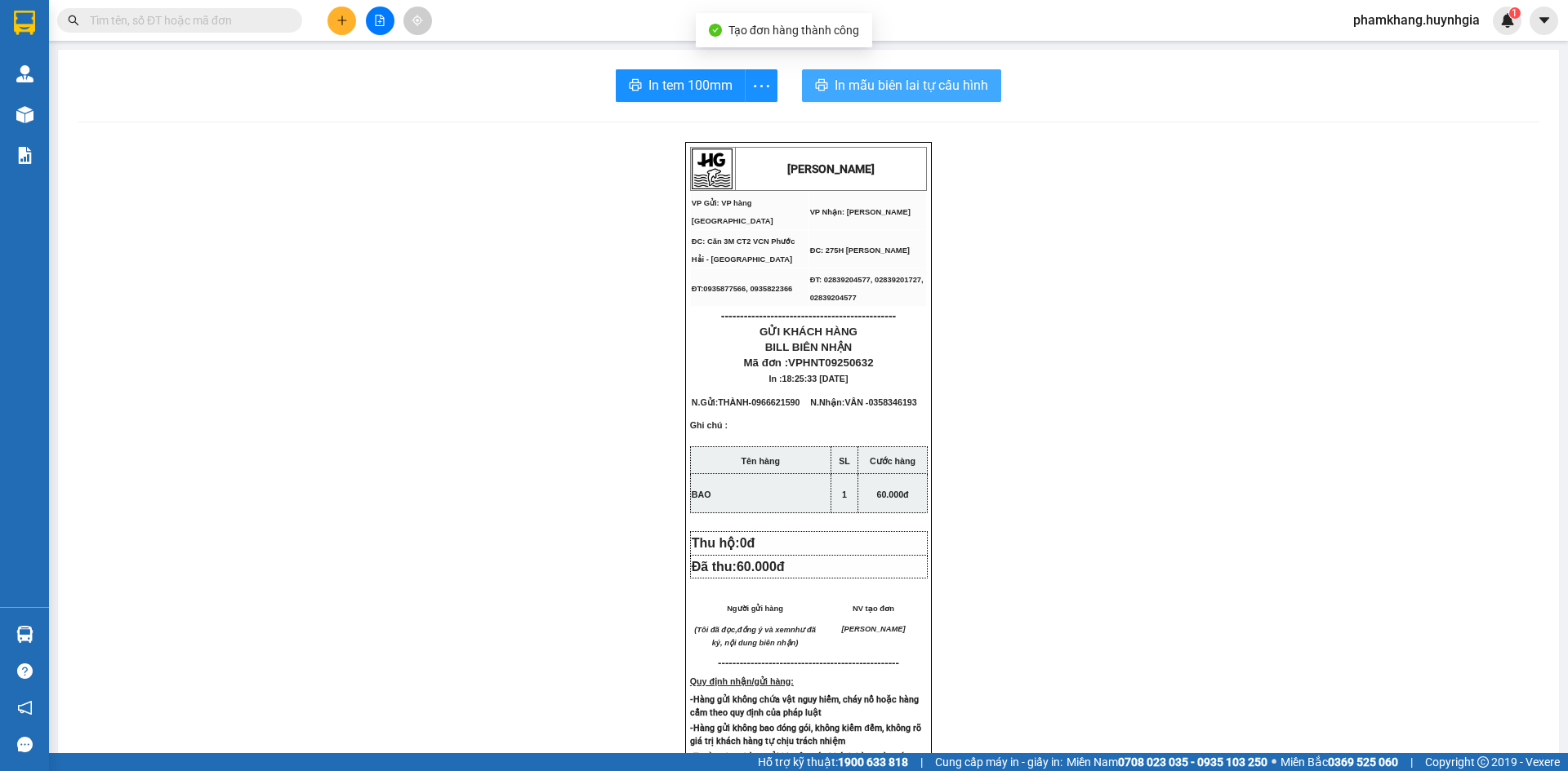
click at [936, 76] on span "In mẫu biên lai tự cấu hình" at bounding box center [911, 84] width 154 height 20
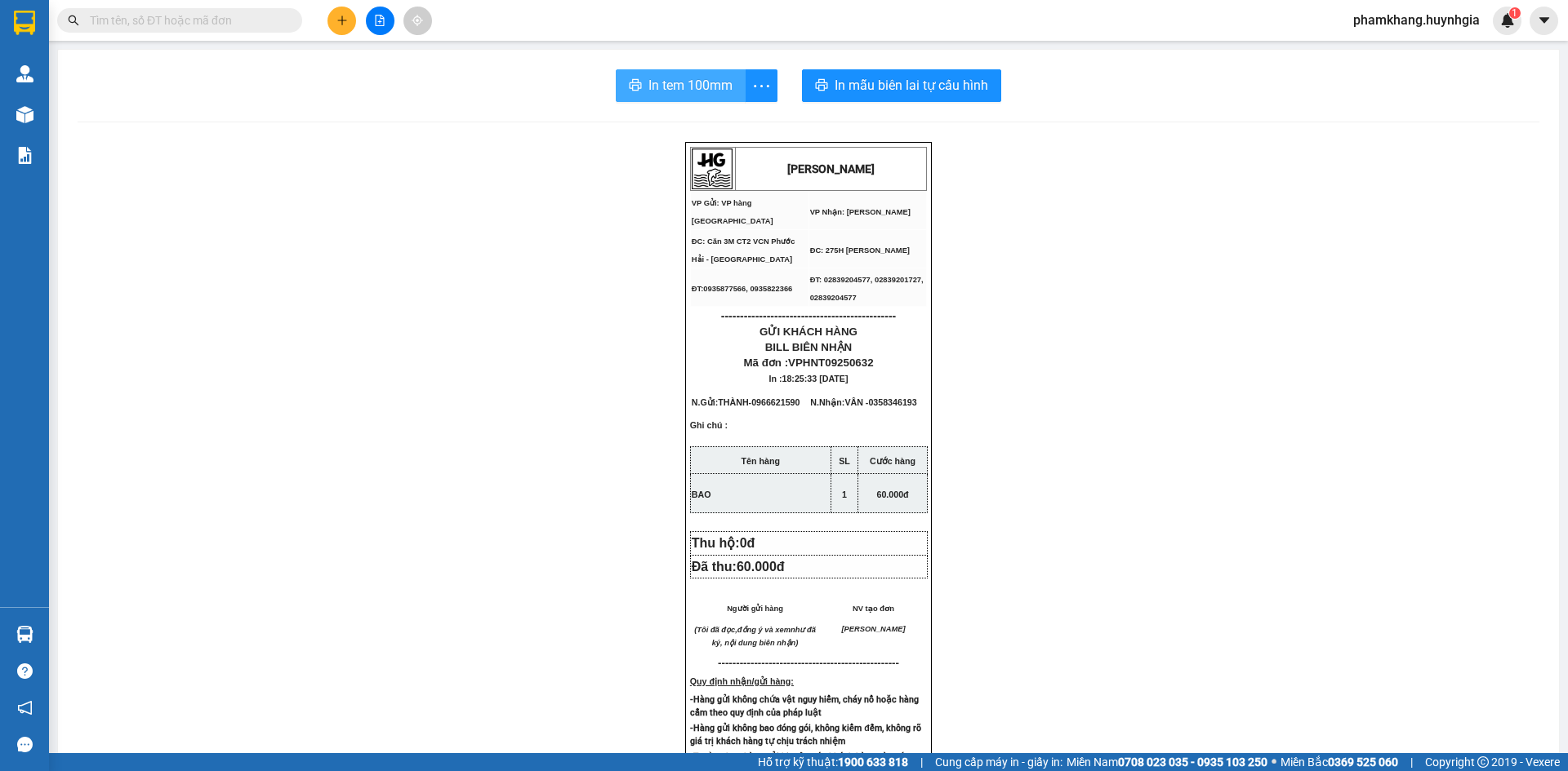
click at [705, 91] on span "In tem 100mm" at bounding box center [690, 84] width 84 height 20
click at [331, 22] on button at bounding box center [341, 20] width 28 height 28
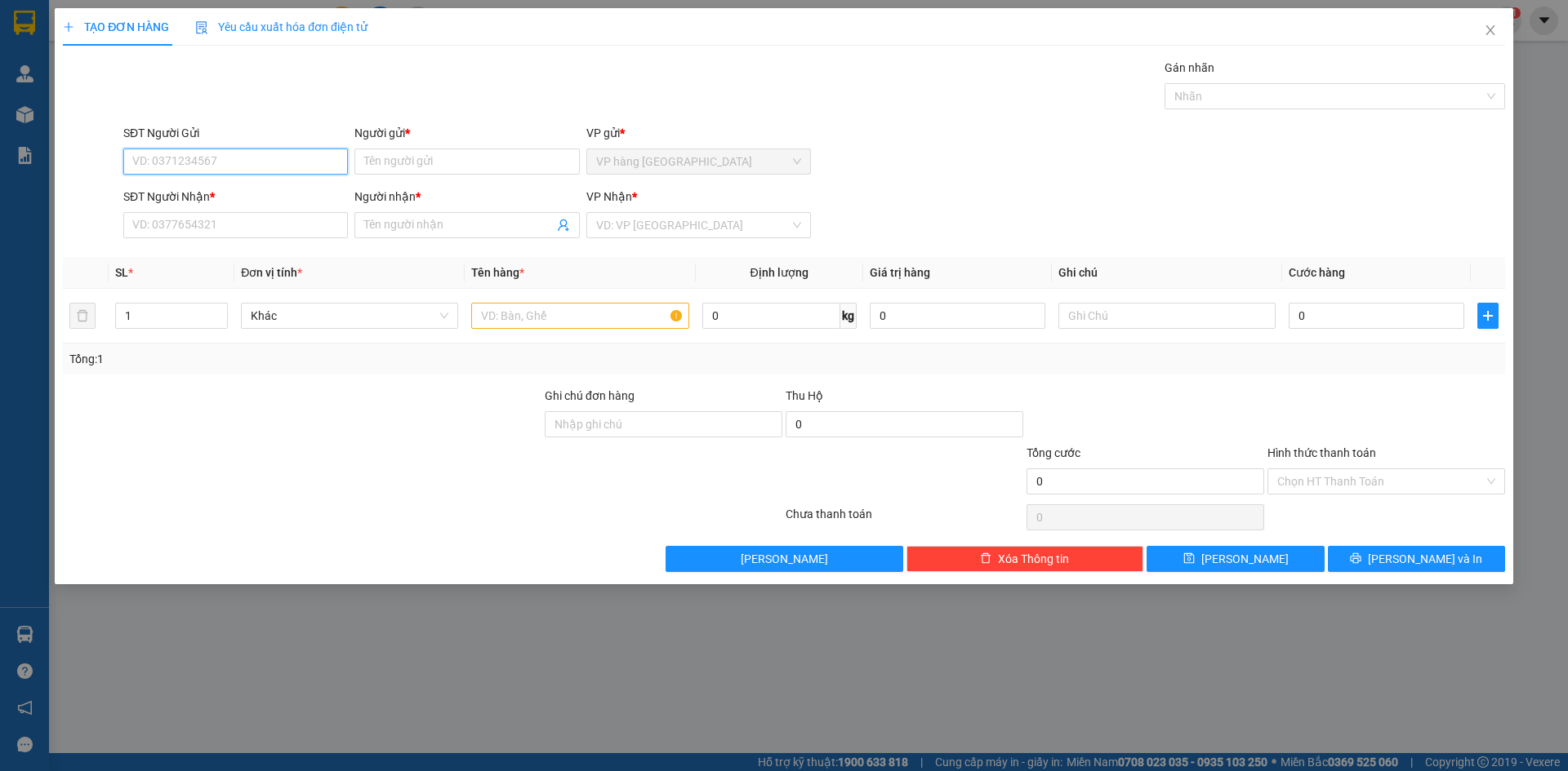
click at [257, 168] on input "SĐT Người Gửi" at bounding box center [235, 162] width 224 height 26
click at [303, 187] on div "0966621590 - THÀNH" at bounding box center [235, 194] width 205 height 18
type input "0966621590"
type input "THÀNH"
type input "0358346193"
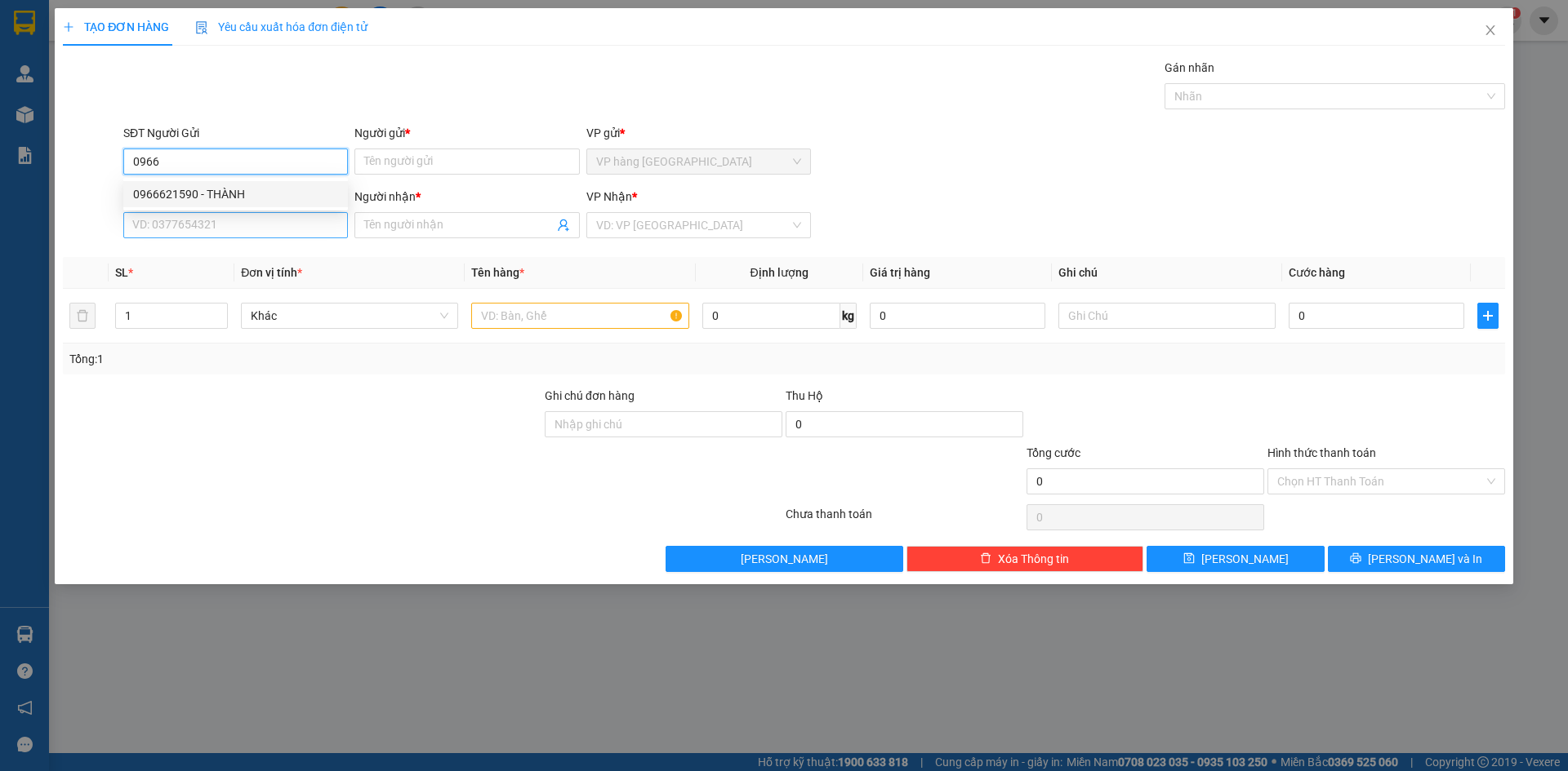
type input "VÂN"
type input "0966621590"
click at [286, 229] on input "0358346193" at bounding box center [235, 225] width 224 height 26
click at [285, 230] on input "0358346193" at bounding box center [235, 225] width 224 height 26
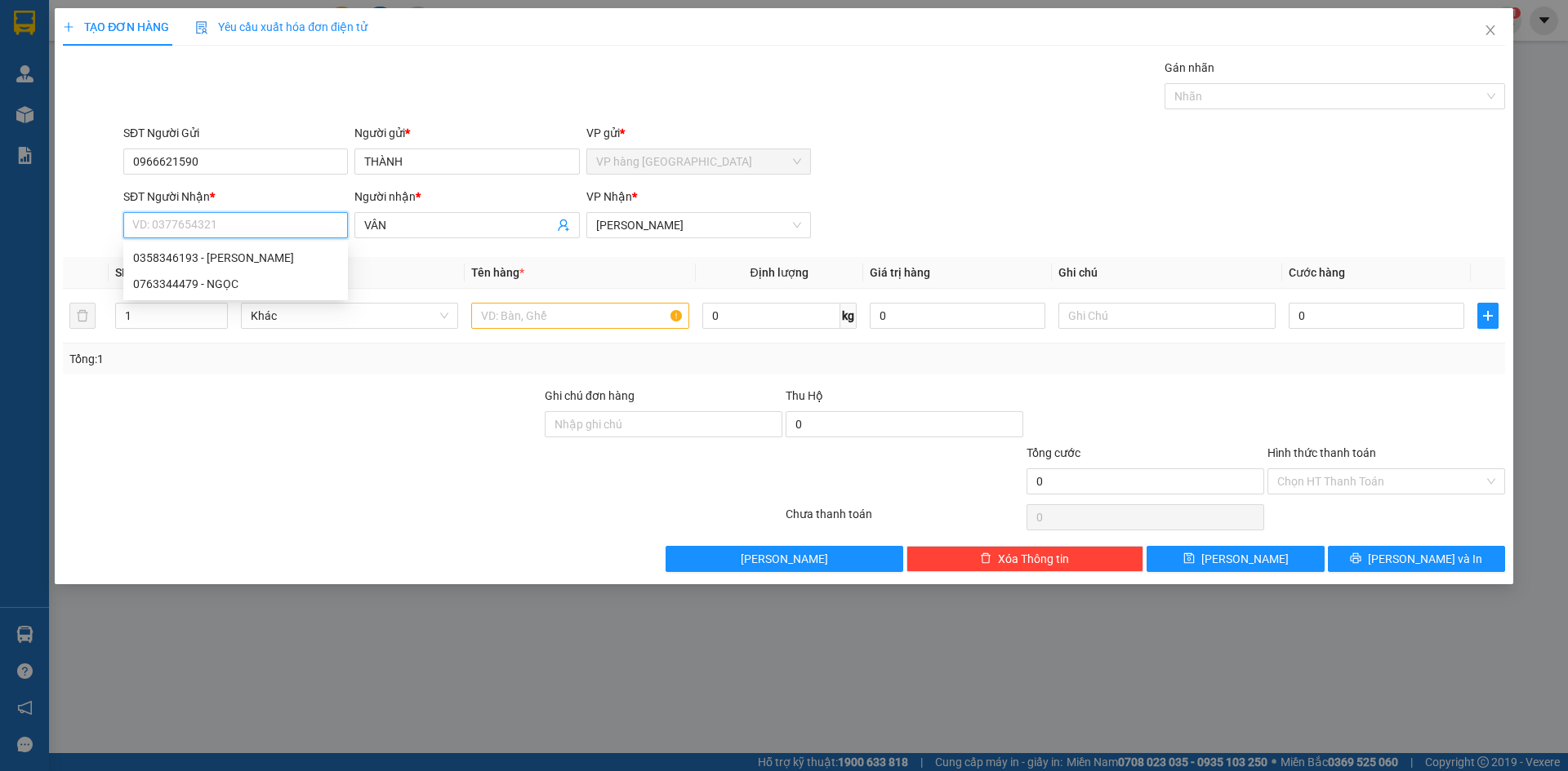
click at [282, 227] on input "SĐT Người Nhận *" at bounding box center [235, 225] width 224 height 26
type input "0931866376"
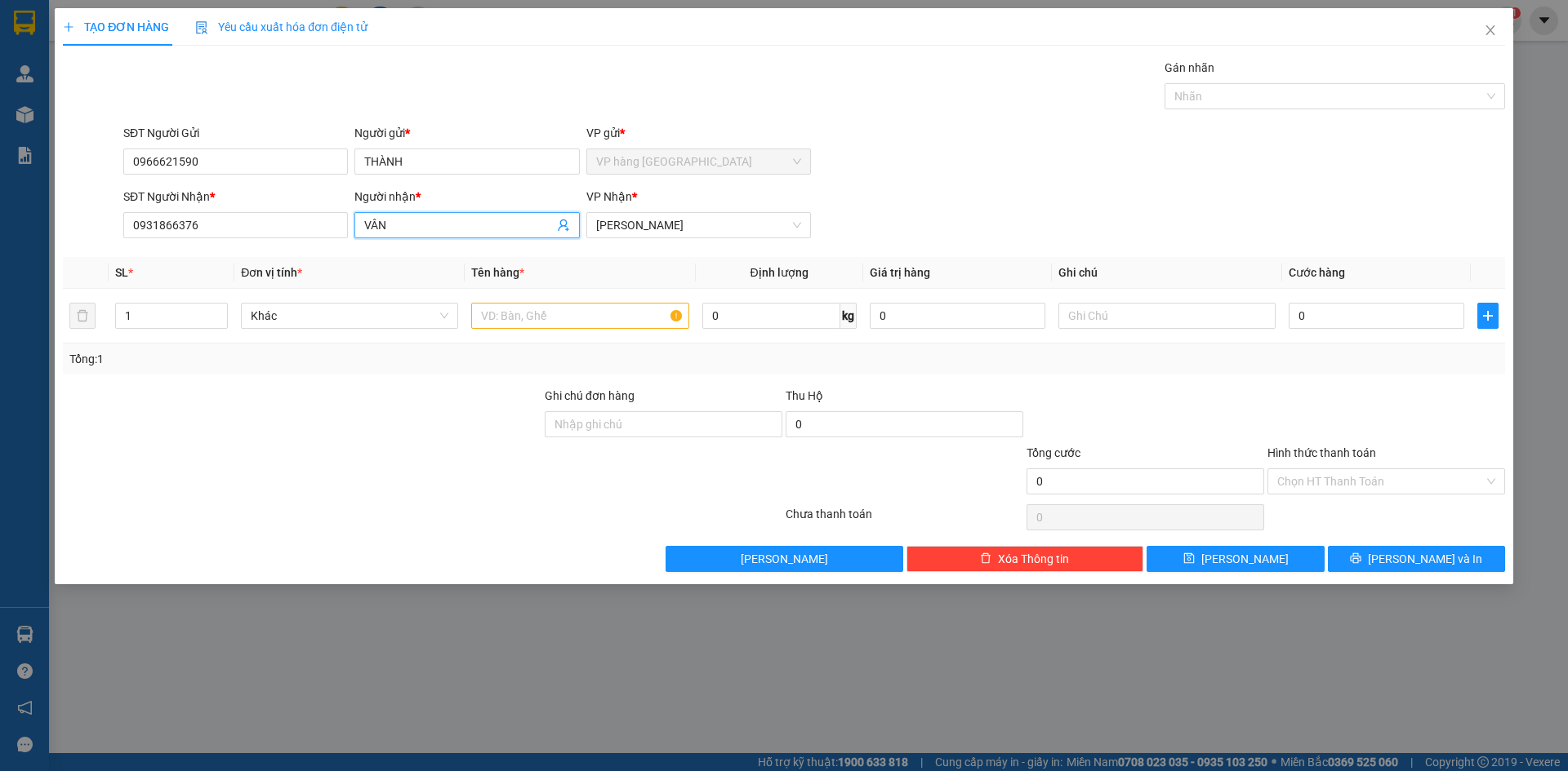
click at [391, 224] on input "VÂN" at bounding box center [458, 225] width 188 height 18
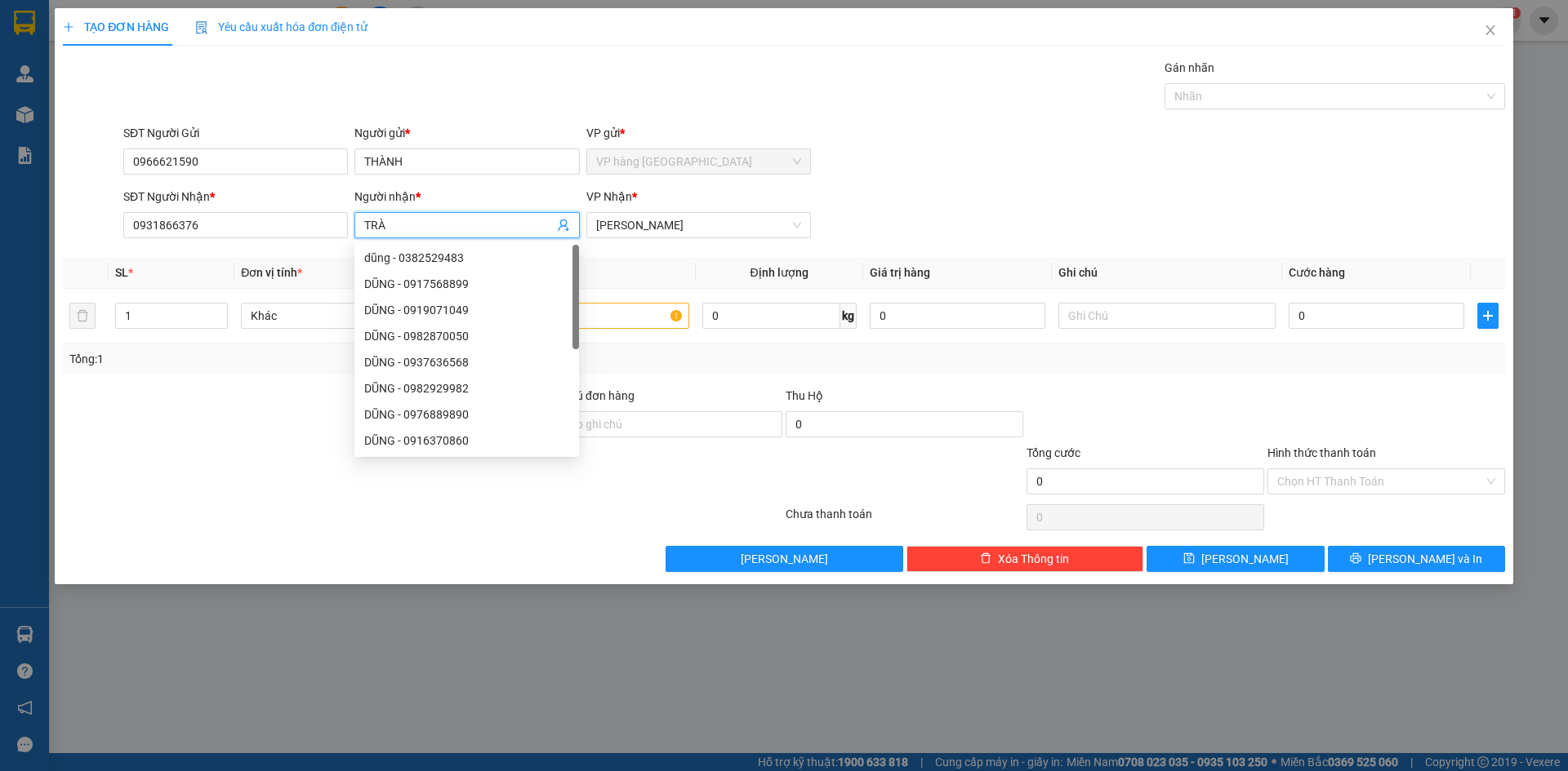
type input "TRÀ"
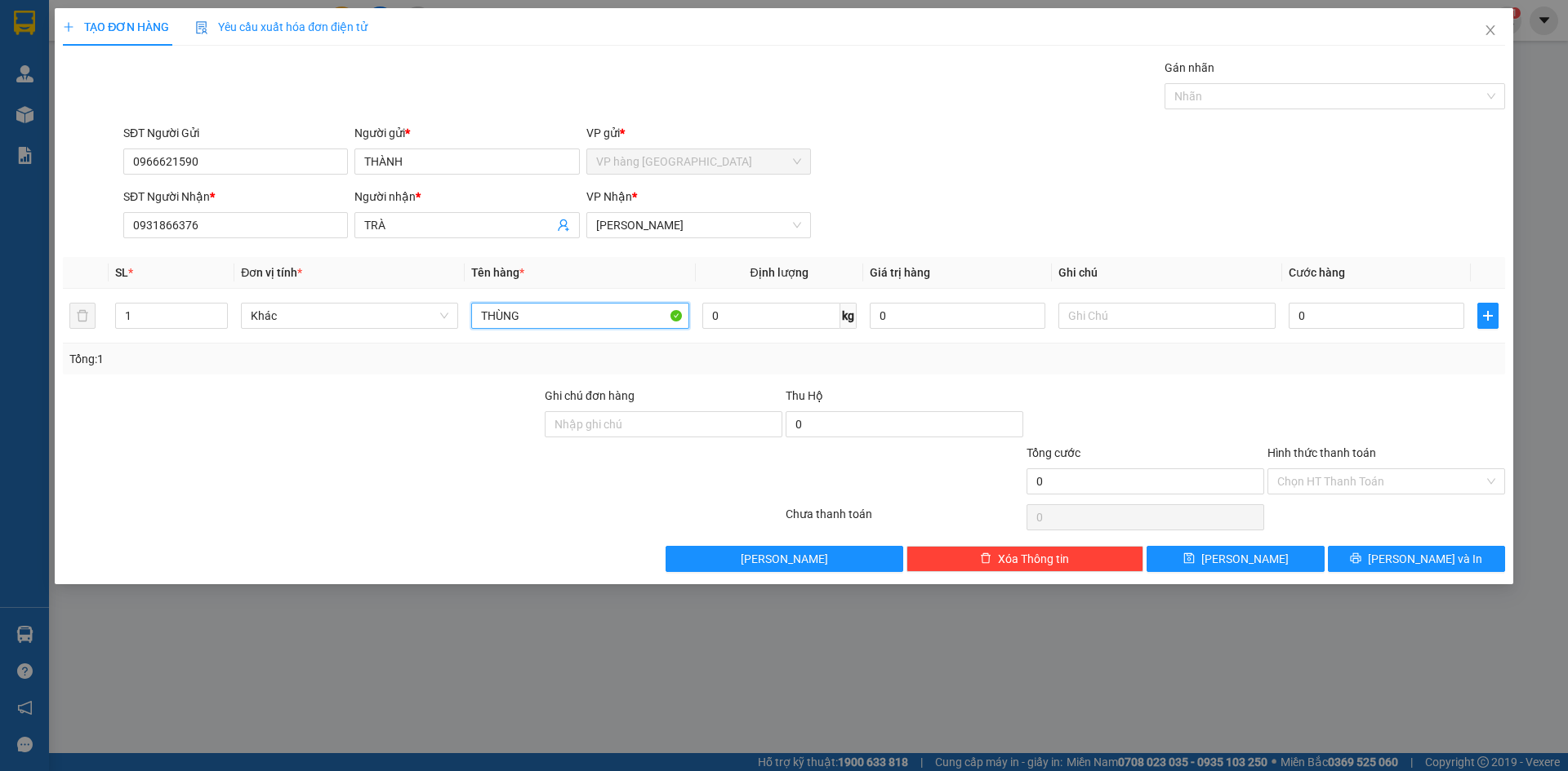
type input "THÙNG"
type input "3"
type input "30"
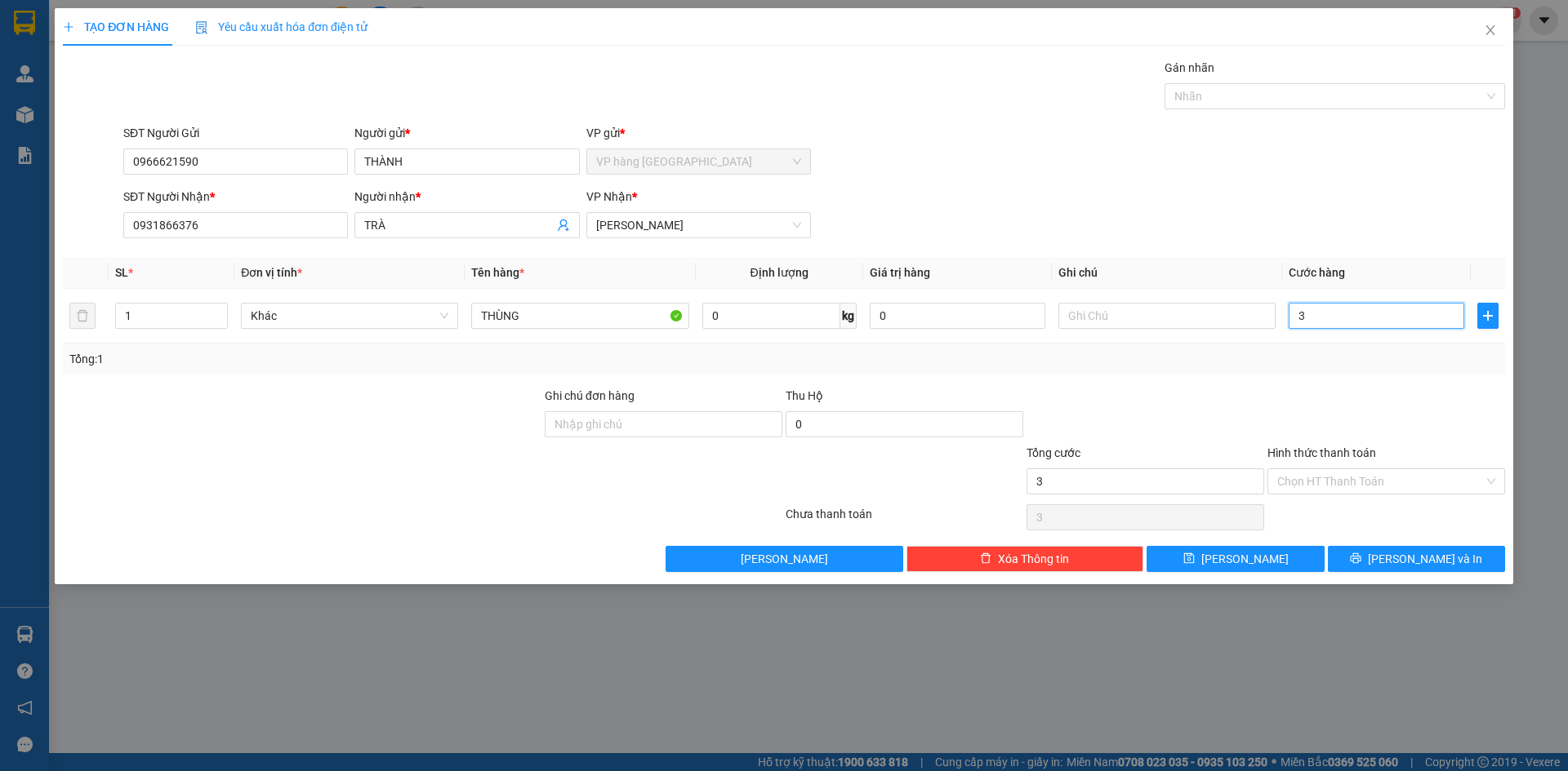
type input "30"
type input "30.000"
click at [1171, 114] on div "Gán nhãn Nhãn" at bounding box center [1334, 87] width 340 height 57
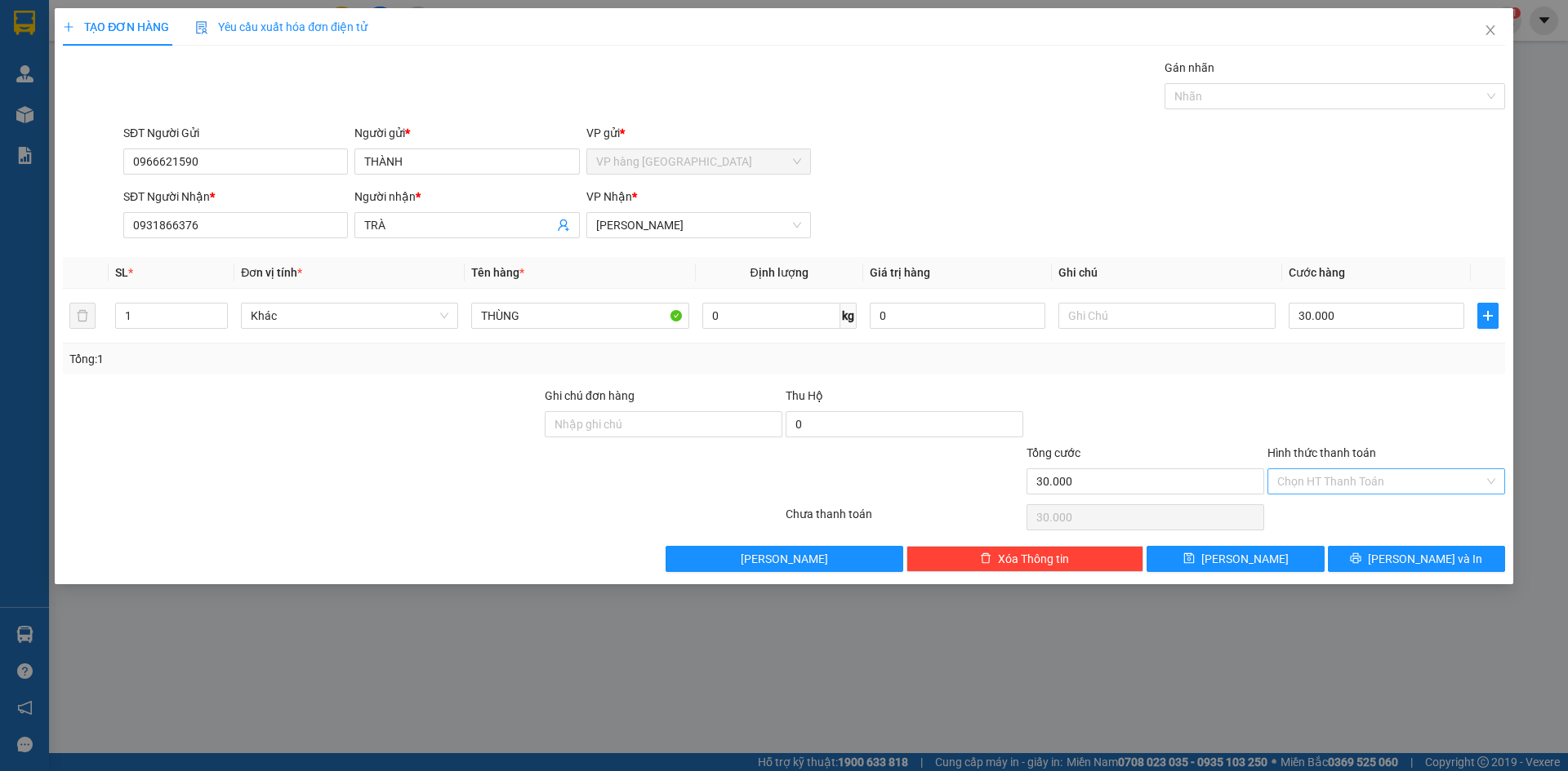
click at [1369, 491] on input "Hình thức thanh toán" at bounding box center [1380, 482] width 207 height 25
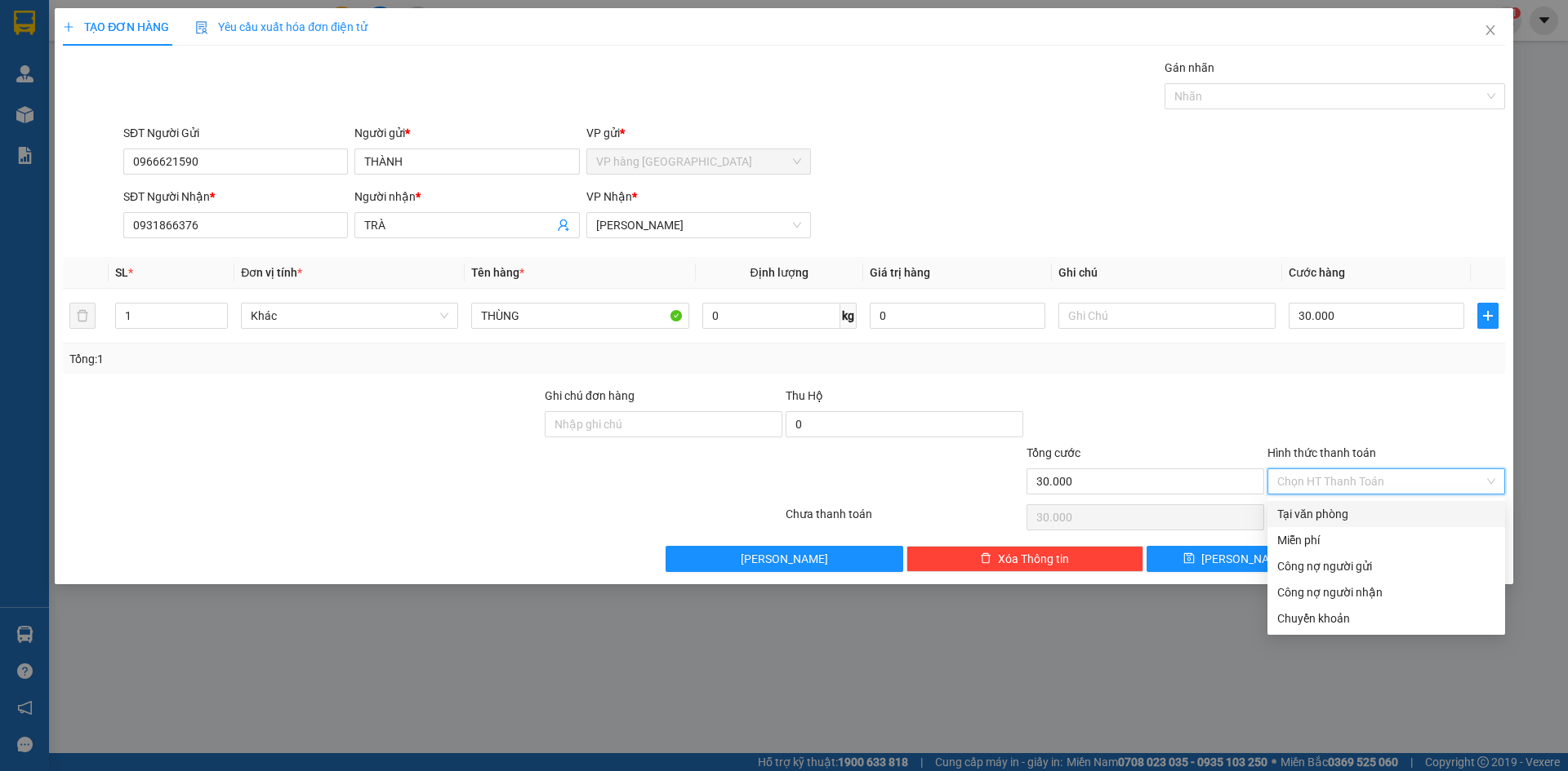
click at [1353, 507] on div "Tại văn phòng" at bounding box center [1386, 514] width 218 height 18
type input "0"
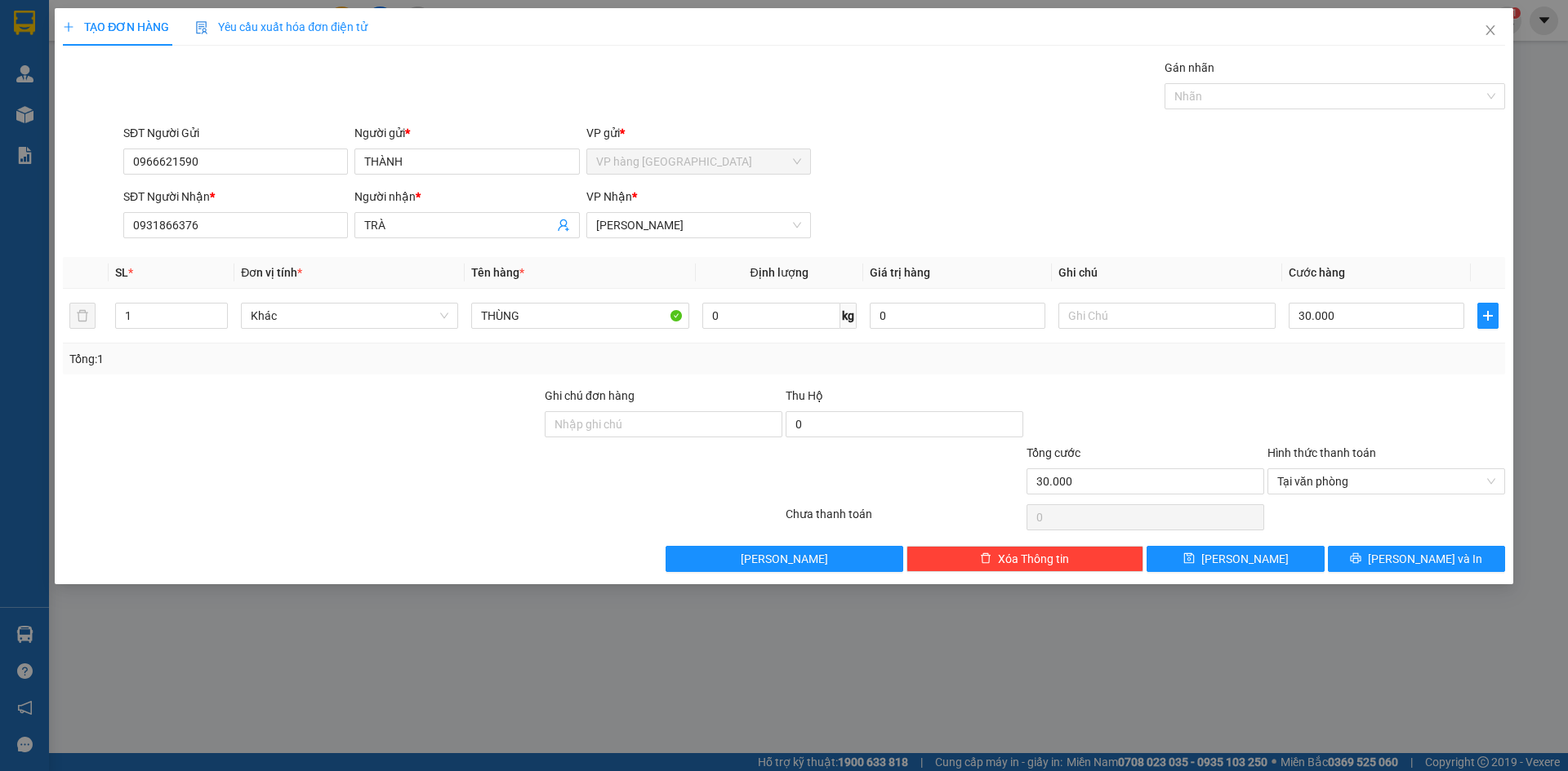
click at [1369, 392] on div at bounding box center [1386, 415] width 241 height 57
click at [1430, 553] on span "[PERSON_NAME] và In" at bounding box center [1425, 559] width 114 height 18
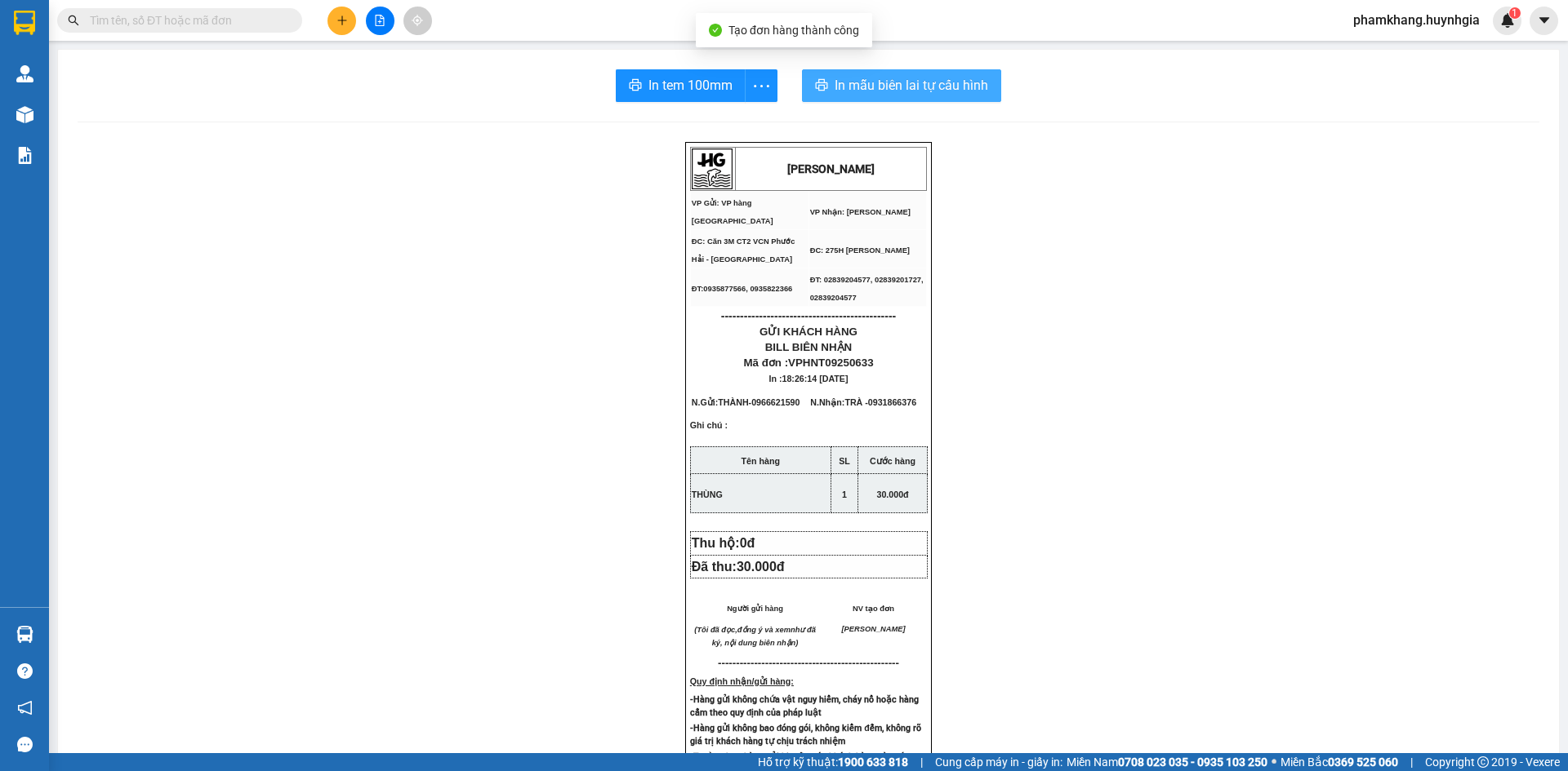
click at [856, 86] on span "In mẫu biên lai tự cấu hình" at bounding box center [911, 84] width 154 height 20
click at [691, 84] on span "In tem 100mm" at bounding box center [694, 84] width 84 height 20
click at [337, 26] on button at bounding box center [341, 20] width 28 height 28
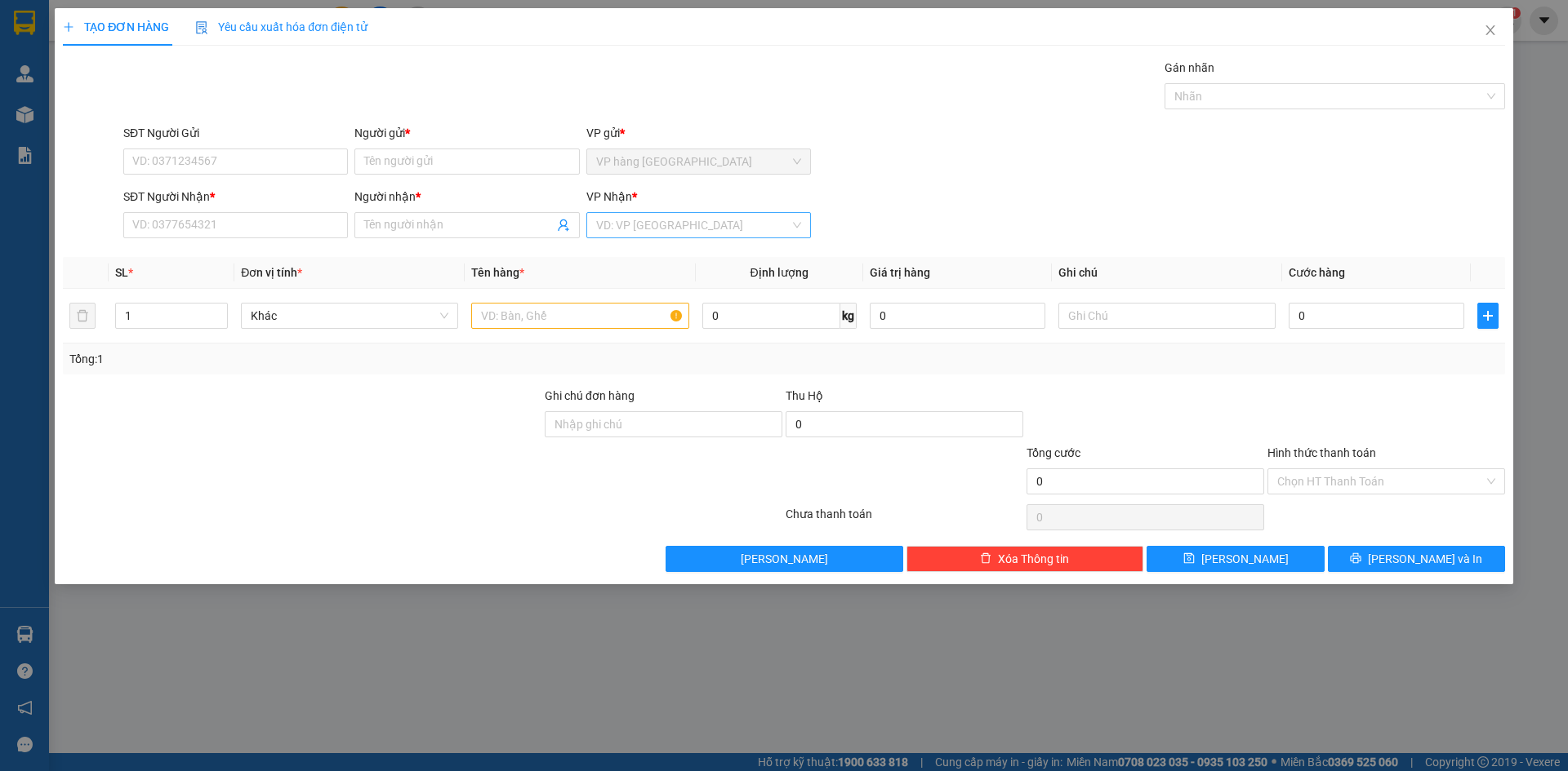
click at [730, 229] on input "search" at bounding box center [693, 225] width 193 height 25
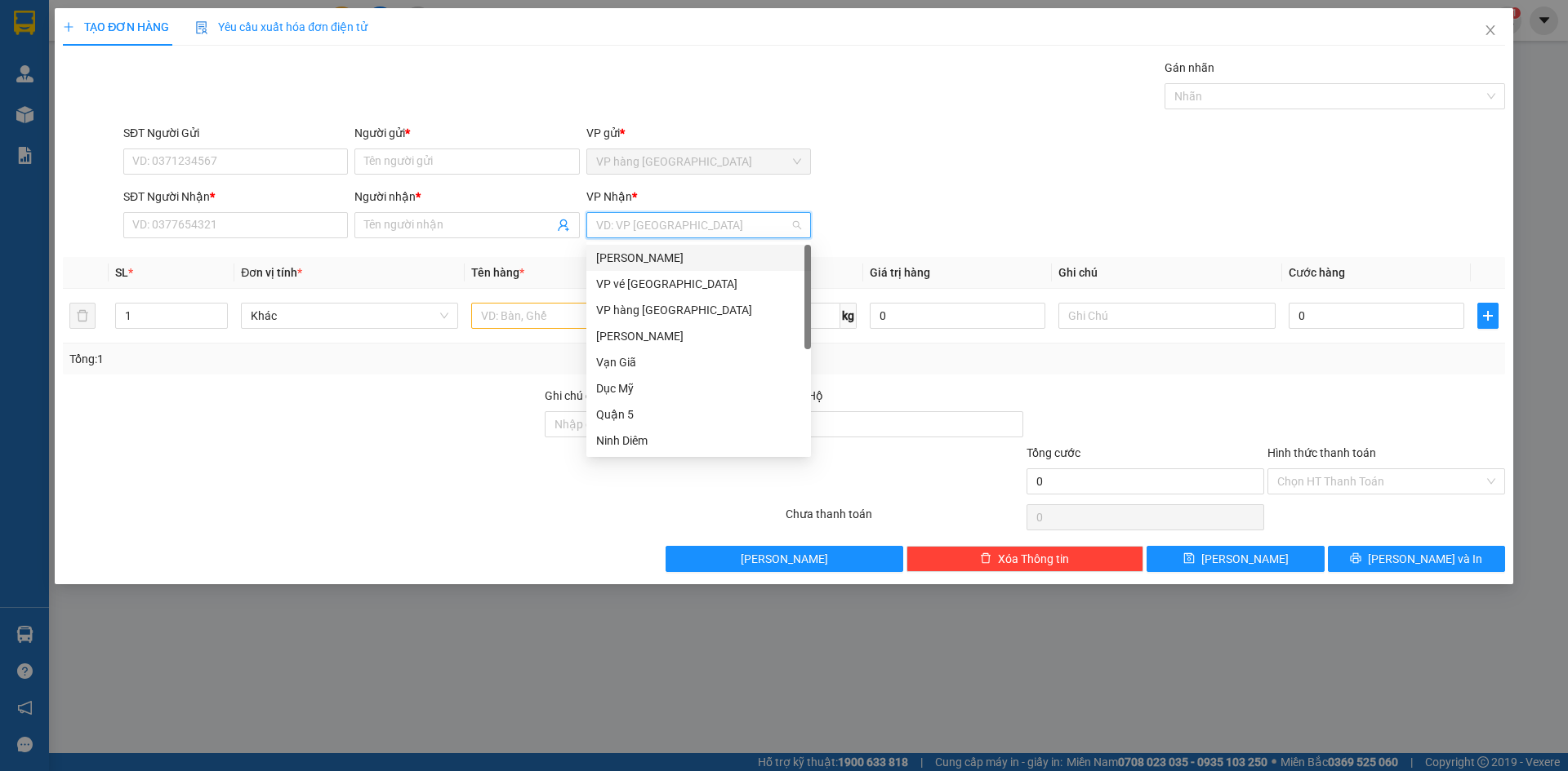
click at [713, 245] on div "[PERSON_NAME]" at bounding box center [698, 258] width 224 height 26
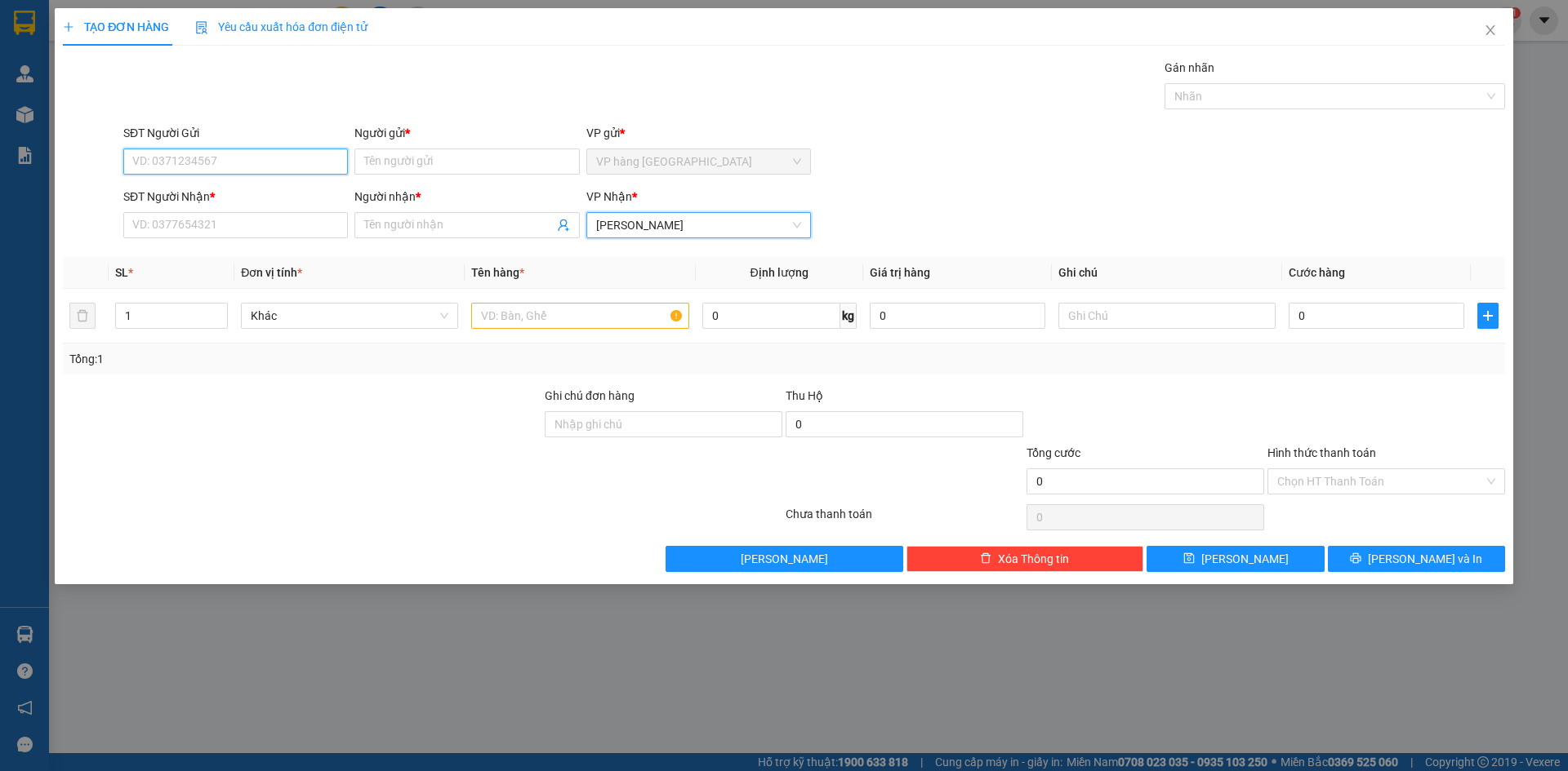
click at [204, 149] on input "SĐT Người Gửi" at bounding box center [235, 162] width 224 height 26
click at [281, 190] on div "0905510540 - KHANG" at bounding box center [235, 194] width 205 height 18
type input "0905510540"
type input "KHANG"
type input "0905510540"
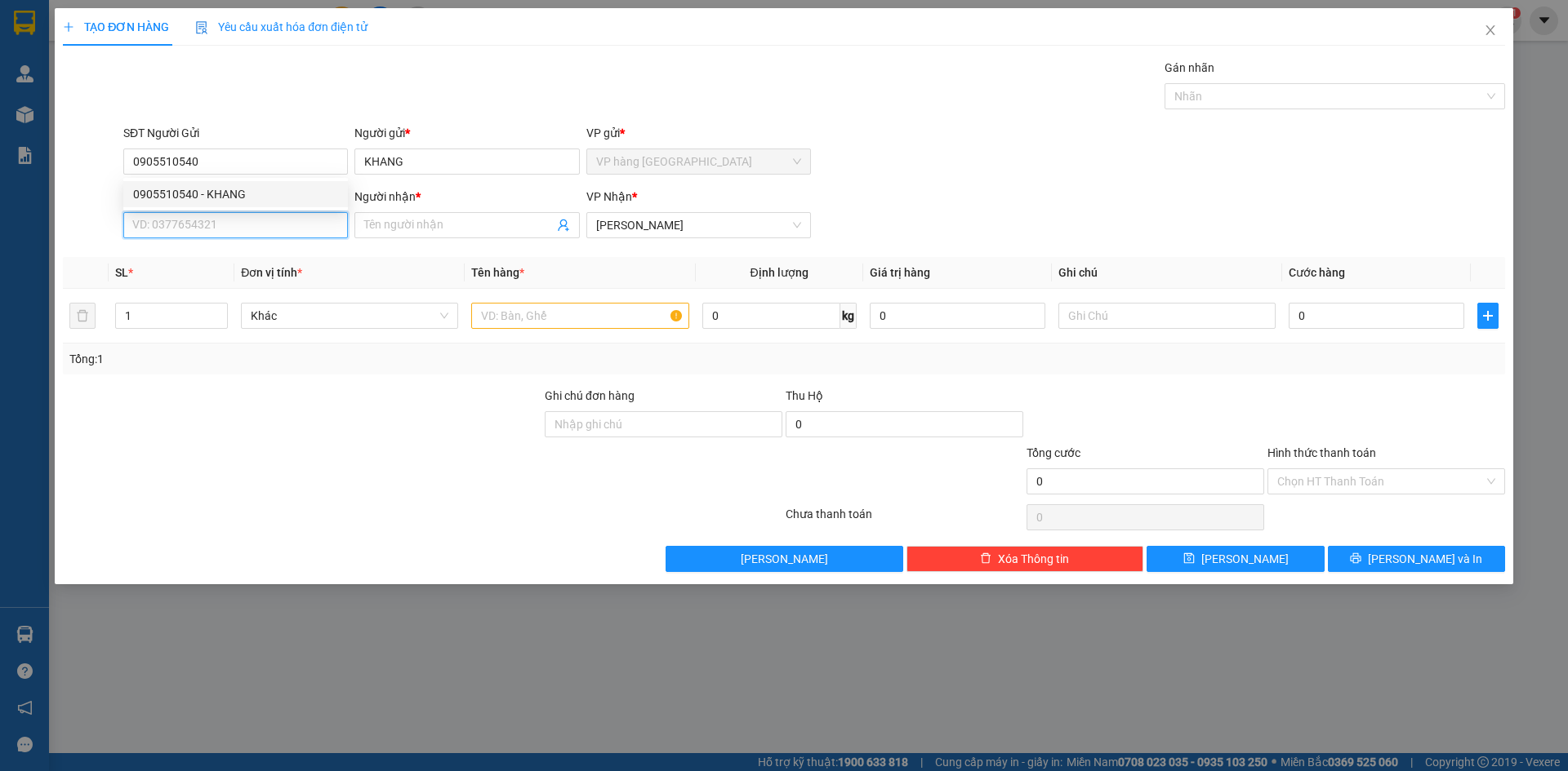
click at [279, 234] on input "SĐT Người Nhận *" at bounding box center [235, 225] width 224 height 26
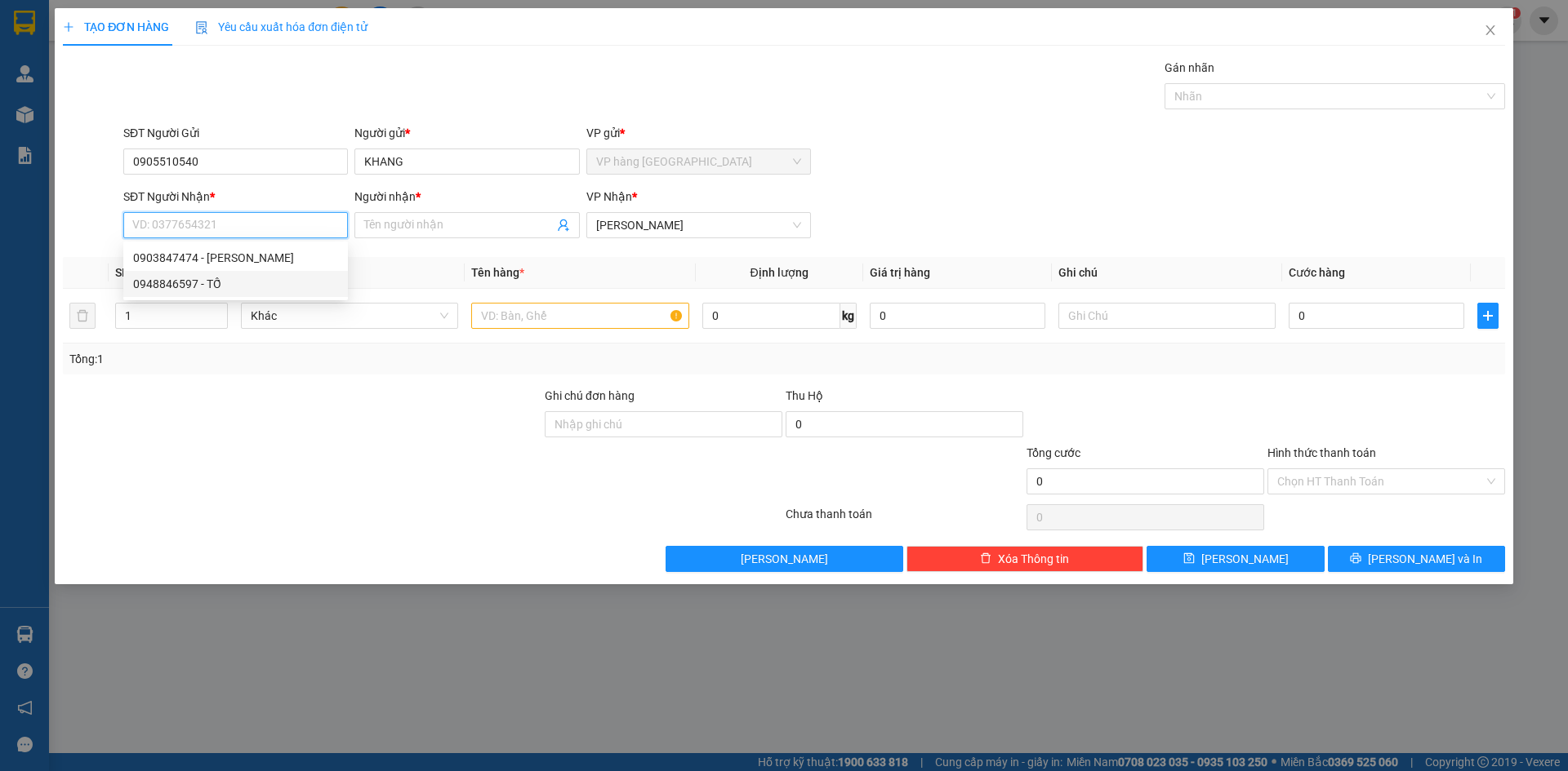
click at [230, 278] on div "0948846597 - TỐ" at bounding box center [235, 284] width 205 height 18
type input "0948846597"
type input "TỐ"
click at [507, 311] on input "text" at bounding box center [580, 316] width 217 height 26
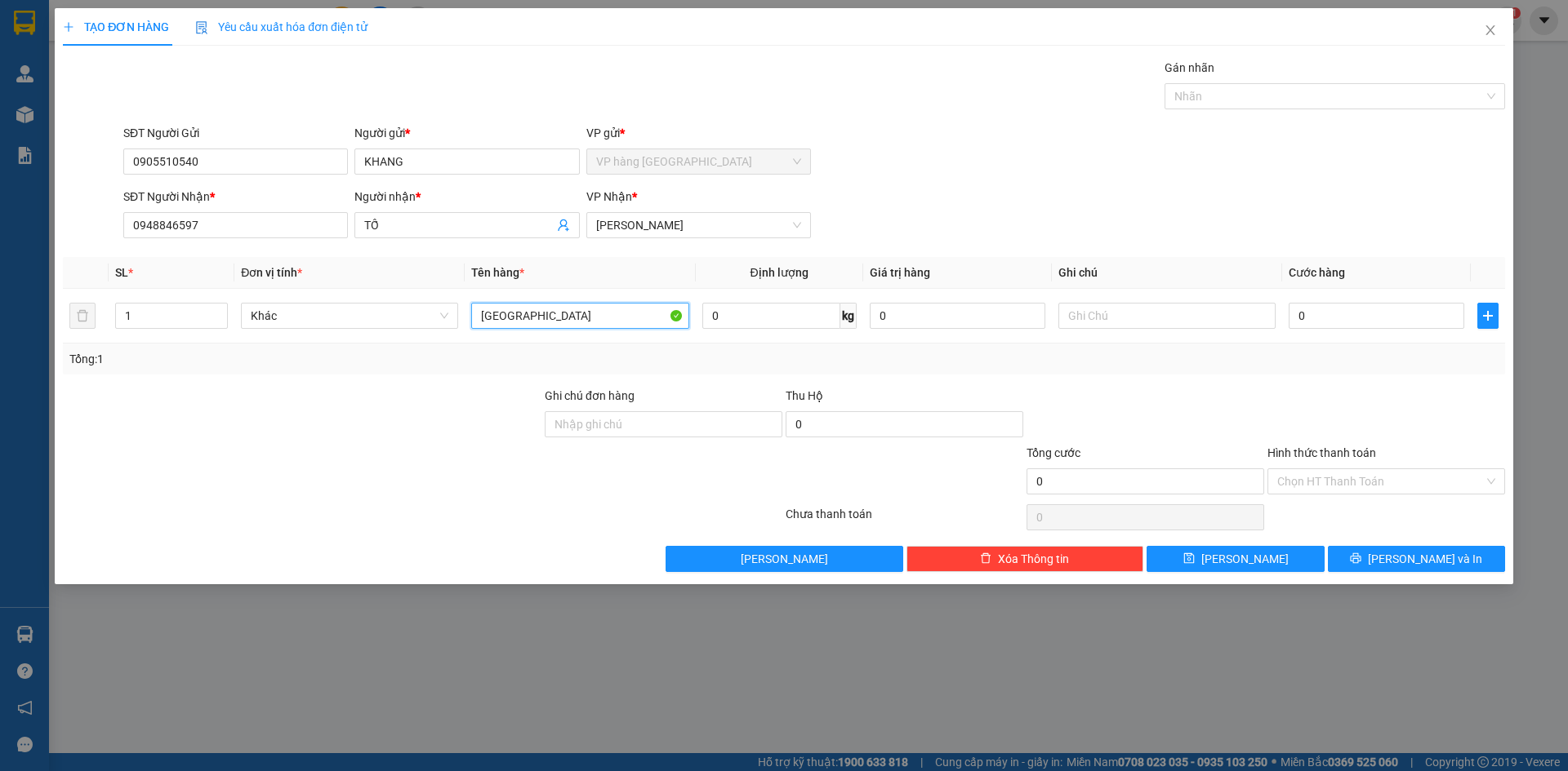
type input "[GEOGRAPHIC_DATA]"
type input "3"
type input "0"
type input "3"
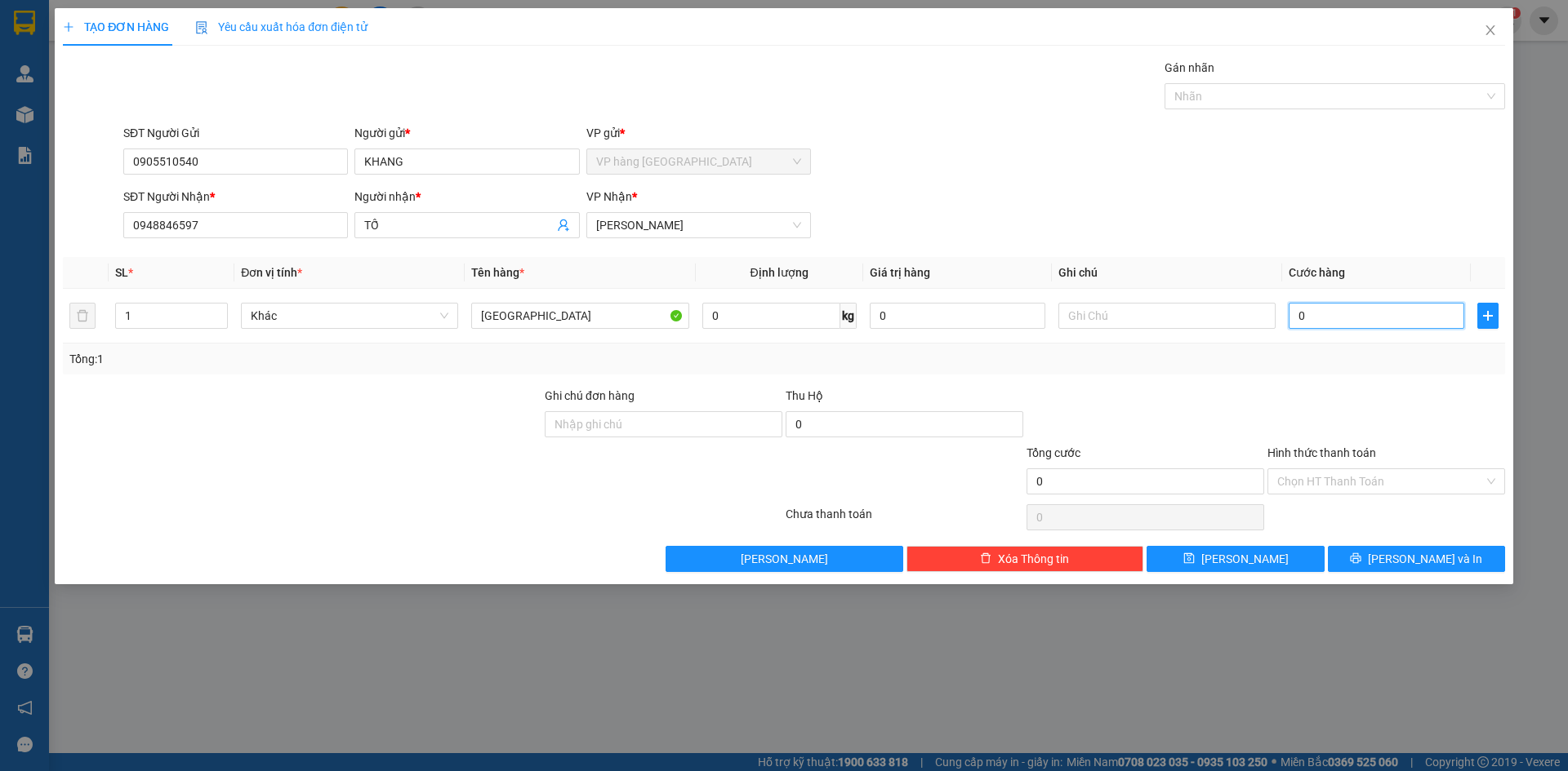
type input "3"
type input "30"
type input "30.000"
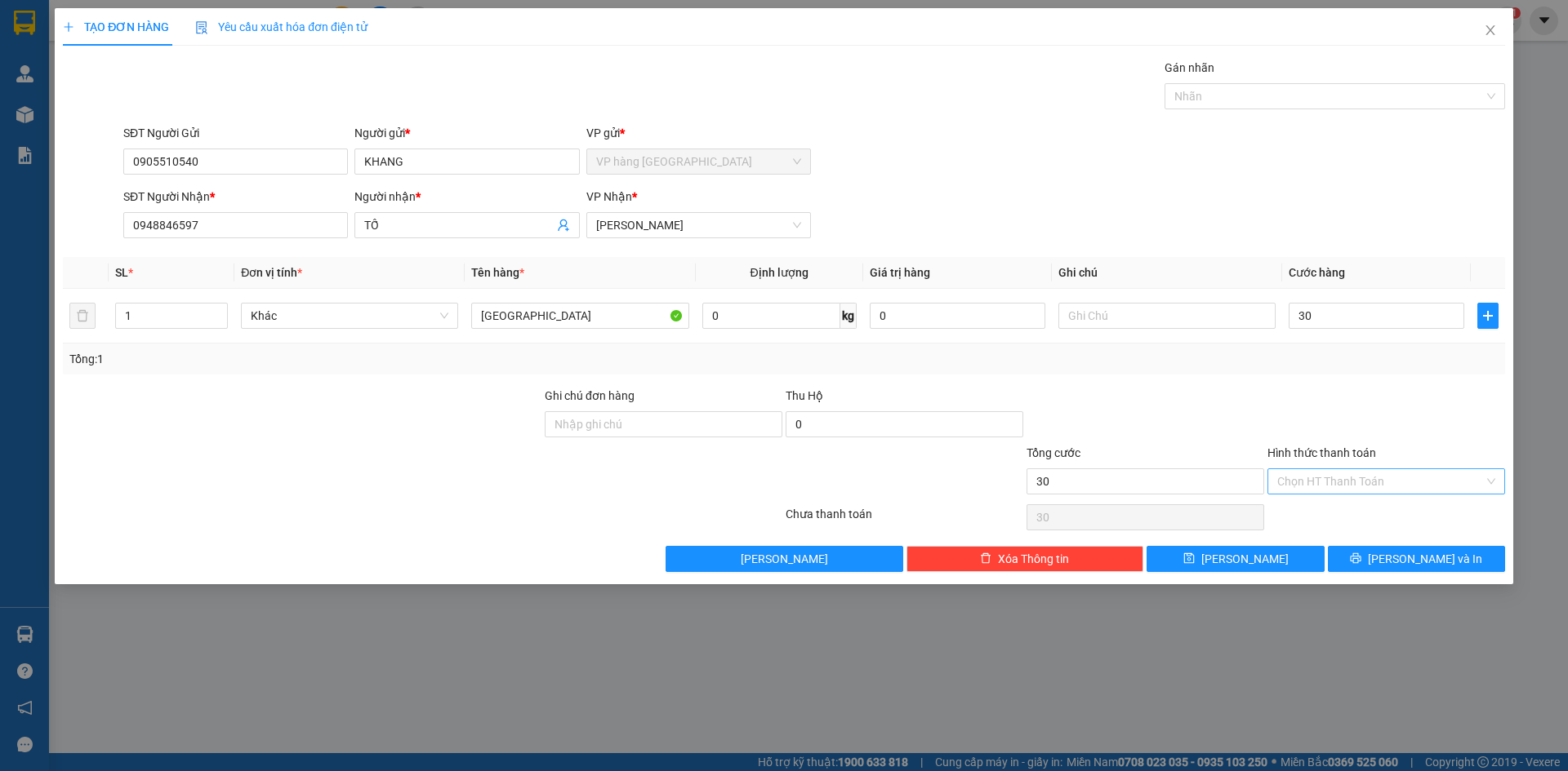
type input "30.000"
click at [1375, 488] on input "Hình thức thanh toán" at bounding box center [1380, 482] width 207 height 25
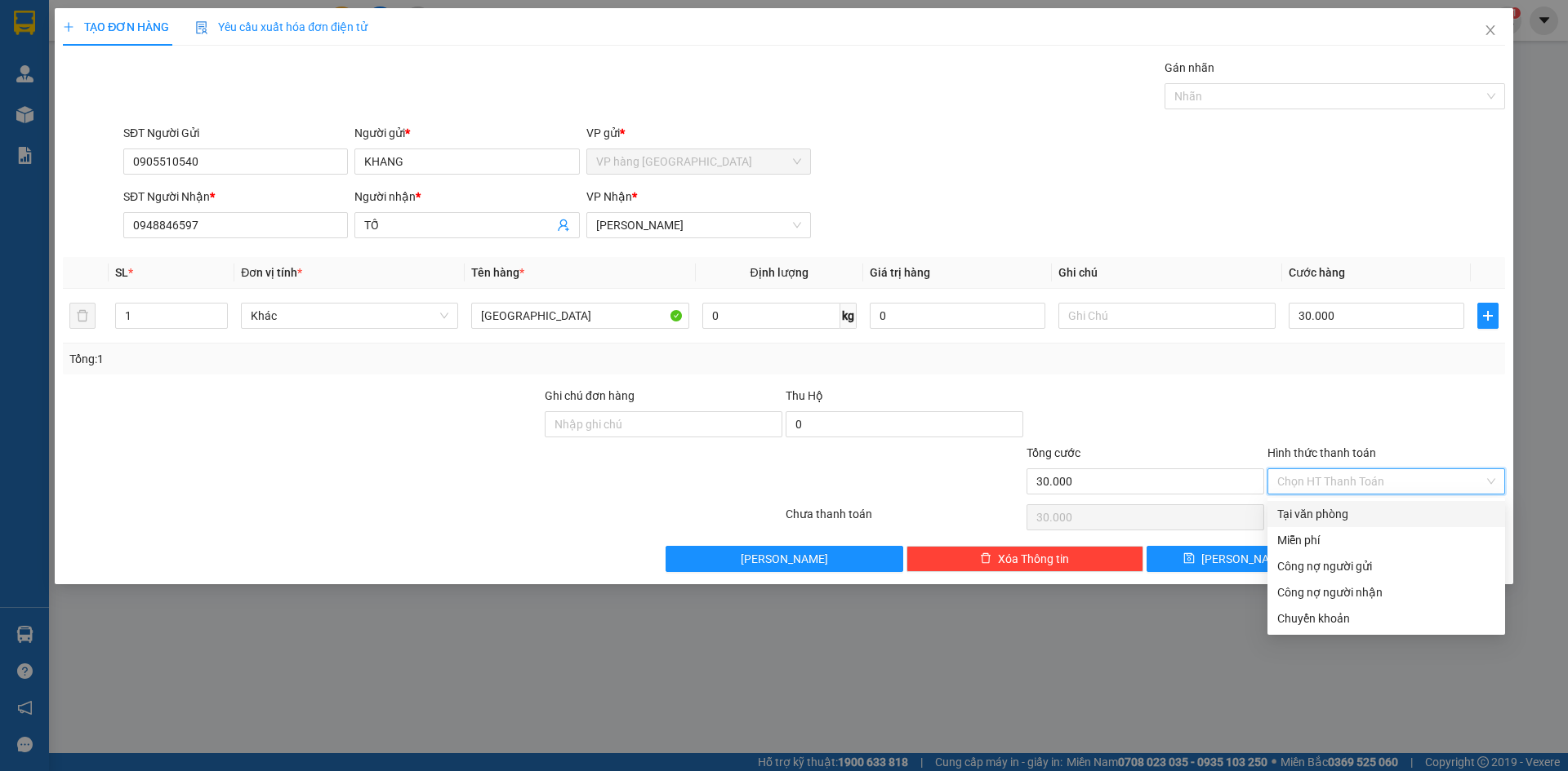
click at [1375, 507] on div "Tại văn phòng" at bounding box center [1386, 514] width 218 height 18
type input "0"
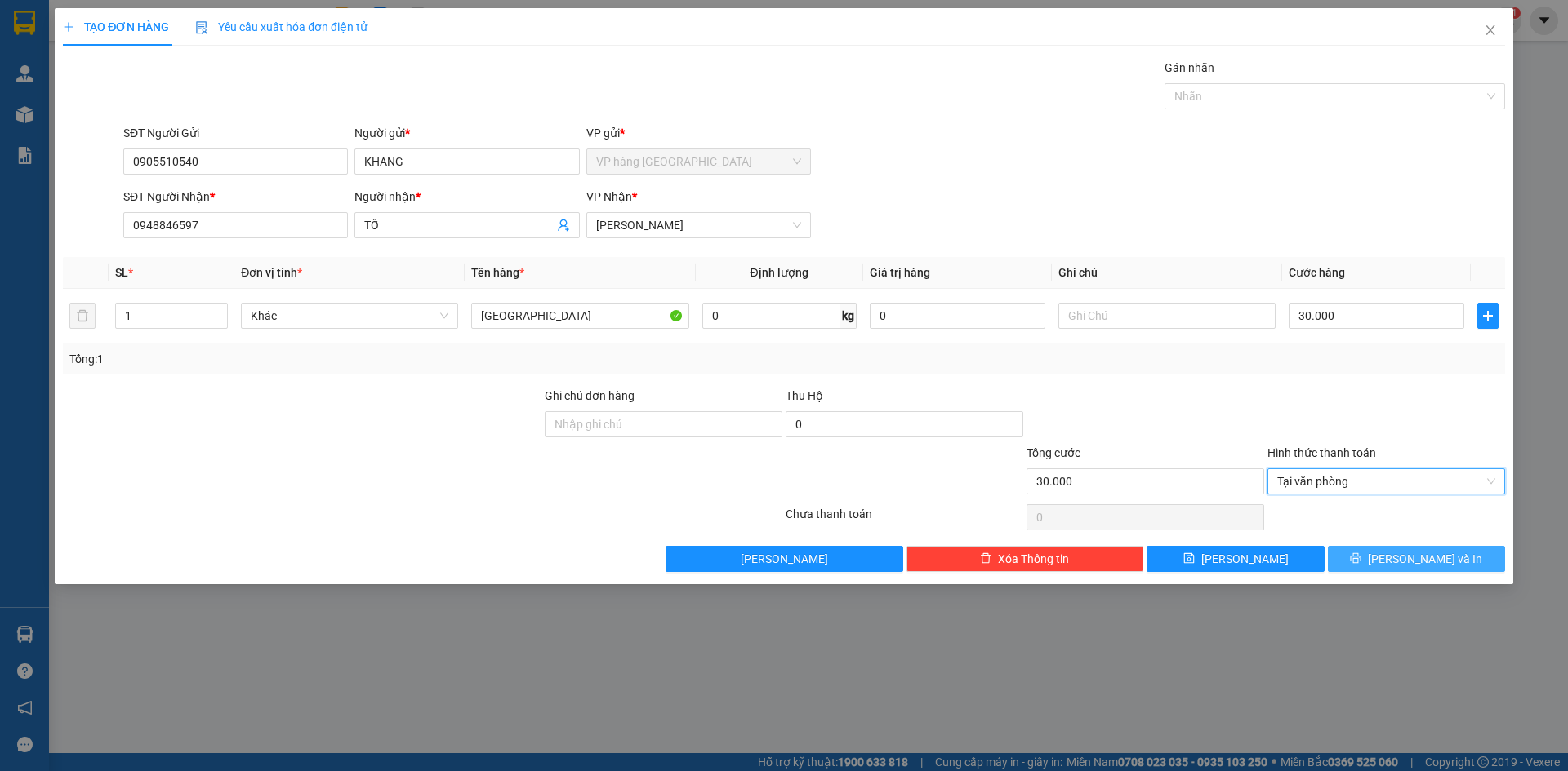
click at [1409, 554] on span "[PERSON_NAME] và In" at bounding box center [1425, 559] width 114 height 18
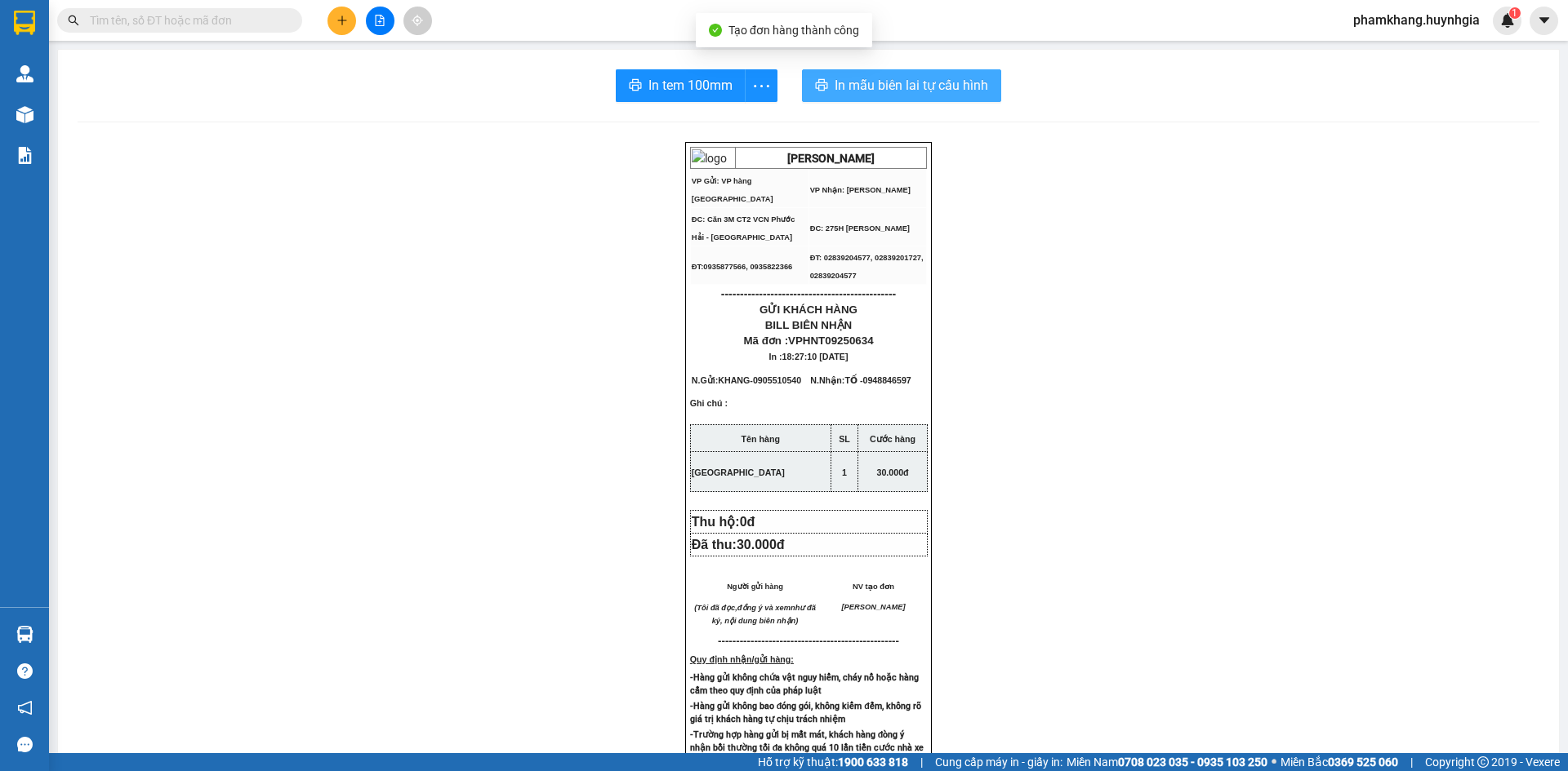
click at [940, 92] on span "In mẫu biên lai tự cấu hình" at bounding box center [911, 84] width 154 height 20
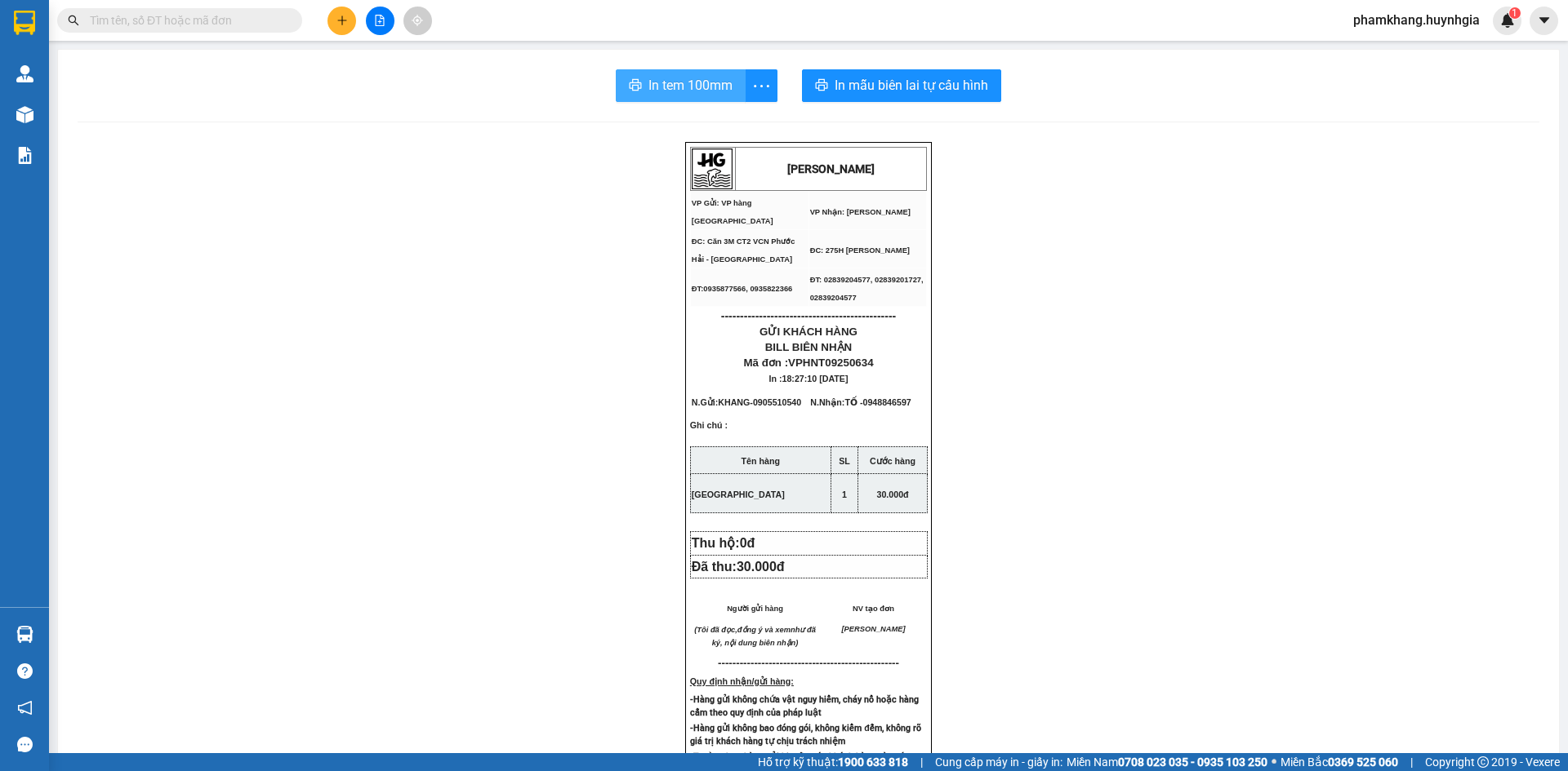
click at [713, 85] on span "In tem 100mm" at bounding box center [690, 84] width 84 height 20
click at [334, 20] on button at bounding box center [341, 20] width 28 height 28
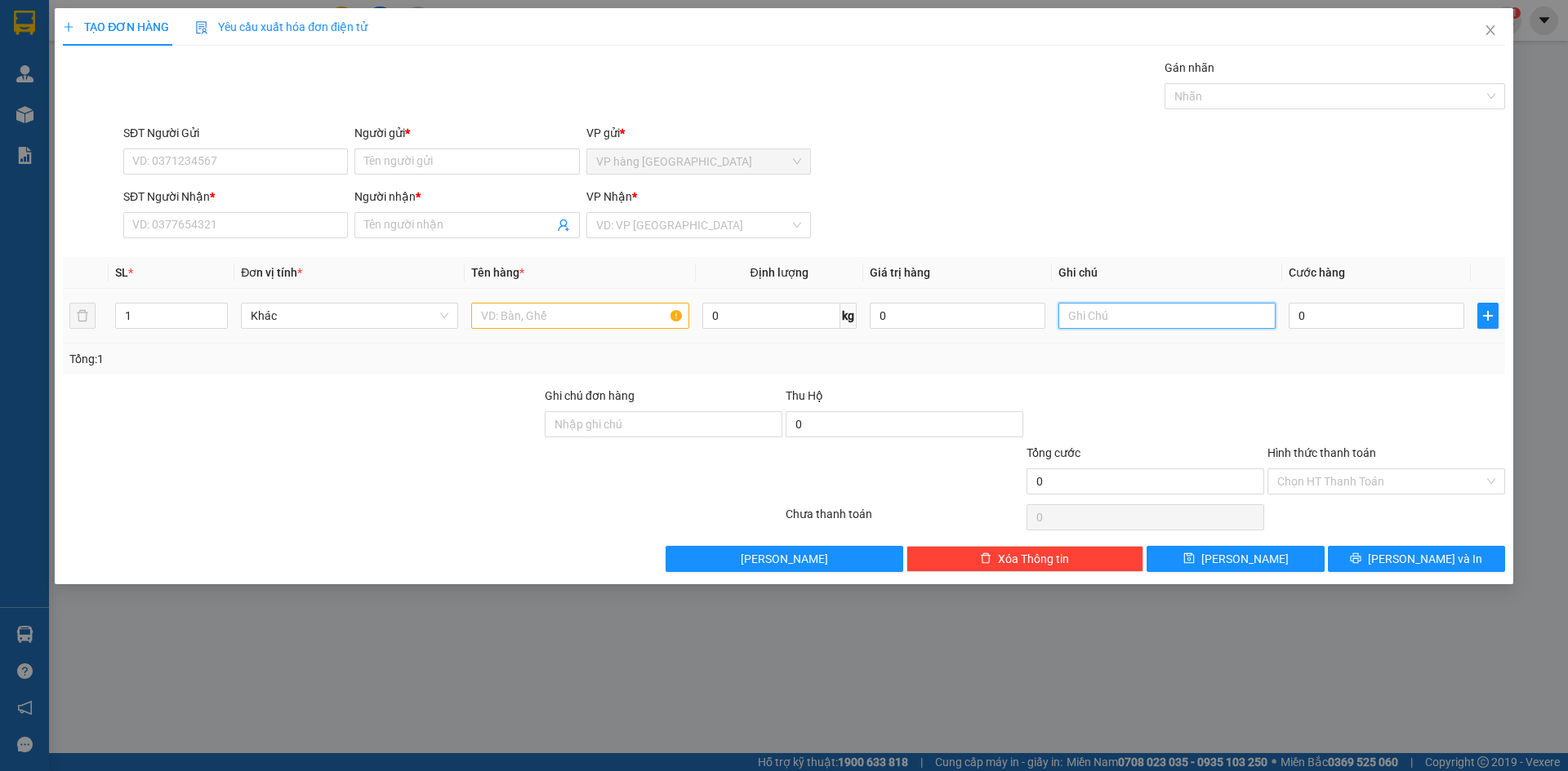
click at [1118, 314] on input "text" at bounding box center [1166, 316] width 217 height 26
click at [1134, 321] on input "text" at bounding box center [1166, 316] width 217 height 26
click at [1156, 316] on input "BS:" at bounding box center [1166, 316] width 217 height 26
type input "BS:79N2-45936"
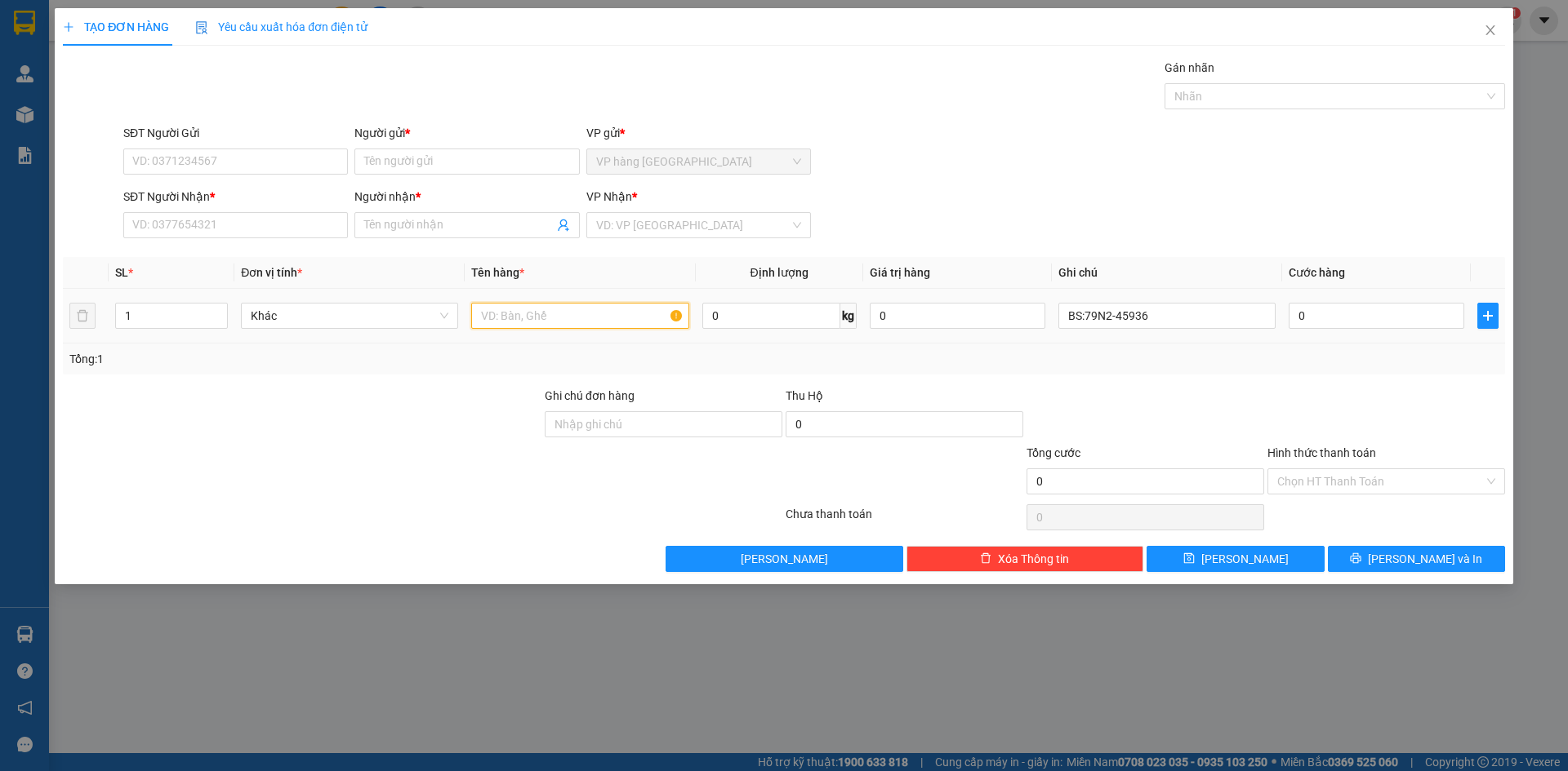
click at [542, 312] on input "text" at bounding box center [580, 316] width 217 height 26
type input "XE VISION"
drag, startPoint x: 158, startPoint y: 155, endPoint x: 174, endPoint y: 155, distance: 16.0
click at [167, 155] on input "SĐT Người Gửi" at bounding box center [235, 162] width 224 height 26
type input "0364041320"
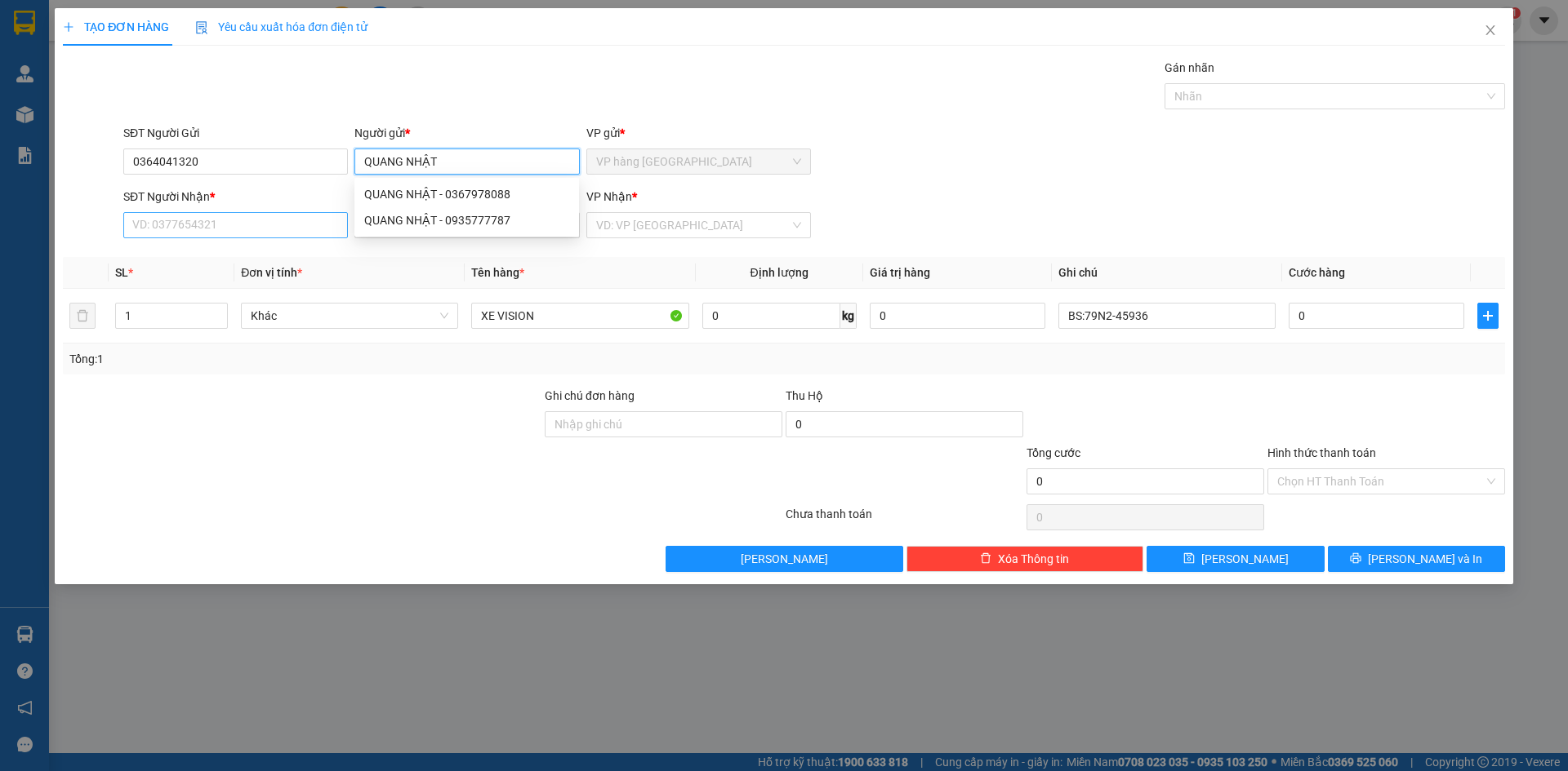
type input "QUANG NHẬT"
click at [215, 234] on input "SĐT Người Nhận *" at bounding box center [235, 225] width 224 height 26
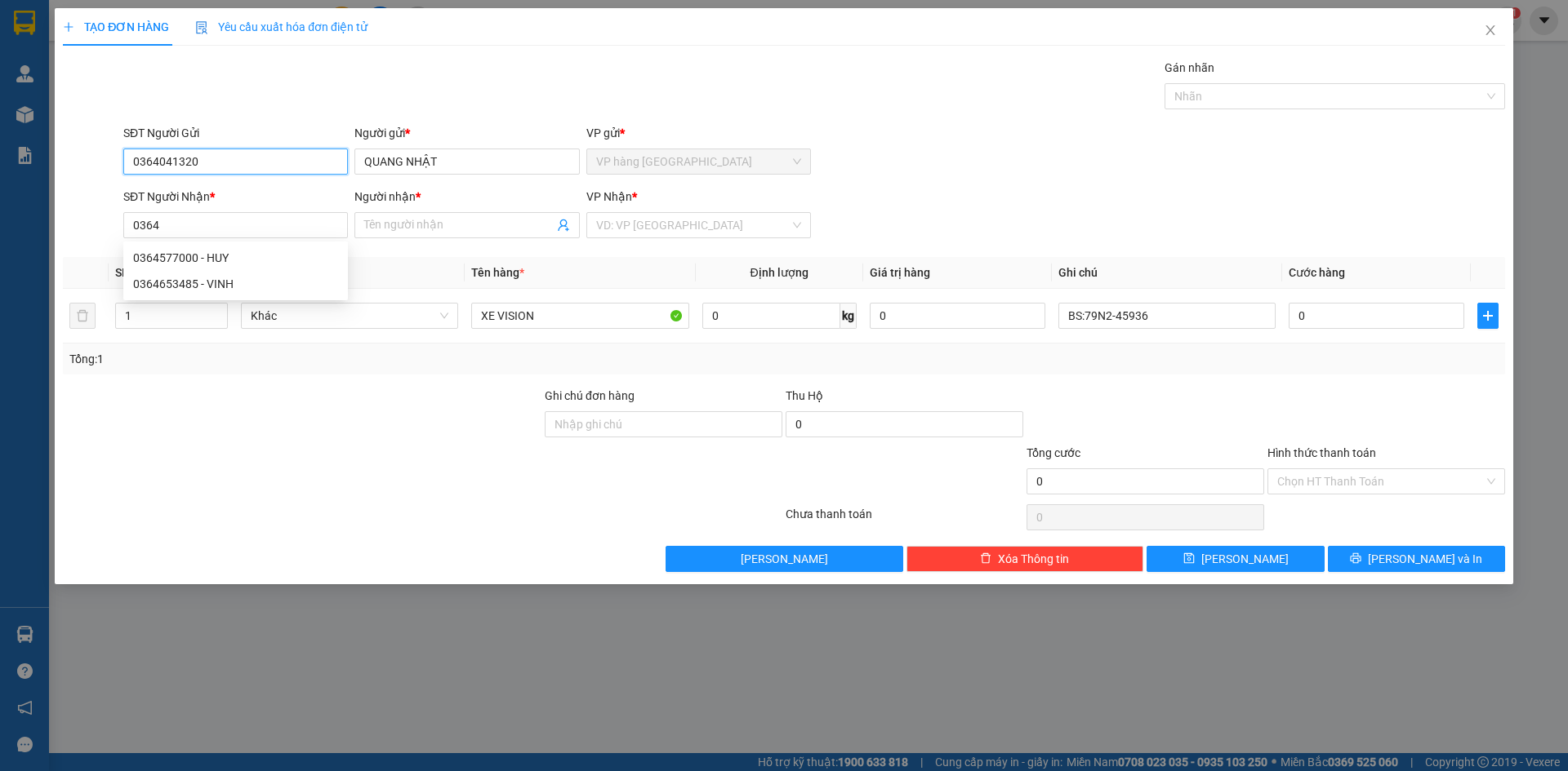
click at [241, 153] on input "0364041320" at bounding box center [235, 162] width 224 height 26
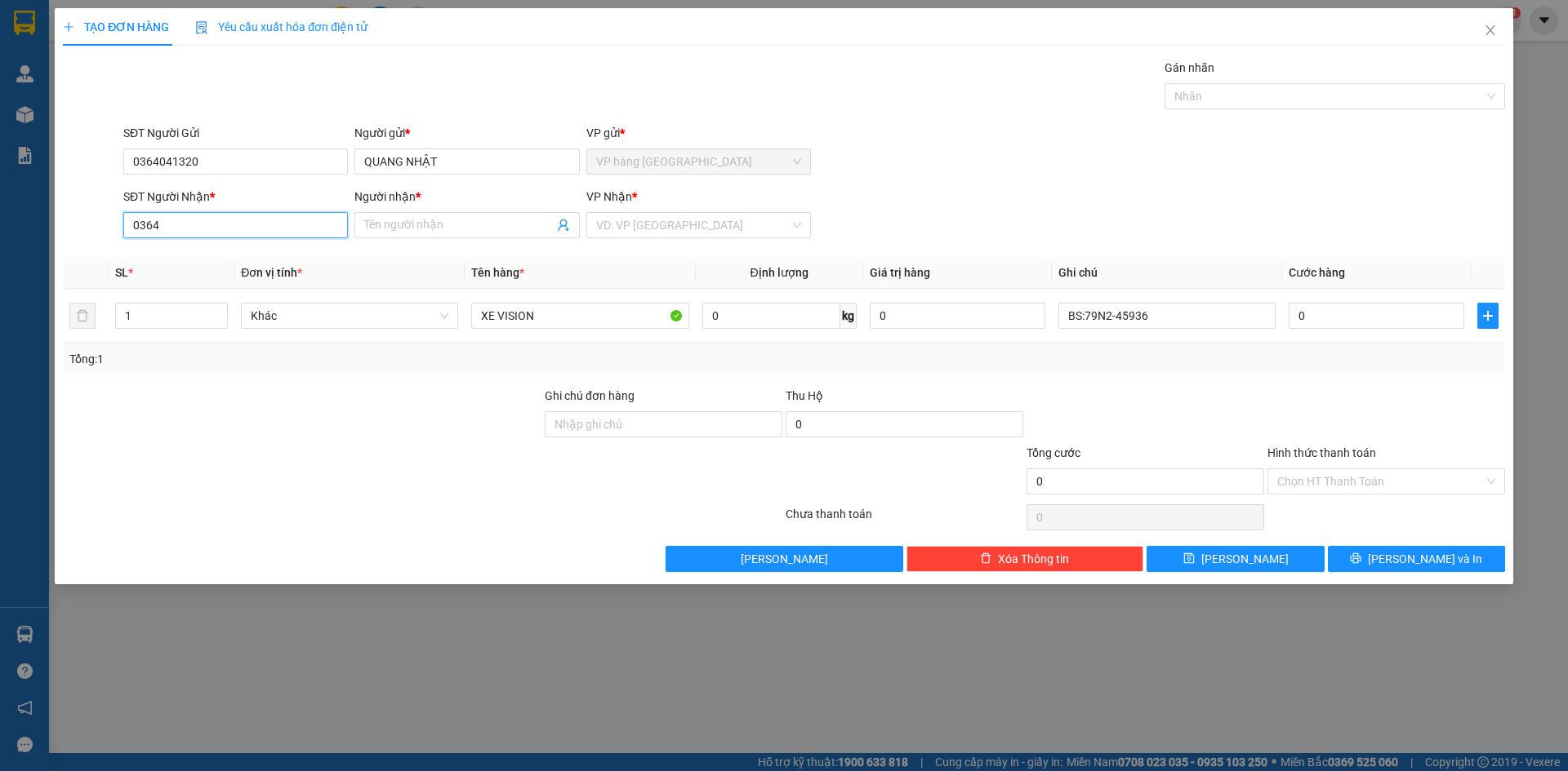
click at [208, 224] on input "0364" at bounding box center [235, 225] width 224 height 26
paste input "041320"
type input "0364041320"
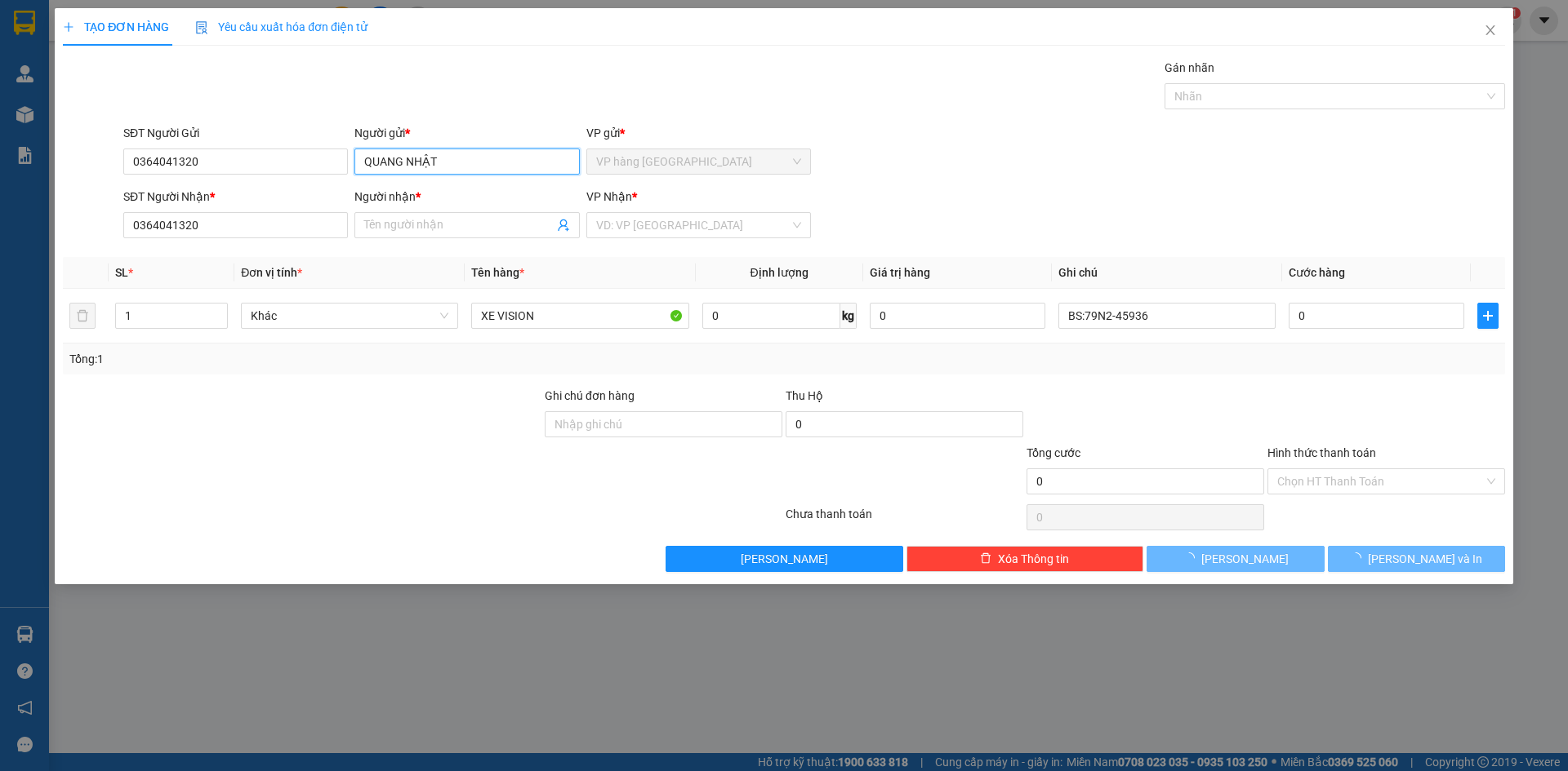
click at [476, 154] on input "QUANG NHẬT" at bounding box center [466, 162] width 224 height 26
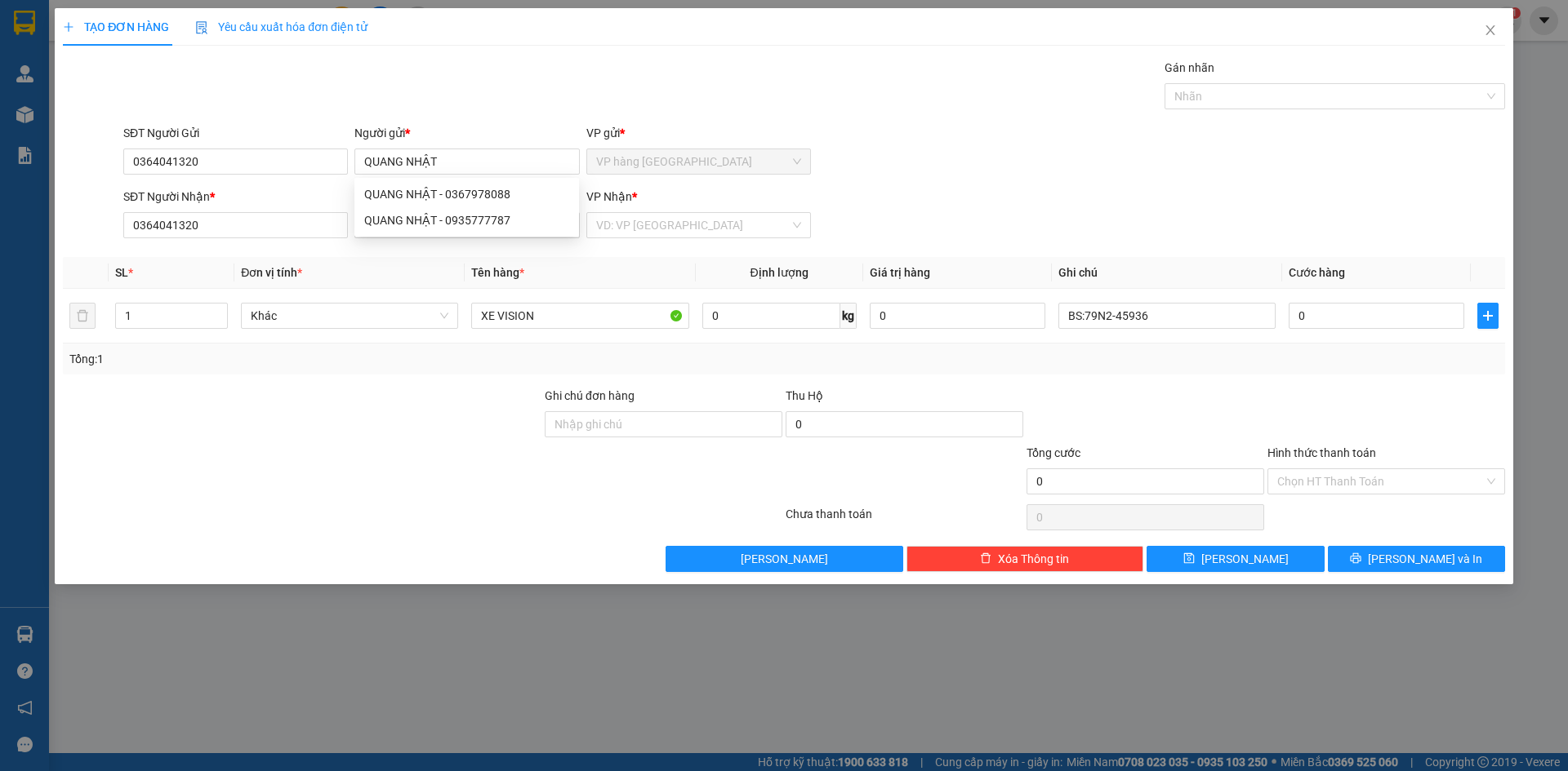
click at [470, 85] on div "Gán nhãn Nhãn" at bounding box center [813, 87] width 1388 height 57
click at [512, 222] on input "Người nhận *" at bounding box center [458, 225] width 188 height 18
paste input "QUANG NHẬT"
type input "QUANG NHẬT"
click at [668, 229] on input "search" at bounding box center [693, 225] width 193 height 25
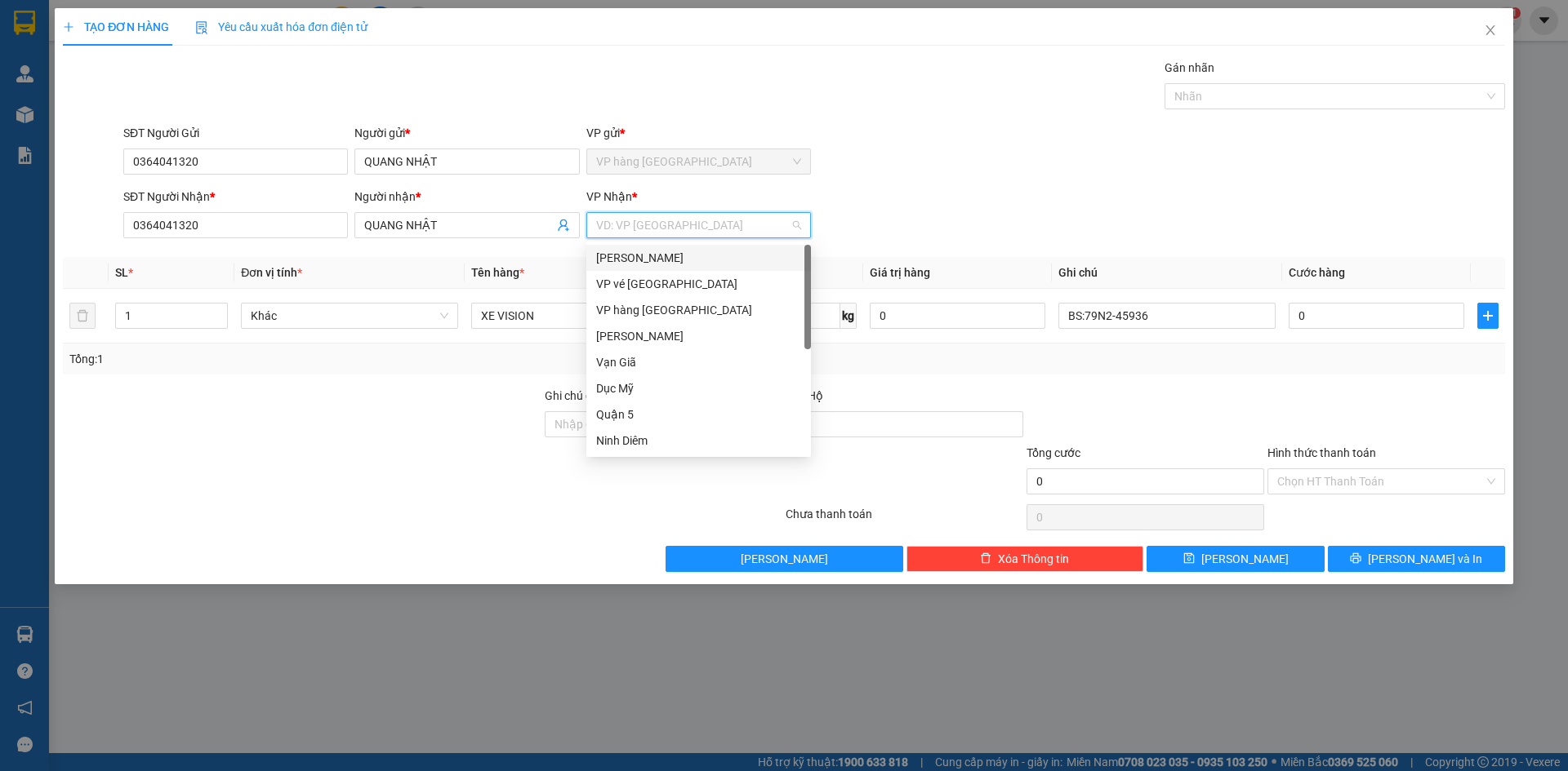
click at [677, 264] on div "[PERSON_NAME]" at bounding box center [698, 258] width 205 height 18
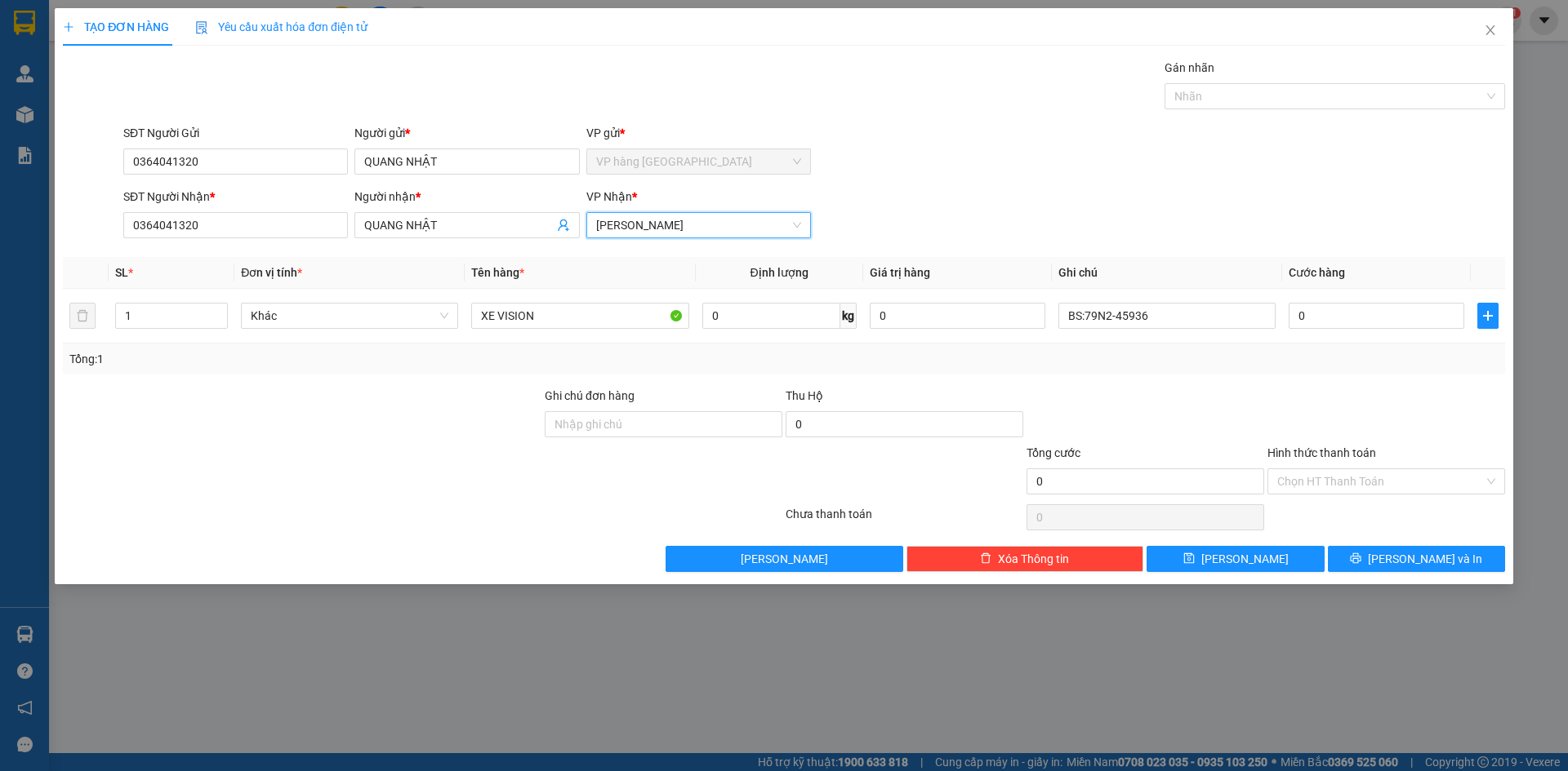
click at [1228, 170] on div "SĐT Người Gửi 0364041320 Người gửi * QUANG NHẬT VP gửi * VP hàng Nha Trang" at bounding box center [813, 152] width 1388 height 57
click at [1215, 305] on input "BS:79N2-45936" at bounding box center [1166, 316] width 217 height 26
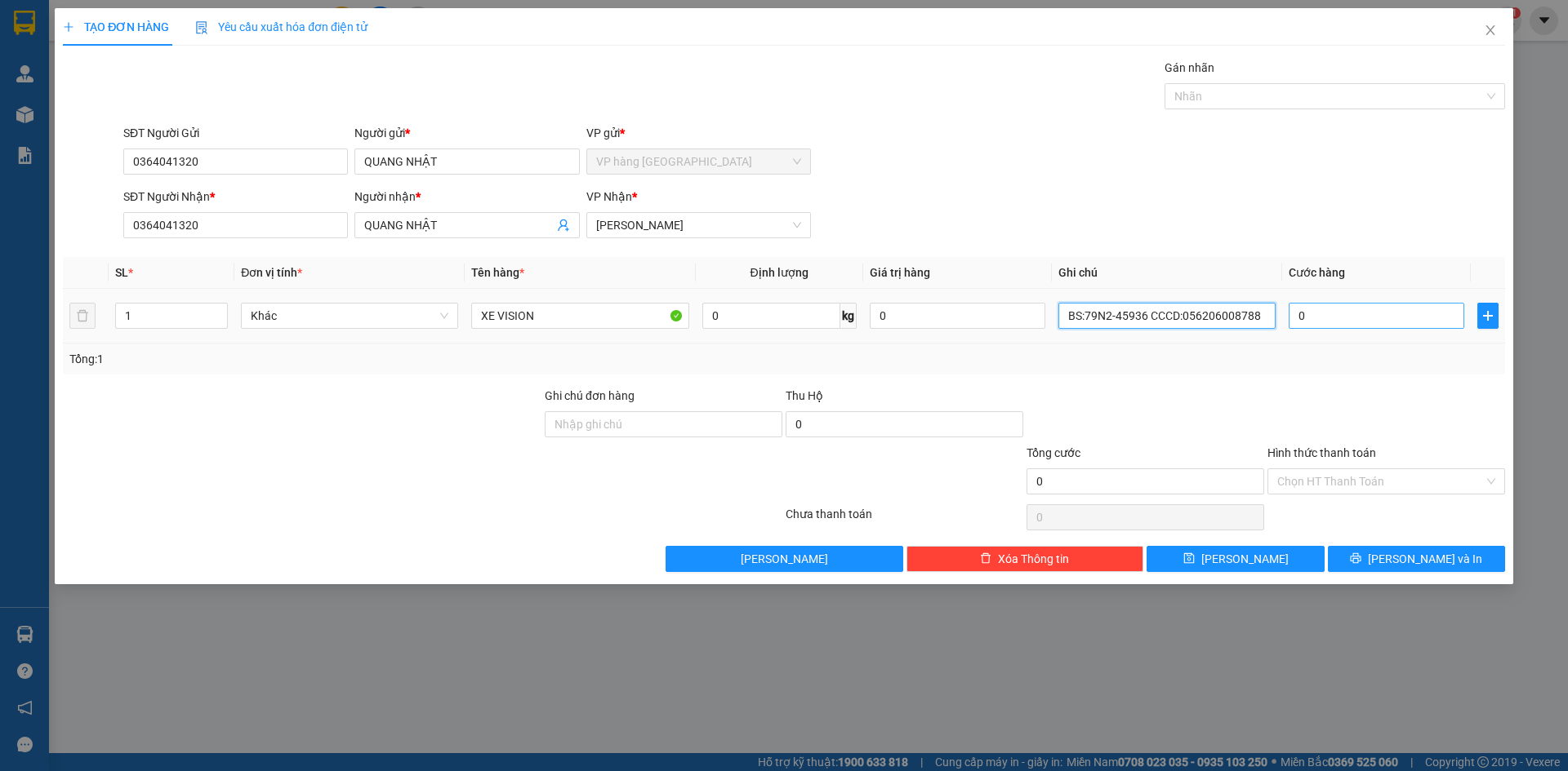
type input "BS:79N2-45936 CCCD:056206008788"
click at [1315, 324] on input "0" at bounding box center [1376, 316] width 176 height 26
type input "4"
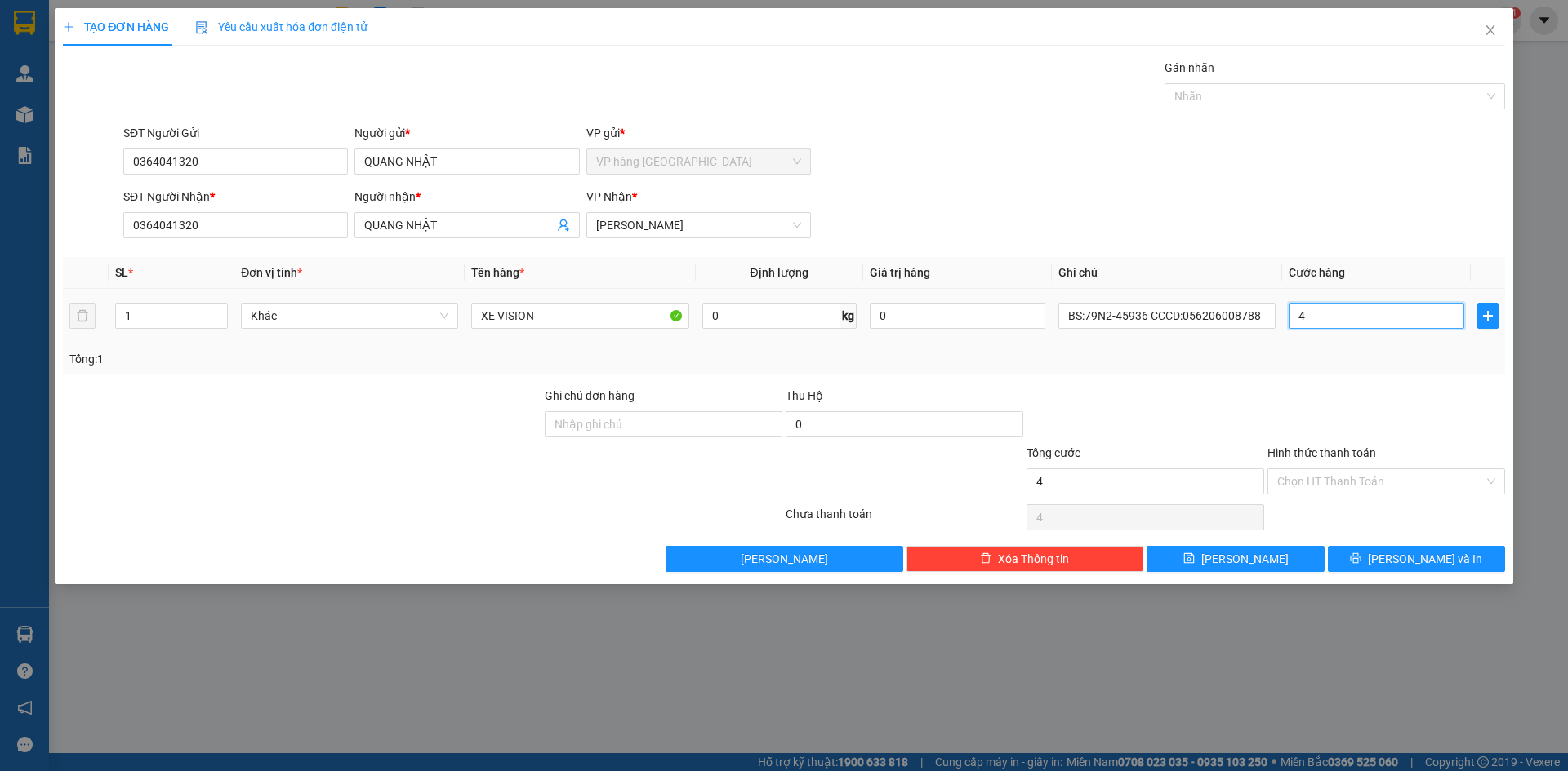
type input "40"
type input "400"
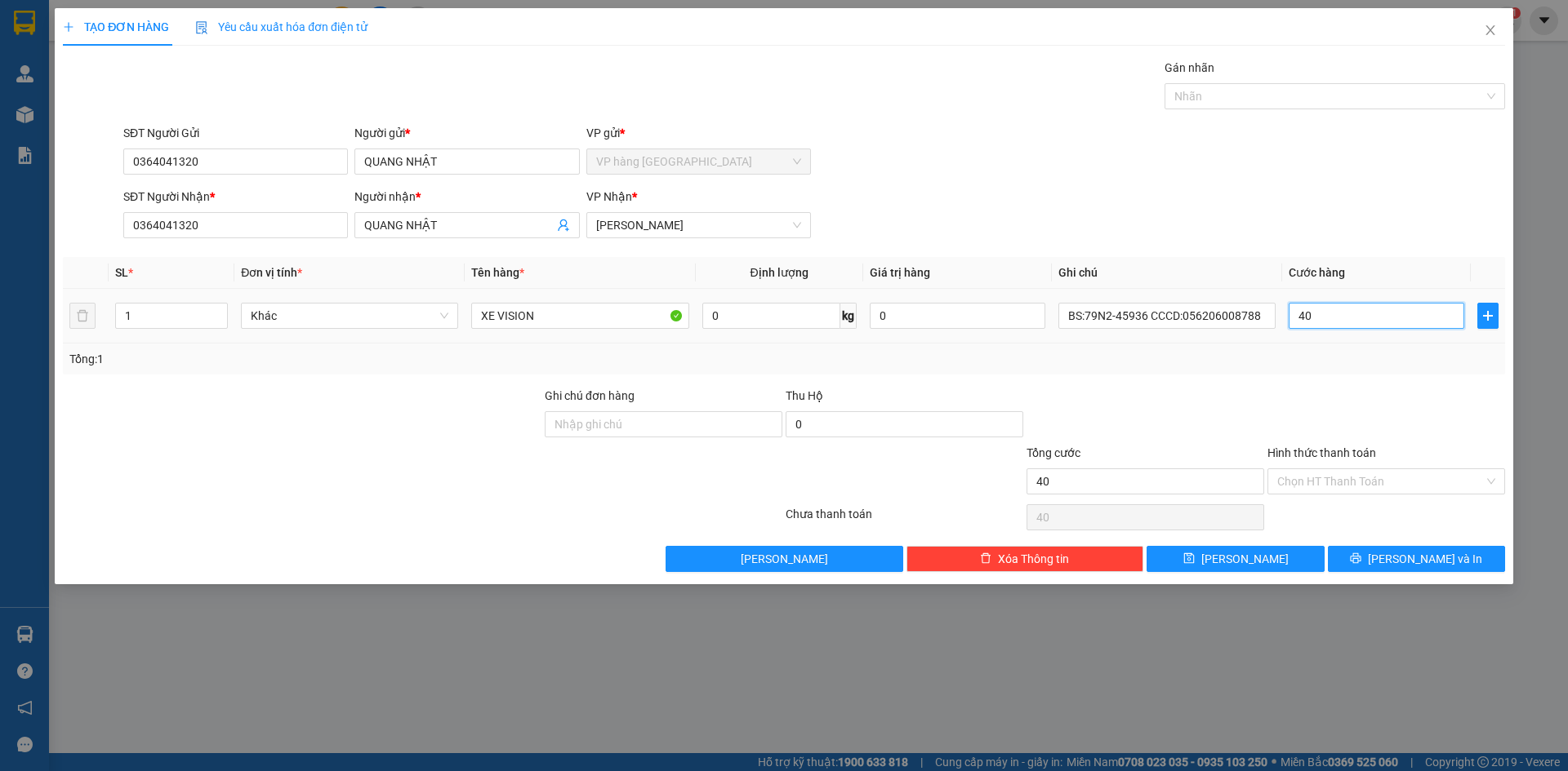
type input "400"
type input "400.000"
click at [1336, 218] on div "SĐT Người Nhận * 0364041320 Người nhận * QUANG NHẬT VP Nhận * Phạm Ngũ Lão" at bounding box center [813, 216] width 1388 height 57
click at [1355, 469] on input "Hình thức thanh toán" at bounding box center [1380, 482] width 207 height 25
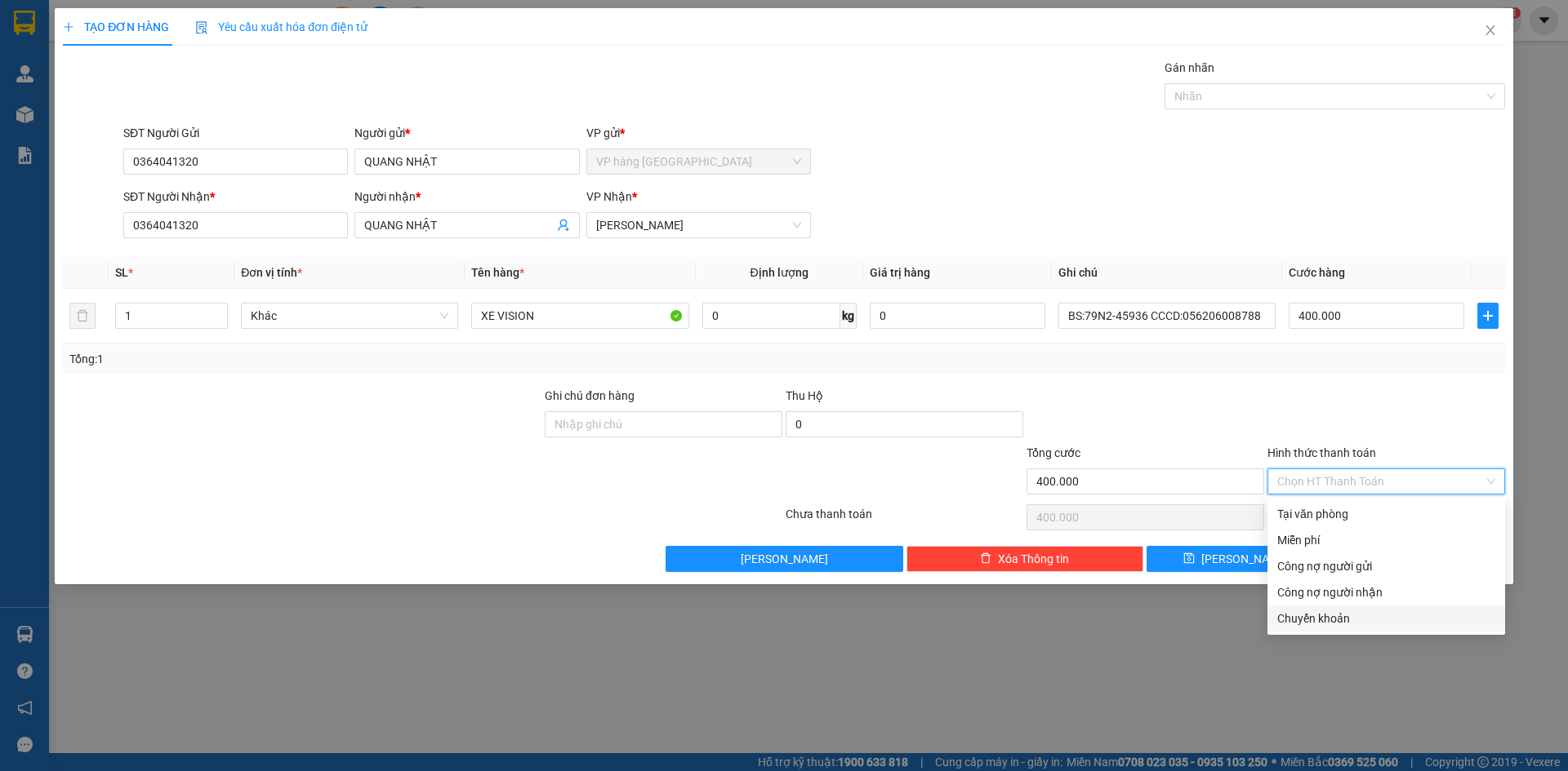
click at [1398, 618] on div "Chuyển khoản" at bounding box center [1386, 619] width 218 height 18
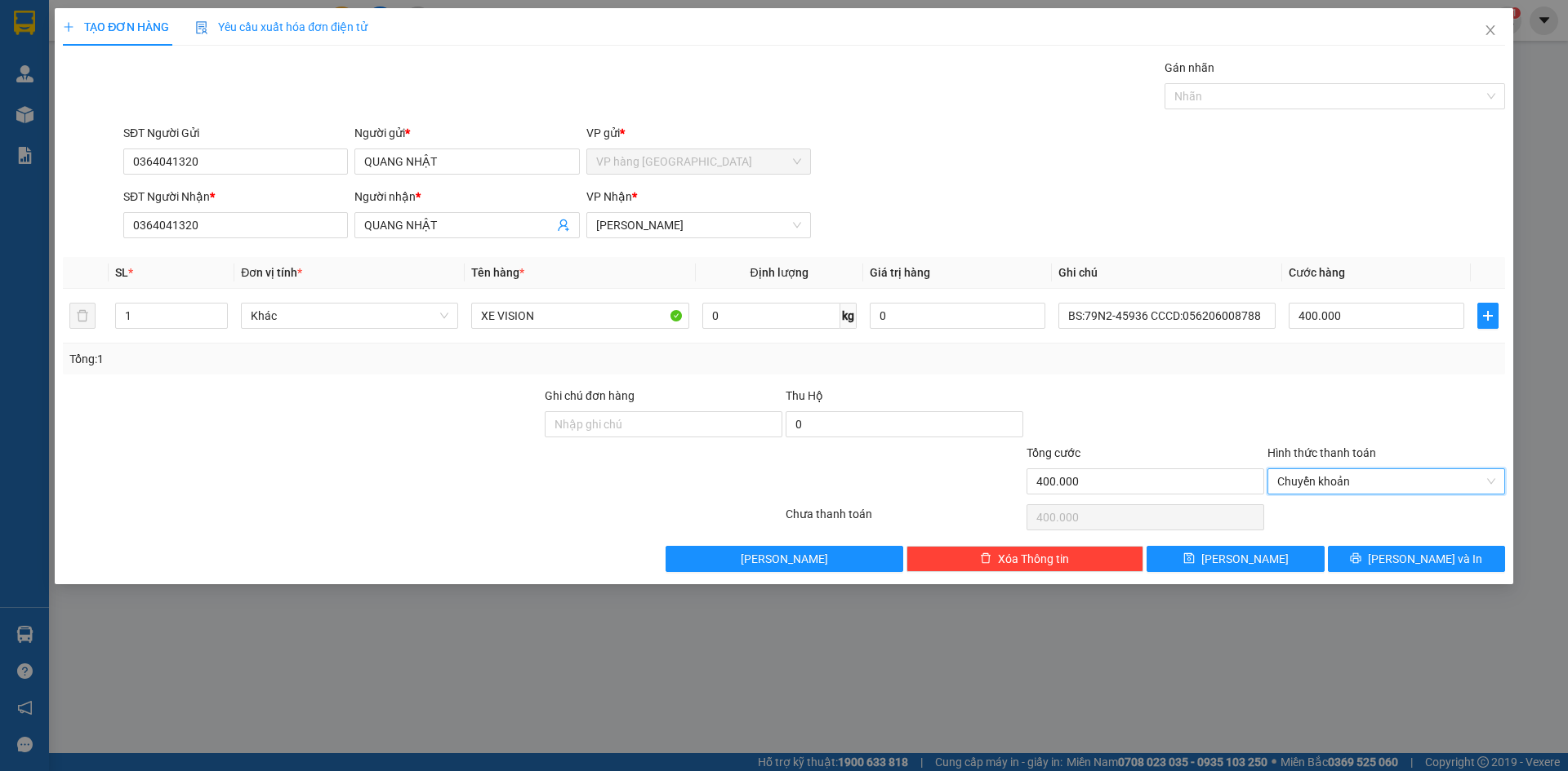
type input "0"
click at [1214, 90] on div at bounding box center [1326, 96] width 316 height 19
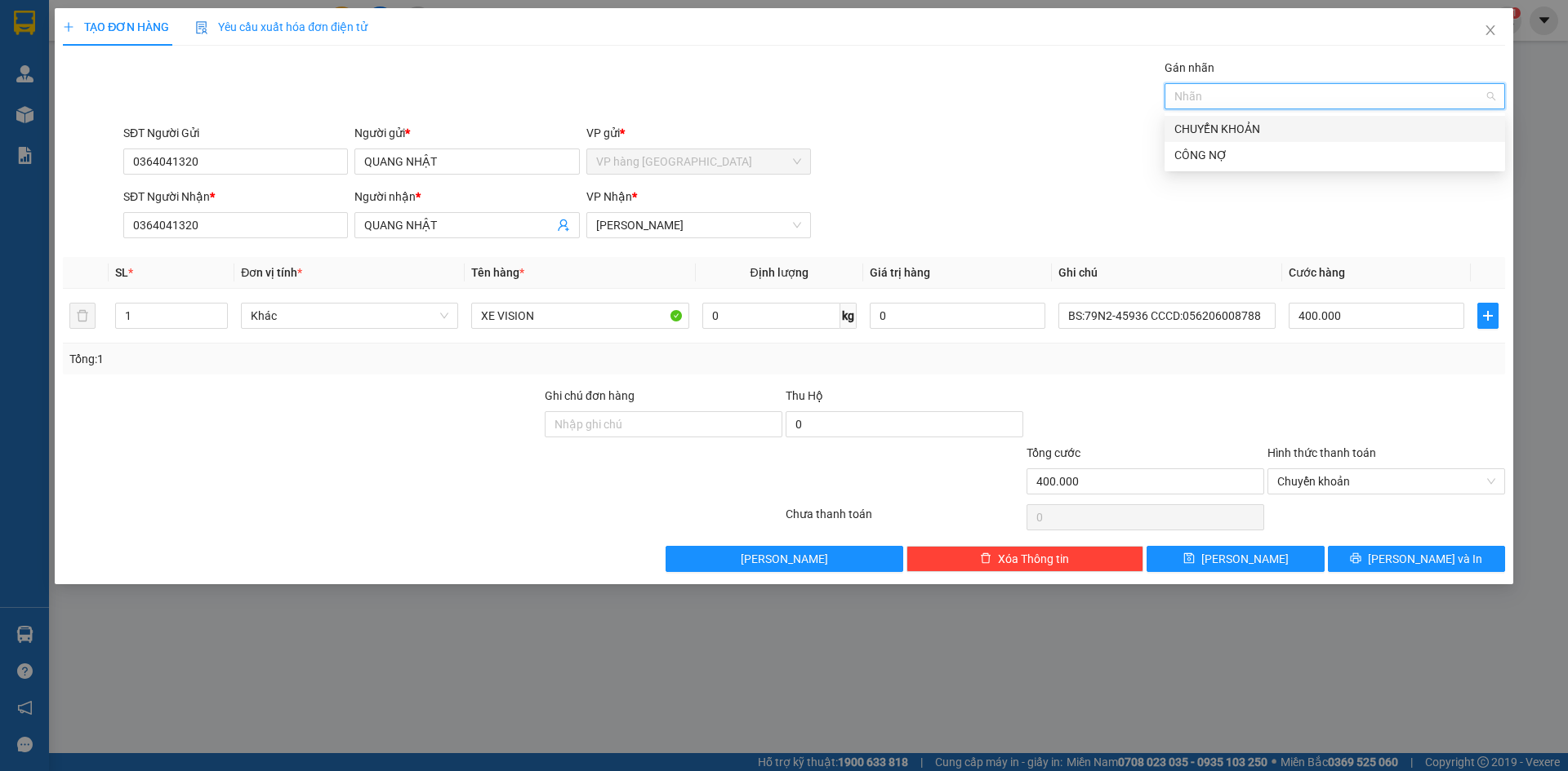
click at [1229, 125] on div "CHUYỂN KHOẢN" at bounding box center [1334, 128] width 321 height 18
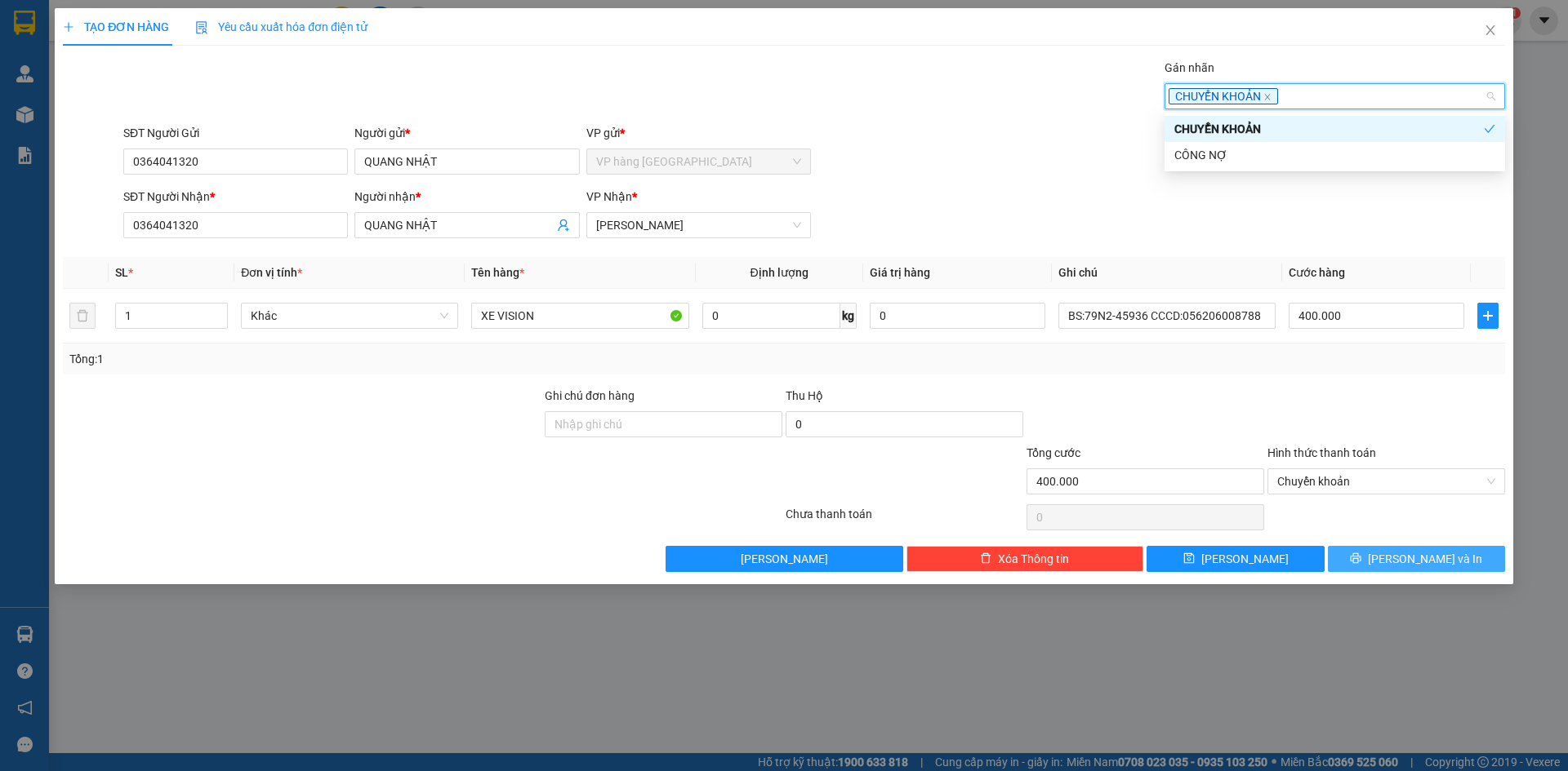
click at [1430, 553] on span "[PERSON_NAME] và In" at bounding box center [1425, 559] width 114 height 18
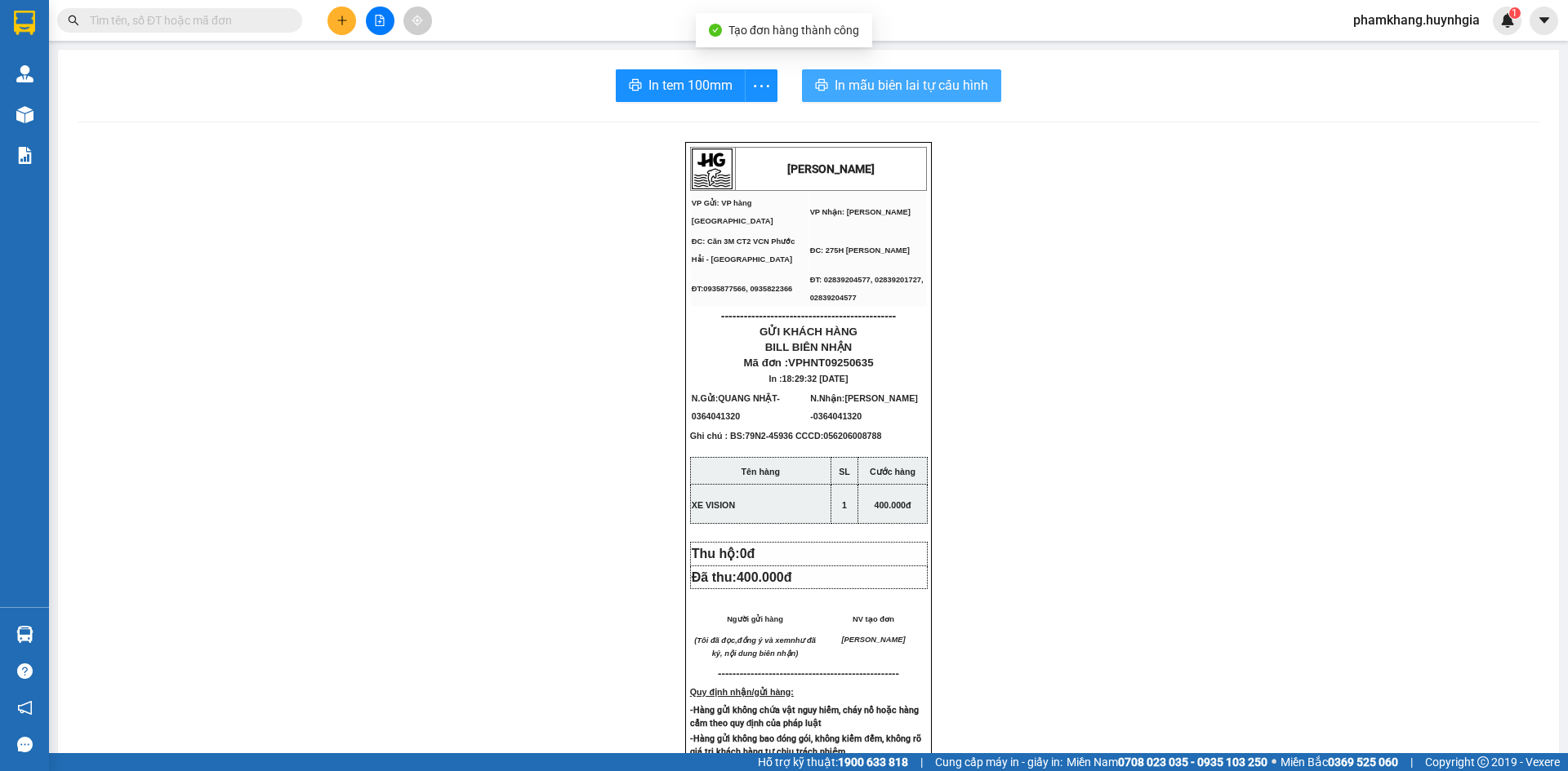
click at [946, 85] on span "In mẫu biên lai tự cấu hình" at bounding box center [911, 84] width 154 height 20
click at [658, 76] on span "In tem 100mm" at bounding box center [690, 84] width 84 height 20
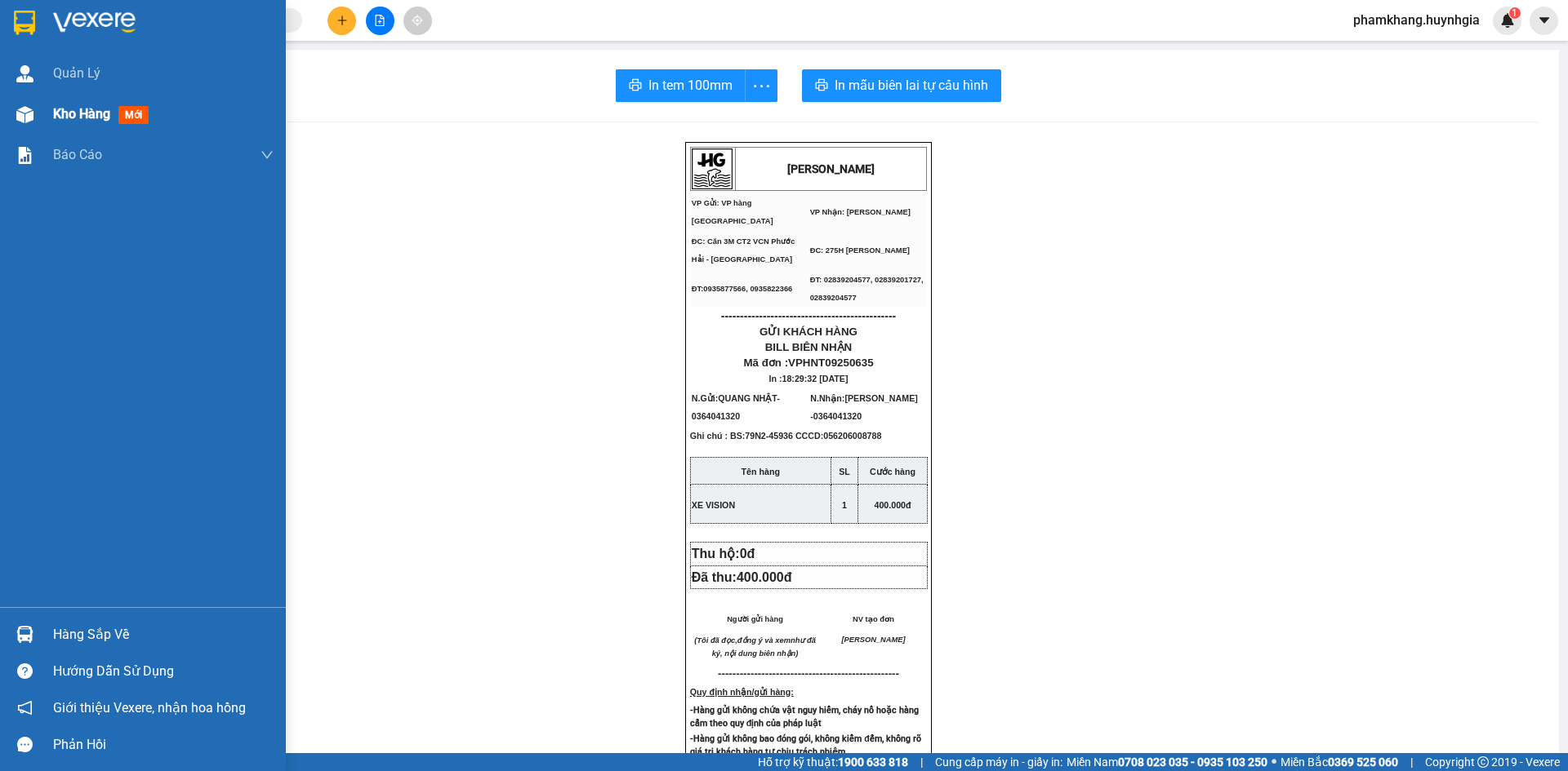
click at [54, 114] on span "Kho hàng" at bounding box center [81, 114] width 57 height 16
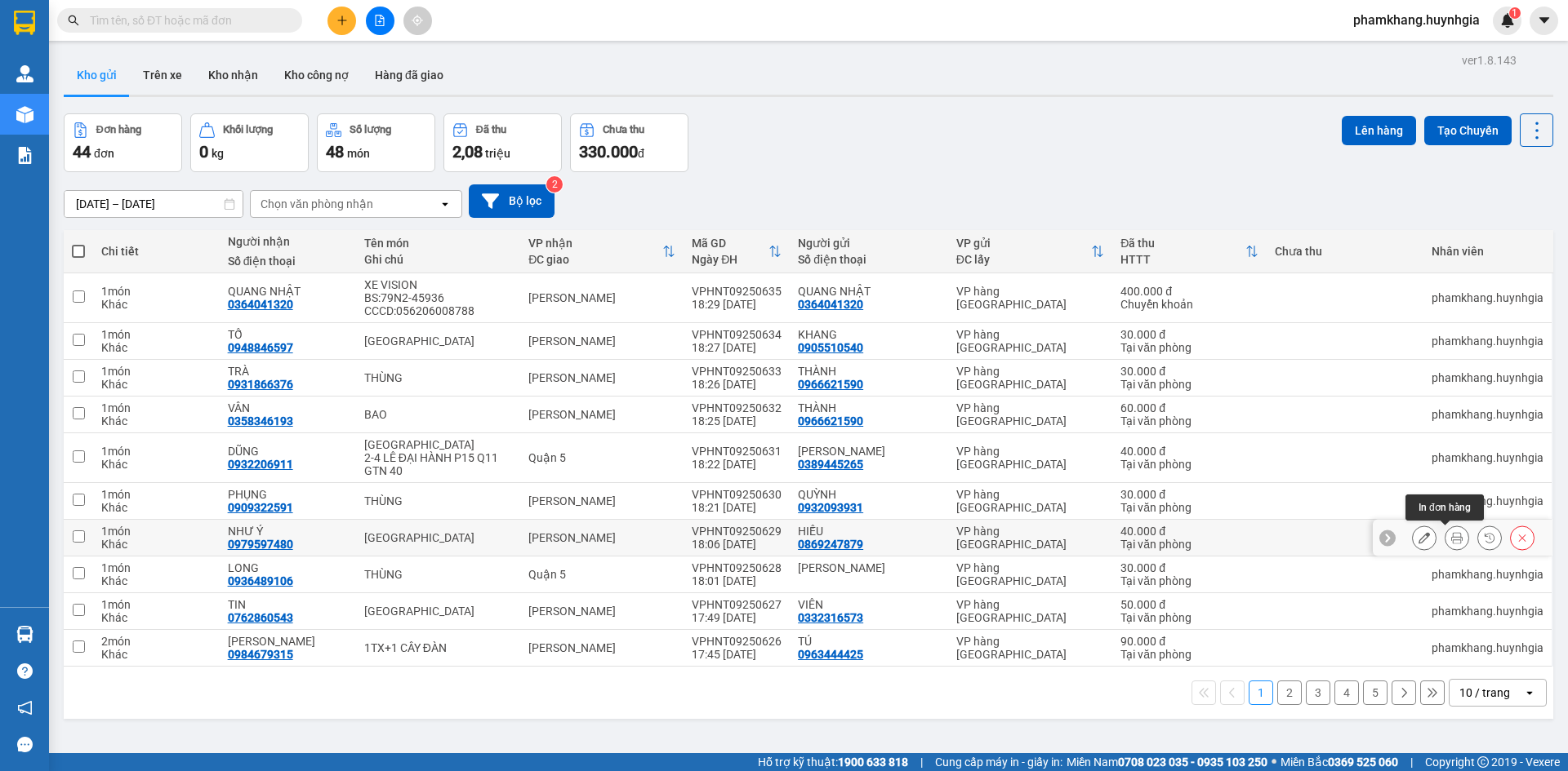
click at [1451, 541] on icon at bounding box center [1456, 537] width 11 height 11
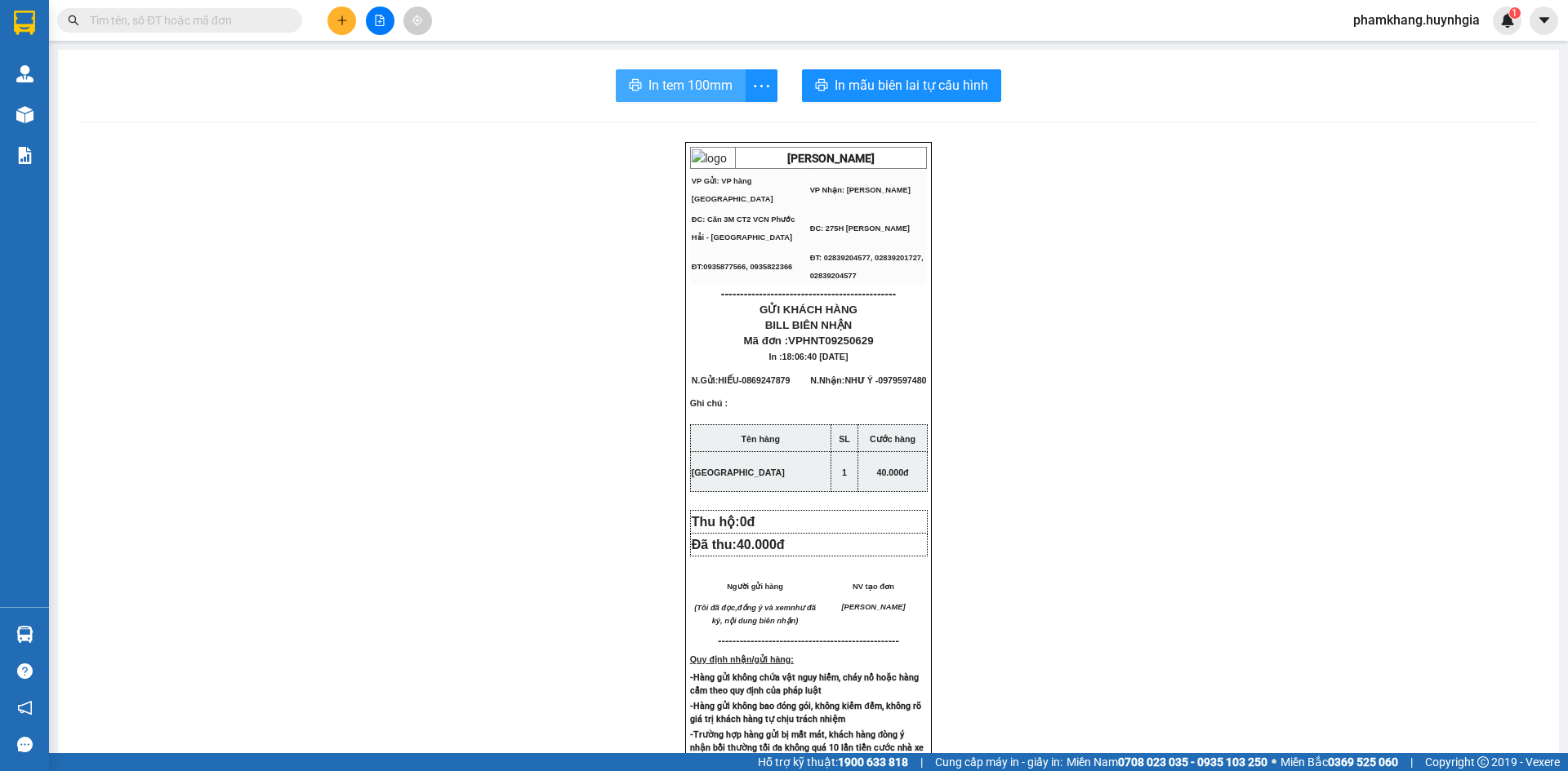
click at [658, 75] on span "In tem 100mm" at bounding box center [690, 84] width 84 height 20
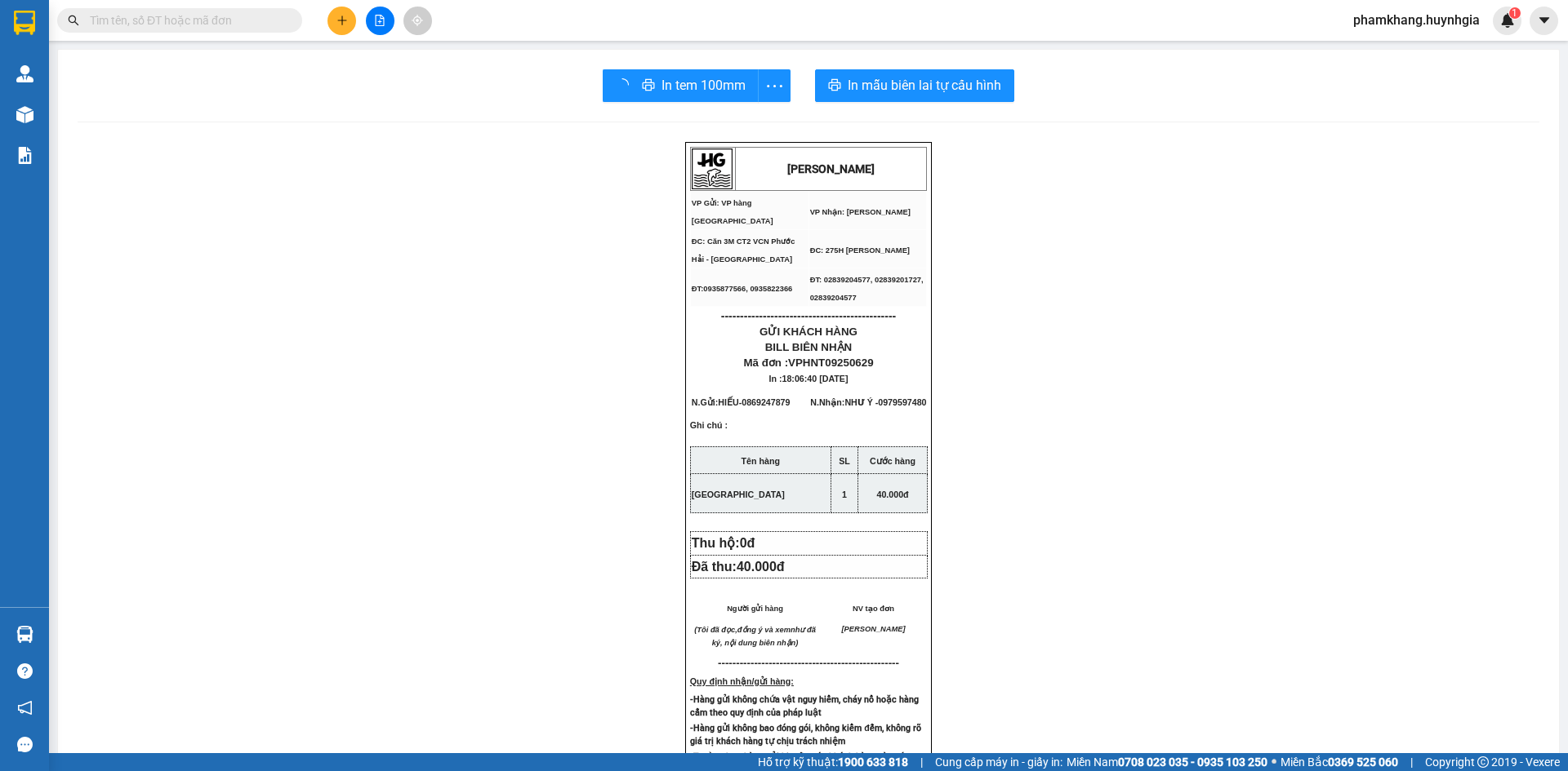
click at [40, 120] on div "Kho hàng mới" at bounding box center [25, 114] width 49 height 40
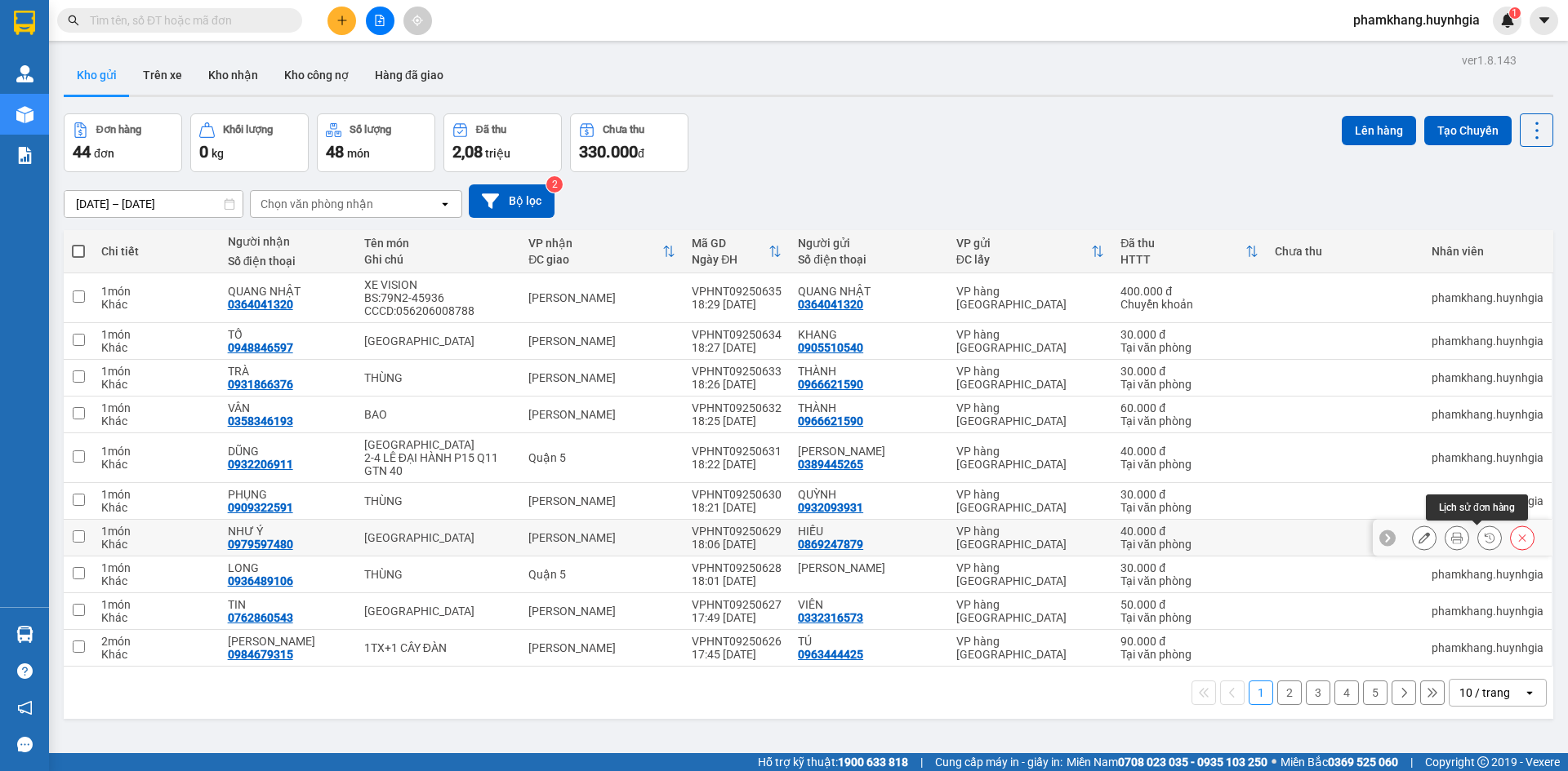
click at [1484, 540] on icon at bounding box center [1489, 537] width 11 height 11
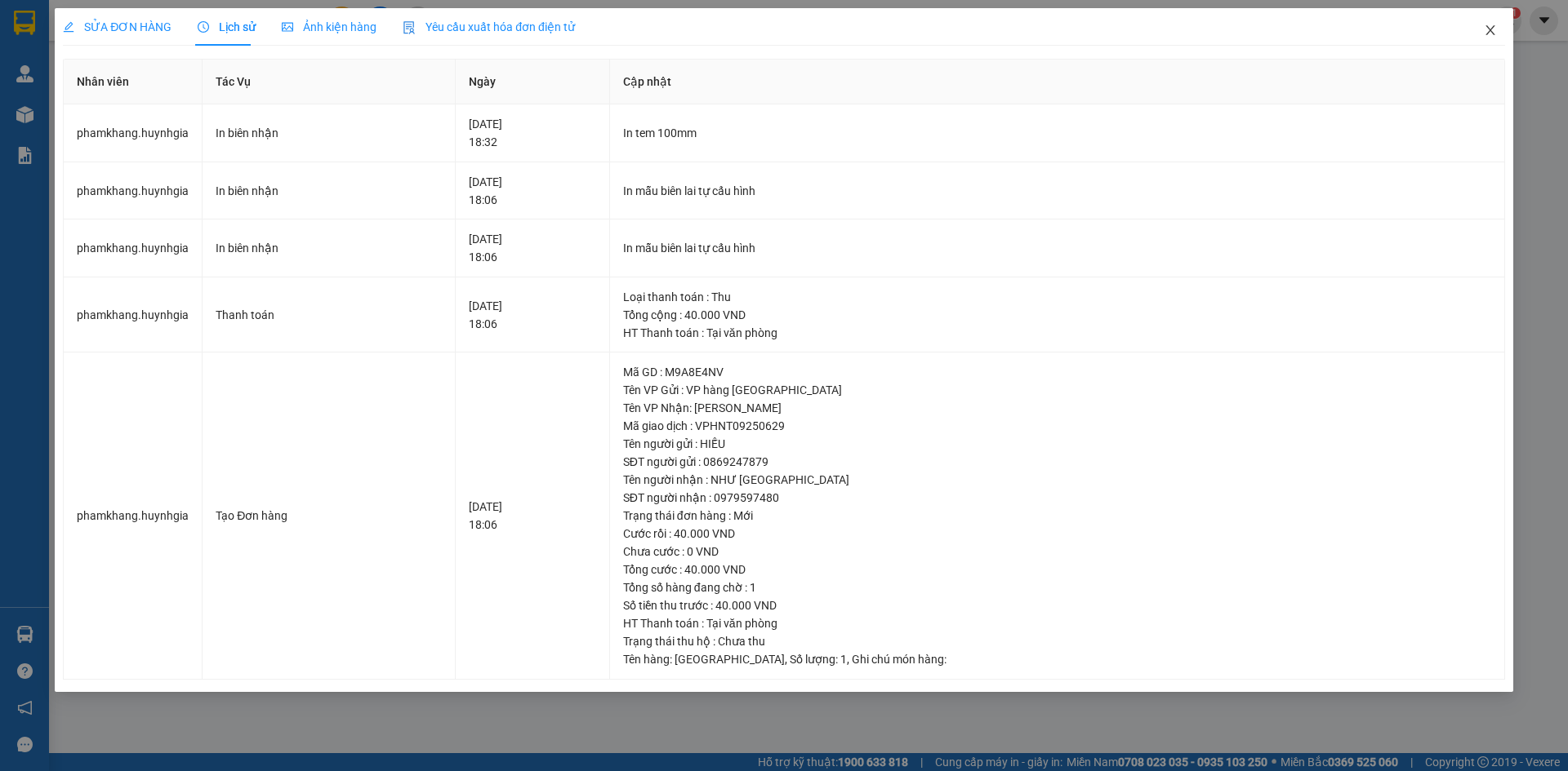
click at [1504, 40] on span "Close" at bounding box center [1490, 31] width 46 height 46
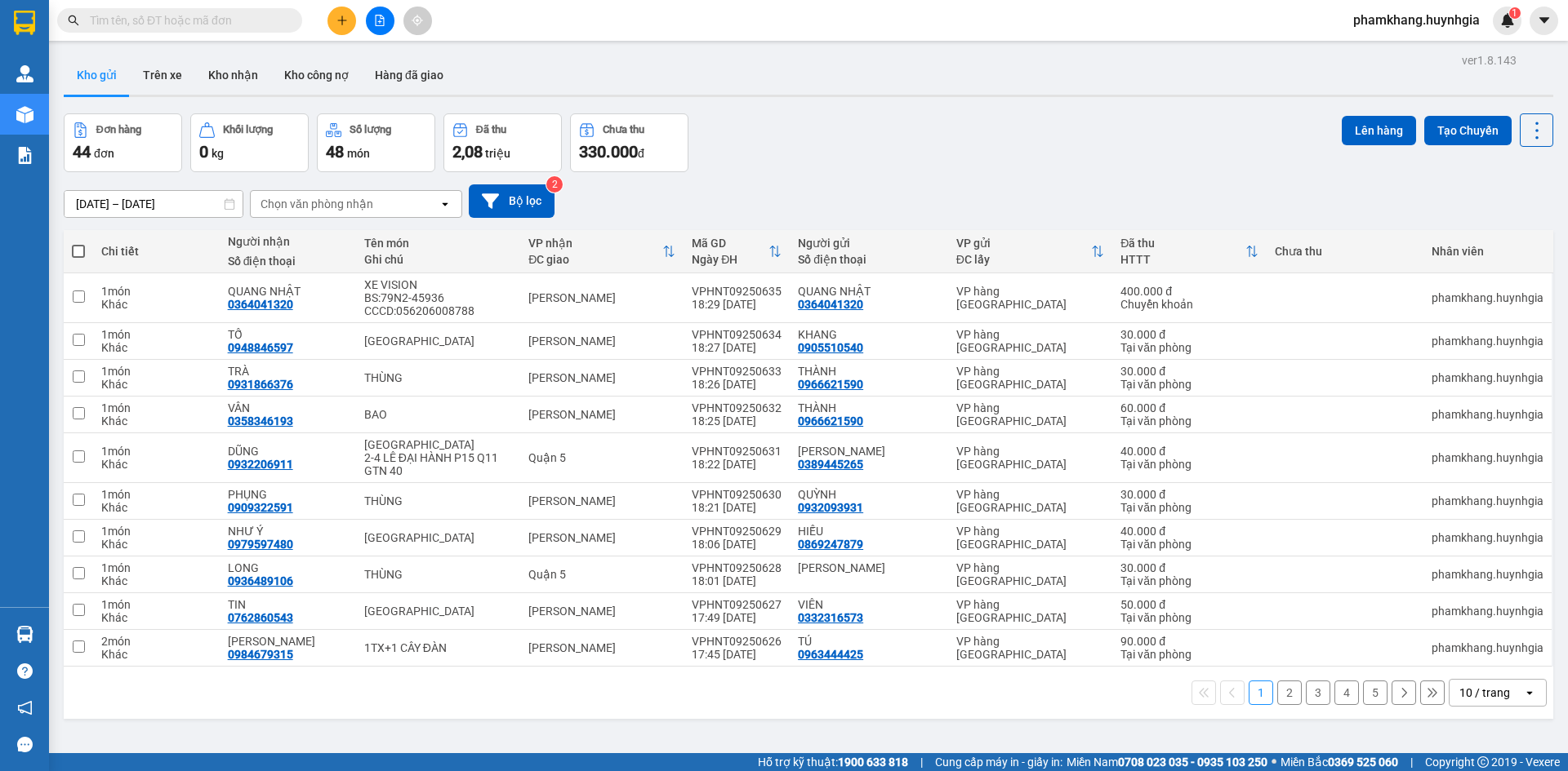
click at [334, 18] on button at bounding box center [341, 20] width 28 height 28
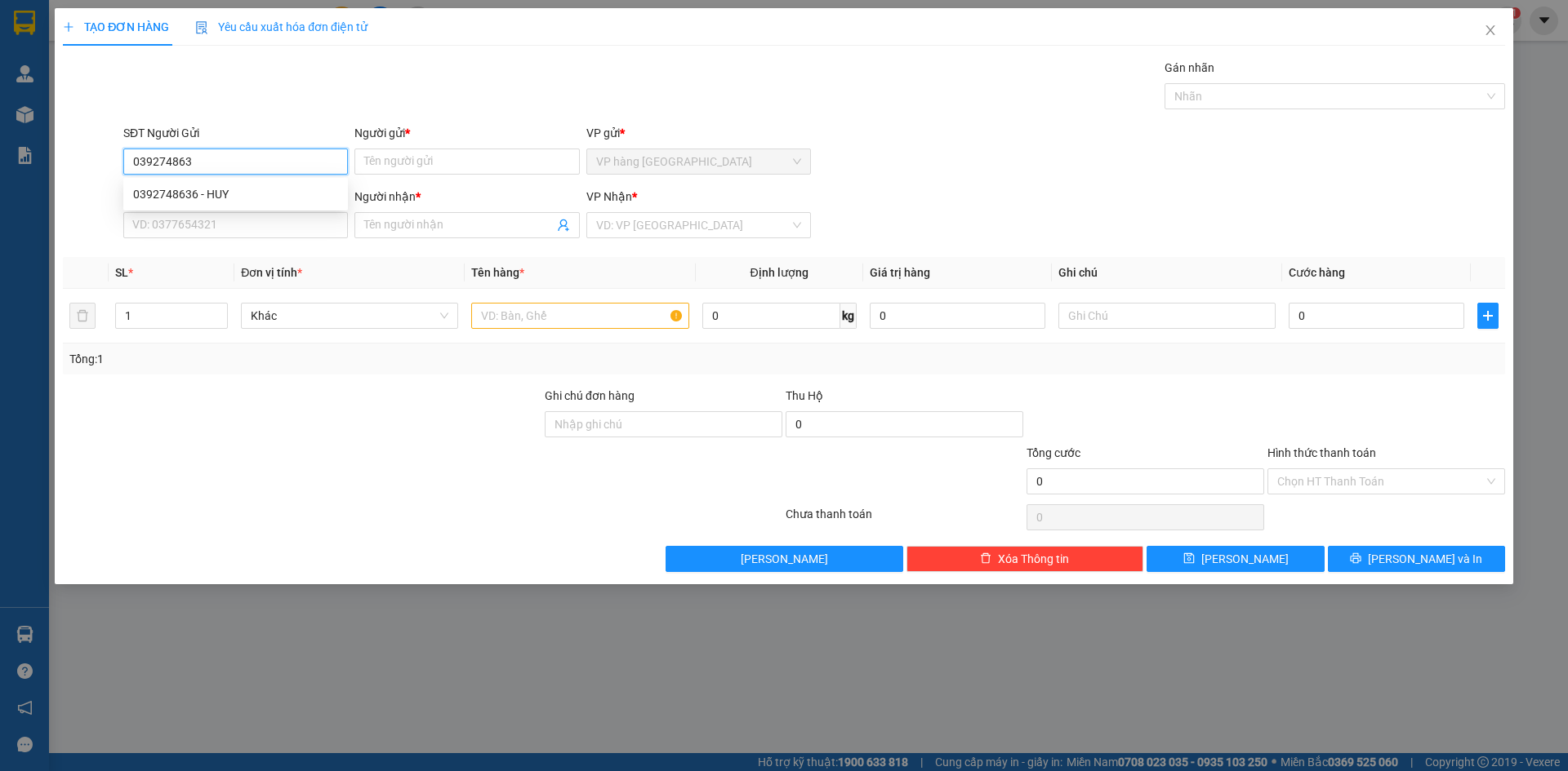
type input "0392748636"
click at [240, 189] on div "0392748636 - HUY" at bounding box center [235, 194] width 205 height 18
type input "HUY"
type input "0903158987"
type input "HƯƠNG"
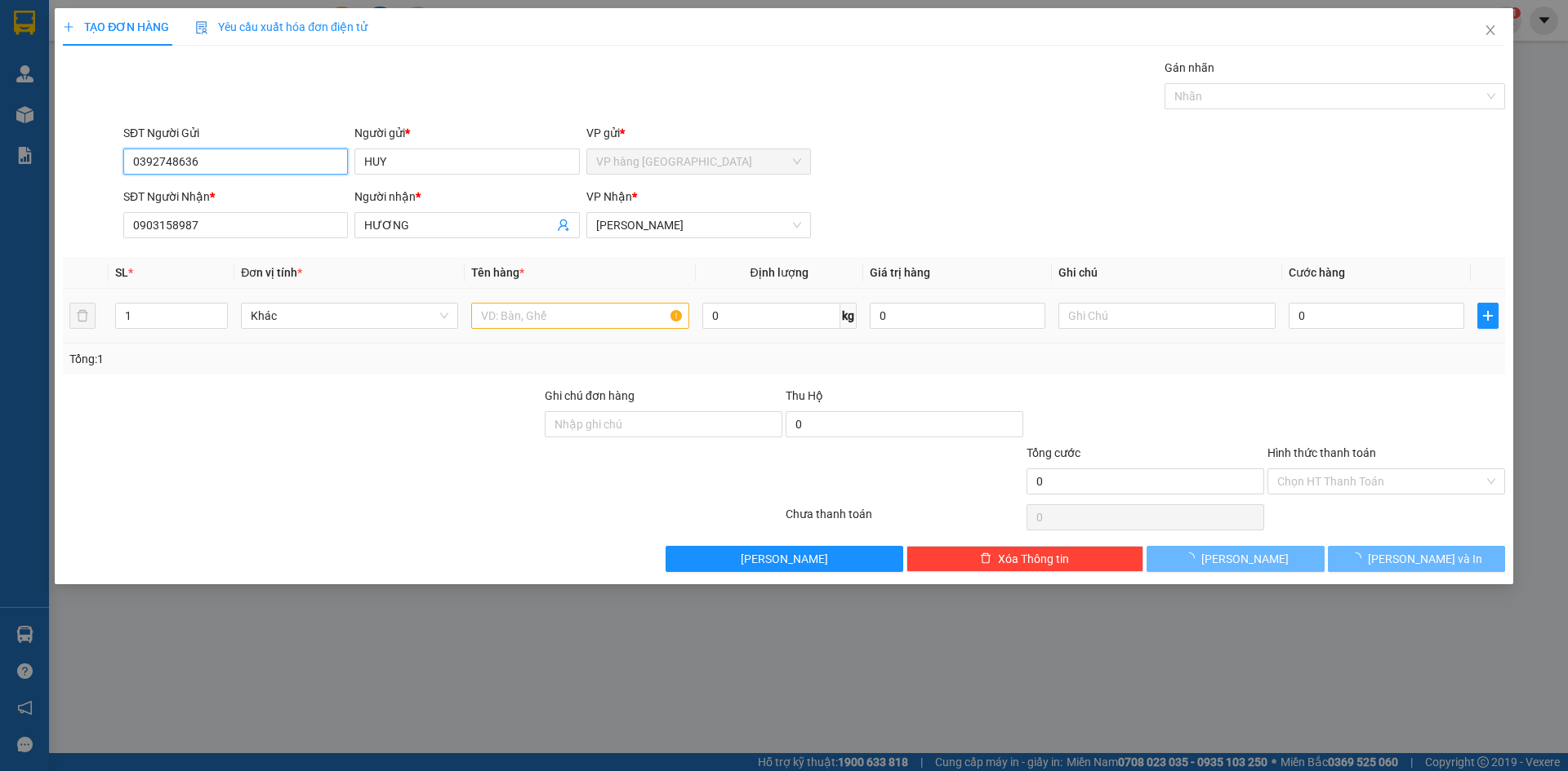
type input "0392748636"
click at [591, 328] on input "text" at bounding box center [580, 316] width 217 height 26
type input "1 TX"
click at [1348, 324] on input "0" at bounding box center [1376, 316] width 176 height 26
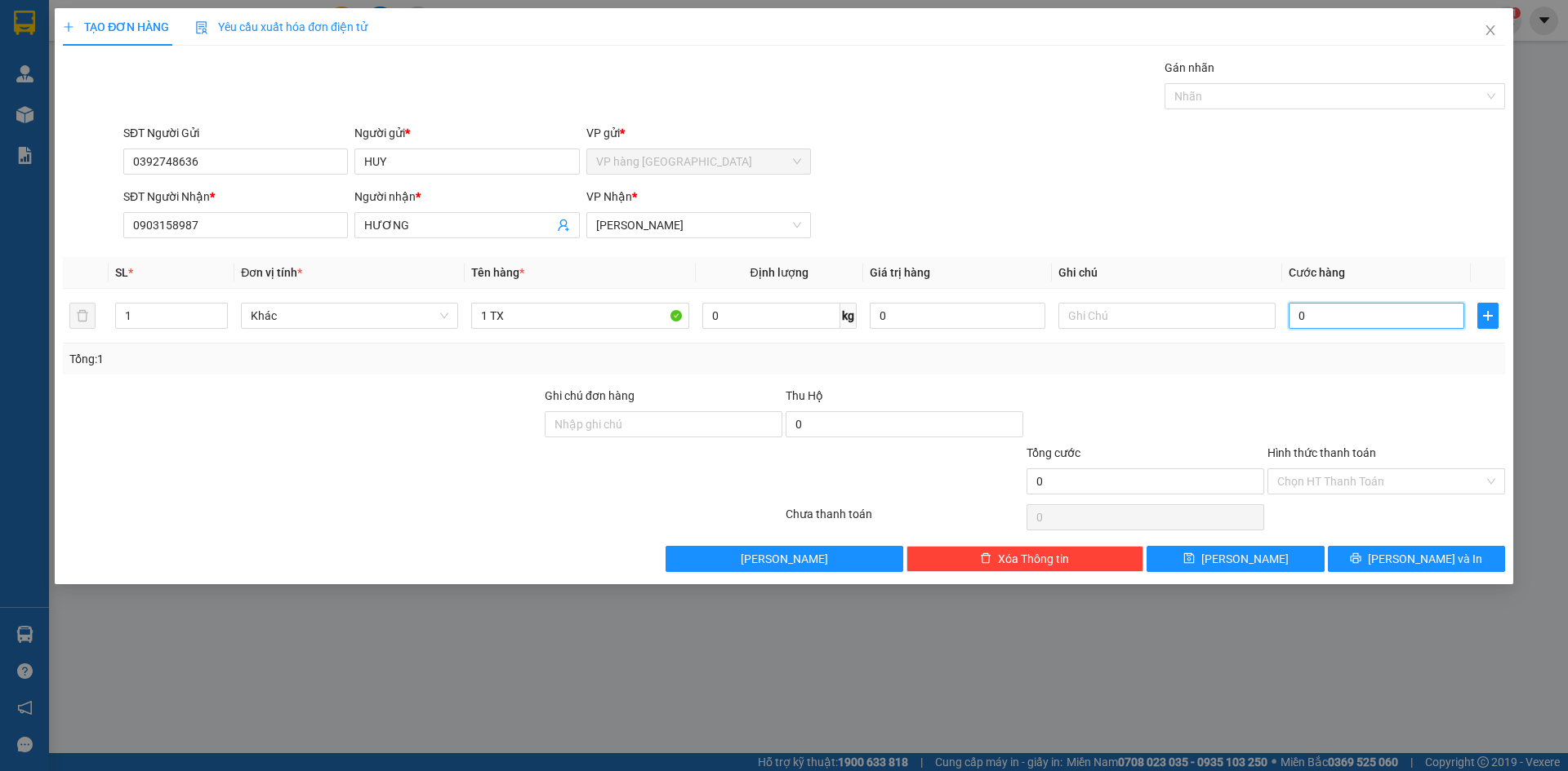
type input "6"
type input "60"
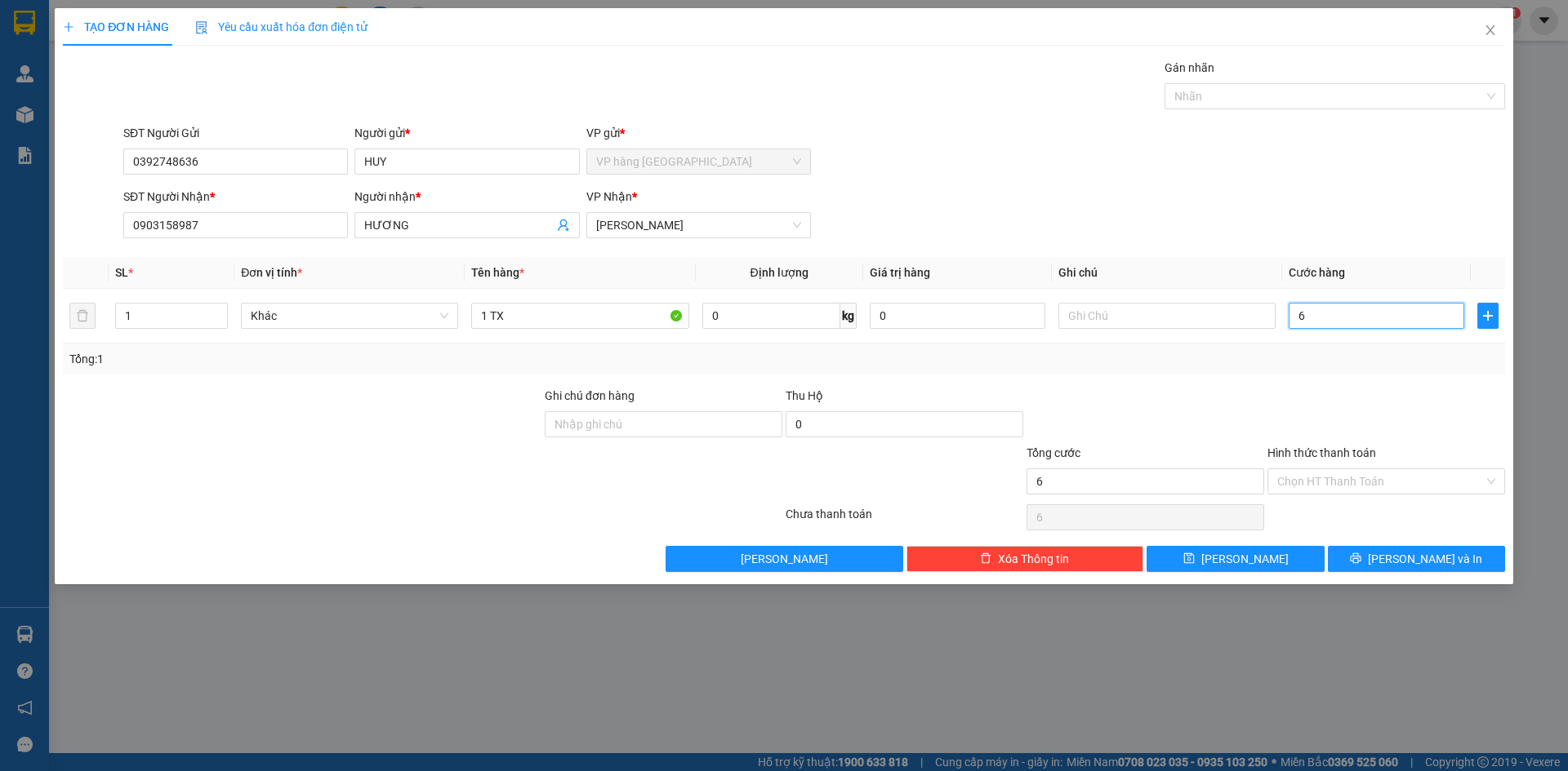
type input "60"
type input "60.000"
click at [1340, 433] on div at bounding box center [1386, 415] width 241 height 57
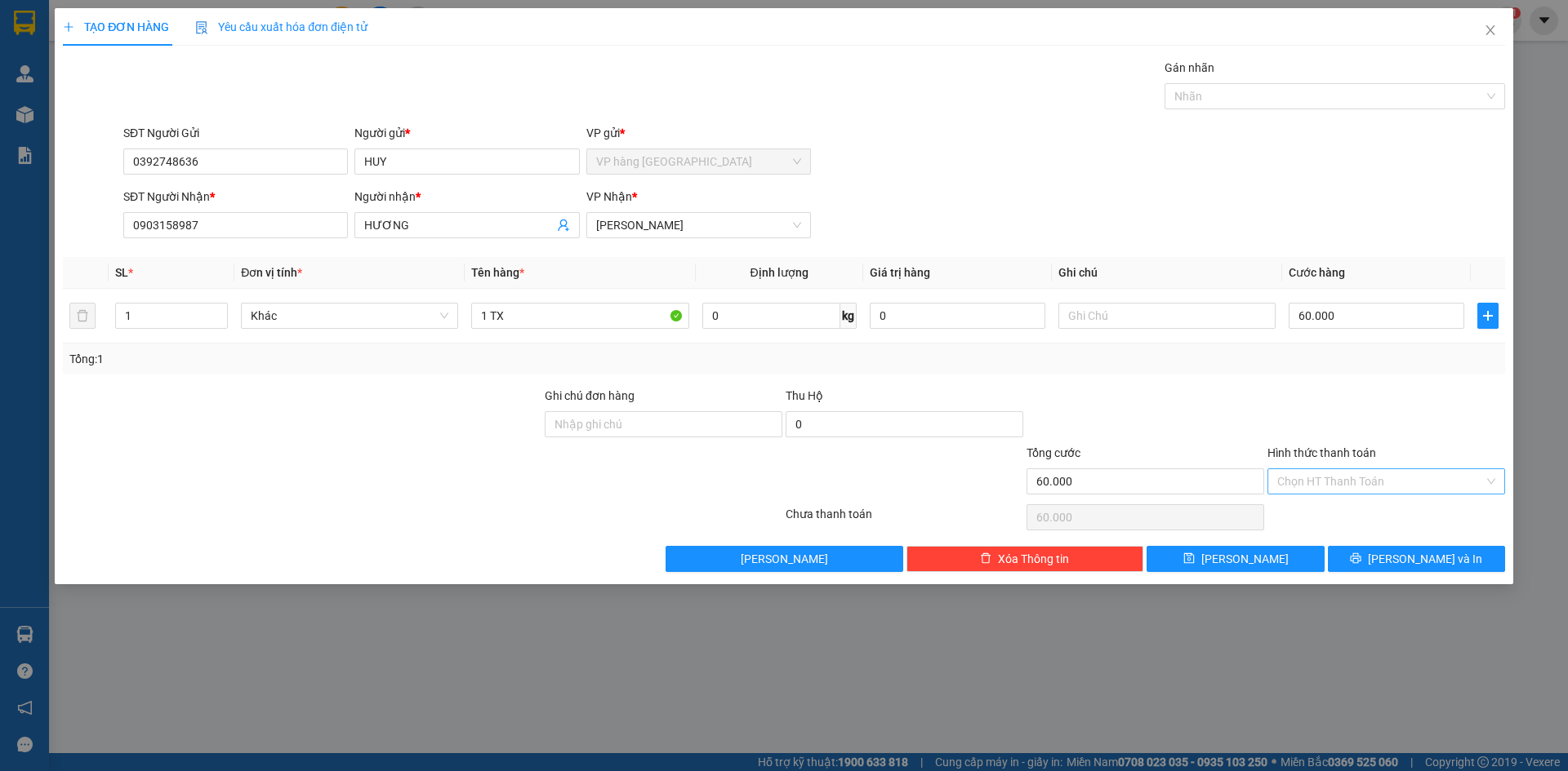
click at [1384, 477] on input "Hình thức thanh toán" at bounding box center [1380, 482] width 207 height 25
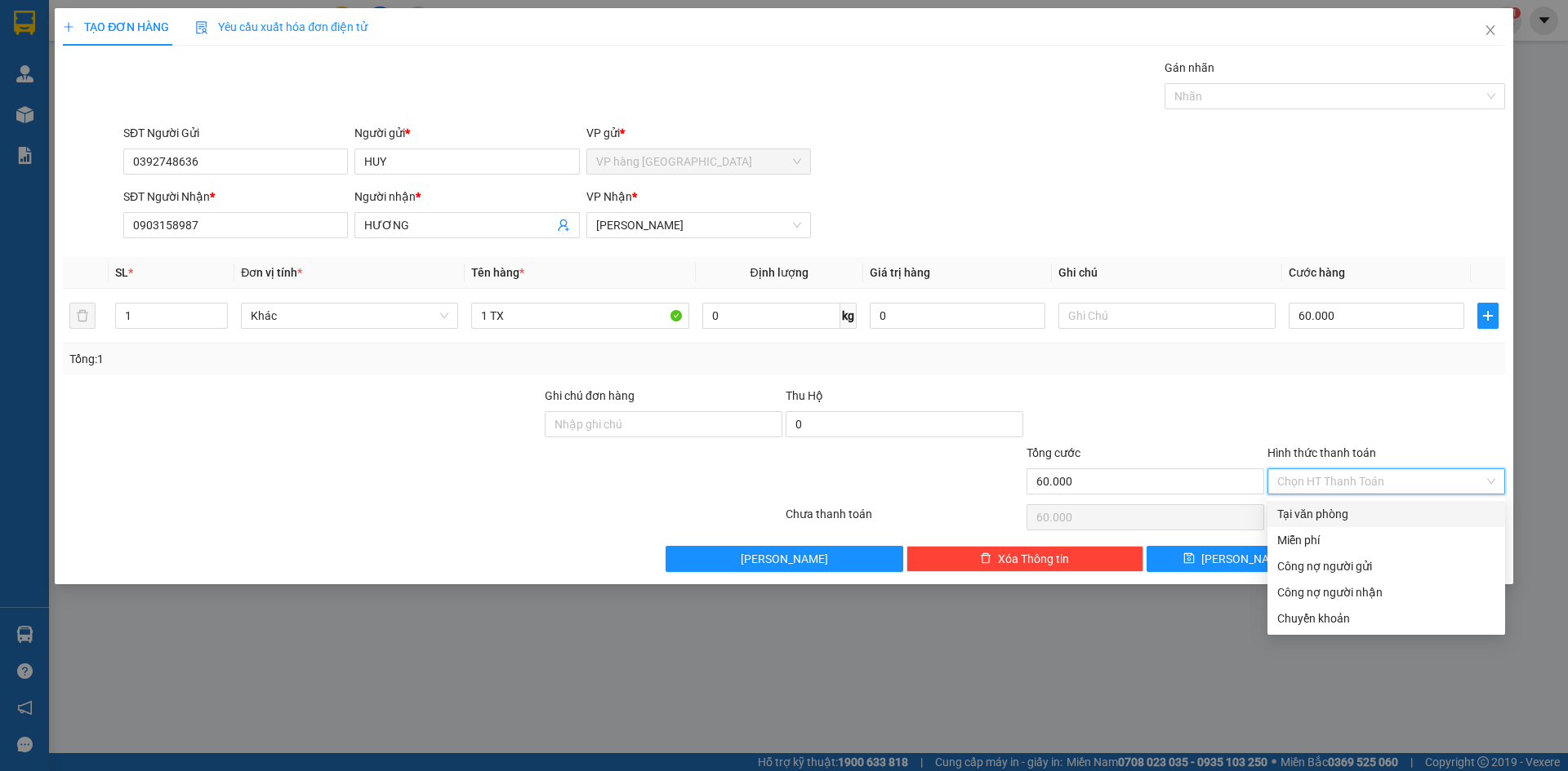
click at [1378, 517] on div "Tại văn phòng" at bounding box center [1386, 514] width 218 height 18
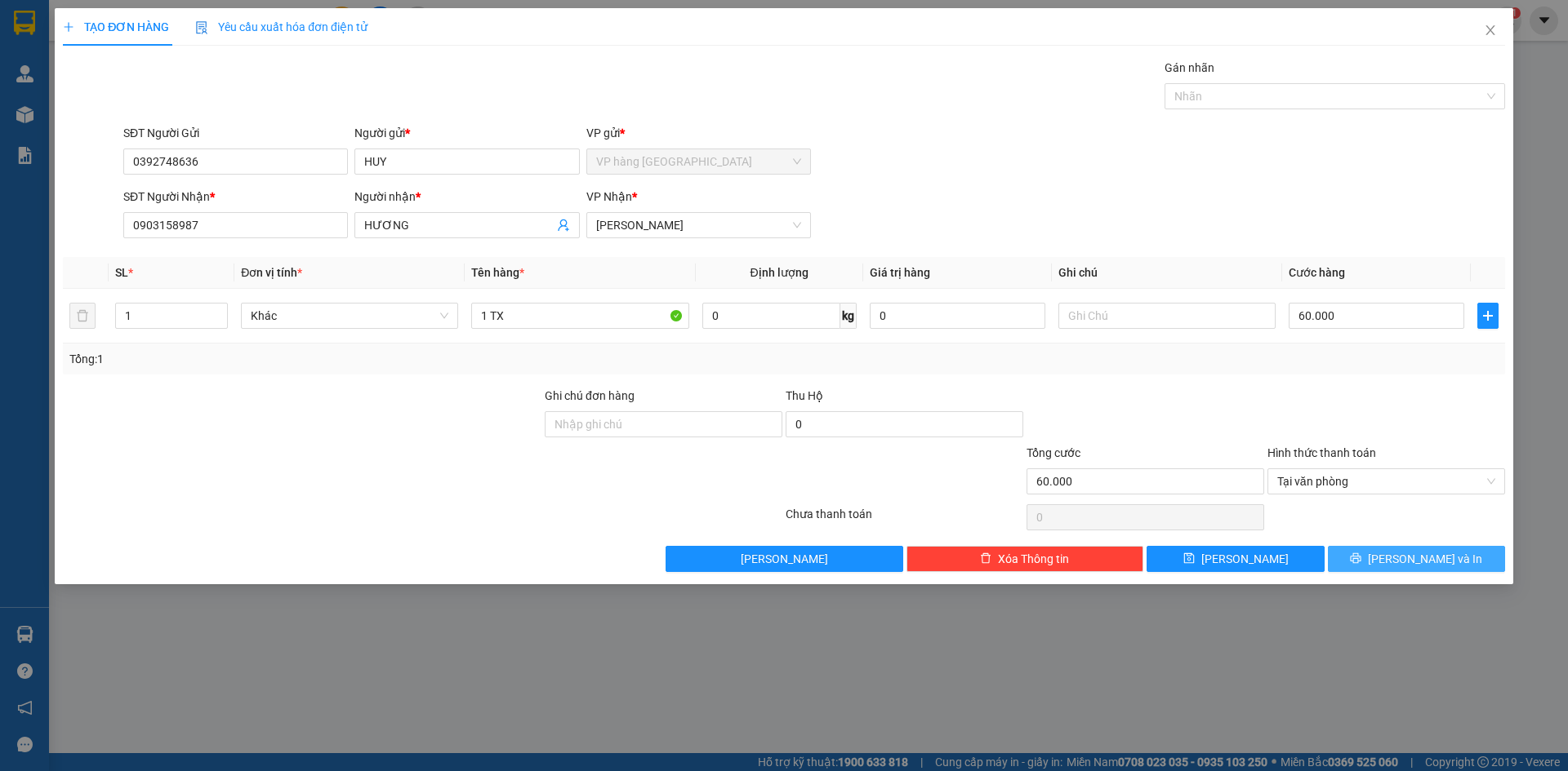
click at [1409, 555] on span "[PERSON_NAME] và In" at bounding box center [1425, 559] width 114 height 18
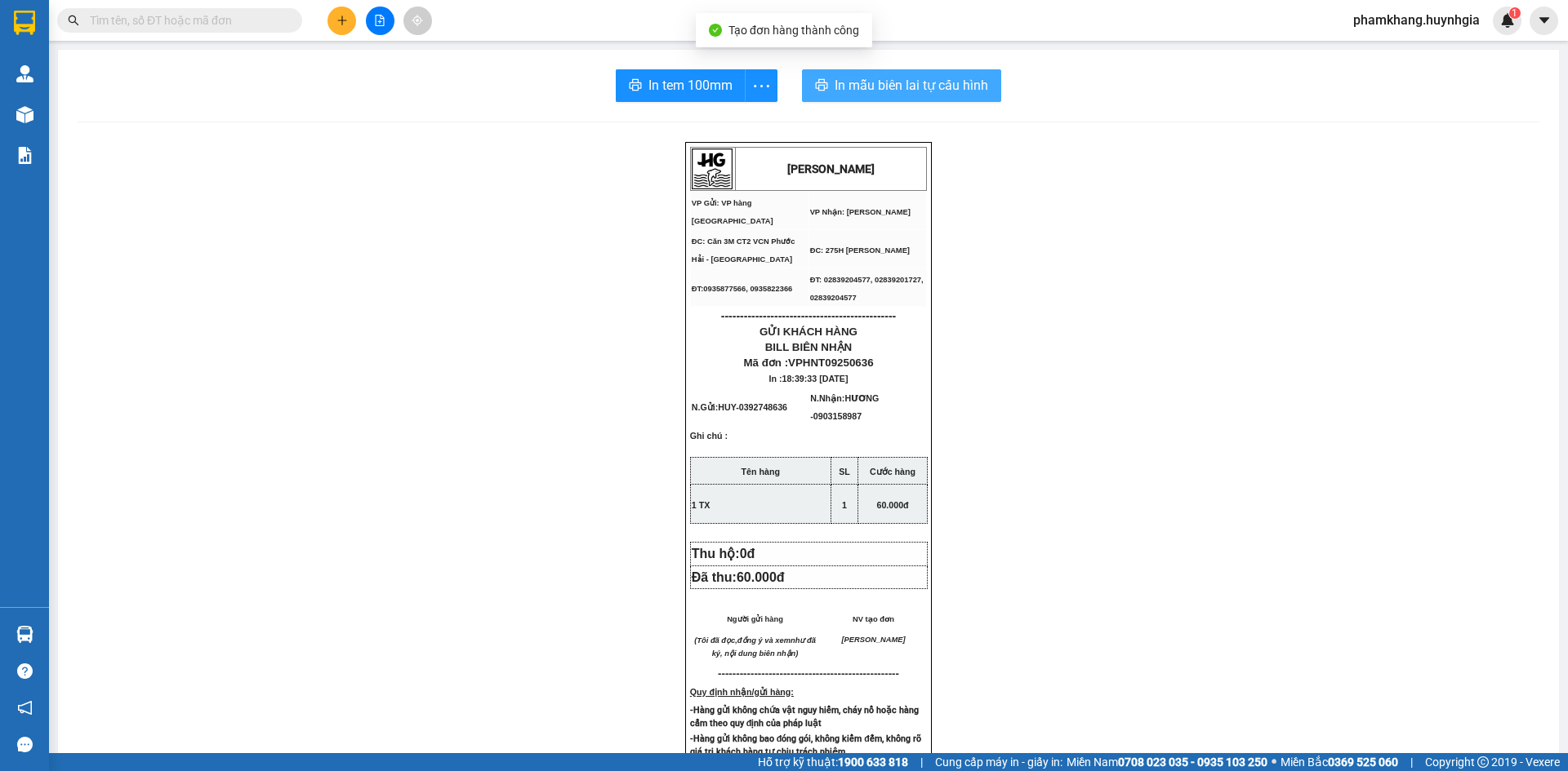
click at [970, 94] on span "In mẫu biên lai tự cấu hình" at bounding box center [911, 84] width 154 height 20
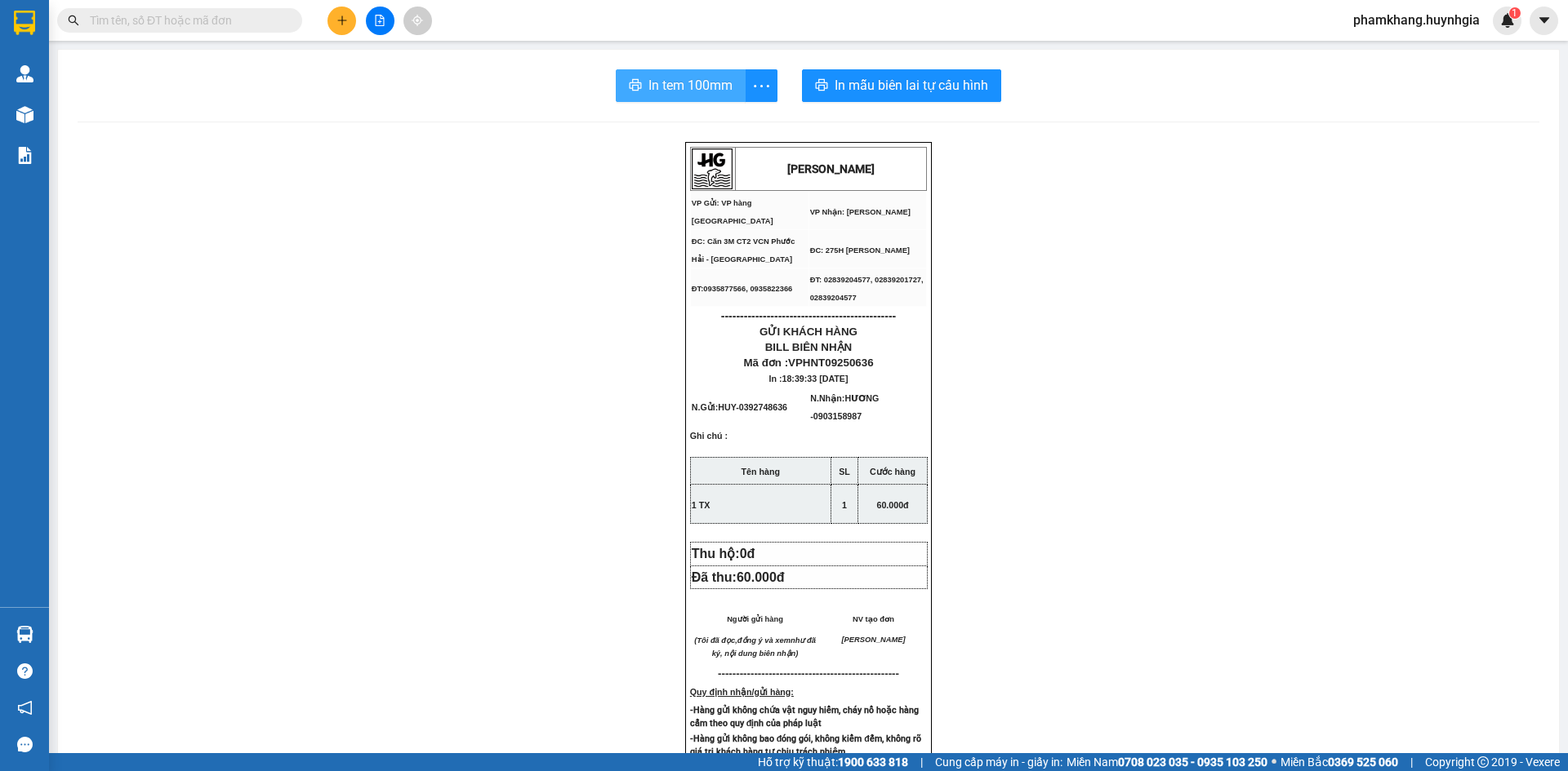
click at [691, 83] on span "In tem 100mm" at bounding box center [690, 84] width 84 height 20
click at [351, 22] on button at bounding box center [341, 20] width 28 height 28
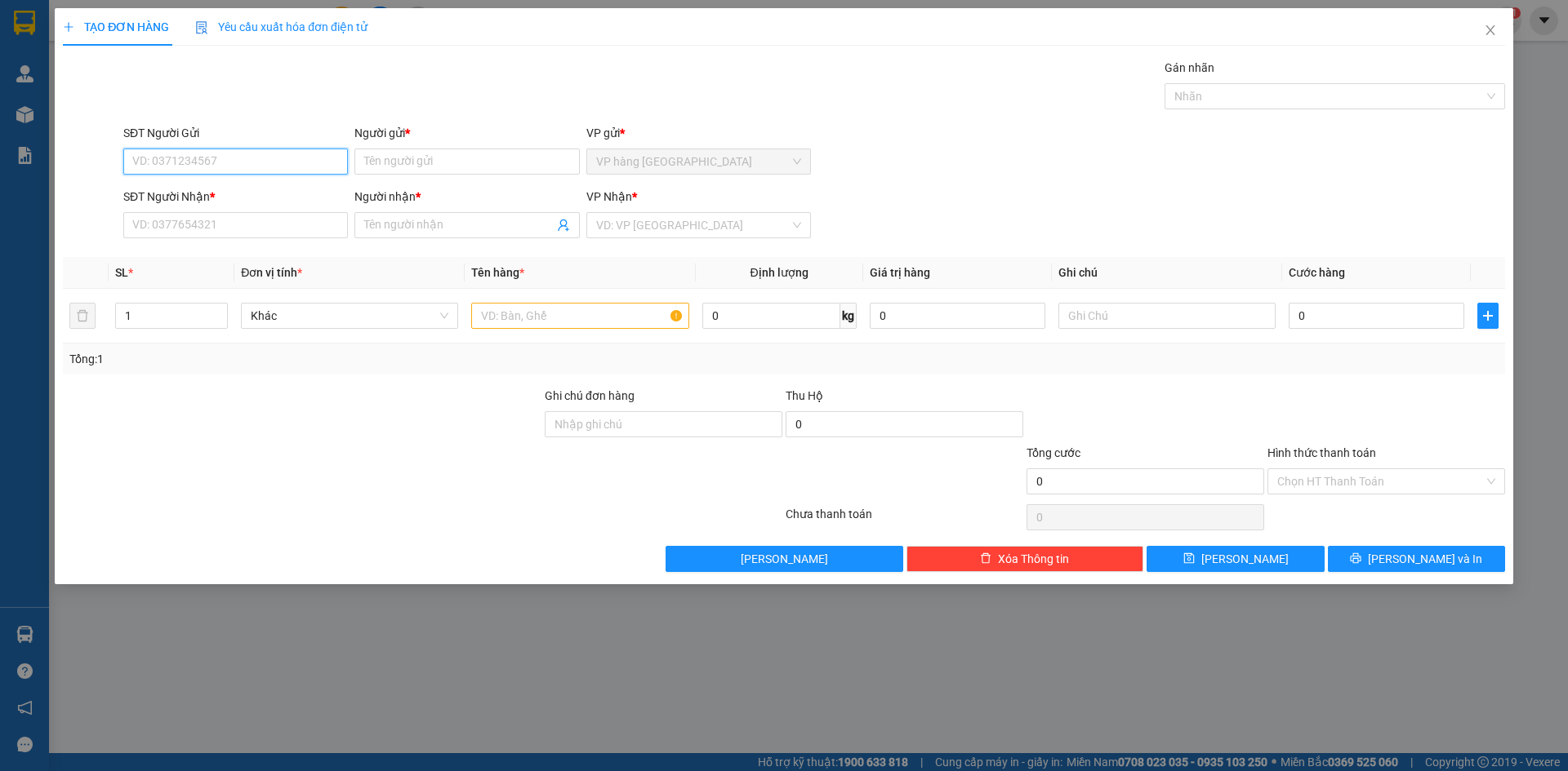
click at [235, 165] on input "SĐT Người Gửi" at bounding box center [235, 162] width 224 height 26
type input "0"
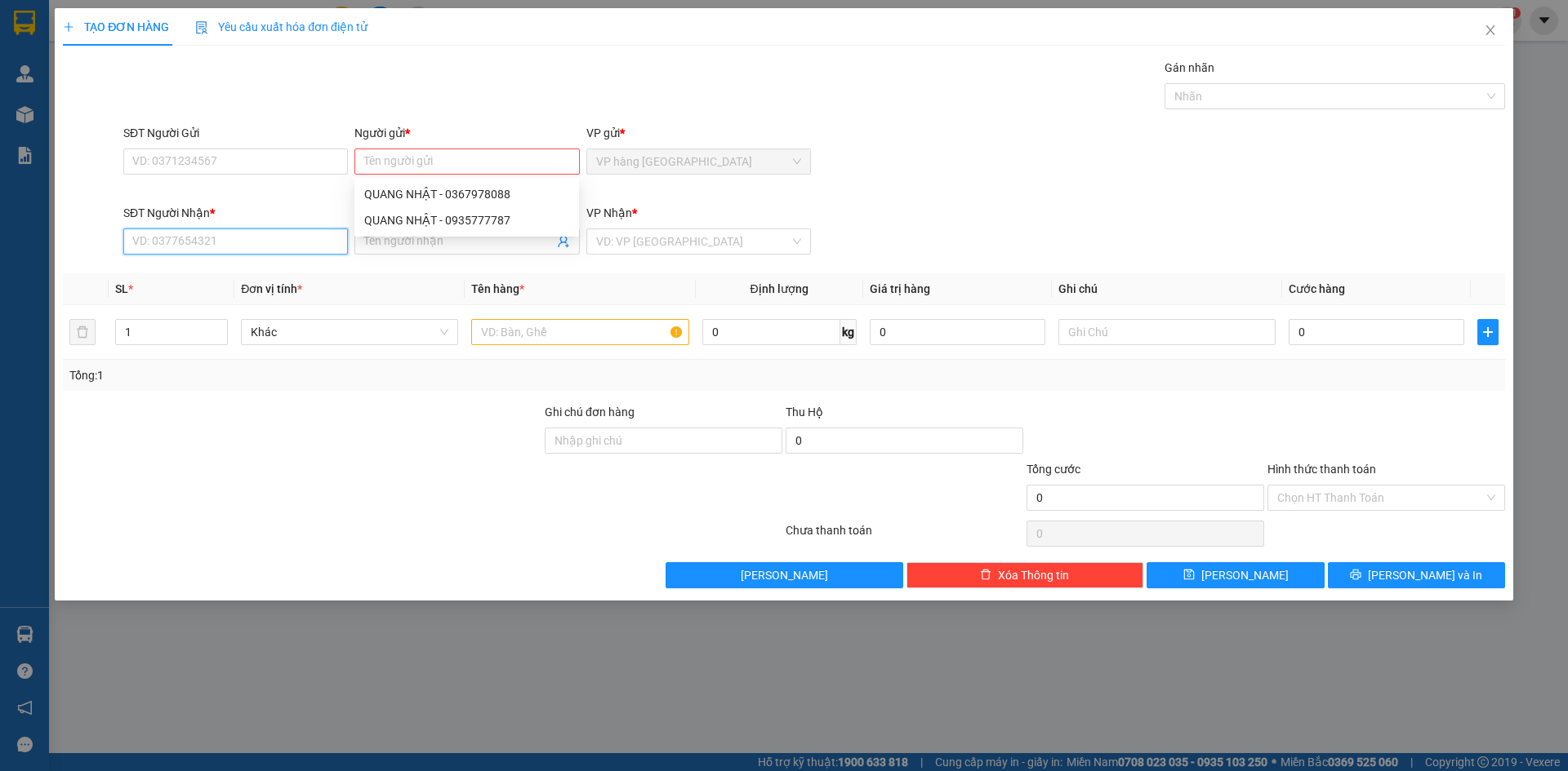
click at [242, 235] on input "SĐT Người Nhận *" at bounding box center [235, 242] width 224 height 26
type input "0934834243"
drag, startPoint x: 234, startPoint y: 280, endPoint x: 284, endPoint y: 257, distance: 55.0
click at [234, 280] on div "0934834243 - VY" at bounding box center [235, 274] width 205 height 18
type input "VY"
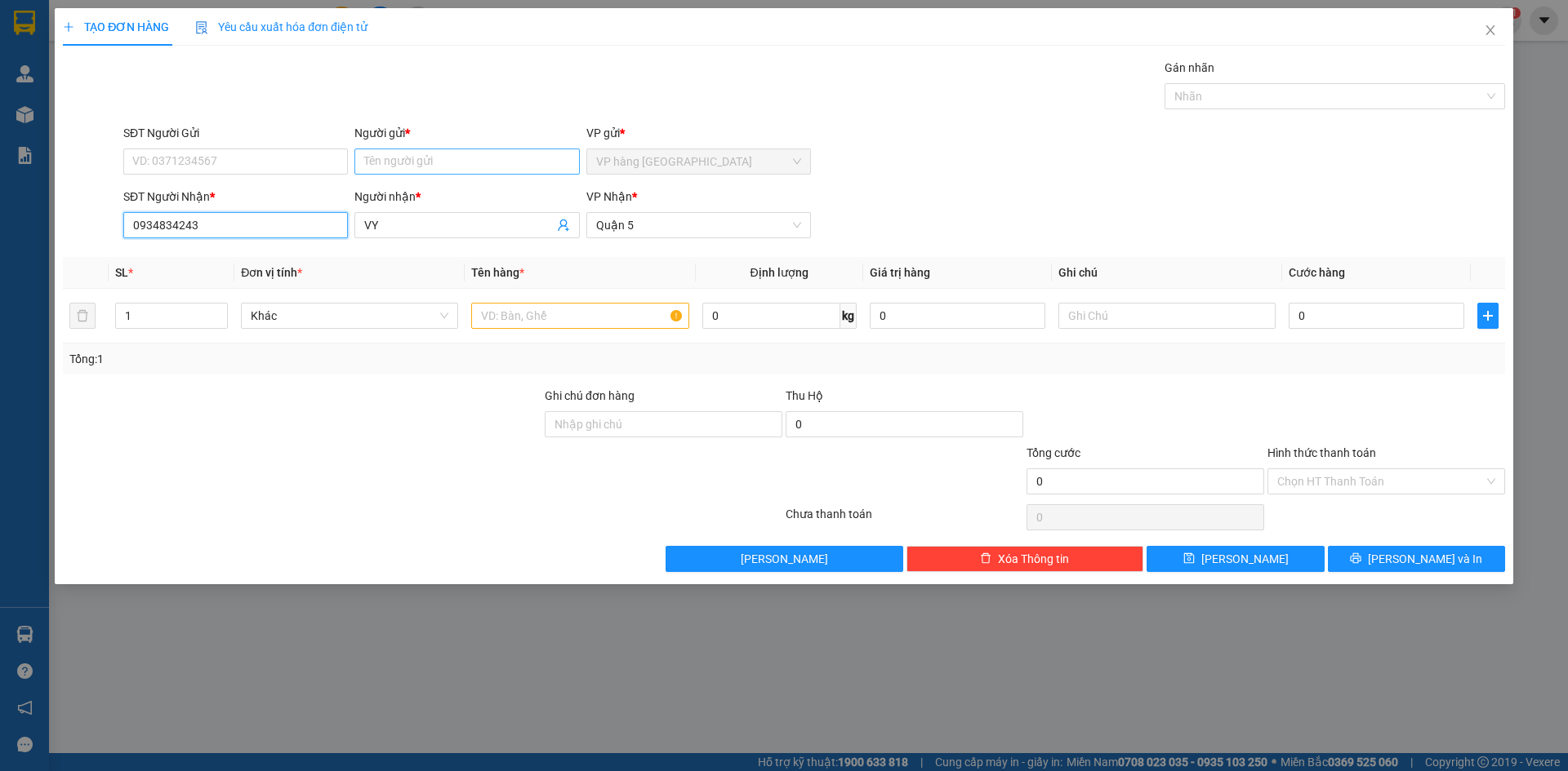
type input "0934834243"
click at [412, 172] on input "Người gửi *" at bounding box center [466, 162] width 224 height 26
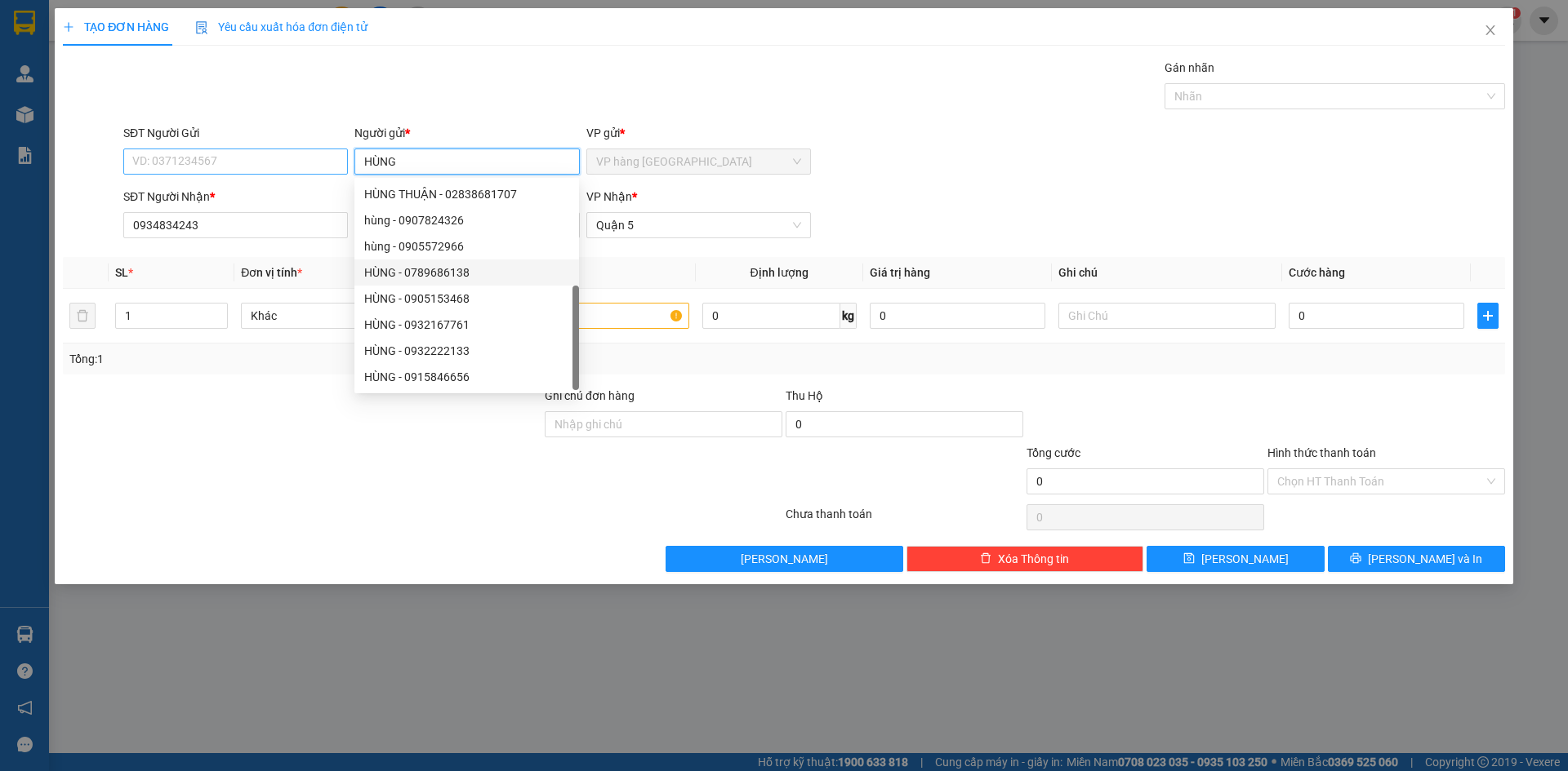
type input "HÙNG"
click at [252, 165] on input "SĐT Người Gửi" at bounding box center [235, 162] width 224 height 26
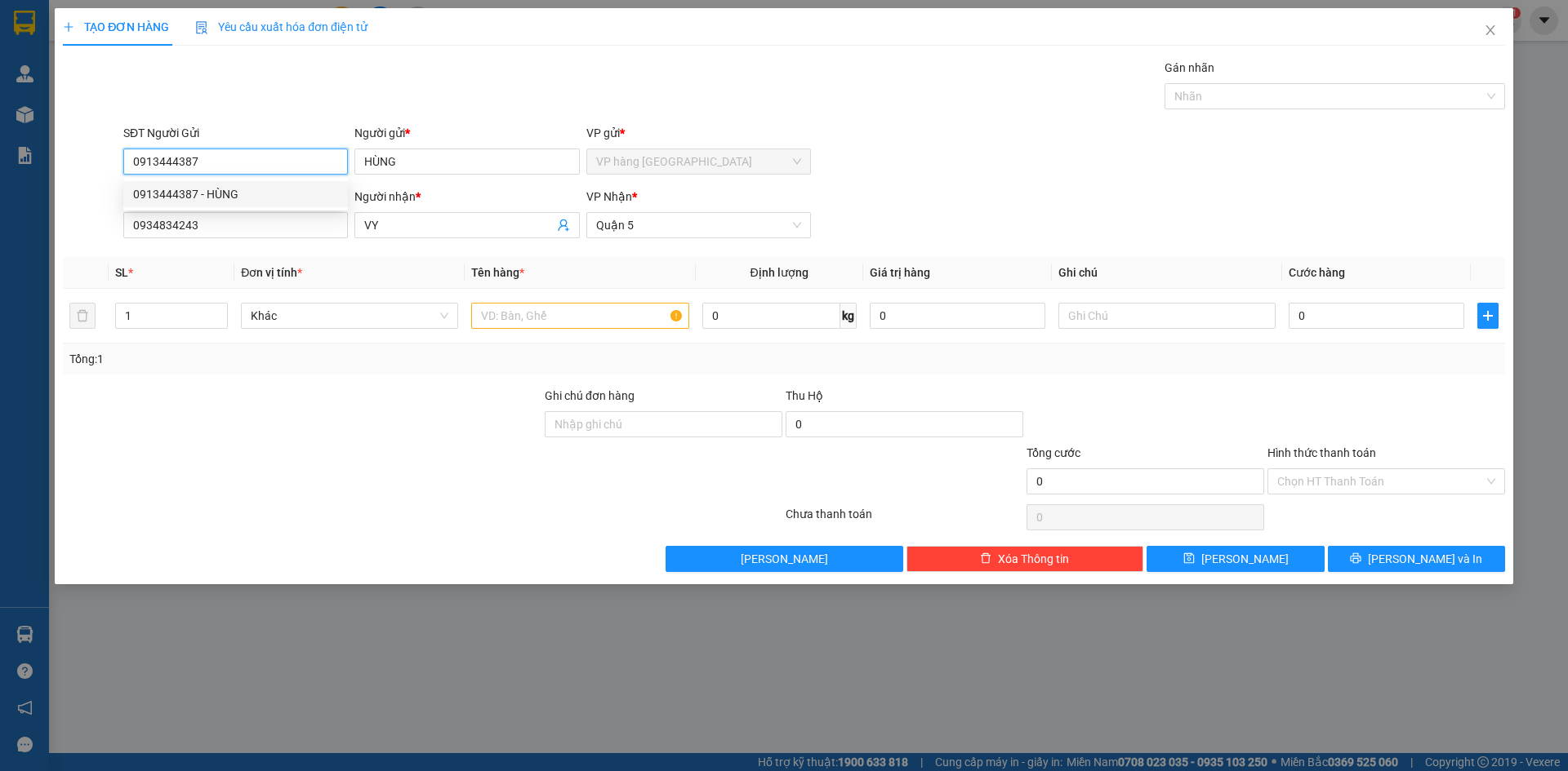
click at [258, 196] on div "0913444387 - HÙNG" at bounding box center [235, 194] width 205 height 18
type input "0913444387"
click at [580, 309] on input "text" at bounding box center [580, 316] width 217 height 26
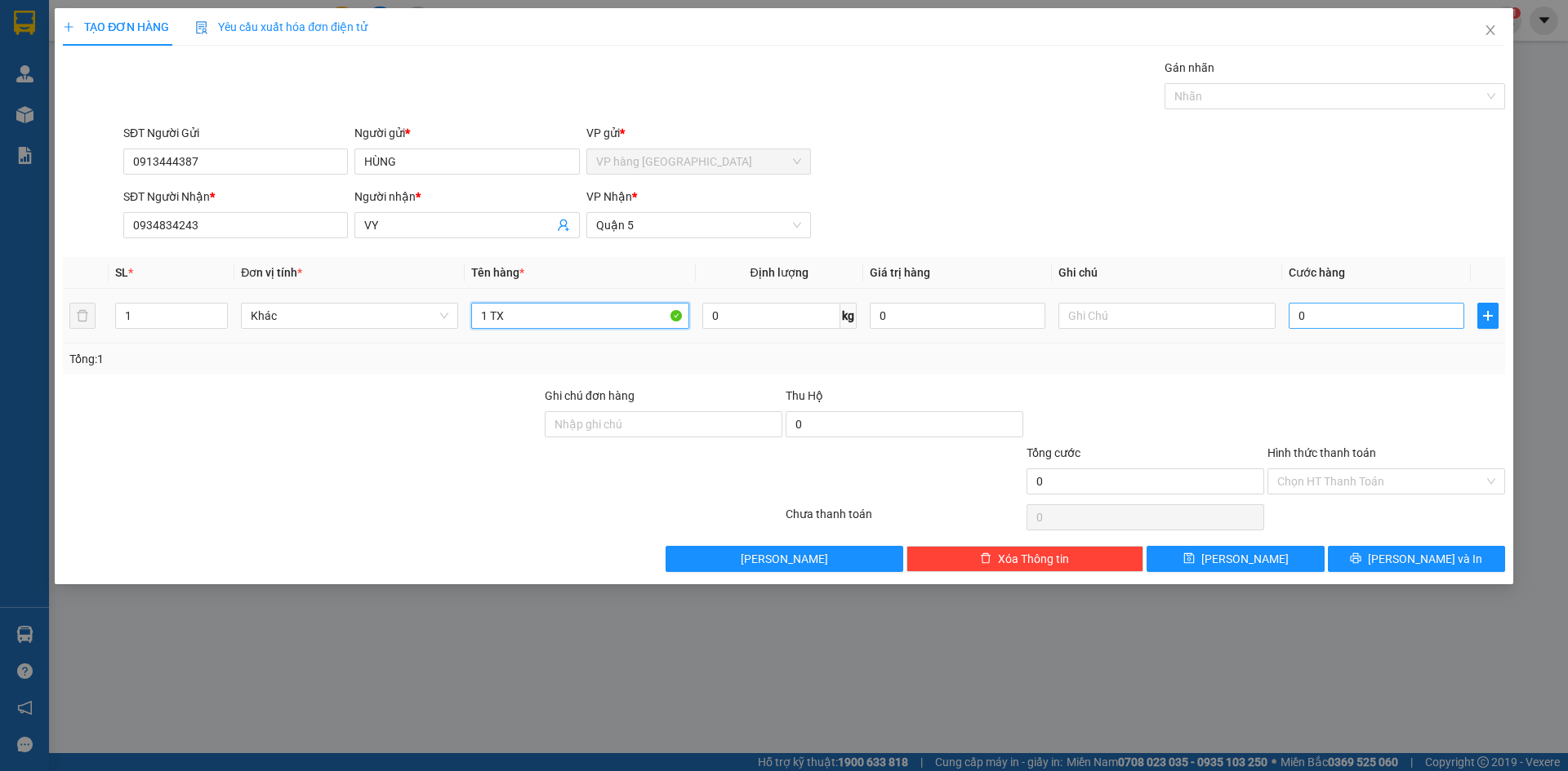
type input "1 TX"
click at [1331, 325] on input "0" at bounding box center [1376, 316] width 176 height 26
type input "3"
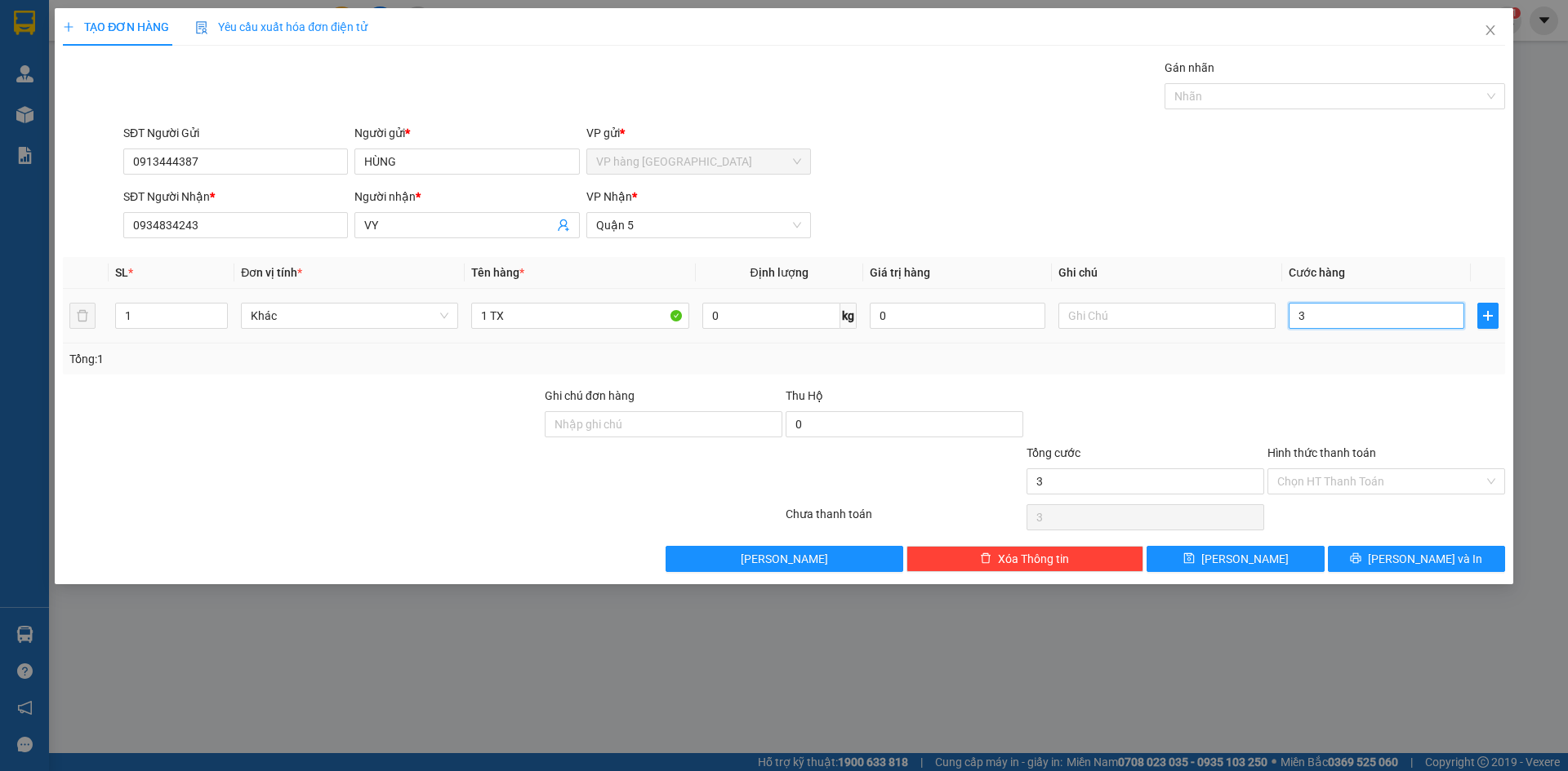
type input "30"
type input "30.000"
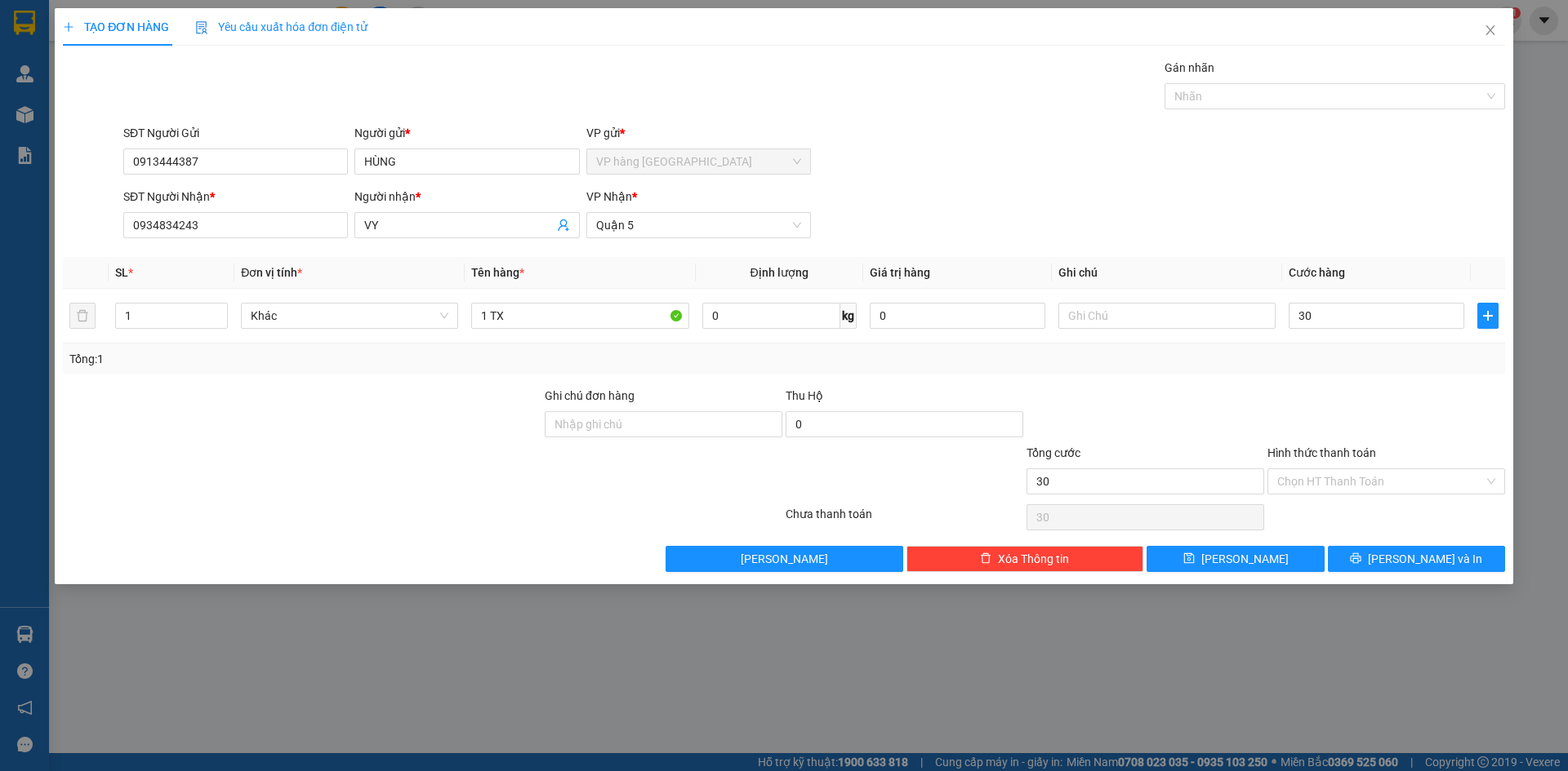
type input "30.000"
click at [1288, 180] on div "SĐT Người Gửi 0913444387 Người gửi * HÙNG VP gửi * VP hàng Nha Trang" at bounding box center [813, 152] width 1388 height 57
click at [1383, 492] on input "Hình thức thanh toán" at bounding box center [1380, 482] width 207 height 25
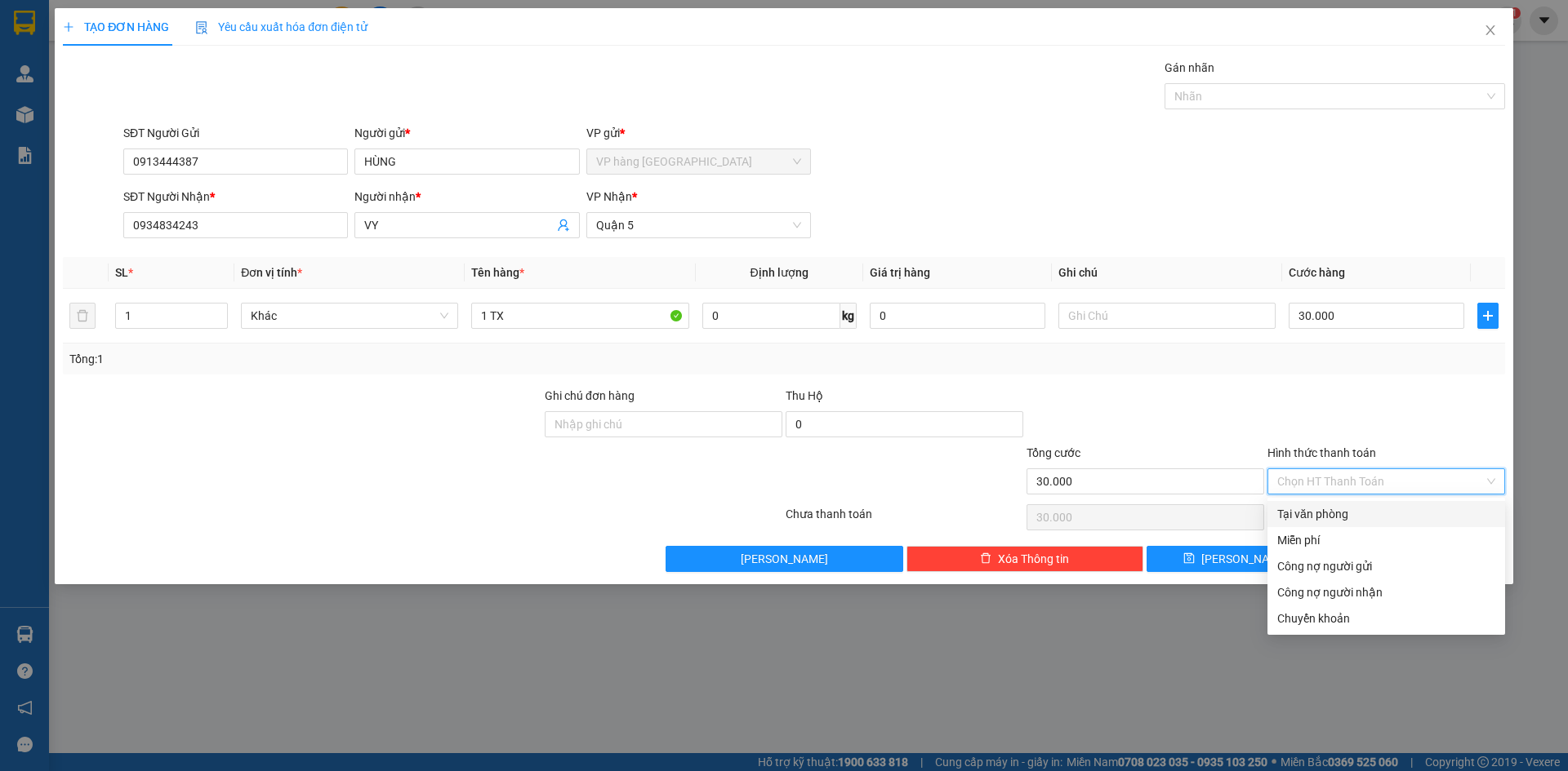
click at [1354, 506] on div "Tại văn phòng" at bounding box center [1386, 514] width 218 height 18
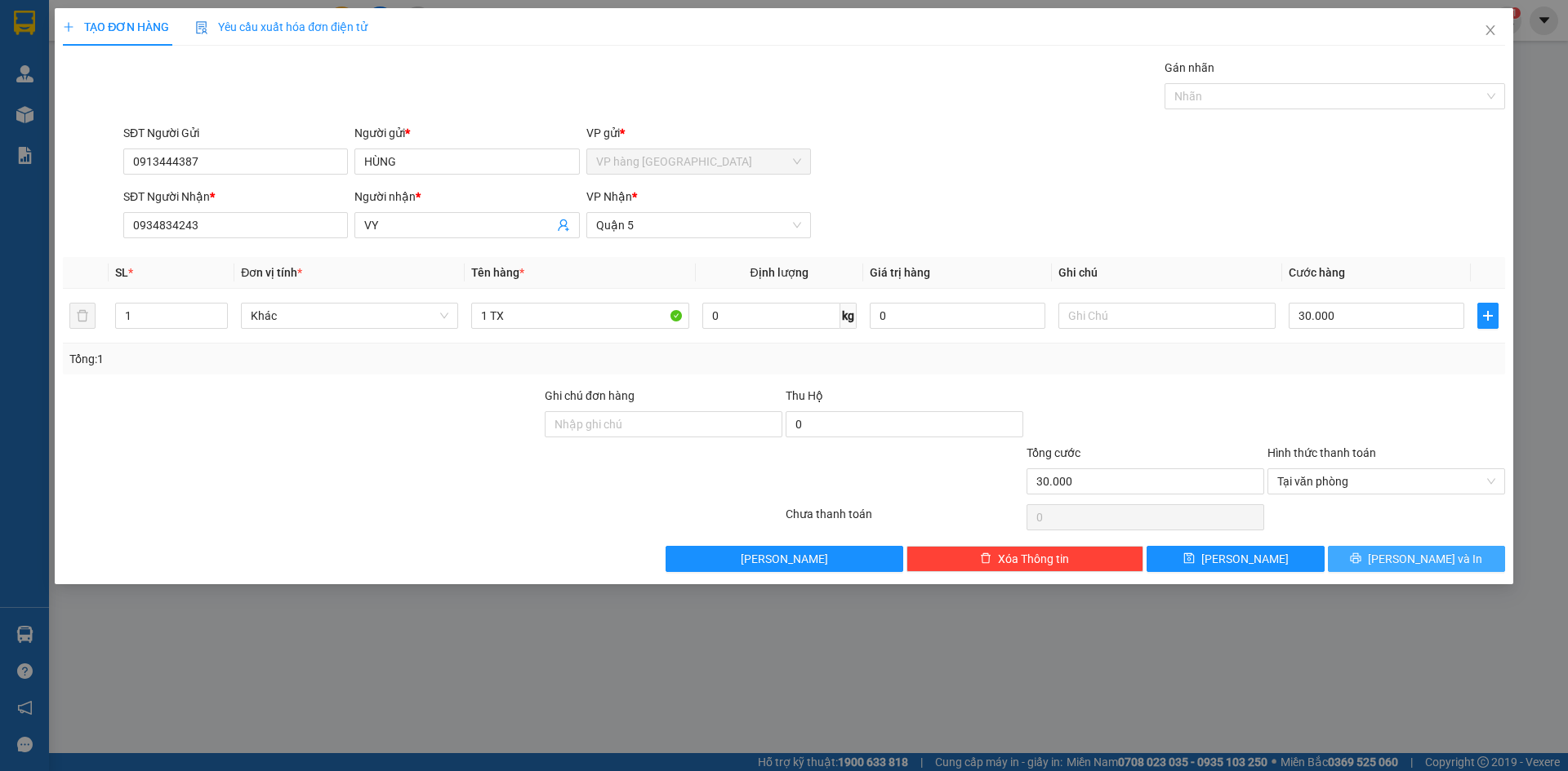
click at [1422, 554] on span "[PERSON_NAME] và In" at bounding box center [1425, 559] width 114 height 18
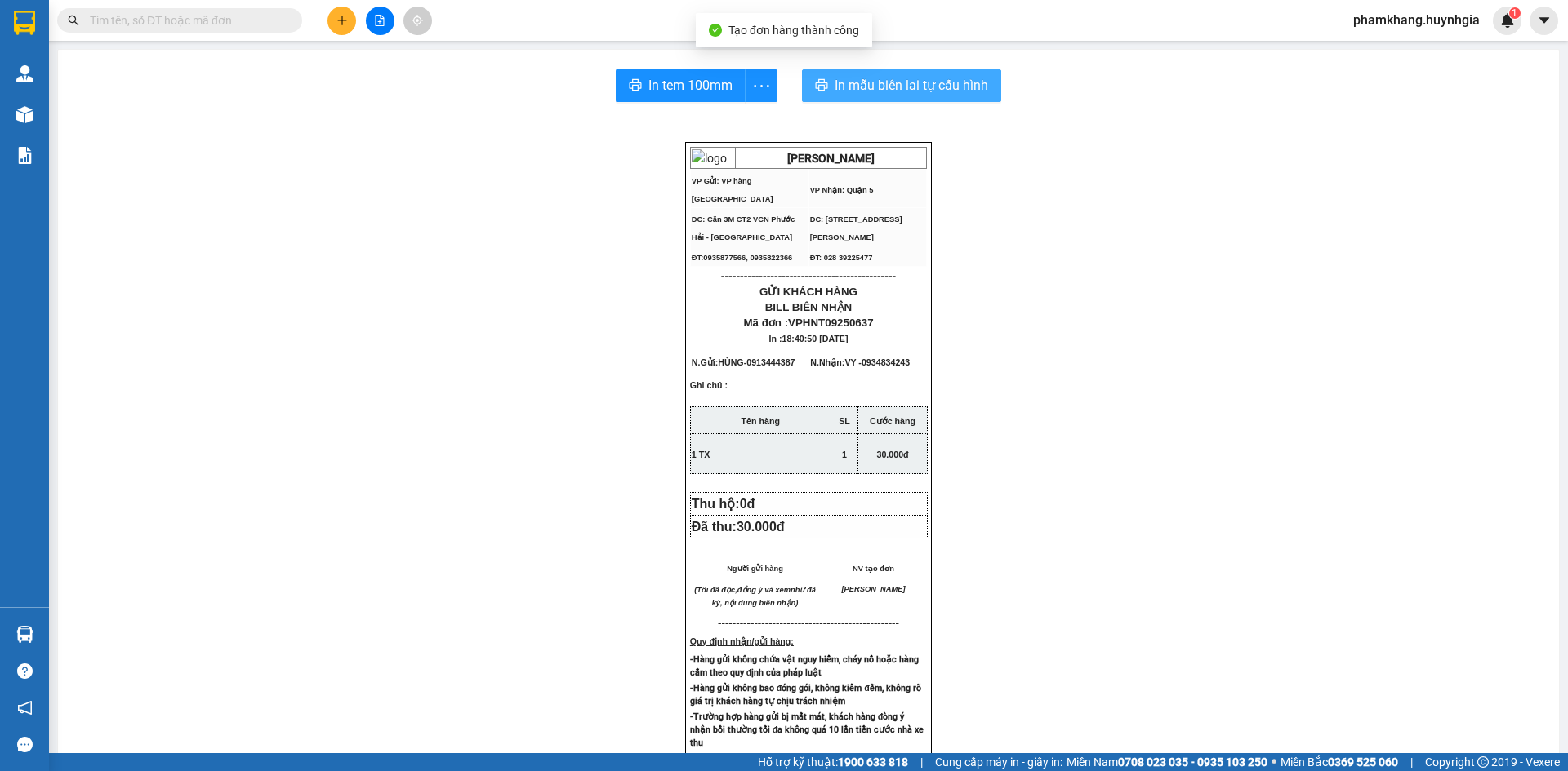
click at [960, 92] on span "In mẫu biên lai tự cấu hình" at bounding box center [911, 84] width 154 height 20
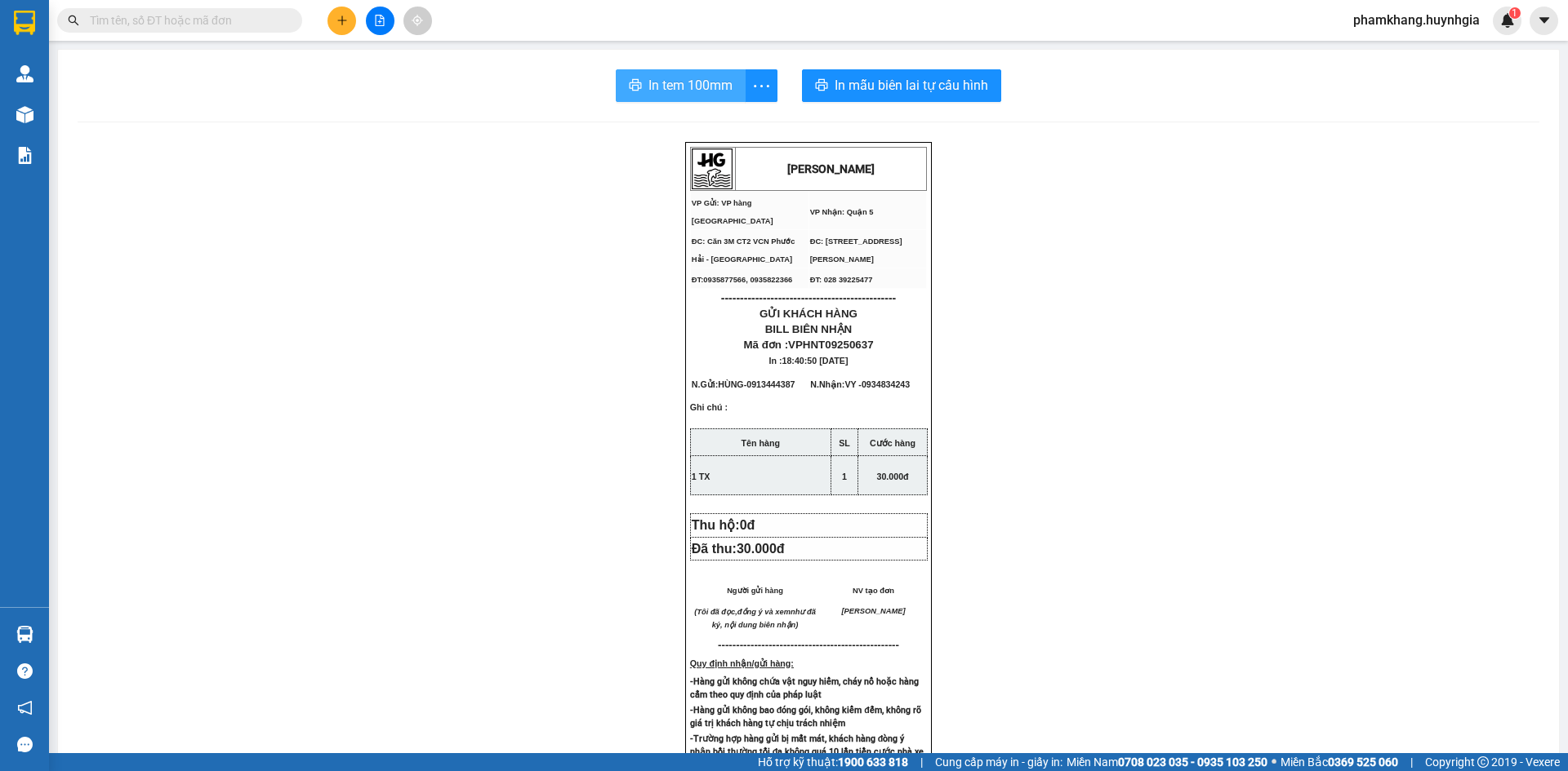
click at [673, 77] on span "In tem 100mm" at bounding box center [690, 84] width 84 height 20
drag, startPoint x: 751, startPoint y: 380, endPoint x: 799, endPoint y: 380, distance: 48.0
click at [795, 380] on span "- 0913444387" at bounding box center [769, 384] width 51 height 10
click at [345, 25] on icon "plus" at bounding box center [342, 20] width 11 height 11
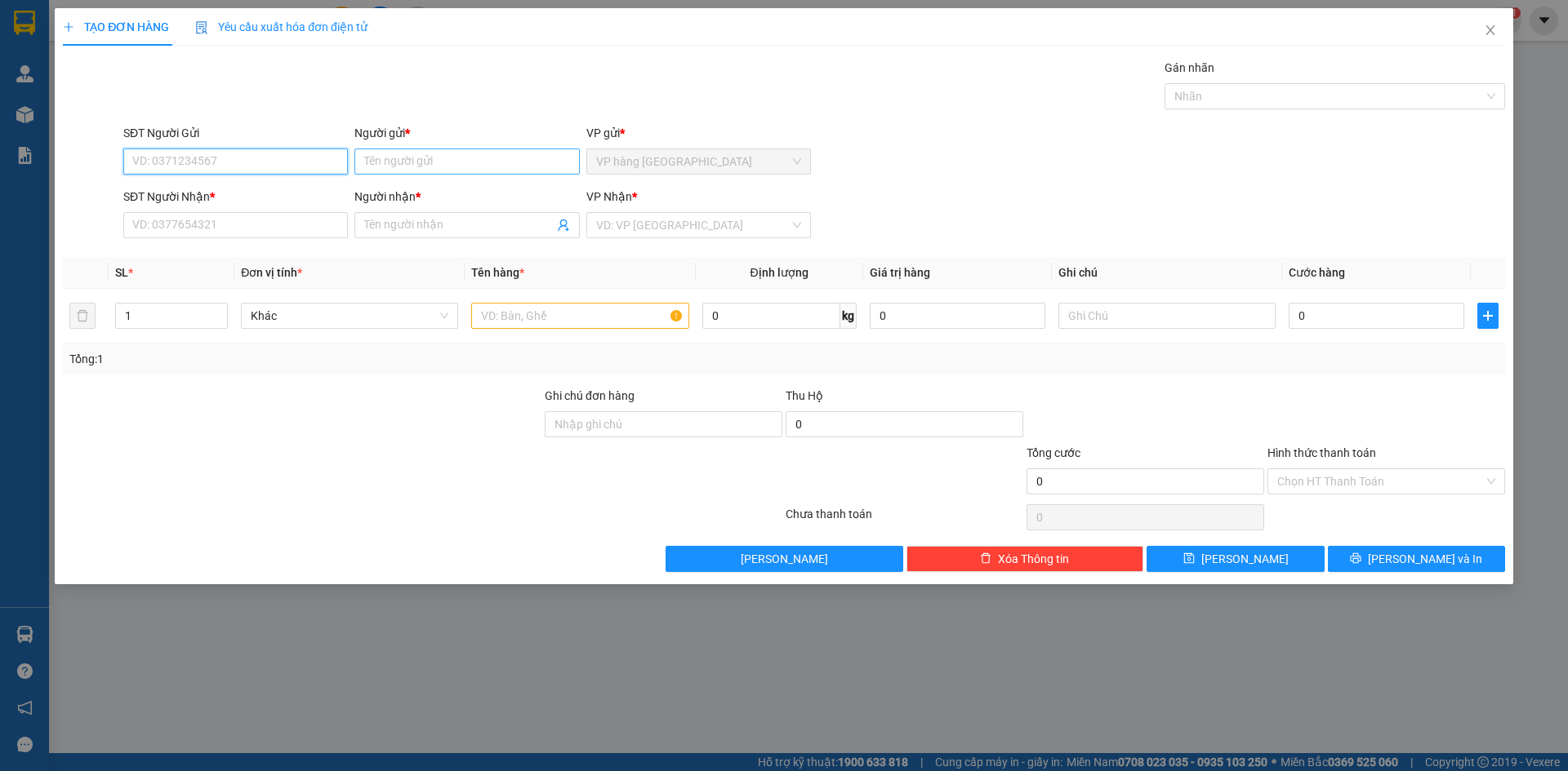
paste input "0913444387"
type input "0913444387"
click at [404, 165] on input "Người gửi *" at bounding box center [466, 162] width 224 height 26
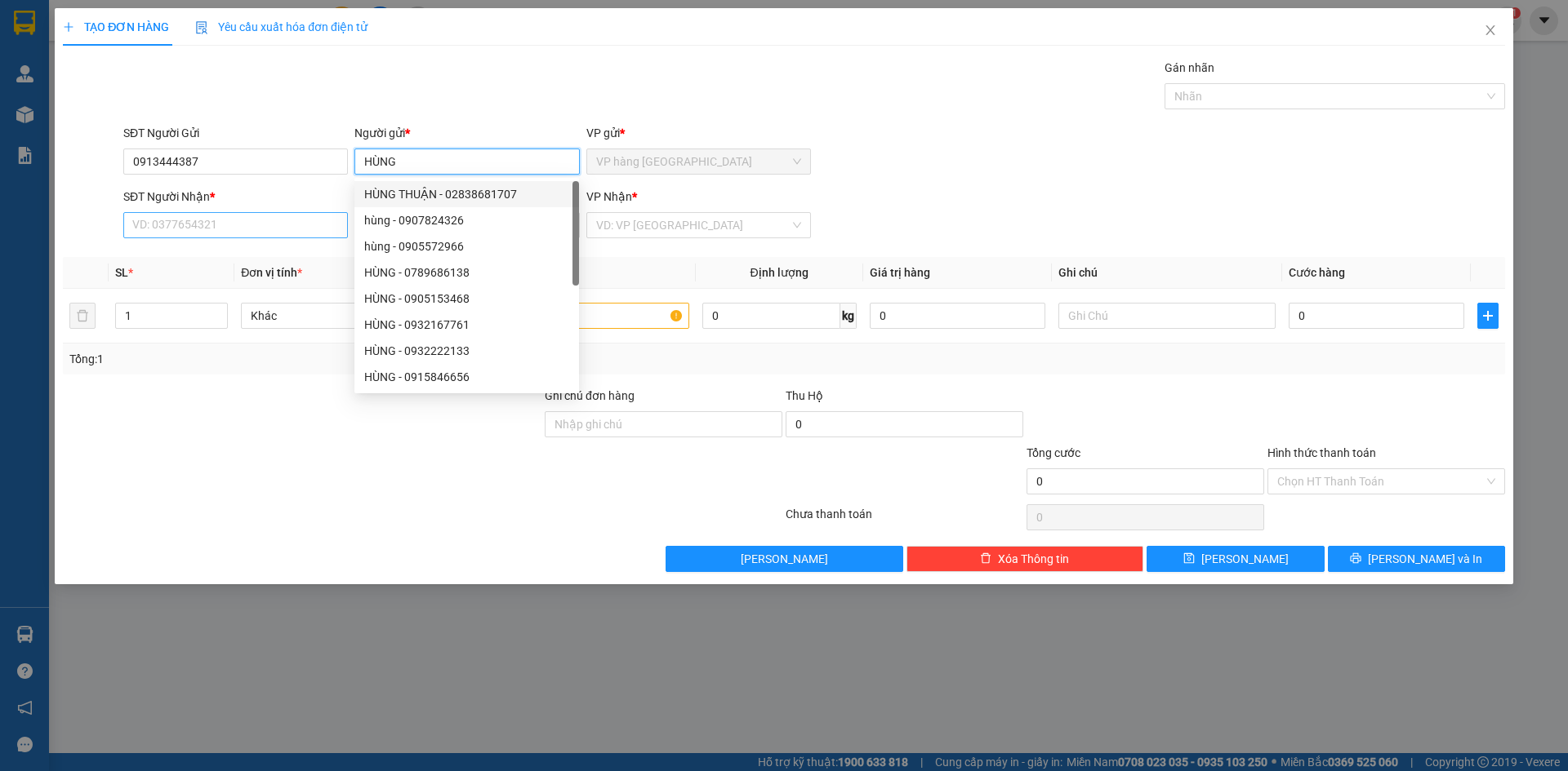
type input "HÙNG"
click at [233, 230] on input "SĐT Người Nhận *" at bounding box center [235, 225] width 224 height 26
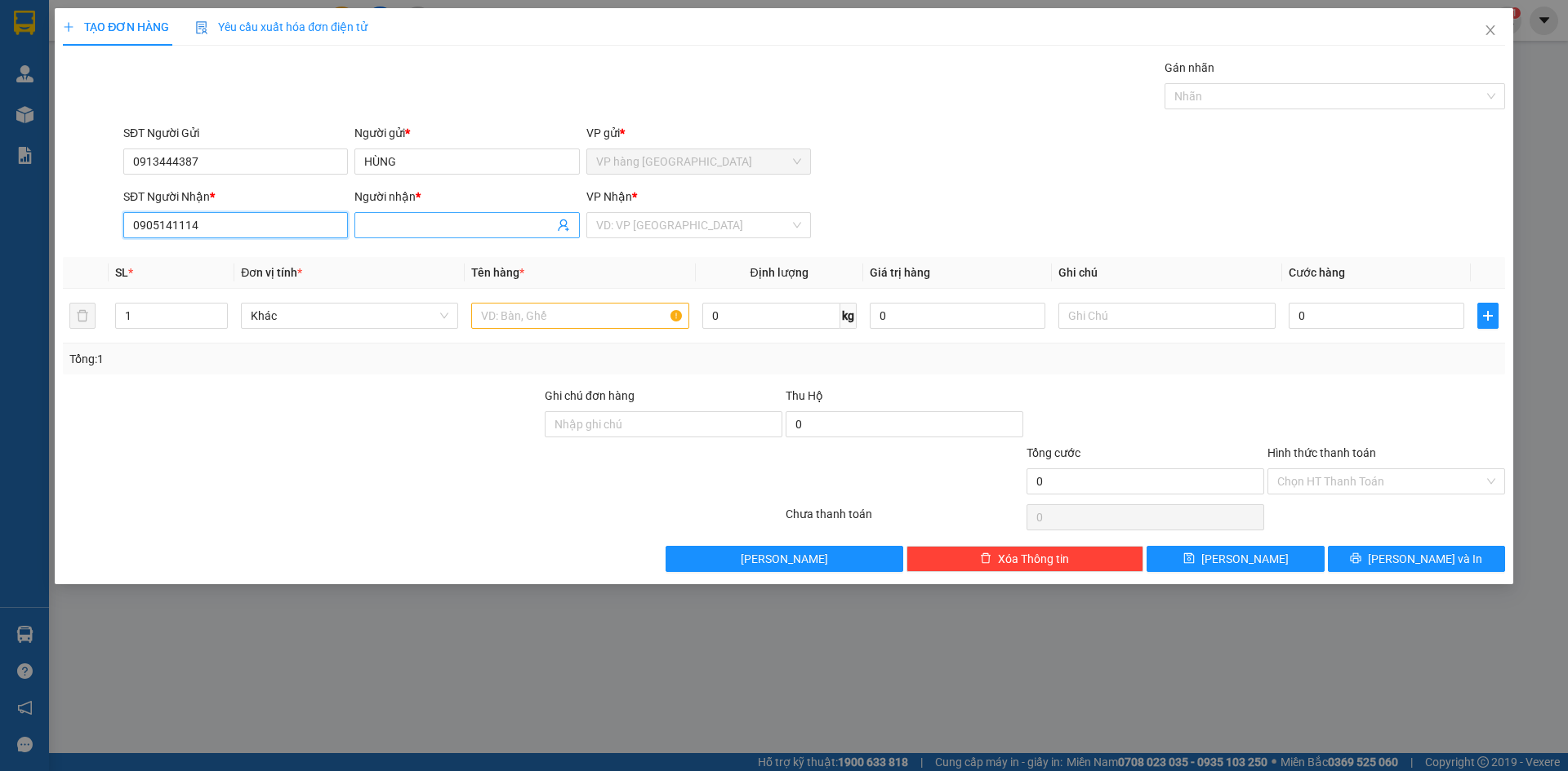
type input "0905141114"
click at [462, 222] on input "Người nhận *" at bounding box center [458, 225] width 188 height 18
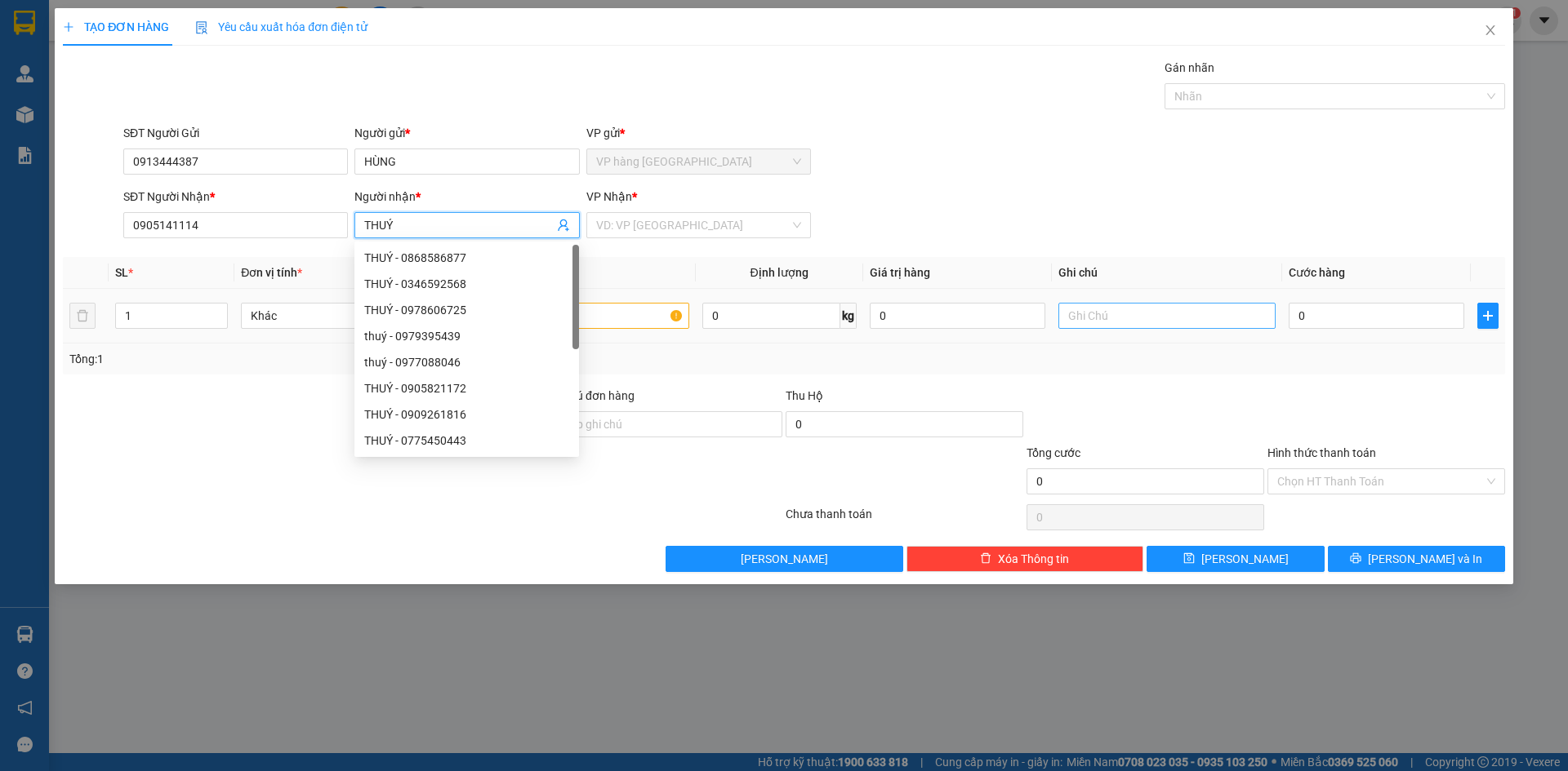
type input "THUÝ"
click at [1104, 324] on input "text" at bounding box center [1166, 316] width 217 height 26
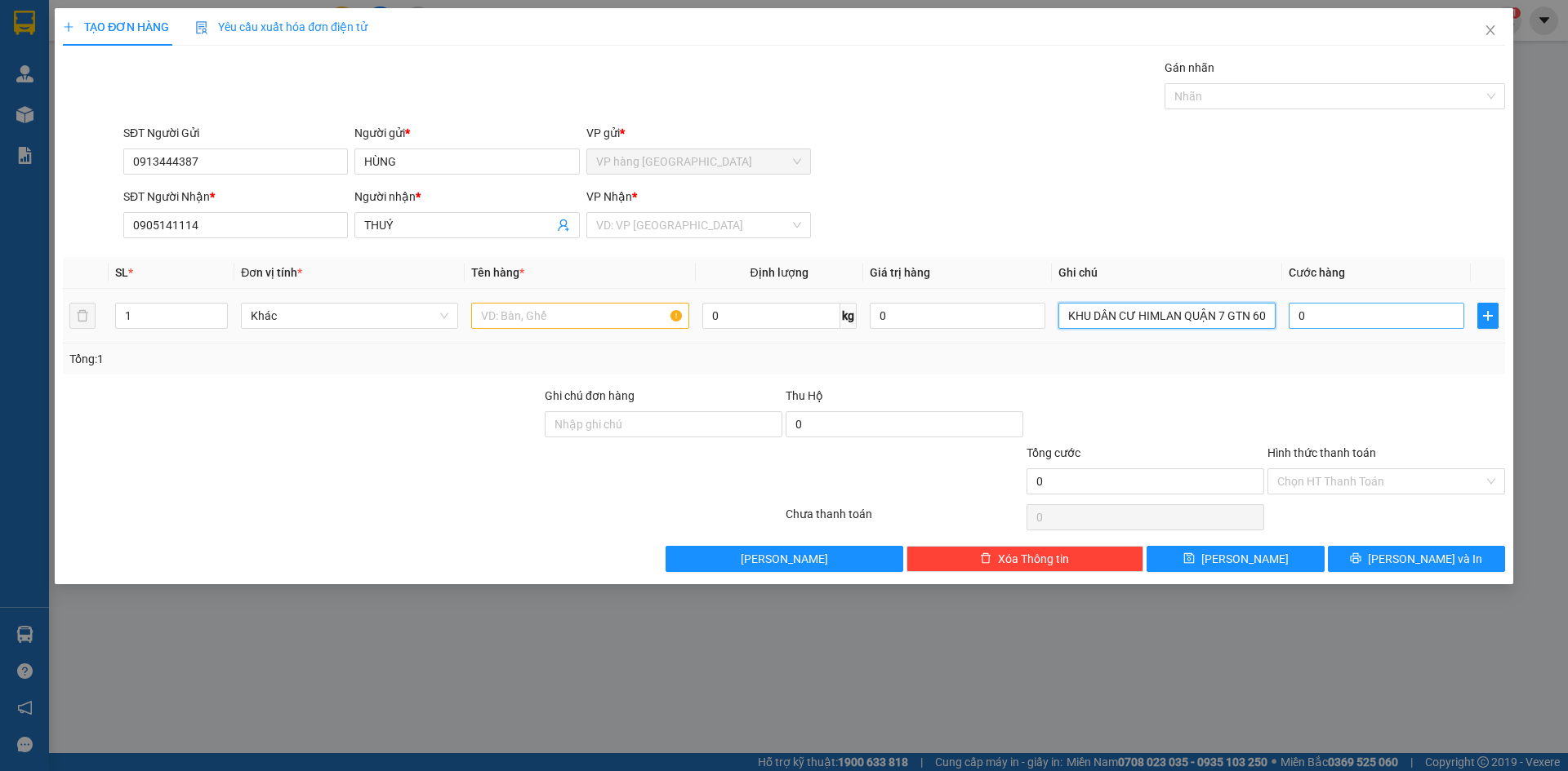
type input "KHU DÂN CƯ HIMLAN QUẬN 7 GTN 60"
click at [1328, 311] on input "0" at bounding box center [1376, 316] width 176 height 26
type input "3"
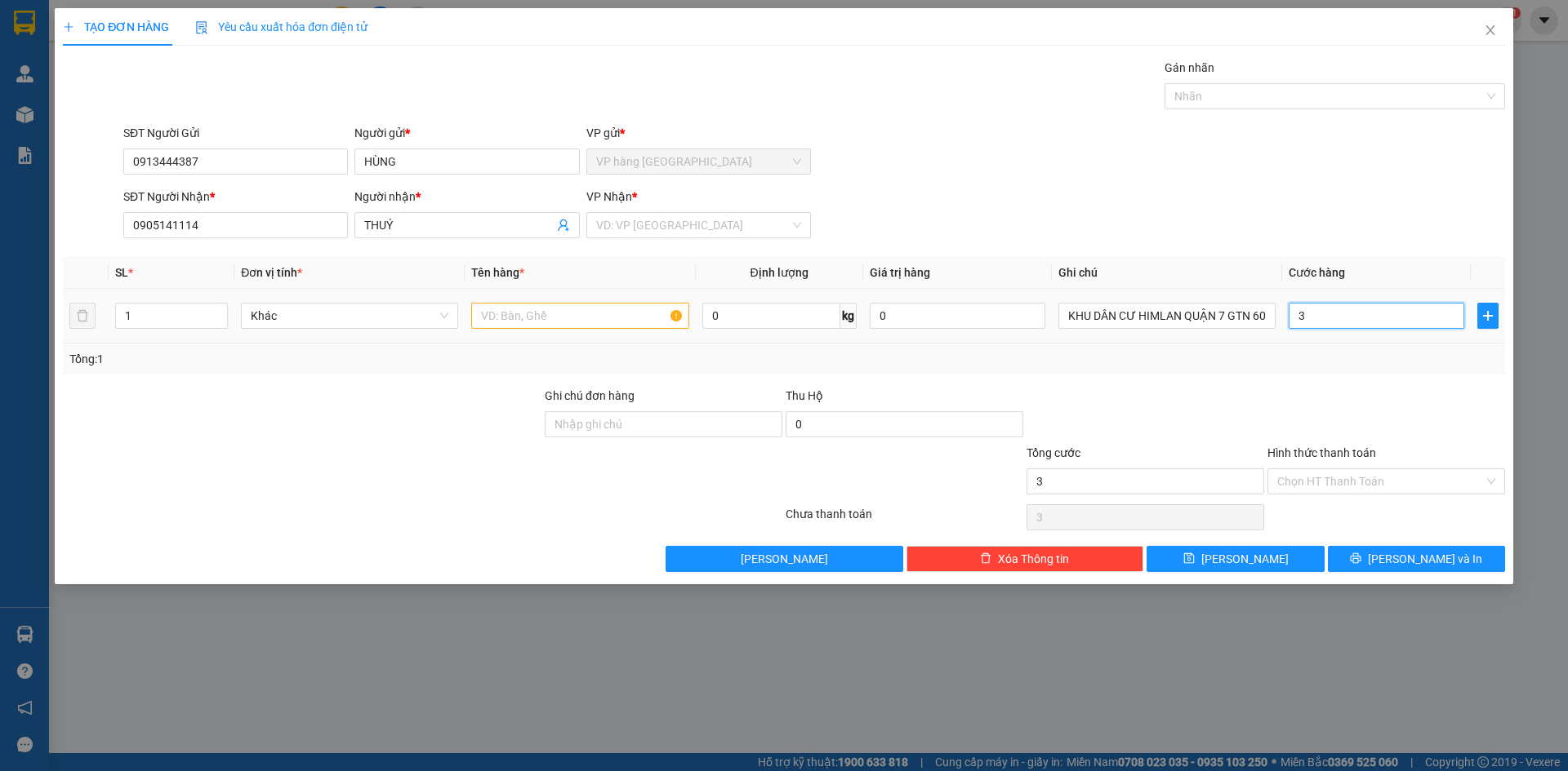
type input "30"
type input "30.000"
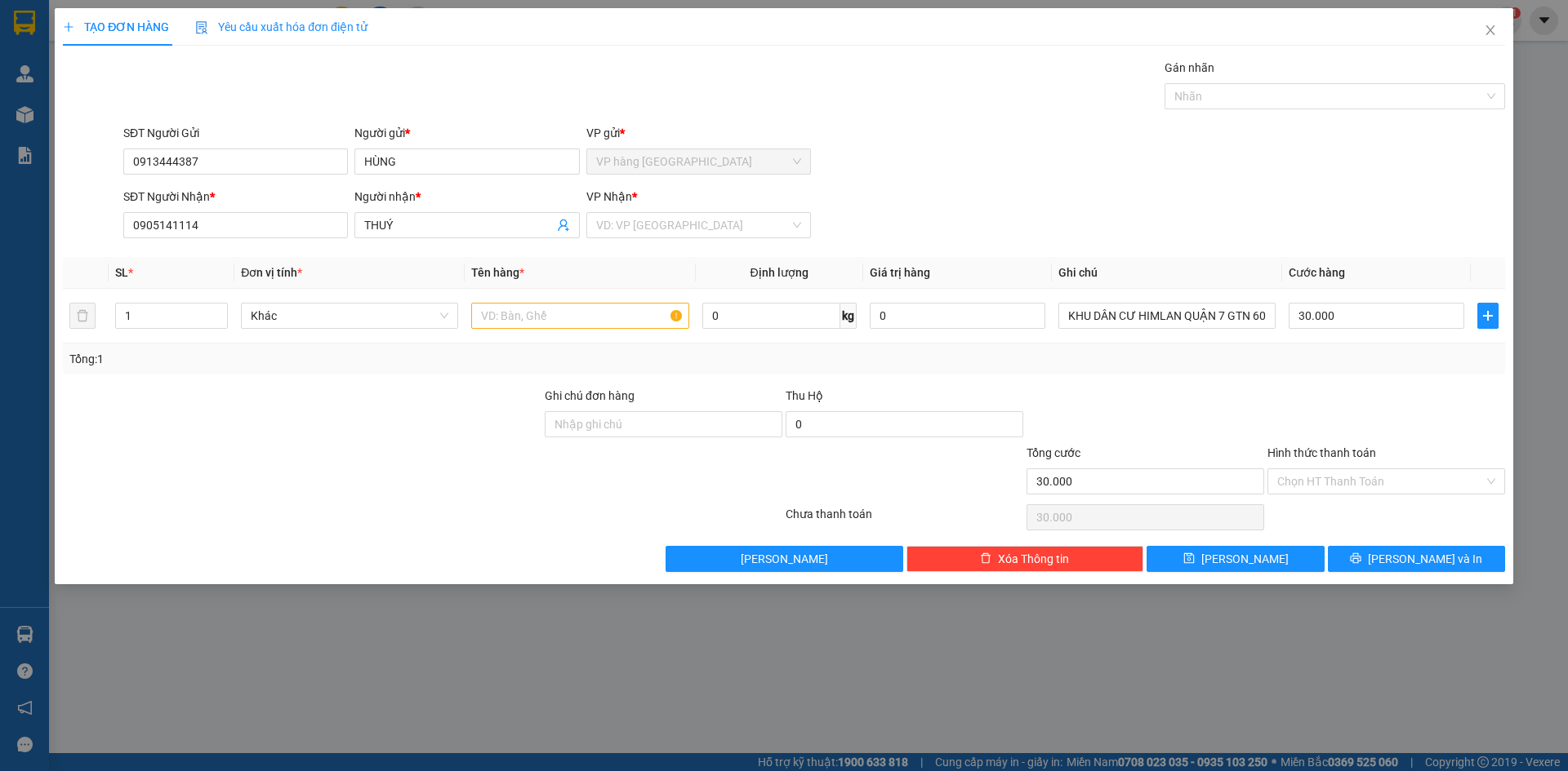
click at [1330, 379] on div "Transit Pickup Surcharge Ids Transit Deliver Surcharge Ids Transit Deliver Surc…" at bounding box center [784, 316] width 1442 height 513
click at [1375, 481] on input "Hình thức thanh toán" at bounding box center [1380, 482] width 207 height 25
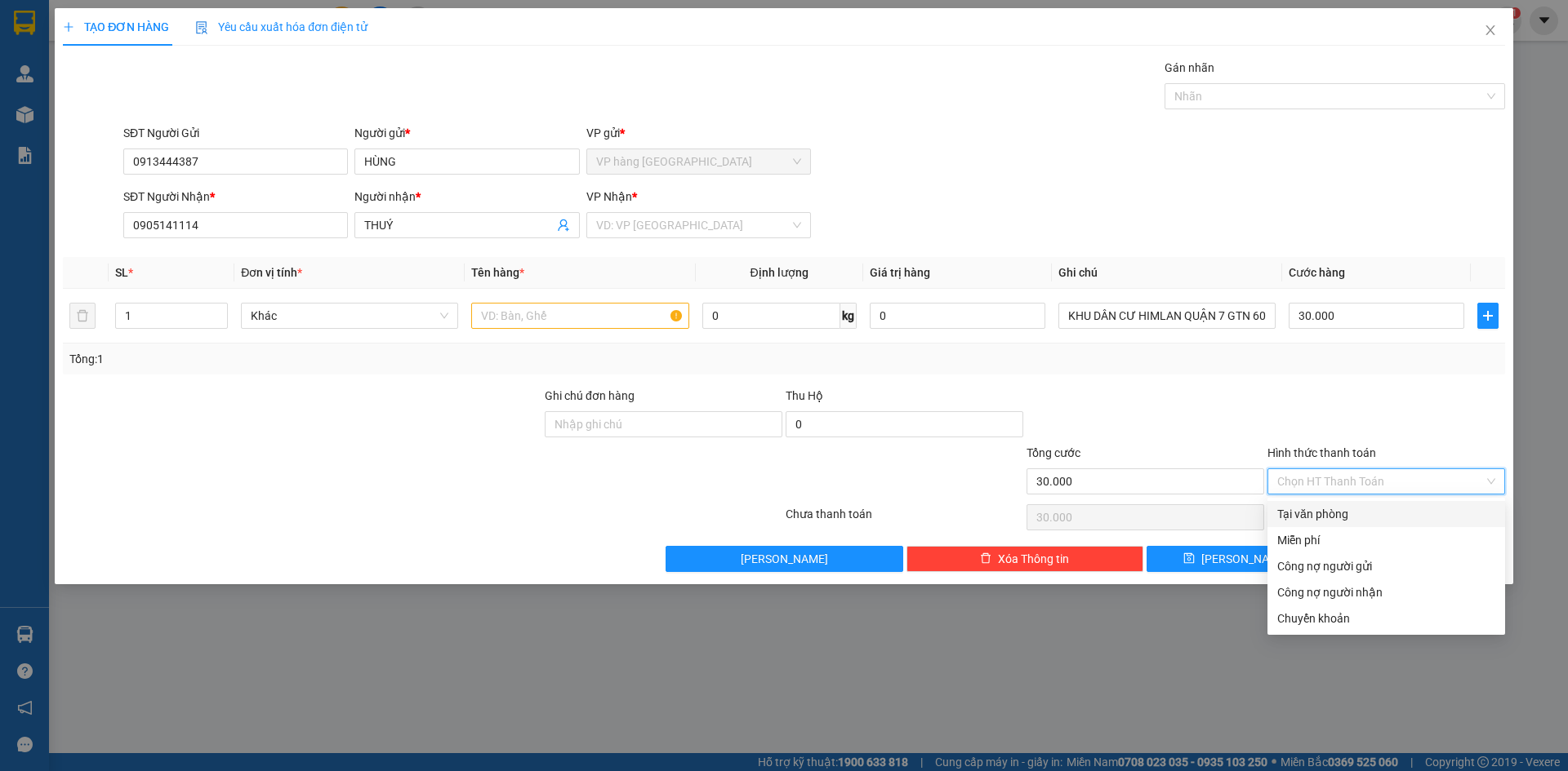
click at [1363, 519] on div "Tại văn phòng" at bounding box center [1386, 514] width 218 height 18
type input "0"
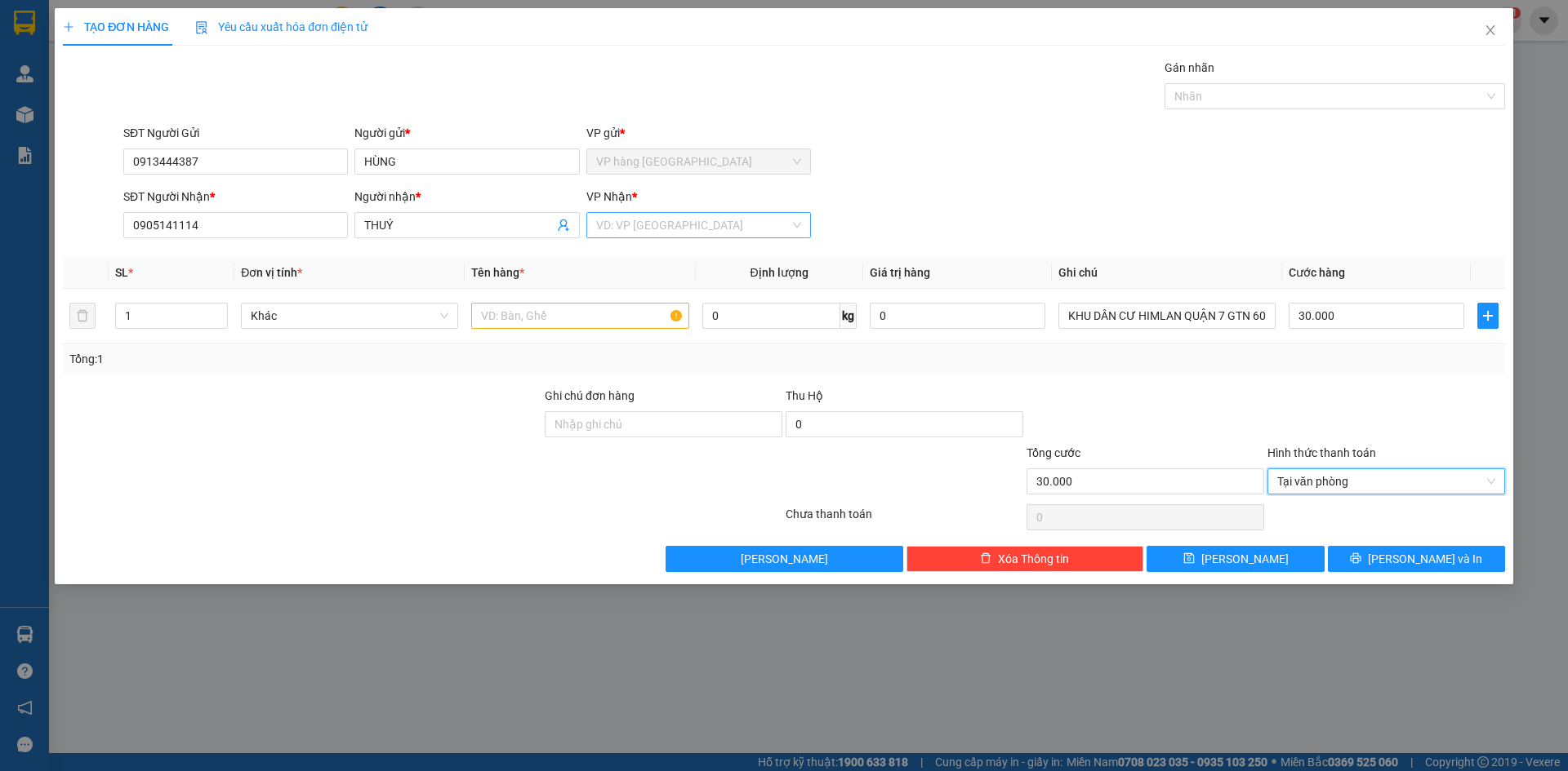
click at [711, 232] on input "search" at bounding box center [693, 225] width 193 height 25
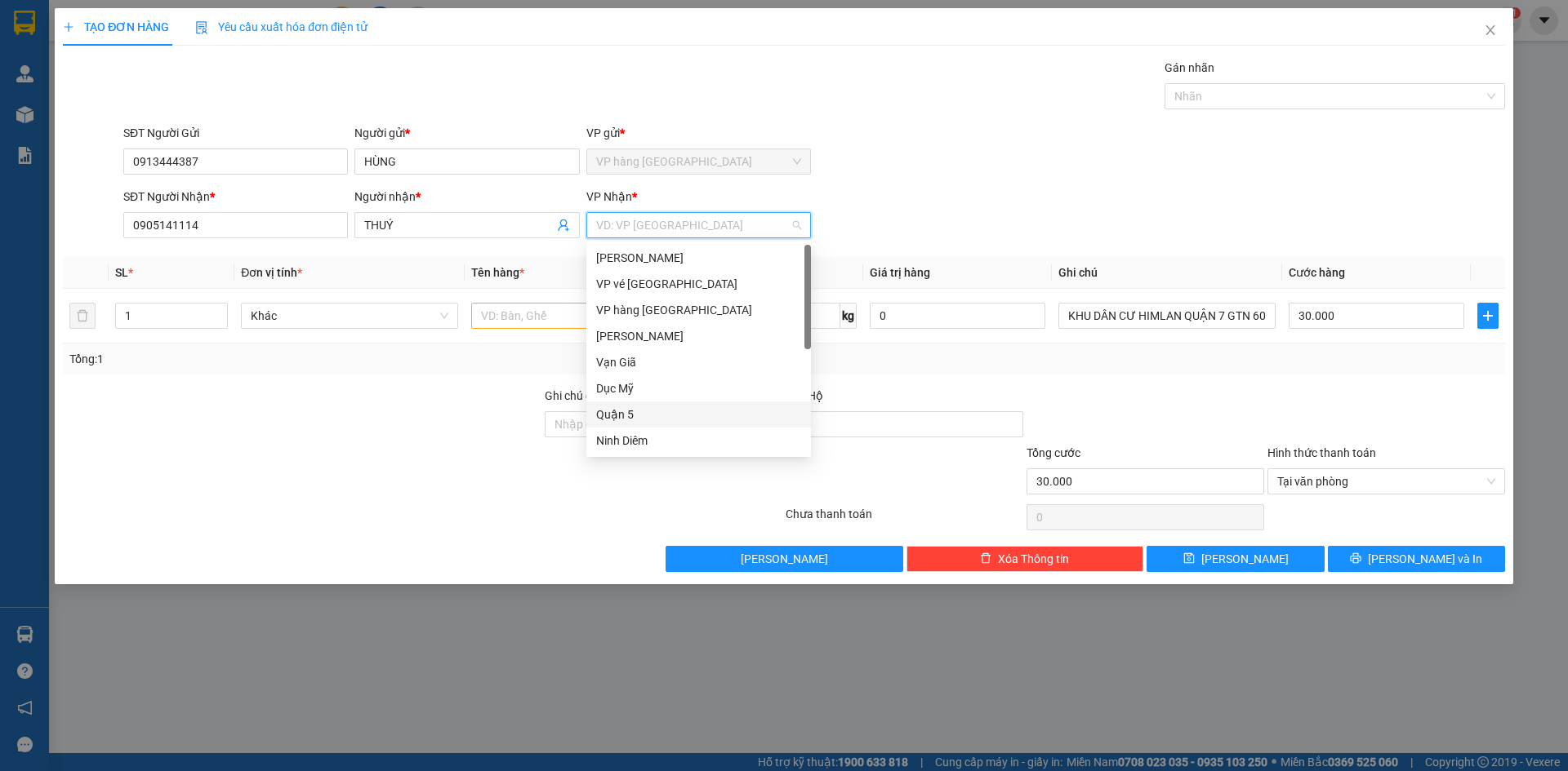
click at [676, 412] on div "Quận 5" at bounding box center [698, 414] width 205 height 18
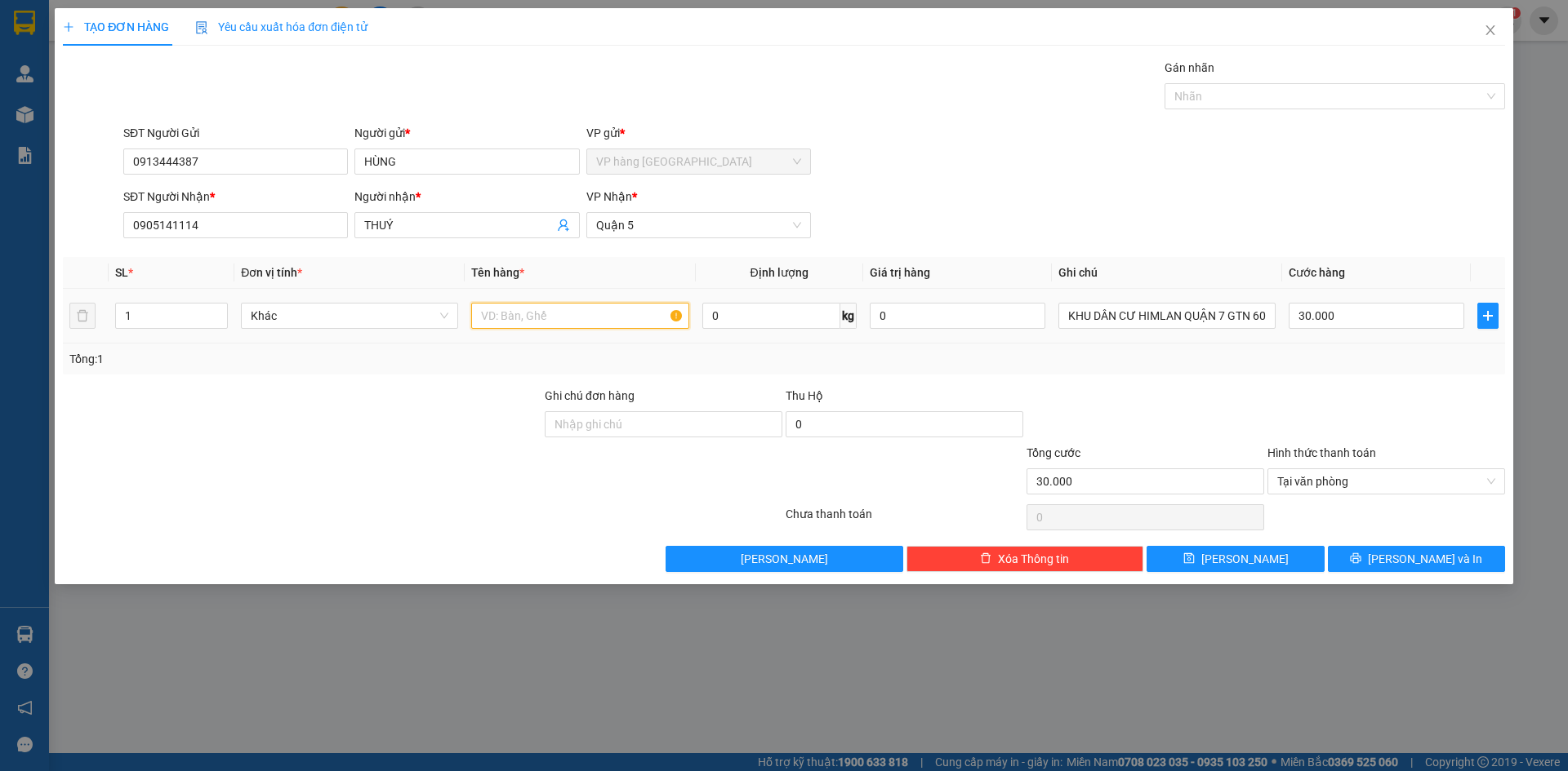
click at [540, 304] on input "text" at bounding box center [580, 316] width 217 height 26
type input "1 TX"
click at [1009, 211] on div "SĐT Người Nhận * 0905141114 Người nhận * THUÝ VP Nhận * Quận 5" at bounding box center [813, 216] width 1388 height 57
click at [1459, 553] on button "[PERSON_NAME] và In" at bounding box center [1416, 559] width 177 height 26
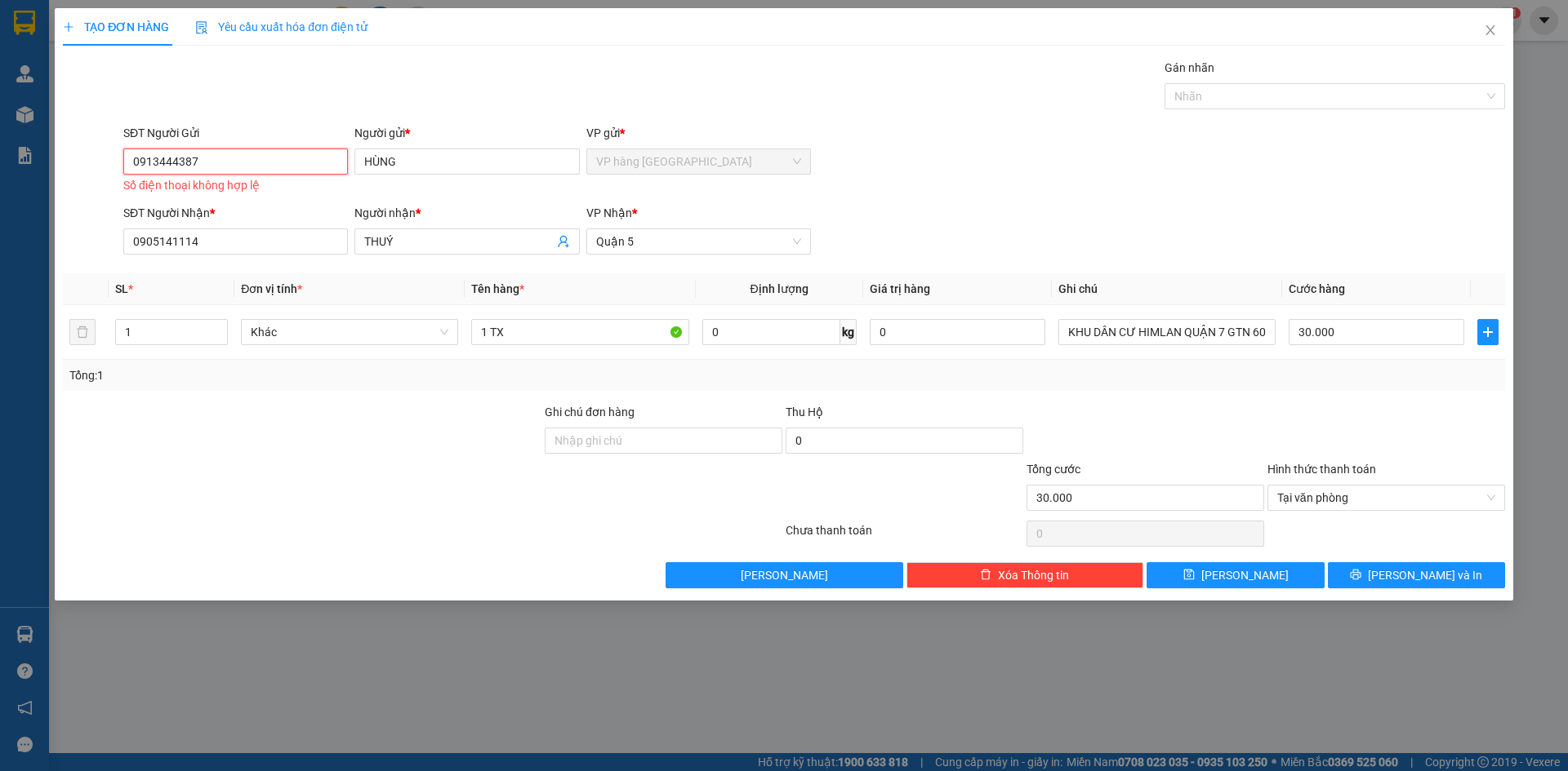
click at [244, 153] on input "0913444387" at bounding box center [235, 162] width 224 height 26
click at [136, 163] on input "0913444387" at bounding box center [235, 162] width 224 height 26
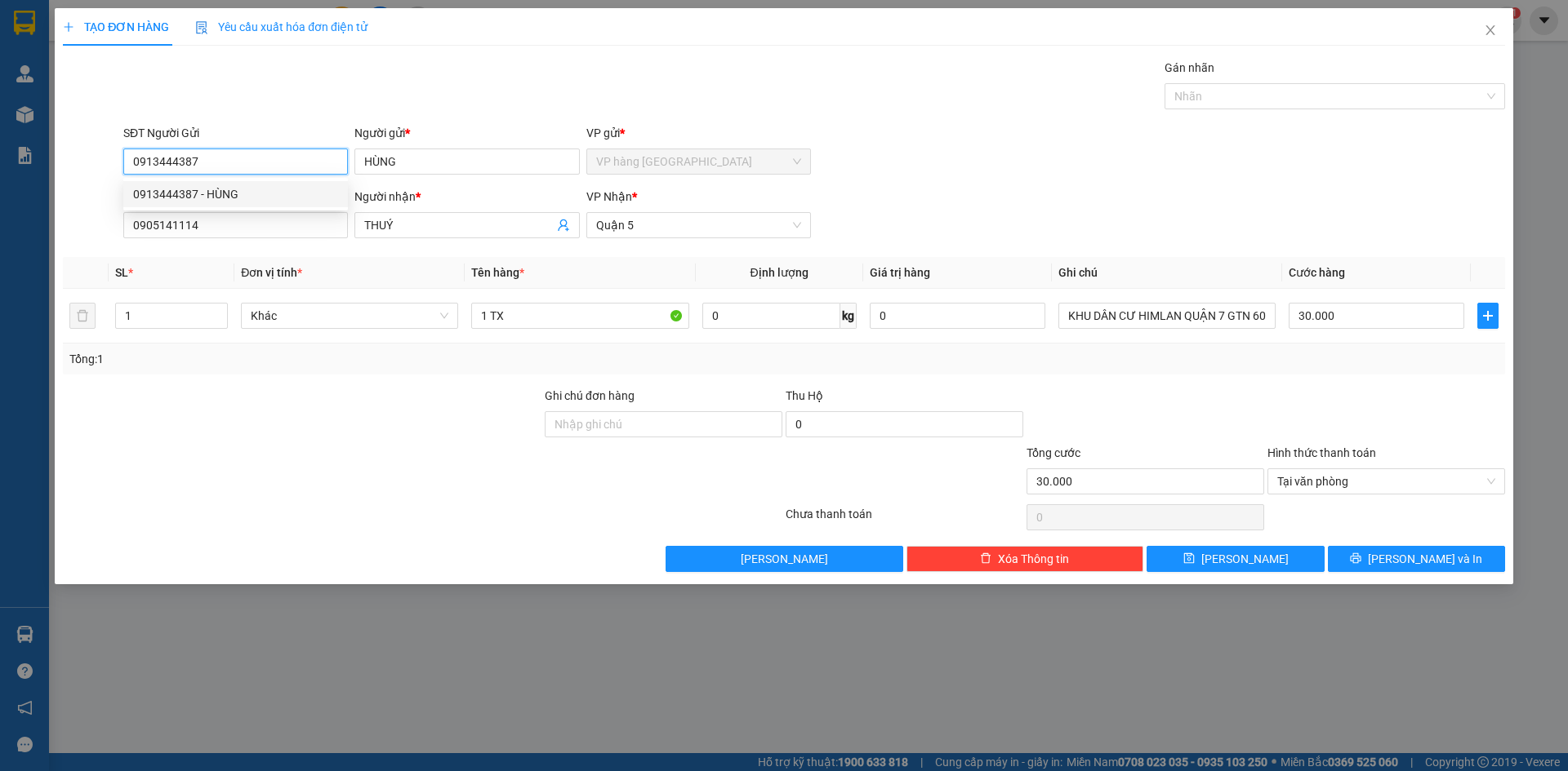
type input "0913444387"
click at [1079, 136] on div "SĐT Người Gửi 0913444387 Người gửi * HÙNG VP gửi * VP hàng Nha Trang" at bounding box center [813, 152] width 1388 height 57
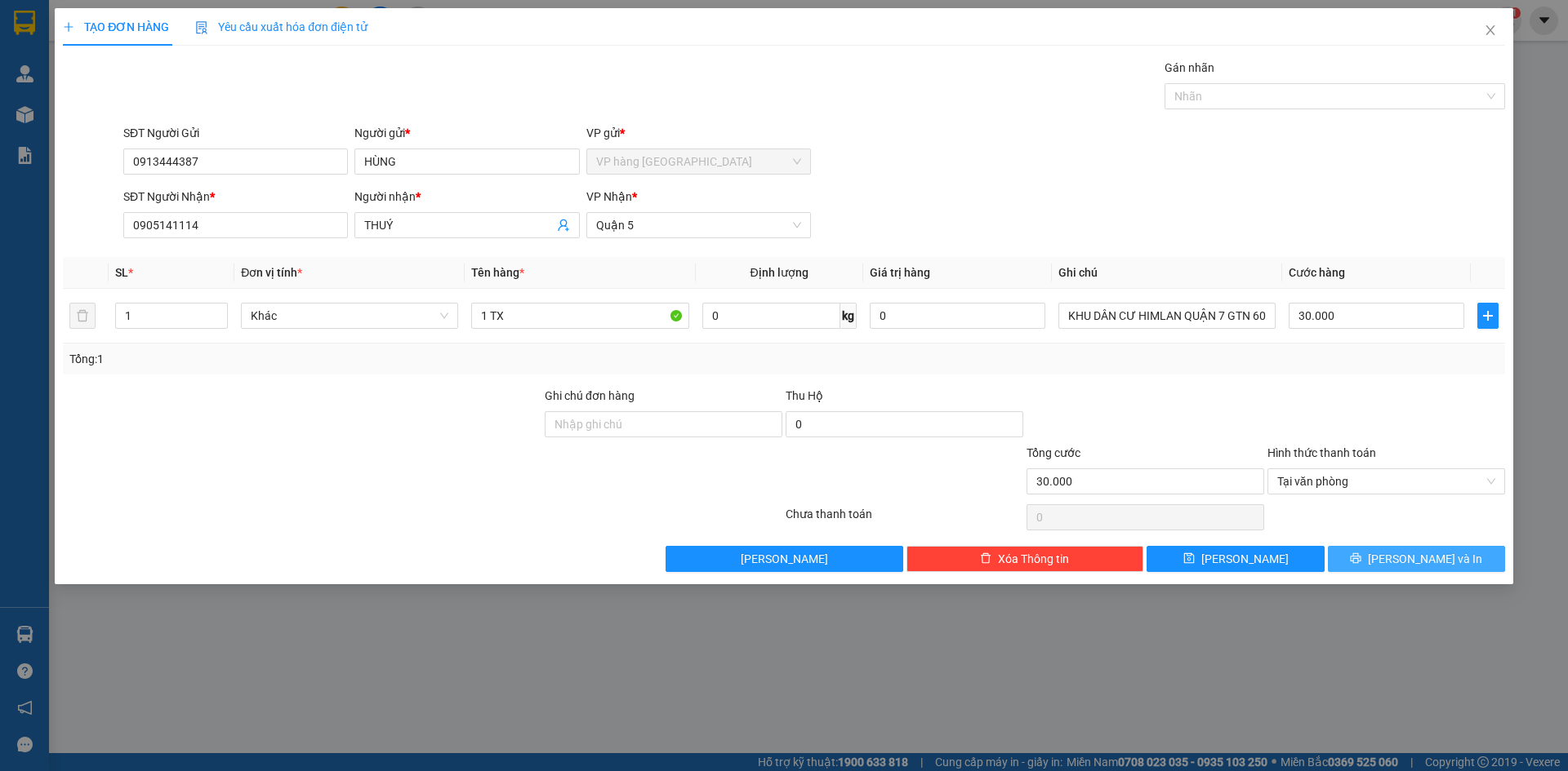
click at [1424, 553] on span "[PERSON_NAME] và In" at bounding box center [1425, 559] width 114 height 18
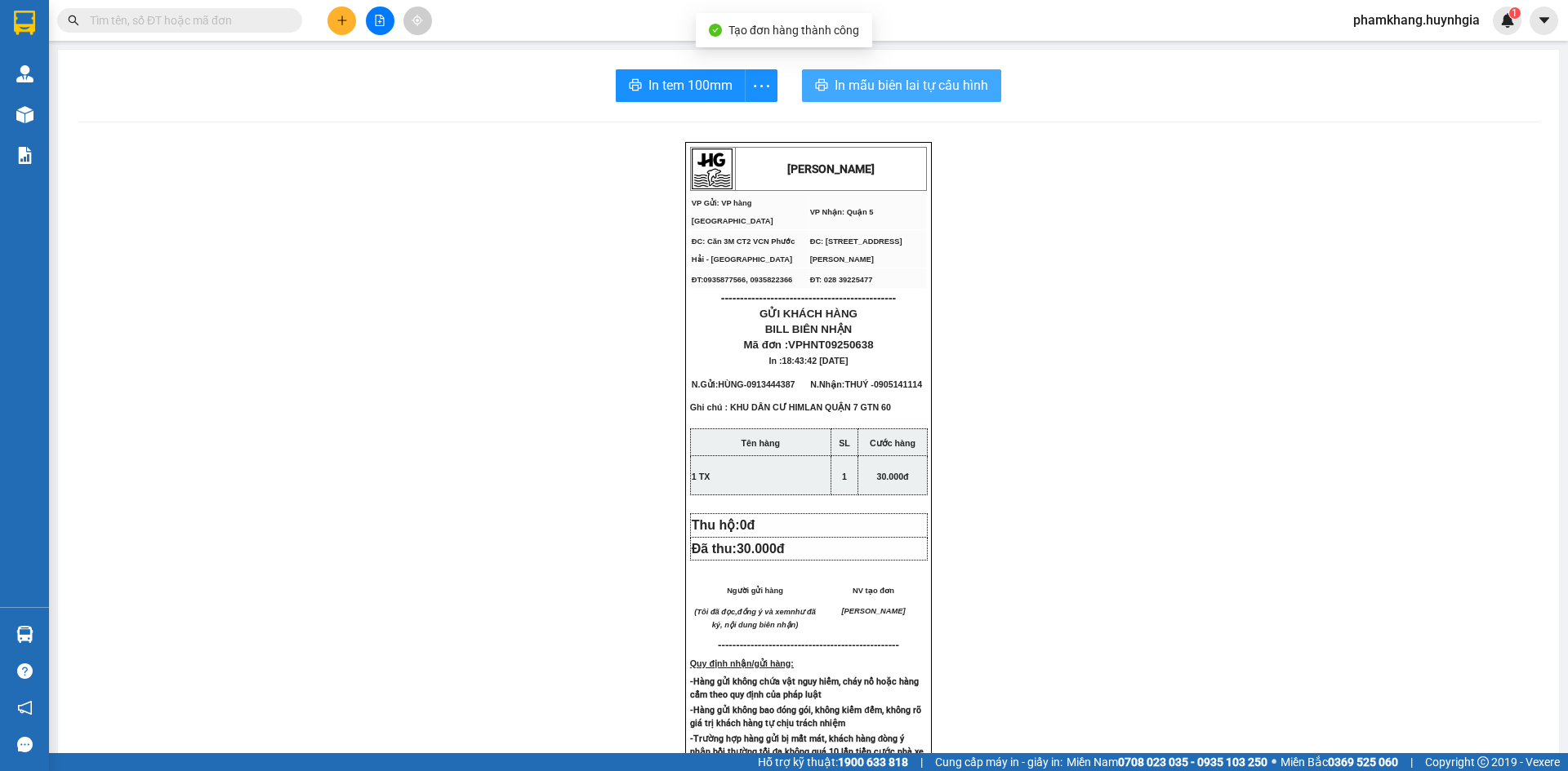
click at [927, 85] on span "In mẫu biên lai tự cấu hình" at bounding box center [911, 84] width 154 height 20
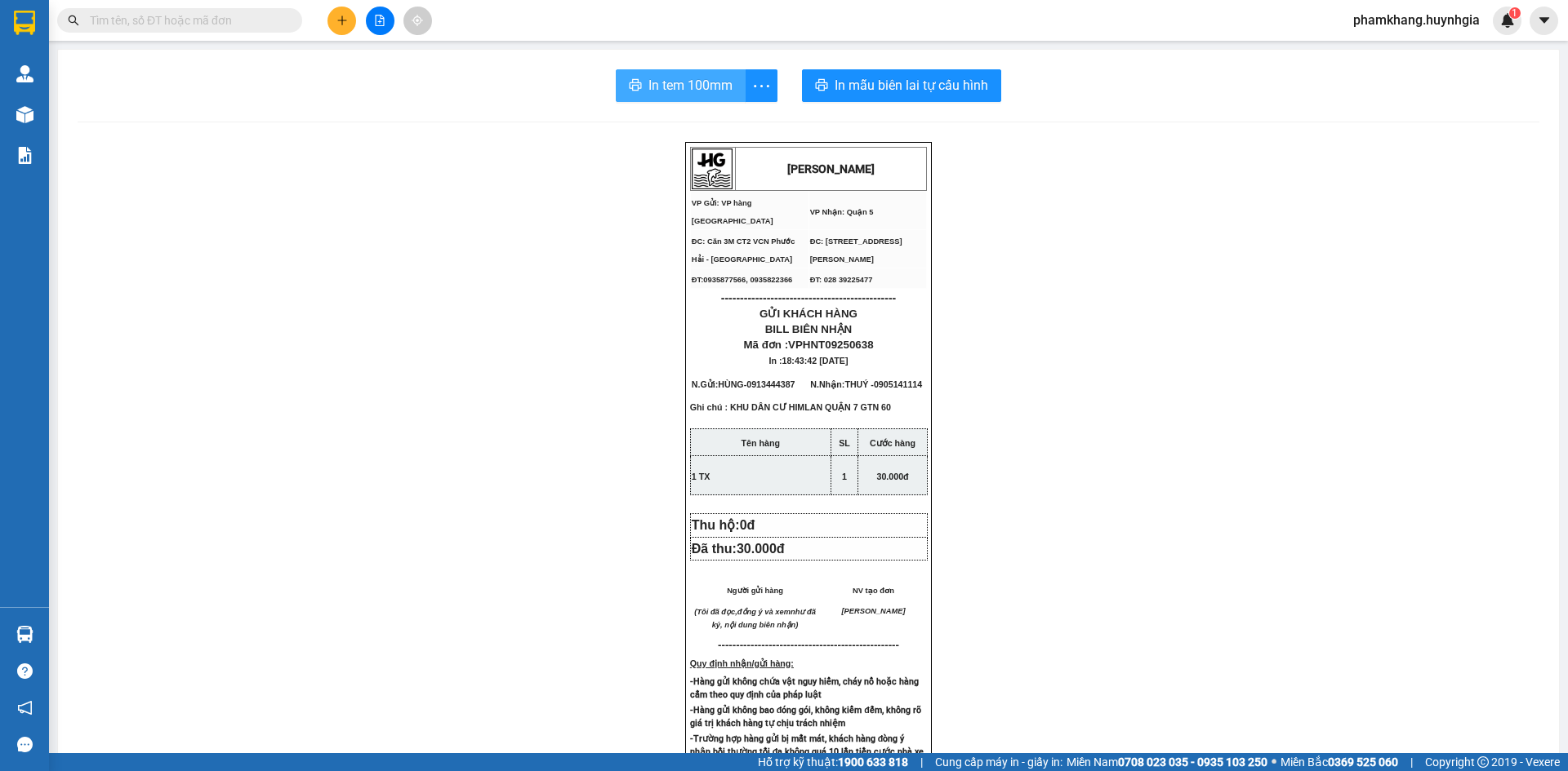
click at [667, 95] on span "In tem 100mm" at bounding box center [690, 84] width 84 height 20
click at [212, 17] on input "text" at bounding box center [186, 20] width 193 height 18
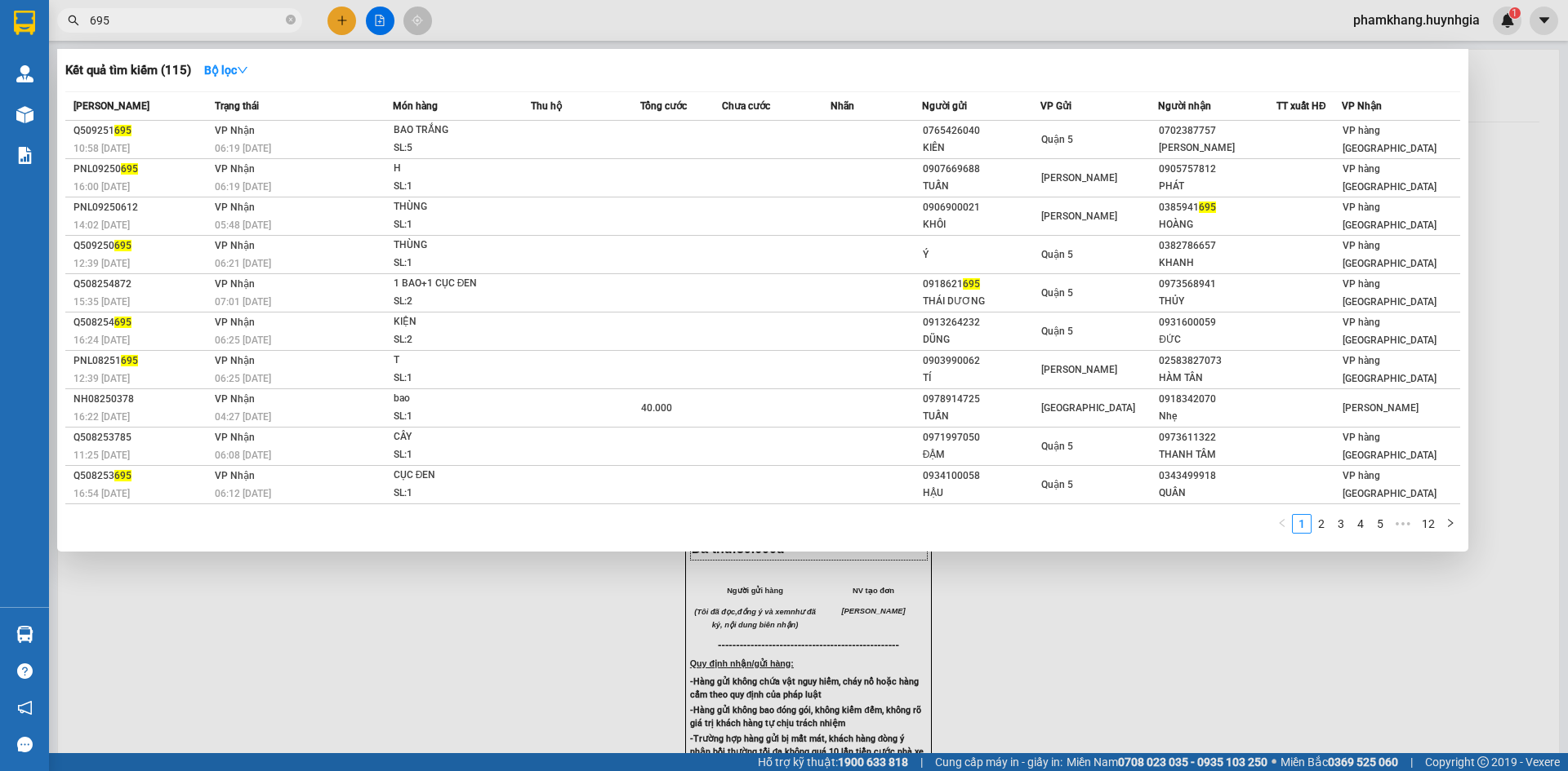
click at [212, 28] on input "695" at bounding box center [186, 20] width 193 height 18
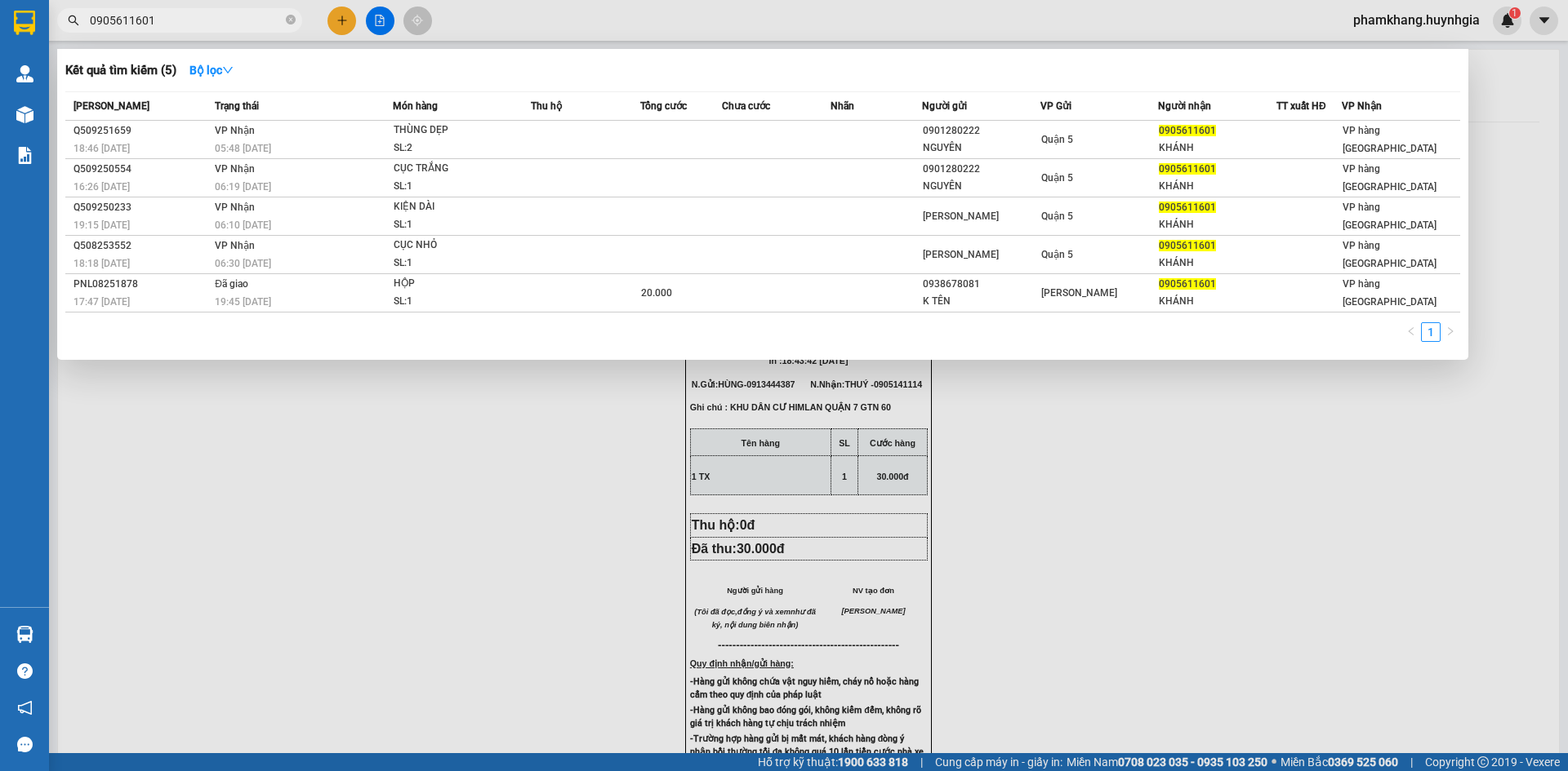
type input "0905611601"
click at [341, 25] on div at bounding box center [784, 385] width 1568 height 771
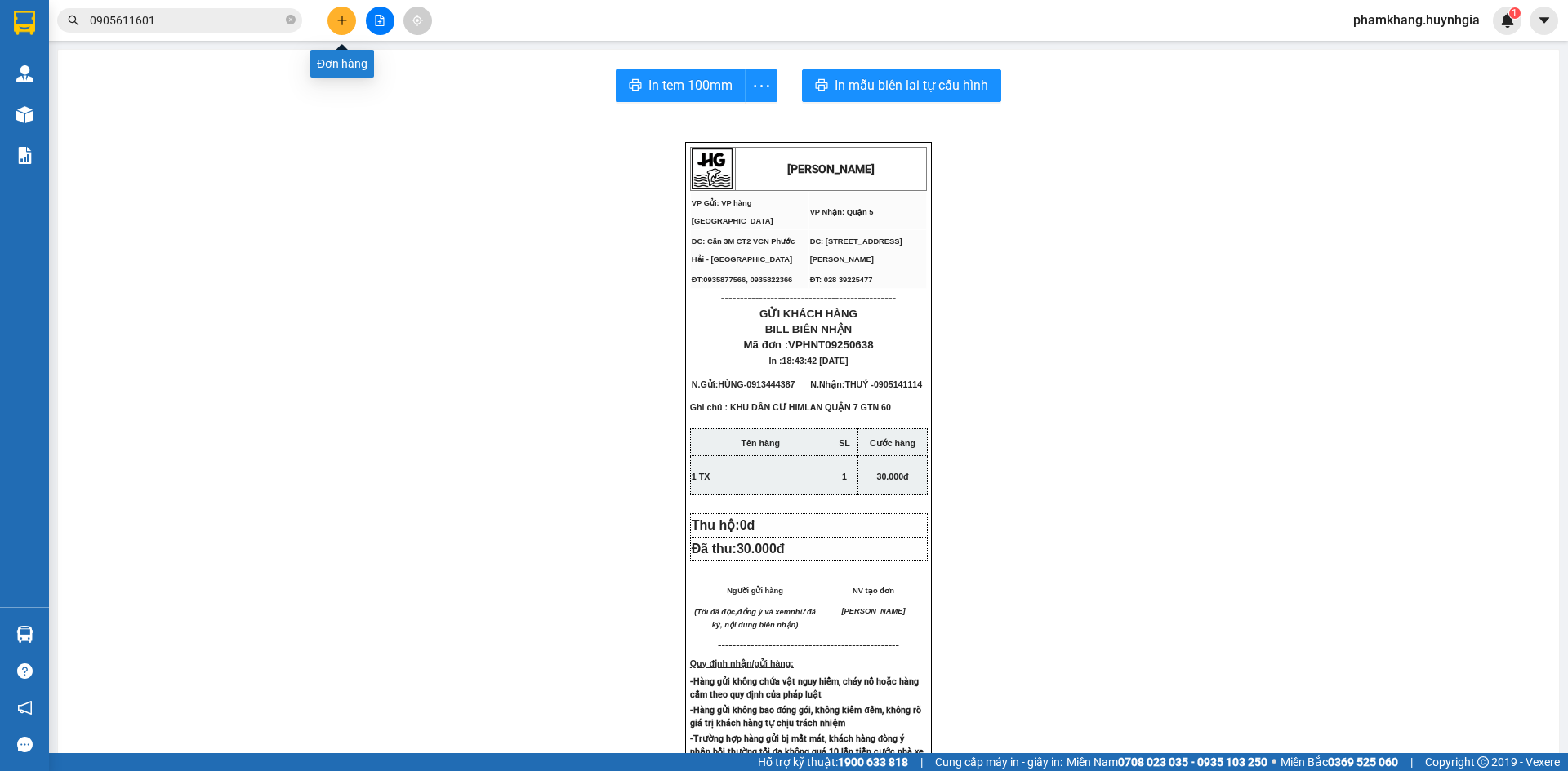
click at [340, 24] on icon "plus" at bounding box center [342, 20] width 11 height 11
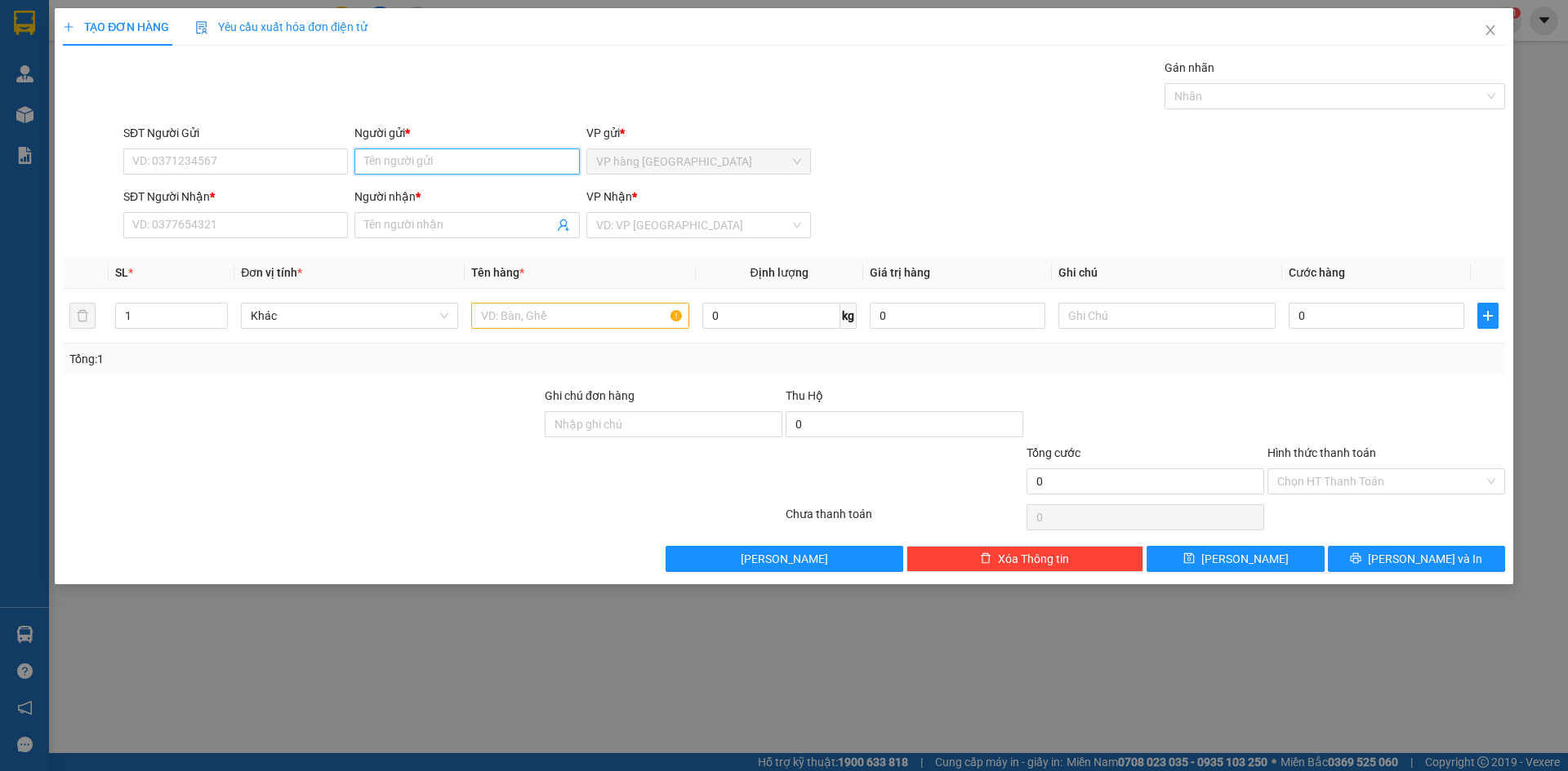
click at [418, 171] on input "Người gửi *" at bounding box center [466, 162] width 224 height 26
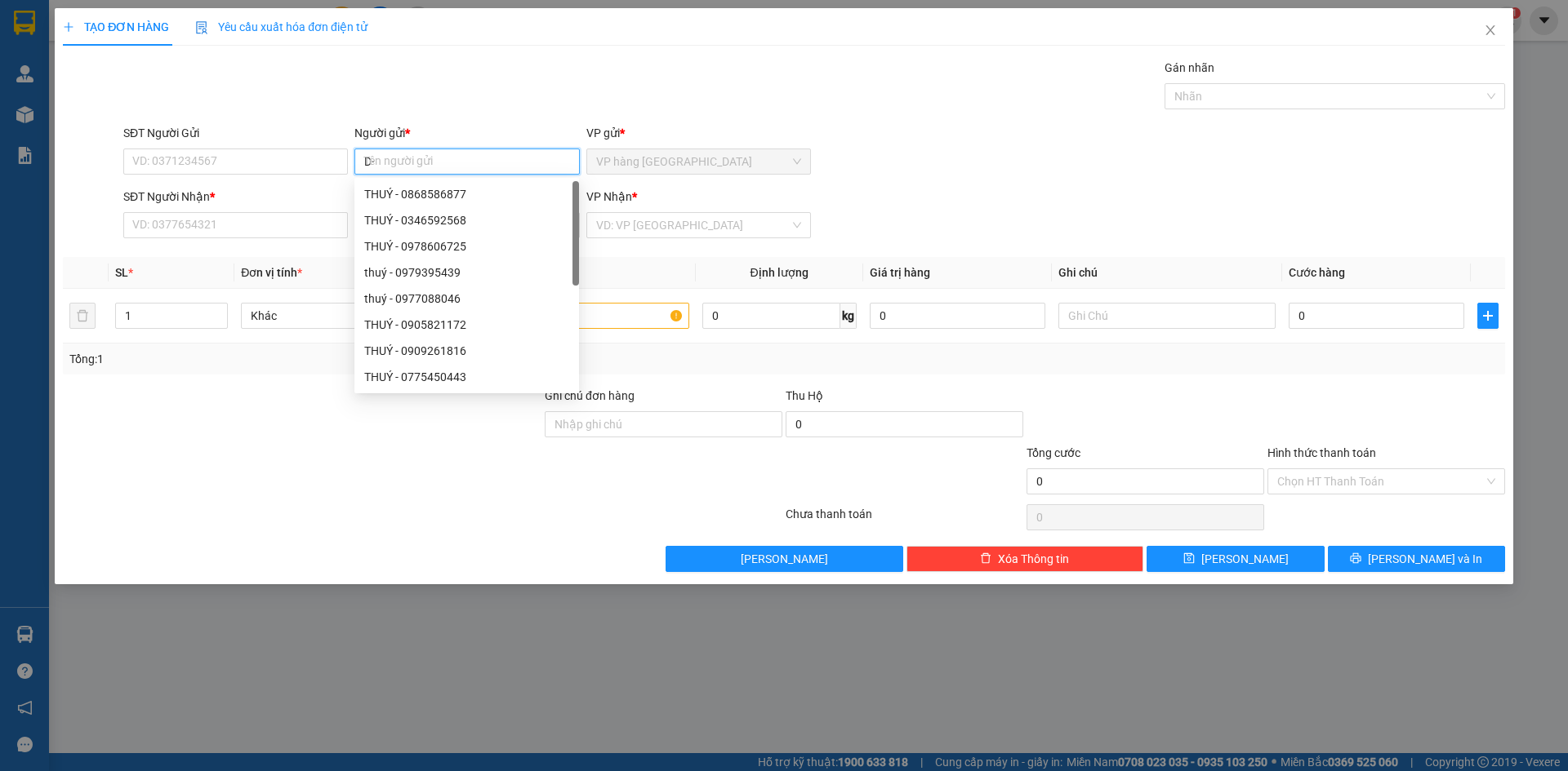
type input "D"
type input "ĐẠI MINH"
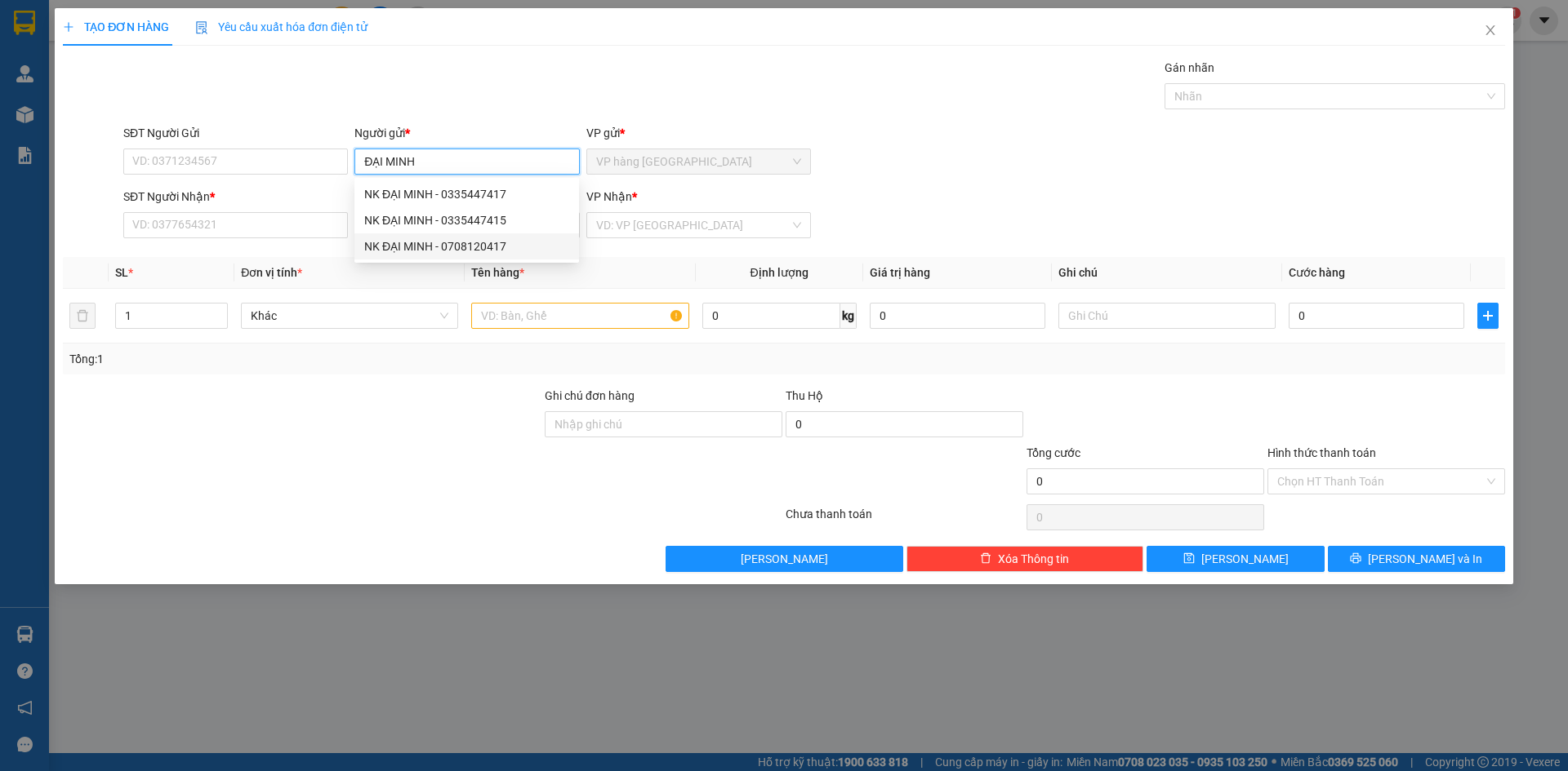
click at [507, 244] on div "NK ĐẠI MINH - 0708120417" at bounding box center [466, 246] width 205 height 18
type input "0708120417"
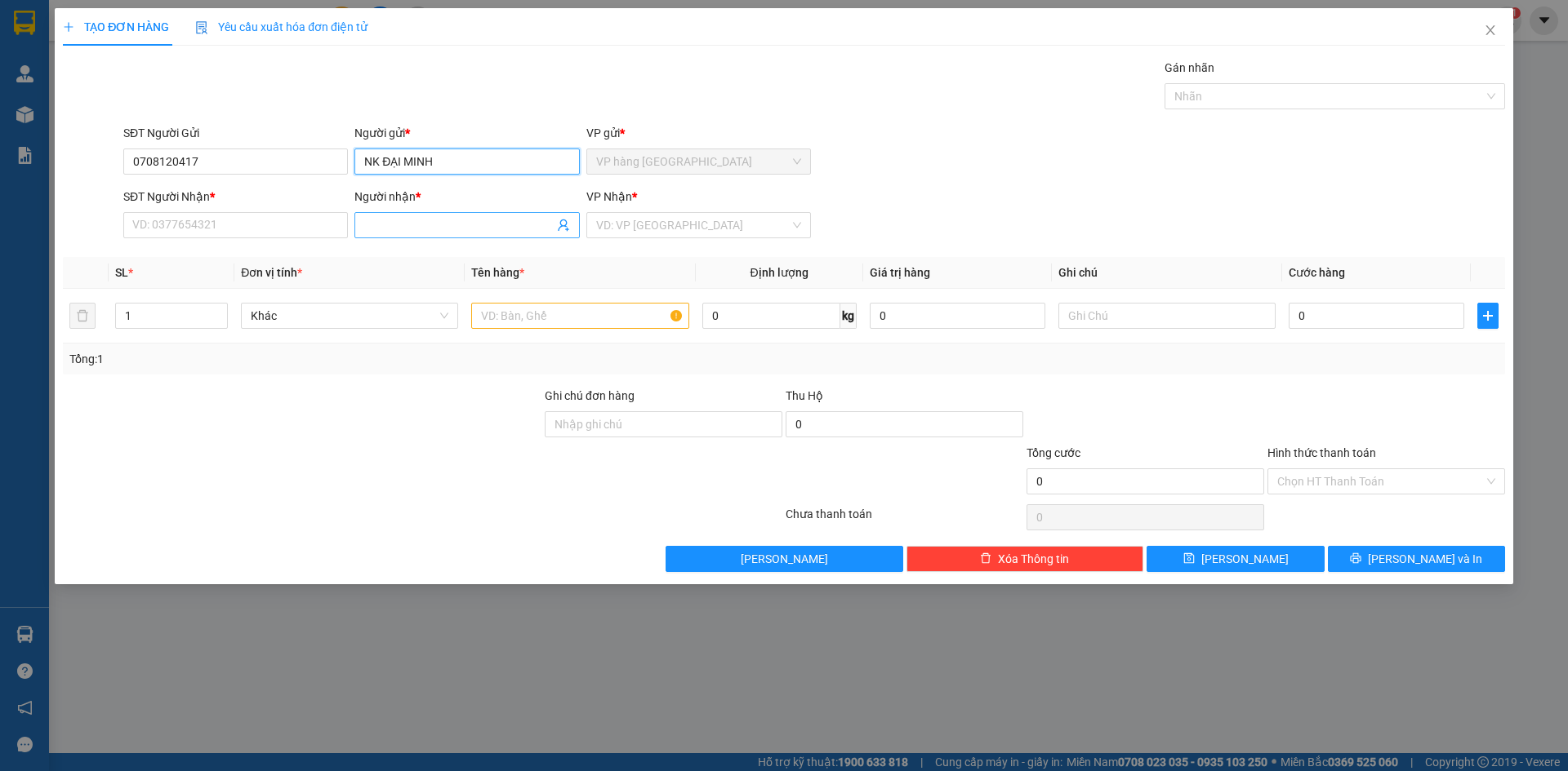
type input "NK ĐẠI MINH"
click at [473, 225] on input "Người nhận *" at bounding box center [458, 225] width 188 height 18
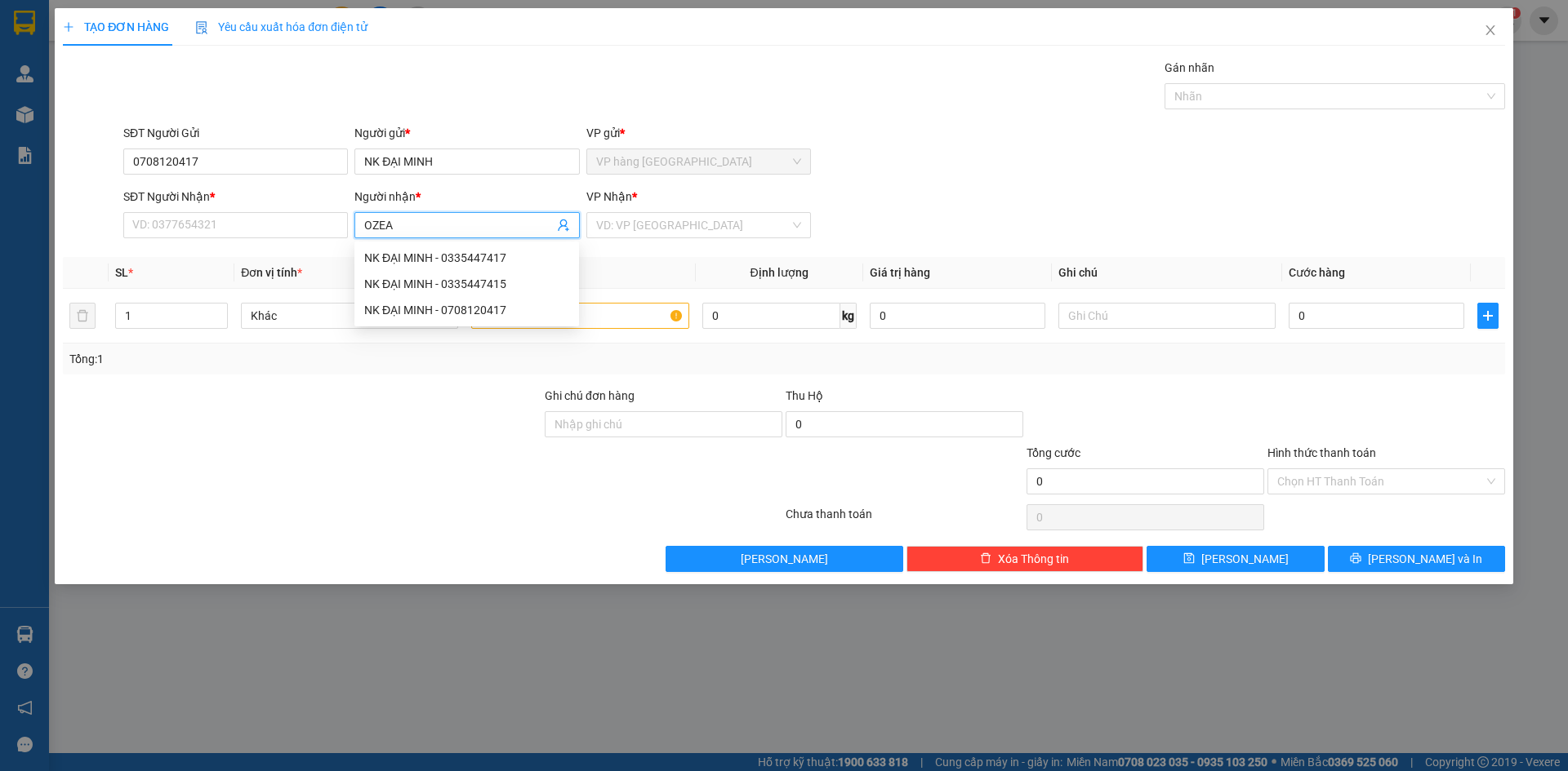
type input "OZEAN"
click at [485, 251] on div "OZEAN - 0839666968" at bounding box center [466, 258] width 205 height 18
type input "0839666968"
type input "OZEAN"
click at [637, 228] on input "search" at bounding box center [693, 225] width 193 height 25
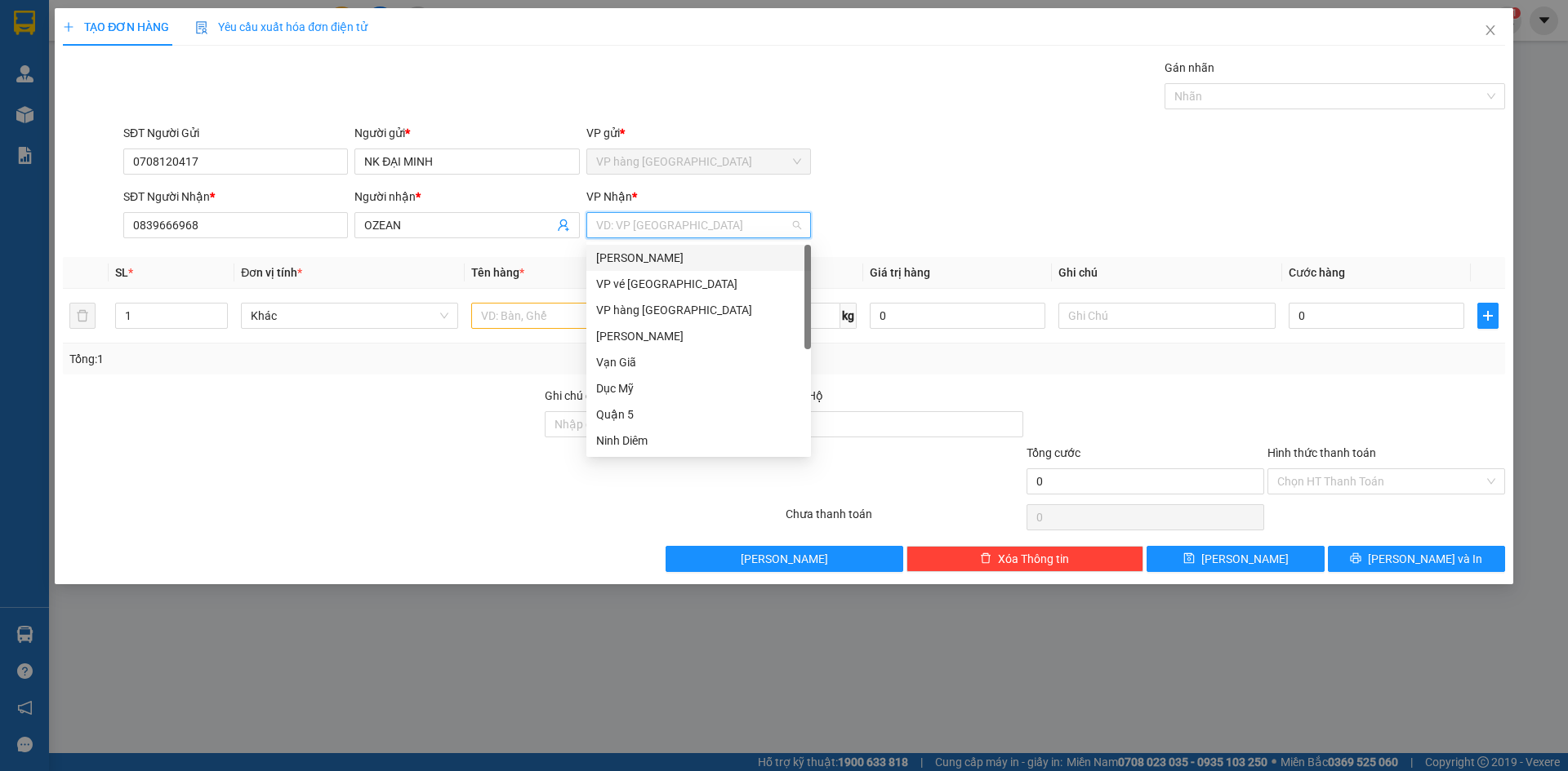
click at [670, 258] on div "[PERSON_NAME]" at bounding box center [698, 258] width 205 height 18
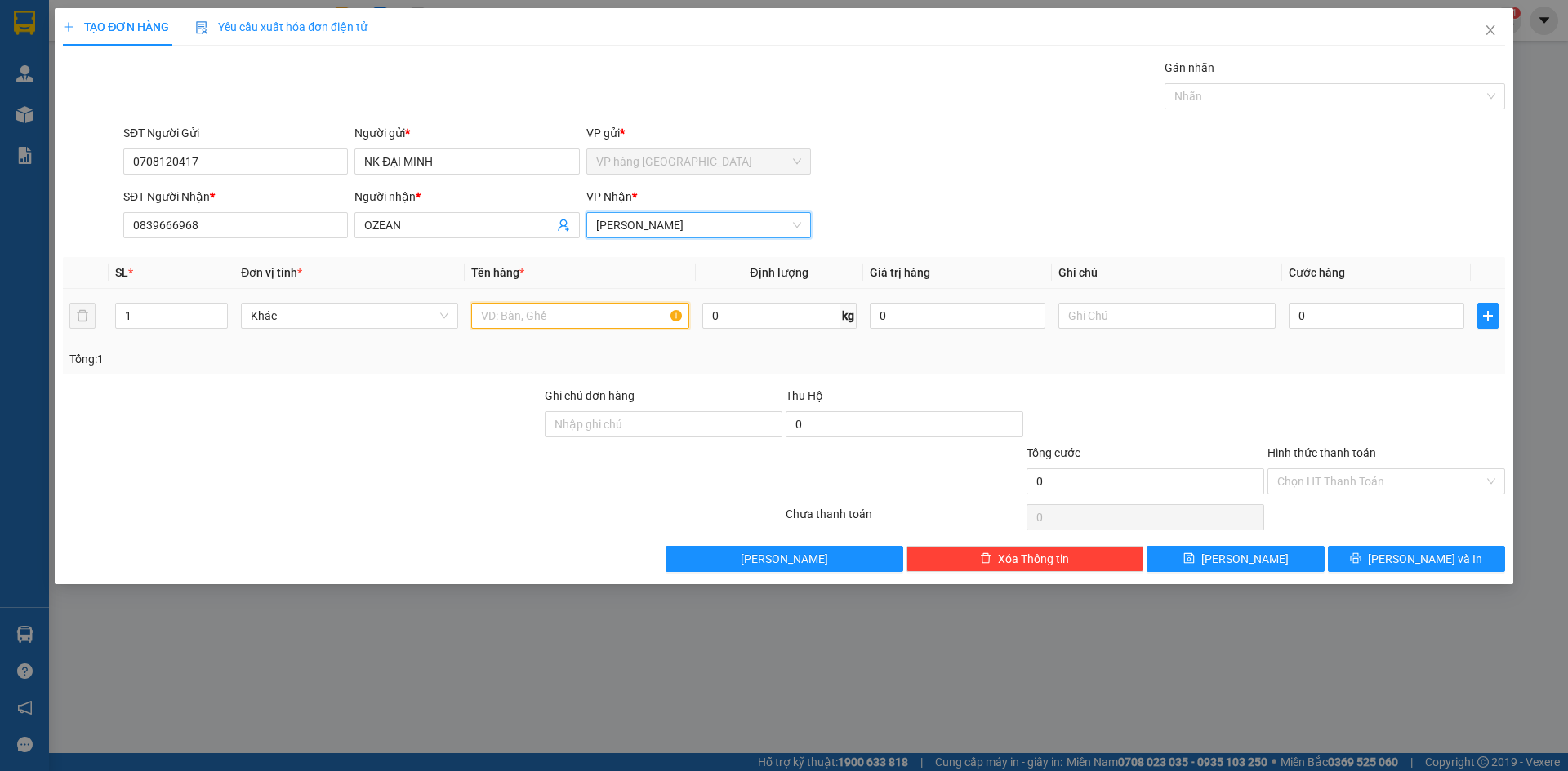
click at [573, 320] on input "text" at bounding box center [580, 316] width 217 height 26
type input "1 H"
click at [1404, 314] on input "0" at bounding box center [1376, 316] width 176 height 26
type input "2"
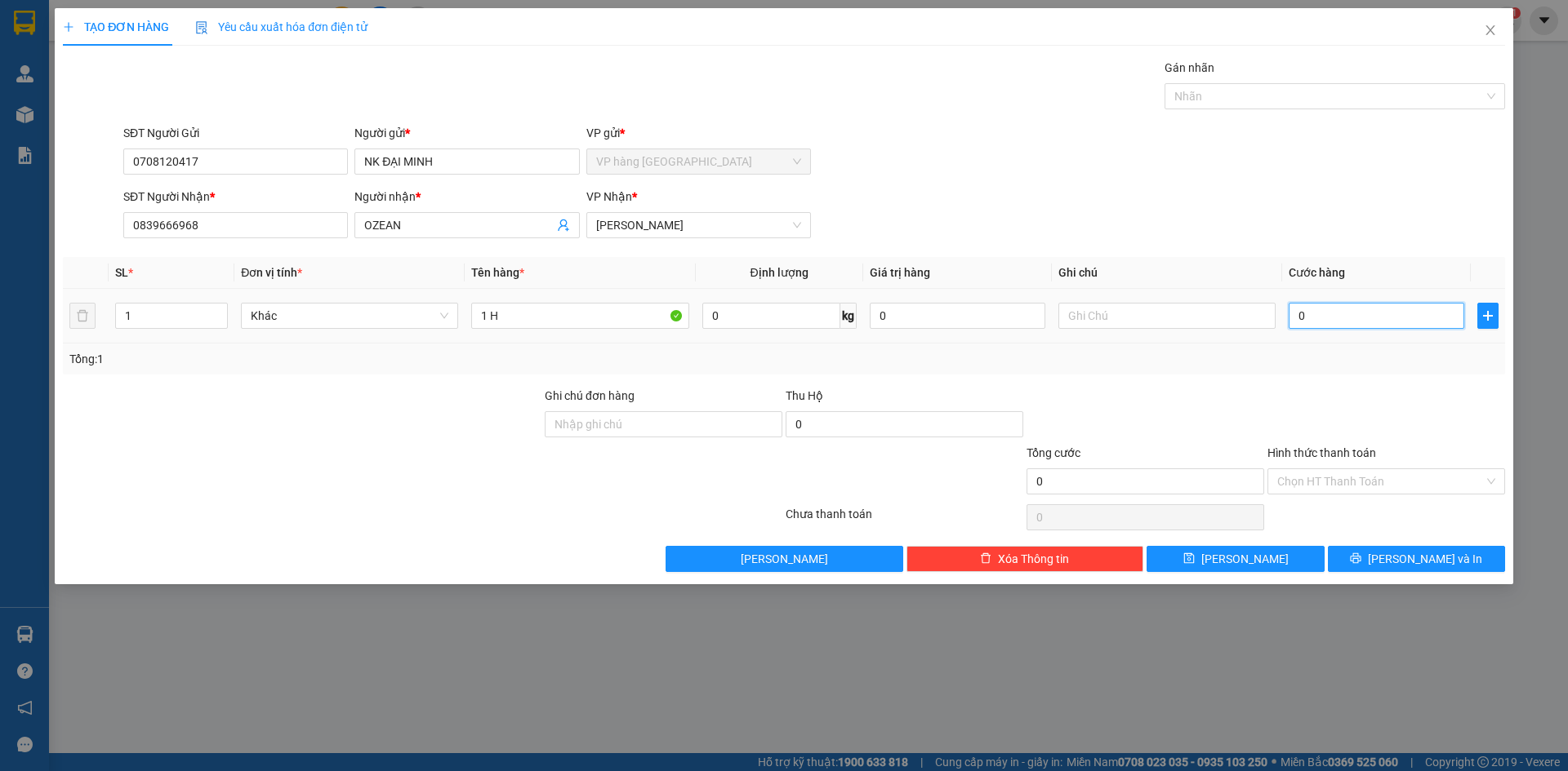
type input "2"
click at [1356, 226] on div "SĐT Người Nhận * 0839666968 Người nhận * OZEAN VP Nhận * Phạm Ngũ Lão" at bounding box center [813, 216] width 1388 height 57
click at [1417, 563] on span "[PERSON_NAME] và In" at bounding box center [1425, 559] width 114 height 18
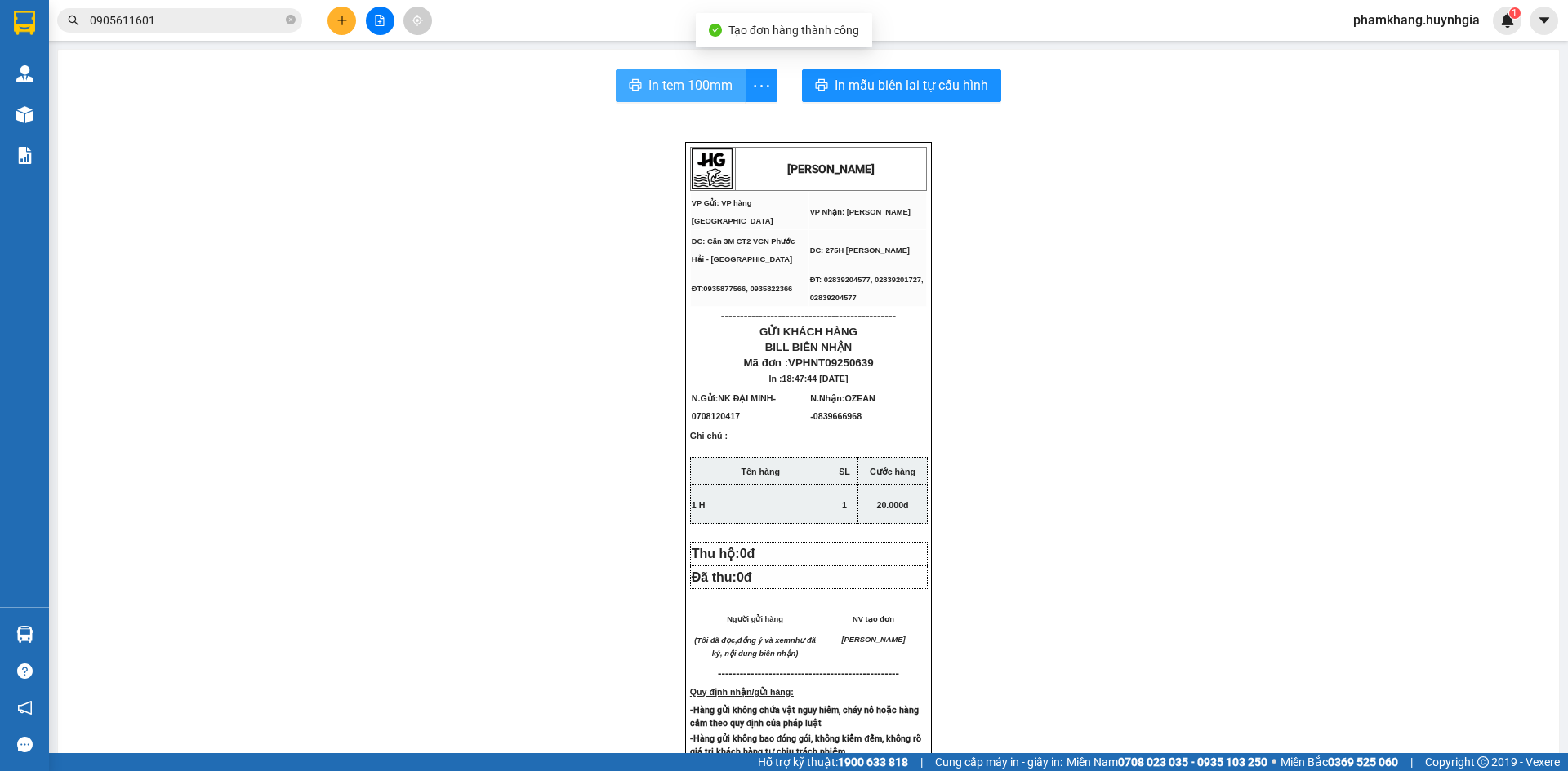
click at [688, 84] on span "In tem 100mm" at bounding box center [690, 84] width 84 height 20
click at [167, 26] on input "0905611601" at bounding box center [186, 20] width 193 height 18
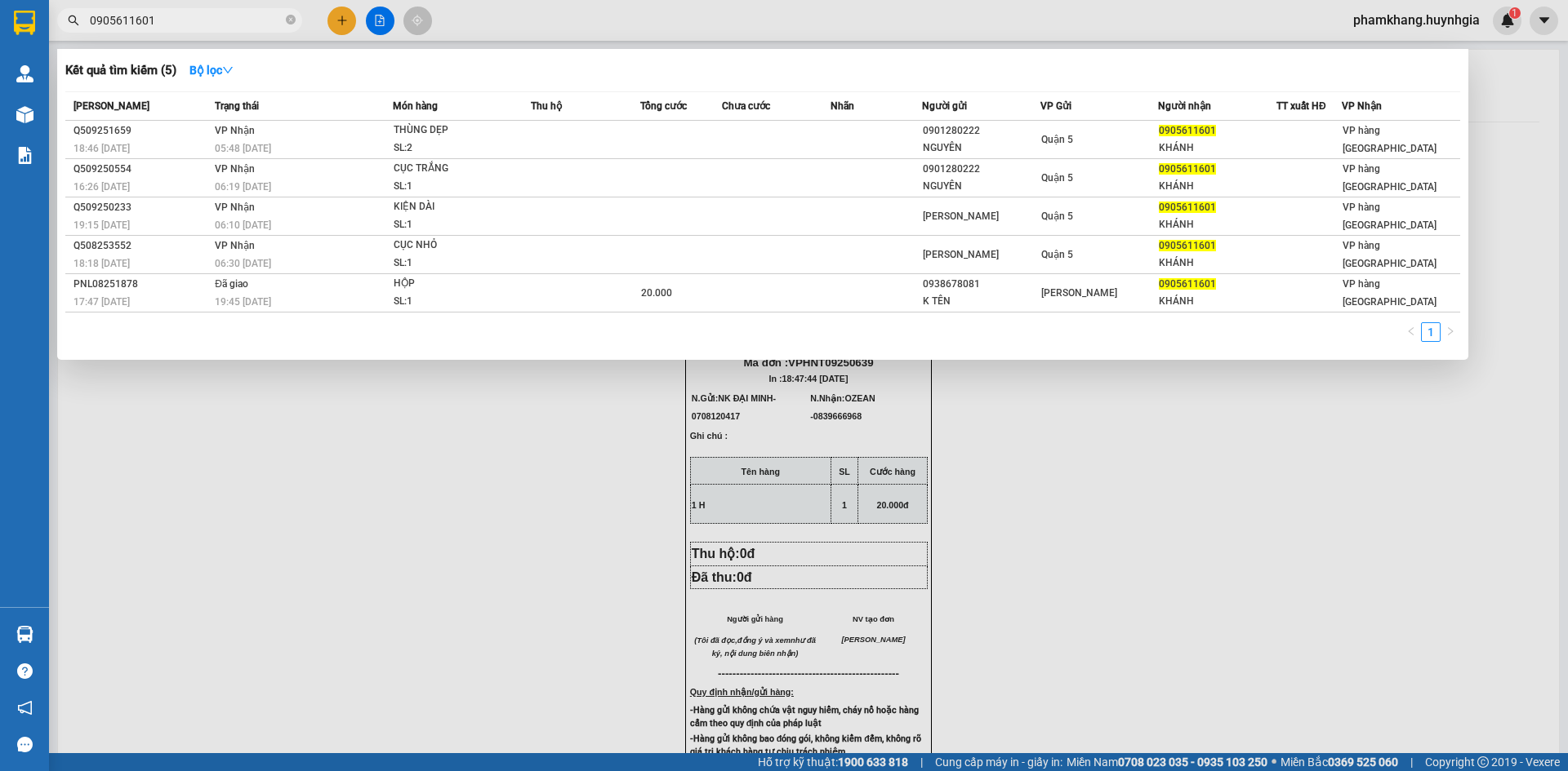
click at [167, 26] on input "0905611601" at bounding box center [186, 20] width 193 height 18
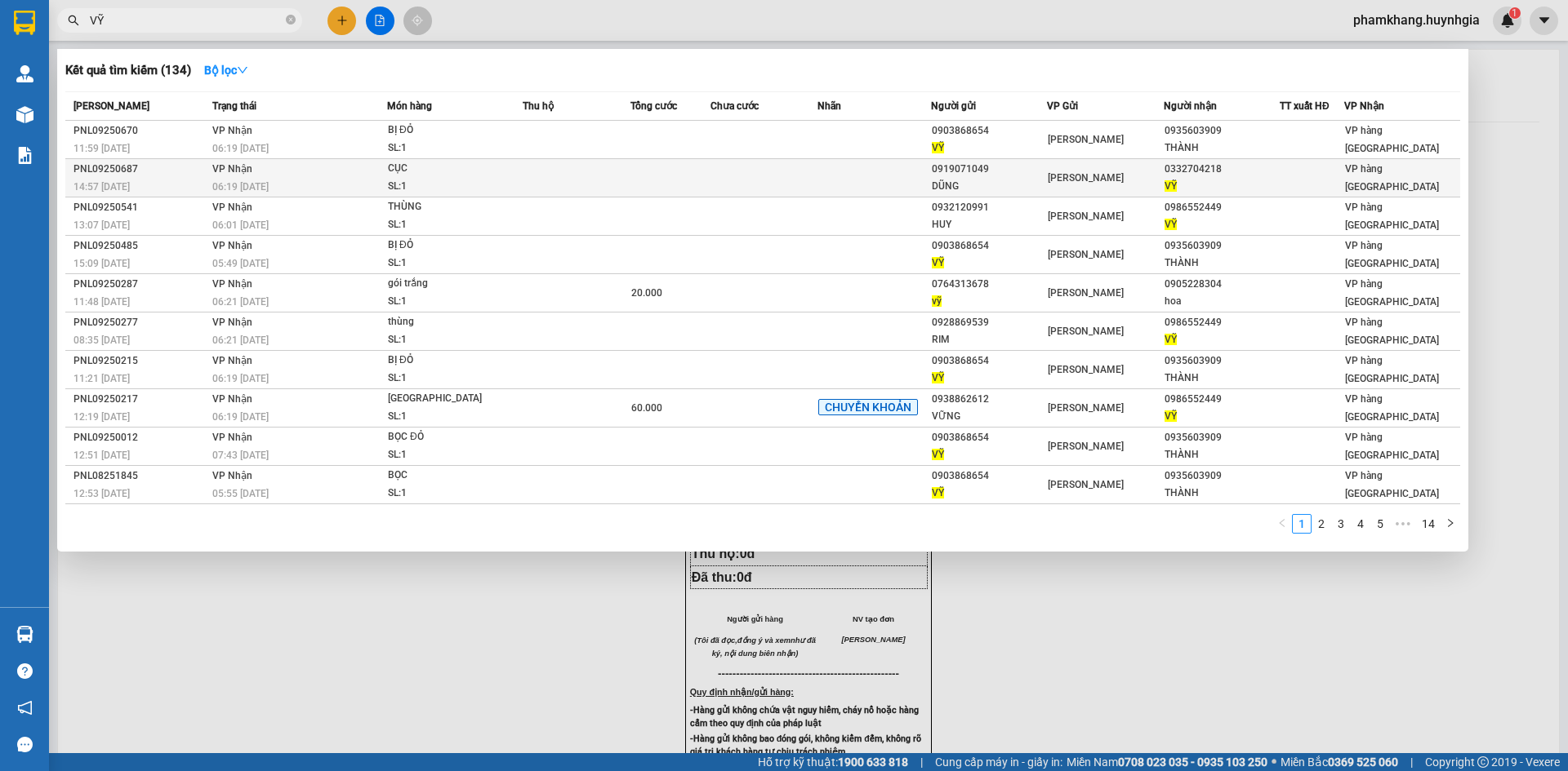
type input "VỸ"
click at [580, 190] on td at bounding box center [576, 178] width 107 height 39
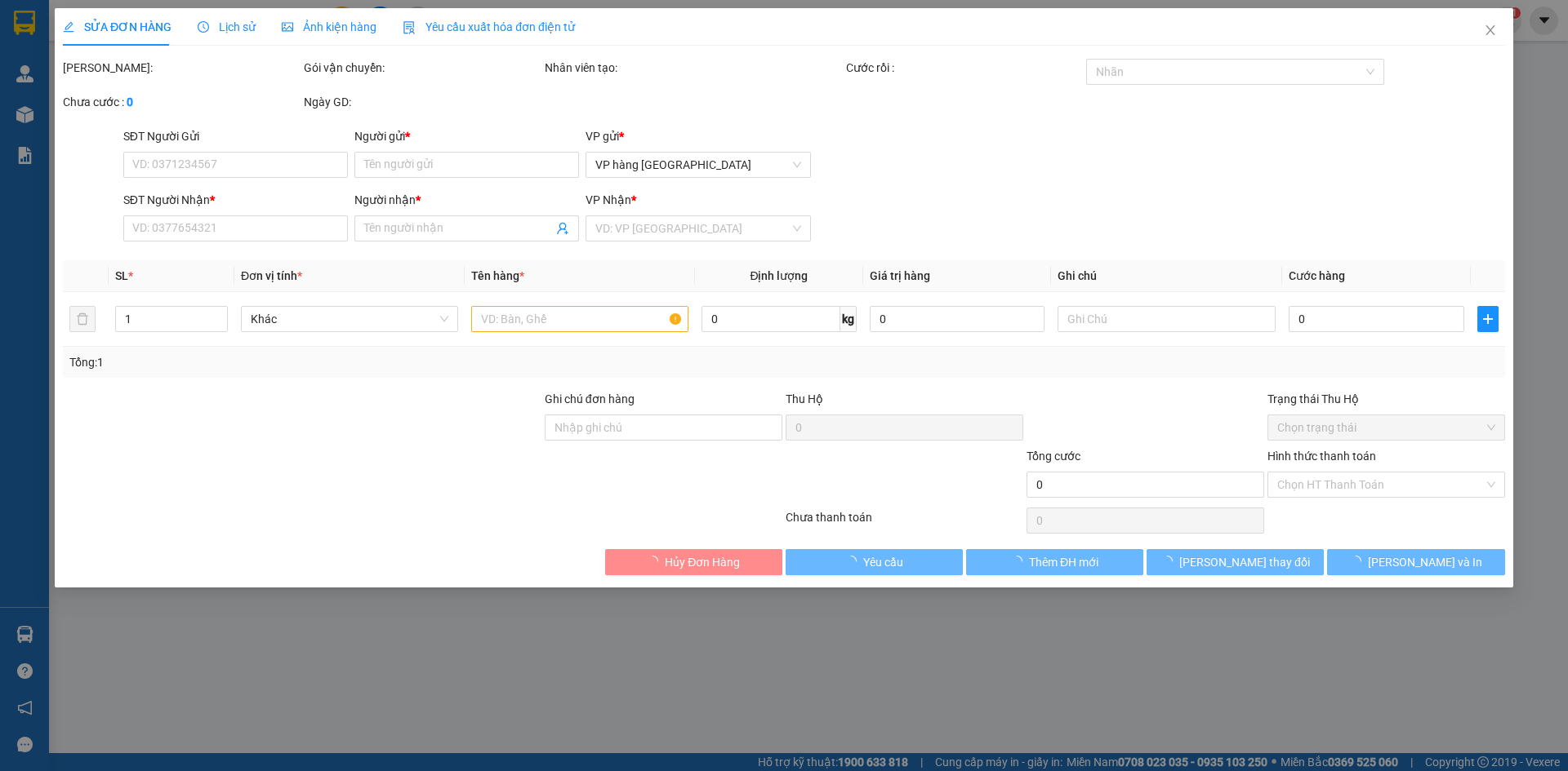
type input "0919071049"
type input "DŨNG"
type input "0332704218"
type input "VỸ"
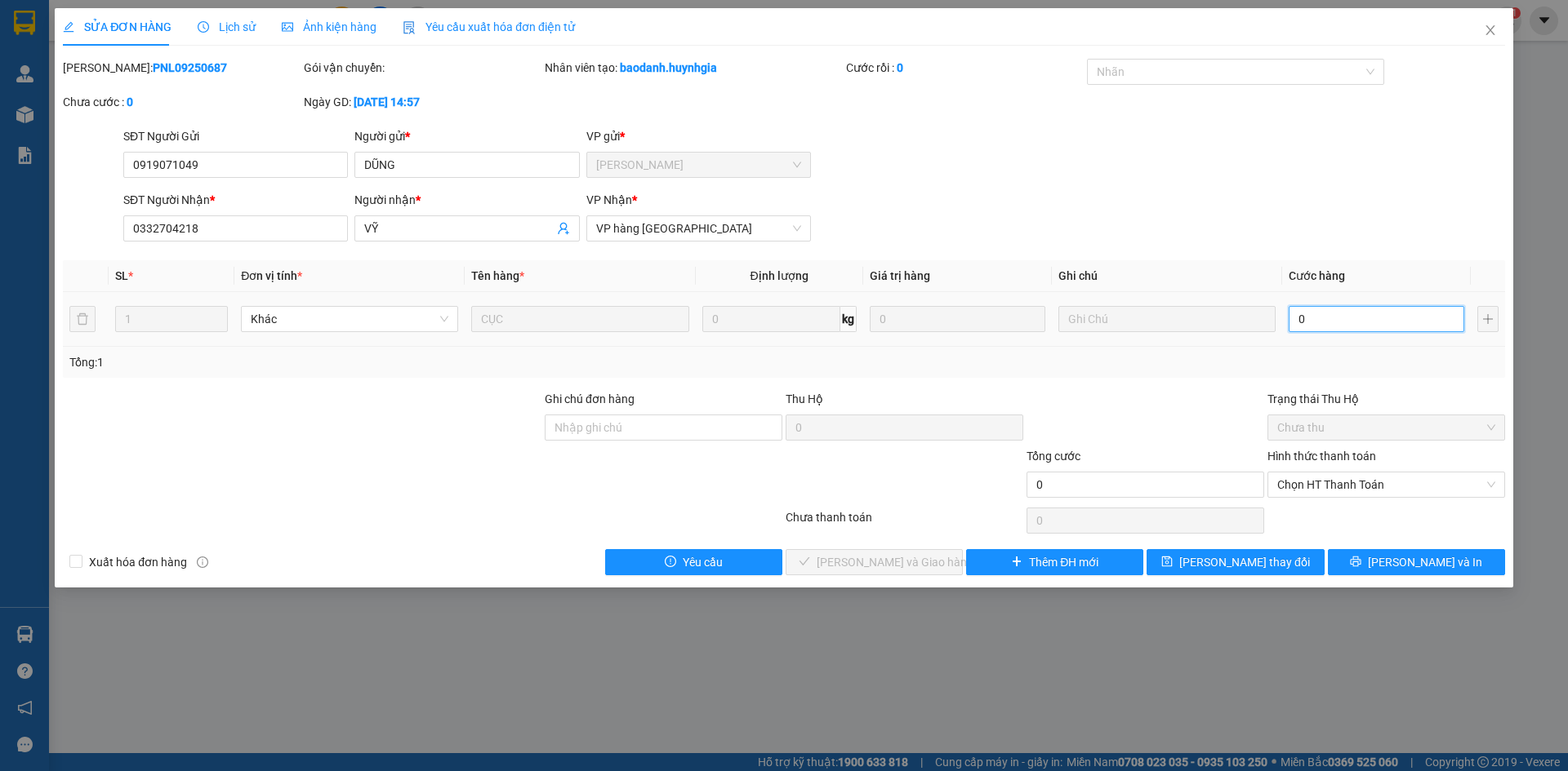
click at [1365, 324] on input "0" at bounding box center [1376, 319] width 176 height 26
type input "3"
type input "30"
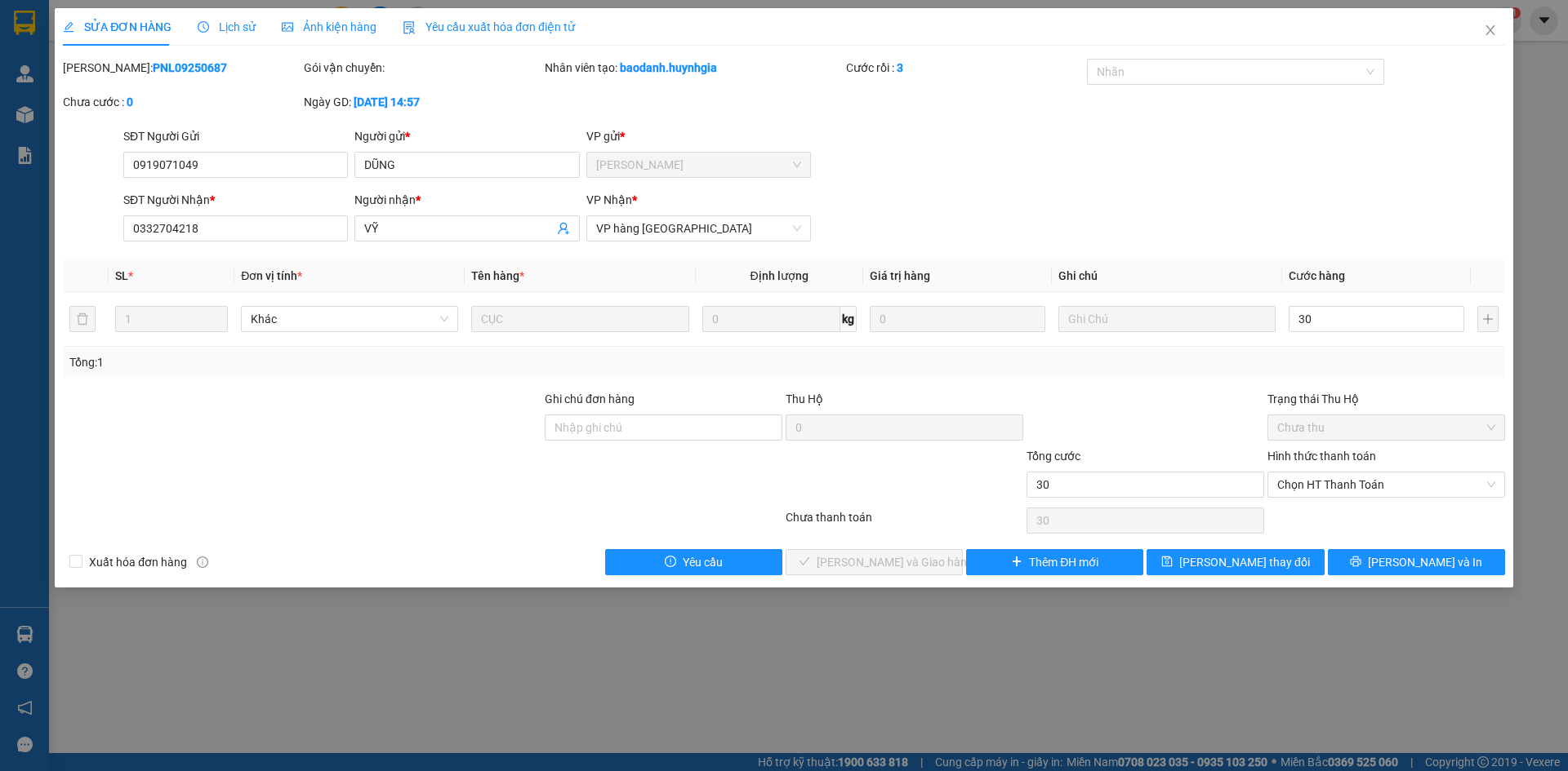
type input "30.000"
click at [1302, 257] on div "Total Paid Fee 0 Total UnPaid Fee 0 Cash Collection Total Fee Mã ĐH: PNL0925068…" at bounding box center [784, 317] width 1442 height 517
click at [1329, 479] on span "Chọn HT Thanh Toán" at bounding box center [1386, 485] width 218 height 25
type input "0"
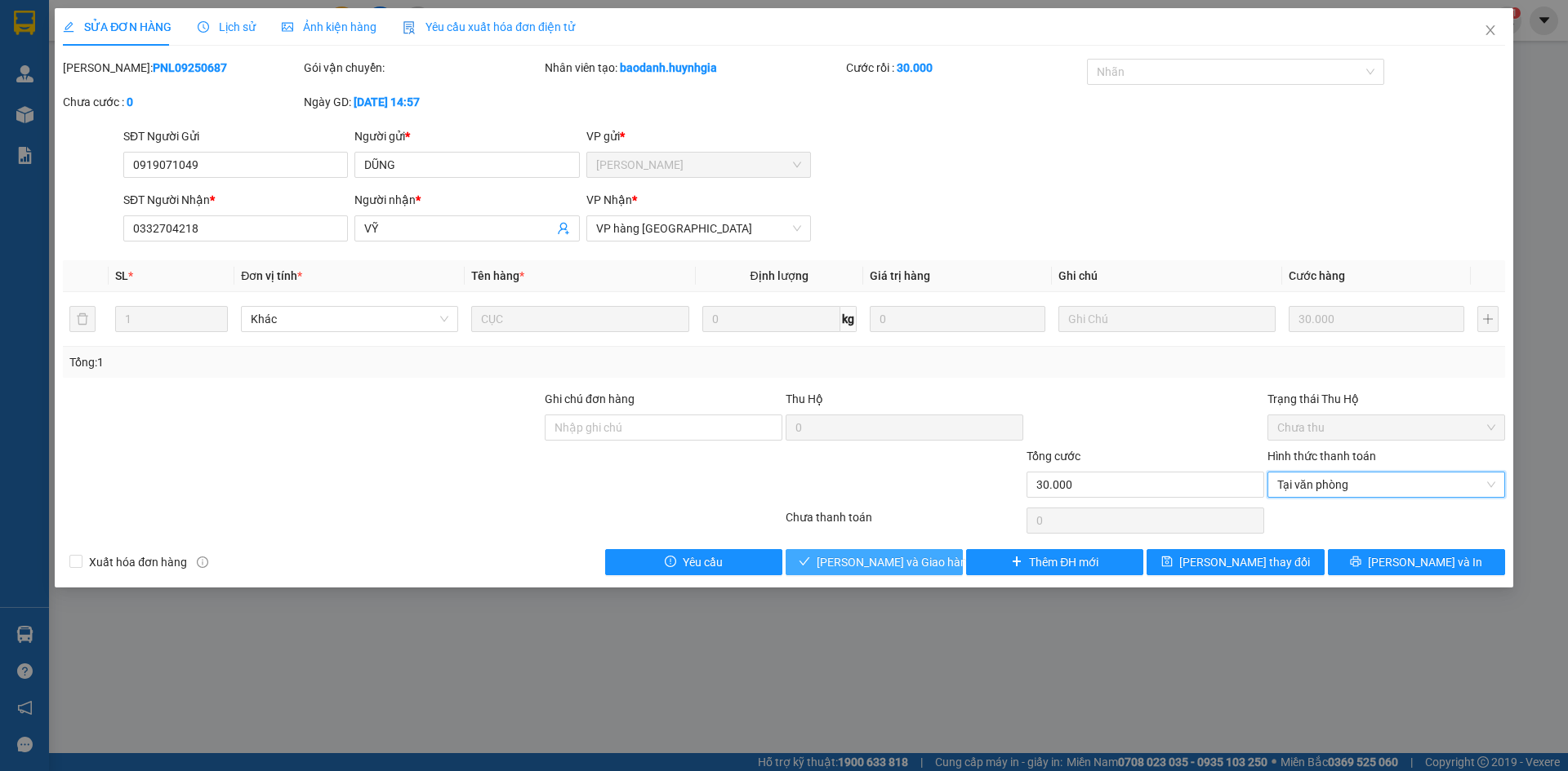
click at [911, 564] on span "Lưu và Giao hàng" at bounding box center [894, 562] width 157 height 18
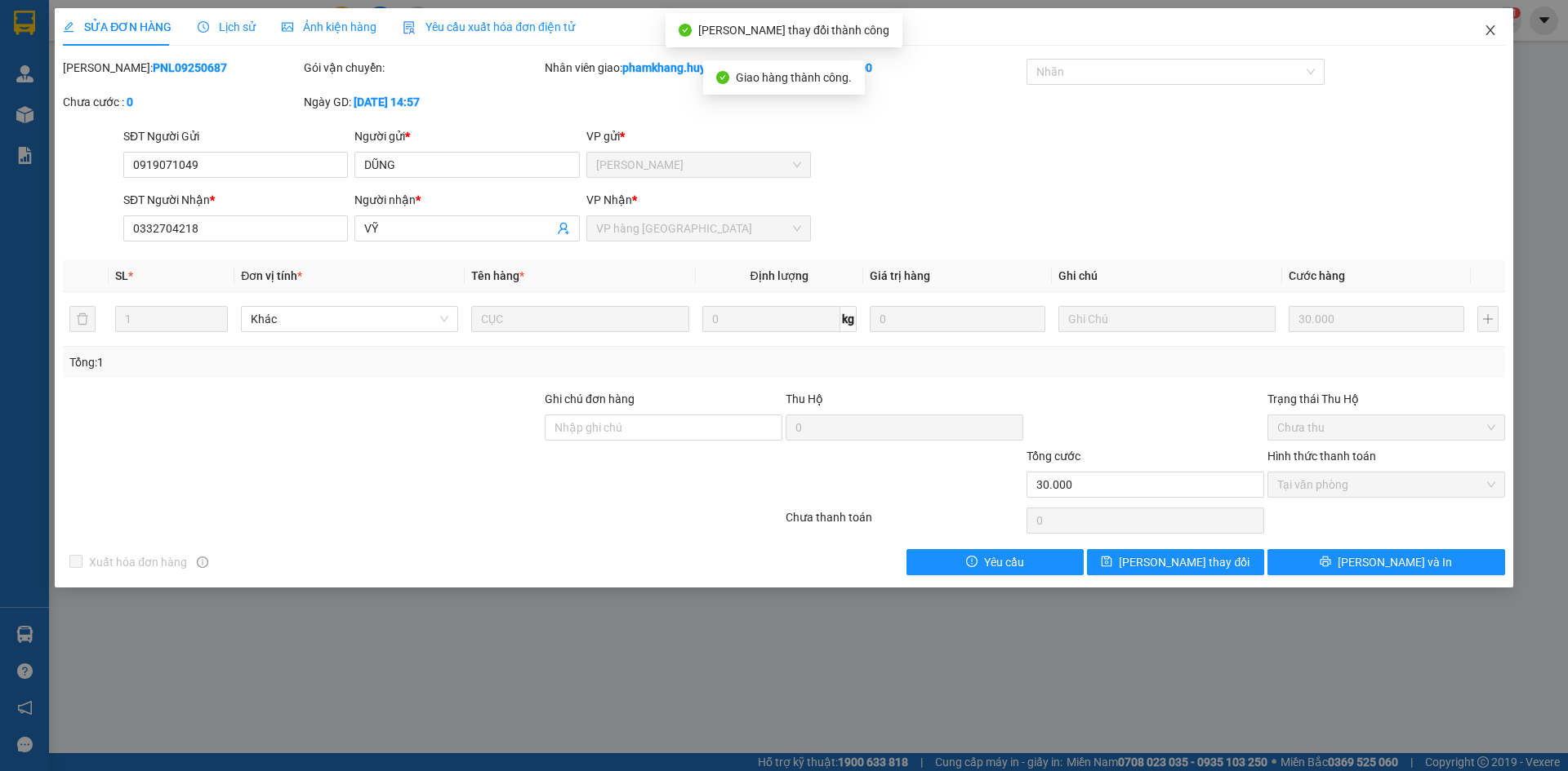
click at [1488, 28] on icon "close" at bounding box center [1490, 30] width 9 height 10
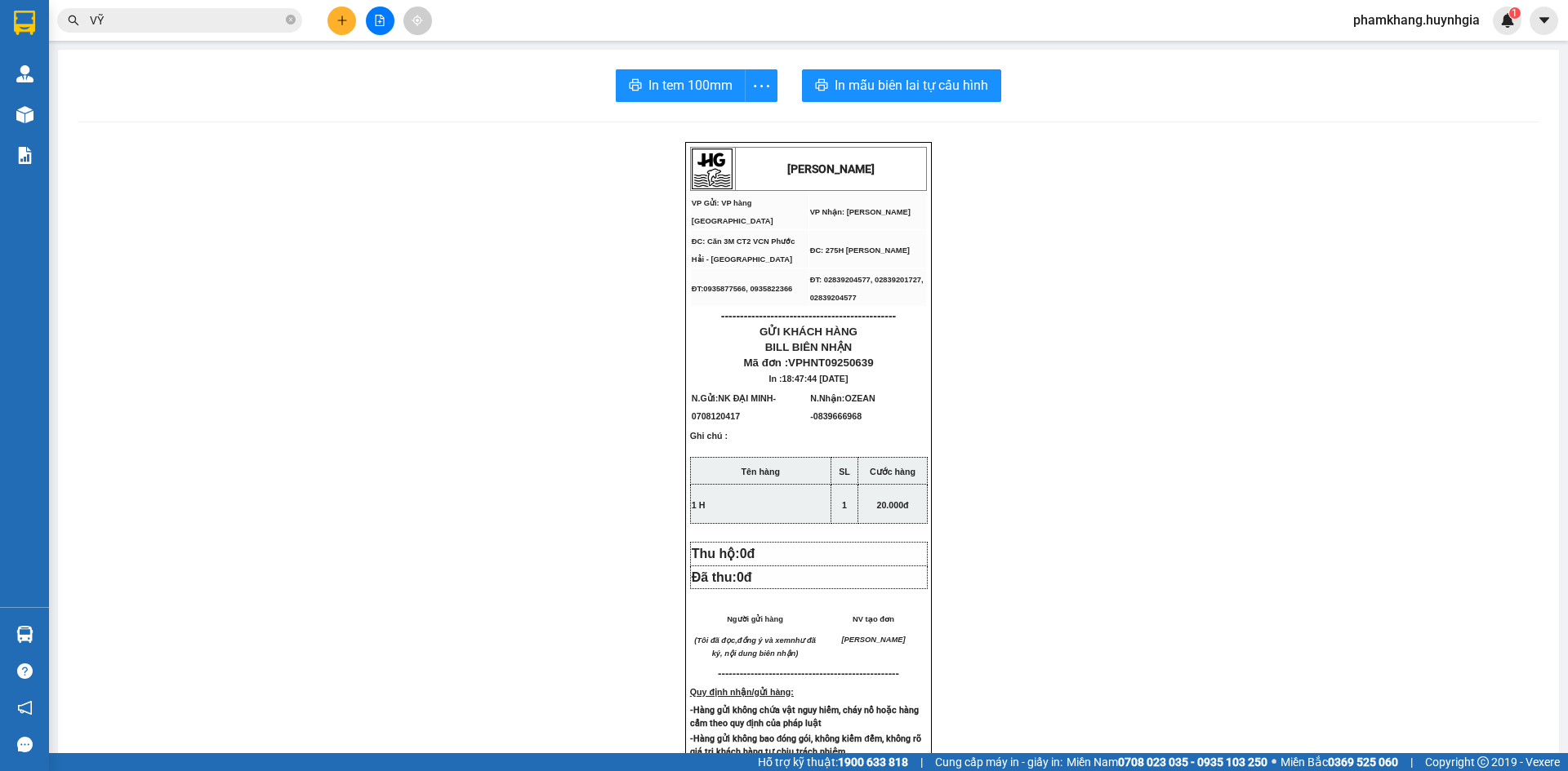
drag, startPoint x: 972, startPoint y: 345, endPoint x: 722, endPoint y: 241, distance: 270.8
click at [972, 345] on div "HUỲNH GIA VP Gửi: VP hàng Nha Trang VP Nhận: Phạm Ngũ Lão ĐC: Căn 3M CT2 VCN …" at bounding box center [808, 713] width 1462 height 1141
click at [346, 28] on button at bounding box center [341, 20] width 28 height 28
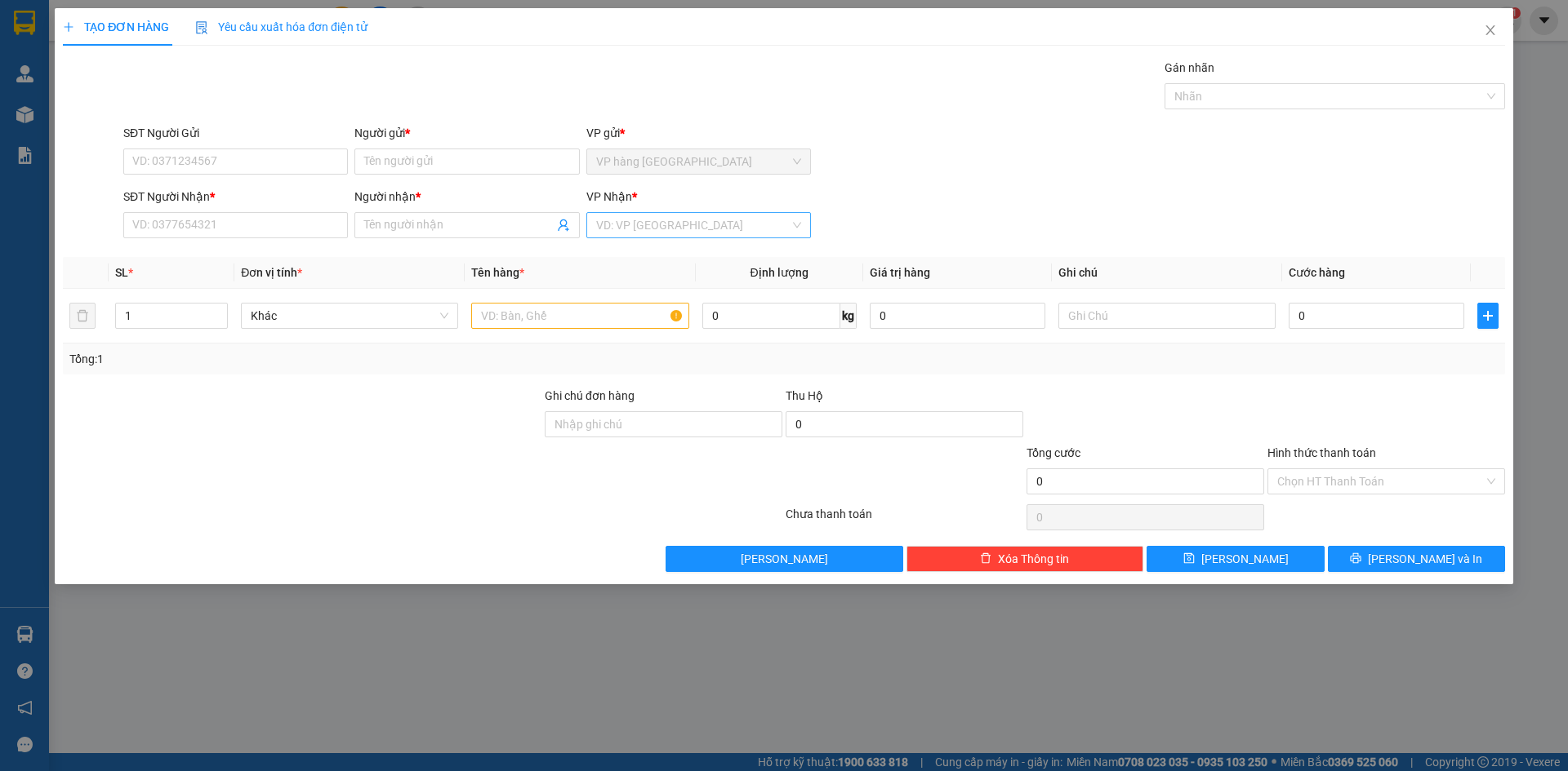
click at [748, 219] on input "search" at bounding box center [693, 225] width 193 height 25
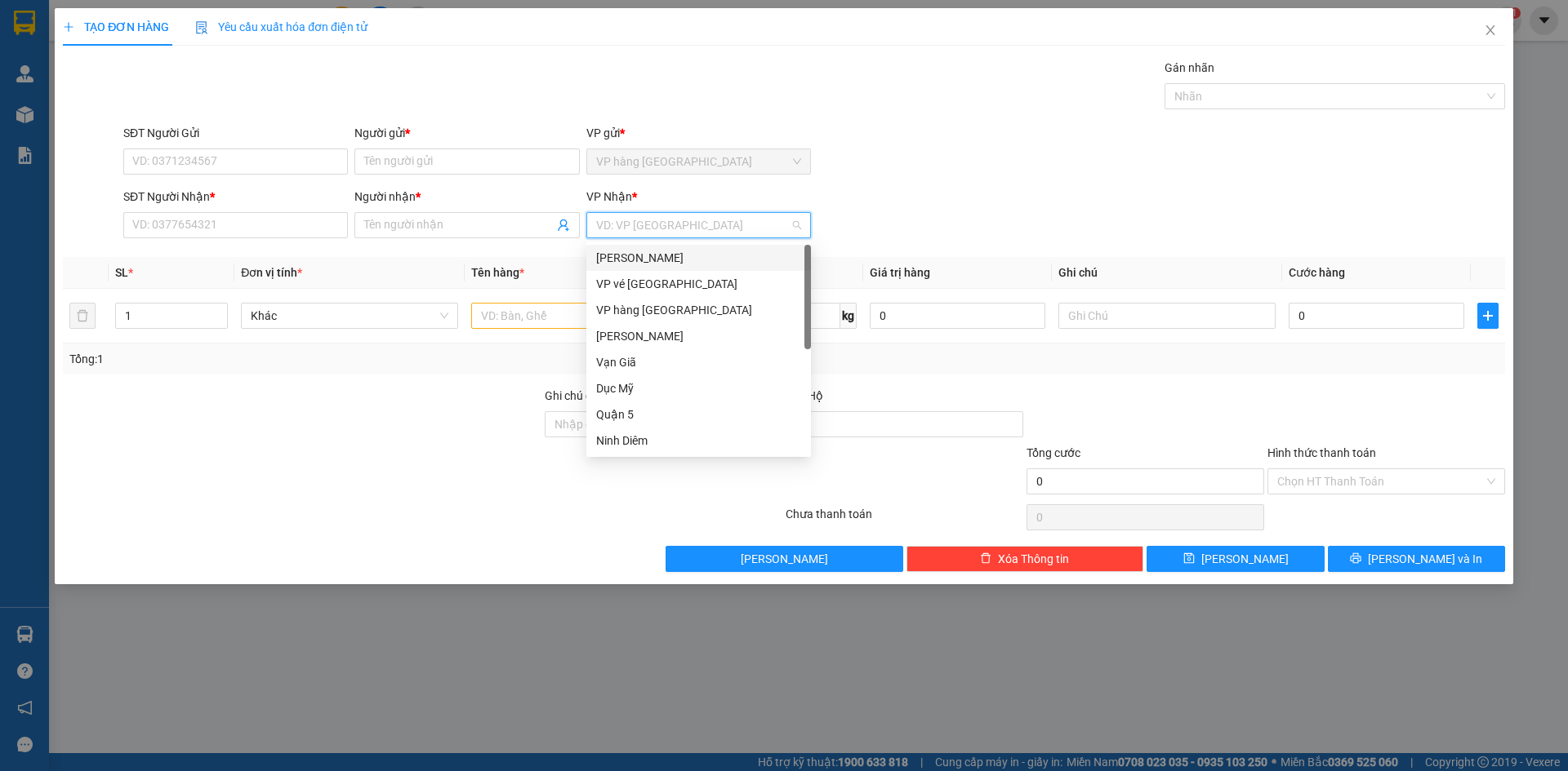
click at [666, 249] on div "[PERSON_NAME]" at bounding box center [698, 258] width 205 height 18
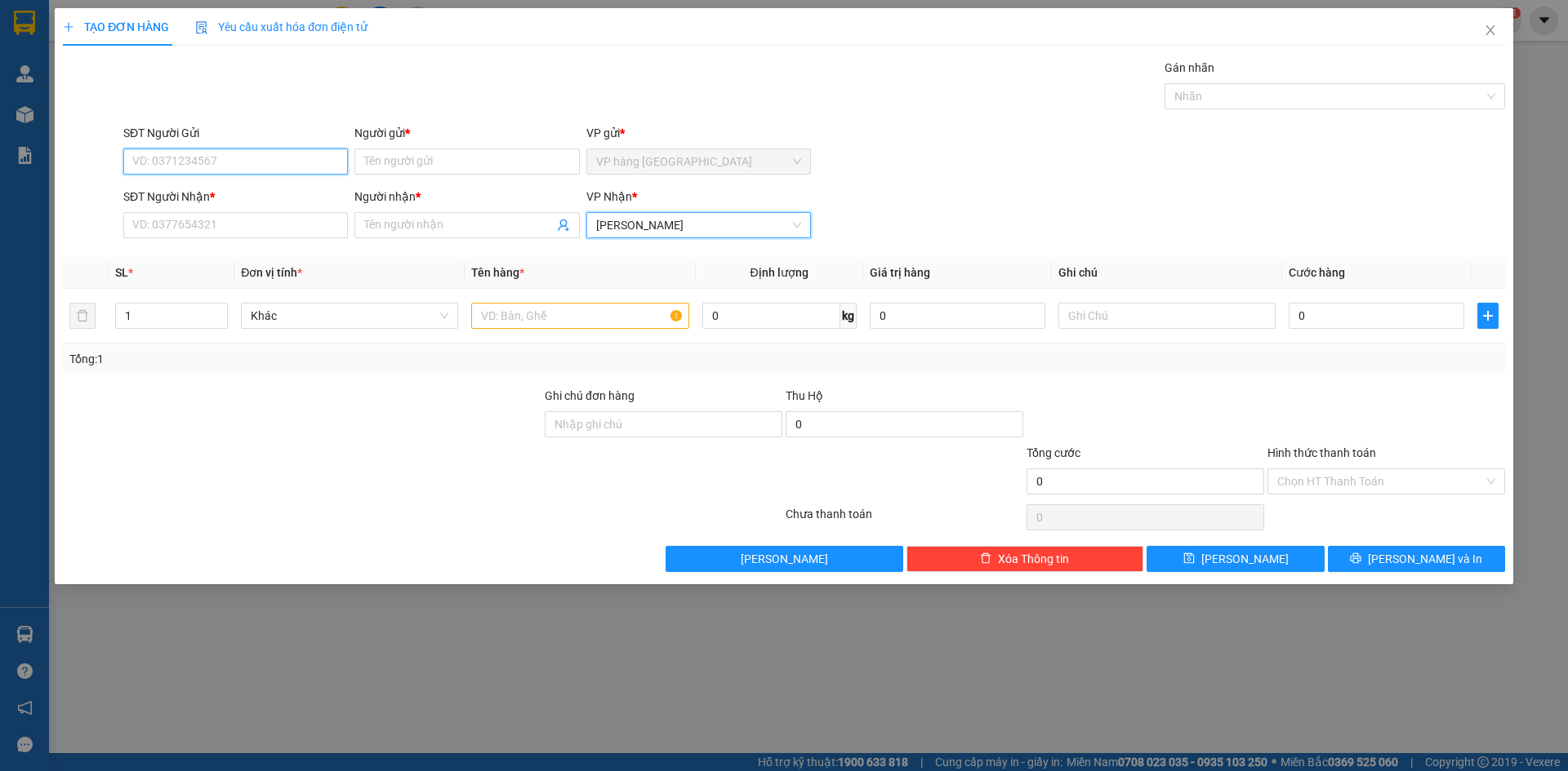
click at [238, 158] on input "SĐT Người Gửi" at bounding box center [235, 162] width 224 height 26
type input "0822609630"
click at [245, 207] on div "0822609630 - TRỌNG" at bounding box center [235, 194] width 224 height 26
type input "TRỌNG"
type input "0822609630"
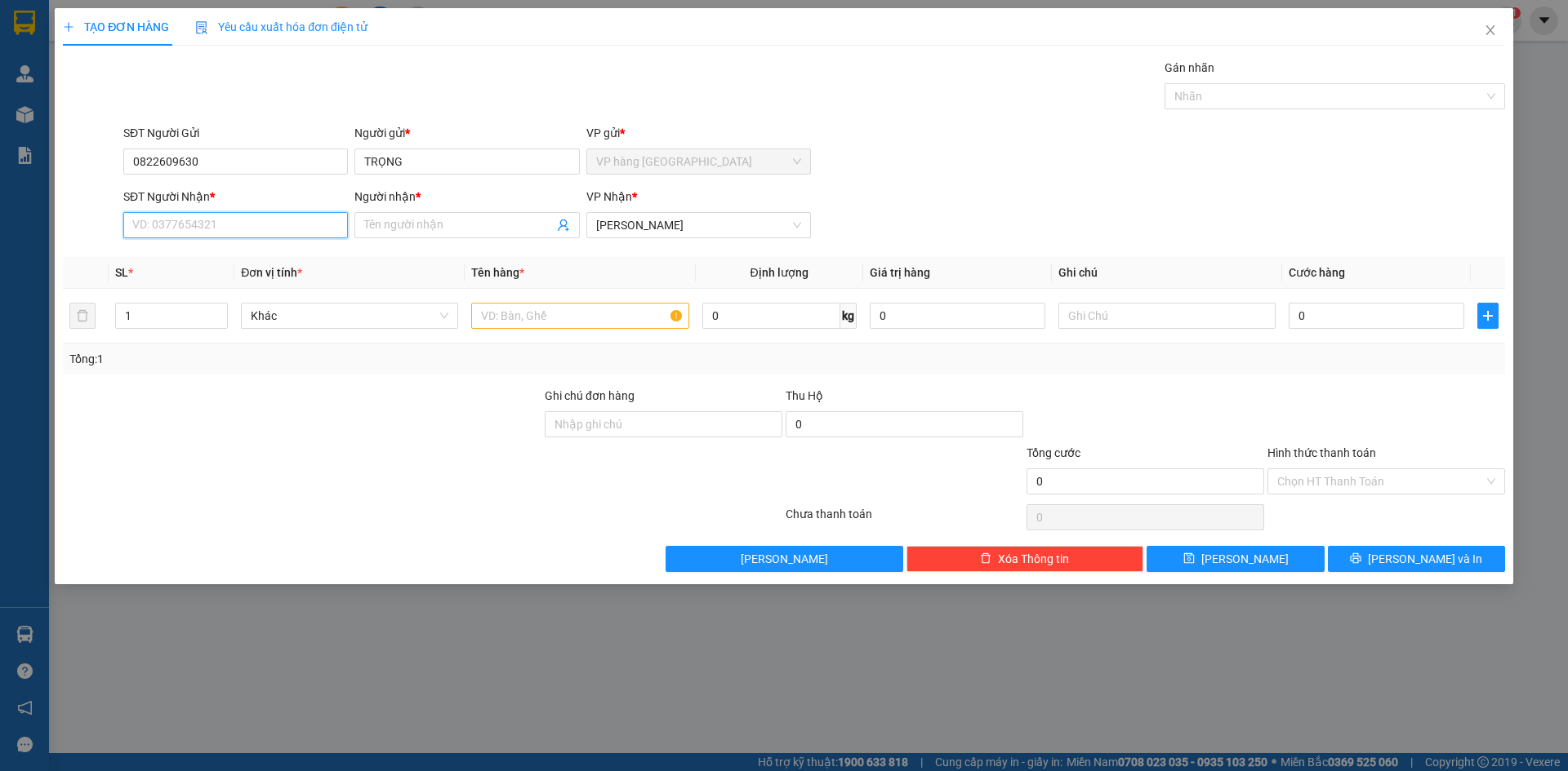
click at [244, 226] on input "SĐT Người Nhận *" at bounding box center [235, 225] width 224 height 26
click at [286, 251] on div "0921284761 - MINH ANH" at bounding box center [235, 258] width 205 height 18
type input "0921284761"
type input "MINH ANH"
click at [514, 304] on input "text" at bounding box center [580, 316] width 217 height 26
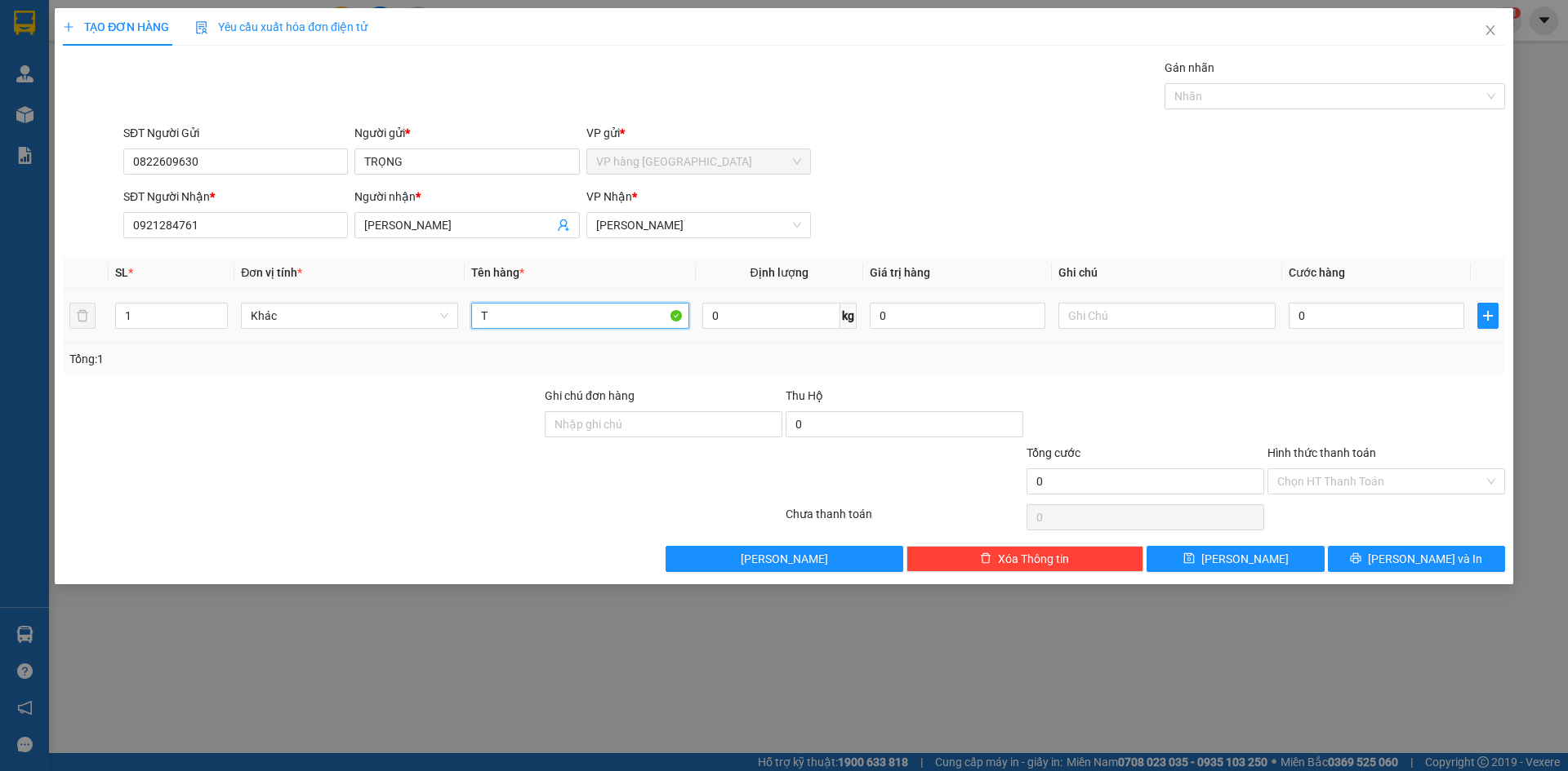
type input "[GEOGRAPHIC_DATA]"
drag, startPoint x: 1397, startPoint y: 309, endPoint x: 1410, endPoint y: 254, distance: 56.5
click at [1397, 309] on input "0" at bounding box center [1376, 316] width 176 height 26
click at [1410, 254] on div "Transit Pickup Surcharge Ids Transit Deliver Surcharge Ids Transit Deliver Surc…" at bounding box center [784, 316] width 1442 height 513
click at [1375, 470] on input "Hình thức thanh toán" at bounding box center [1380, 482] width 207 height 25
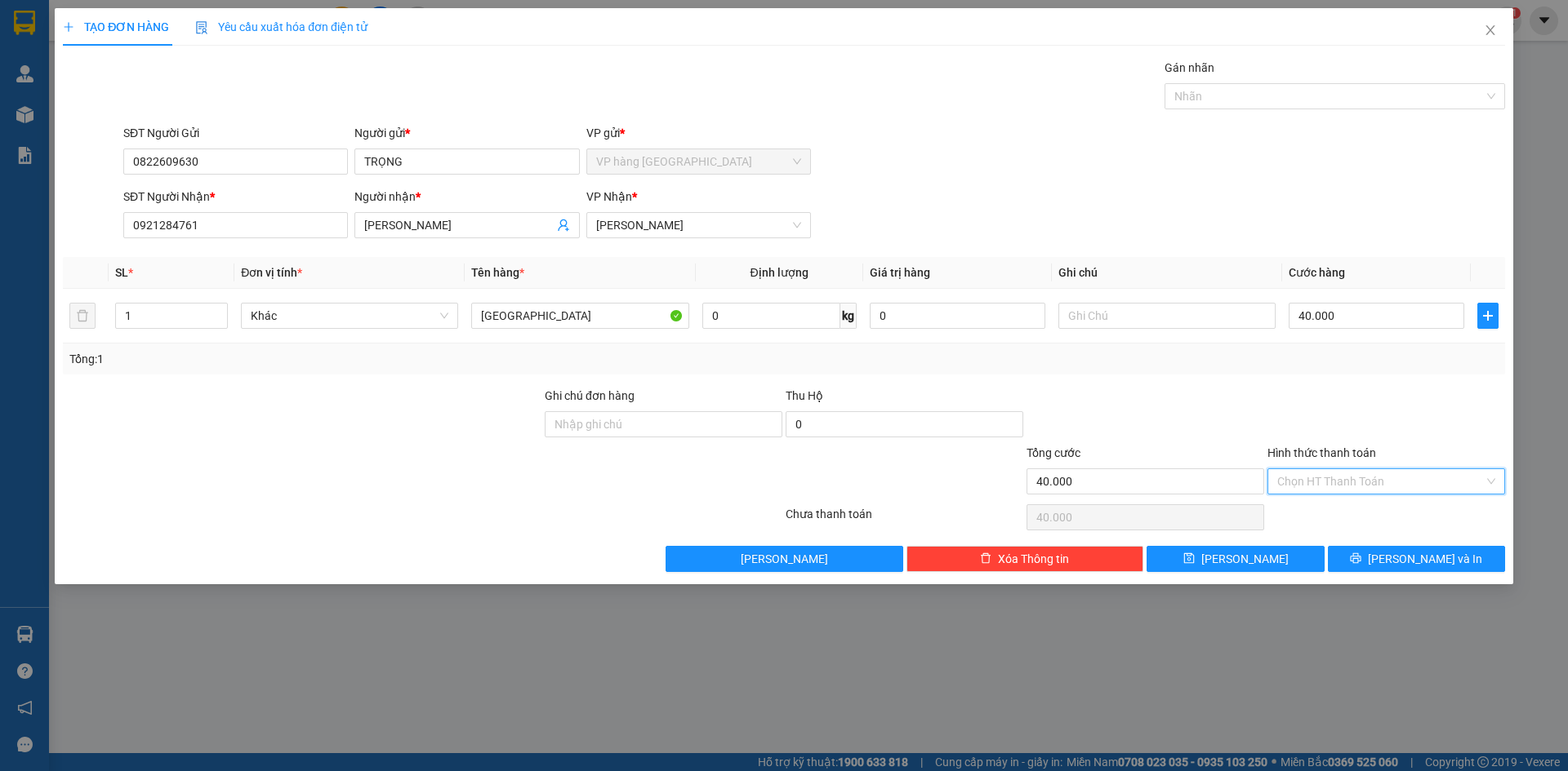
click at [1375, 500] on div "Tại văn phòng Miễn phí Tại văn phòng Miễn phí Công nợ người gửi Công nợ người n…" at bounding box center [1386, 566] width 237 height 137
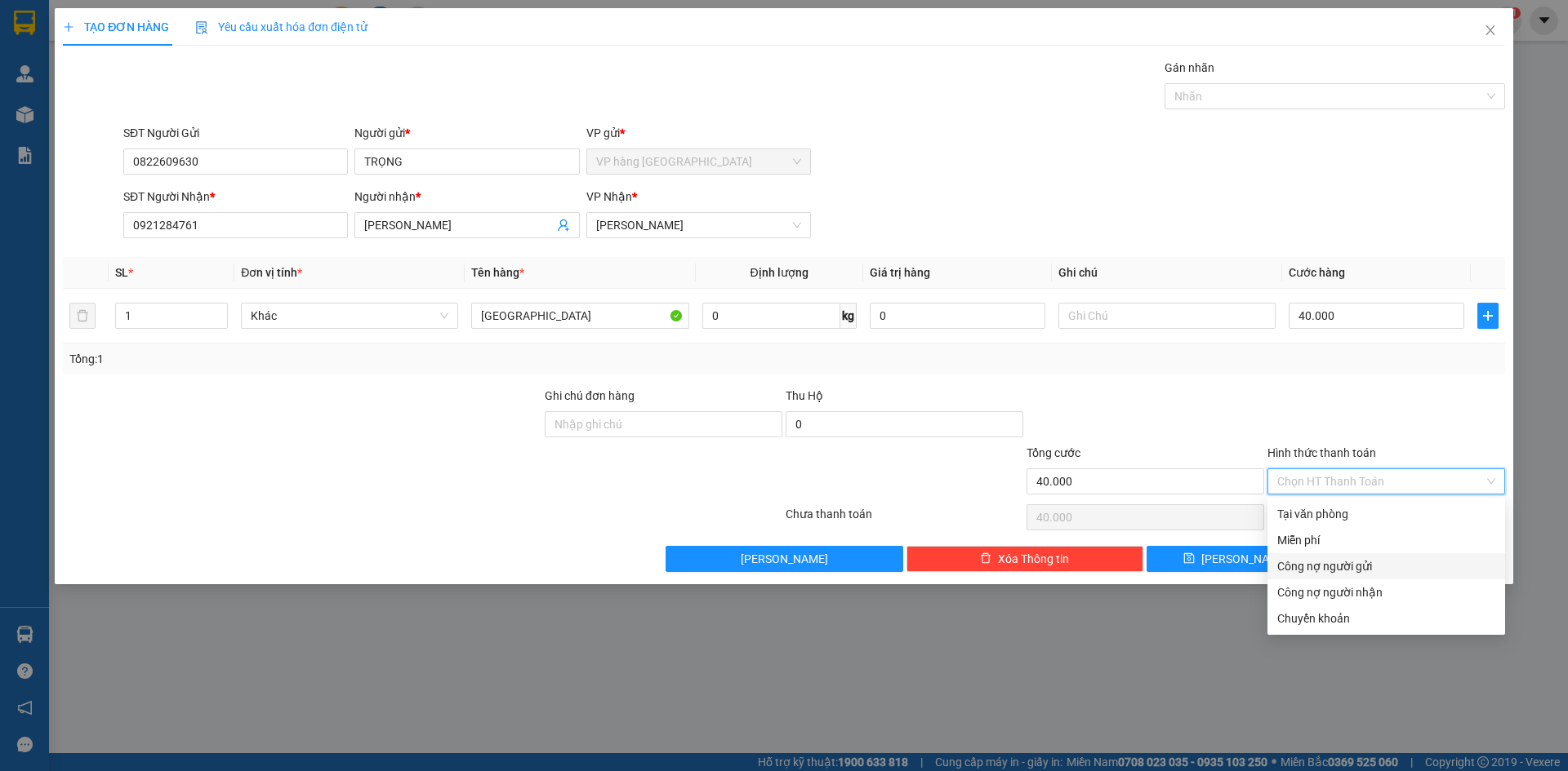
click at [1423, 553] on div "Công nợ người gửi" at bounding box center [1386, 566] width 237 height 26
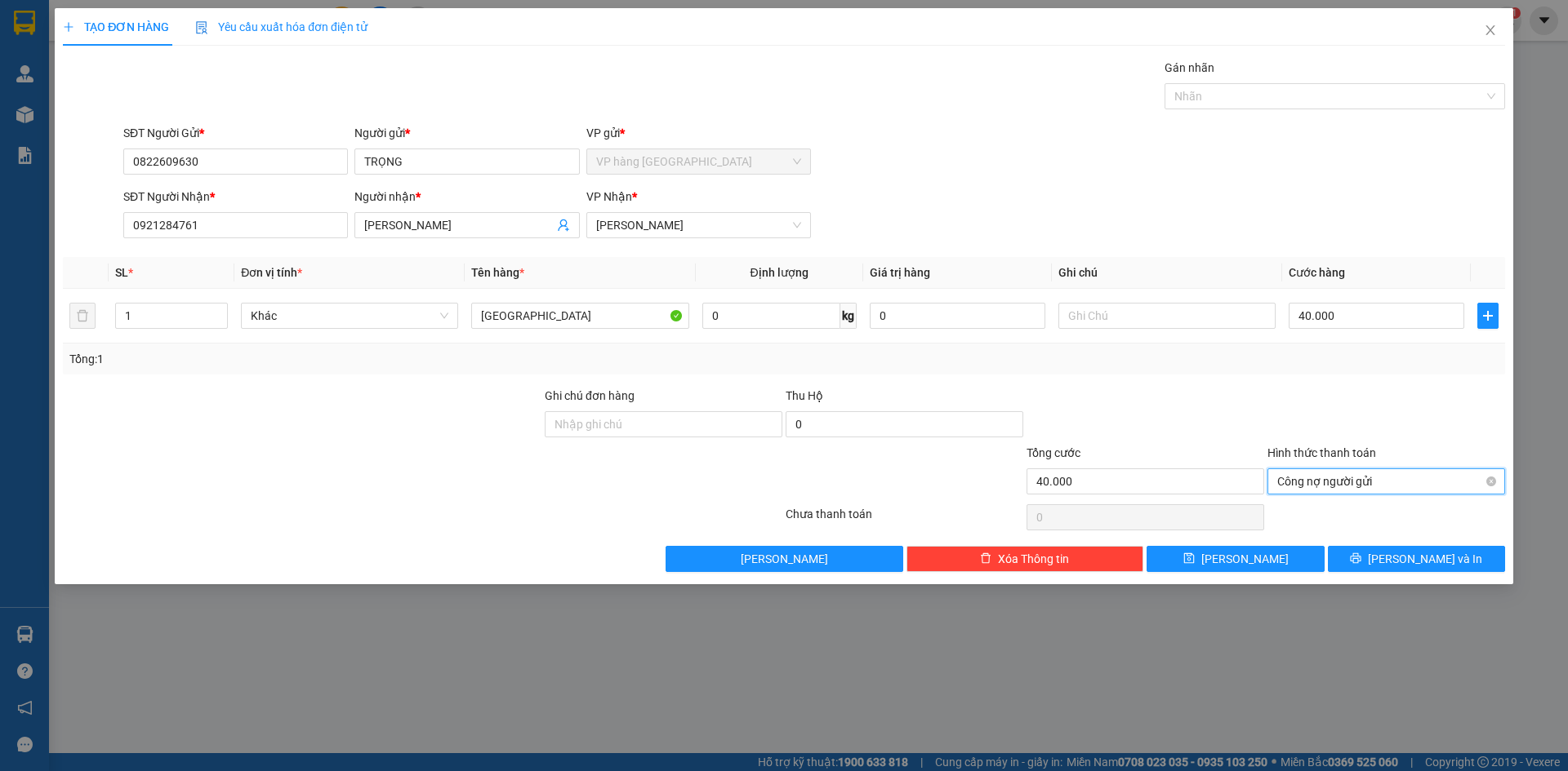
click at [1405, 484] on span "Công nợ người gửi" at bounding box center [1386, 482] width 218 height 25
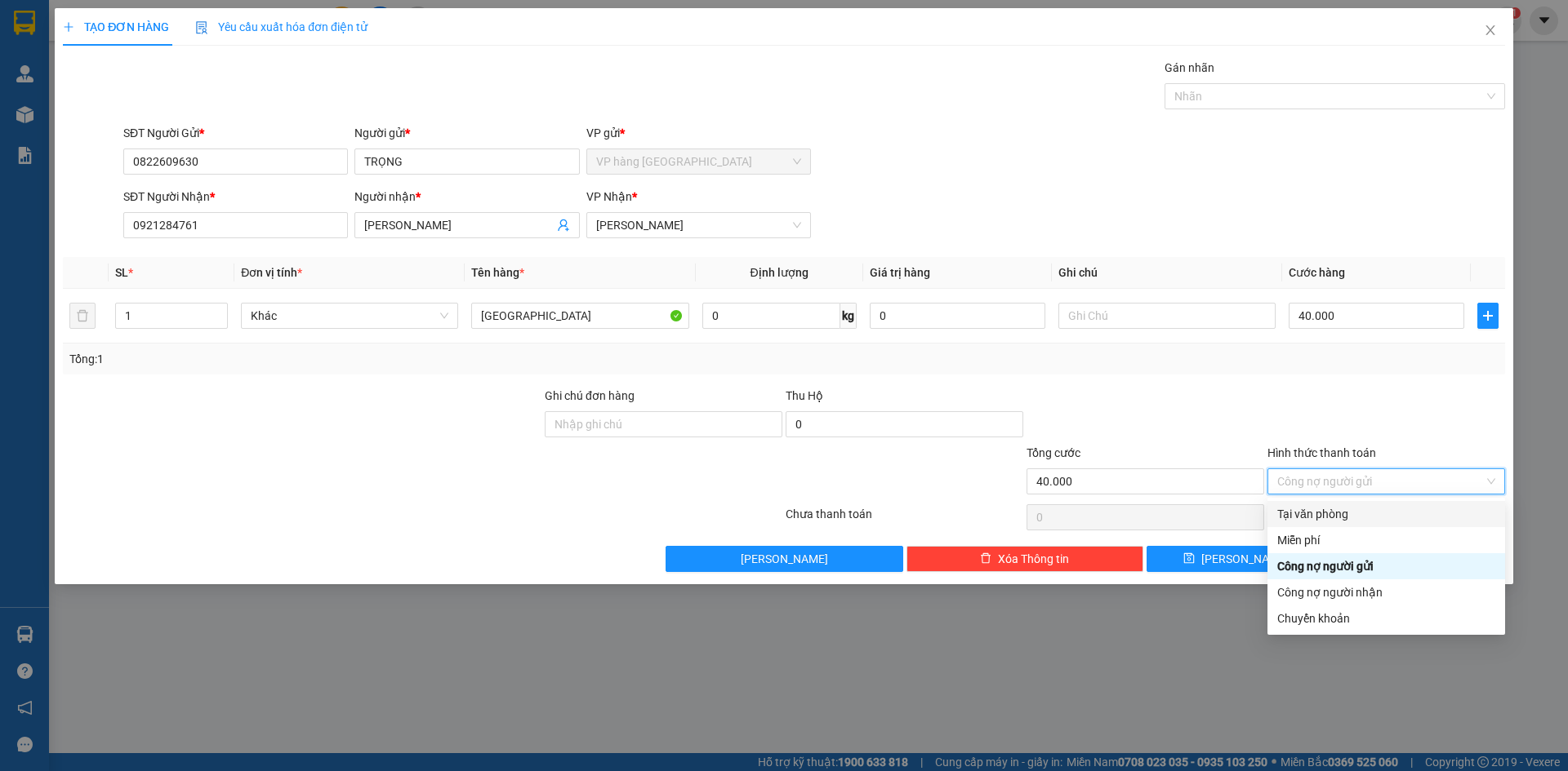
click at [1379, 508] on div "Tại văn phòng" at bounding box center [1386, 514] width 218 height 18
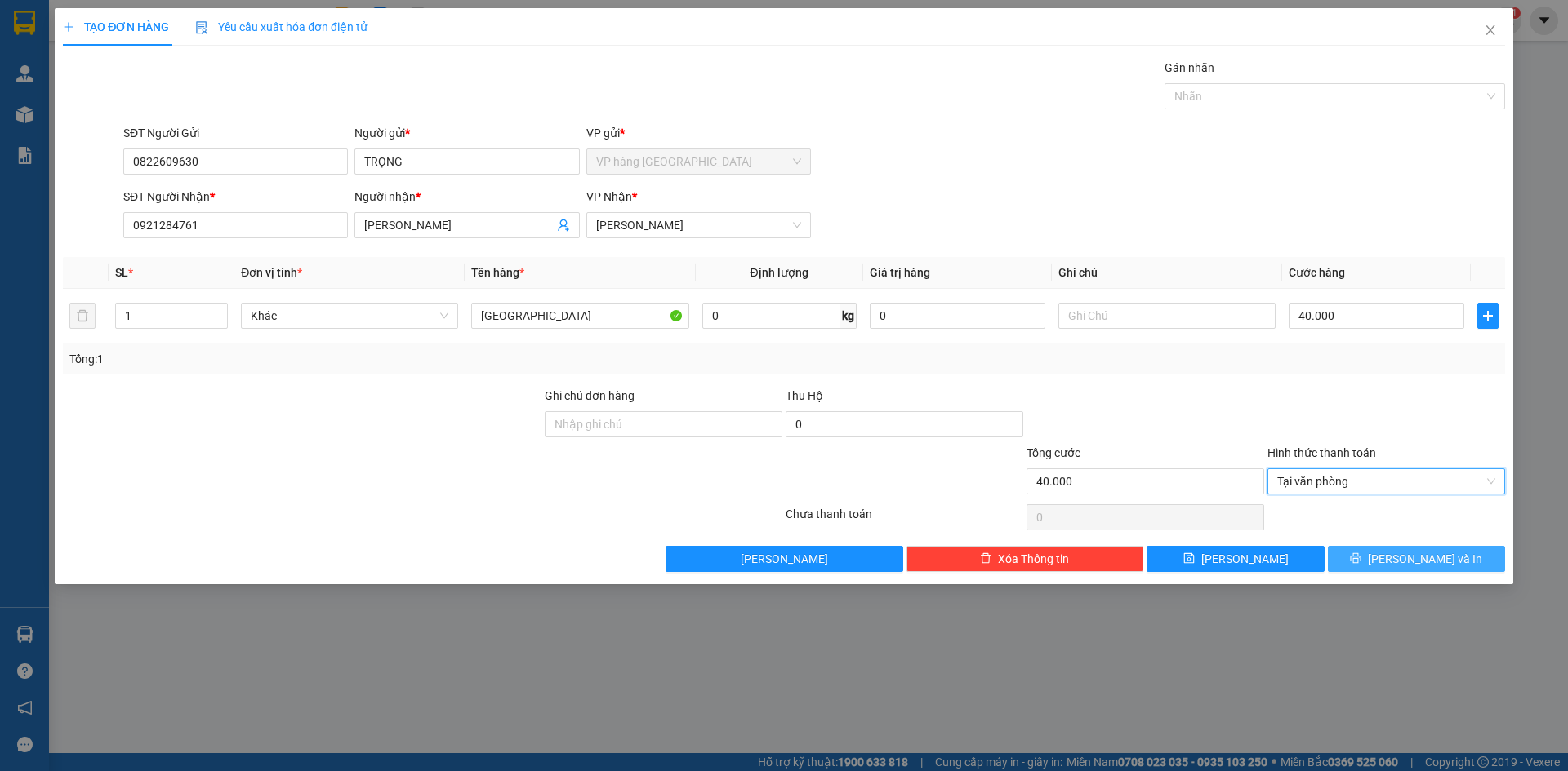
click at [1424, 565] on span "[PERSON_NAME] và In" at bounding box center [1425, 559] width 114 height 18
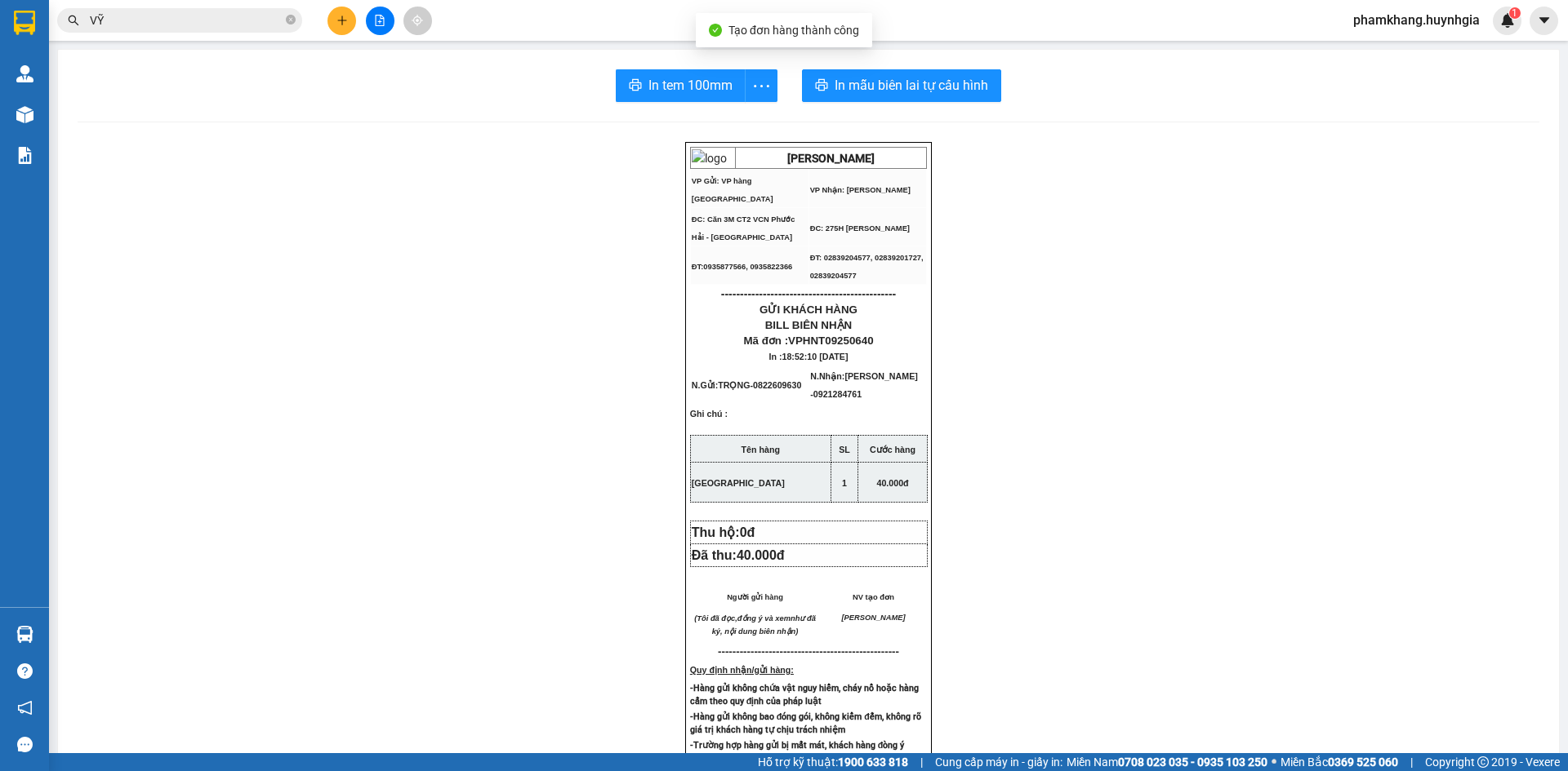
click at [928, 107] on div "In tem 100mm In mẫu biên lai tự cấu hình HUỲNH GIA VP Gửi: VP hàng Nha Trang V…" at bounding box center [808, 664] width 1500 height 1227
click at [926, 98] on button "In mẫu biên lai tự cấu hình" at bounding box center [901, 85] width 200 height 33
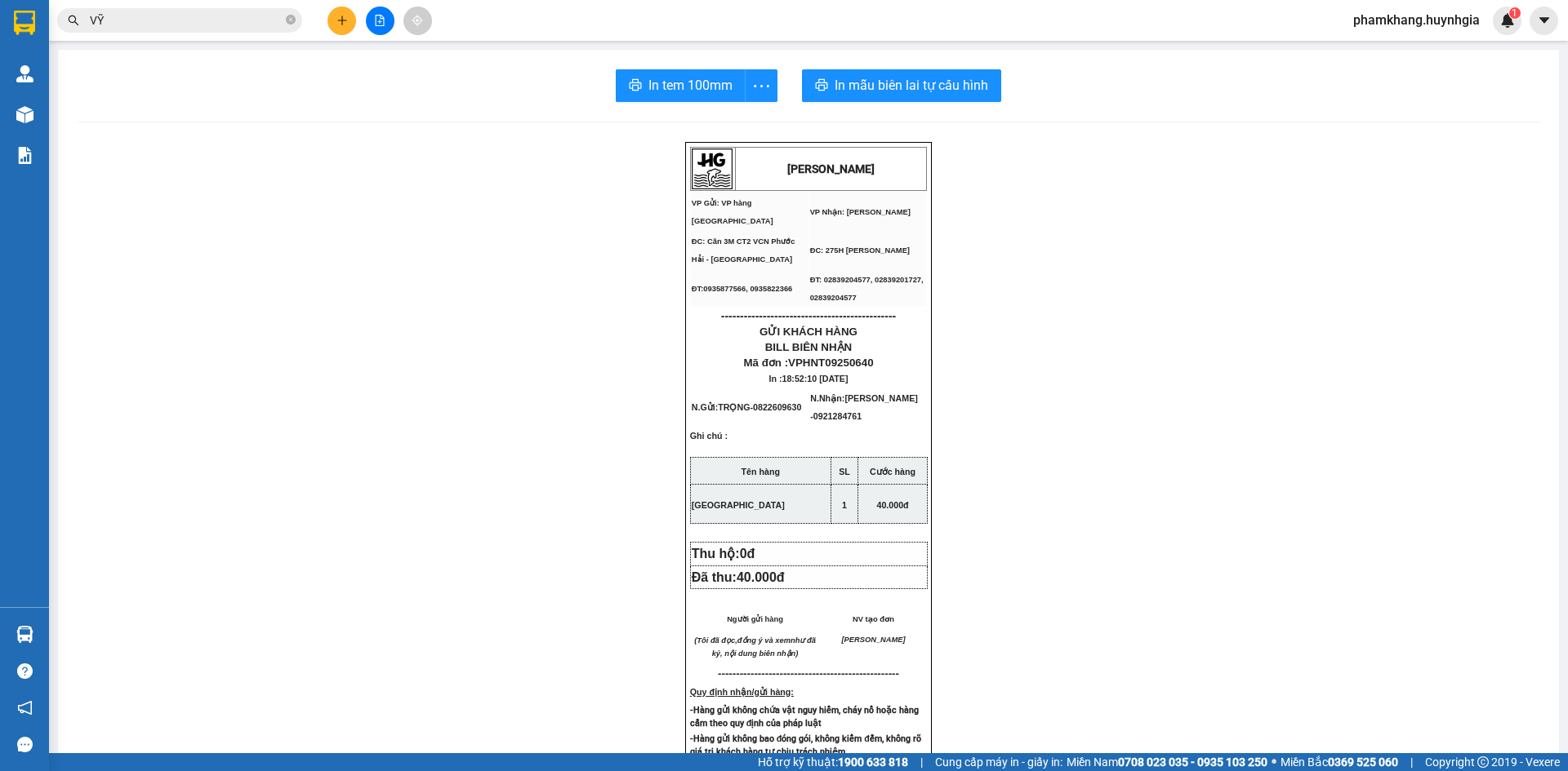
click at [703, 92] on span "In tem 100mm" at bounding box center [690, 84] width 84 height 20
click at [338, 25] on icon "plus" at bounding box center [342, 20] width 11 height 11
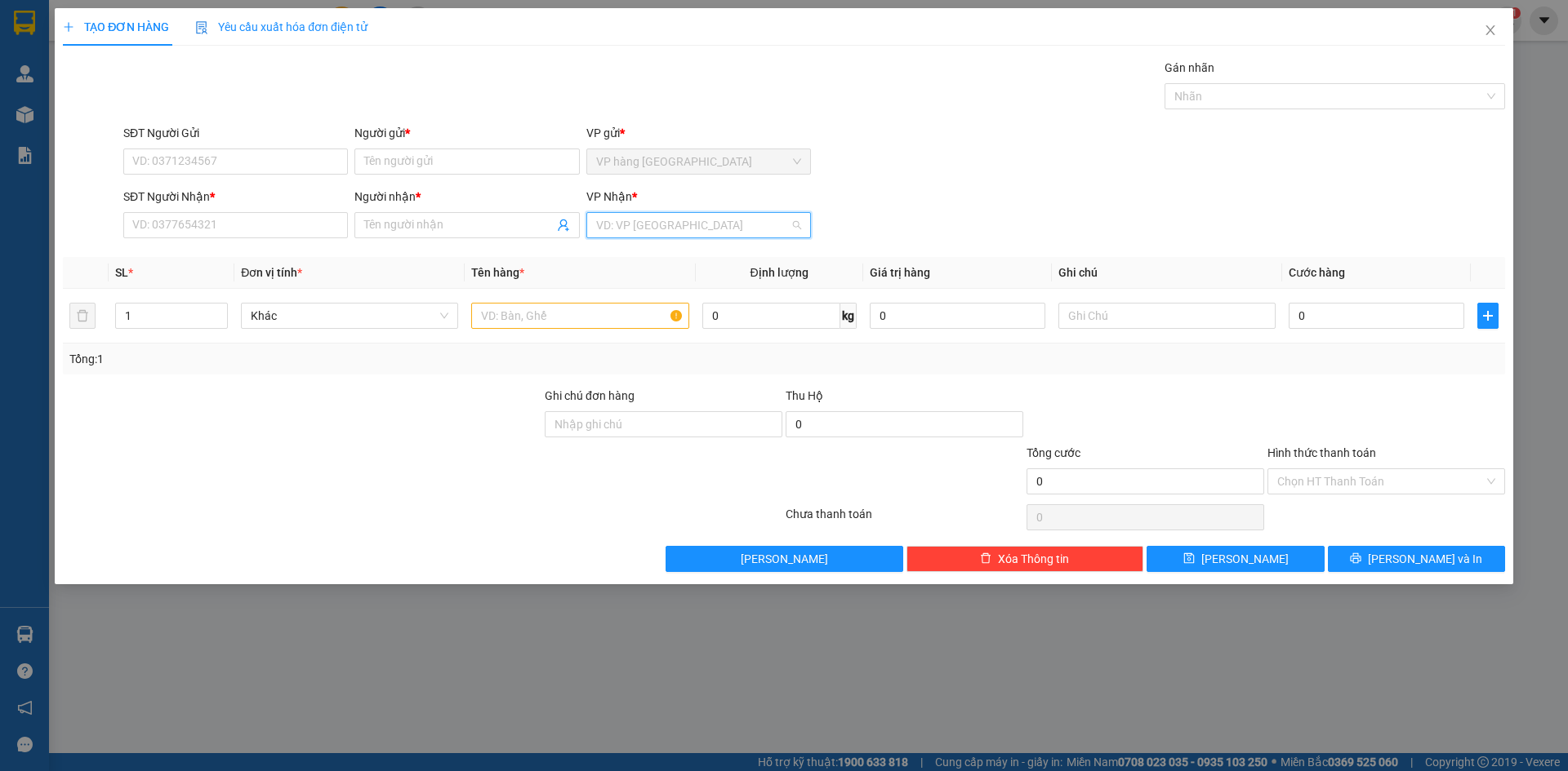
click at [633, 222] on input "search" at bounding box center [693, 225] width 193 height 25
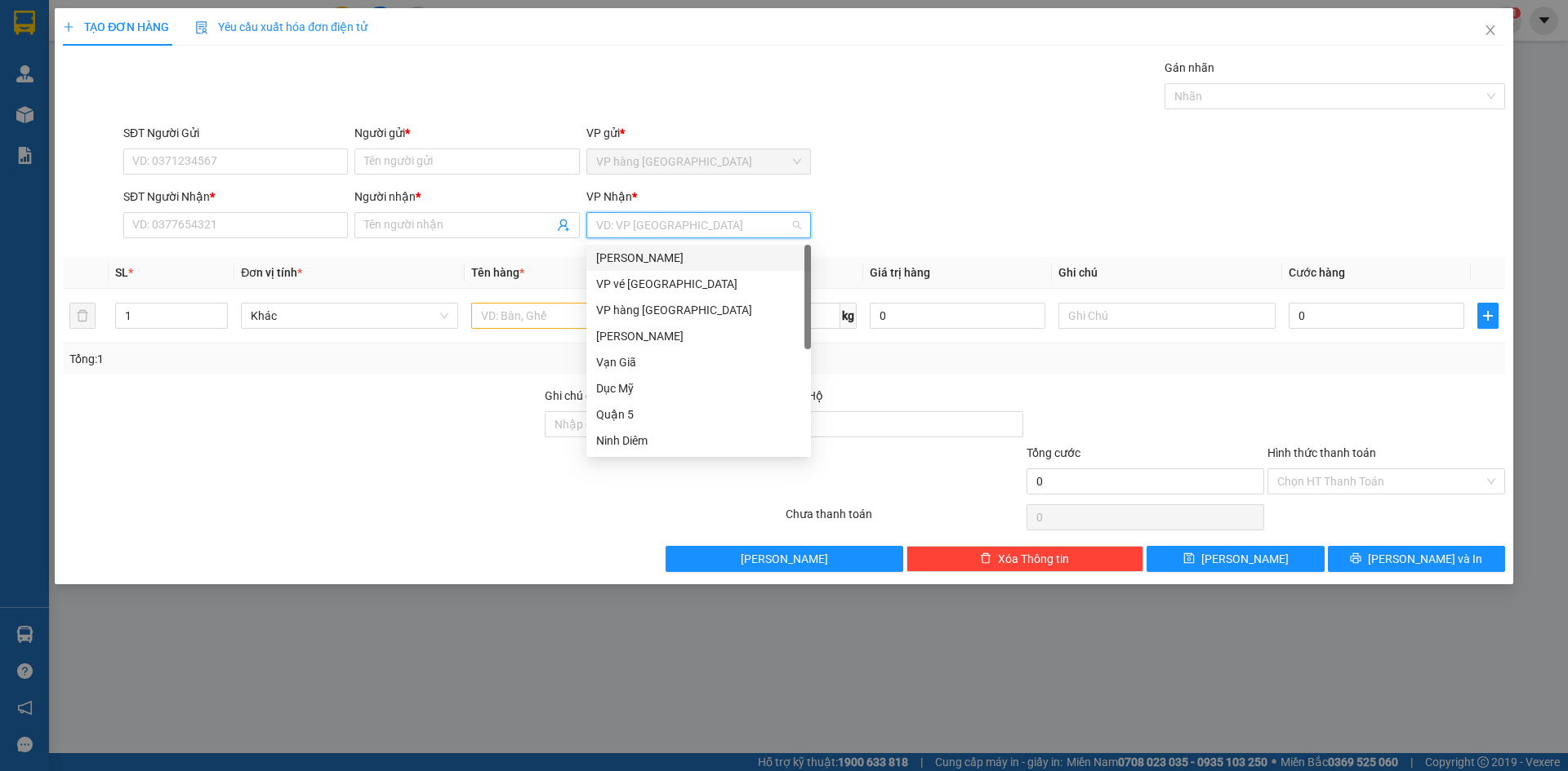
click at [635, 246] on div "[PERSON_NAME]" at bounding box center [698, 258] width 224 height 26
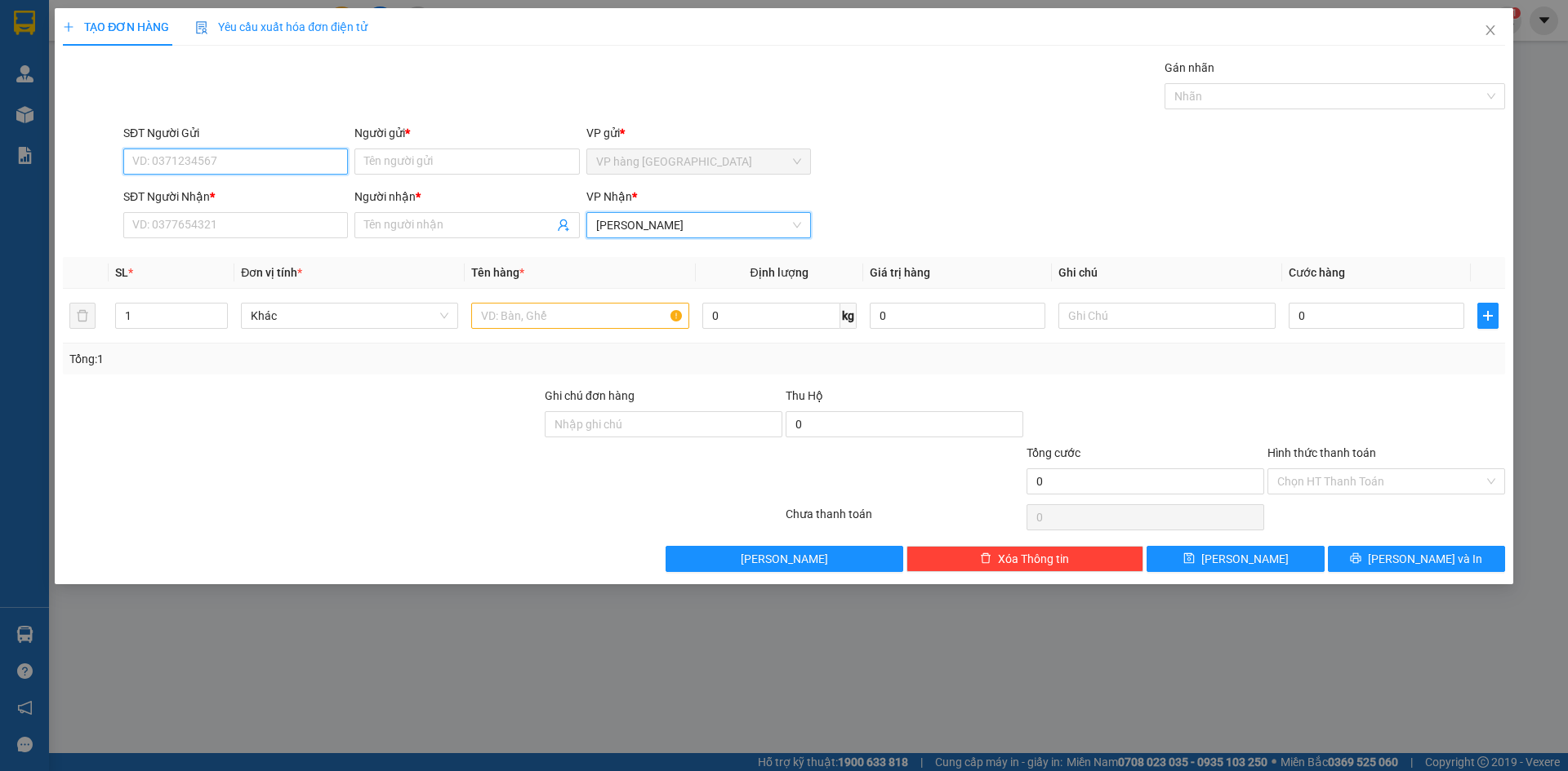
click at [291, 164] on input "SĐT Người Gửi" at bounding box center [235, 162] width 224 height 26
type input "0767340345"
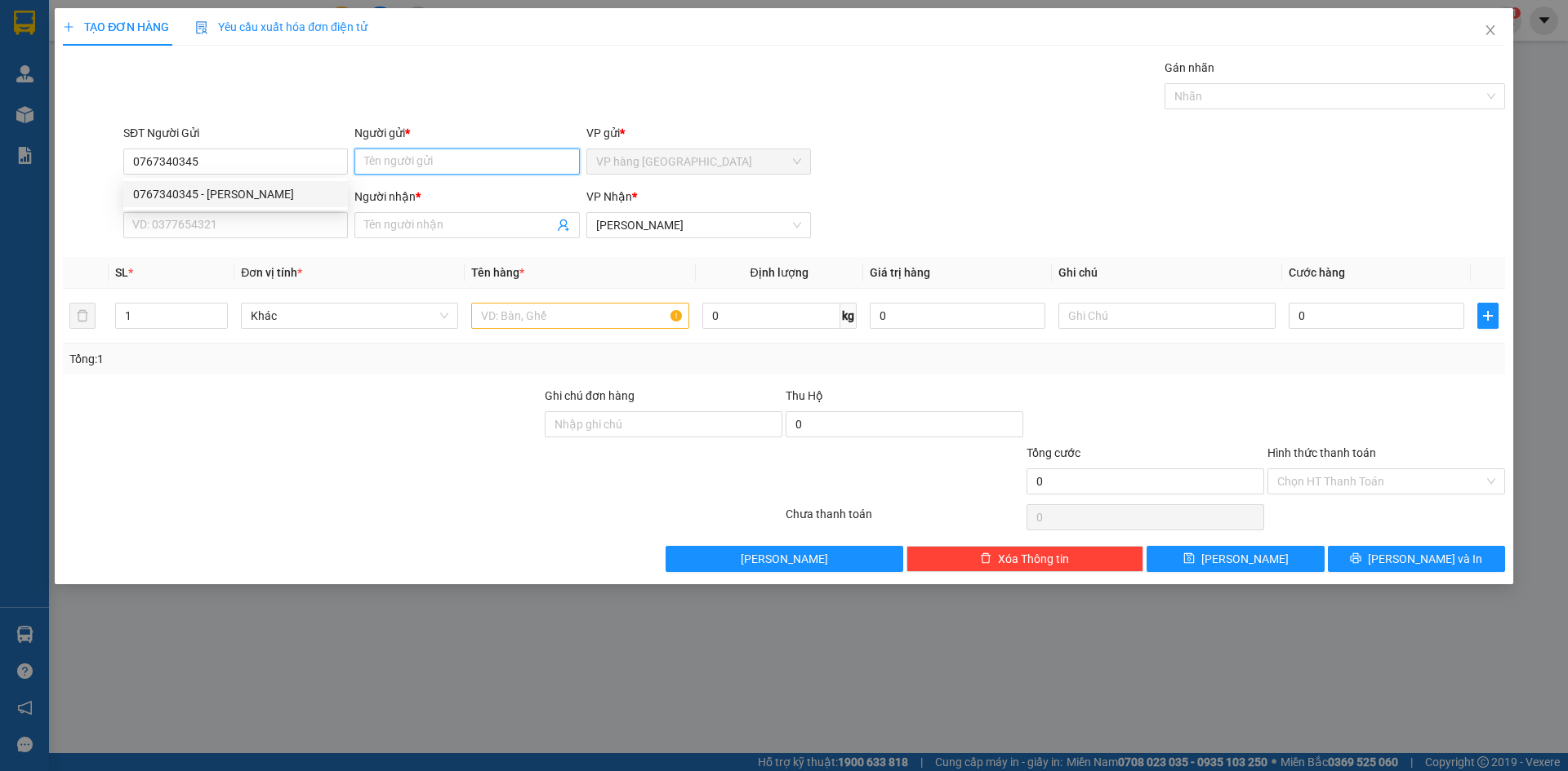
click at [419, 154] on input "Người gửi *" at bounding box center [466, 162] width 224 height 26
drag, startPoint x: 245, startPoint y: 168, endPoint x: 245, endPoint y: 178, distance: 10.0
click at [245, 167] on input "0767340345" at bounding box center [235, 162] width 224 height 26
click at [245, 190] on div "0767340345 - THANH" at bounding box center [235, 194] width 205 height 18
type input "THANH"
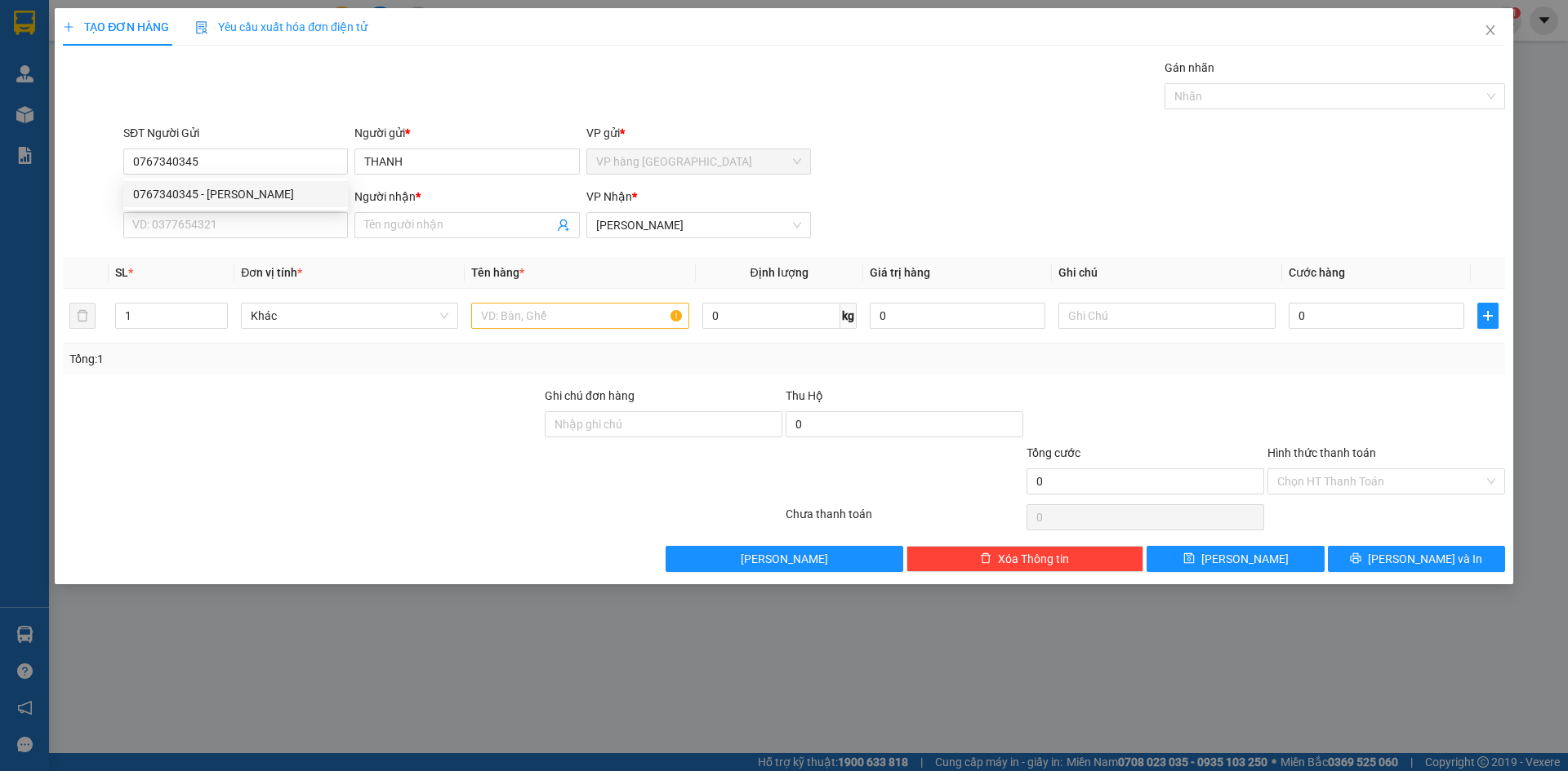
click at [252, 240] on div "SĐT Người Nhận * VD: 0377654321" at bounding box center [235, 216] width 224 height 57
click at [250, 233] on input "SĐT Người Nhận *" at bounding box center [235, 225] width 224 height 26
type input "0906624178"
click at [397, 230] on input "Người nhận *" at bounding box center [458, 225] width 188 height 18
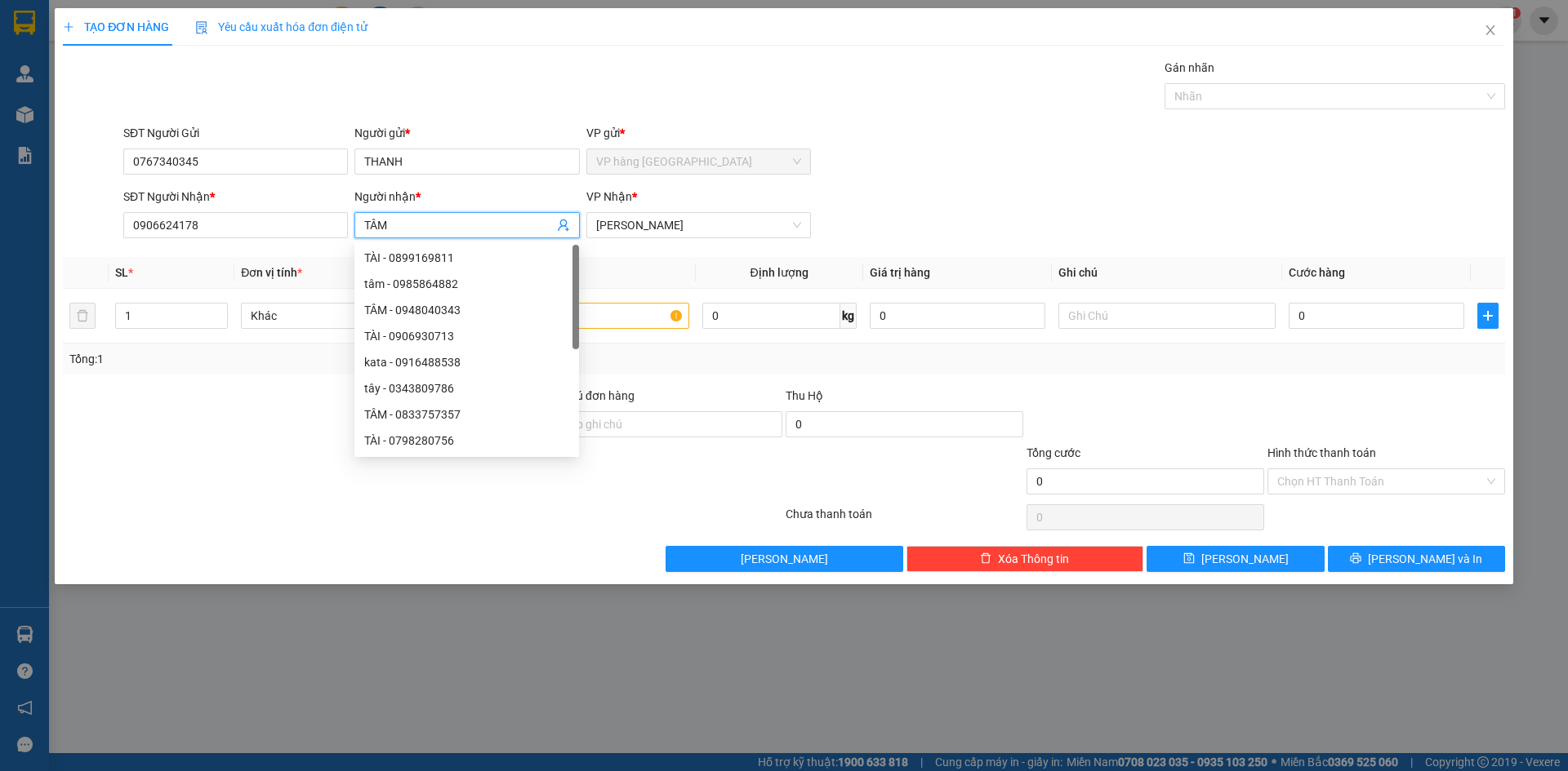
type input "TÂM"
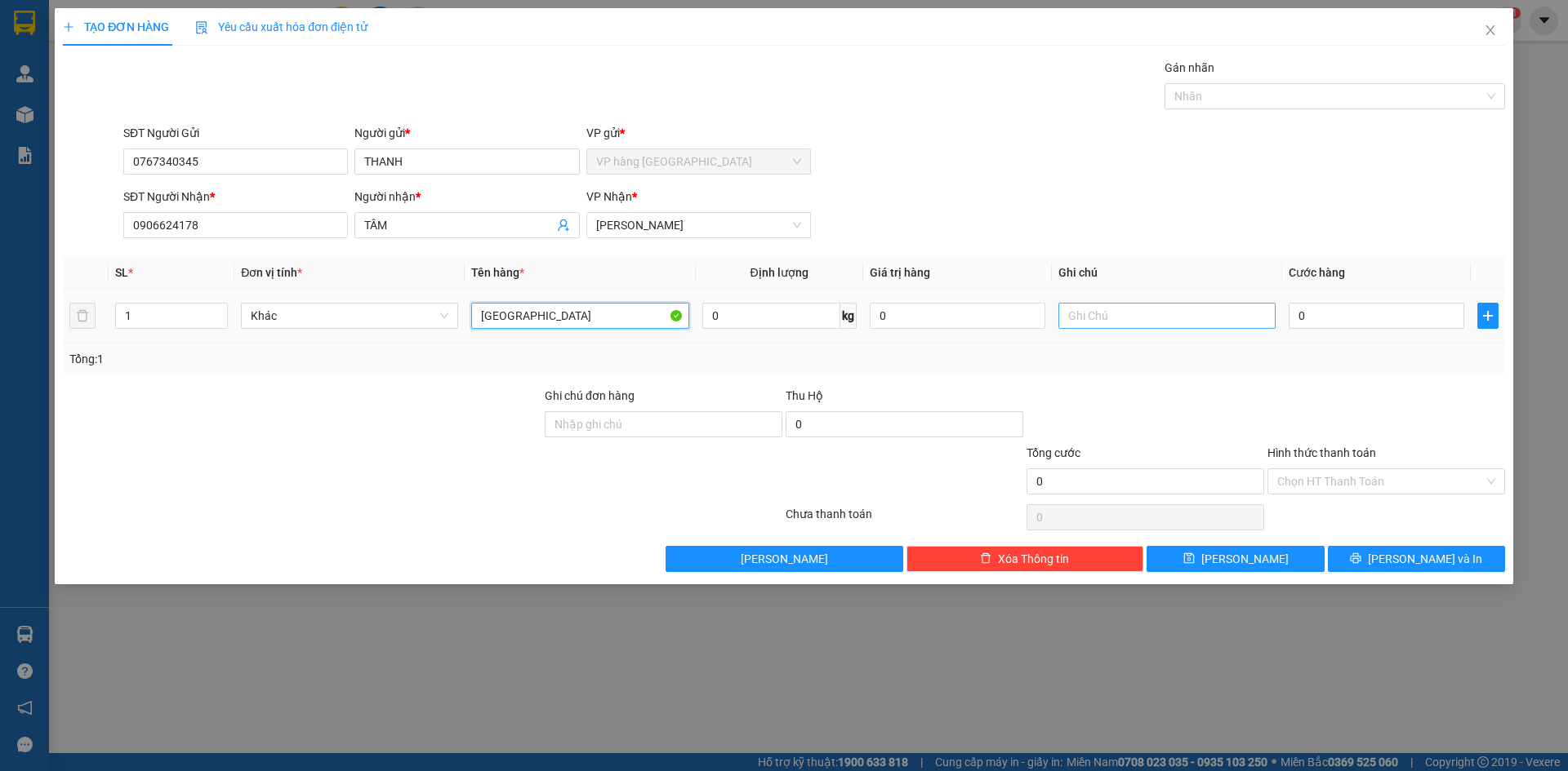
type input "[GEOGRAPHIC_DATA]"
click at [1137, 322] on input "text" at bounding box center [1166, 316] width 217 height 26
click at [1402, 325] on input "0" at bounding box center [1376, 316] width 176 height 26
type input "3"
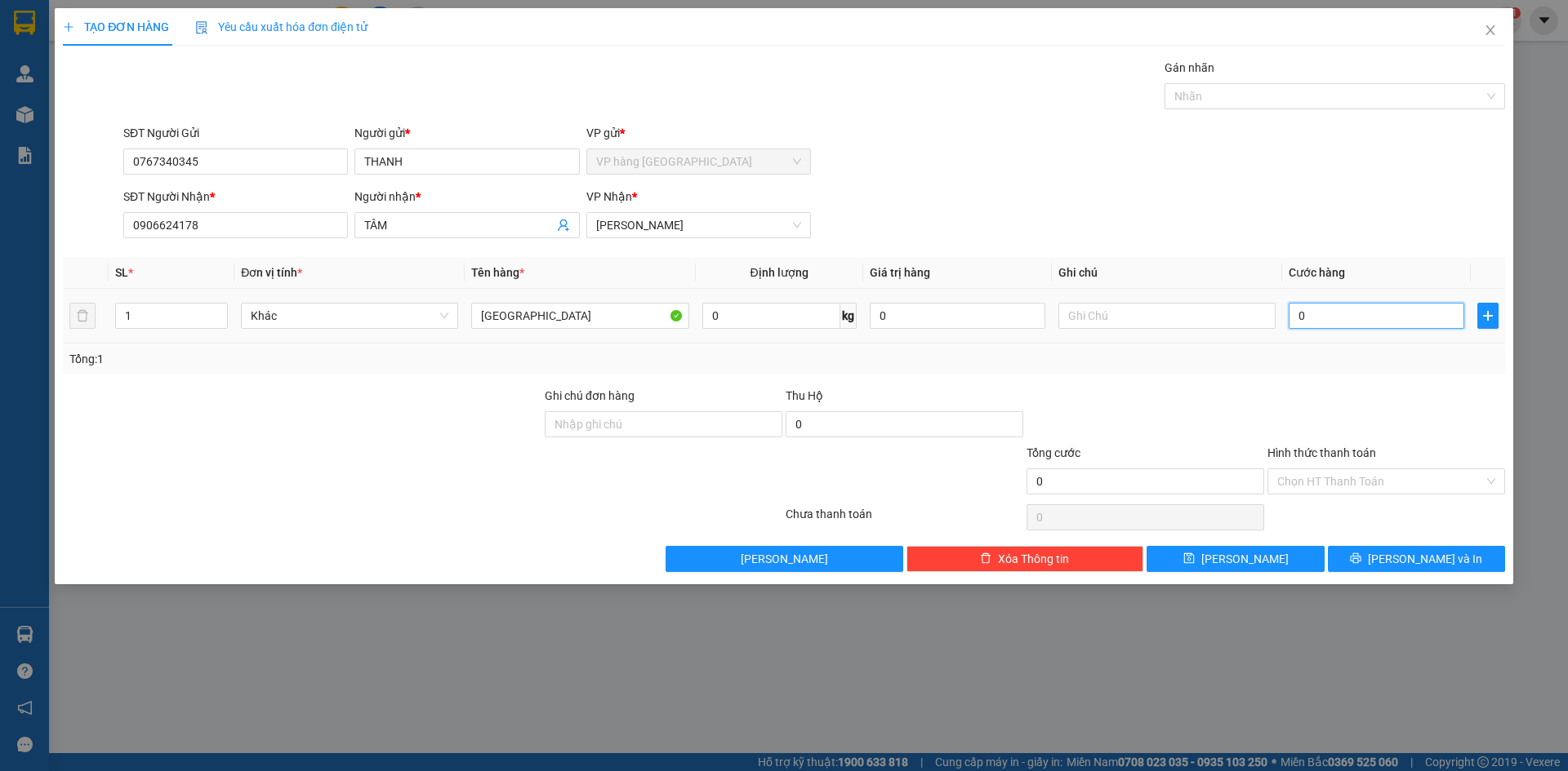
type input "3"
type input "30"
type input "30.000"
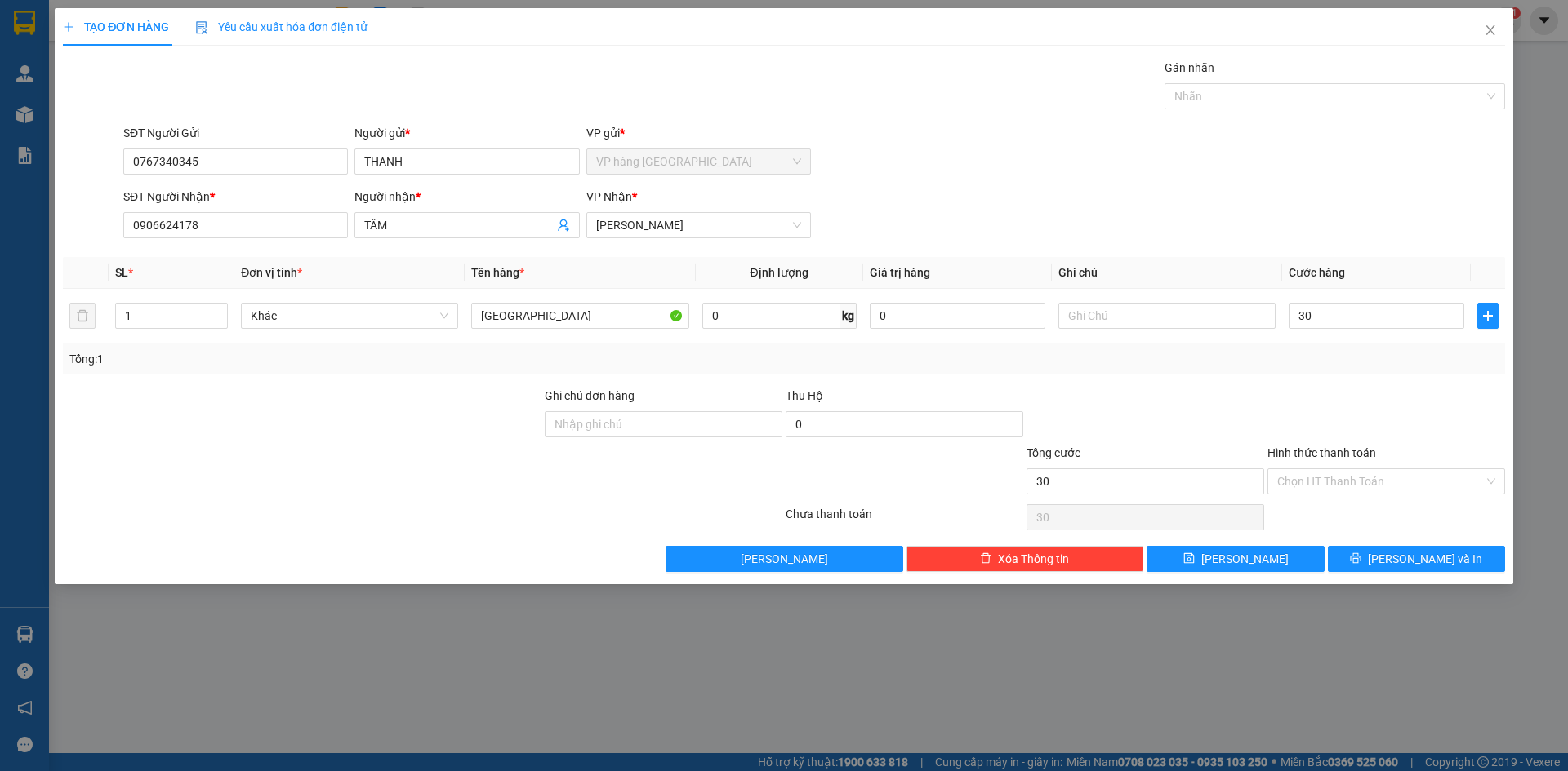
type input "30.000"
click at [1364, 211] on div "SĐT Người Nhận * 0906624178 Người nhận * TÂM VP Nhận * Phạm Ngũ Lão" at bounding box center [813, 216] width 1388 height 57
click at [1362, 477] on input "Hình thức thanh toán" at bounding box center [1380, 482] width 207 height 25
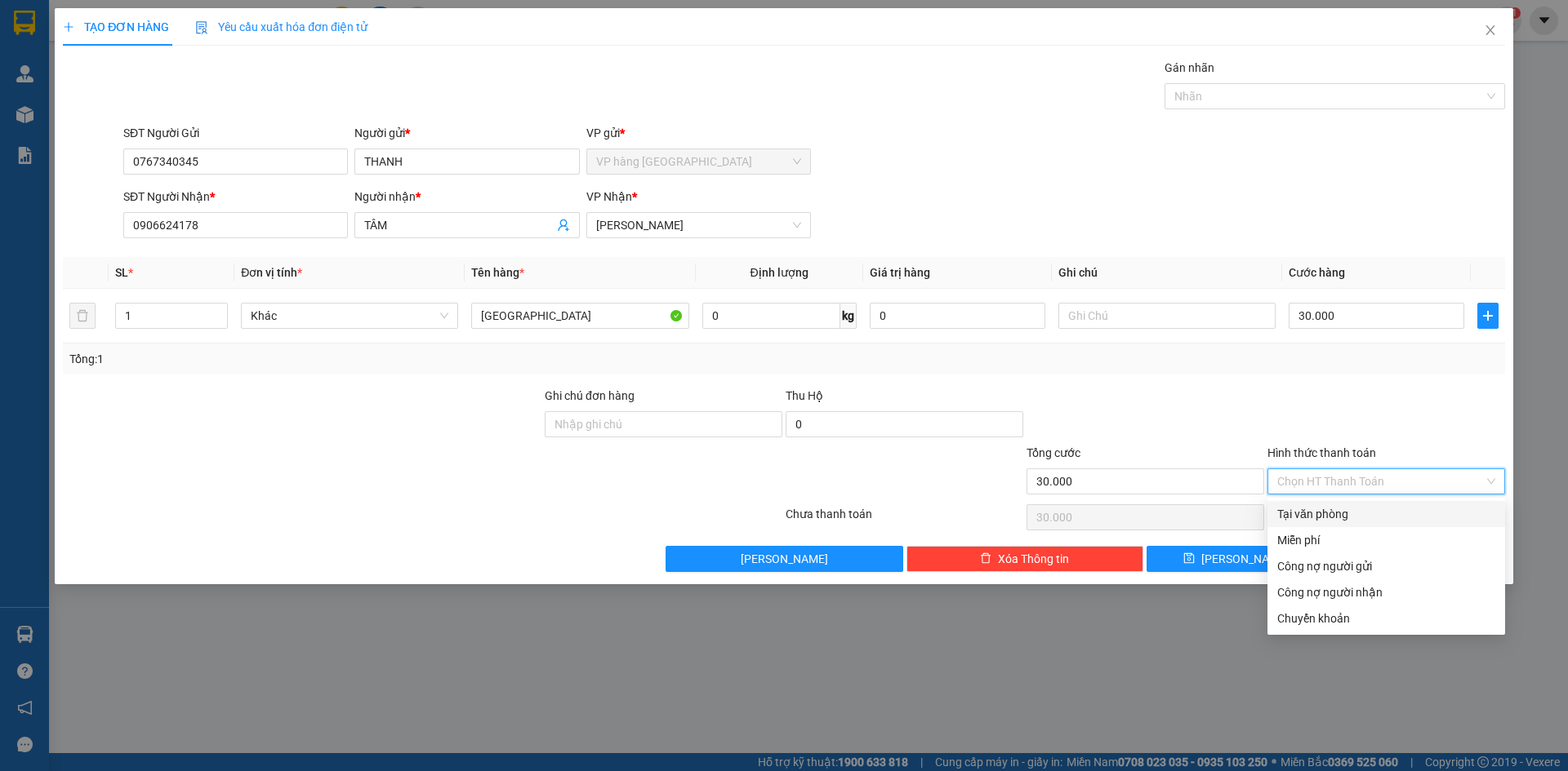
click at [1349, 514] on div "Tại văn phòng" at bounding box center [1386, 514] width 218 height 18
type input "0"
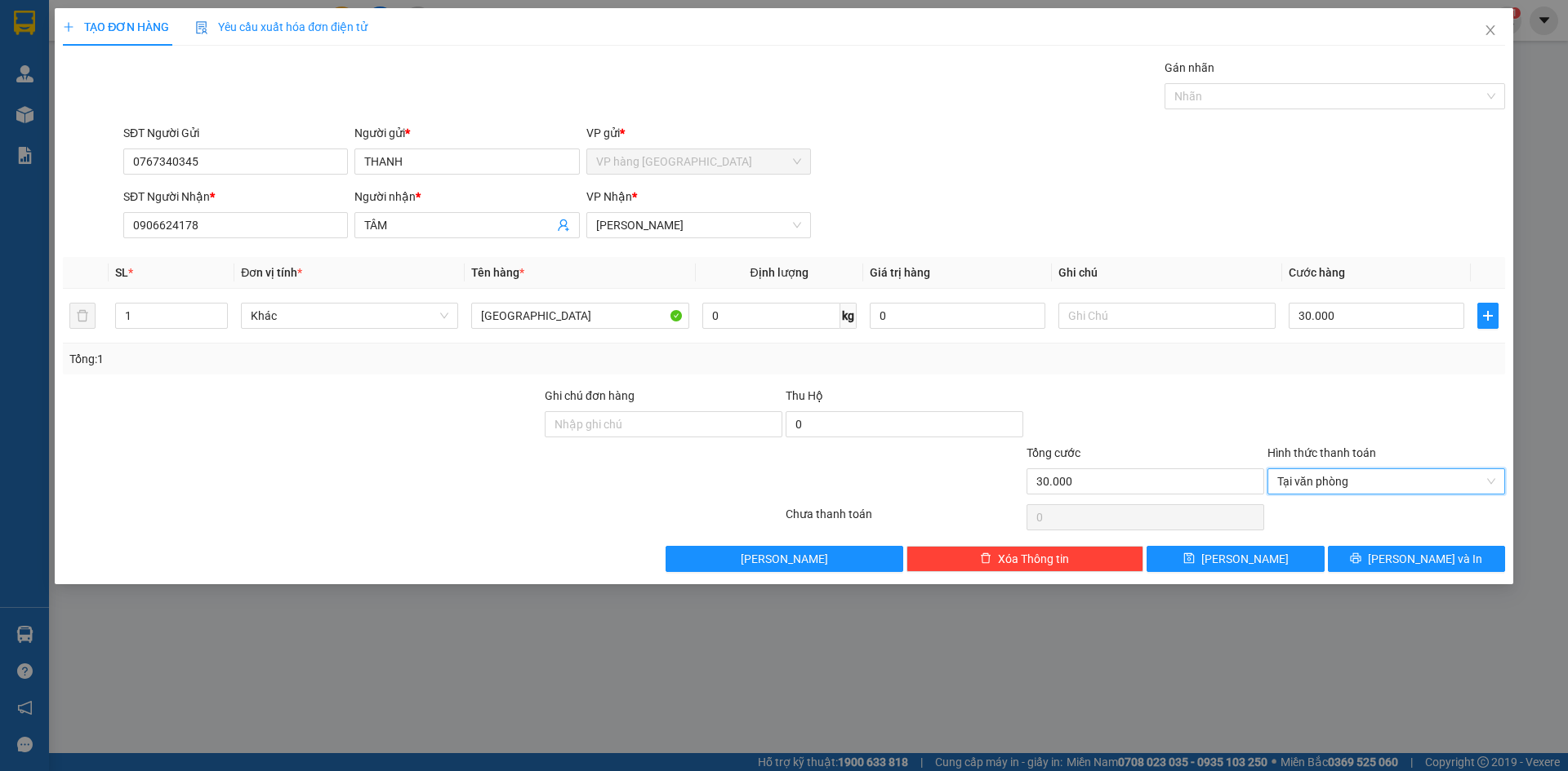
click at [1386, 409] on div at bounding box center [1386, 415] width 241 height 57
click at [1377, 553] on button "[PERSON_NAME] và In" at bounding box center [1416, 559] width 177 height 26
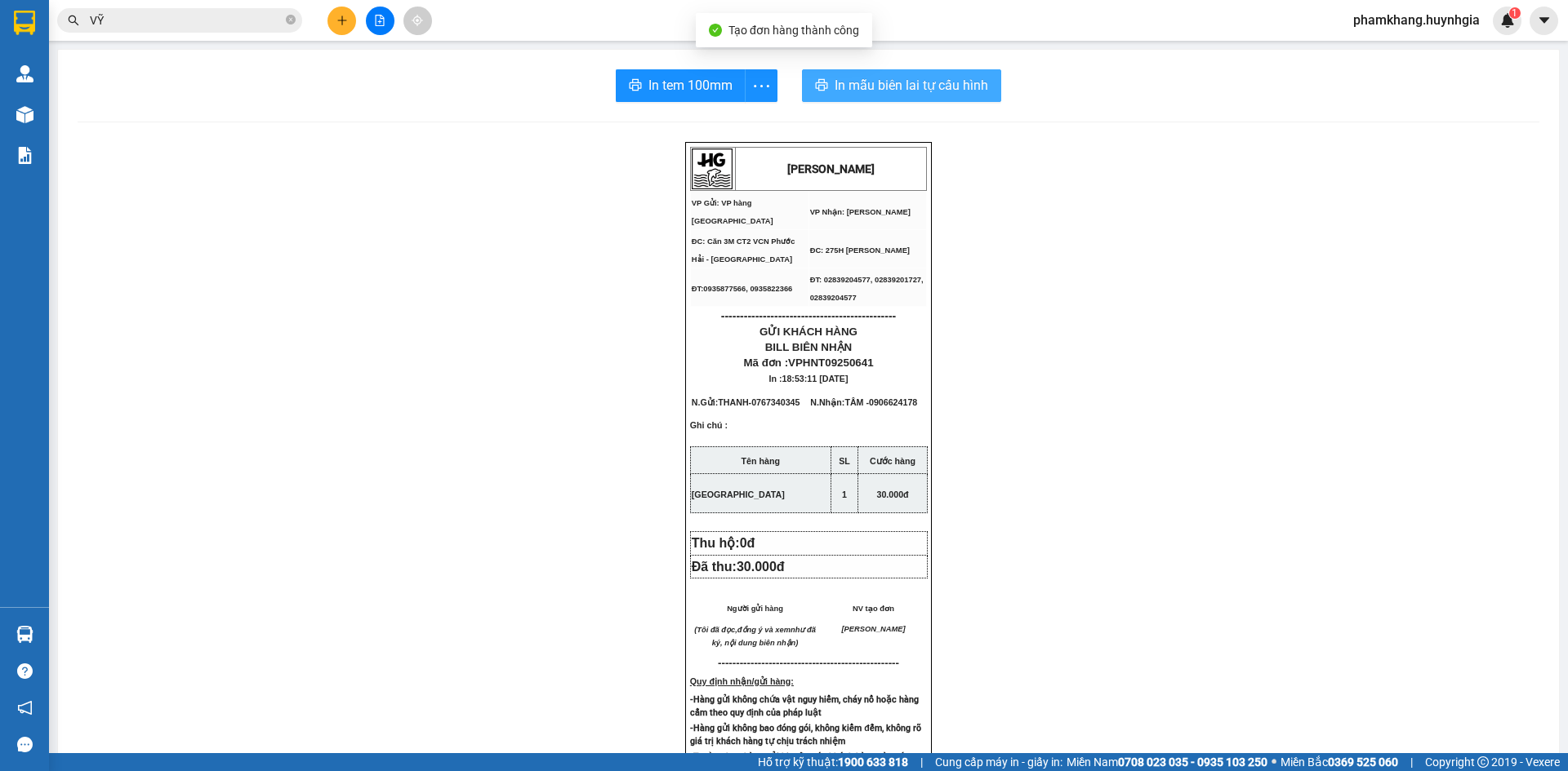
click at [941, 84] on span "In mẫu biên lai tự cấu hình" at bounding box center [911, 84] width 154 height 20
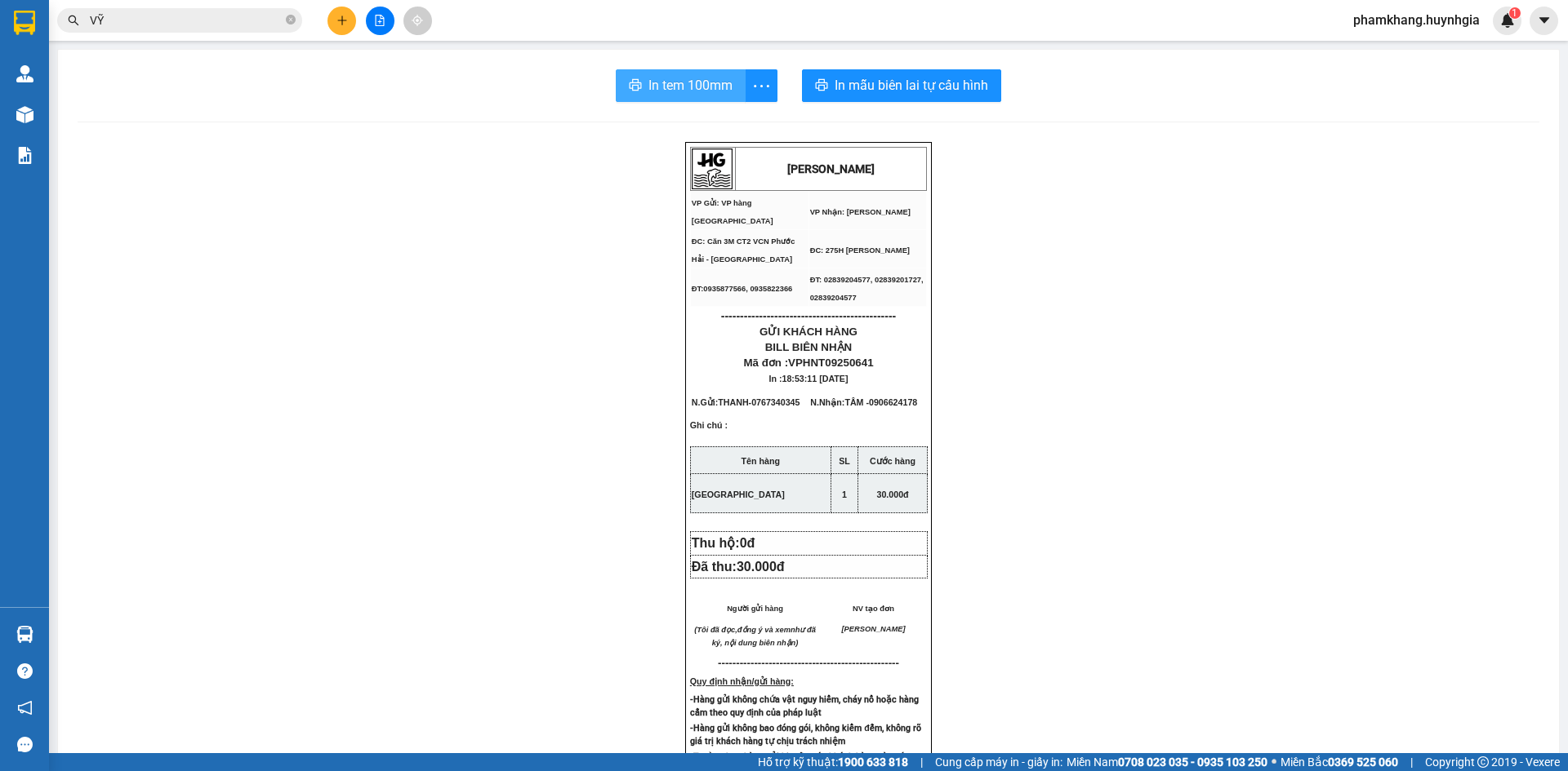
click at [669, 95] on span "In tem 100mm" at bounding box center [690, 84] width 84 height 20
click at [337, 19] on icon "plus" at bounding box center [342, 20] width 11 height 11
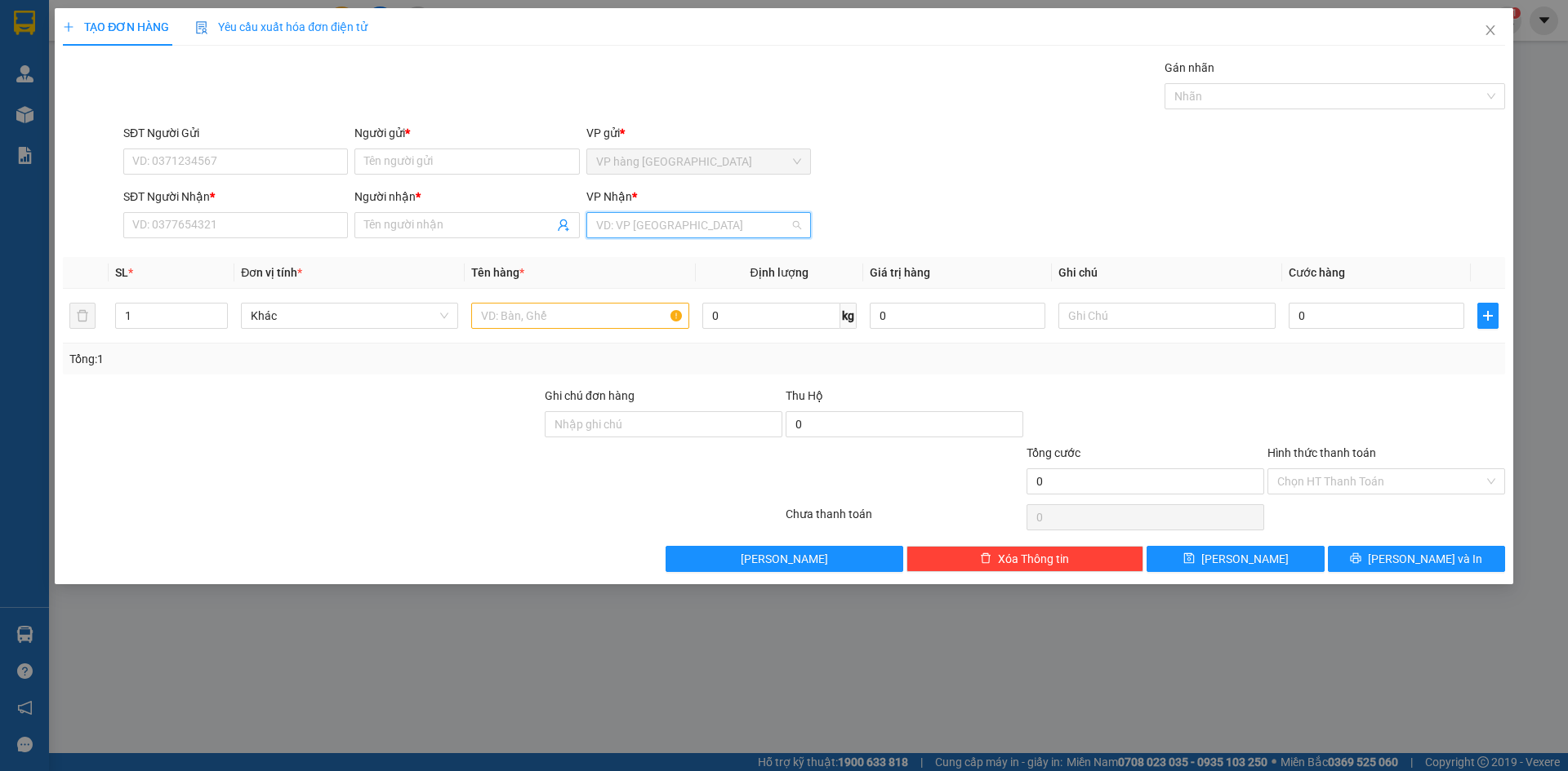
click at [659, 214] on input "search" at bounding box center [693, 225] width 193 height 25
click at [549, 314] on input "text" at bounding box center [580, 316] width 217 height 26
type input "BỊCH ĐEN"
click at [667, 222] on input "search" at bounding box center [693, 225] width 193 height 25
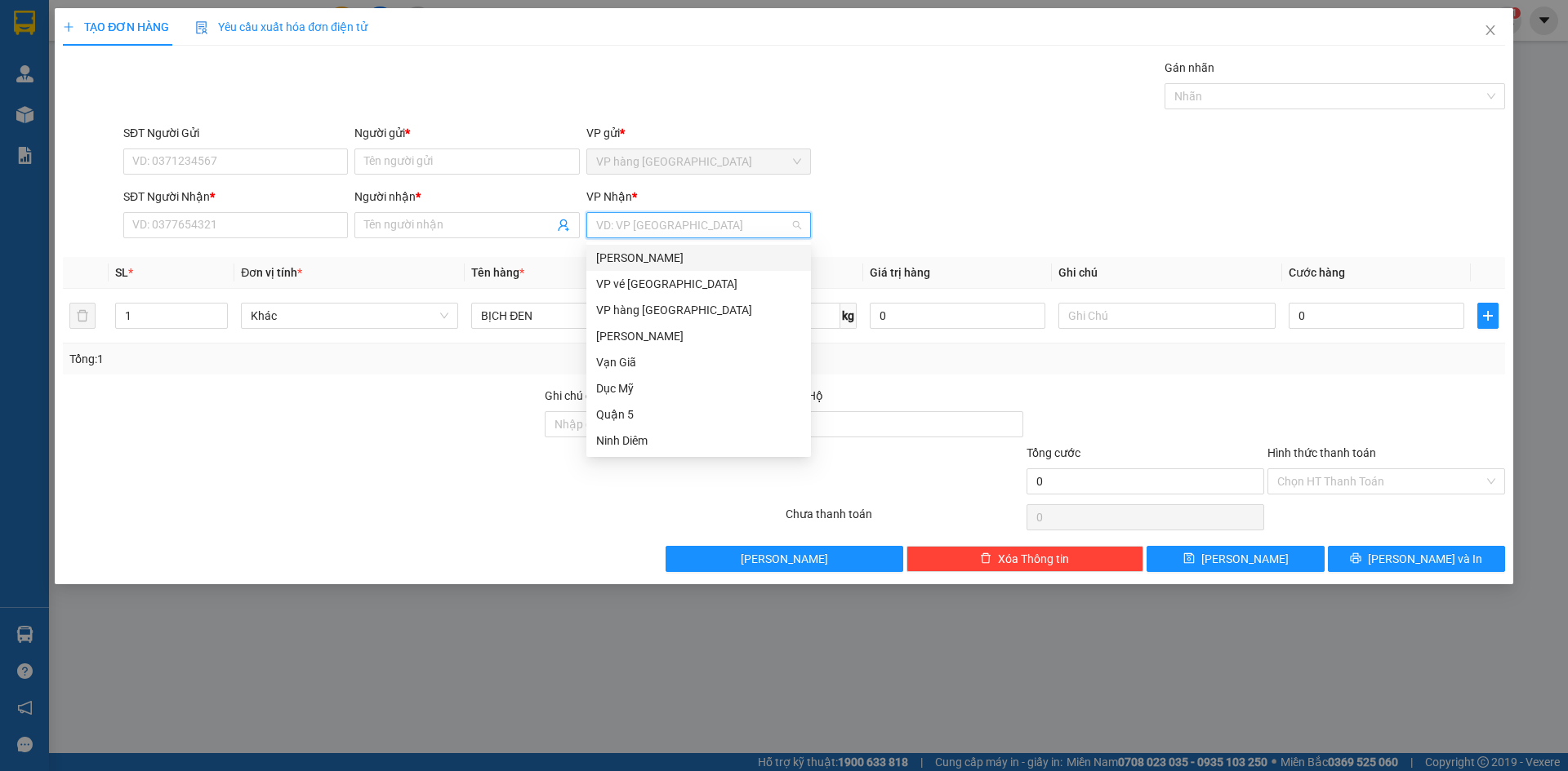
click at [707, 258] on div "[PERSON_NAME]" at bounding box center [698, 258] width 205 height 18
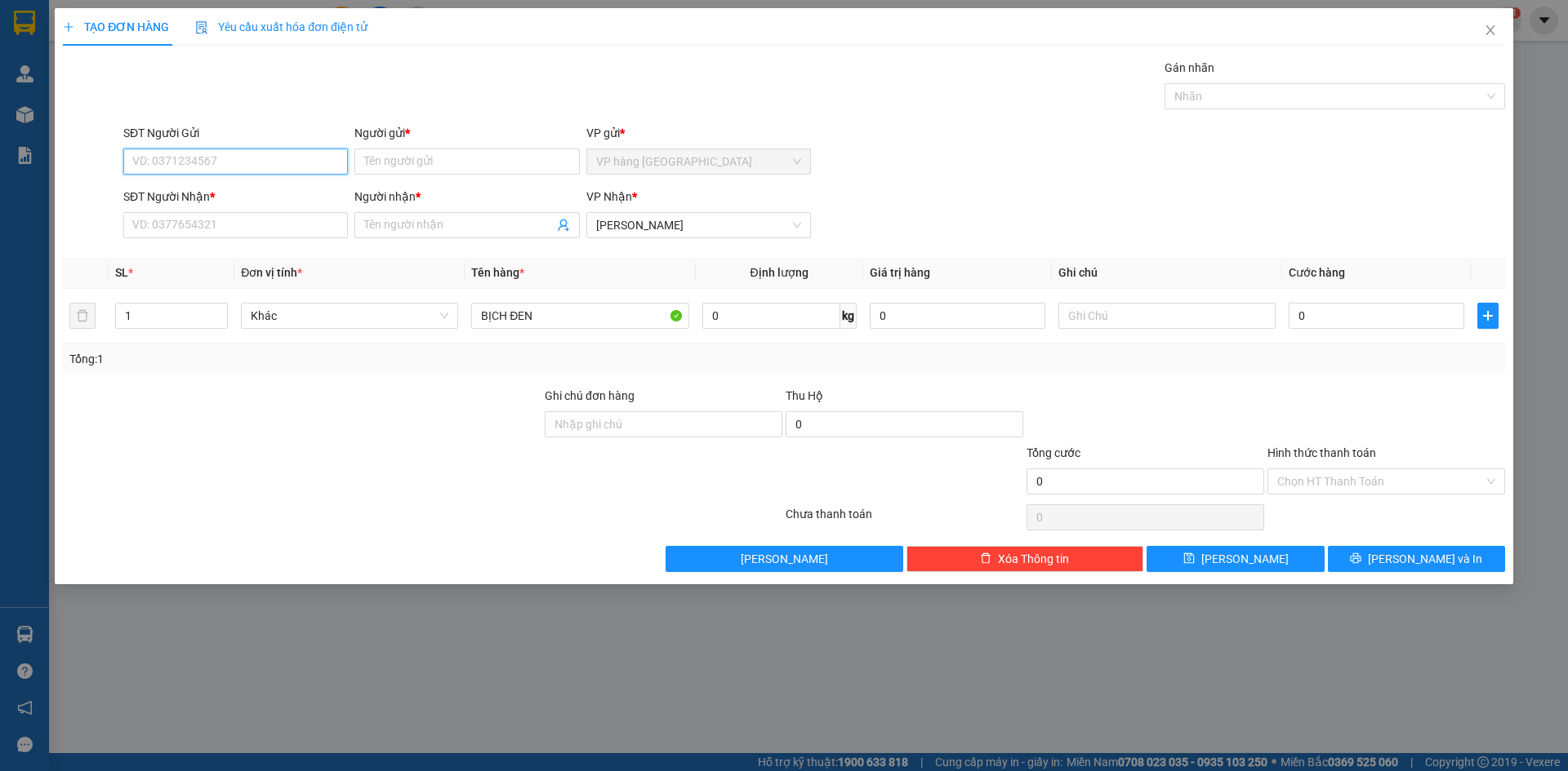
drag, startPoint x: 165, startPoint y: 162, endPoint x: 680, endPoint y: 149, distance: 515.2
click at [166, 161] on input "SĐT Người Gửi" at bounding box center [235, 162] width 224 height 26
type input "0989162252"
click at [200, 188] on div "0989162252 - ĐỨC" at bounding box center [235, 194] width 205 height 18
type input "ĐỨC"
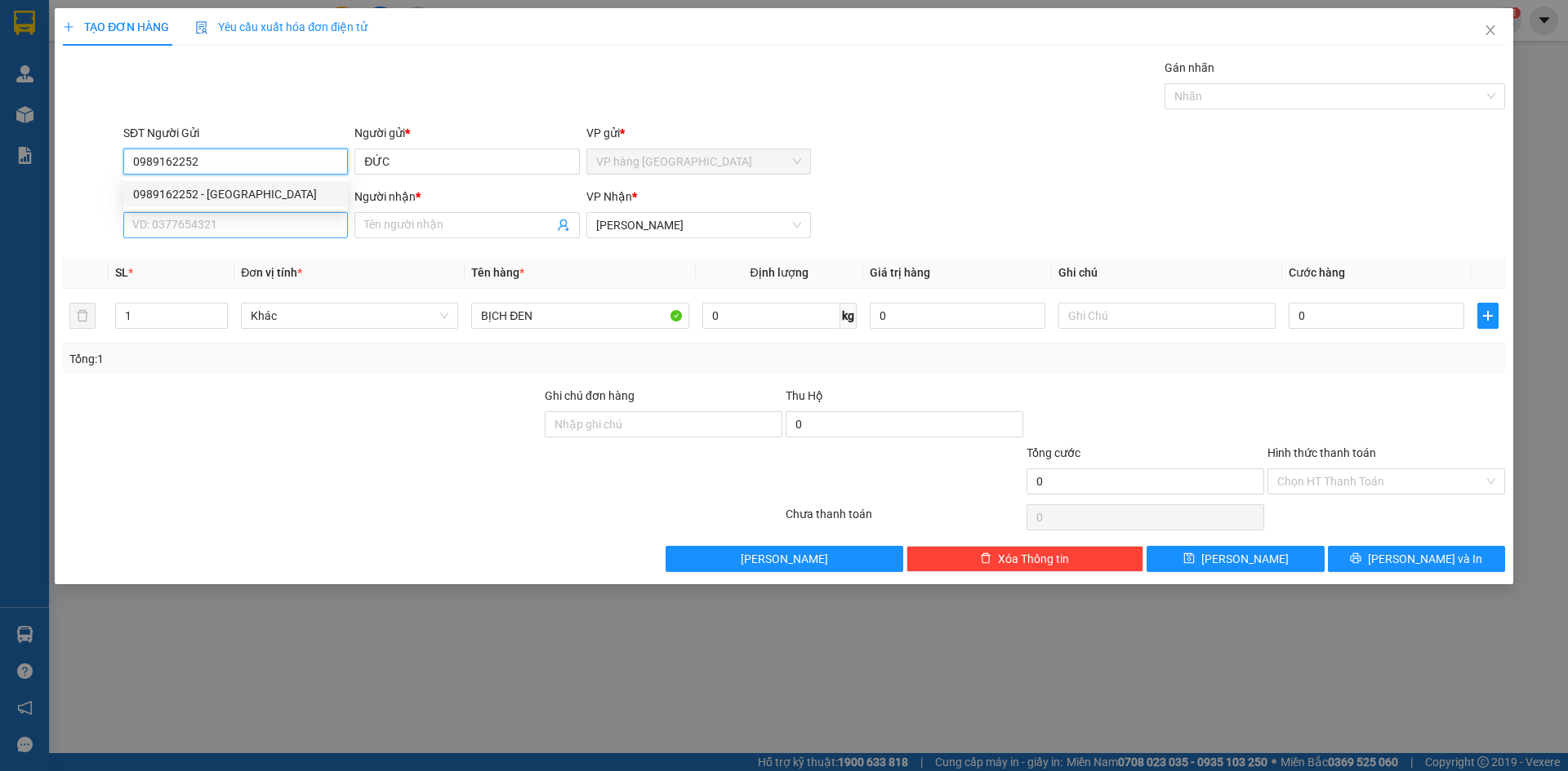
type input "0989162252"
click at [220, 222] on input "SĐT Người Nhận *" at bounding box center [235, 225] width 224 height 26
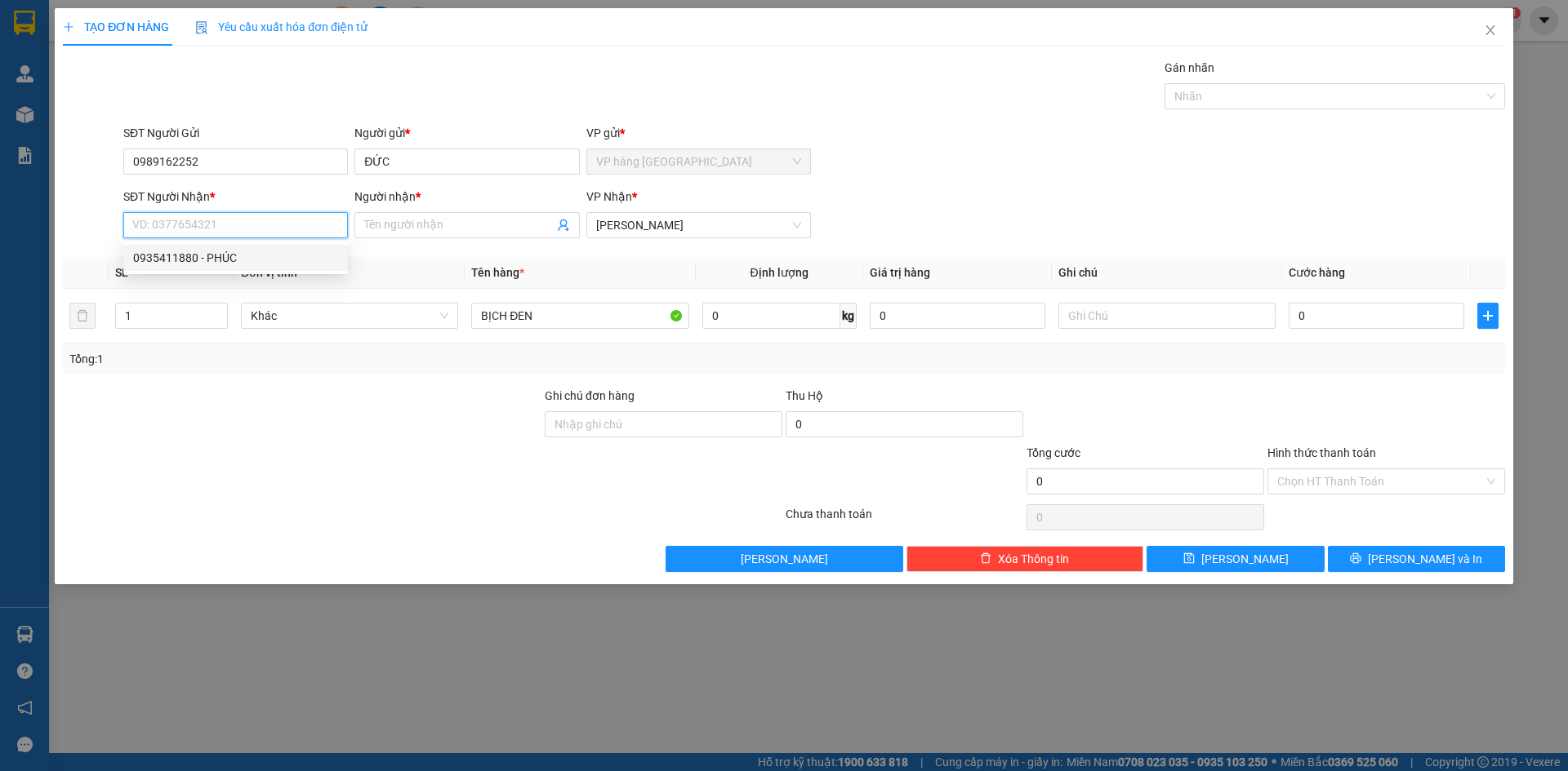
click at [224, 248] on div "0935411880 - PHÚC" at bounding box center [235, 258] width 224 height 26
type input "0935411880"
type input "PHÚC"
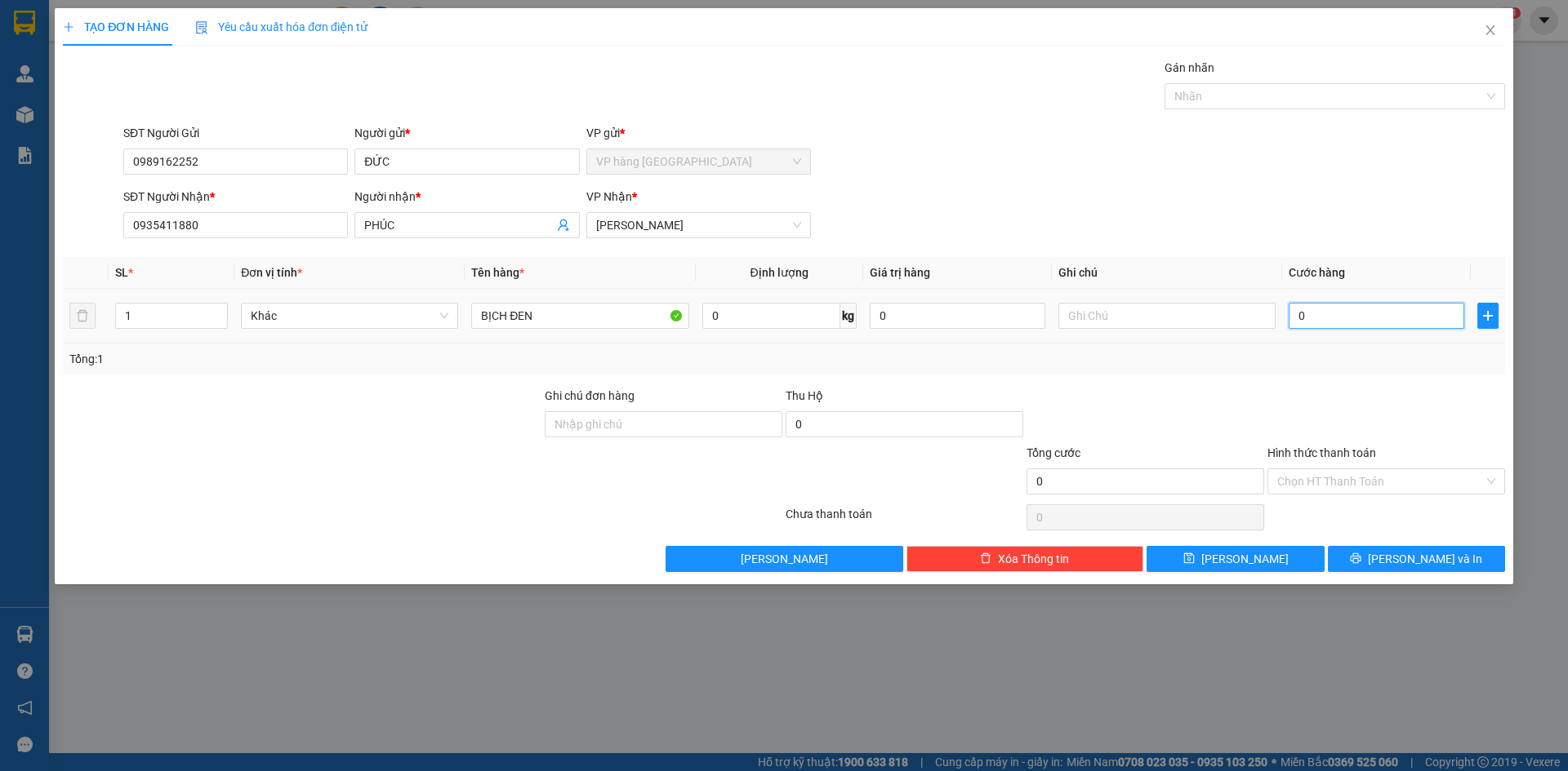
click at [1358, 314] on input "0" at bounding box center [1376, 316] width 176 height 26
type input "3"
type input "30"
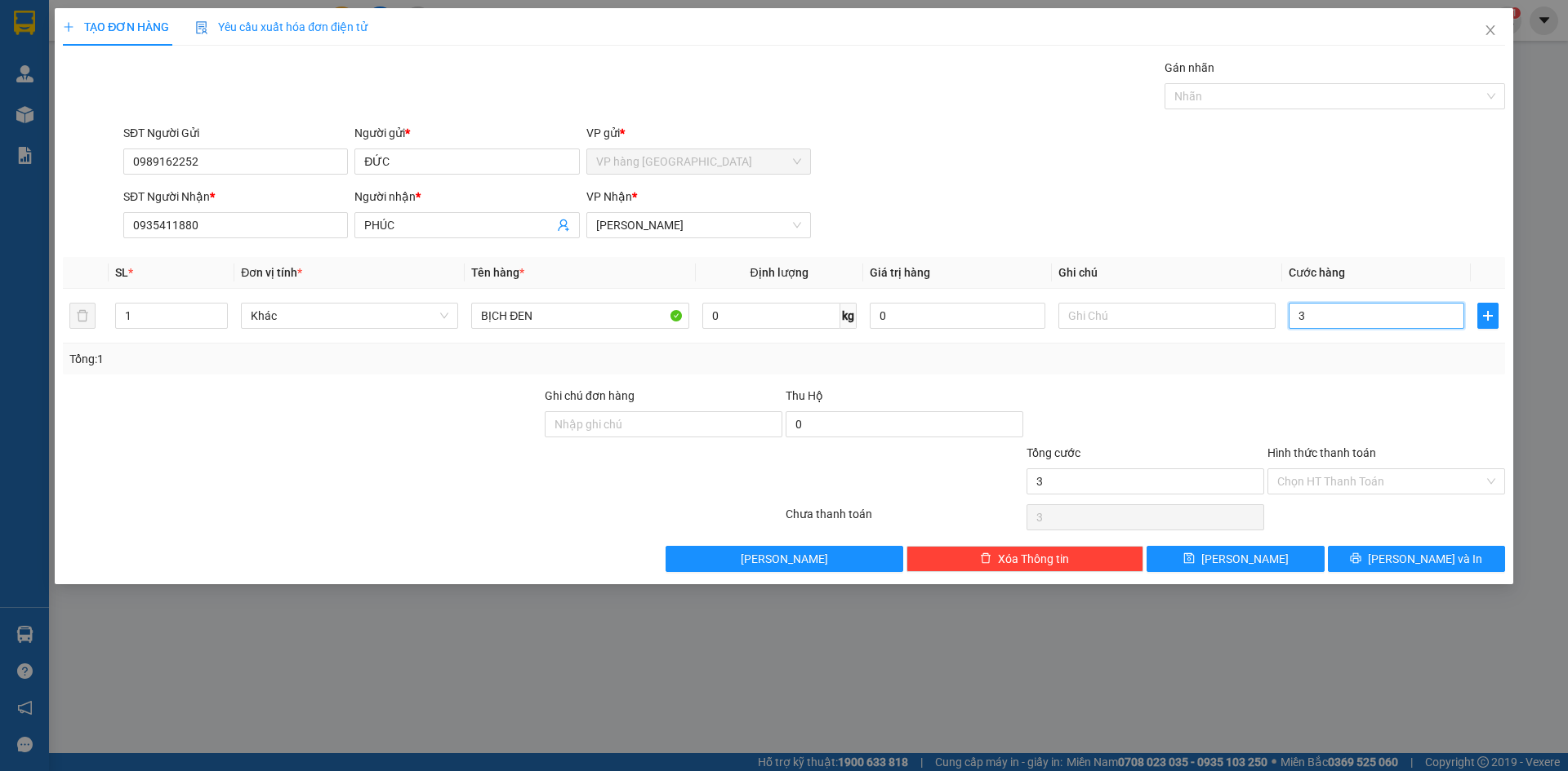
type input "30"
type input "30.000"
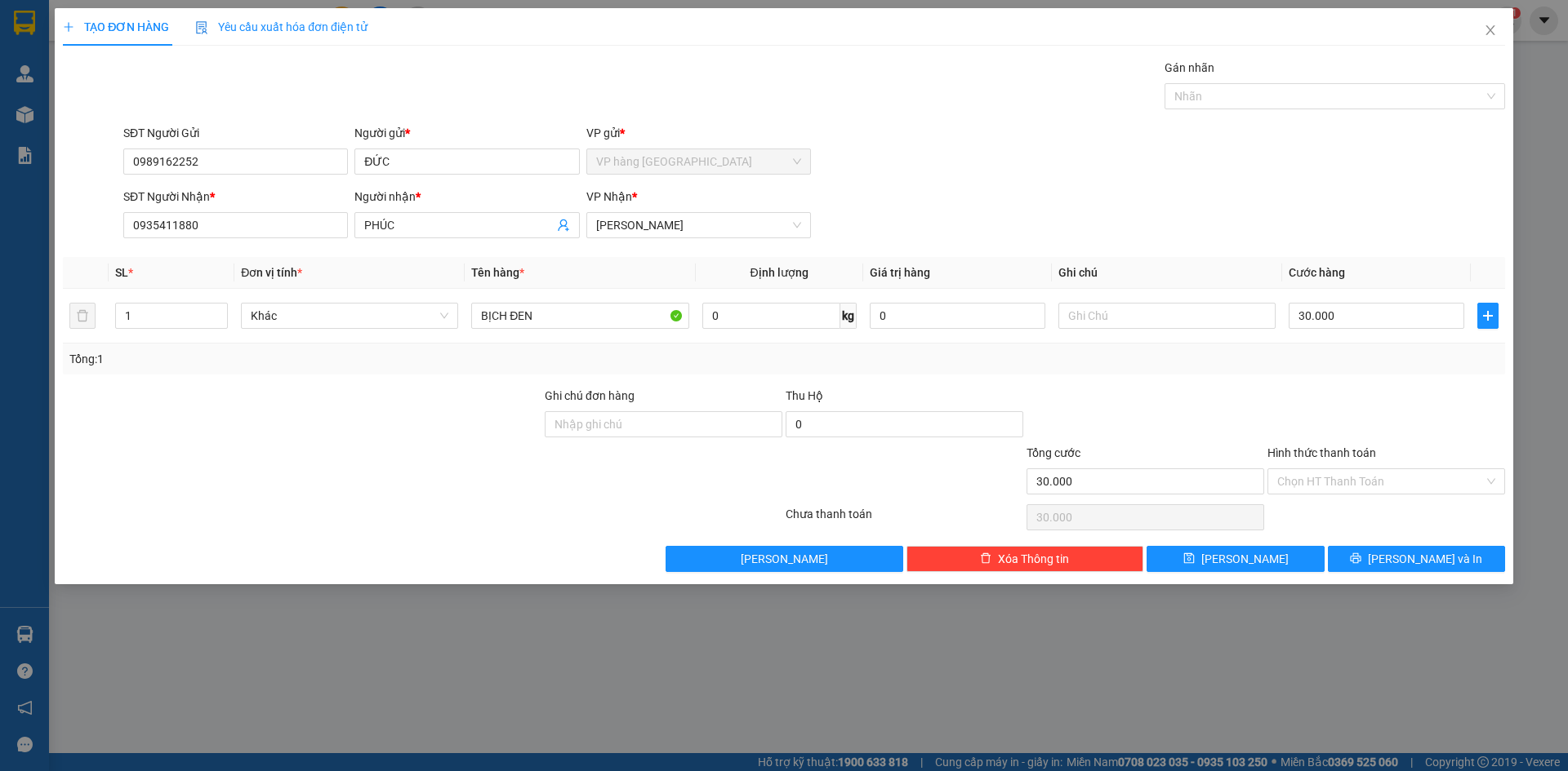
click at [1255, 187] on form "SĐT Người Gửi 0989162252 Người gửi * ĐỨC VP gửi * VP hàng Nha Trang SĐT Người N…" at bounding box center [784, 184] width 1442 height 120
click at [1331, 477] on input "Hình thức thanh toán" at bounding box center [1380, 482] width 207 height 25
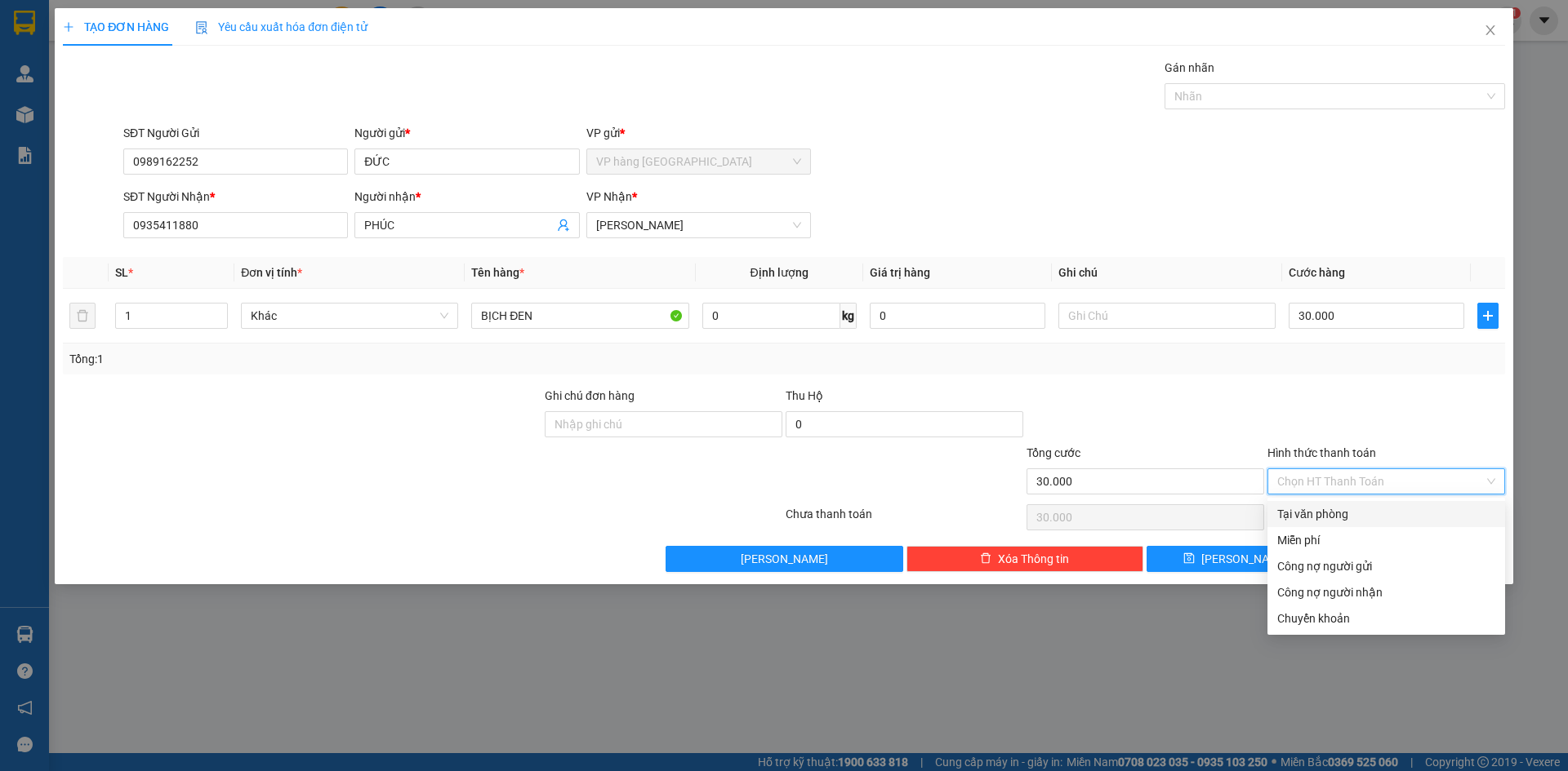
click at [1337, 504] on div "Tại văn phòng" at bounding box center [1386, 514] width 237 height 26
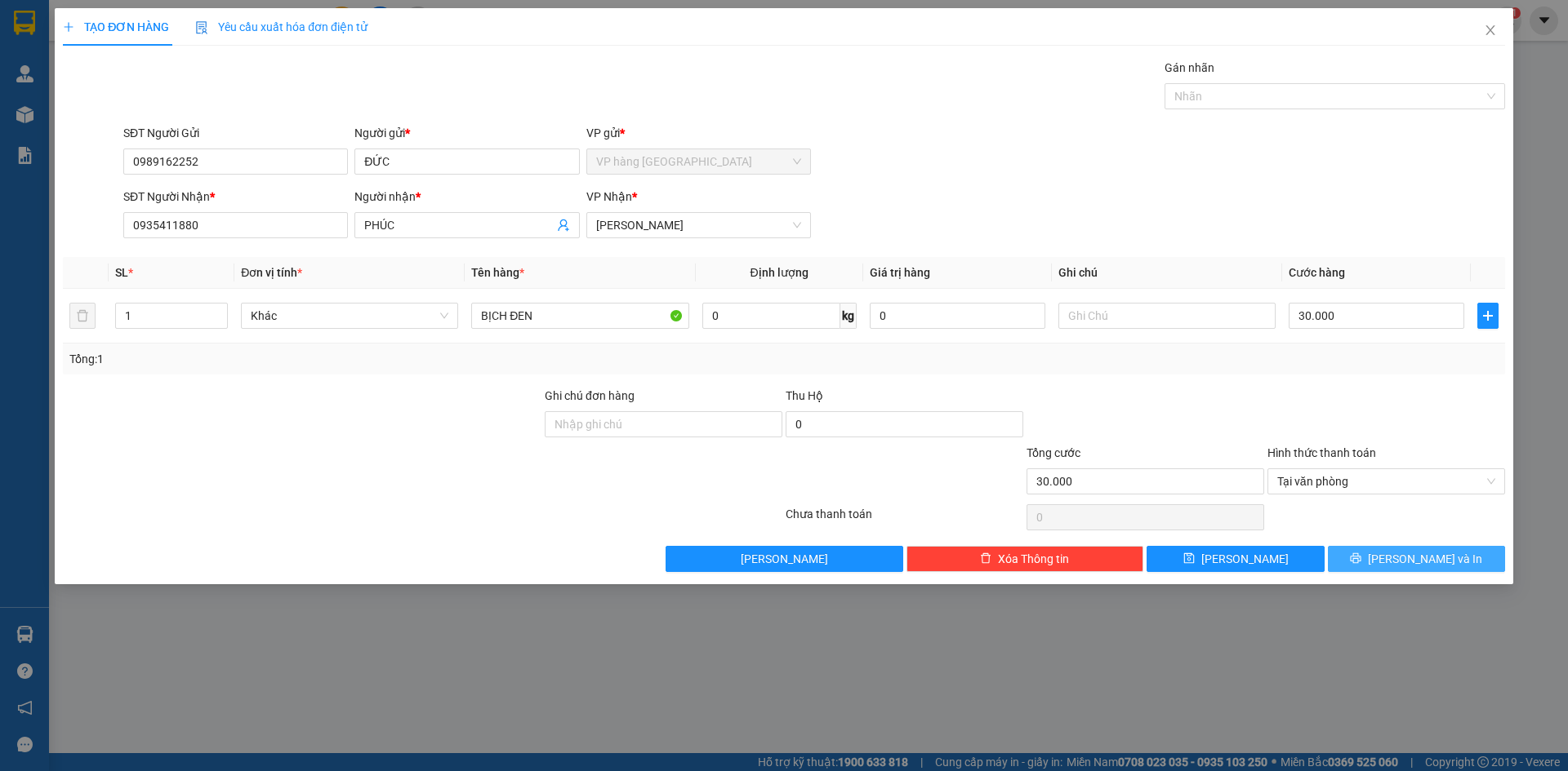
click at [1409, 550] on span "[PERSON_NAME] và In" at bounding box center [1425, 559] width 114 height 18
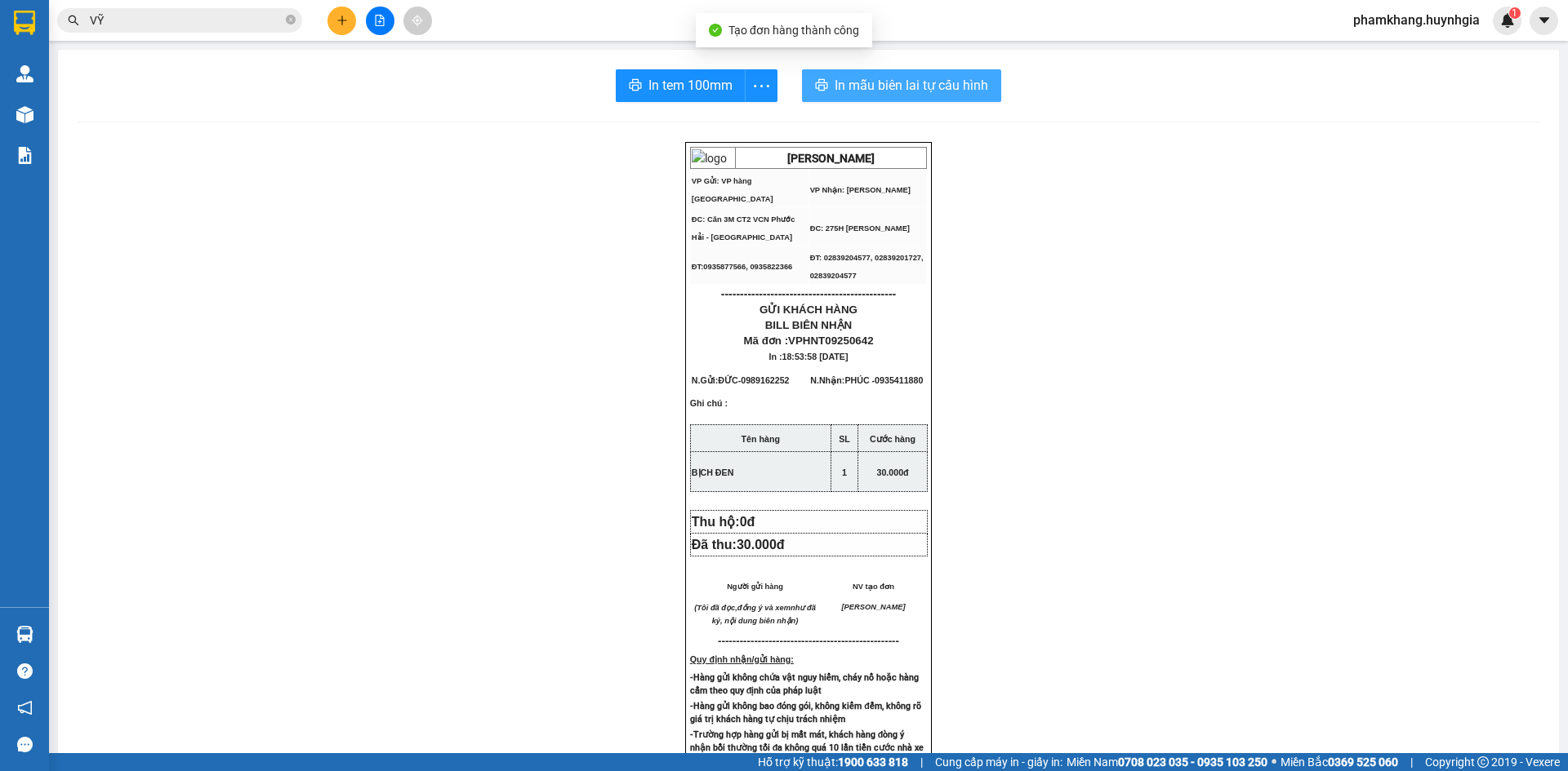
click at [932, 83] on span "In mẫu biên lai tự cấu hình" at bounding box center [911, 84] width 154 height 20
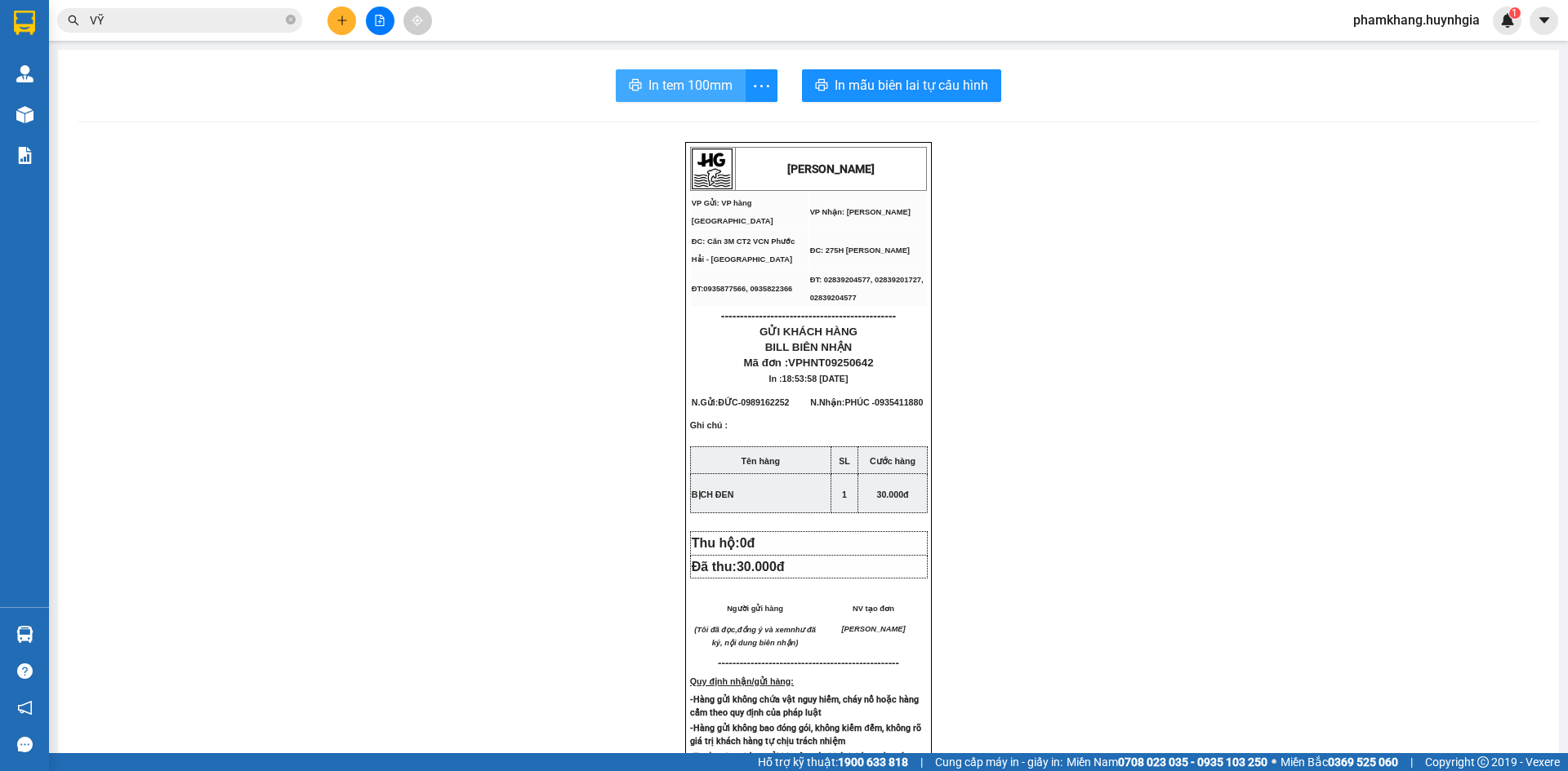
click at [705, 78] on span "In tem 100mm" at bounding box center [690, 84] width 84 height 20
click at [348, 29] on button at bounding box center [341, 20] width 28 height 28
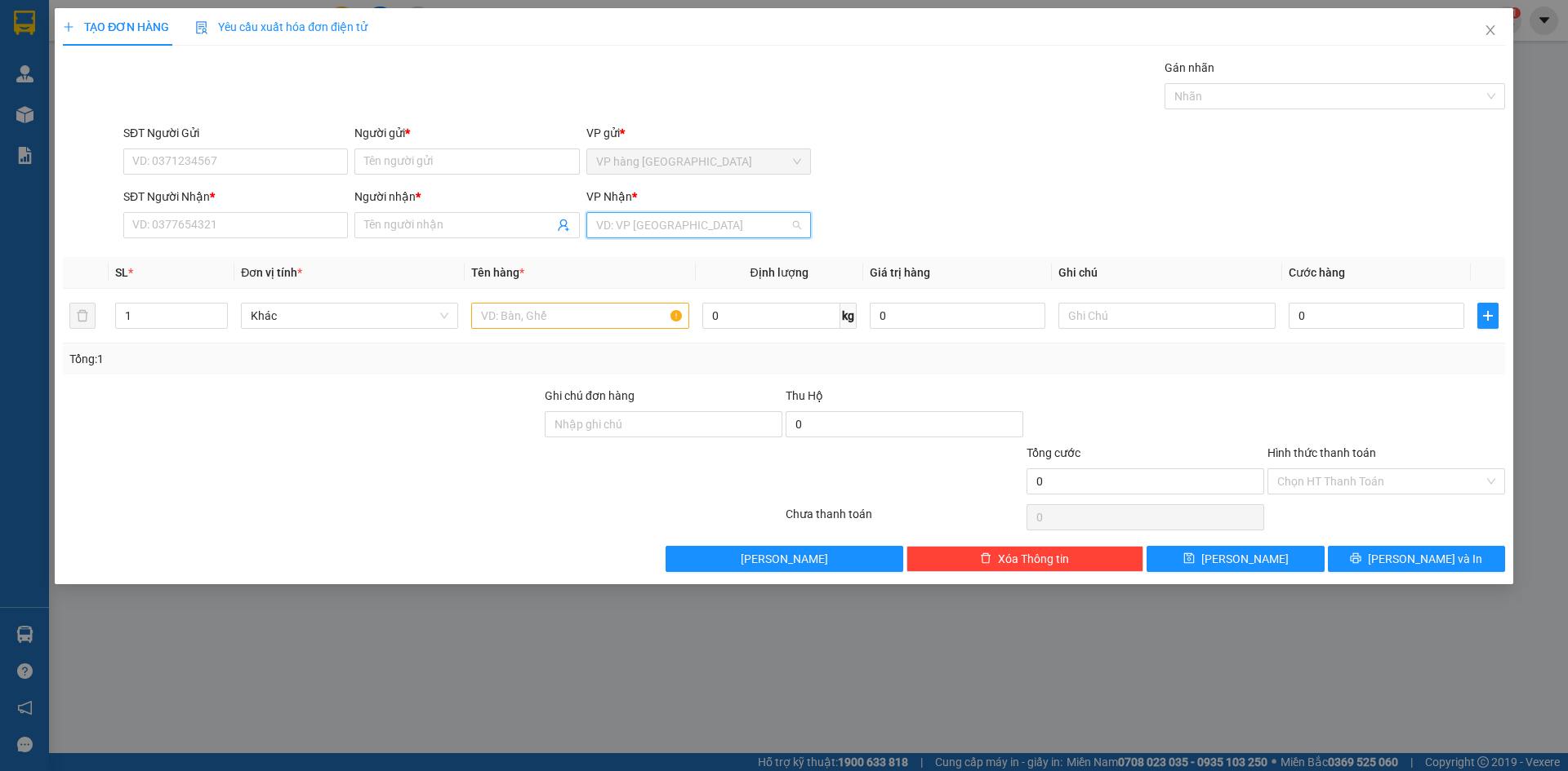
click at [648, 222] on input "search" at bounding box center [693, 225] width 193 height 25
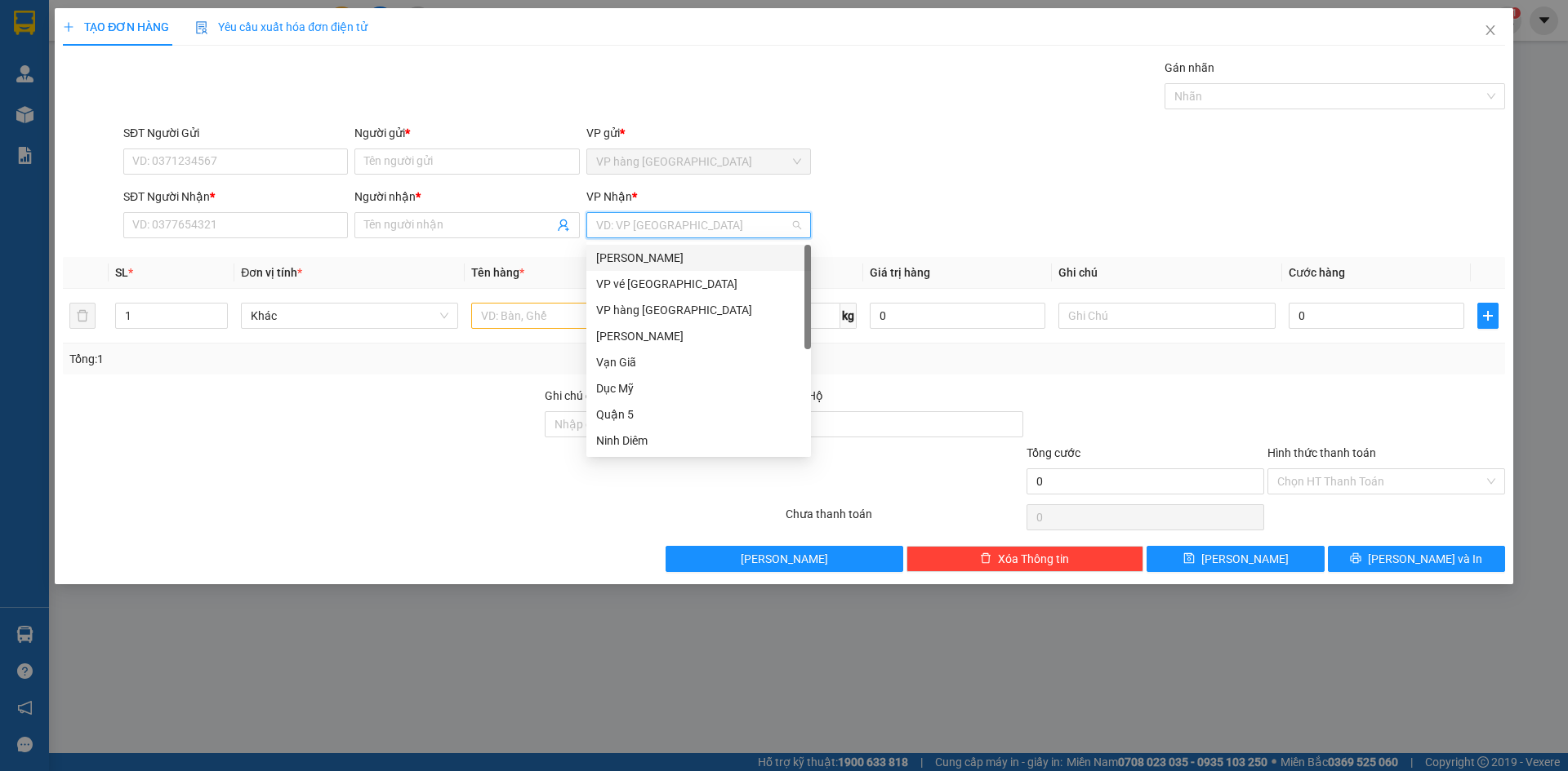
click at [625, 258] on div "[PERSON_NAME]" at bounding box center [698, 258] width 205 height 18
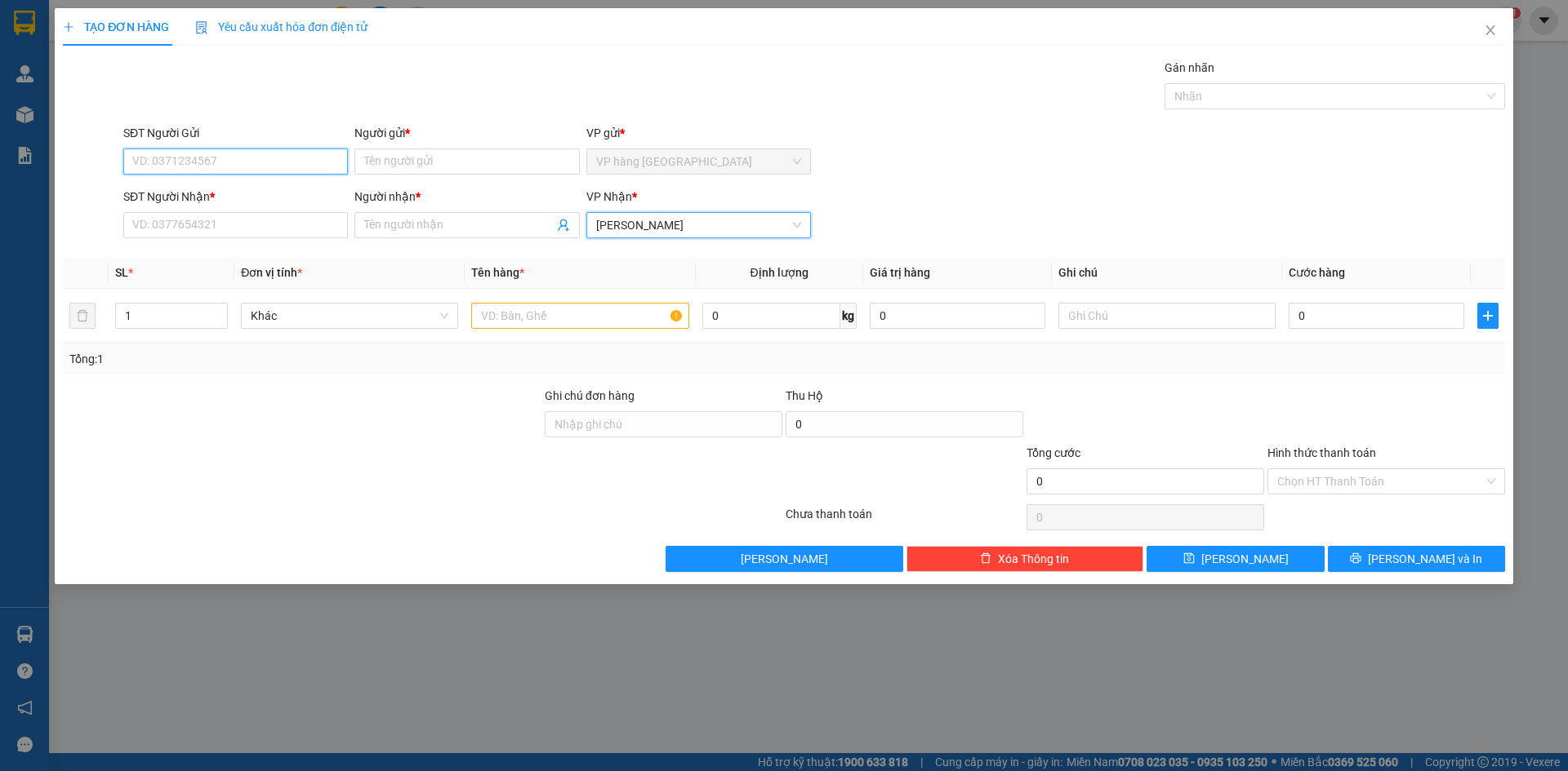
click at [208, 167] on input "SĐT Người Gửi" at bounding box center [235, 162] width 224 height 26
click at [306, 191] on div "0943413938 - VŨ" at bounding box center [235, 194] width 205 height 18
type input "0943413938"
type input "VŨ"
click at [304, 211] on div "SĐT Người Nhận *" at bounding box center [235, 200] width 224 height 25
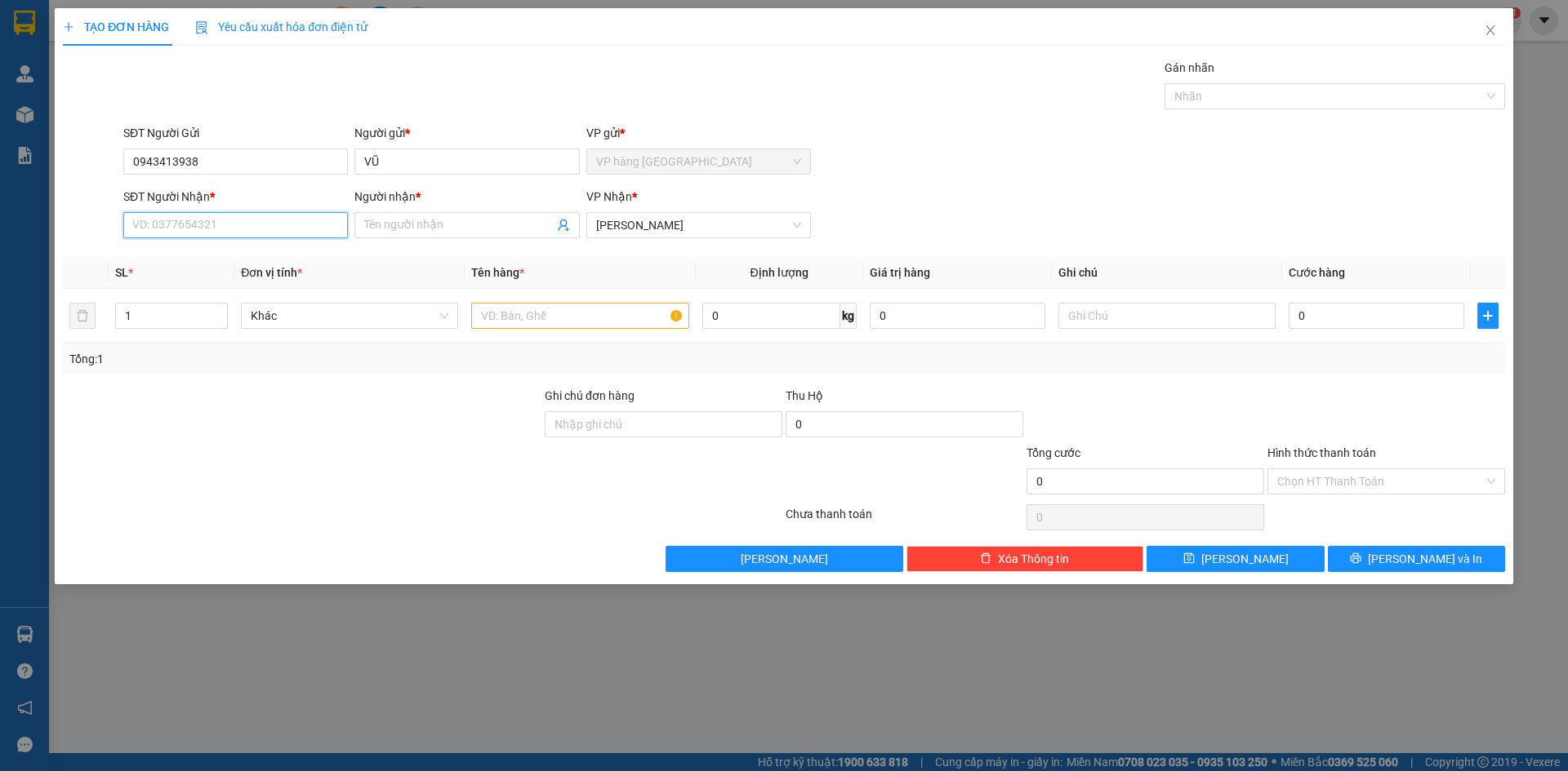
click at [304, 221] on input "SĐT Người Nhận *" at bounding box center [235, 225] width 224 height 26
click at [274, 287] on div "0908140300 - TOÀN" at bounding box center [235, 284] width 205 height 18
click at [638, 319] on input "text" at bounding box center [580, 316] width 217 height 26
click at [1418, 327] on input "0" at bounding box center [1376, 316] width 176 height 26
click at [1399, 232] on div "SĐT Người Nhận * 0908140300 Người nhận * TOÀN VP Nhận * Phạm Ngũ Lão" at bounding box center [813, 216] width 1388 height 57
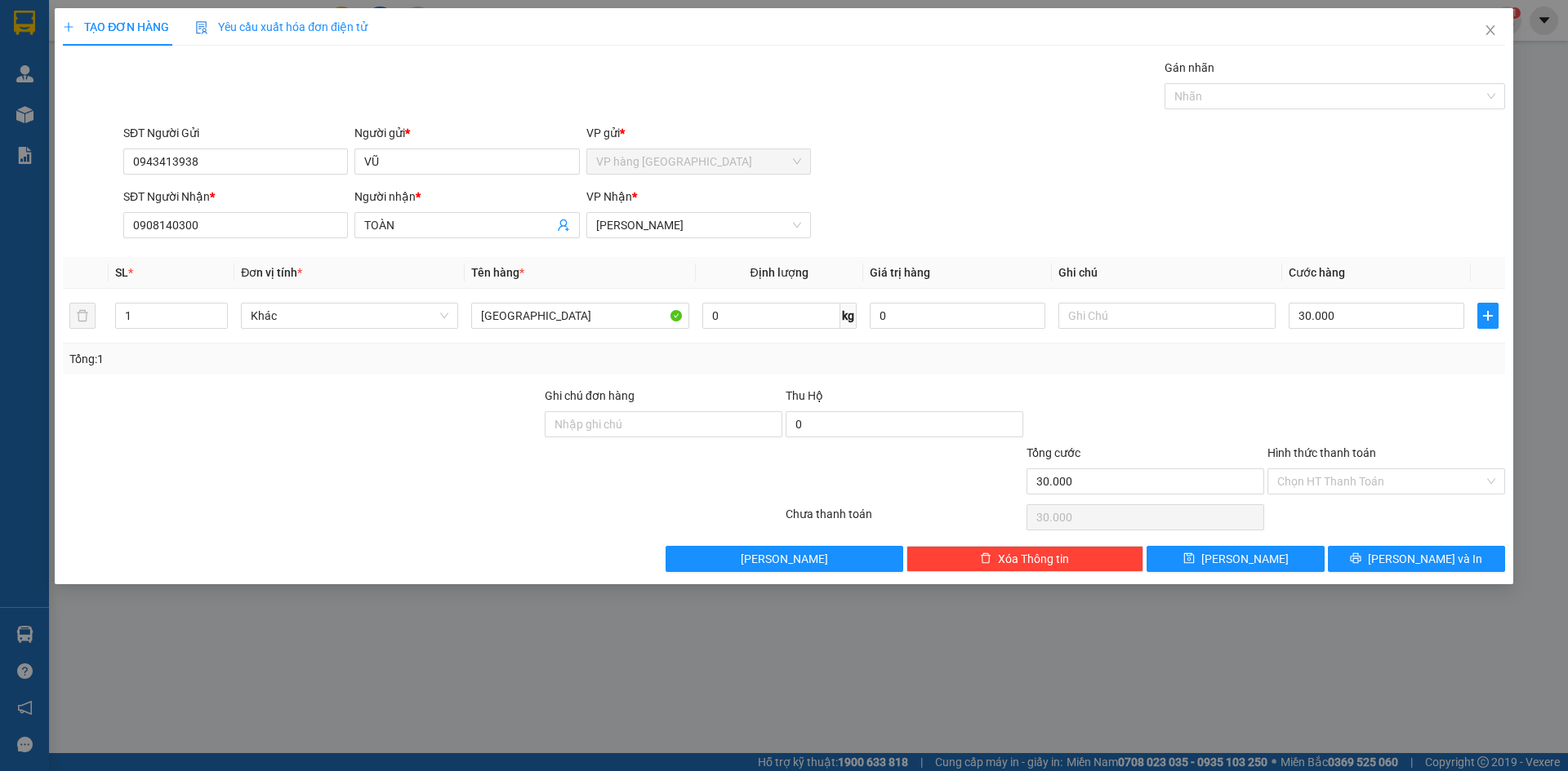
click at [1394, 465] on div "Hình thức thanh toán" at bounding box center [1386, 456] width 237 height 25
click at [1389, 485] on input "Hình thức thanh toán" at bounding box center [1380, 482] width 207 height 25
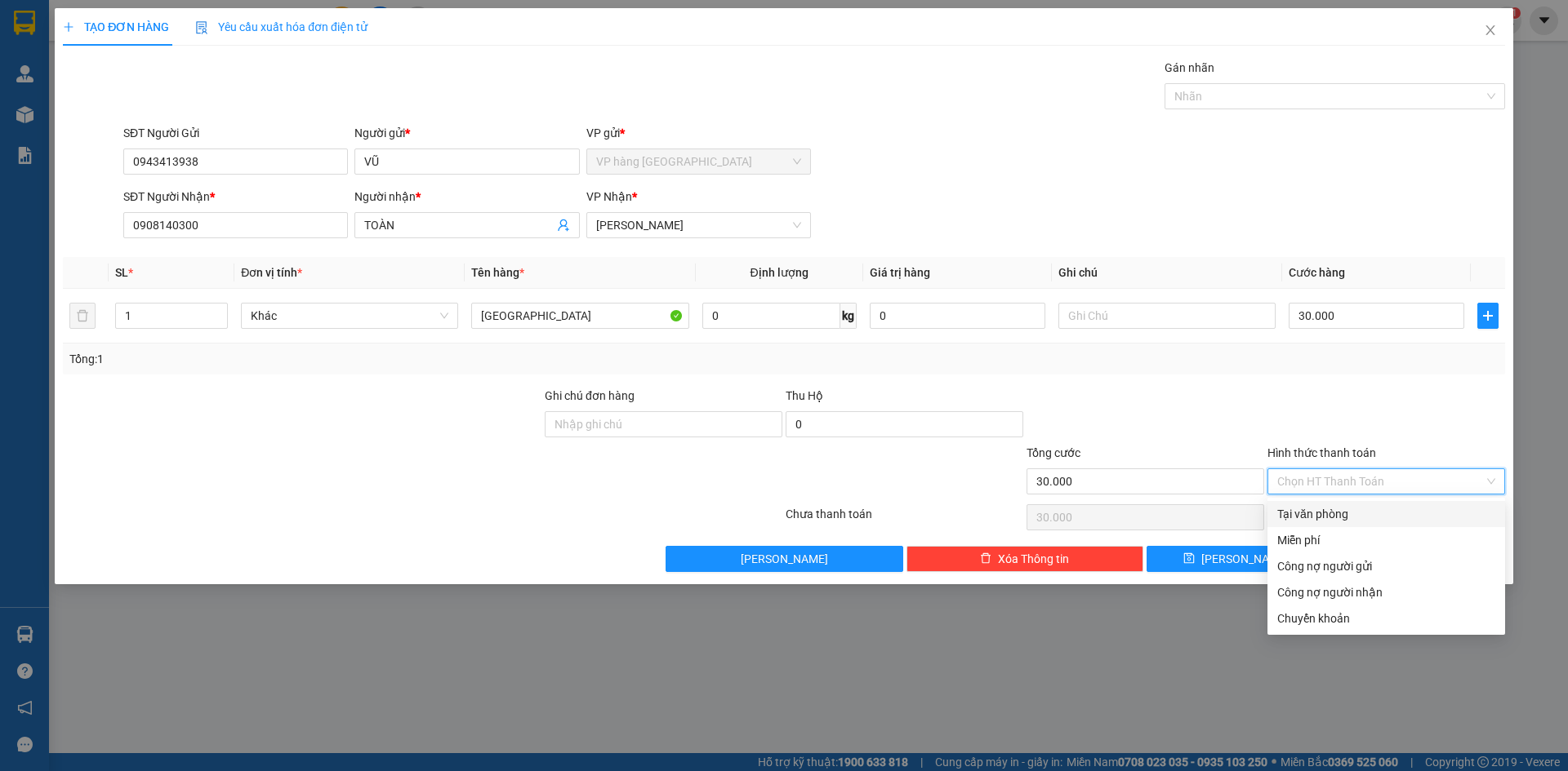
click at [1399, 518] on div "Tại văn phòng" at bounding box center [1386, 514] width 218 height 18
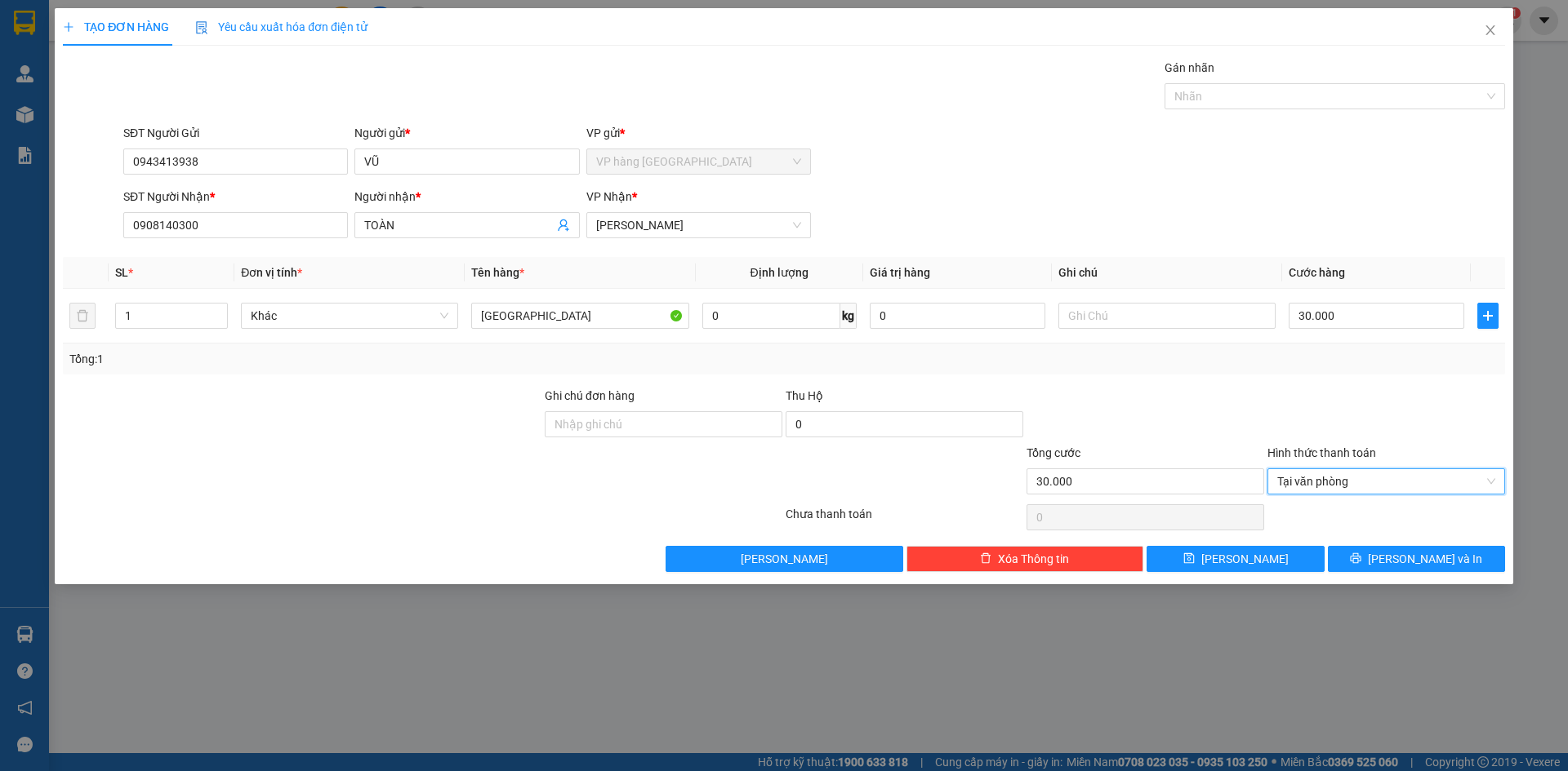
click at [1398, 440] on div at bounding box center [1386, 415] width 241 height 57
click at [1458, 575] on div "TẠO ĐƠN HÀNG Yêu cầu xuất hóa đơn điện tử Transit Pickup Surcharge Ids Transit …" at bounding box center [784, 295] width 1458 height 576
click at [1457, 569] on button "[PERSON_NAME] và In" at bounding box center [1416, 559] width 177 height 26
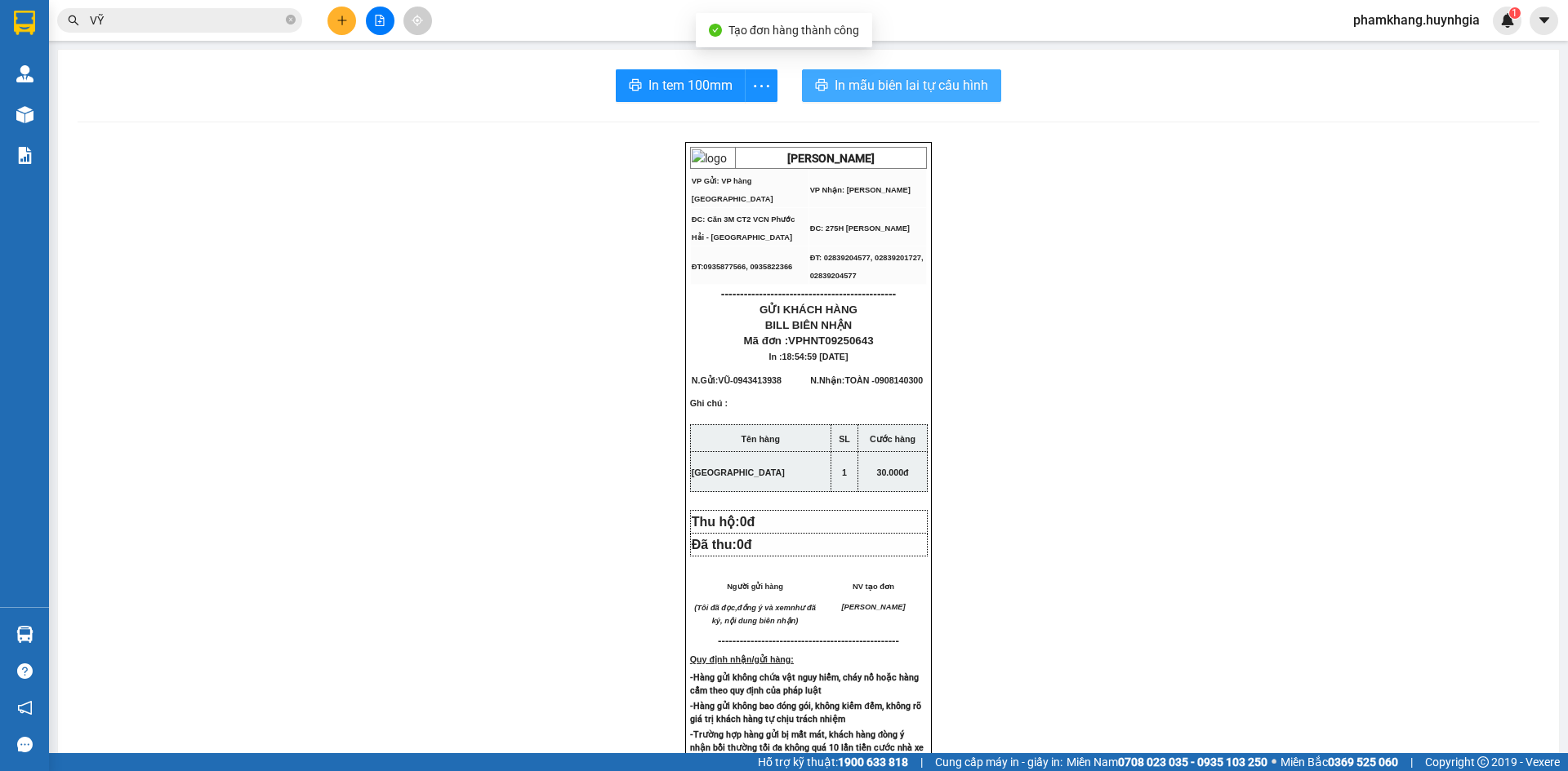
click at [887, 73] on button "In mẫu biên lai tự cấu hình" at bounding box center [901, 85] width 200 height 33
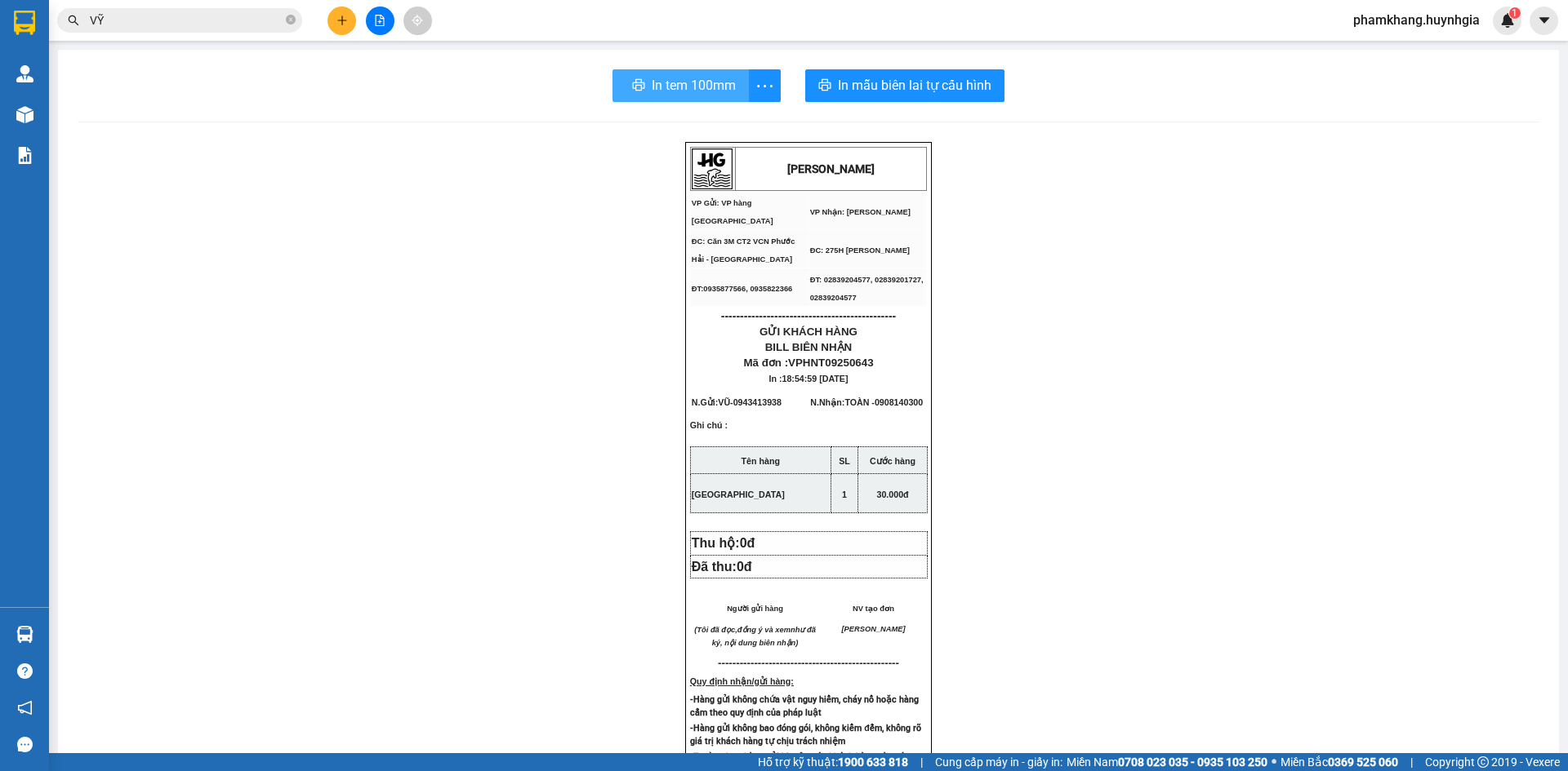
click at [676, 85] on span "In tem 100mm" at bounding box center [694, 84] width 84 height 20
click at [337, 22] on icon "plus" at bounding box center [342, 20] width 11 height 11
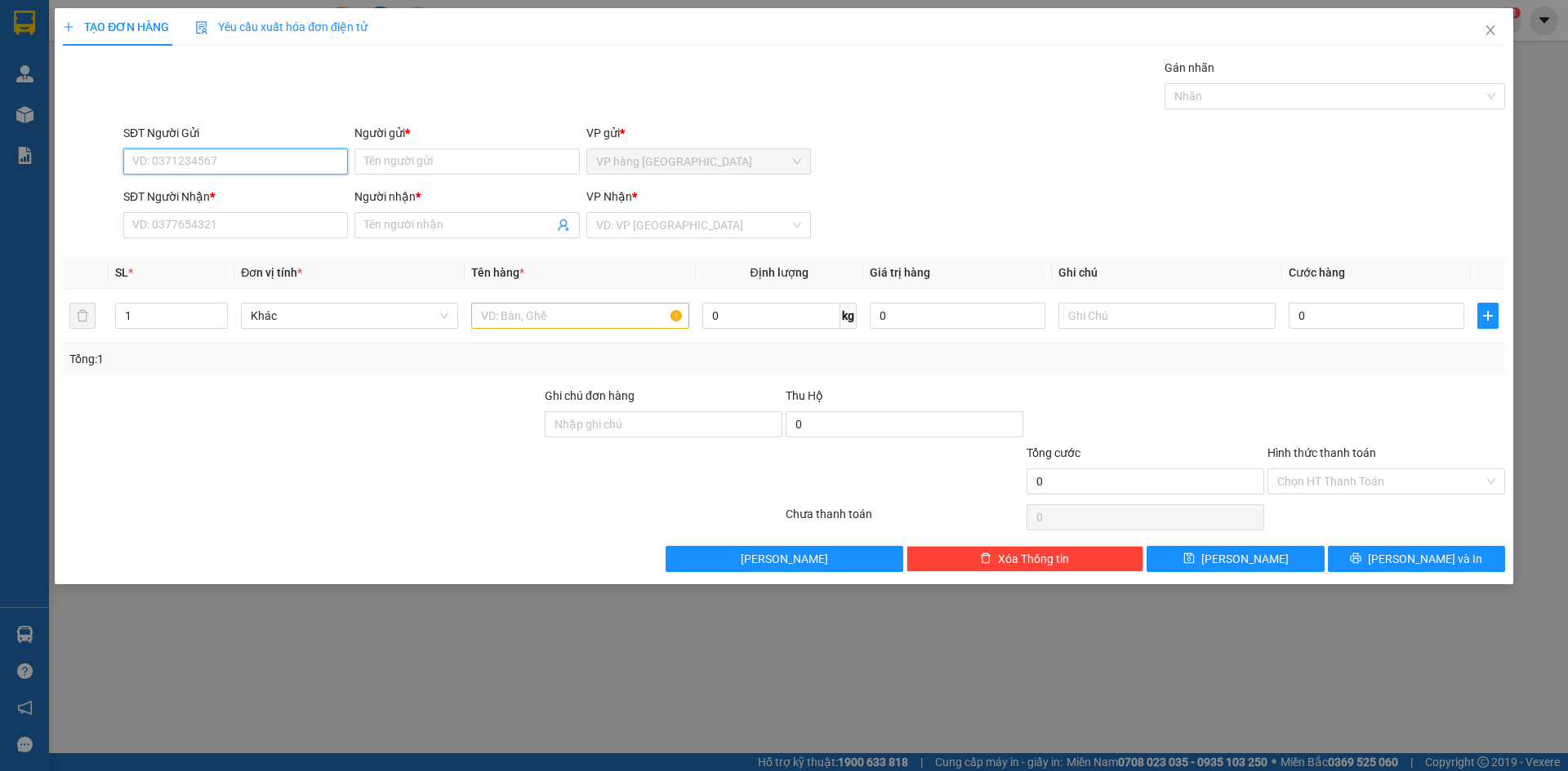
click at [332, 164] on input "SĐT Người Gửi" at bounding box center [235, 162] width 224 height 26
click at [225, 195] on div "0943413938 - VŨ" at bounding box center [235, 194] width 205 height 18
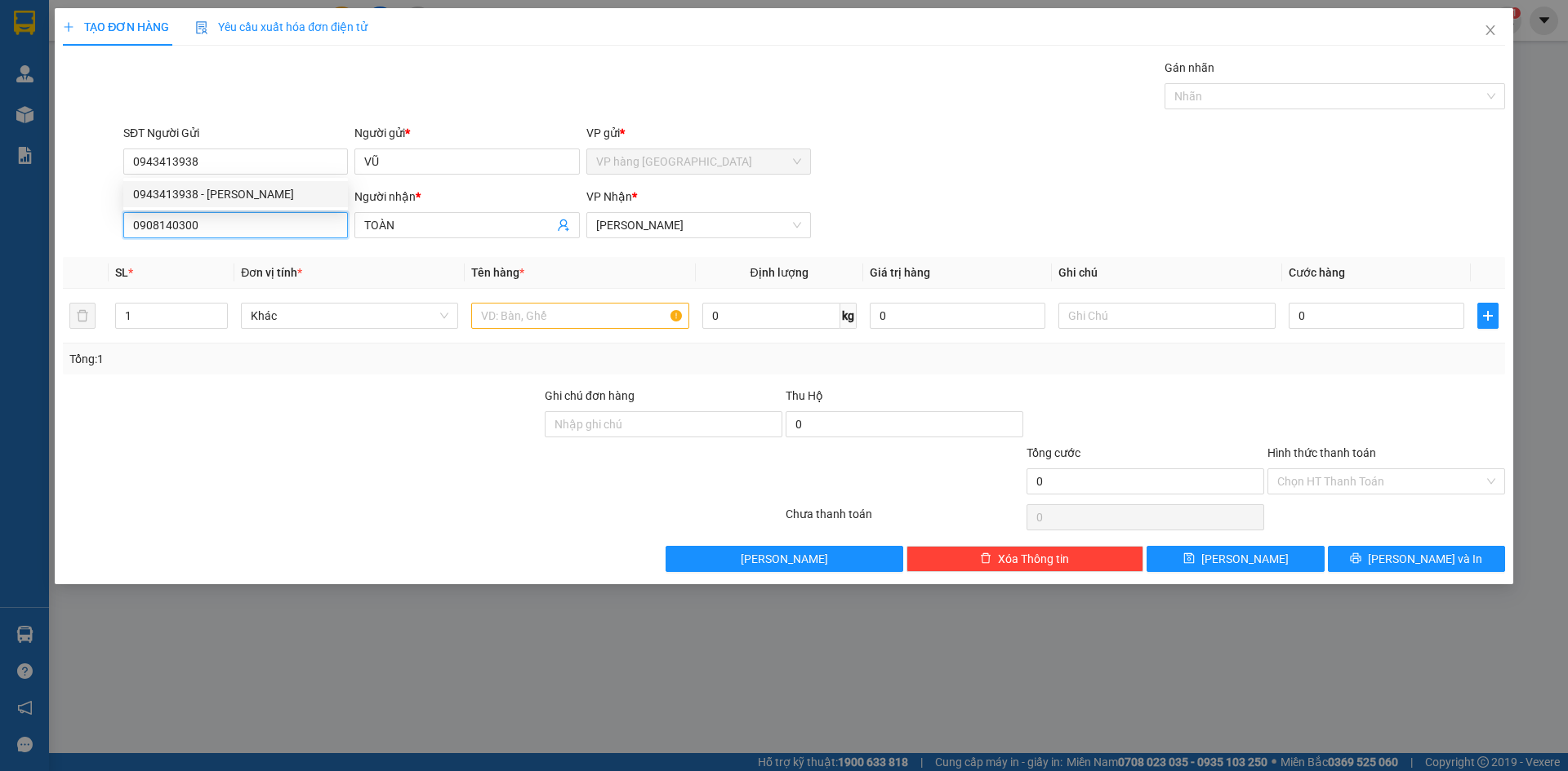
click at [245, 234] on input "0908140300" at bounding box center [235, 225] width 224 height 26
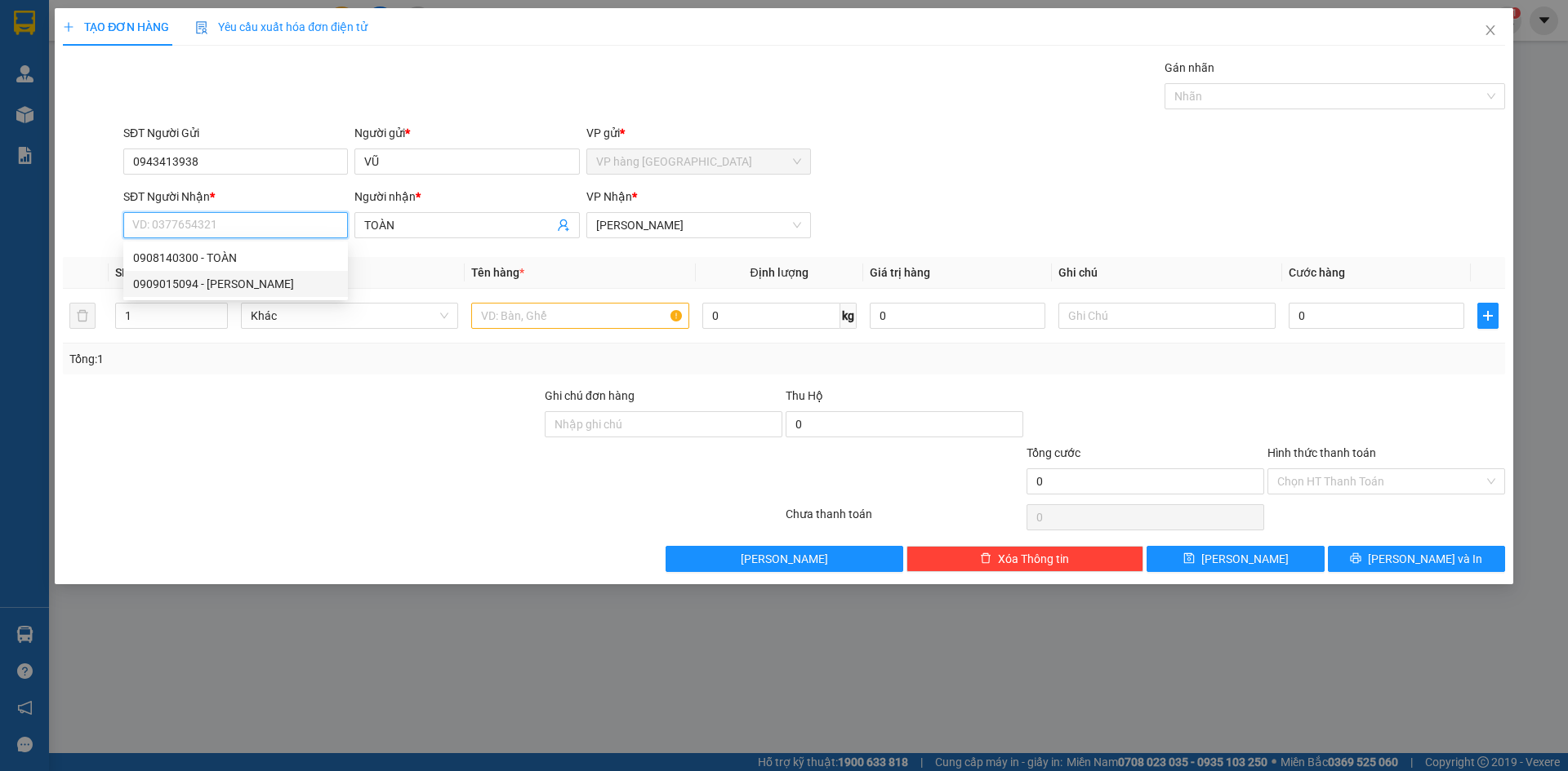
click at [244, 287] on div "0909015094 - TRẦN LAN" at bounding box center [235, 284] width 205 height 18
click at [531, 316] on input "text" at bounding box center [580, 316] width 217 height 26
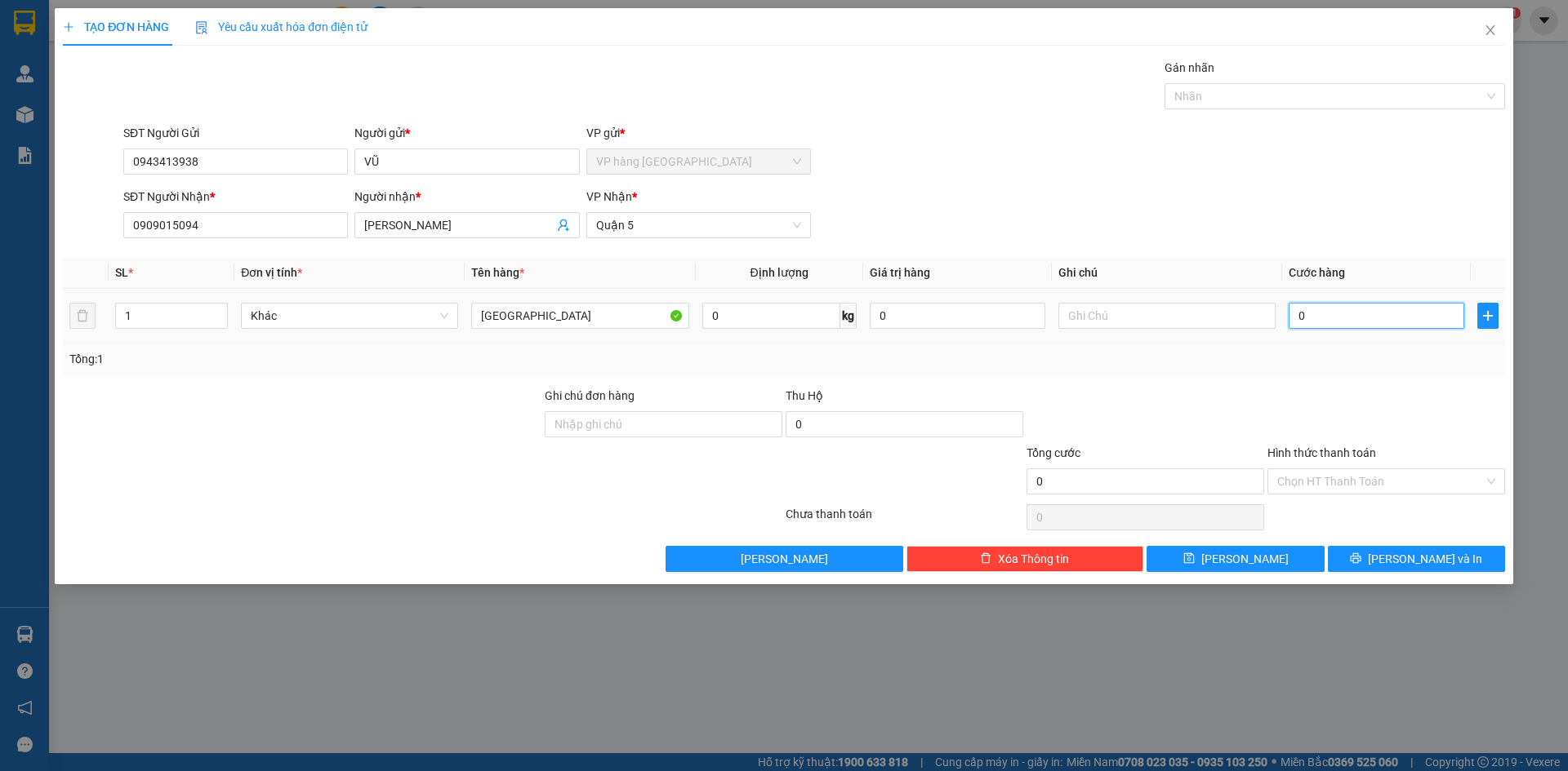
click at [1420, 304] on input "0" at bounding box center [1376, 316] width 176 height 26
click at [1408, 290] on td "30.000" at bounding box center [1376, 316] width 188 height 55
click at [1400, 548] on button "[PERSON_NAME] và In" at bounding box center [1416, 559] width 177 height 26
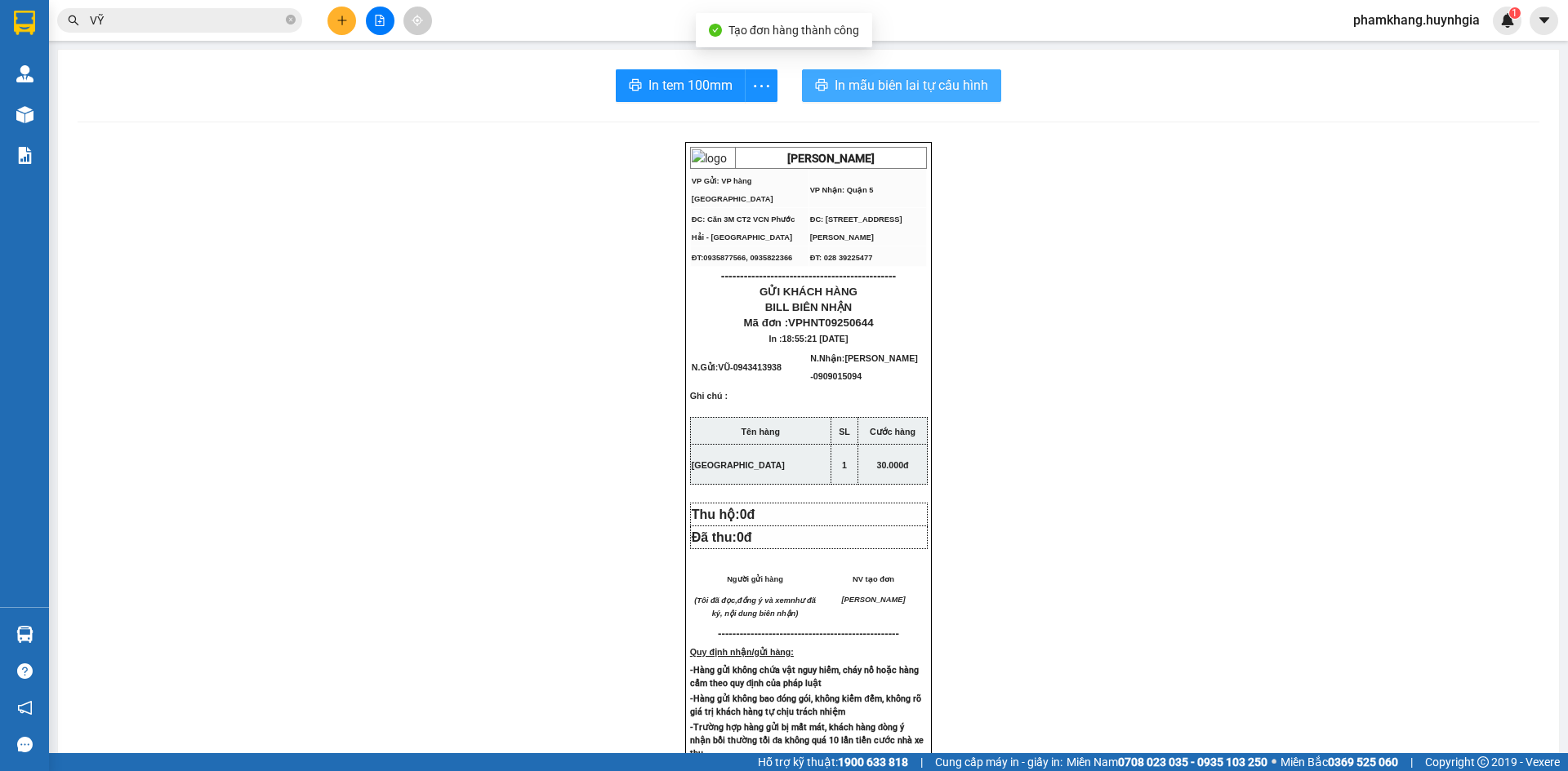
click at [870, 85] on span "In mẫu biên lai tự cấu hình" at bounding box center [911, 84] width 154 height 20
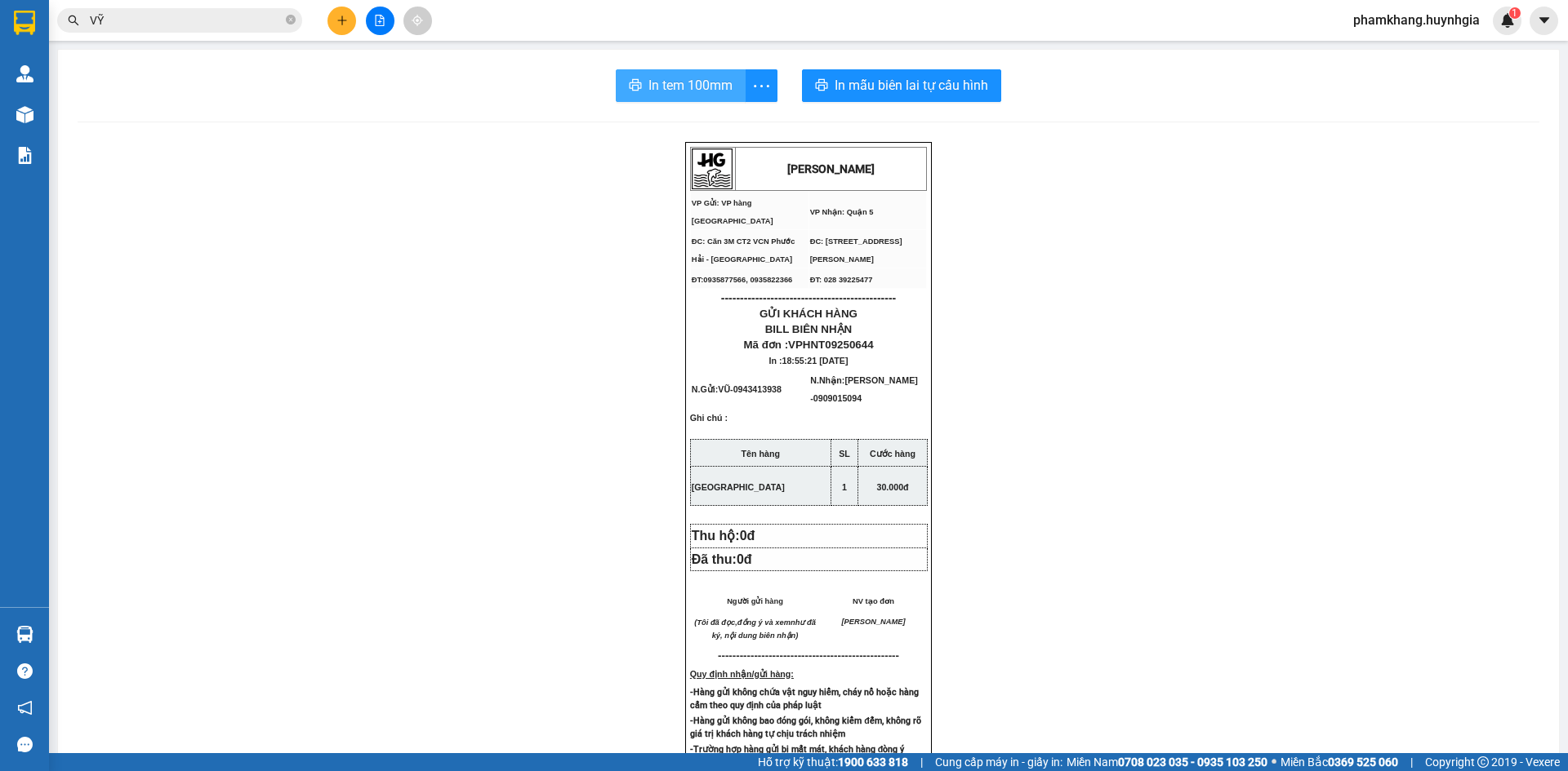
click at [675, 85] on span "In tem 100mm" at bounding box center [690, 84] width 84 height 20
click at [335, 22] on button at bounding box center [341, 20] width 28 height 28
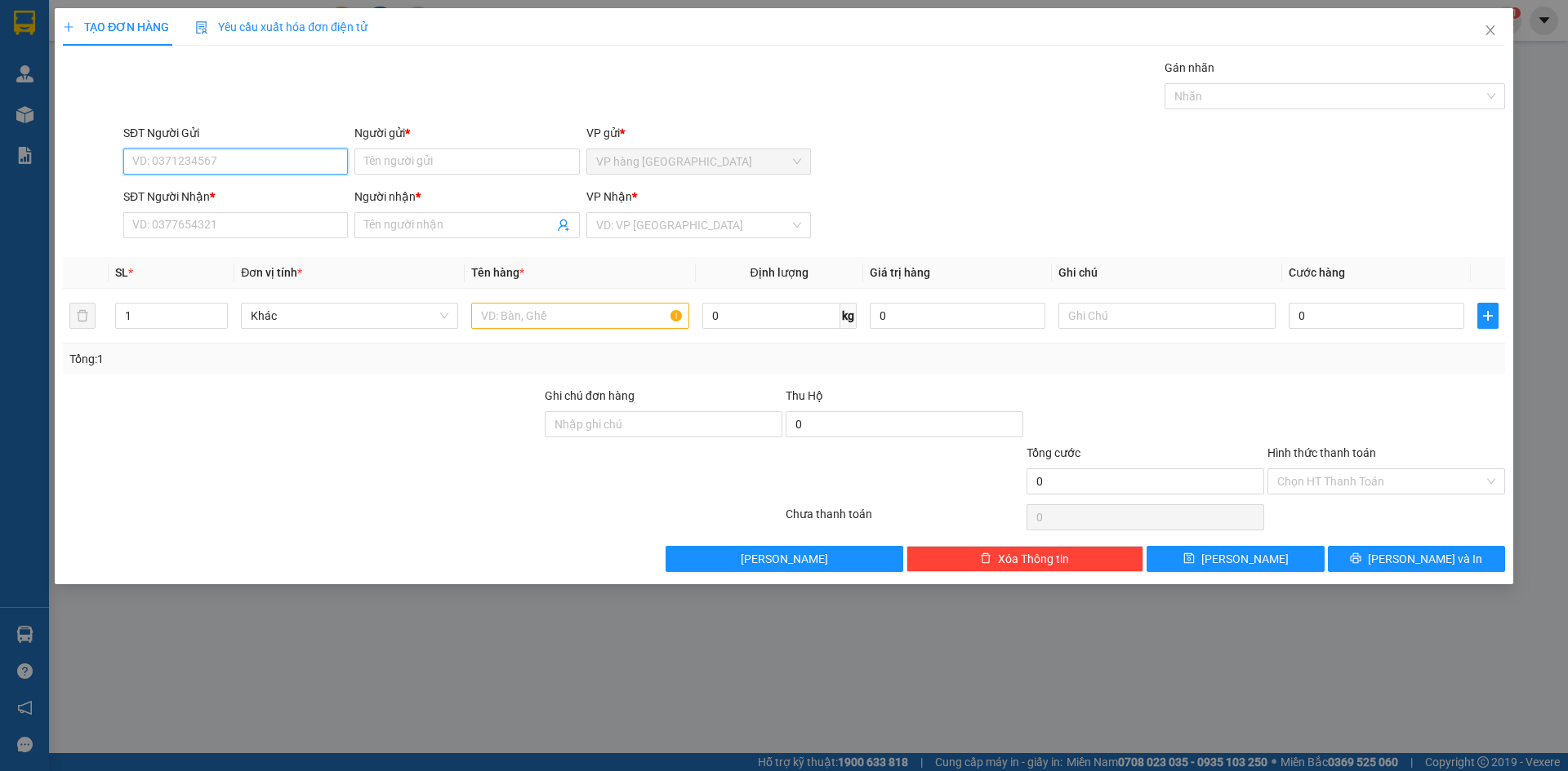
click at [264, 165] on input "SĐT Người Gửi" at bounding box center [235, 162] width 224 height 26
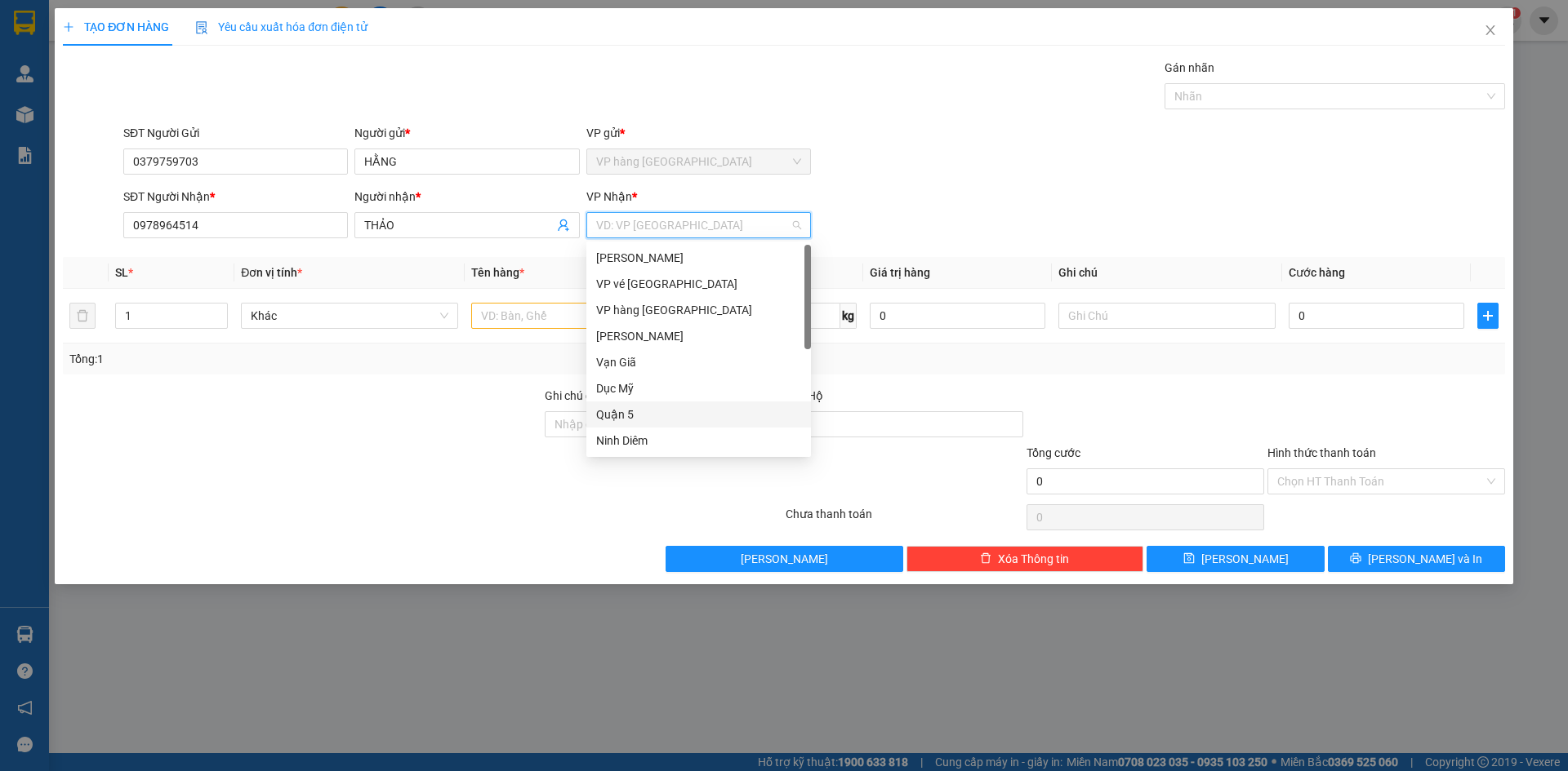
click at [646, 422] on div "Quận 5" at bounding box center [698, 414] width 205 height 18
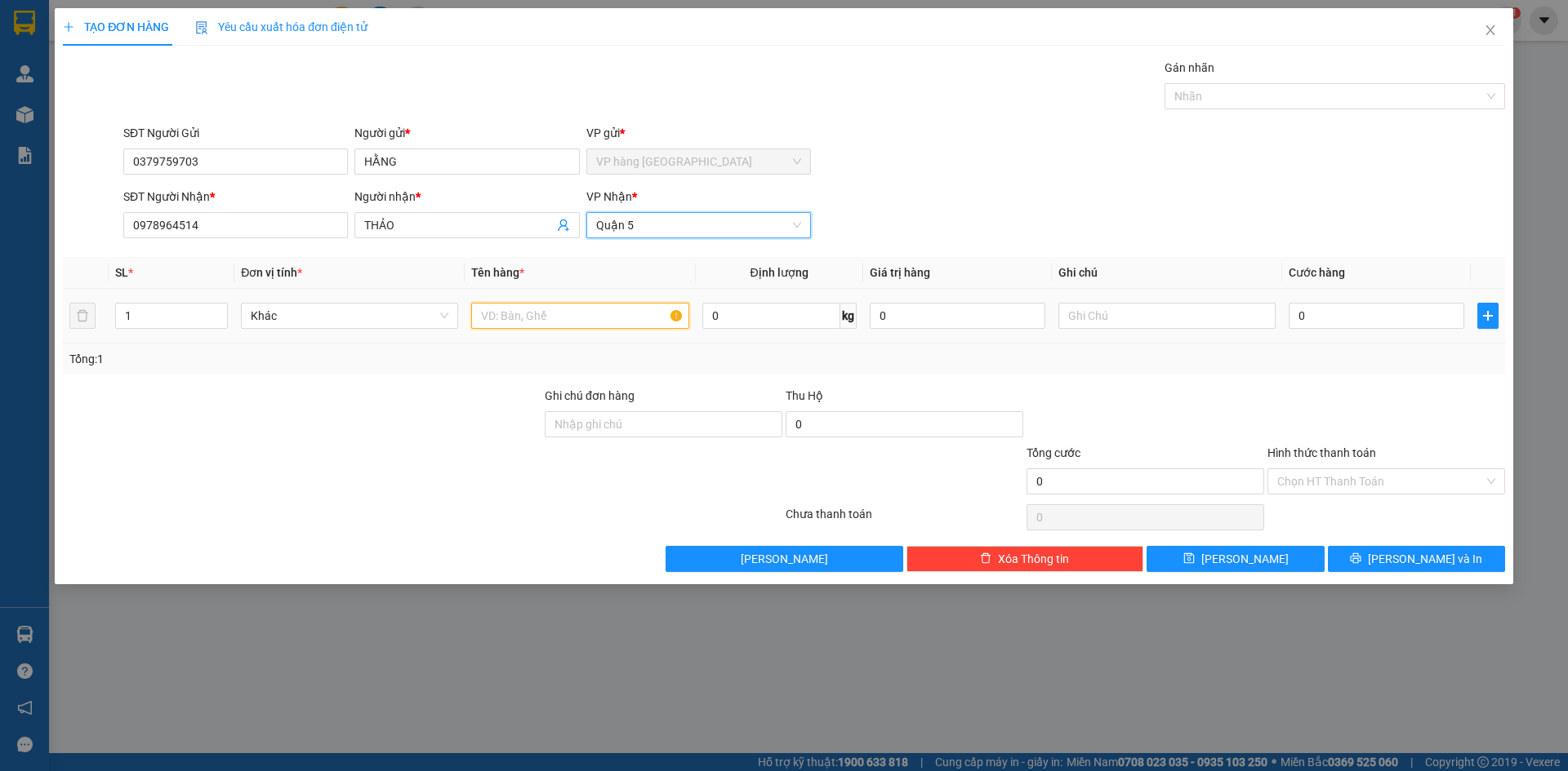
click at [576, 326] on input "text" at bounding box center [580, 316] width 217 height 26
click at [1375, 309] on input "0" at bounding box center [1376, 316] width 176 height 26
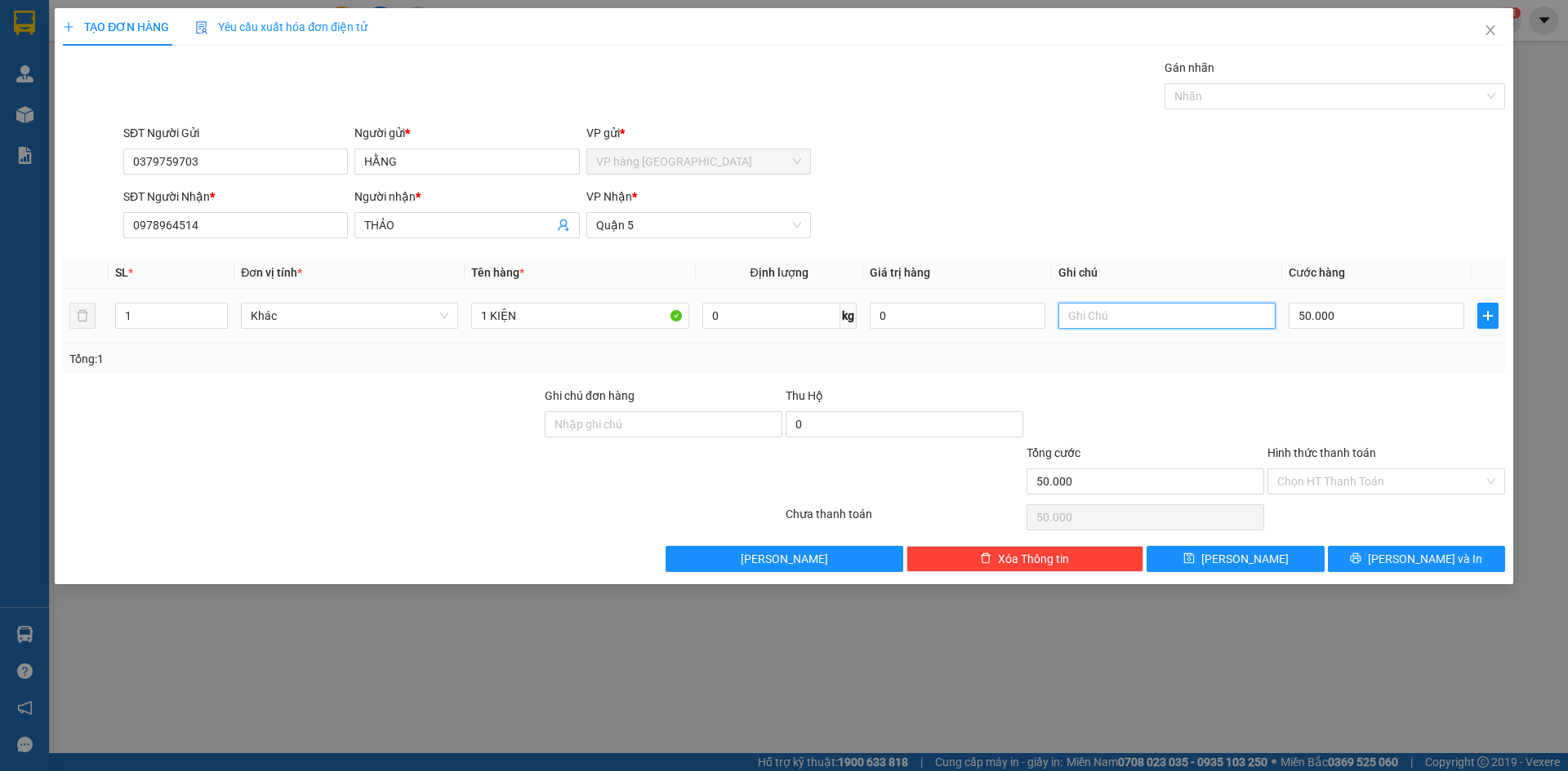
click at [1181, 314] on input "text" at bounding box center [1166, 316] width 217 height 26
click at [1362, 476] on input "Hình thức thanh toán" at bounding box center [1380, 482] width 207 height 25
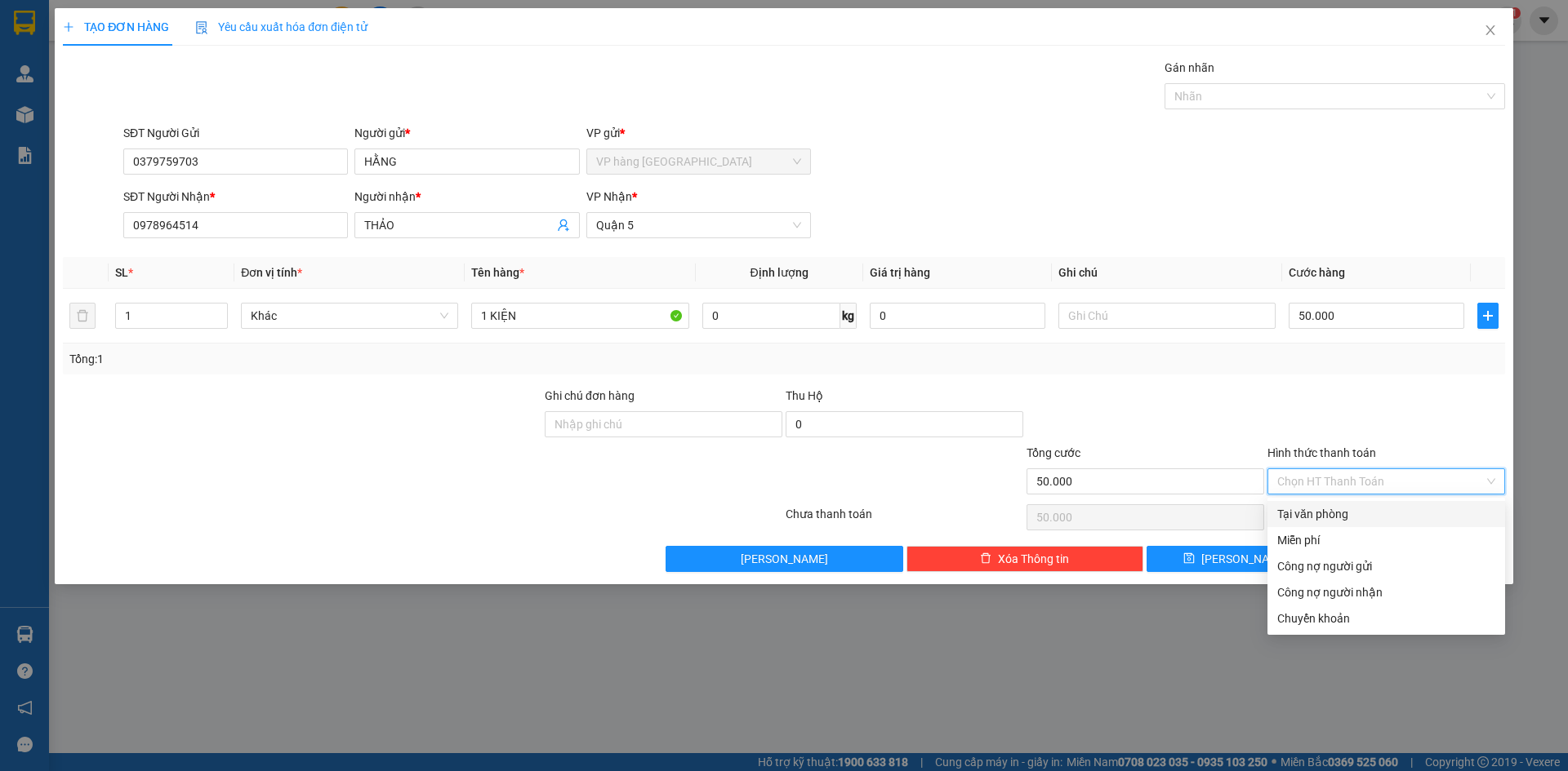
click at [1361, 513] on div "Tại văn phòng" at bounding box center [1386, 514] width 218 height 18
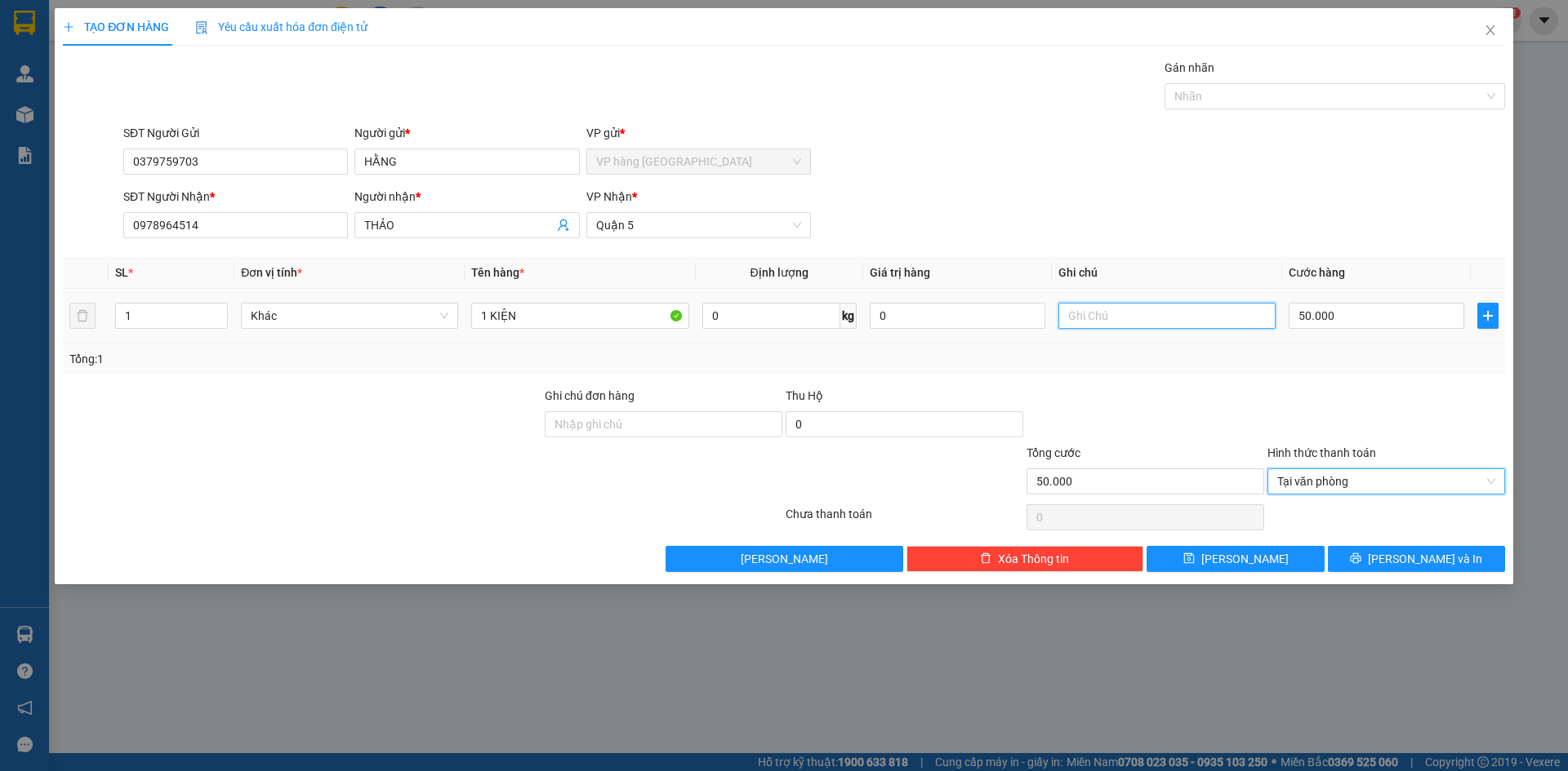
click at [1186, 310] on input "text" at bounding box center [1166, 316] width 217 height 26
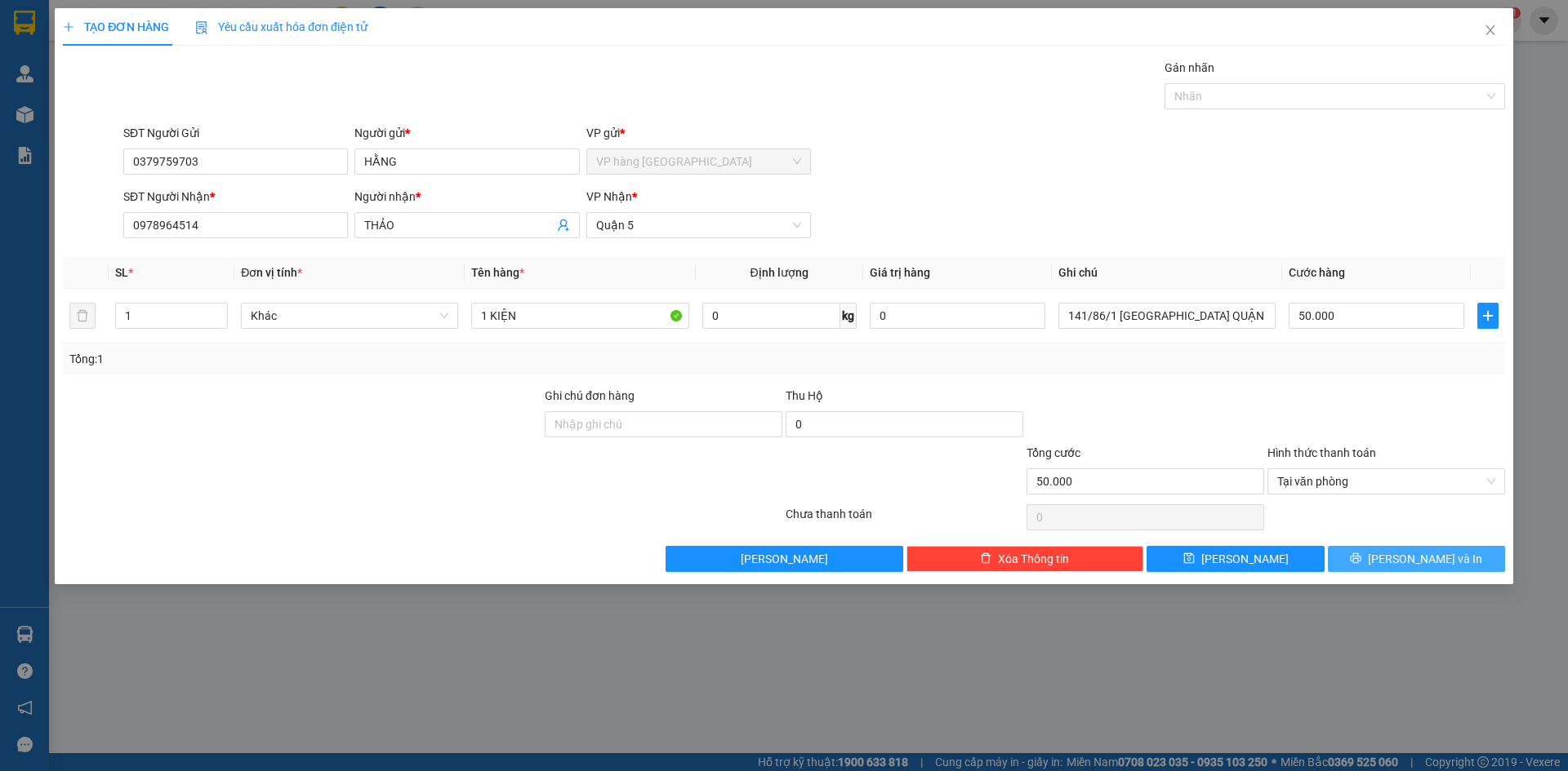
click at [1430, 559] on span "[PERSON_NAME] và In" at bounding box center [1425, 559] width 114 height 18
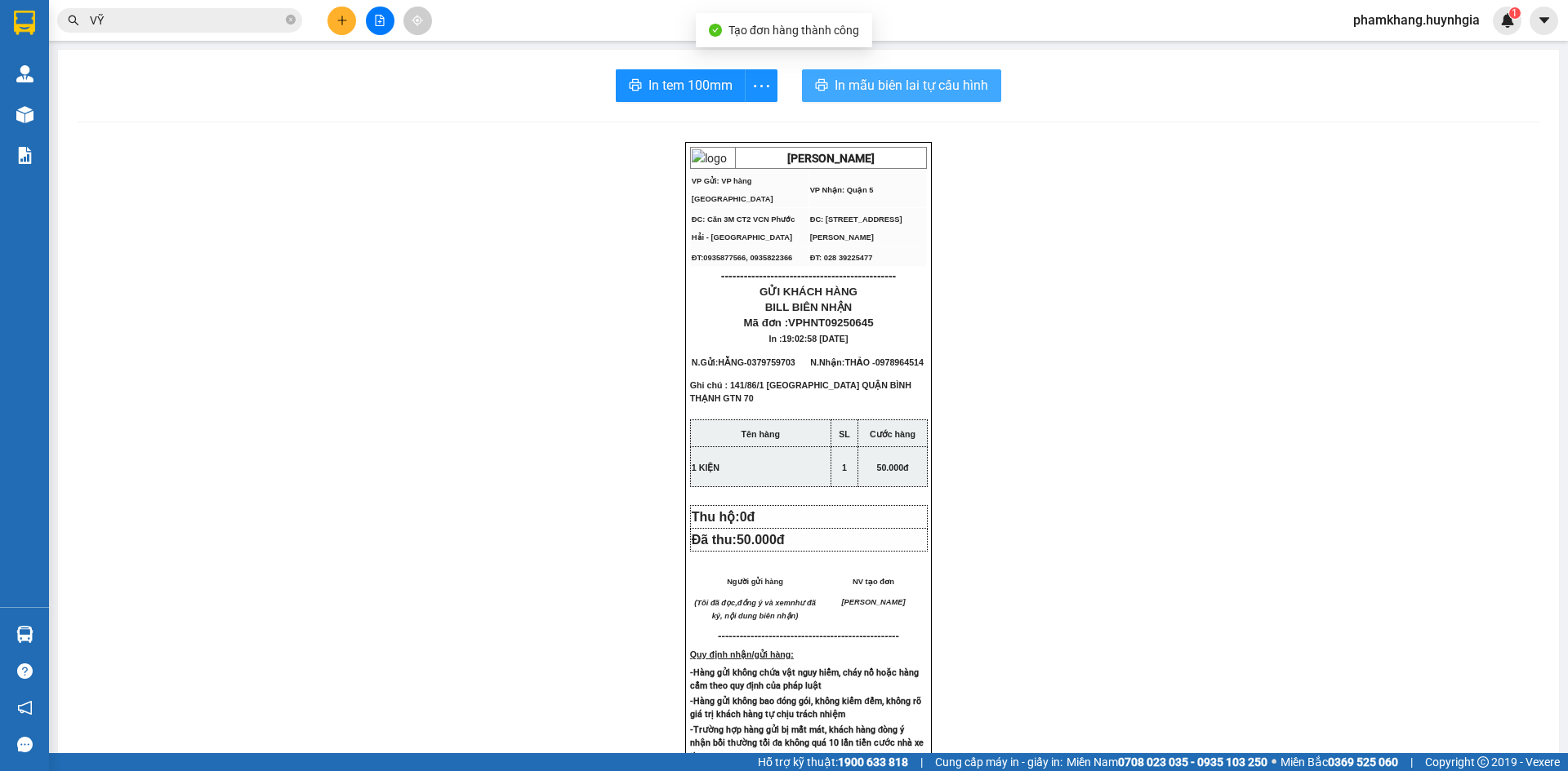
click at [925, 88] on span "In mẫu biên lai tự cấu hình" at bounding box center [911, 84] width 154 height 20
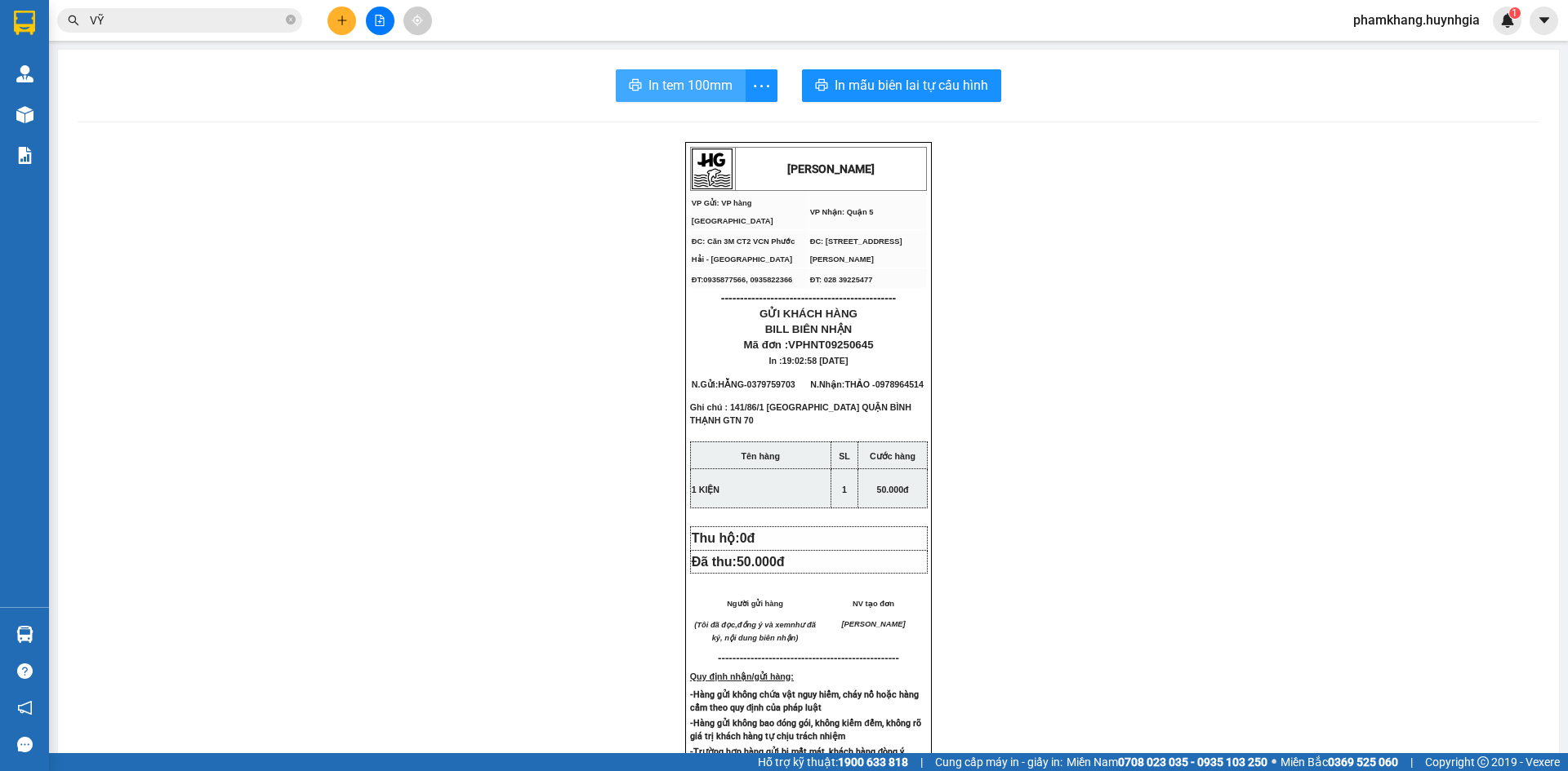
click at [703, 84] on span "In tem 100mm" at bounding box center [690, 84] width 84 height 20
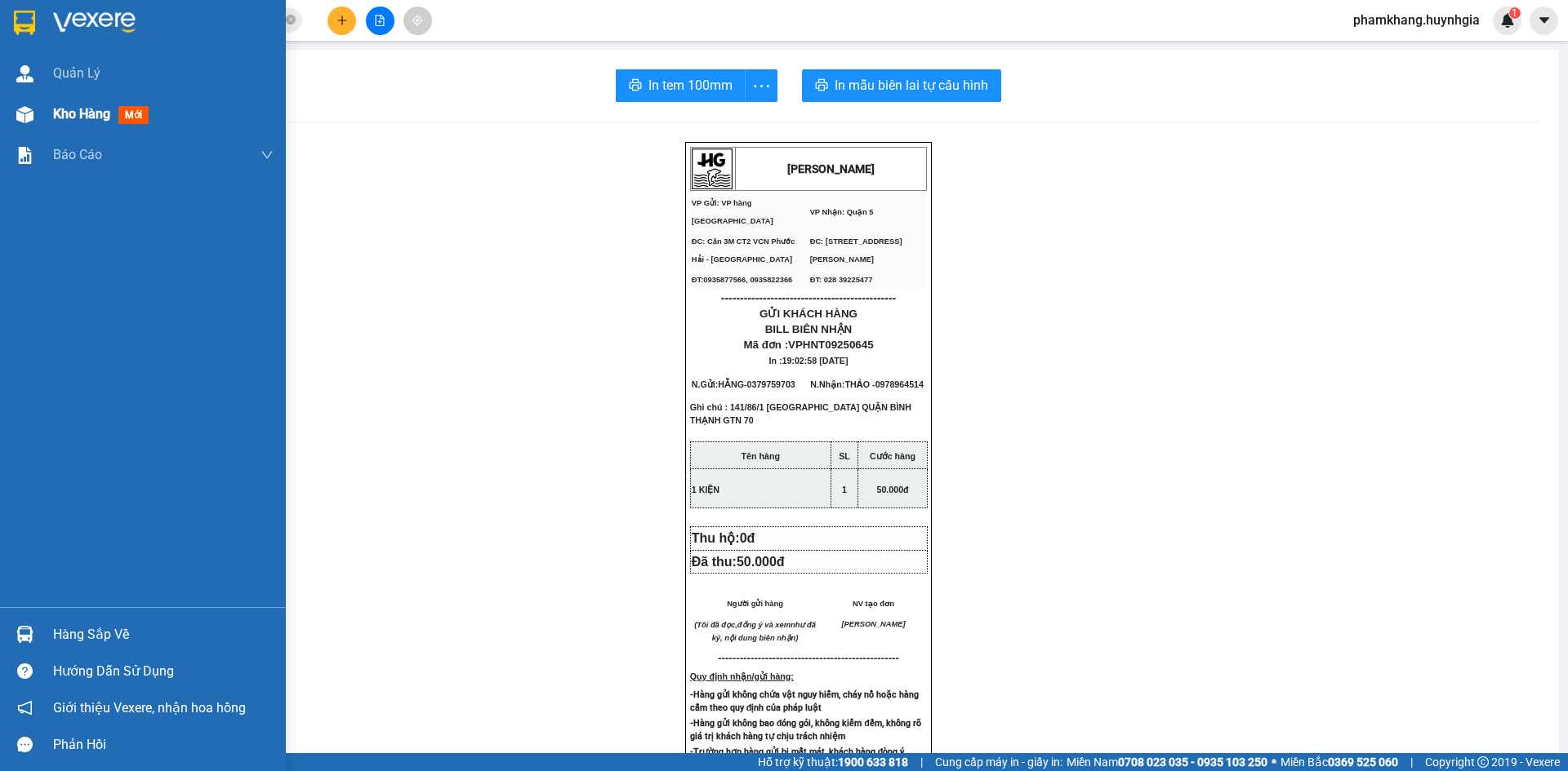
click at [40, 105] on div "Kho hàng mới" at bounding box center [142, 114] width 286 height 40
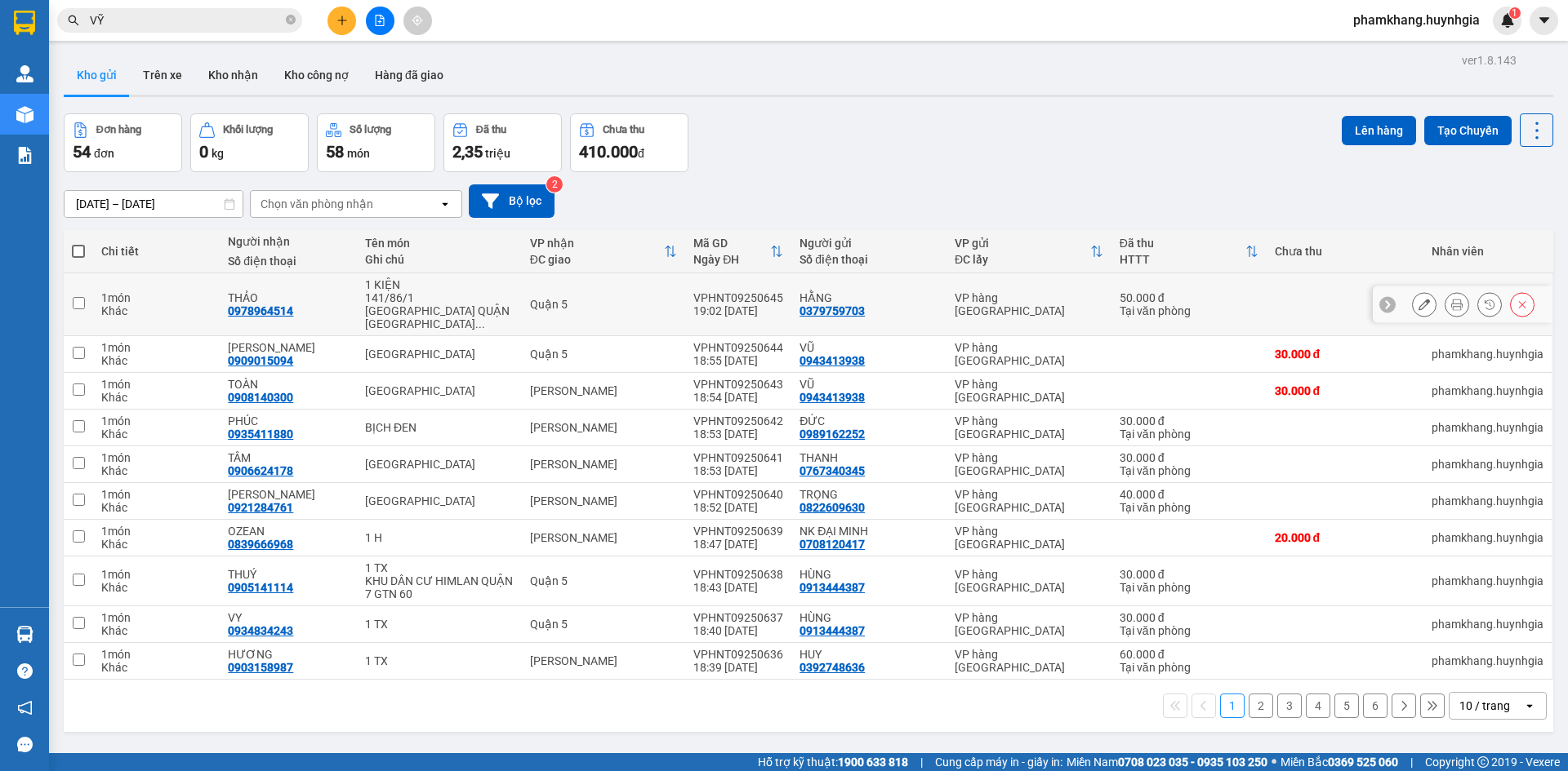
click at [1420, 302] on button at bounding box center [1424, 305] width 23 height 28
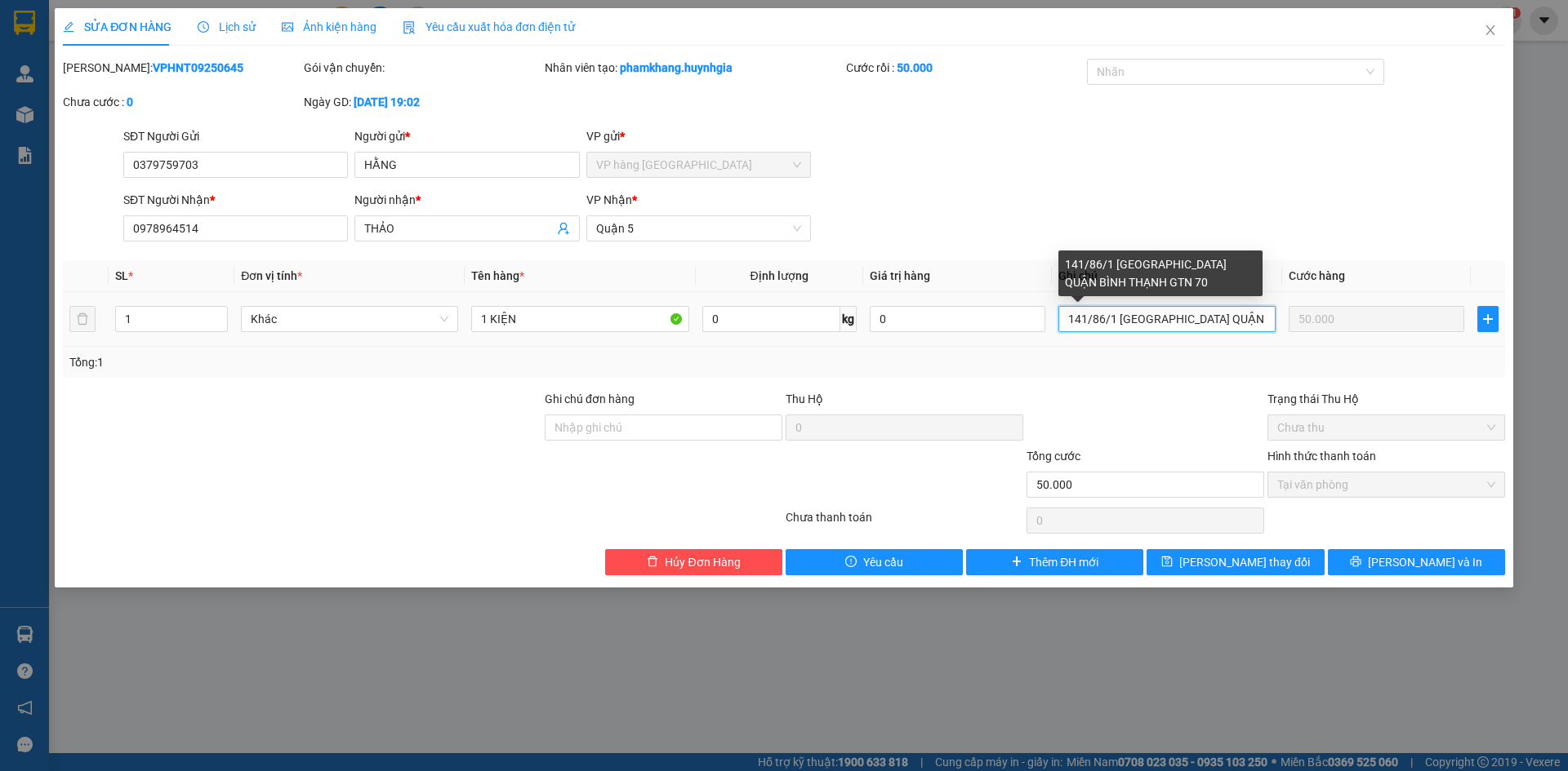
click at [1070, 319] on input "141/86/1 ĐIỆN BIÊN PHỦ QUẬN BÌNH THẠNH GTN 70" at bounding box center [1166, 319] width 217 height 26
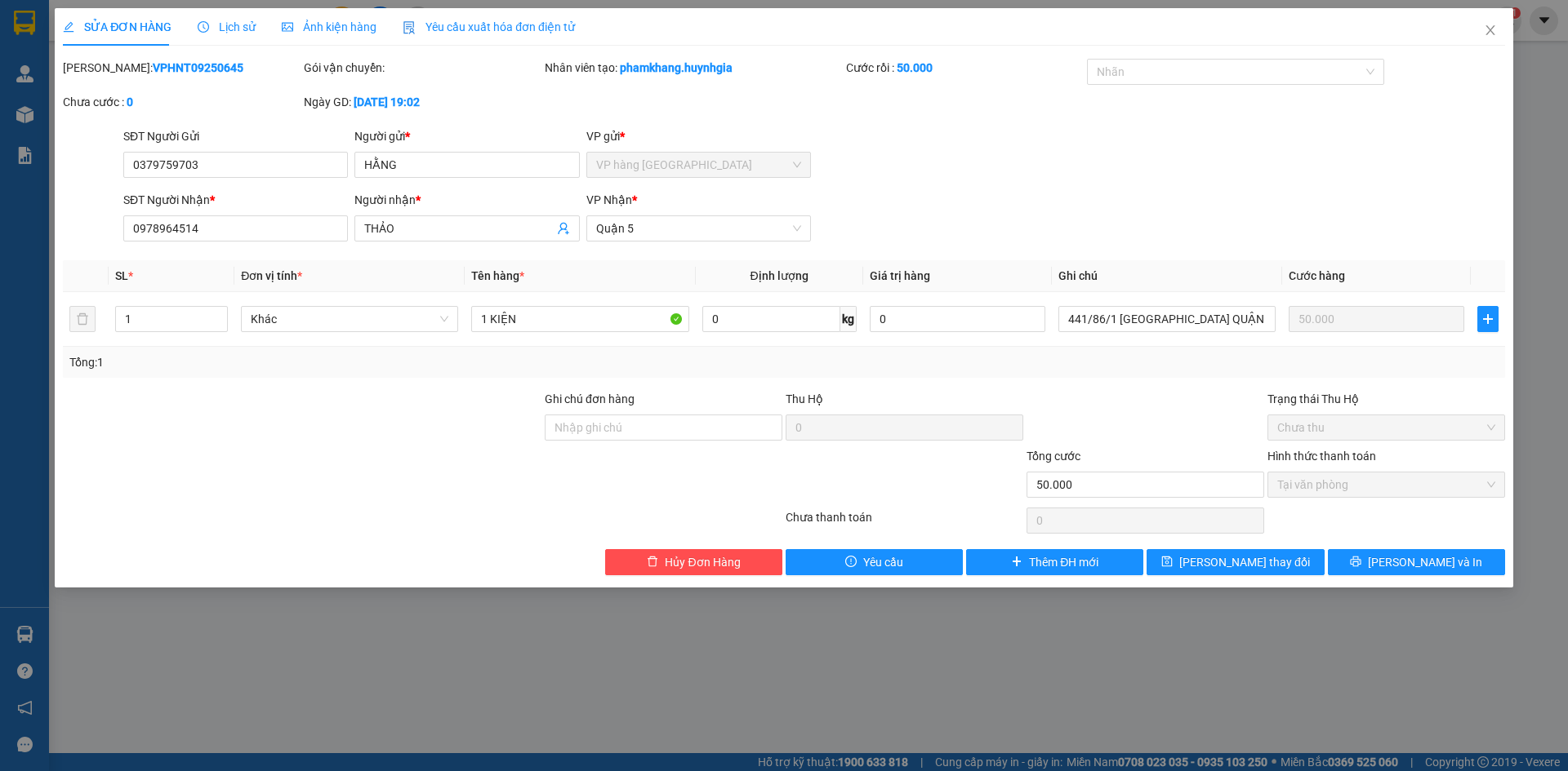
click at [1127, 353] on div "Tổng: 1" at bounding box center [784, 362] width 1429 height 18
click at [1420, 562] on span "[PERSON_NAME] và In" at bounding box center [1425, 562] width 114 height 18
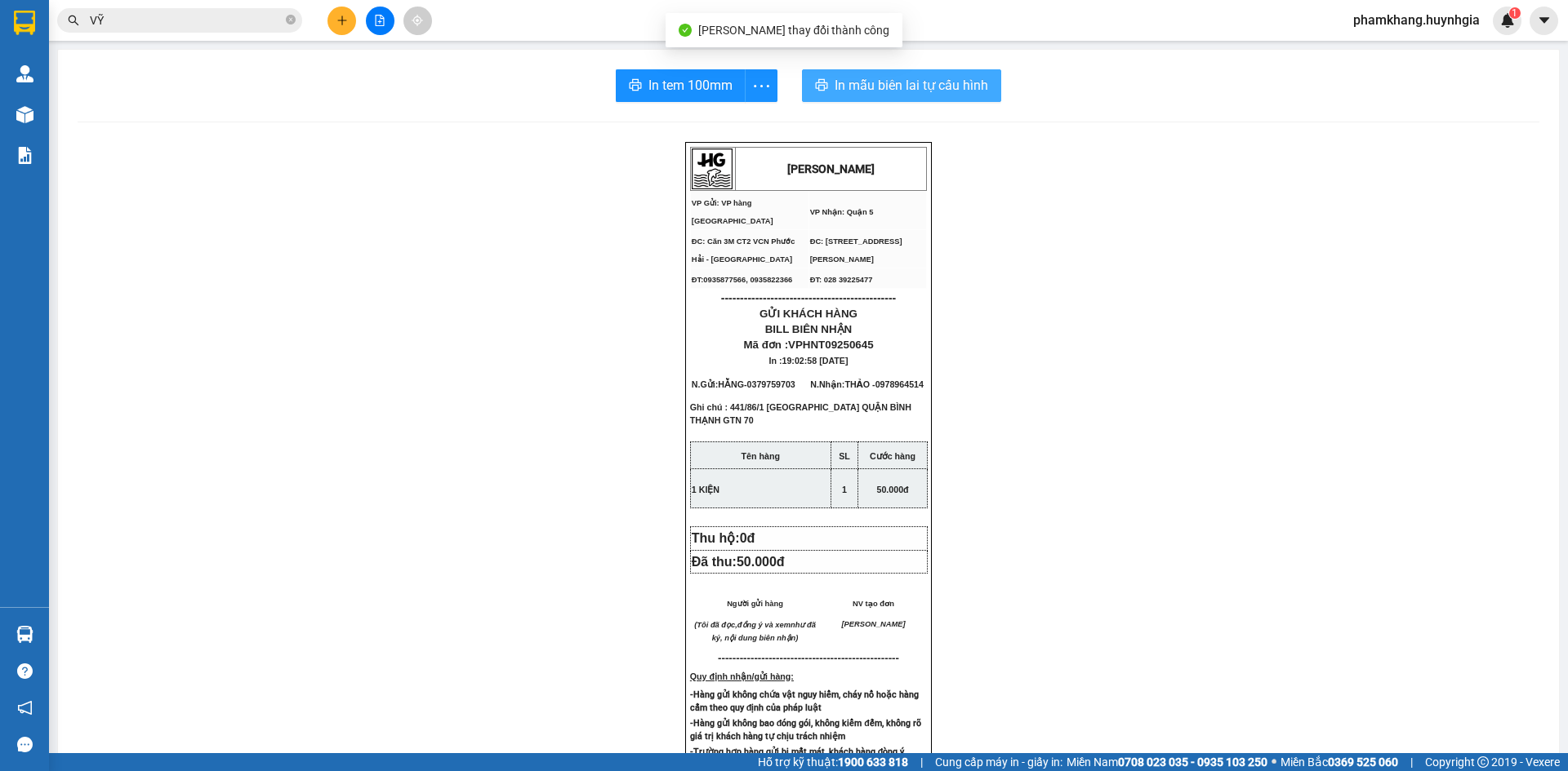
click at [841, 87] on span "In mẫu biên lai tự cấu hình" at bounding box center [911, 84] width 154 height 20
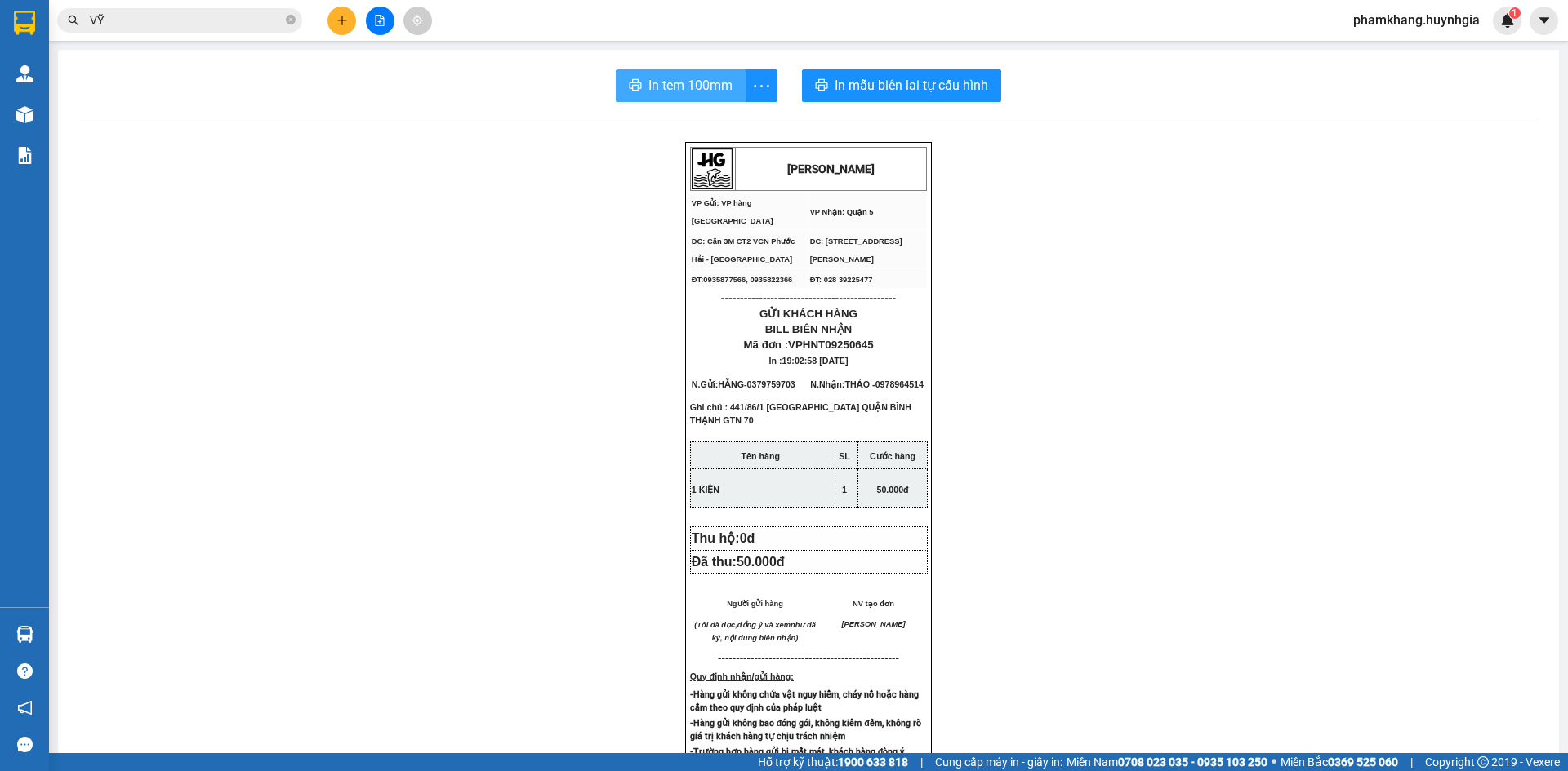
click at [667, 90] on span "In tem 100mm" at bounding box center [690, 84] width 84 height 20
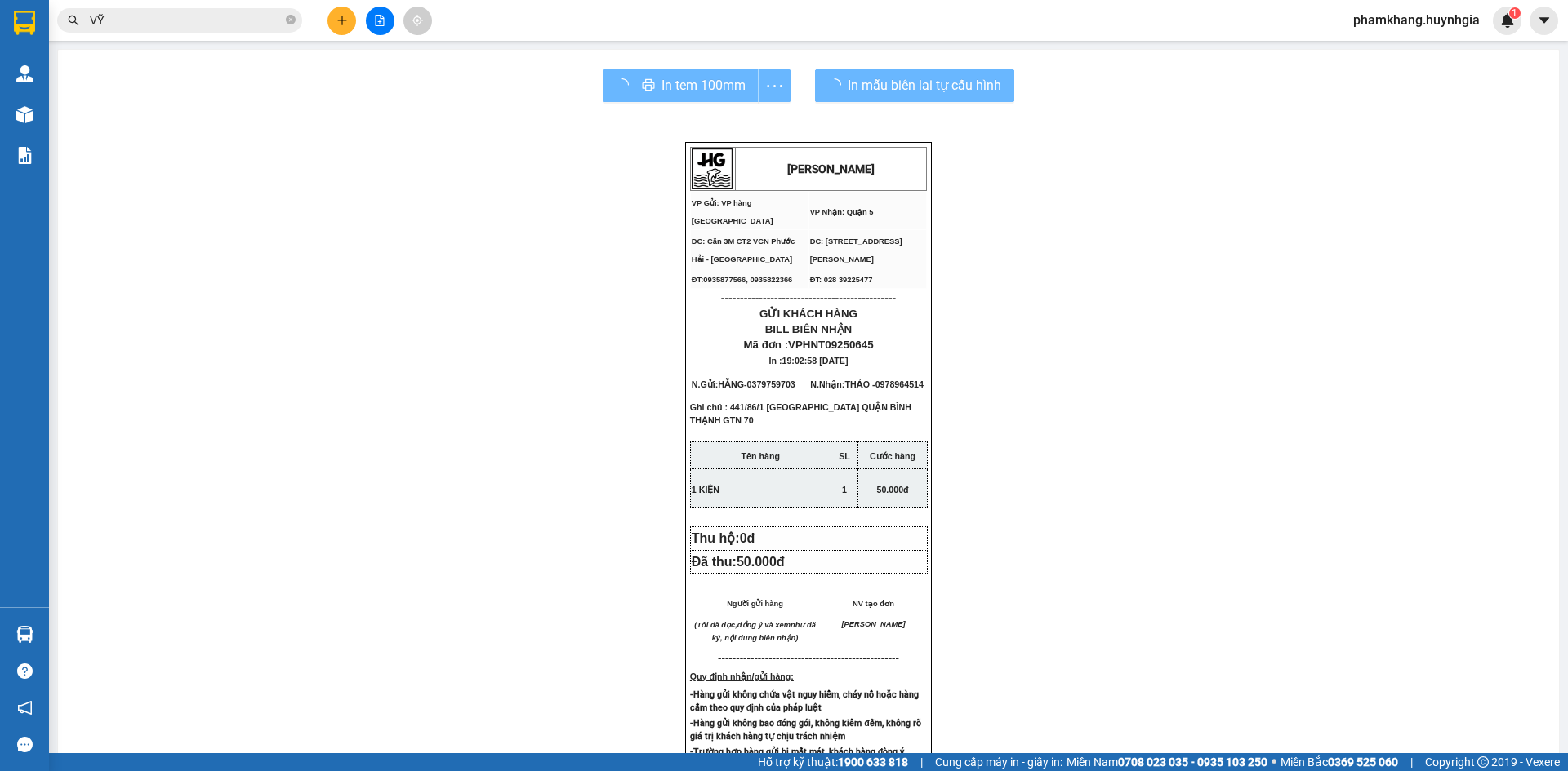
click at [339, 17] on icon "plus" at bounding box center [342, 20] width 11 height 11
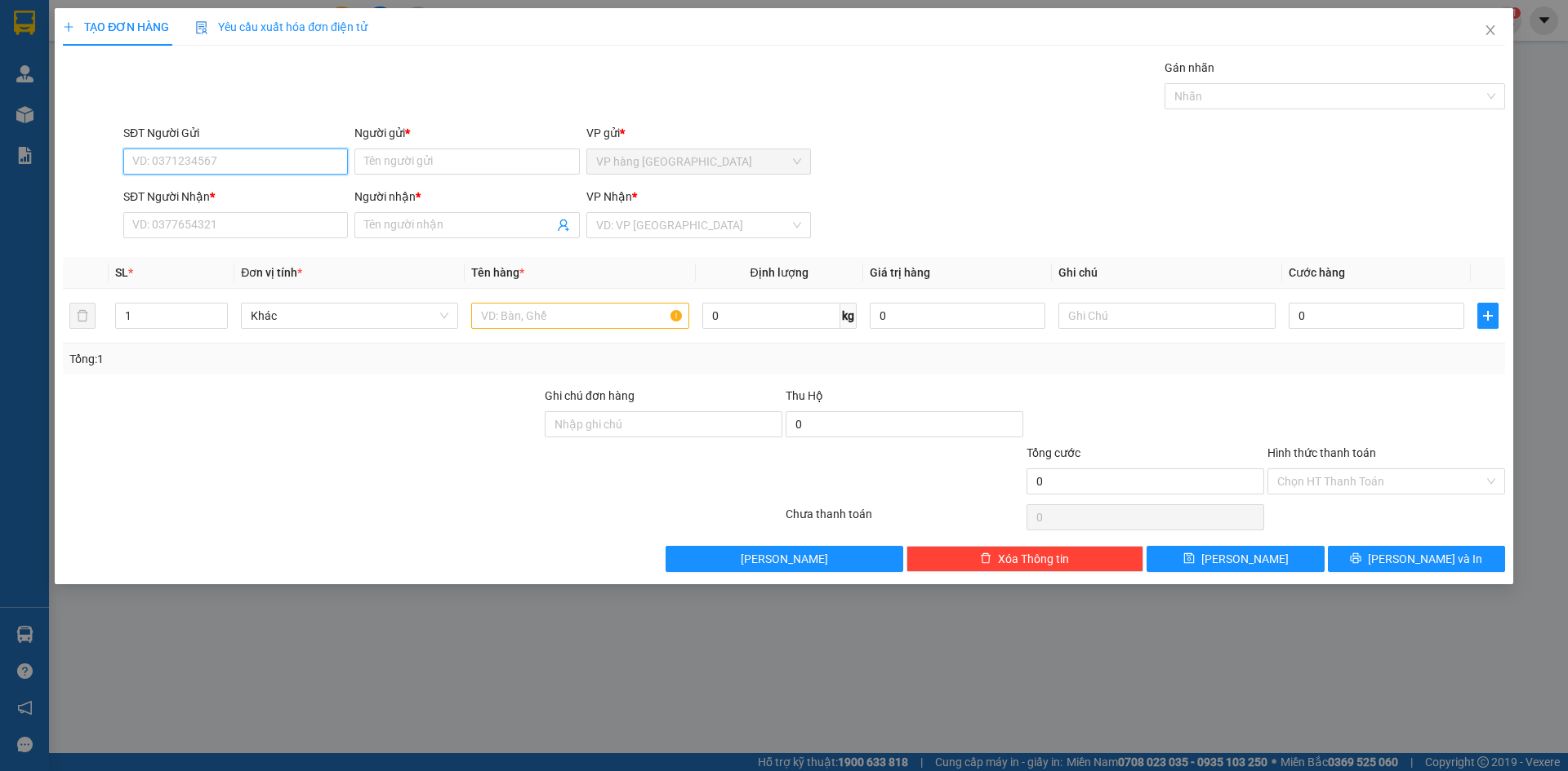
click at [191, 154] on input "SĐT Người Gửi" at bounding box center [235, 162] width 224 height 26
click at [215, 198] on div "0794486686 - HIỀN" at bounding box center [235, 194] width 205 height 18
click at [610, 314] on input "text" at bounding box center [580, 316] width 217 height 26
click at [268, 215] on input "0912740979" at bounding box center [235, 225] width 224 height 26
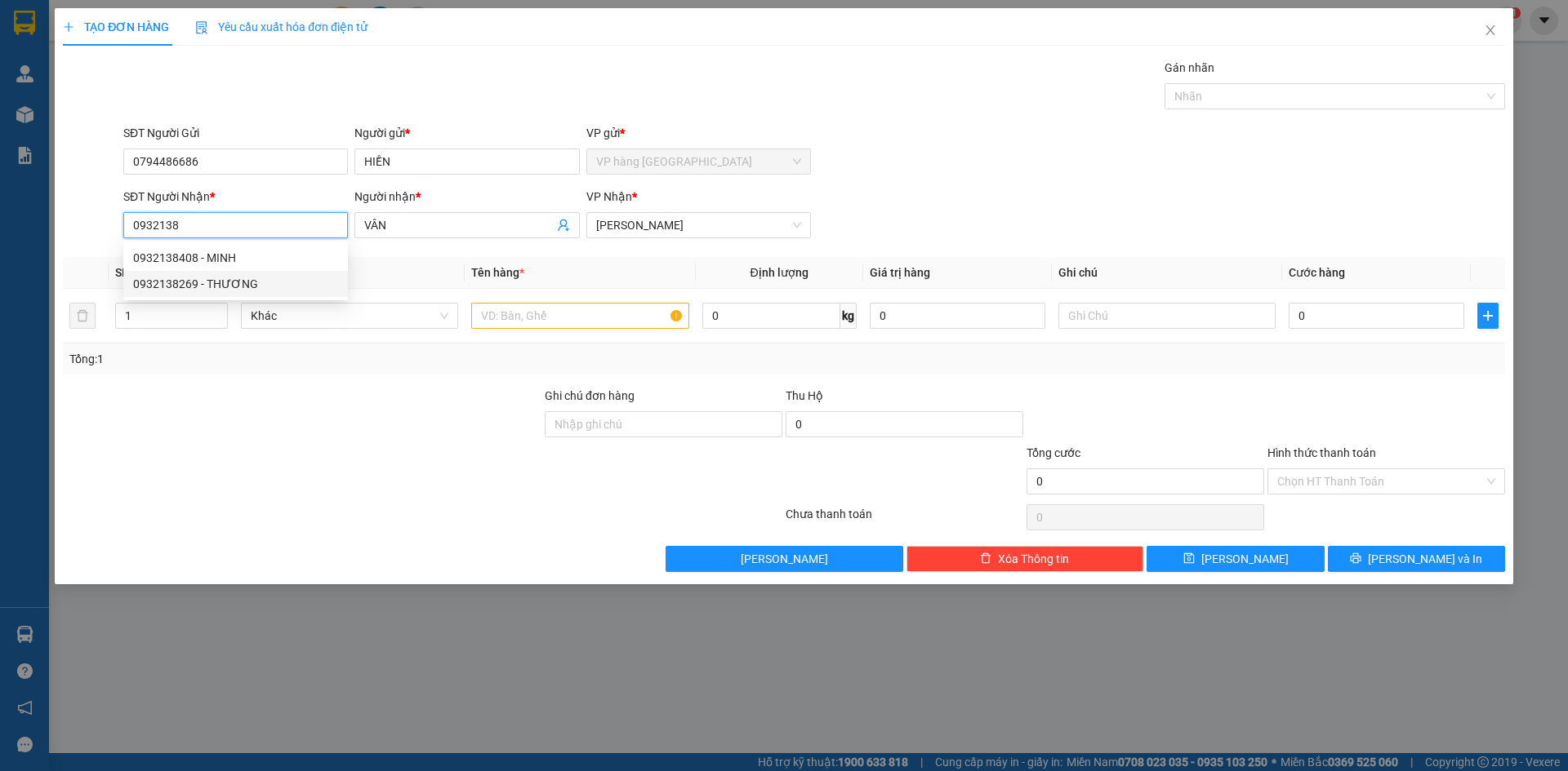
click at [256, 283] on div "0932138269 - THƯƠNG" at bounding box center [235, 284] width 205 height 18
click at [523, 308] on input "text" at bounding box center [580, 316] width 217 height 26
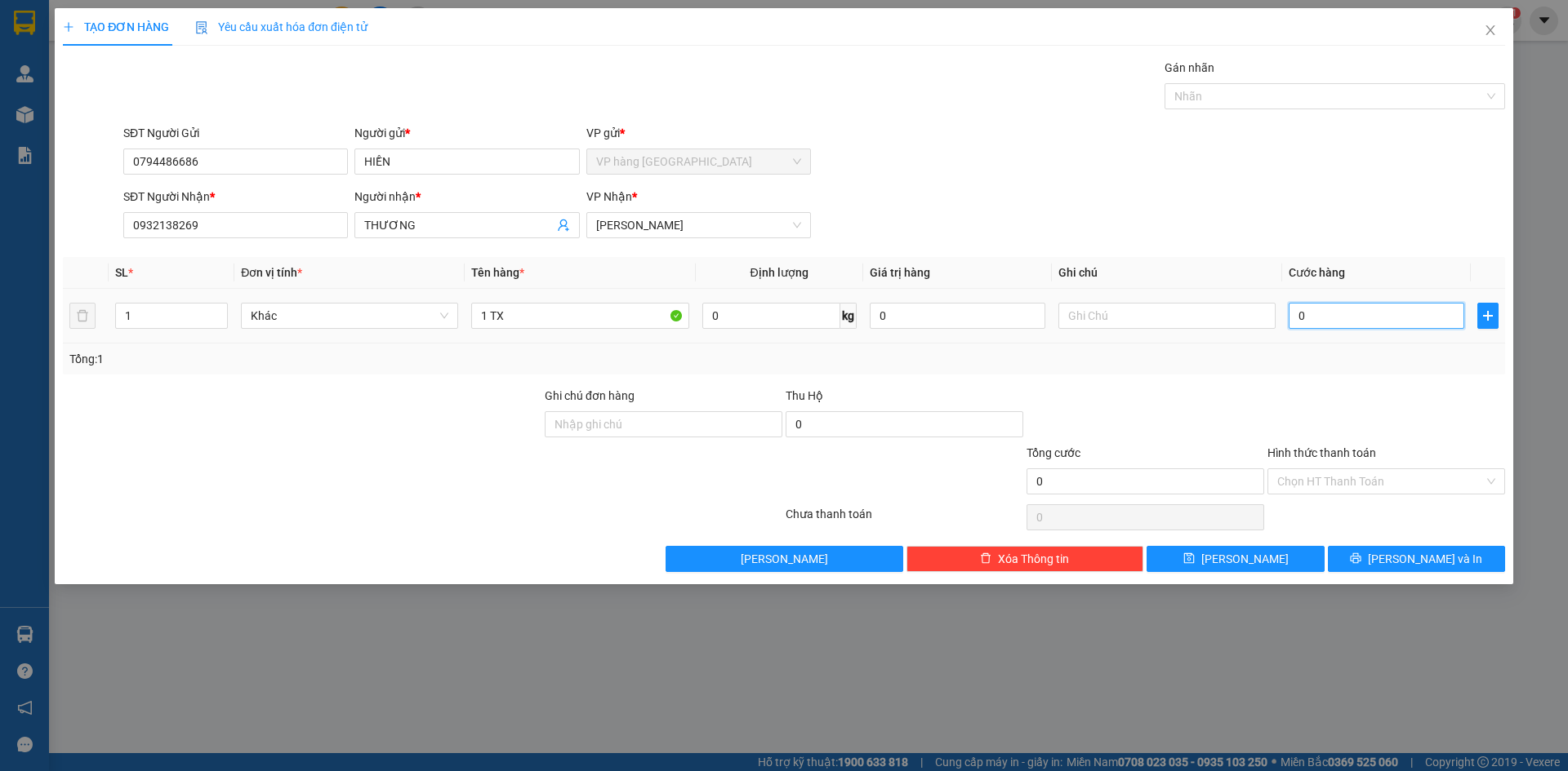
click at [1307, 312] on input "0" at bounding box center [1376, 316] width 176 height 26
click at [1365, 396] on div at bounding box center [1386, 415] width 241 height 57
click at [1418, 558] on span "[PERSON_NAME] và In" at bounding box center [1425, 559] width 114 height 18
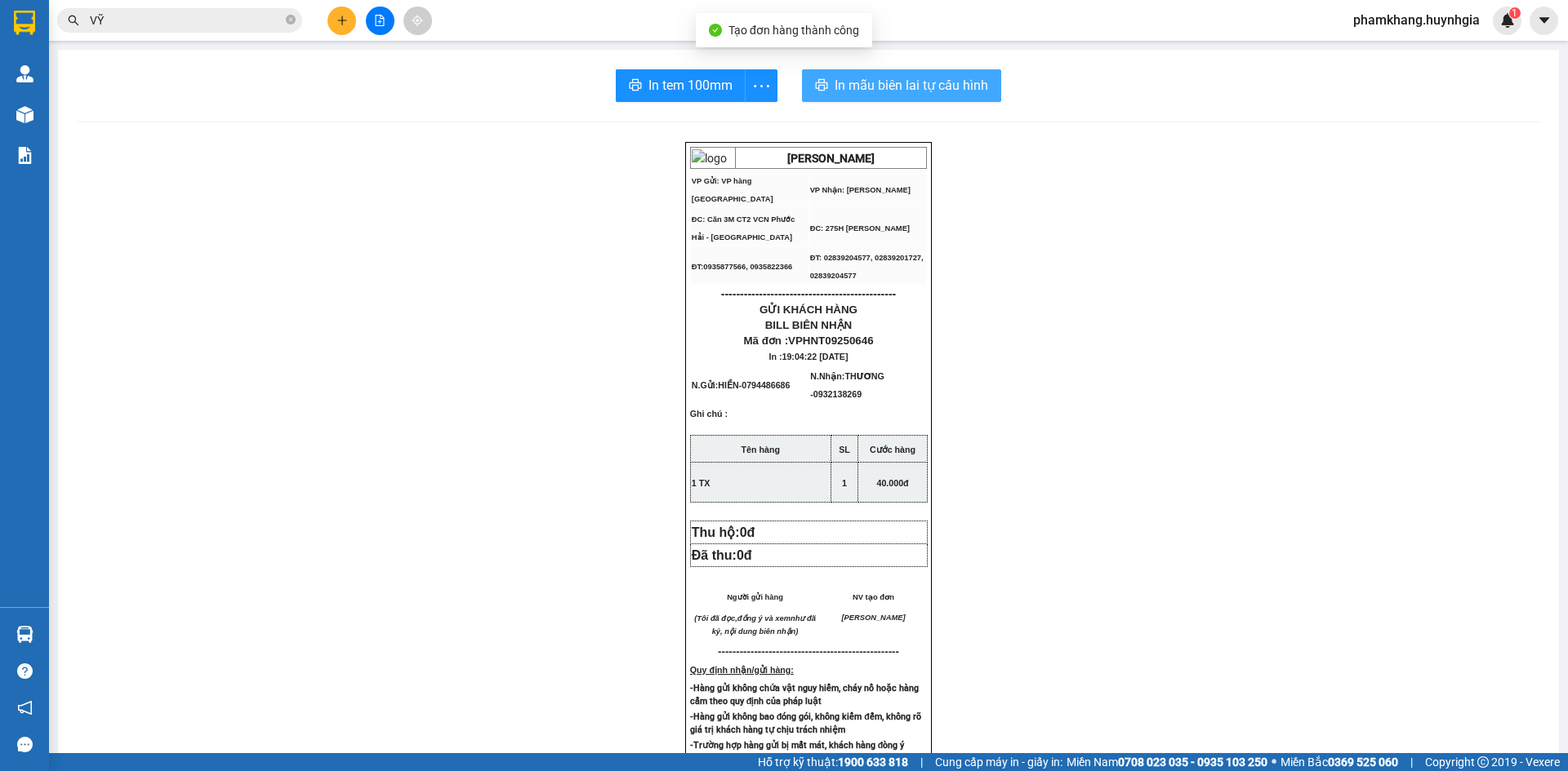
click at [853, 91] on span "In mẫu biên lai tự cấu hình" at bounding box center [911, 84] width 154 height 20
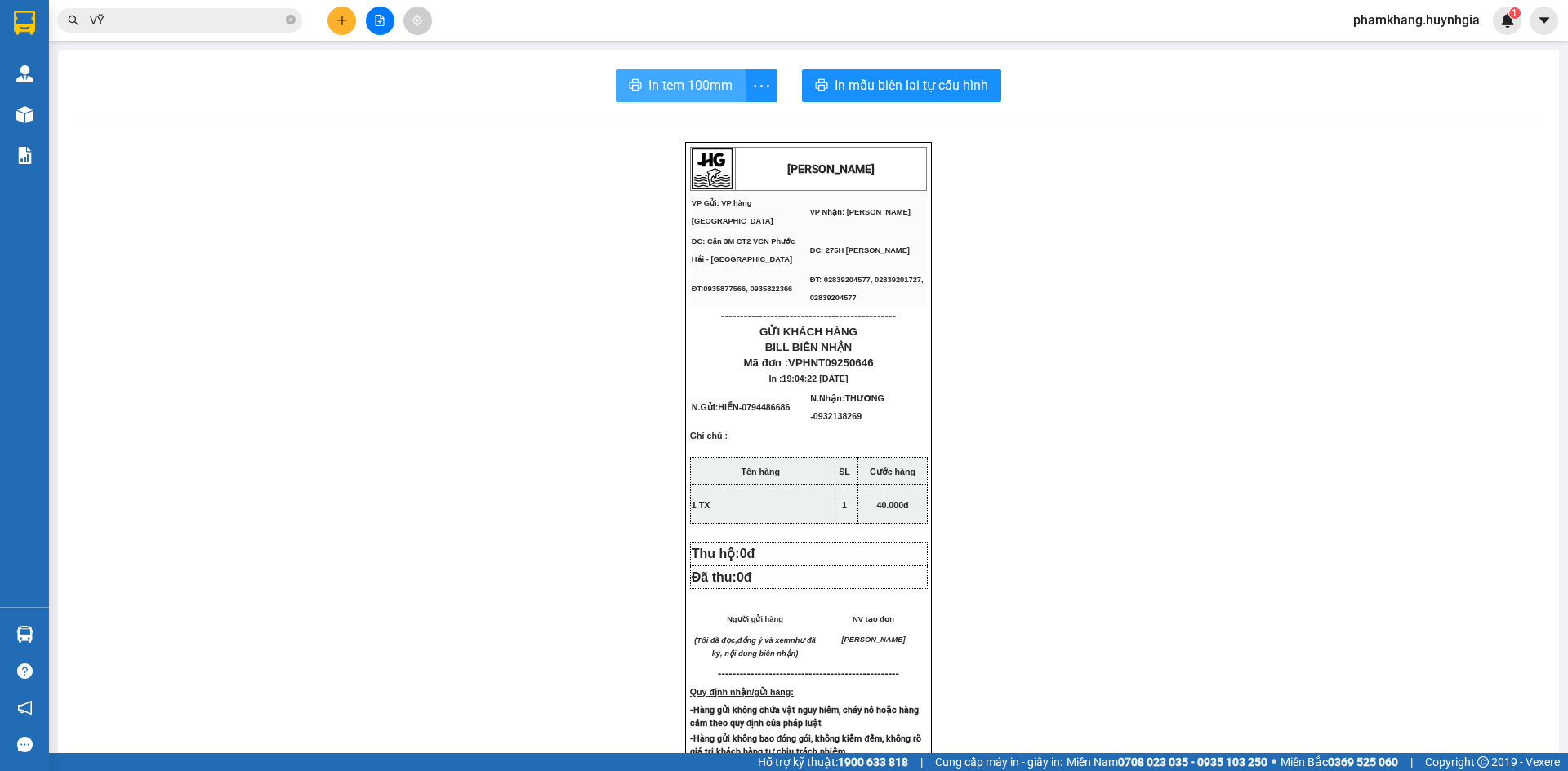
click at [673, 83] on span "In tem 100mm" at bounding box center [690, 84] width 84 height 20
click at [320, 21] on div at bounding box center [379, 20] width 122 height 28
click at [330, 23] on button at bounding box center [341, 20] width 28 height 28
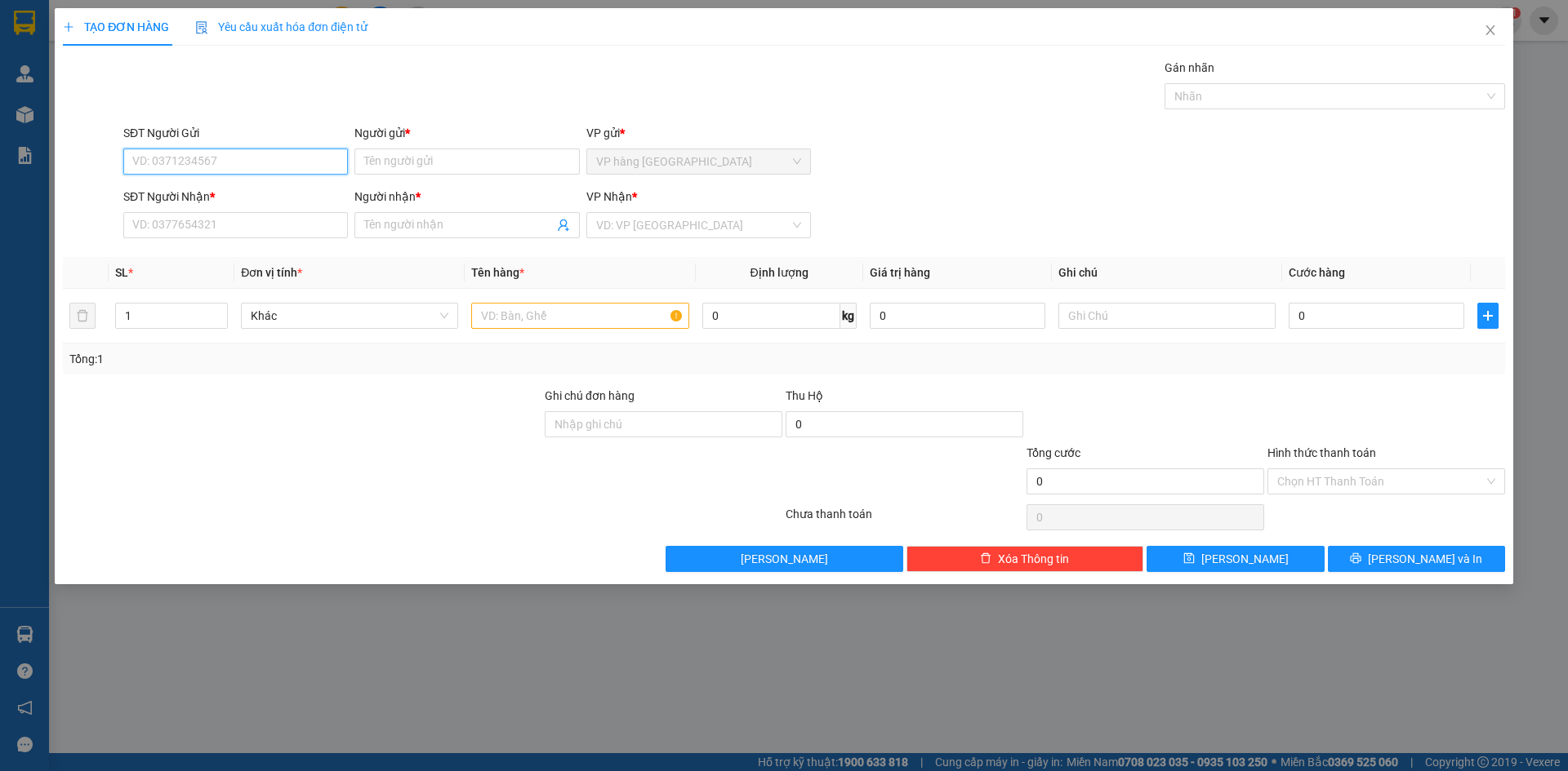
click at [268, 161] on input "SĐT Người Gửi" at bounding box center [235, 162] width 224 height 26
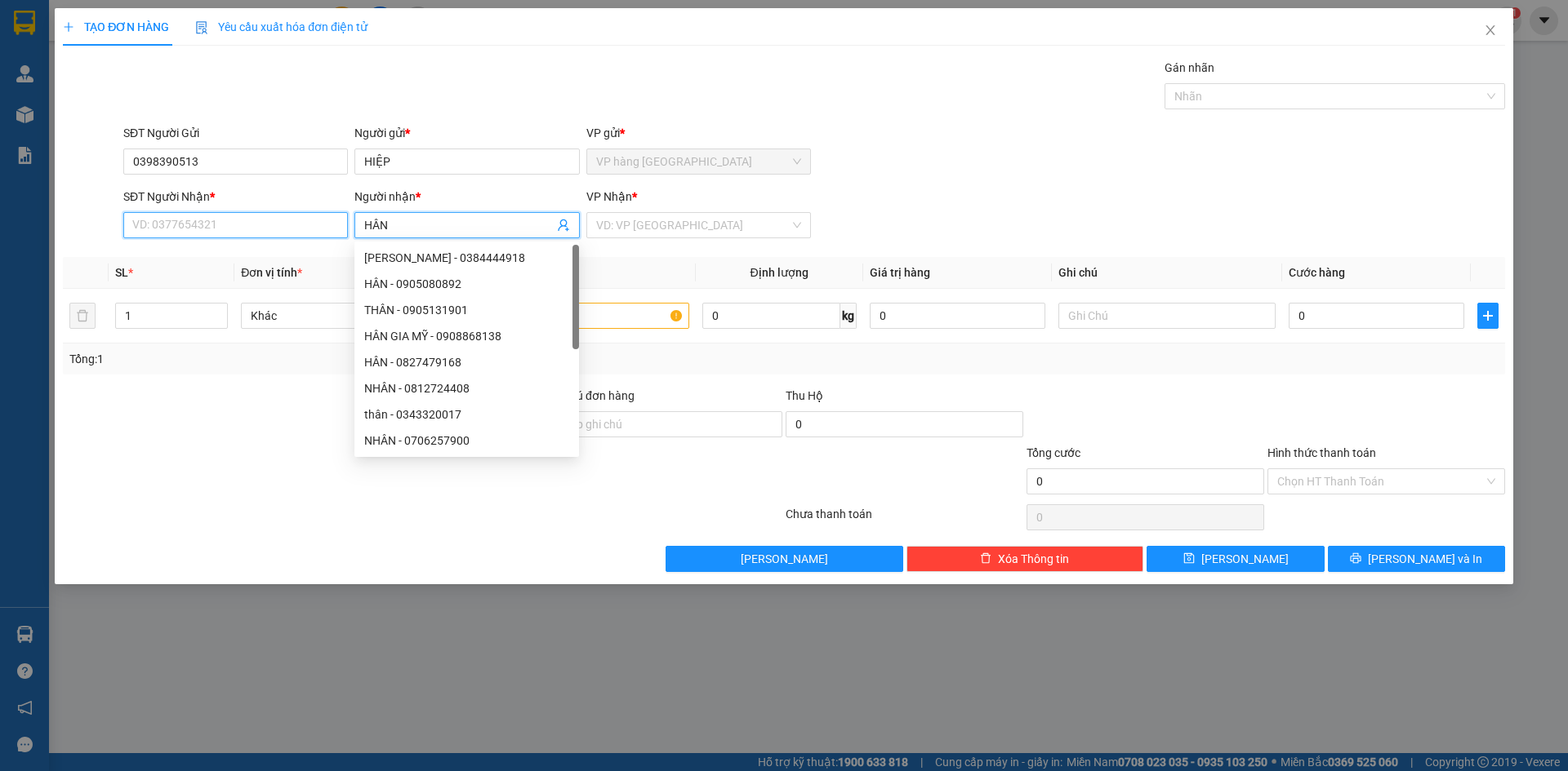
click at [251, 221] on input "SĐT Người Nhận *" at bounding box center [235, 225] width 224 height 26
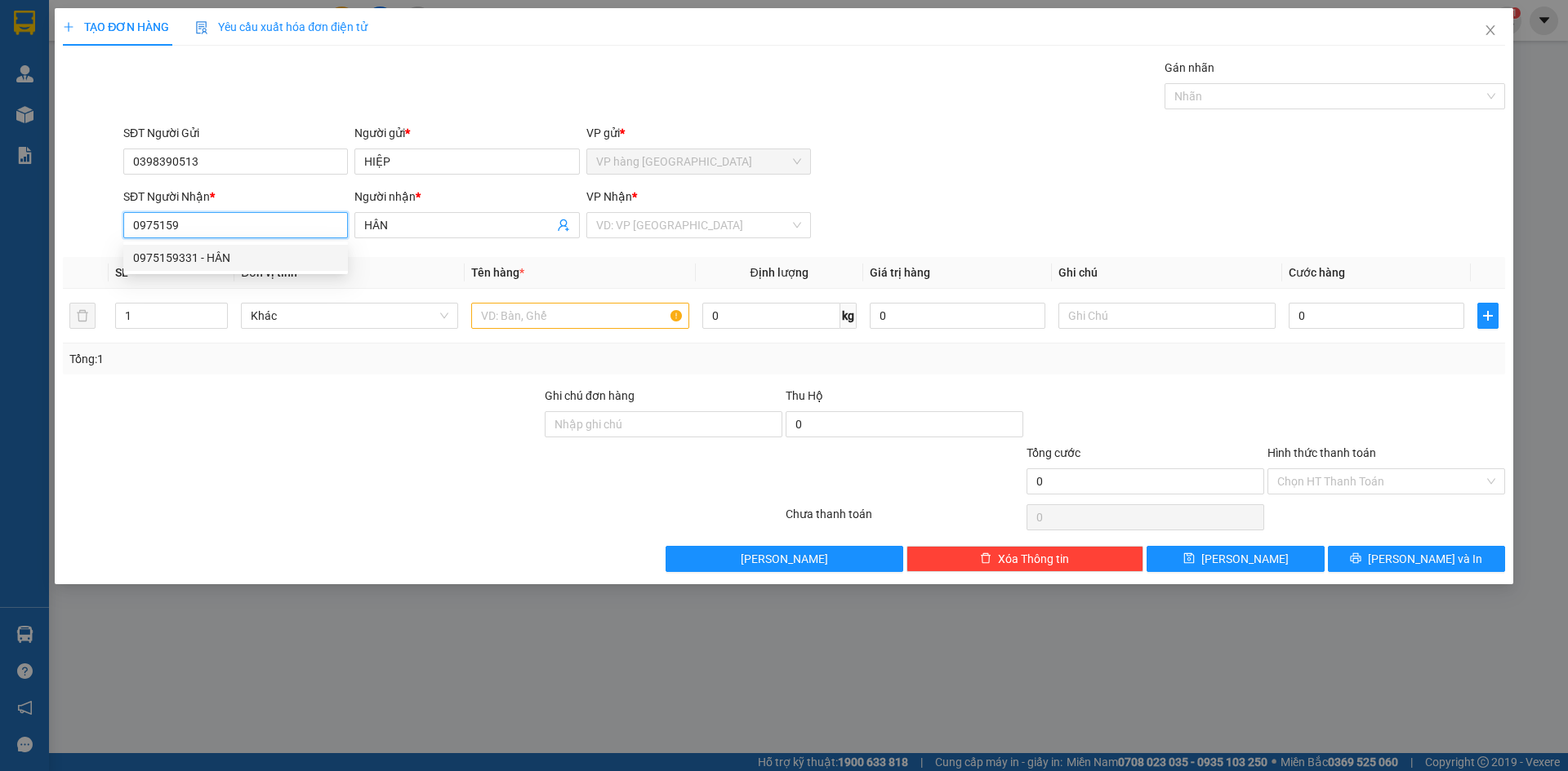
click at [237, 252] on div "0975159331 - HÂN" at bounding box center [235, 258] width 205 height 18
click at [507, 315] on input "text" at bounding box center [580, 316] width 217 height 26
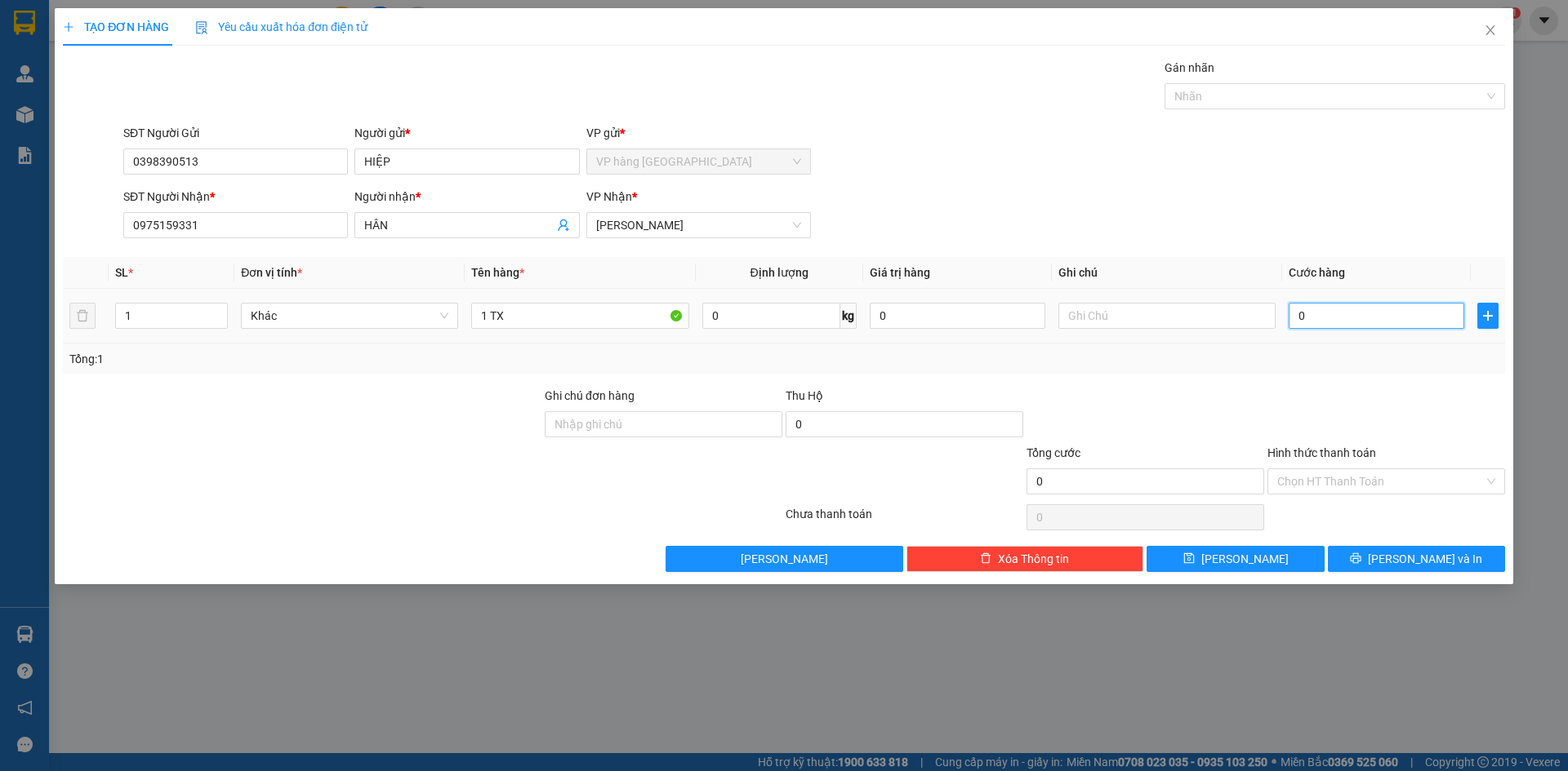
click at [1373, 325] on input "0" at bounding box center [1376, 316] width 176 height 26
click at [1309, 231] on div "SĐT Người Nhận * 0975159331 Người nhận * HÂN VP Nhận * Phạm Ngũ Lão" at bounding box center [813, 216] width 1388 height 57
click at [1388, 489] on input "Hình thức thanh toán" at bounding box center [1380, 482] width 207 height 25
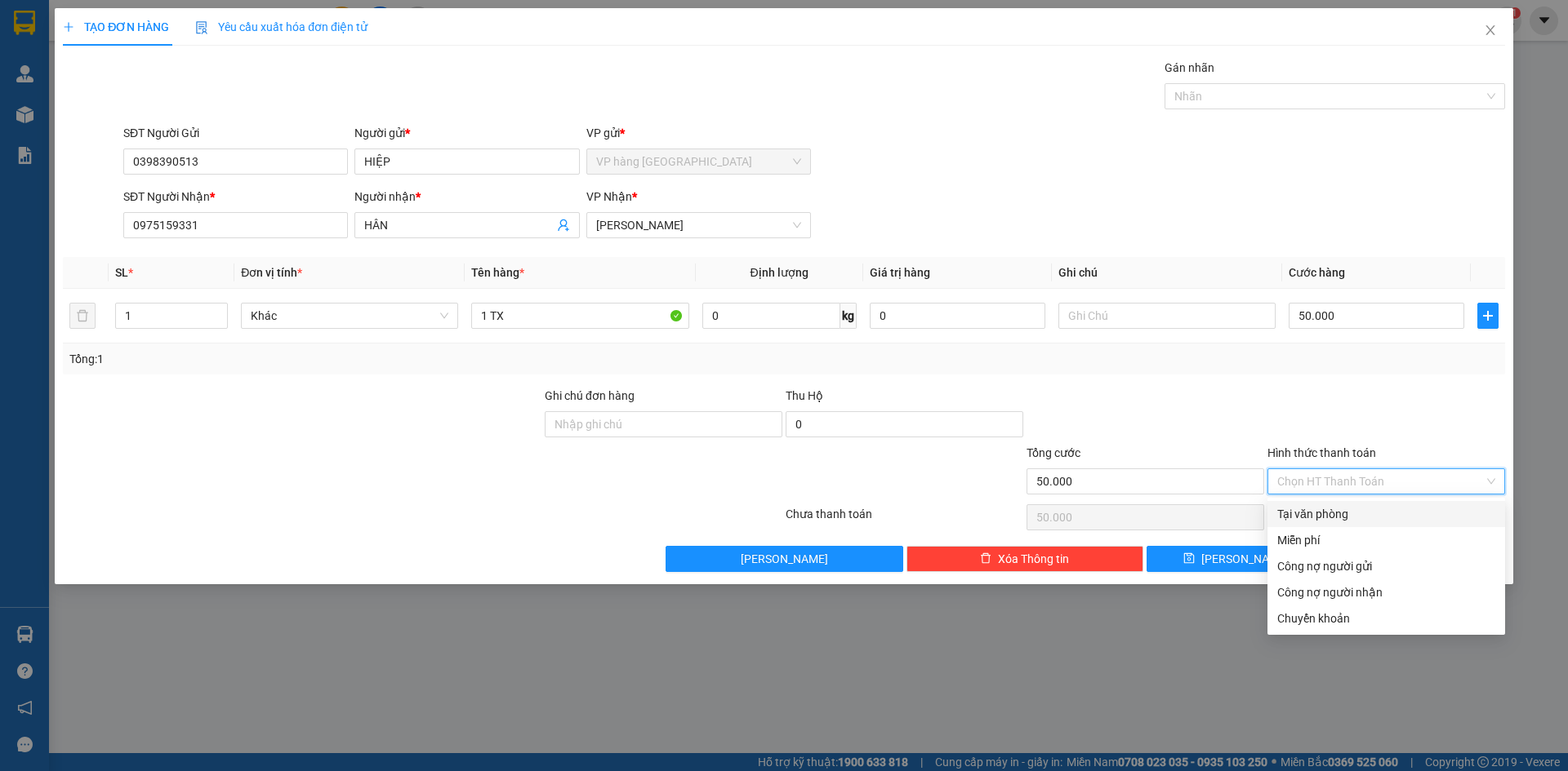
click at [1372, 520] on div "Tại văn phòng" at bounding box center [1386, 514] width 218 height 18
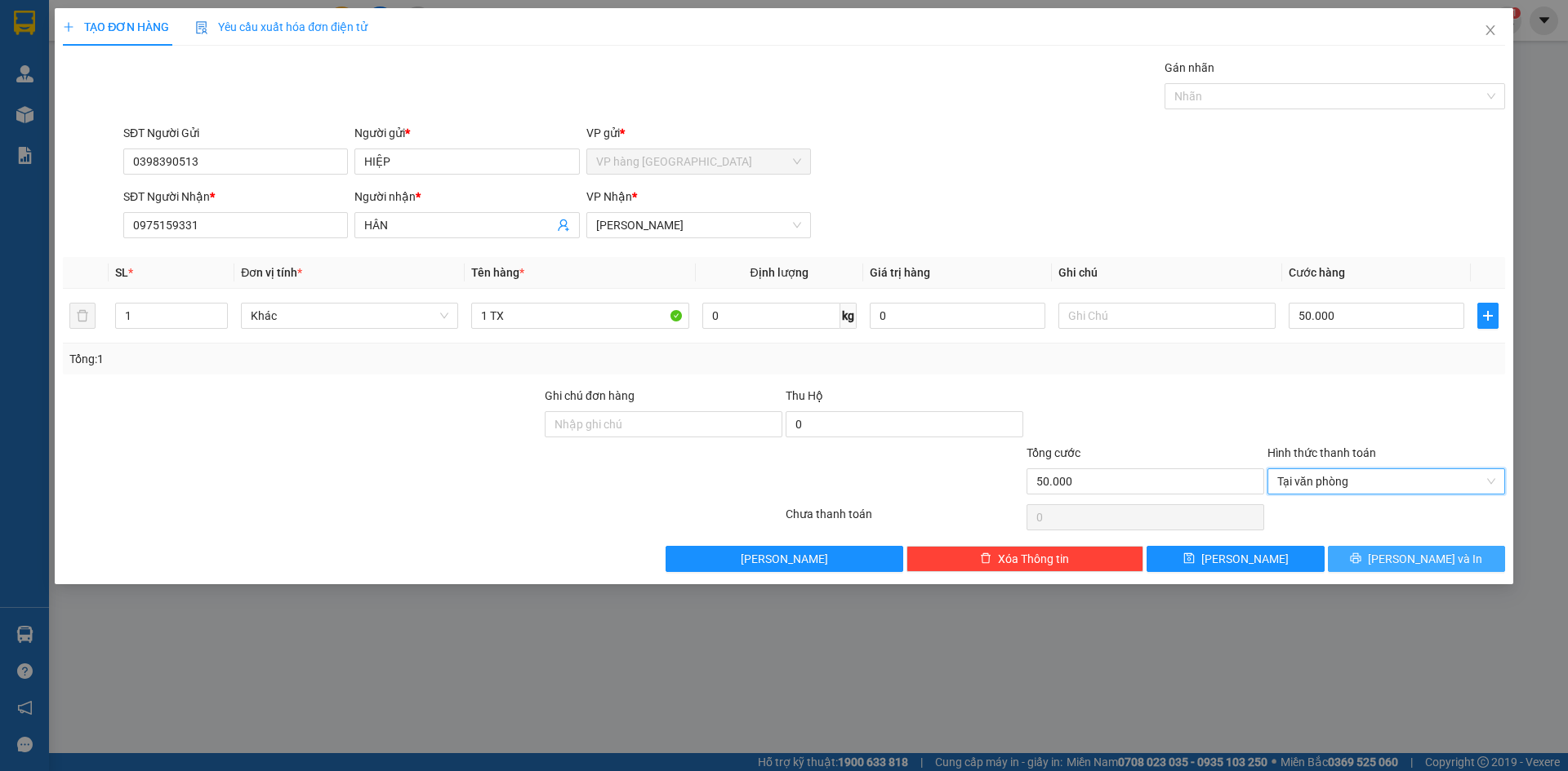
click at [1408, 556] on span "[PERSON_NAME] và In" at bounding box center [1425, 559] width 114 height 18
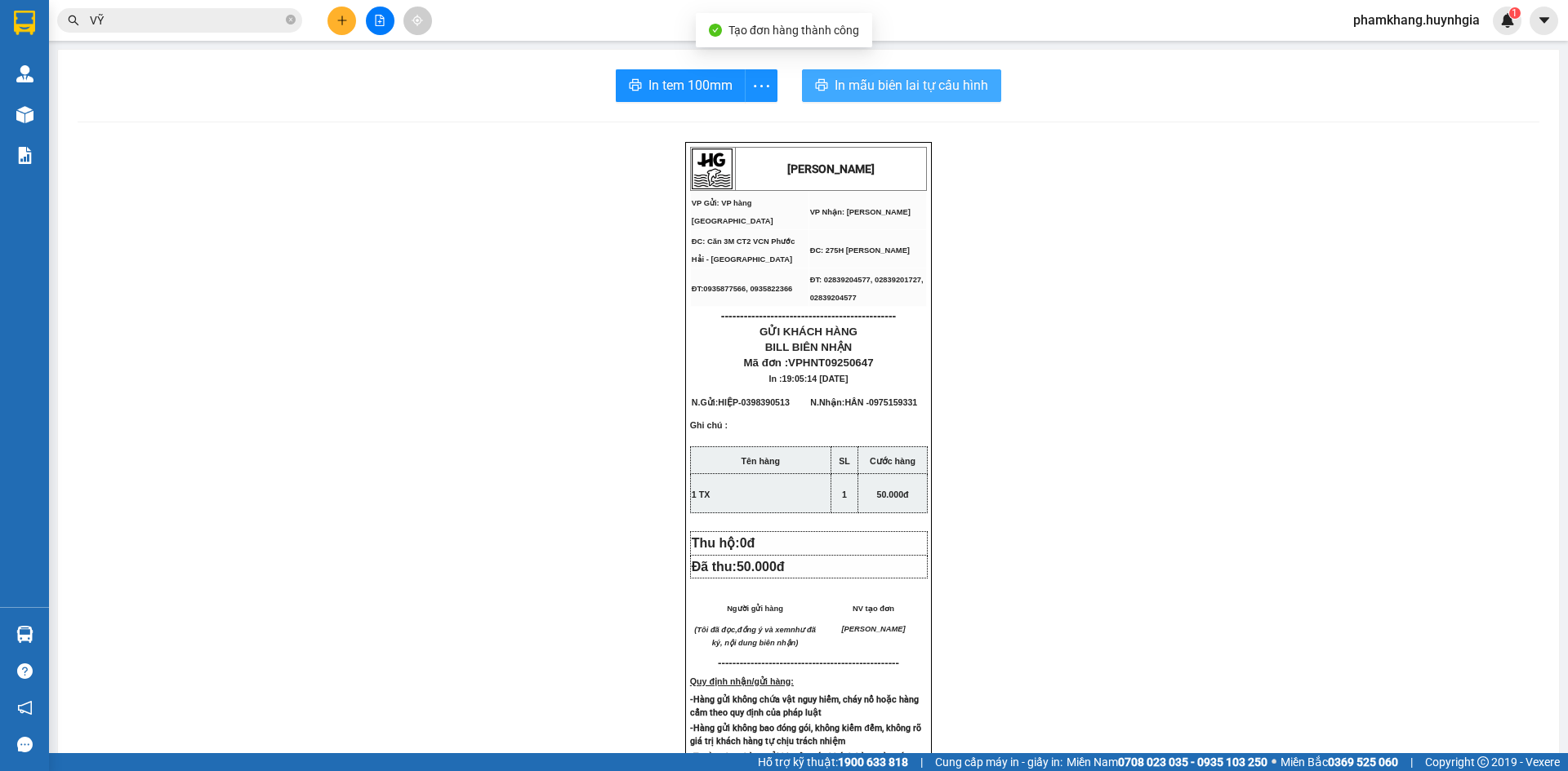
click at [959, 89] on span "In mẫu biên lai tự cấu hình" at bounding box center [911, 84] width 154 height 20
click at [665, 98] on button "In tem 100mm" at bounding box center [681, 85] width 130 height 33
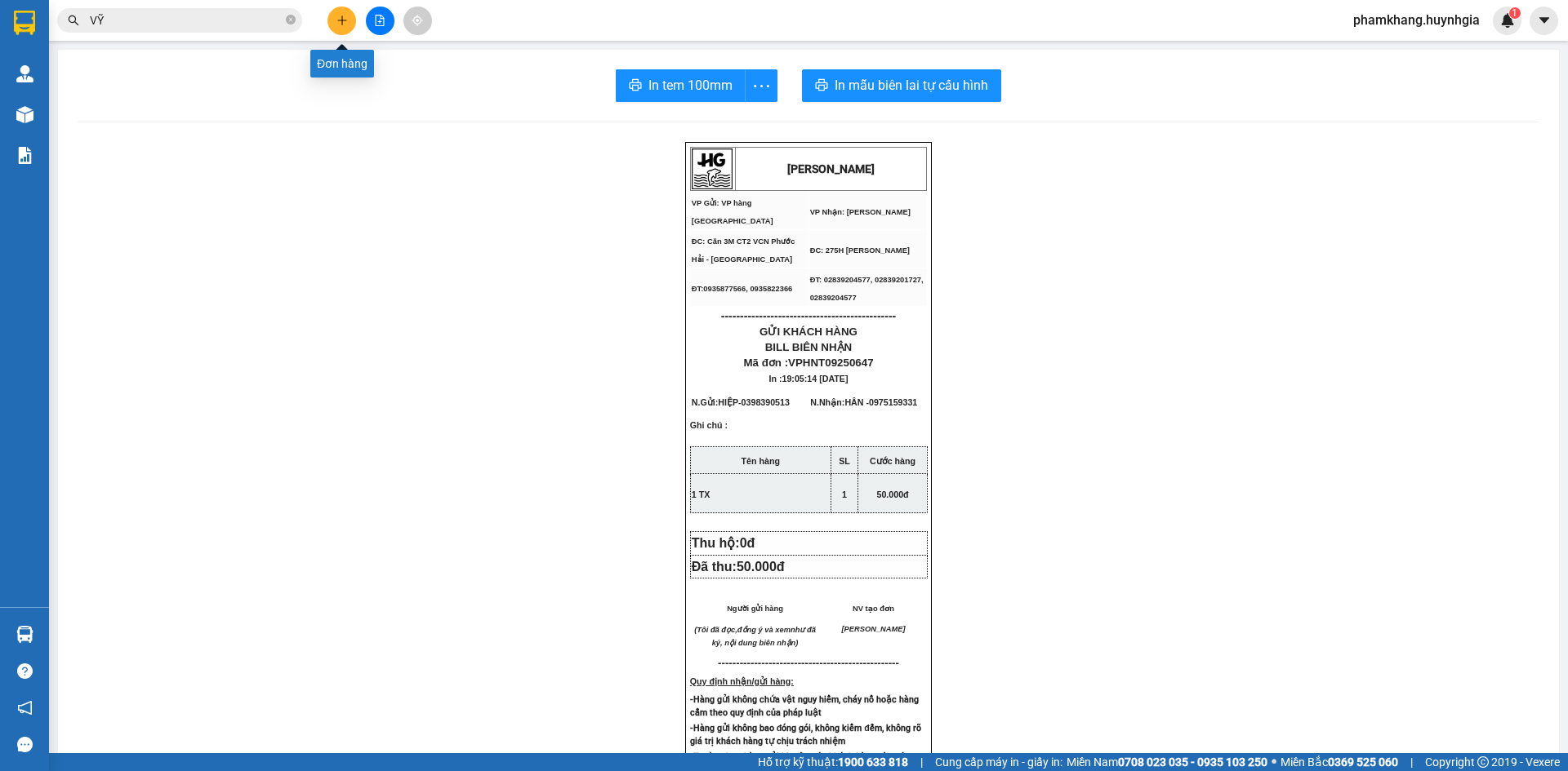
click at [346, 16] on icon "plus" at bounding box center [342, 20] width 11 height 11
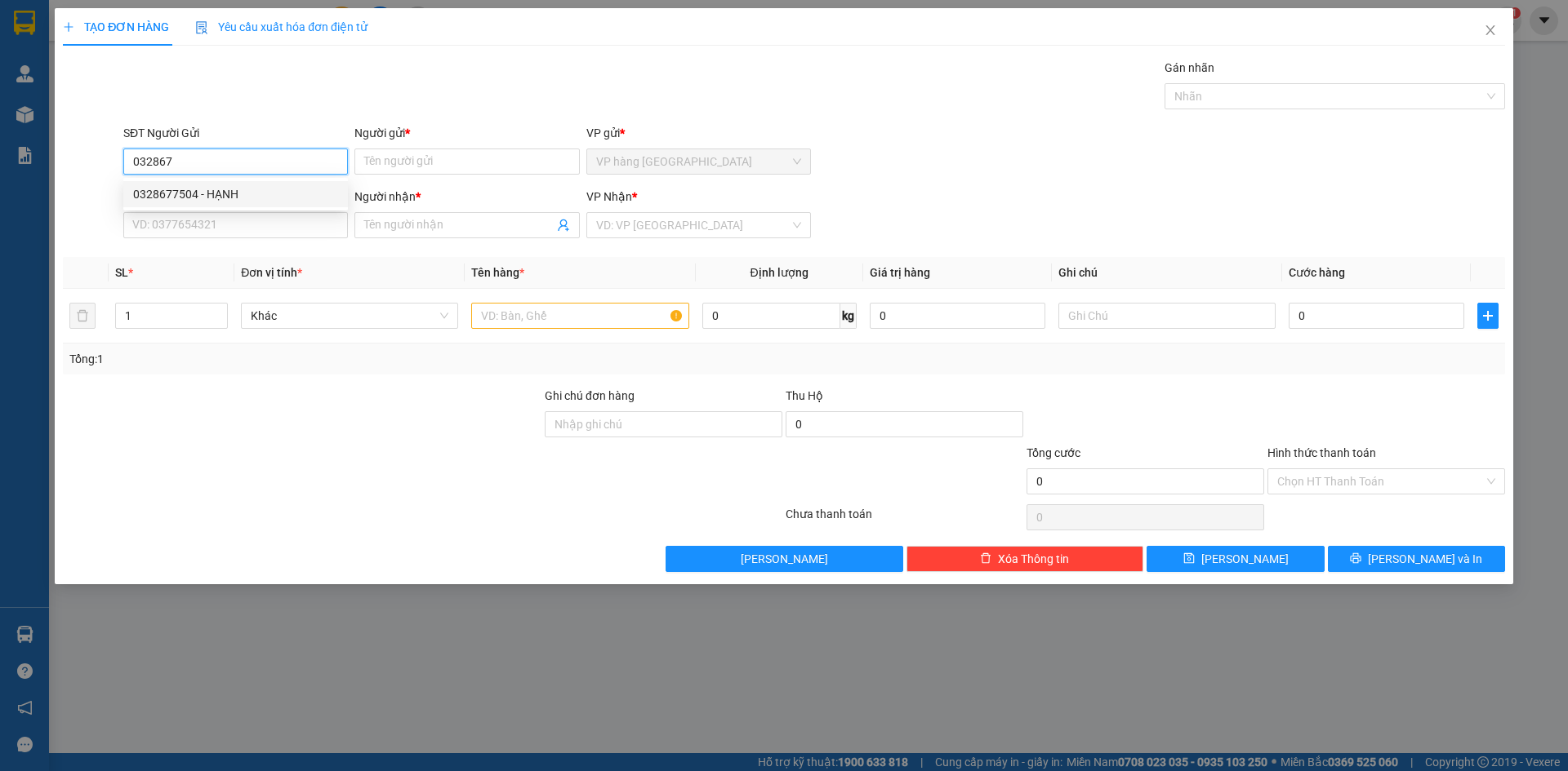
click at [218, 198] on div "0328677504 - HẠNH" at bounding box center [235, 194] width 205 height 18
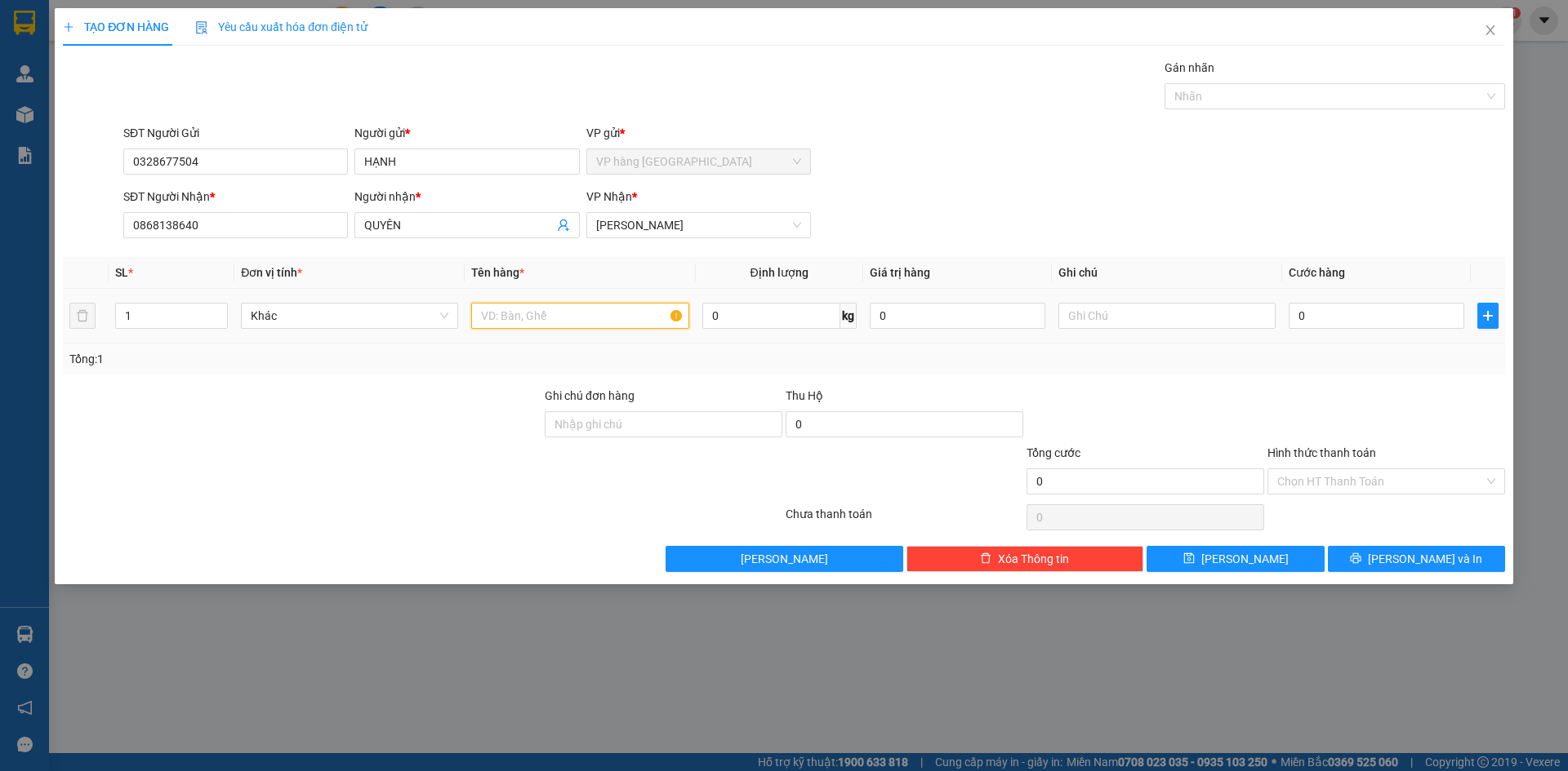
click at [611, 311] on input "text" at bounding box center [580, 316] width 217 height 26
click at [1317, 310] on input "0" at bounding box center [1376, 316] width 176 height 26
click at [1352, 380] on div "Transit Pickup Surcharge Ids Transit Deliver Surcharge Ids Transit Deliver Surc…" at bounding box center [784, 316] width 1442 height 513
click at [1376, 421] on div at bounding box center [1386, 415] width 241 height 57
click at [1395, 496] on div "Hình thức thanh toán Chọn HT Thanh Toán" at bounding box center [1386, 472] width 237 height 57
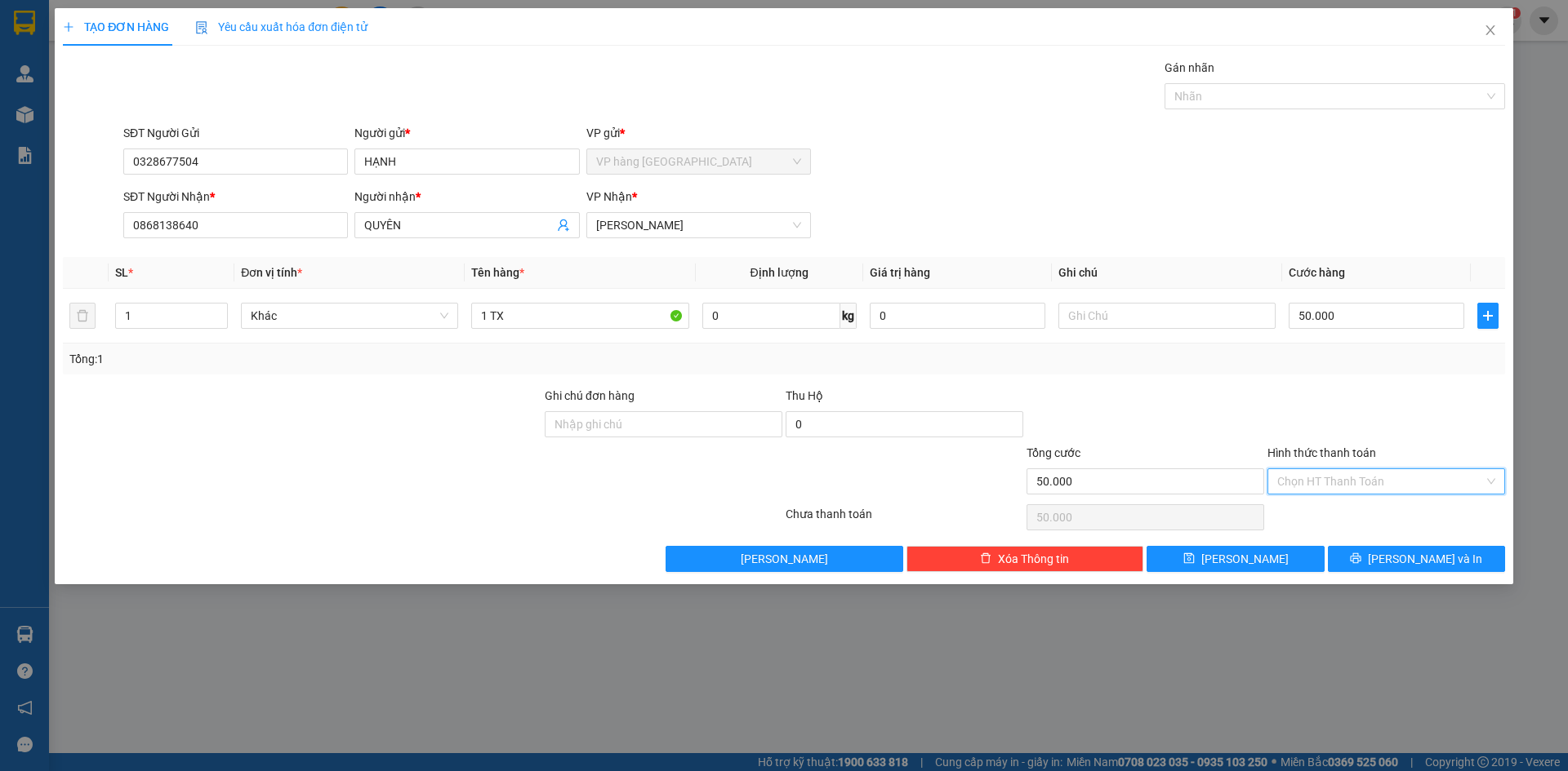
click at [1395, 489] on input "Hình thức thanh toán" at bounding box center [1380, 482] width 207 height 25
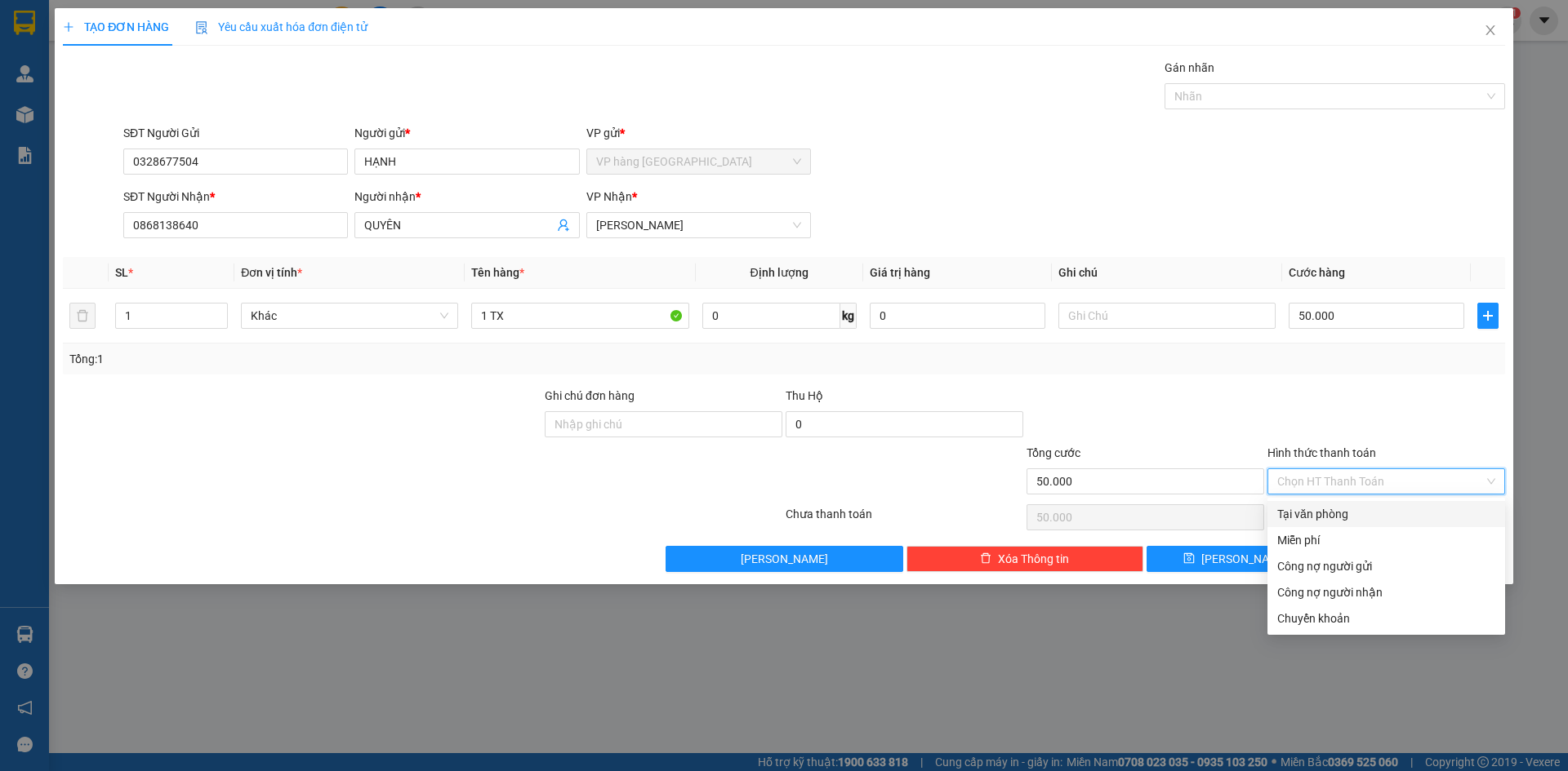
click at [1381, 517] on div "Tại văn phòng" at bounding box center [1386, 514] width 218 height 18
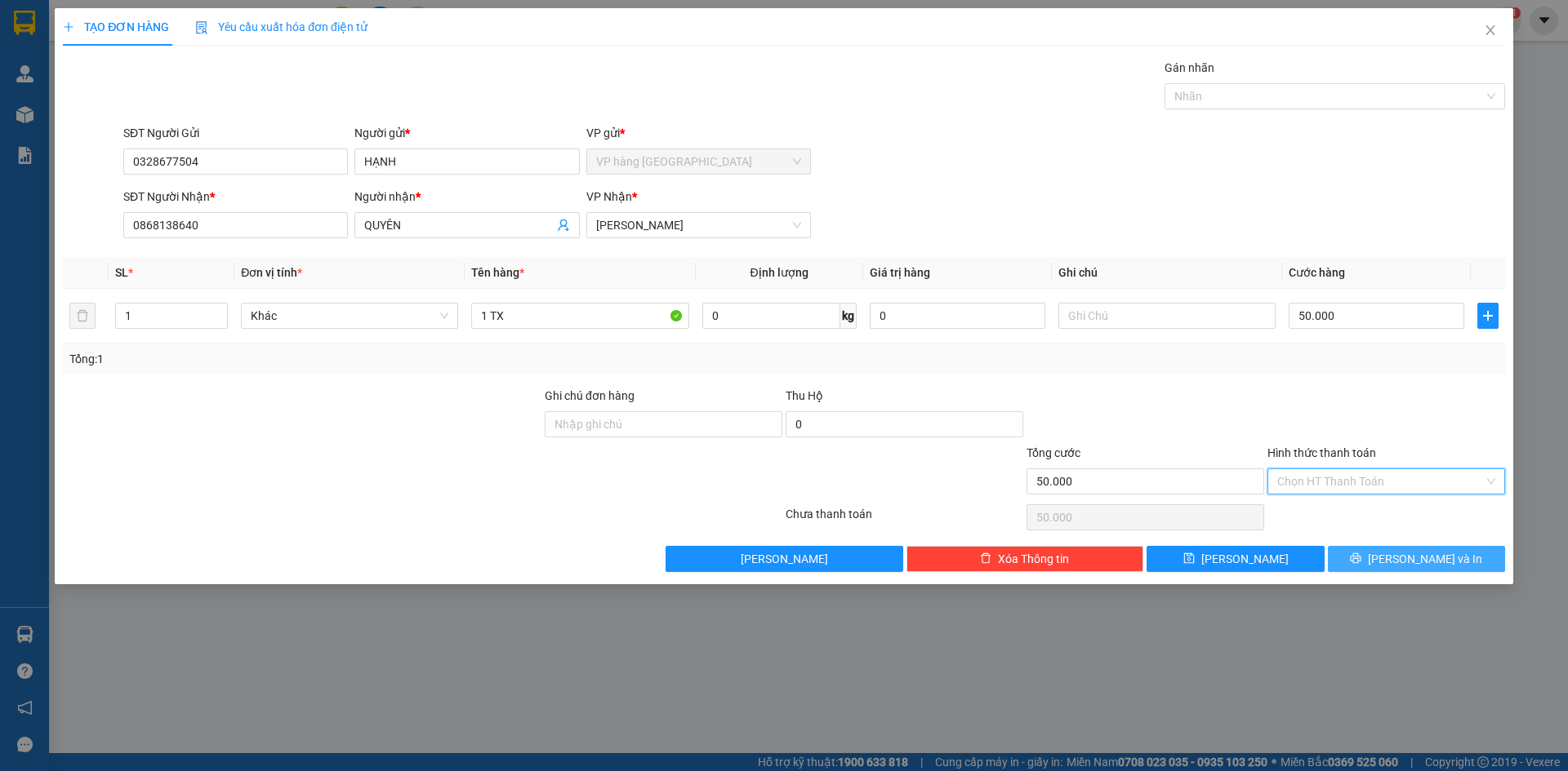
click at [1455, 567] on button "[PERSON_NAME] và In" at bounding box center [1416, 559] width 177 height 26
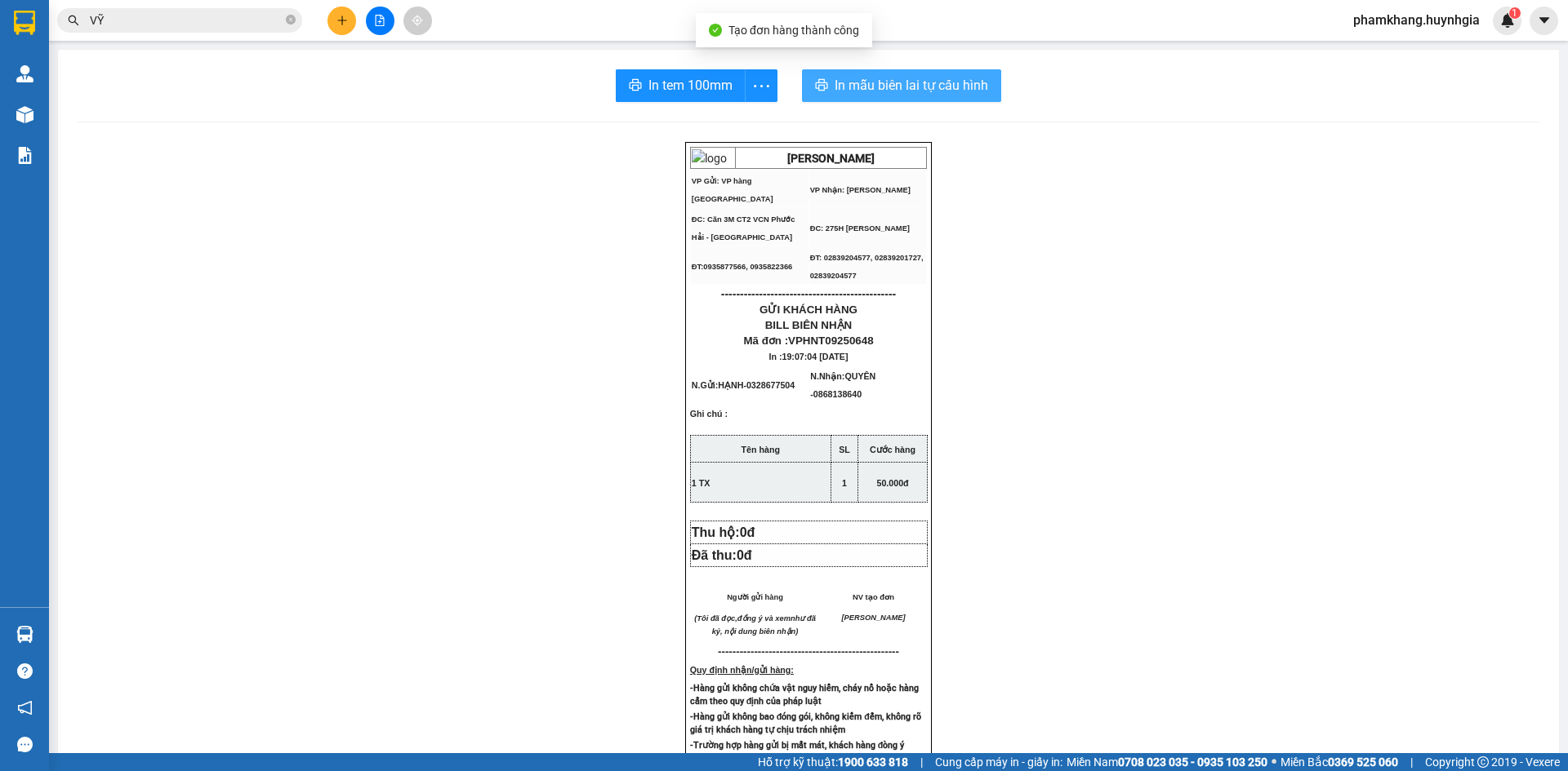
click at [889, 79] on span "In mẫu biên lai tự cấu hình" at bounding box center [911, 84] width 154 height 20
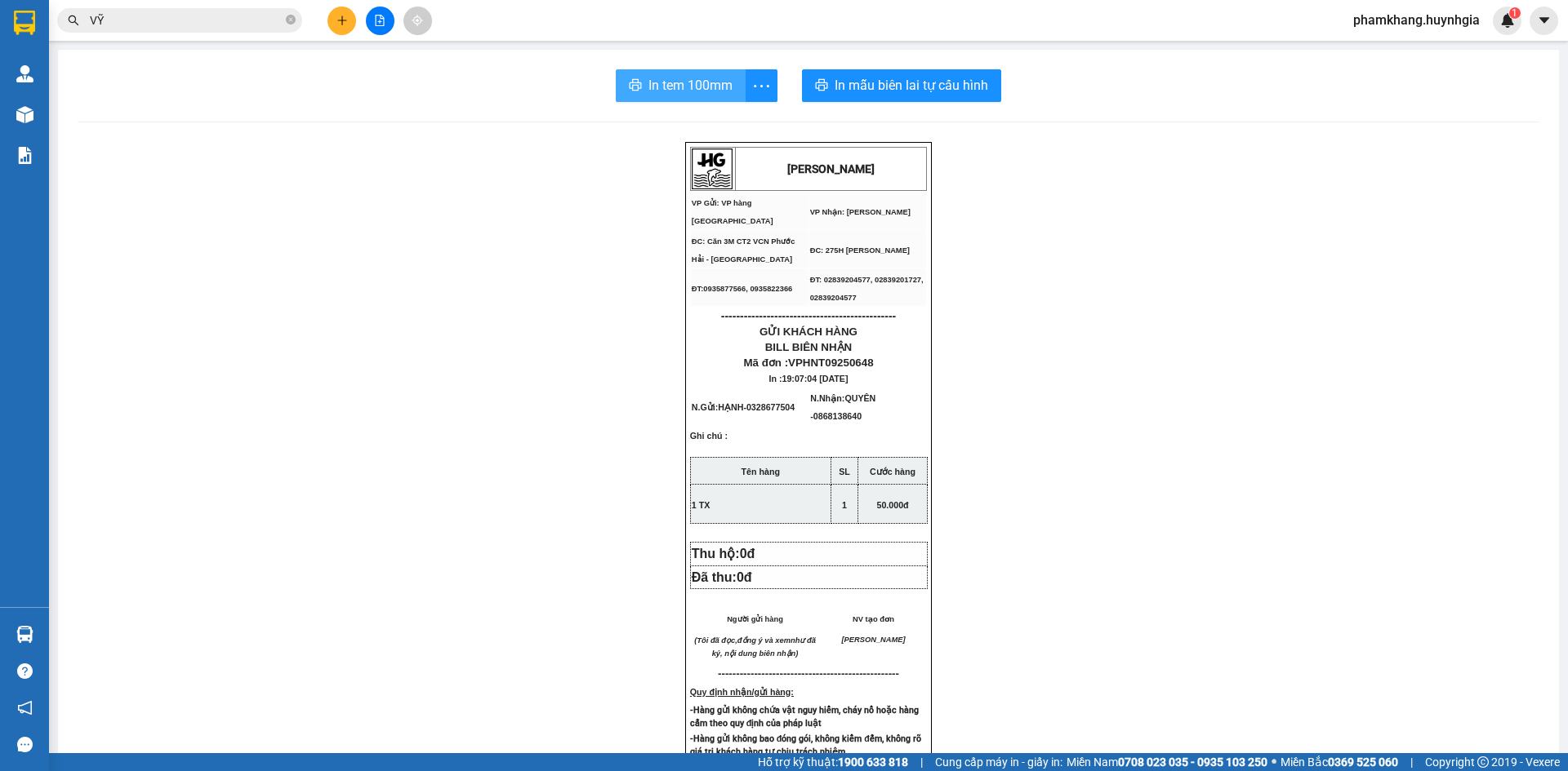
click at [668, 85] on span "In tem 100mm" at bounding box center [690, 84] width 84 height 20
click at [337, 19] on icon "plus" at bounding box center [342, 20] width 11 height 11
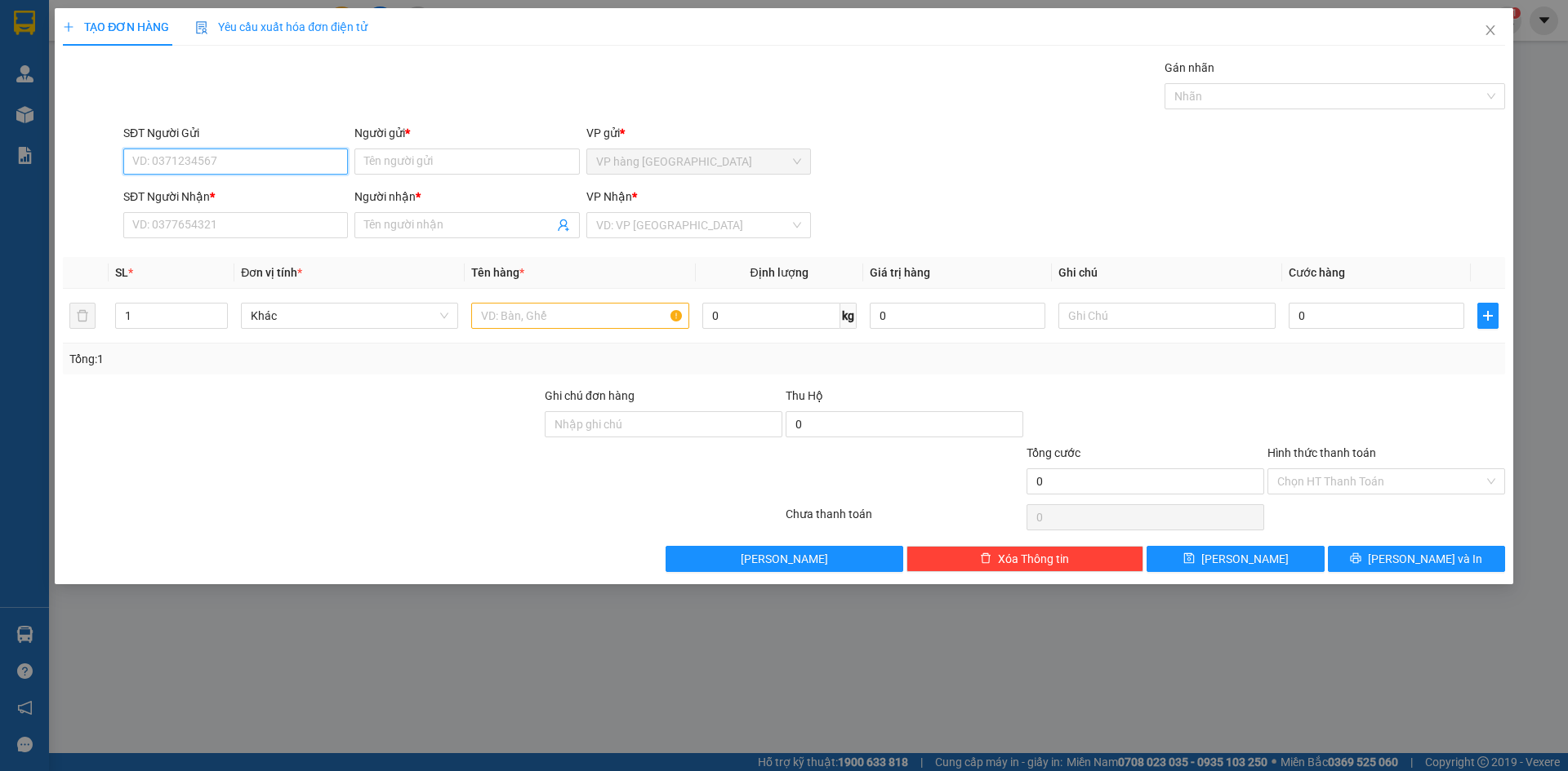
click at [313, 166] on input "SĐT Người Gửi" at bounding box center [235, 162] width 224 height 26
click at [303, 163] on input "SĐT Người Gửi" at bounding box center [235, 162] width 224 height 26
click at [1149, 324] on input "text" at bounding box center [1166, 316] width 217 height 26
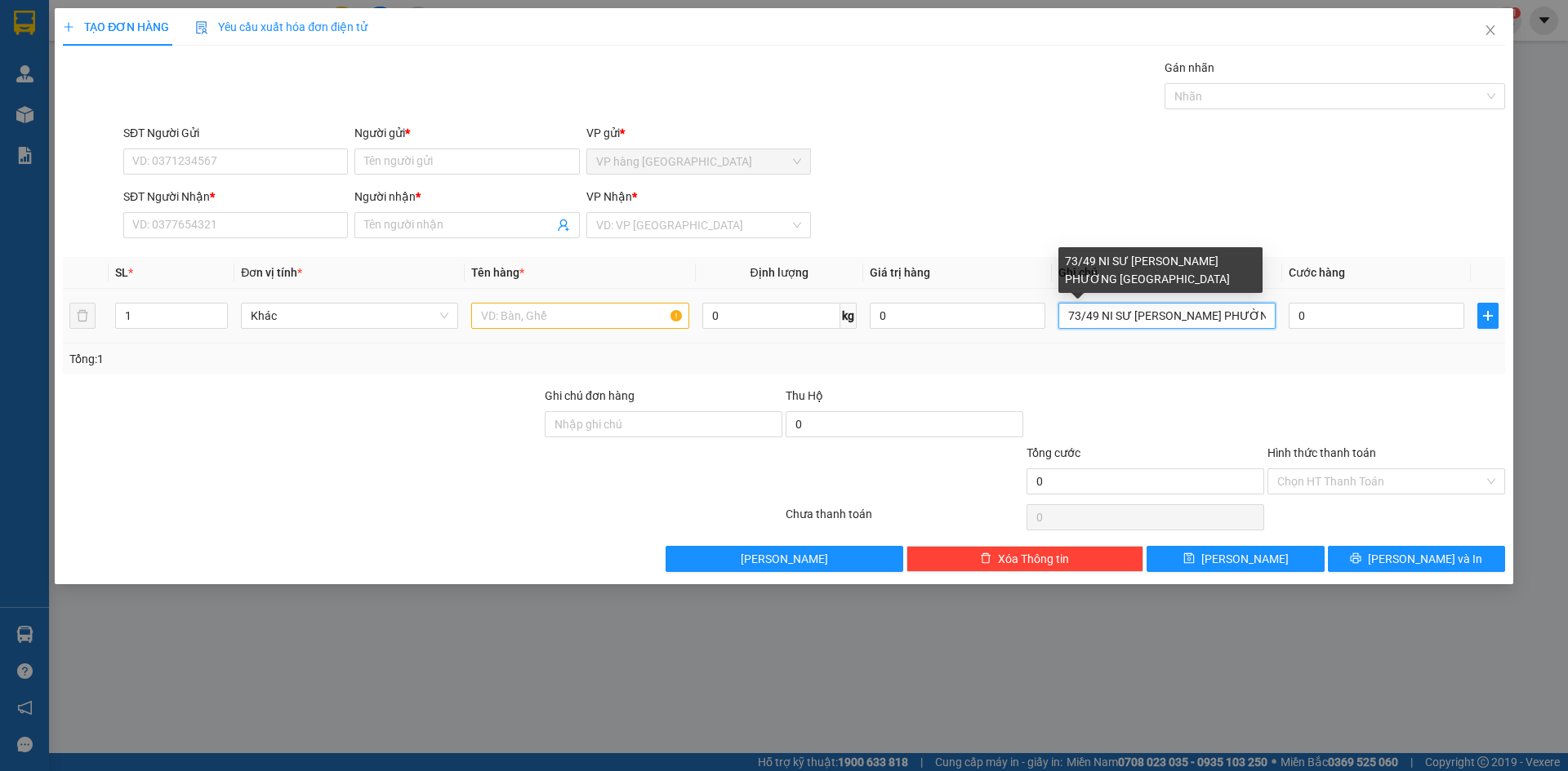
drag, startPoint x: 1223, startPoint y: 321, endPoint x: 1272, endPoint y: 321, distance: 49.0
click at [1272, 321] on input "73/49 NI SƯ HUỲNH LIÊN PHƯỜNG BẢY HIỀN" at bounding box center [1166, 316] width 217 height 26
click at [1266, 320] on input "73/49 NI SƯ HUỲNH LIÊN PHƯỜNG BẢY HIỀN" at bounding box center [1166, 316] width 217 height 26
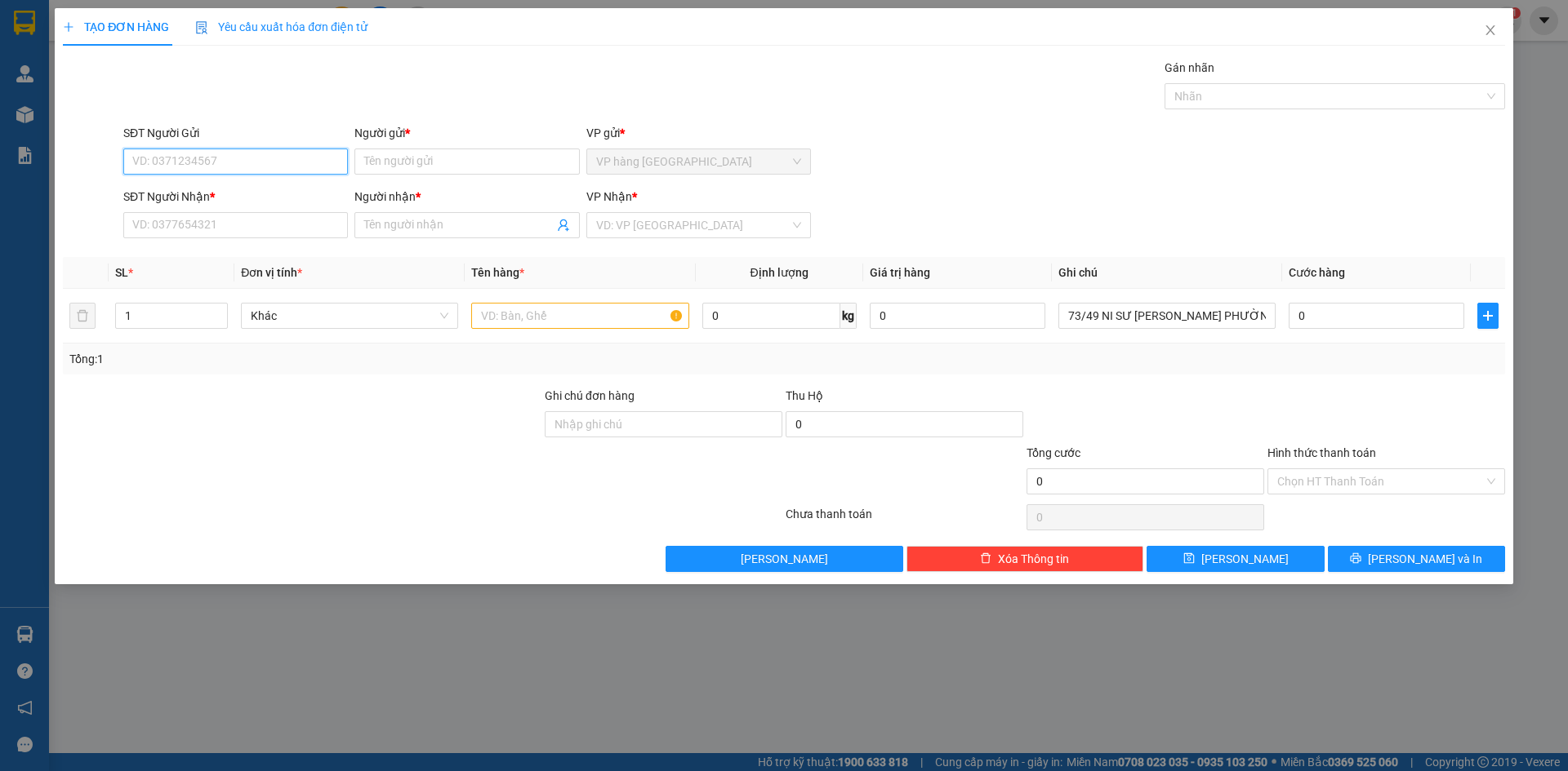
click at [312, 159] on input "SĐT Người Gửi" at bounding box center [235, 162] width 224 height 26
click at [234, 222] on input "SĐT Người Nhận *" at bounding box center [235, 225] width 224 height 26
click at [393, 223] on input "Người nhận *" at bounding box center [458, 225] width 188 height 18
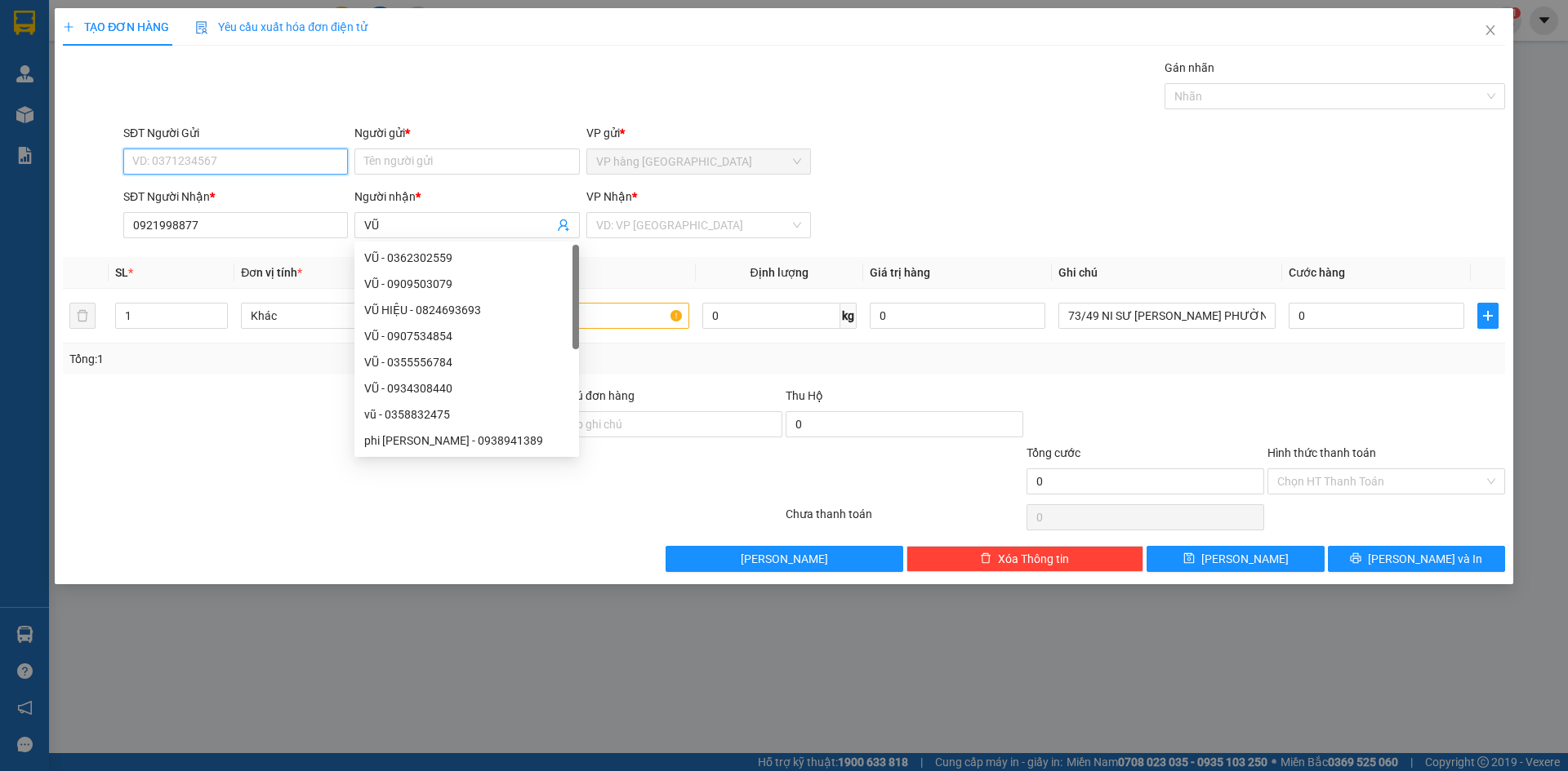
click at [272, 167] on input "SĐT Người Gửi" at bounding box center [235, 162] width 224 height 26
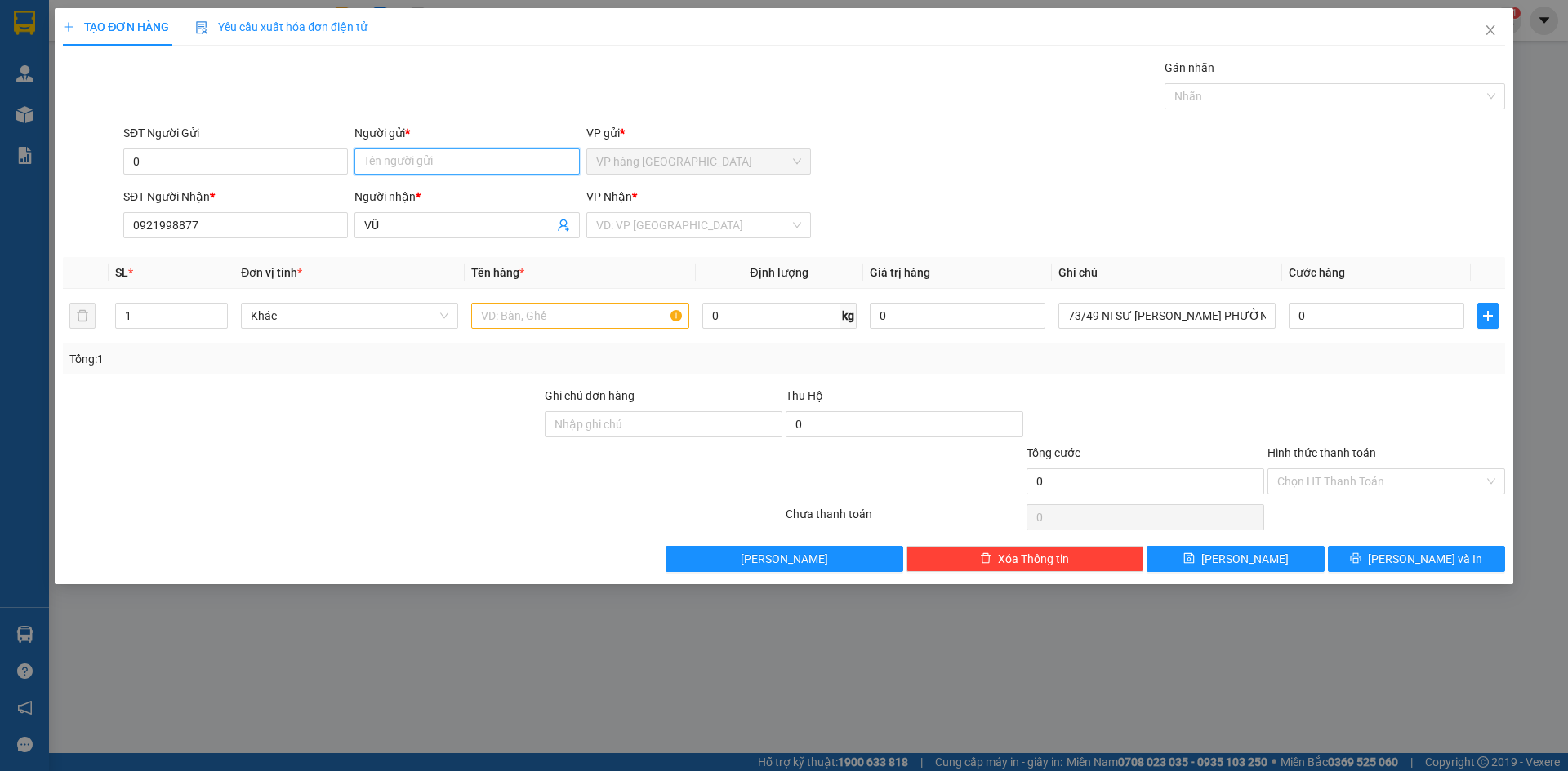
click at [415, 158] on input "Người gửi *" at bounding box center [466, 162] width 224 height 26
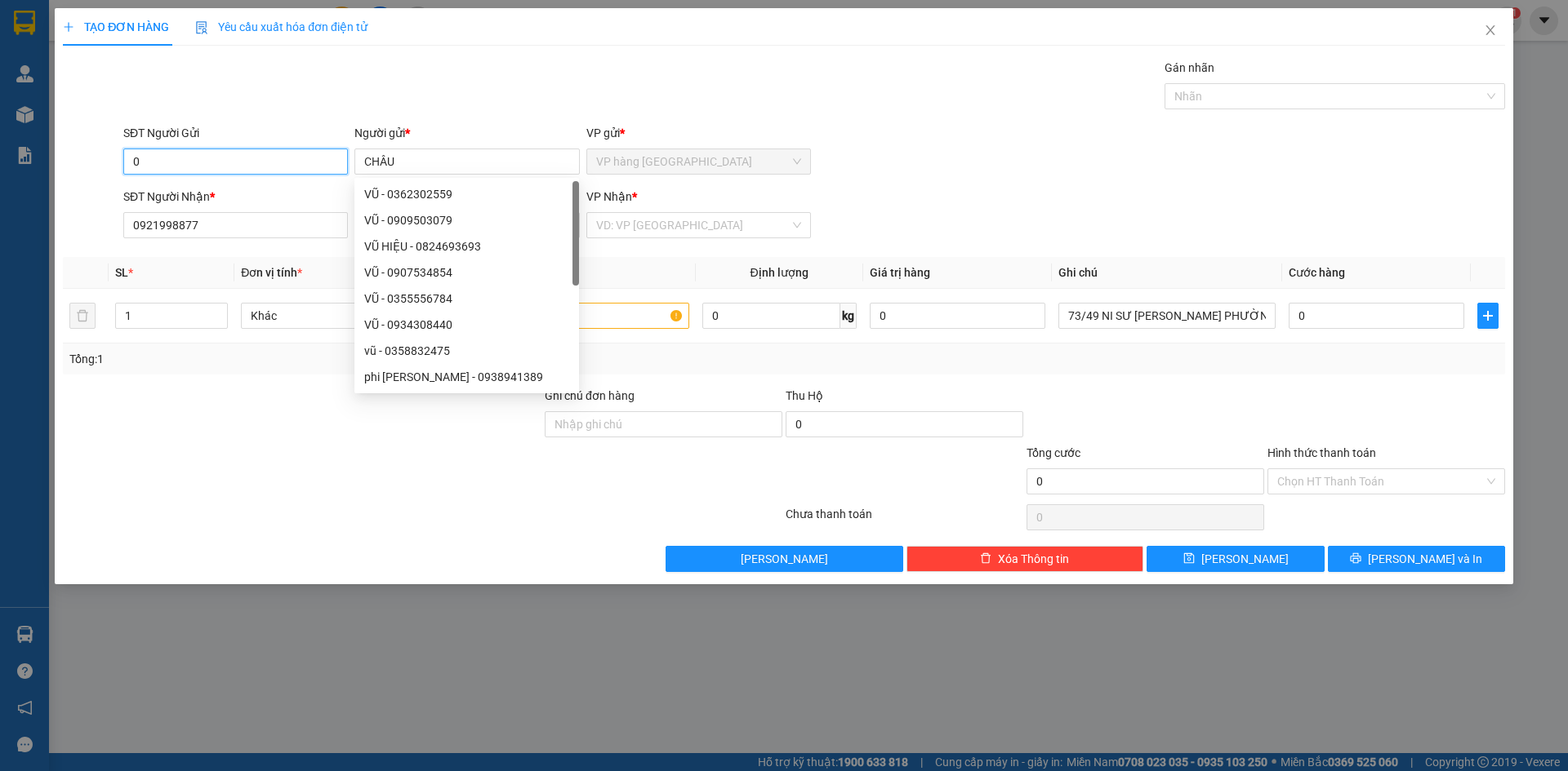
click at [242, 159] on input "0" at bounding box center [235, 162] width 224 height 26
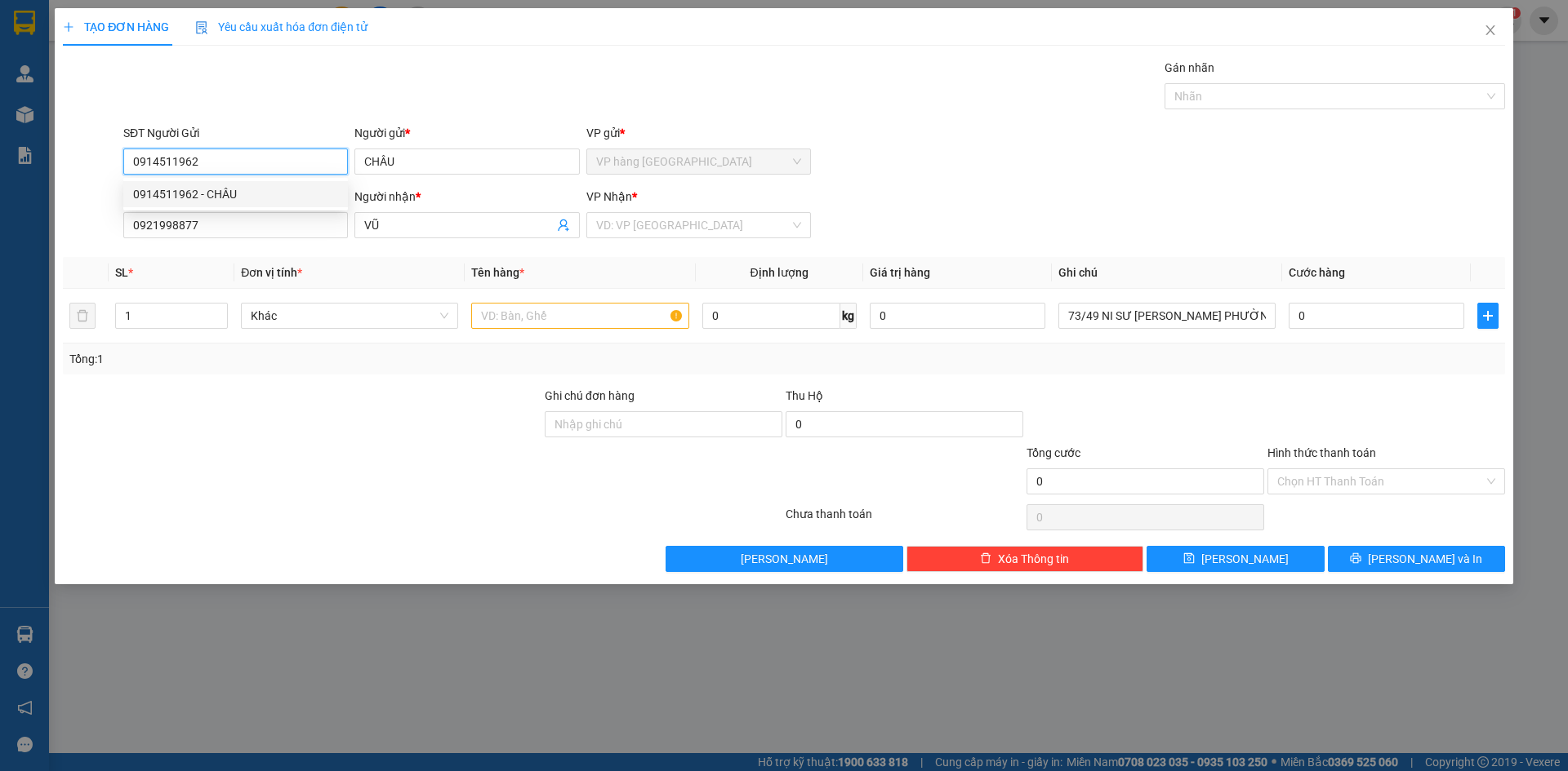
click at [235, 181] on div "0914511962 - CHÂU" at bounding box center [235, 194] width 224 height 26
click at [592, 317] on input "text" at bounding box center [580, 316] width 217 height 26
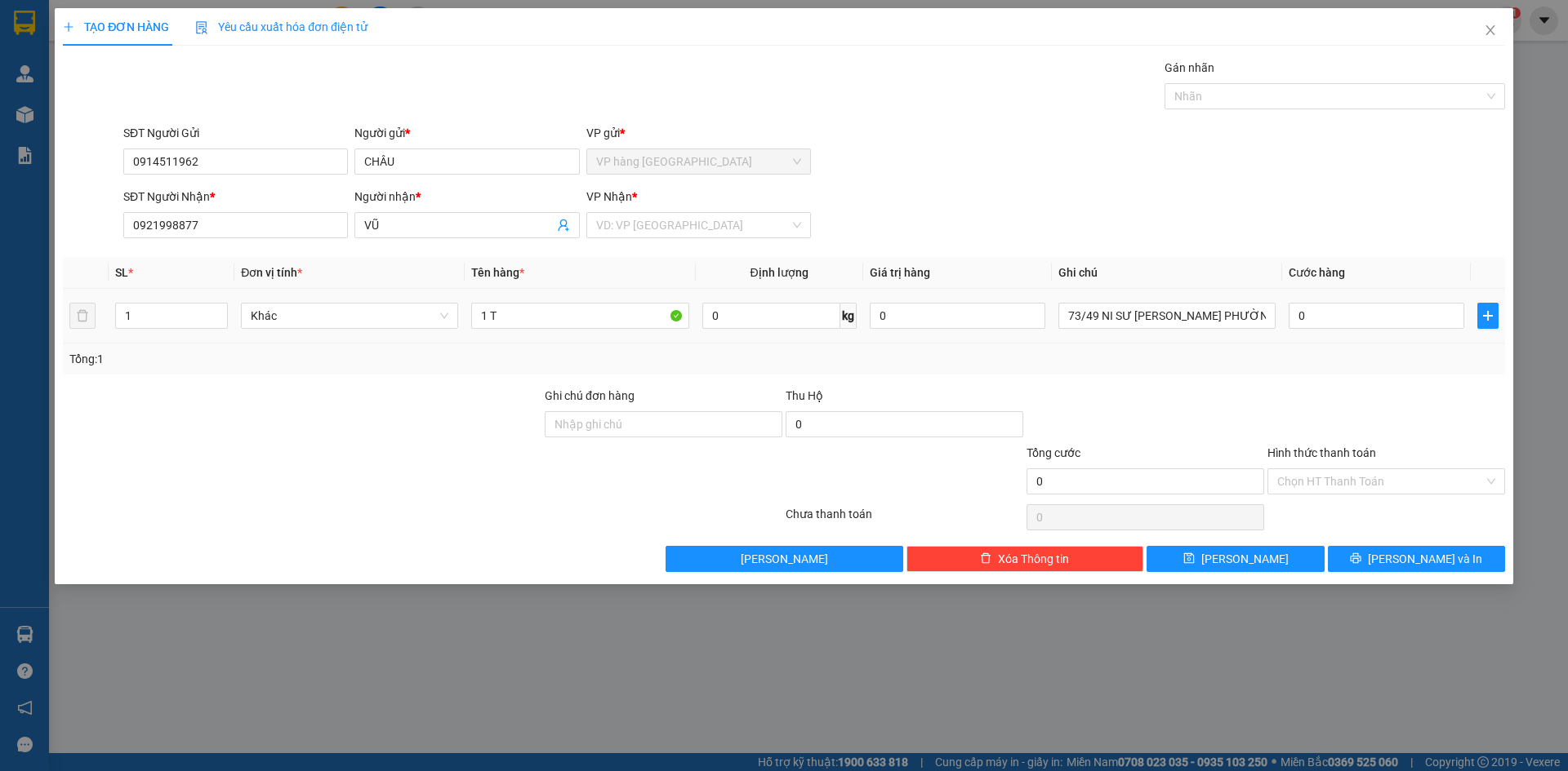
click at [1384, 329] on div "0" at bounding box center [1376, 316] width 176 height 33
click at [1378, 319] on input "0" at bounding box center [1376, 316] width 176 height 26
click at [1200, 324] on input "73/49 NI SƯ HUỲNH LIÊN PHƯỜNG BẢY HIỀN QUẬN TÂN BÌNH GTN" at bounding box center [1166, 316] width 217 height 26
click at [1430, 484] on input "Hình thức thanh toán" at bounding box center [1380, 482] width 207 height 25
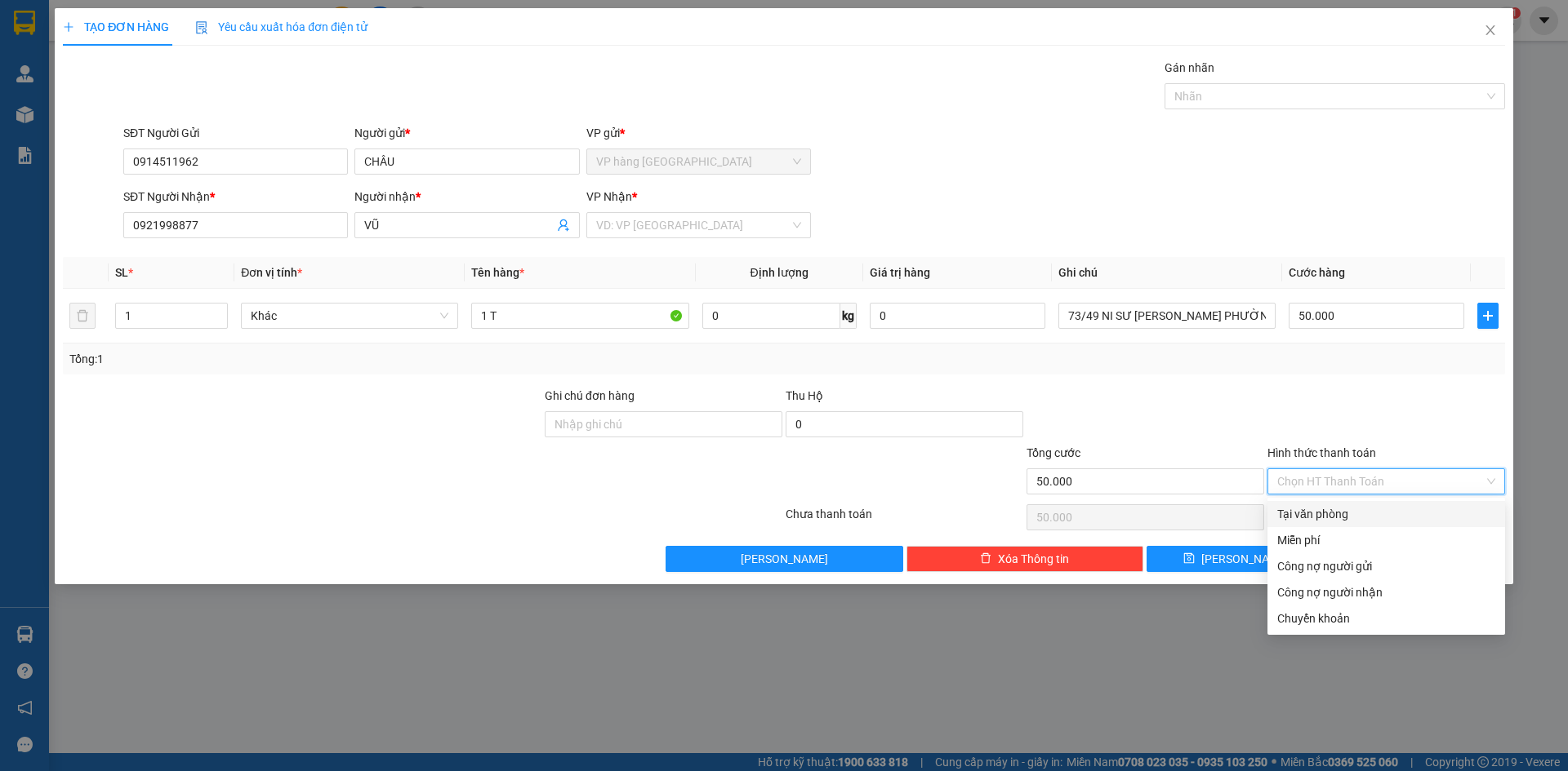
click at [1412, 523] on div "Tại văn phòng" at bounding box center [1386, 514] width 237 height 26
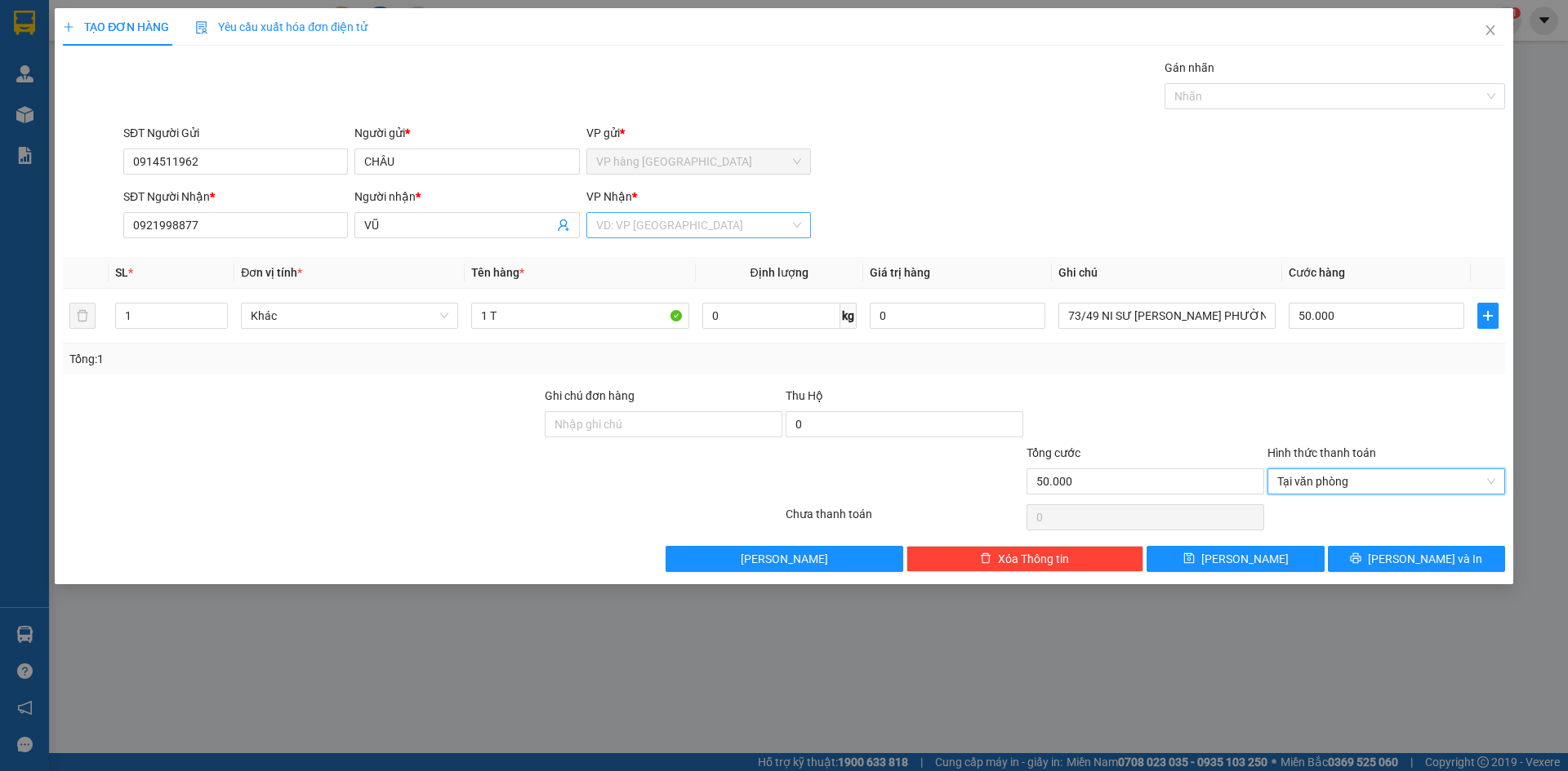
click at [748, 229] on input "search" at bounding box center [693, 225] width 193 height 25
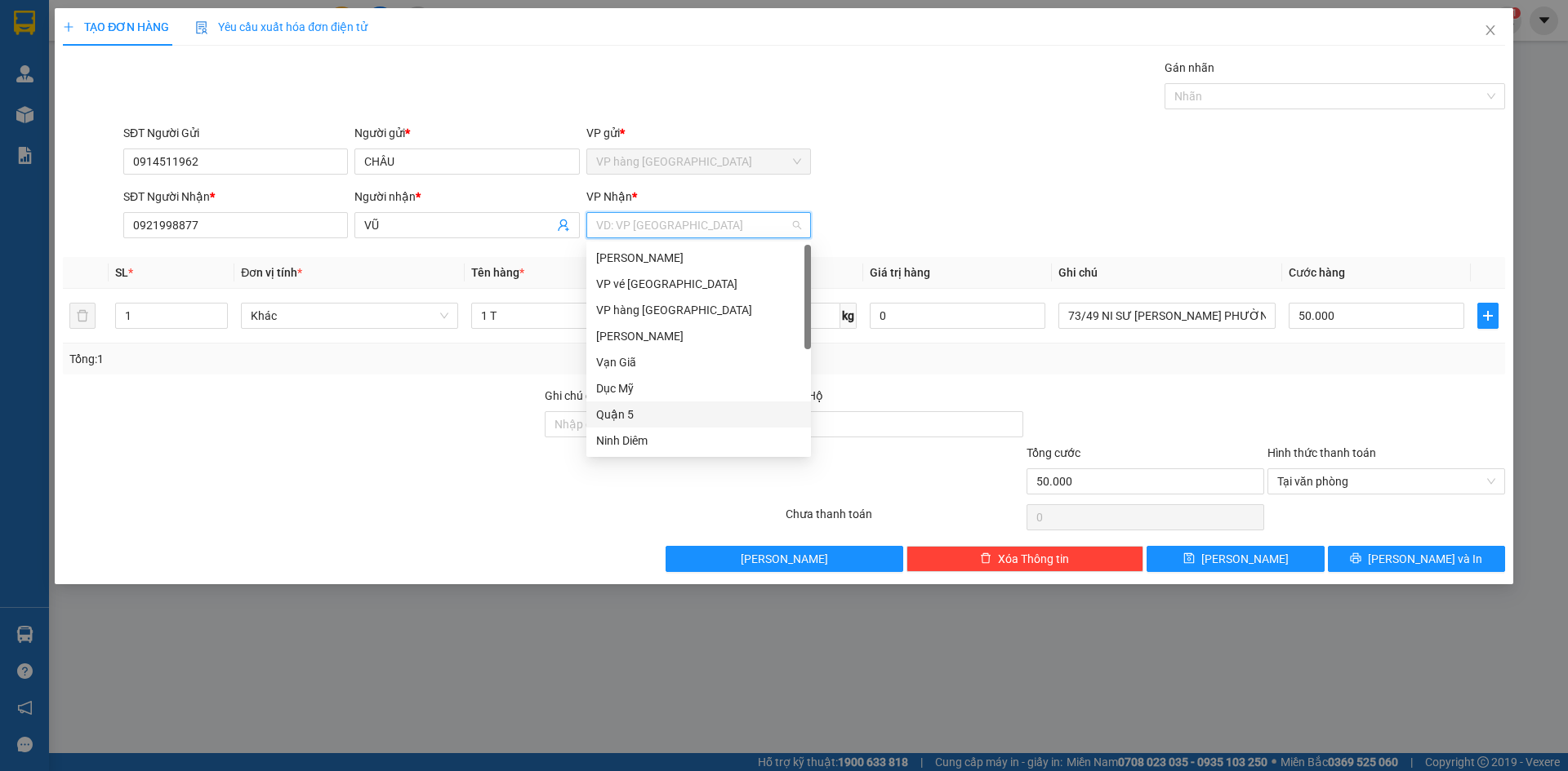
click at [661, 416] on div "Quận 5" at bounding box center [698, 414] width 205 height 18
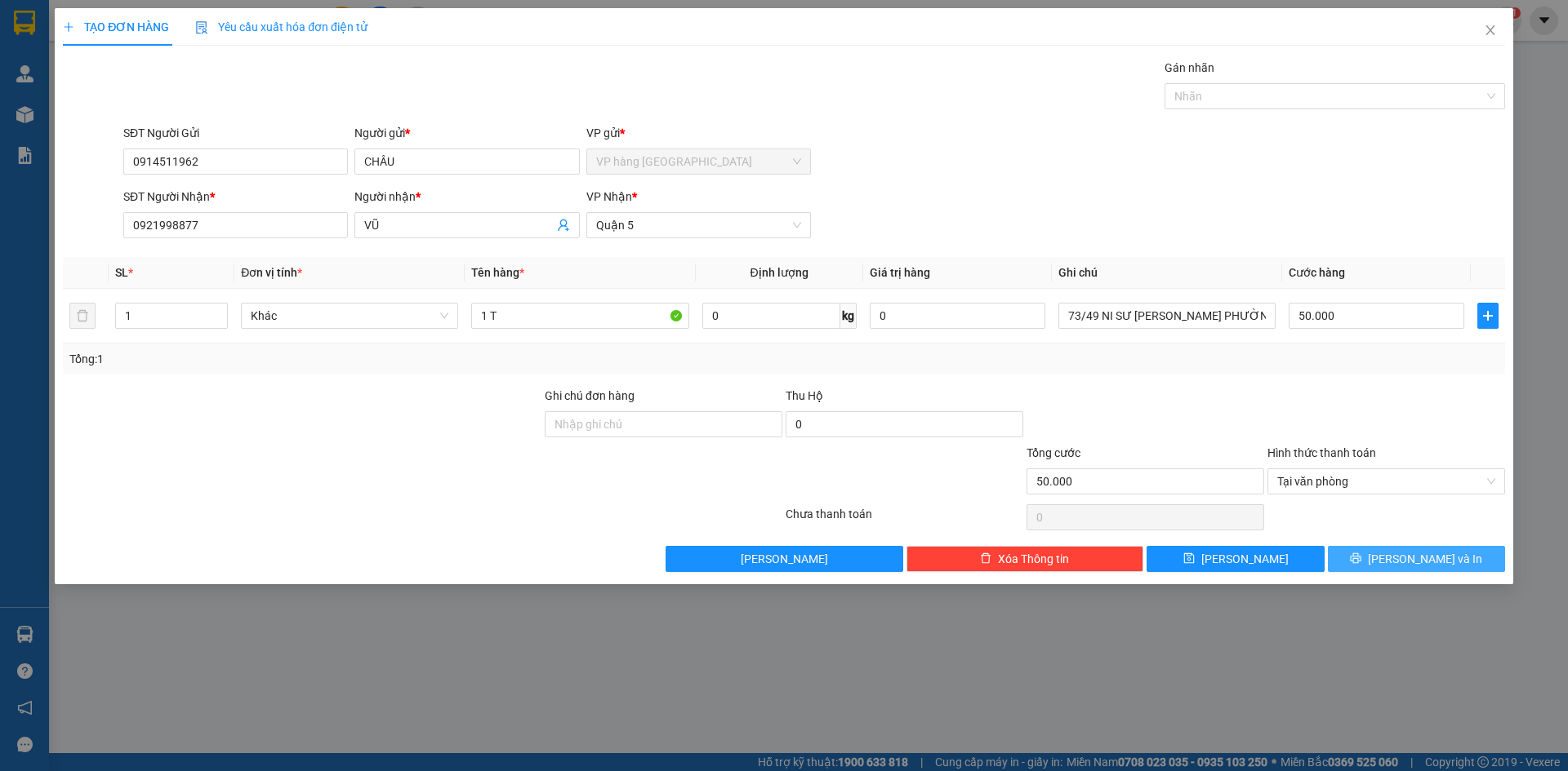
click at [1376, 561] on button "[PERSON_NAME] và In" at bounding box center [1416, 559] width 177 height 26
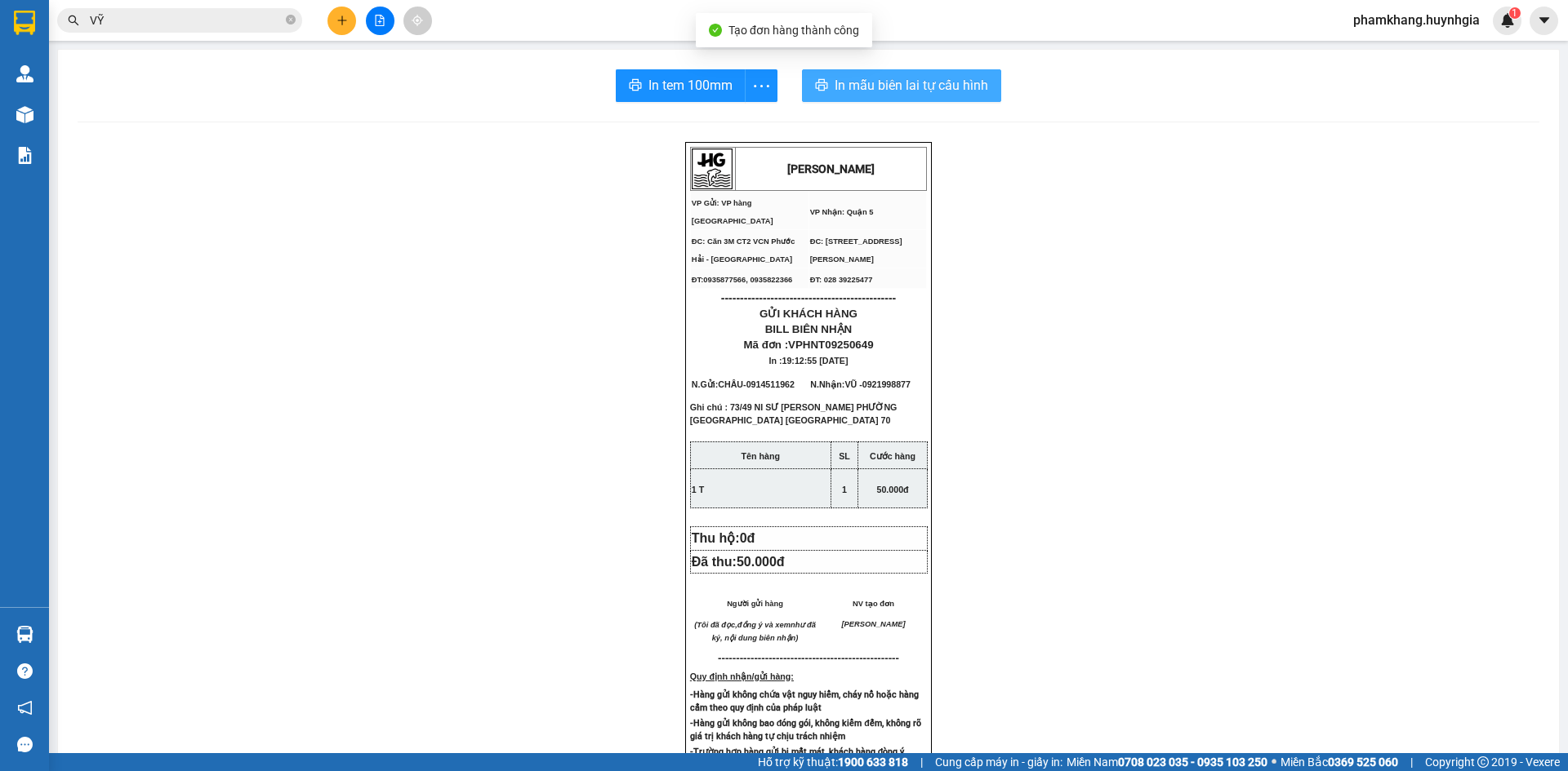
click at [913, 91] on span "In mẫu biên lai tự cấu hình" at bounding box center [911, 84] width 154 height 20
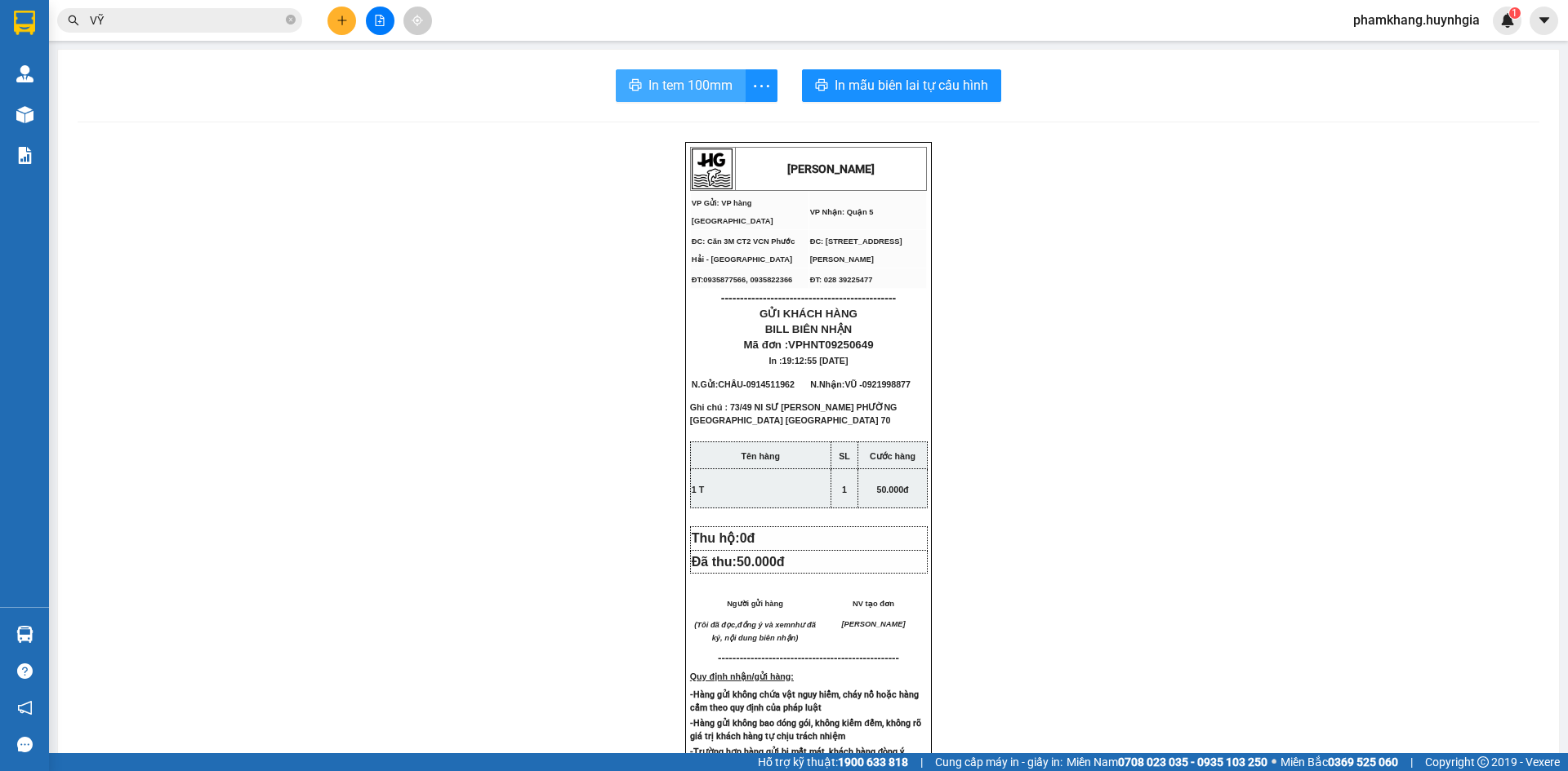
click at [673, 91] on span "In tem 100mm" at bounding box center [690, 84] width 84 height 20
click at [348, 22] on button at bounding box center [341, 20] width 28 height 28
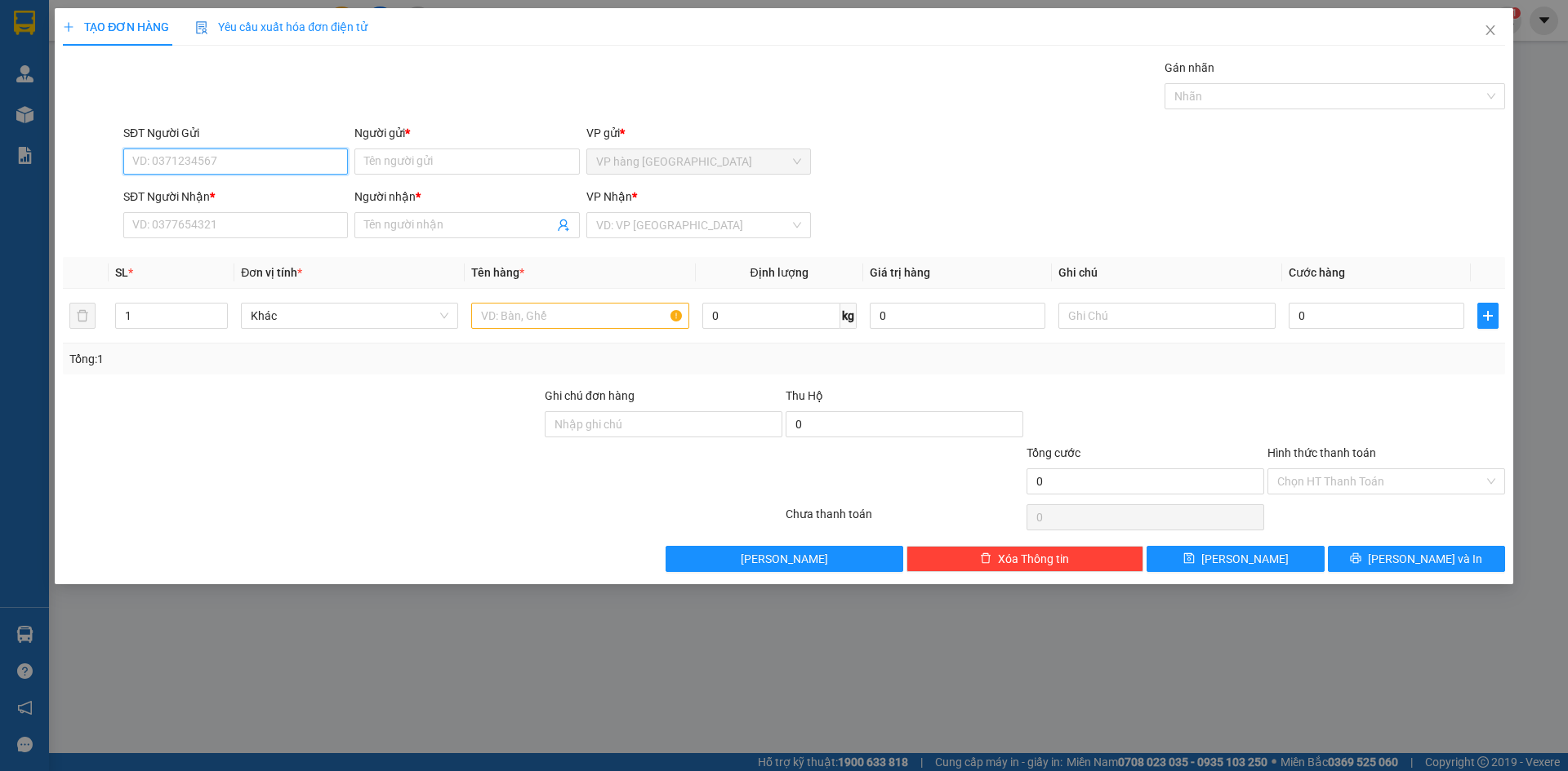
click at [166, 169] on input "SĐT Người Gửi" at bounding box center [235, 162] width 224 height 26
click at [216, 191] on div "0905422999 - OANH" at bounding box center [235, 194] width 205 height 18
click at [576, 308] on input "text" at bounding box center [580, 316] width 217 height 26
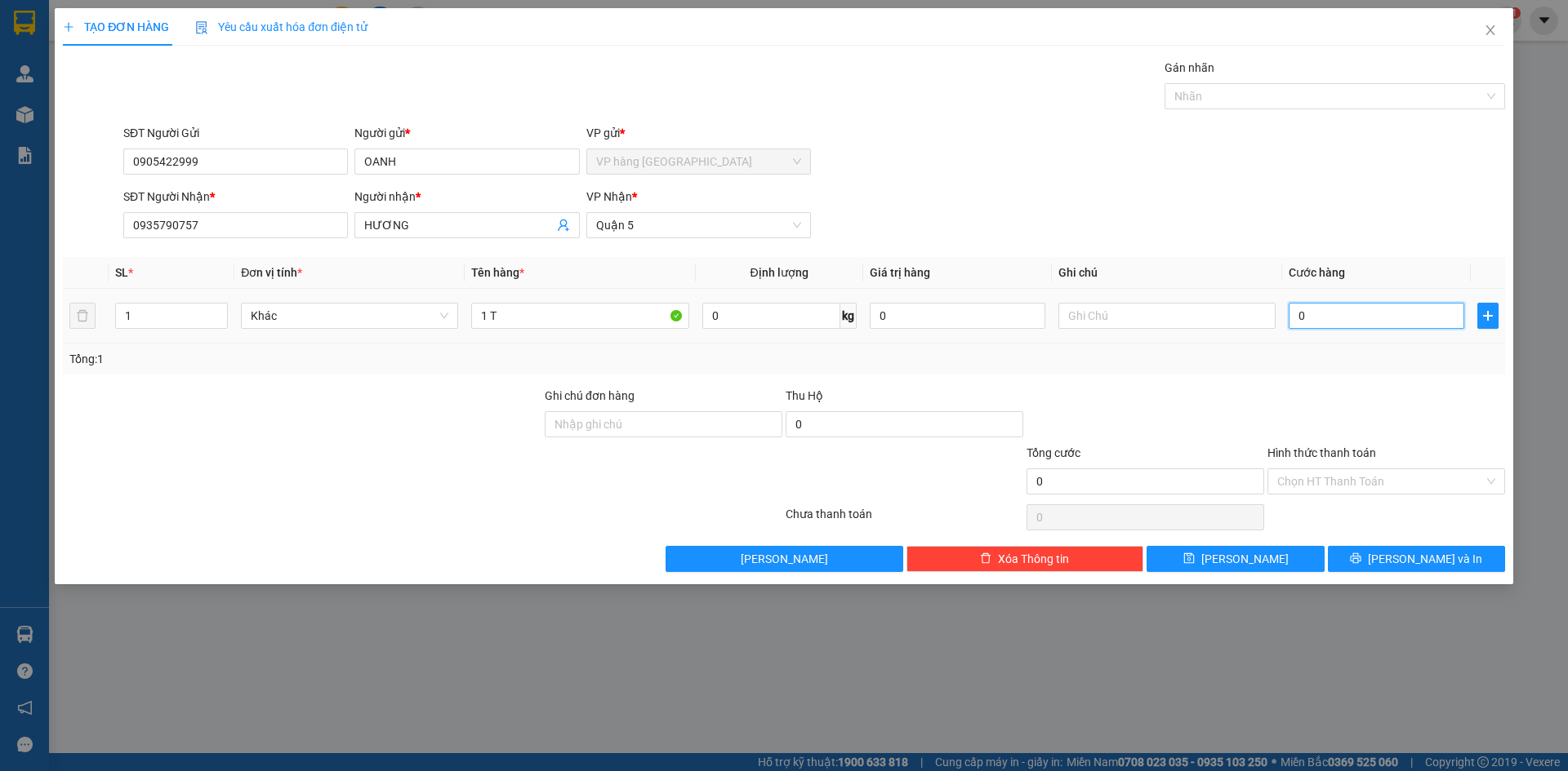
click at [1357, 311] on input "0" at bounding box center [1376, 316] width 176 height 26
click at [1292, 223] on div "SĐT Người Nhận * 0935790757 Người nhận * HƯƠNG VP Nhận * Quận 5" at bounding box center [813, 216] width 1388 height 57
click at [1090, 316] on input "text" at bounding box center [1166, 316] width 217 height 26
click at [1295, 387] on div at bounding box center [1386, 415] width 241 height 57
click at [1321, 474] on input "Hình thức thanh toán" at bounding box center [1380, 482] width 207 height 25
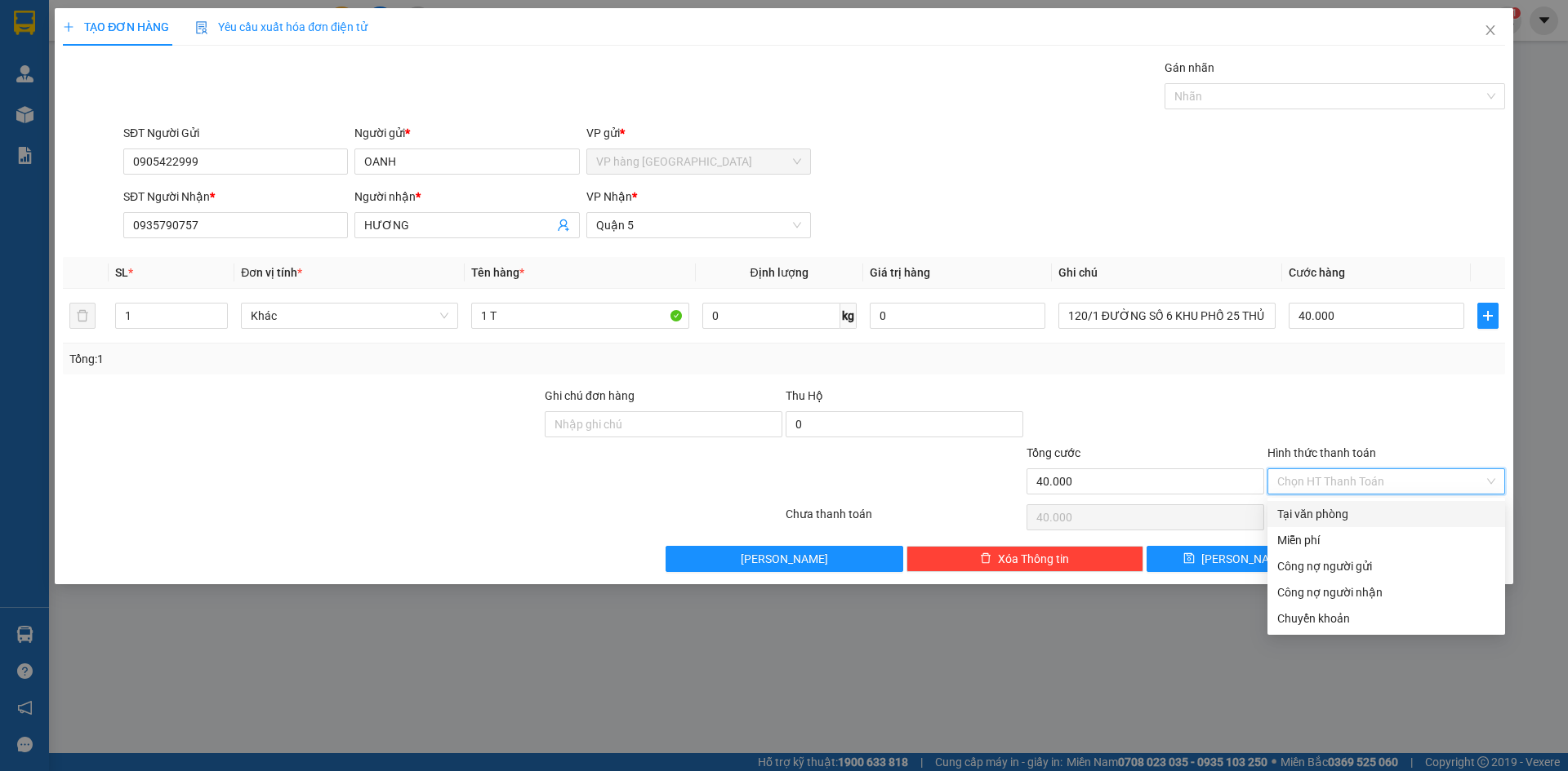
click at [1321, 507] on div "Tại văn phòng" at bounding box center [1386, 514] width 218 height 18
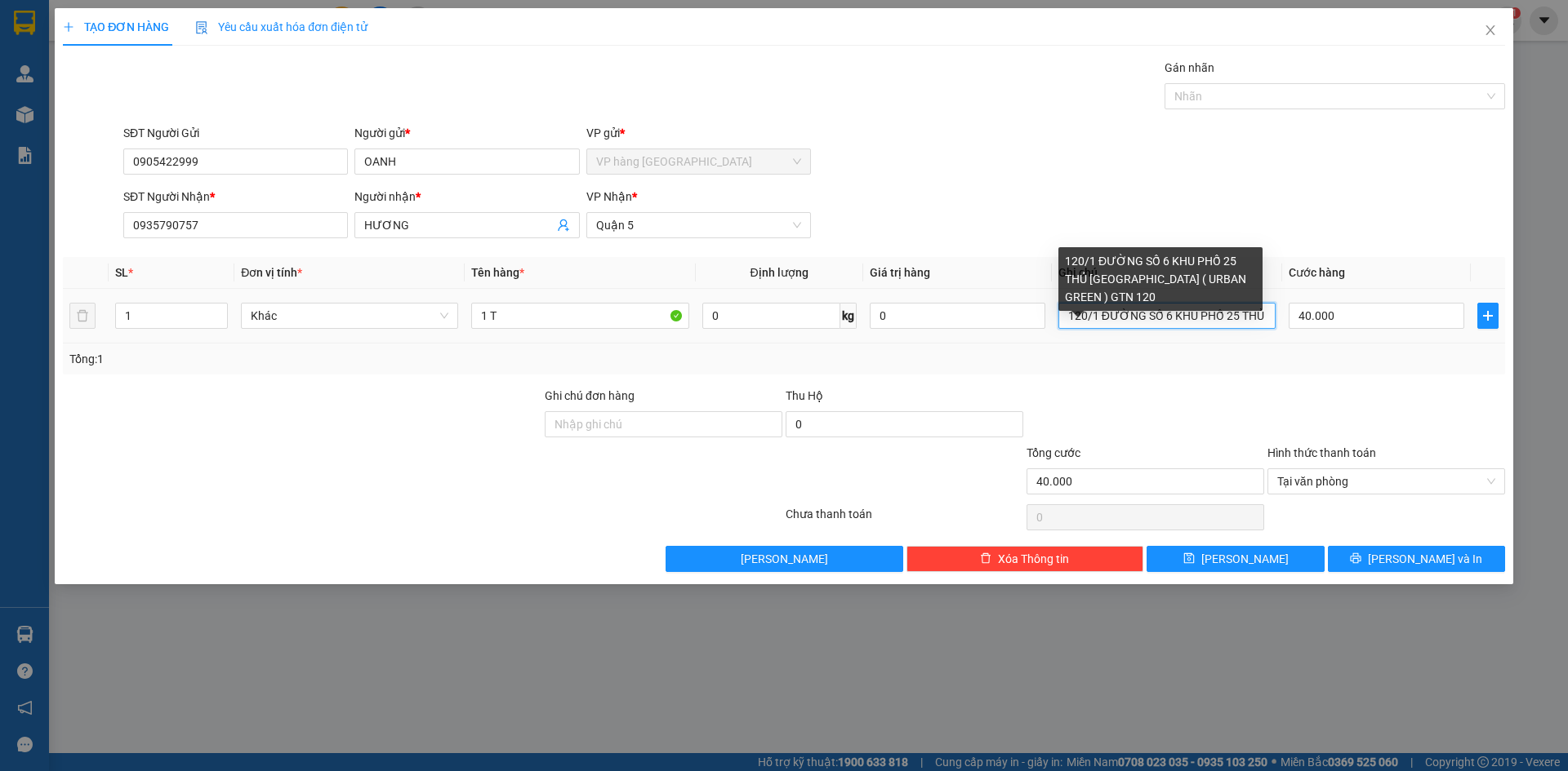
drag, startPoint x: 1169, startPoint y: 310, endPoint x: 1265, endPoint y: 319, distance: 96.4
click at [1265, 319] on input "120/1 ĐƯỜNG SỐ 6 KHU PHỐ 25 THỦ ĐỨC ( URBAN GREEN ) GTN 120" at bounding box center [1166, 316] width 217 height 26
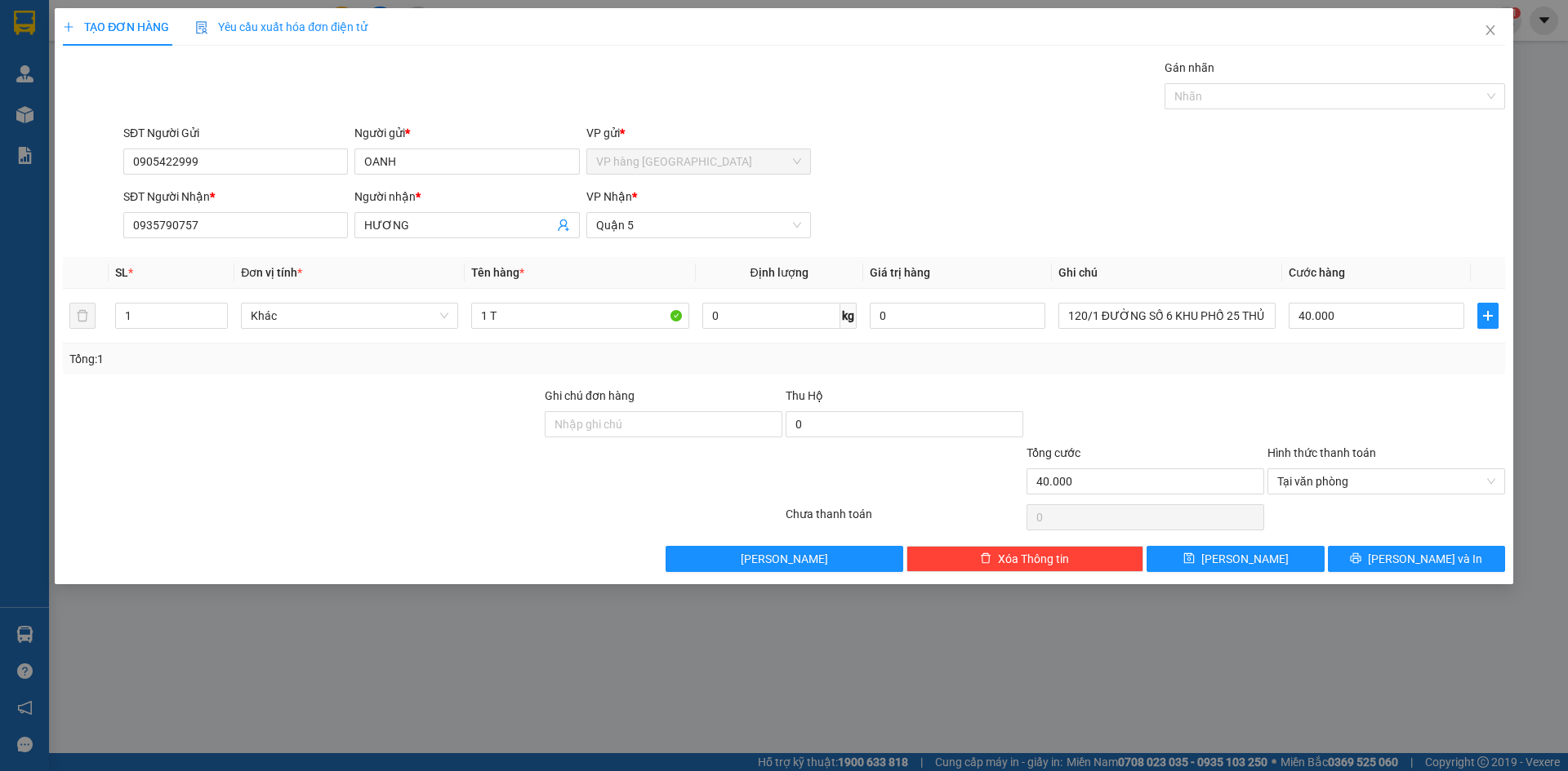
click at [1302, 378] on div "Transit Pickup Surcharge Ids Transit Deliver Surcharge Ids Transit Deliver Surc…" at bounding box center [784, 316] width 1442 height 513
click at [1411, 563] on span "[PERSON_NAME] và In" at bounding box center [1425, 559] width 114 height 18
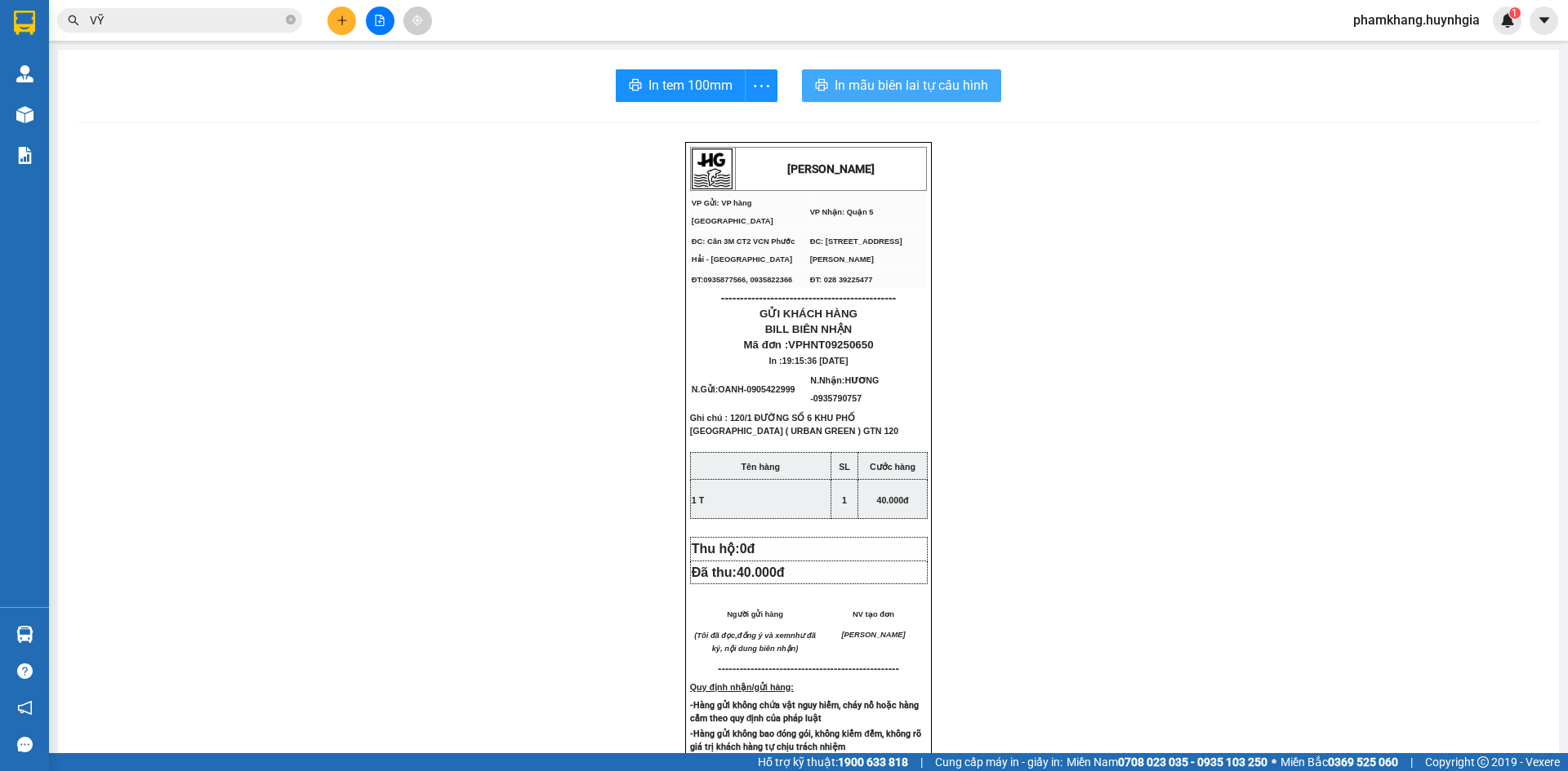
click at [887, 95] on span "In mẫu biên lai tự cấu hình" at bounding box center [911, 84] width 154 height 20
click at [682, 98] on button "In tem 100mm" at bounding box center [681, 85] width 130 height 33
click at [324, 18] on div at bounding box center [379, 20] width 122 height 28
click at [340, 17] on icon "plus" at bounding box center [342, 20] width 11 height 11
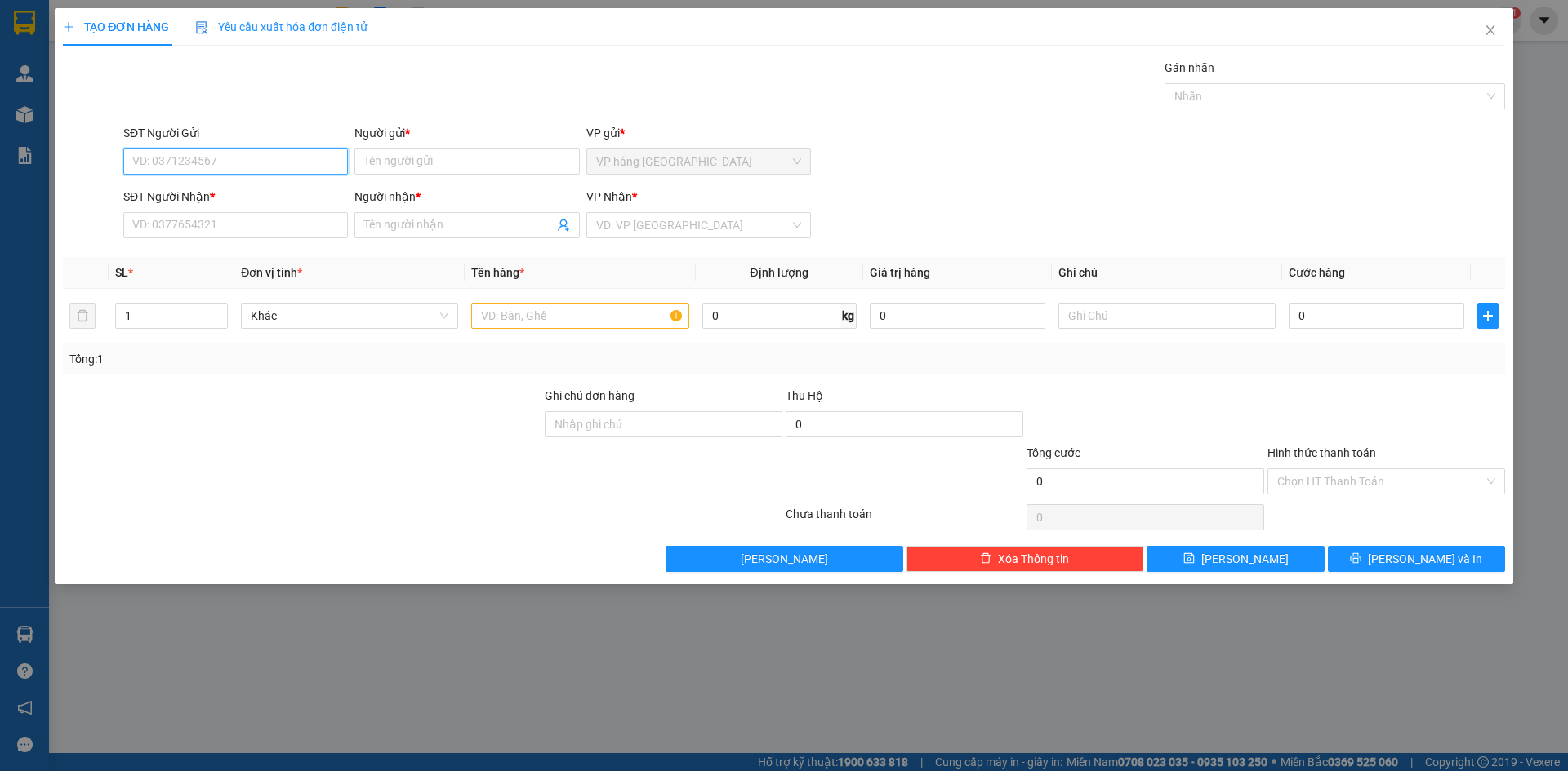
click at [281, 160] on input "SĐT Người Gửi" at bounding box center [235, 162] width 224 height 26
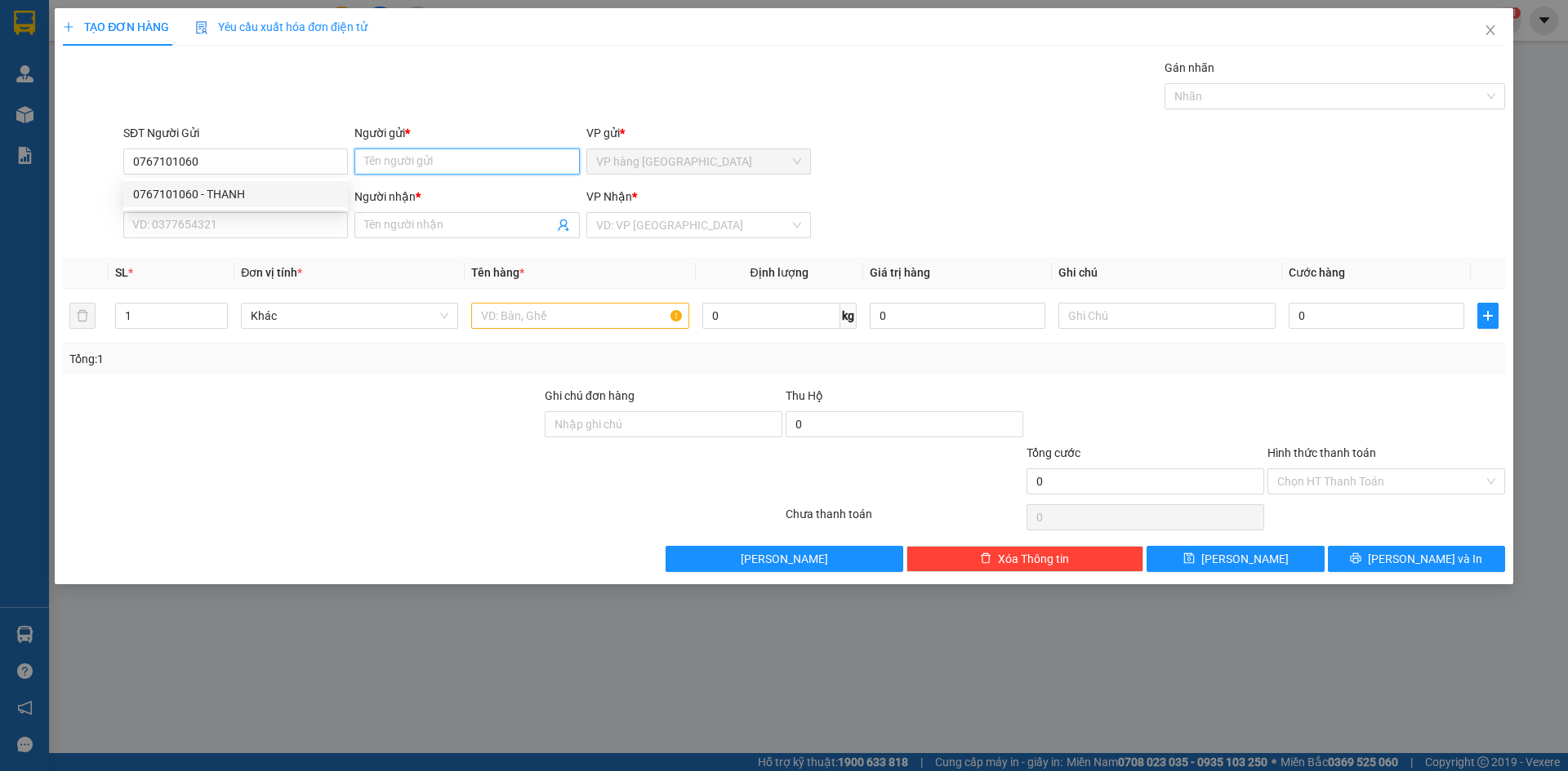
click at [405, 169] on input "Người gửi *" at bounding box center [466, 162] width 224 height 26
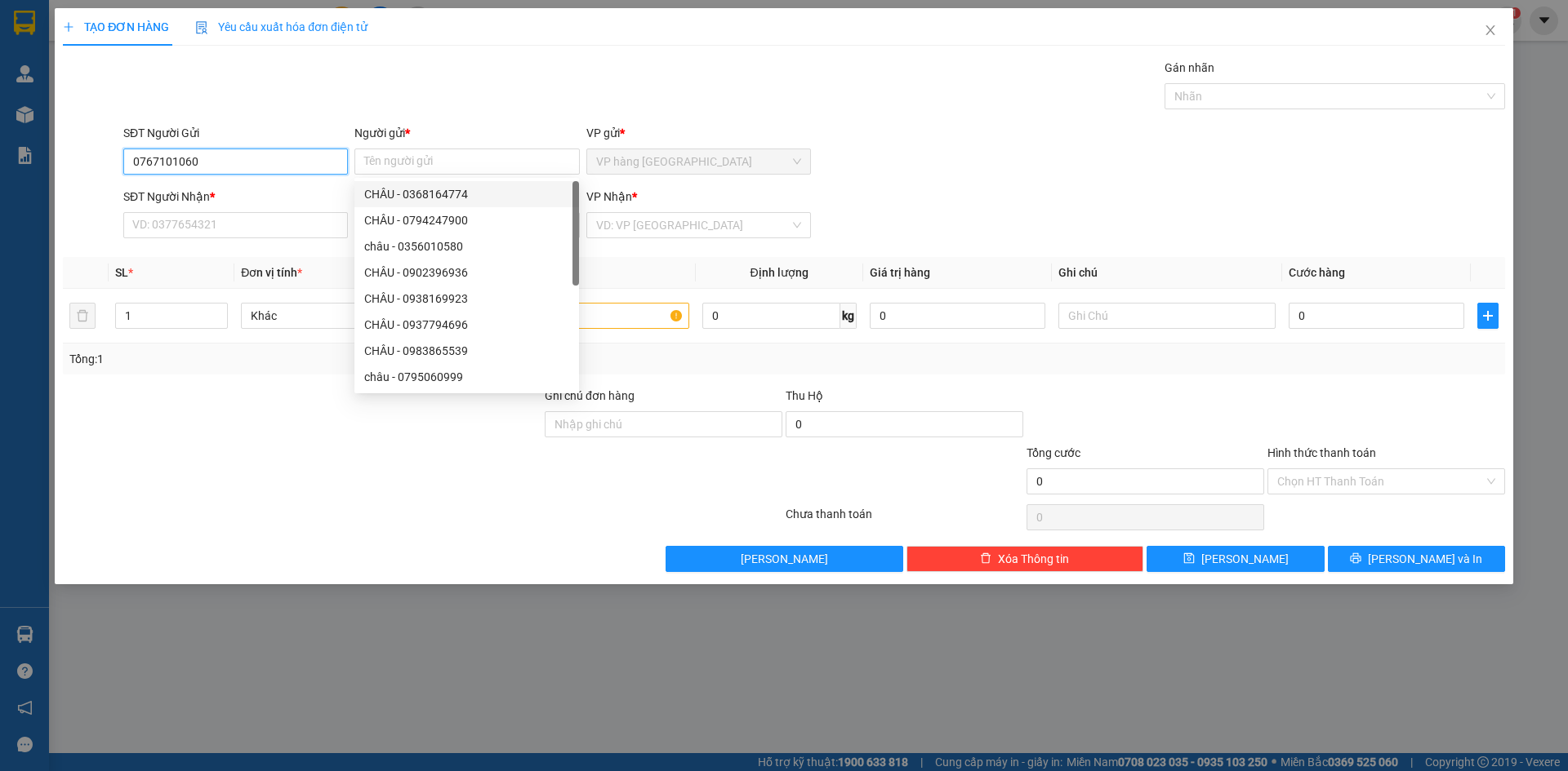
click at [290, 169] on input "0767101060" at bounding box center [235, 162] width 224 height 26
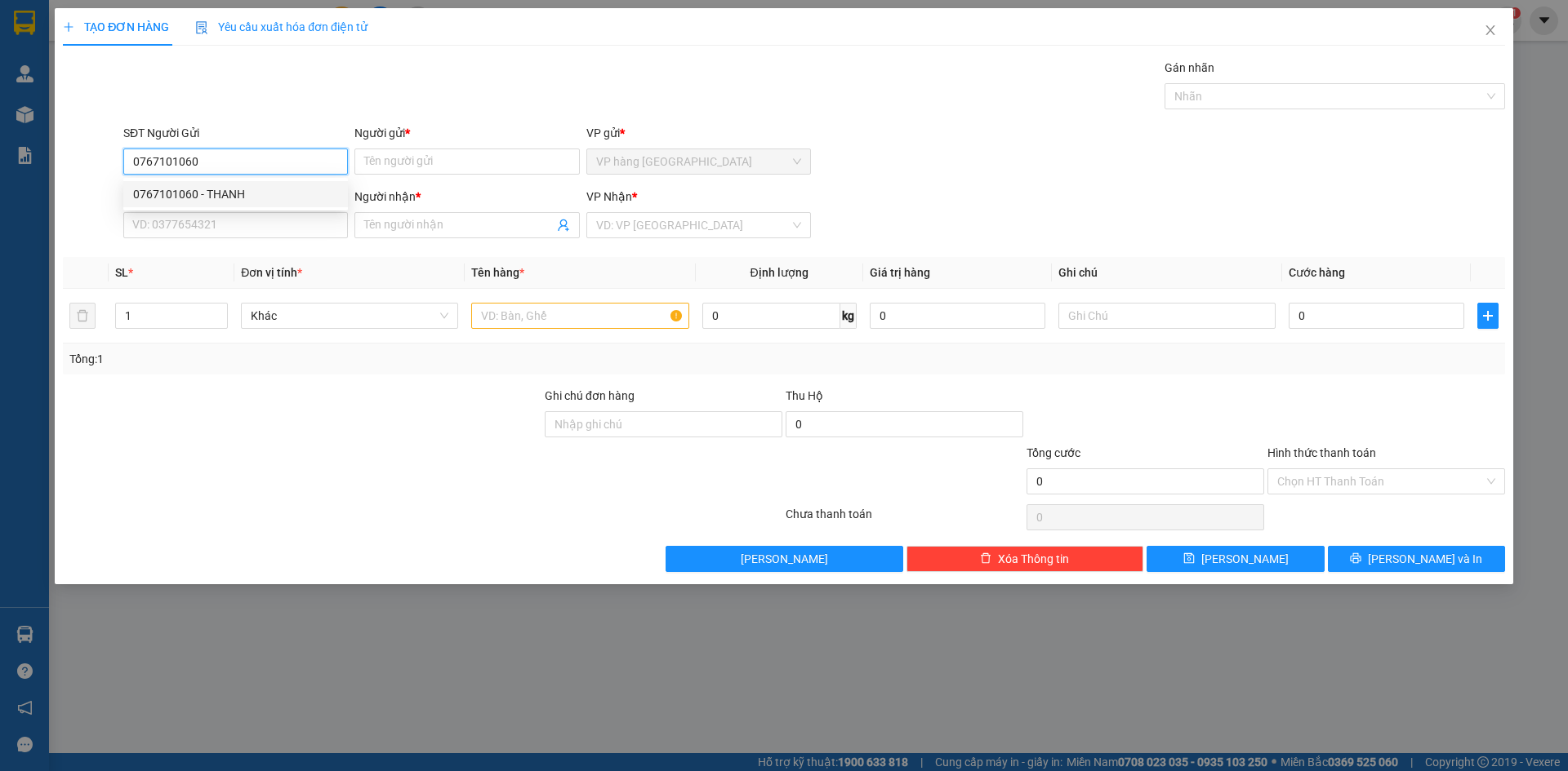
click at [272, 194] on div "0767101060 - THANH" at bounding box center [235, 194] width 205 height 18
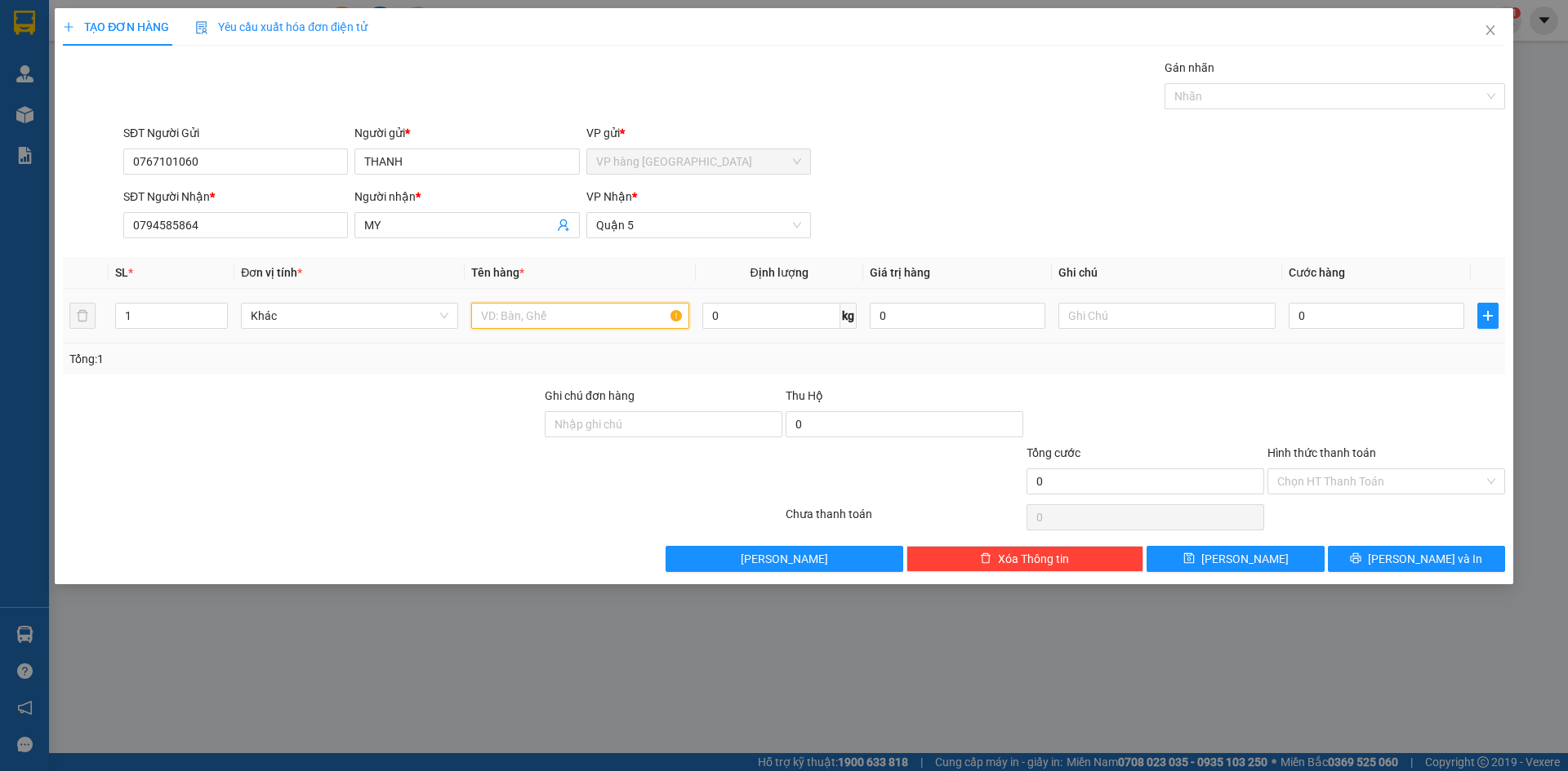
click at [542, 308] on input "text" at bounding box center [580, 316] width 217 height 26
click at [1314, 311] on input "0" at bounding box center [1376, 316] width 176 height 26
click at [1367, 484] on input "Hình thức thanh toán" at bounding box center [1380, 482] width 207 height 25
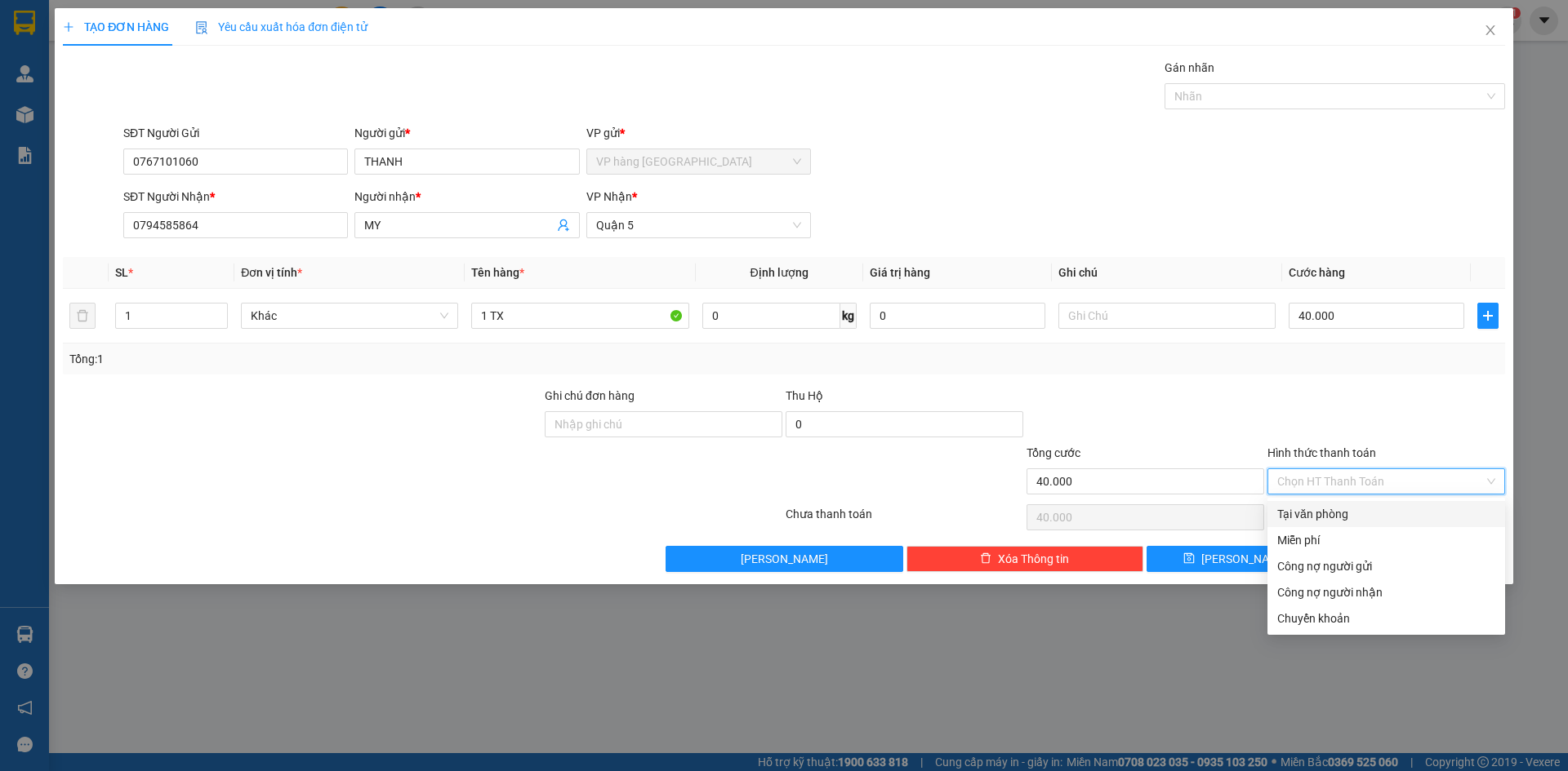
click at [1333, 519] on div "Tại văn phòng" at bounding box center [1386, 514] width 218 height 18
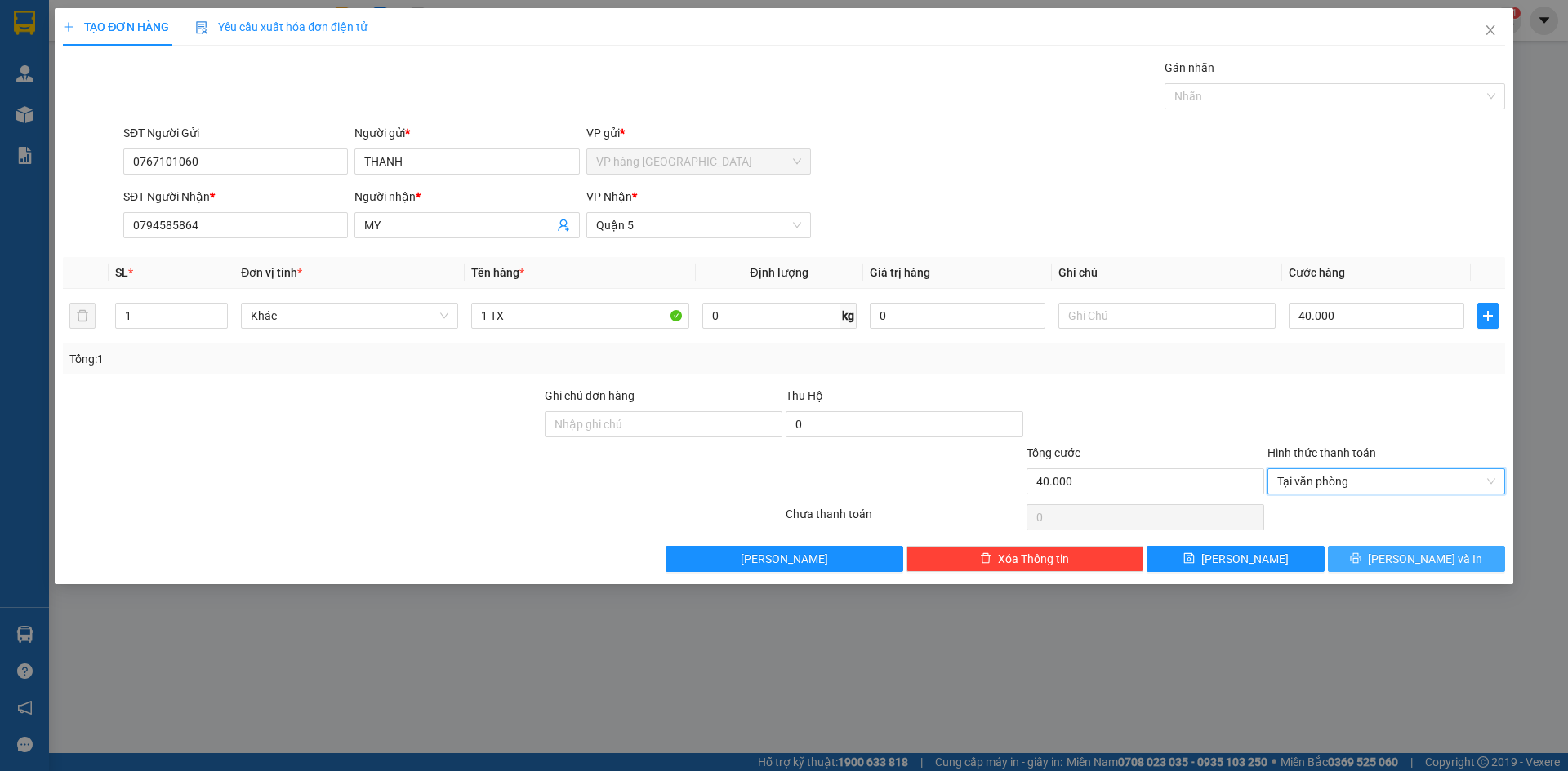
click at [1448, 568] on button "[PERSON_NAME] và In" at bounding box center [1416, 559] width 177 height 26
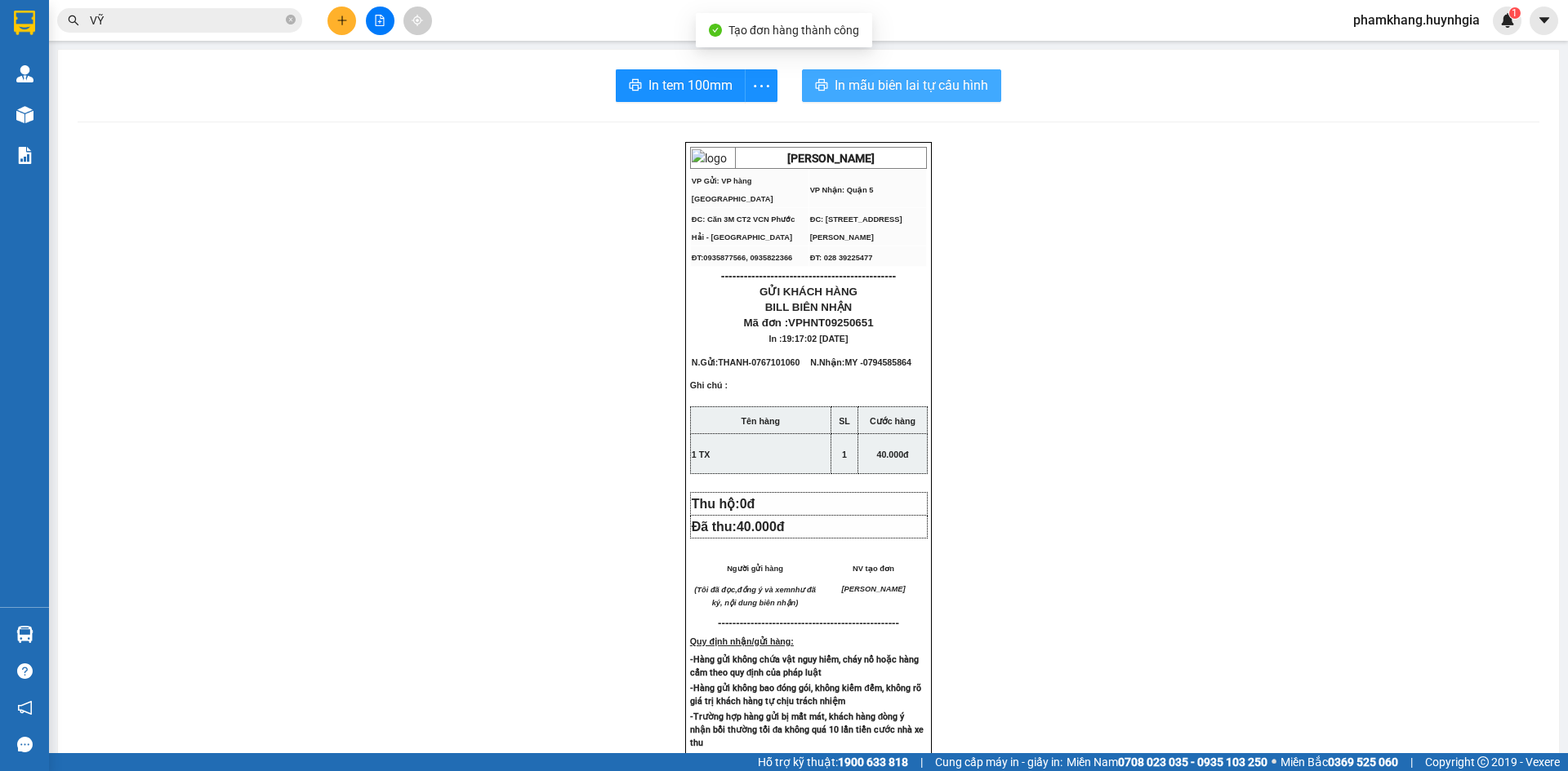
click at [835, 81] on span "In mẫu biên lai tự cấu hình" at bounding box center [911, 84] width 154 height 20
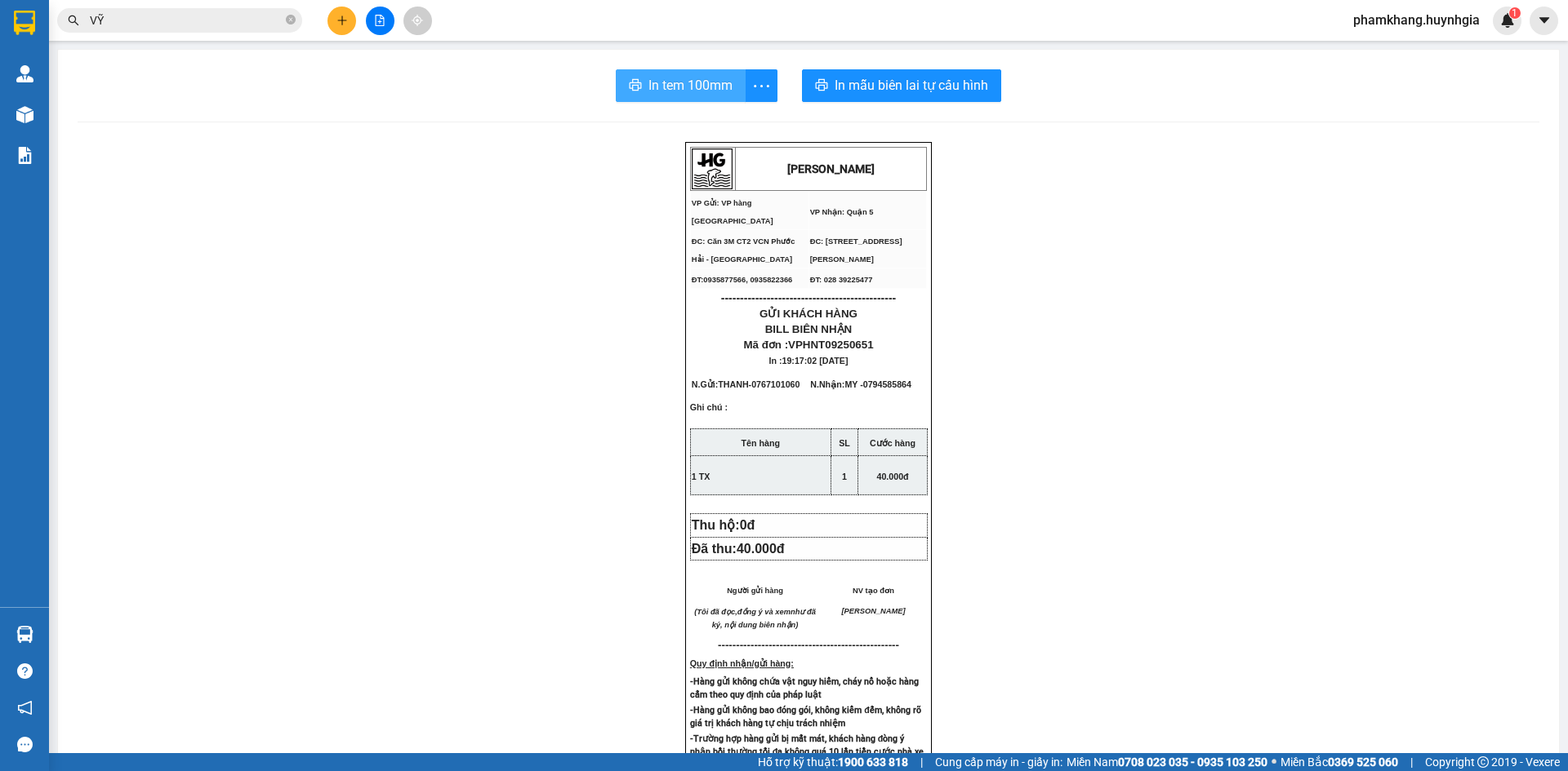
click at [703, 91] on span "In tem 100mm" at bounding box center [690, 84] width 84 height 20
click at [338, 25] on icon "plus" at bounding box center [342, 20] width 11 height 11
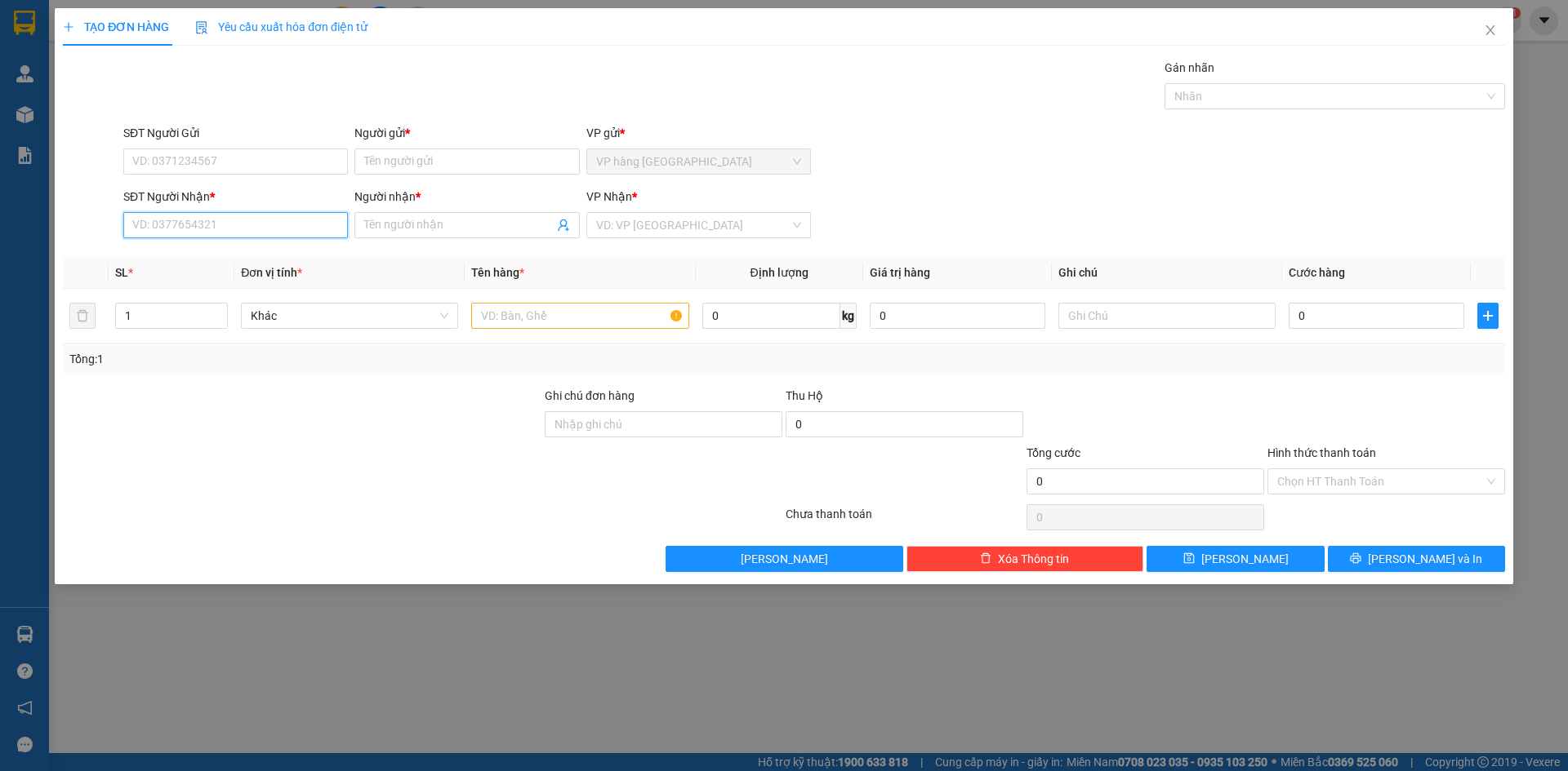
click at [259, 220] on input "SĐT Người Nhận *" at bounding box center [235, 225] width 224 height 26
click at [437, 222] on input "Người nhận *" at bounding box center [458, 225] width 188 height 18
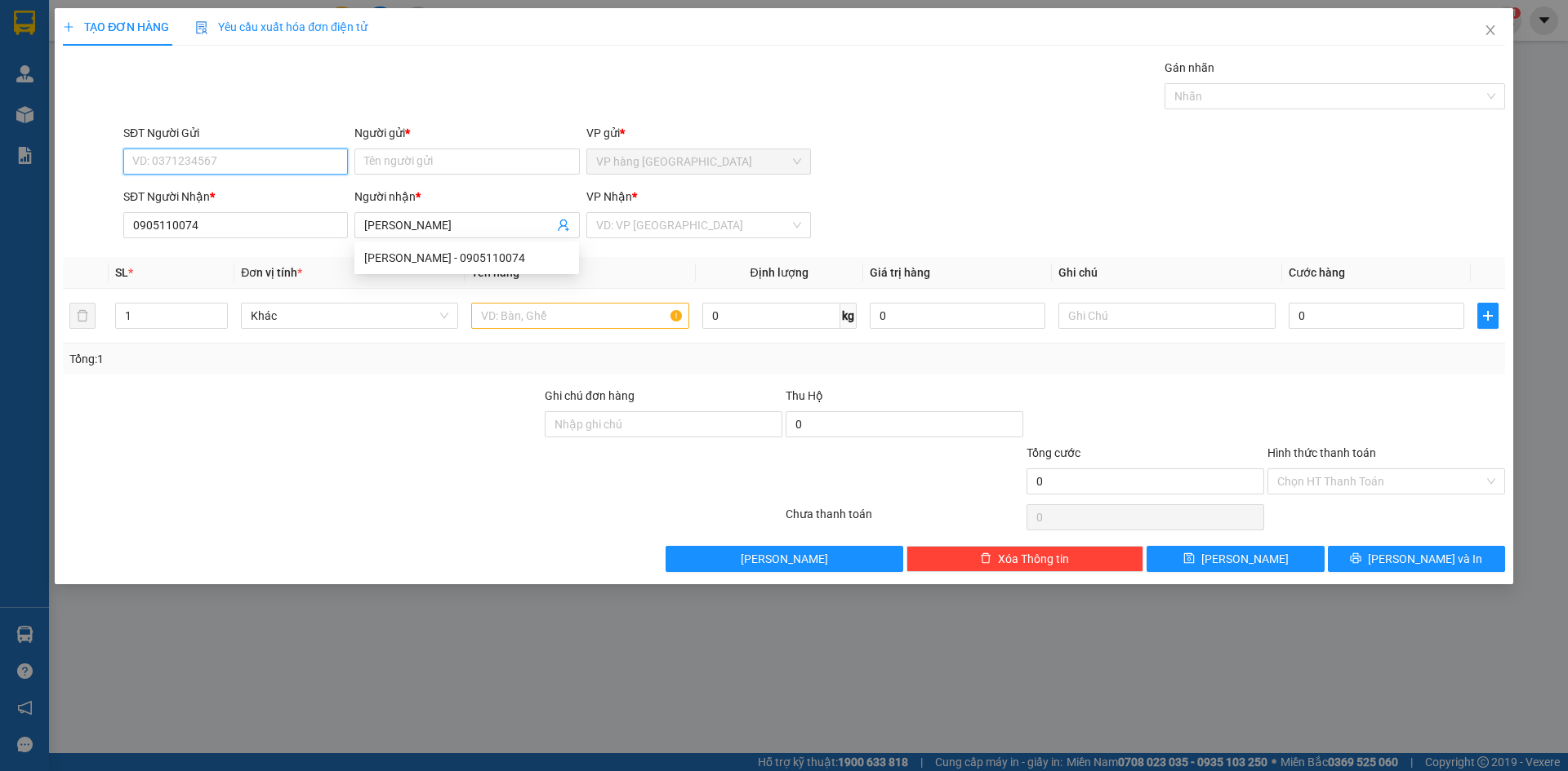
click at [208, 162] on input "SĐT Người Gửi" at bounding box center [235, 162] width 224 height 26
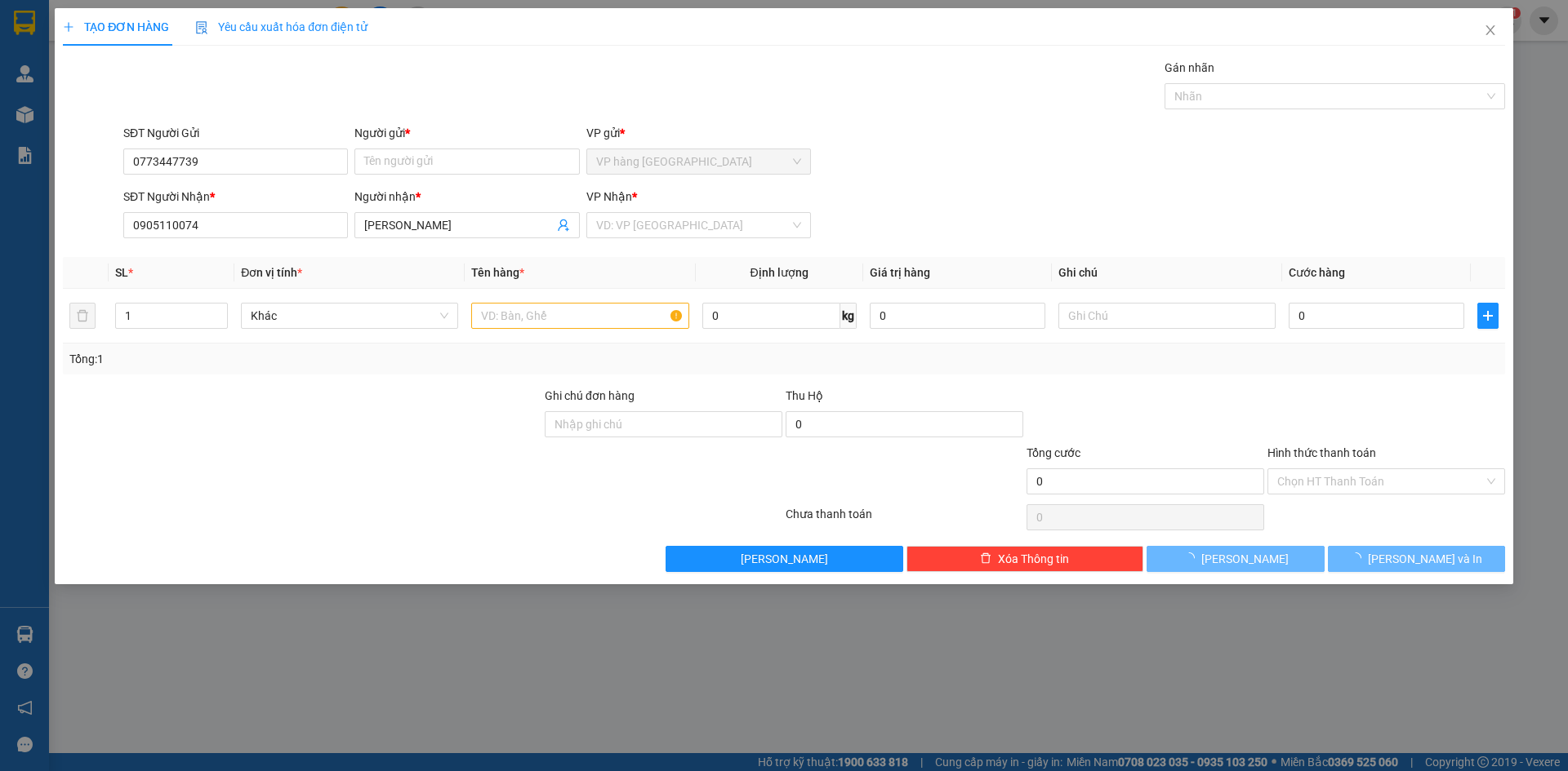
click at [415, 142] on div "Người gửi *" at bounding box center [466, 136] width 224 height 25
click at [420, 153] on input "Người gửi *" at bounding box center [466, 162] width 224 height 26
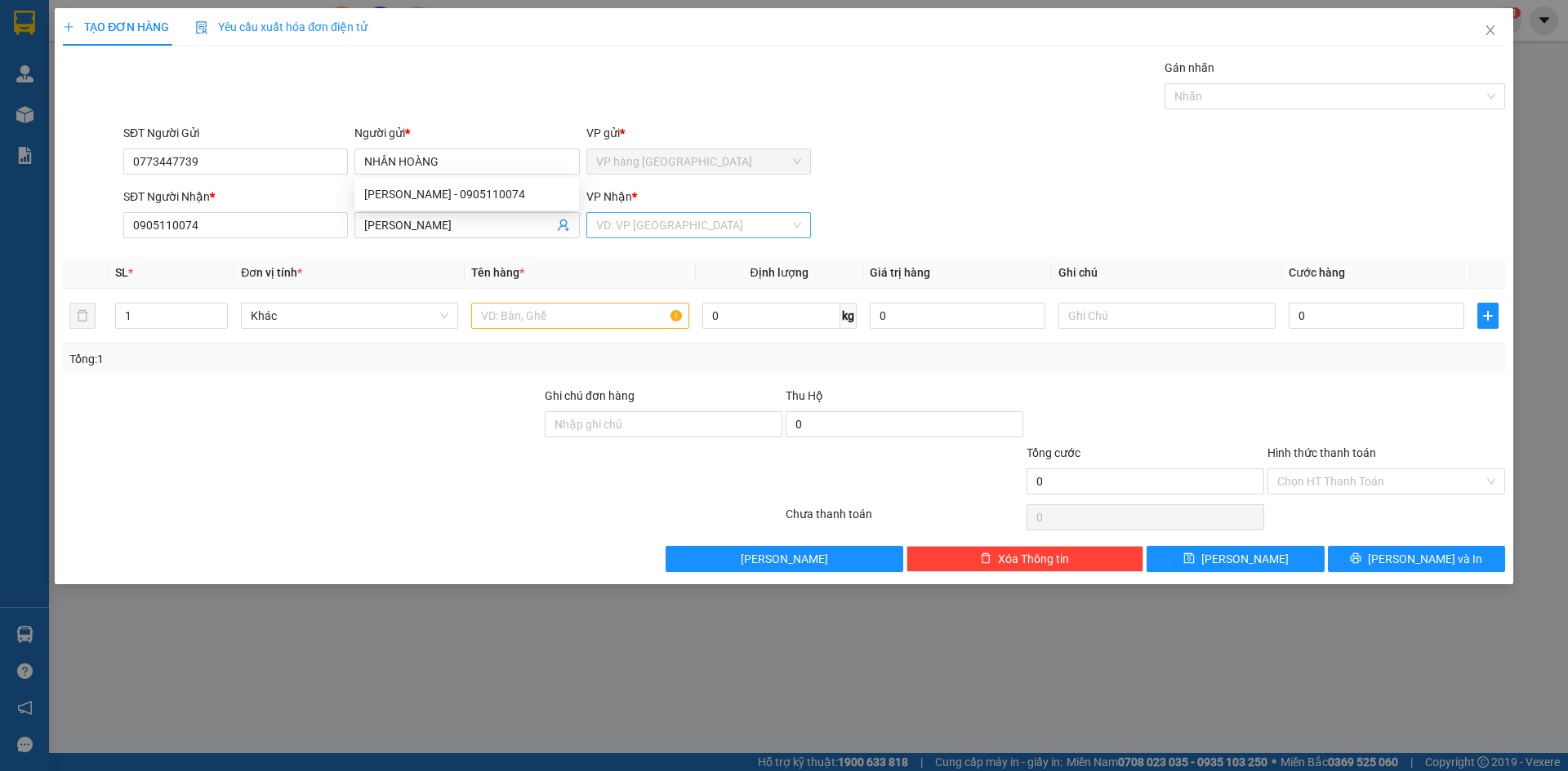
click at [725, 226] on input "search" at bounding box center [693, 225] width 193 height 25
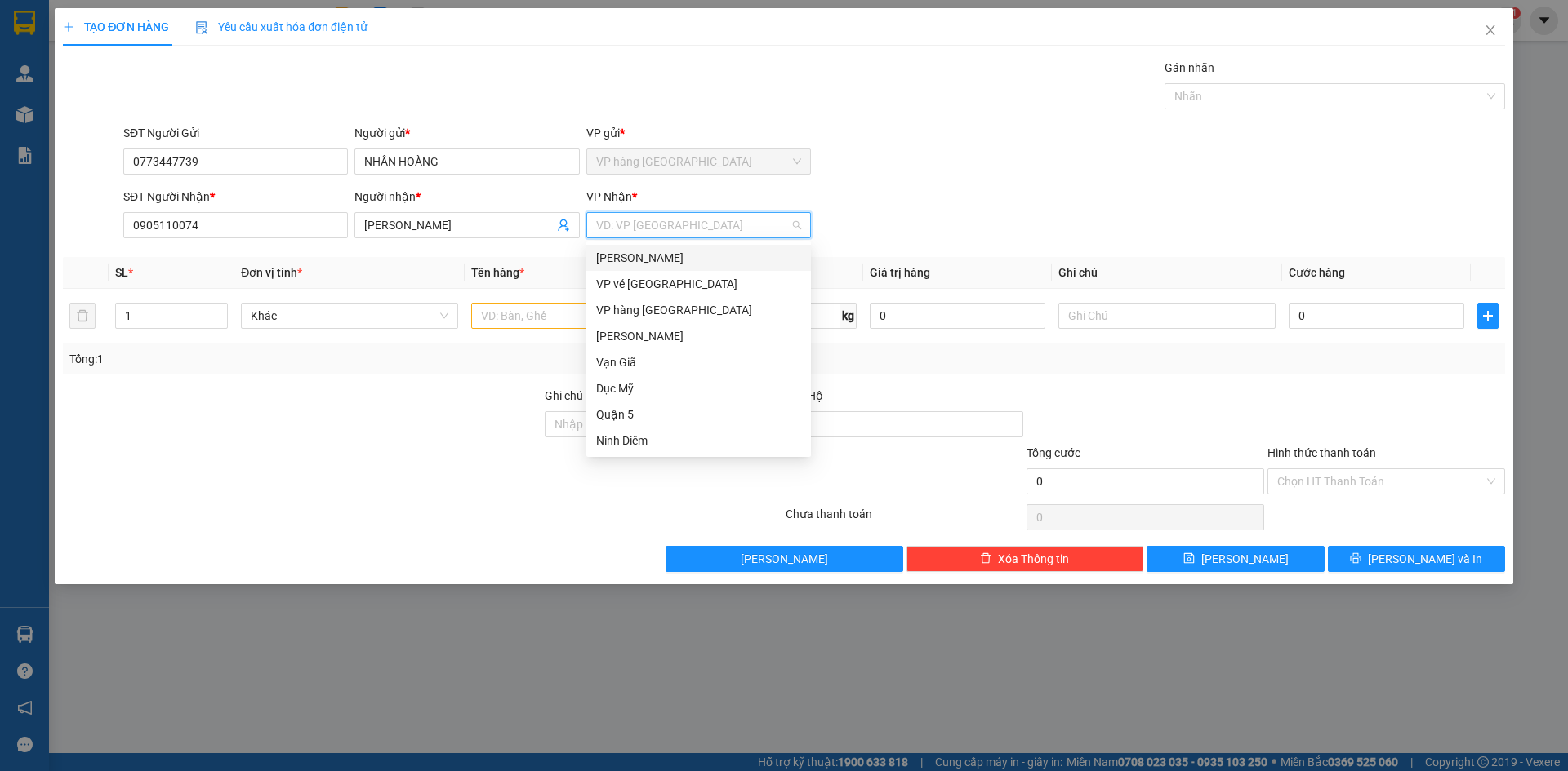
click at [679, 258] on div "[PERSON_NAME]" at bounding box center [698, 258] width 205 height 18
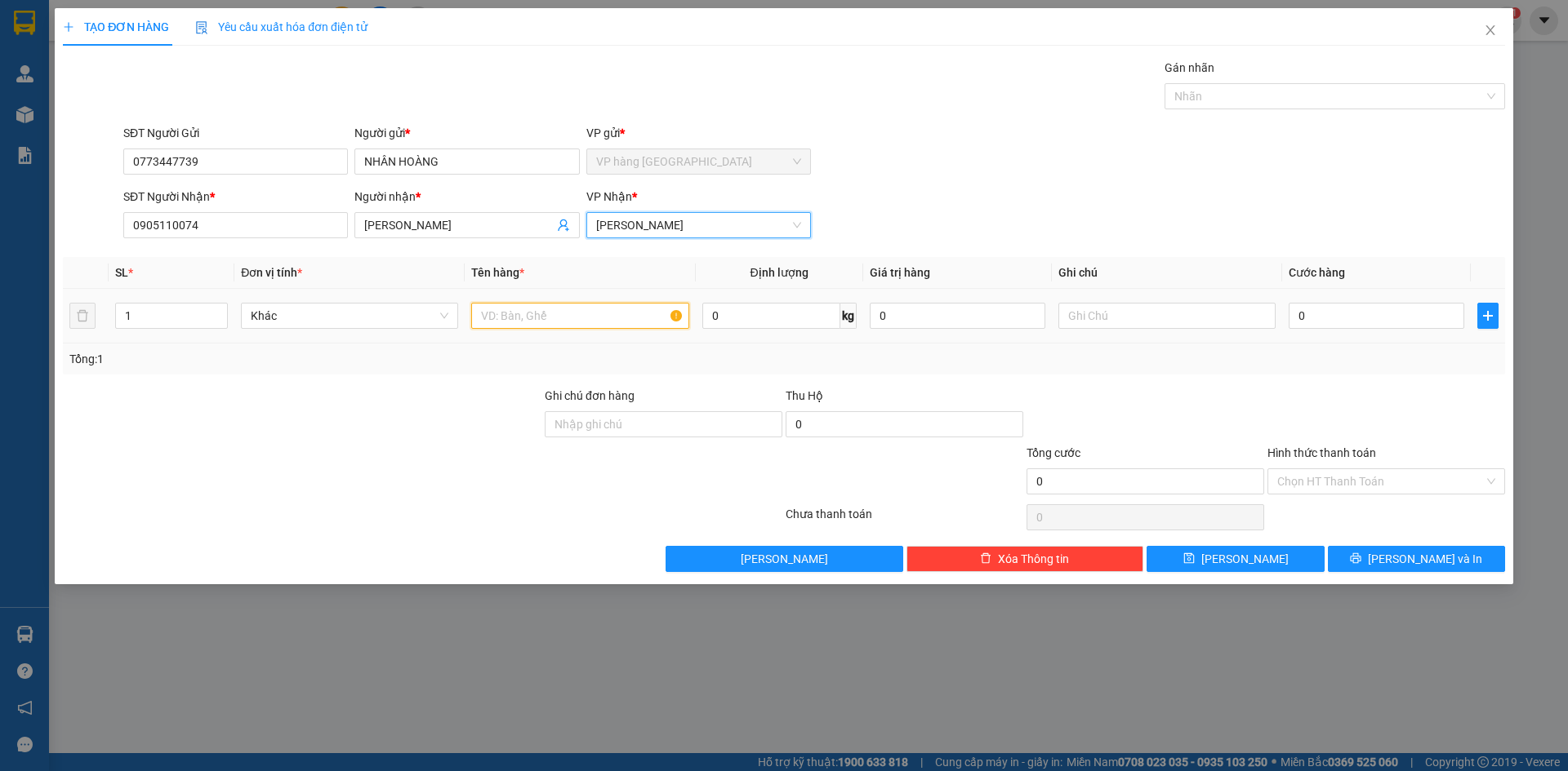
click at [557, 313] on input "text" at bounding box center [580, 316] width 217 height 26
click at [1385, 323] on input "0" at bounding box center [1376, 316] width 176 height 26
click at [1450, 444] on div "Hình thức thanh toán" at bounding box center [1386, 456] width 237 height 25
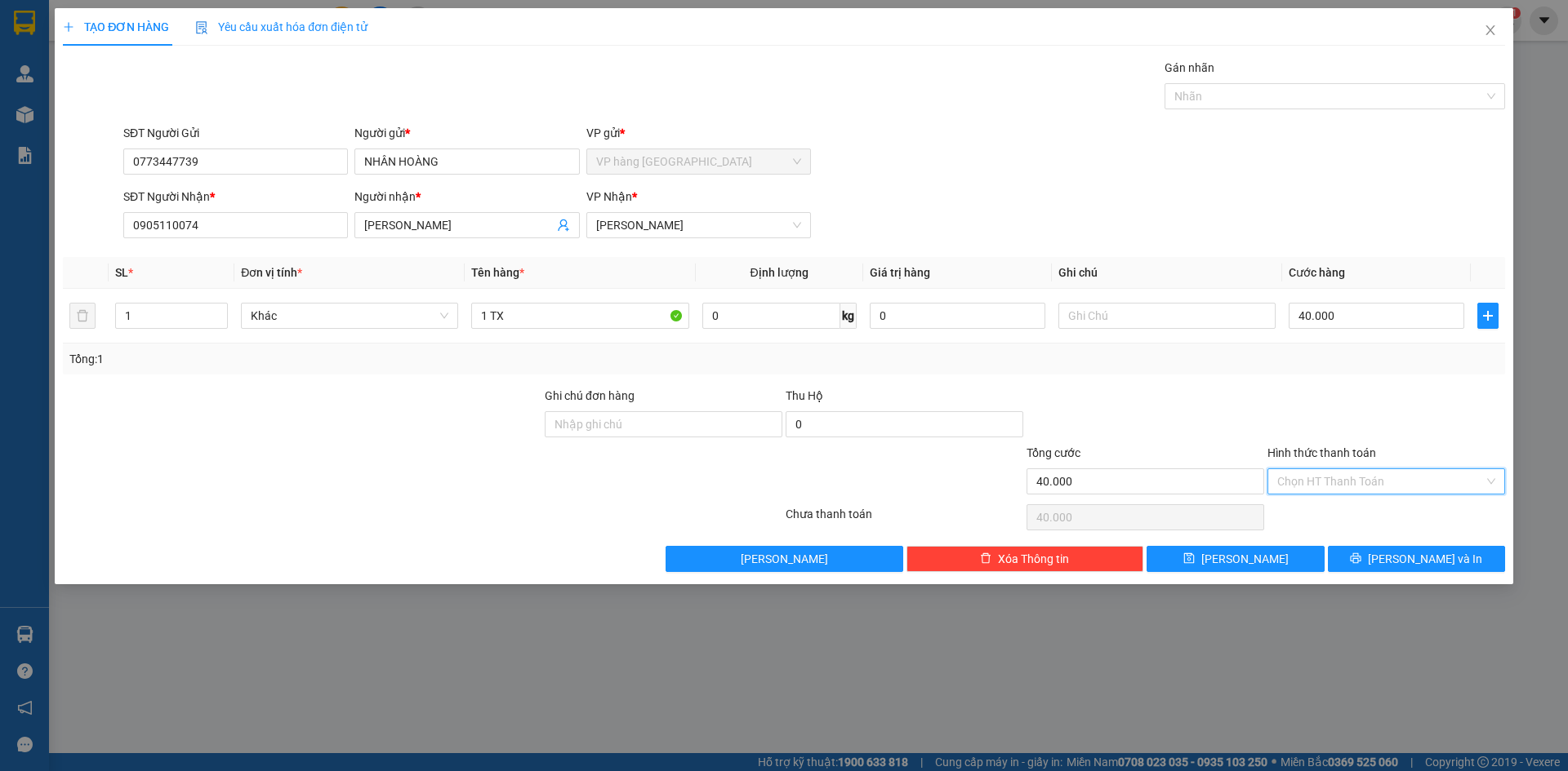
click at [1441, 473] on input "Hình thức thanh toán" at bounding box center [1380, 482] width 207 height 25
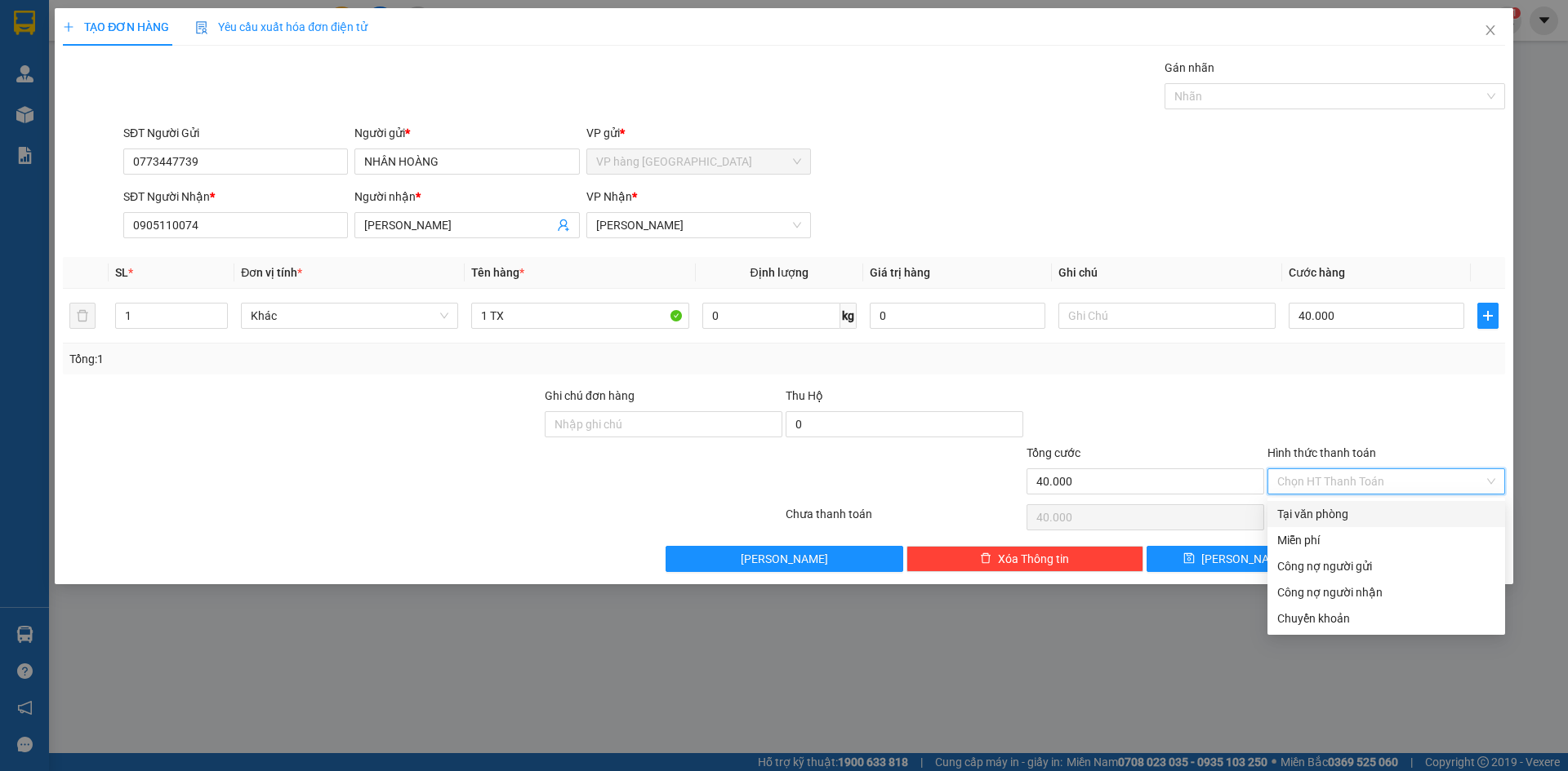
click at [1399, 518] on div "Tại văn phòng" at bounding box center [1386, 514] width 218 height 18
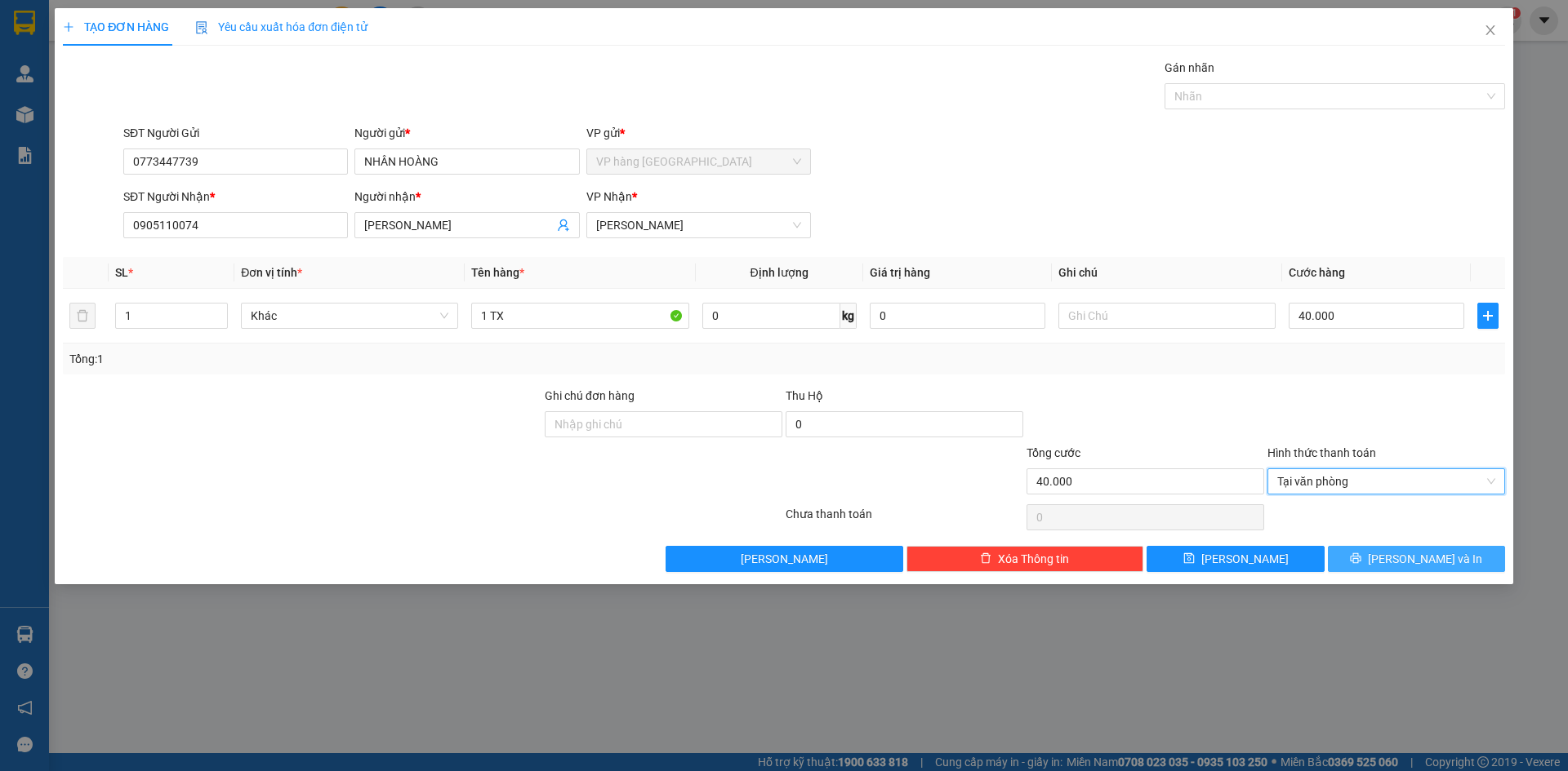
click at [1404, 555] on span "[PERSON_NAME] và In" at bounding box center [1425, 559] width 114 height 18
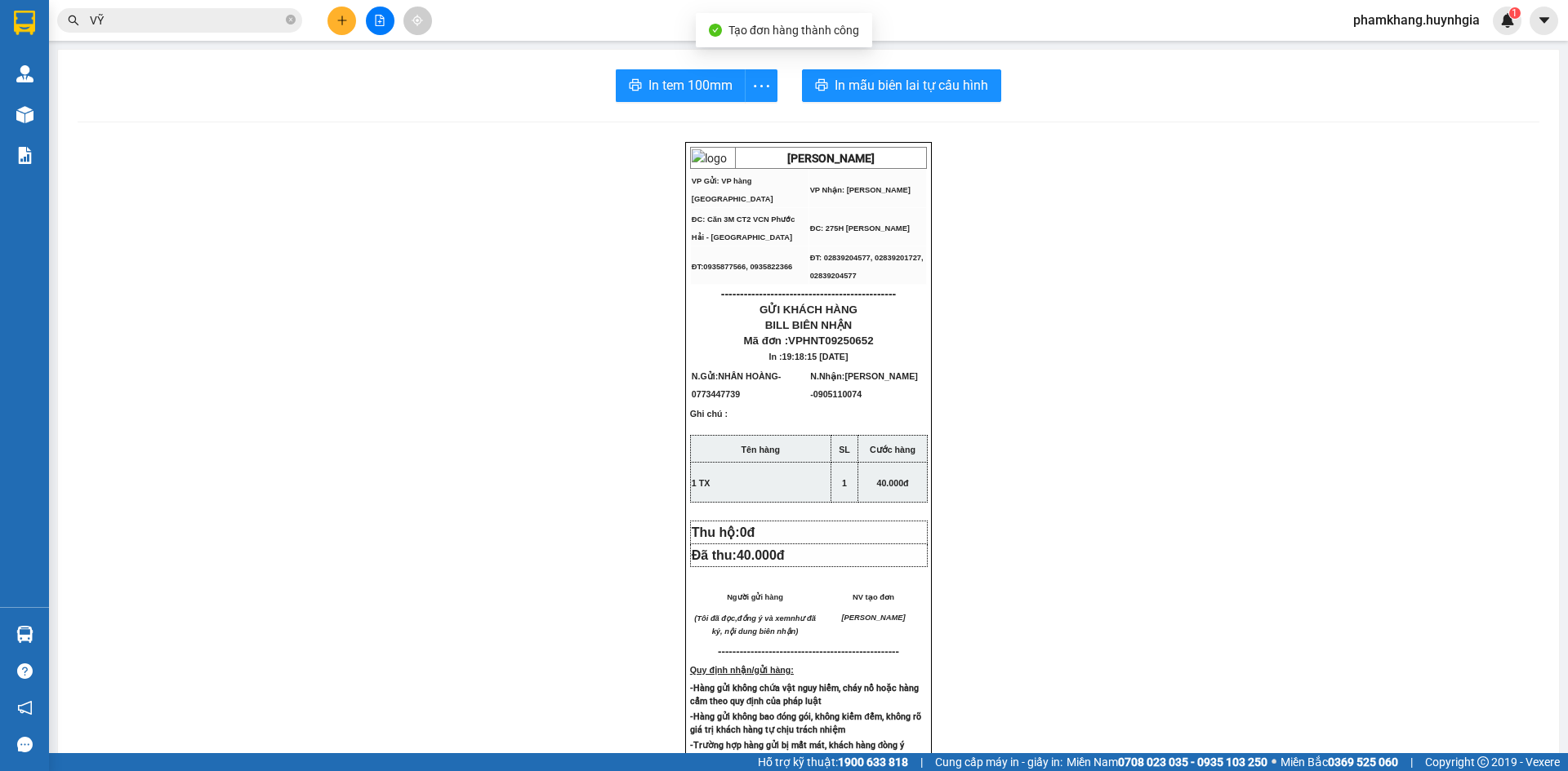
click at [918, 105] on div "In tem 100mm In mẫu biên lai tự cấu hình HUỲNH GIA VP Gửi: VP hàng Nha Trang V…" at bounding box center [808, 664] width 1500 height 1227
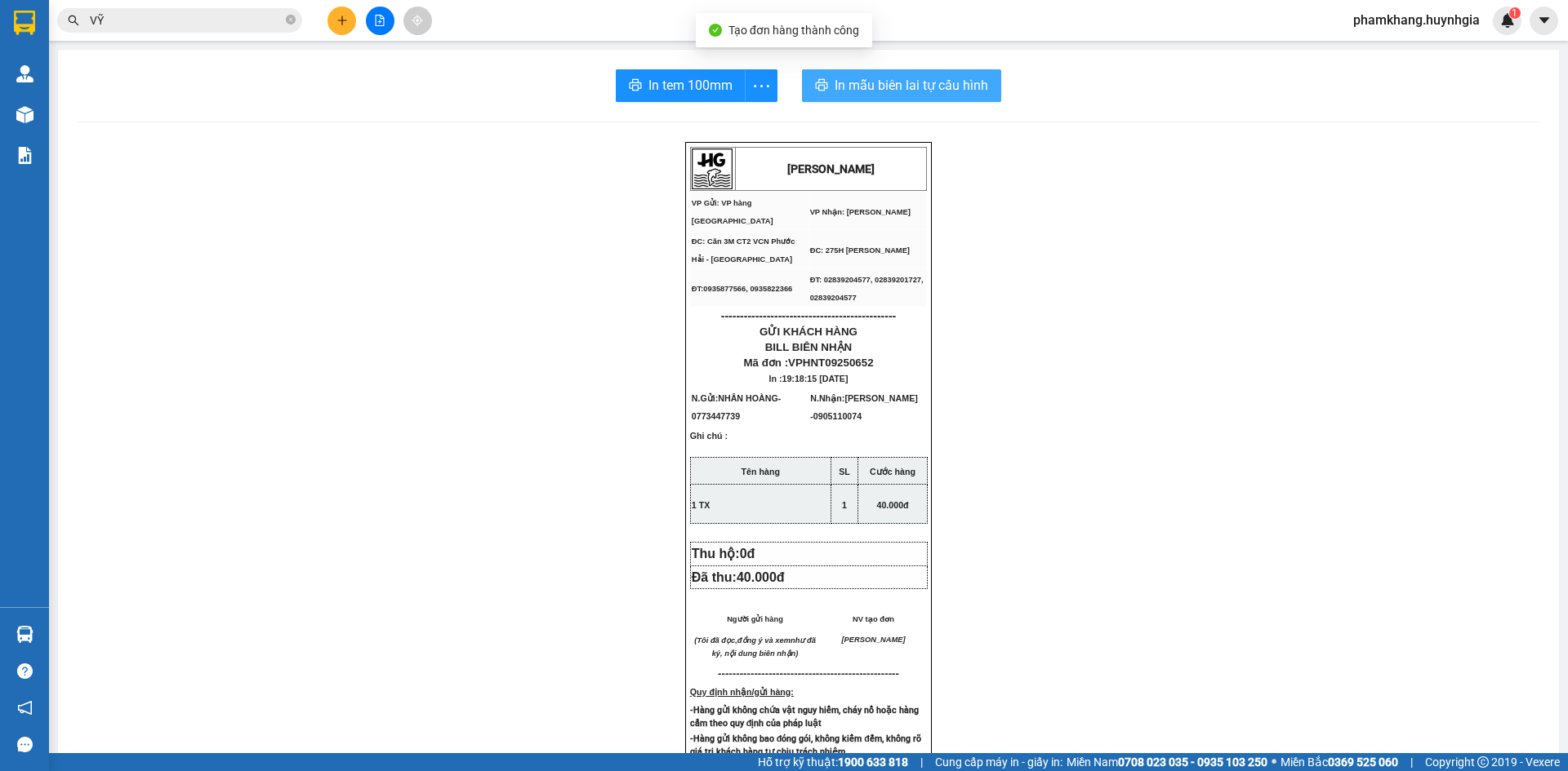
click at [918, 91] on span "In mẫu biên lai tự cấu hình" at bounding box center [911, 84] width 154 height 20
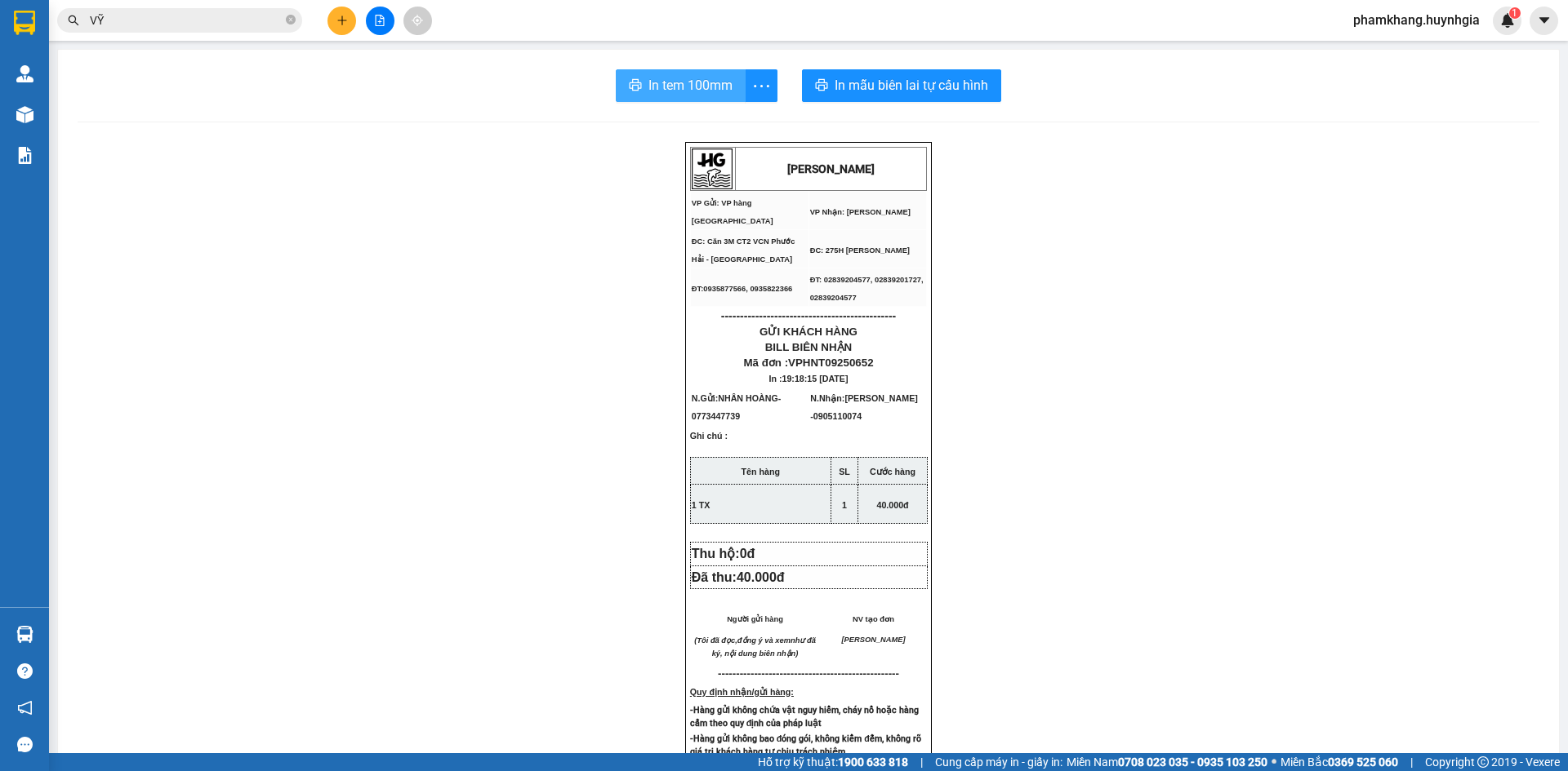
click at [665, 89] on span "In tem 100mm" at bounding box center [690, 84] width 84 height 20
click at [354, 28] on button at bounding box center [341, 20] width 28 height 28
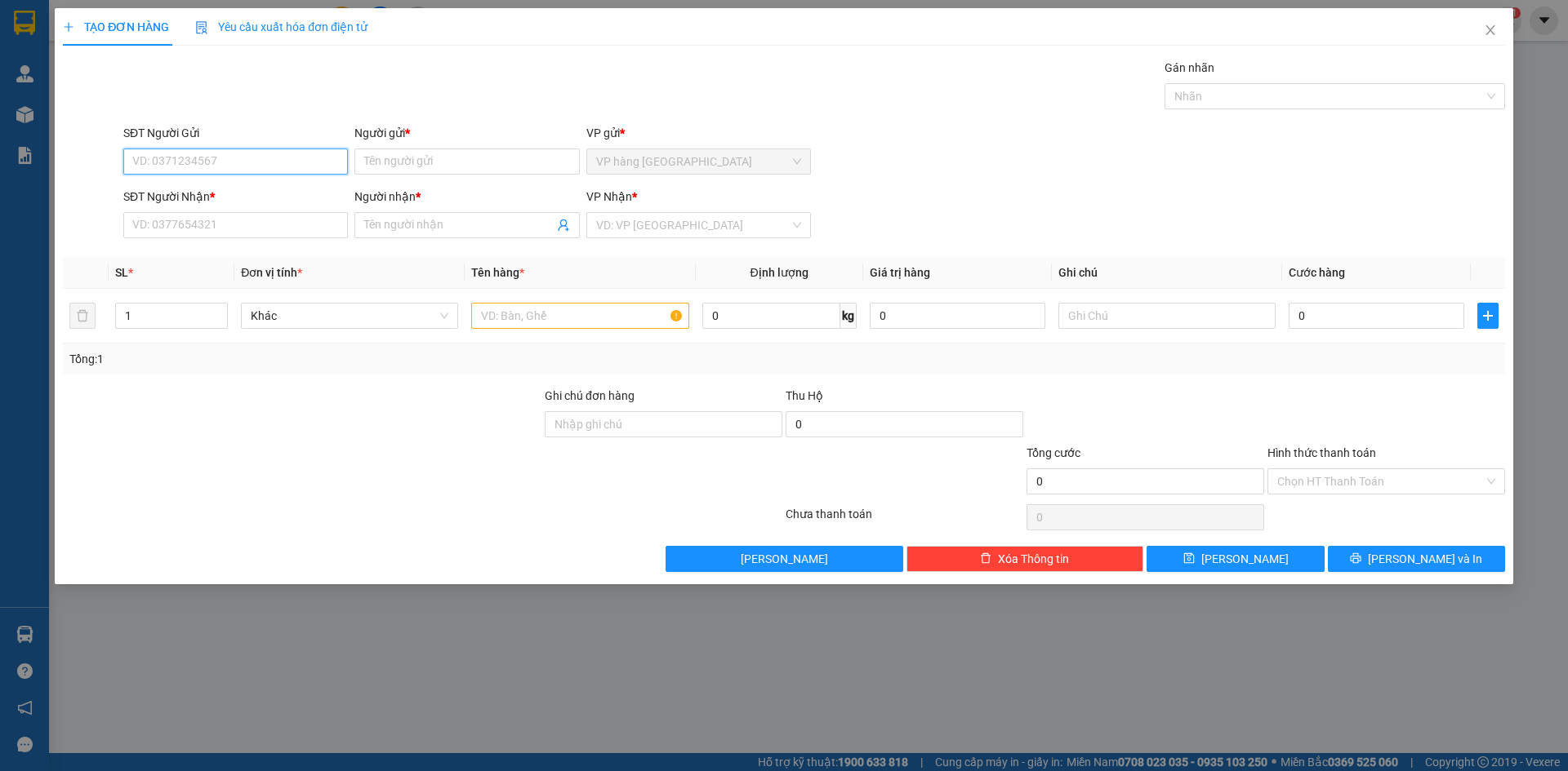
drag, startPoint x: 261, startPoint y: 156, endPoint x: 266, endPoint y: 179, distance: 23.5
click at [261, 158] on input "SĐT Người Gửi" at bounding box center [235, 162] width 224 height 26
click at [259, 191] on div "0985911404 - LAN" at bounding box center [235, 194] width 205 height 18
click at [587, 314] on input "text" at bounding box center [580, 316] width 217 height 26
click at [1313, 301] on div "0" at bounding box center [1376, 316] width 176 height 33
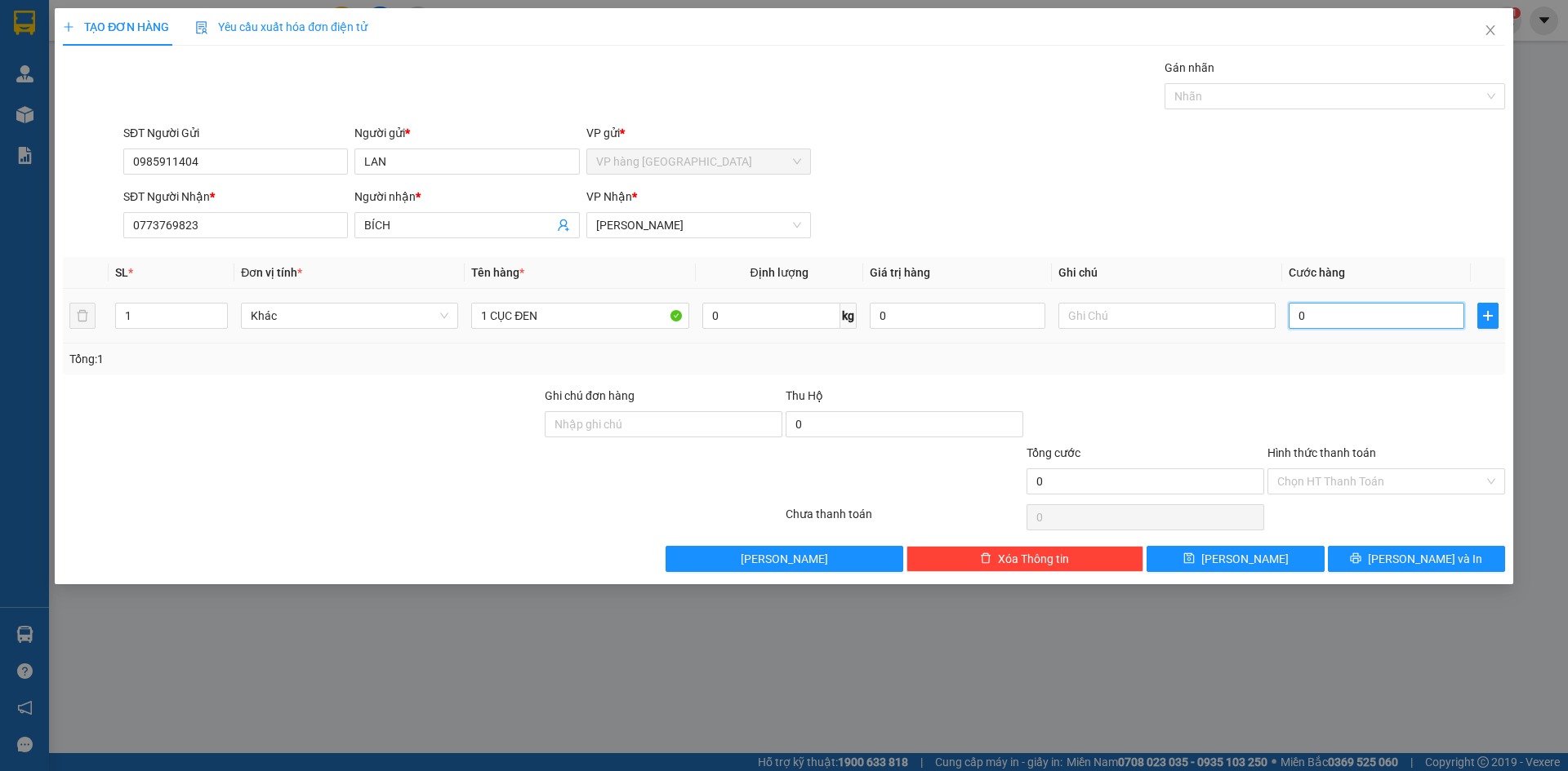
click at [1318, 313] on input "0" at bounding box center [1376, 316] width 176 height 26
click at [1346, 489] on input "Hình thức thanh toán" at bounding box center [1380, 482] width 207 height 25
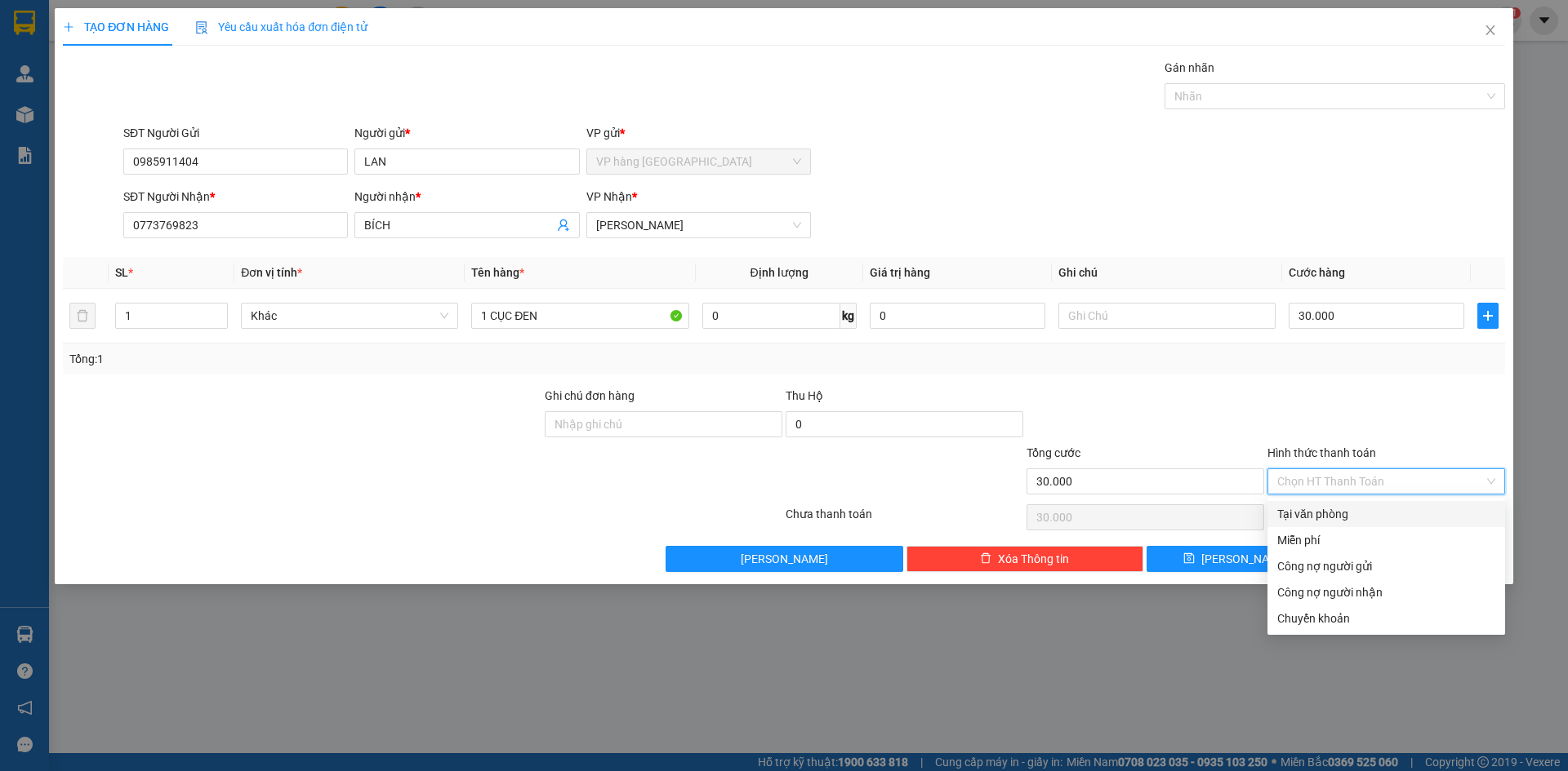
click at [1349, 517] on div "Tại văn phòng" at bounding box center [1386, 514] width 218 height 18
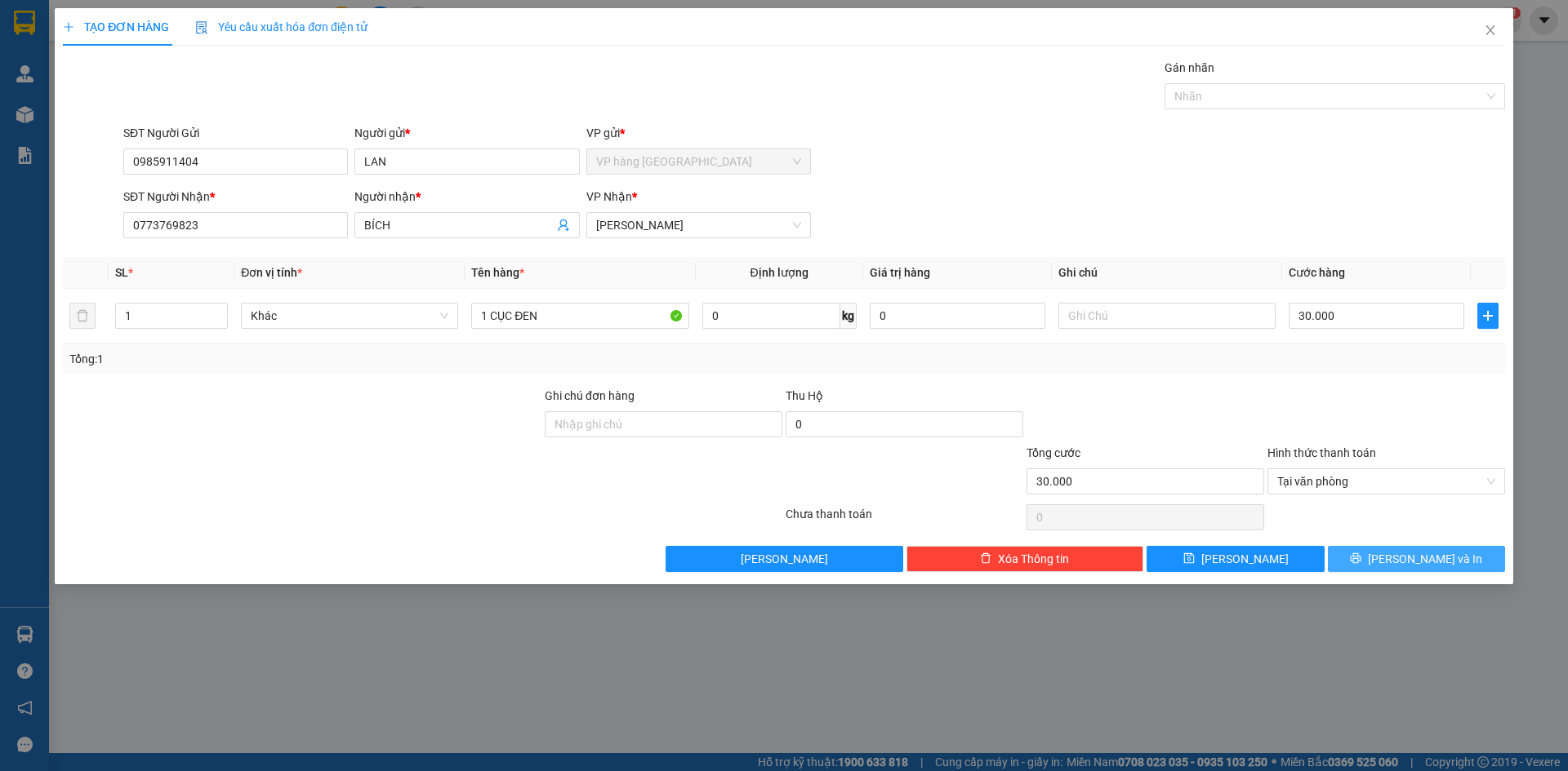
click at [1405, 564] on span "[PERSON_NAME] và In" at bounding box center [1425, 559] width 114 height 18
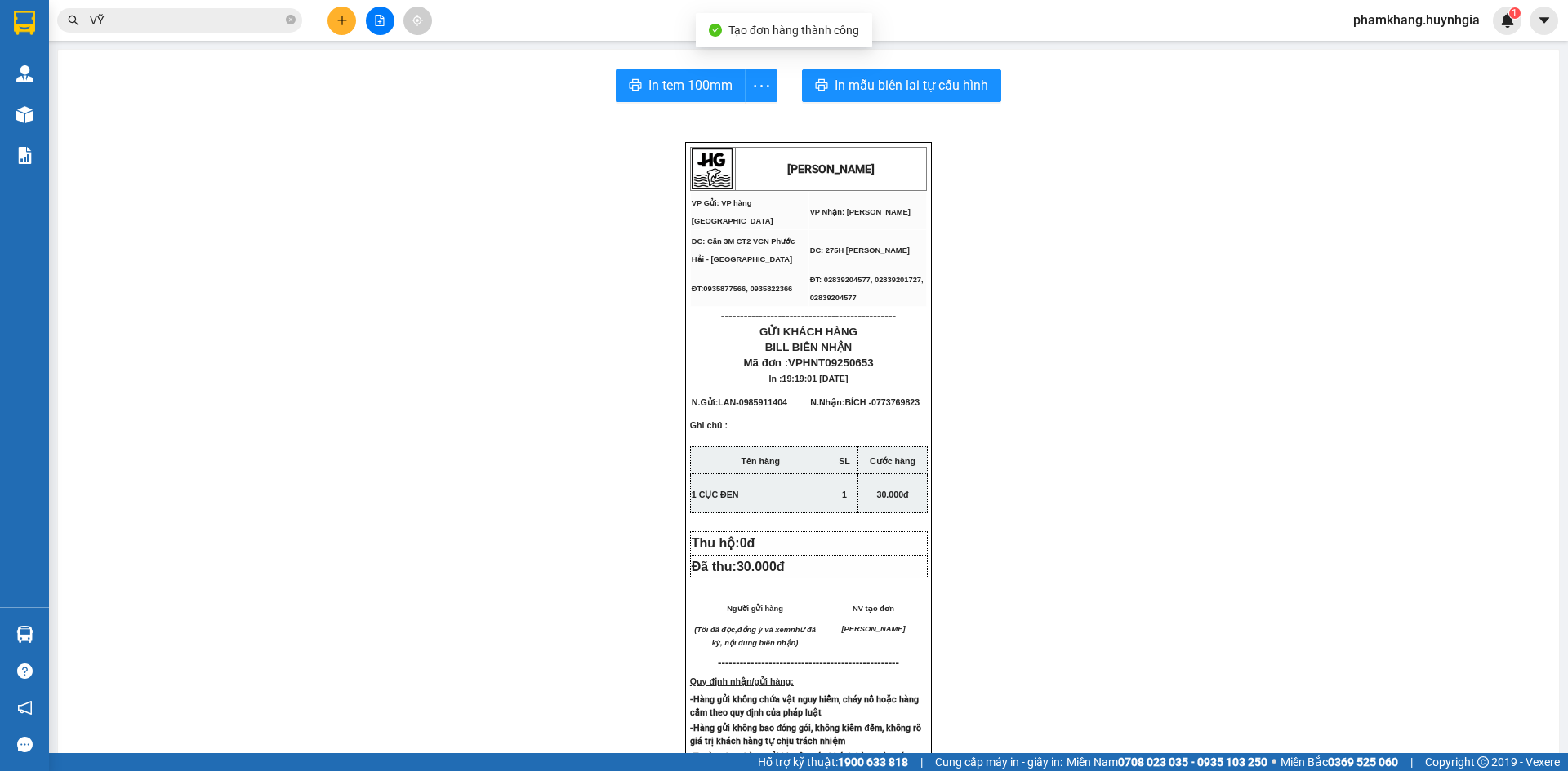
click at [872, 103] on div "In tem 100mm In mẫu biên lai tự cấu hình HUỲNH GIA VP Gửi: VP hàng Nha Trang V…" at bounding box center [808, 669] width 1500 height 1238
click at [874, 96] on span "In mẫu biên lai tự cấu hình" at bounding box center [911, 84] width 154 height 20
click at [660, 83] on span "In tem 100mm" at bounding box center [690, 84] width 84 height 20
click at [349, 25] on button at bounding box center [341, 20] width 28 height 28
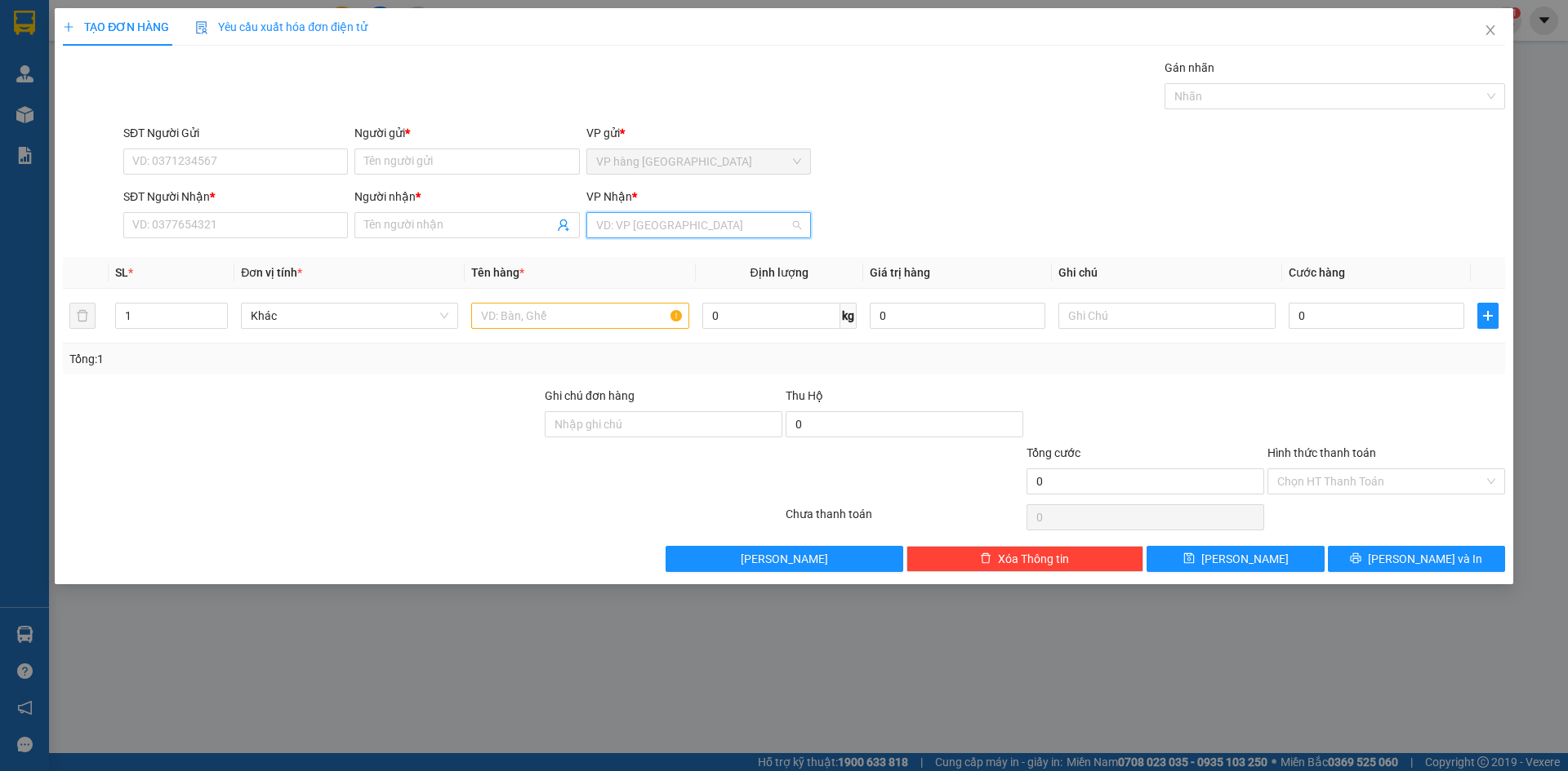
click at [637, 225] on input "search" at bounding box center [693, 225] width 193 height 25
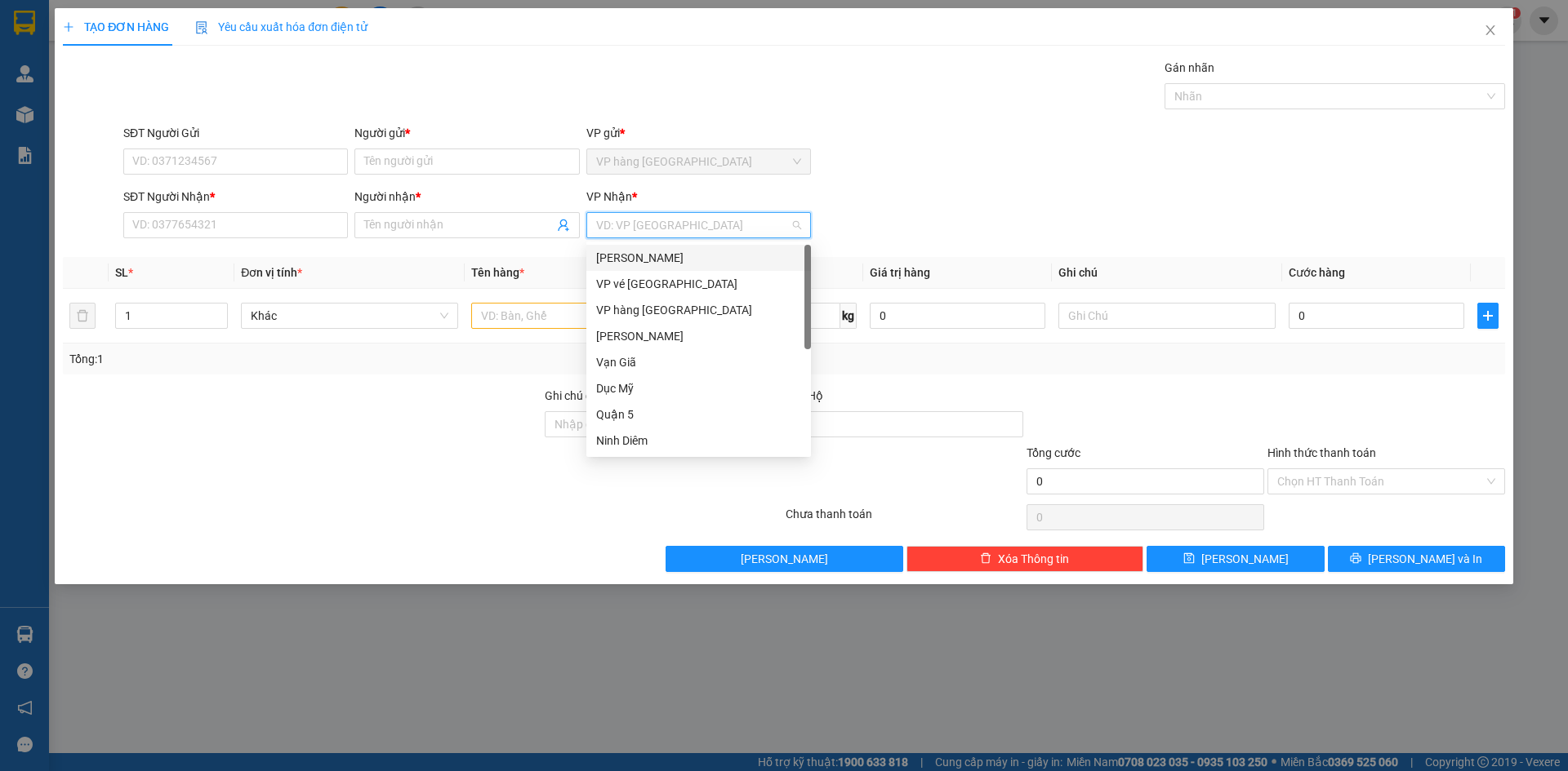
click at [648, 255] on div "[PERSON_NAME]" at bounding box center [698, 258] width 205 height 18
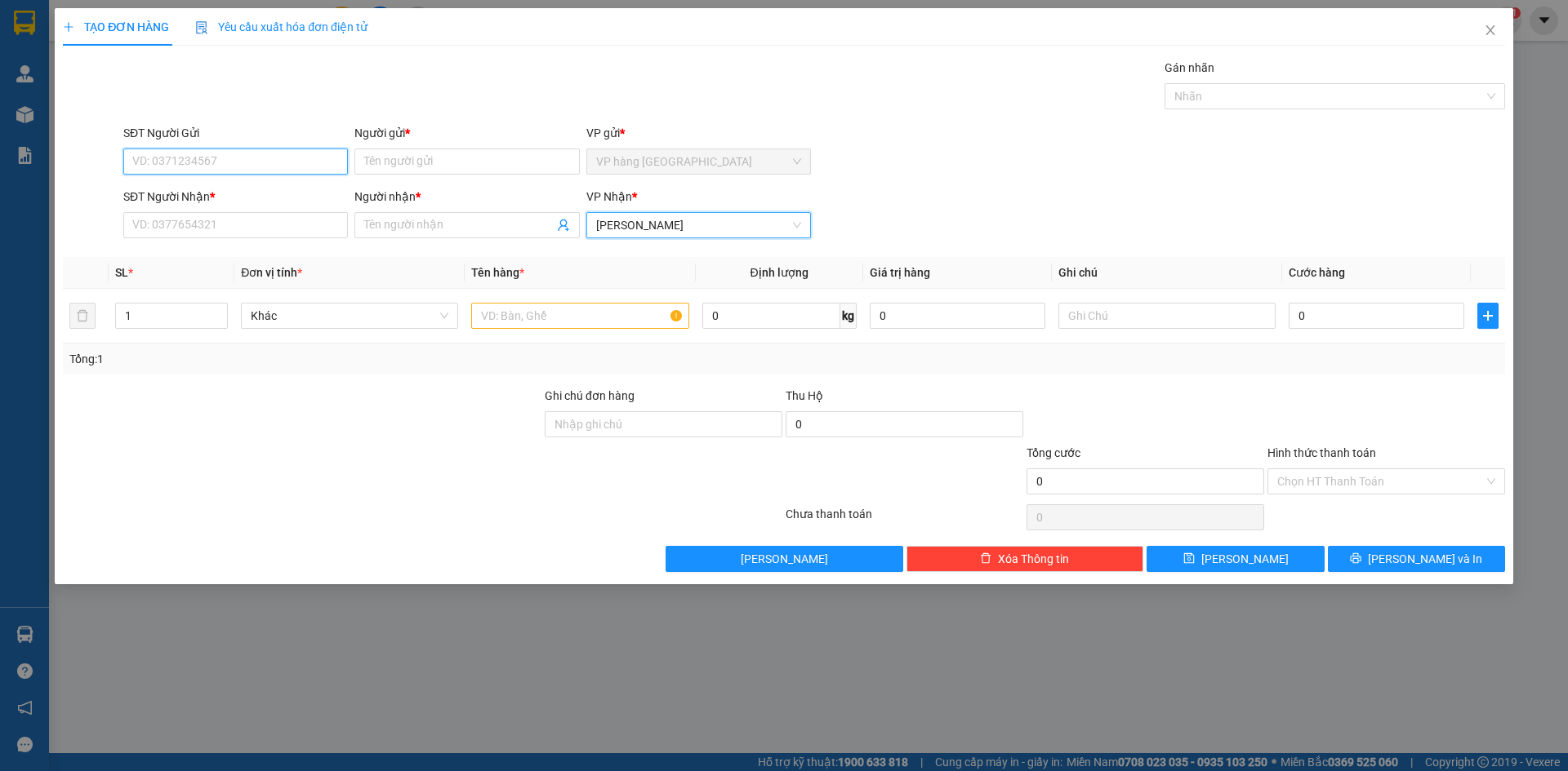
click at [219, 156] on input "SĐT Người Gửi" at bounding box center [235, 162] width 224 height 26
click at [236, 197] on div "0787671435 - KHA" at bounding box center [235, 194] width 205 height 18
click at [248, 232] on input "SĐT Người Nhận *" at bounding box center [235, 225] width 224 height 26
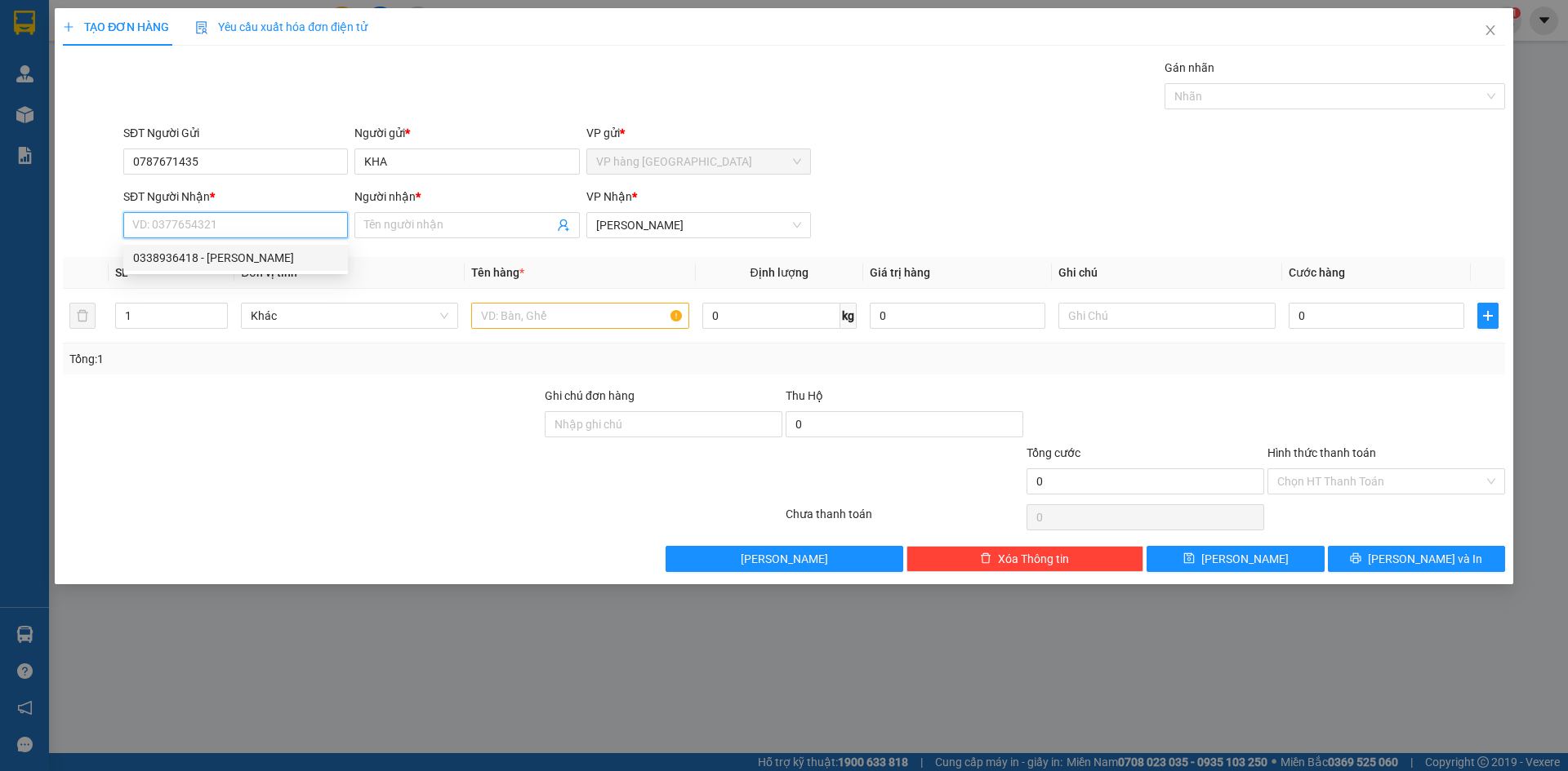
click at [258, 258] on div "0338936418 - TUẤN ANH" at bounding box center [235, 258] width 205 height 18
click at [598, 316] on input "text" at bounding box center [580, 316] width 217 height 26
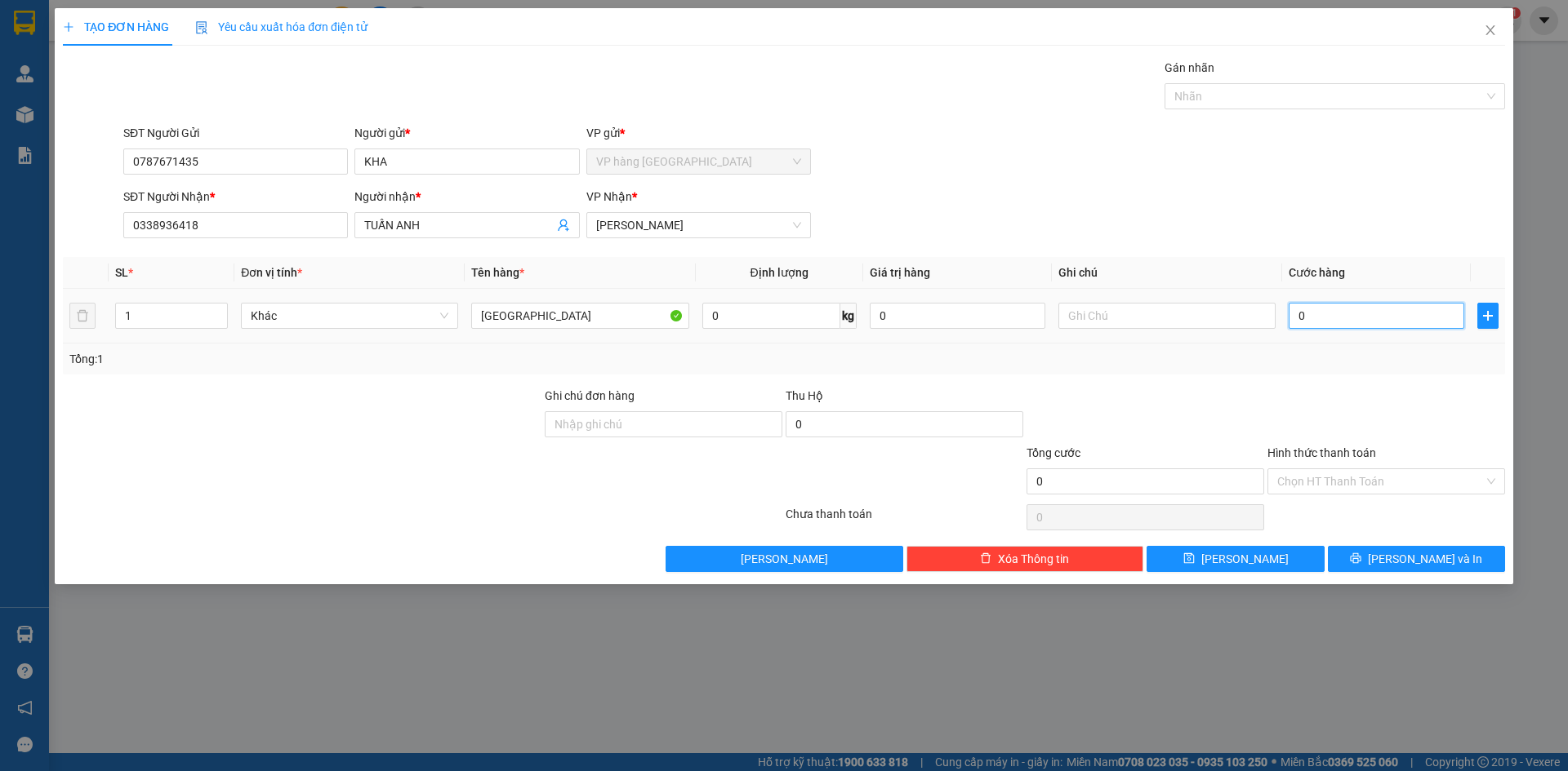
click at [1344, 315] on input "0" at bounding box center [1376, 316] width 176 height 26
click at [1309, 215] on div "SĐT Người Nhận * 0338936418 Người nhận * TUẤN ANH VP Nhận * Phạm Ngũ Lão" at bounding box center [813, 216] width 1388 height 57
click at [1400, 562] on button "[PERSON_NAME] và In" at bounding box center [1416, 559] width 177 height 26
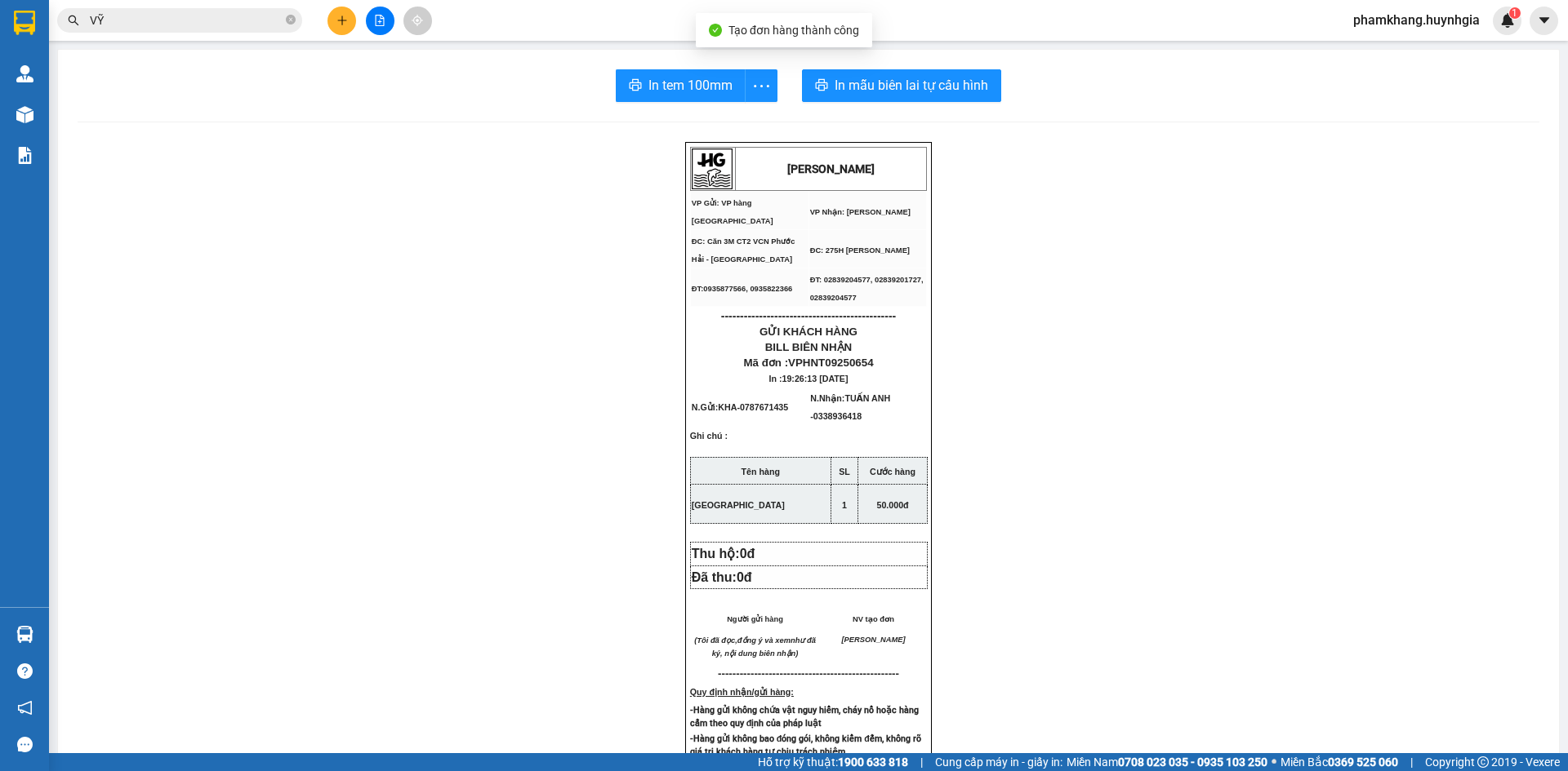
click at [914, 102] on div "In tem 100mm In mẫu biên lai tự cấu hình HUỲNH GIA VP Gửi: VP hàng Nha Trang V…" at bounding box center [808, 676] width 1500 height 1253
click at [910, 84] on span "In mẫu biên lai tự cấu hình" at bounding box center [911, 84] width 154 height 20
click at [691, 102] on div "In tem 100mm In mẫu biên lai tự cấu hình HUỲNH GIA VP Gửi: VP hàng Nha Trang V…" at bounding box center [808, 676] width 1500 height 1253
click at [675, 88] on span "In tem 100mm" at bounding box center [690, 84] width 84 height 20
click at [231, 9] on span "VỸ" at bounding box center [179, 20] width 245 height 25
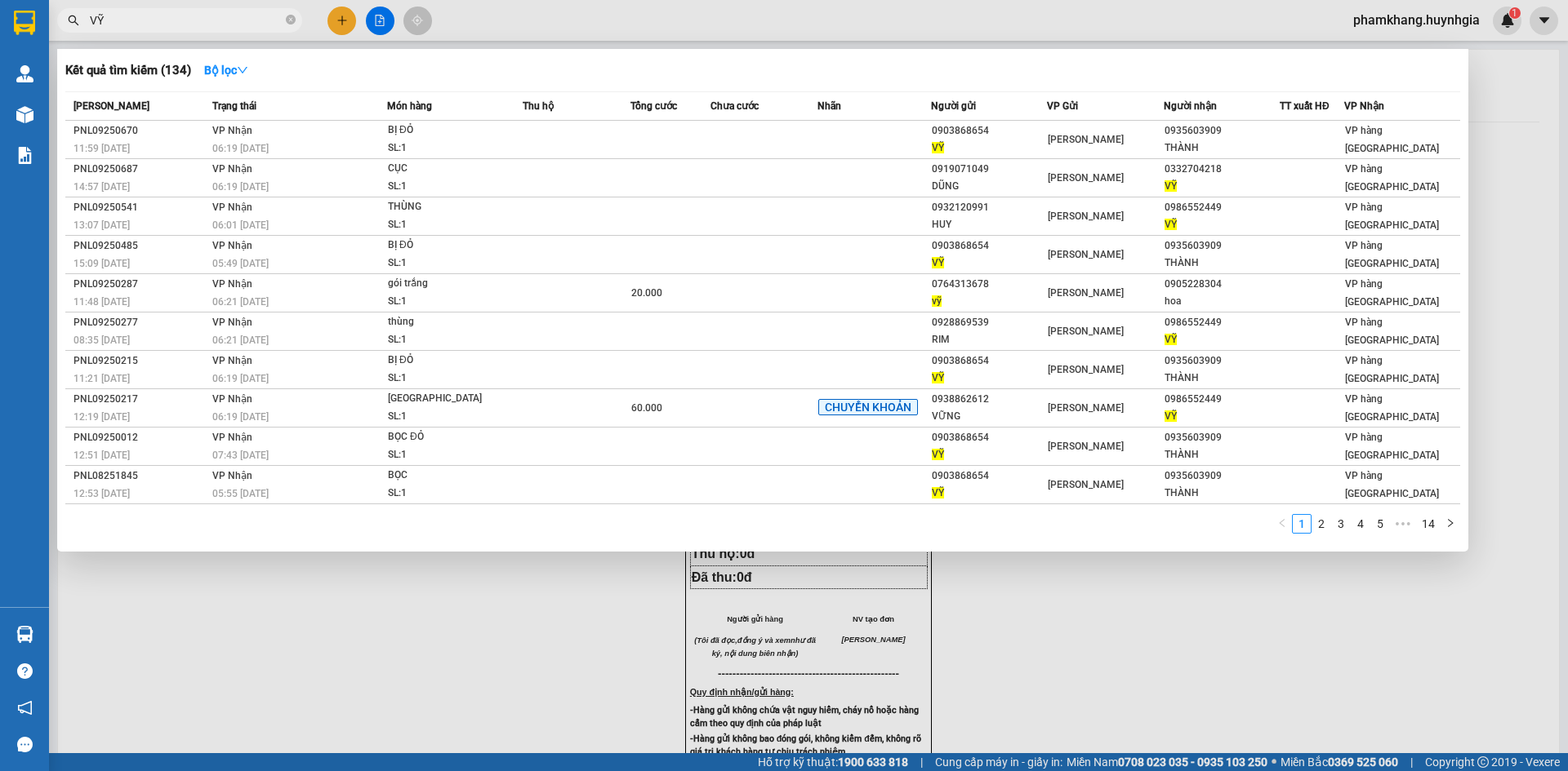
click at [231, 9] on span "VỸ" at bounding box center [179, 20] width 245 height 25
click at [230, 13] on input "VỸ" at bounding box center [186, 20] width 193 height 18
click at [256, 22] on input "VỸ" at bounding box center [186, 20] width 193 height 18
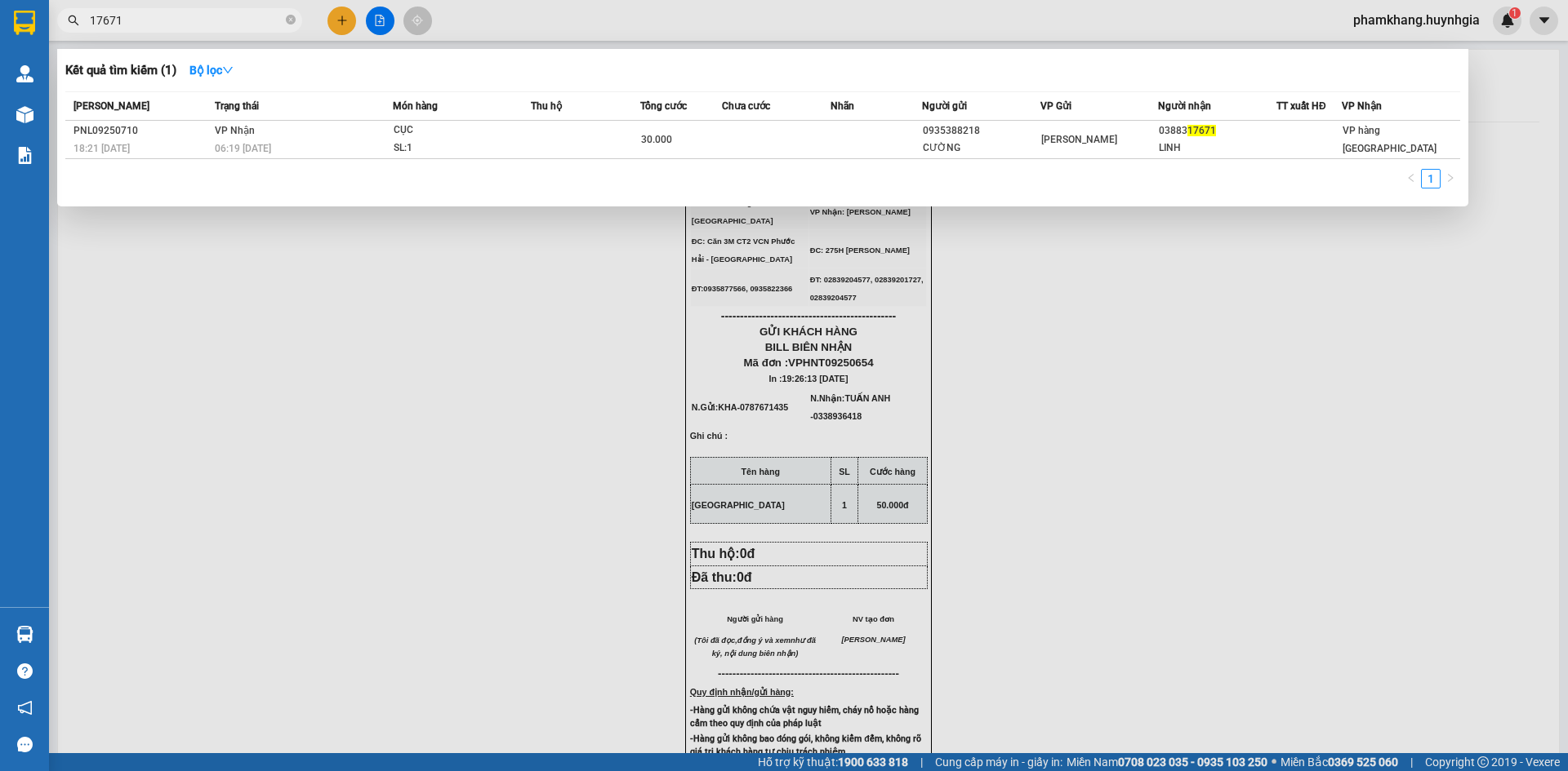
click at [348, 16] on div at bounding box center [784, 385] width 1568 height 771
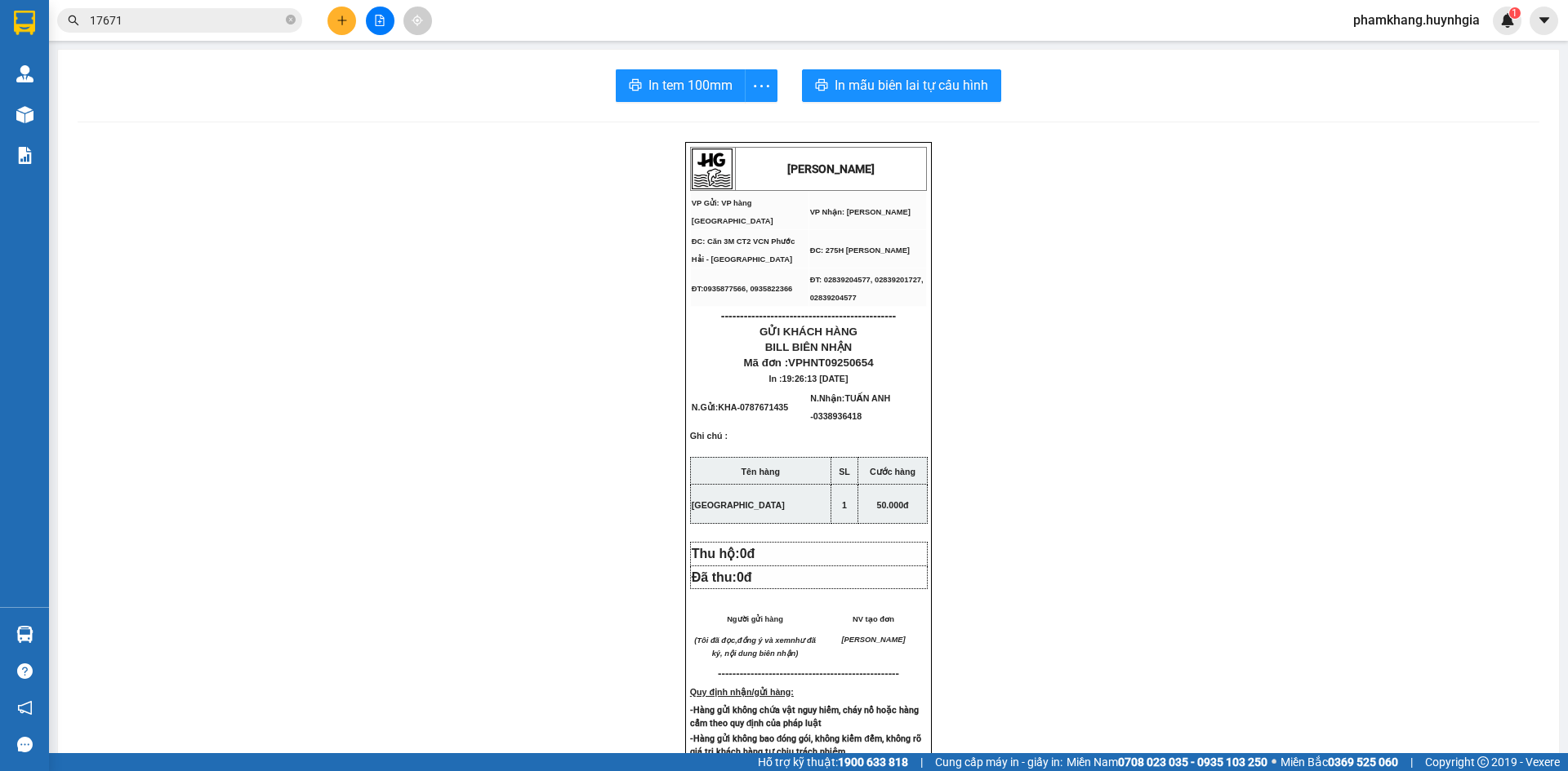
click at [348, 16] on button at bounding box center [341, 20] width 28 height 28
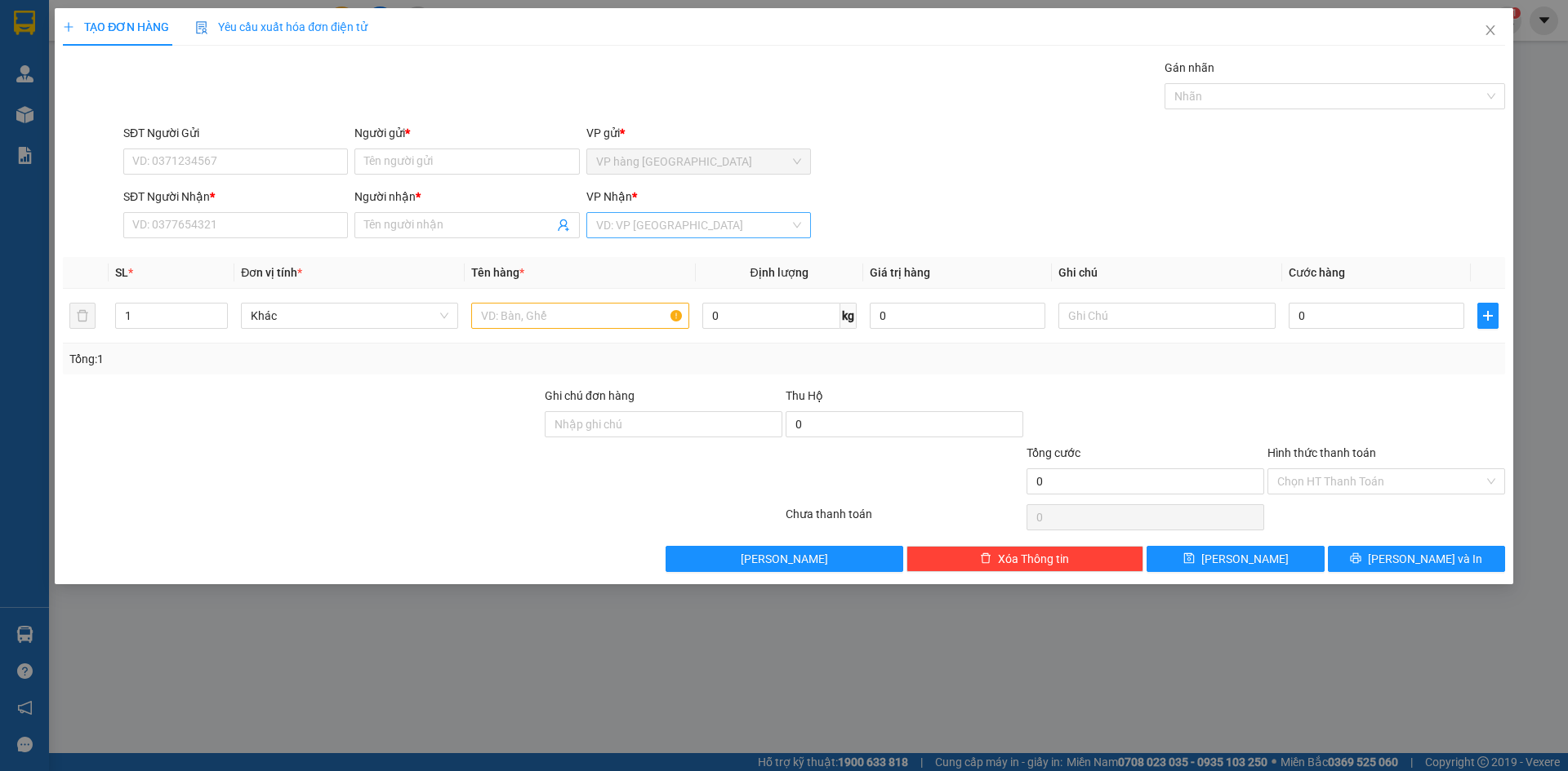
click at [688, 231] on input "search" at bounding box center [693, 225] width 193 height 25
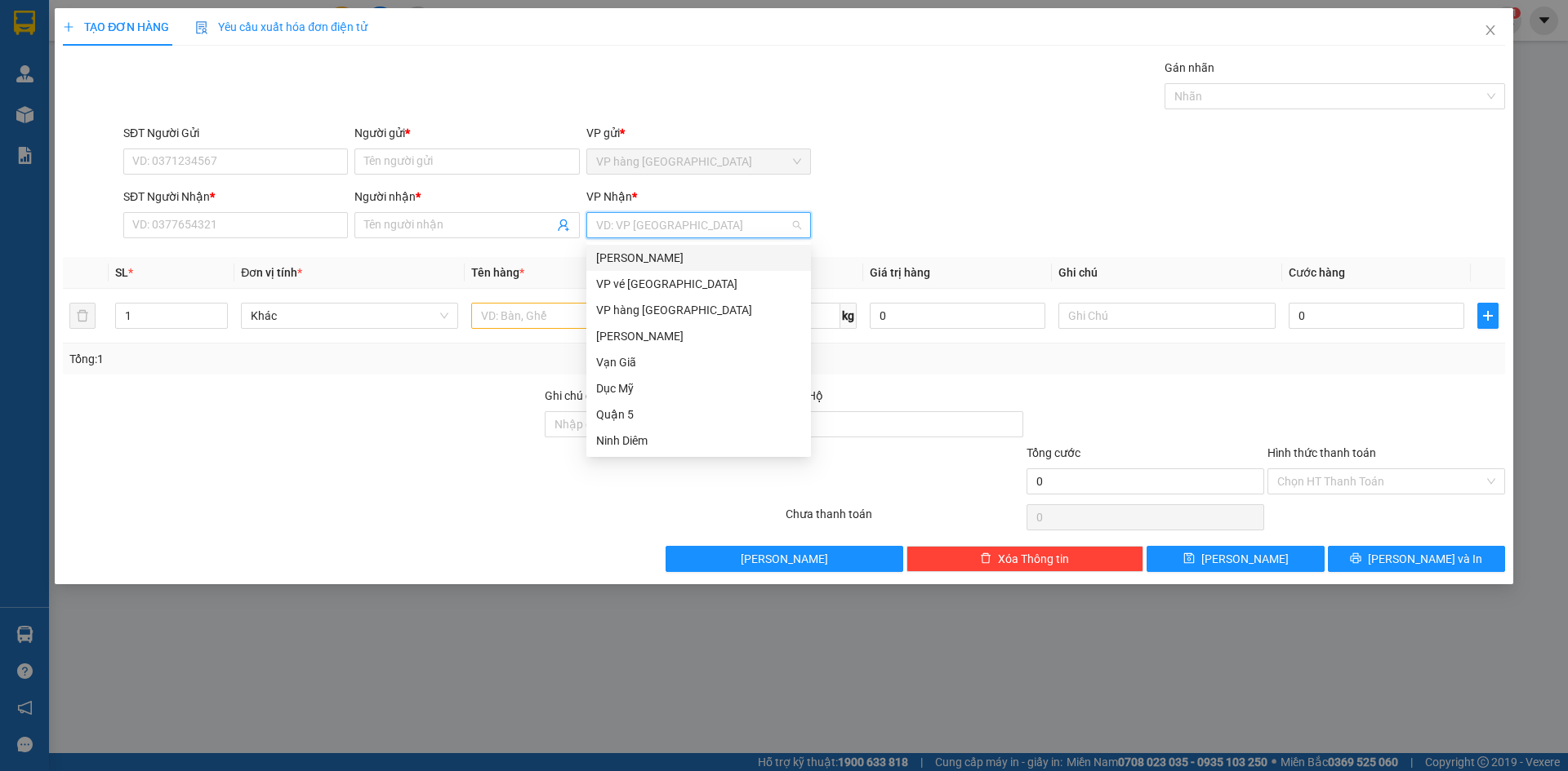
drag, startPoint x: 711, startPoint y: 257, endPoint x: 684, endPoint y: 251, distance: 27.7
click at [711, 257] on div "[PERSON_NAME]" at bounding box center [698, 258] width 205 height 18
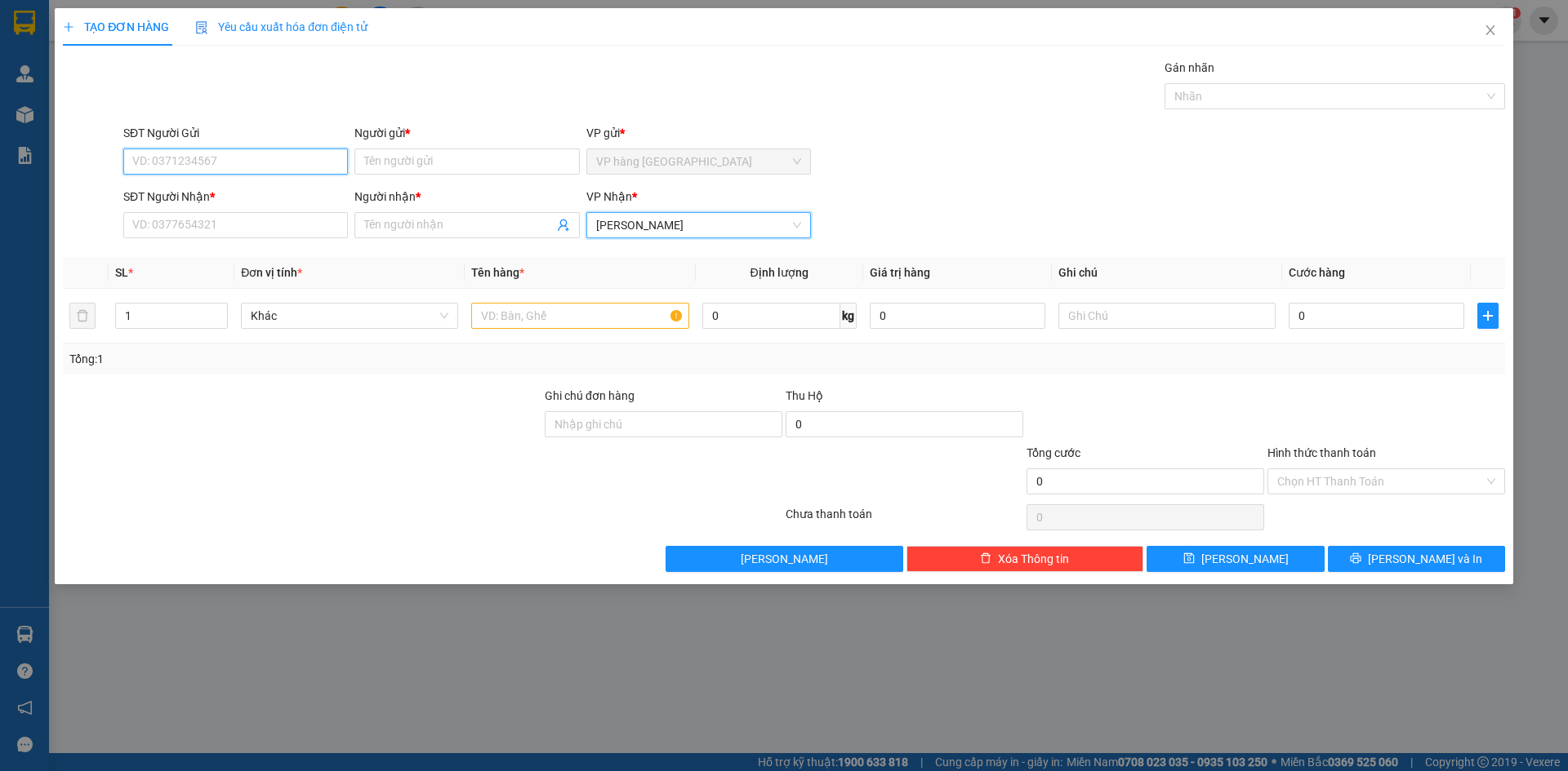
click at [266, 164] on input "SĐT Người Gửi" at bounding box center [235, 162] width 224 height 26
click at [272, 192] on div "0834851609 - LAM" at bounding box center [235, 194] width 205 height 18
click at [254, 240] on div "SĐT Người Nhận * VD: 0377654321" at bounding box center [235, 216] width 224 height 57
click at [257, 222] on input "SĐT Người Nhận *" at bounding box center [235, 225] width 224 height 26
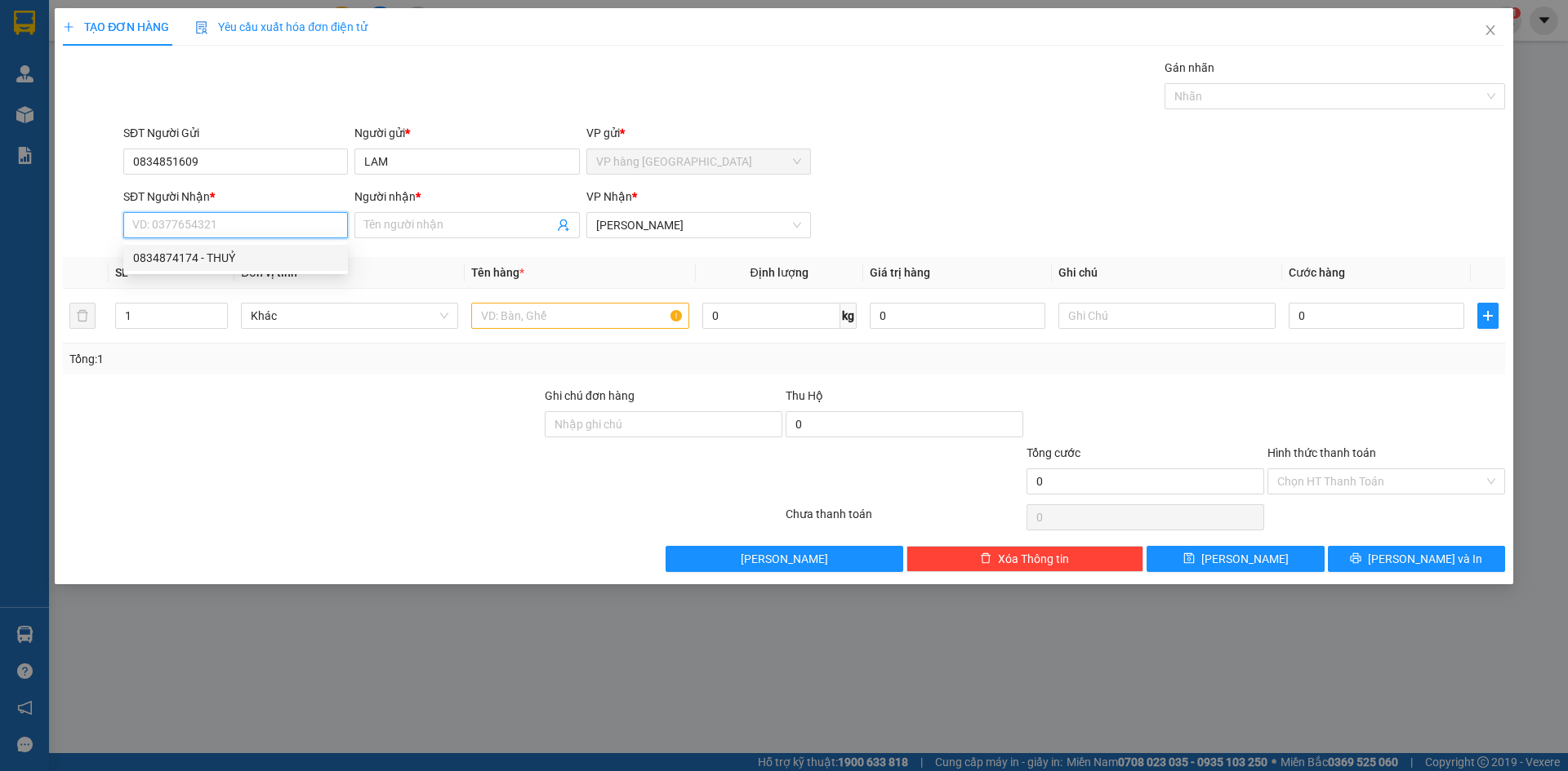
click at [305, 253] on div "0834874174 - THUỶ" at bounding box center [235, 258] width 205 height 18
click at [533, 316] on input "text" at bounding box center [580, 316] width 217 height 26
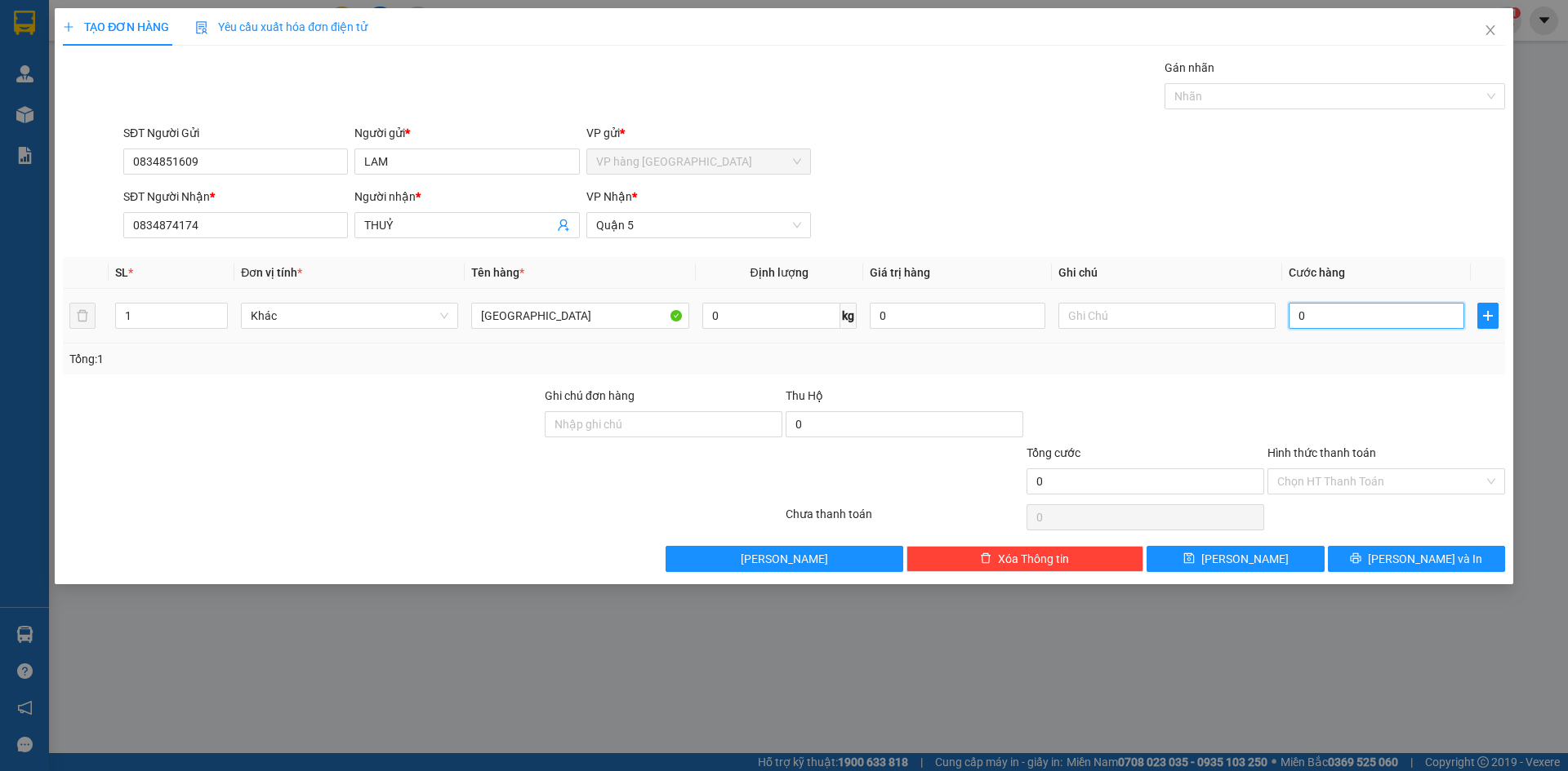
click at [1345, 306] on input "0" at bounding box center [1376, 316] width 176 height 26
click at [1314, 229] on div "SĐT Người Nhận * 0834874174 Người nhận * THUỶ VP Nhận * Quận 5" at bounding box center [813, 216] width 1388 height 57
click at [1186, 169] on div "SĐT Người Gửi 0834851609 Người gửi * LAM VP gửi * VP hàng Nha Trang" at bounding box center [813, 152] width 1388 height 57
click at [1427, 477] on input "Hình thức thanh toán" at bounding box center [1380, 482] width 207 height 25
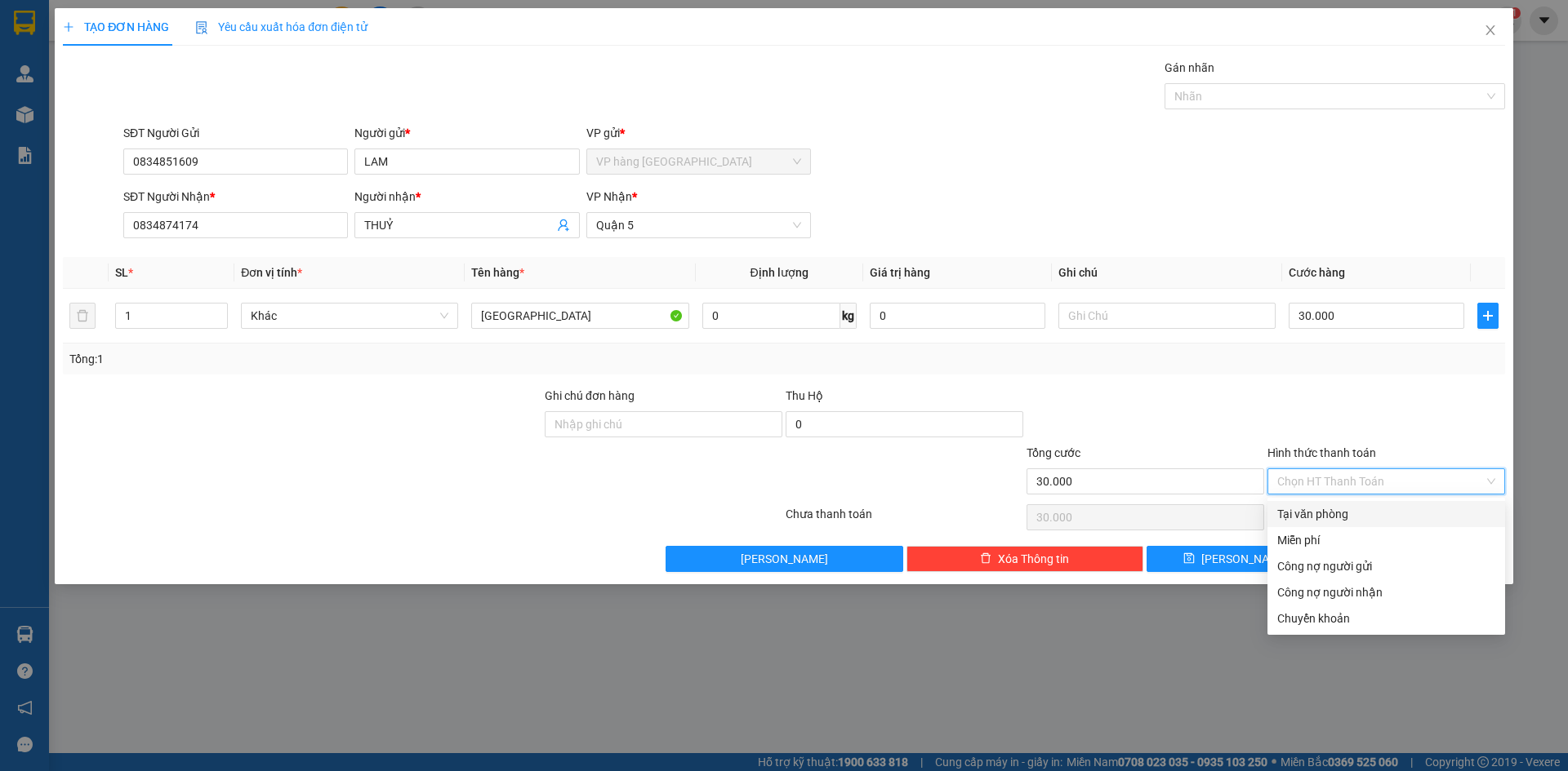
click at [1365, 521] on div "Tại văn phòng" at bounding box center [1386, 514] width 218 height 18
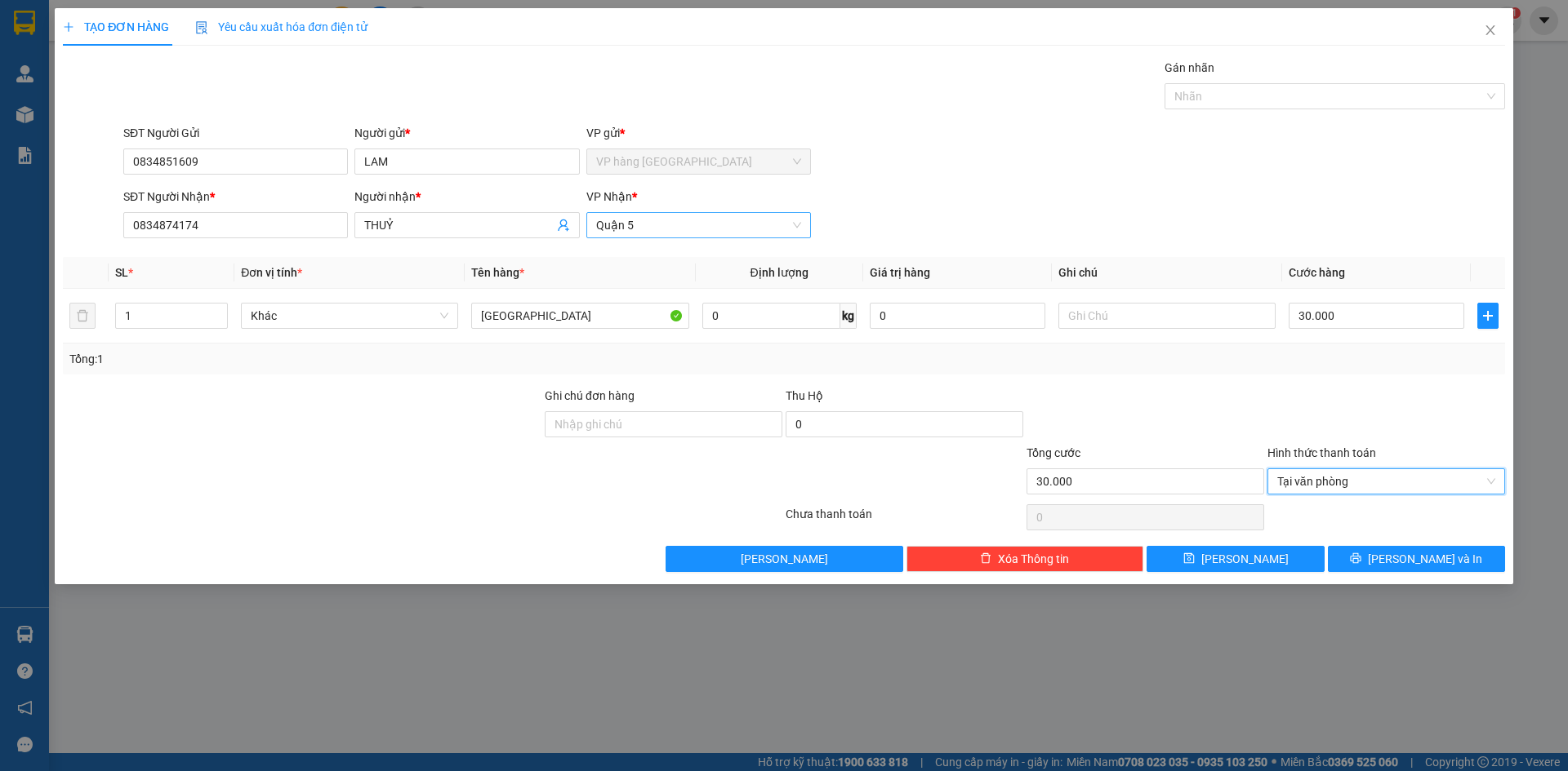
click at [657, 223] on span "Quận 5" at bounding box center [698, 225] width 205 height 25
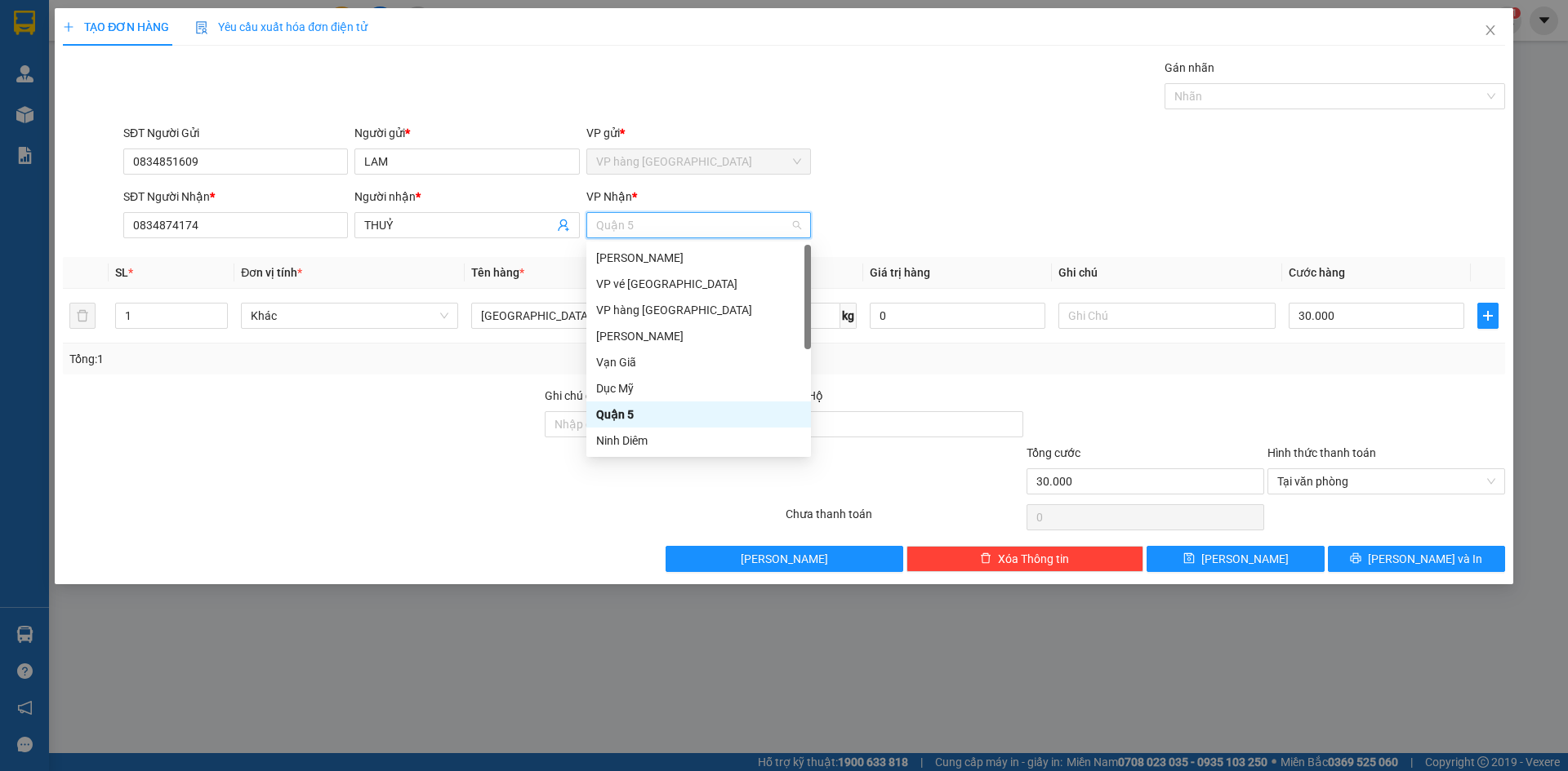
click at [657, 223] on span "Quận 5" at bounding box center [698, 225] width 205 height 25
click at [1109, 260] on th "Ghi chú" at bounding box center [1167, 273] width 230 height 32
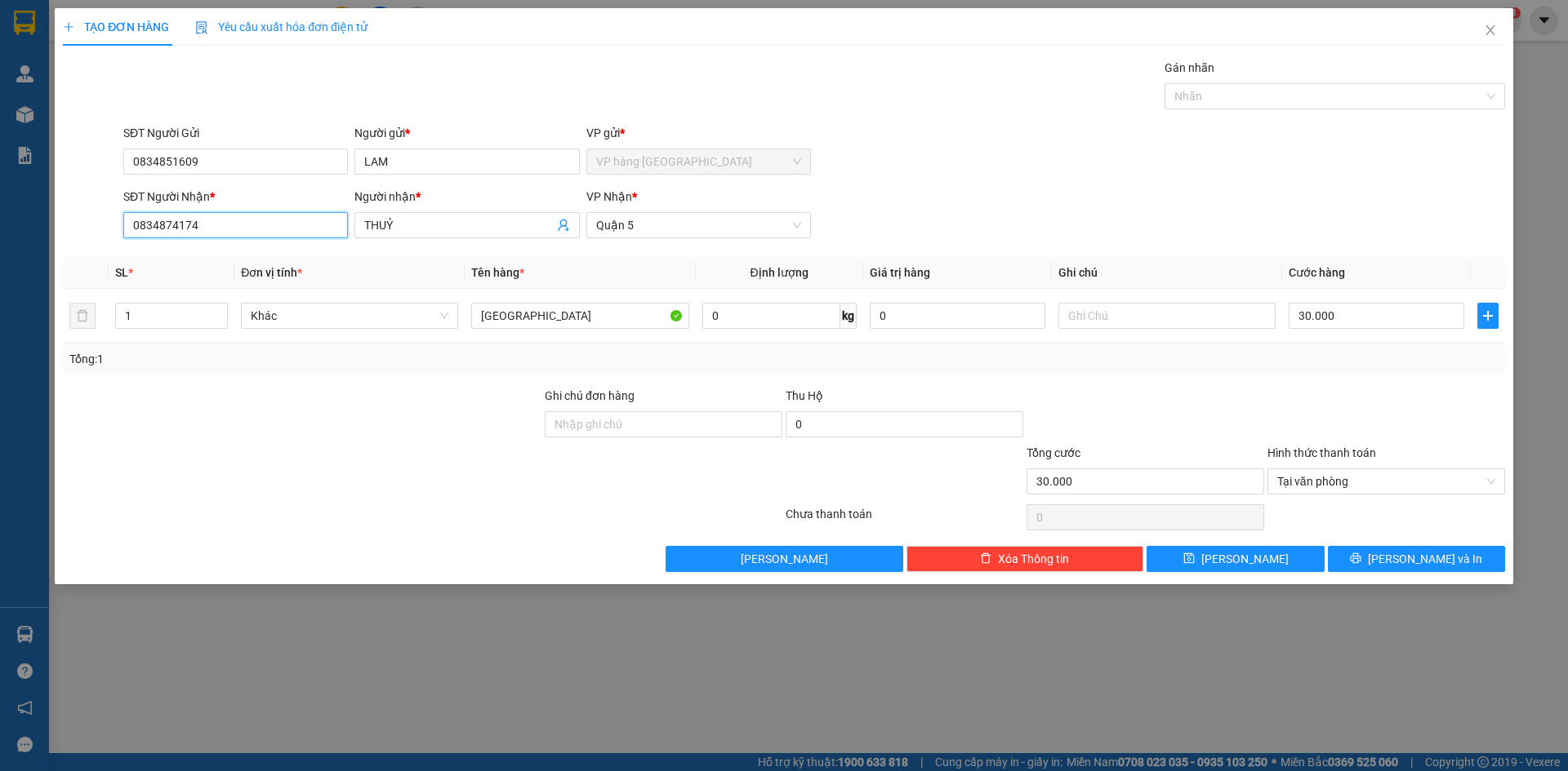
click at [292, 231] on input "0834874174" at bounding box center [235, 225] width 224 height 26
click at [1135, 321] on input "text" at bounding box center [1166, 316] width 217 height 26
paste input "1/11/5 ĐẶNG THUỲ TRÂM , PHƯỜNG 13 , QUẬN BÌNH THẠNH GTN 80"
click at [1135, 206] on div "SĐT Người Nhận * 0834874174 Người nhận * THUỶ VP Nhận * Quận 5" at bounding box center [813, 216] width 1388 height 57
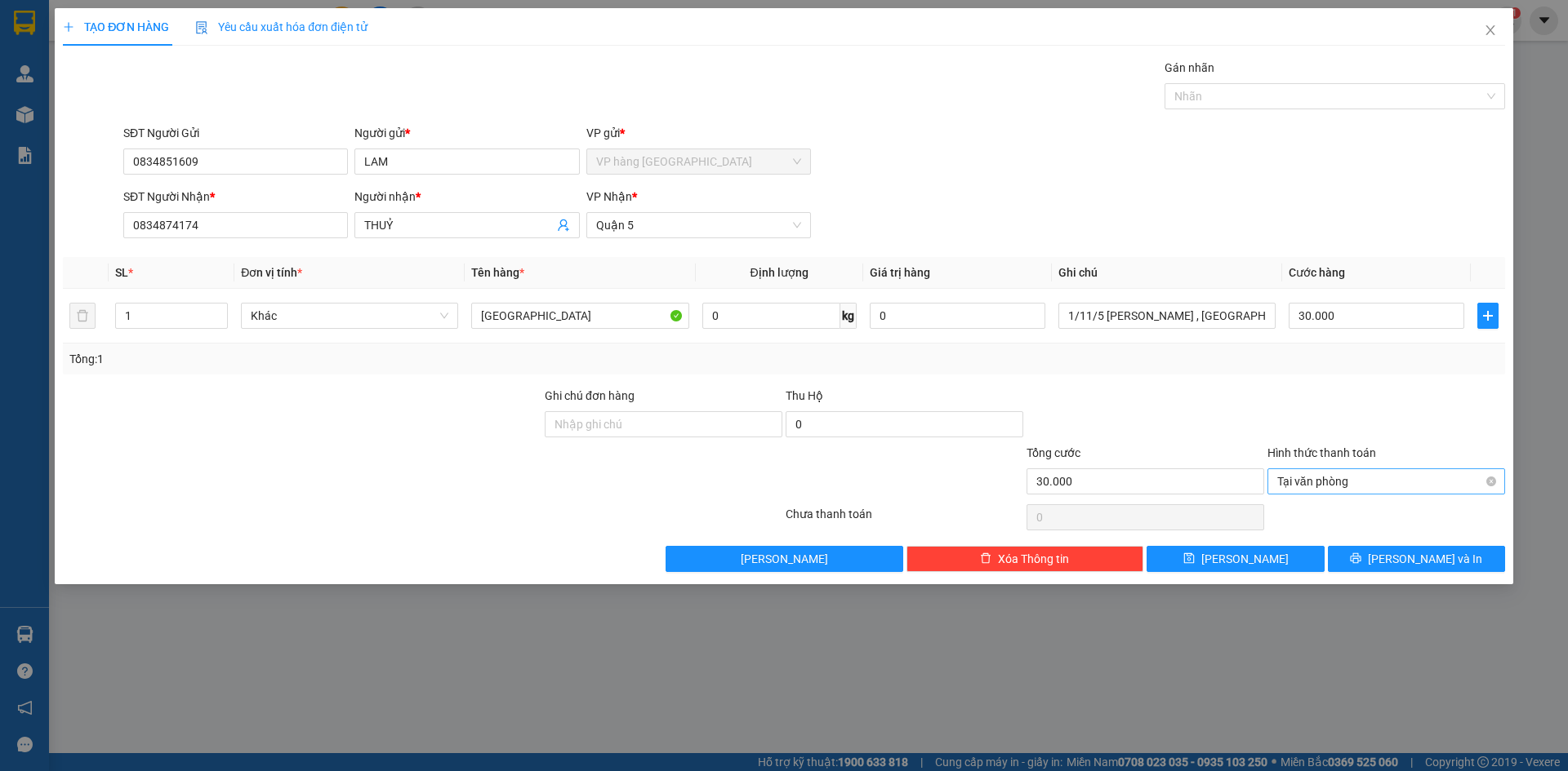
click at [1349, 469] on span "Tại văn phòng" at bounding box center [1386, 482] width 218 height 25
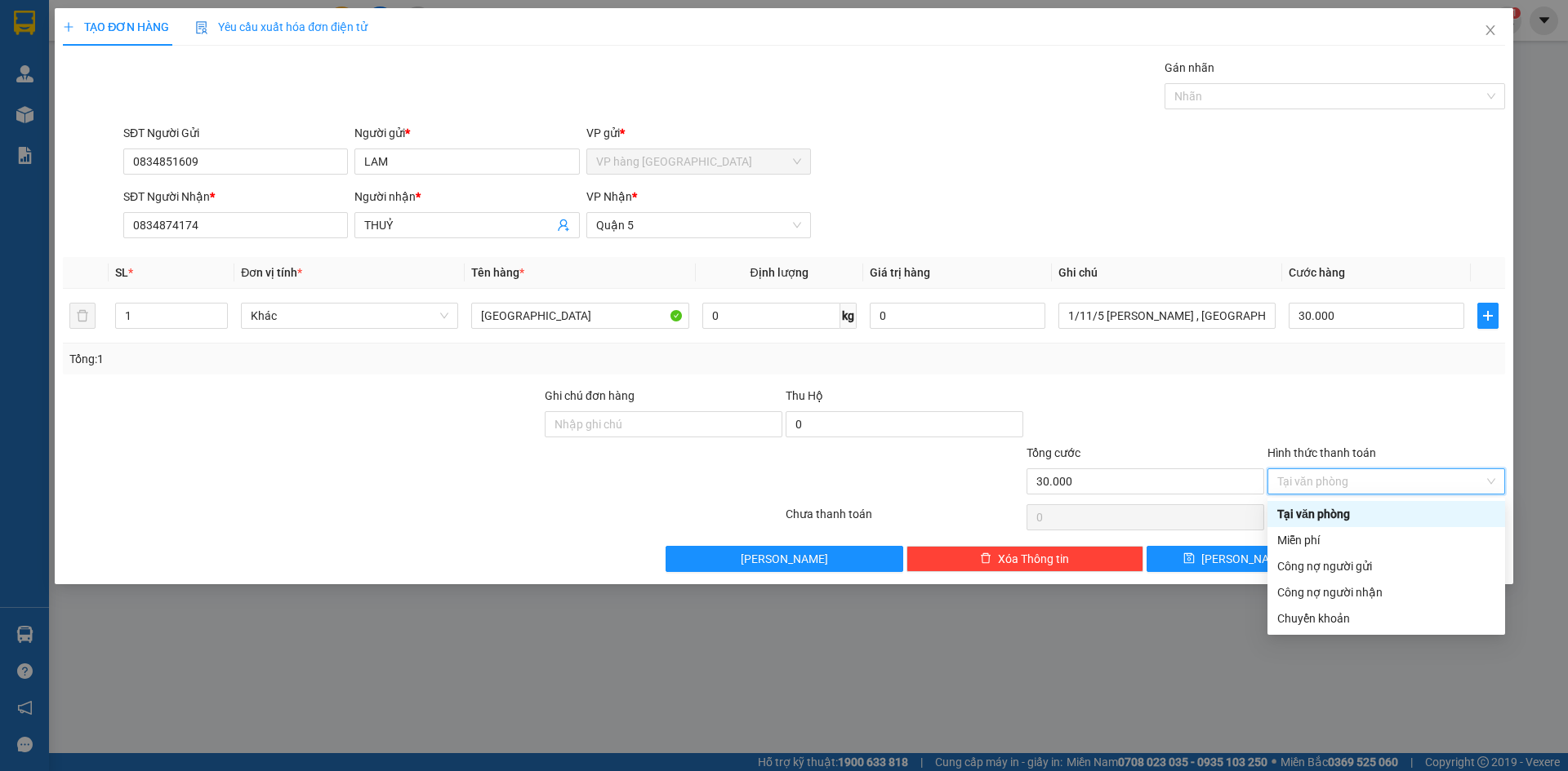
click at [1368, 389] on div at bounding box center [1386, 415] width 241 height 57
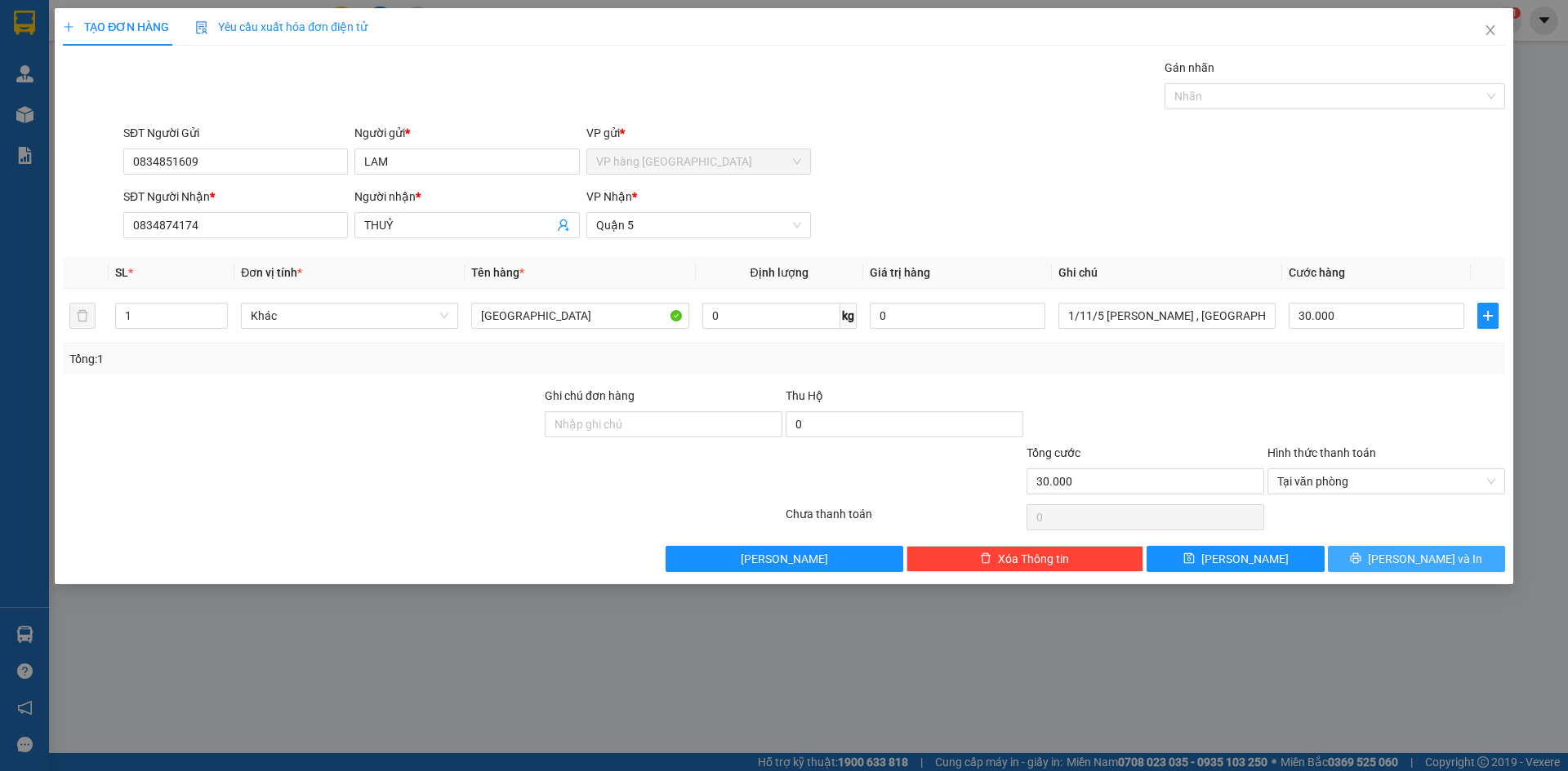
click at [1461, 563] on button "[PERSON_NAME] và In" at bounding box center [1416, 559] width 177 height 26
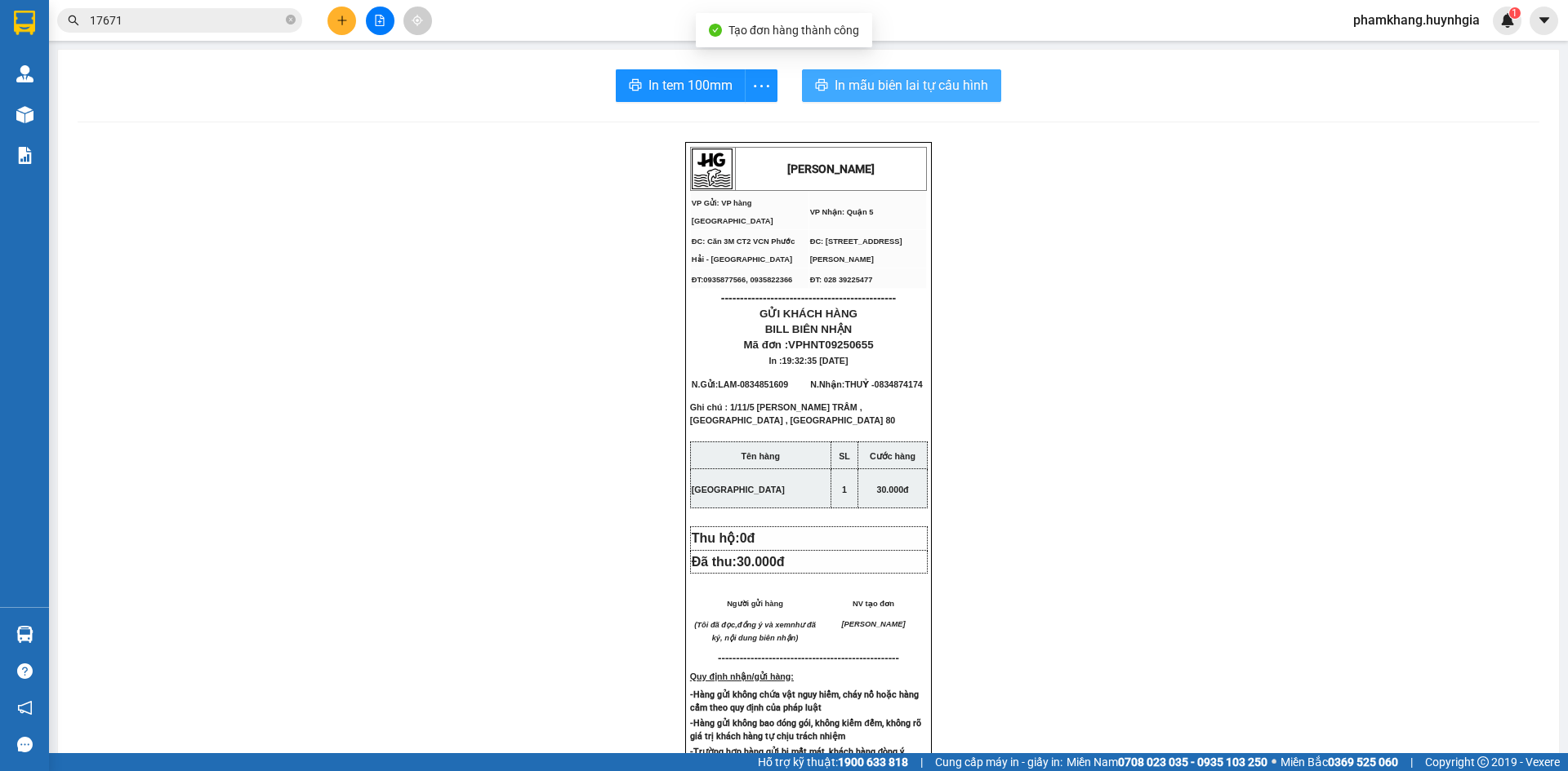
click at [957, 85] on span "In mẫu biên lai tự cấu hình" at bounding box center [911, 84] width 154 height 20
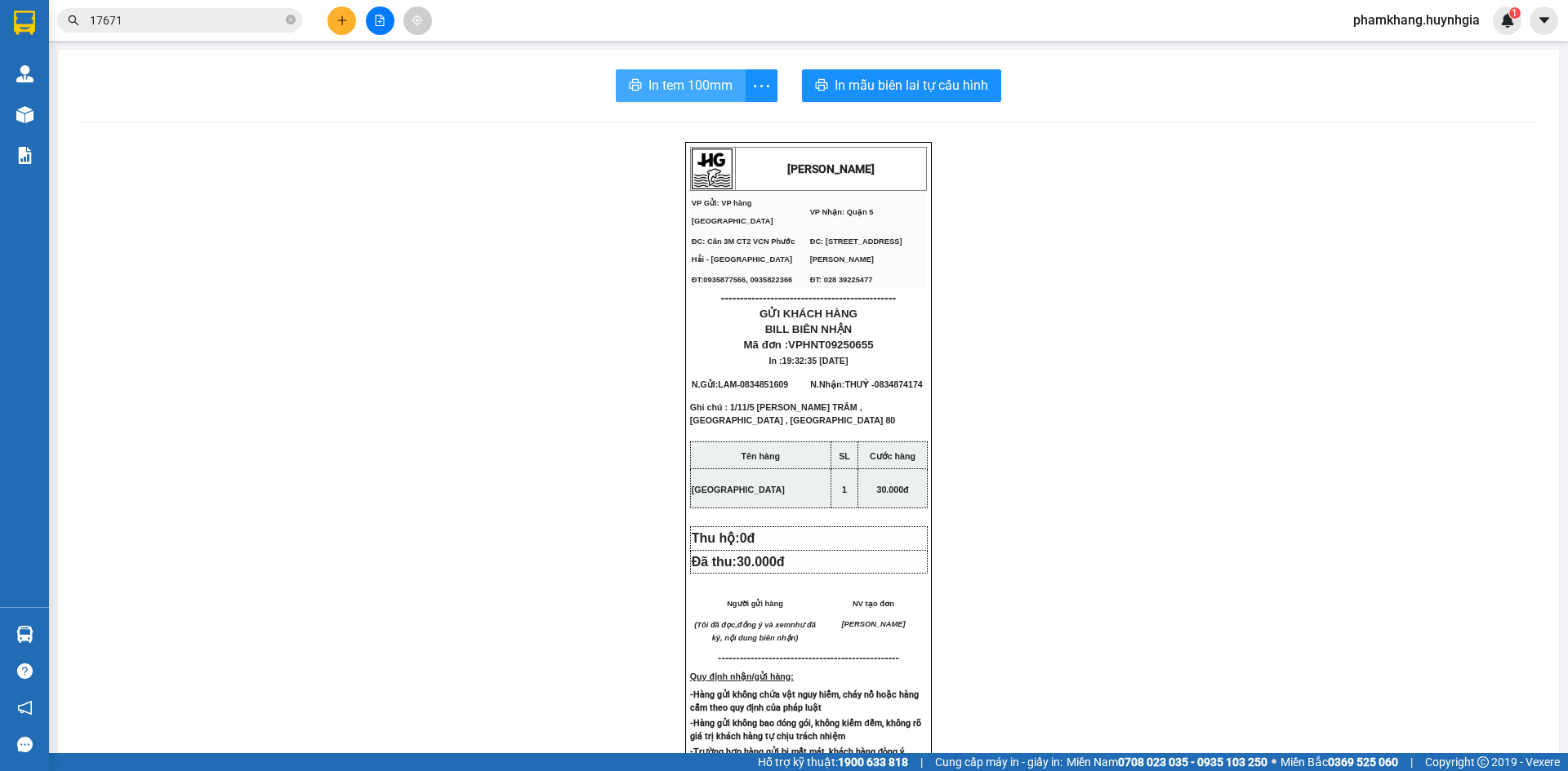
click at [676, 95] on span "In tem 100mm" at bounding box center [690, 84] width 84 height 20
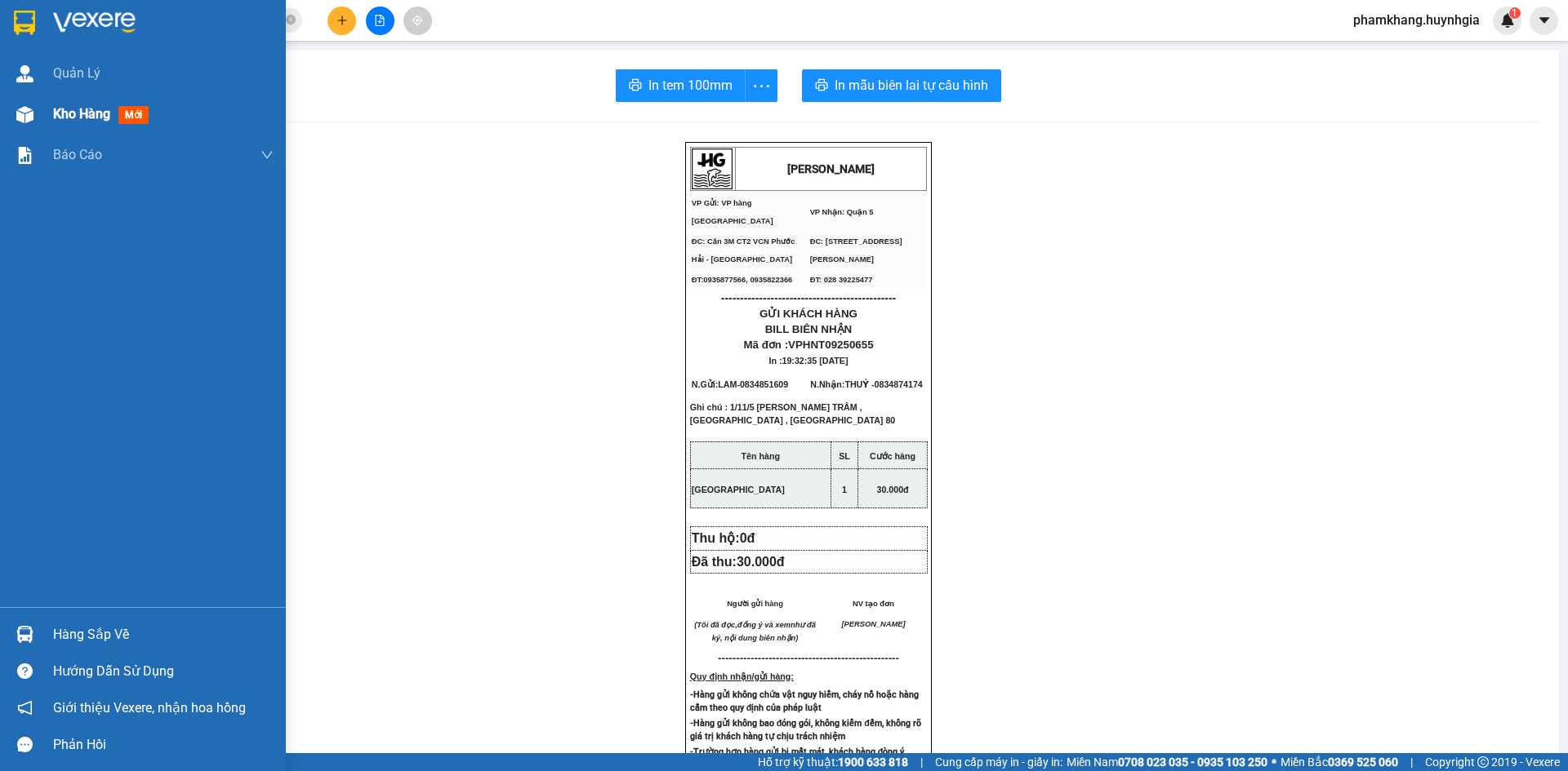
click at [27, 115] on img at bounding box center [25, 114] width 17 height 17
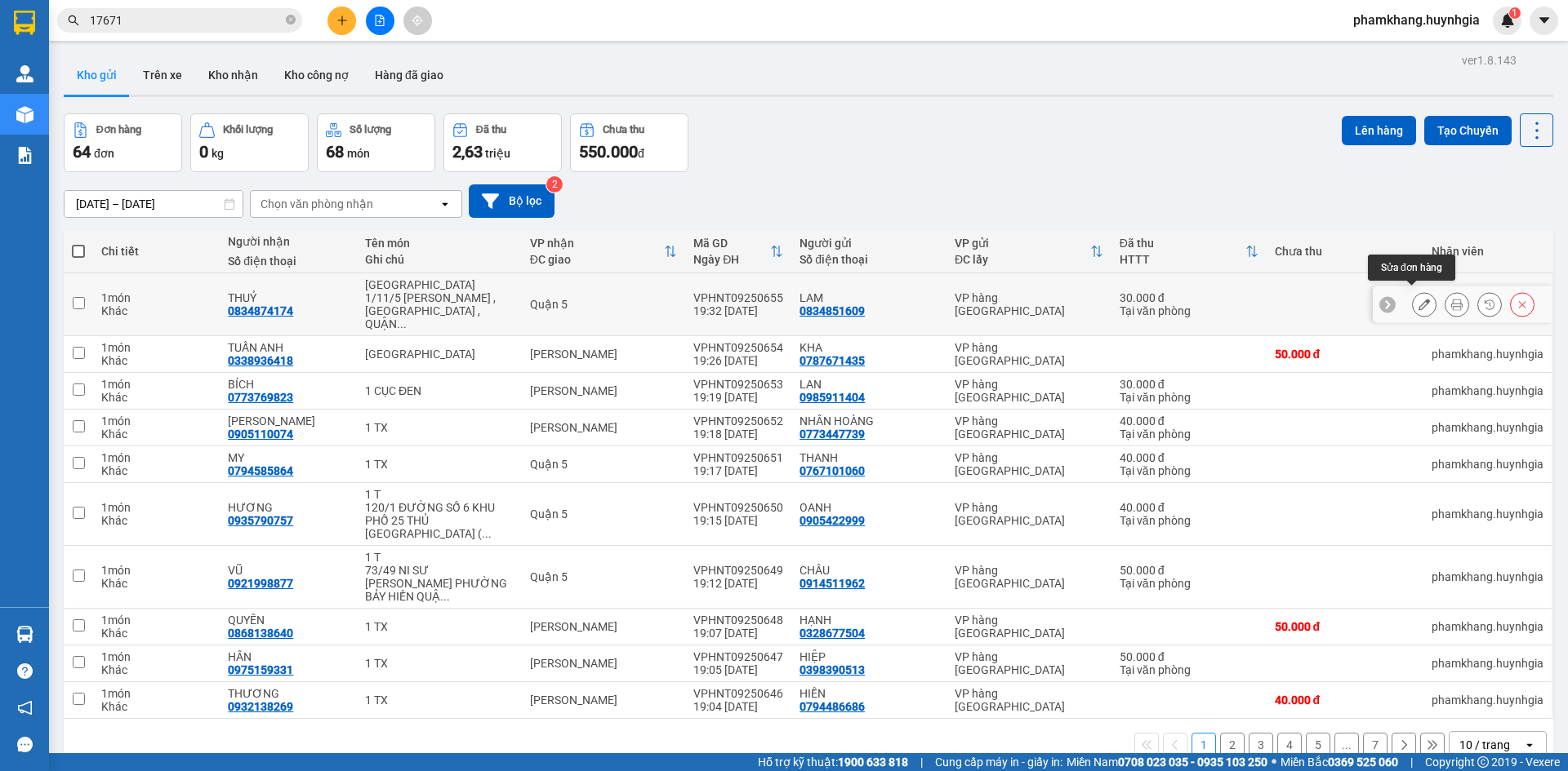
click at [1418, 301] on icon at bounding box center [1424, 304] width 11 height 11
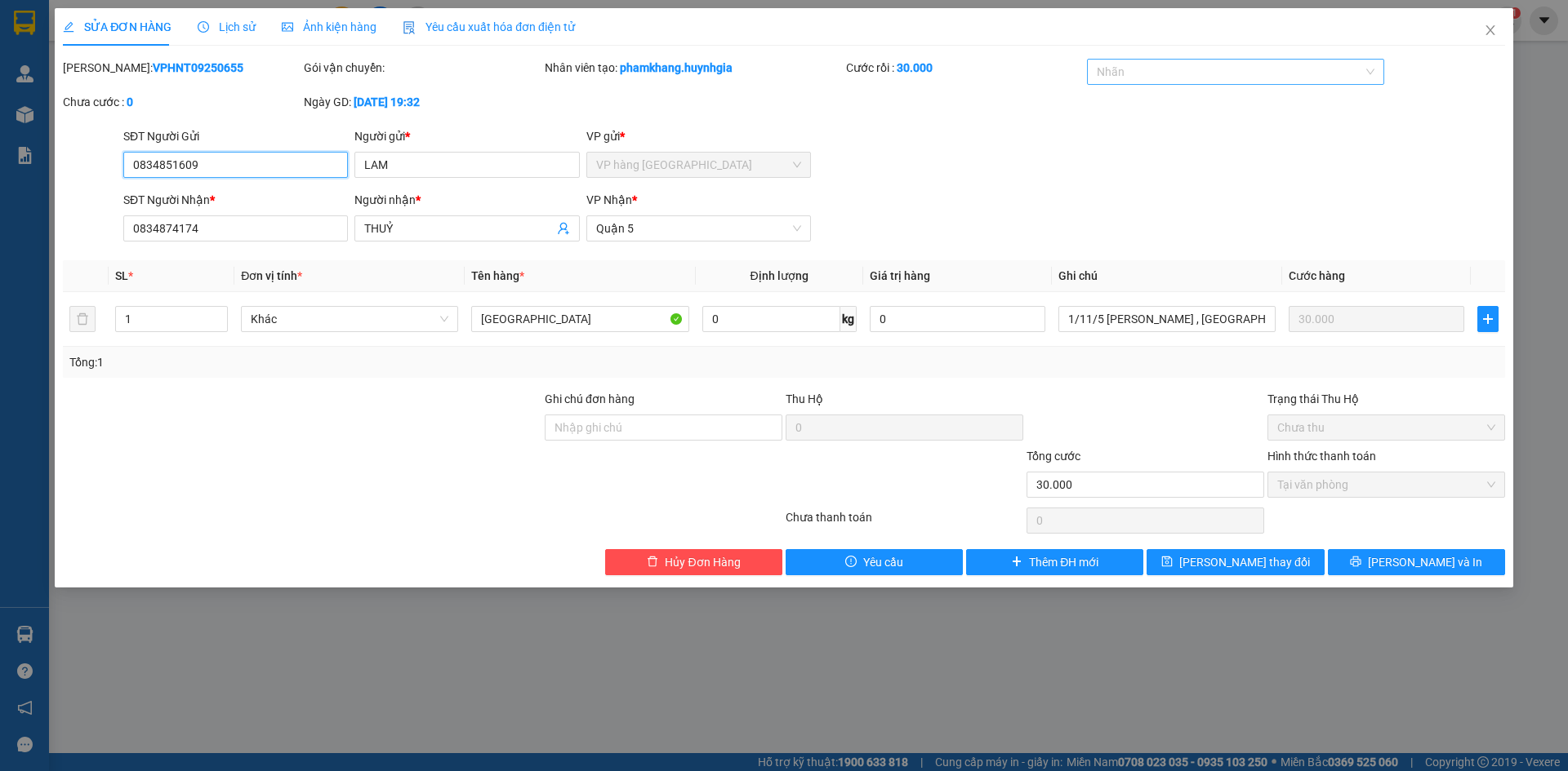
click at [1287, 82] on div "Nhãn" at bounding box center [1236, 72] width 298 height 26
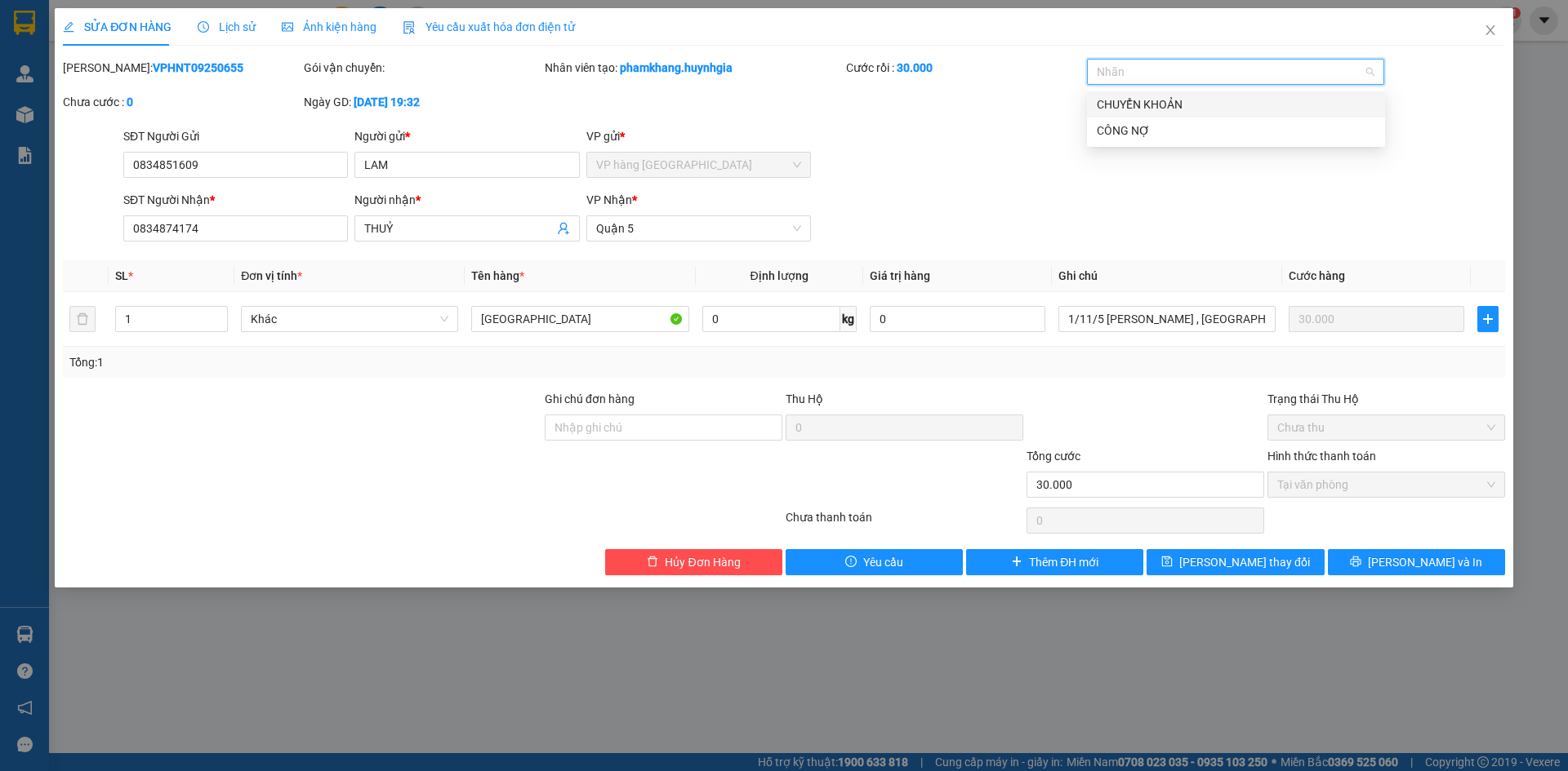
click at [1170, 103] on div "CHUYỂN KHOẢN" at bounding box center [1236, 105] width 279 height 18
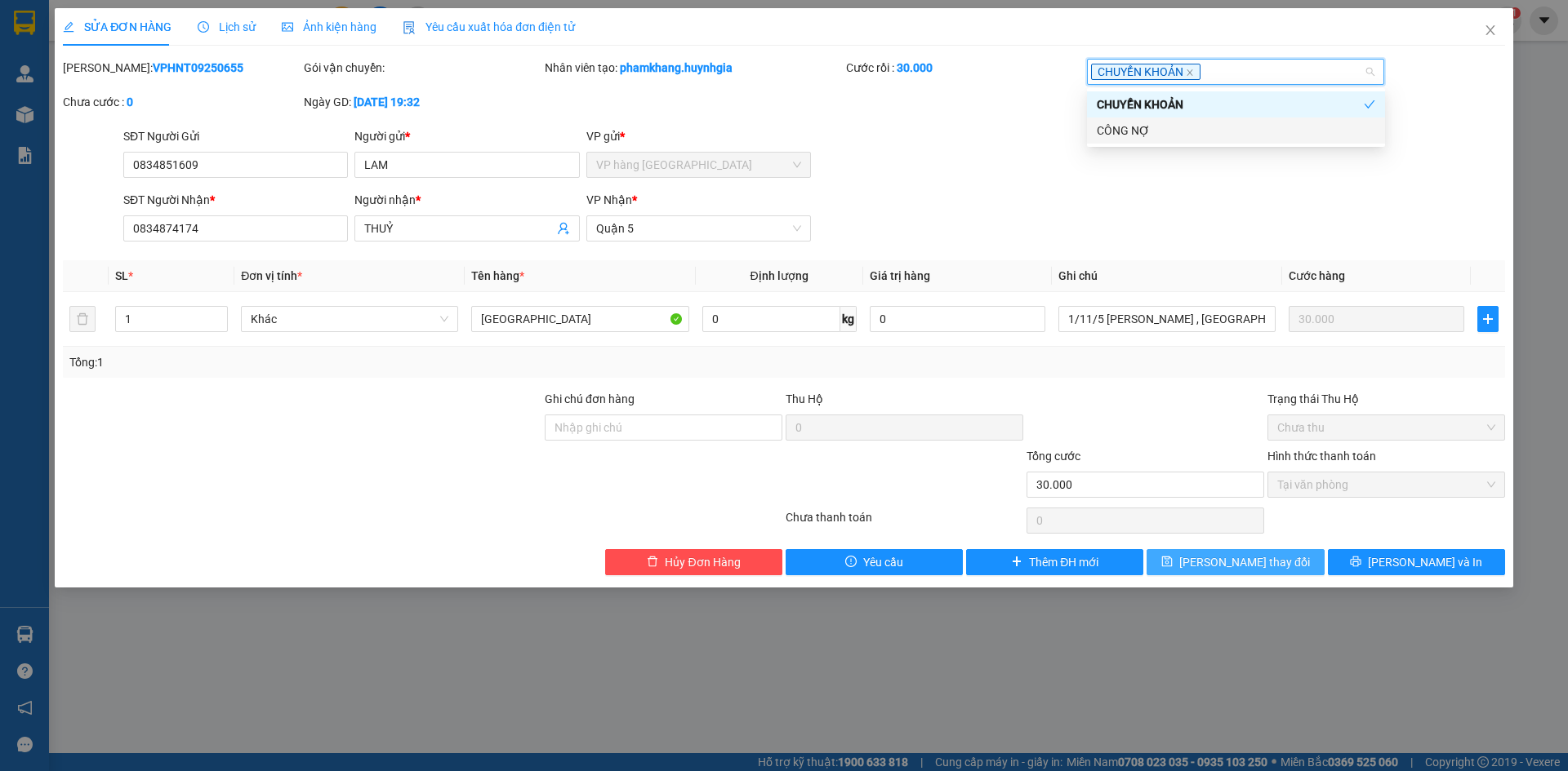
click at [1270, 556] on span "[PERSON_NAME] thay đổi" at bounding box center [1244, 562] width 131 height 18
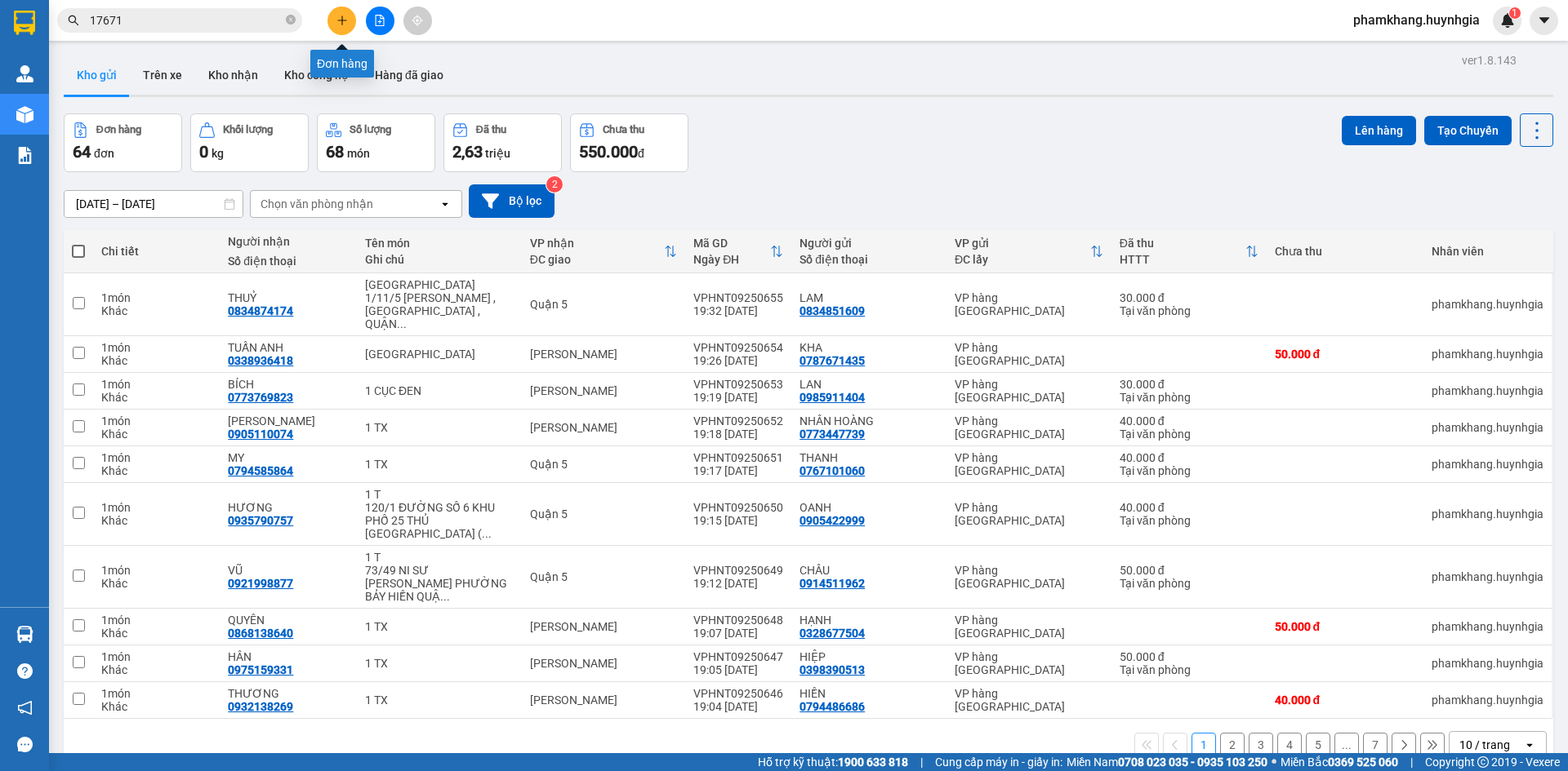
click at [346, 19] on icon "plus" at bounding box center [342, 20] width 11 height 11
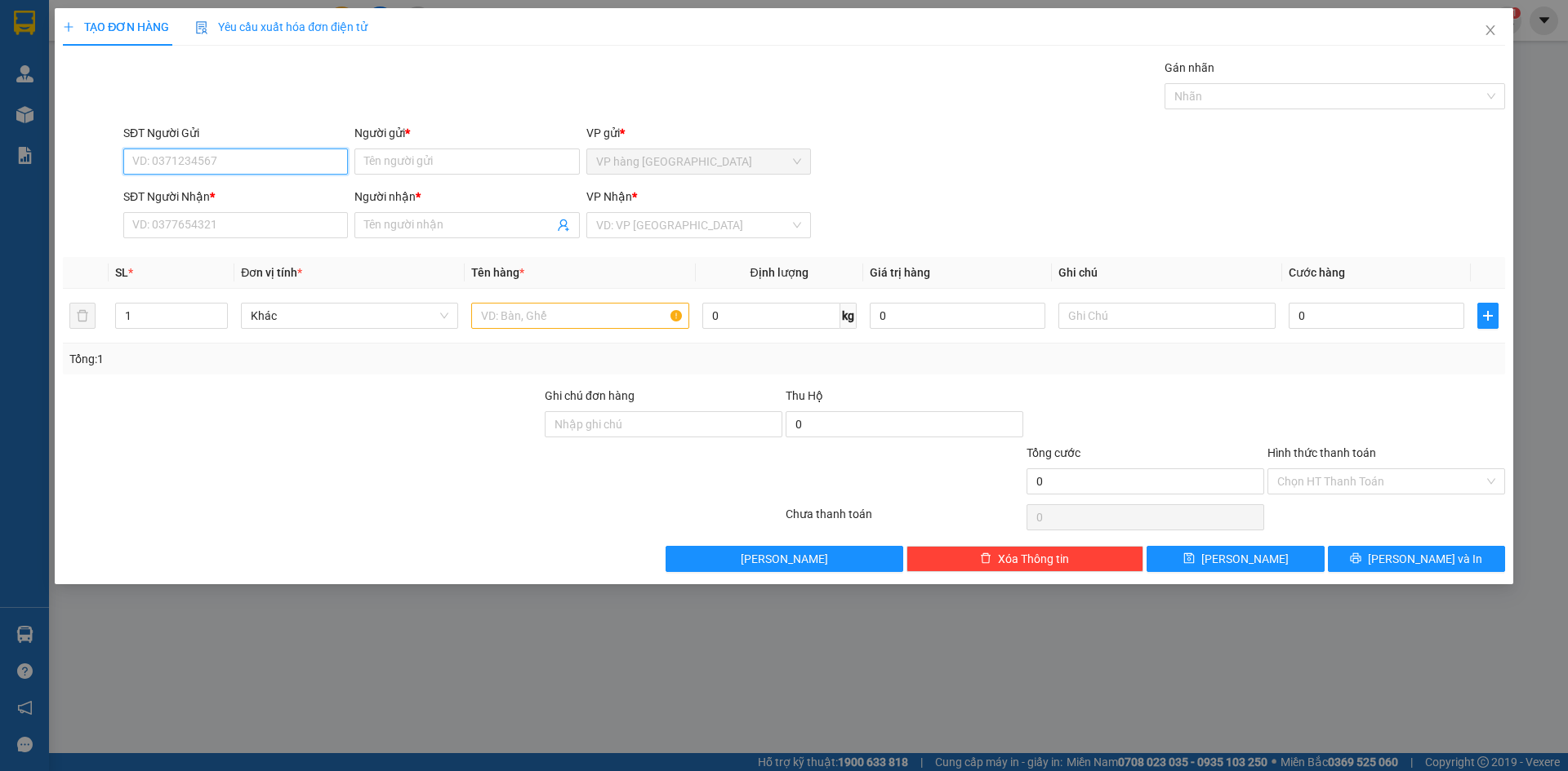
click at [287, 161] on input "SĐT Người Gửi" at bounding box center [235, 162] width 224 height 26
click at [248, 222] on input "SĐT Người Nhận *" at bounding box center [235, 225] width 224 height 26
click at [406, 229] on input "Người nhận *" at bounding box center [458, 225] width 188 height 18
click at [243, 171] on input "SĐT Người Gửi" at bounding box center [235, 162] width 224 height 26
click at [430, 167] on input "Người gửi *" at bounding box center [466, 162] width 224 height 26
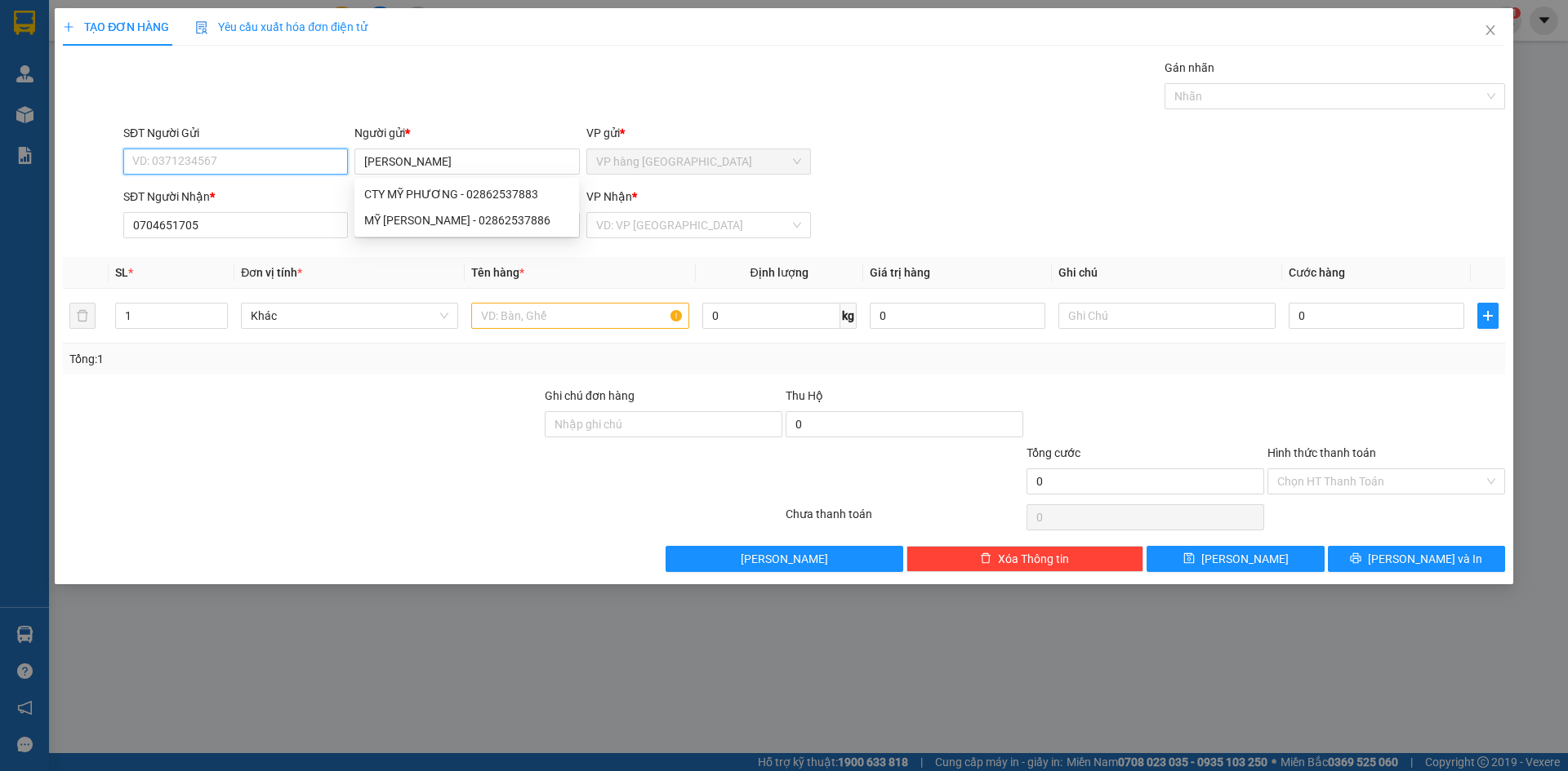
click at [267, 165] on input "SĐT Người Gửi" at bounding box center [235, 162] width 224 height 26
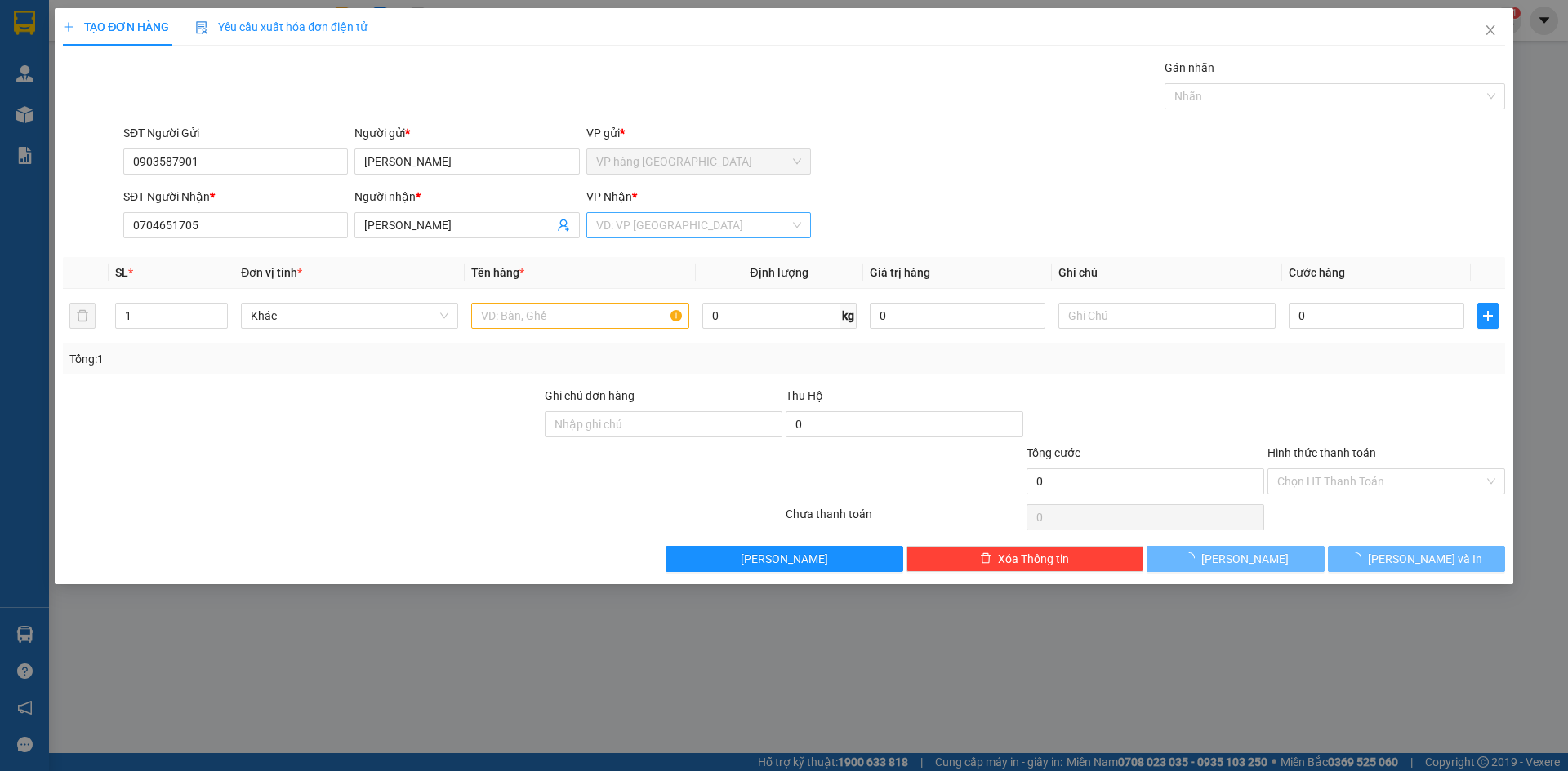
click at [679, 224] on input "search" at bounding box center [693, 225] width 193 height 25
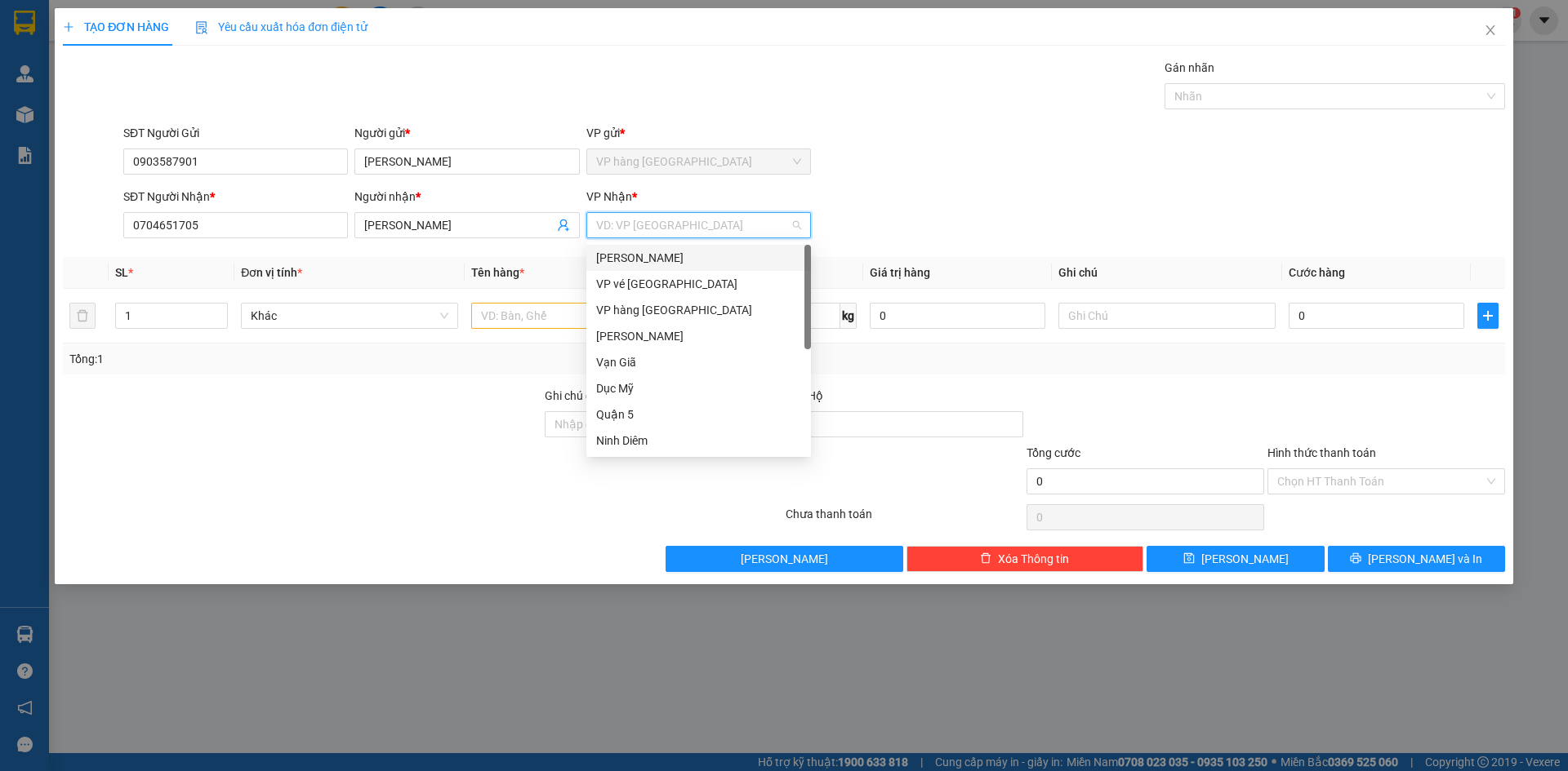
click at [679, 250] on div "[PERSON_NAME]" at bounding box center [698, 258] width 205 height 18
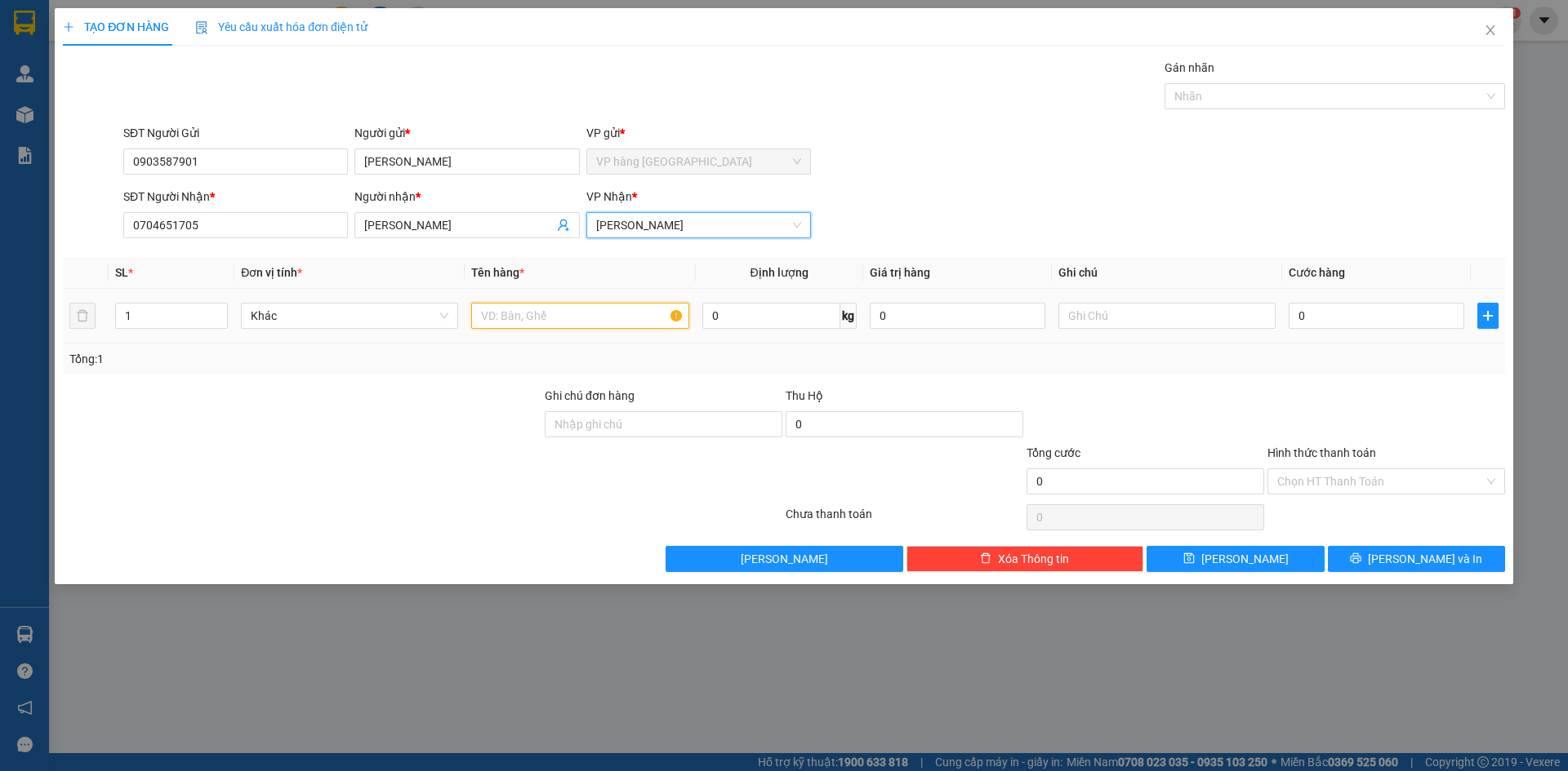
click at [562, 317] on input "text" at bounding box center [580, 316] width 217 height 26
click at [1360, 324] on input "0" at bounding box center [1376, 316] width 176 height 26
click at [1339, 222] on div "SĐT Người Nhận * 0704651705 Người nhận * MỸ TUYỀN VP Nhận * Phạm Ngũ Lão" at bounding box center [813, 216] width 1388 height 57
click at [1388, 476] on input "Hình thức thanh toán" at bounding box center [1380, 482] width 207 height 25
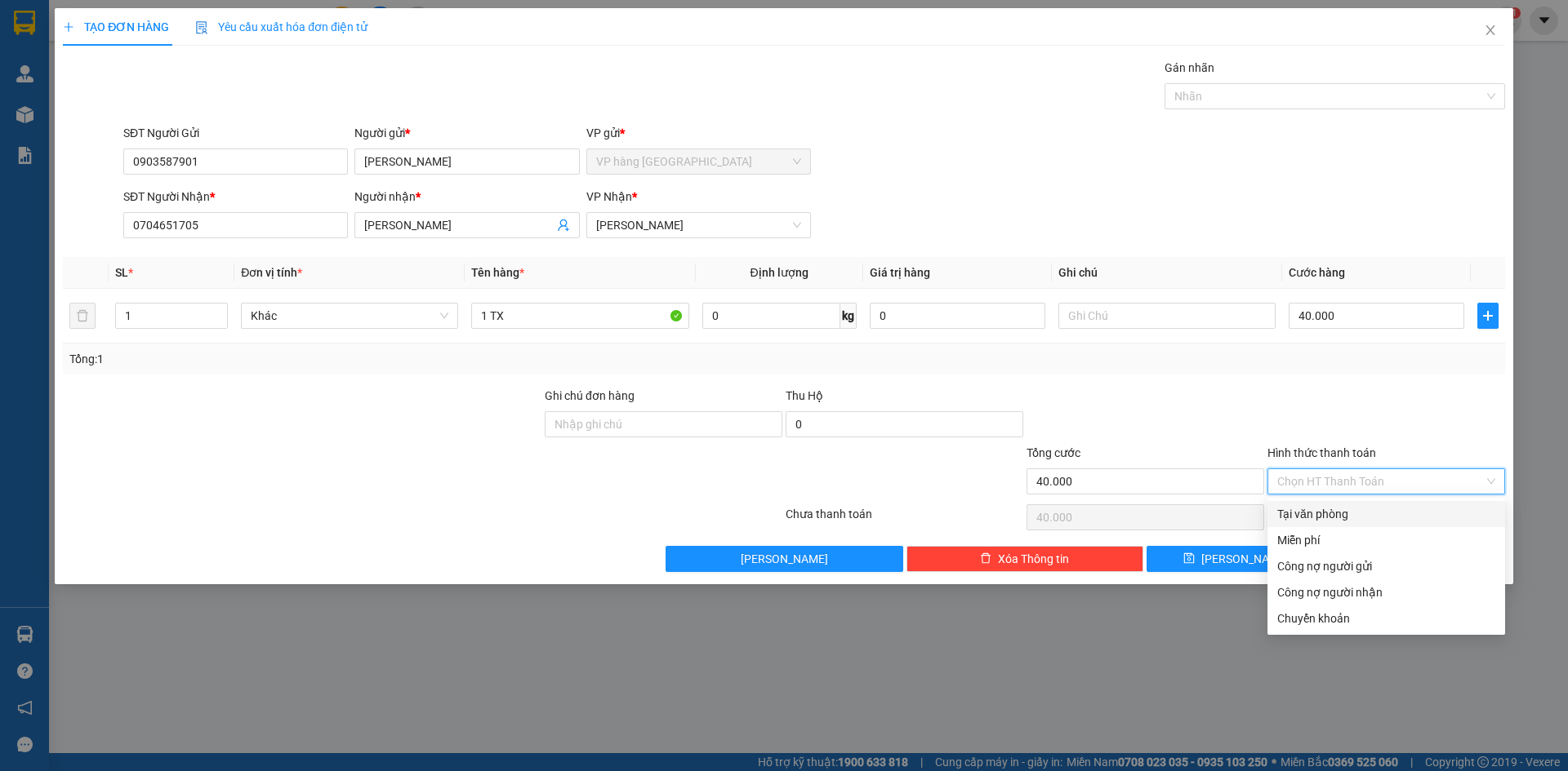
click at [1372, 509] on div "Tại văn phòng" at bounding box center [1386, 514] width 218 height 18
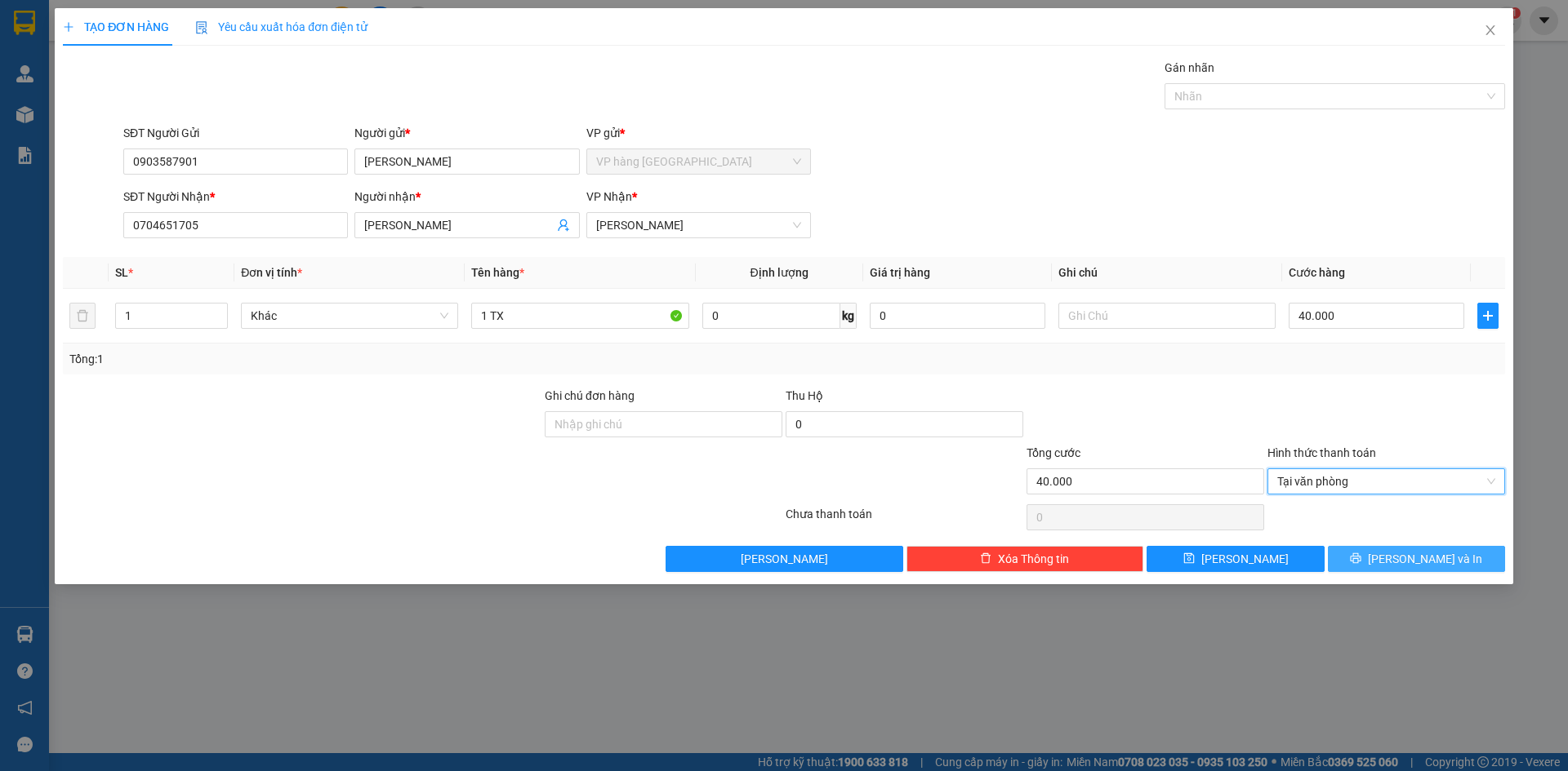
click at [1361, 565] on span "printer" at bounding box center [1355, 559] width 11 height 13
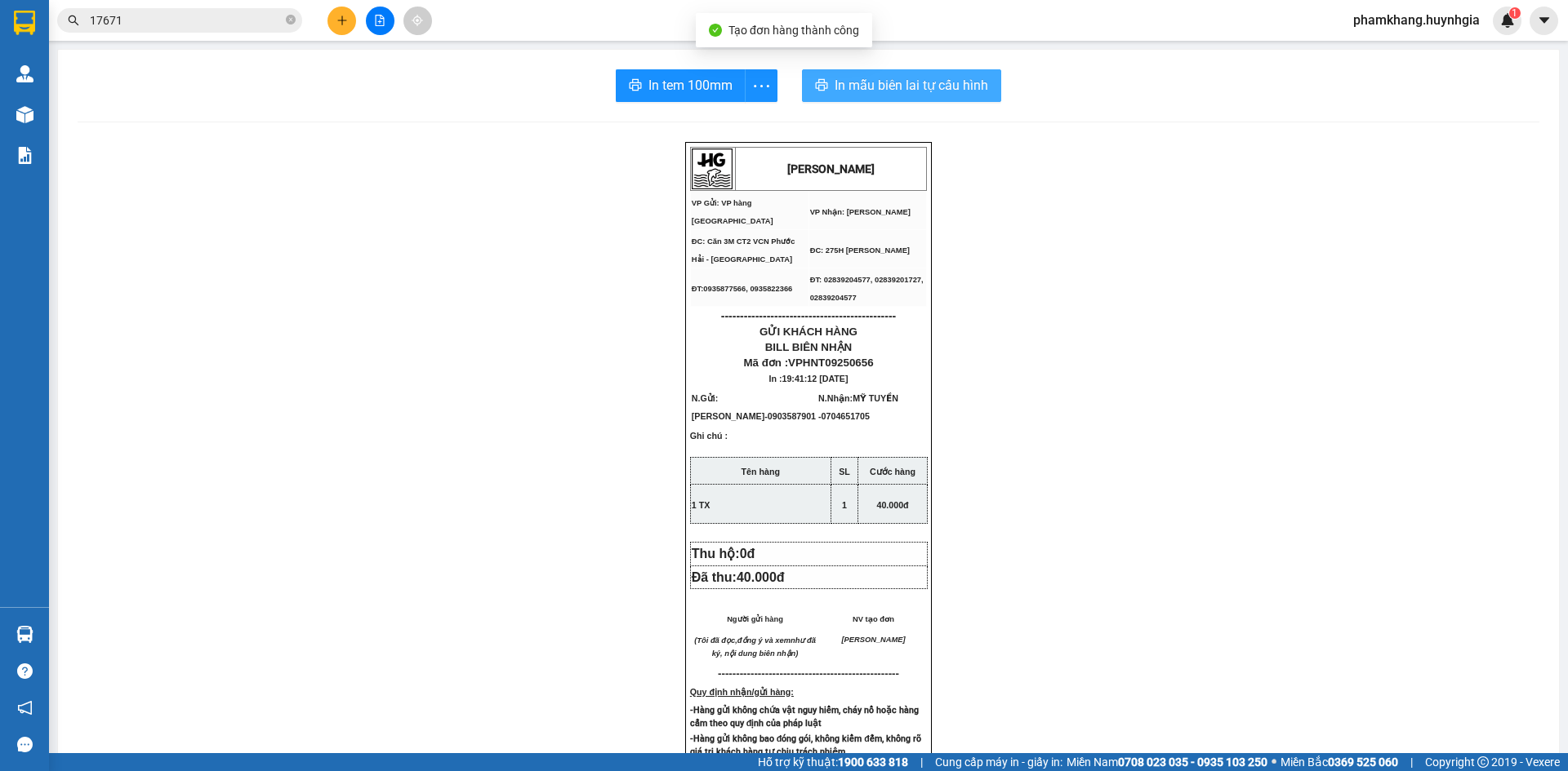
click at [929, 77] on span "In mẫu biên lai tự cấu hình" at bounding box center [911, 84] width 154 height 20
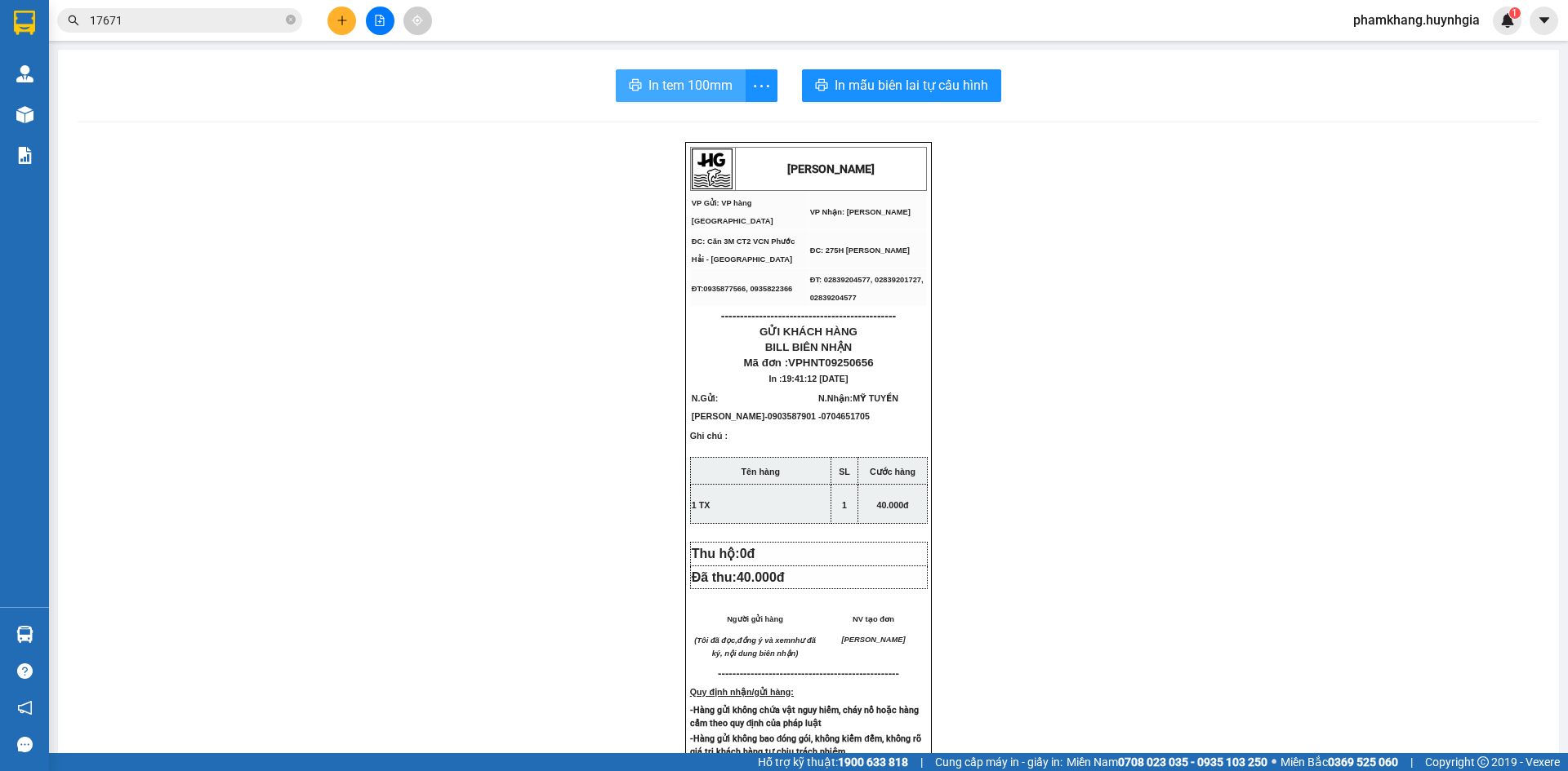
click at [667, 88] on span "In tem 100mm" at bounding box center [690, 84] width 84 height 20
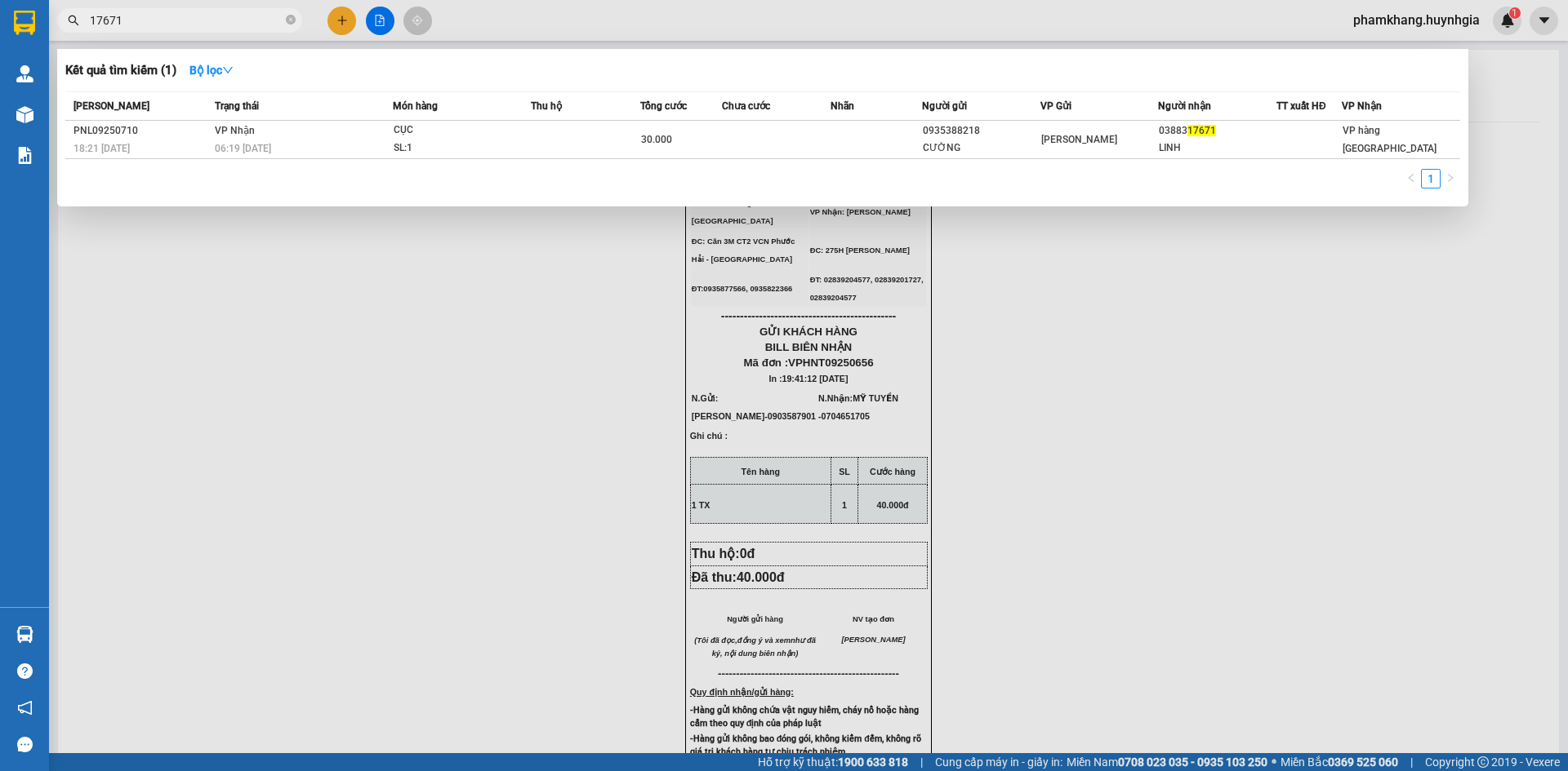
click at [179, 27] on input "17671" at bounding box center [186, 20] width 193 height 18
click at [345, 21] on div at bounding box center [784, 385] width 1568 height 771
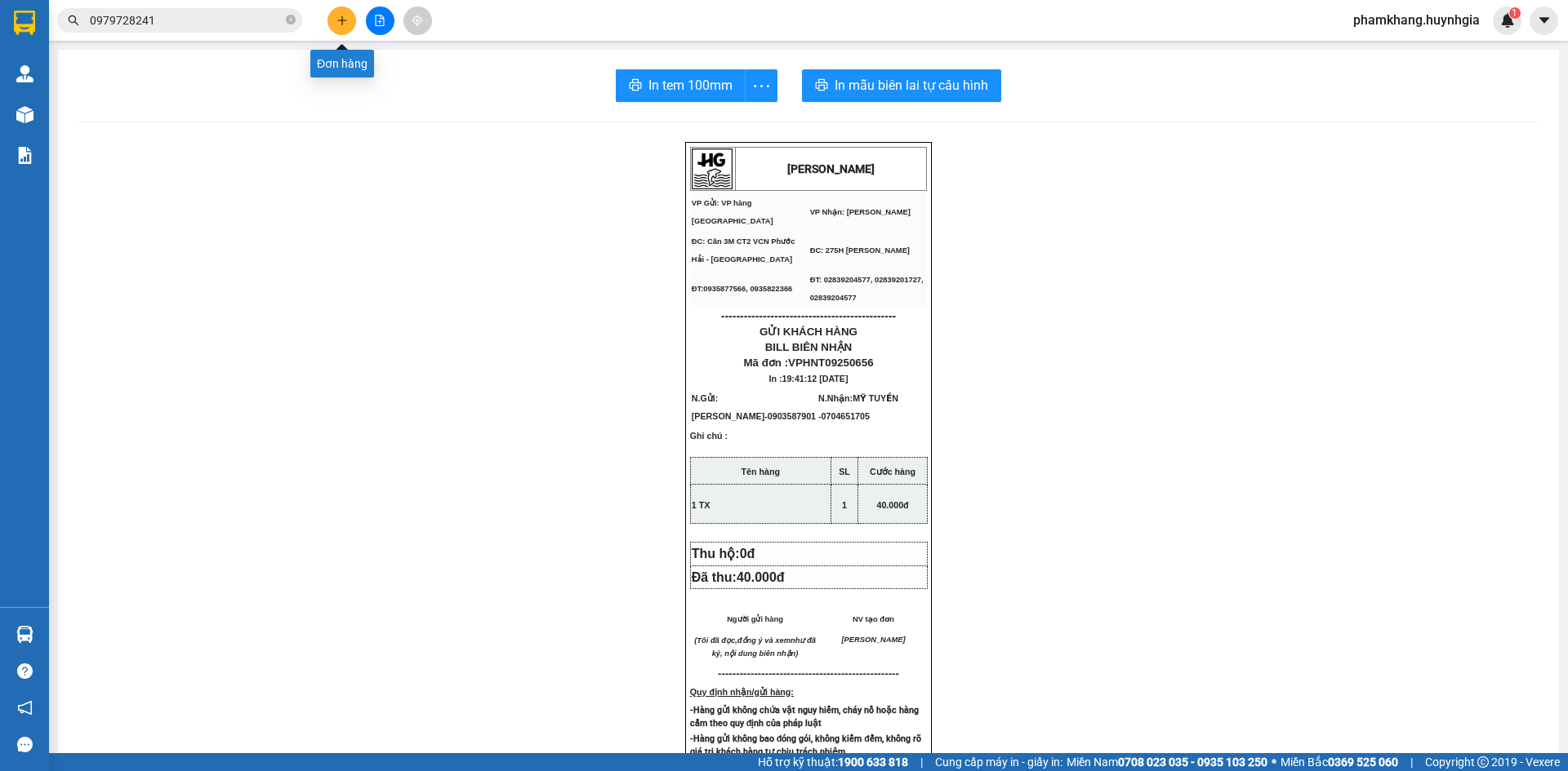
click at [345, 21] on icon "plus" at bounding box center [342, 20] width 11 height 11
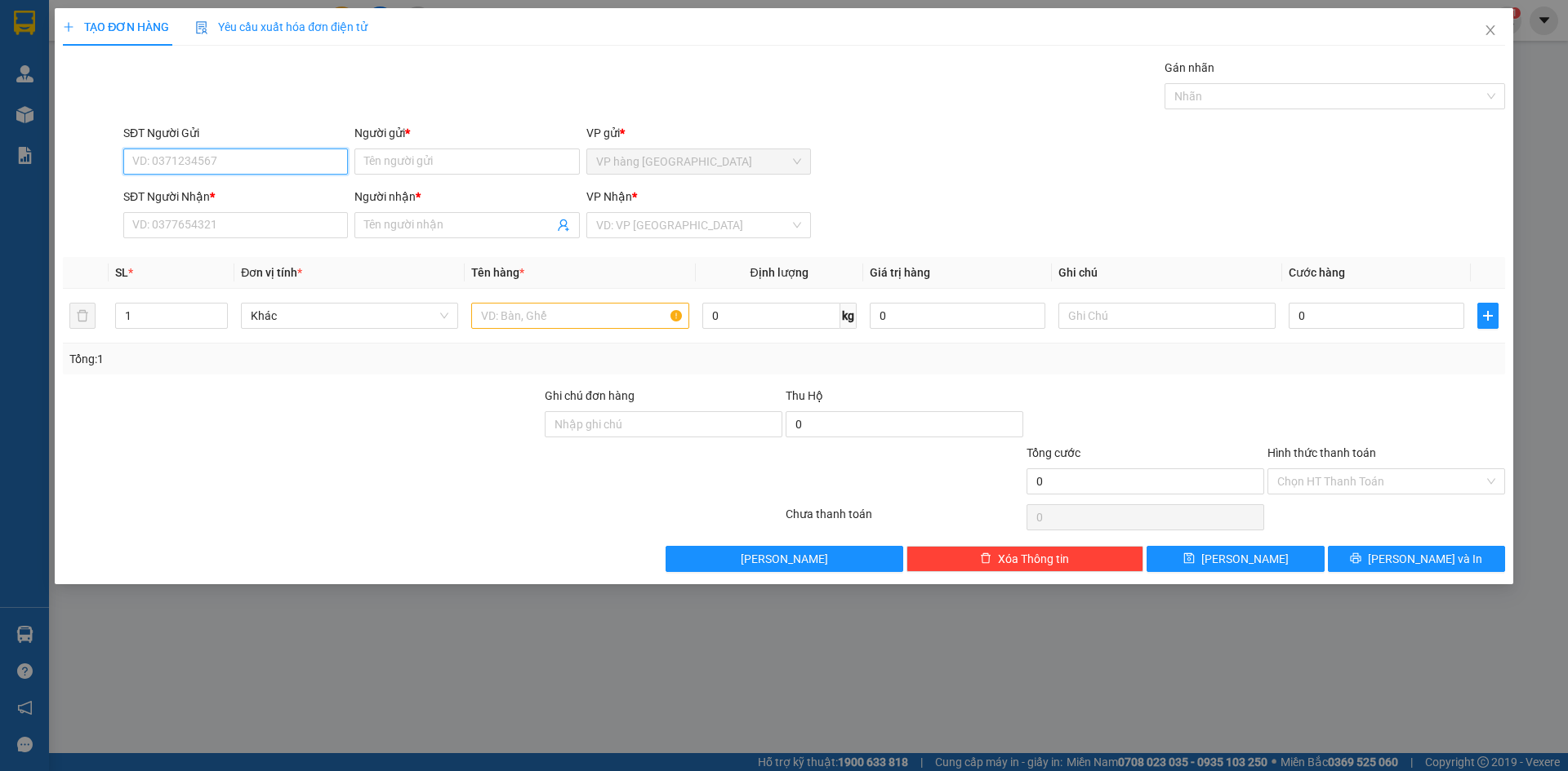
click at [254, 163] on input "SĐT Người Gửi" at bounding box center [235, 162] width 224 height 26
click at [469, 170] on input "MAI HOA" at bounding box center [466, 162] width 224 height 26
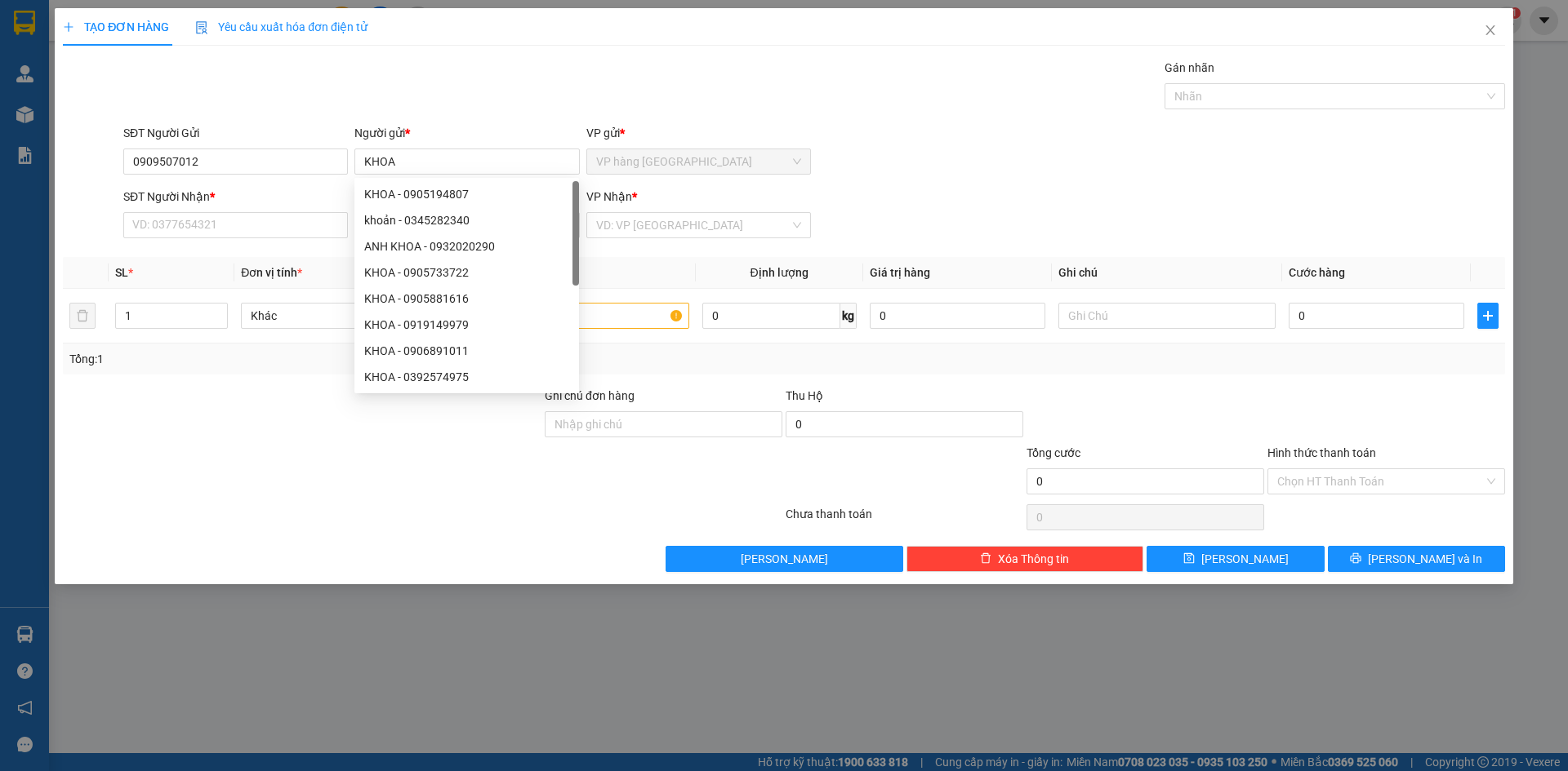
click at [290, 200] on div "SĐT Người Nhận *" at bounding box center [235, 197] width 224 height 18
click at [290, 212] on input "SĐT Người Nhận *" at bounding box center [235, 225] width 224 height 26
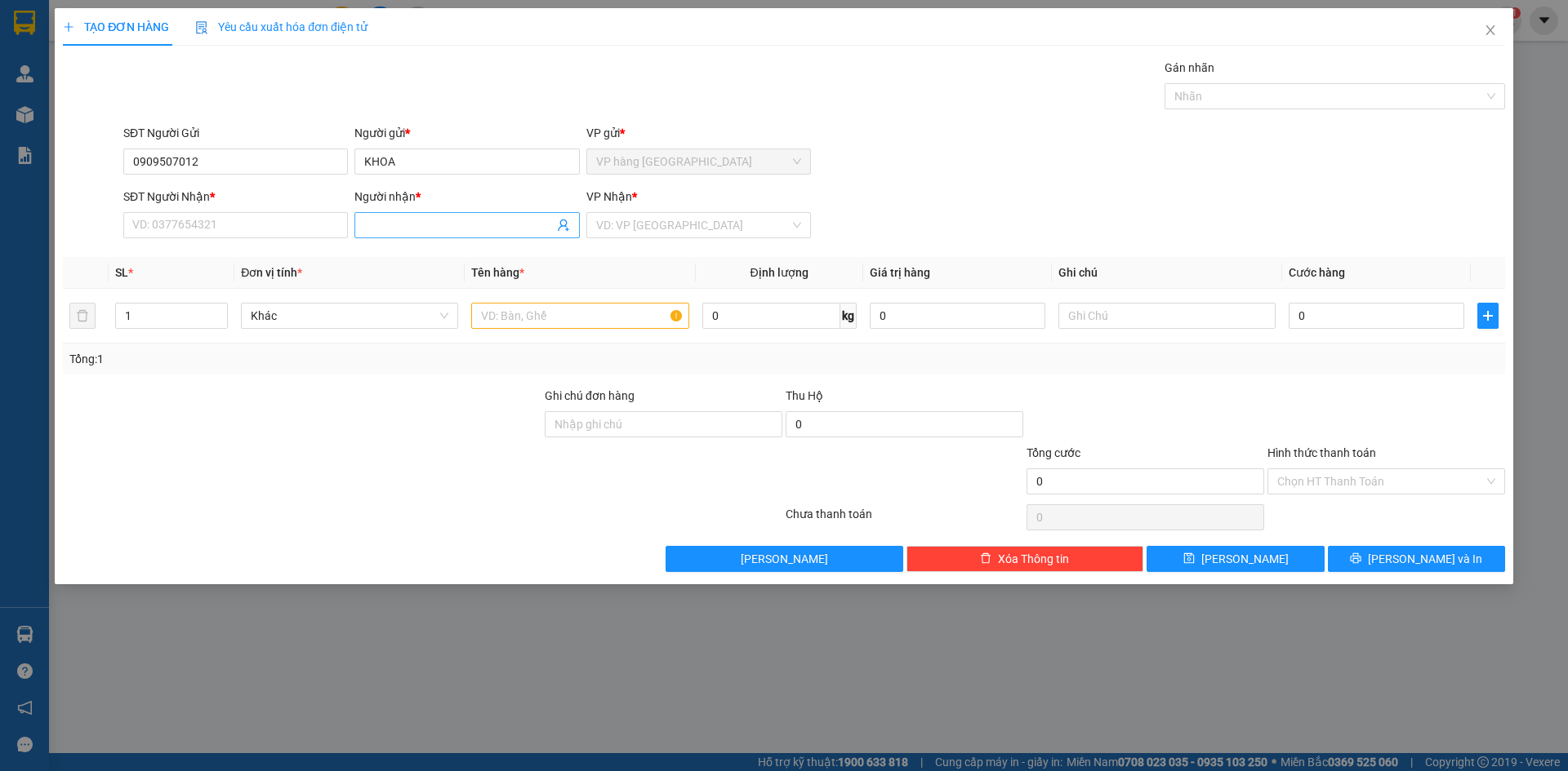
click at [447, 222] on input "Người nhận *" at bounding box center [458, 225] width 188 height 18
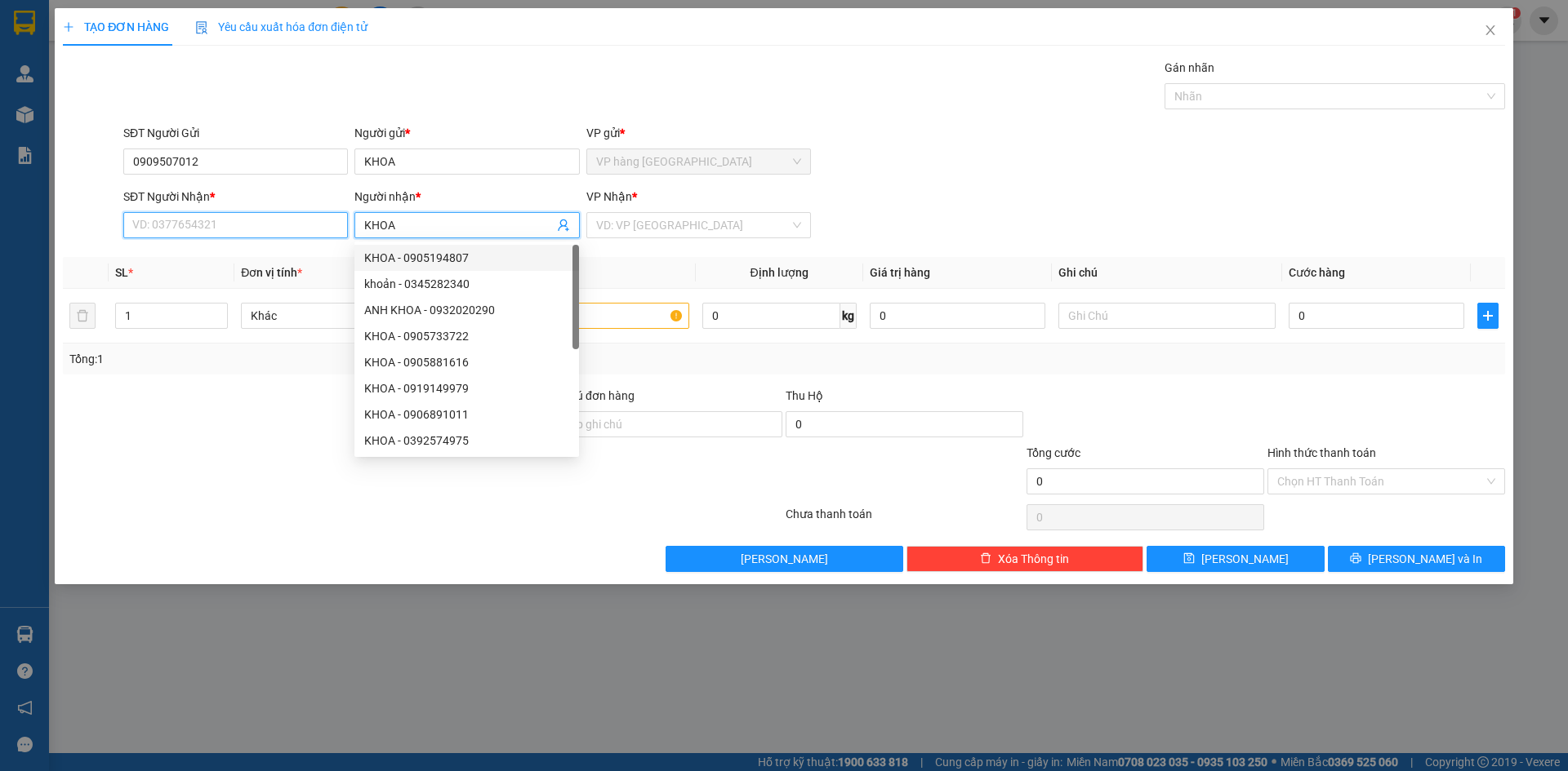
click at [183, 229] on input "SĐT Người Nhận *" at bounding box center [235, 225] width 224 height 26
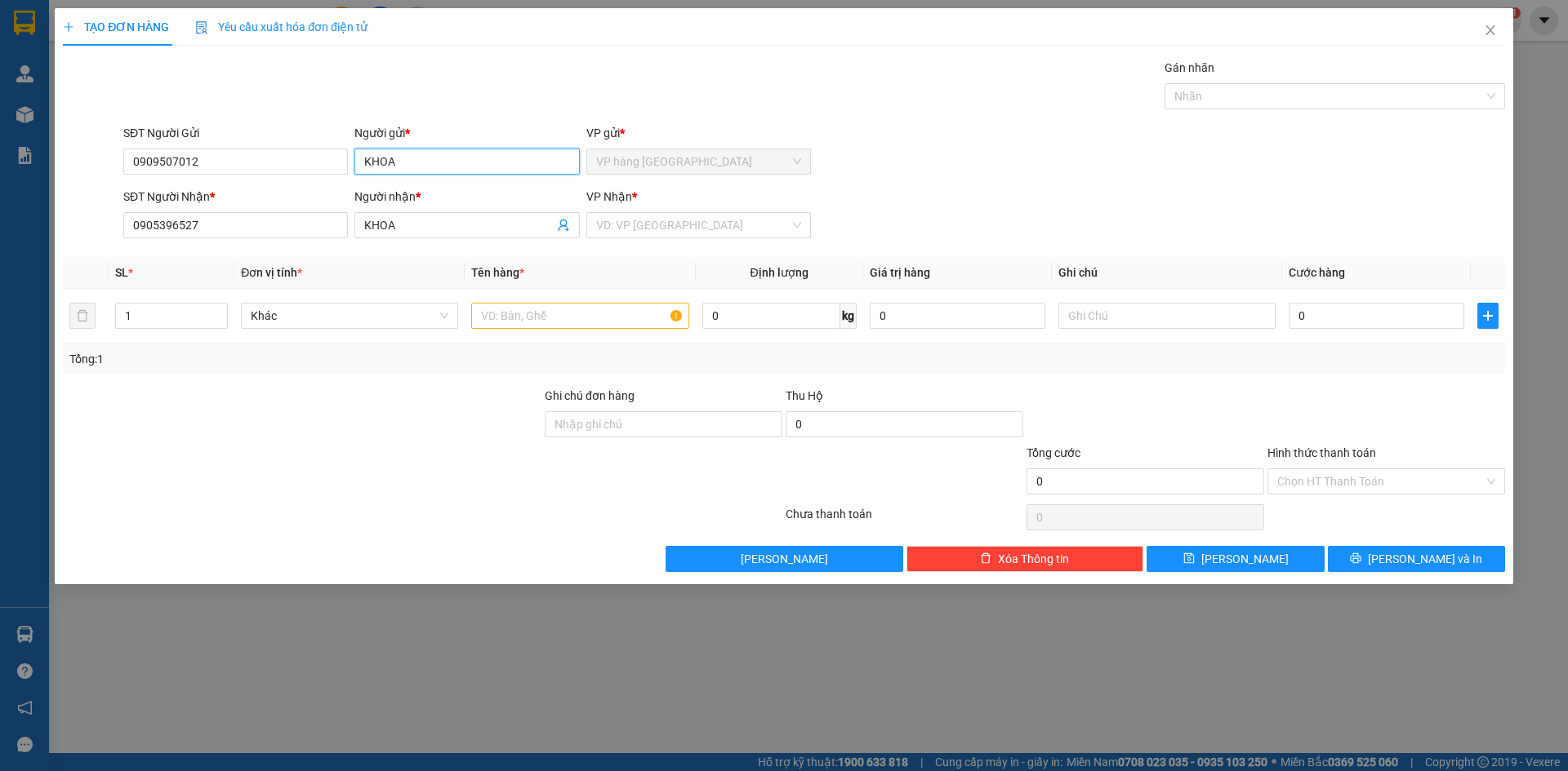
click at [459, 158] on input "KHOA" at bounding box center [466, 162] width 224 height 26
click at [687, 236] on input "search" at bounding box center [693, 225] width 193 height 25
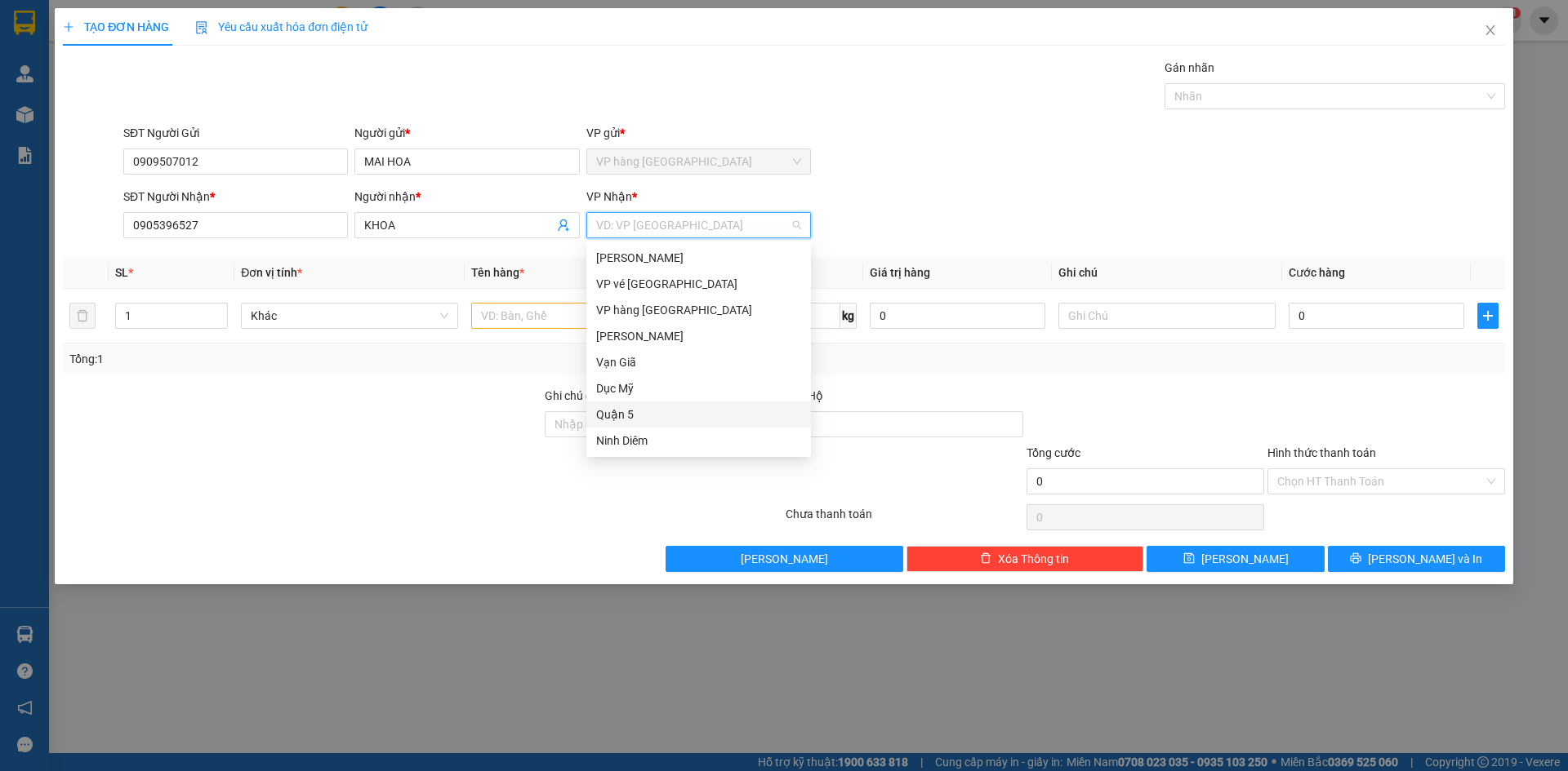
click at [660, 426] on div "Quận 5" at bounding box center [698, 415] width 224 height 26
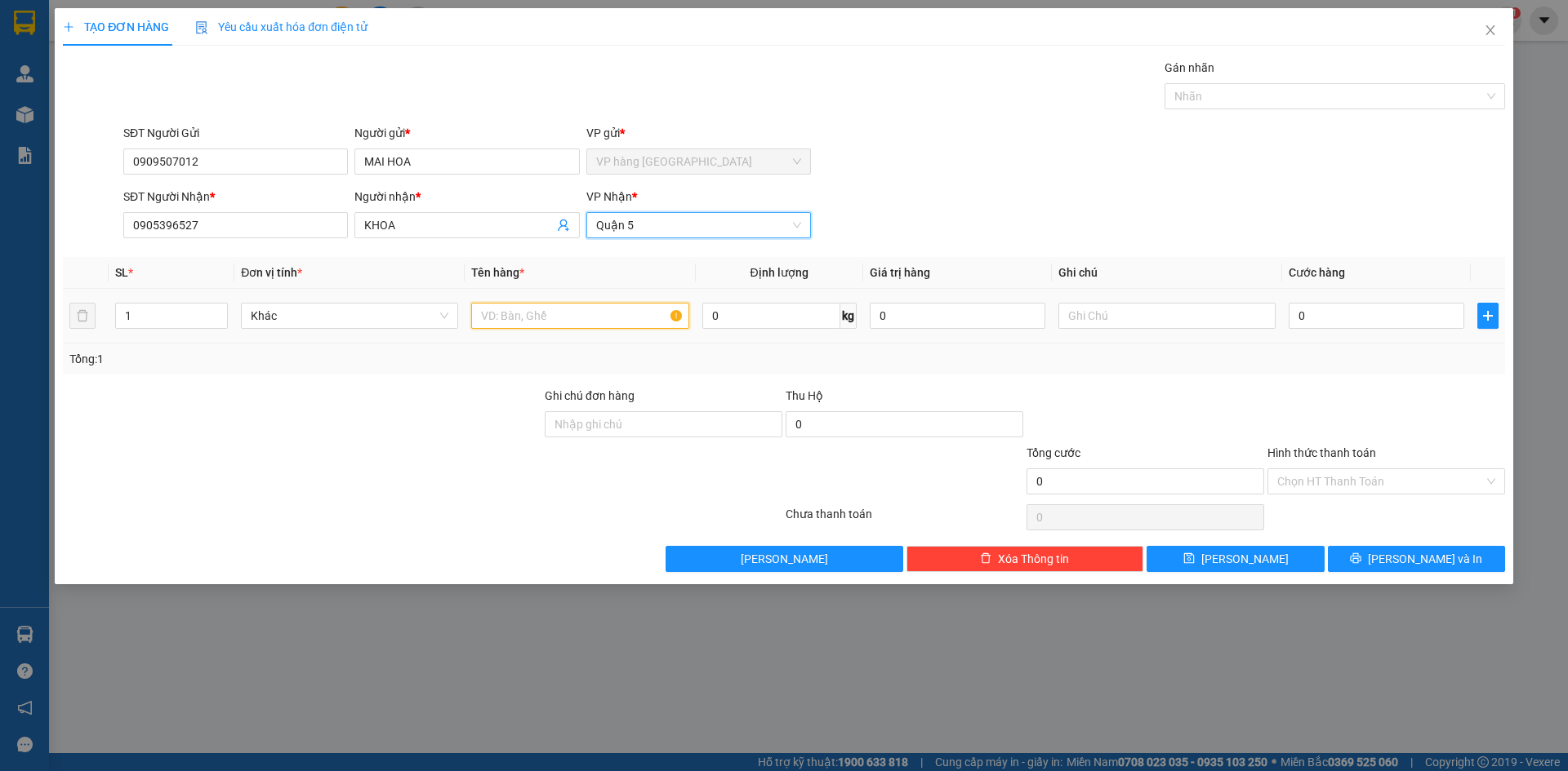
click at [536, 324] on input "text" at bounding box center [580, 316] width 217 height 26
click at [1377, 324] on input "0" at bounding box center [1376, 316] width 176 height 26
click at [1216, 169] on div "SĐT Người Gửi 0909507012 Người gửi * MAI HOA VP gửi * VP hàng Nha Trang" at bounding box center [813, 152] width 1388 height 57
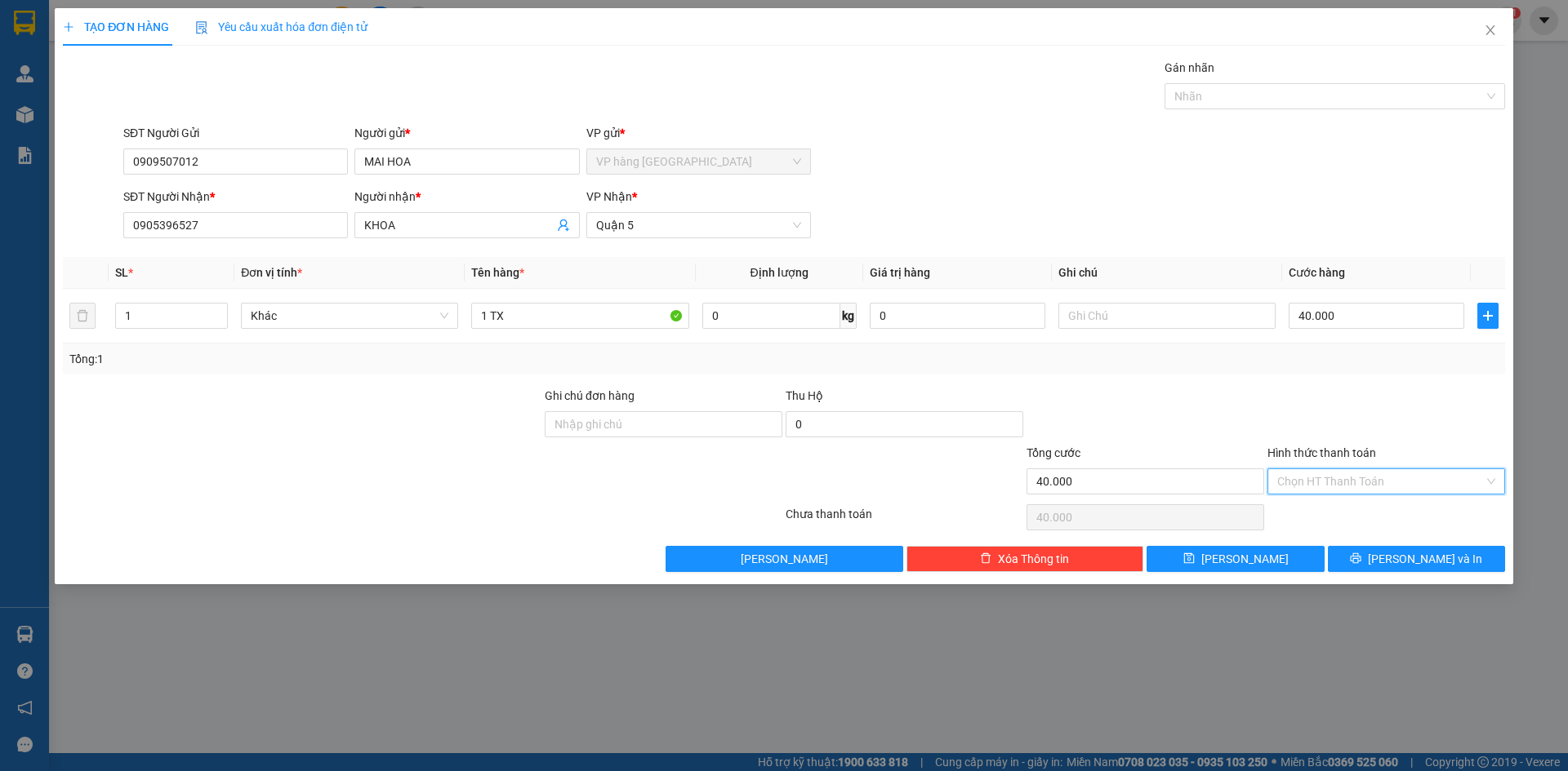
drag, startPoint x: 1382, startPoint y: 476, endPoint x: 1360, endPoint y: 507, distance: 38.0
click at [1384, 476] on input "Hình thức thanh toán" at bounding box center [1380, 482] width 207 height 25
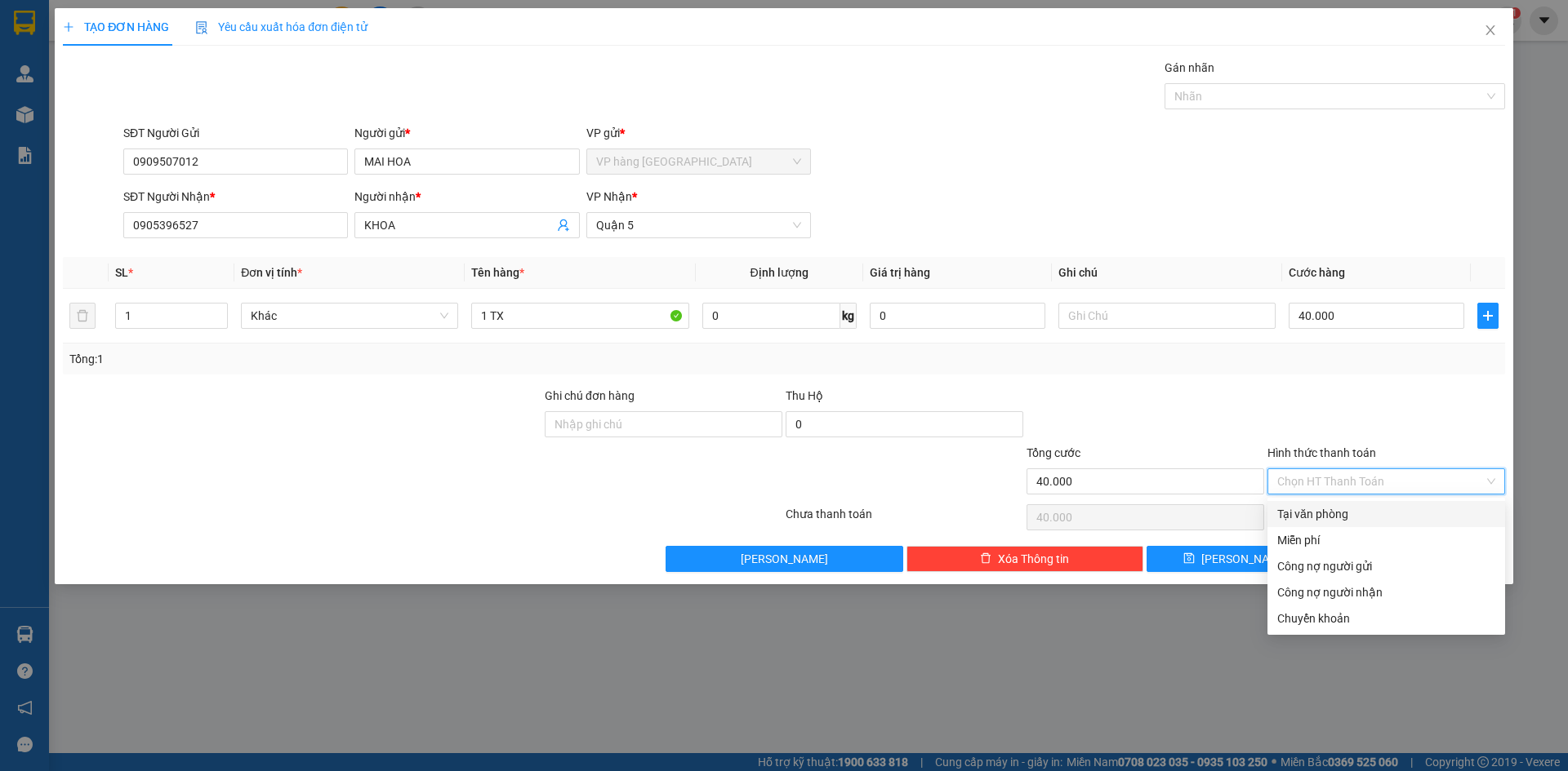
click at [1346, 519] on div "Tại văn phòng" at bounding box center [1386, 514] width 218 height 18
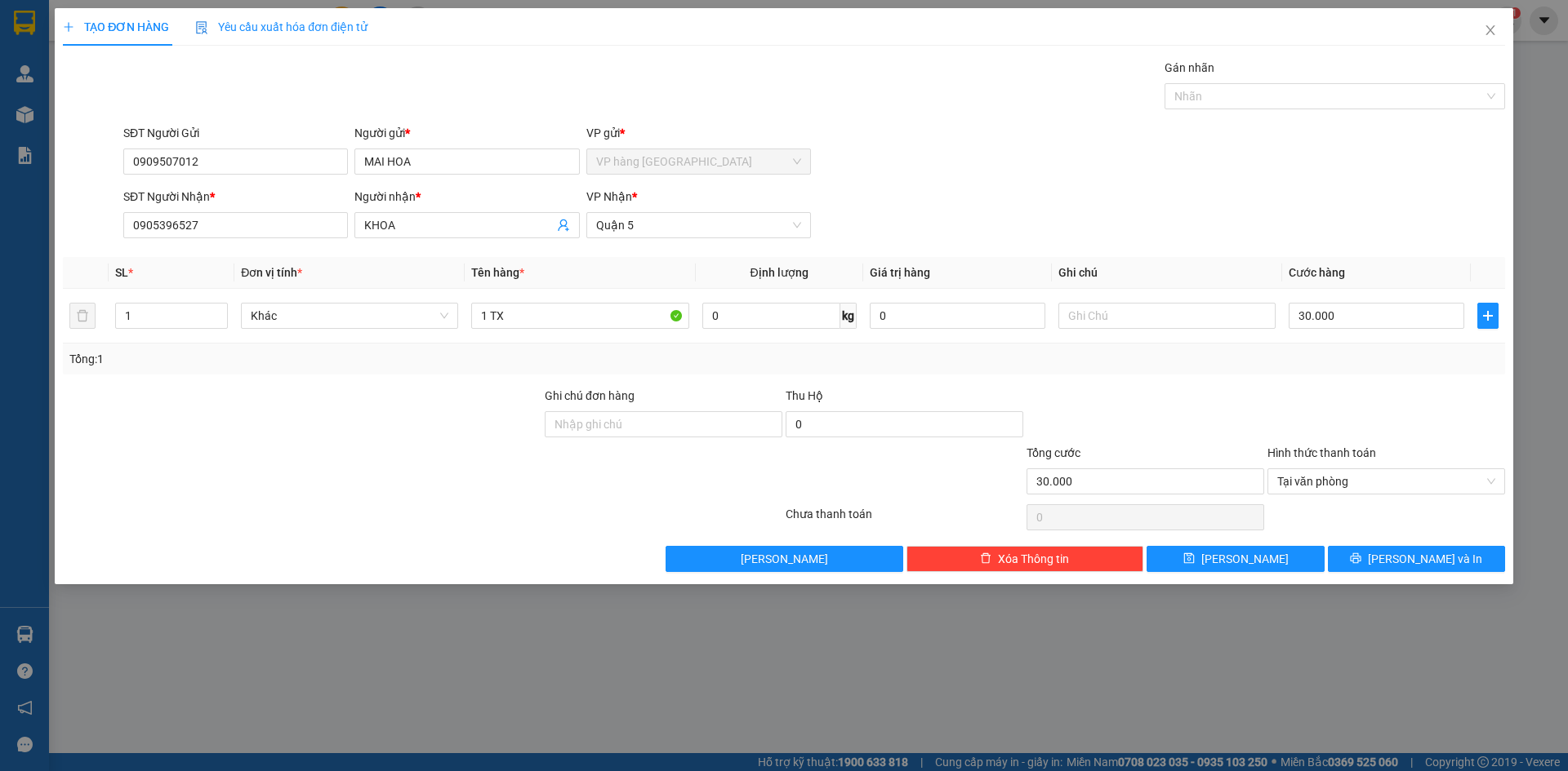
click at [1342, 226] on div "SĐT Người Nhận * 0905396527 Người nhận * KHOA VP Nhận * Quận 5" at bounding box center [813, 216] width 1388 height 57
click at [1137, 323] on input "text" at bounding box center [1166, 316] width 217 height 26
click at [1447, 561] on button "[PERSON_NAME] và In" at bounding box center [1416, 559] width 177 height 26
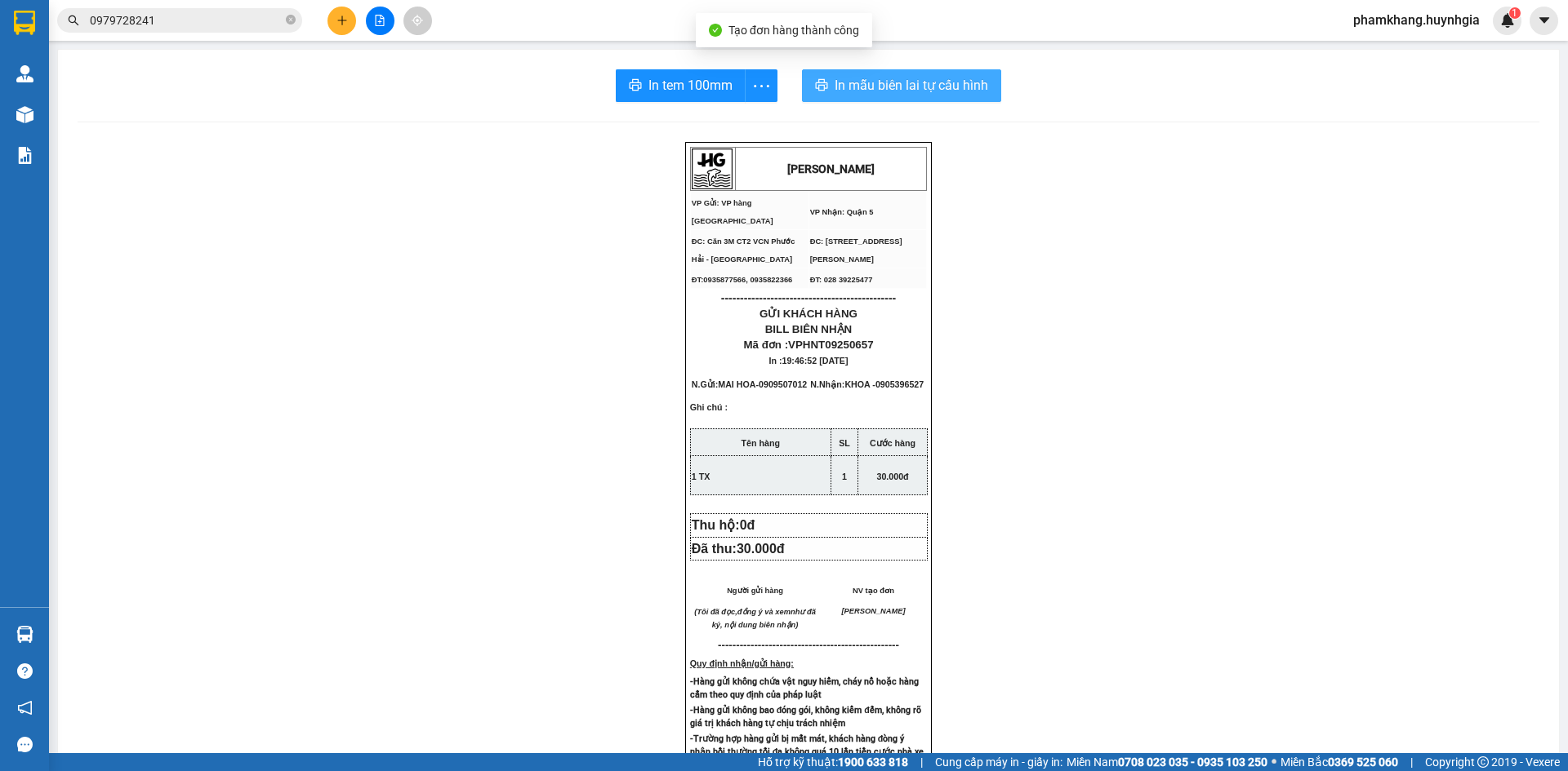
click at [860, 80] on span "In mẫu biên lai tự cấu hình" at bounding box center [911, 84] width 154 height 20
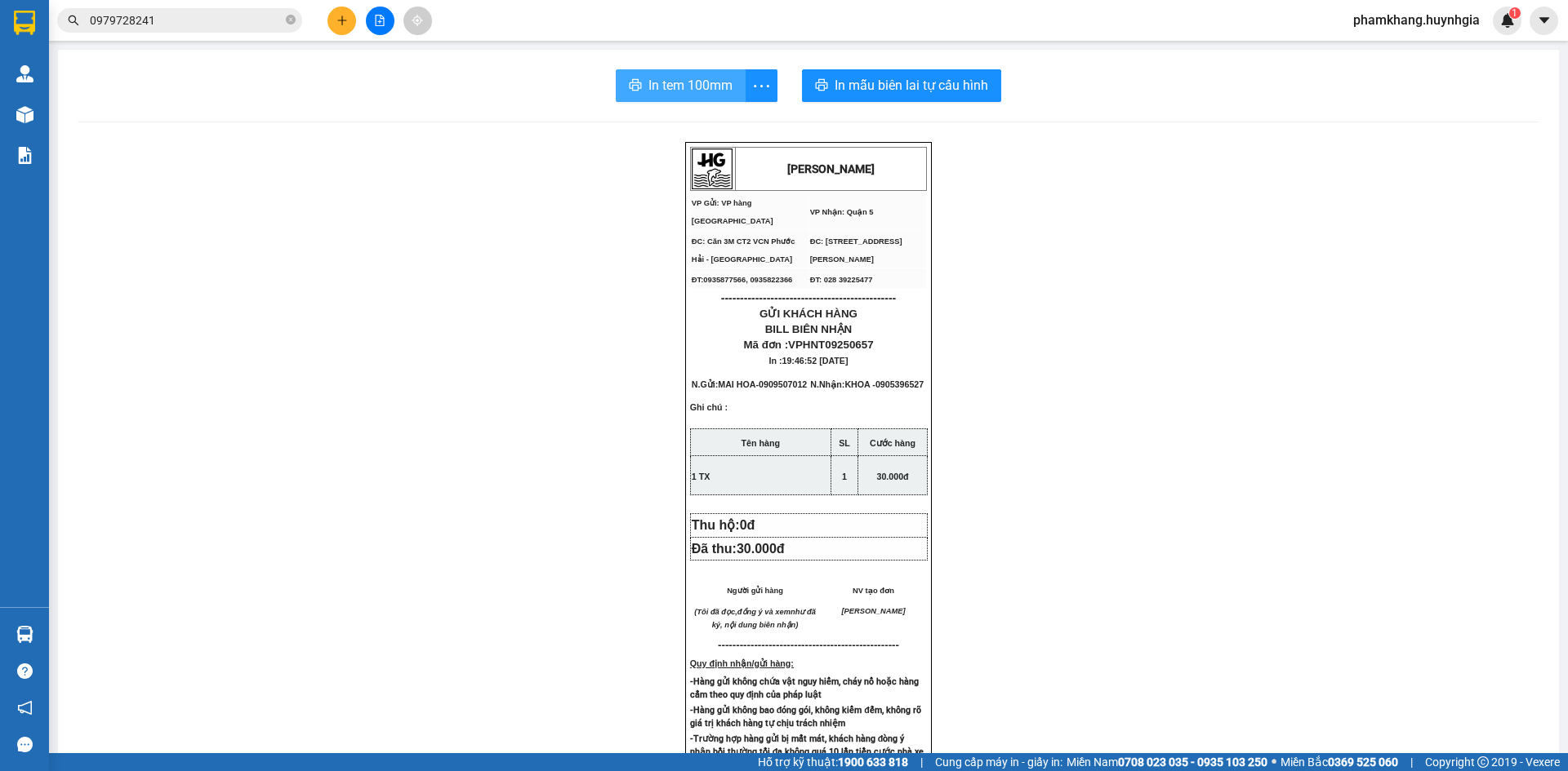
click at [708, 100] on button "In tem 100mm" at bounding box center [681, 85] width 130 height 33
click at [639, 86] on button "In tem 100mm" at bounding box center [681, 85] width 130 height 33
click at [702, 77] on span "In tem 100mm" at bounding box center [690, 84] width 84 height 20
click at [344, 22] on icon "plus" at bounding box center [342, 20] width 11 height 11
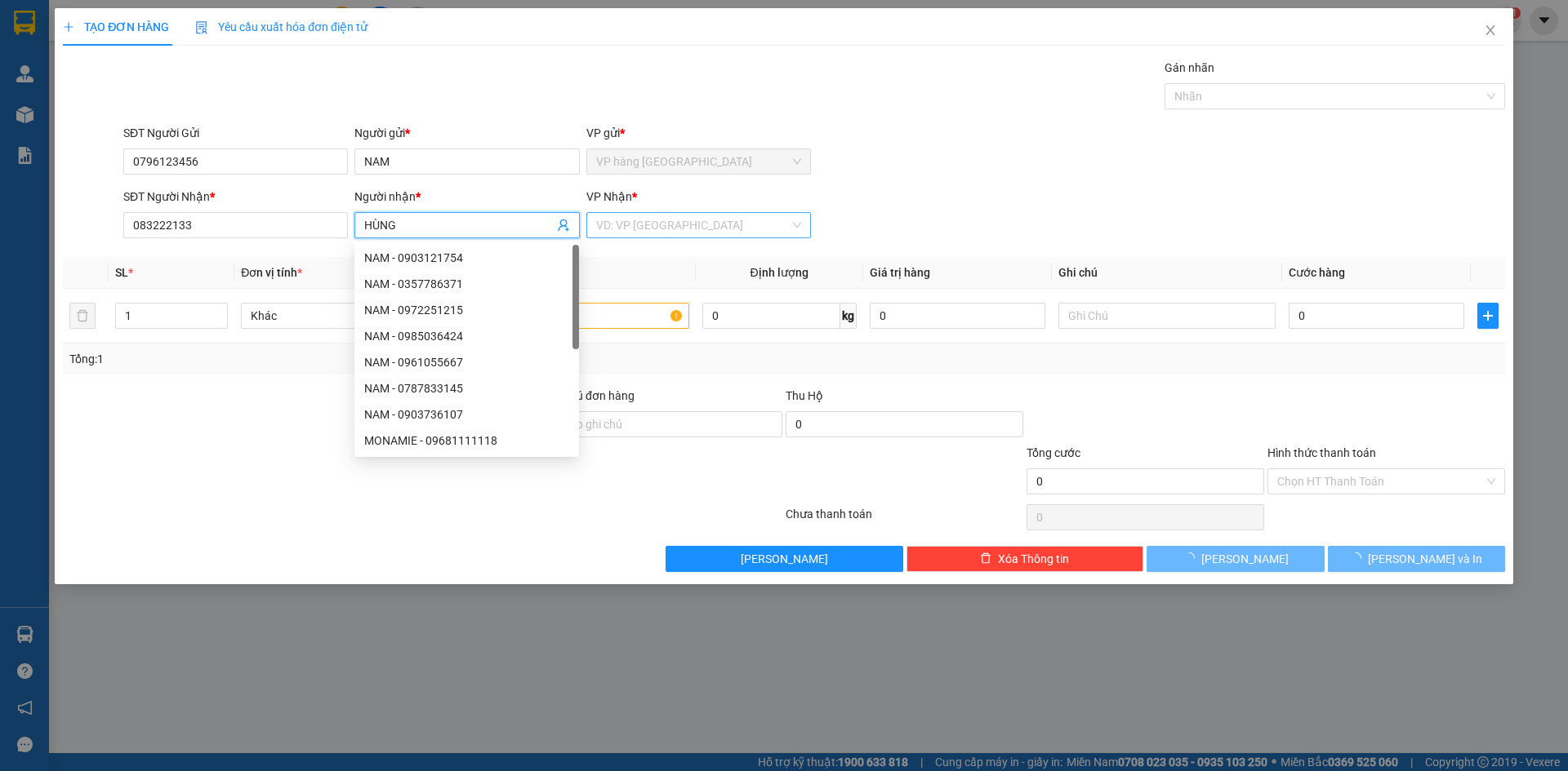
click at [735, 225] on input "search" at bounding box center [693, 225] width 193 height 25
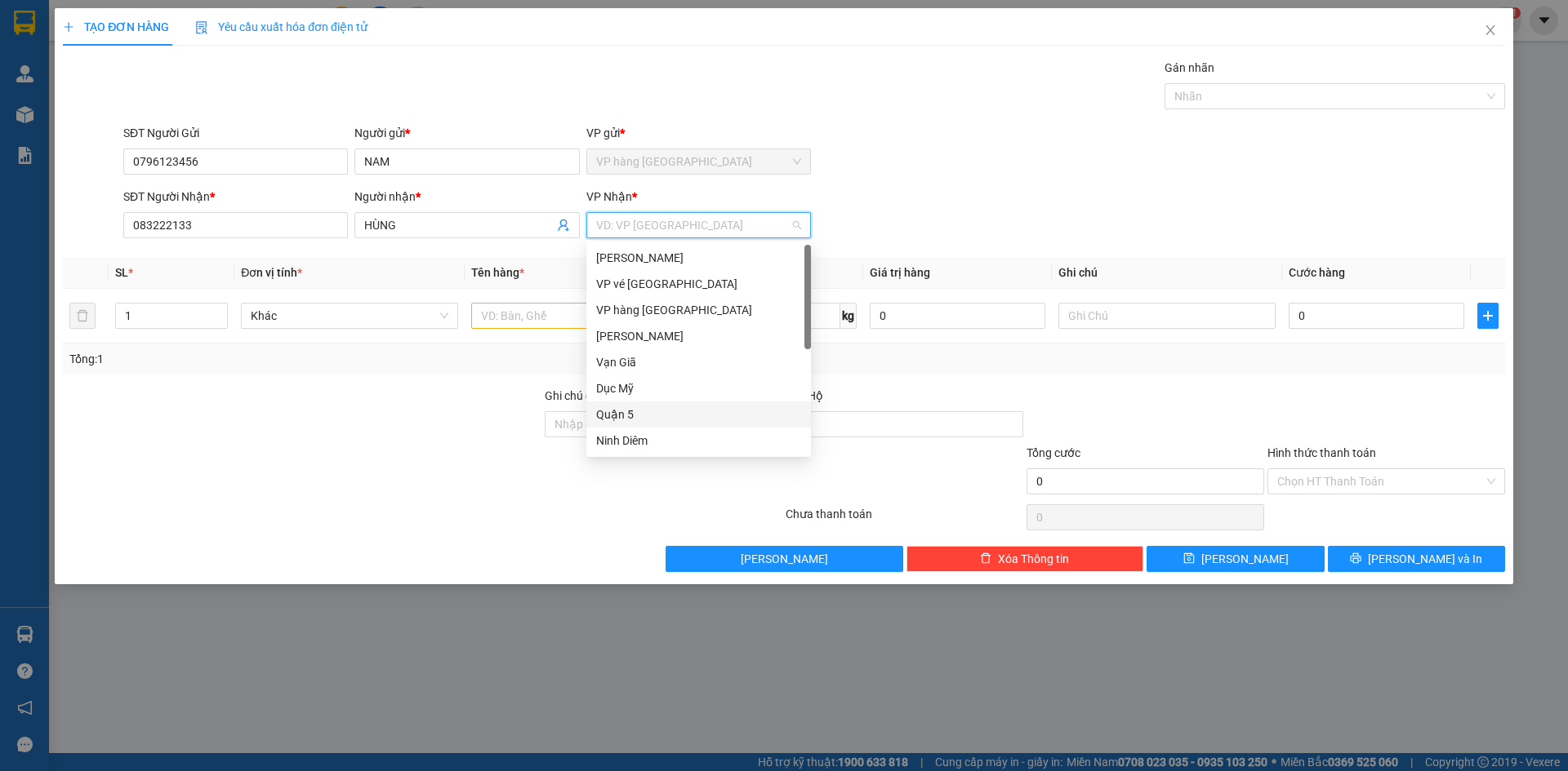
click at [718, 422] on div "Quận 5" at bounding box center [698, 414] width 205 height 18
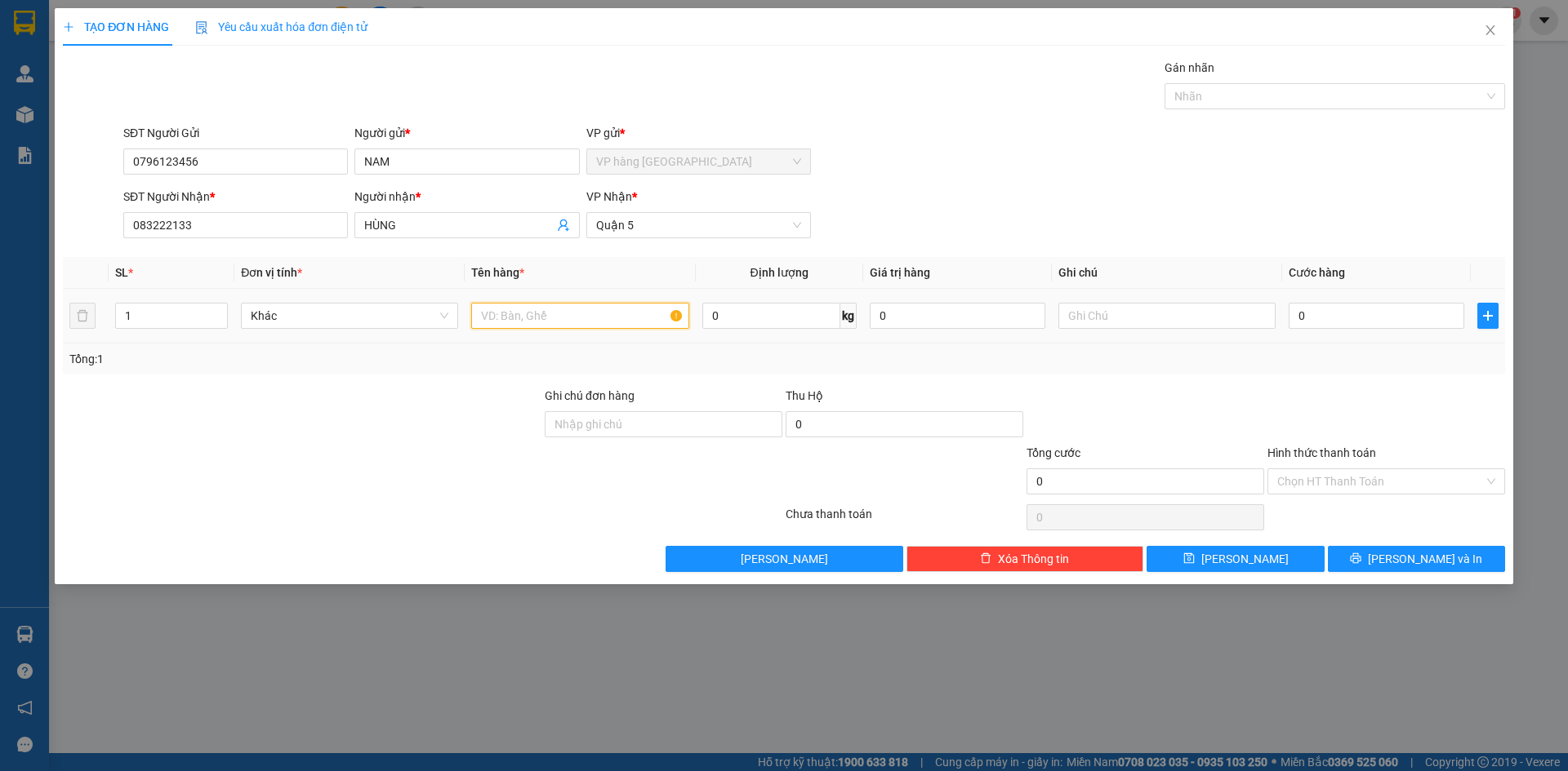
click at [602, 314] on input "text" at bounding box center [580, 316] width 217 height 26
click at [1306, 316] on input "0" at bounding box center [1376, 316] width 176 height 26
click at [1295, 229] on div "SĐT Người Nhận * 083222133 Người nhận * HÙNG VP Nhận * Quận 5" at bounding box center [813, 216] width 1388 height 57
click at [1398, 557] on button "[PERSON_NAME] và In" at bounding box center [1416, 559] width 177 height 26
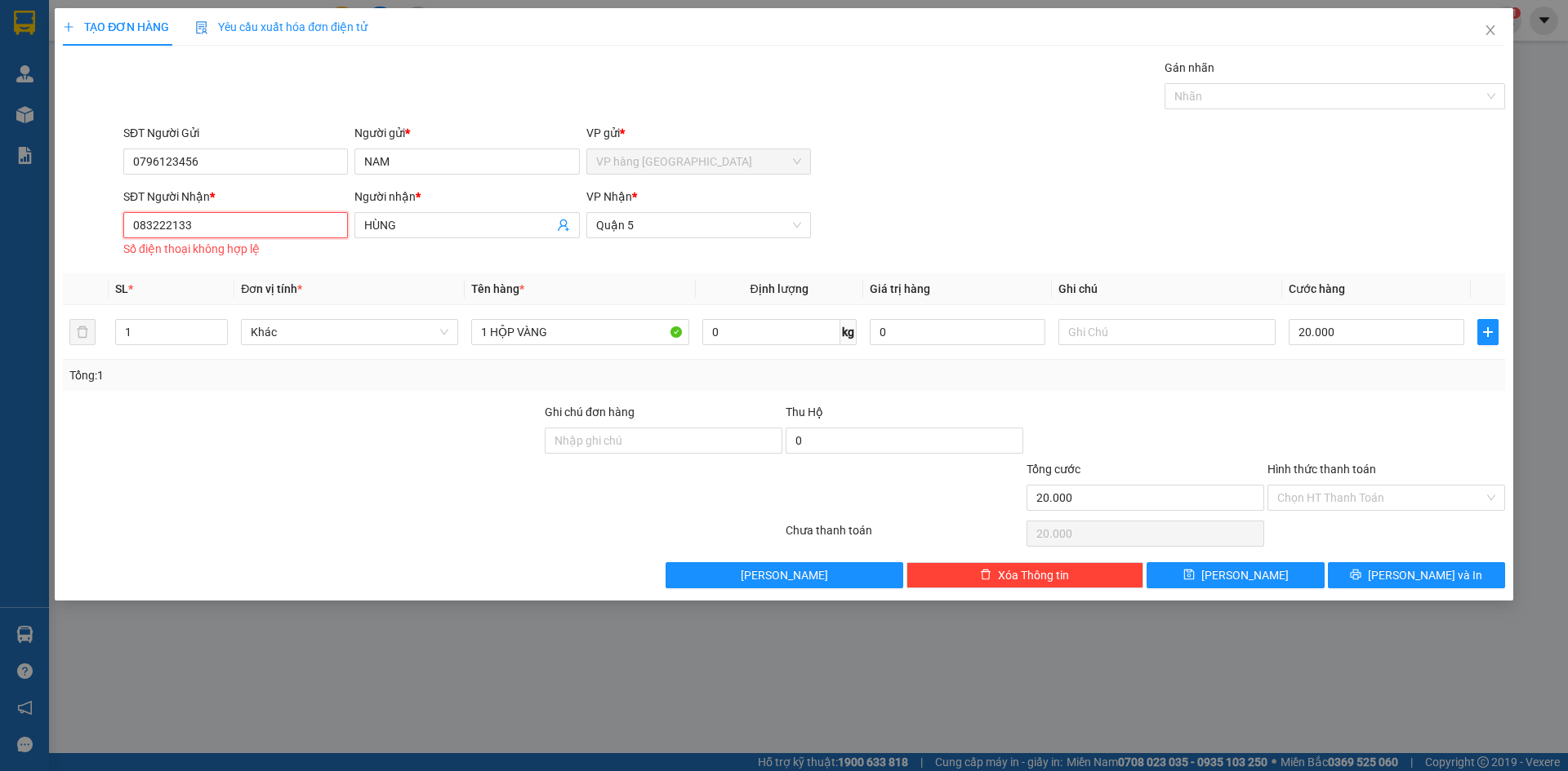
click at [260, 224] on input "083222133" at bounding box center [235, 225] width 224 height 26
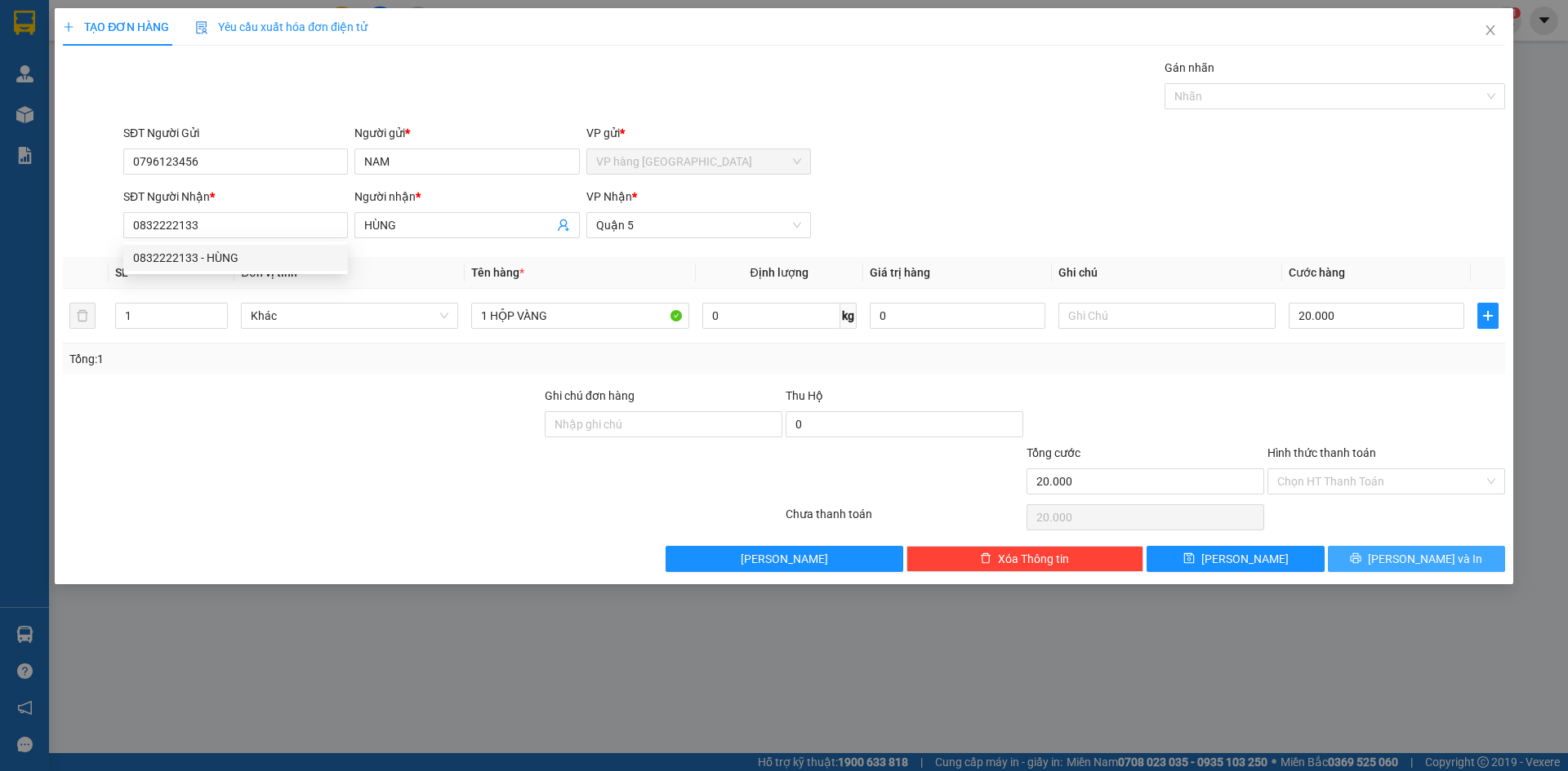
click at [1411, 567] on span "[PERSON_NAME] và In" at bounding box center [1425, 559] width 114 height 18
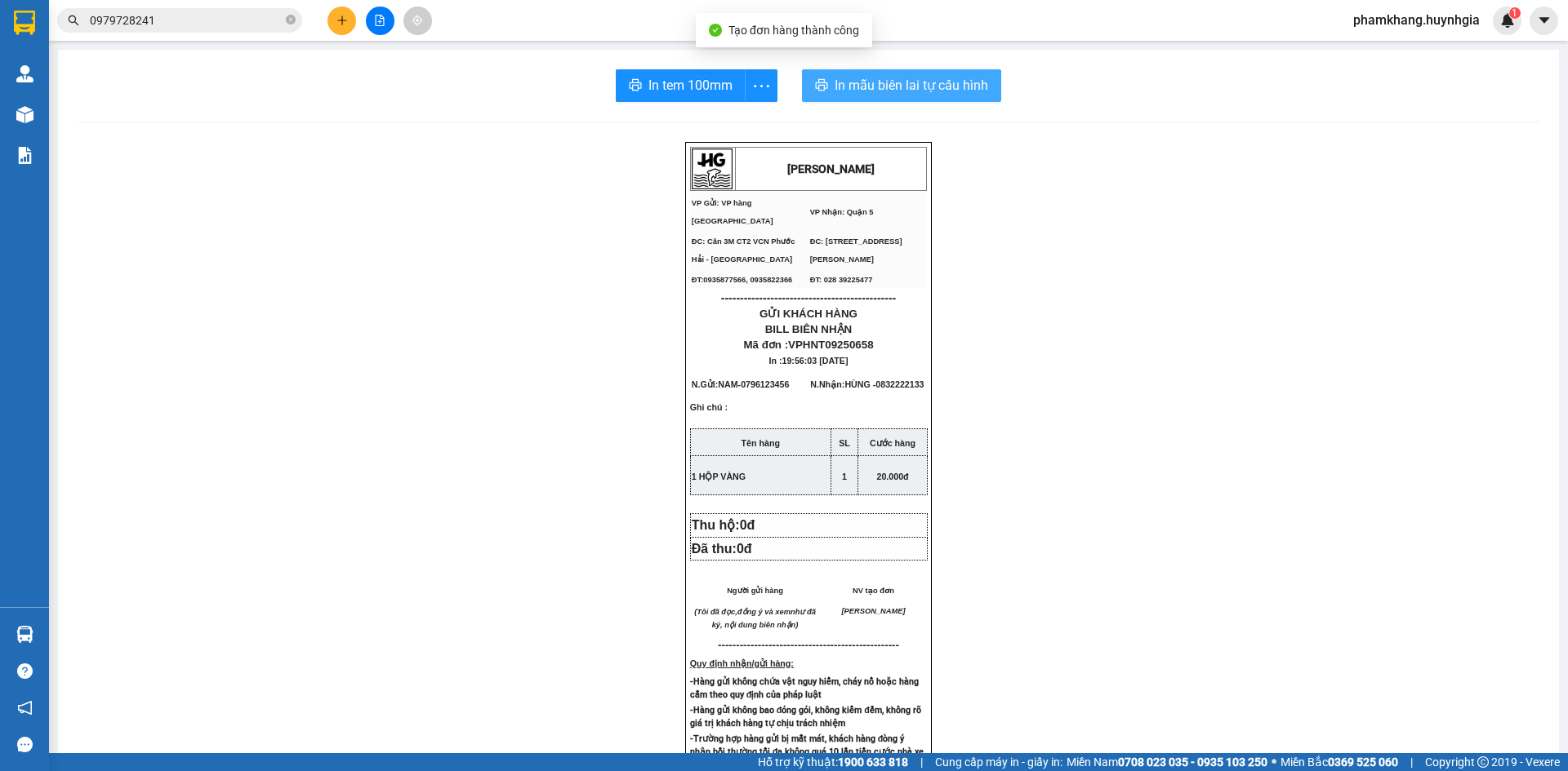
click at [941, 74] on button "In mẫu biên lai tự cấu hình" at bounding box center [901, 85] width 200 height 33
click at [704, 96] on span "In tem 100mm" at bounding box center [690, 84] width 84 height 20
click at [346, 25] on icon "plus" at bounding box center [342, 20] width 11 height 11
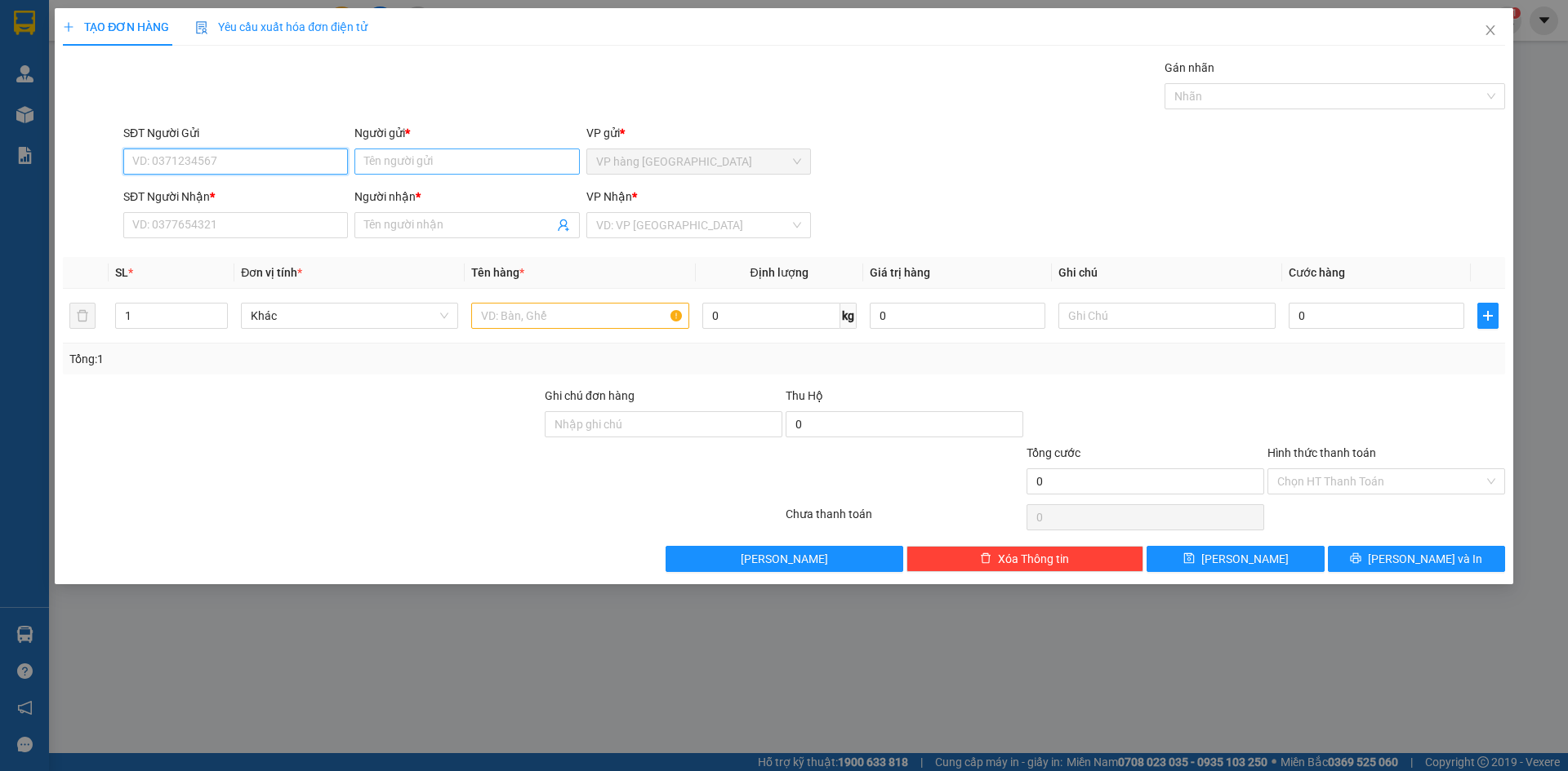
drag, startPoint x: 284, startPoint y: 157, endPoint x: 370, endPoint y: 156, distance: 86.0
click at [286, 157] on input "SĐT Người Gửi" at bounding box center [235, 162] width 224 height 26
click at [461, 164] on input "Người gửi *" at bounding box center [466, 162] width 224 height 26
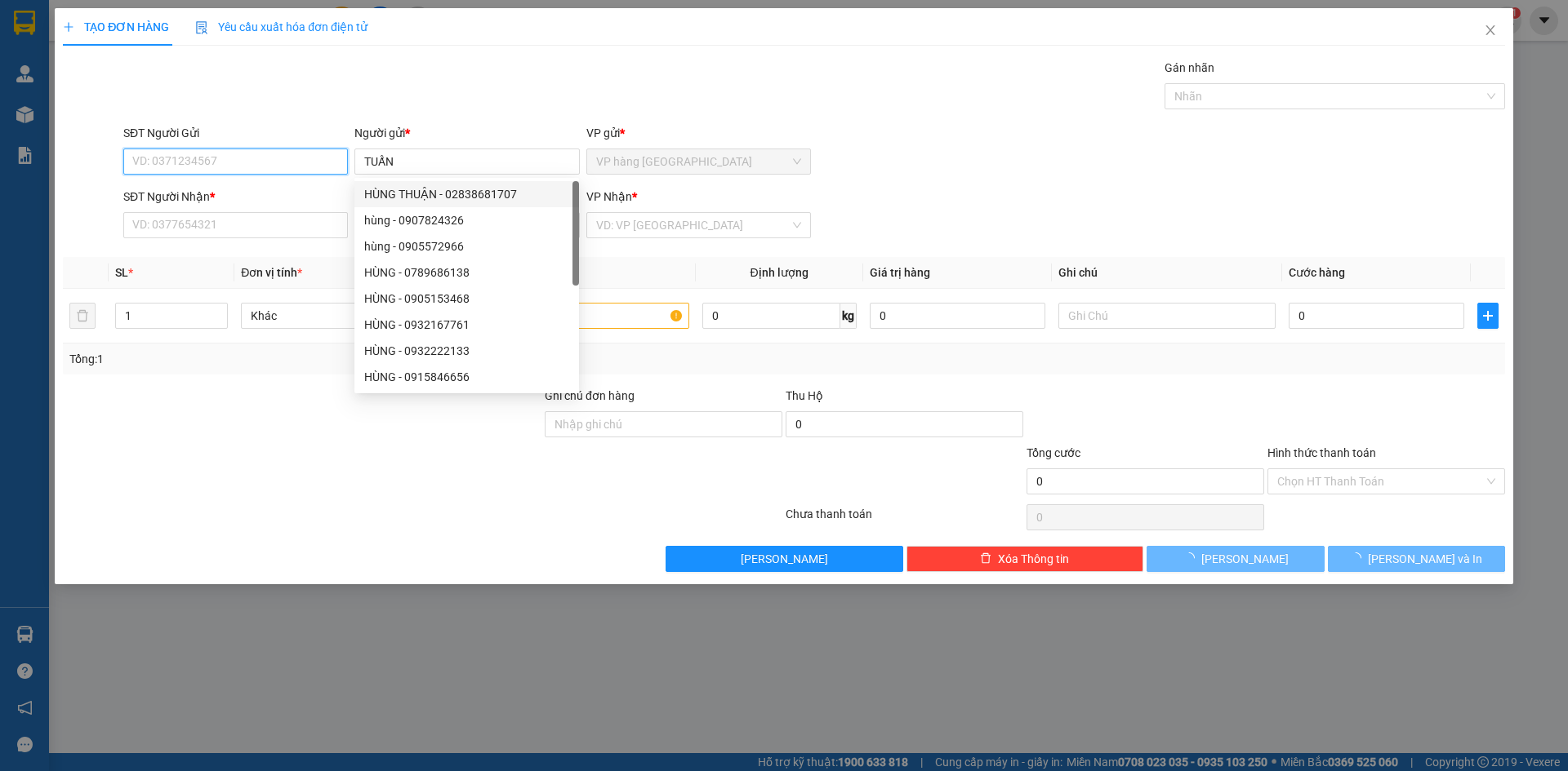
click at [235, 152] on input "SĐT Người Gửi" at bounding box center [235, 162] width 224 height 26
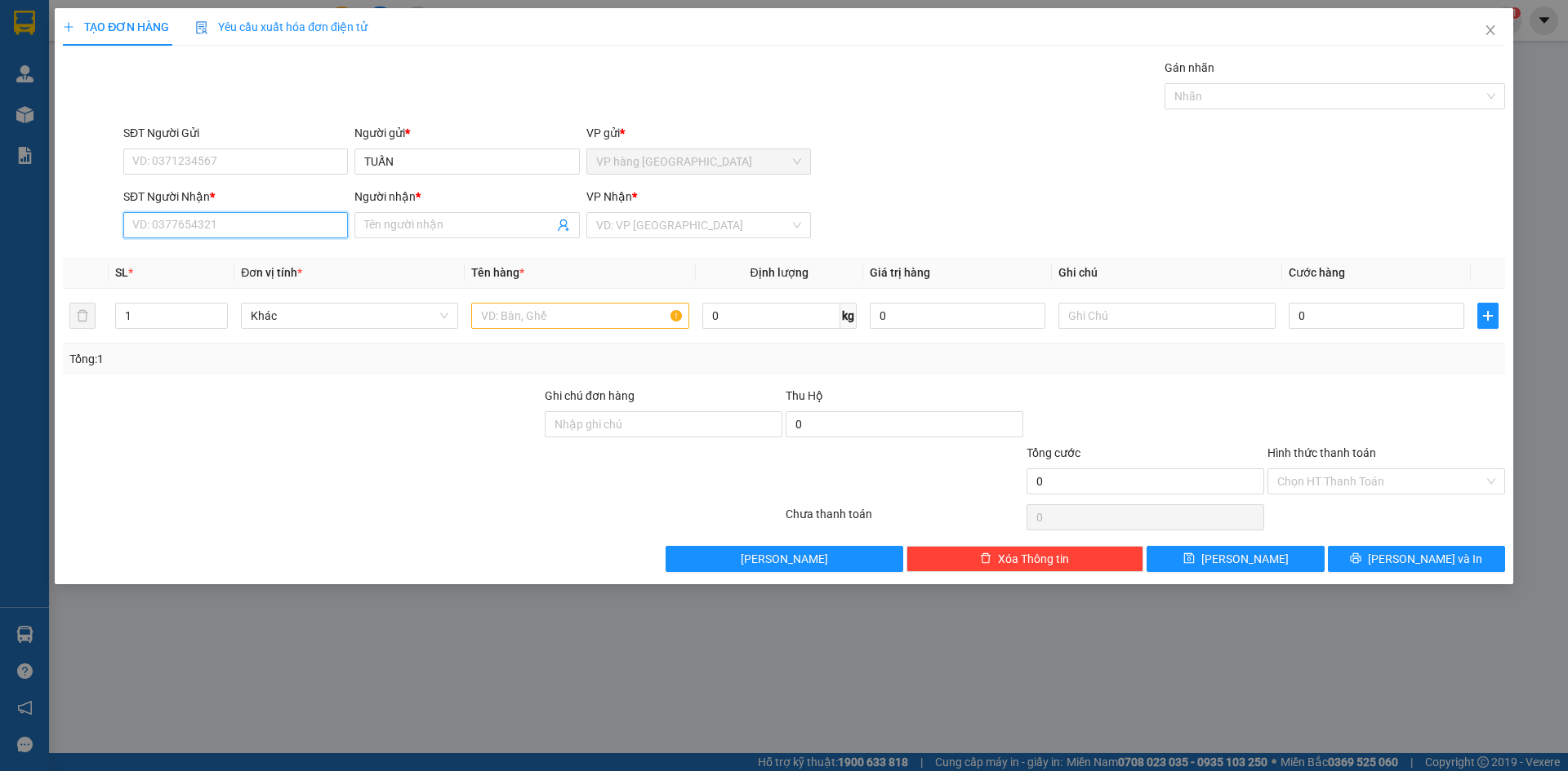
click at [235, 229] on input "SĐT Người Nhận *" at bounding box center [235, 225] width 224 height 26
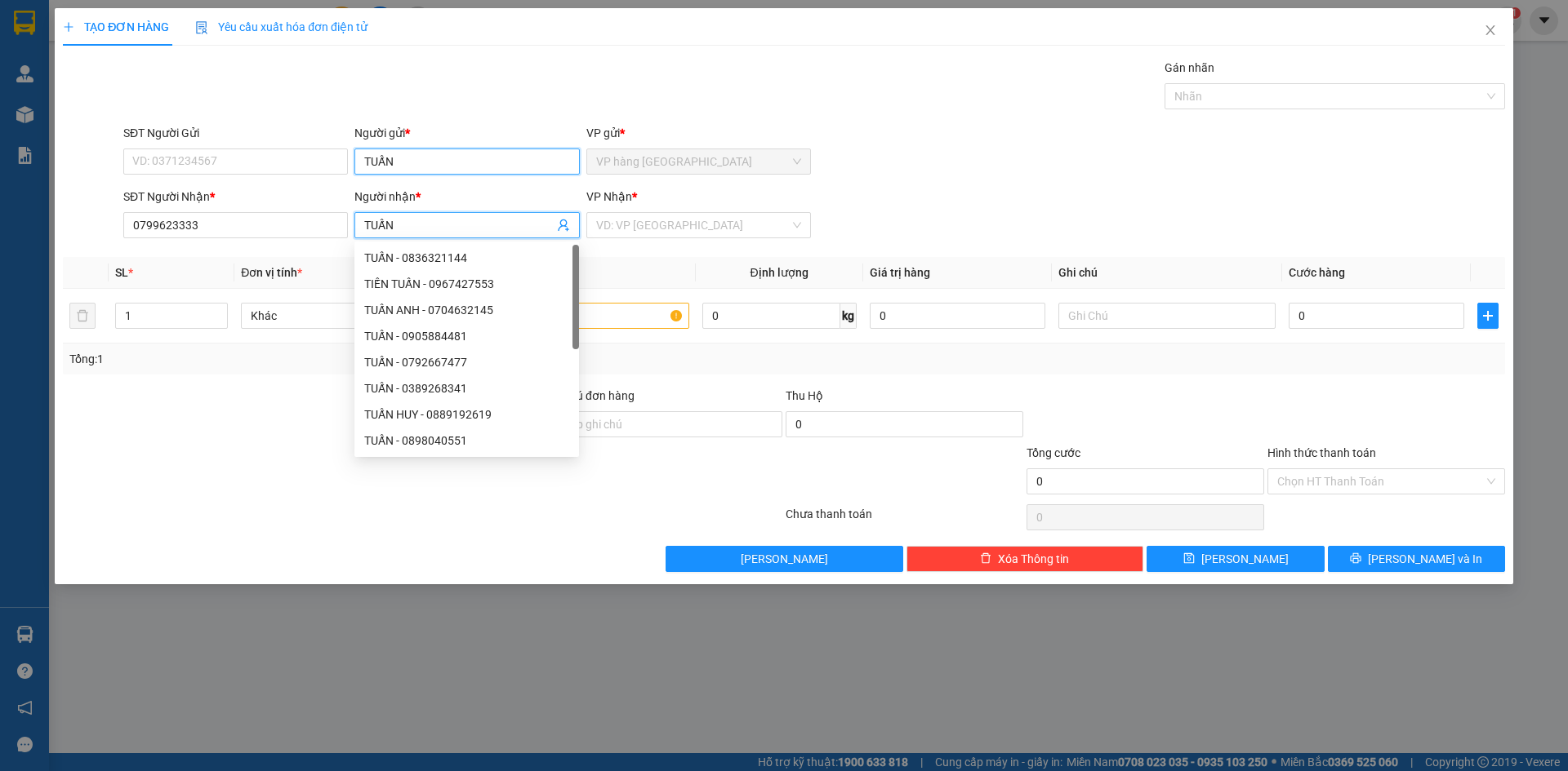
click at [482, 165] on input "TUẤN" at bounding box center [466, 162] width 224 height 26
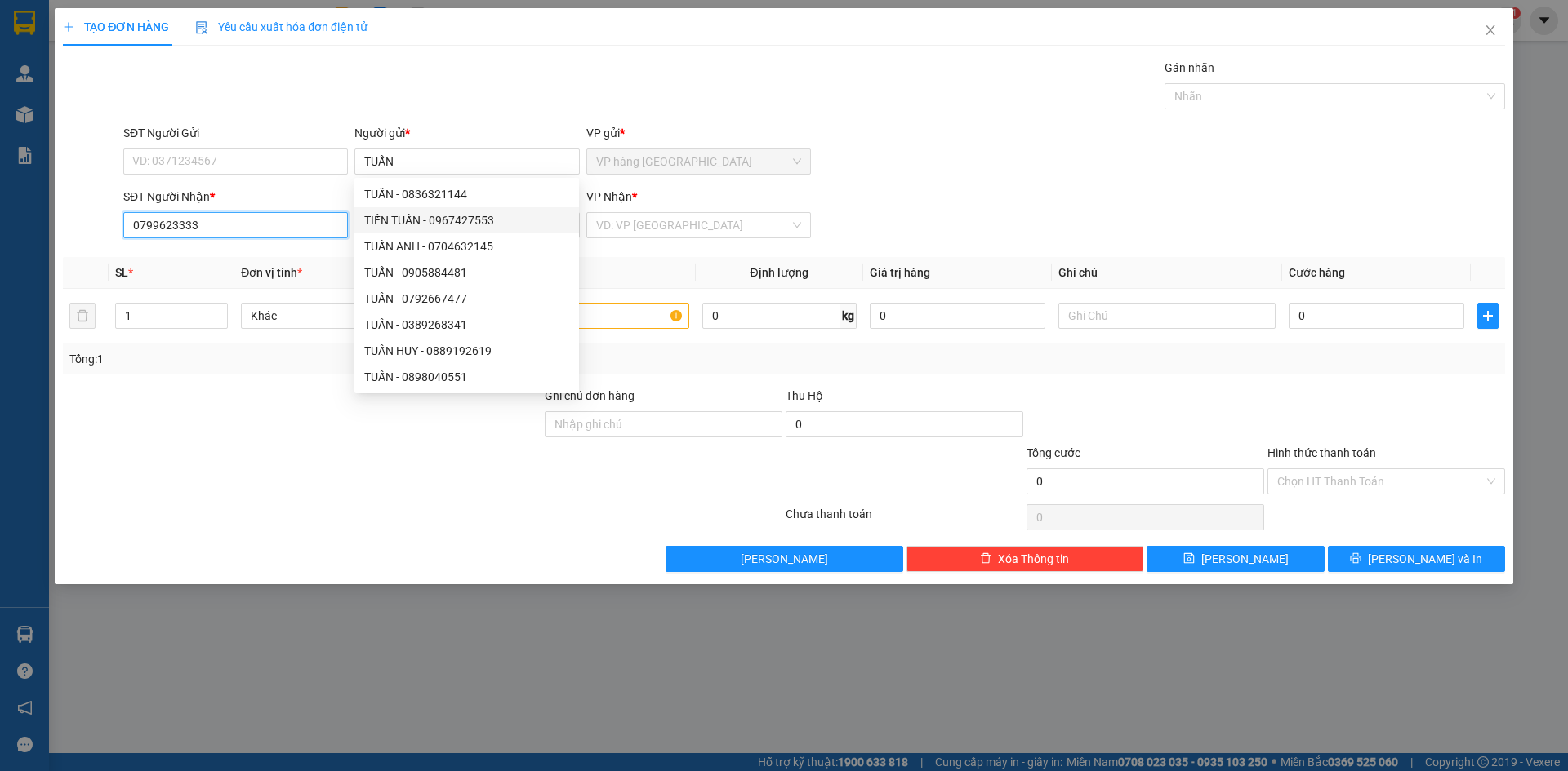
click at [289, 219] on input "0799623333" at bounding box center [235, 225] width 224 height 26
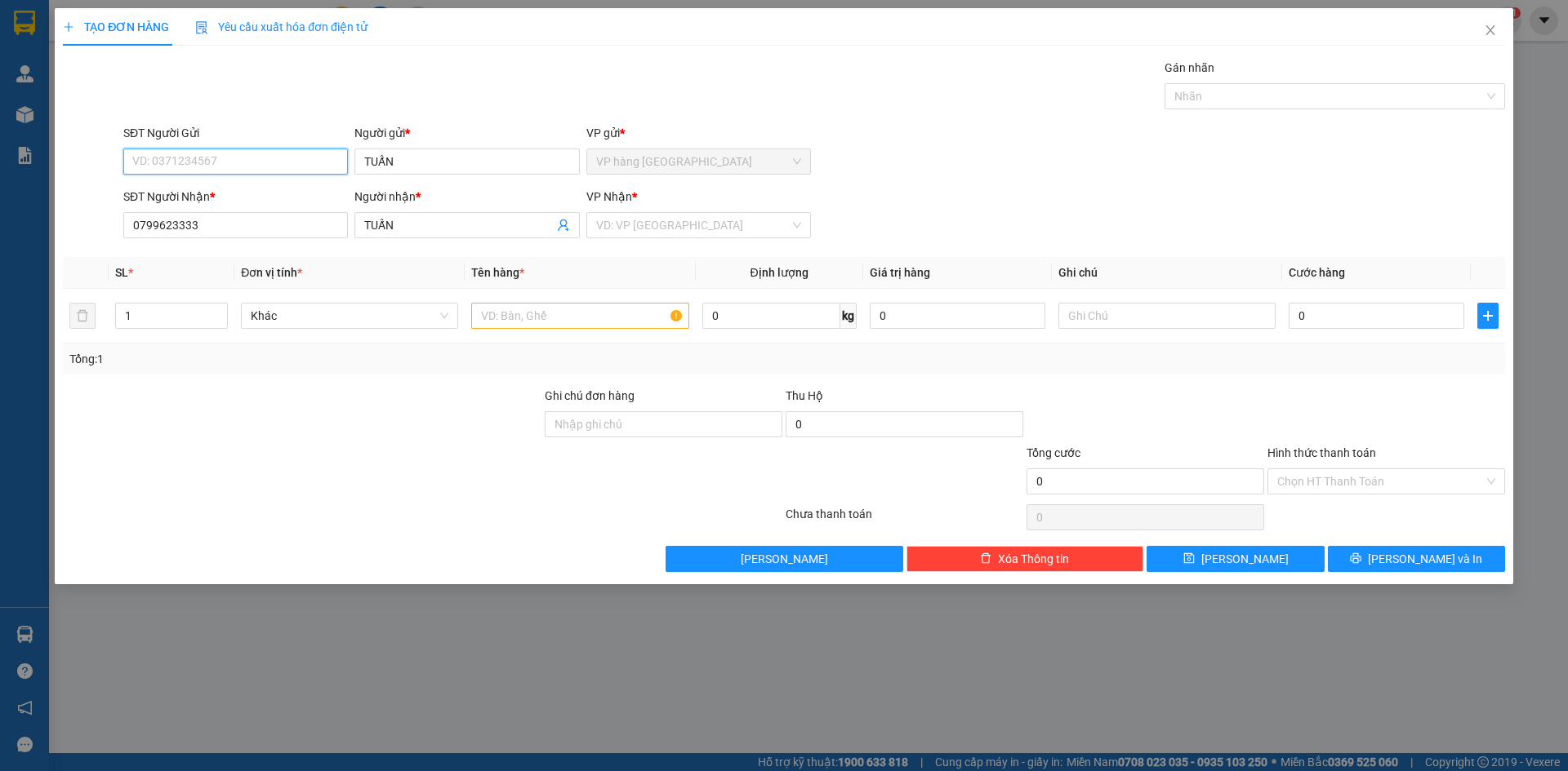
click at [271, 157] on input "SĐT Người Gửi" at bounding box center [235, 162] width 224 height 26
paste input "0799623333"
click at [725, 217] on input "search" at bounding box center [693, 225] width 193 height 25
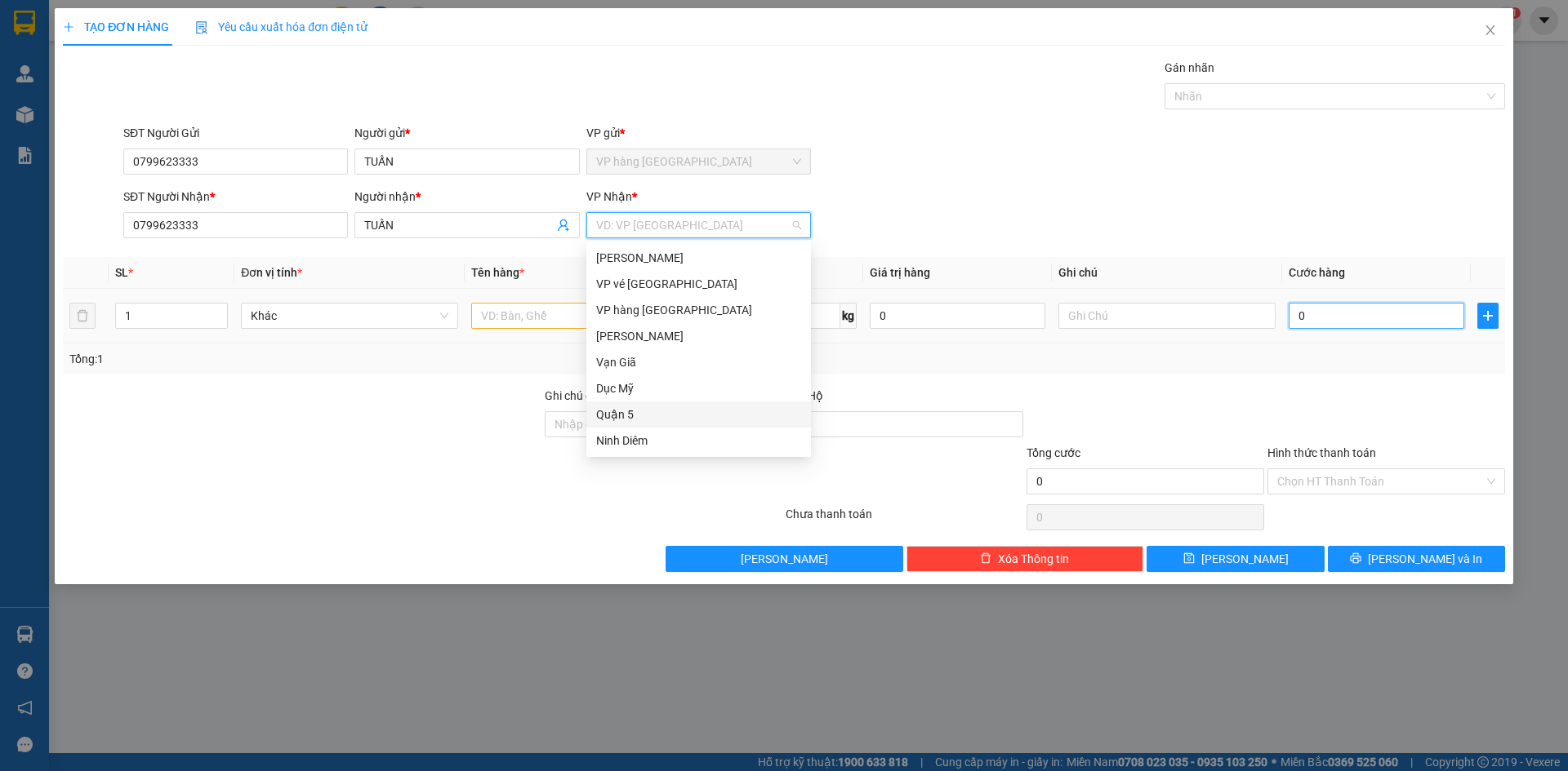
click at [1329, 328] on input "0" at bounding box center [1376, 316] width 176 height 26
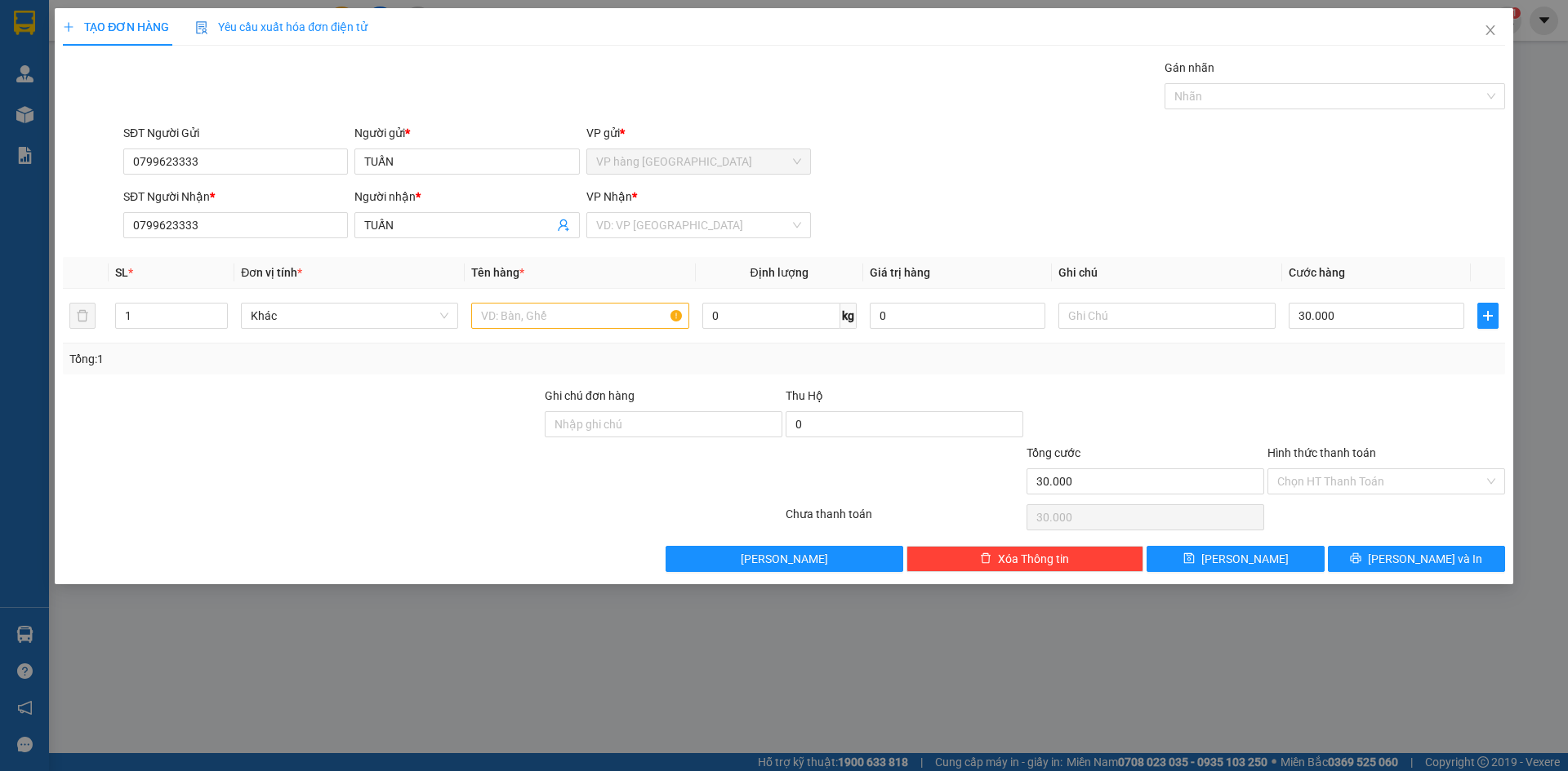
click at [1281, 187] on form "SĐT Người Gửi 0799623333 Người gửi * TUẤN VP gửi * VP hàng Nha Trang SĐT Người …" at bounding box center [784, 184] width 1442 height 120
click at [605, 326] on input "text" at bounding box center [580, 316] width 217 height 26
click at [989, 198] on div "SĐT Người Nhận * 0799623333 Người nhận * TUẤN VP Nhận * VD: VP Sài Gòn" at bounding box center [813, 216] width 1388 height 57
click at [720, 222] on input "search" at bounding box center [693, 225] width 193 height 25
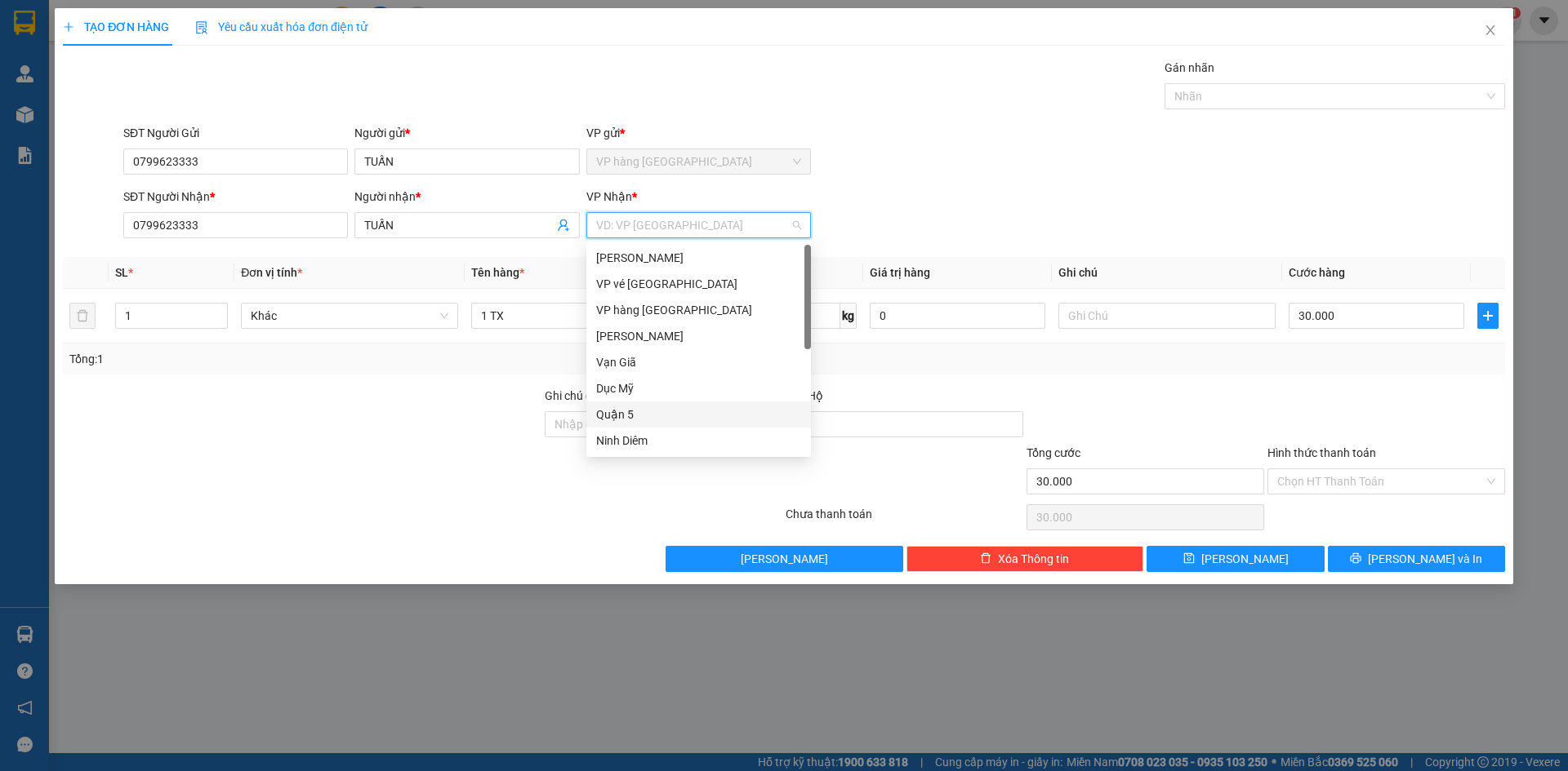
click at [697, 424] on div "Quận 5" at bounding box center [698, 415] width 224 height 26
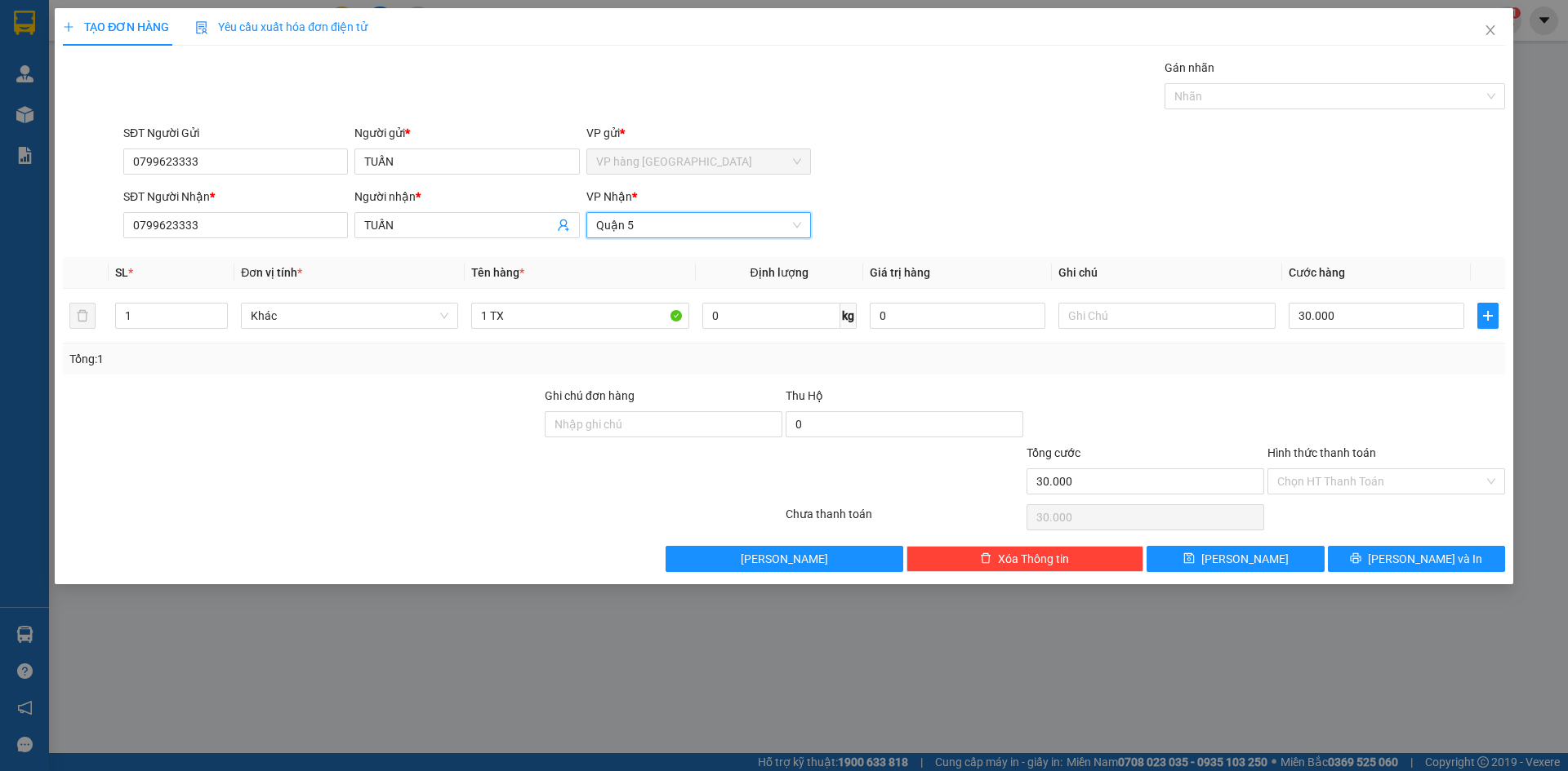
click at [1280, 412] on div at bounding box center [1386, 415] width 241 height 57
click at [1404, 553] on span "[PERSON_NAME] và In" at bounding box center [1425, 559] width 114 height 18
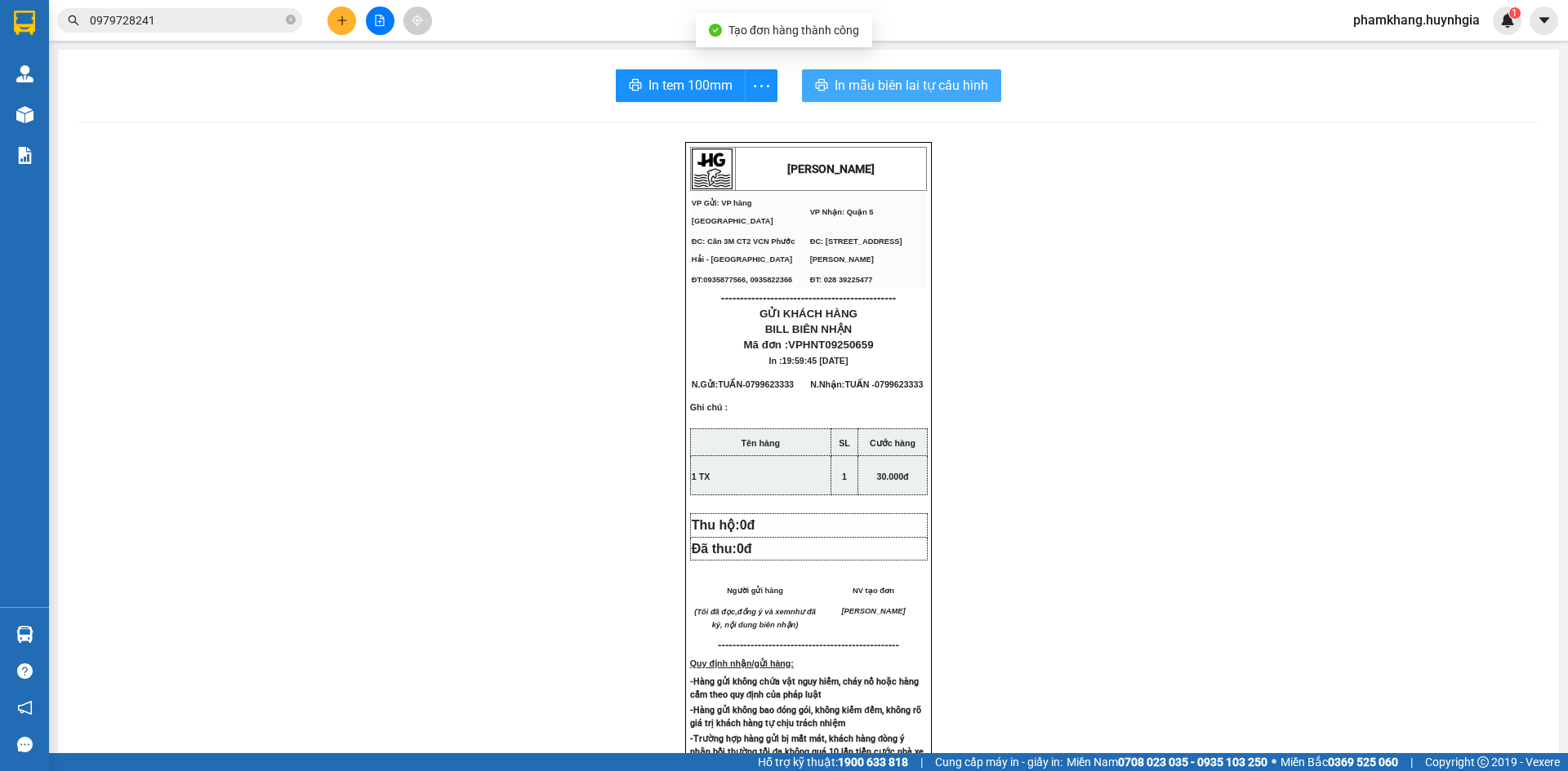
click at [880, 97] on button "In mẫu biên lai tự cấu hình" at bounding box center [901, 85] width 200 height 33
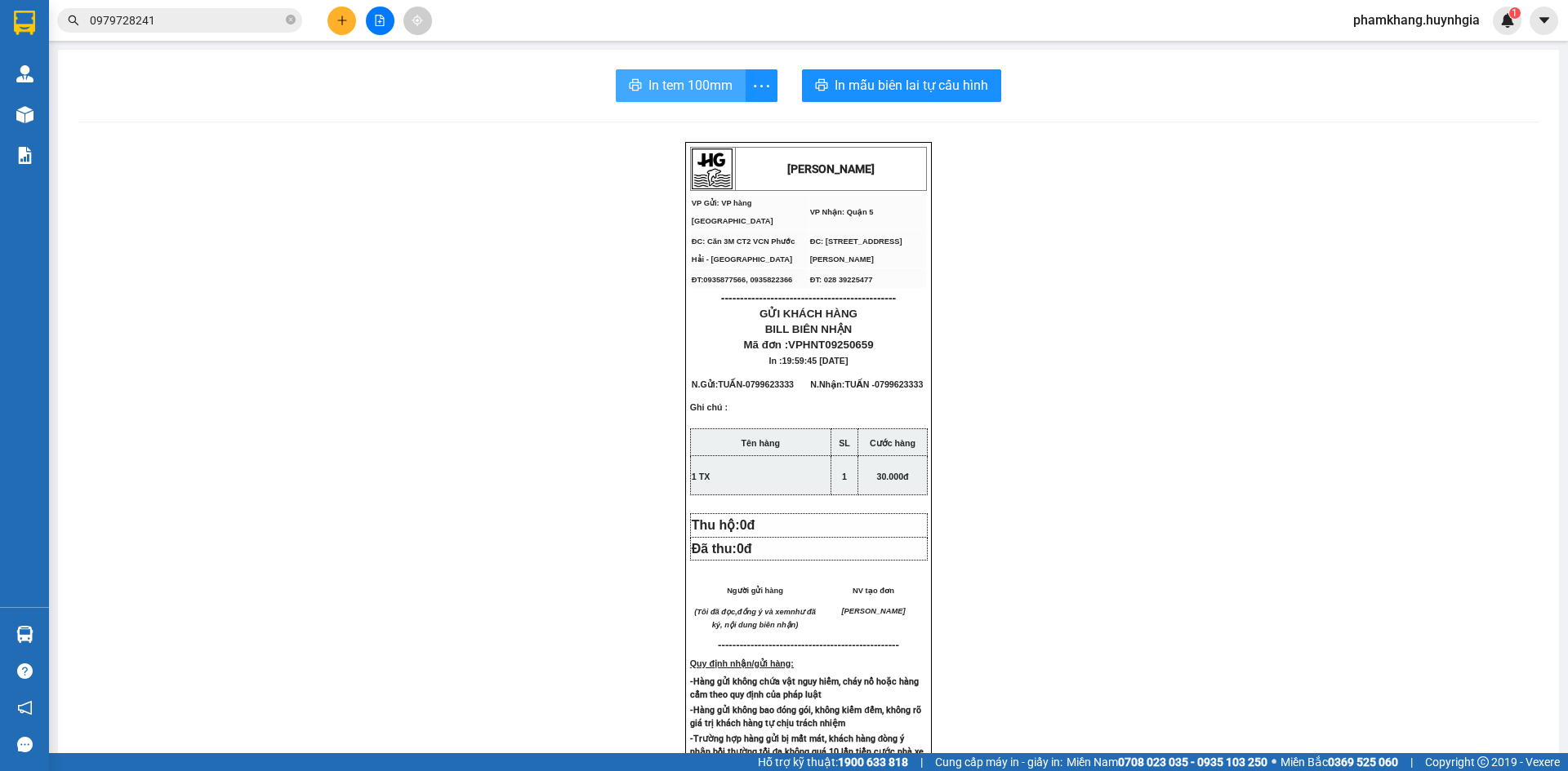
click at [711, 82] on span "In tem 100mm" at bounding box center [690, 84] width 84 height 20
click at [328, 21] on button at bounding box center [341, 20] width 28 height 28
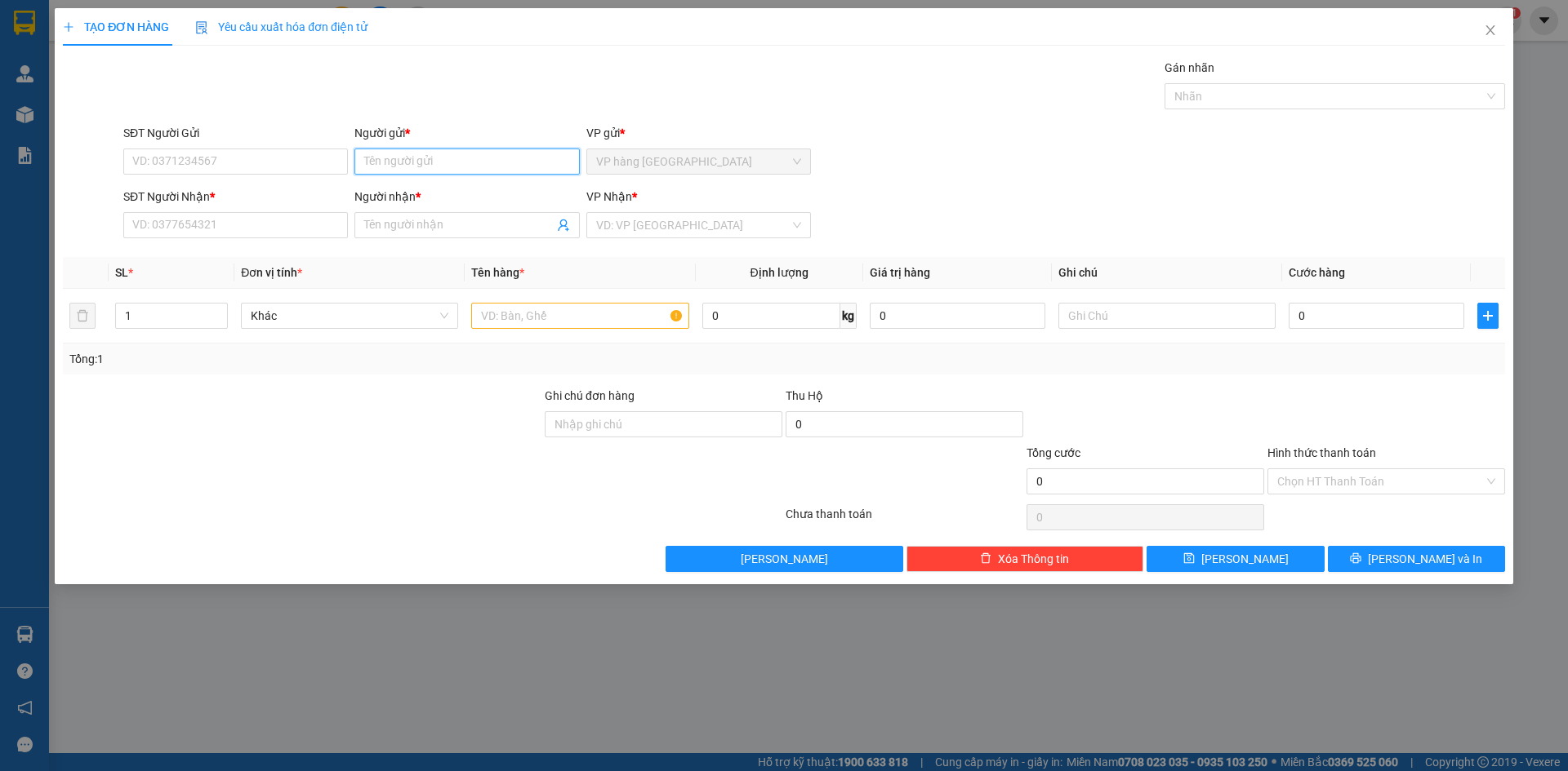
click at [492, 168] on input "Người gửi *" at bounding box center [466, 162] width 224 height 26
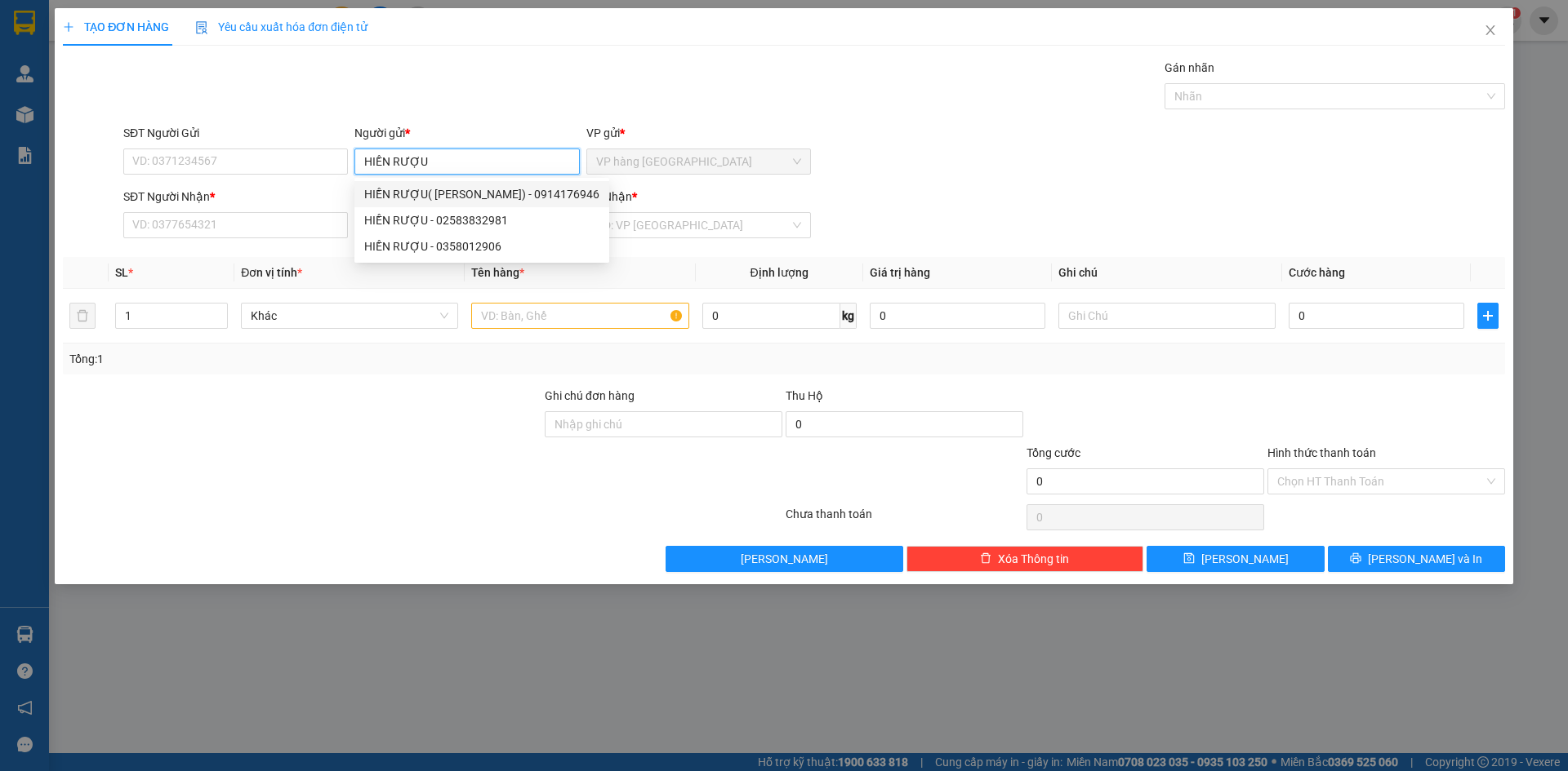
click at [518, 168] on input "HIỀN RƯỢU" at bounding box center [466, 162] width 224 height 26
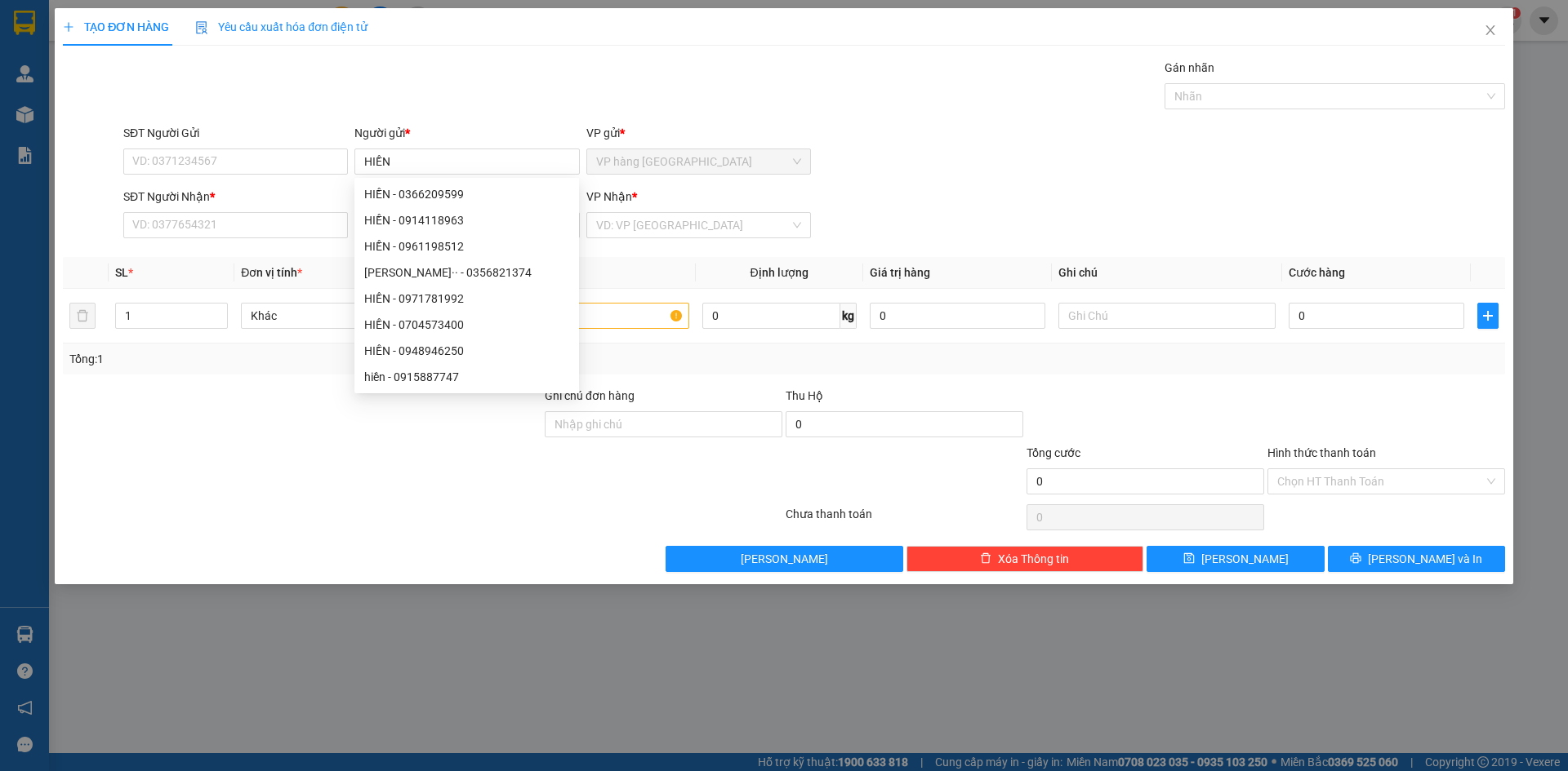
click at [273, 183] on form "SĐT Người Gửi VD: 0371234567 Người gửi * HIỀN VP gửi * VP hàng Nha Trang SĐT Ng…" at bounding box center [784, 184] width 1442 height 120
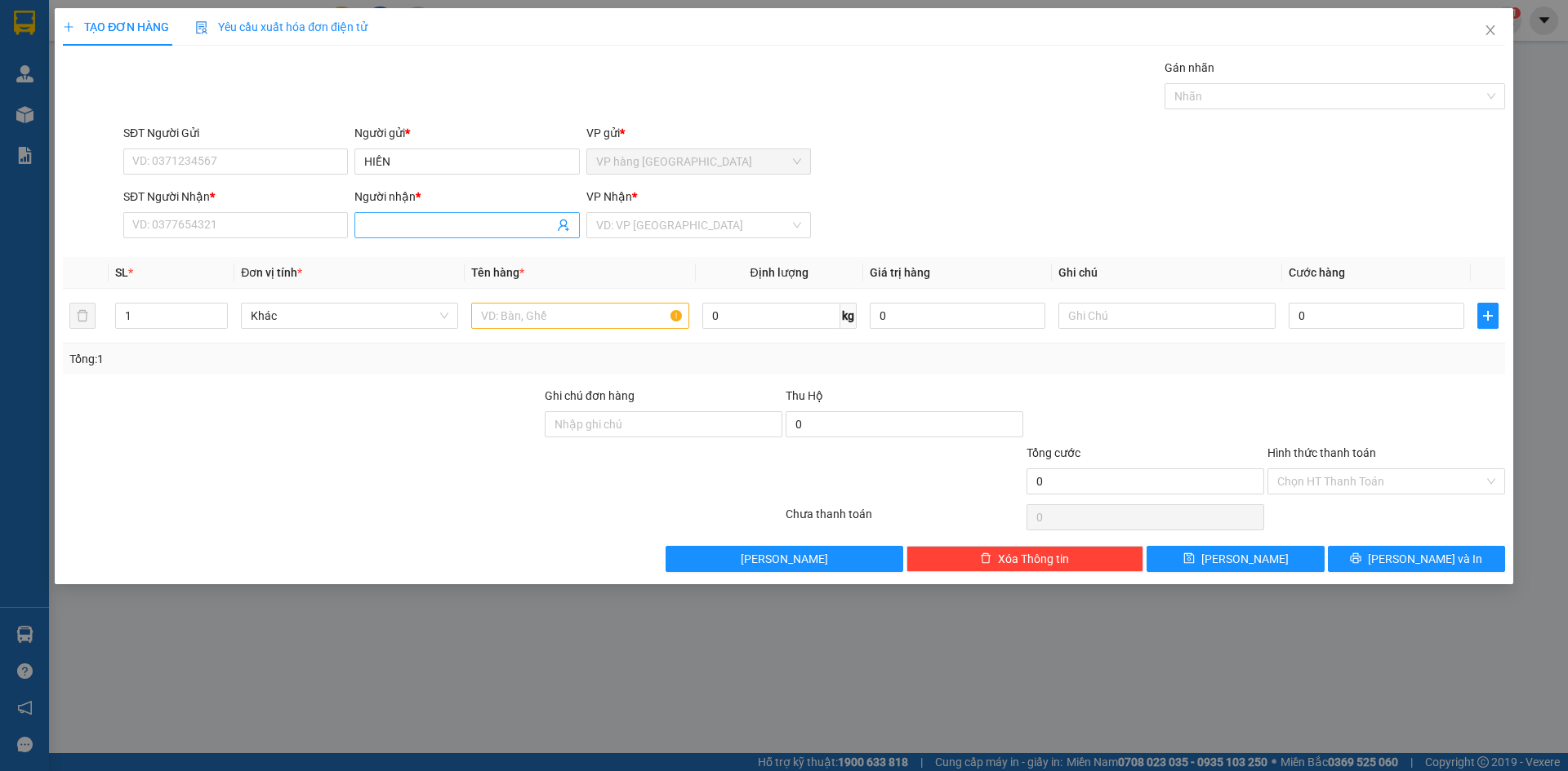
click at [423, 225] on input "Người nhận *" at bounding box center [458, 225] width 188 height 18
click at [496, 247] on div "Transit Pickup Surcharge Ids Transit Deliver Surcharge Ids Transit Deliver Surc…" at bounding box center [784, 316] width 1442 height 513
click at [441, 161] on input "HIỀN" at bounding box center [466, 162] width 224 height 26
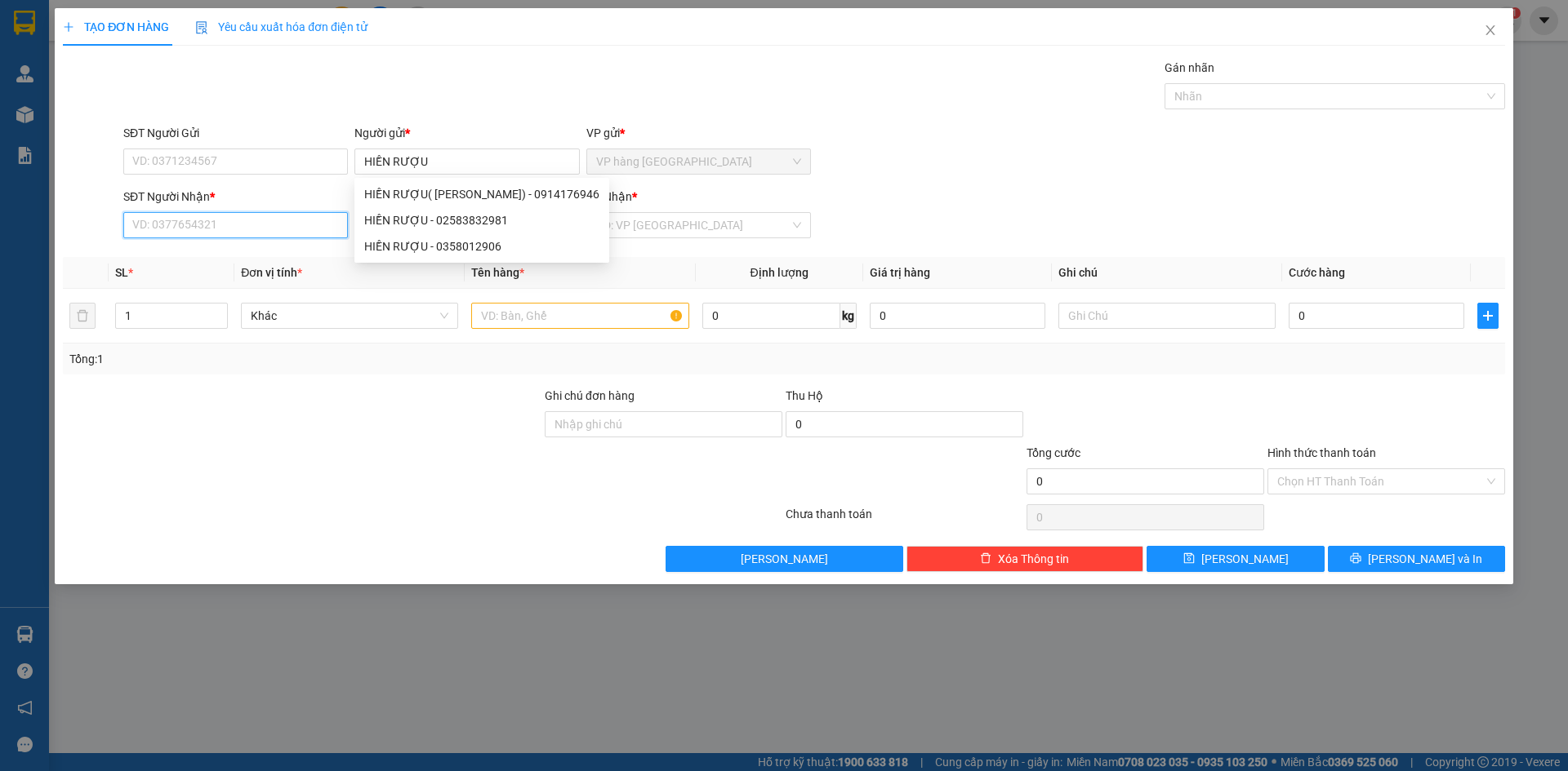
click at [256, 235] on input "SĐT Người Nhận *" at bounding box center [235, 225] width 224 height 26
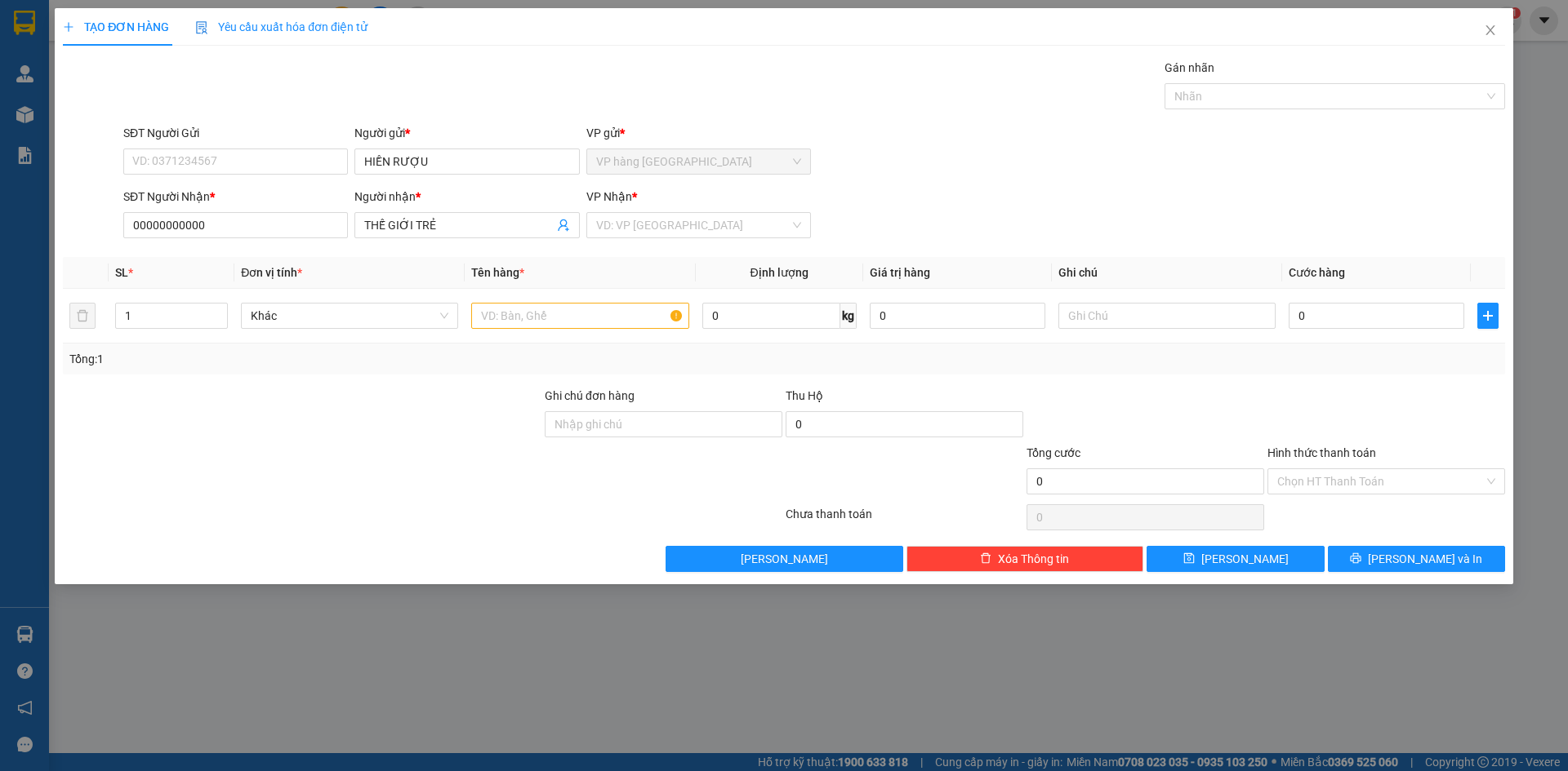
click at [1078, 180] on div "SĐT Người Gửi VD: 0371234567 Người gửi * HIỀN RƯỢU VP gửi * VP hàng Nha Trang" at bounding box center [813, 152] width 1388 height 57
click at [618, 311] on input "text" at bounding box center [580, 316] width 217 height 26
click at [631, 235] on input "search" at bounding box center [693, 225] width 193 height 25
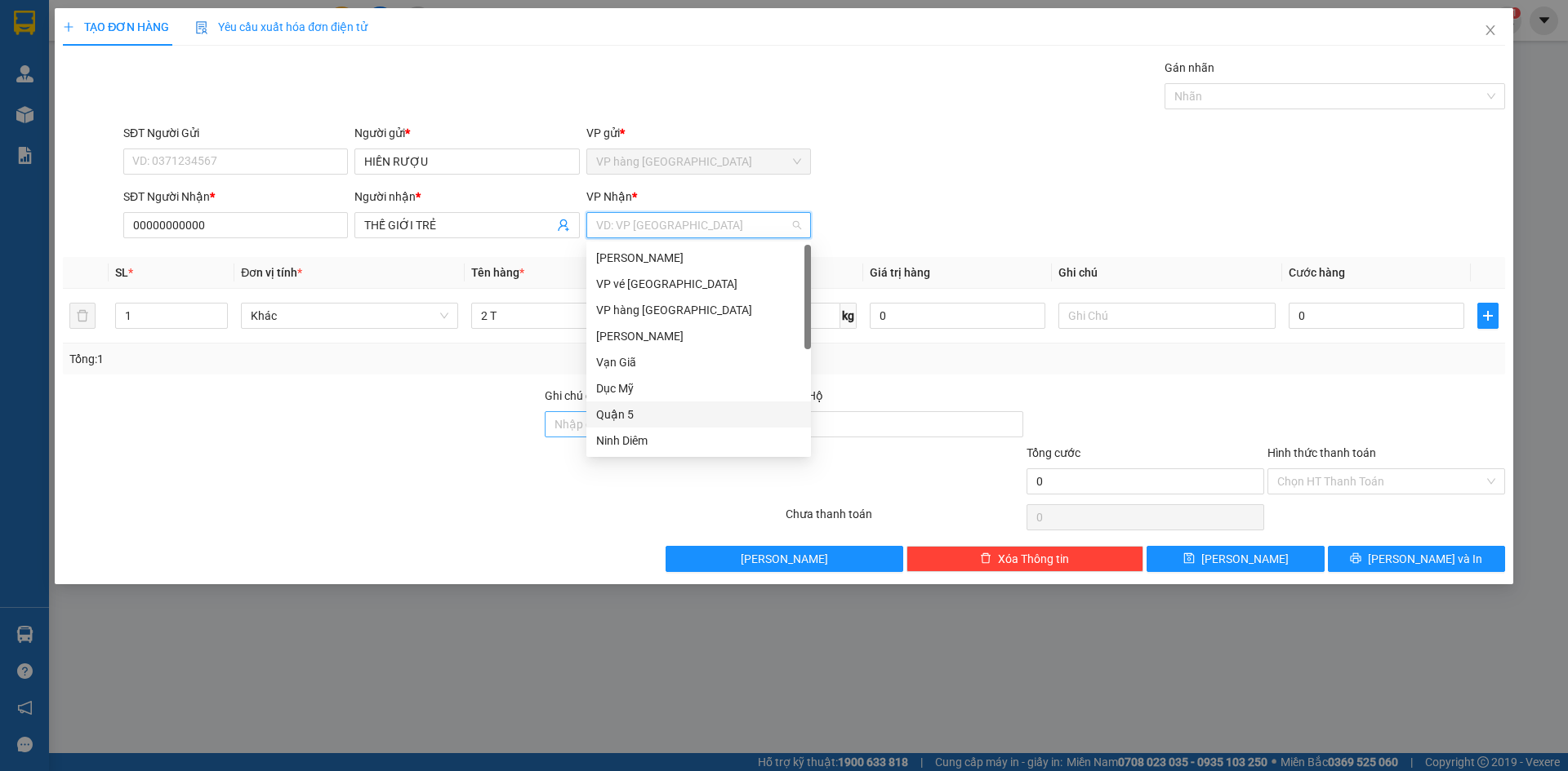
click at [692, 418] on div "Quận 5" at bounding box center [698, 414] width 205 height 18
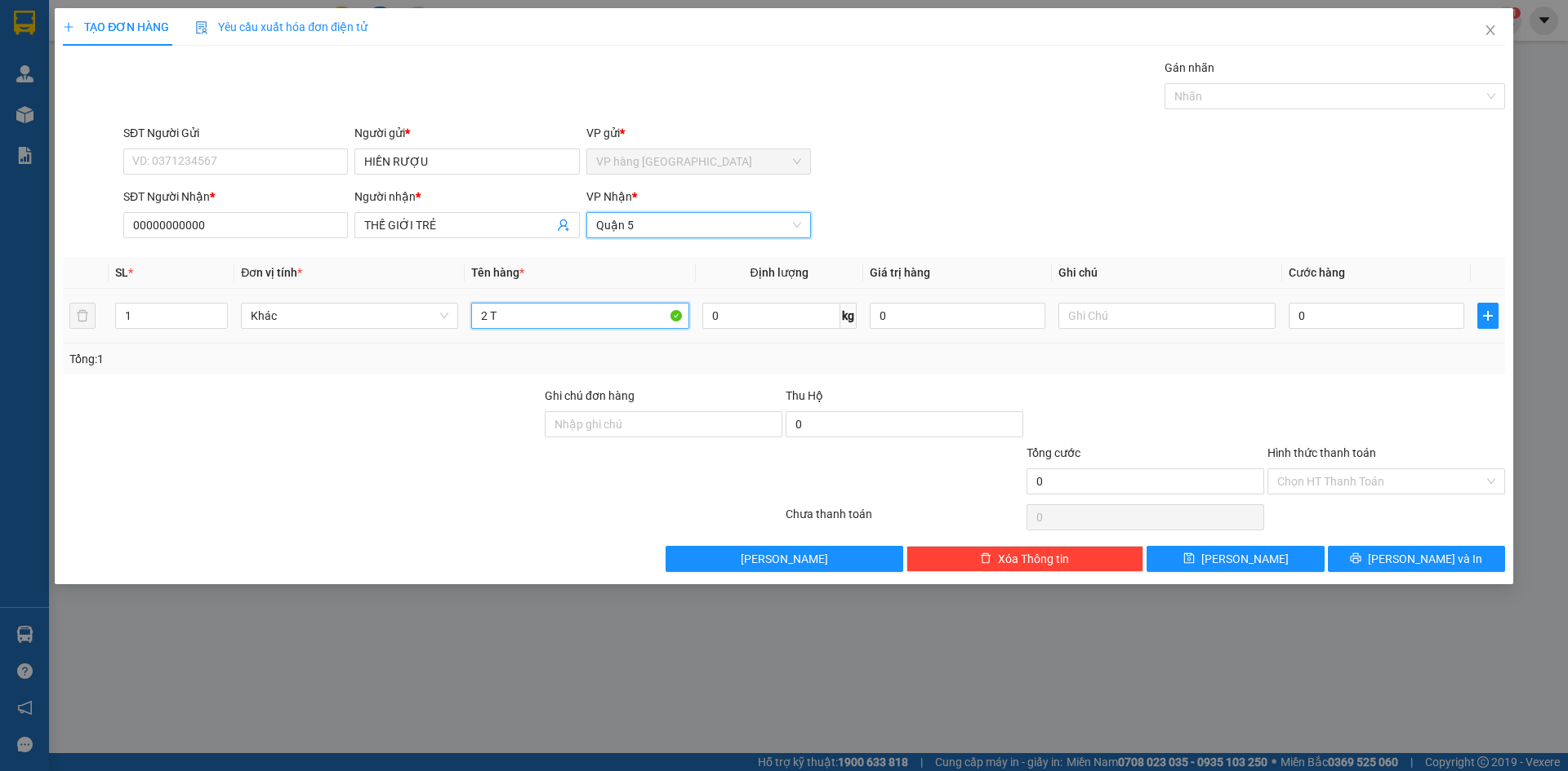
click at [529, 326] on input "2 T" at bounding box center [580, 316] width 217 height 26
click at [1329, 326] on input "0" at bounding box center [1376, 316] width 176 height 26
click at [1325, 264] on th "Cước hàng" at bounding box center [1376, 273] width 188 height 32
click at [1391, 471] on input "Hình thức thanh toán" at bounding box center [1380, 482] width 207 height 25
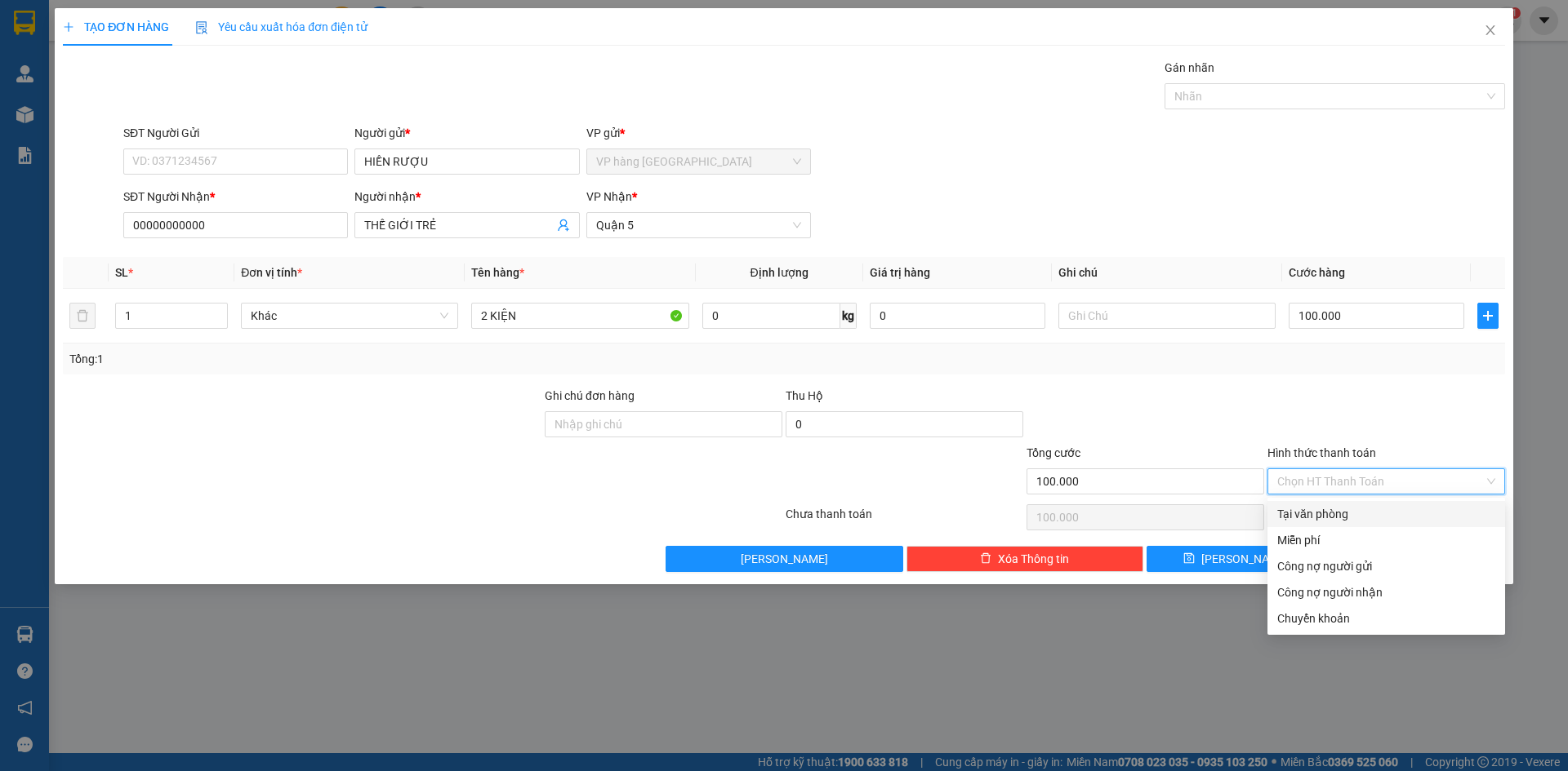
click at [1391, 471] on input "Hình thức thanh toán" at bounding box center [1380, 482] width 207 height 25
click at [1416, 441] on div at bounding box center [1386, 415] width 241 height 57
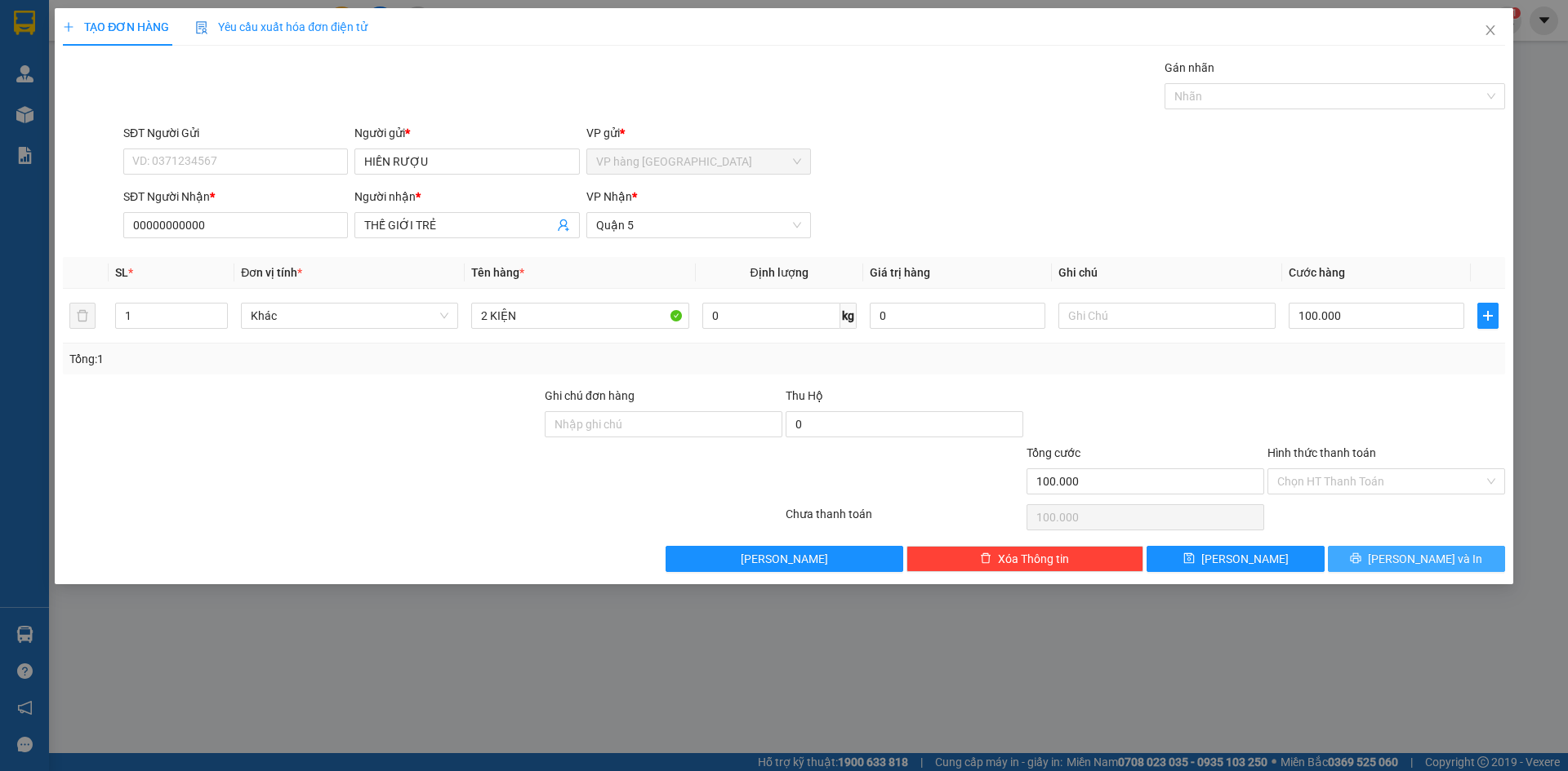
click at [1433, 551] on span "[PERSON_NAME] và In" at bounding box center [1425, 559] width 114 height 18
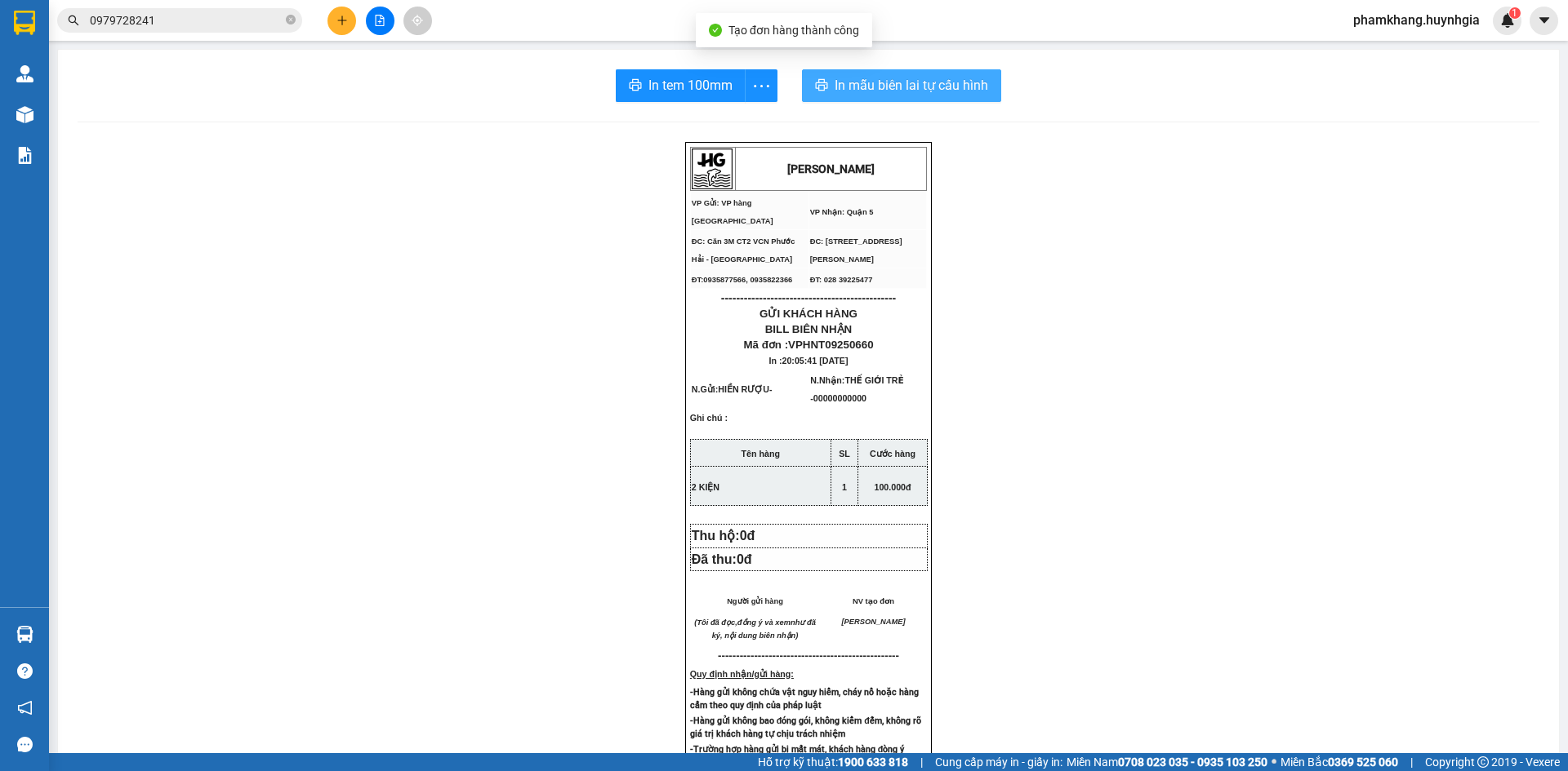
click at [899, 88] on span "In mẫu biên lai tự cấu hình" at bounding box center [911, 84] width 154 height 20
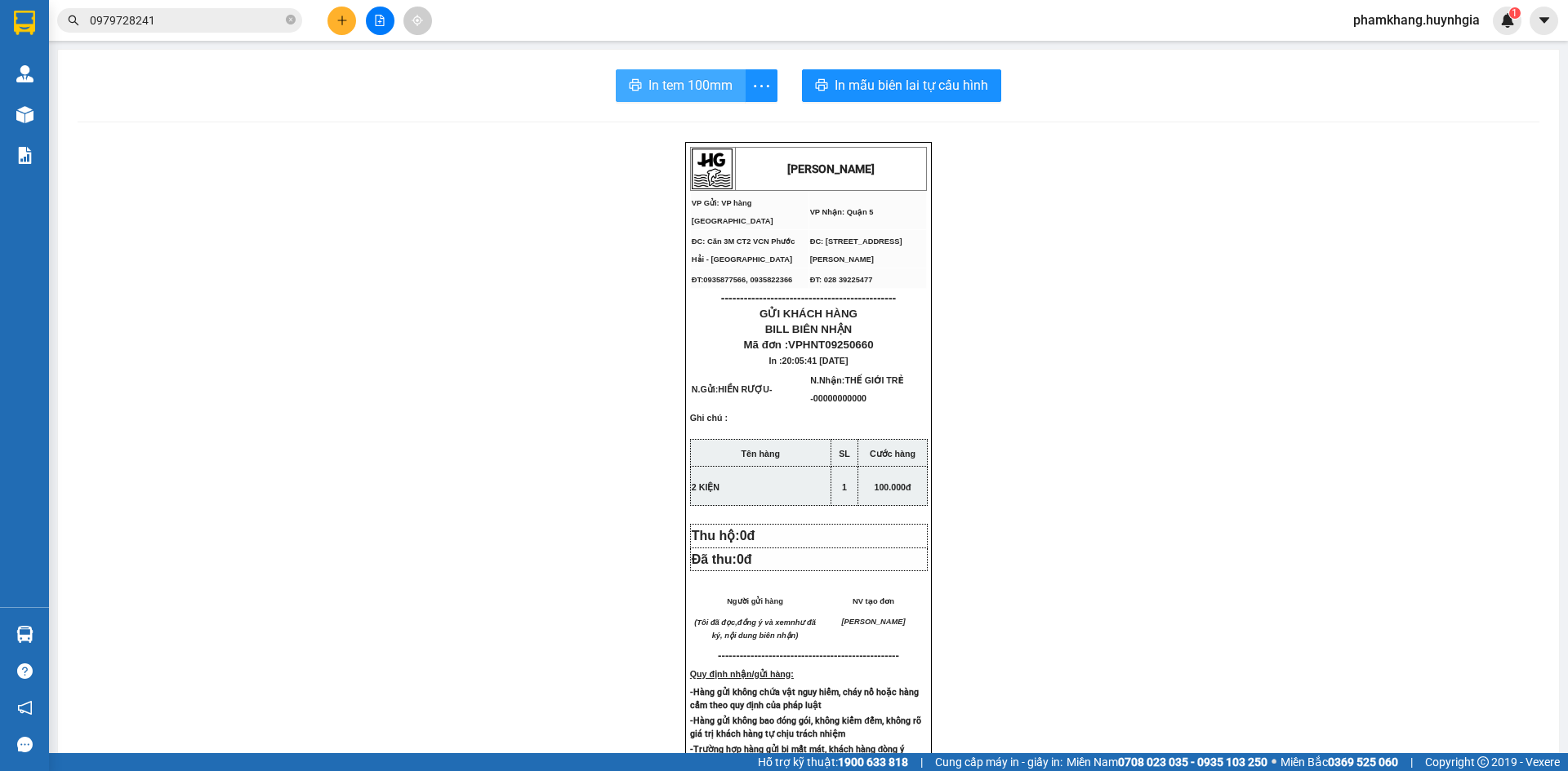
click at [685, 85] on span "In tem 100mm" at bounding box center [690, 84] width 84 height 20
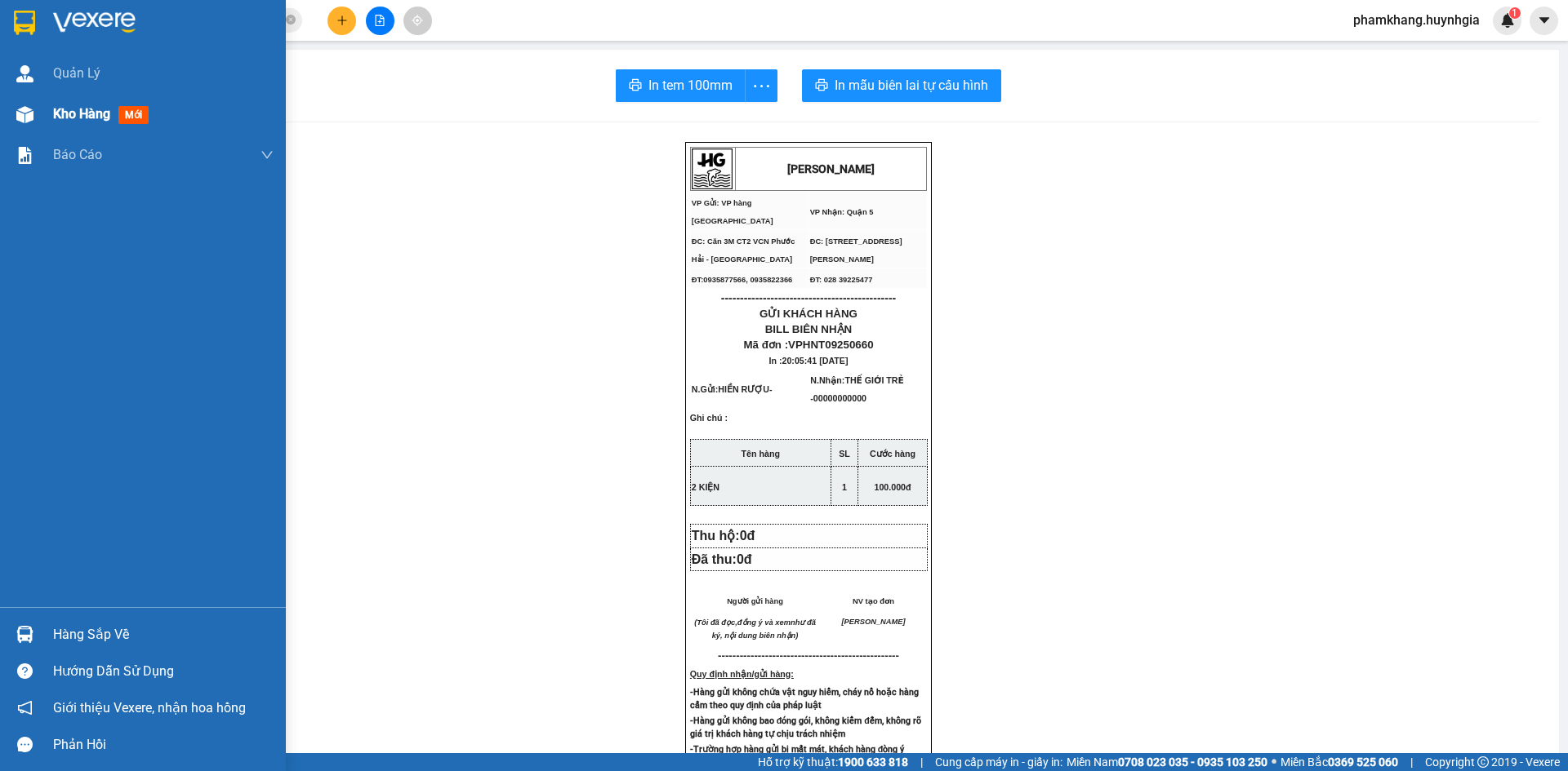
click at [31, 109] on img at bounding box center [25, 114] width 17 height 17
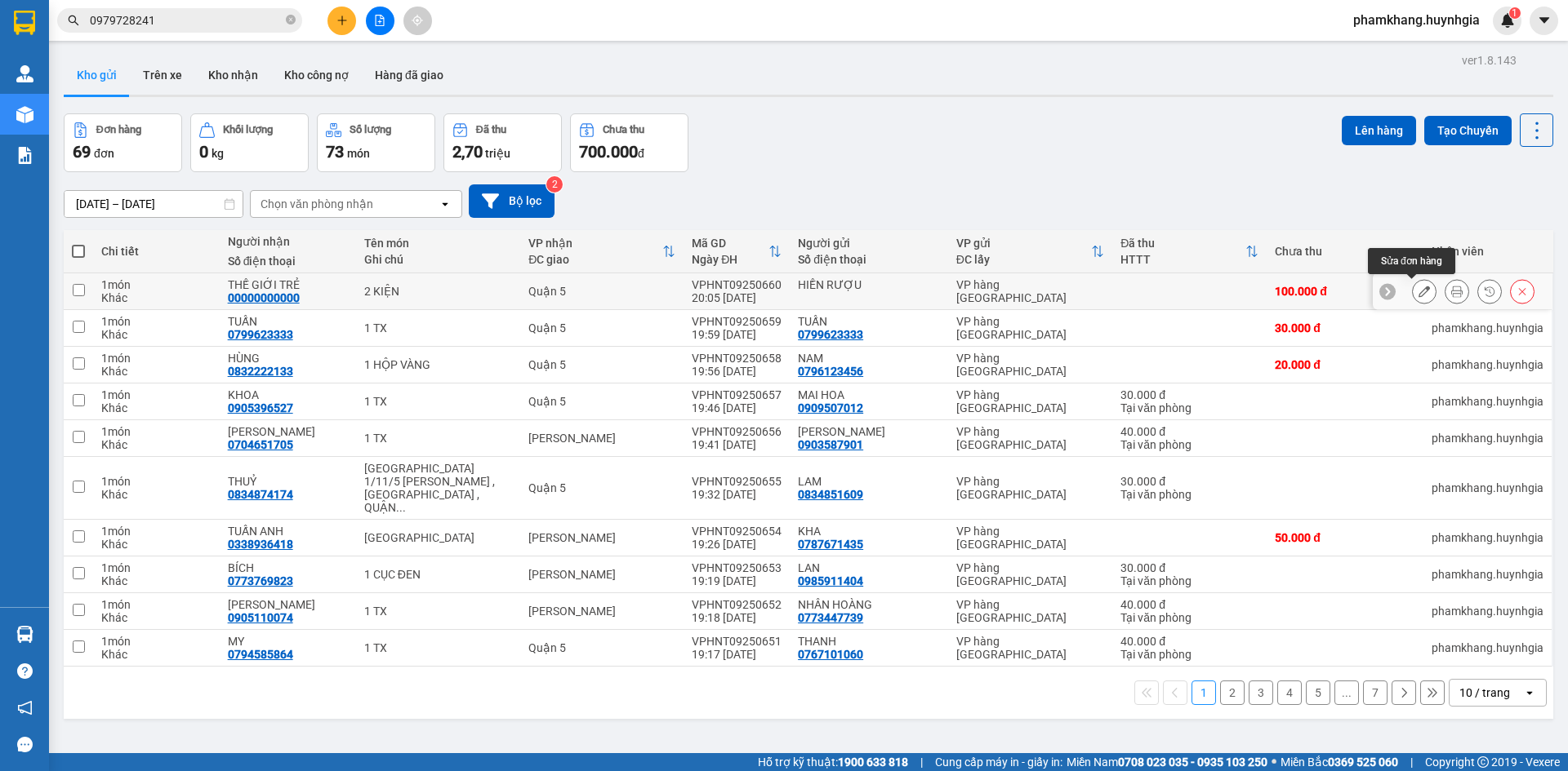
click at [1418, 293] on icon at bounding box center [1424, 291] width 11 height 11
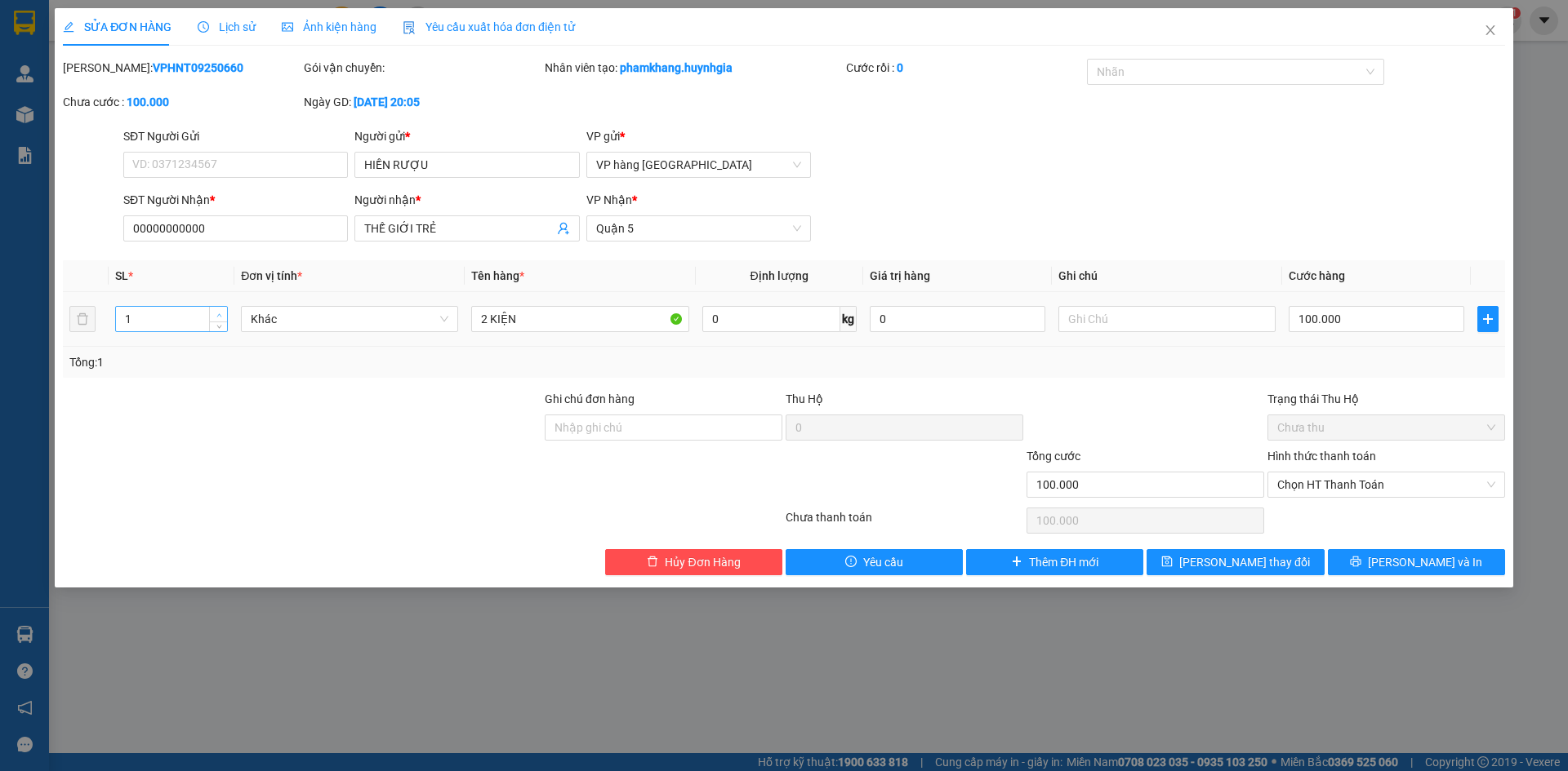
click at [216, 313] on icon "up" at bounding box center [219, 316] width 5 height 5
click at [1432, 564] on span "[PERSON_NAME] và In" at bounding box center [1425, 562] width 114 height 18
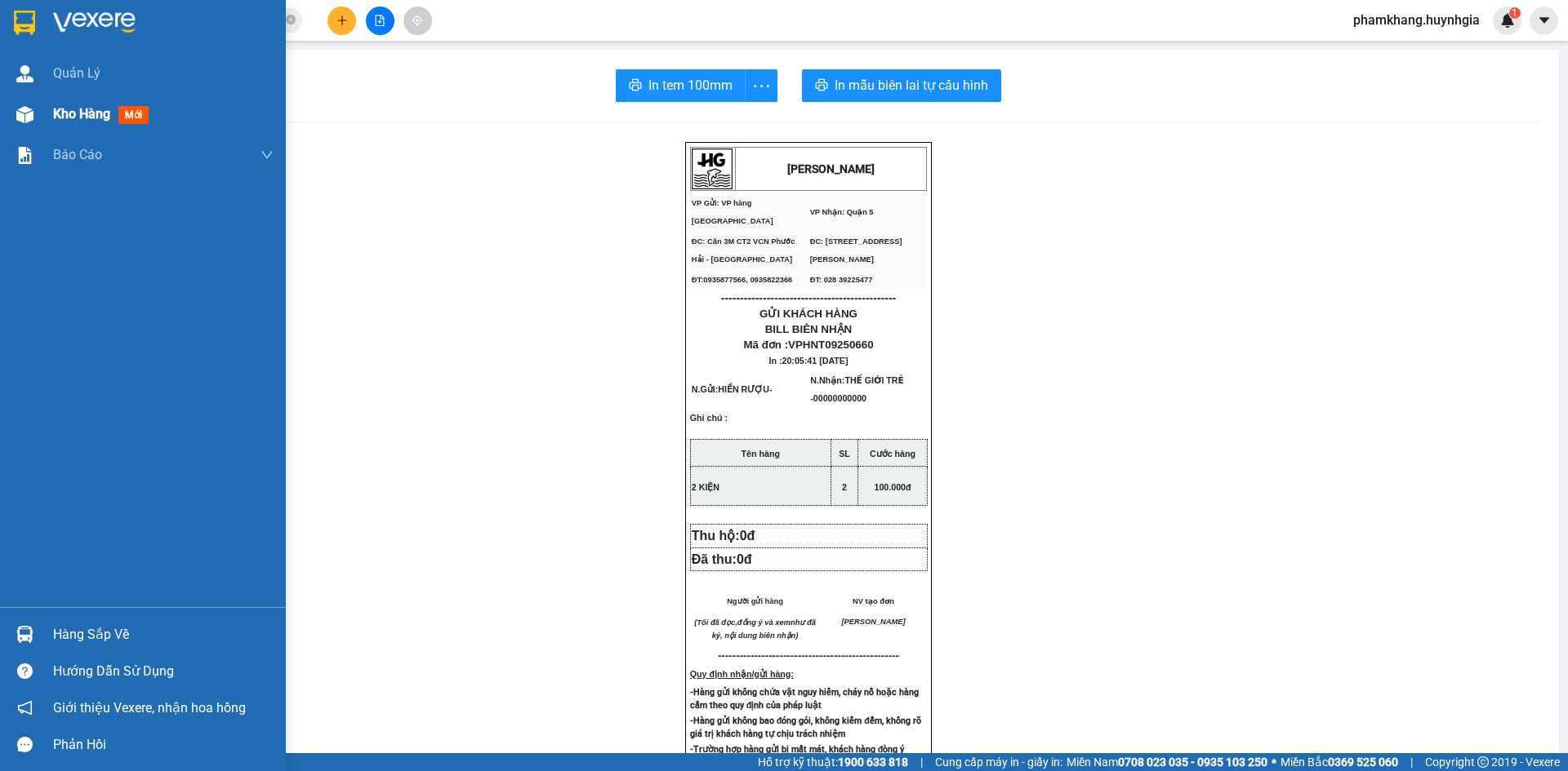
click at [44, 111] on div "Kho hàng mới" at bounding box center [142, 114] width 286 height 40
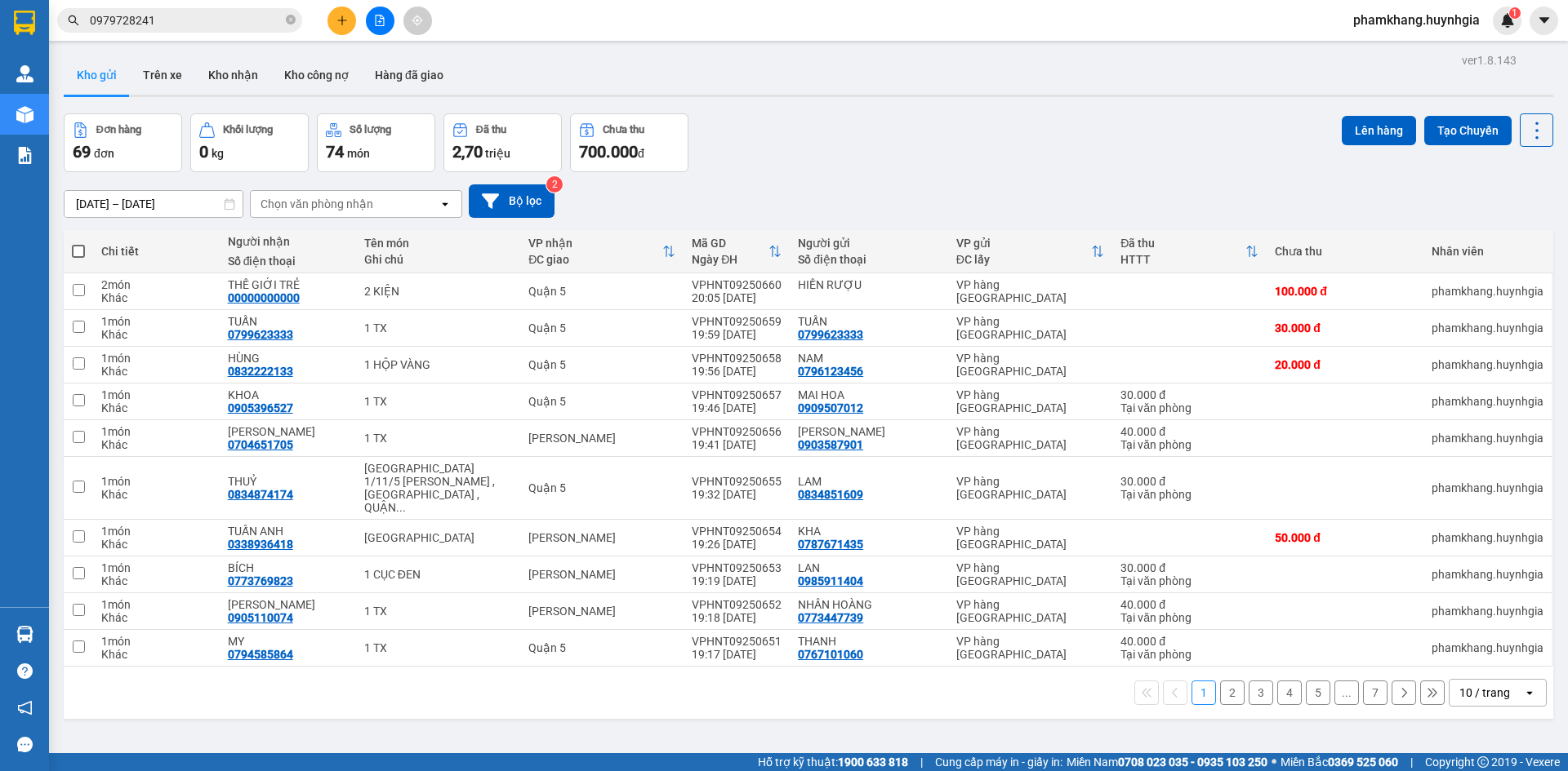
click at [1491, 685] on div "10 / trang" at bounding box center [1484, 693] width 51 height 17
click at [1477, 653] on div "100 / trang" at bounding box center [1484, 644] width 98 height 29
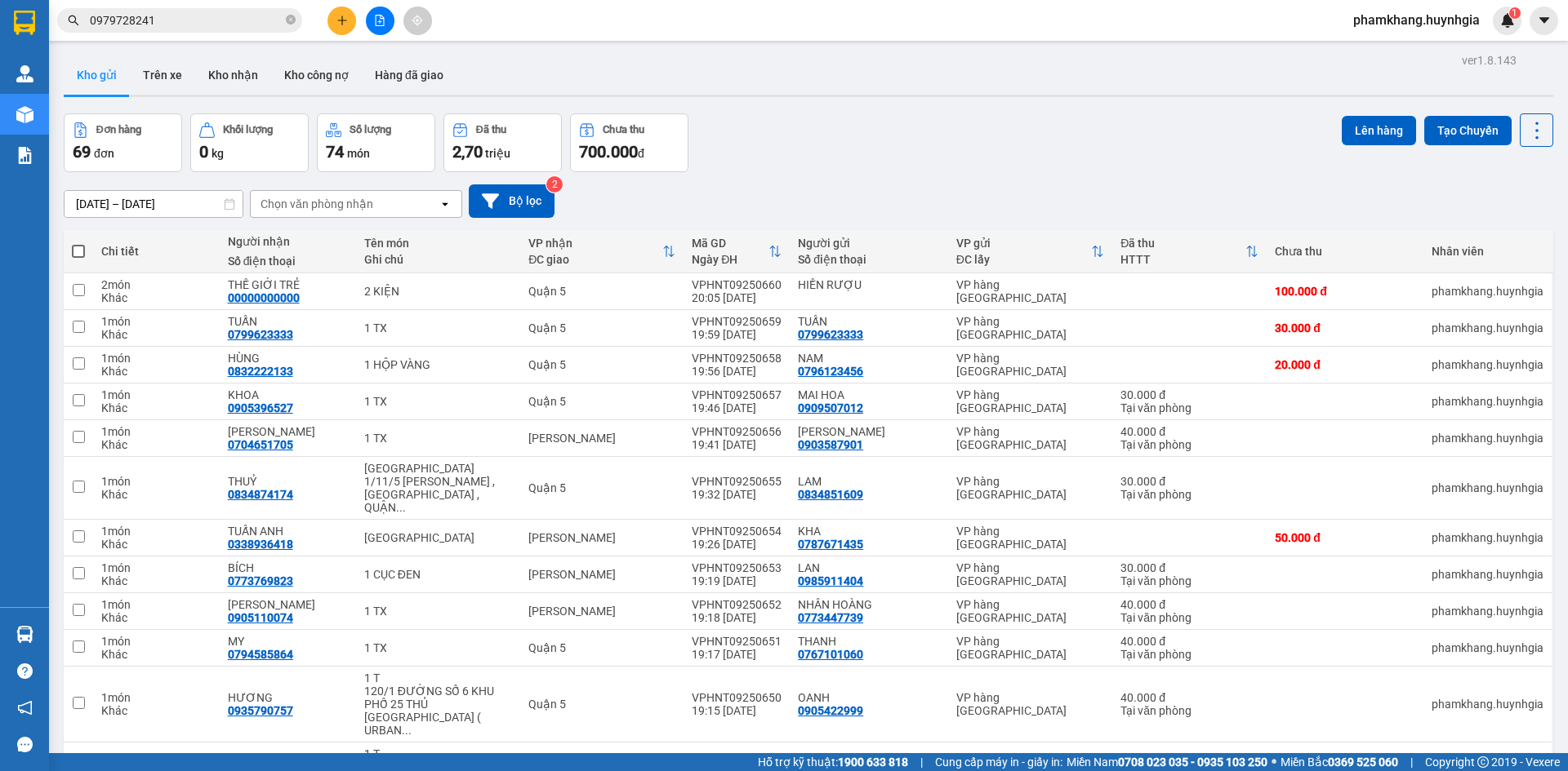
drag, startPoint x: 204, startPoint y: 222, endPoint x: 240, endPoint y: 247, distance: 43.8
click at [204, 222] on div "11/09/2025 – 13/09/2025 Press the down arrow key to interact with the calendar …" at bounding box center [807, 201] width 1489 height 58
click at [1069, 185] on div "11/09/2025 – 13/09/2025 Press the down arrow key to interact with the calendar …" at bounding box center [807, 201] width 1489 height 33
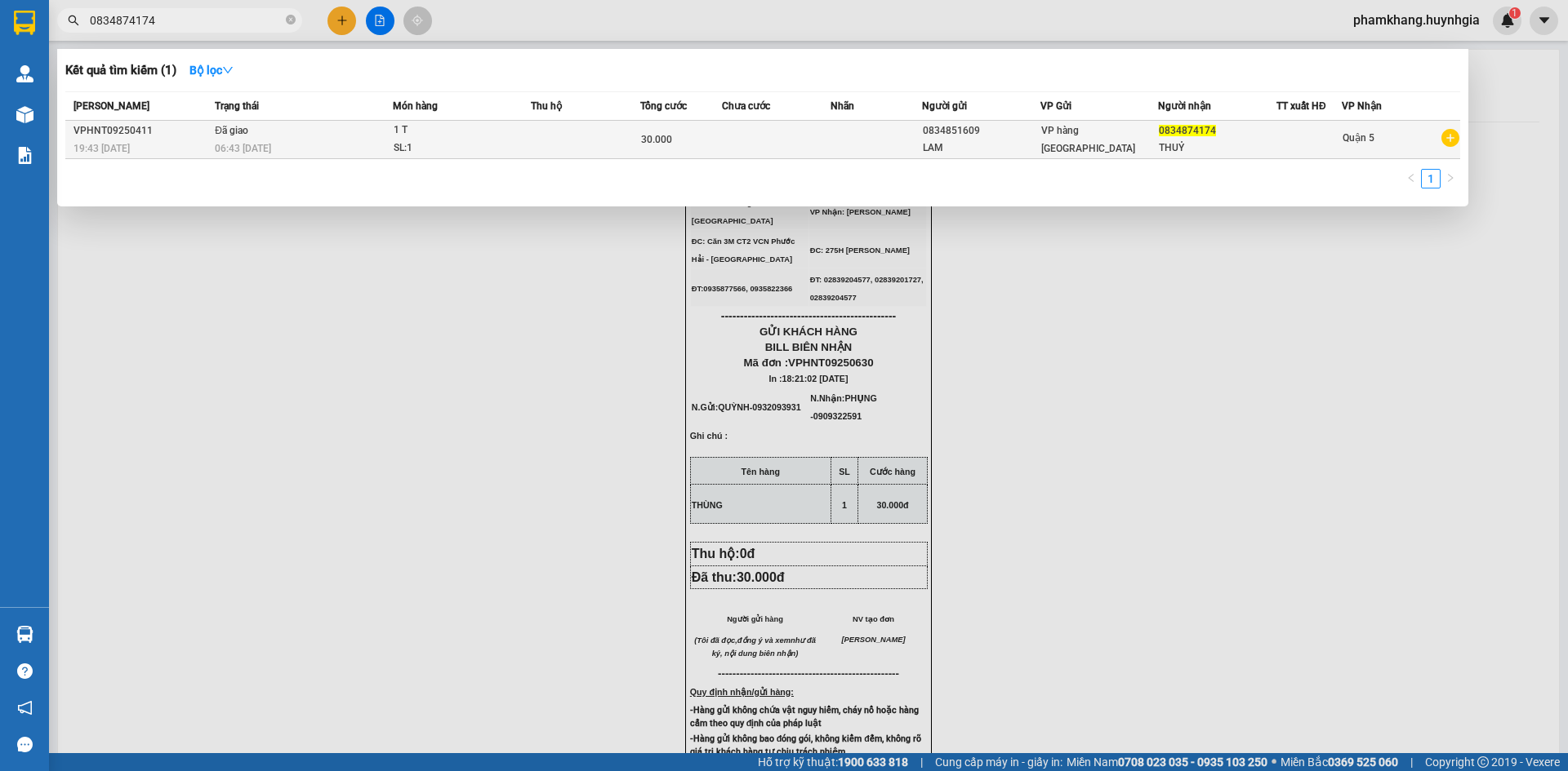
type input "0834874174"
click at [1238, 146] on div "THUỶ" at bounding box center [1216, 148] width 117 height 17
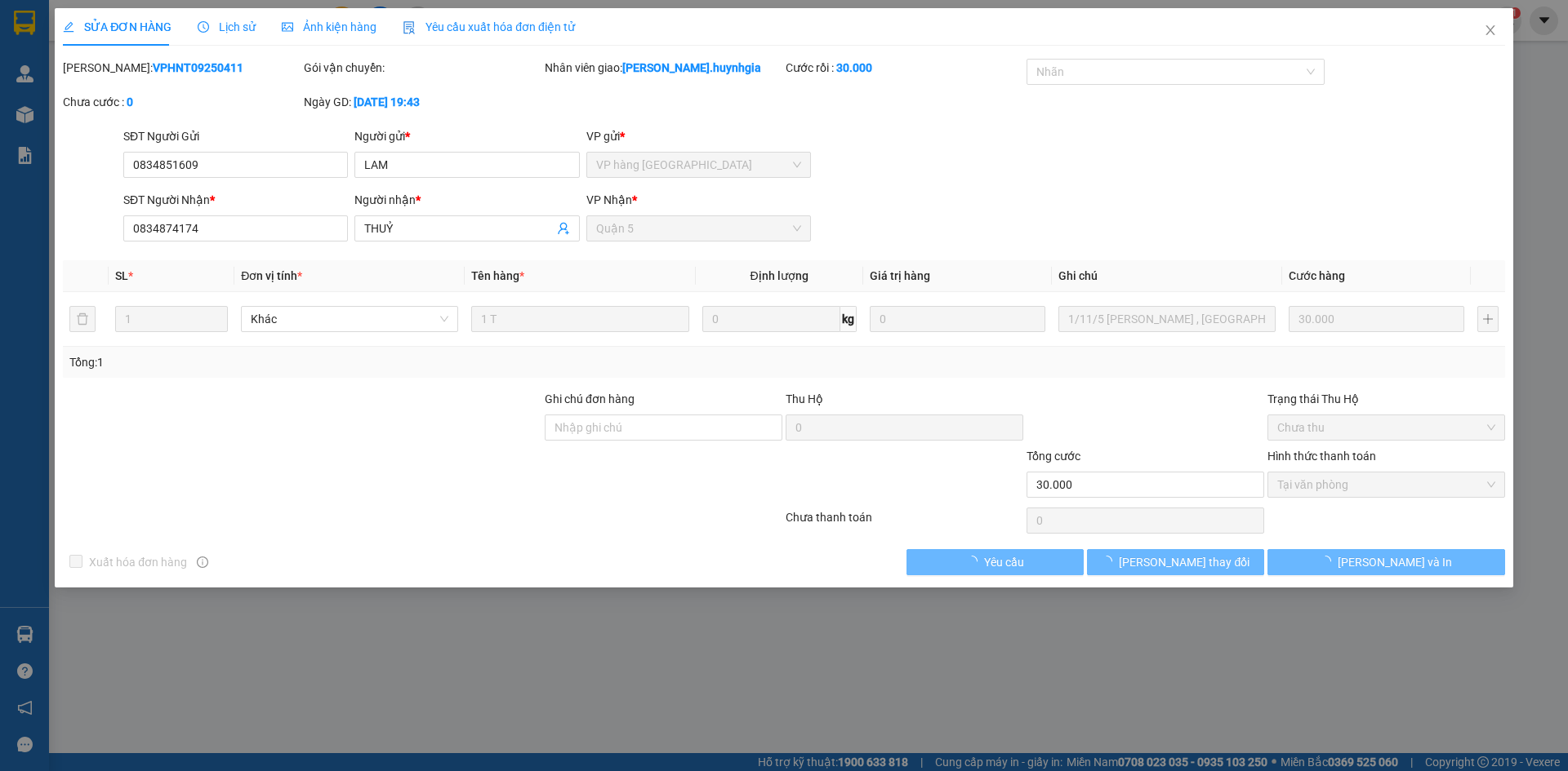
type input "0834851609"
type input "LAM"
type input "0834874174"
type input "THUỶ"
type input "30.000"
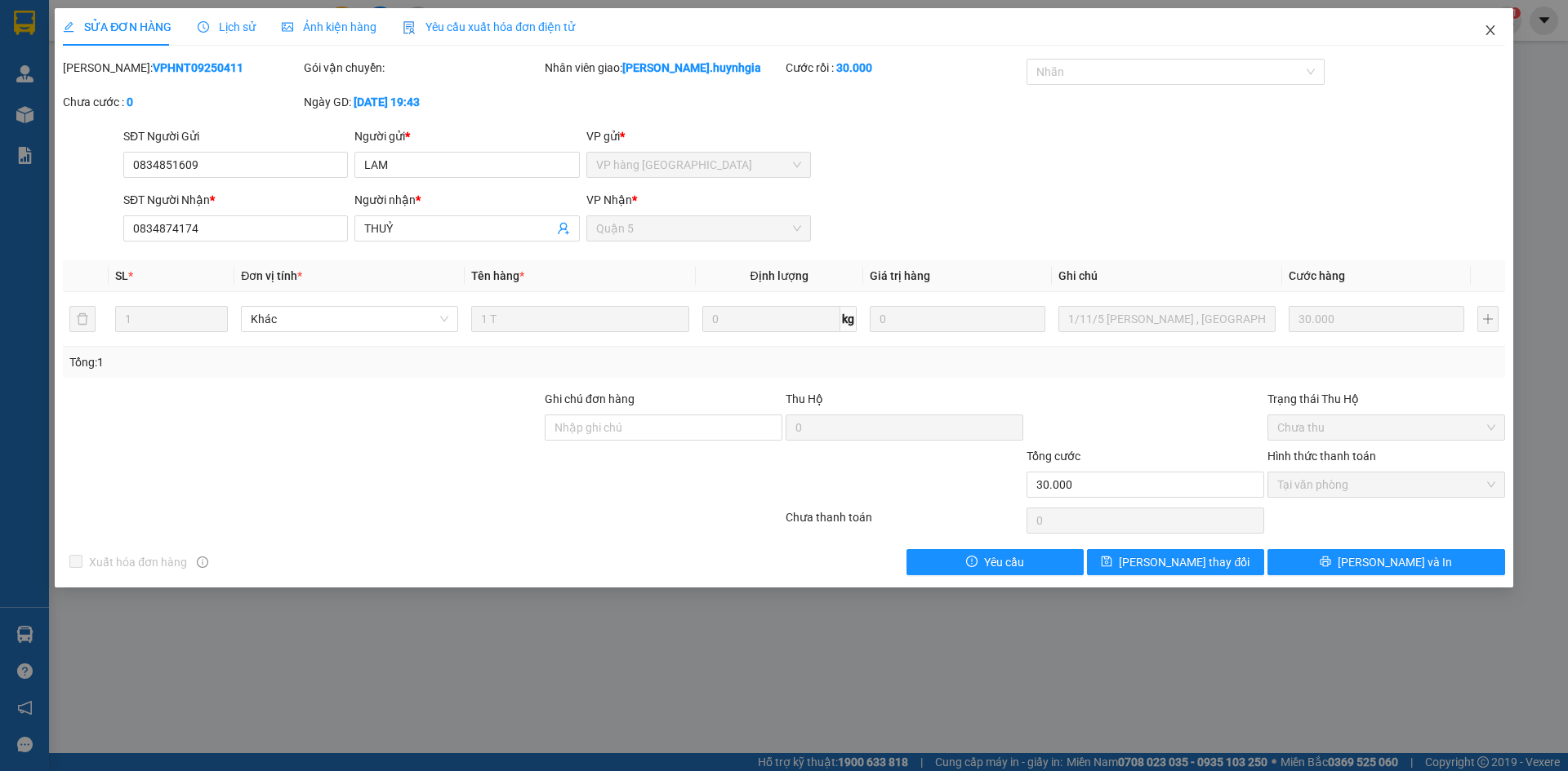
click at [1484, 35] on span "Close" at bounding box center [1490, 31] width 46 height 46
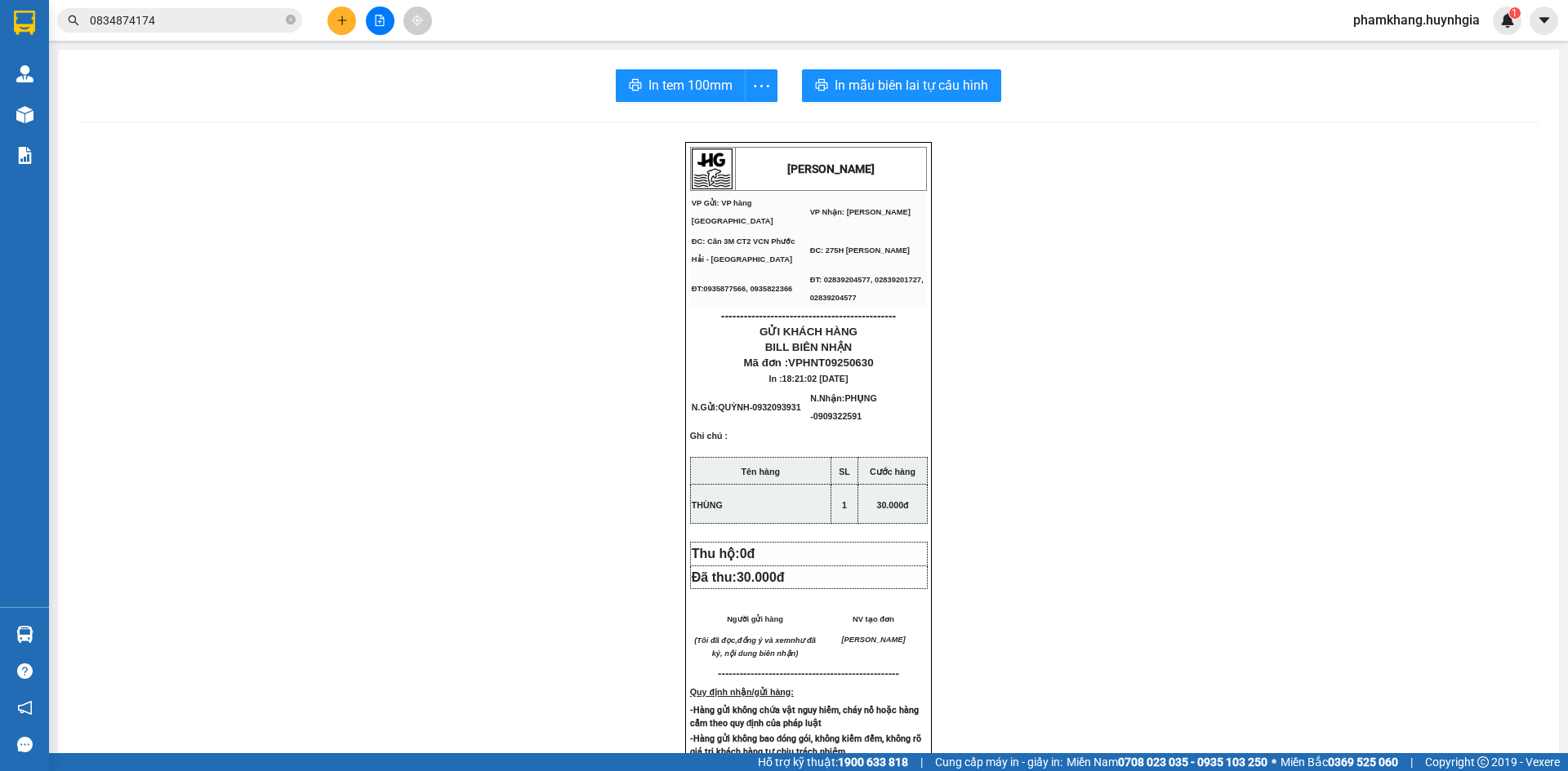
click at [1444, 21] on span "phamkhang.huynhgia" at bounding box center [1417, 19] width 153 height 20
click at [1423, 62] on li "Đăng xuất" at bounding box center [1415, 51] width 155 height 26
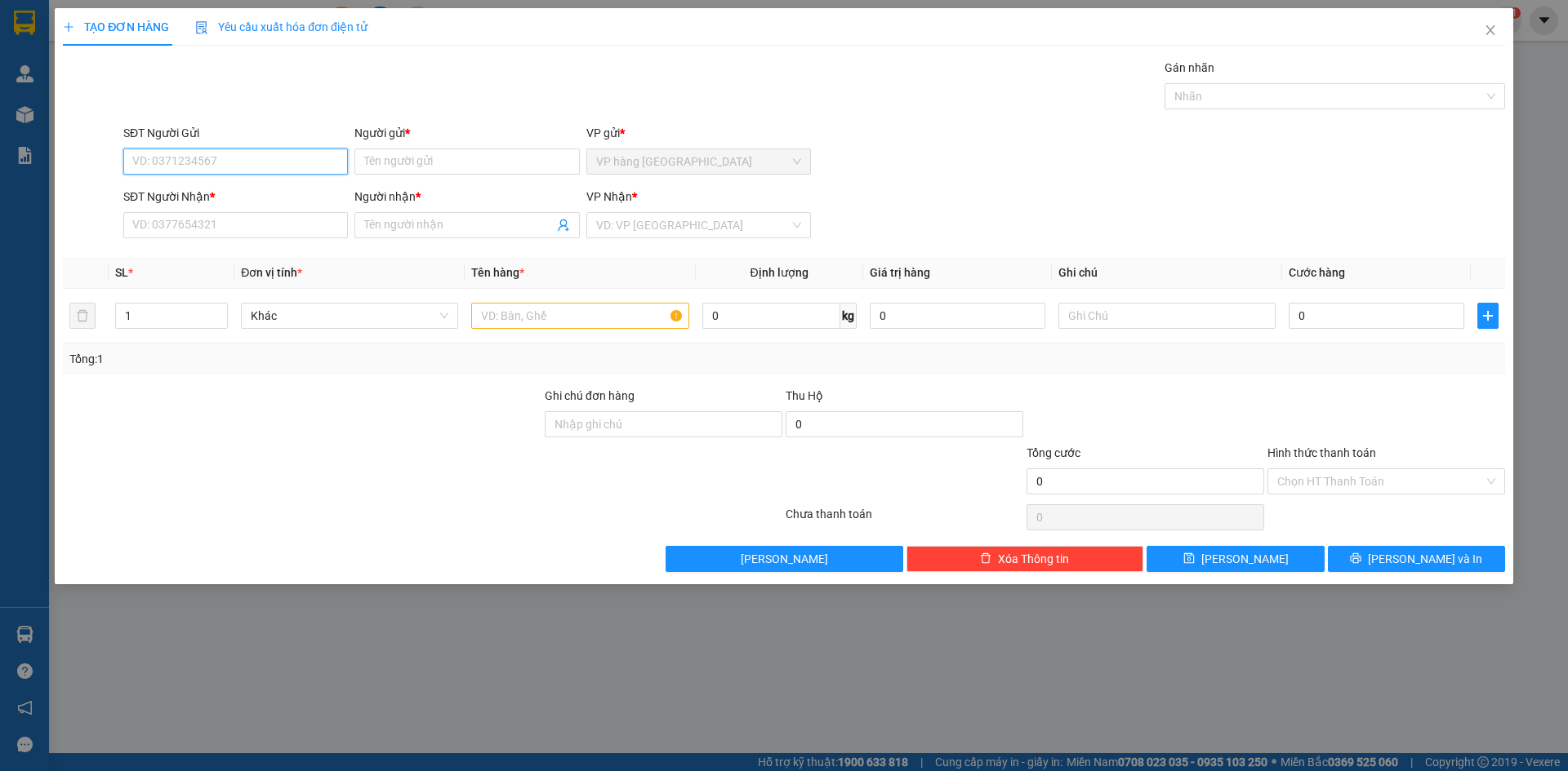
click at [291, 161] on input "SĐT Người Gửi" at bounding box center [235, 162] width 224 height 26
click at [486, 148] on div "Người gửi *" at bounding box center [466, 136] width 224 height 25
click at [486, 157] on input "Người gửi *" at bounding box center [466, 162] width 224 height 26
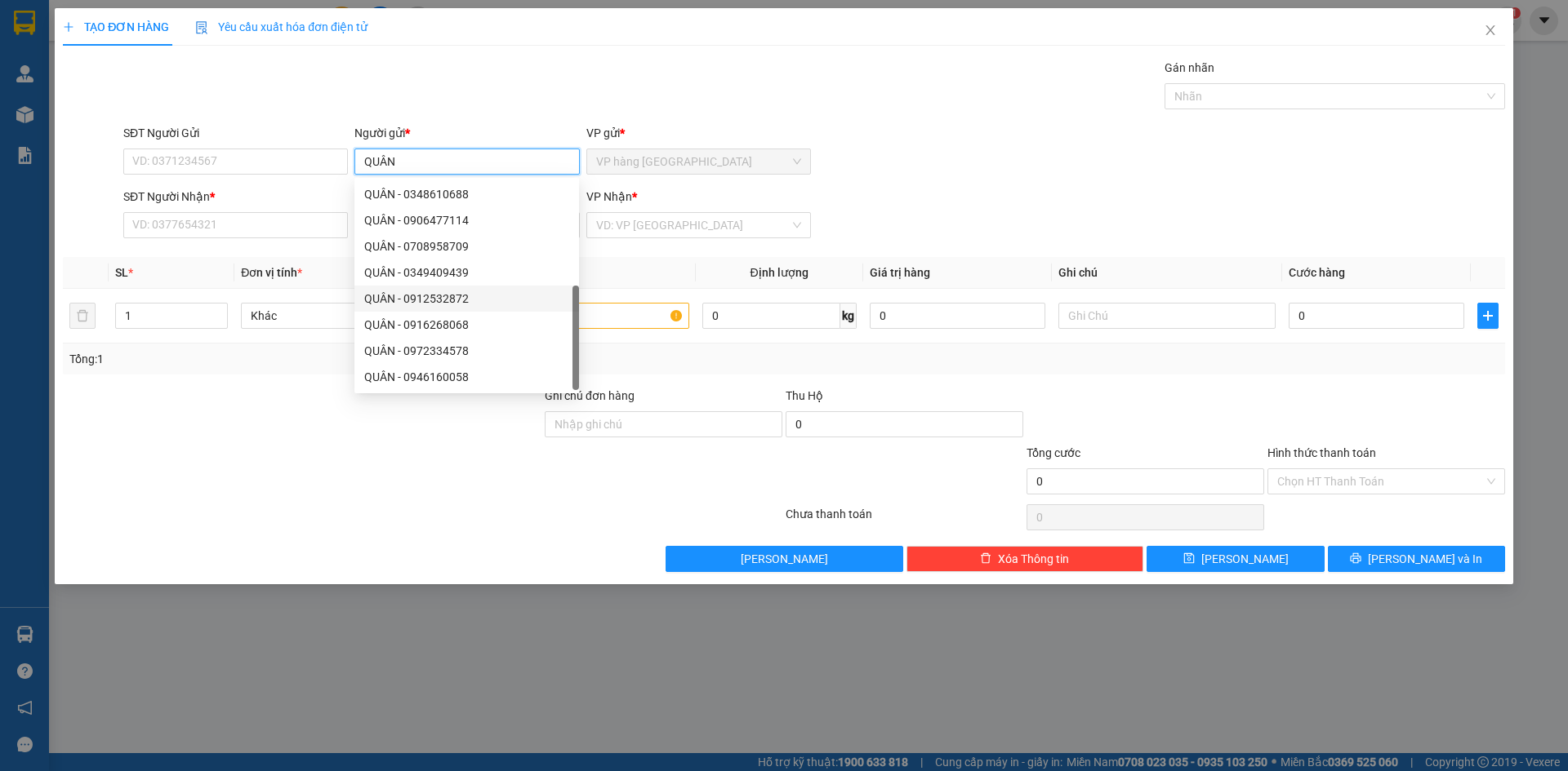
scroll to position [52, 0]
type input "QUÂN"
click at [273, 157] on input "SĐT Người Gửi" at bounding box center [235, 162] width 224 height 26
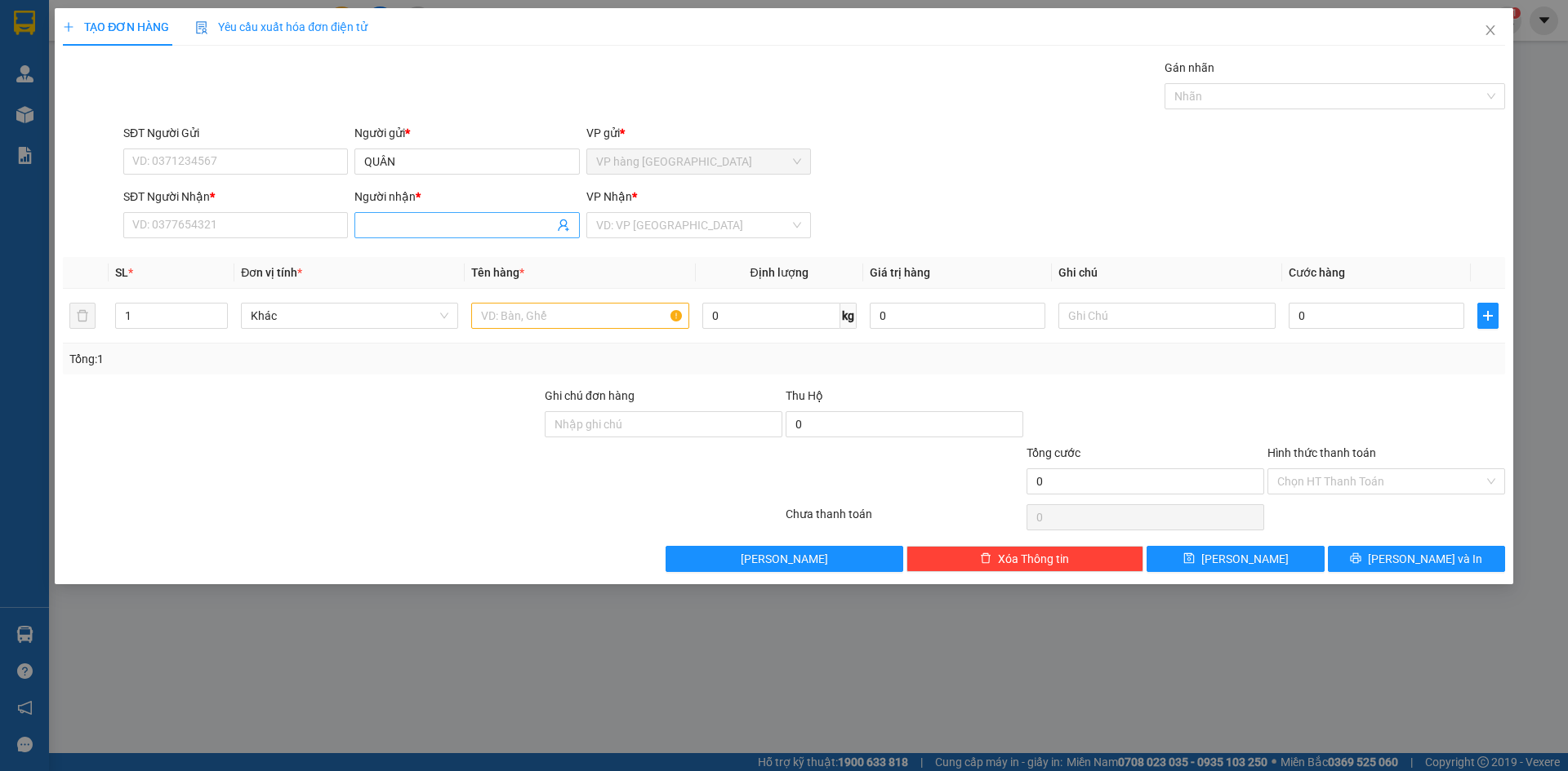
click at [405, 213] on span at bounding box center [466, 225] width 224 height 26
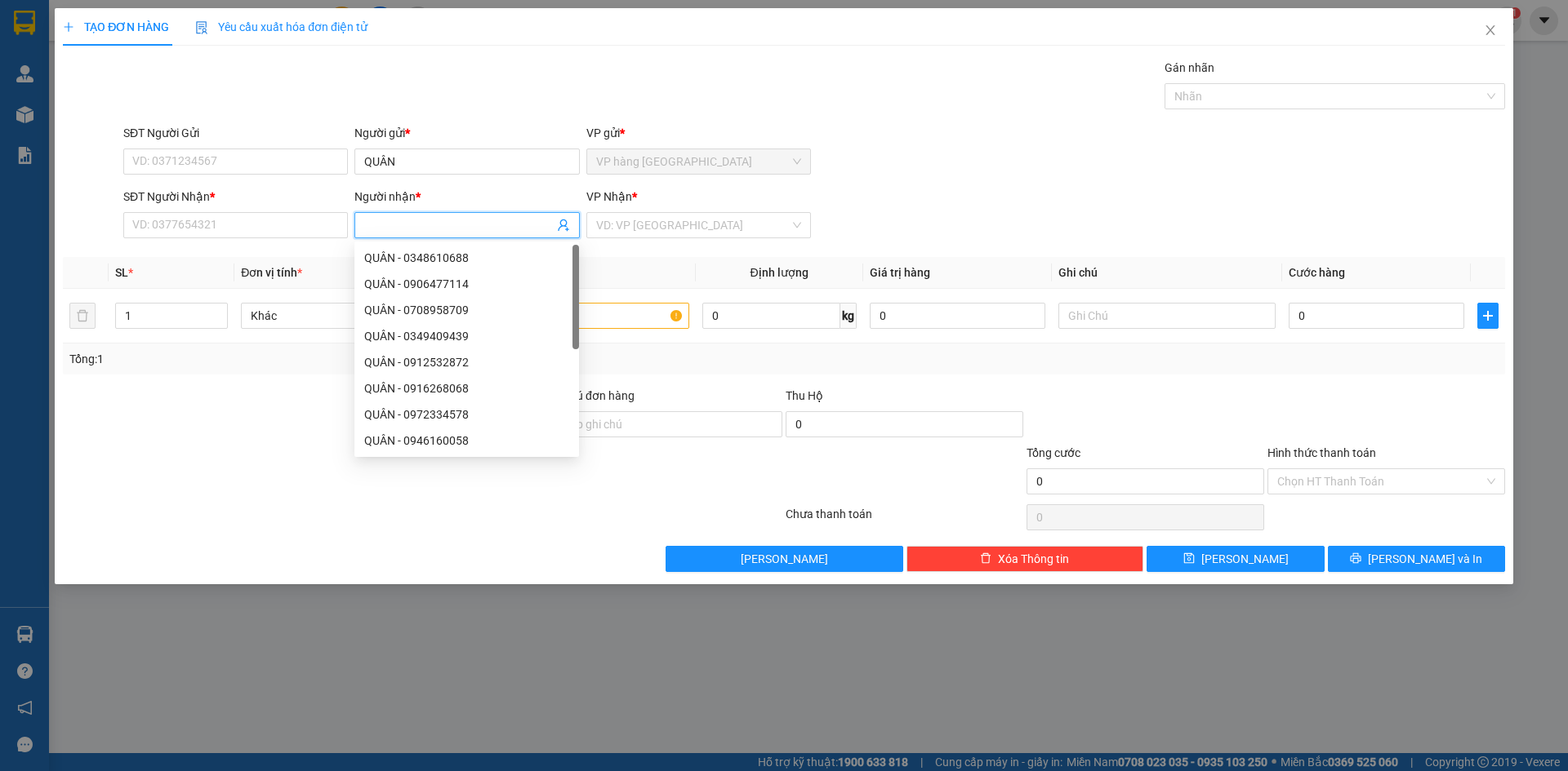
click at [405, 230] on input "Người nhận *" at bounding box center [458, 225] width 188 height 18
type input "MẪN"
click at [283, 225] on input "SĐT Người Nhận *" at bounding box center [235, 225] width 224 height 26
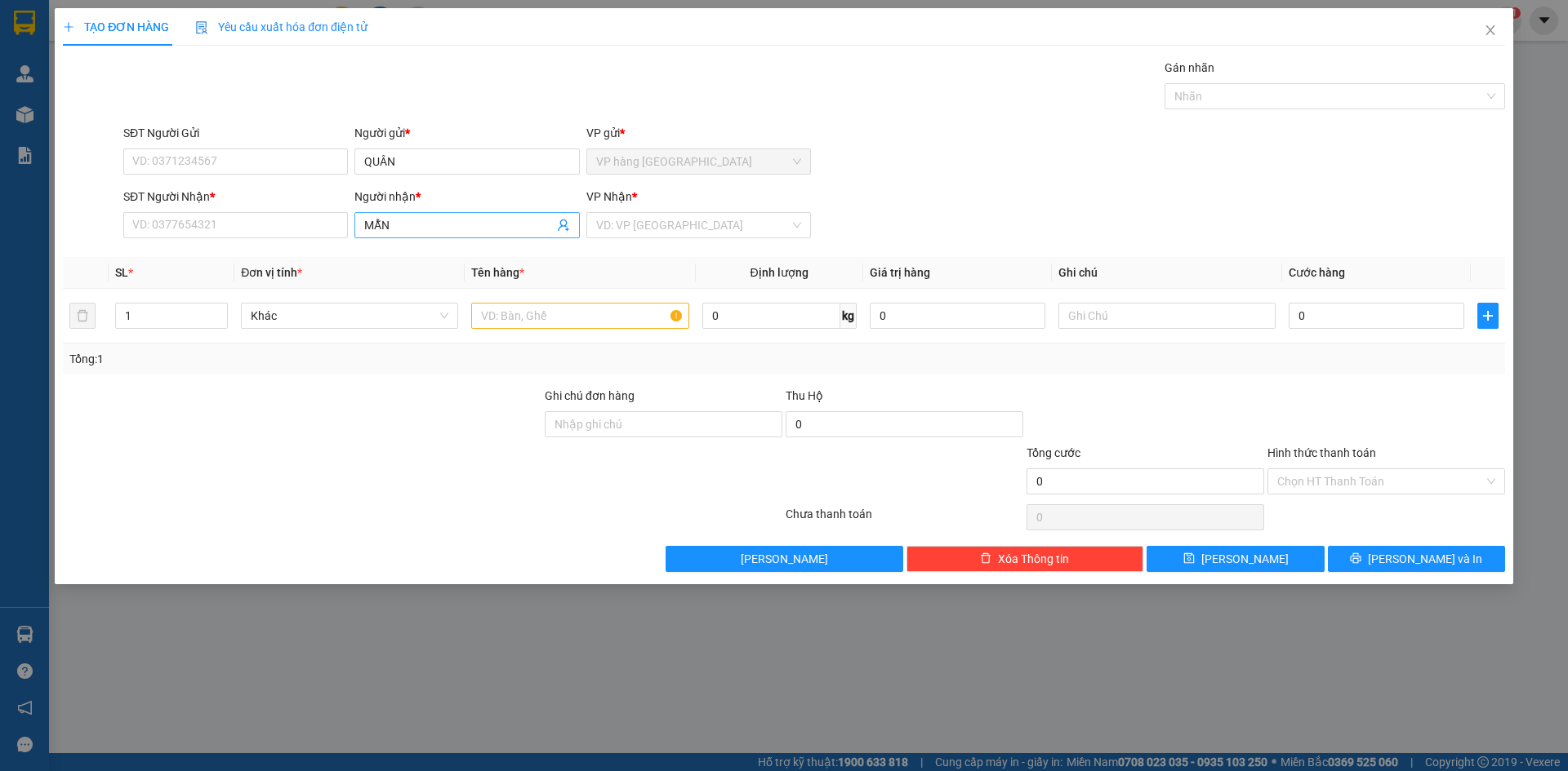
click at [417, 226] on input "MẪN" at bounding box center [458, 225] width 188 height 18
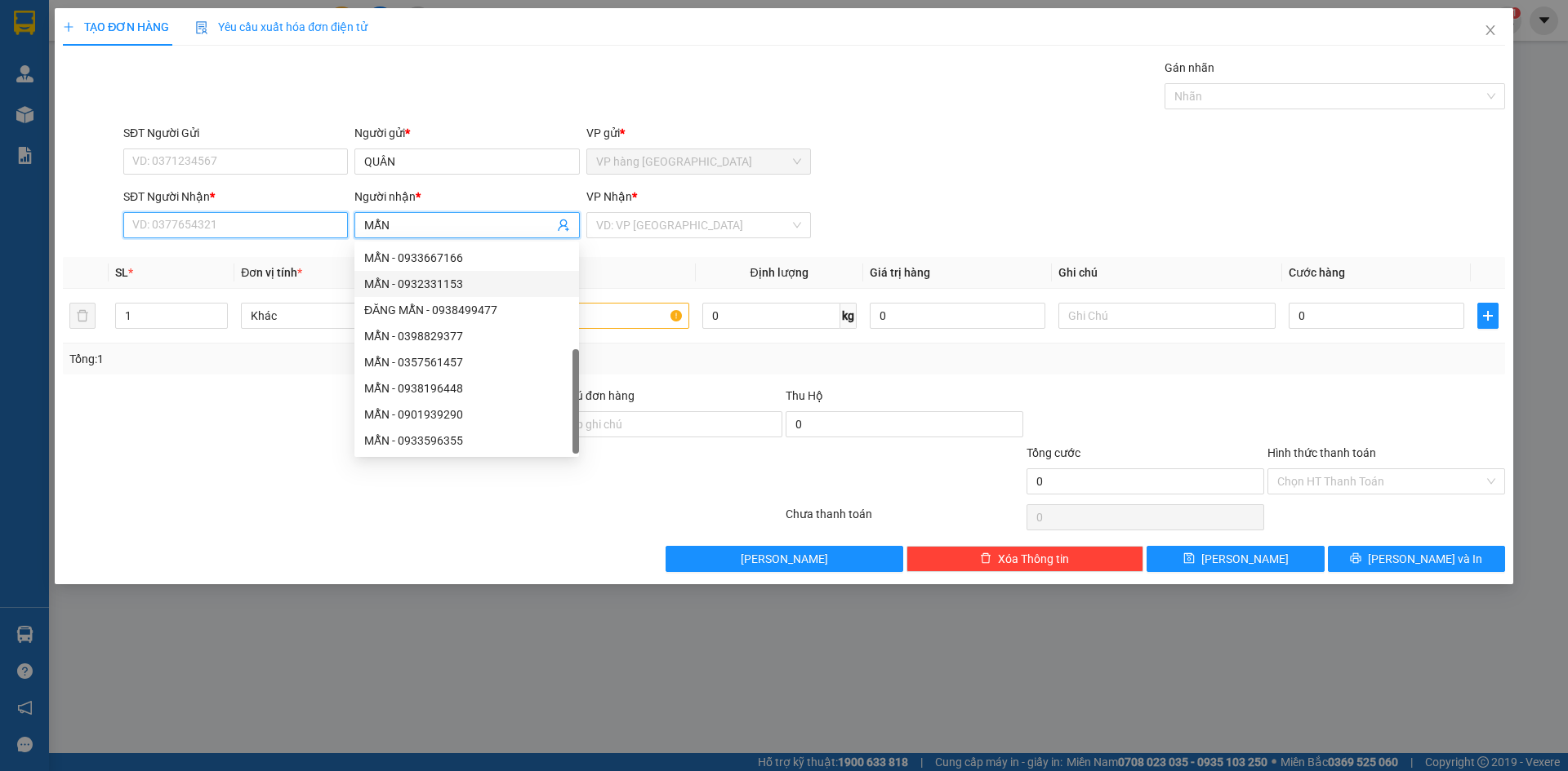
click at [277, 222] on input "SĐT Người Nhận *" at bounding box center [235, 225] width 224 height 26
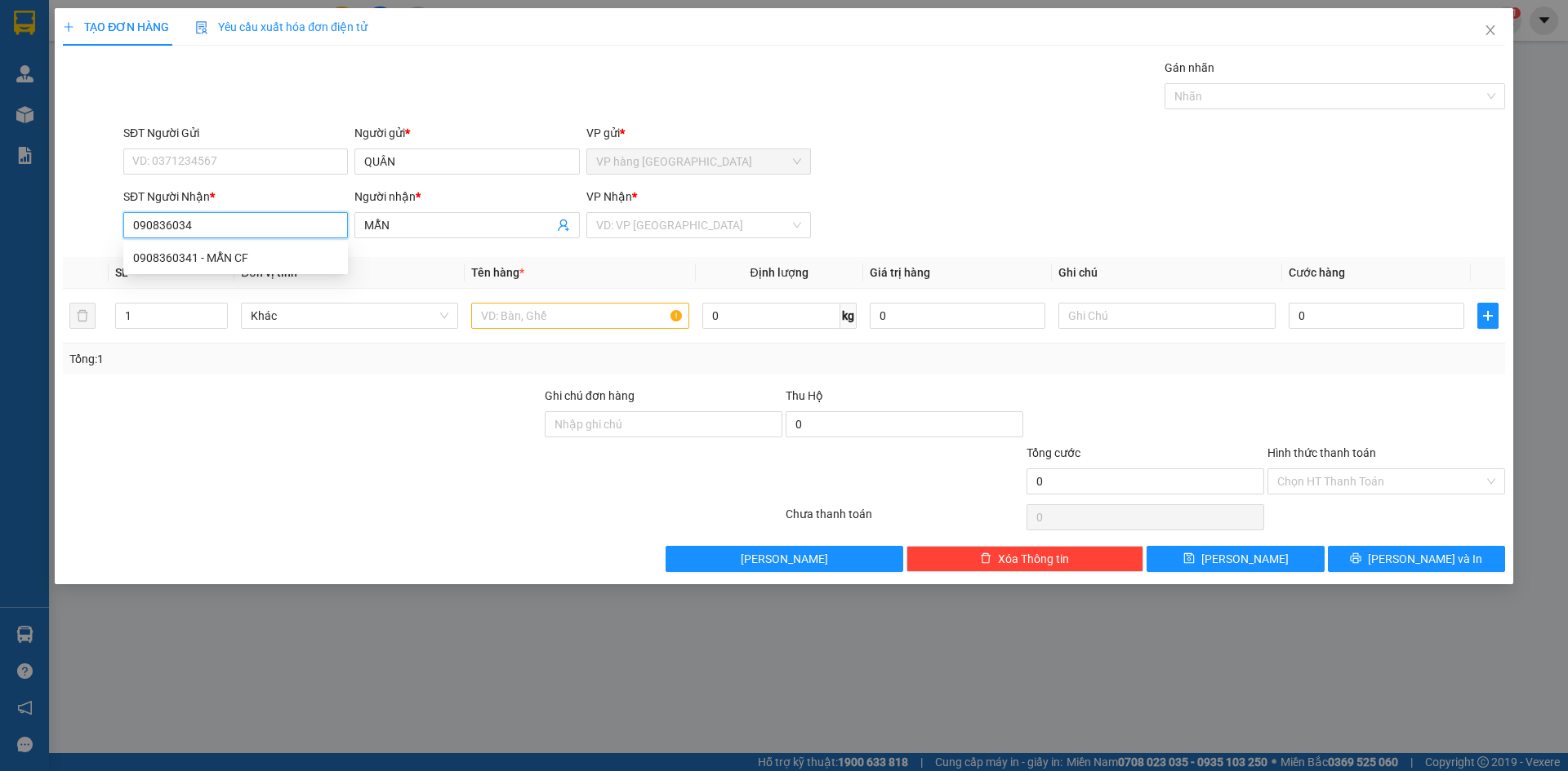
type input "0908360341"
click at [273, 255] on div "0908360341 - MẪN CF" at bounding box center [235, 258] width 205 height 18
type input "MẪN CF"
type input "0908360341"
click at [1103, 187] on form "SĐT Người Gửi VD: 0371234567 Người gửi * QUÂN VP gửi * VP hàng [GEOGRAPHIC_DATA…" at bounding box center [784, 184] width 1442 height 120
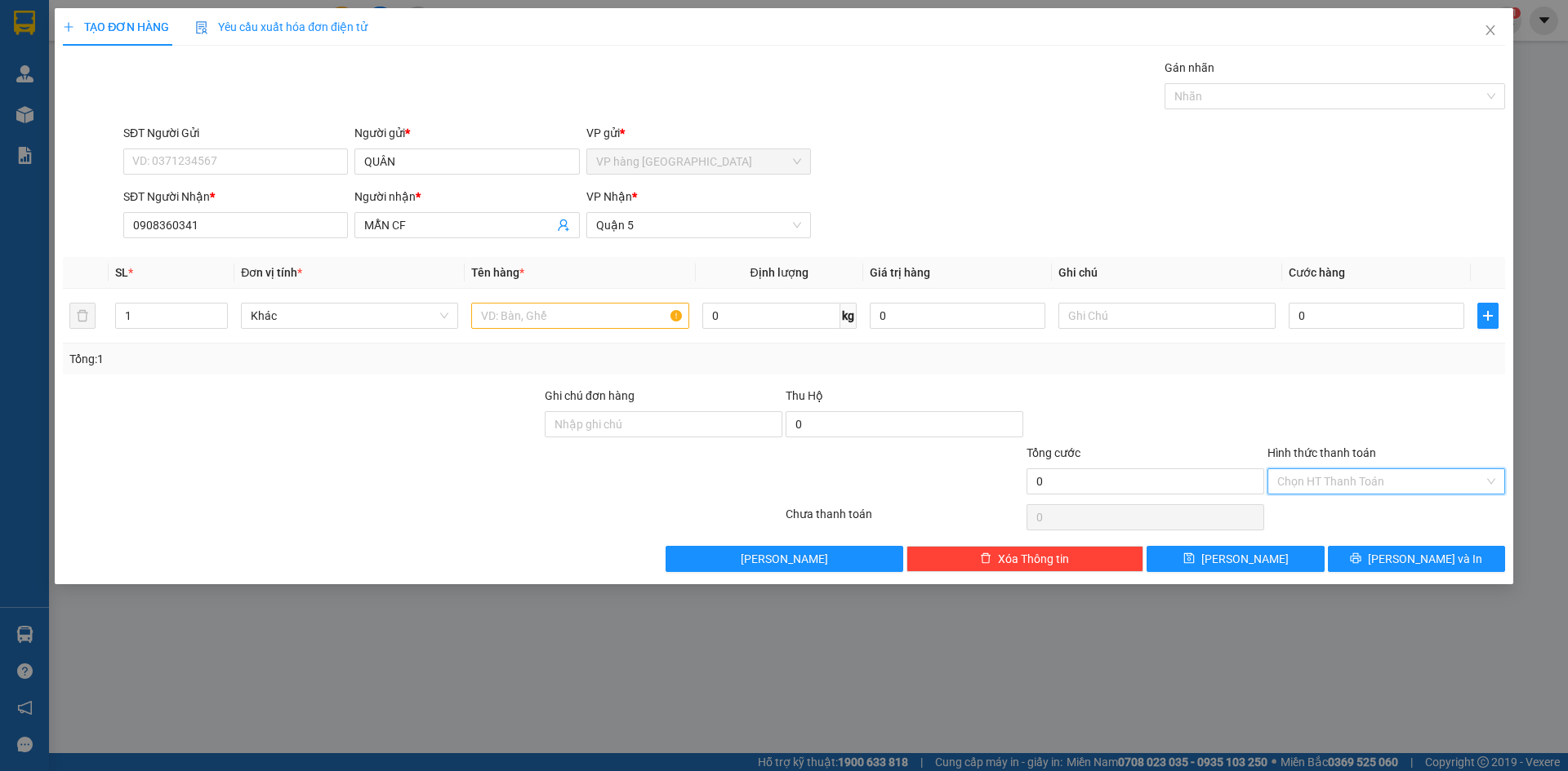
click at [1344, 484] on input "Hình thức thanh toán" at bounding box center [1380, 482] width 207 height 25
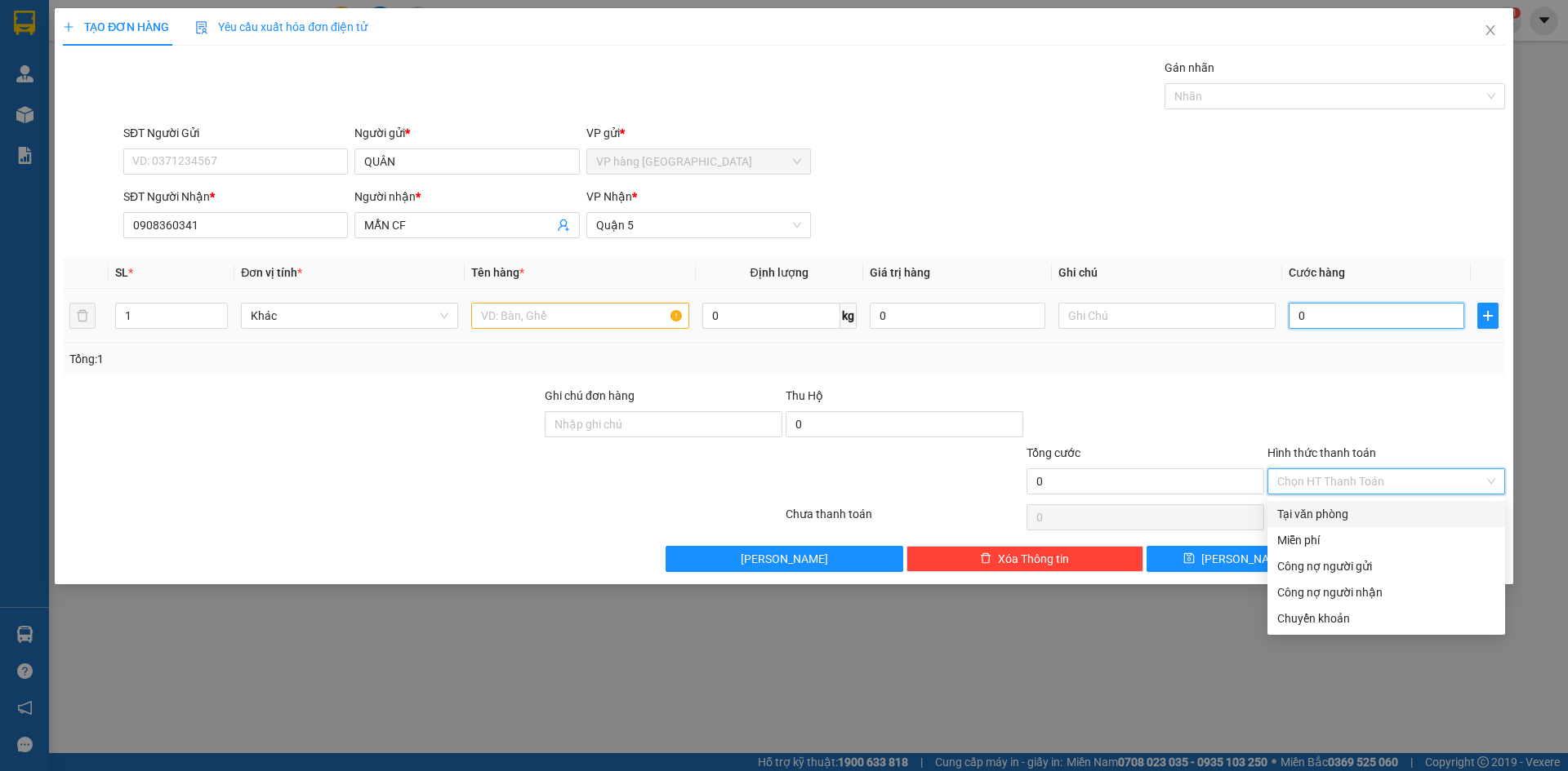
click at [1315, 313] on input "0" at bounding box center [1376, 316] width 176 height 26
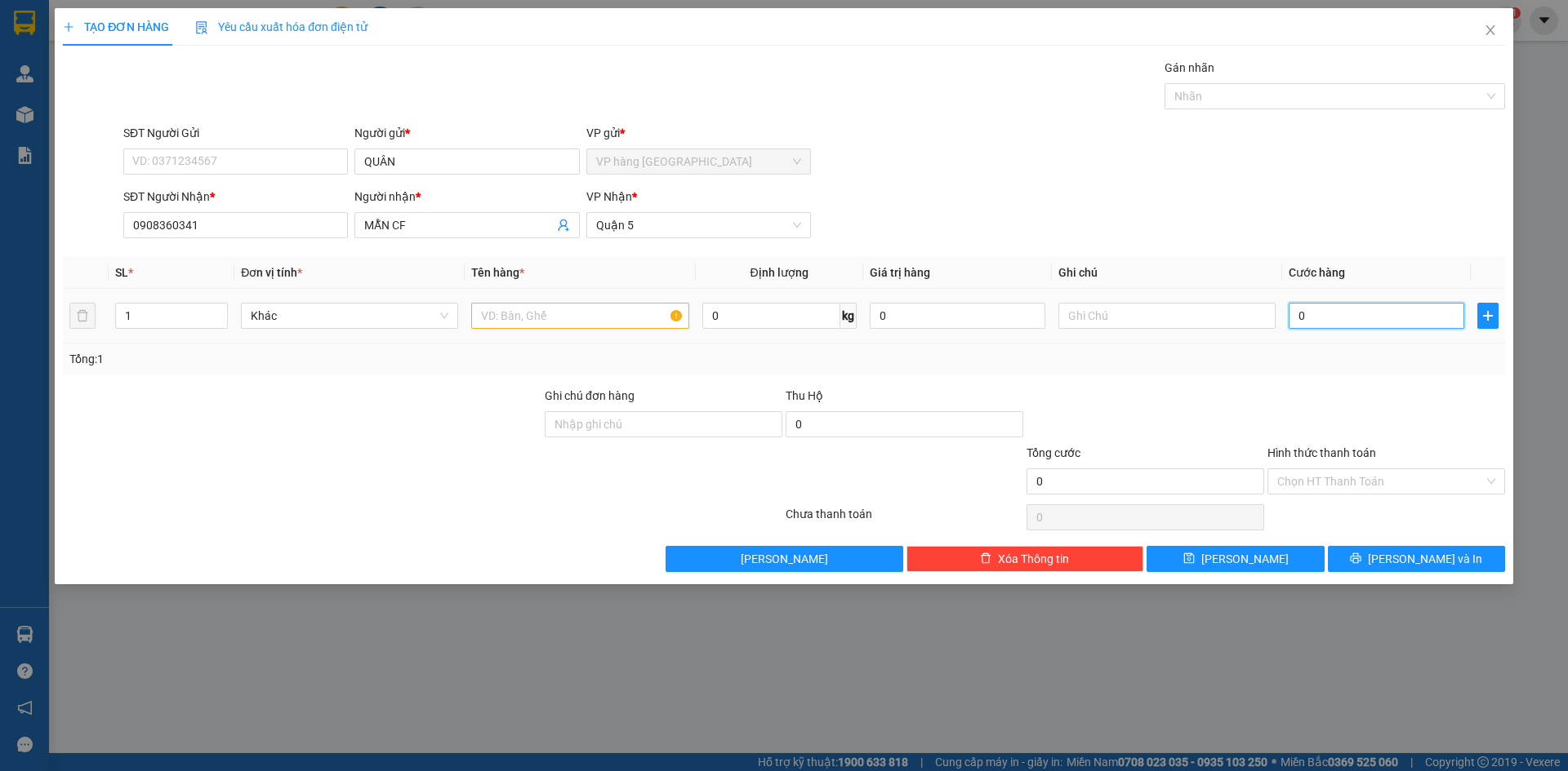
type input "5"
type input "50"
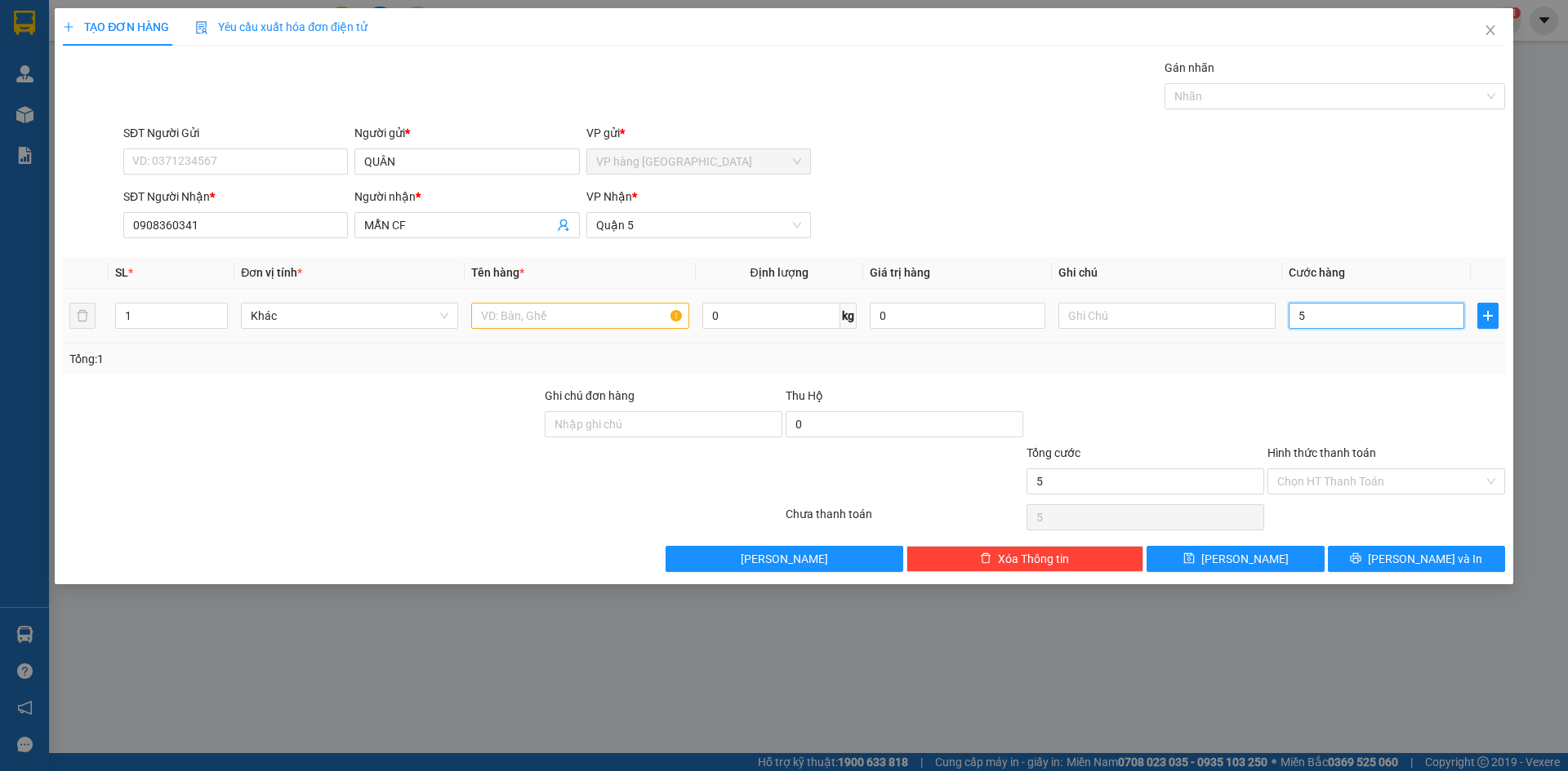
type input "50"
type input "50.000"
click at [1327, 245] on div "Transit Pickup Surcharge Ids Transit Deliver Surcharge Ids Transit Deliver Surc…" at bounding box center [784, 316] width 1442 height 513
click at [1434, 490] on input "Hình thức thanh toán" at bounding box center [1380, 482] width 207 height 25
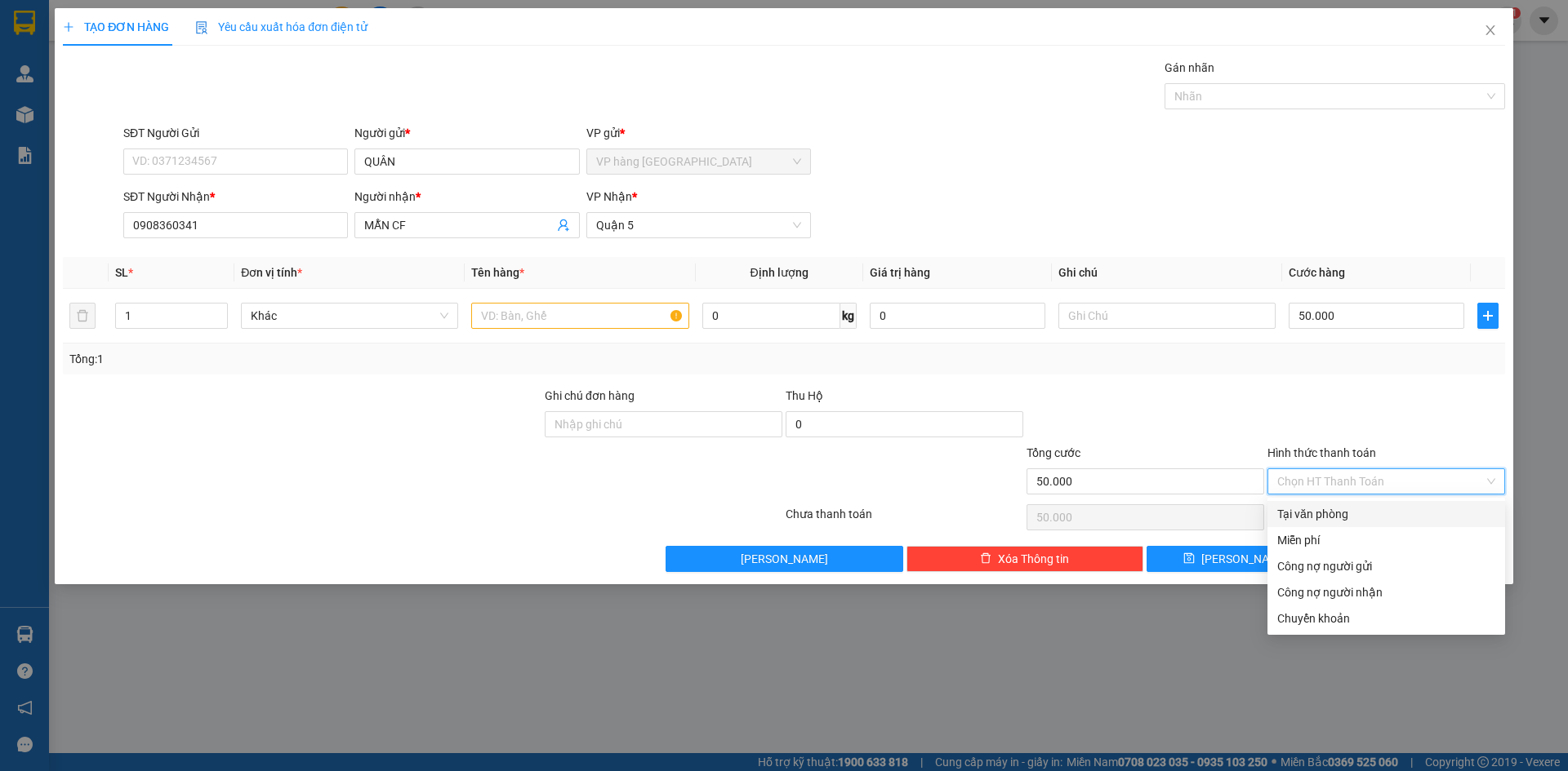
click at [1344, 511] on div "Tại văn phòng" at bounding box center [1386, 514] width 218 height 18
type input "0"
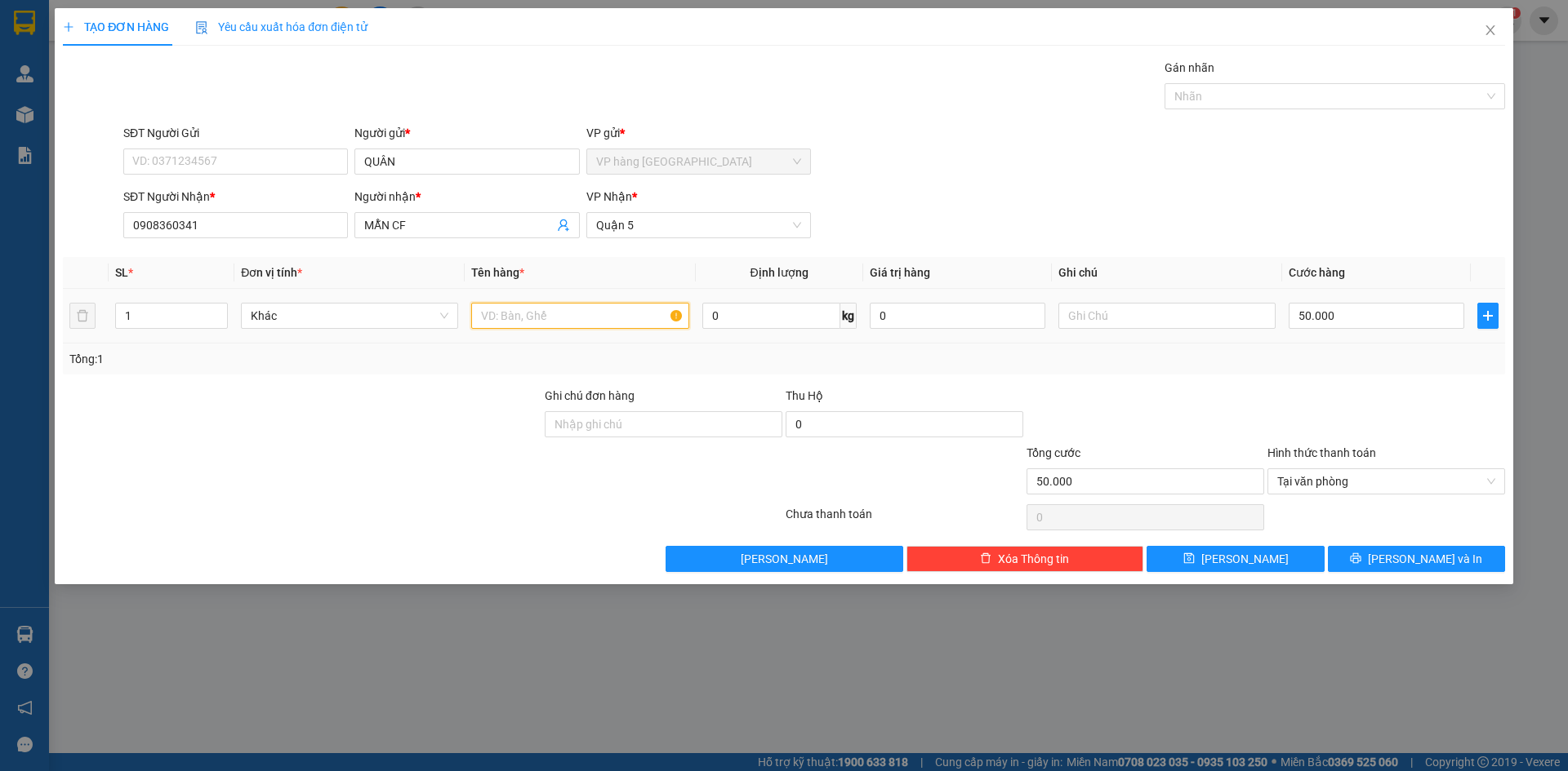
click at [601, 324] on input "text" at bounding box center [580, 316] width 217 height 26
type input "1 BAO"
click at [1123, 180] on div "SĐT Người Gửi VD: 0371234567 Người gửi * QUÂN VP gửi * VP hàng [GEOGRAPHIC_DATA]" at bounding box center [813, 152] width 1388 height 57
click at [1361, 561] on icon "printer" at bounding box center [1355, 558] width 11 height 11
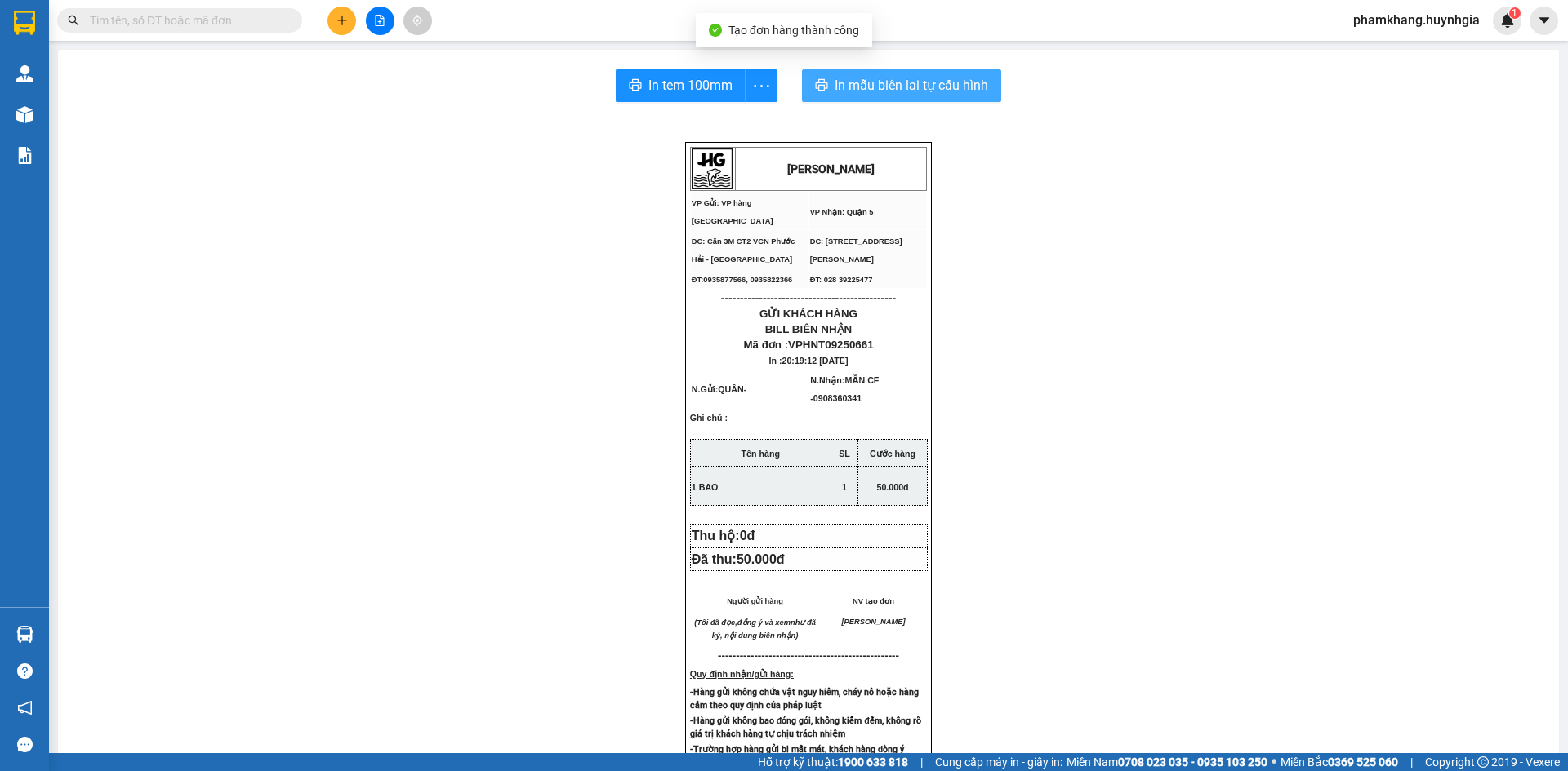
click at [952, 74] on button "In mẫu biên lai tự cấu hình" at bounding box center [901, 85] width 200 height 33
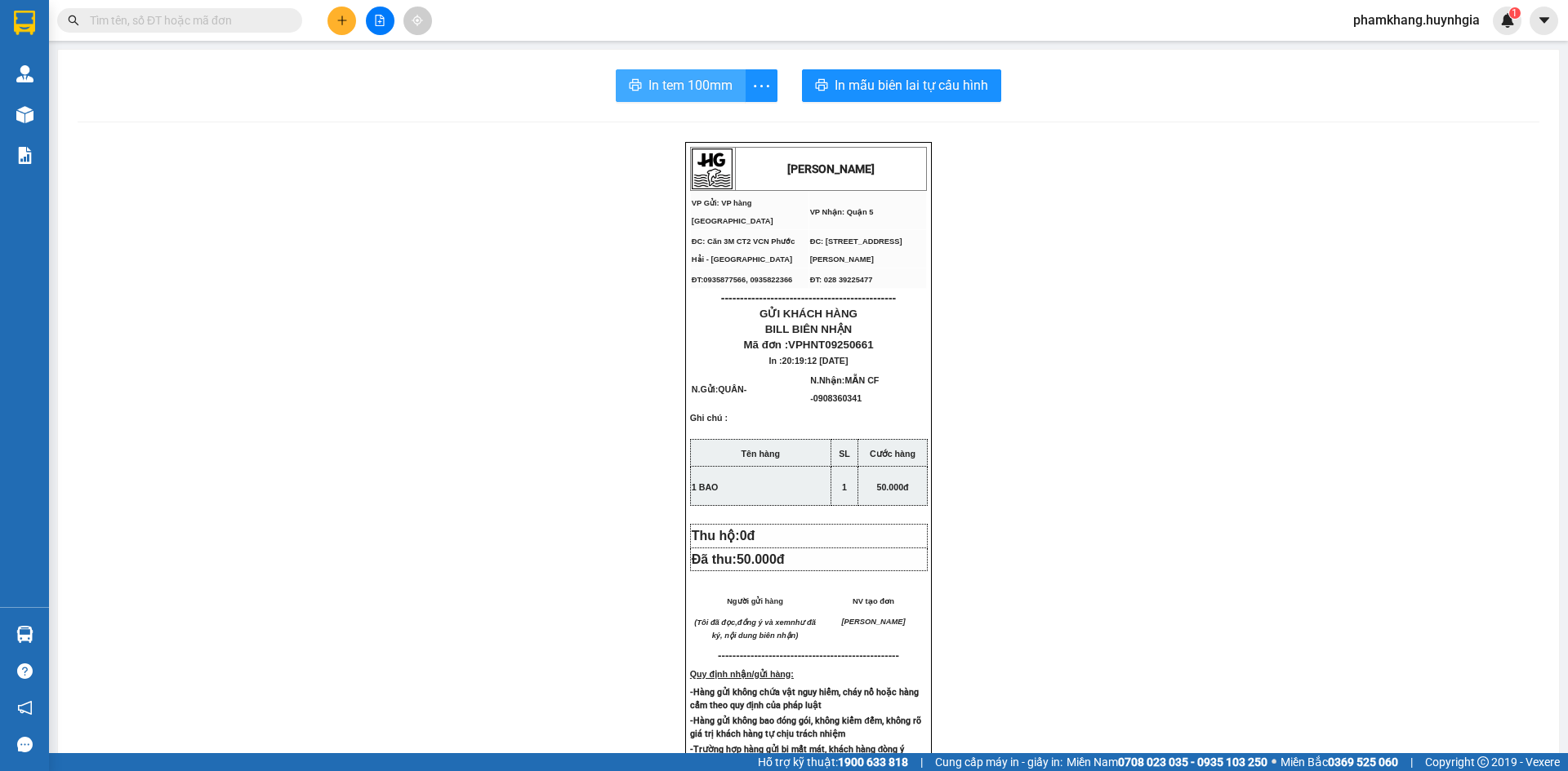
click at [670, 85] on span "In tem 100mm" at bounding box center [690, 84] width 84 height 20
click at [335, 28] on button at bounding box center [341, 20] width 28 height 28
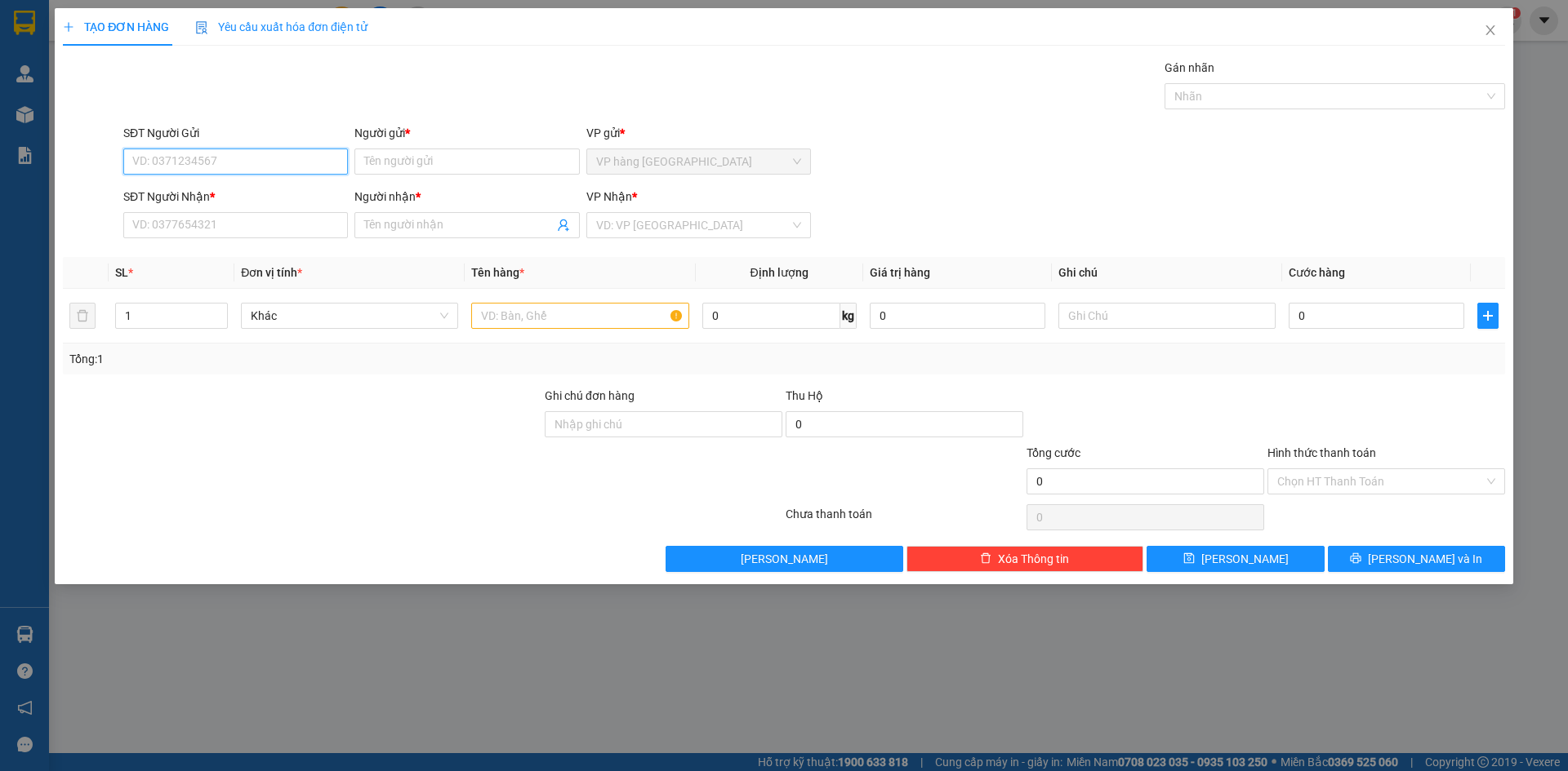
click at [201, 164] on input "SĐT Người Gửi" at bounding box center [235, 162] width 224 height 26
click at [236, 186] on div "0767087398 - HẠ" at bounding box center [235, 194] width 205 height 18
type input "0767087398"
type input "HẠ"
type input "0767087398"
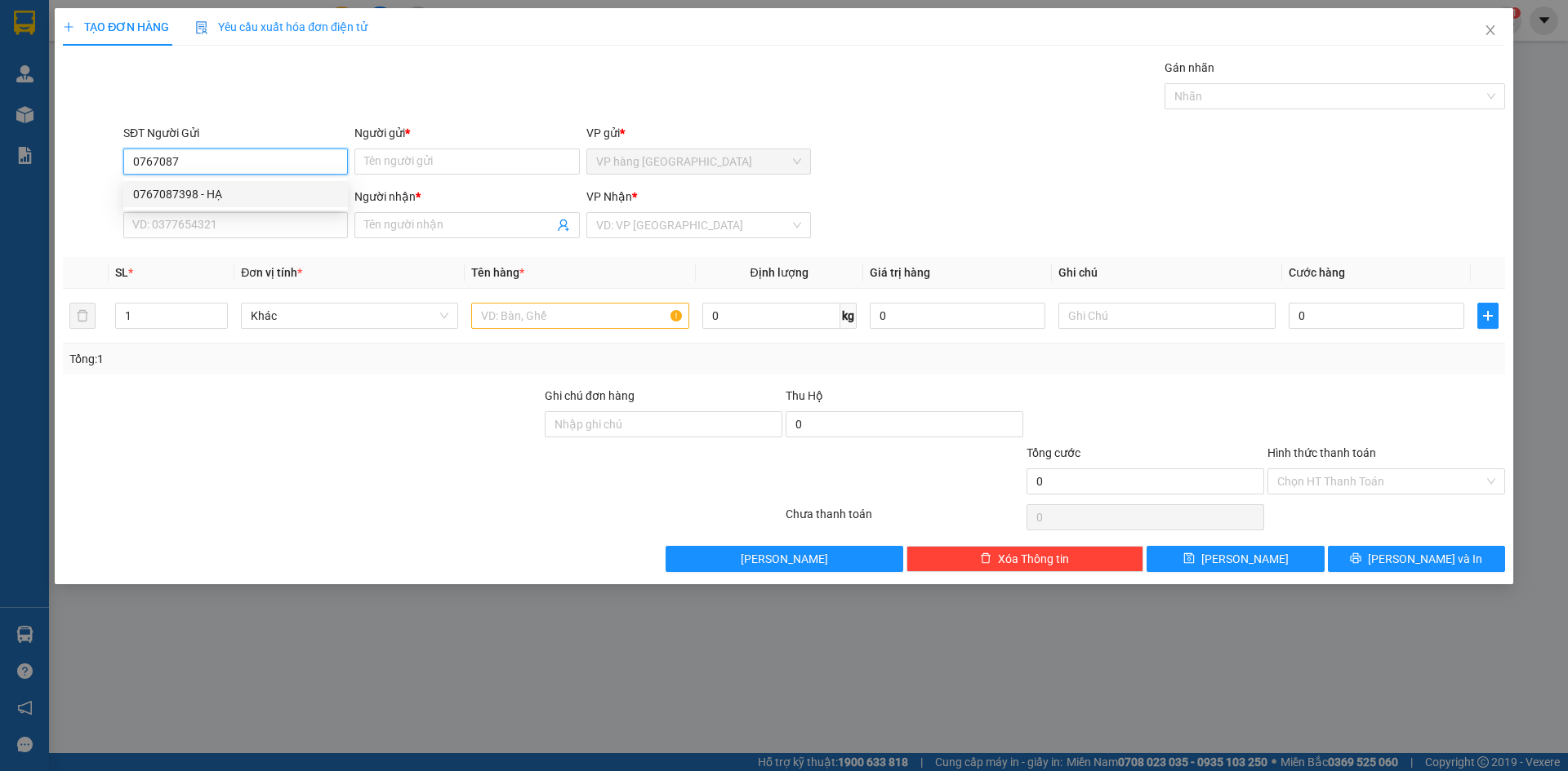
type input "HẠ"
type input "0767087398"
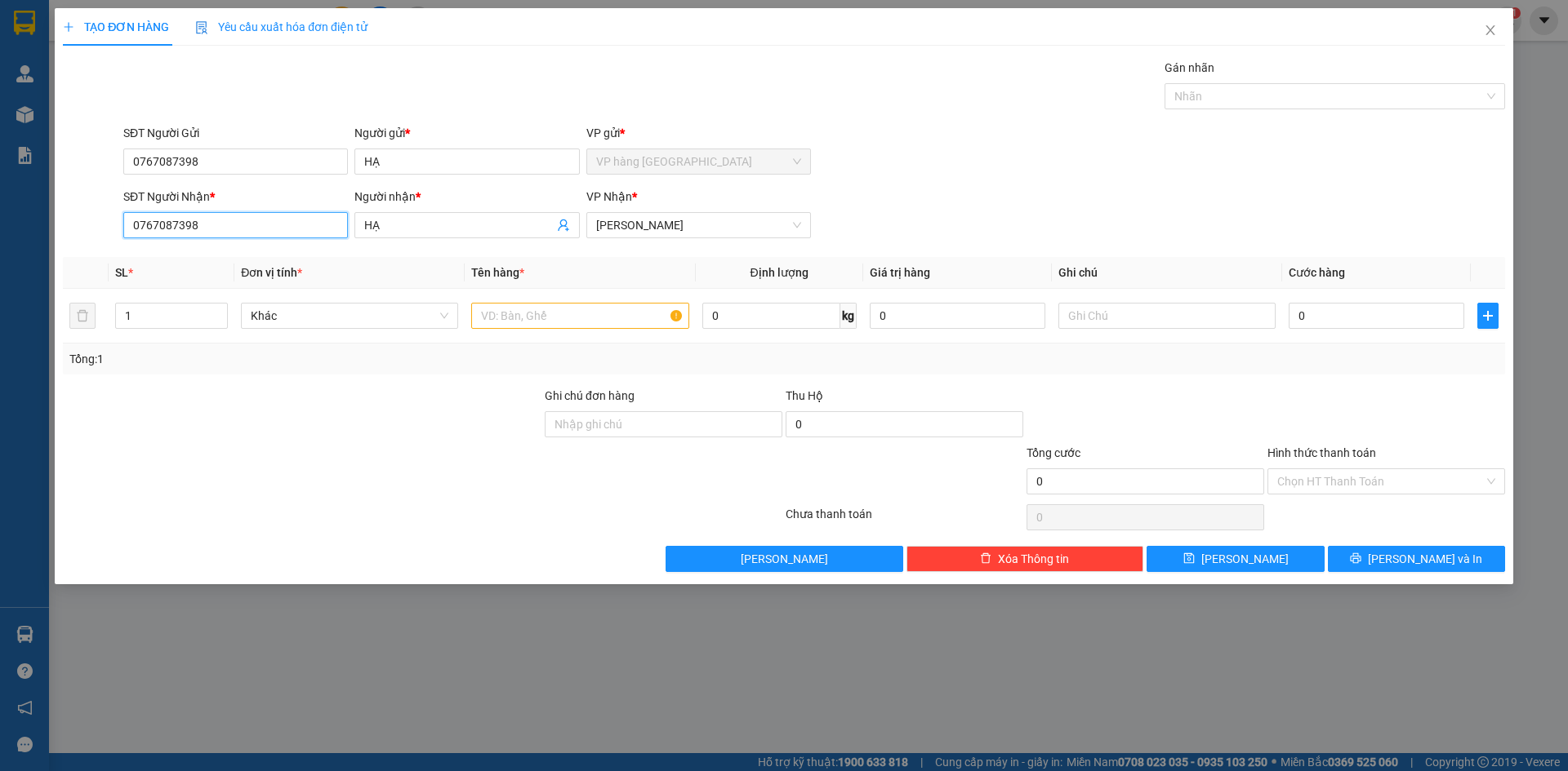
click at [248, 231] on input "0767087398" at bounding box center [235, 225] width 224 height 26
click at [422, 219] on input "HẠ" at bounding box center [458, 225] width 188 height 18
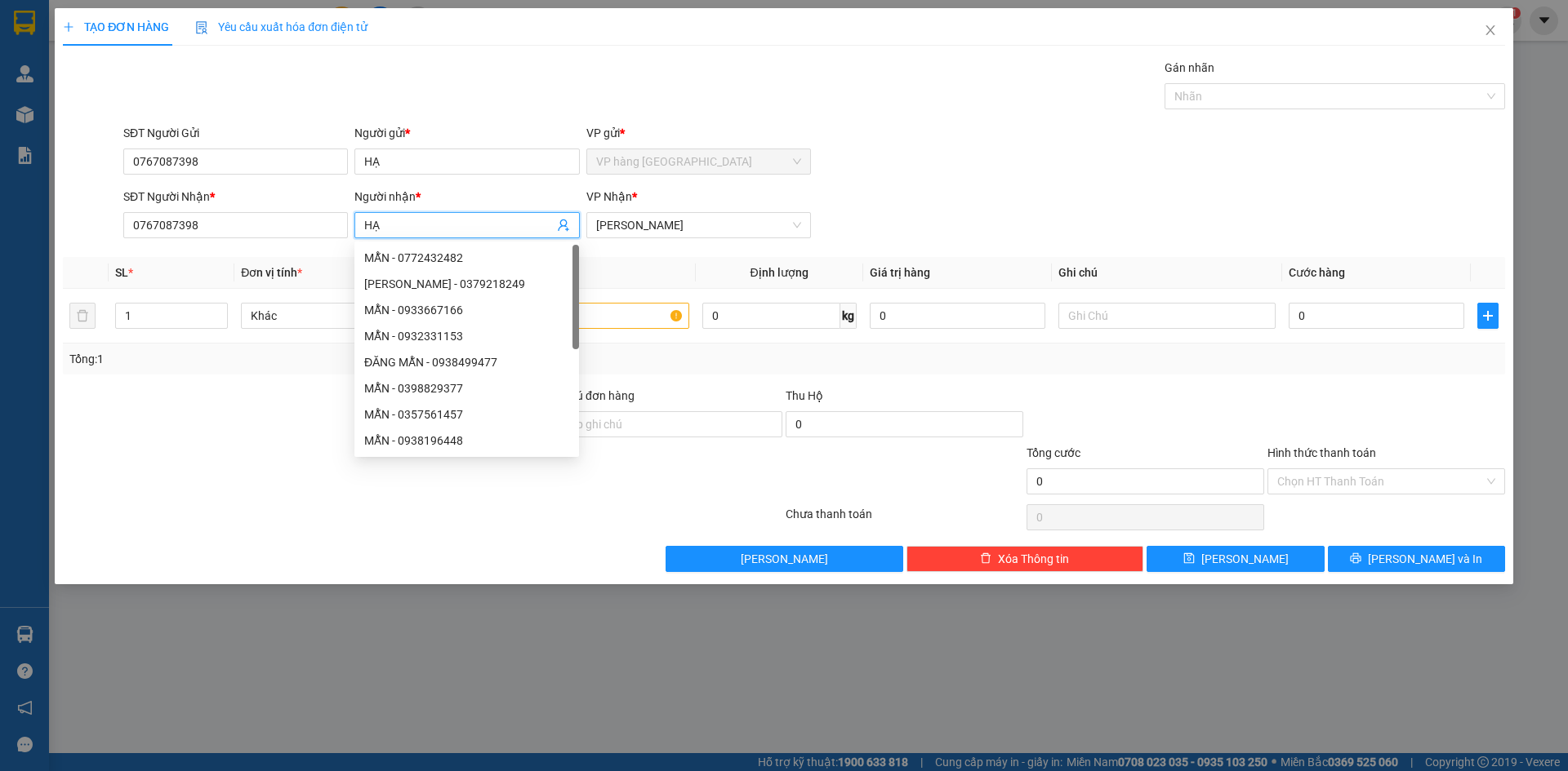
type input "H"
type input "OANH"
click at [273, 239] on div "SĐT Người Nhận * 0767087398" at bounding box center [235, 216] width 224 height 57
click at [266, 235] on input "0767087398" at bounding box center [235, 225] width 224 height 26
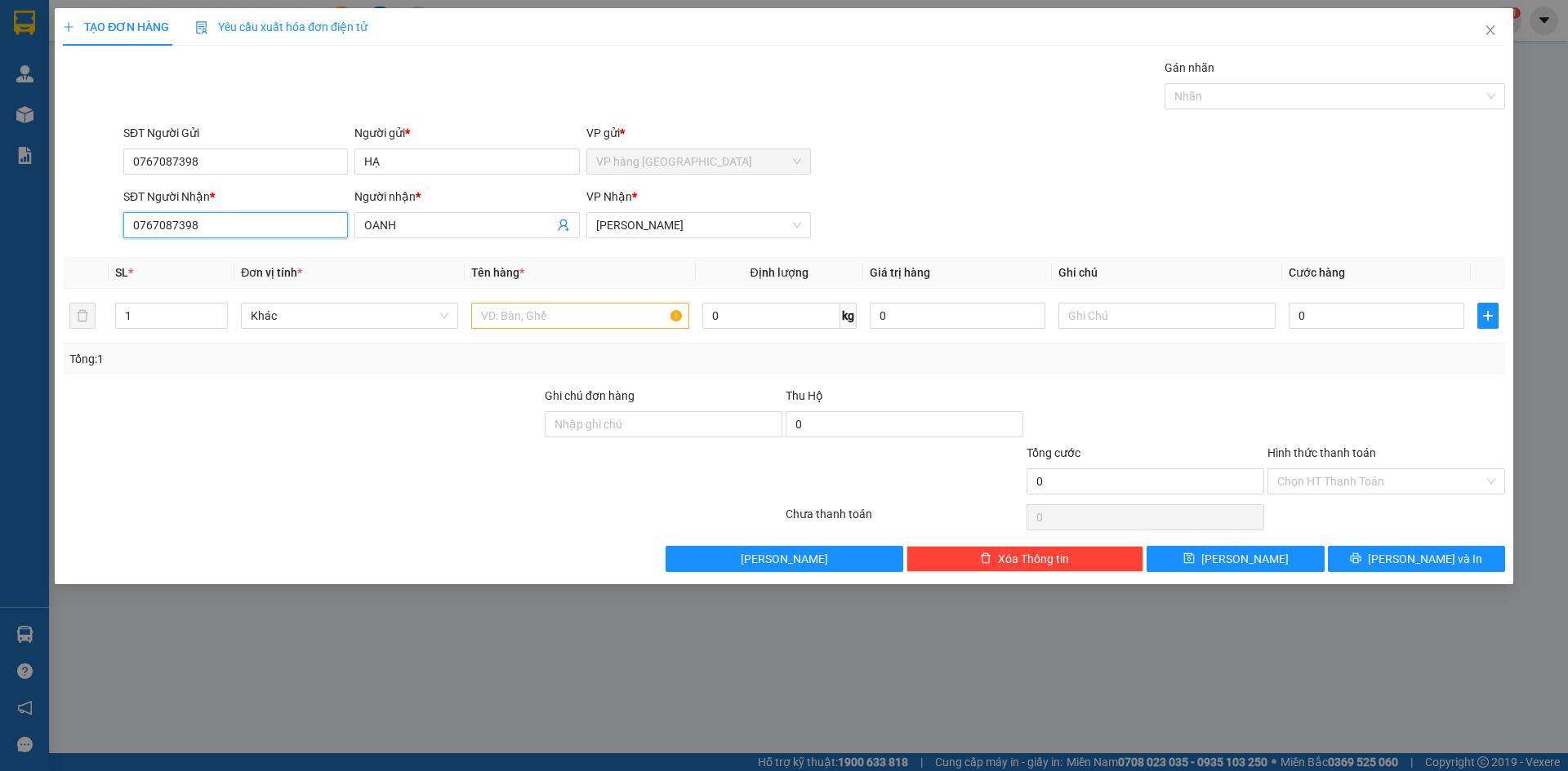
click at [266, 235] on input "0767087398" at bounding box center [235, 225] width 224 height 26
type input "0935127272"
click at [573, 320] on input "text" at bounding box center [580, 316] width 217 height 26
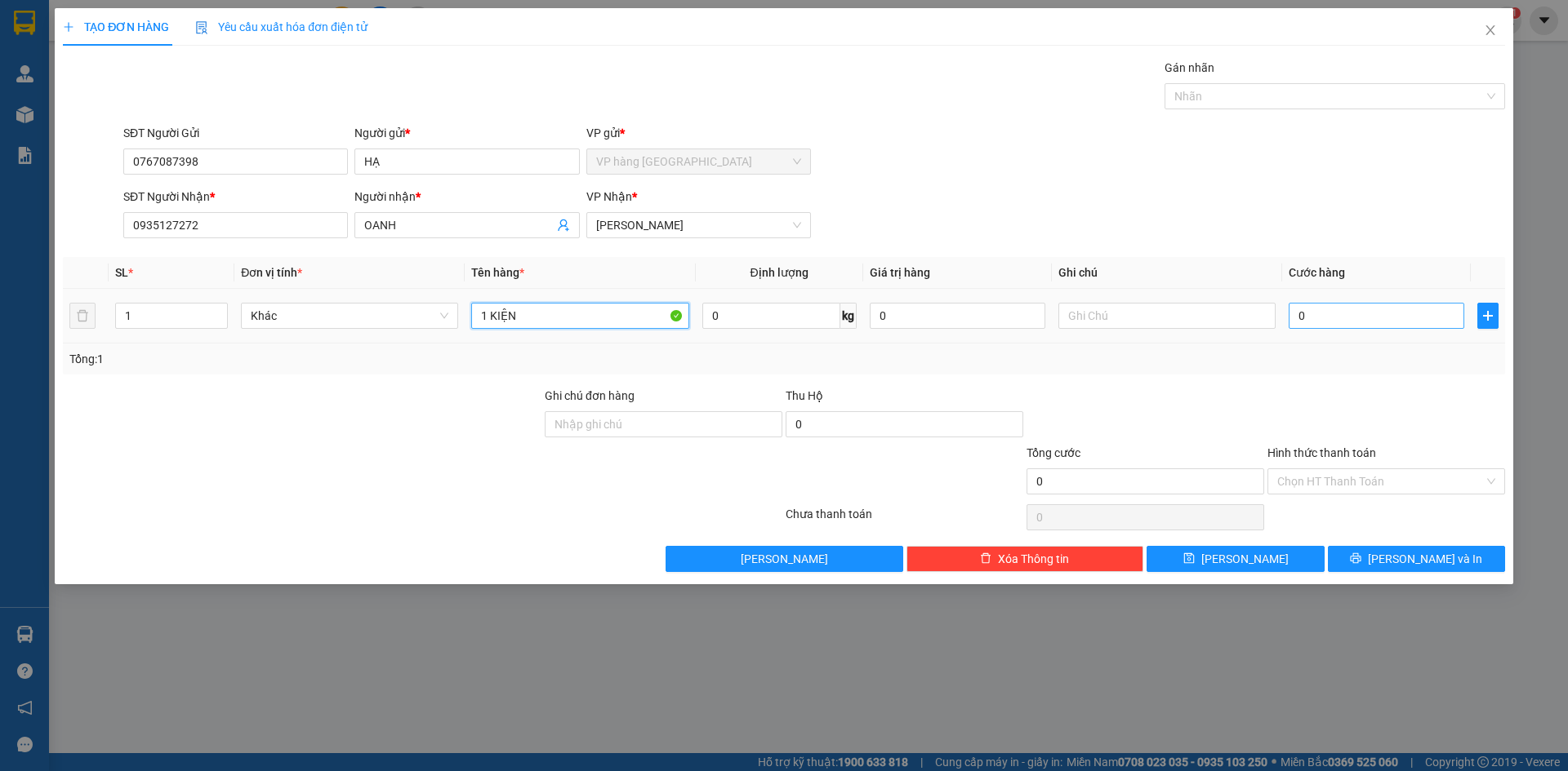
type input "1 KIỆN"
click at [1330, 313] on input "0" at bounding box center [1376, 316] width 176 height 26
type input "4"
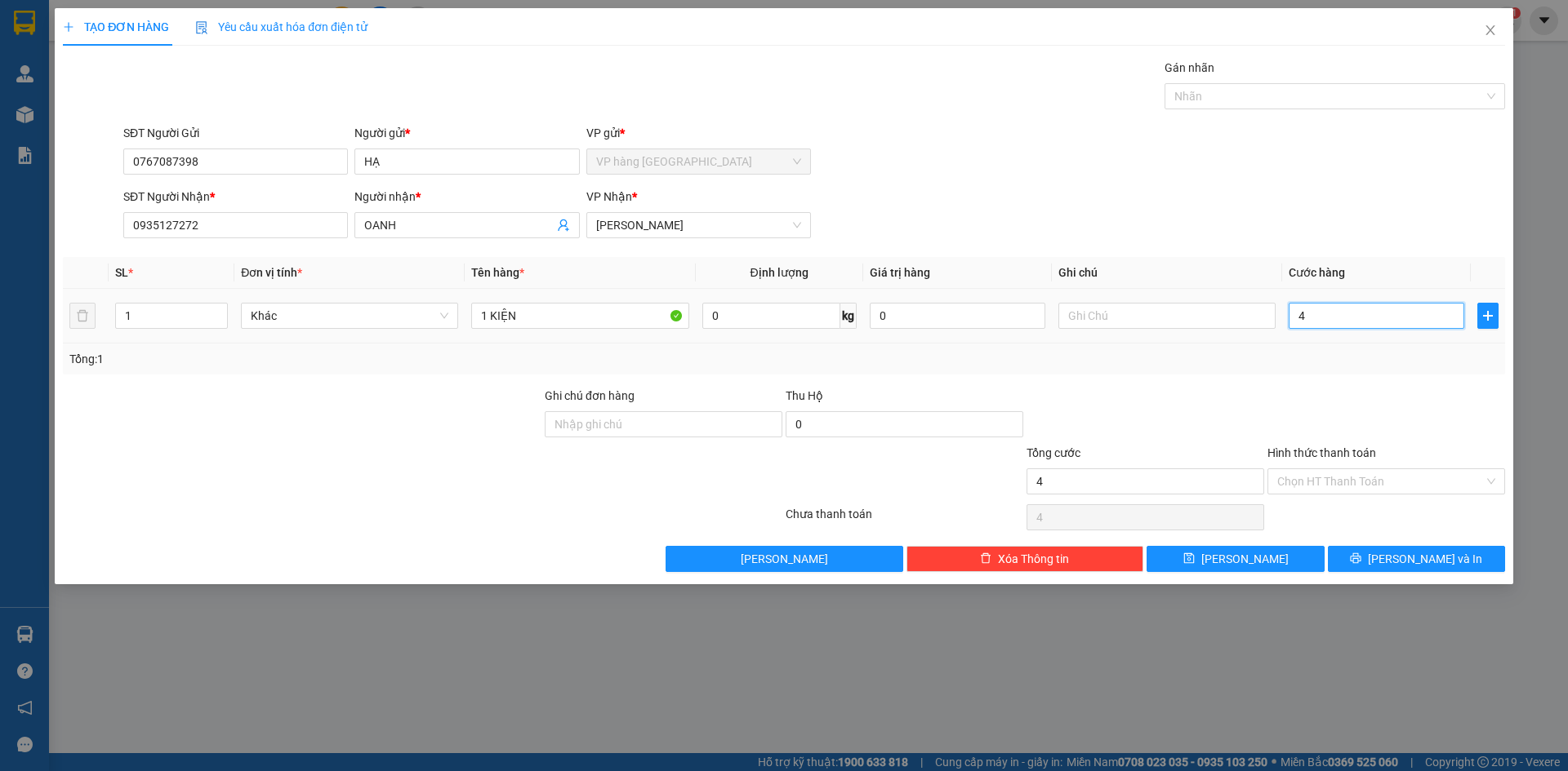
type input "40"
type input "40.000"
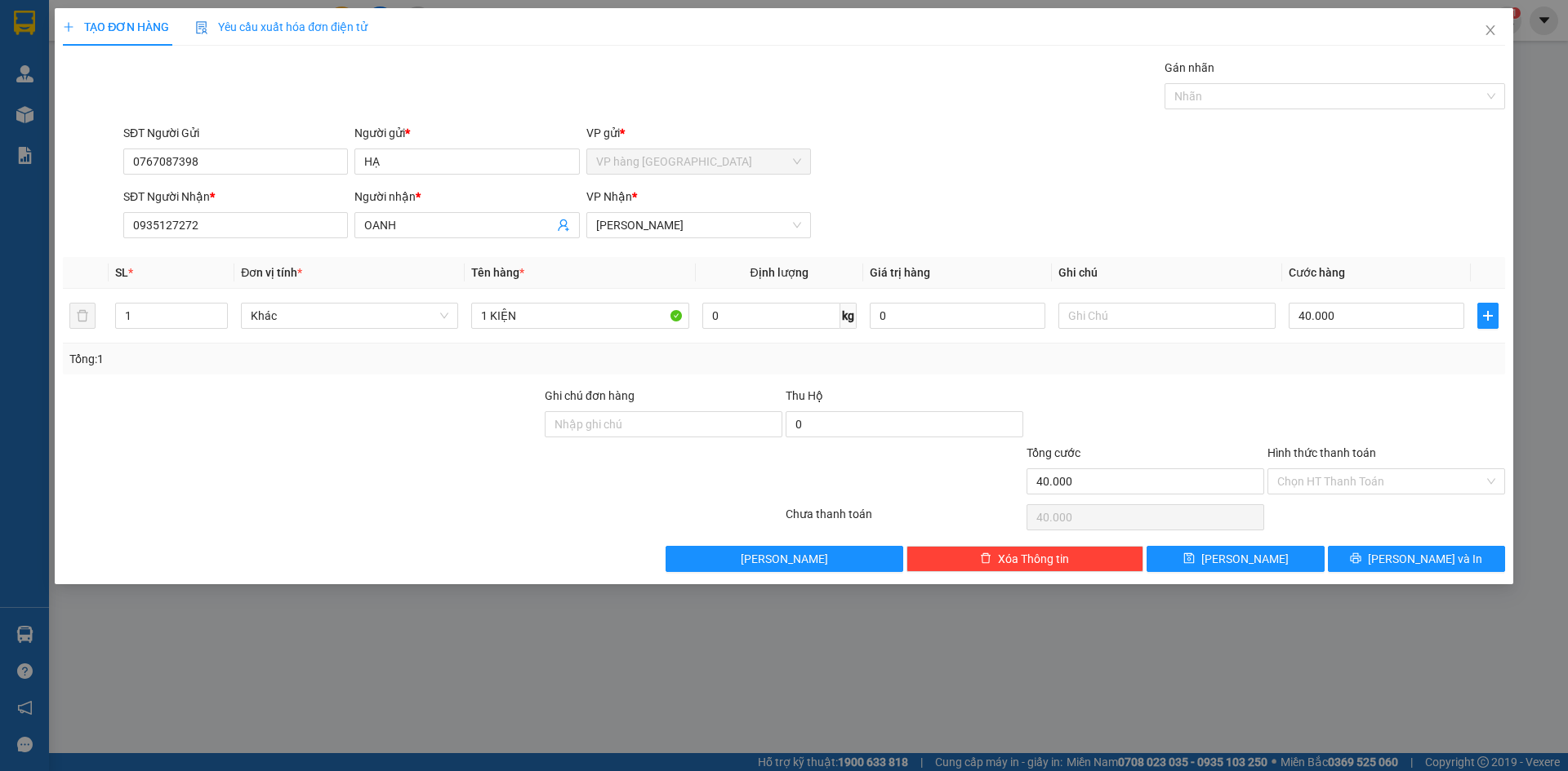
click at [1274, 192] on div "SĐT Người Nhận * 0935127272 Người nhận * OANH VP Nhận * [PERSON_NAME]" at bounding box center [813, 216] width 1388 height 57
click at [1399, 485] on input "Hình thức thanh toán" at bounding box center [1380, 482] width 207 height 25
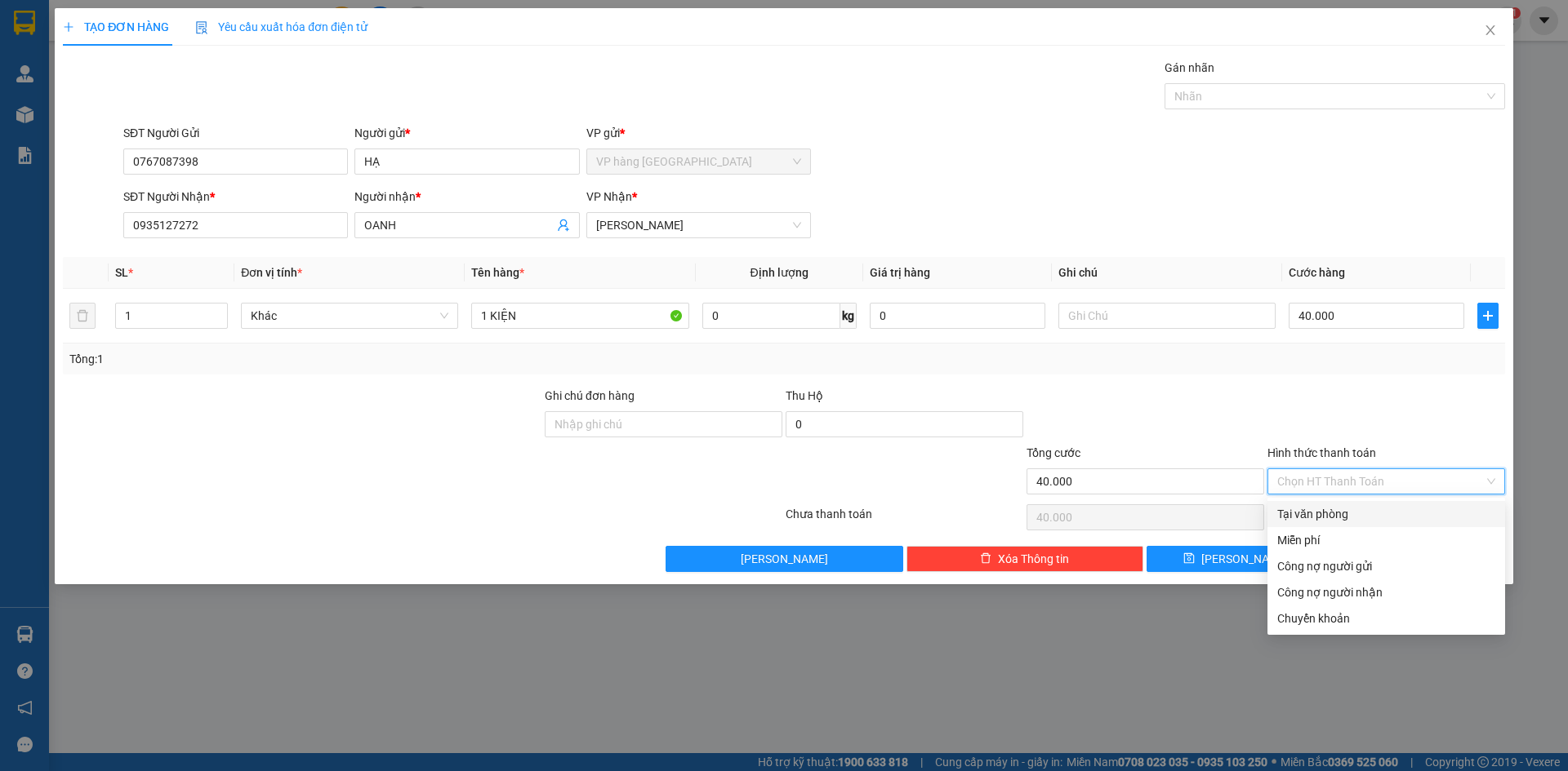
click at [1364, 520] on div "Tại văn phòng" at bounding box center [1386, 514] width 218 height 18
type input "0"
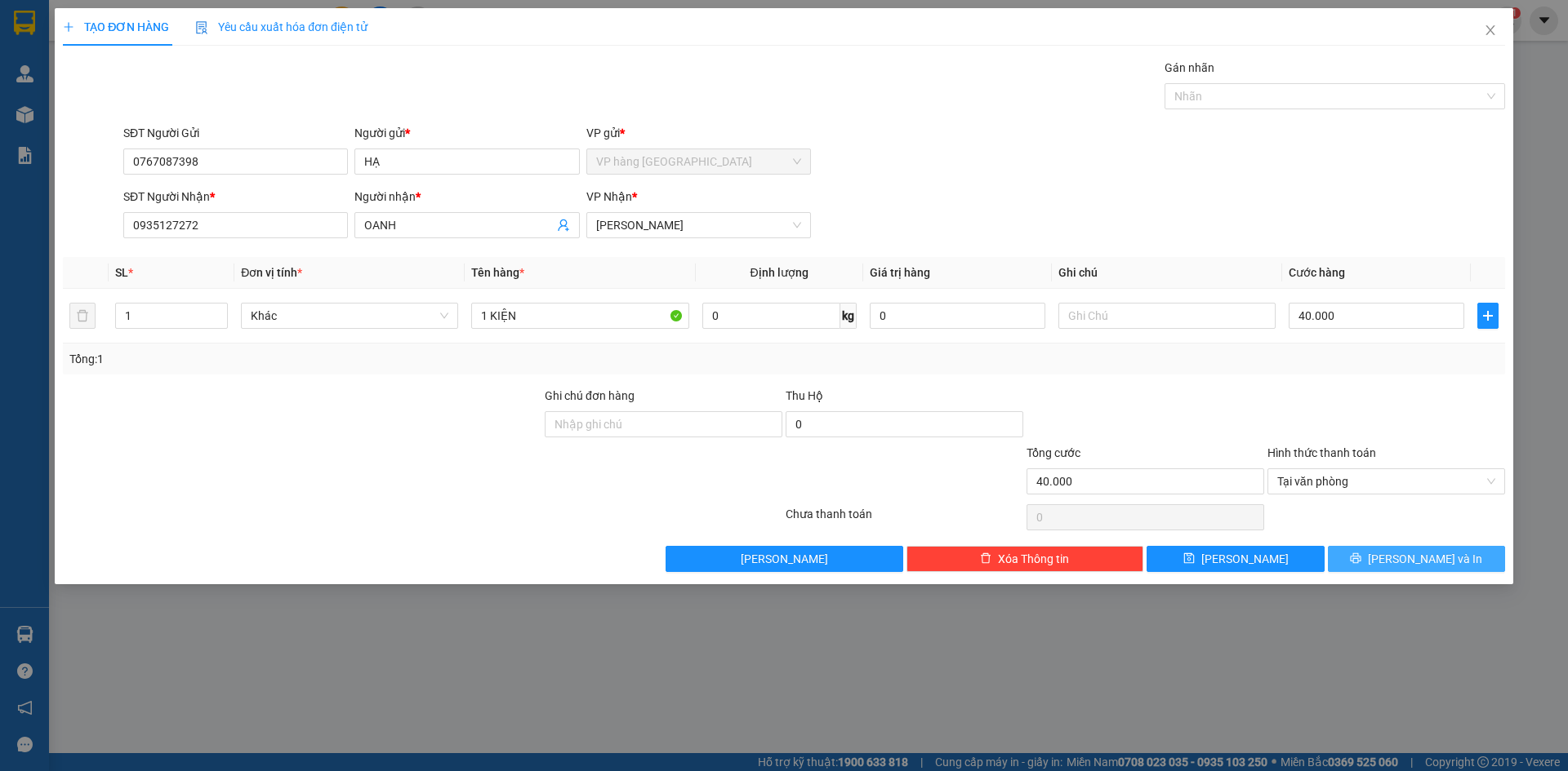
click at [1387, 551] on button "[PERSON_NAME] và In" at bounding box center [1416, 559] width 177 height 26
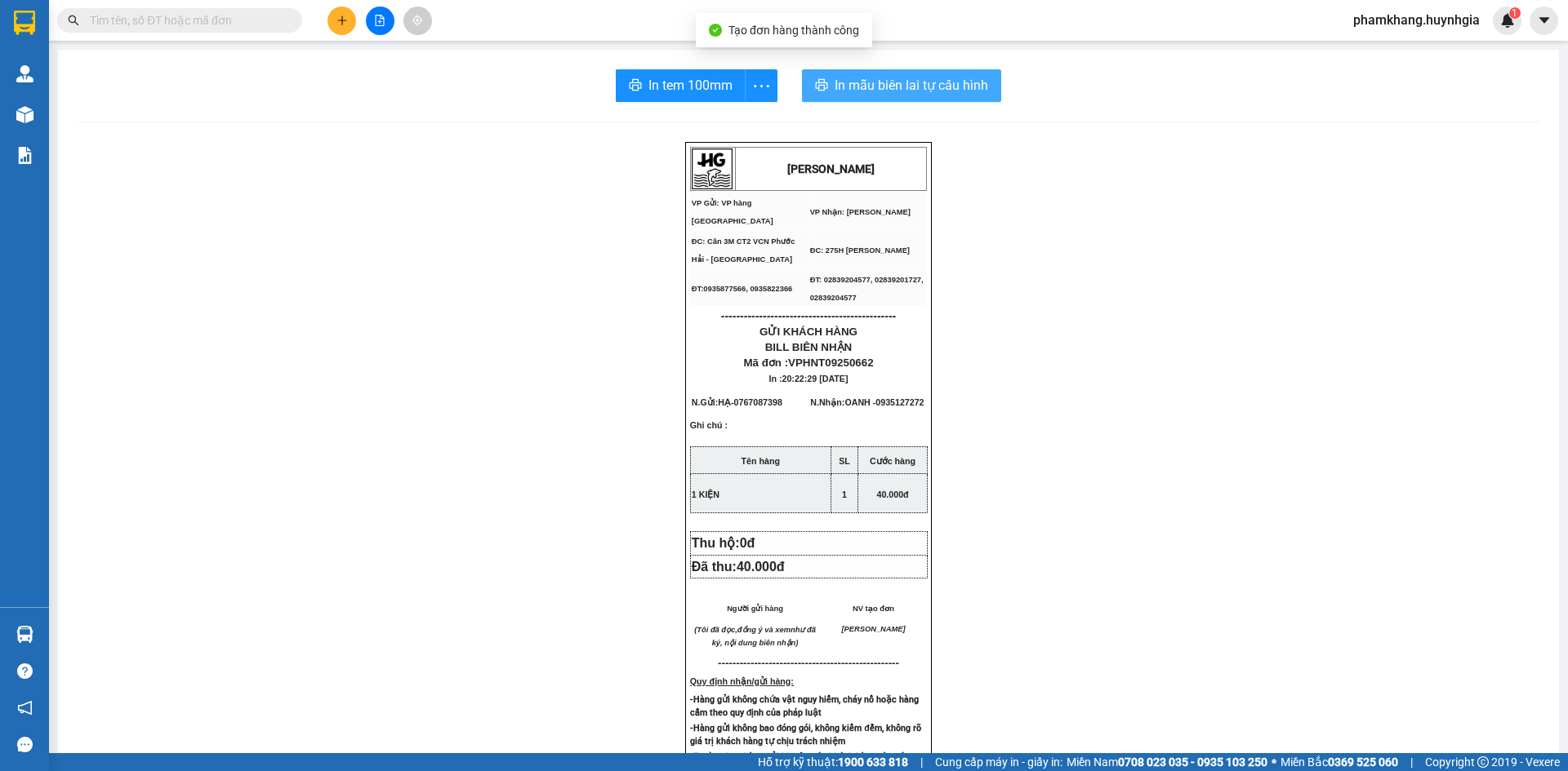
click at [941, 84] on span "In mẫu biên lai tự cấu hình" at bounding box center [911, 84] width 154 height 20
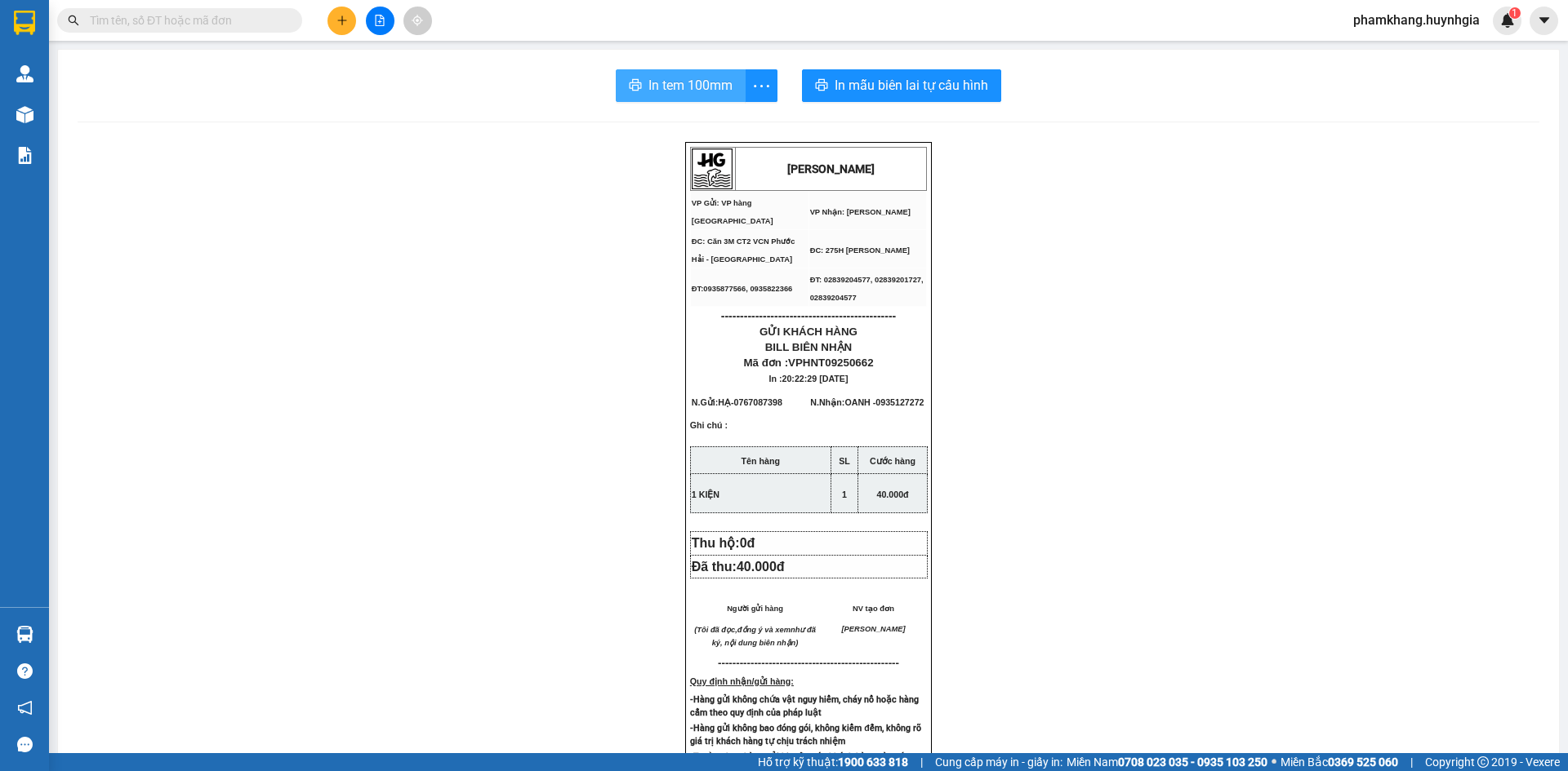
click at [701, 86] on span "In tem 100mm" at bounding box center [690, 84] width 84 height 20
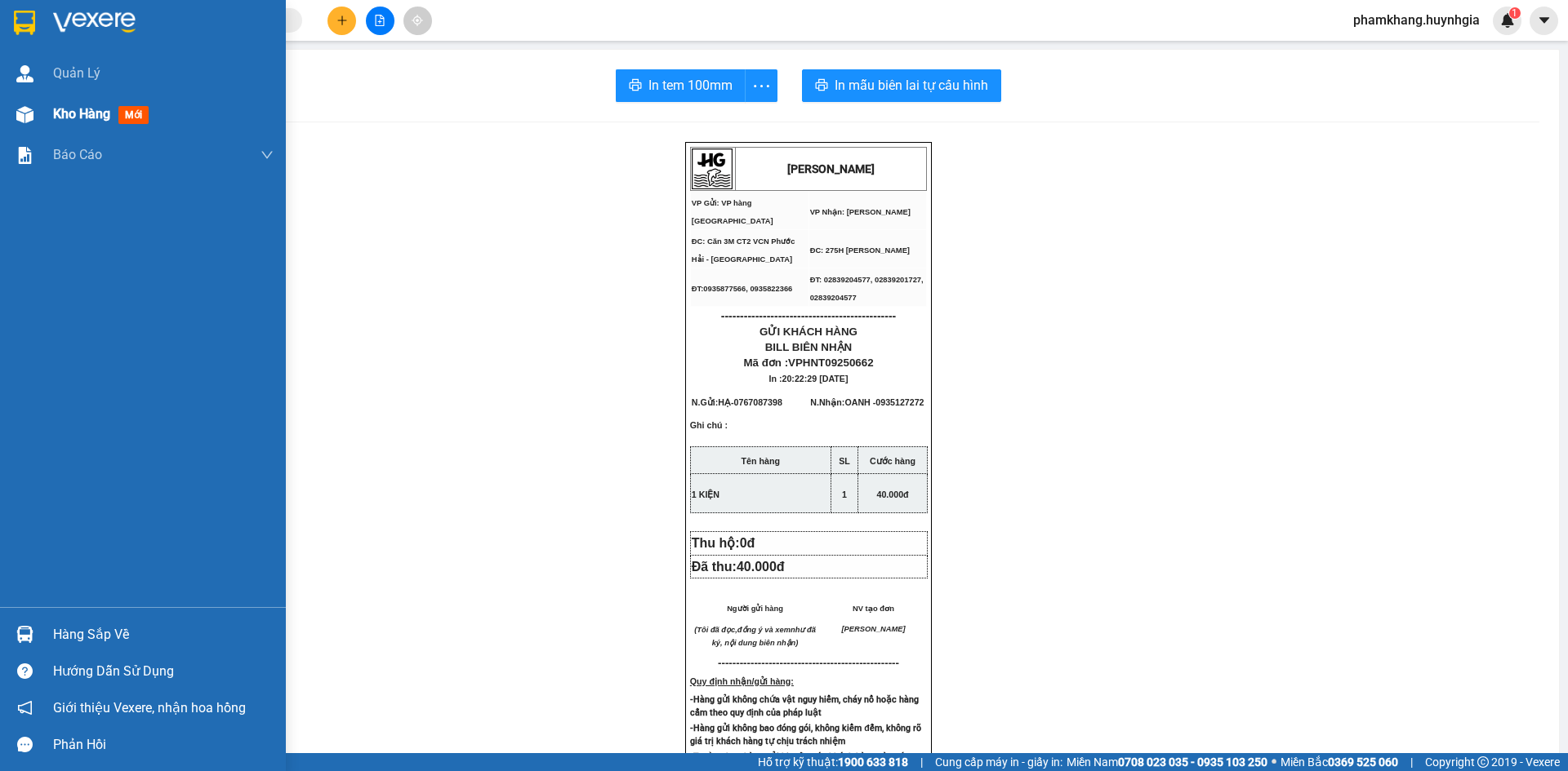
click at [33, 119] on div at bounding box center [25, 114] width 28 height 28
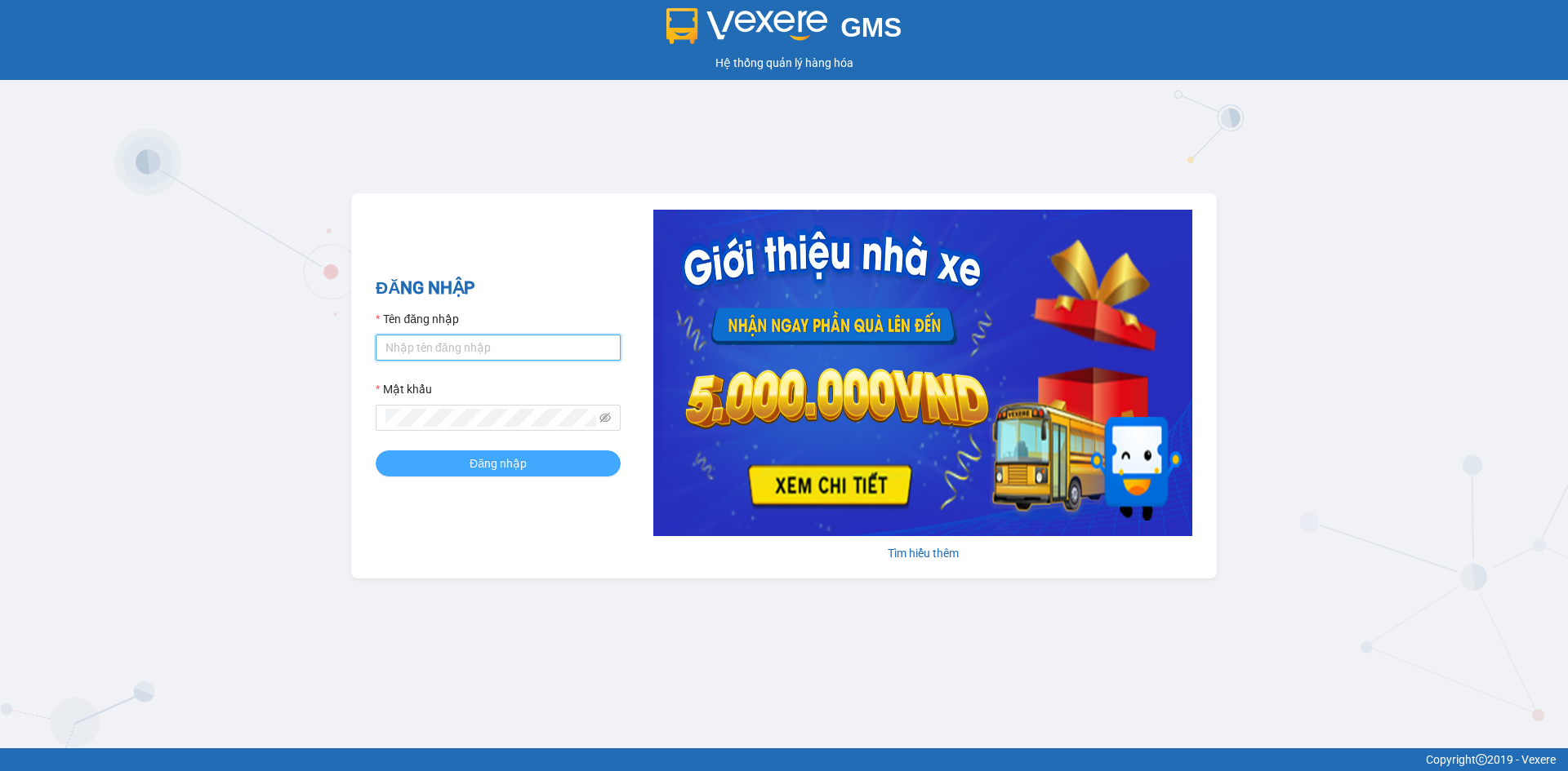
type input "thiennhan.huynhgia"
click at [466, 473] on button "Đăng nhập" at bounding box center [498, 463] width 245 height 26
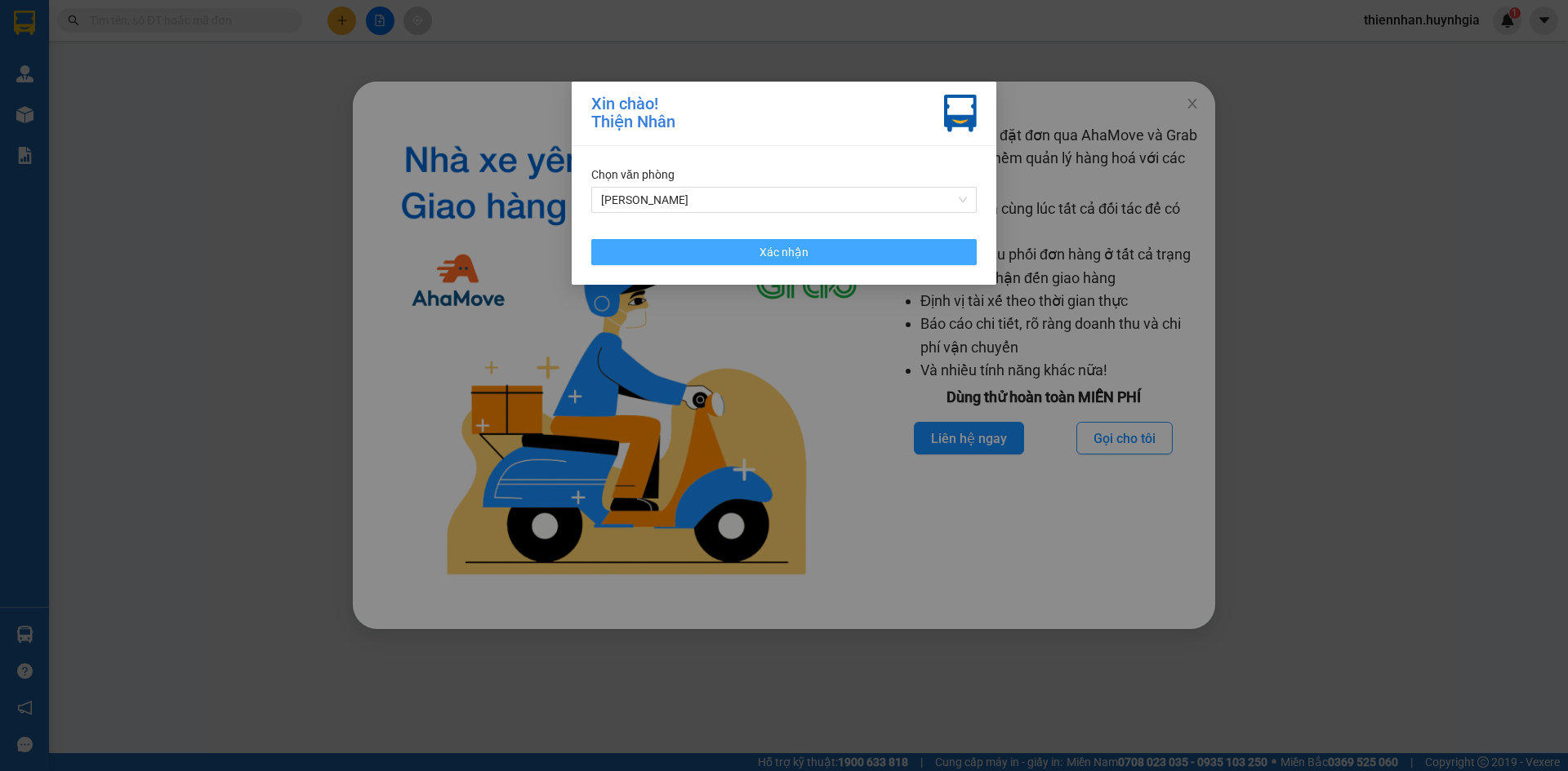
click at [756, 243] on button "Xác nhận" at bounding box center [784, 252] width 385 height 26
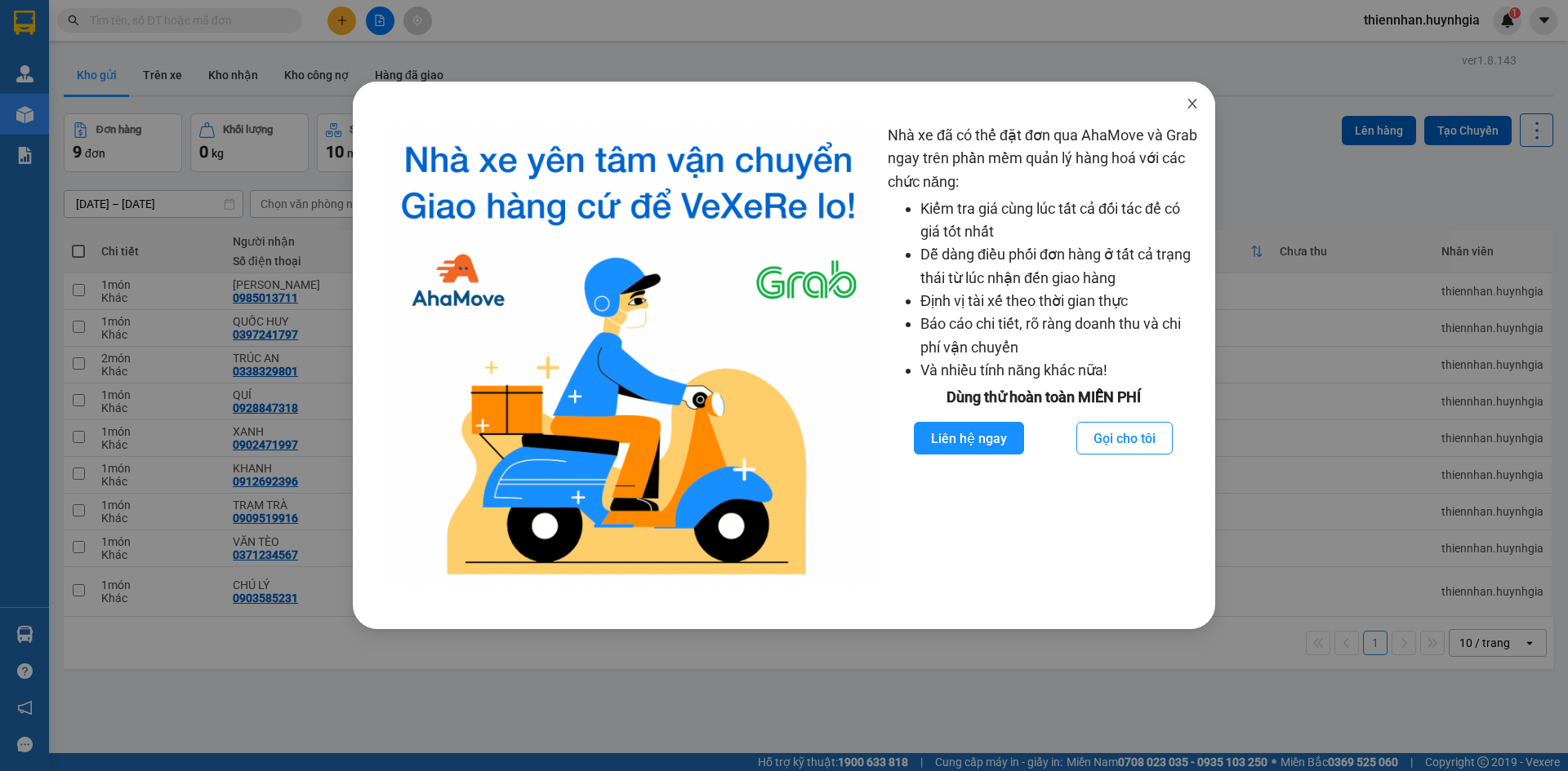
click at [1188, 109] on icon "close" at bounding box center [1192, 103] width 13 height 13
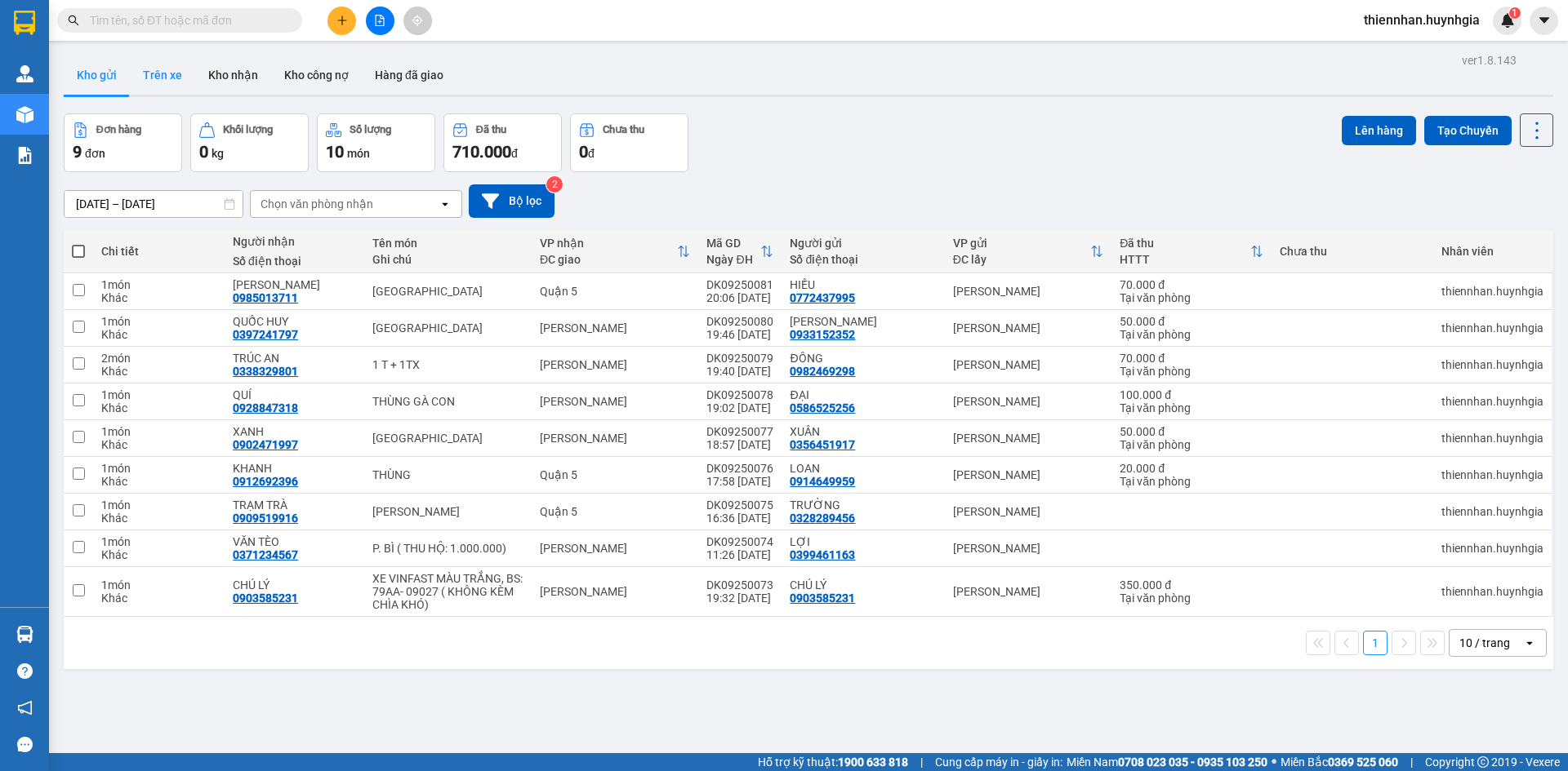
click at [178, 87] on button "Trên xe" at bounding box center [163, 75] width 65 height 40
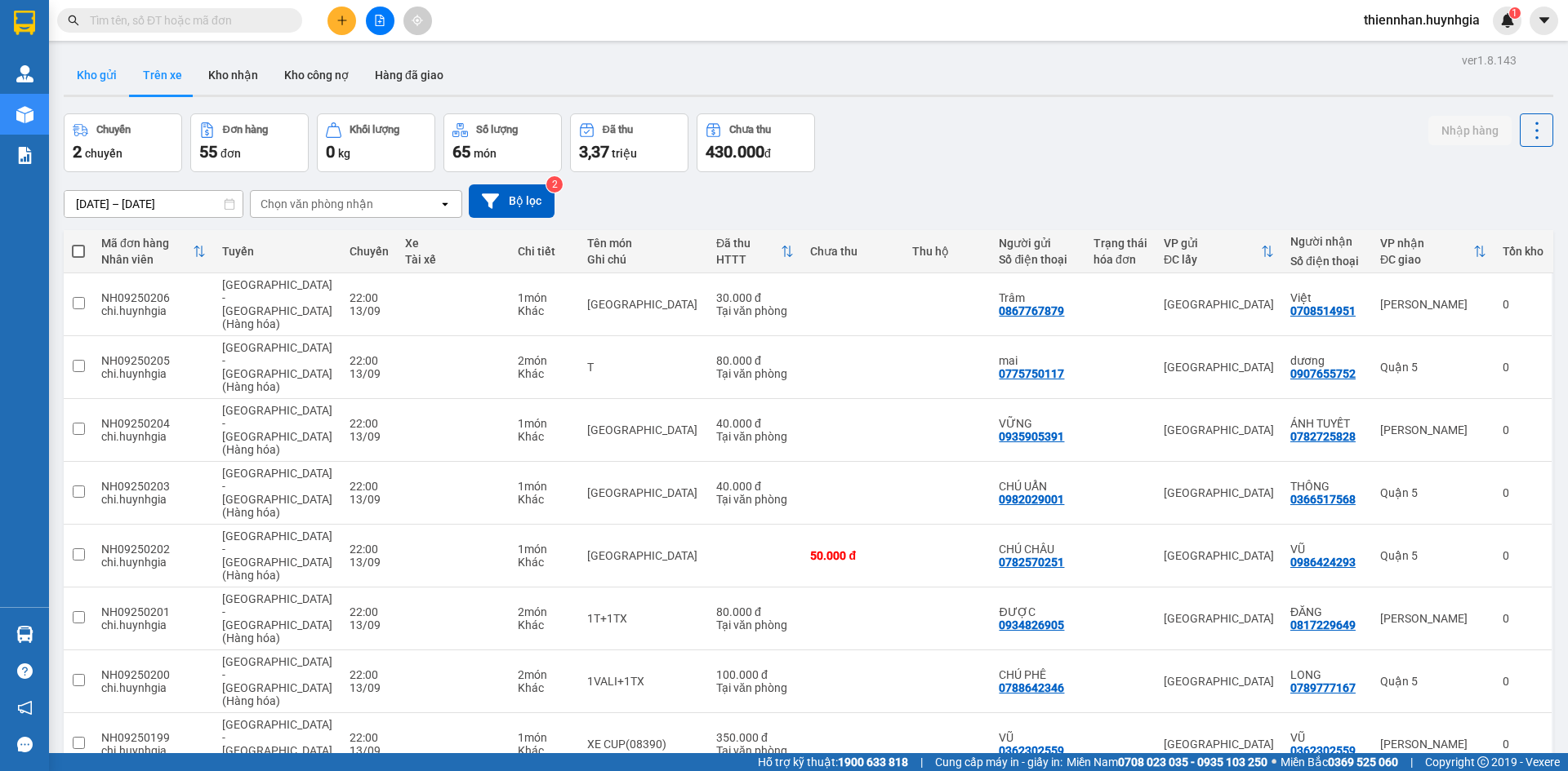
click at [114, 85] on button "Kho gửi" at bounding box center [96, 75] width 66 height 40
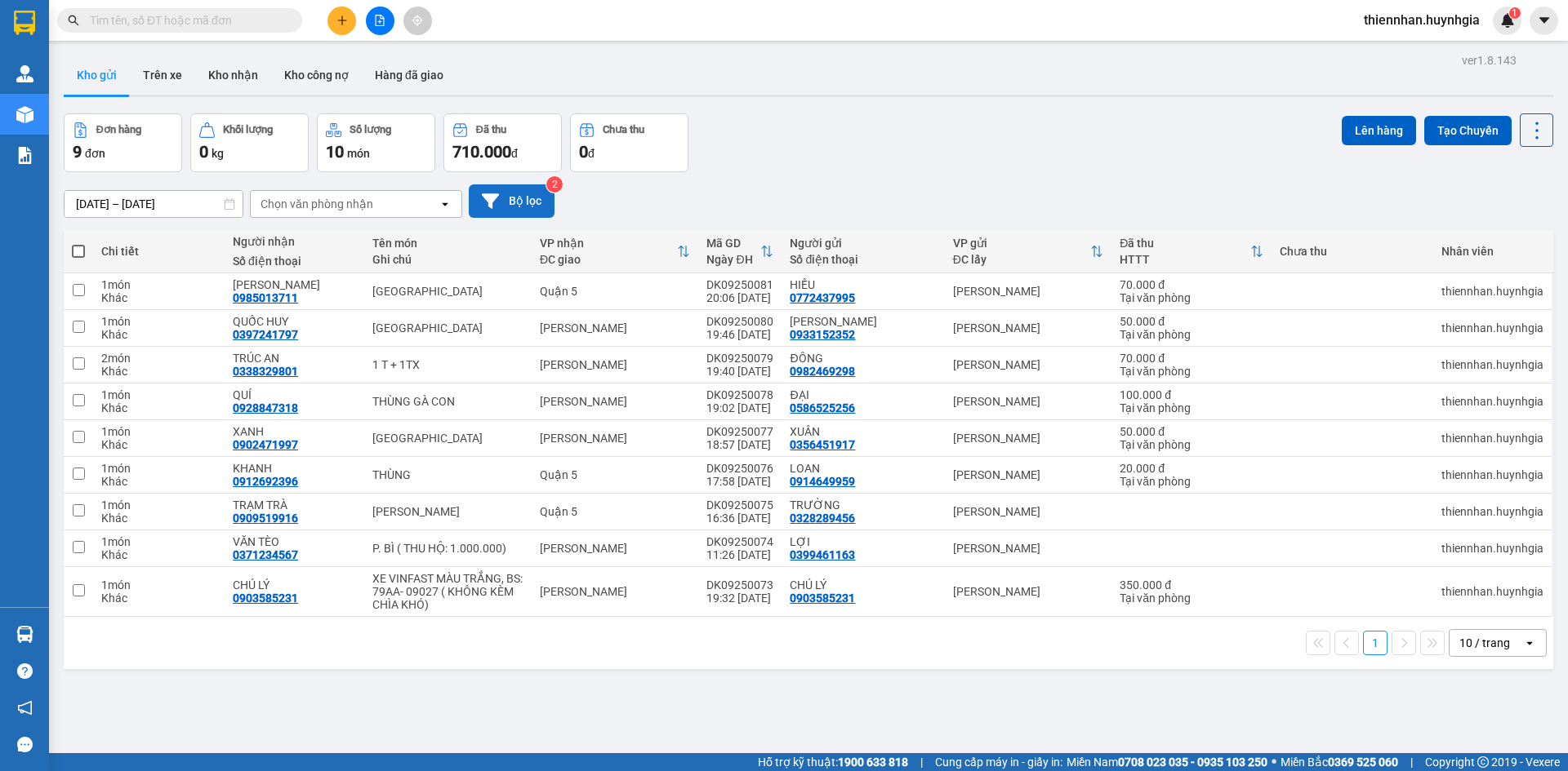
click at [489, 195] on icon at bounding box center [490, 200] width 17 height 15
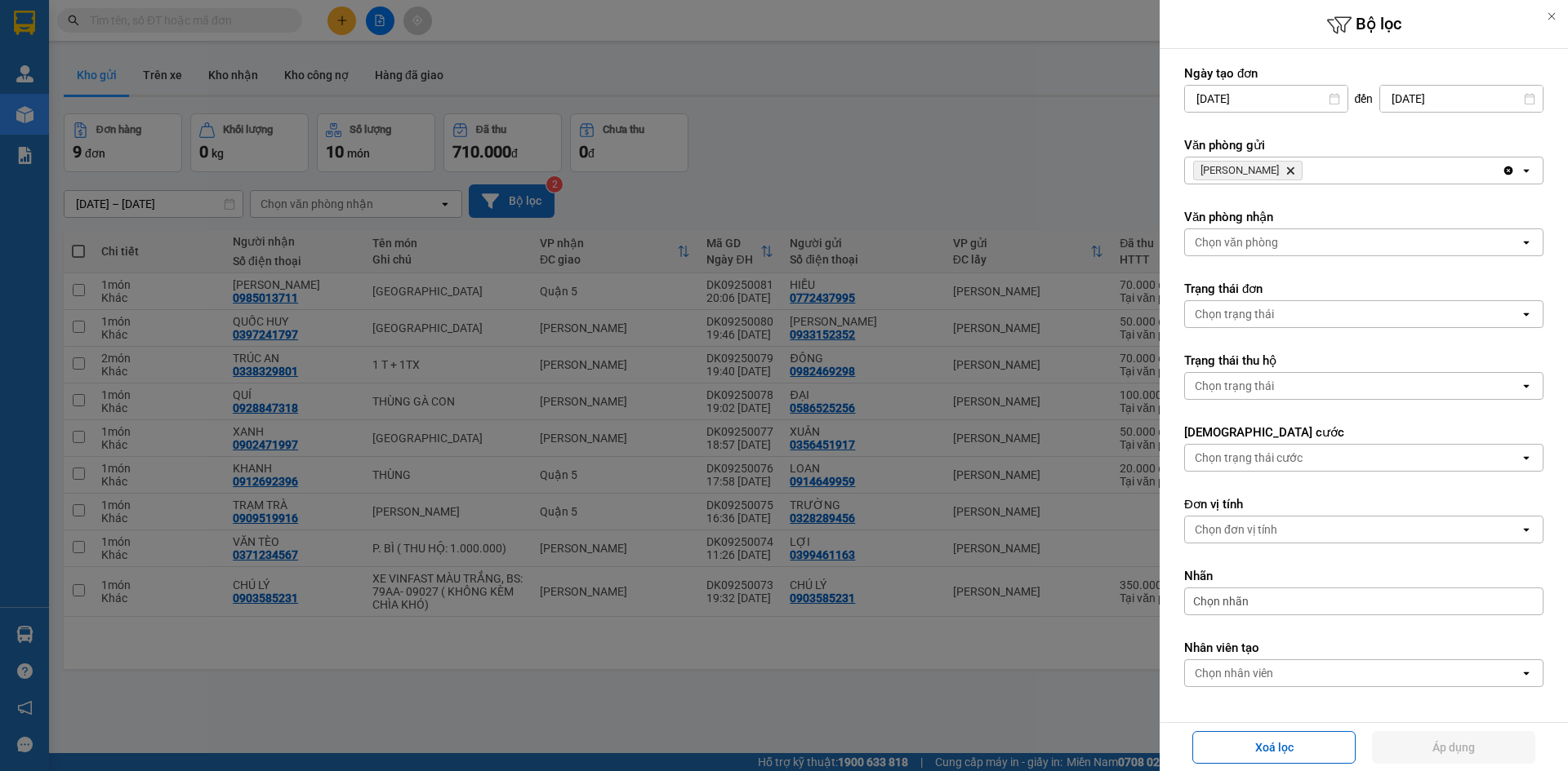
click at [1267, 177] on span "Diên Khánh Delete" at bounding box center [1247, 171] width 109 height 19
click at [1285, 174] on icon "Delete" at bounding box center [1289, 170] width 10 height 10
click at [1259, 181] on div "Chọn văn phòng" at bounding box center [1352, 171] width 335 height 26
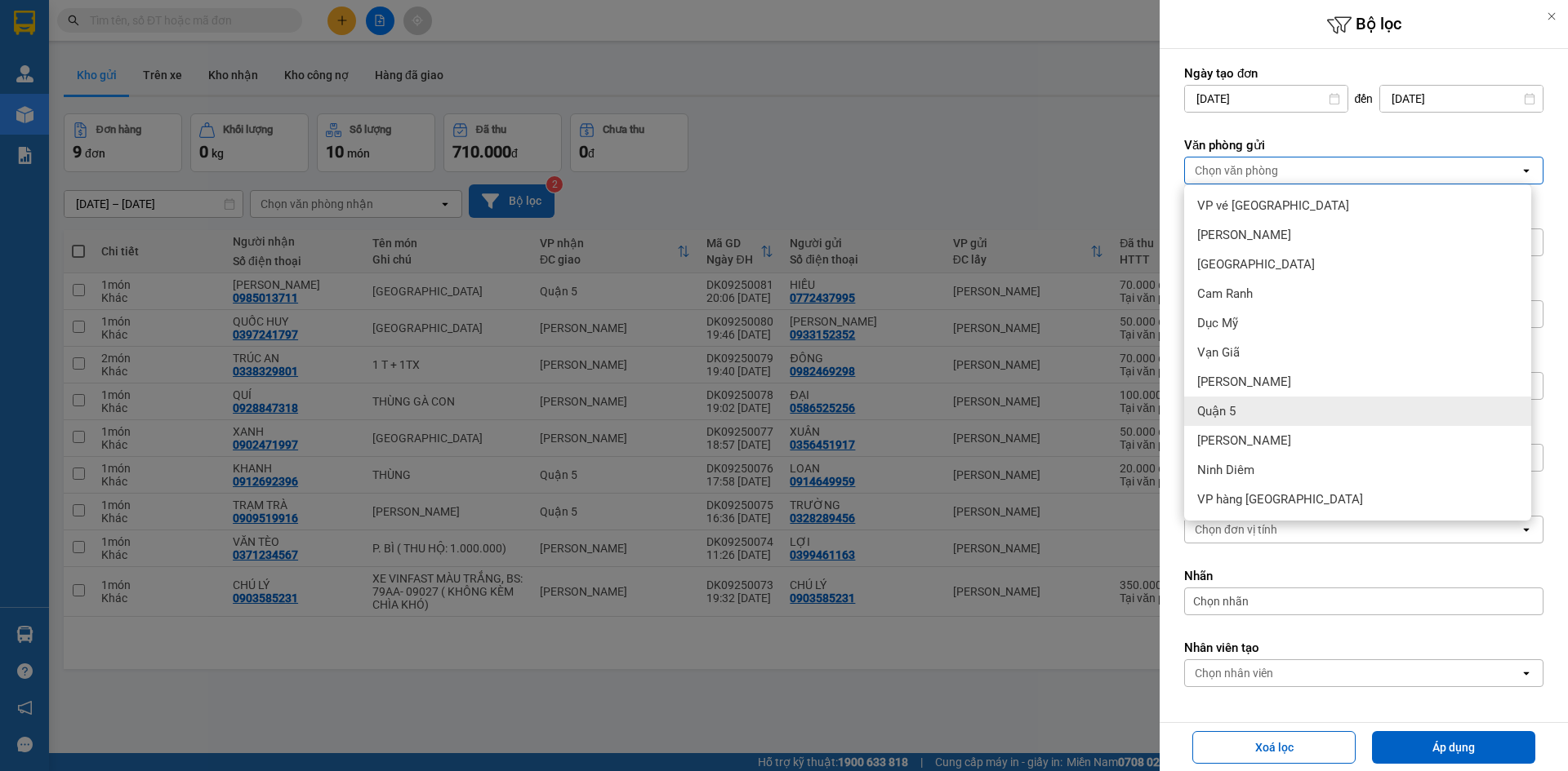
click at [1228, 406] on span "Quận 5" at bounding box center [1216, 411] width 39 height 17
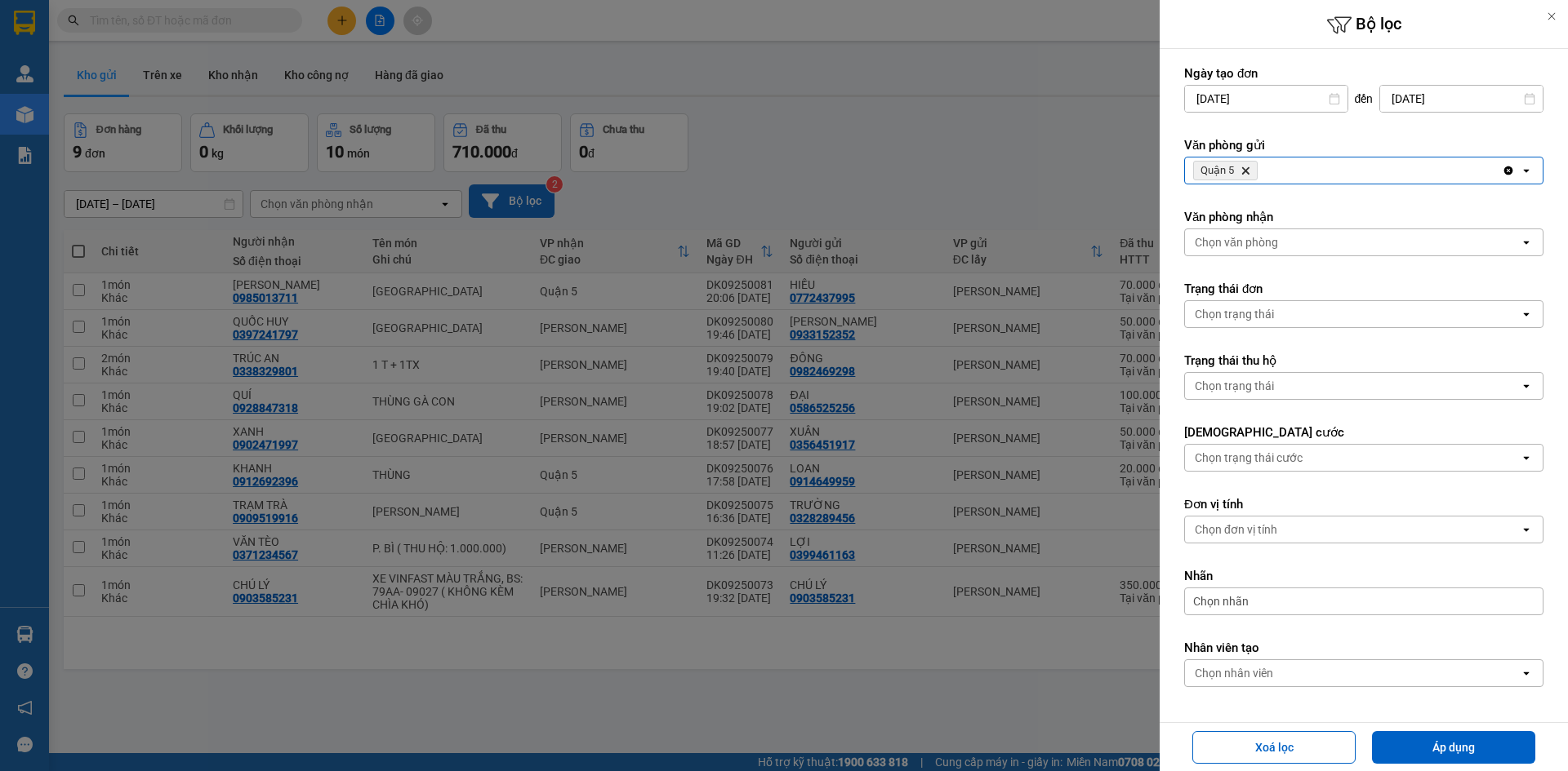
click at [1287, 171] on div "Quận 5 Delete" at bounding box center [1343, 171] width 317 height 26
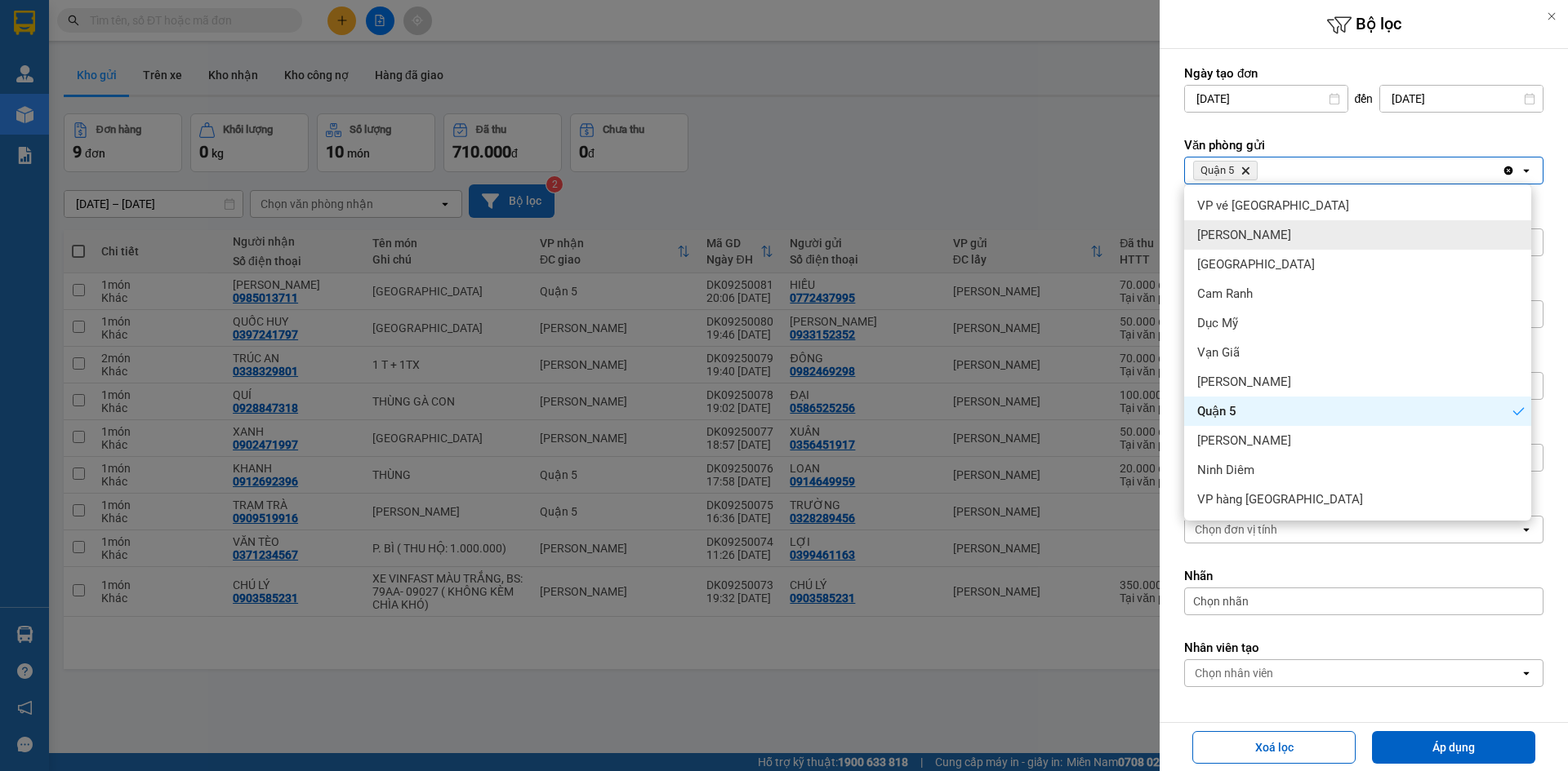
click at [1295, 231] on div "[PERSON_NAME]" at bounding box center [1357, 235] width 347 height 29
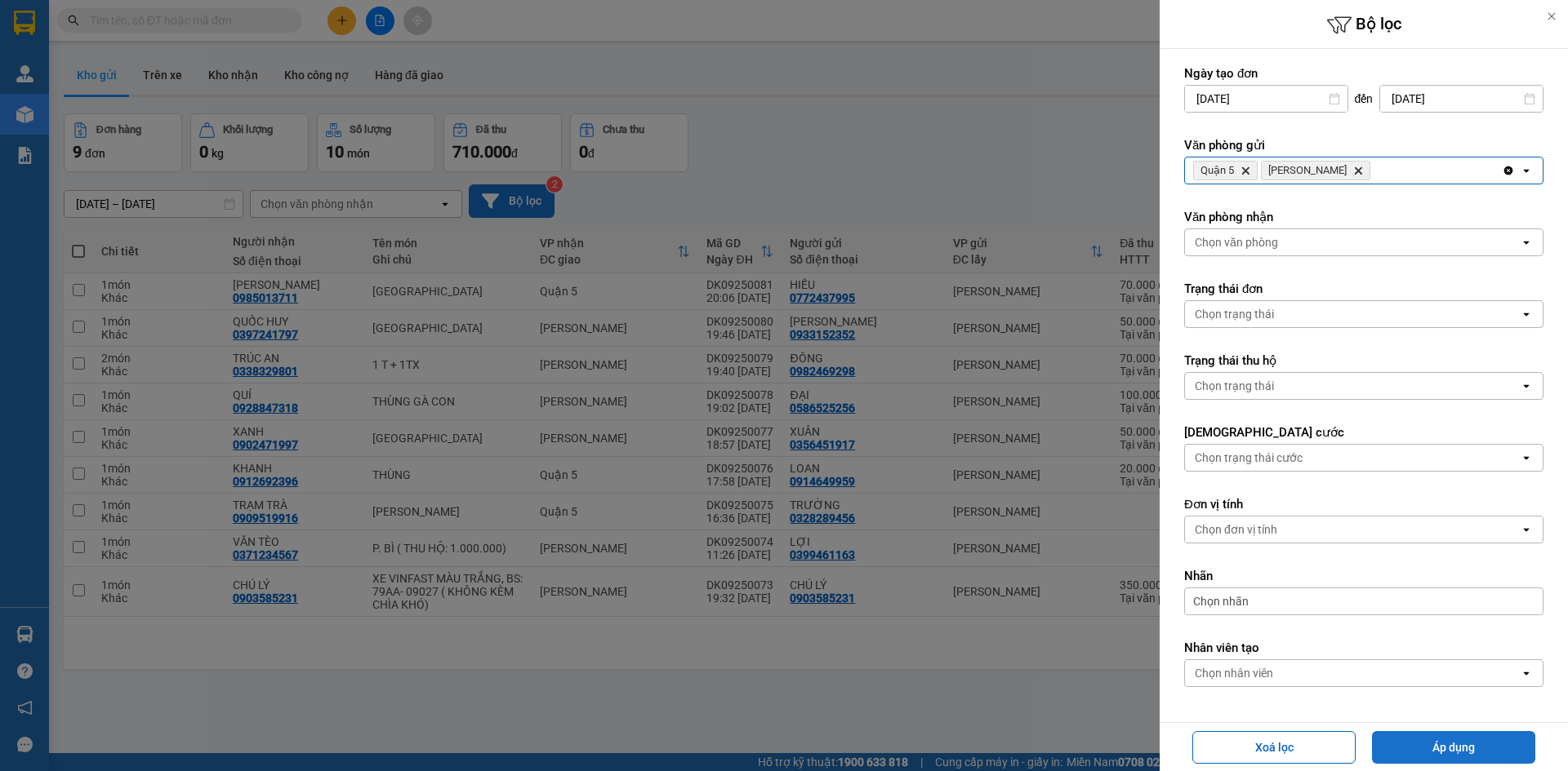
click at [1477, 741] on button "Áp dụng" at bounding box center [1454, 747] width 164 height 33
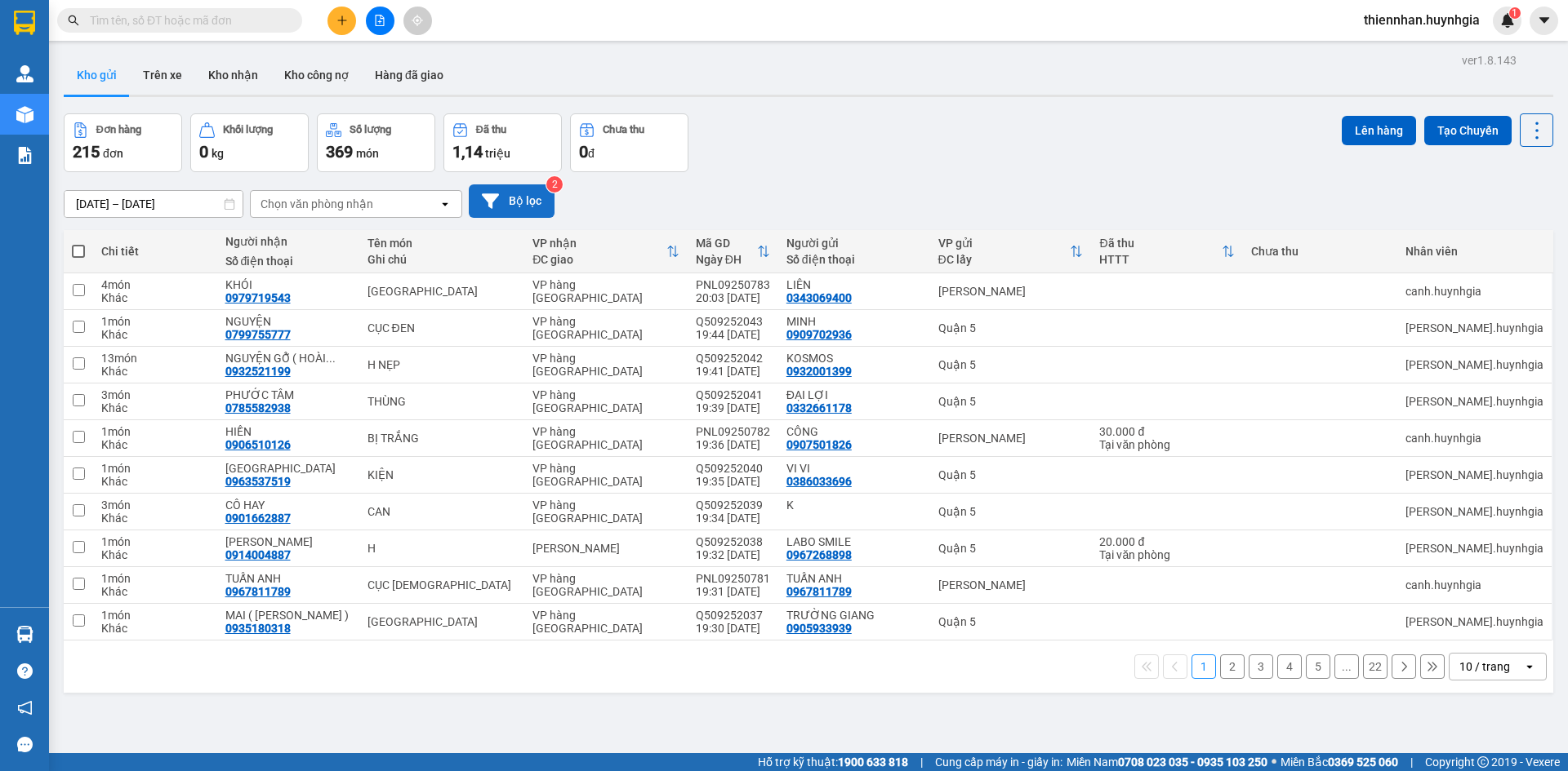
click at [248, 18] on input "text" at bounding box center [186, 20] width 193 height 18
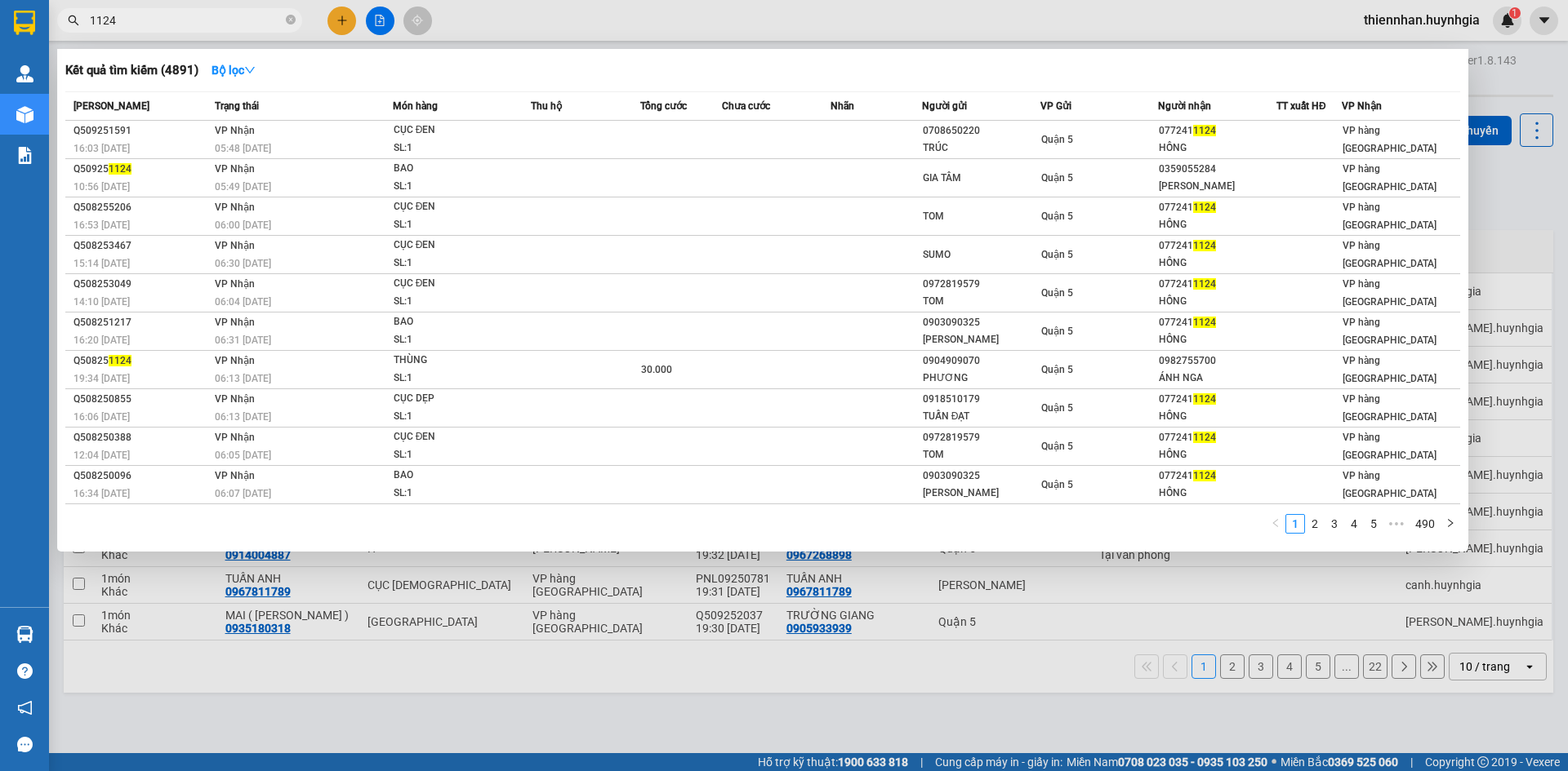
type input "1124"
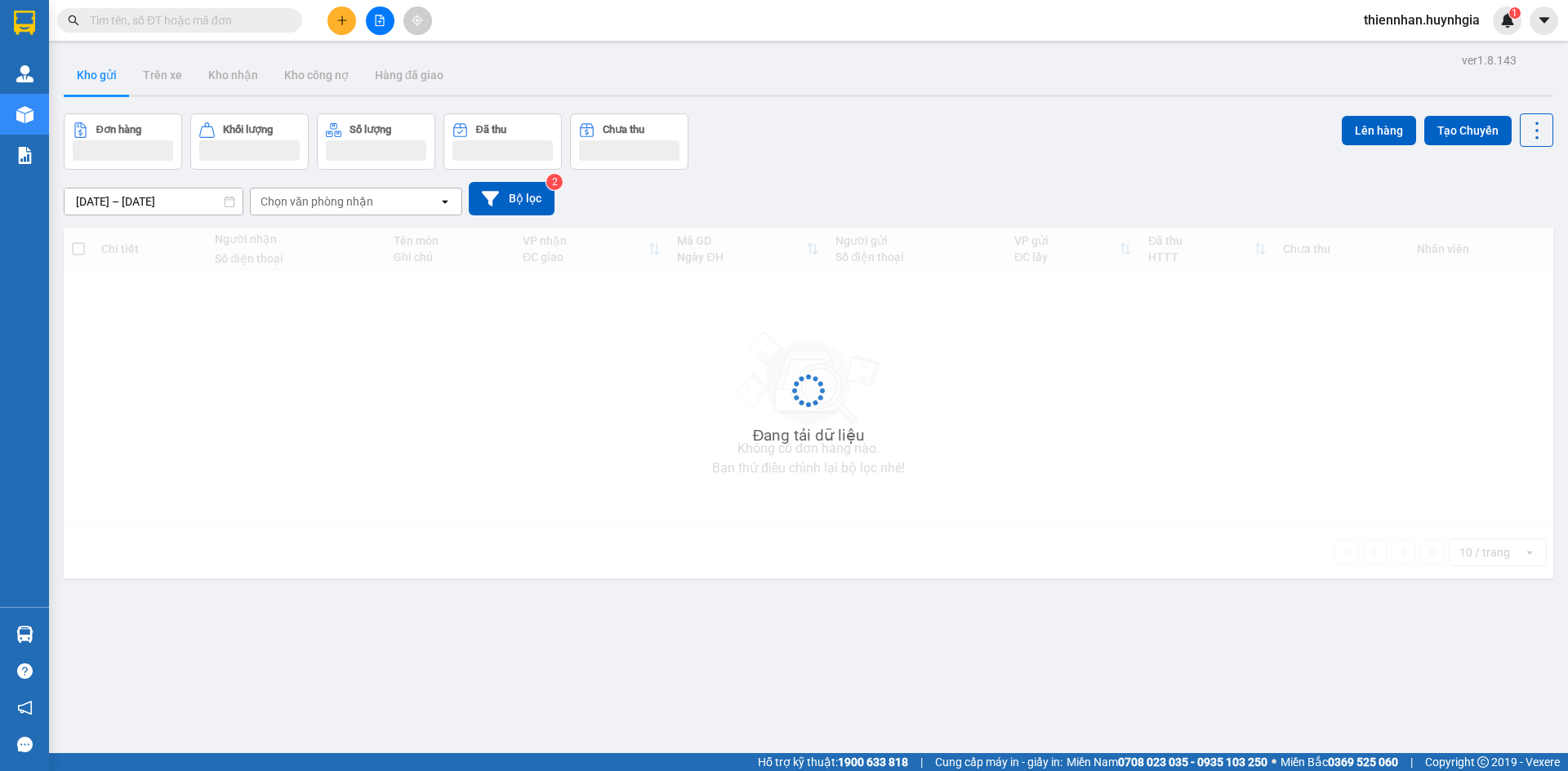
click at [202, 20] on input "text" at bounding box center [186, 20] width 193 height 18
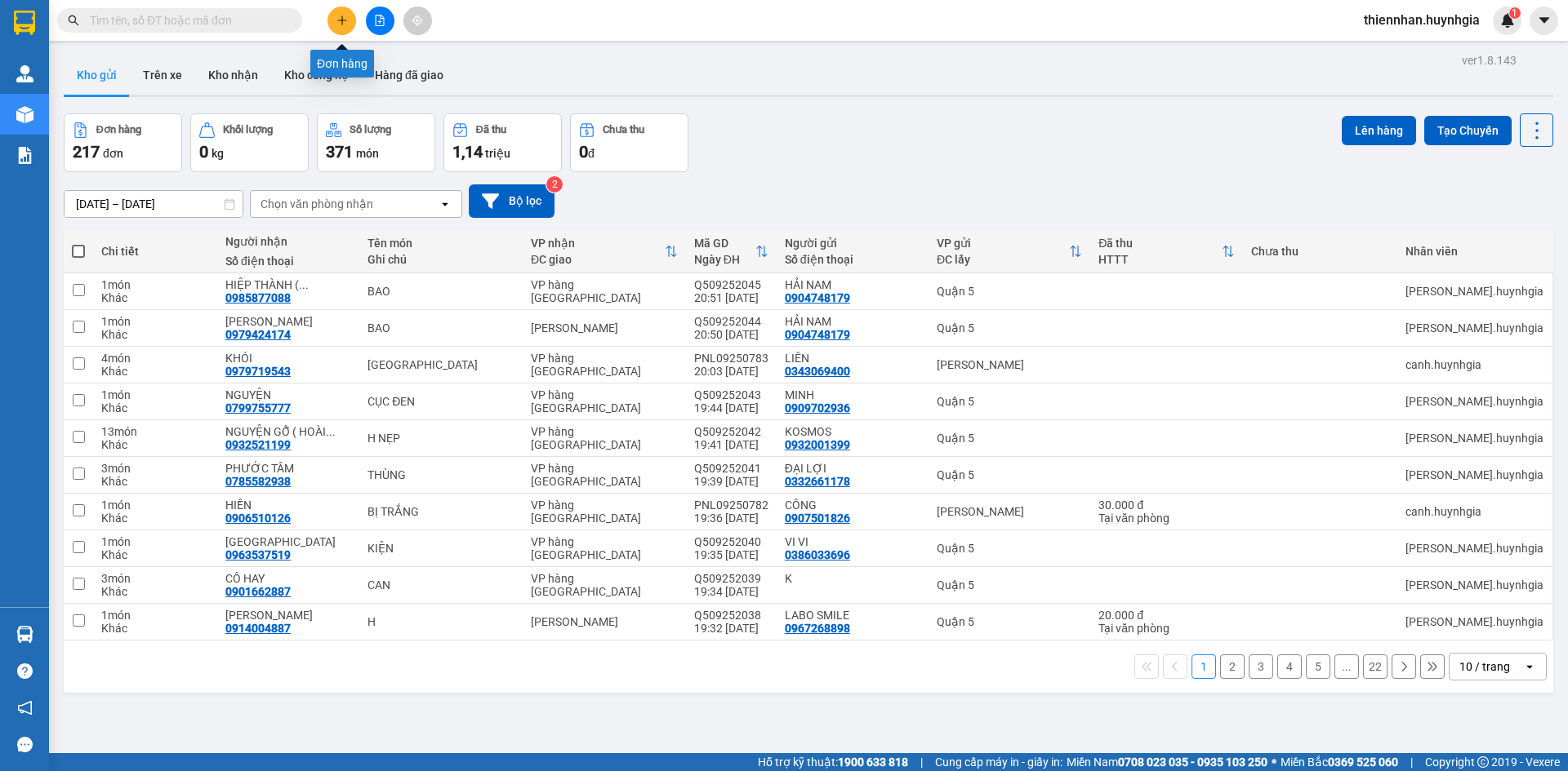
click at [346, 17] on icon "plus" at bounding box center [342, 20] width 11 height 11
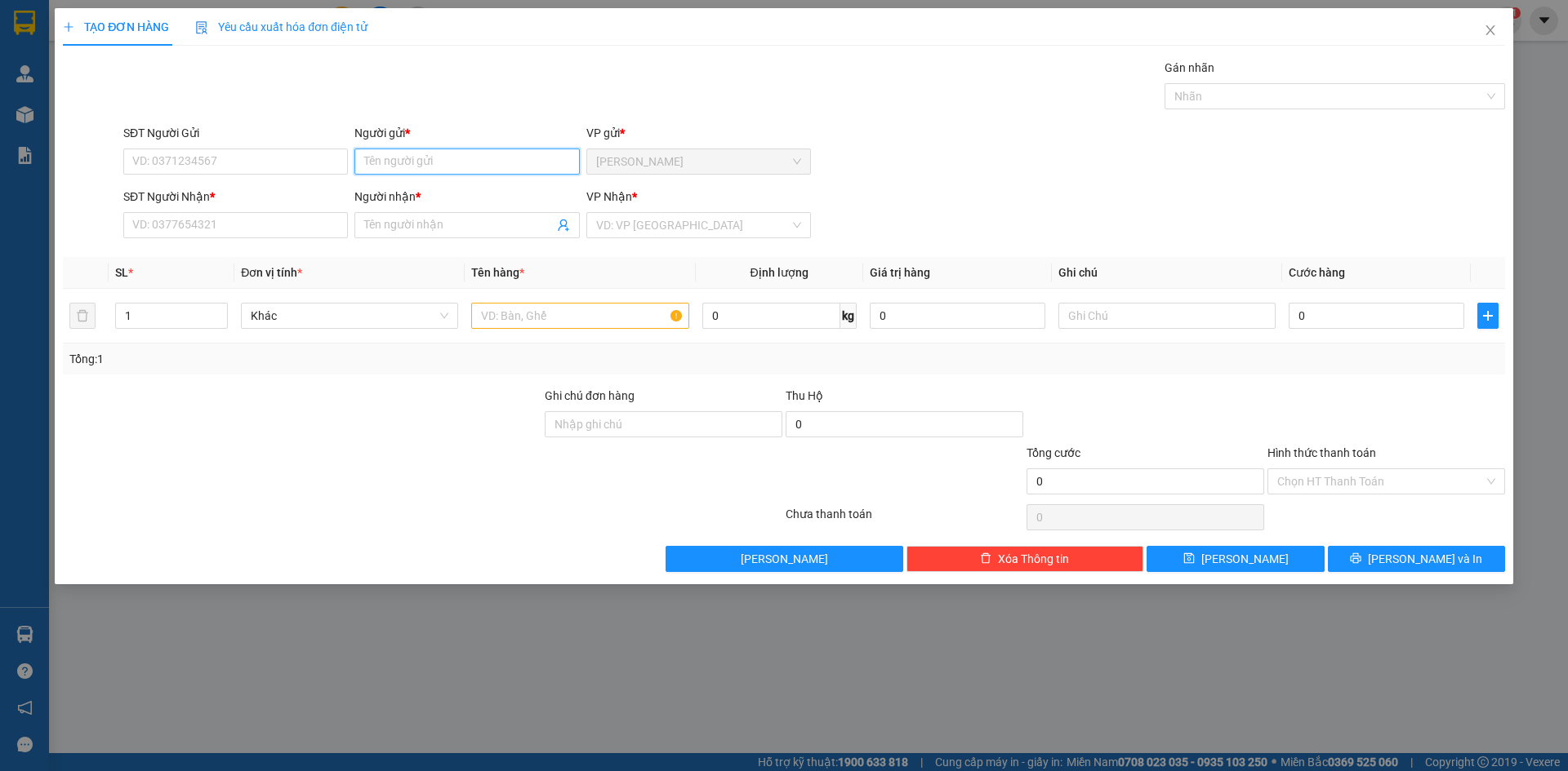
click at [513, 165] on input "Người gửi *" at bounding box center [466, 162] width 224 height 26
type input "LINH"
type input "0777083711"
click at [452, 229] on input "Người nhận *" at bounding box center [458, 225] width 188 height 18
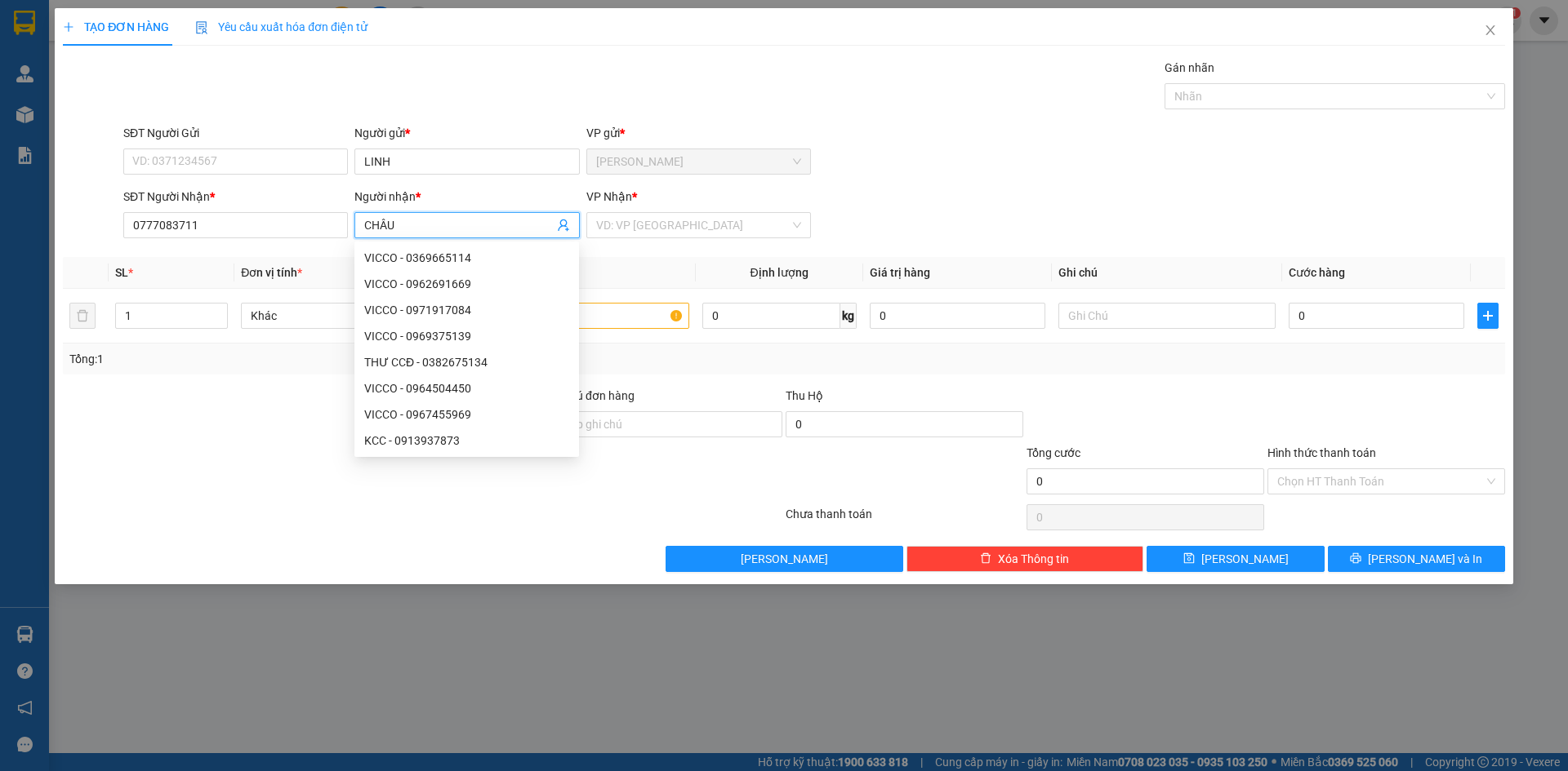
type input "CHÂU"
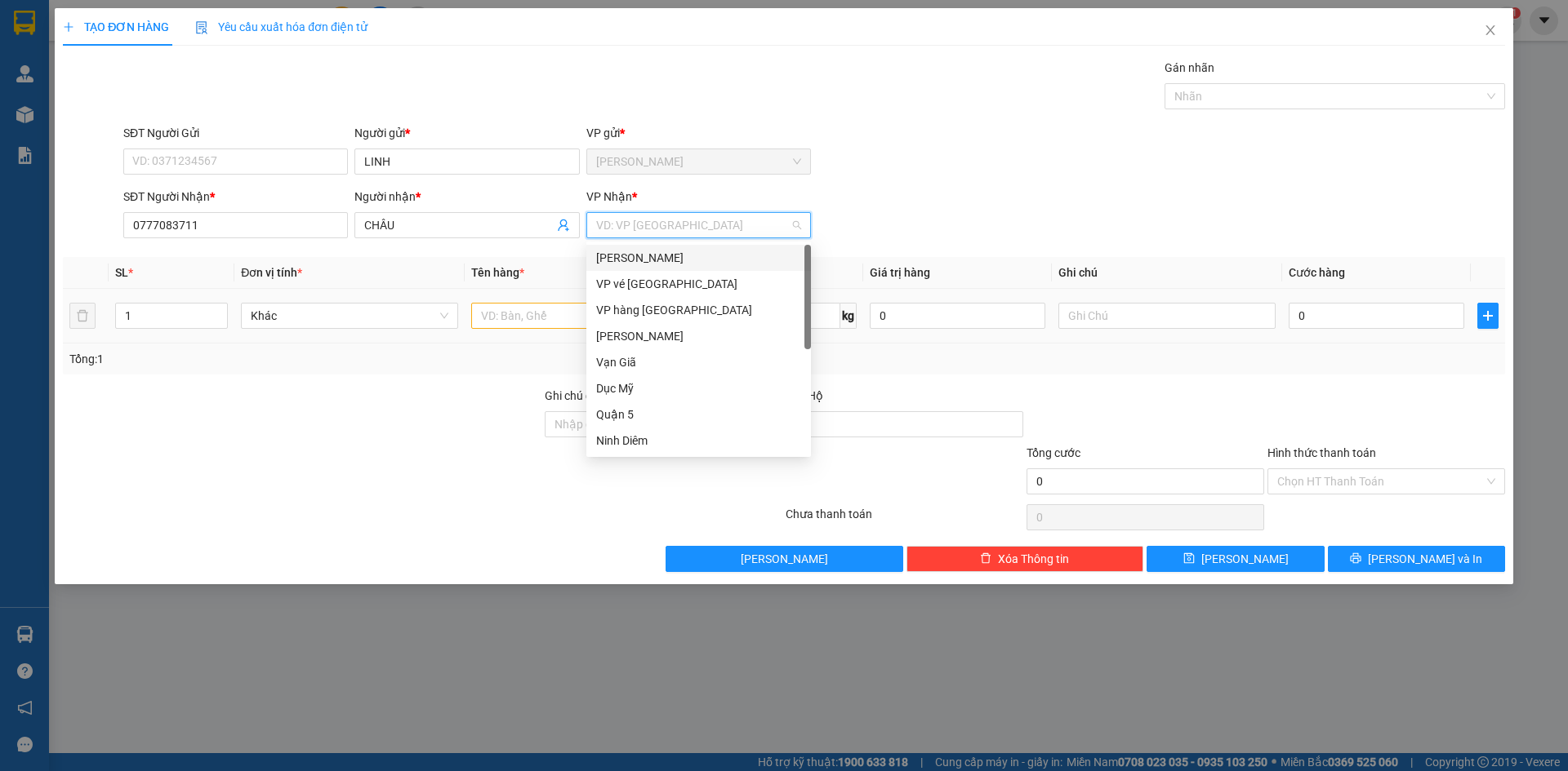
drag, startPoint x: 706, startPoint y: 258, endPoint x: 604, endPoint y: 292, distance: 107.5
click at [706, 258] on div "[PERSON_NAME]" at bounding box center [698, 258] width 205 height 18
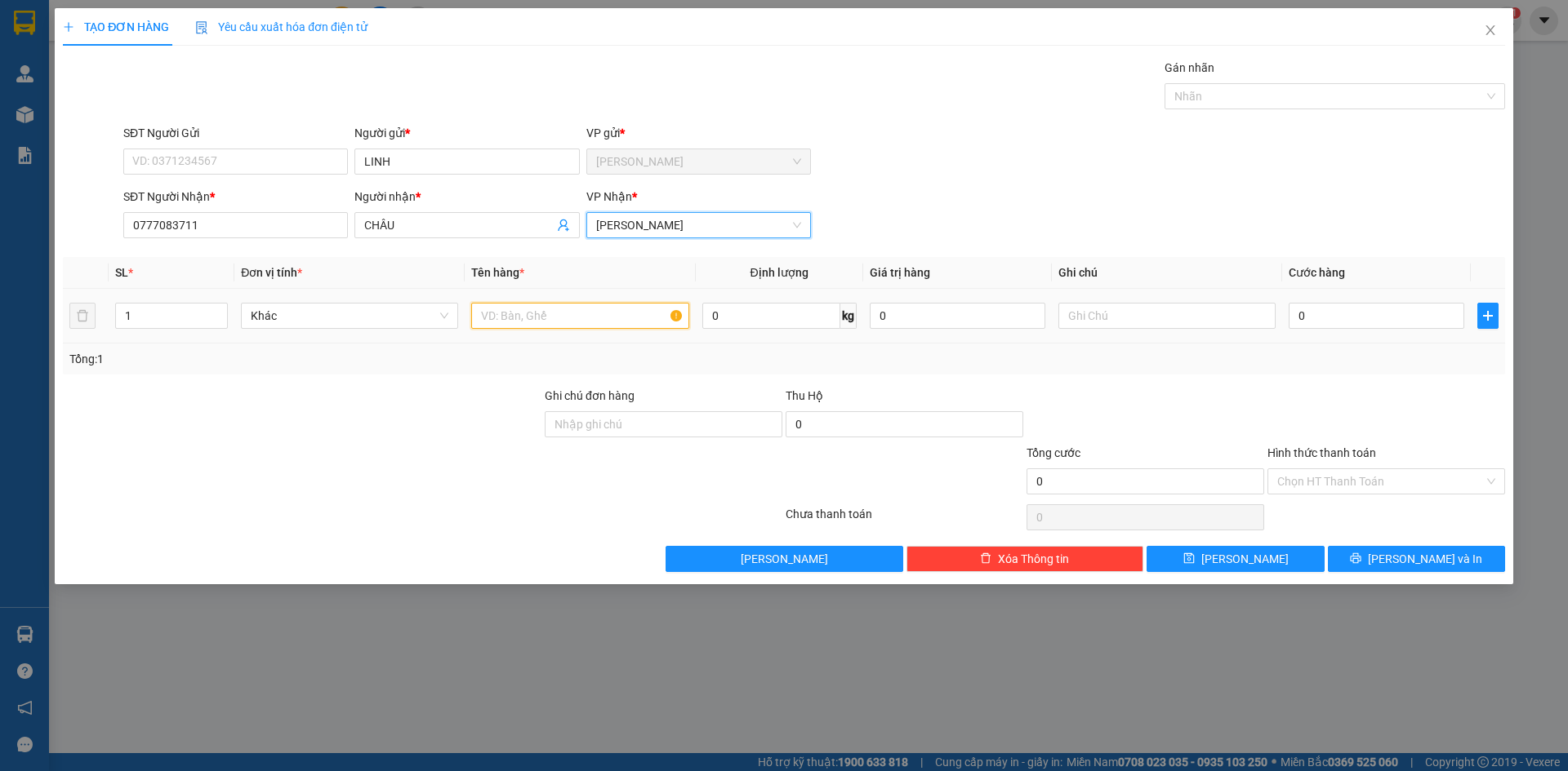
click at [511, 316] on input "text" at bounding box center [580, 316] width 217 height 26
type input "GÓI"
type input "2"
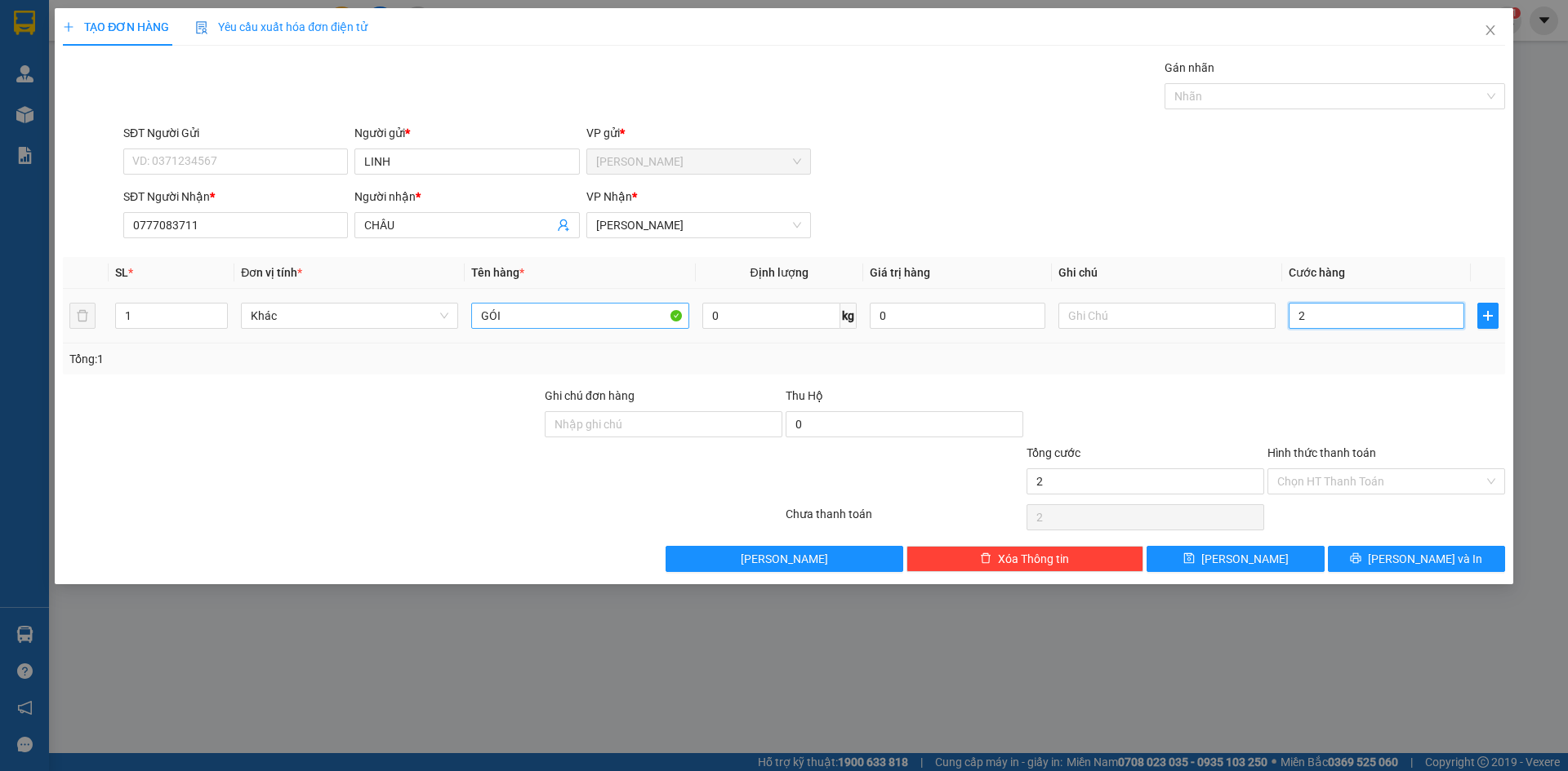
type input "20"
type input "20.000"
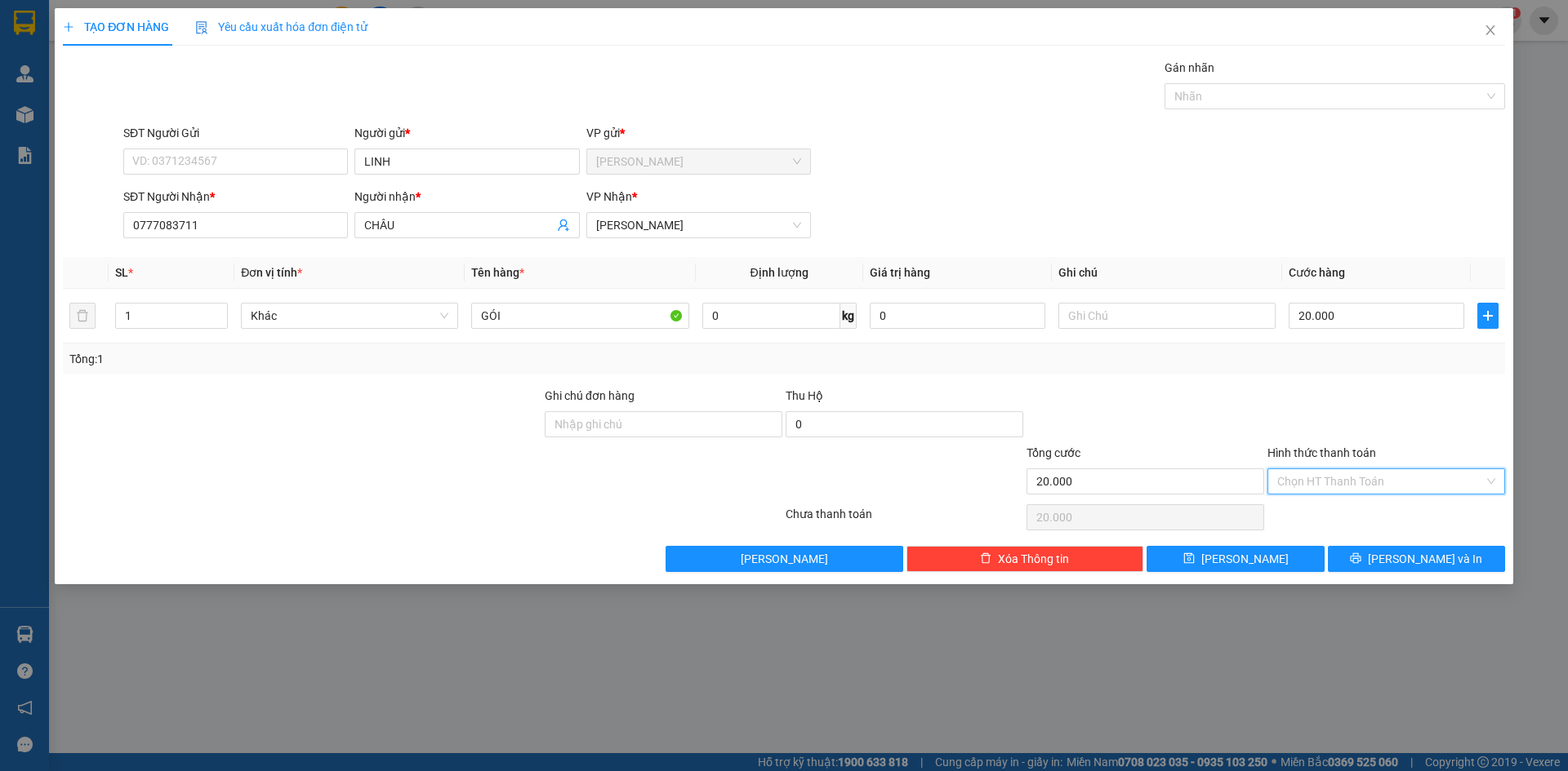
drag, startPoint x: 1350, startPoint y: 474, endPoint x: 1353, endPoint y: 495, distance: 21.2
click at [1352, 480] on input "Hình thức thanh toán" at bounding box center [1380, 482] width 207 height 25
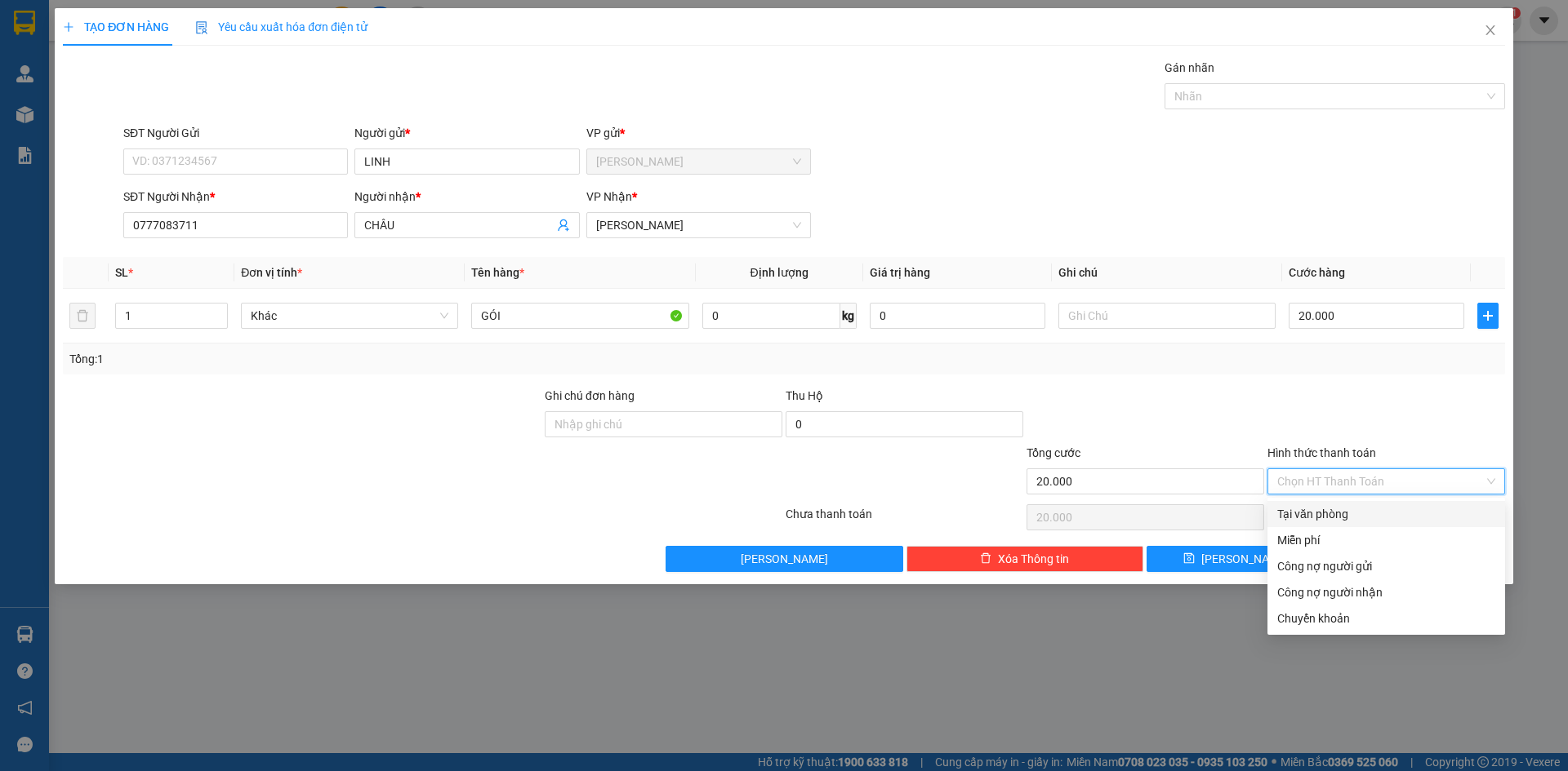
drag, startPoint x: 1353, startPoint y: 507, endPoint x: 1367, endPoint y: 542, distance: 37.7
click at [1353, 507] on div "Tại văn phòng" at bounding box center [1386, 514] width 218 height 18
type input "0"
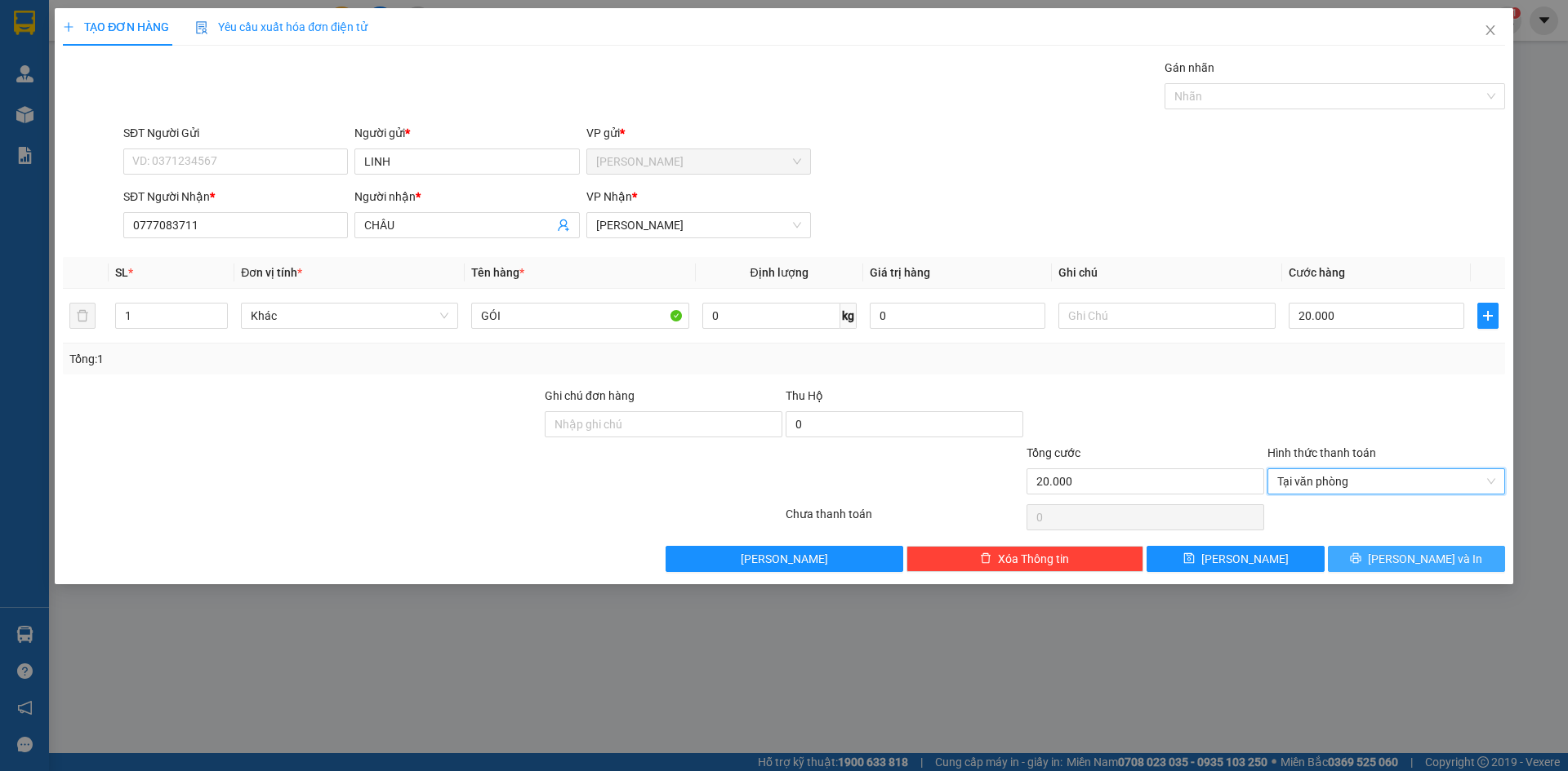
click at [1397, 569] on button "[PERSON_NAME] và In" at bounding box center [1416, 559] width 177 height 26
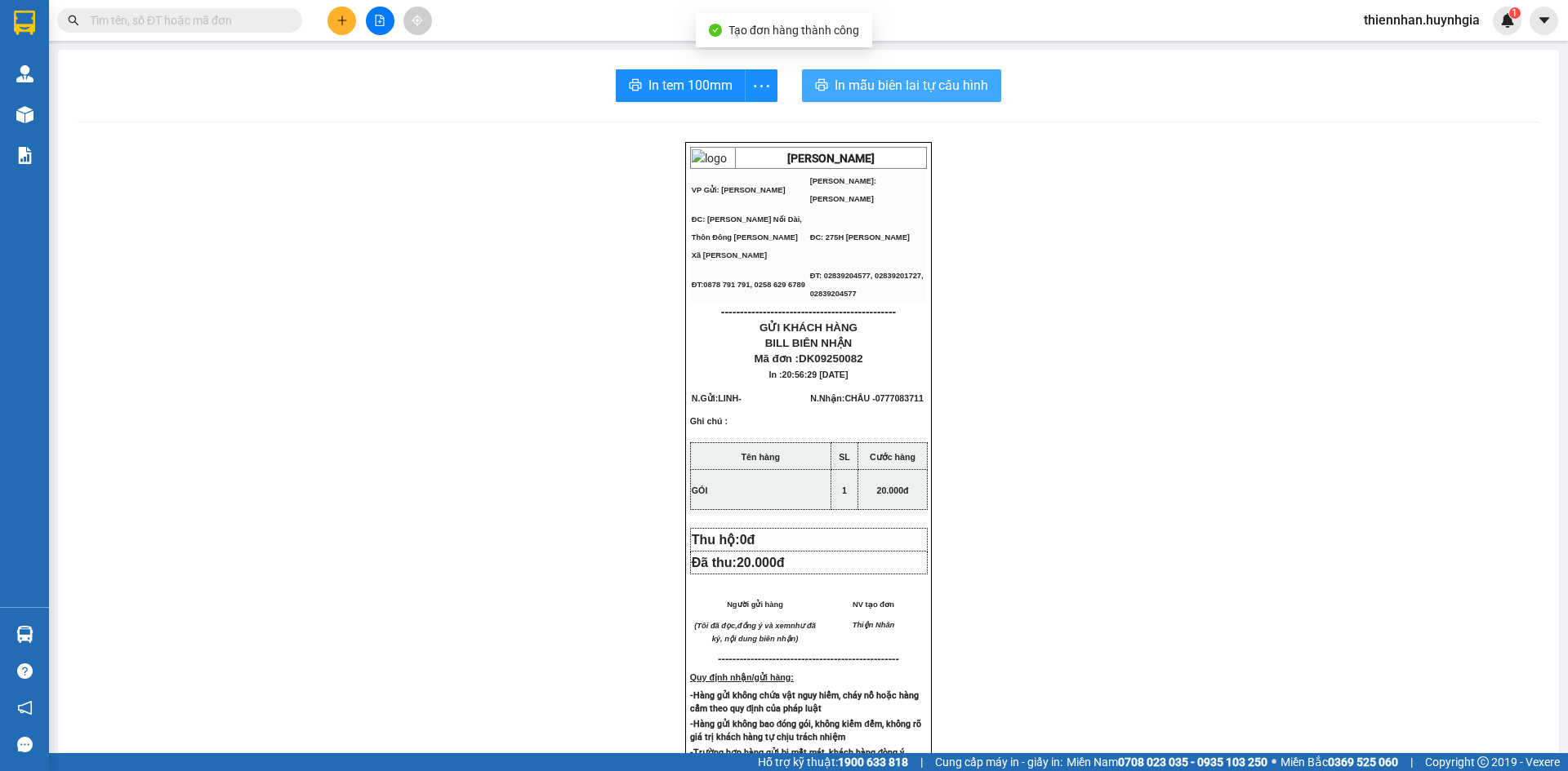
click at [926, 94] on span "In mẫu biên lai tự cấu hình" at bounding box center [911, 84] width 154 height 20
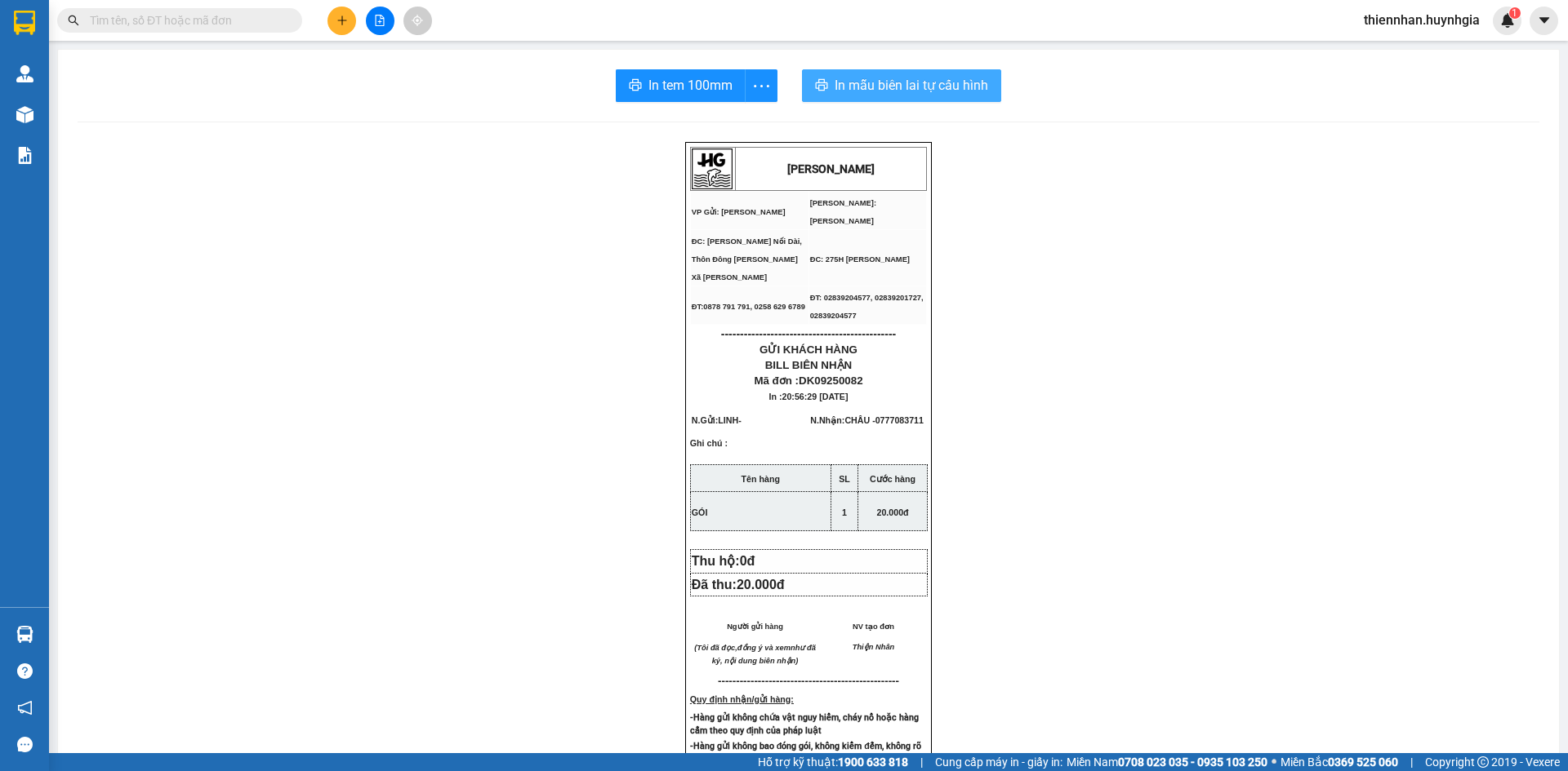
click at [908, 91] on span "In mẫu biên lai tự cấu hình" at bounding box center [911, 84] width 154 height 20
click at [696, 98] on button "In tem 100mm" at bounding box center [681, 85] width 130 height 33
click at [1419, 23] on span "thiennhan.huynhgia" at bounding box center [1422, 19] width 142 height 20
click at [1408, 48] on span "Đăng xuất" at bounding box center [1428, 50] width 108 height 18
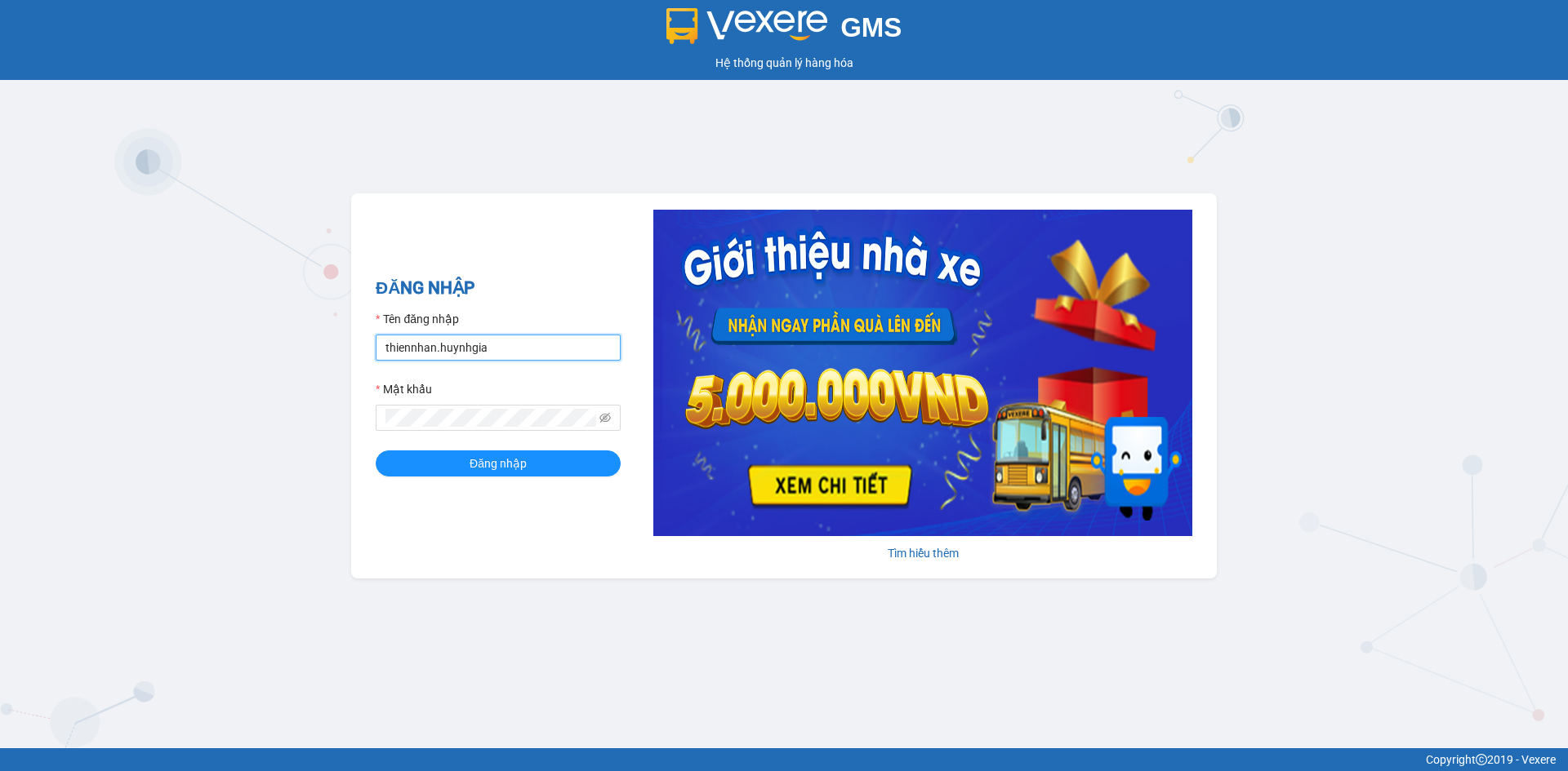
drag, startPoint x: 506, startPoint y: 344, endPoint x: 502, endPoint y: 361, distance: 17.5
click at [506, 344] on input "thiennhan.huynhgia" at bounding box center [498, 348] width 245 height 26
type input "phamkhang.huynhgia"
click at [456, 455] on button "Đăng nhập" at bounding box center [498, 463] width 245 height 26
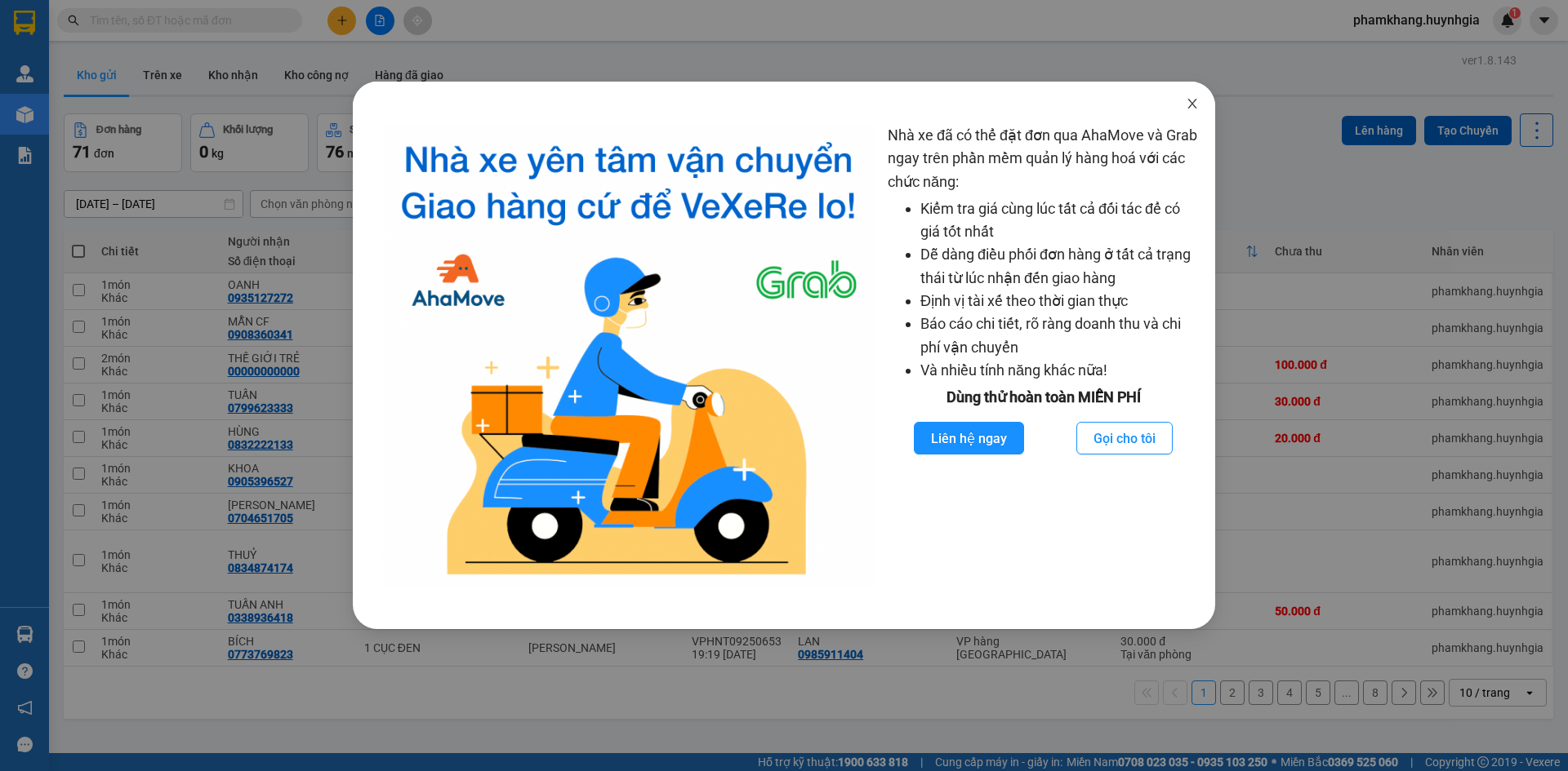
click at [1196, 108] on icon "close" at bounding box center [1192, 103] width 13 height 13
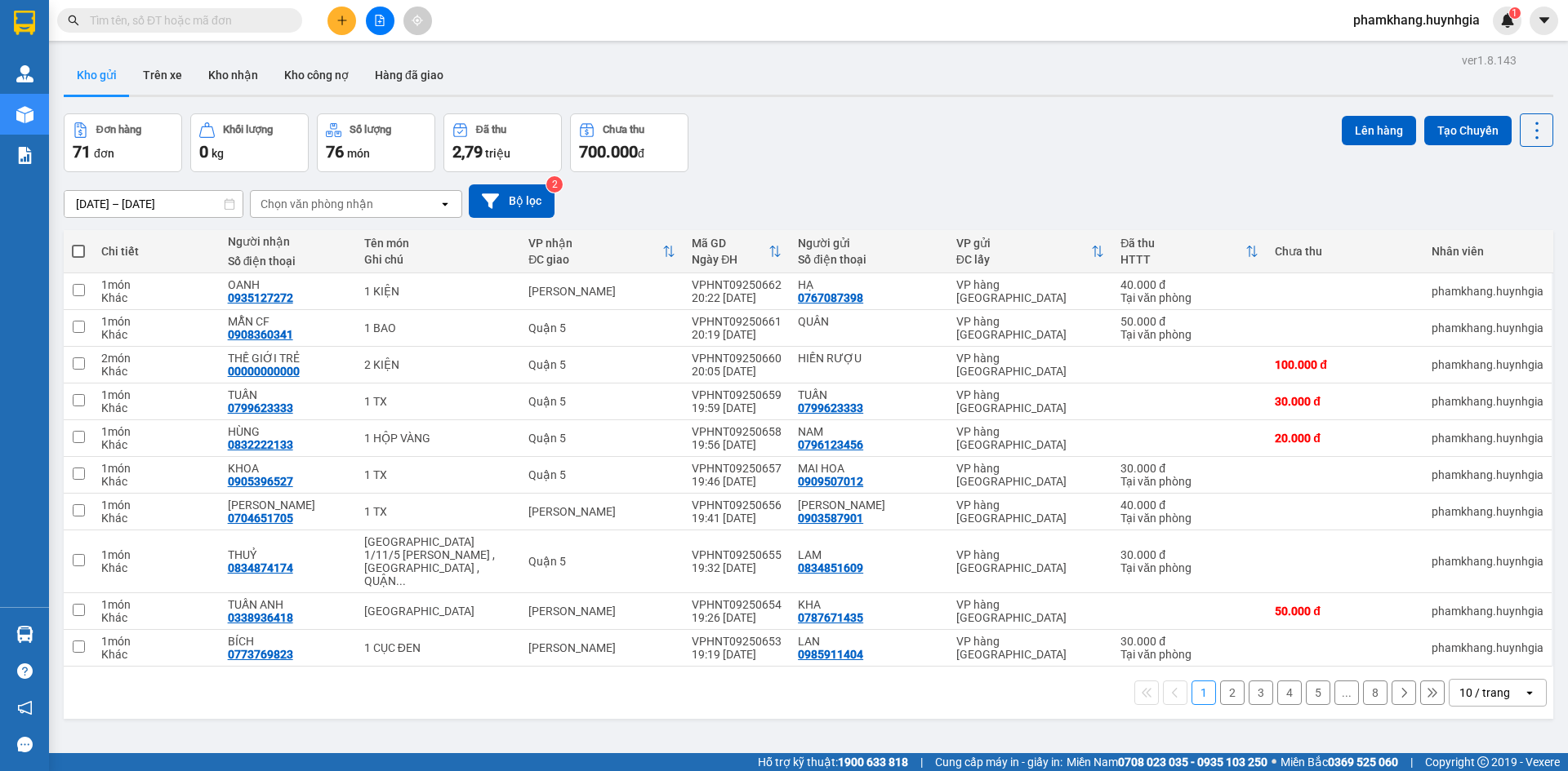
click at [347, 27] on button at bounding box center [341, 20] width 28 height 28
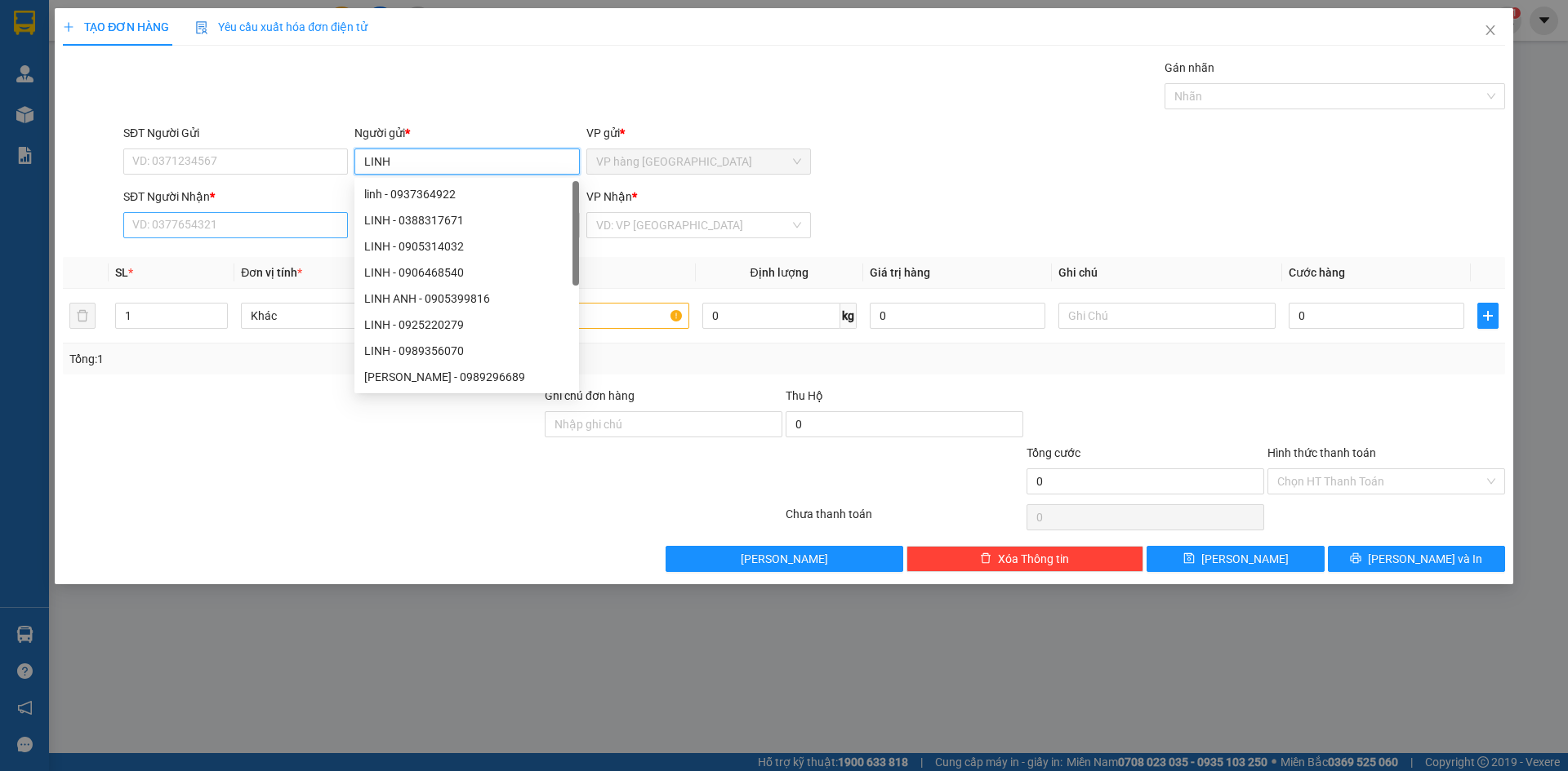
type input "LINH"
click at [301, 225] on input "SĐT Người Nhận *" at bounding box center [235, 225] width 224 height 26
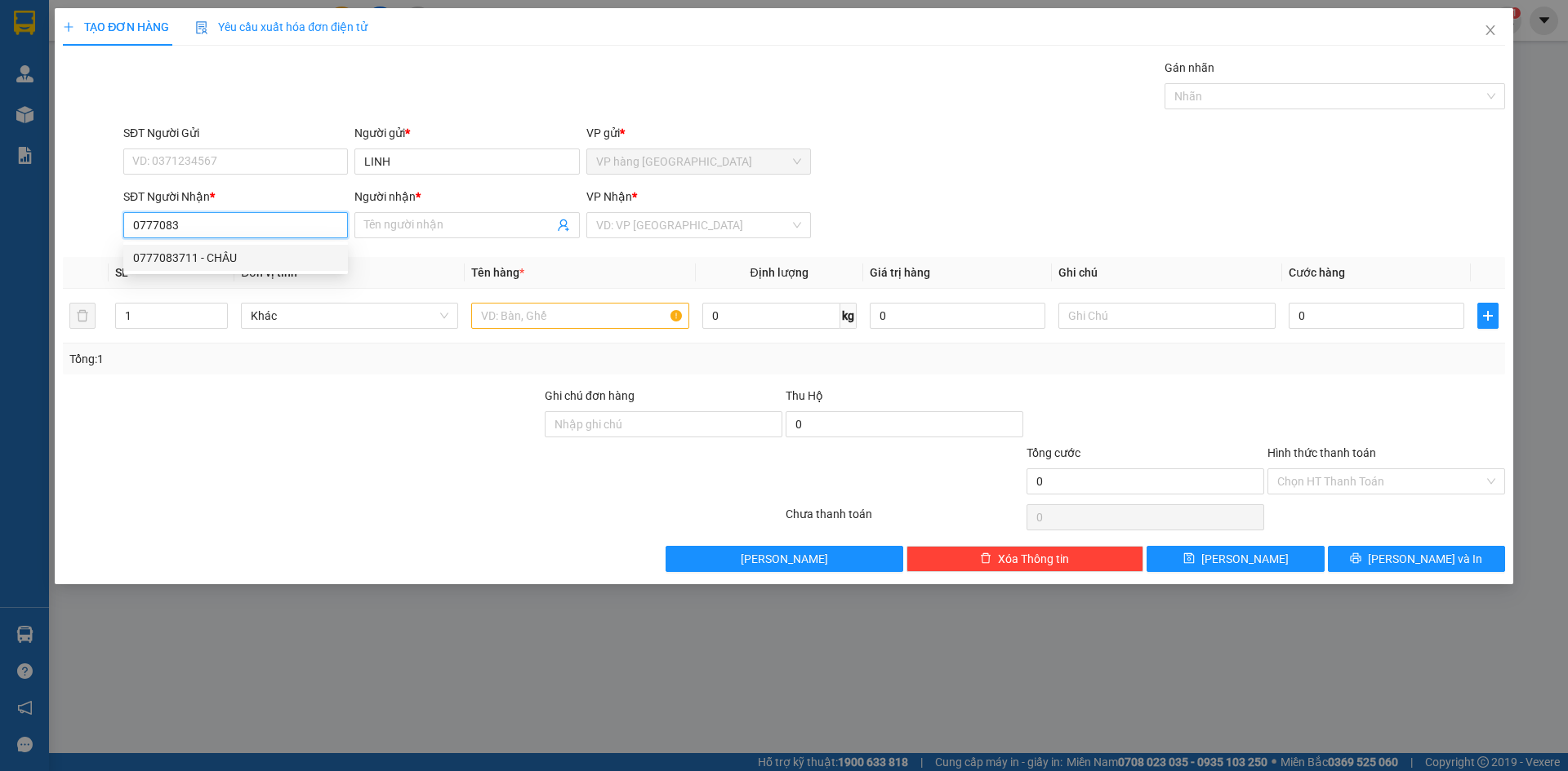
click at [296, 261] on div "0777083711 - CHÂU" at bounding box center [235, 258] width 205 height 18
type input "0777083711"
type input "CHÂU"
type input "0777083711"
click at [574, 324] on input "text" at bounding box center [580, 316] width 217 height 26
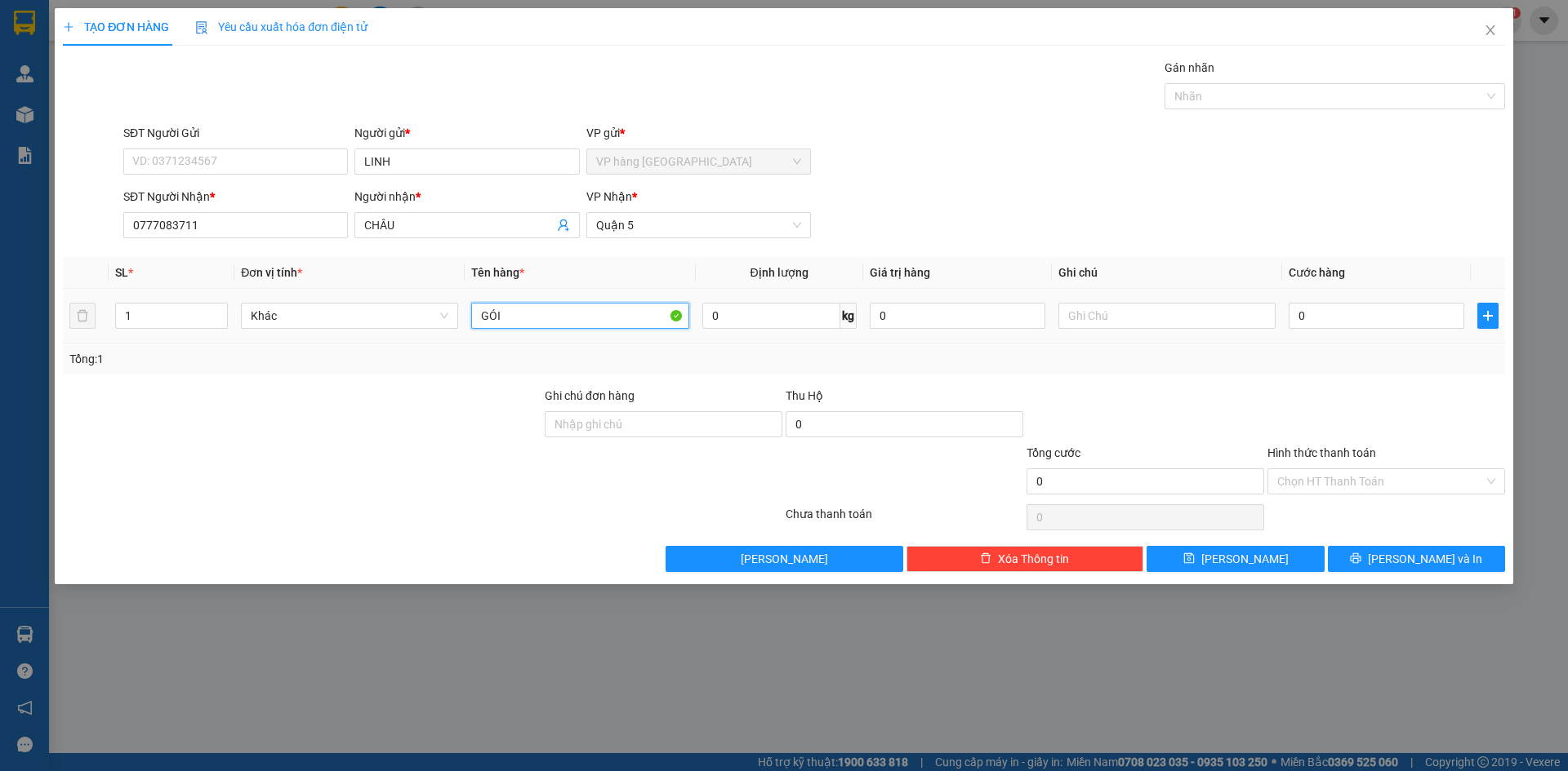
type input "GÓI"
type input "2"
type input "20"
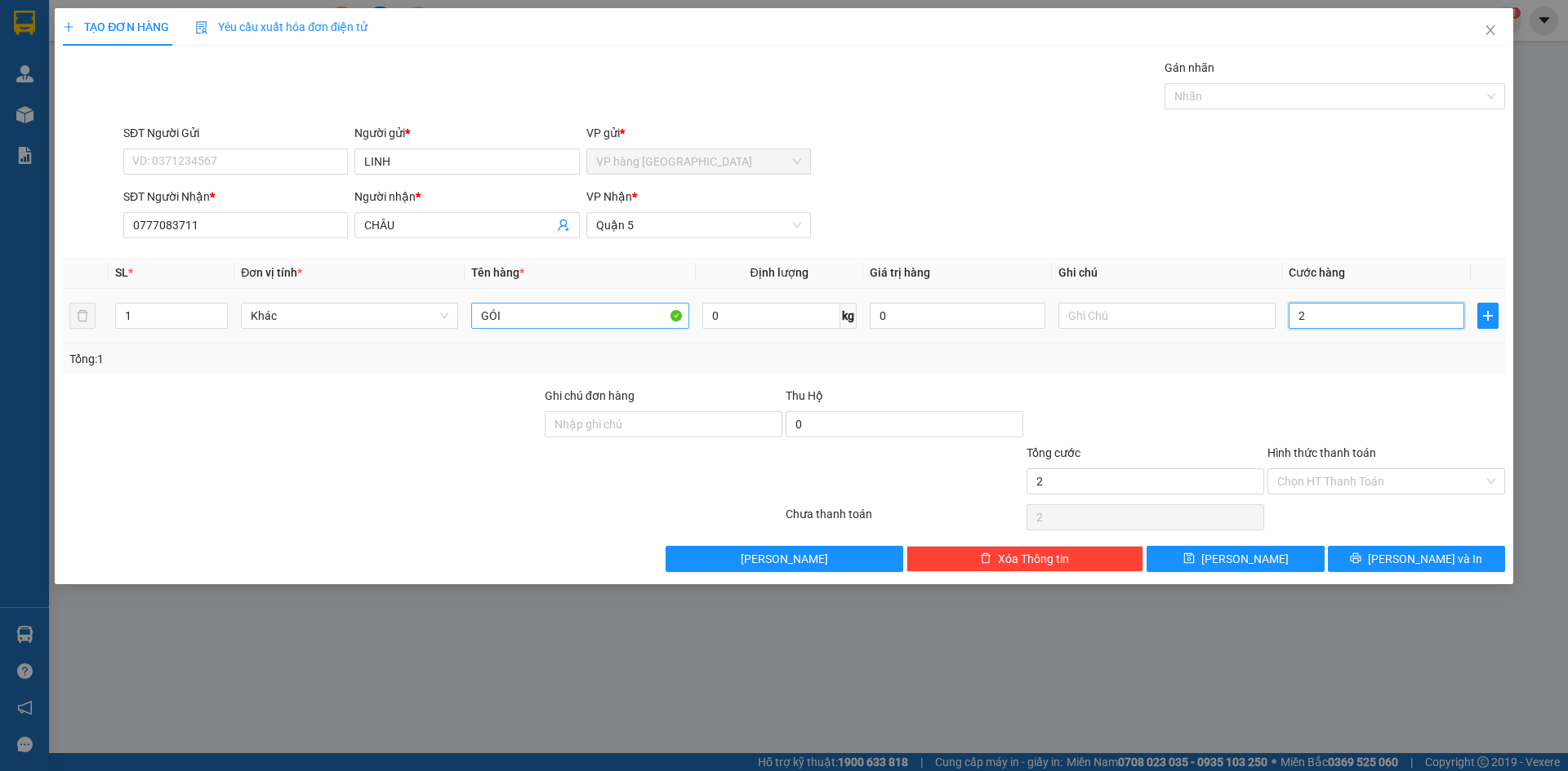
type input "20"
type input "20.000"
click at [1057, 188] on div "SĐT Người Nhận * 0777083711 Người nhận * CHÂU VP Nhận * Quận 5" at bounding box center [813, 216] width 1388 height 57
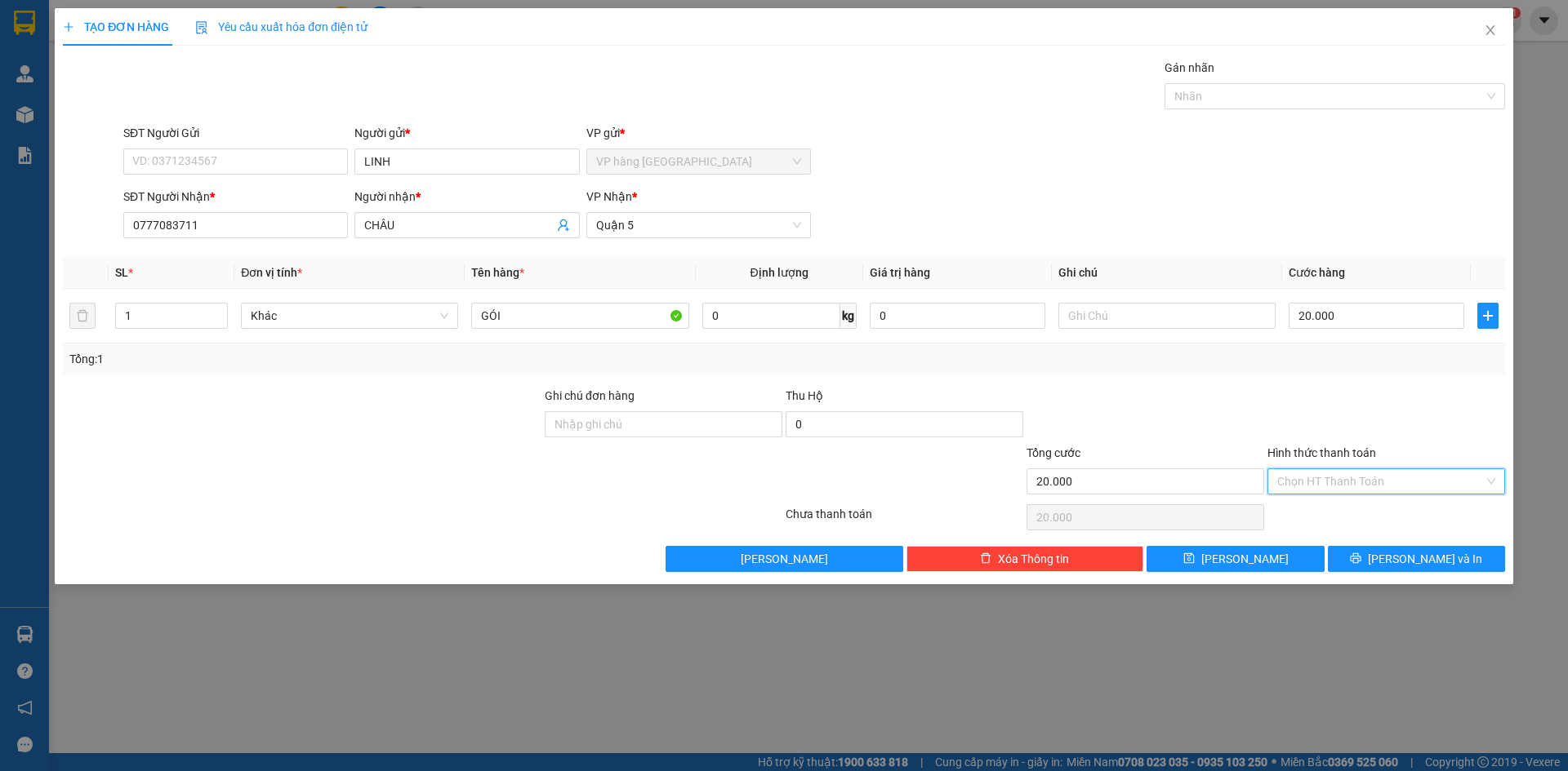
click at [1345, 478] on input "Hình thức thanh toán" at bounding box center [1380, 482] width 207 height 25
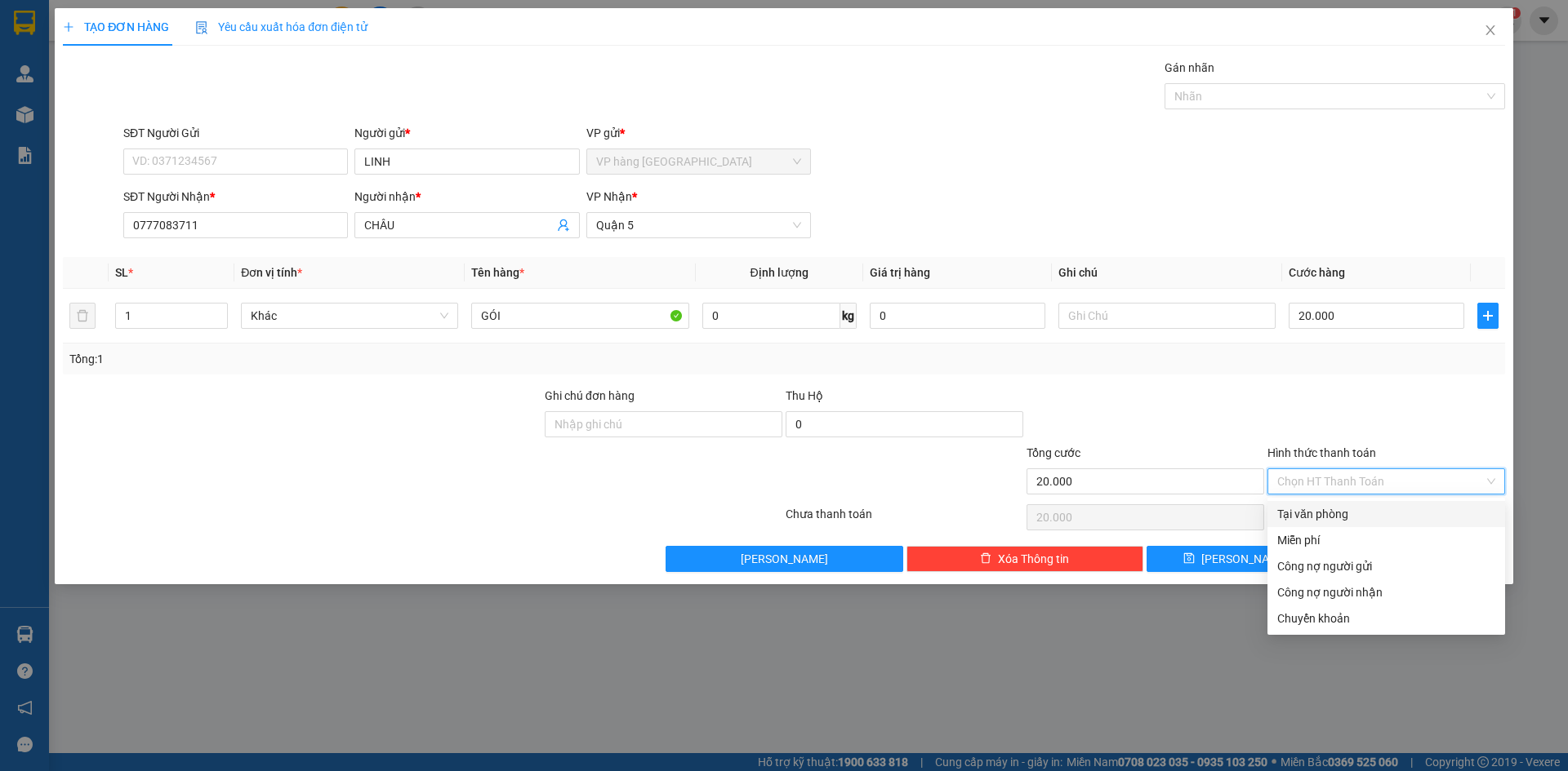
click at [1344, 506] on div "Tại văn phòng" at bounding box center [1386, 514] width 218 height 18
type input "0"
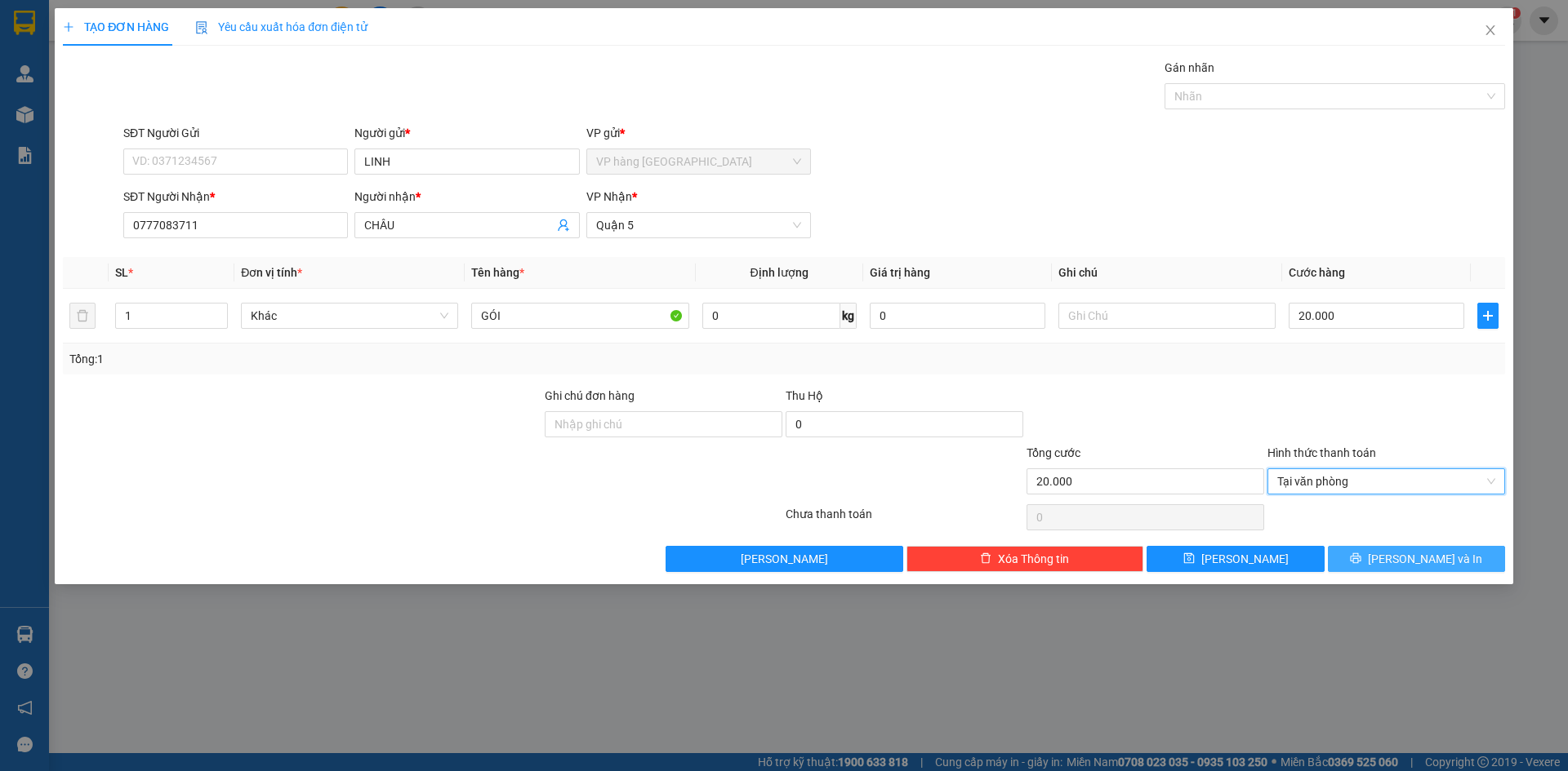
click at [1376, 560] on button "[PERSON_NAME] và In" at bounding box center [1416, 559] width 177 height 26
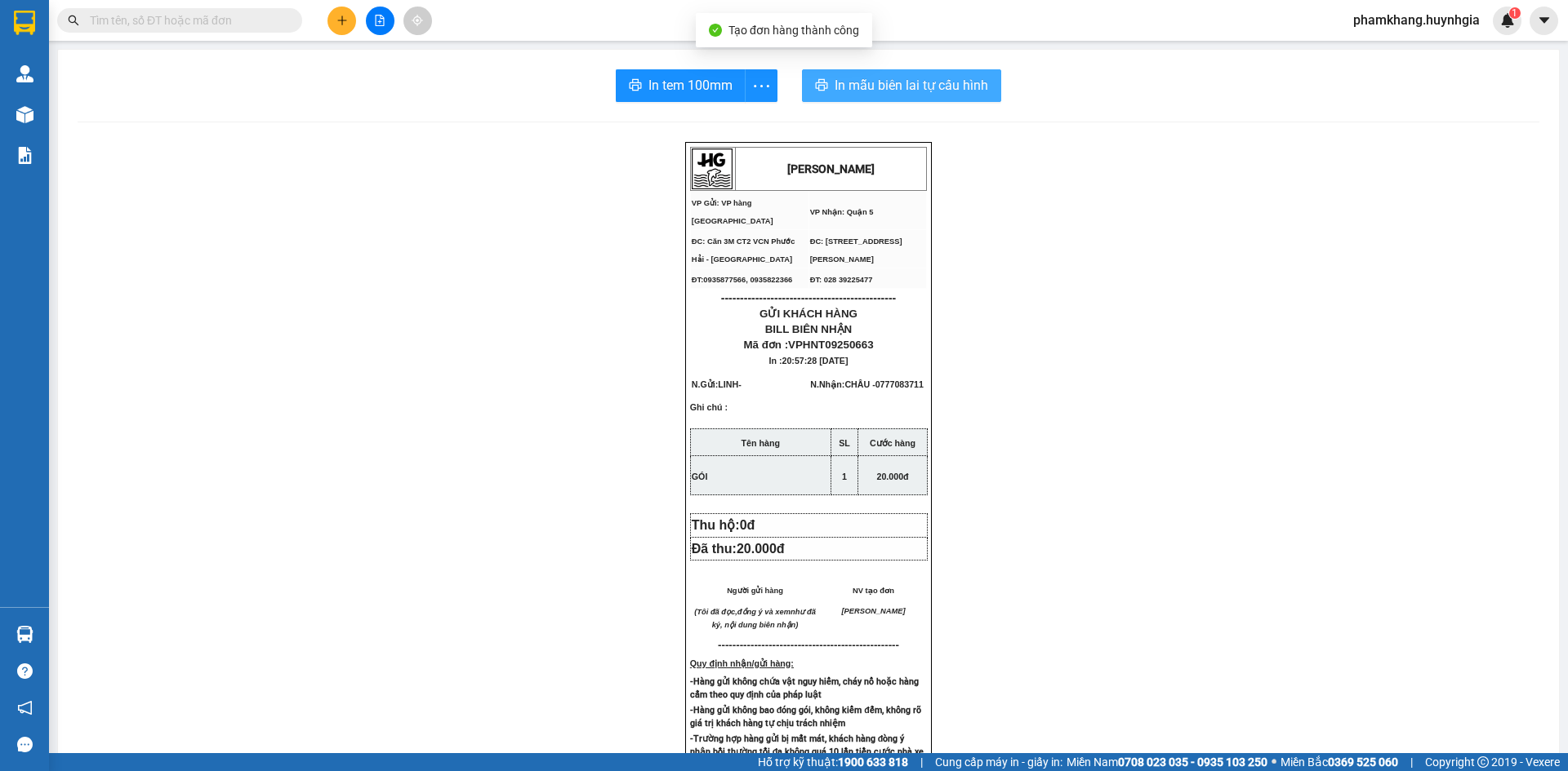
click at [872, 91] on span "In mẫu biên lai tự cấu hình" at bounding box center [911, 84] width 154 height 20
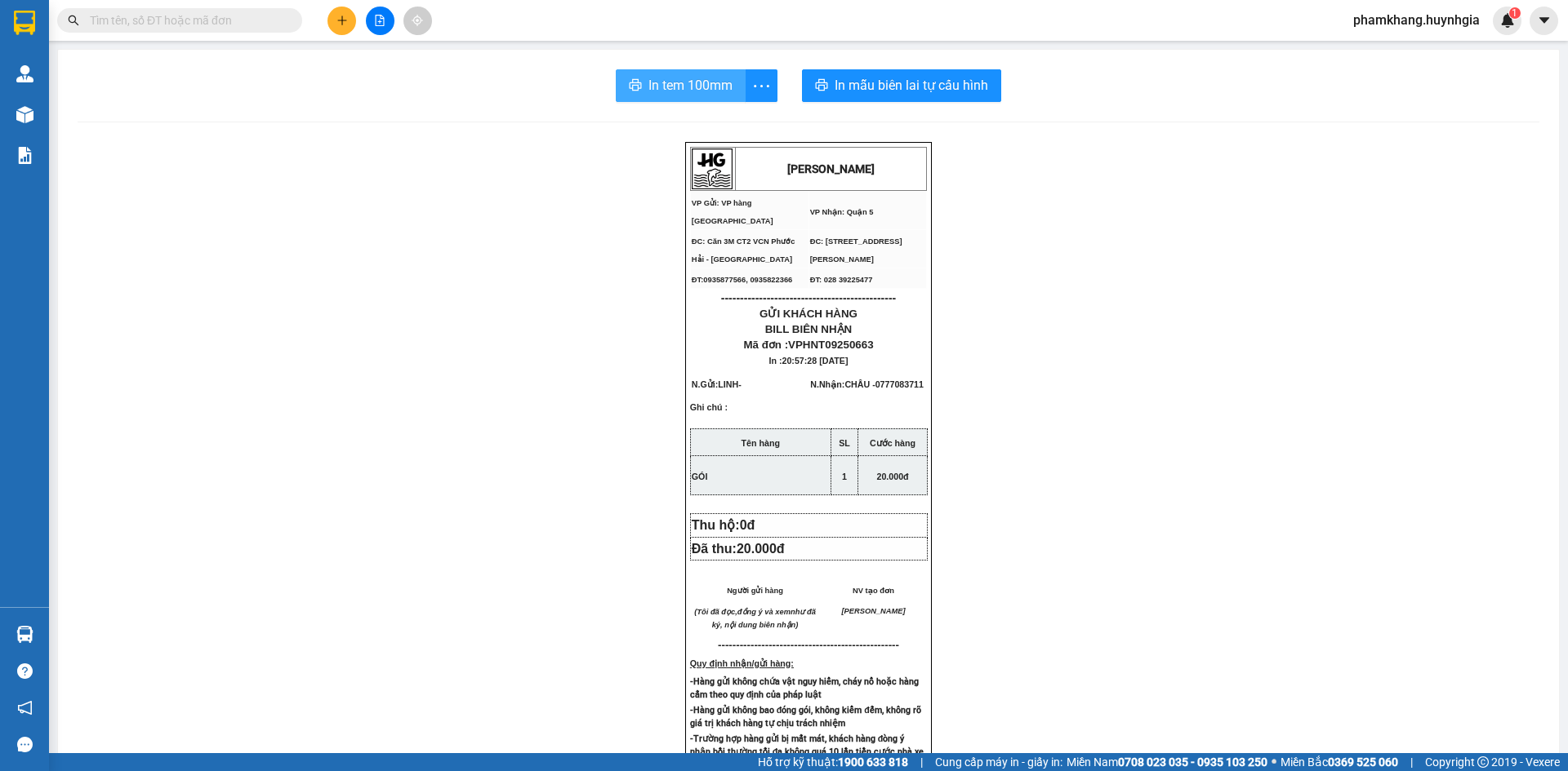
click at [718, 87] on span "In tem 100mm" at bounding box center [690, 84] width 84 height 20
drag, startPoint x: 667, startPoint y: 338, endPoint x: 803, endPoint y: 514, distance: 222.4
click at [667, 338] on div "[PERSON_NAME] VP Gửi: VP hàng [GEOGRAPHIC_DATA] VP Nhận: Quận 5 ĐC: Căn 3M CT…" at bounding box center [808, 683] width 1462 height 1081
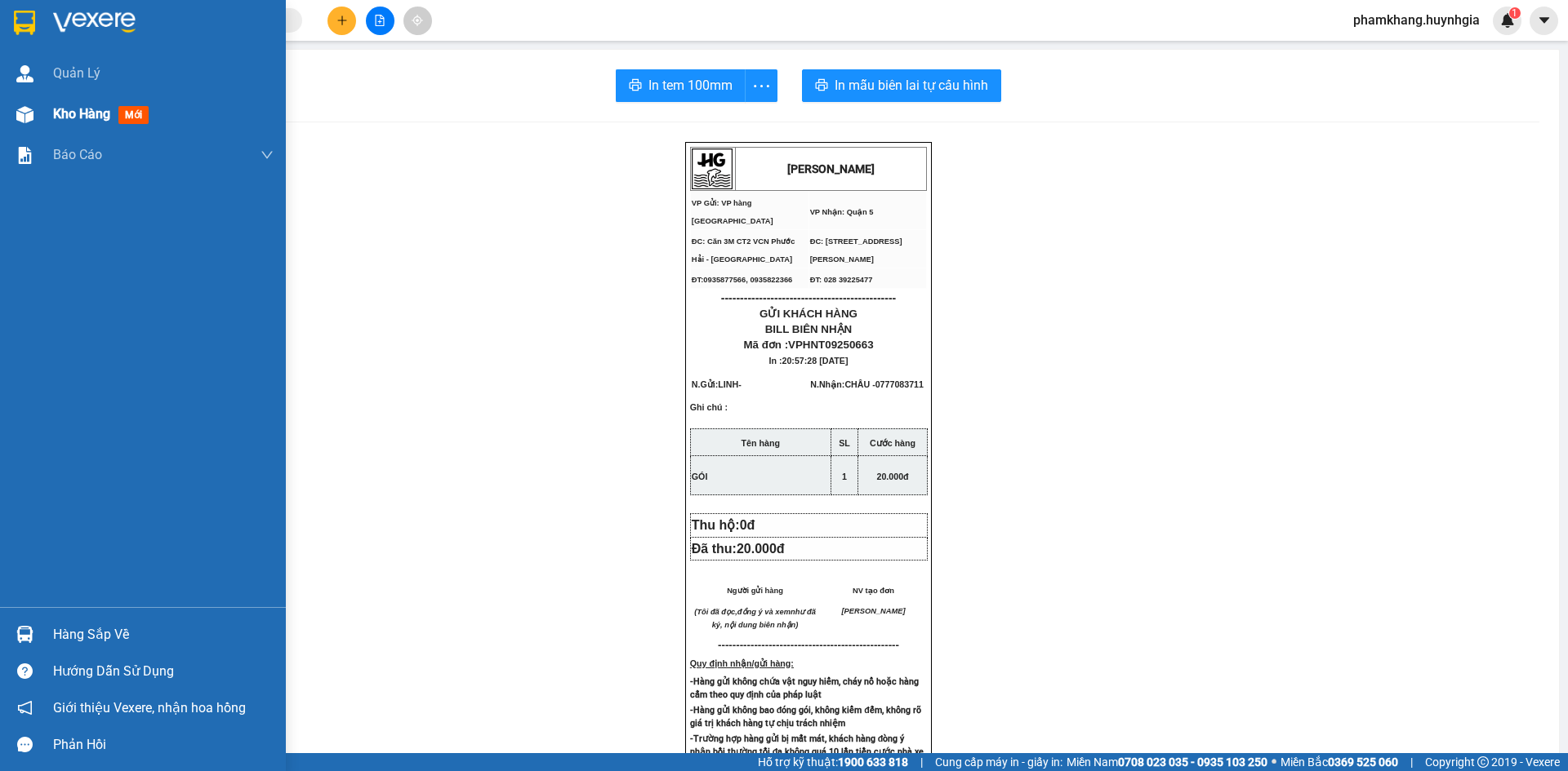
click at [86, 120] on span "Kho hàng" at bounding box center [81, 114] width 57 height 16
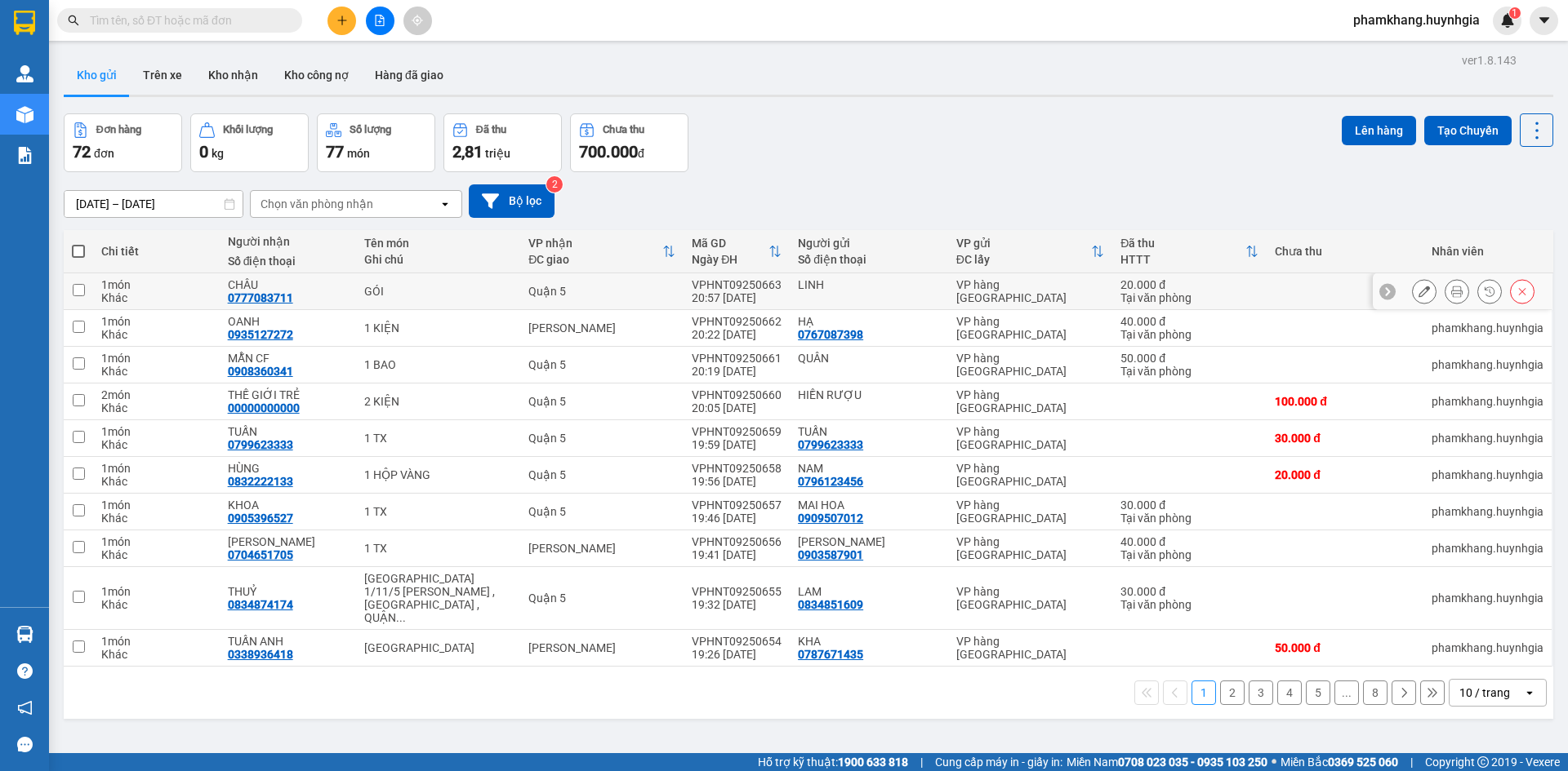
click at [1418, 295] on icon at bounding box center [1424, 291] width 11 height 11
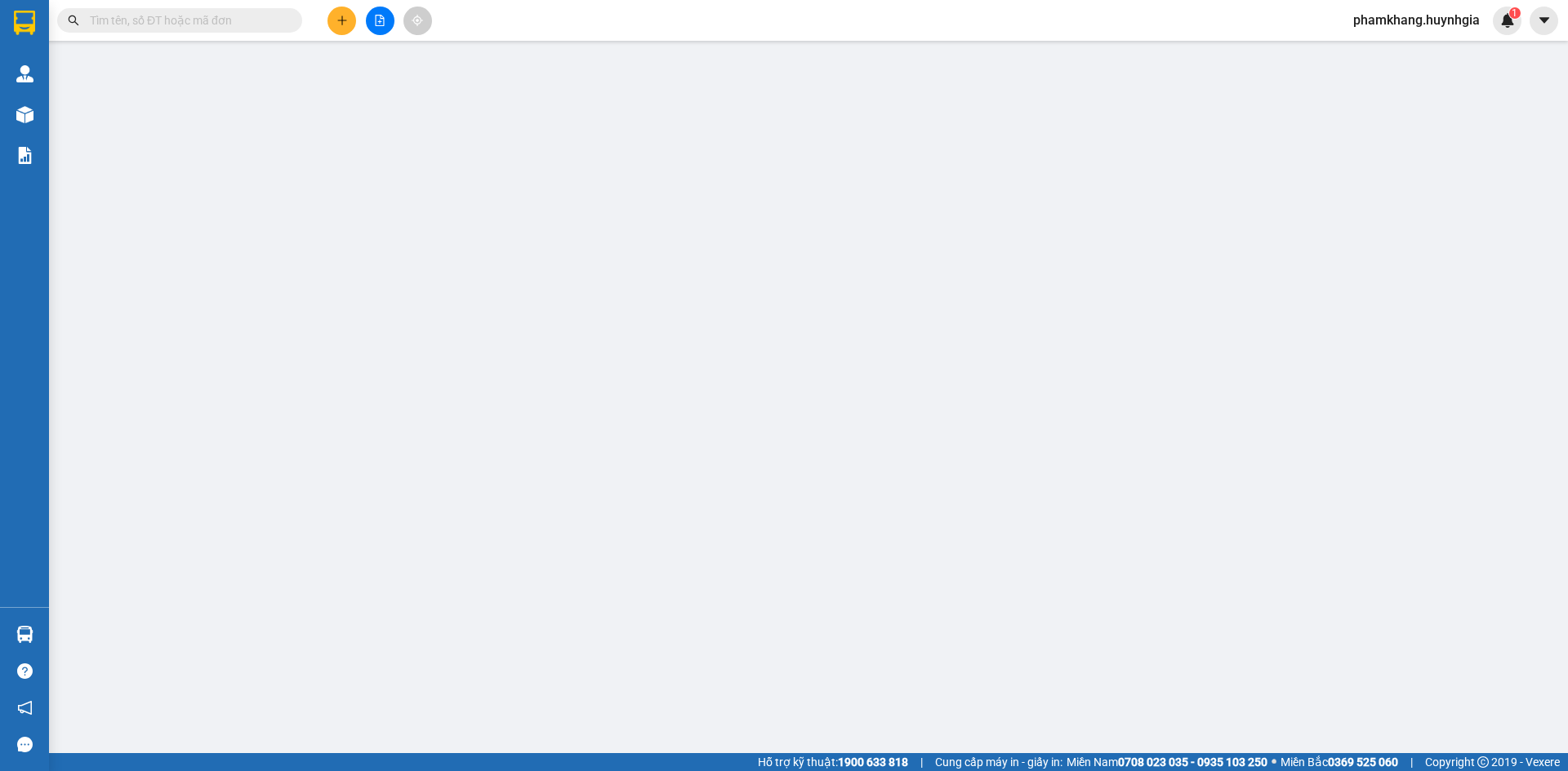
type input "LINH"
type input "0777083711"
type input "CHÂU"
type input "20.000"
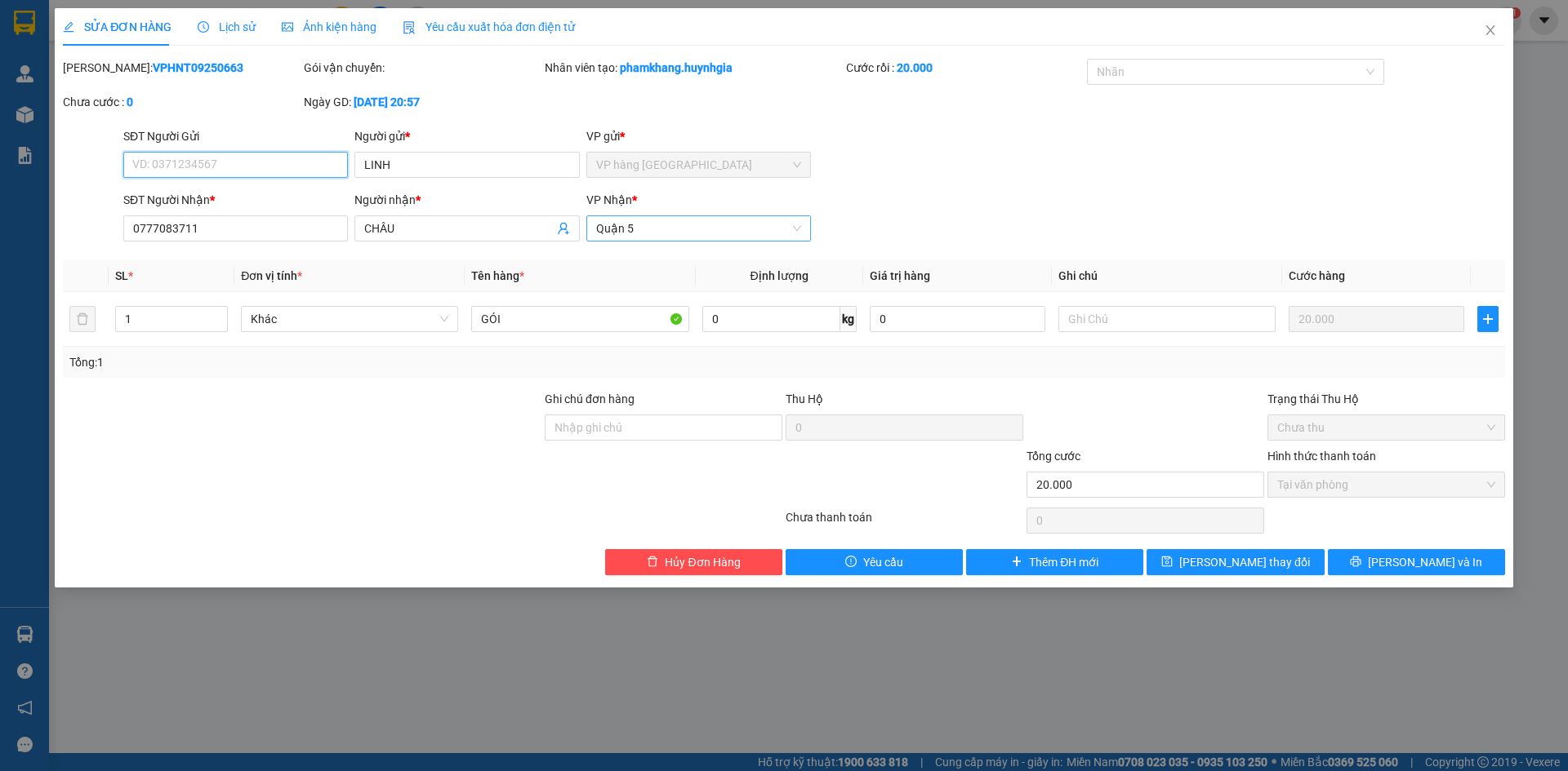
drag, startPoint x: 659, startPoint y: 231, endPoint x: 659, endPoint y: 244, distance: 13.0
click at [659, 233] on span "Quận 5" at bounding box center [698, 229] width 205 height 25
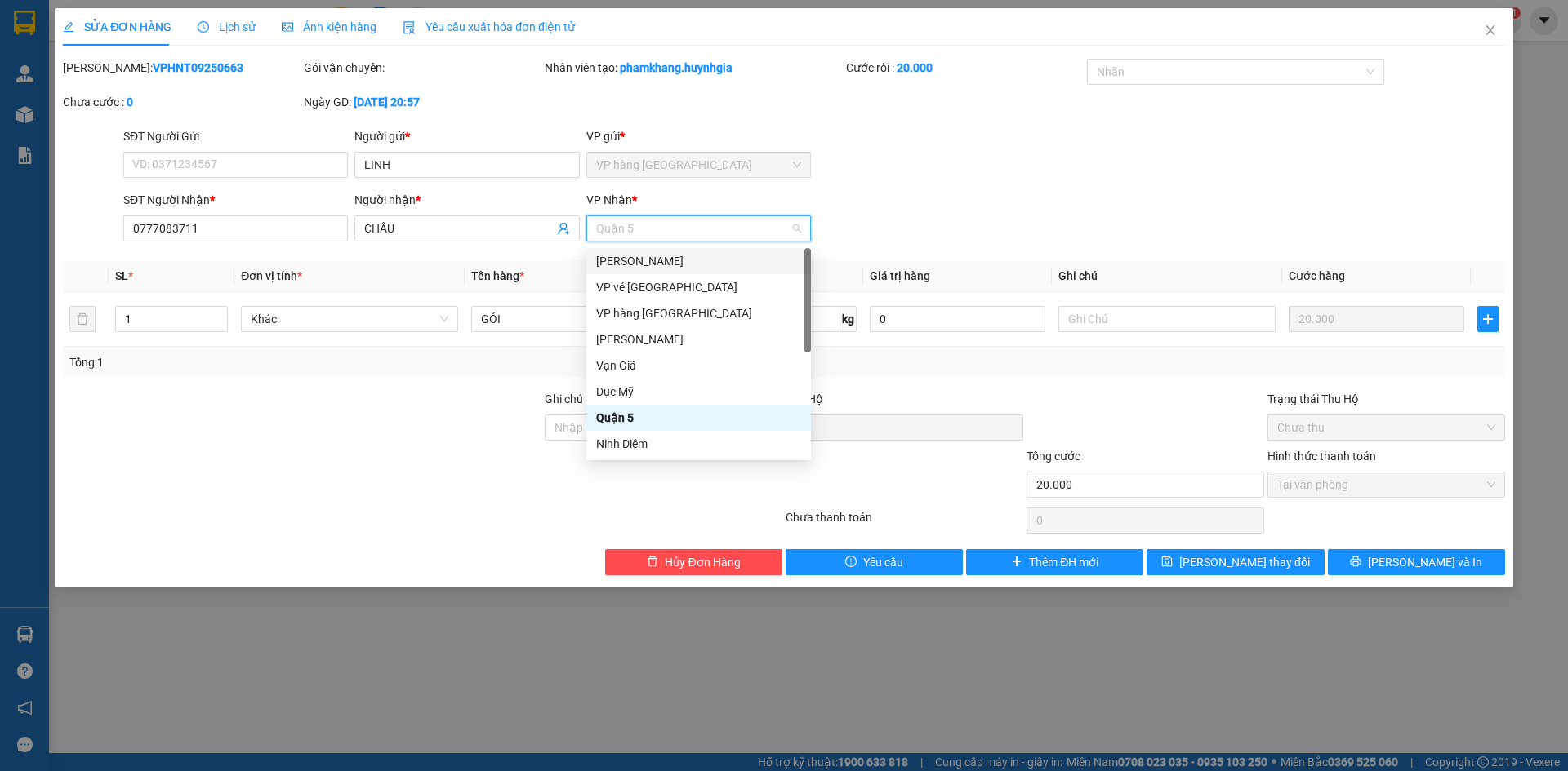
click at [643, 268] on div "[PERSON_NAME]" at bounding box center [698, 261] width 205 height 18
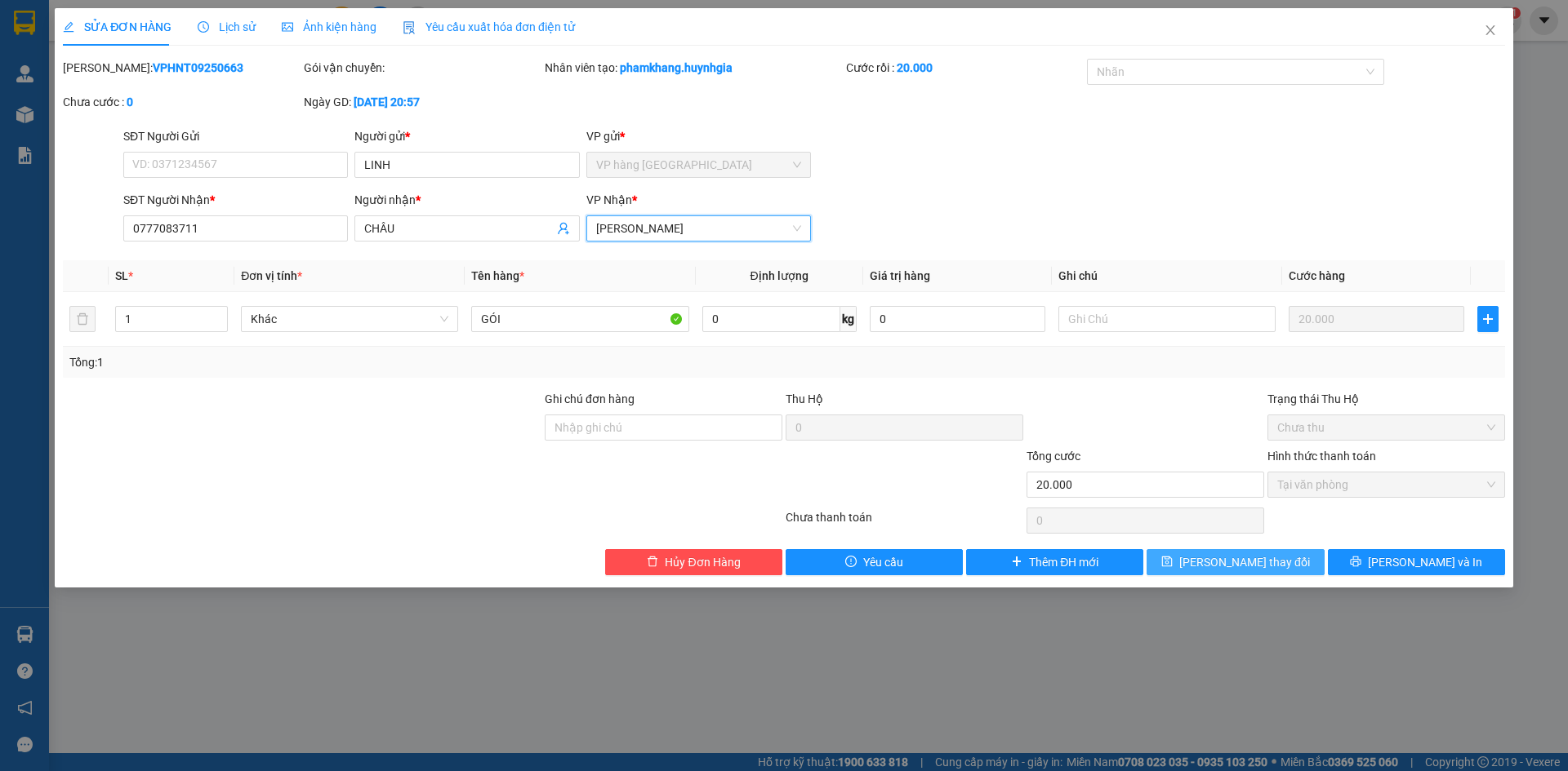
click at [1232, 562] on span "[PERSON_NAME] thay đổi" at bounding box center [1244, 562] width 131 height 18
